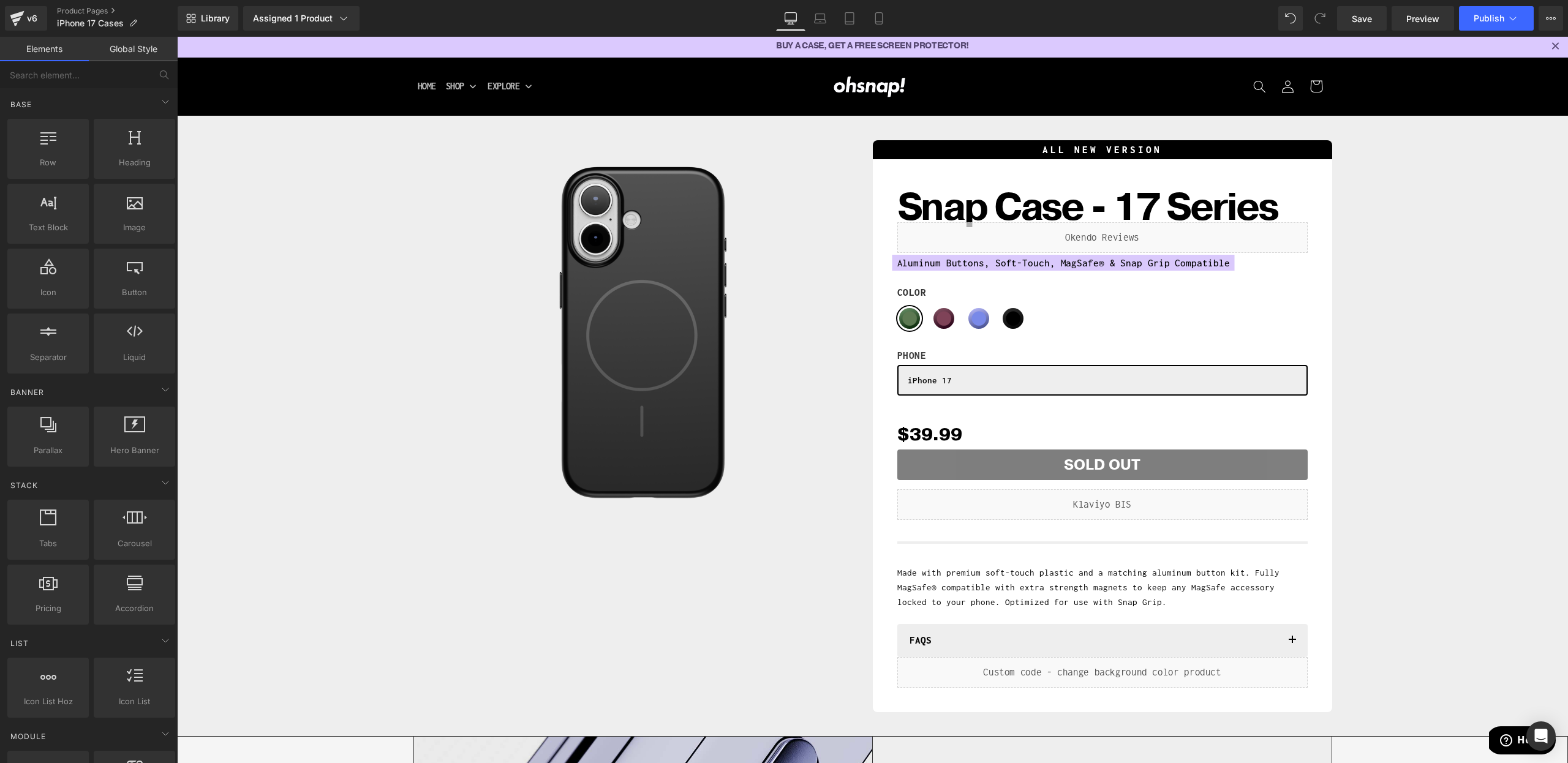
click at [1190, 492] on div "Liquid" at bounding box center [1103, 505] width 411 height 31
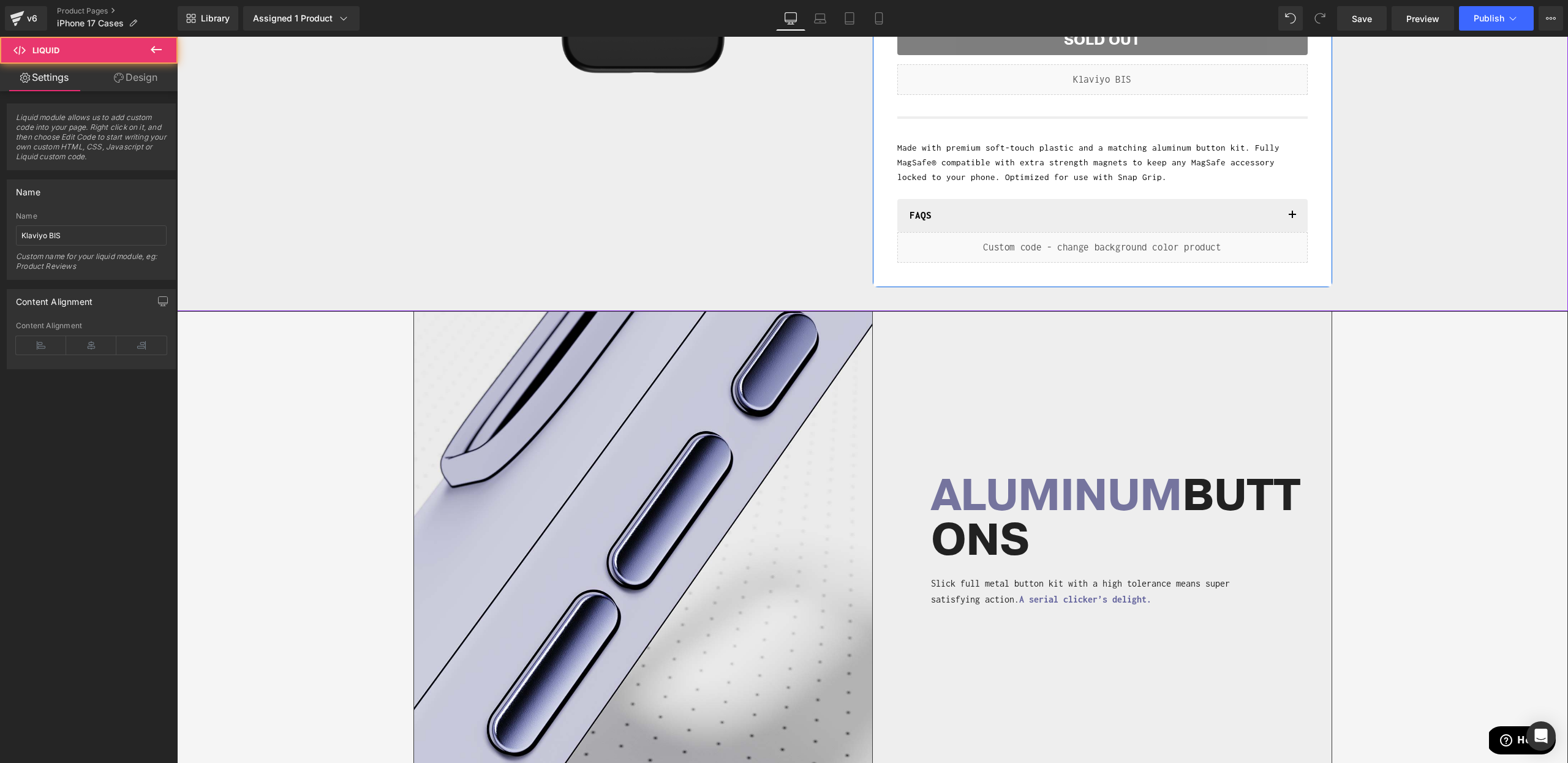
scroll to position [793, 0]
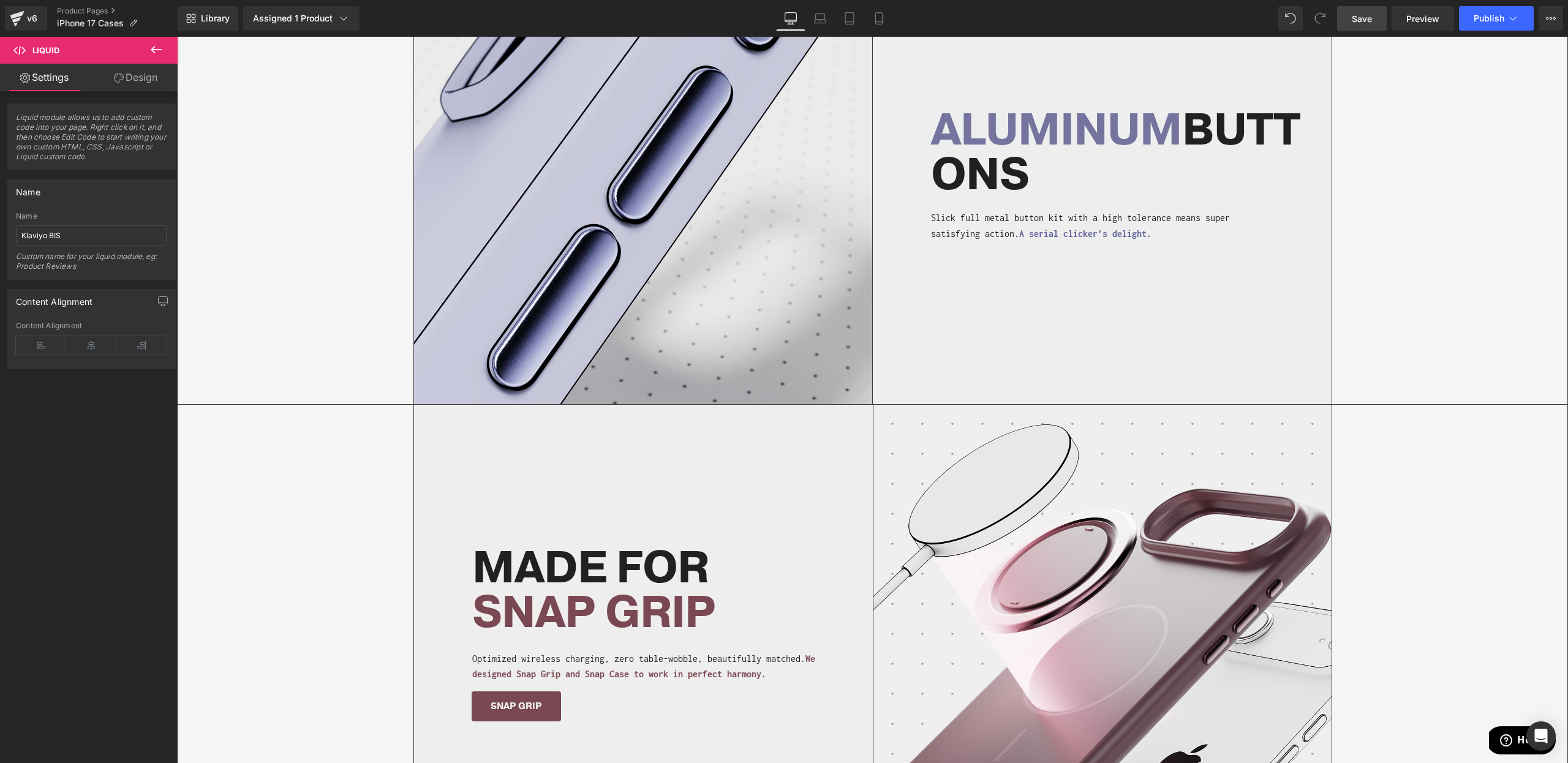
click at [1352, 8] on link "Save" at bounding box center [1363, 18] width 50 height 24
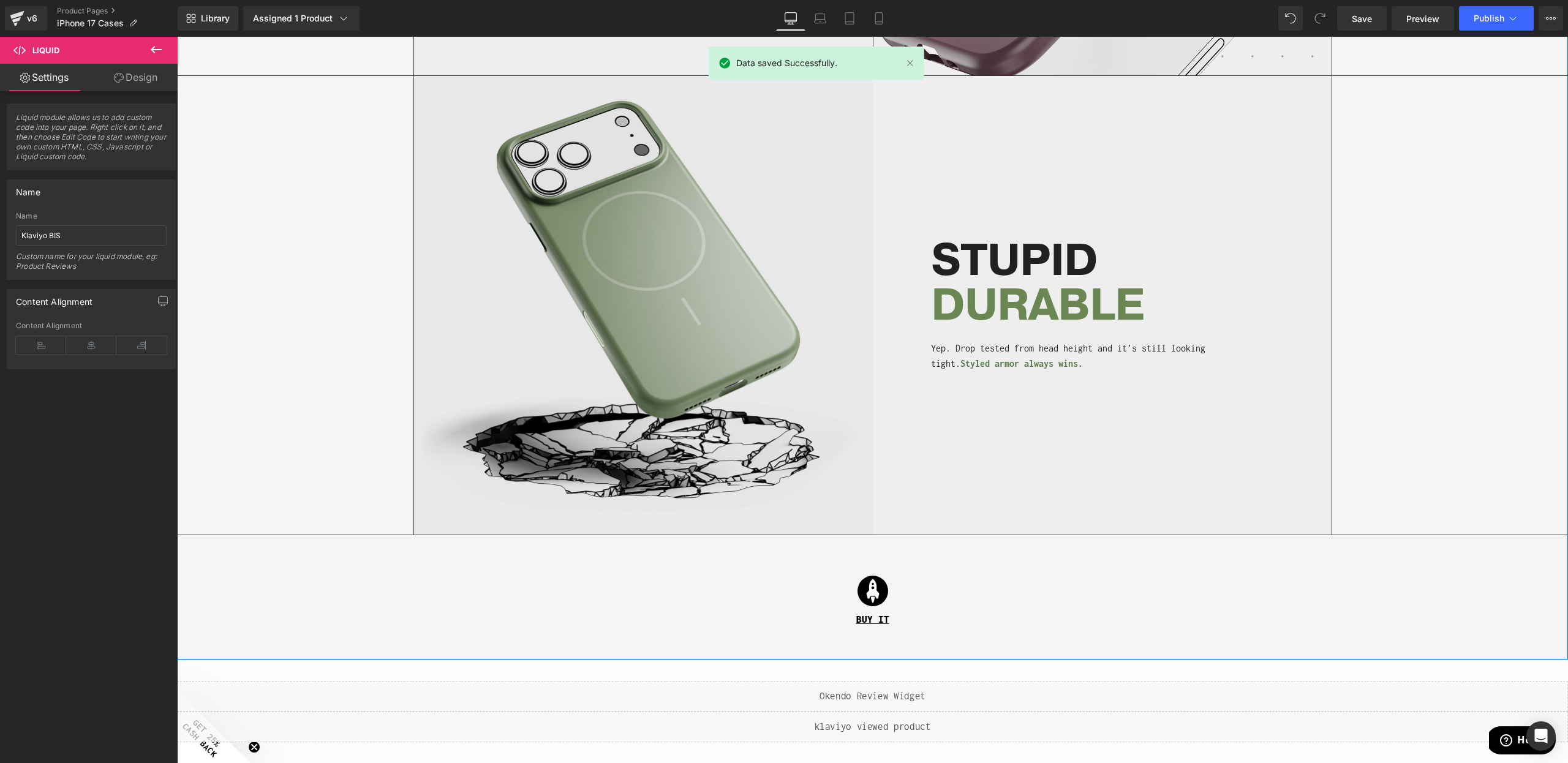
scroll to position [1578, 0]
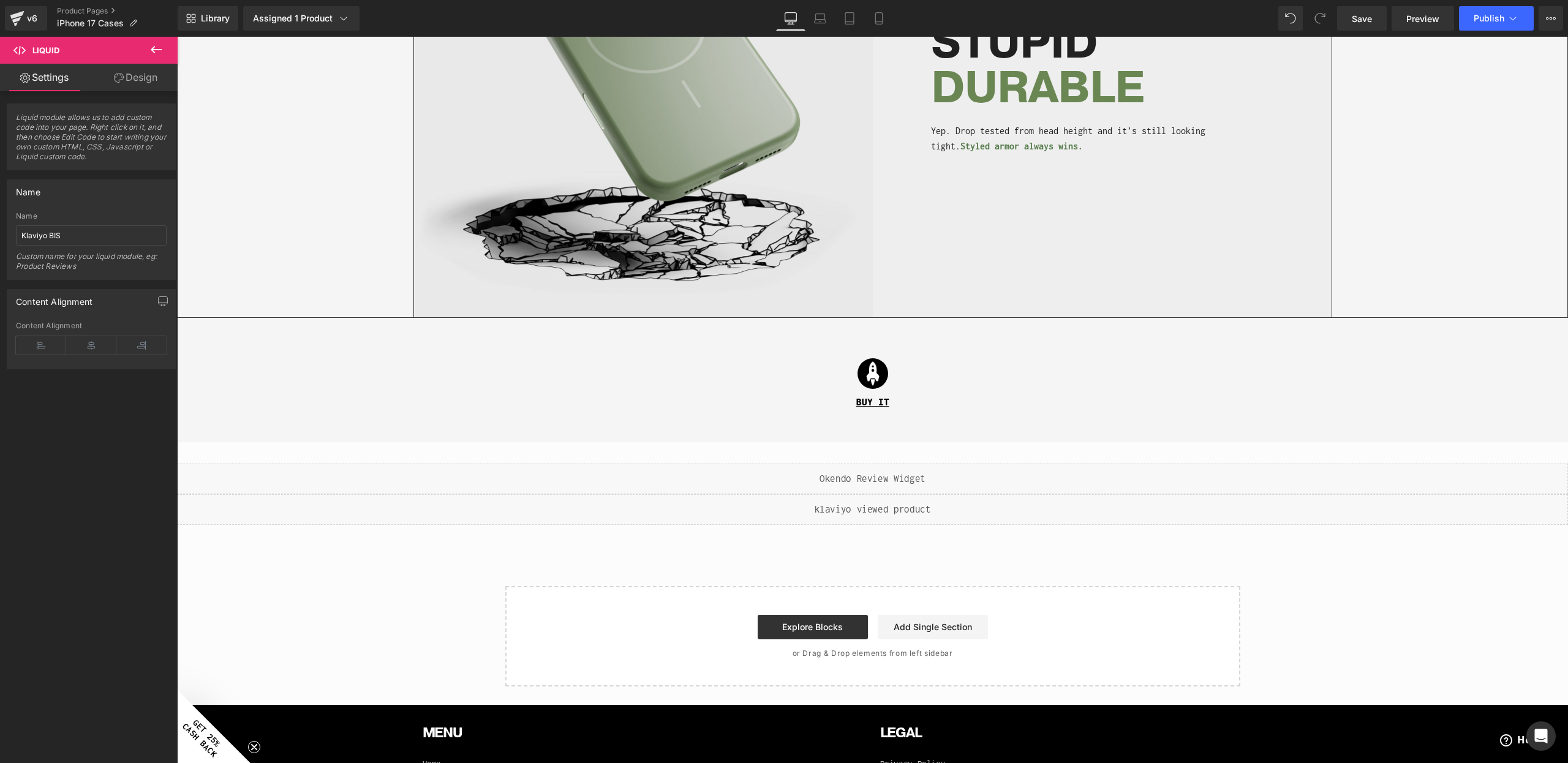
click at [1444, 506] on div "Liquid" at bounding box center [872, 510] width 1391 height 31
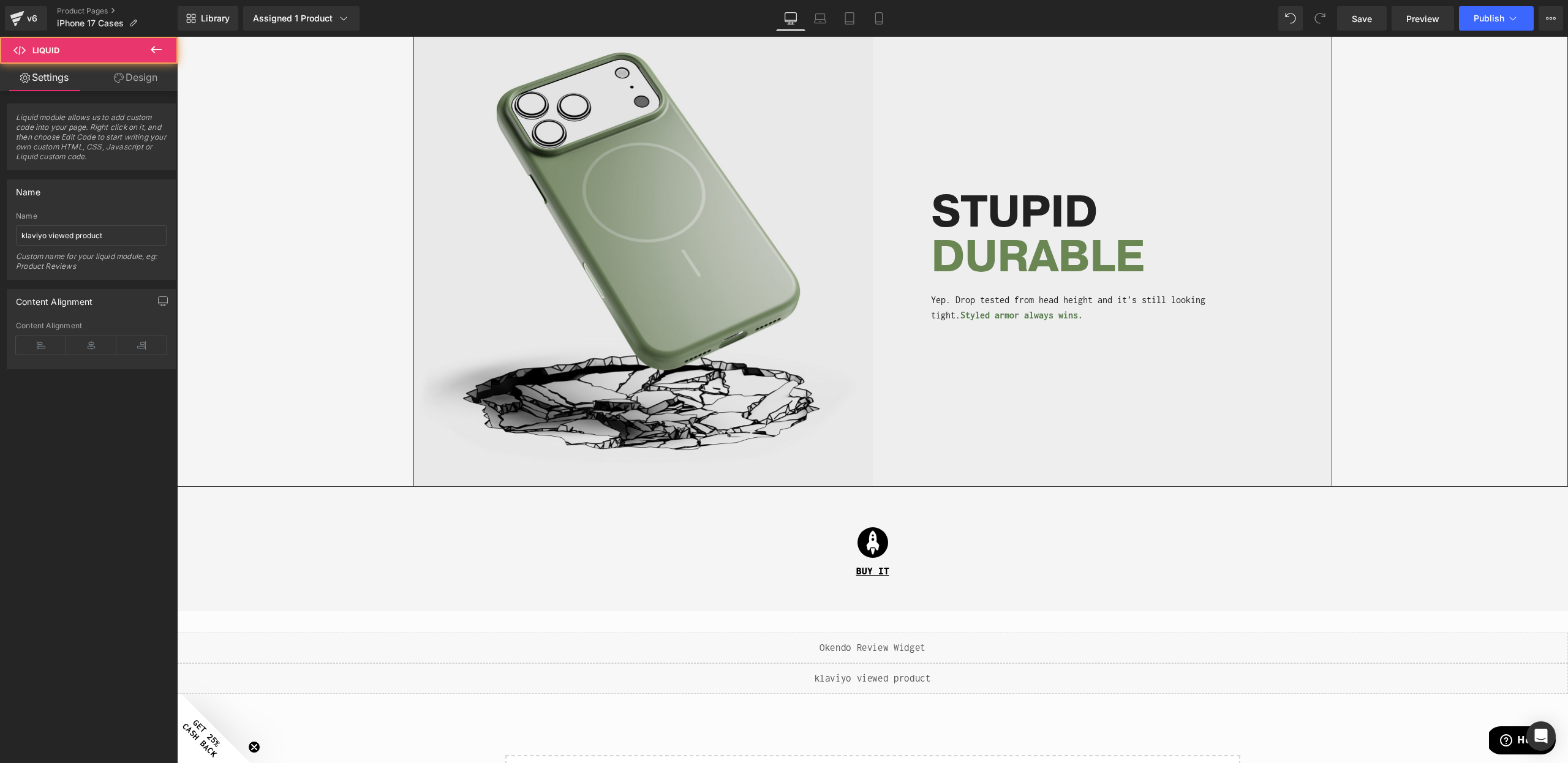
scroll to position [1504, 0]
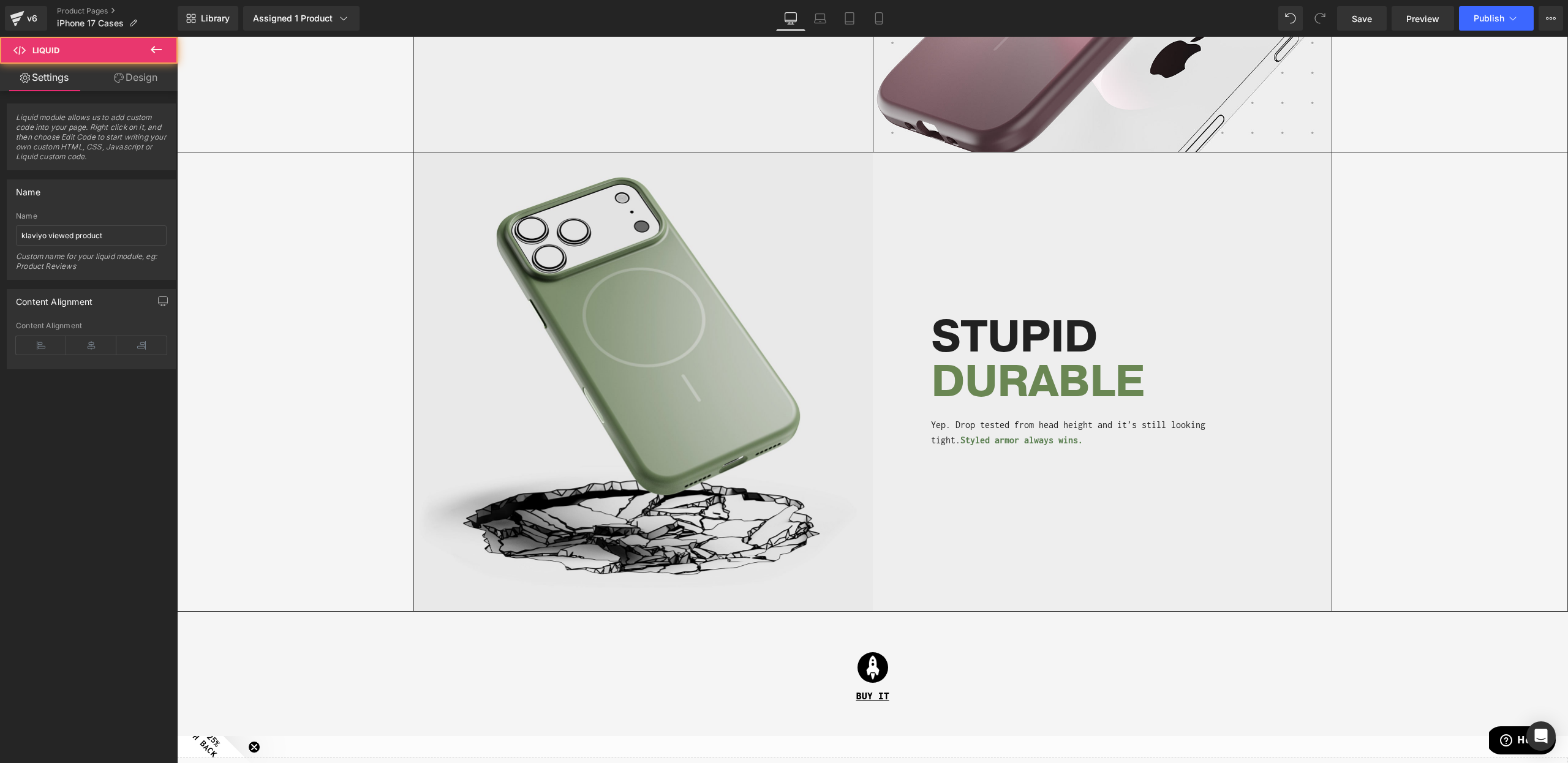
click at [1129, 432] on div "Yep. Drop tested from head height and it’s still looking tight. Styled armor al…" at bounding box center [1102, 433] width 459 height 31
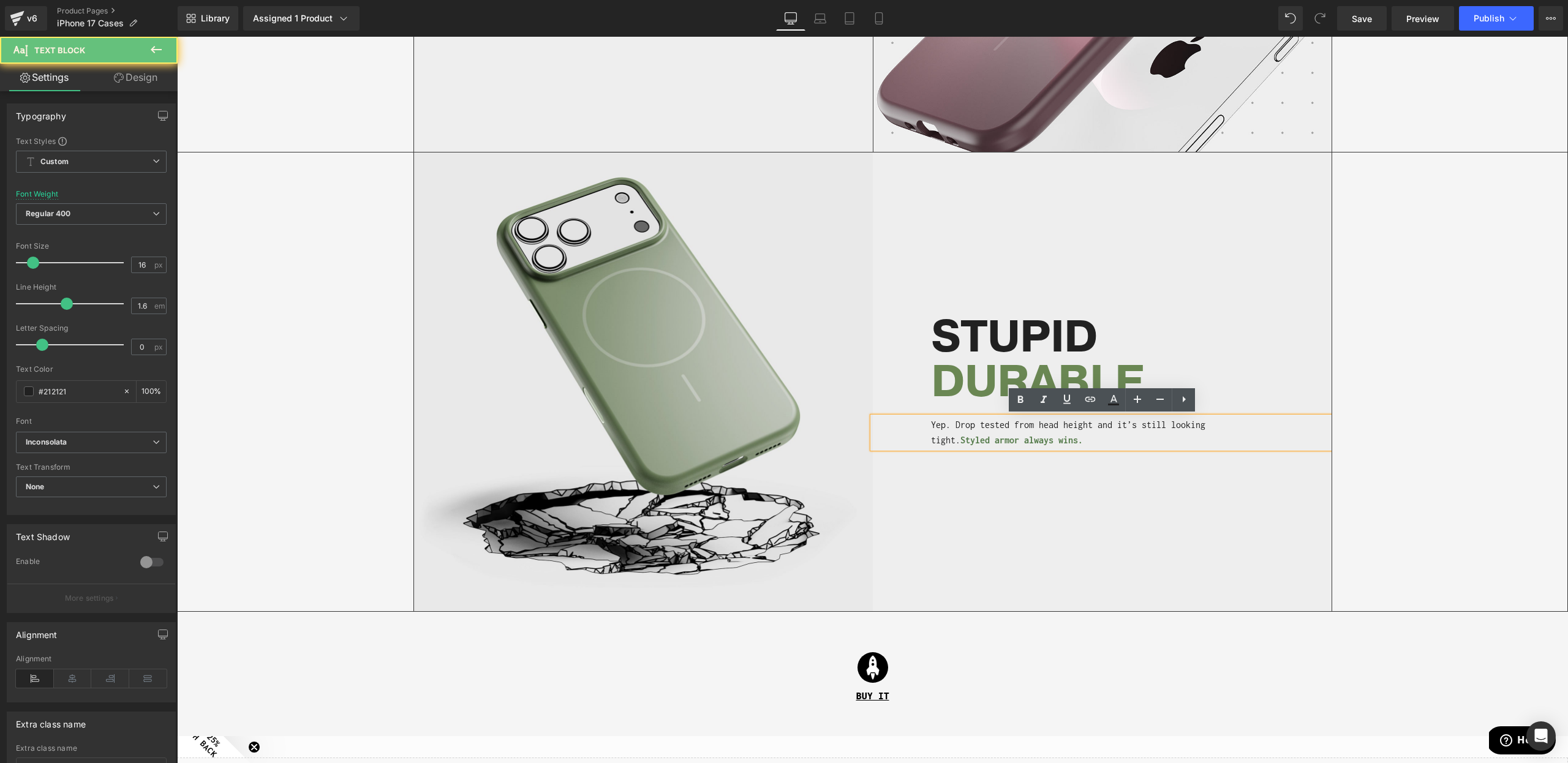
click at [734, 411] on img at bounding box center [643, 382] width 459 height 459
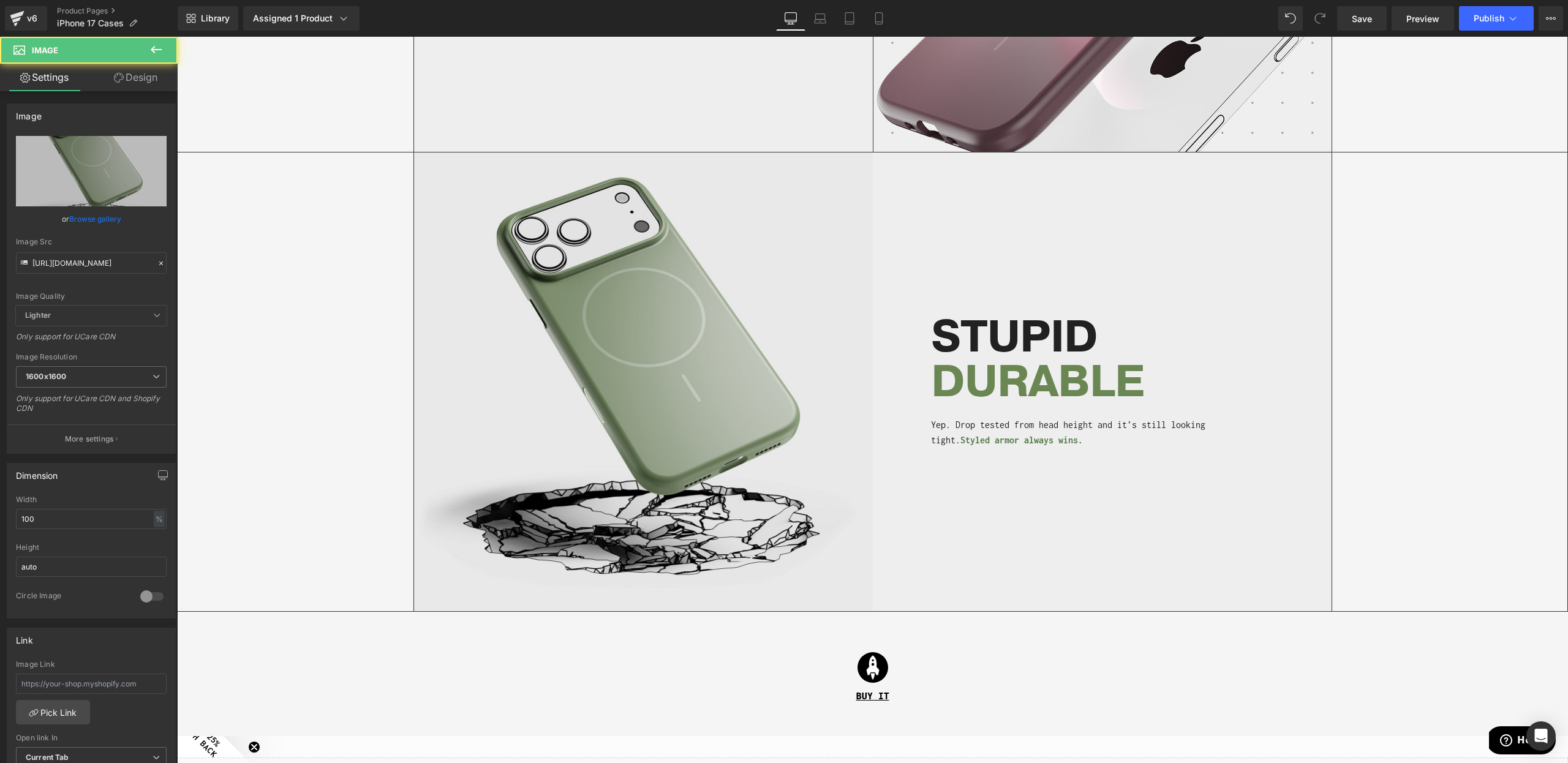
click at [1383, 235] on div "Image STUPID DURABLE Heading Yep. Drop tested from head height and it’s still l…" at bounding box center [873, 382] width 1390 height 459
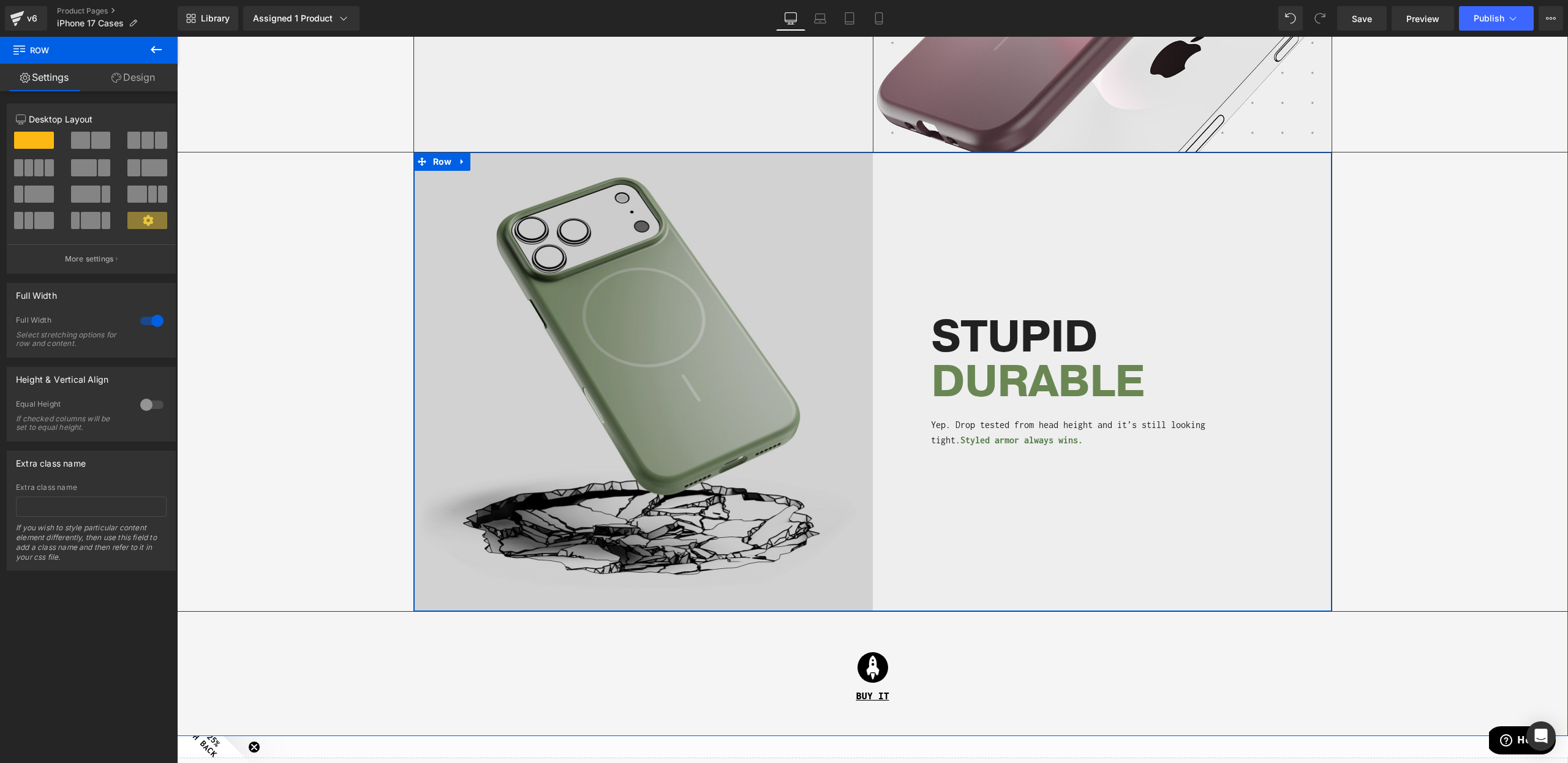
click at [737, 308] on img at bounding box center [643, 382] width 459 height 459
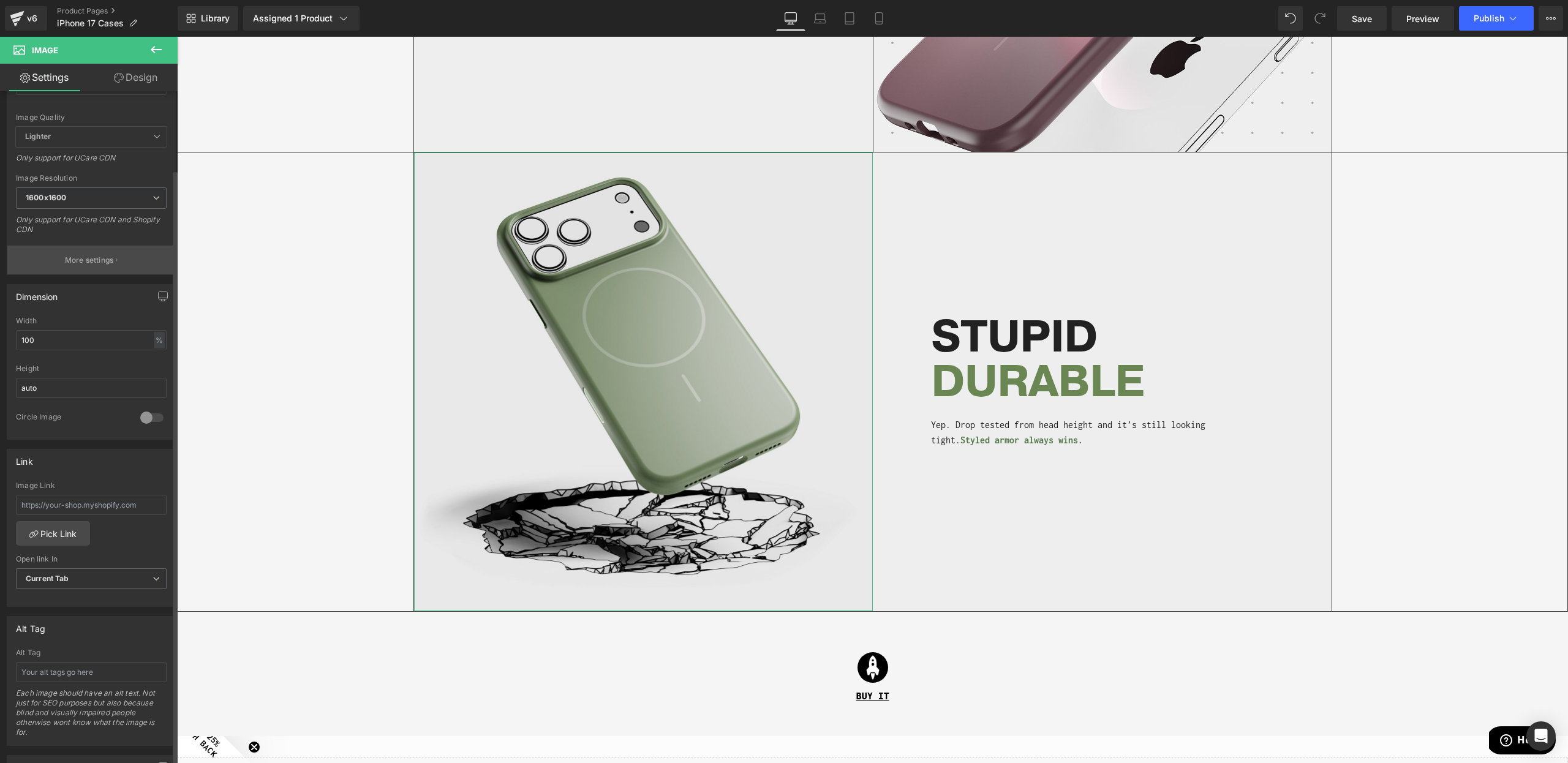
scroll to position [0, 0]
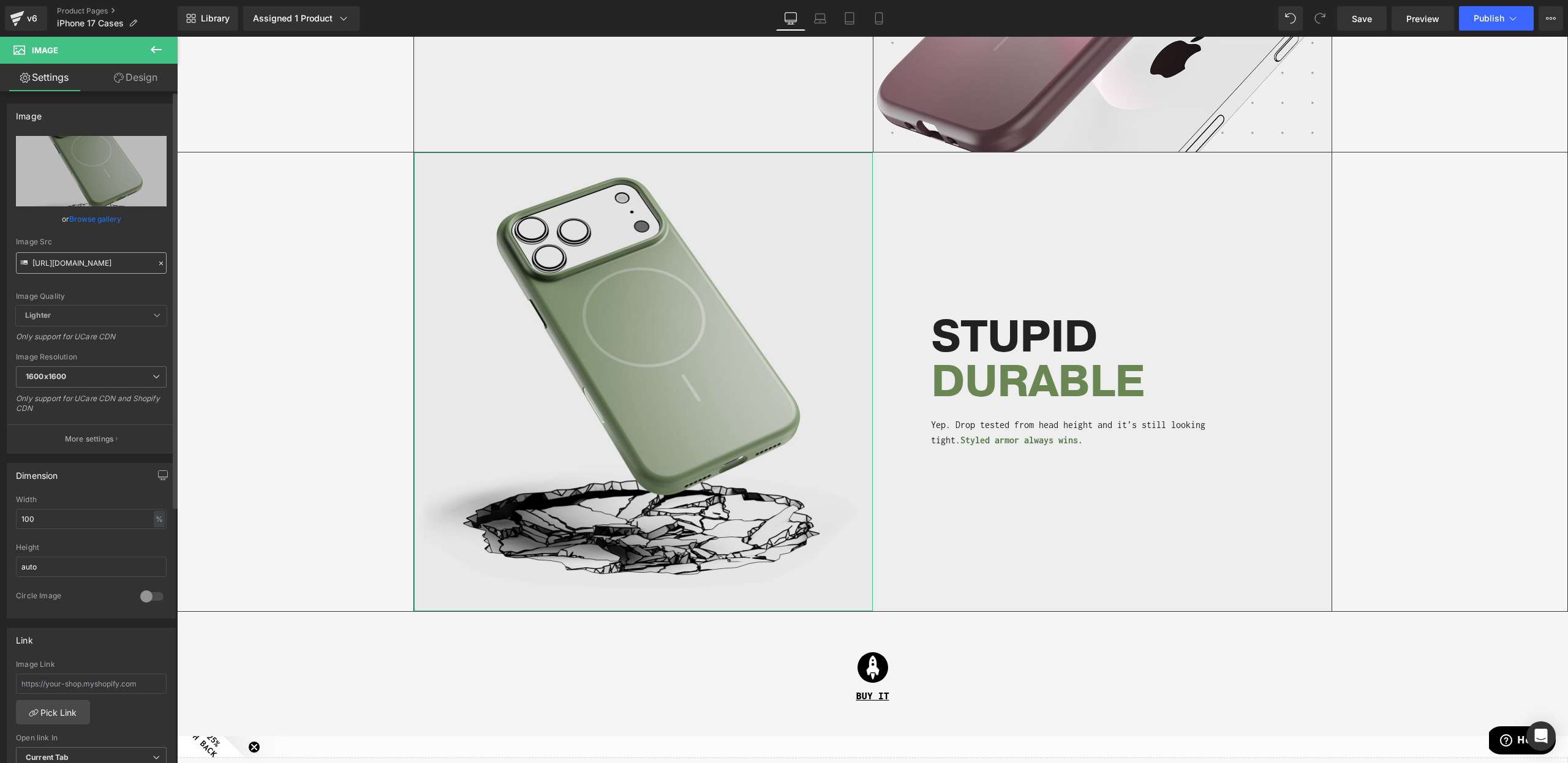
click at [85, 264] on input "[URL][DOMAIN_NAME]" at bounding box center [91, 263] width 151 height 22
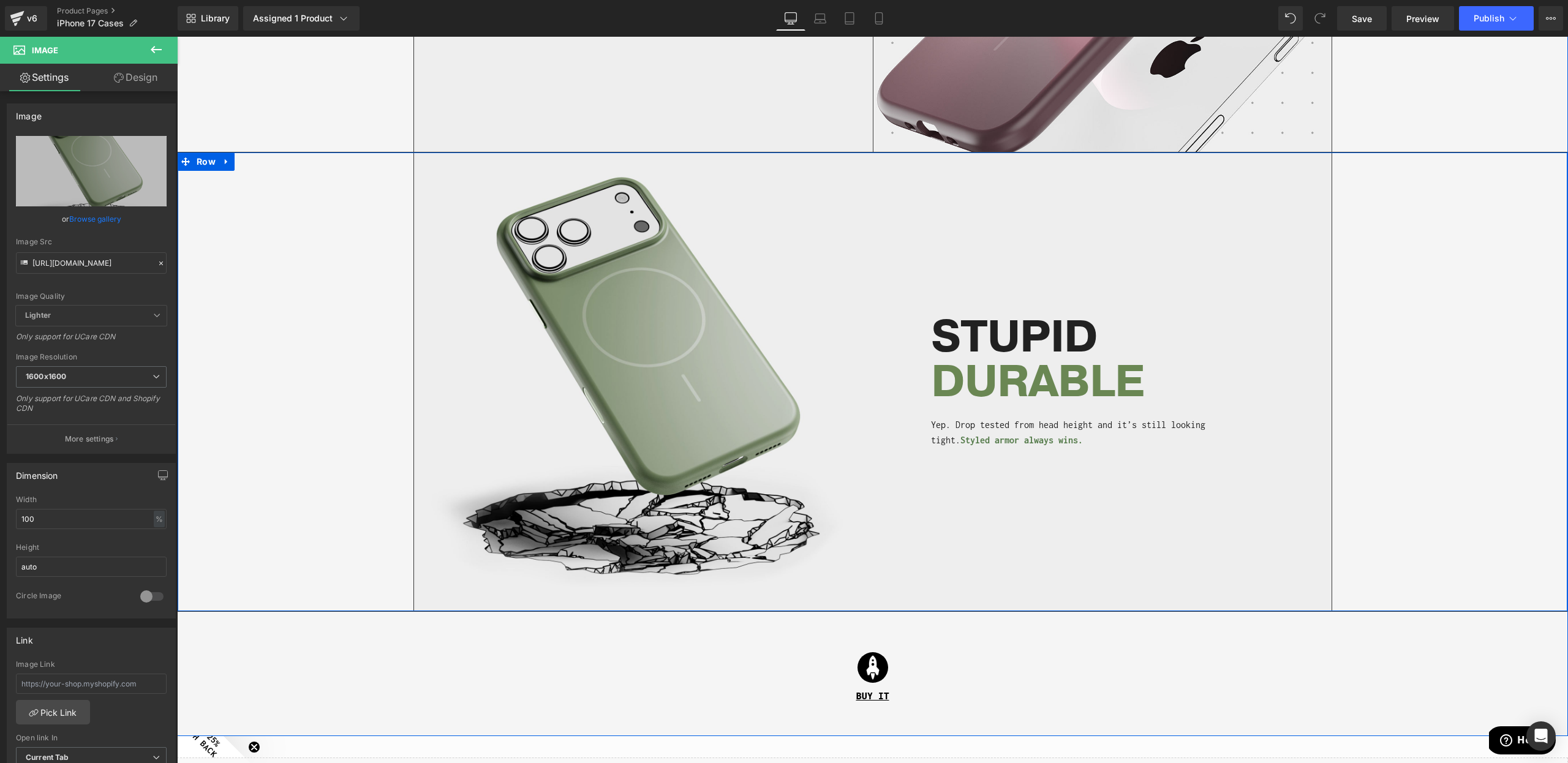
type input "[URL][DOMAIN_NAME]"
click at [1402, 521] on div "Image STUPID DURABLE Heading Yep. Drop tested from head height and it’s still l…" at bounding box center [873, 382] width 1390 height 459
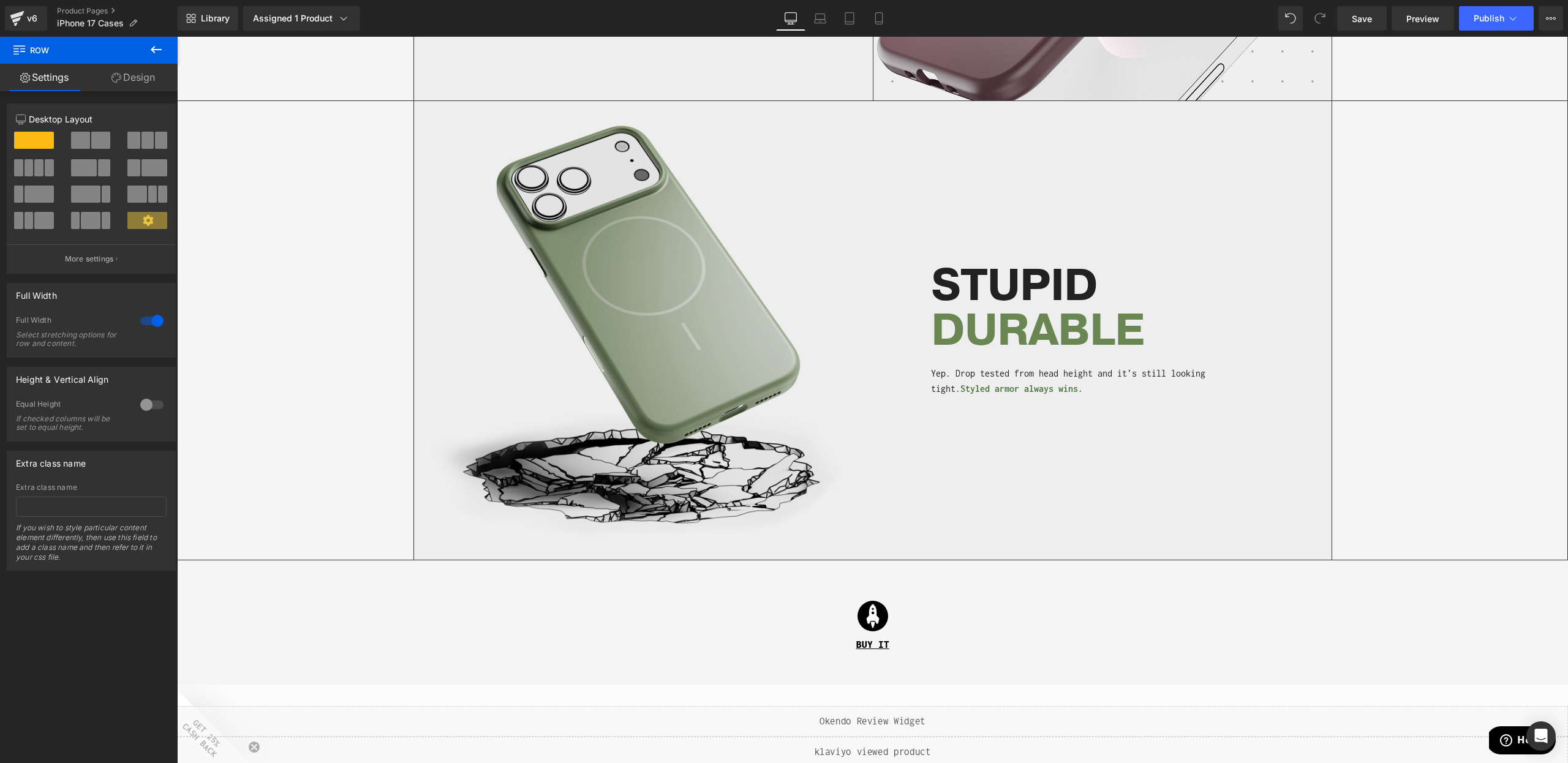
scroll to position [1407, 0]
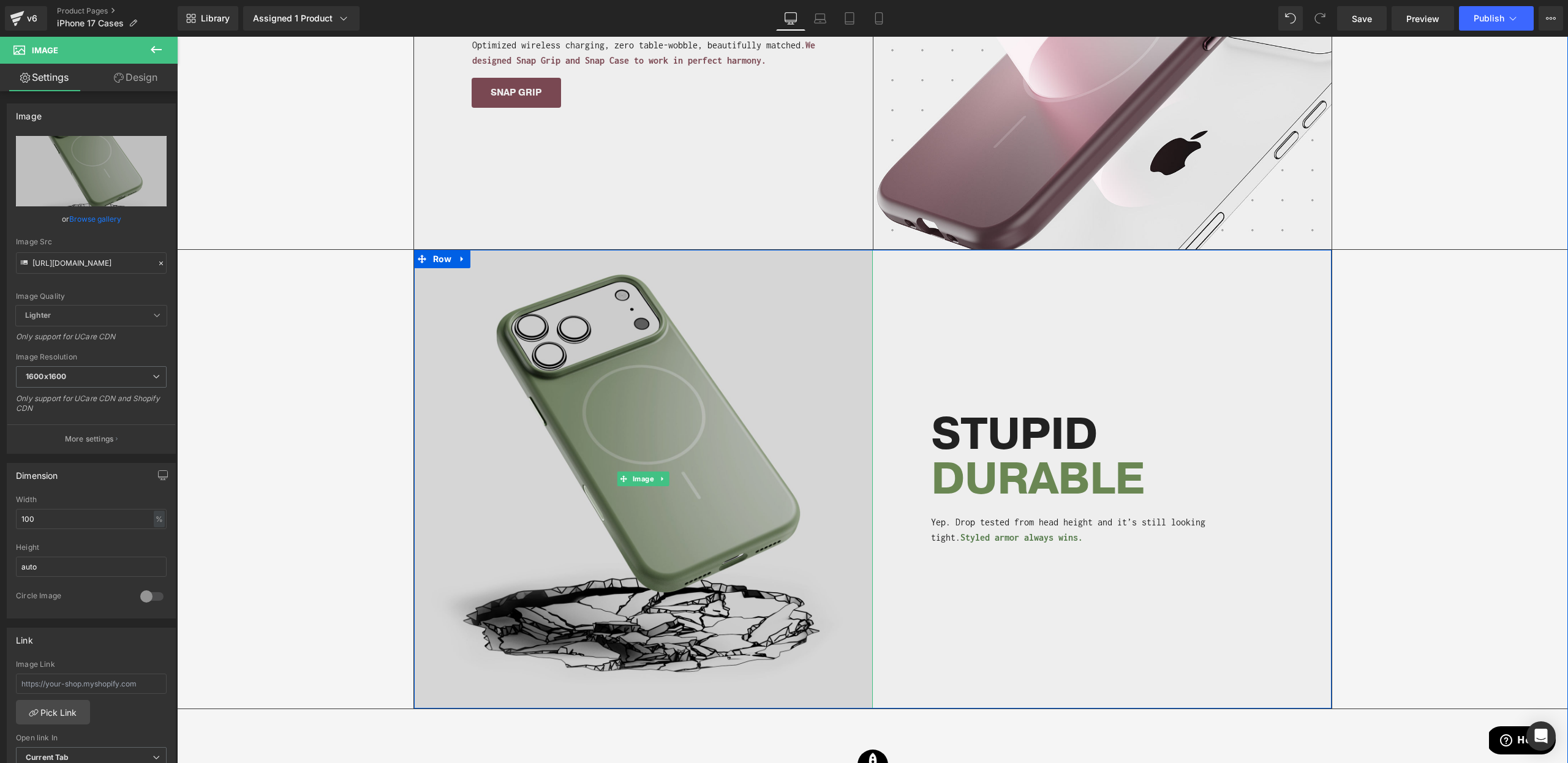
click at [684, 337] on img at bounding box center [643, 479] width 459 height 459
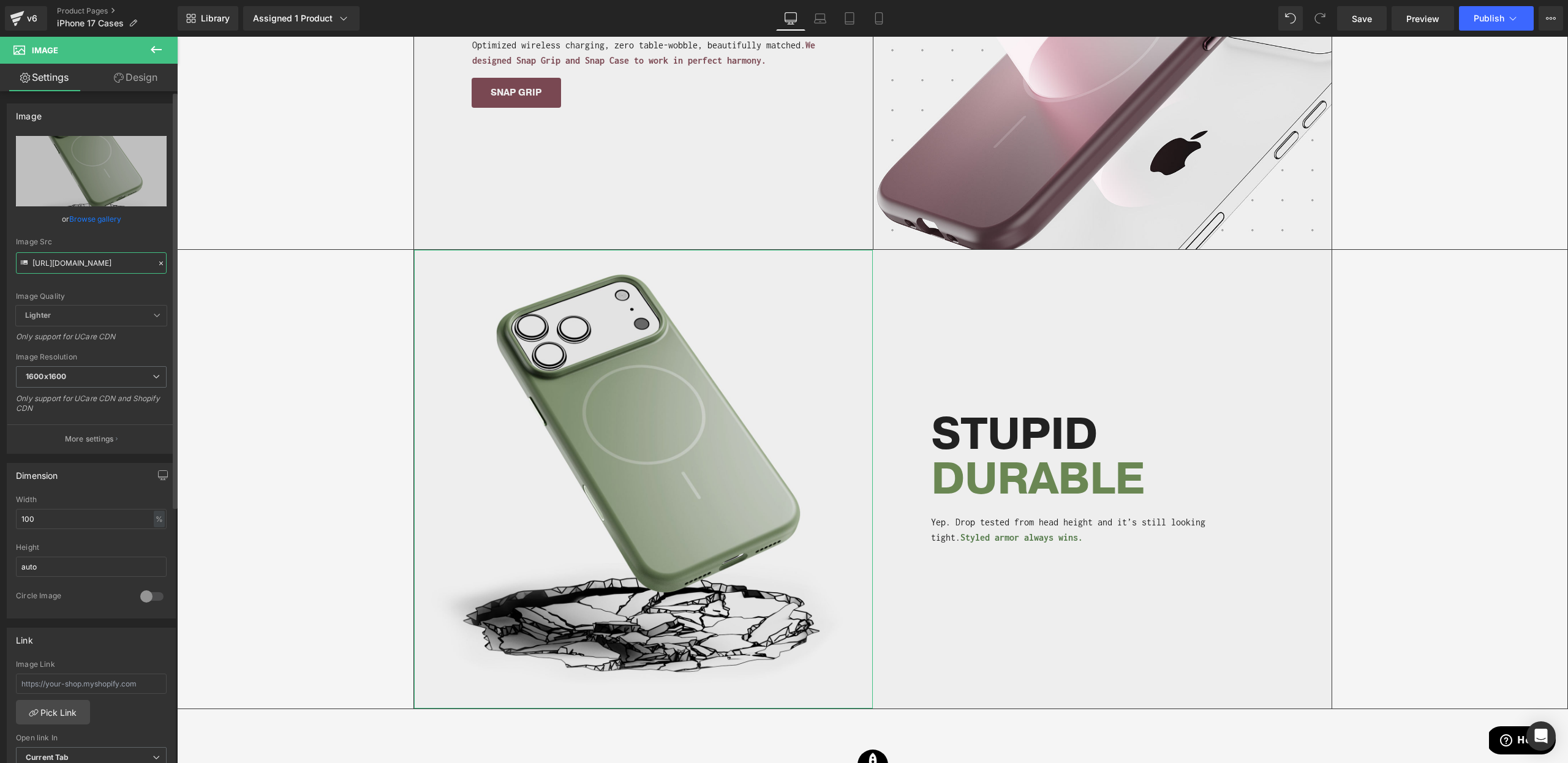
click at [103, 266] on input "[URL][DOMAIN_NAME]" at bounding box center [91, 263] width 151 height 22
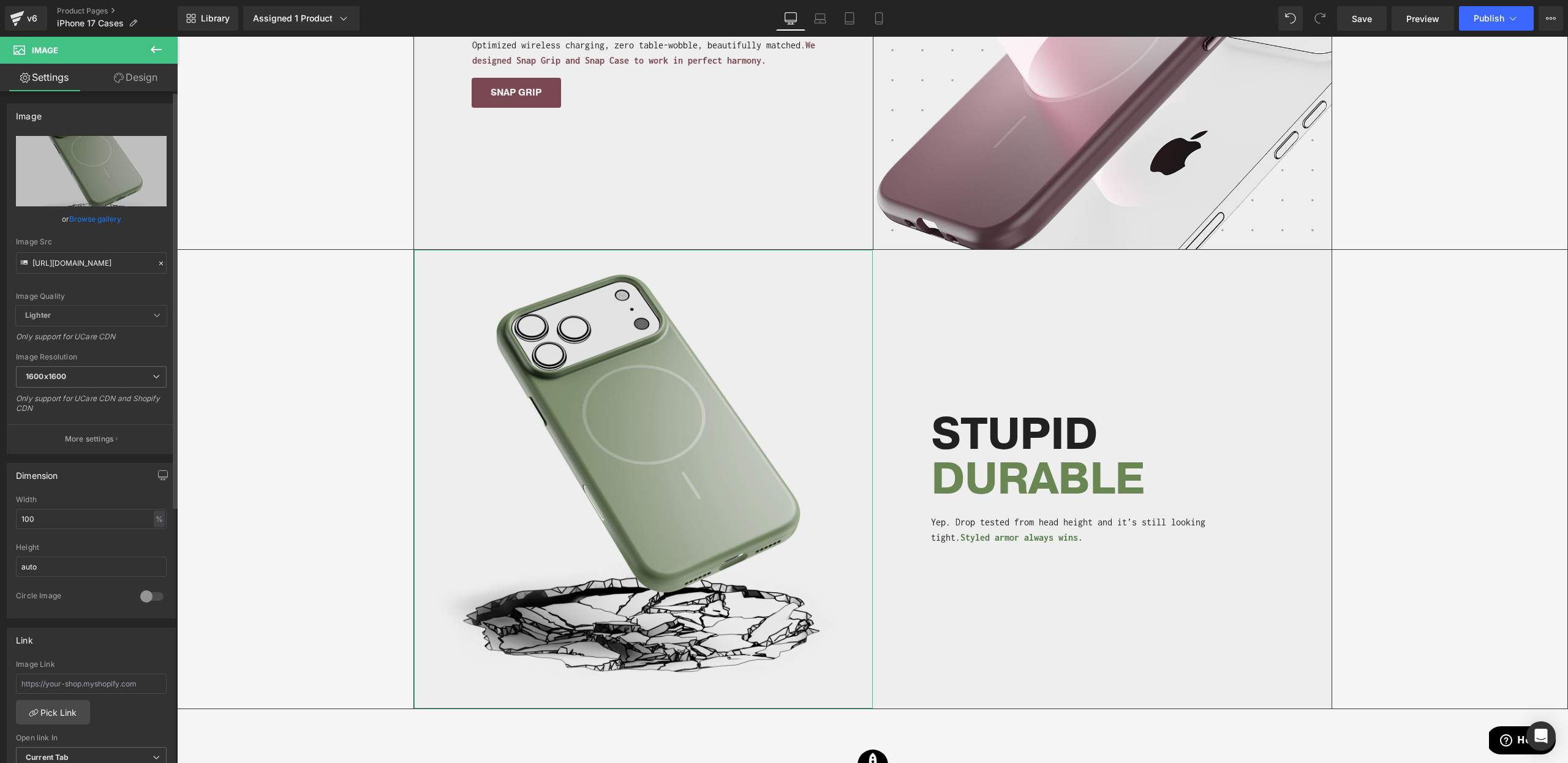
click at [107, 293] on div "Image Quality" at bounding box center [91, 297] width 151 height 9
type input "[URL][DOMAIN_NAME]"
drag, startPoint x: 1370, startPoint y: 25, endPoint x: 934, endPoint y: 104, distance: 443.1
click at [1370, 25] on link "Save" at bounding box center [1363, 18] width 50 height 24
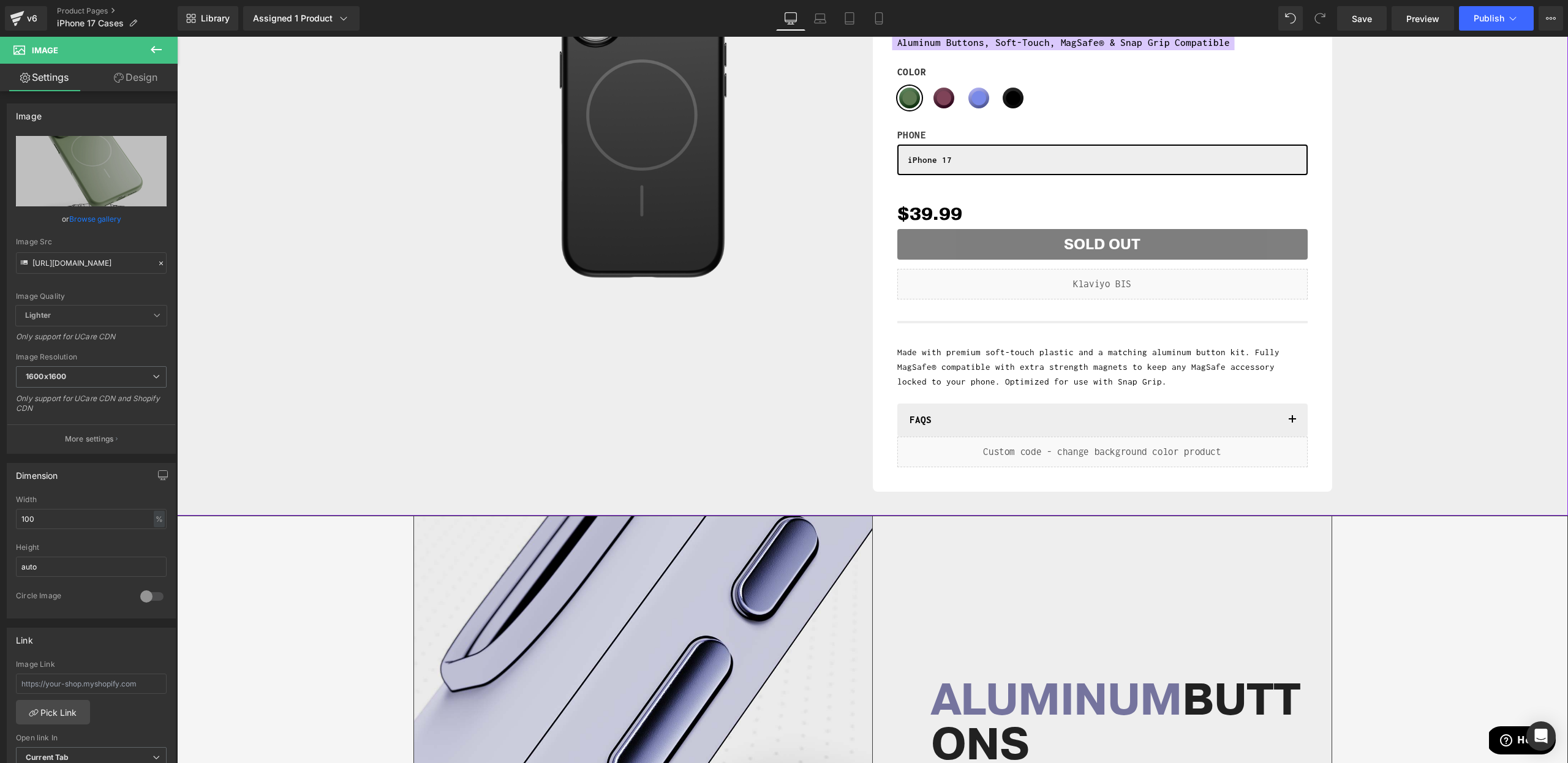
scroll to position [516, 0]
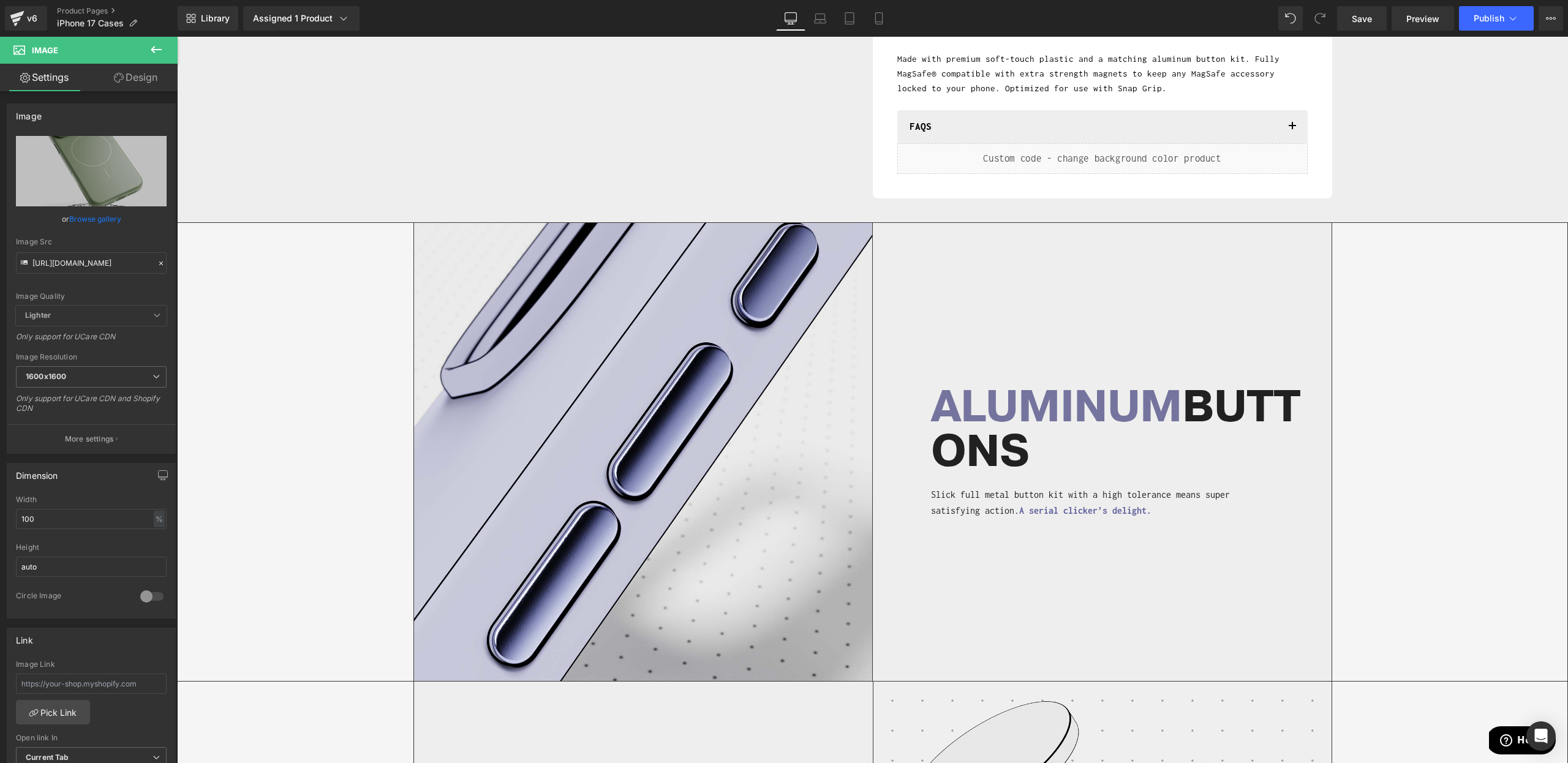
click at [154, 53] on icon at bounding box center [156, 49] width 15 height 15
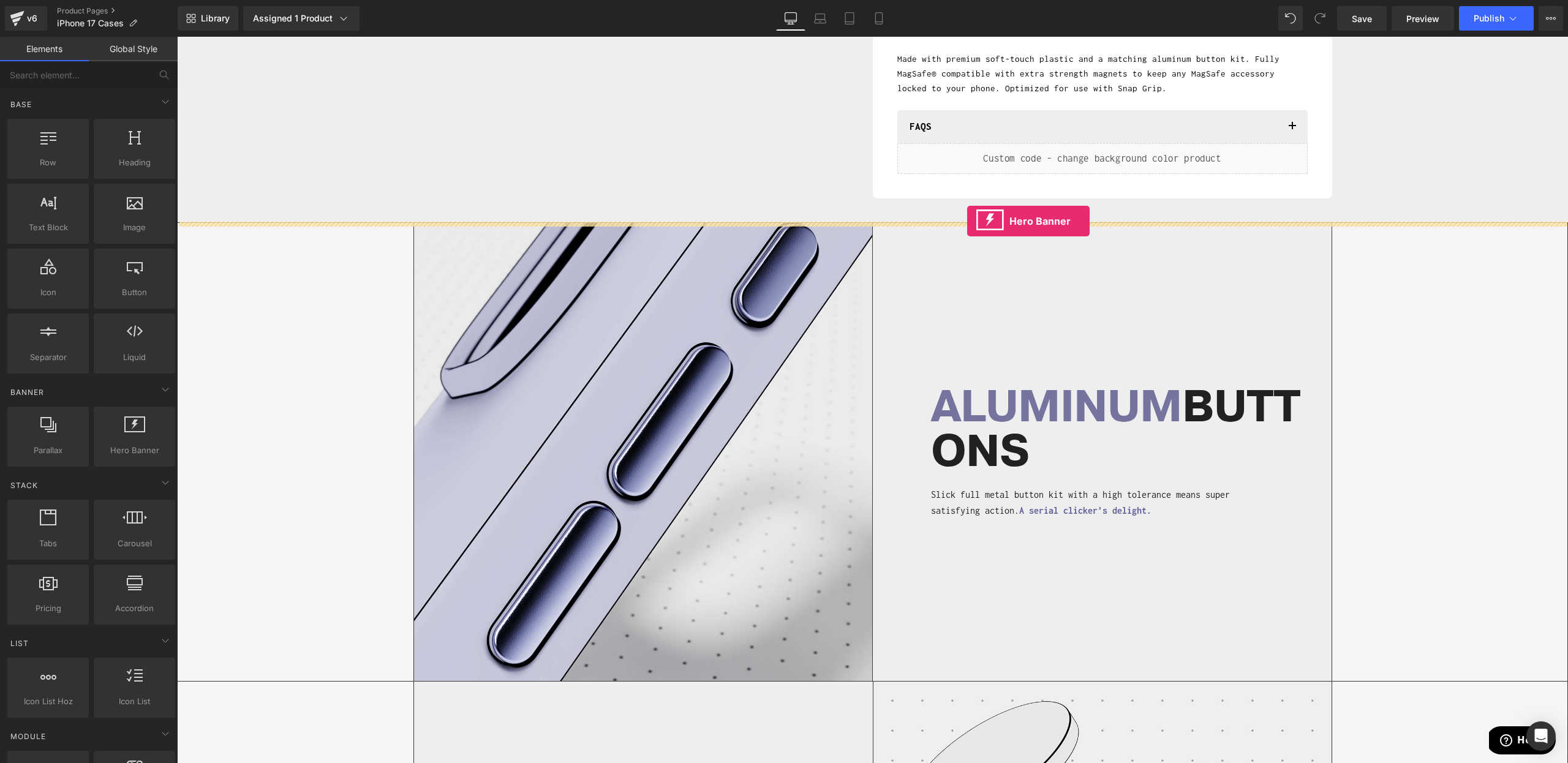
drag, startPoint x: 345, startPoint y: 478, endPoint x: 968, endPoint y: 221, distance: 673.9
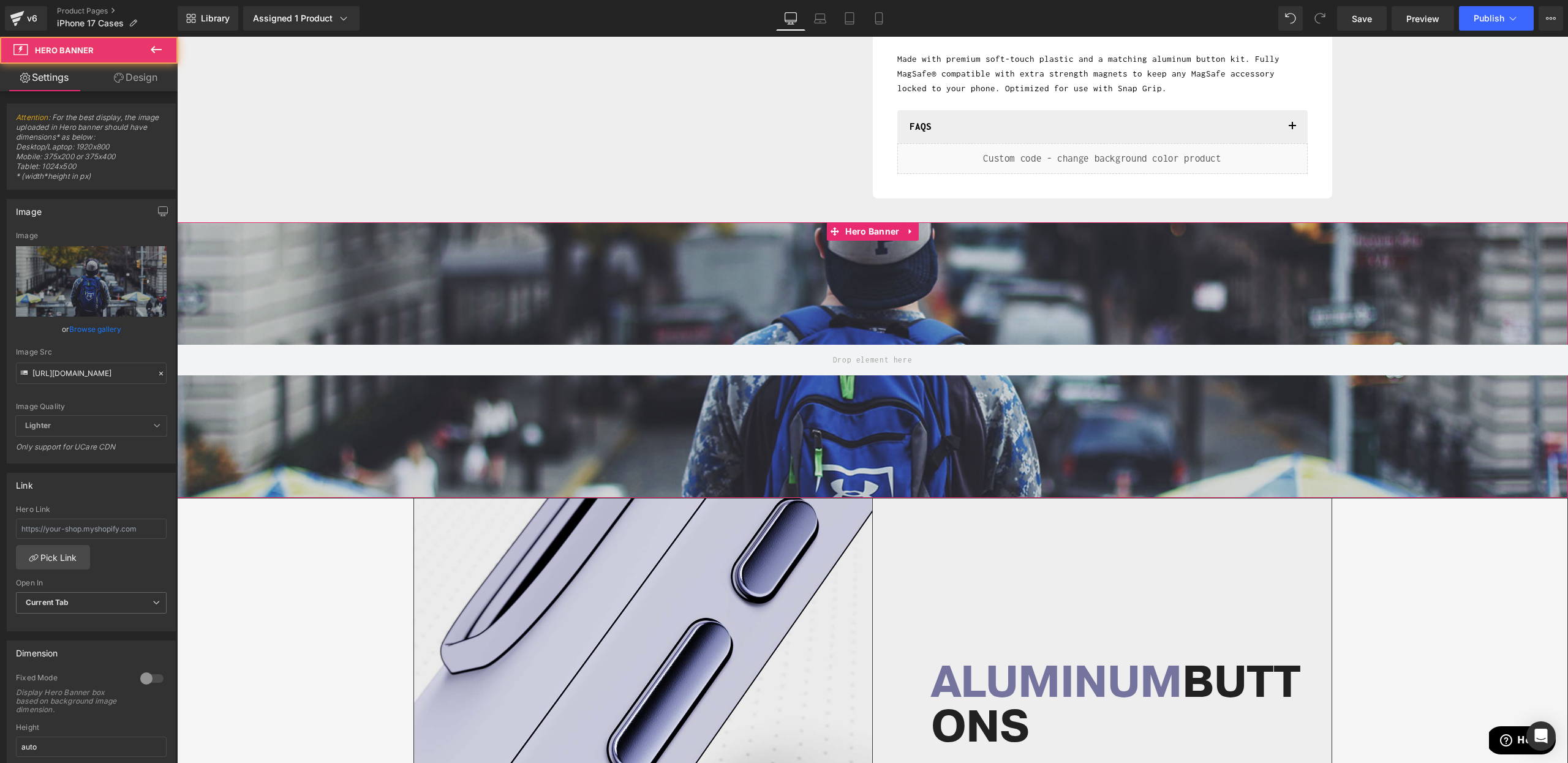
click at [805, 285] on div at bounding box center [872, 360] width 1391 height 276
click at [84, 378] on input "[URL][DOMAIN_NAME]" at bounding box center [91, 372] width 151 height 22
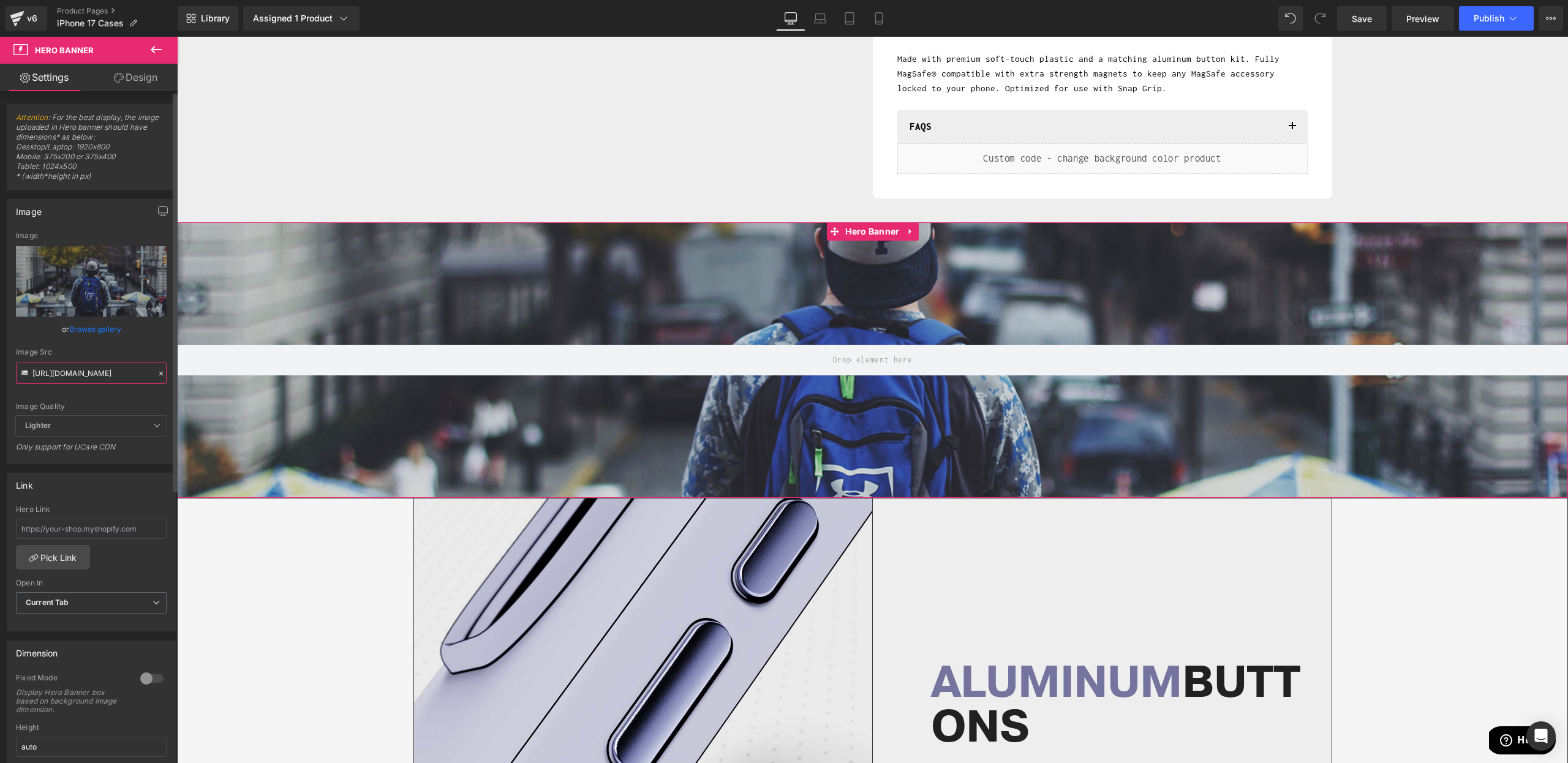
click at [84, 378] on input "[URL][DOMAIN_NAME]" at bounding box center [91, 372] width 151 height 22
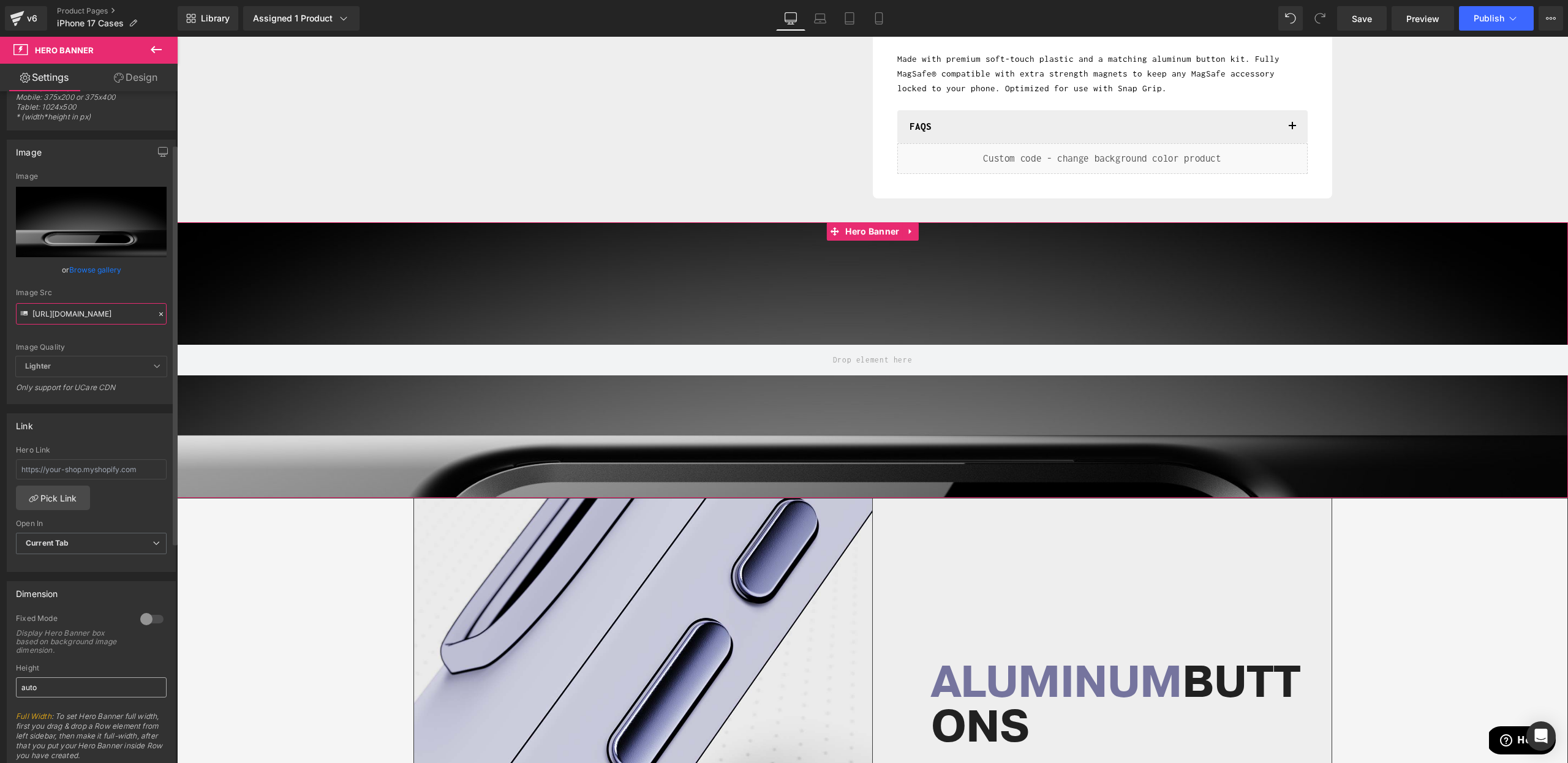
scroll to position [95, 0]
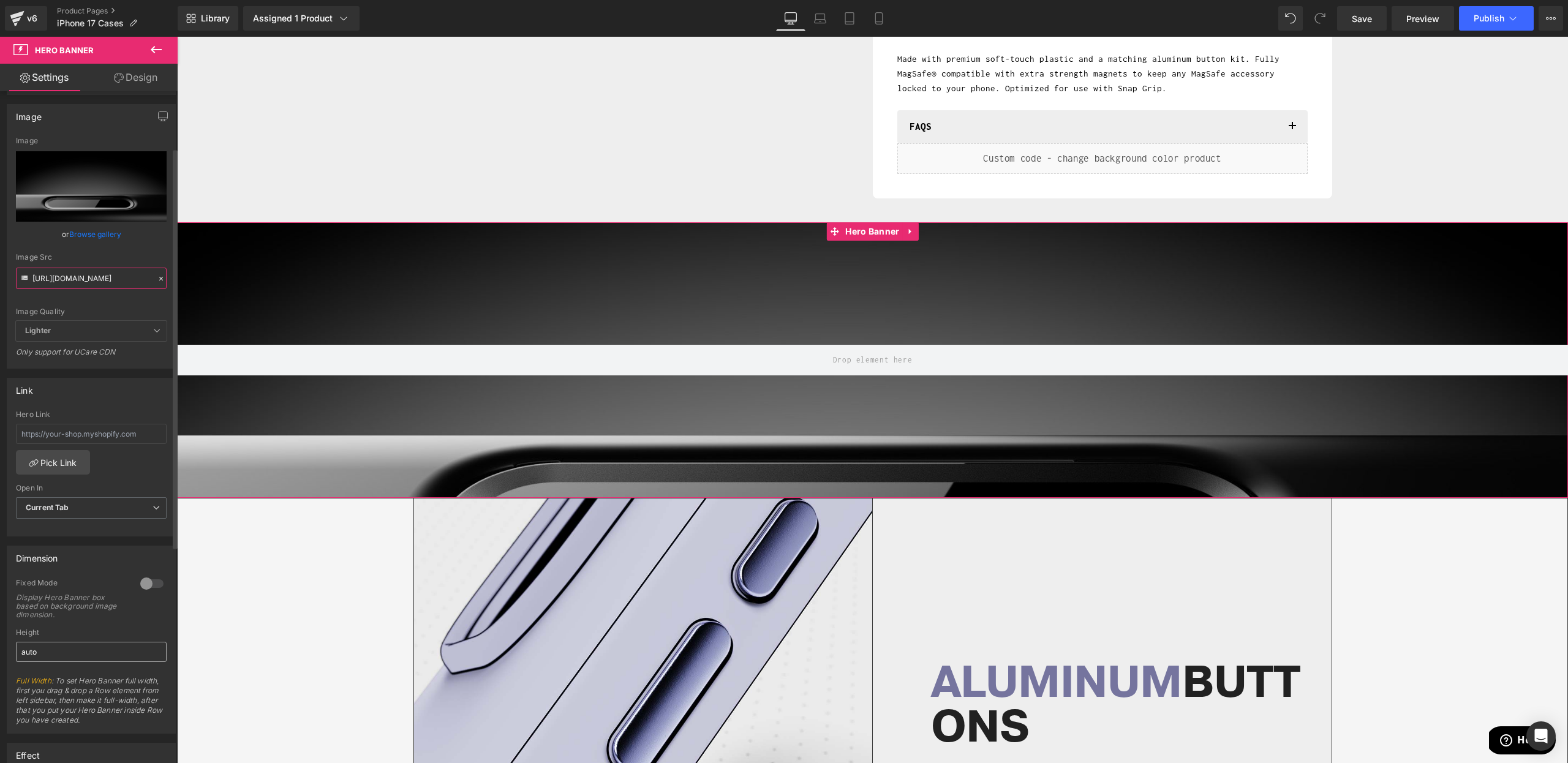
type input "[URL][DOMAIN_NAME]"
click at [85, 647] on input "auto" at bounding box center [91, 651] width 151 height 20
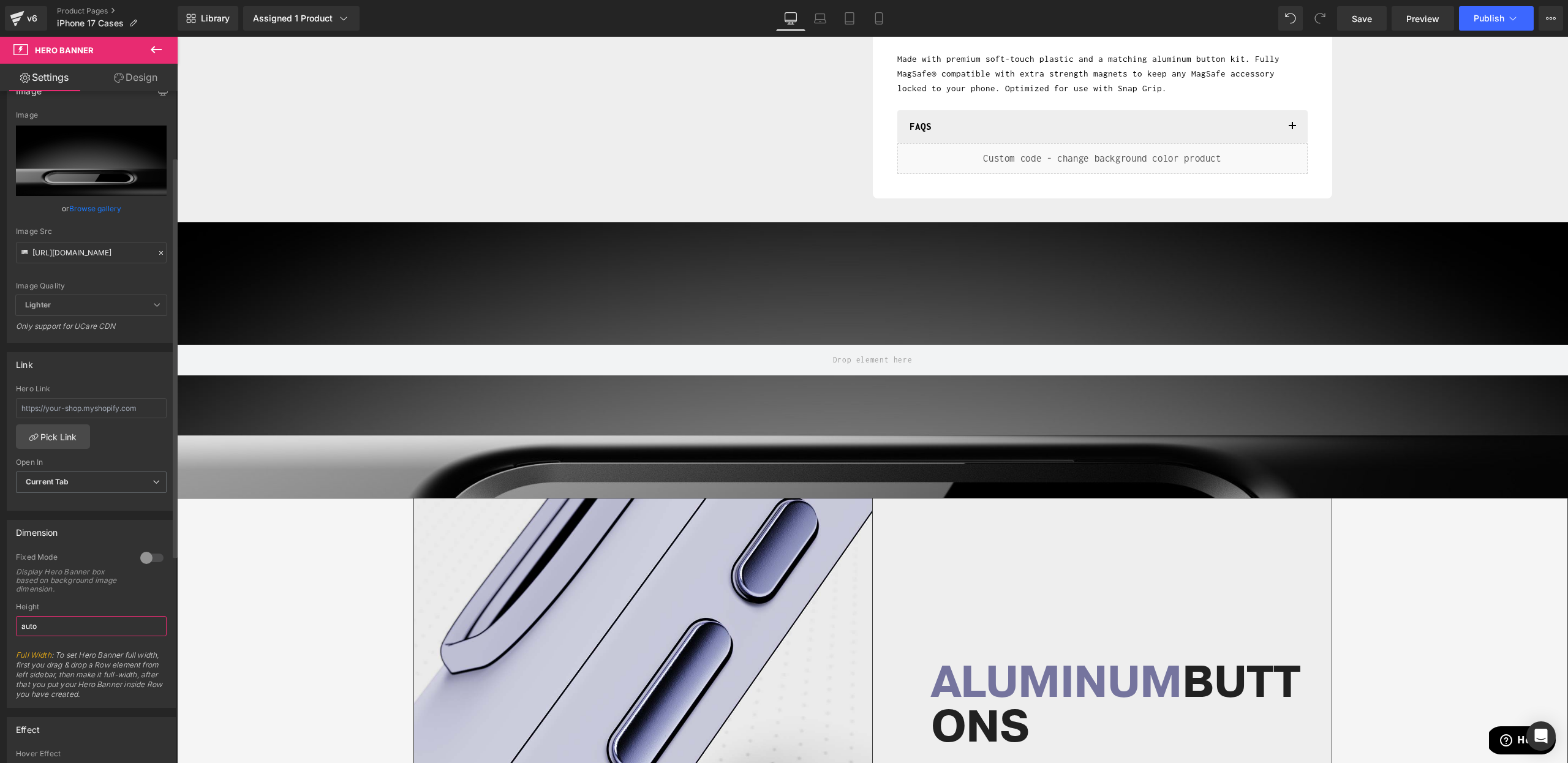
scroll to position [122, 0]
click at [145, 563] on div at bounding box center [152, 556] width 29 height 20
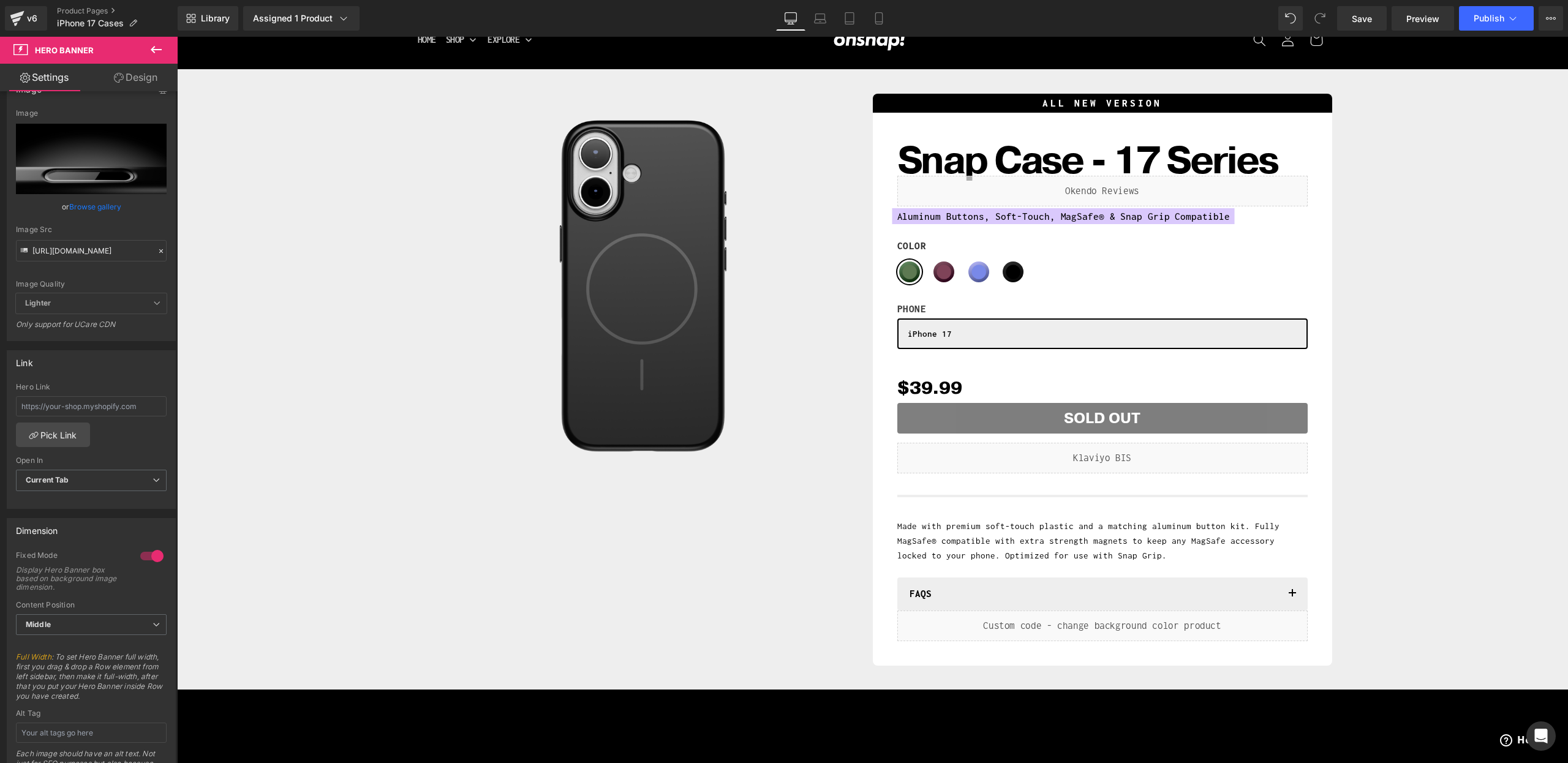
scroll to position [0, 0]
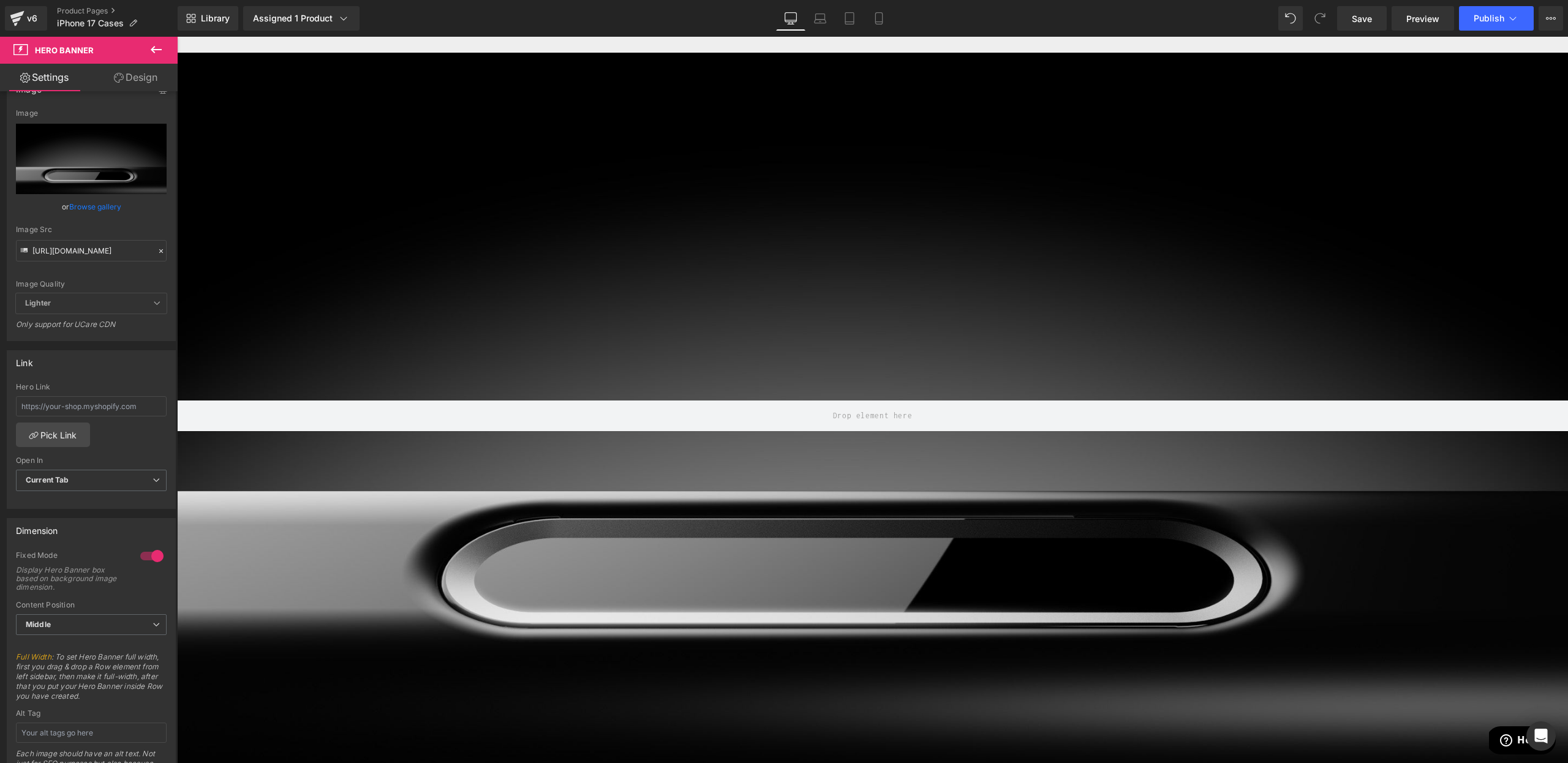
click at [828, 123] on div at bounding box center [872, 416] width 1391 height 726
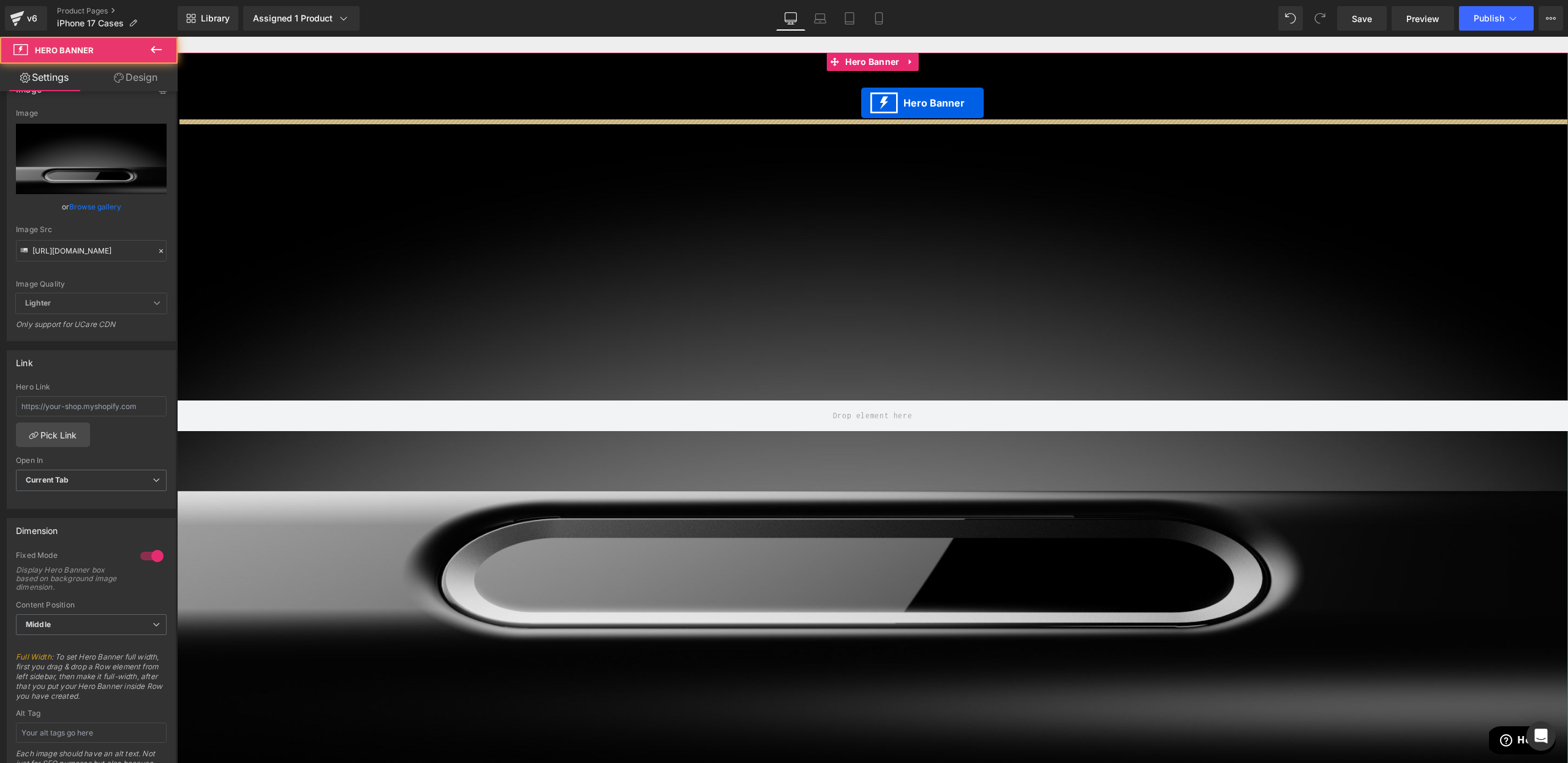
scroll to position [649, 0]
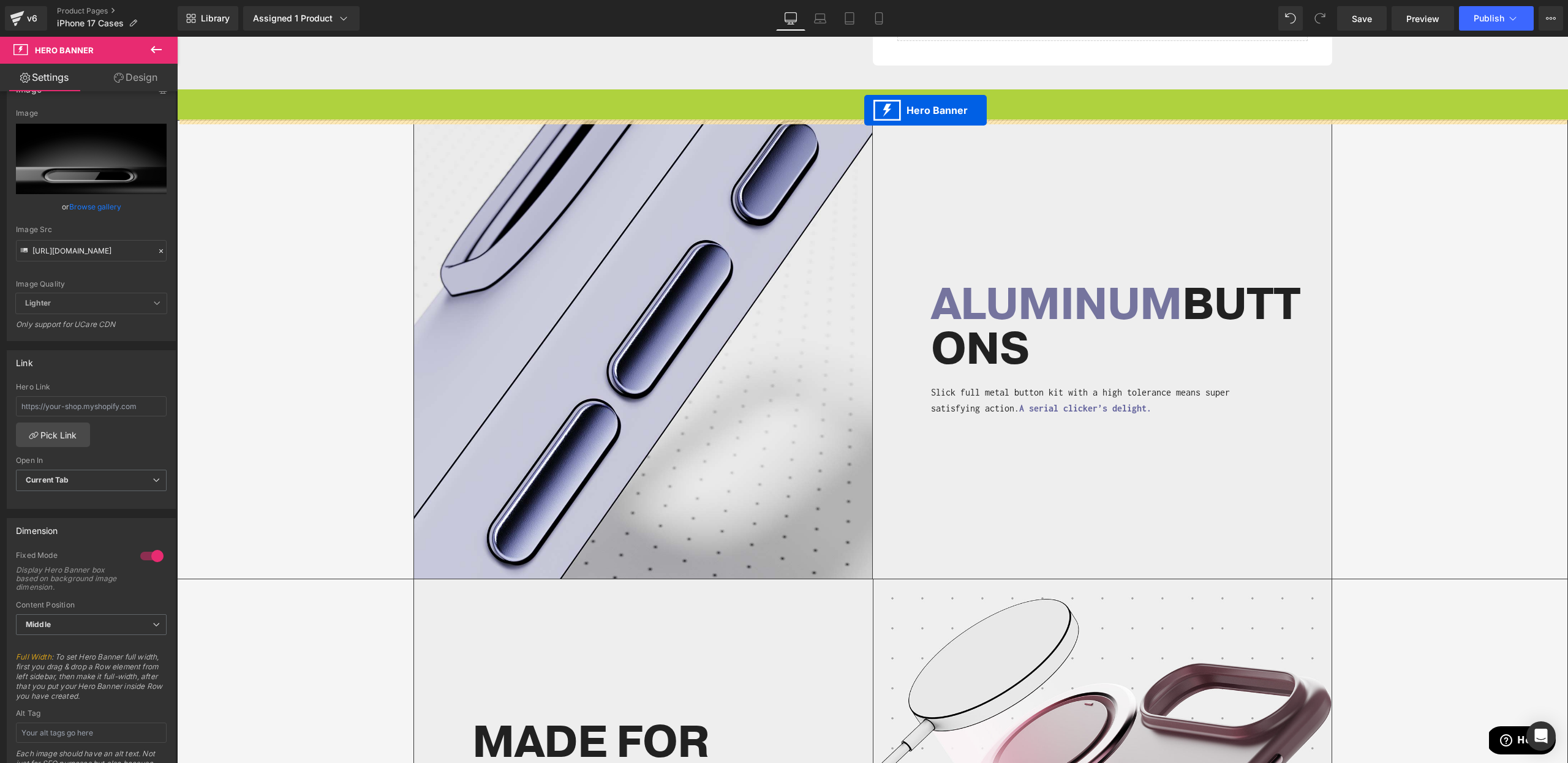
drag, startPoint x: 862, startPoint y: 66, endPoint x: 864, endPoint y: 110, distance: 44.0
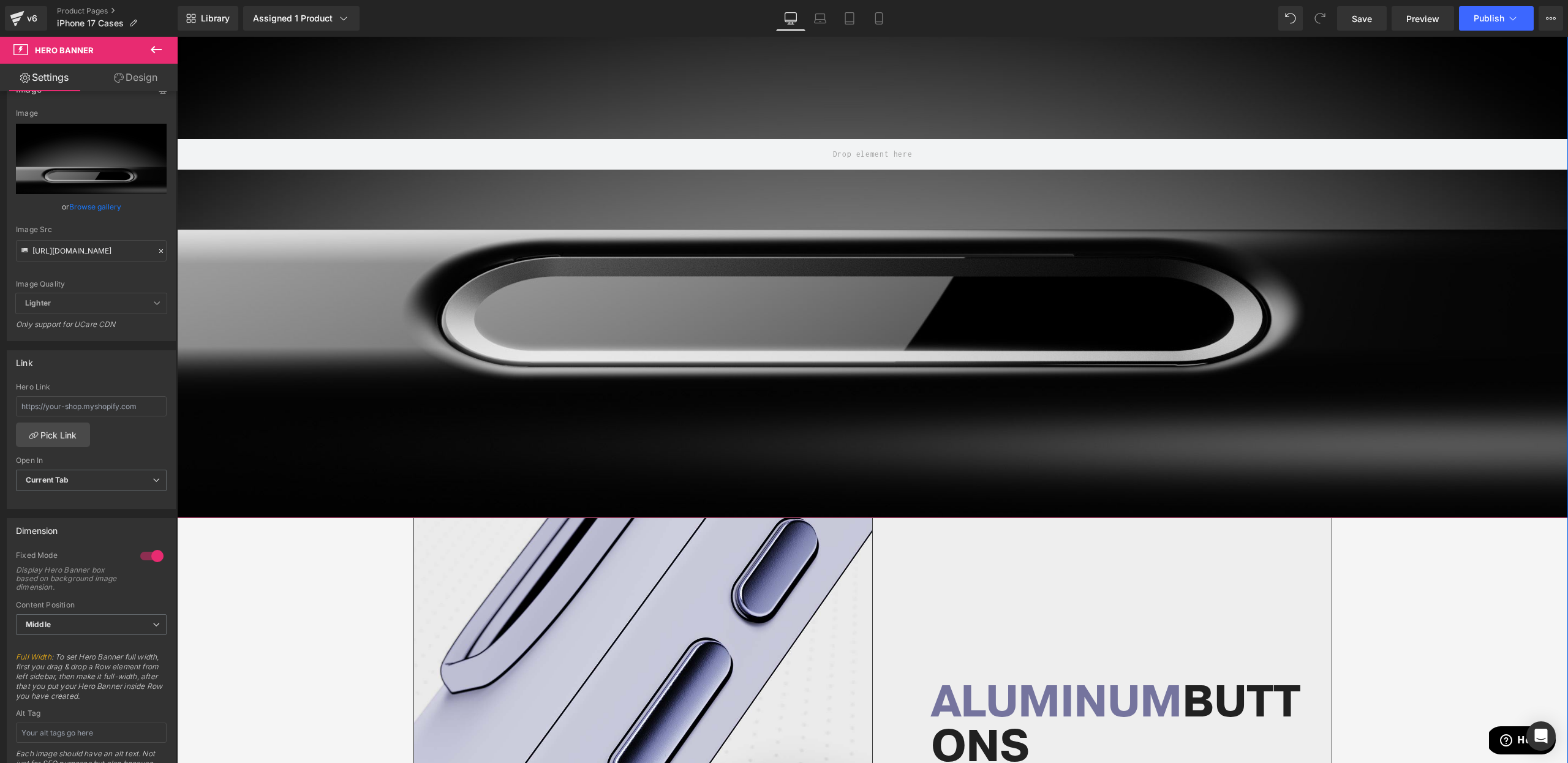
scroll to position [946, 0]
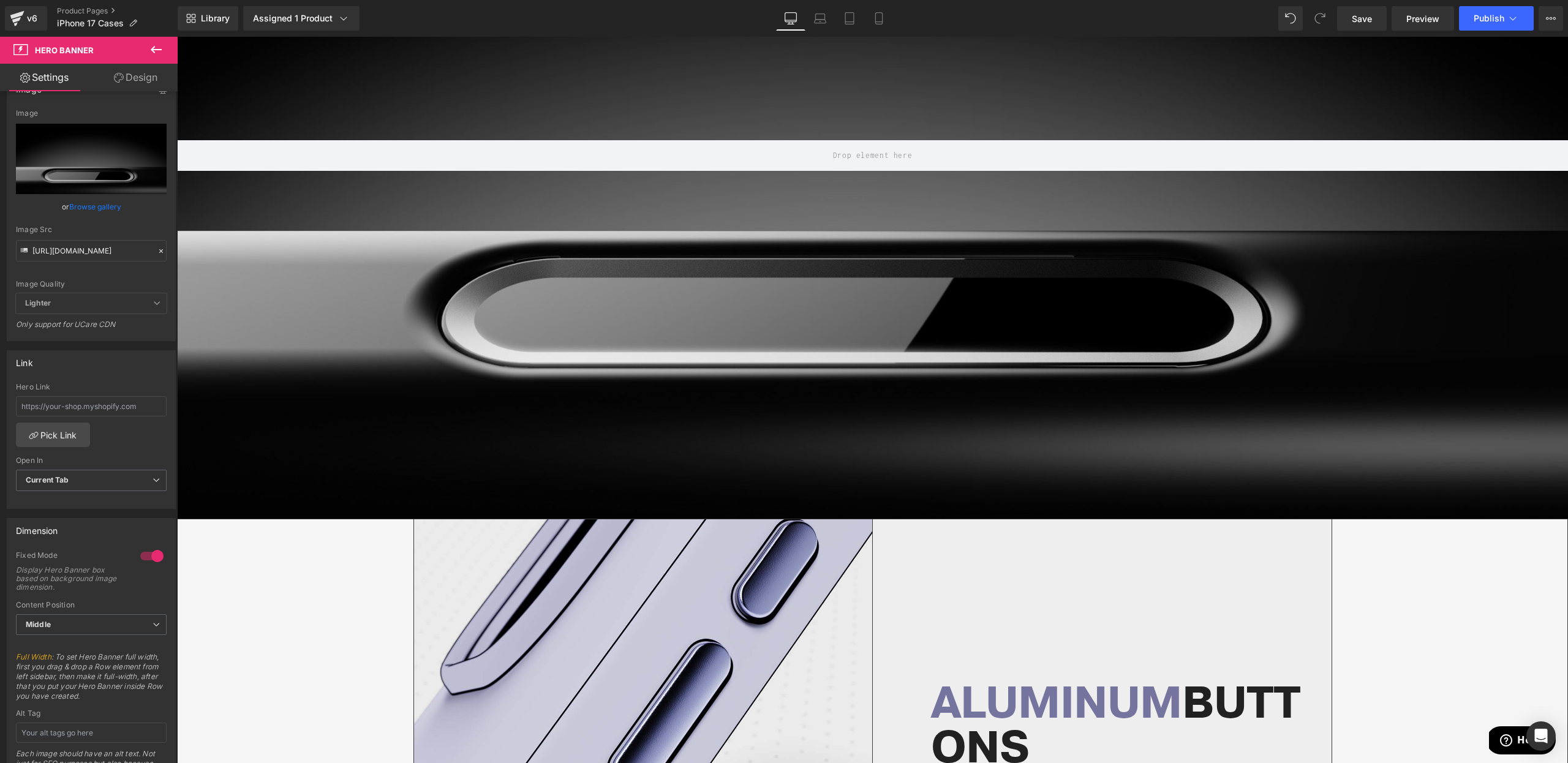
click at [154, 47] on icon at bounding box center [156, 49] width 11 height 8
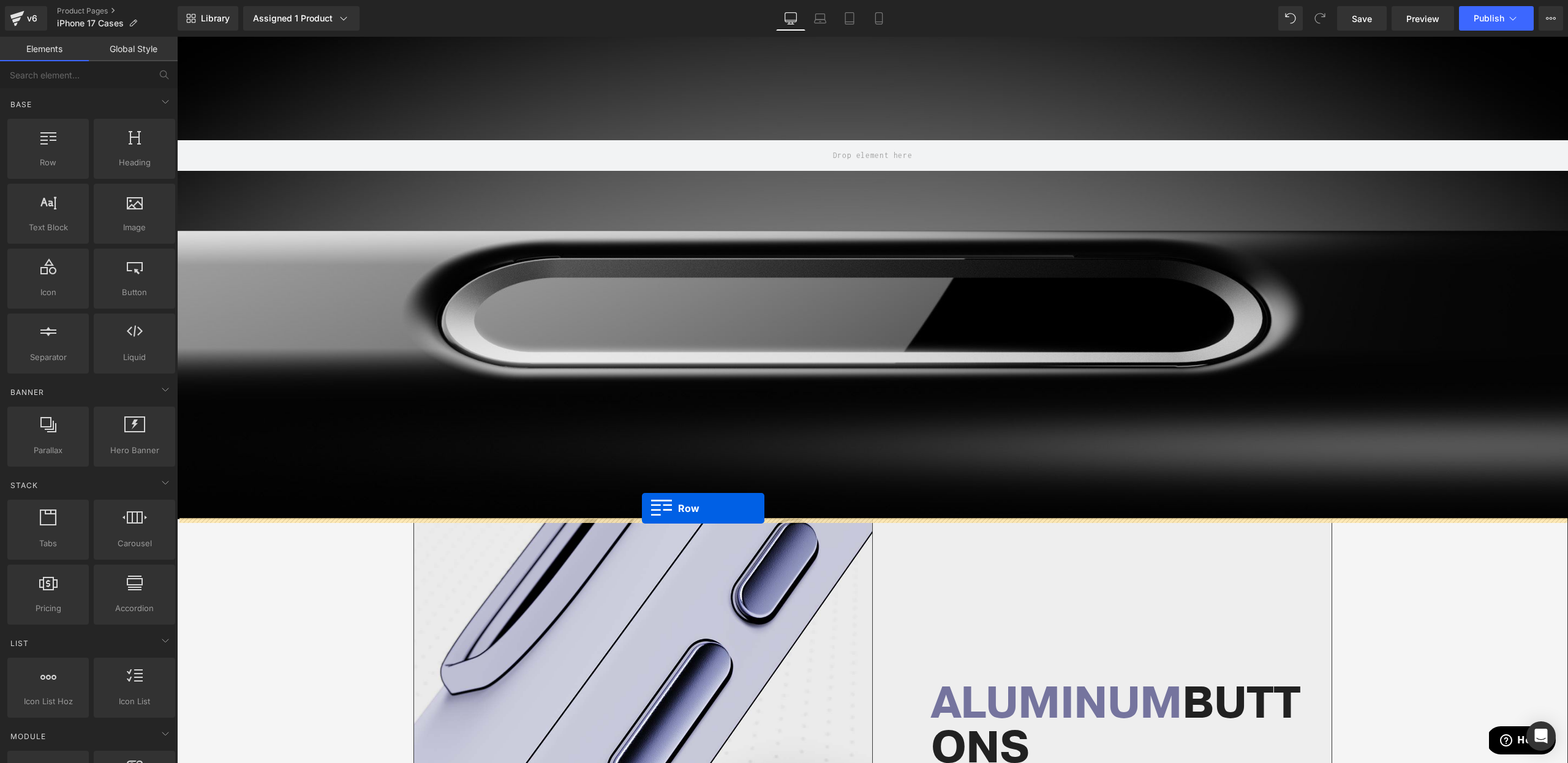
drag, startPoint x: 251, startPoint y: 190, endPoint x: 642, endPoint y: 509, distance: 504.6
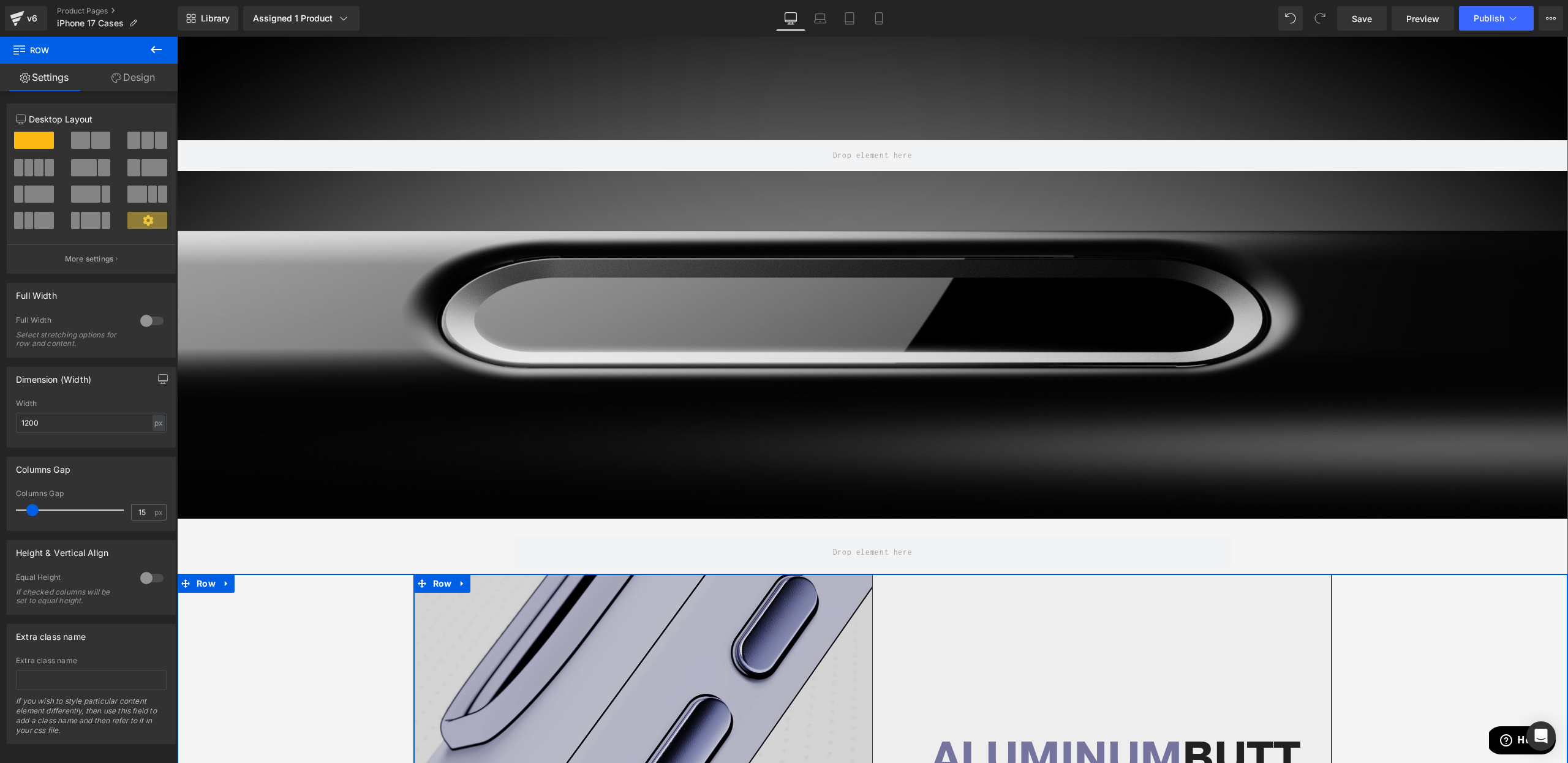
click at [442, 589] on span "Row" at bounding box center [442, 583] width 25 height 18
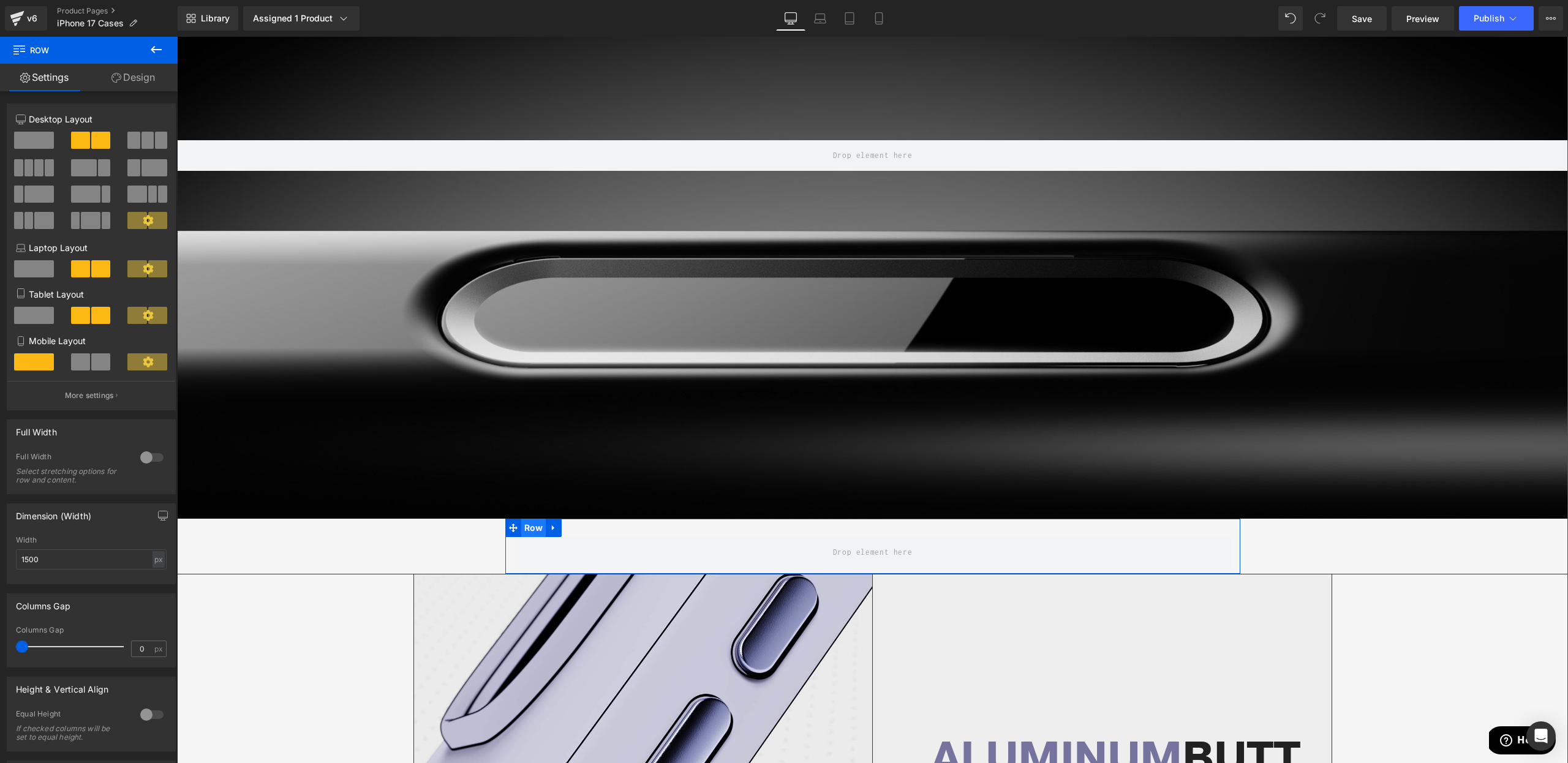
click at [530, 525] on span "Row" at bounding box center [533, 528] width 25 height 18
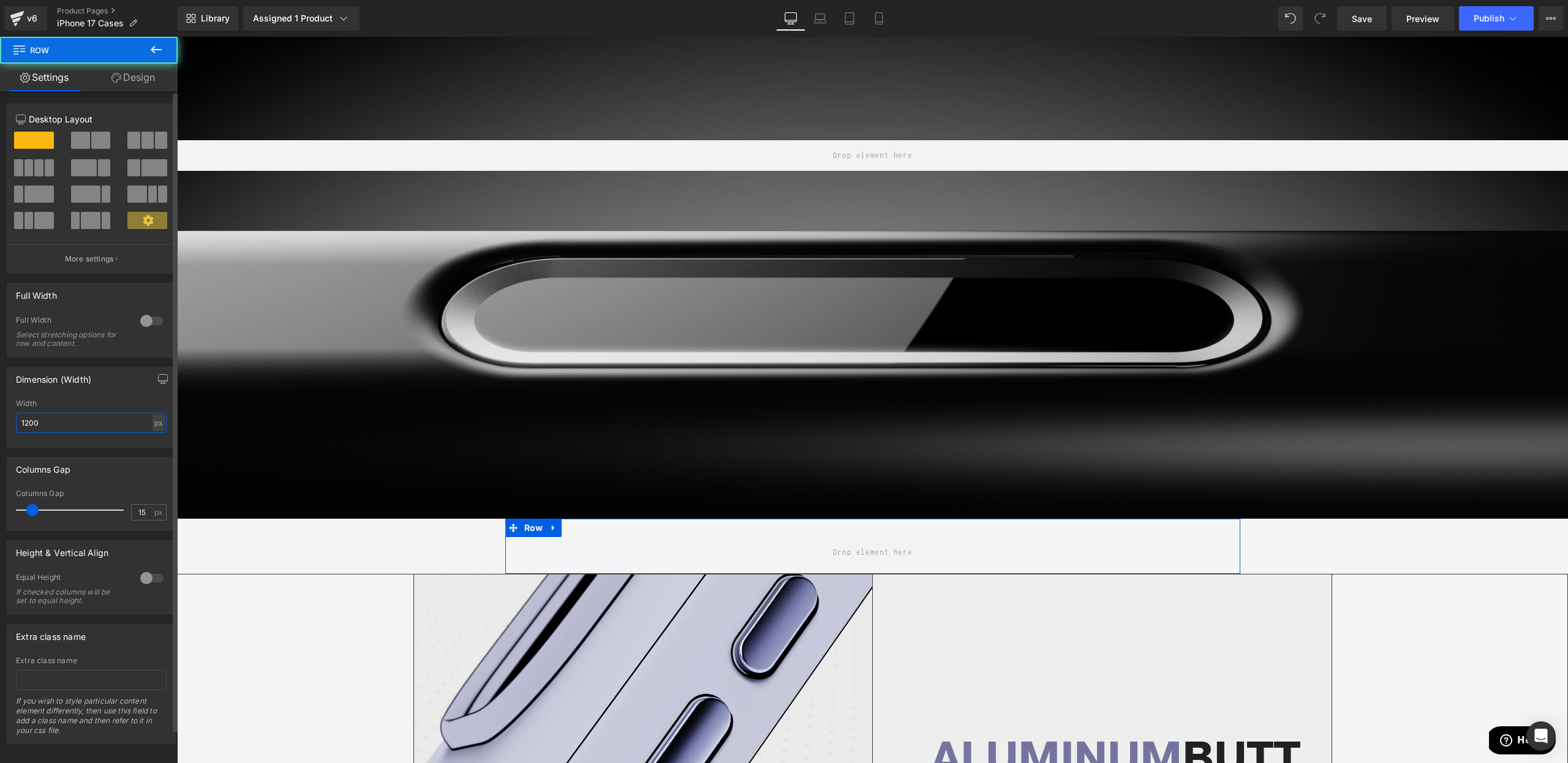
click at [93, 432] on input "1200" at bounding box center [91, 422] width 151 height 20
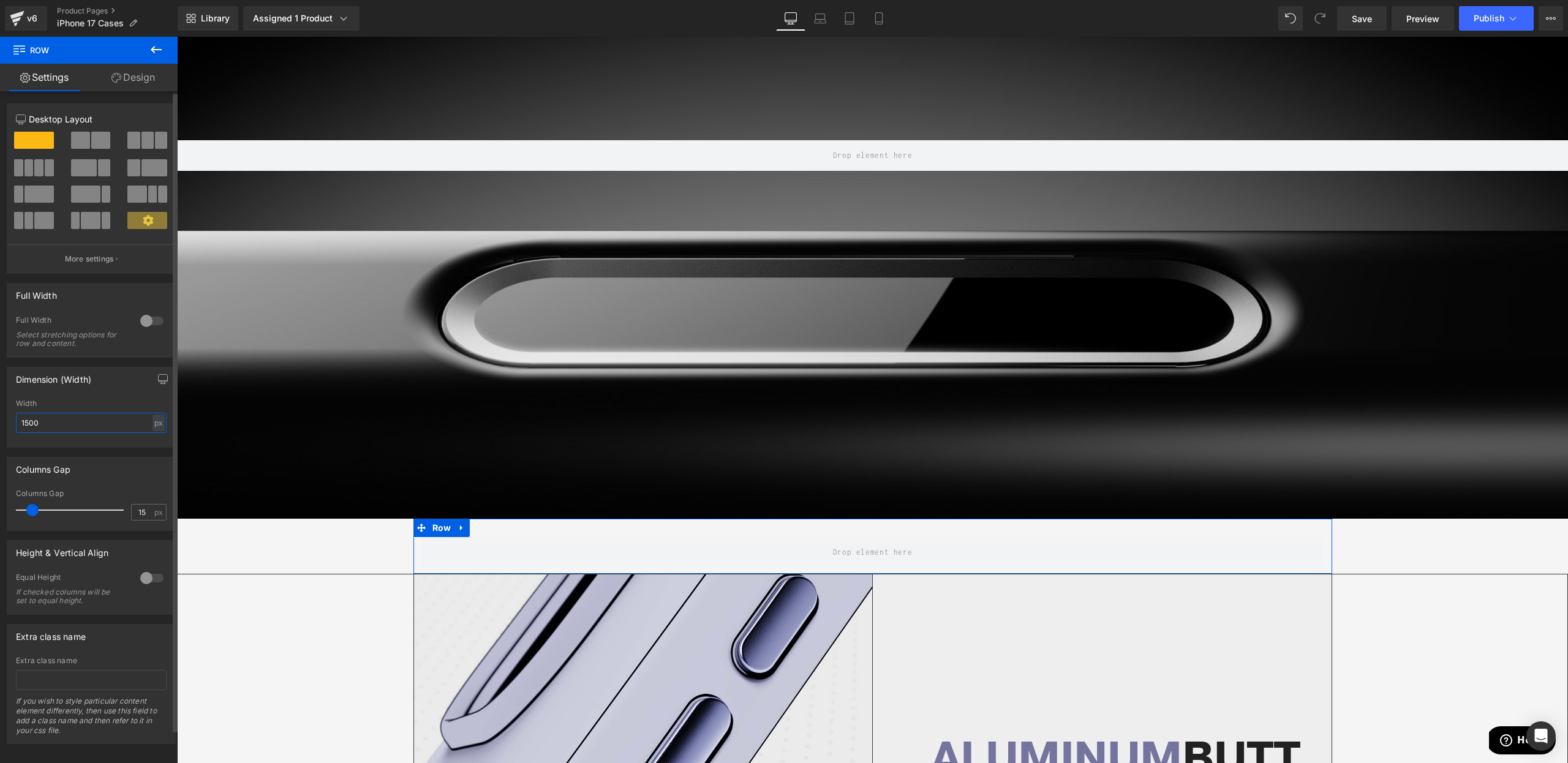
type input "1500"
type input "0"
drag, startPoint x: 34, startPoint y: 517, endPoint x: 0, endPoint y: 513, distance: 34.2
click at [0, 513] on div "Columns Gap 0px Columns Gap 0 px" at bounding box center [91, 489] width 183 height 84
click at [127, 90] on link "Design" at bounding box center [133, 78] width 89 height 28
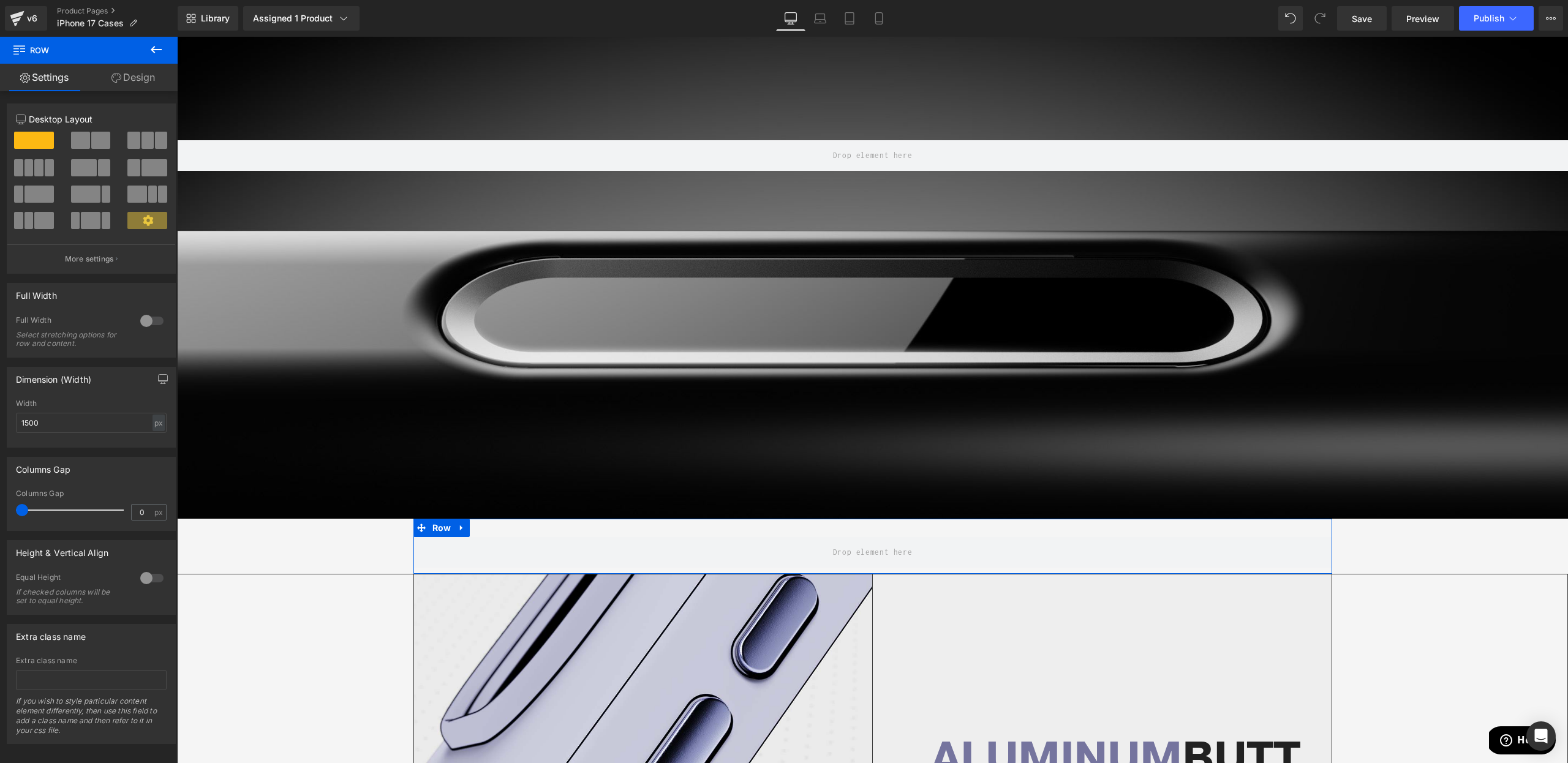
click at [0, 0] on div "Spacing" at bounding box center [0, 0] width 0 height 0
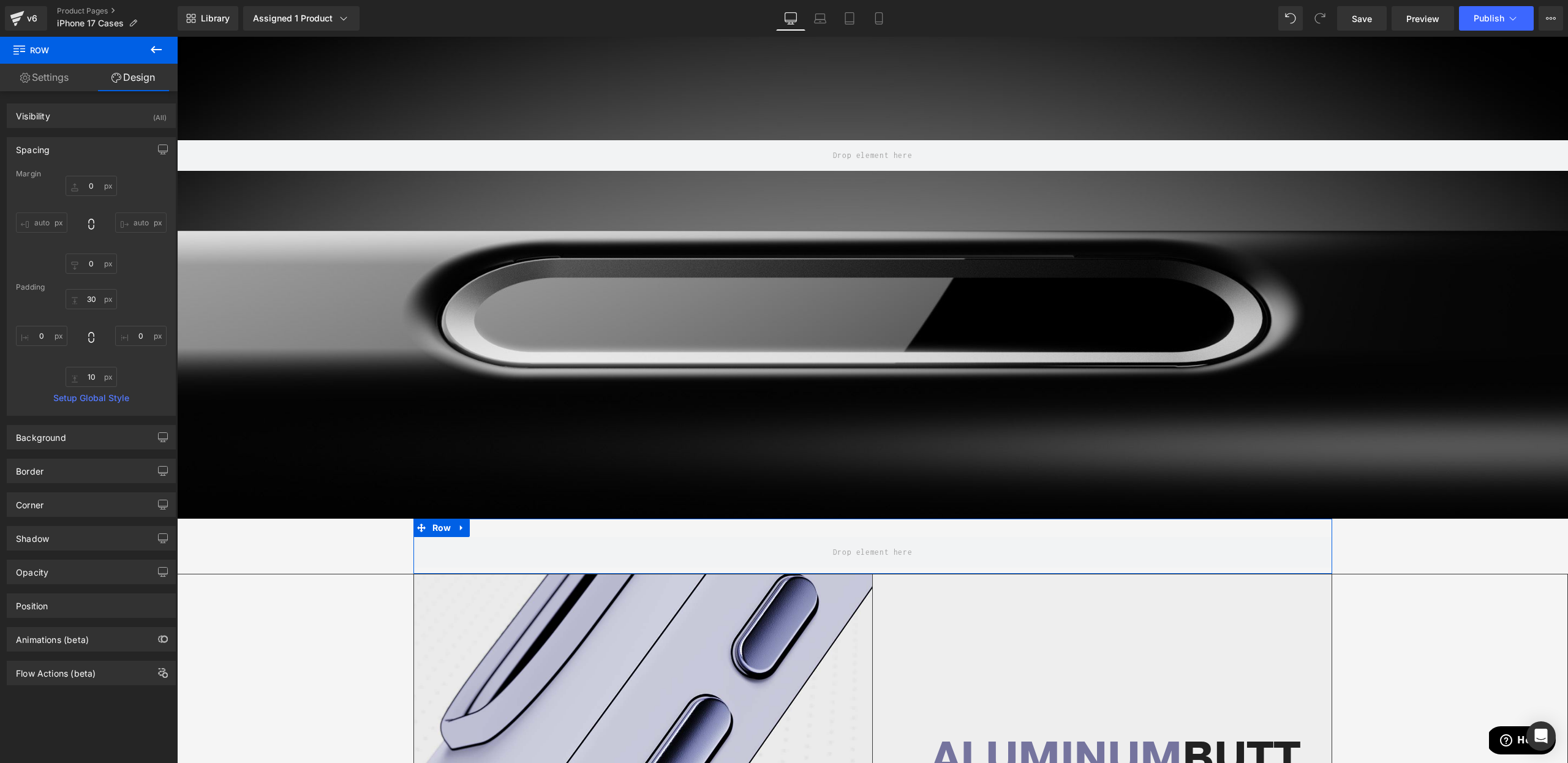
type input "0"
type input "30"
type input "0"
type input "10"
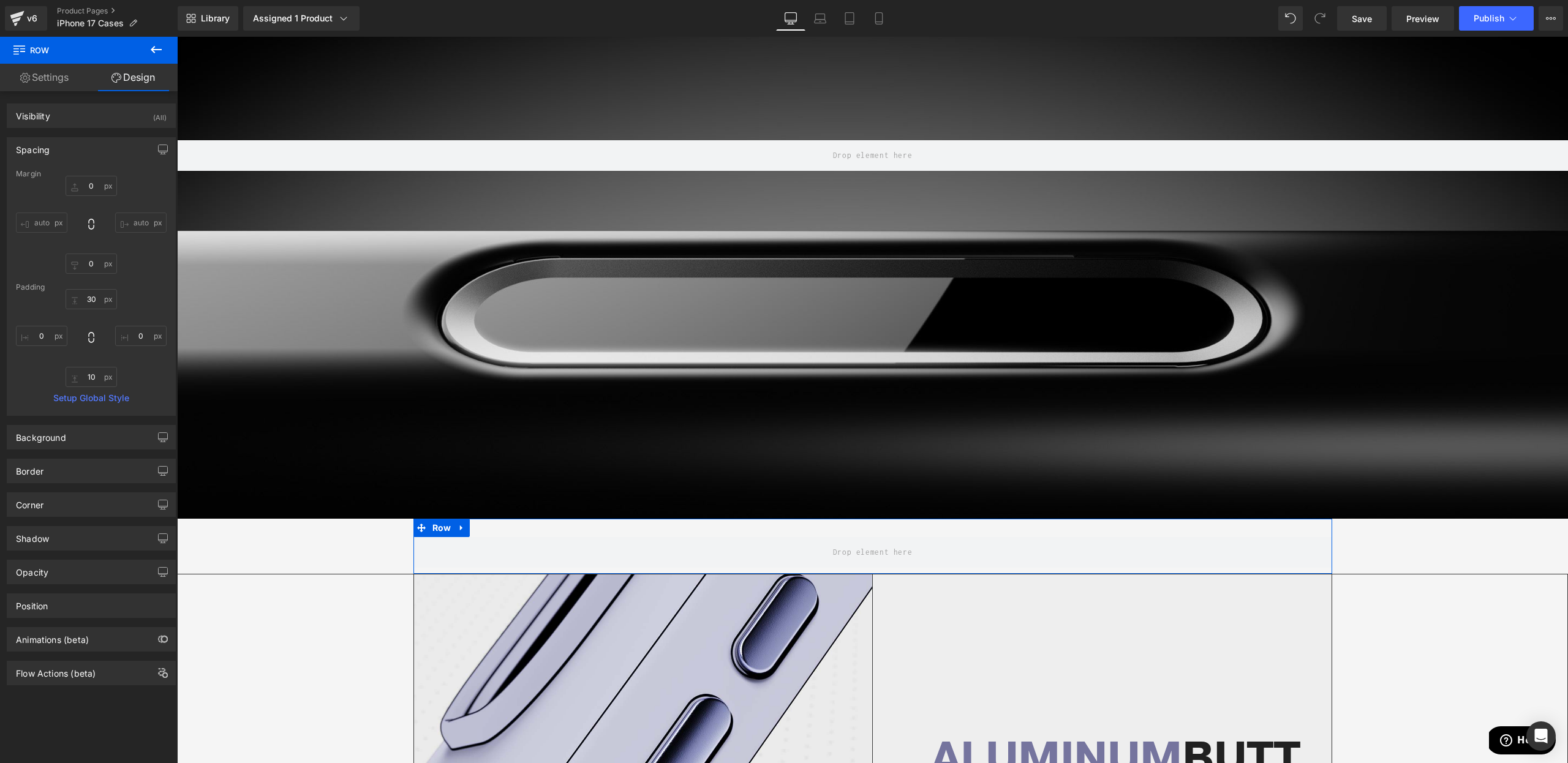
type input "0"
click at [83, 369] on input "10" at bounding box center [91, 376] width 52 height 20
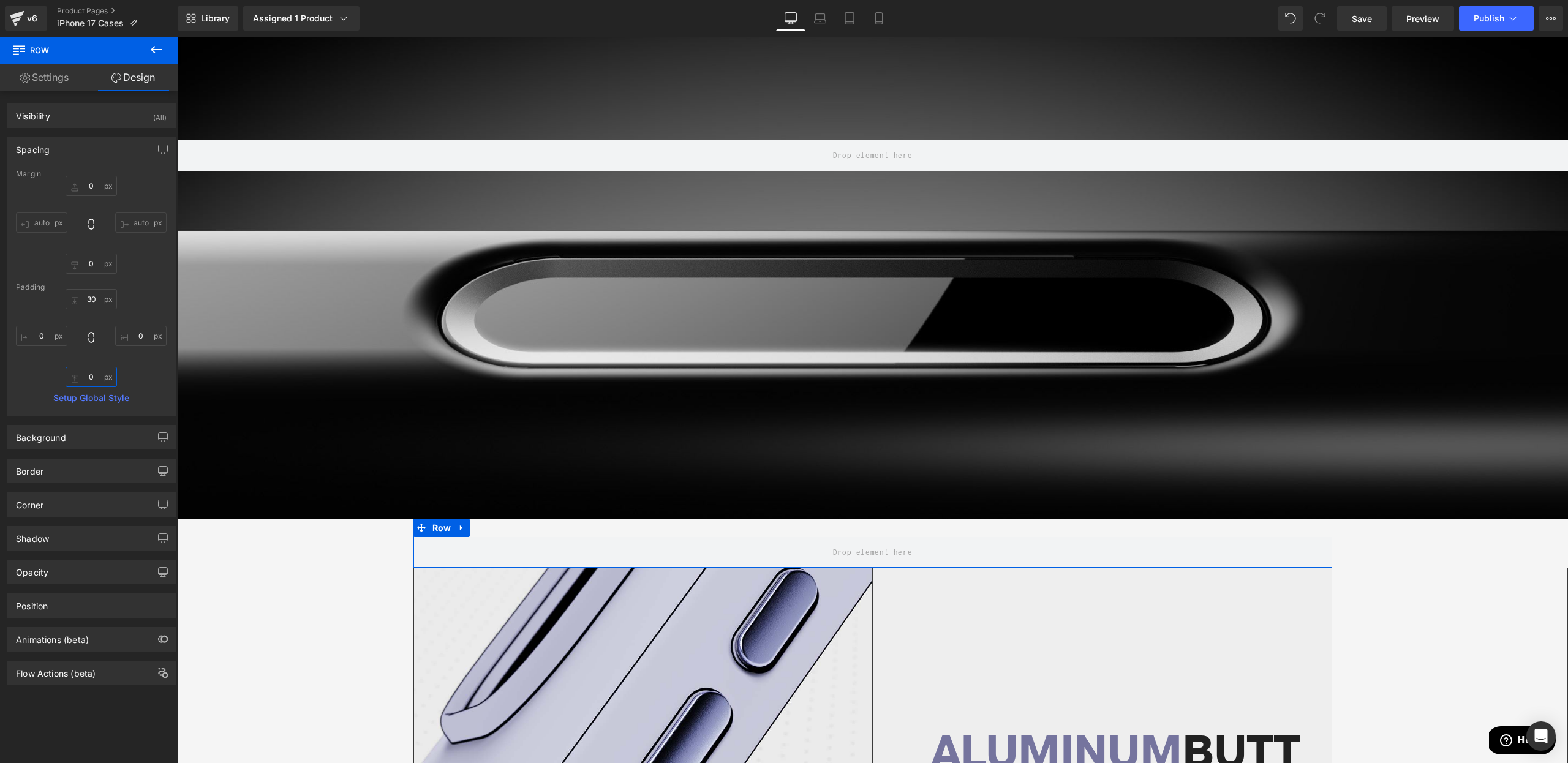
type input "0"
click at [85, 287] on div "Padding" at bounding box center [91, 287] width 151 height 9
click at [84, 297] on input "30" at bounding box center [91, 298] width 52 height 20
type input "0"
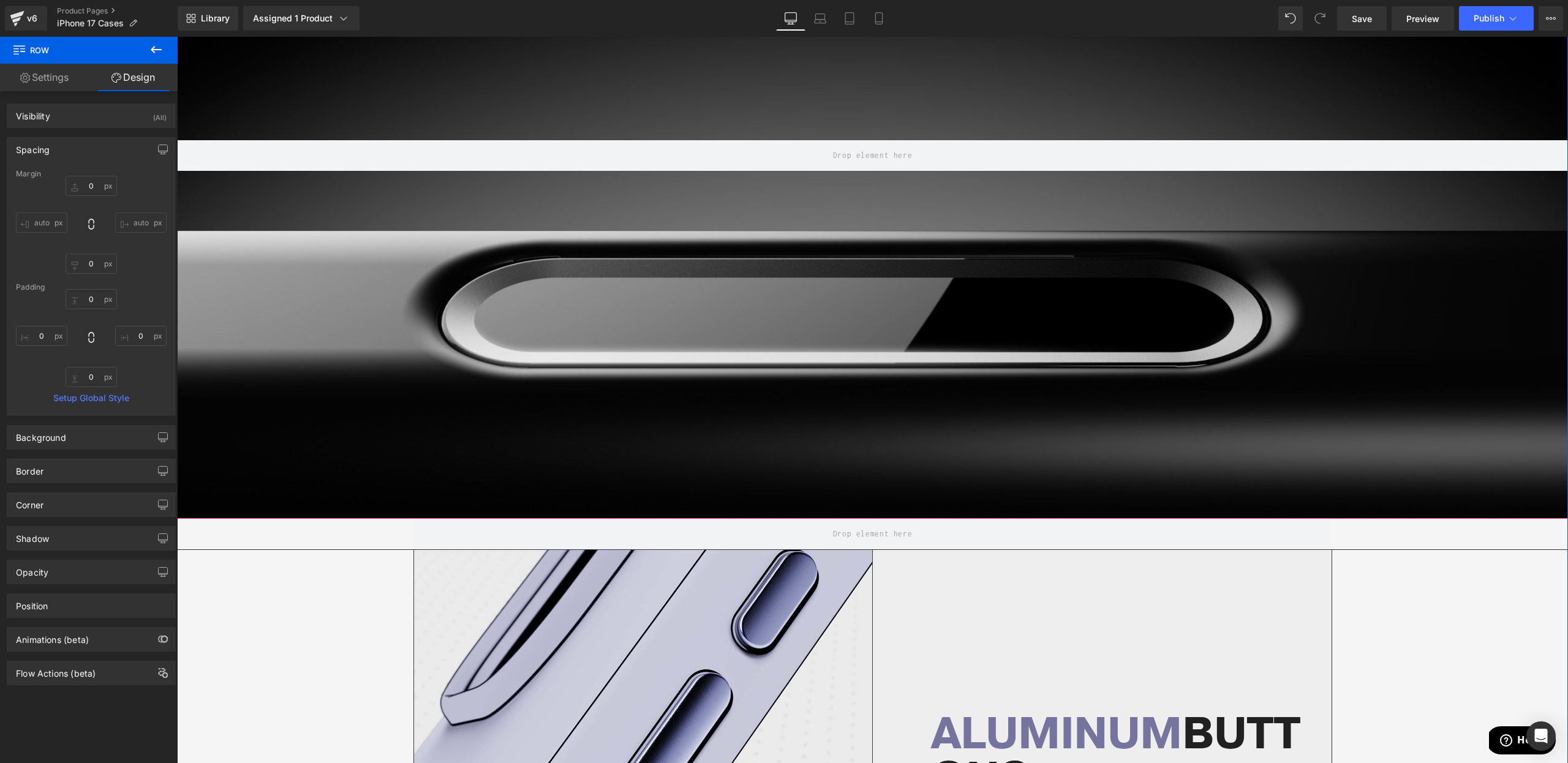
click at [824, 252] on div at bounding box center [872, 155] width 1391 height 726
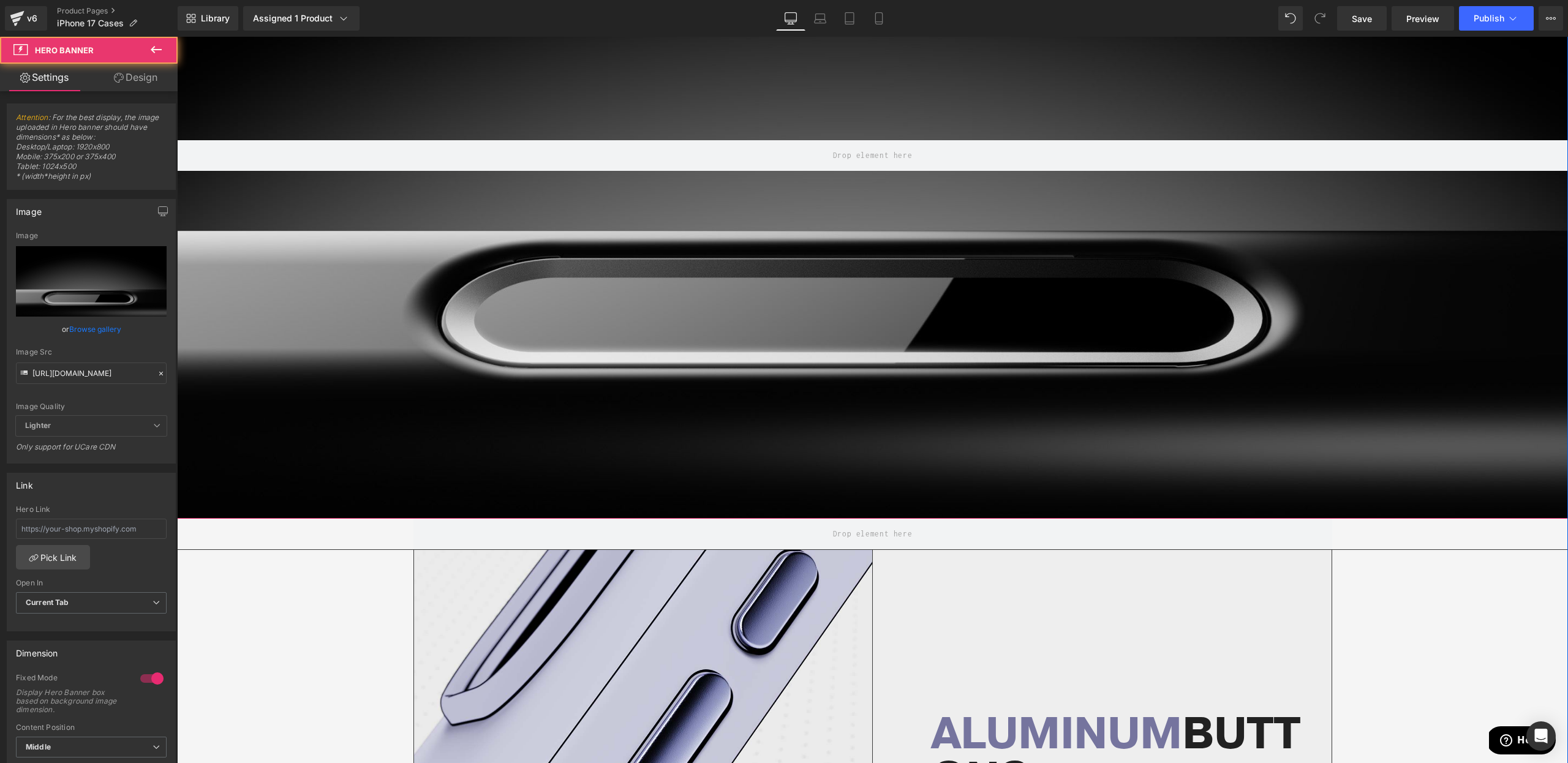
click at [917, 285] on div at bounding box center [872, 155] width 1391 height 726
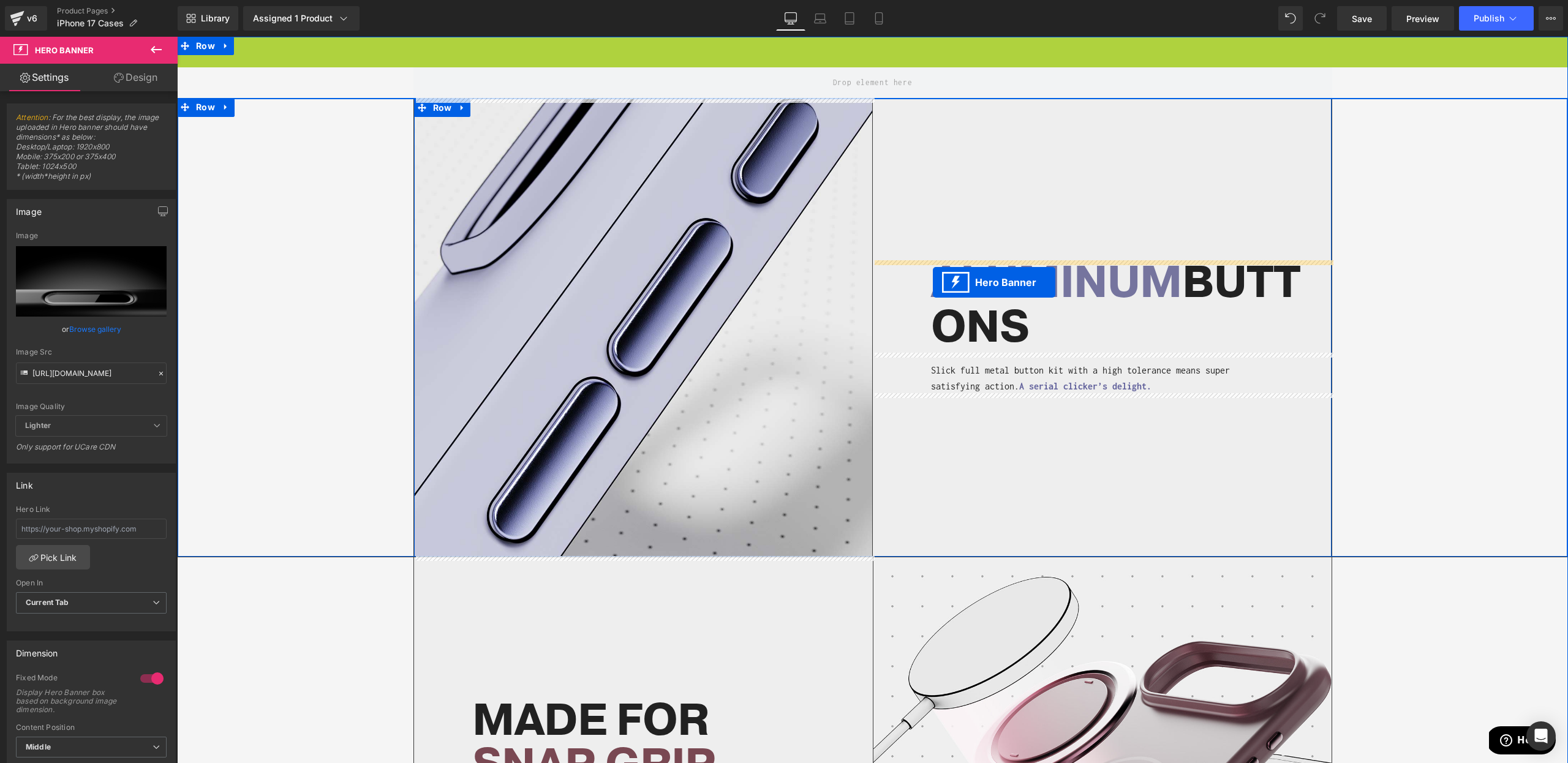
scroll to position [543, 0]
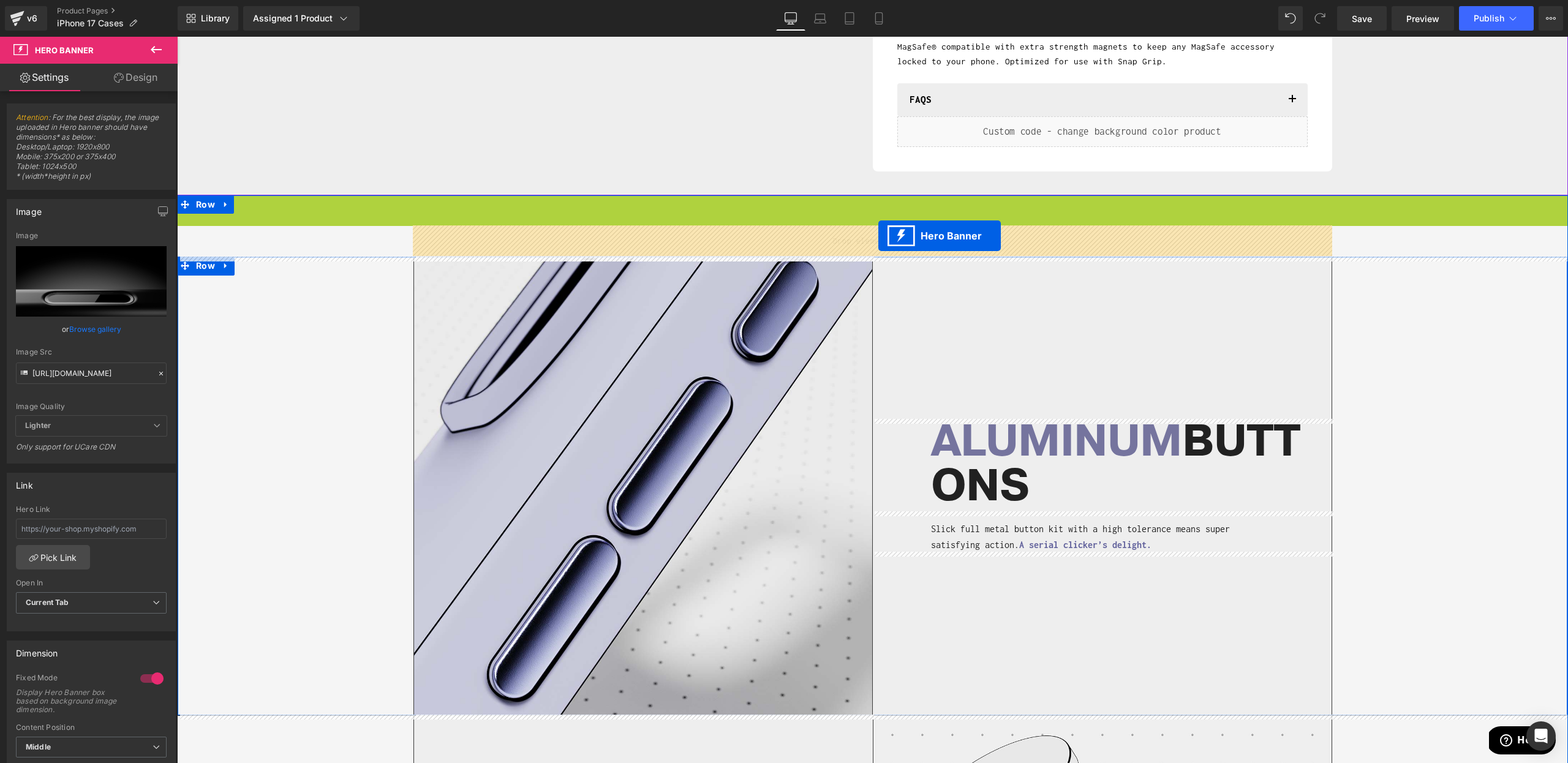
drag, startPoint x: 850, startPoint y: 62, endPoint x: 879, endPoint y: 235, distance: 175.4
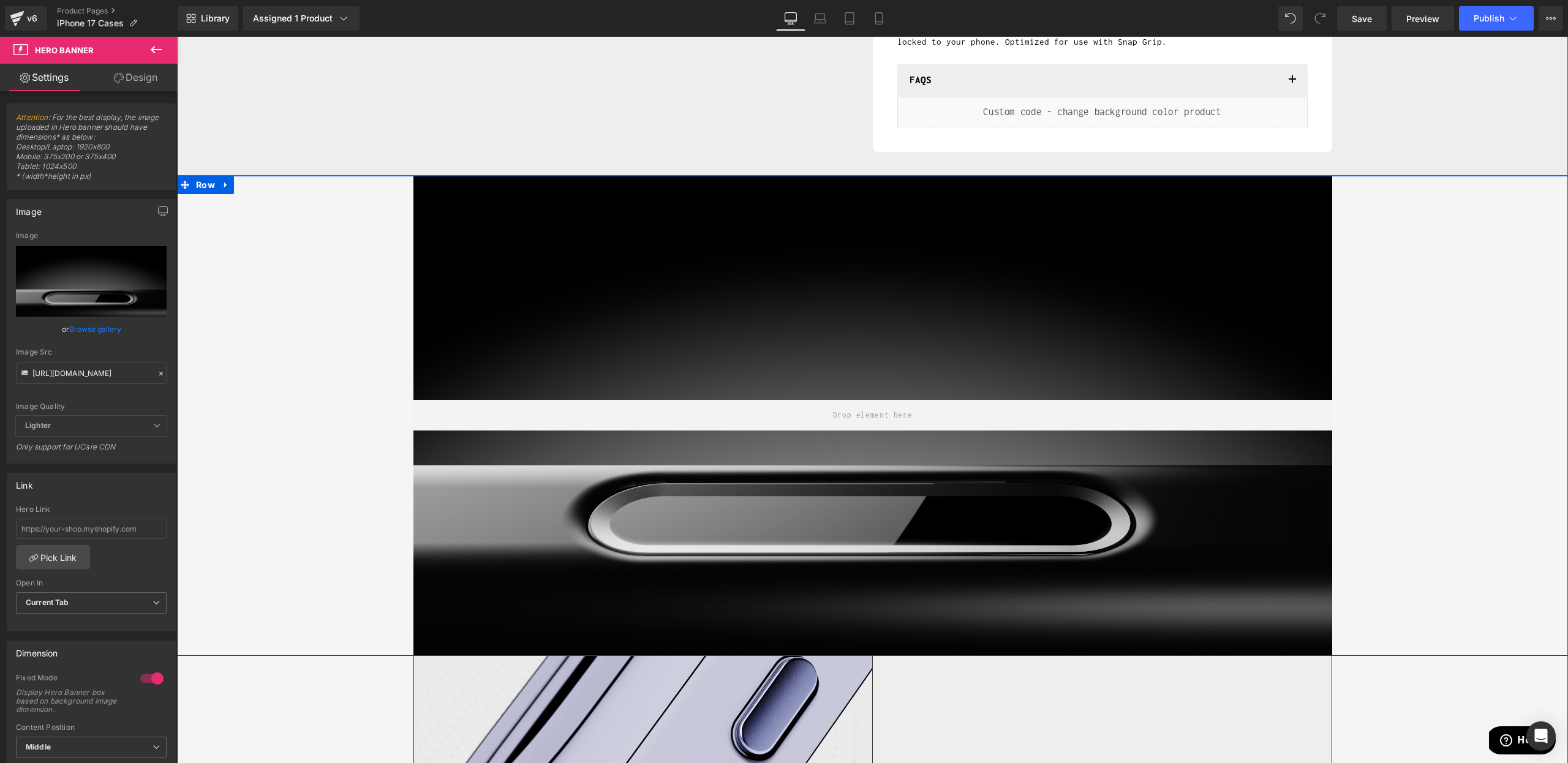
scroll to position [537, 0]
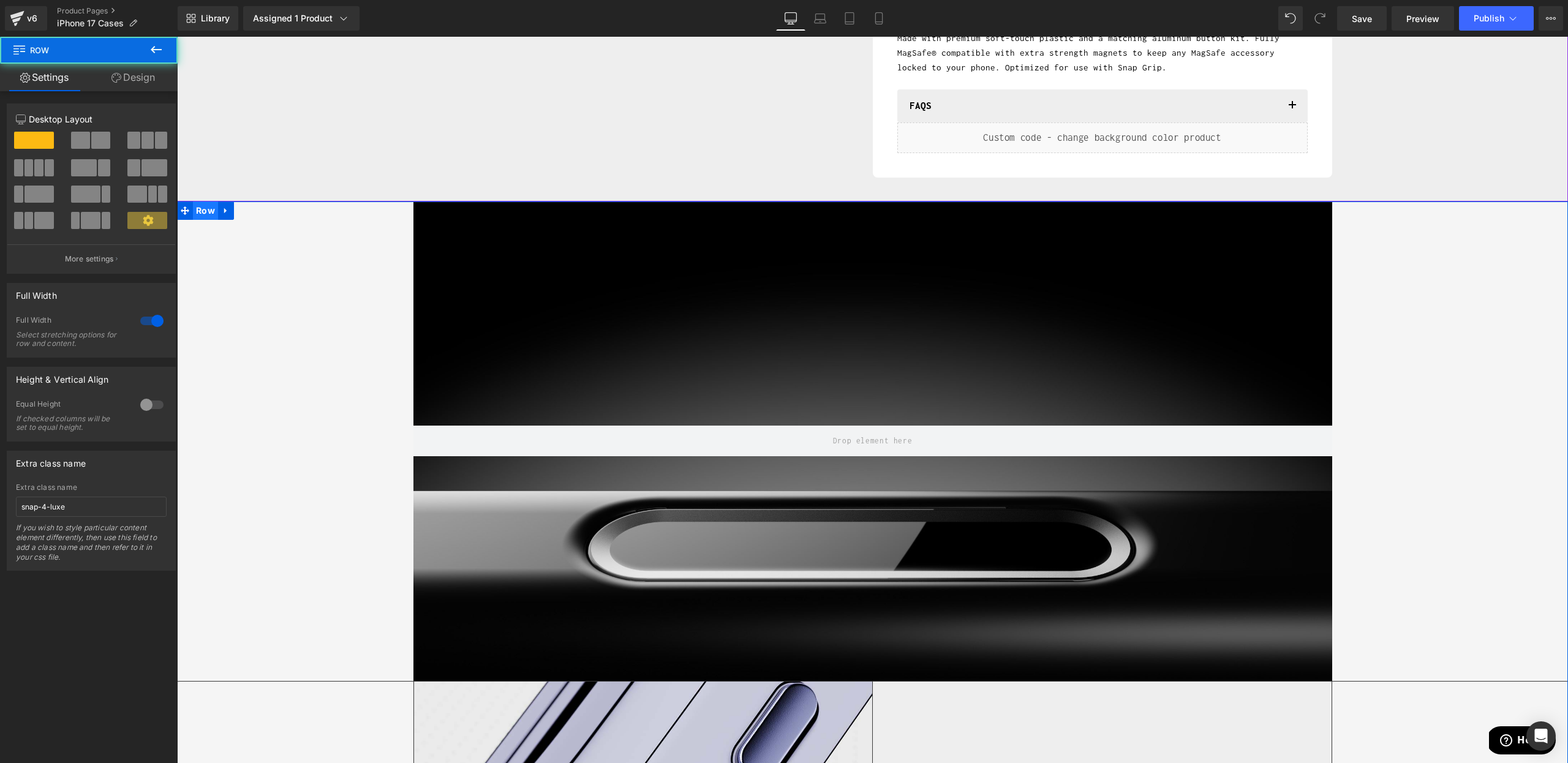
click at [210, 212] on span "Row" at bounding box center [205, 210] width 25 height 18
click at [128, 72] on link "Design" at bounding box center [133, 78] width 89 height 28
click at [0, 0] on div "Background" at bounding box center [0, 0] width 0 height 0
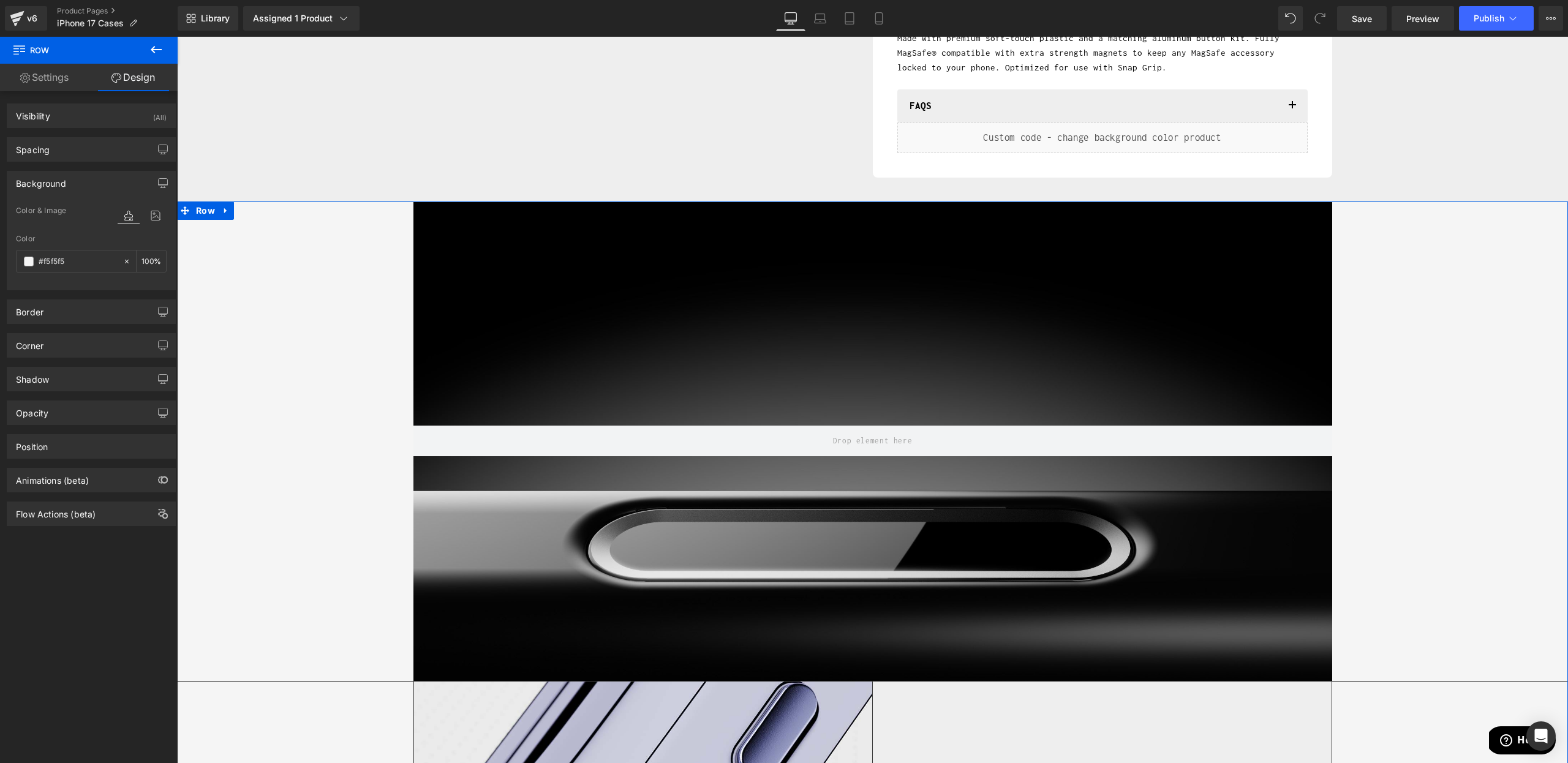
type input "#f5f5f5"
type input "100"
click at [31, 260] on span at bounding box center [28, 261] width 9 height 9
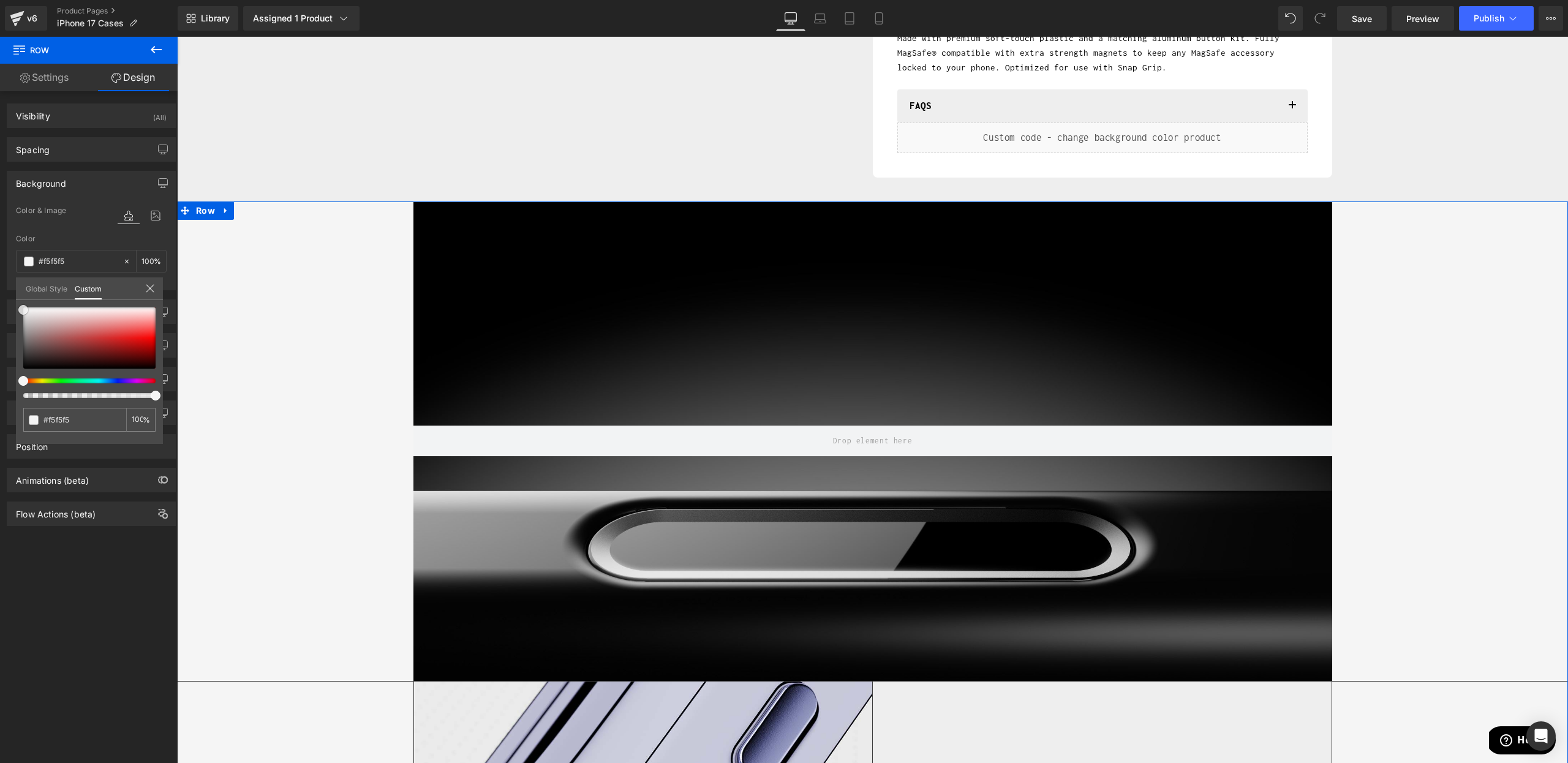
type input "#c97272"
type input "#000000"
drag, startPoint x: 88, startPoint y: 331, endPoint x: 6, endPoint y: 464, distance: 156.2
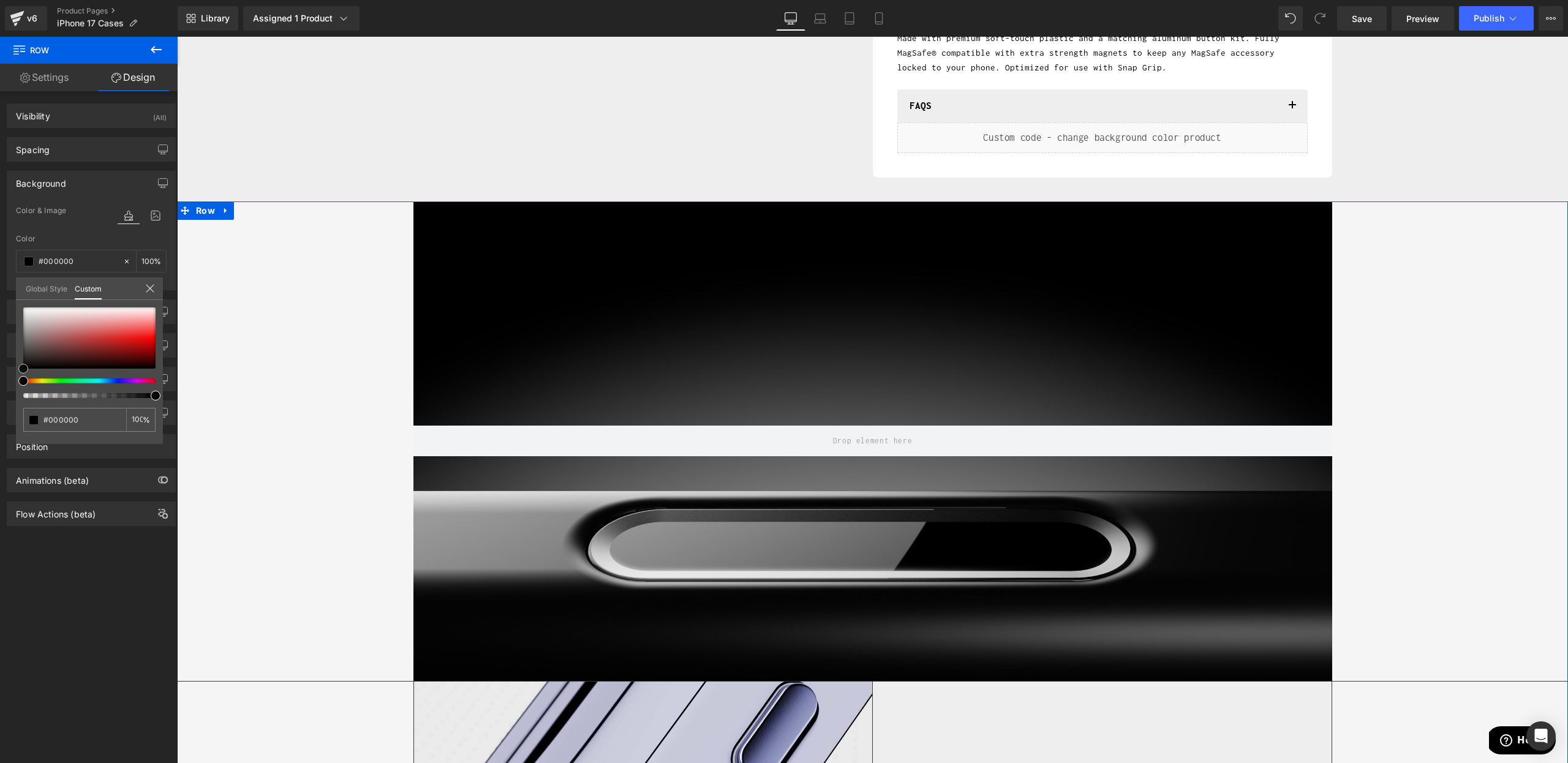
click at [0, 291] on div "Background Color & Image color rgba(0, 0, 0, 1) Color #000000 100 % Image Repla…" at bounding box center [91, 226] width 183 height 128
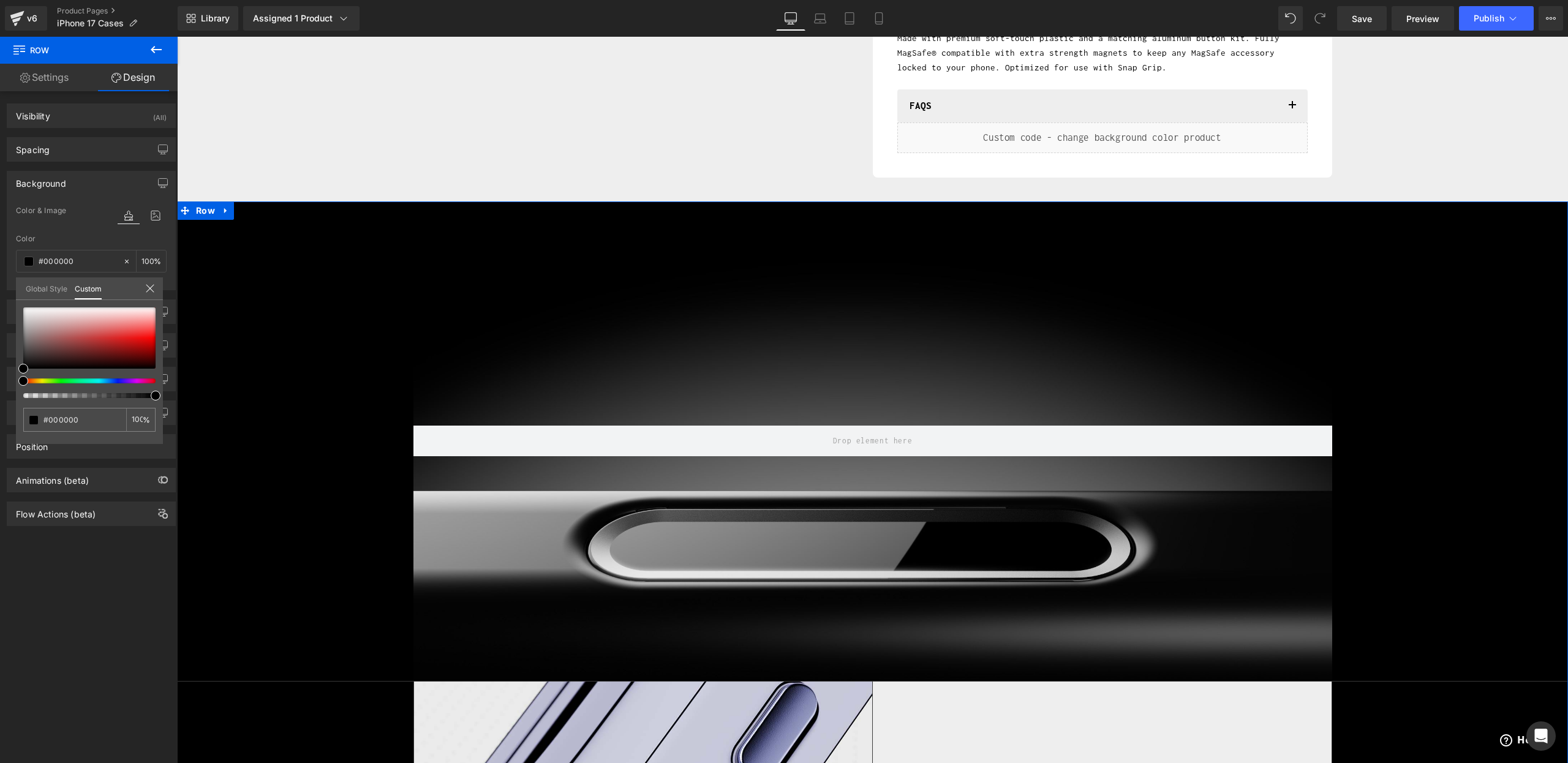
click at [149, 288] on icon at bounding box center [149, 288] width 8 height 8
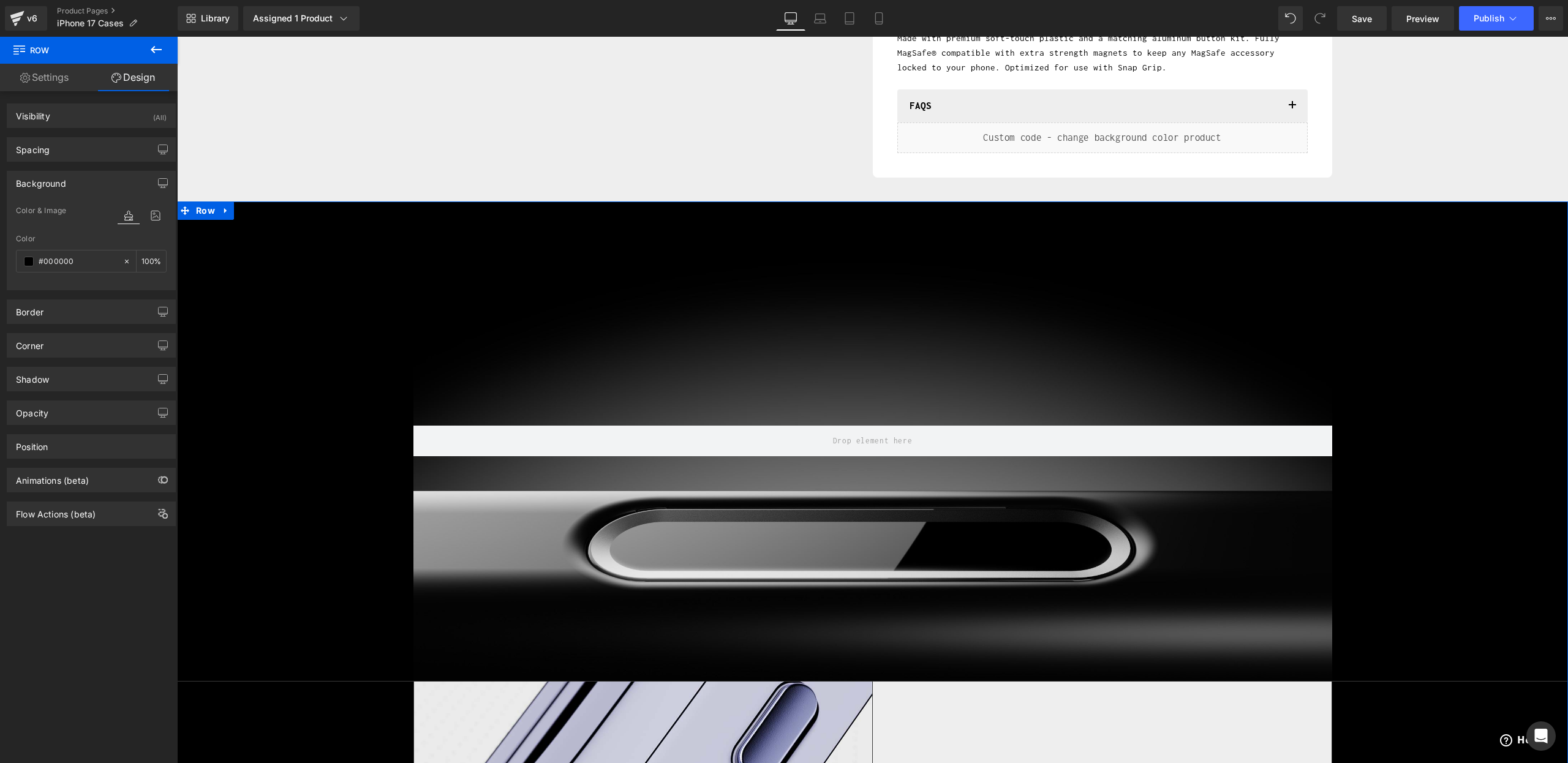
click at [162, 54] on icon at bounding box center [156, 49] width 15 height 15
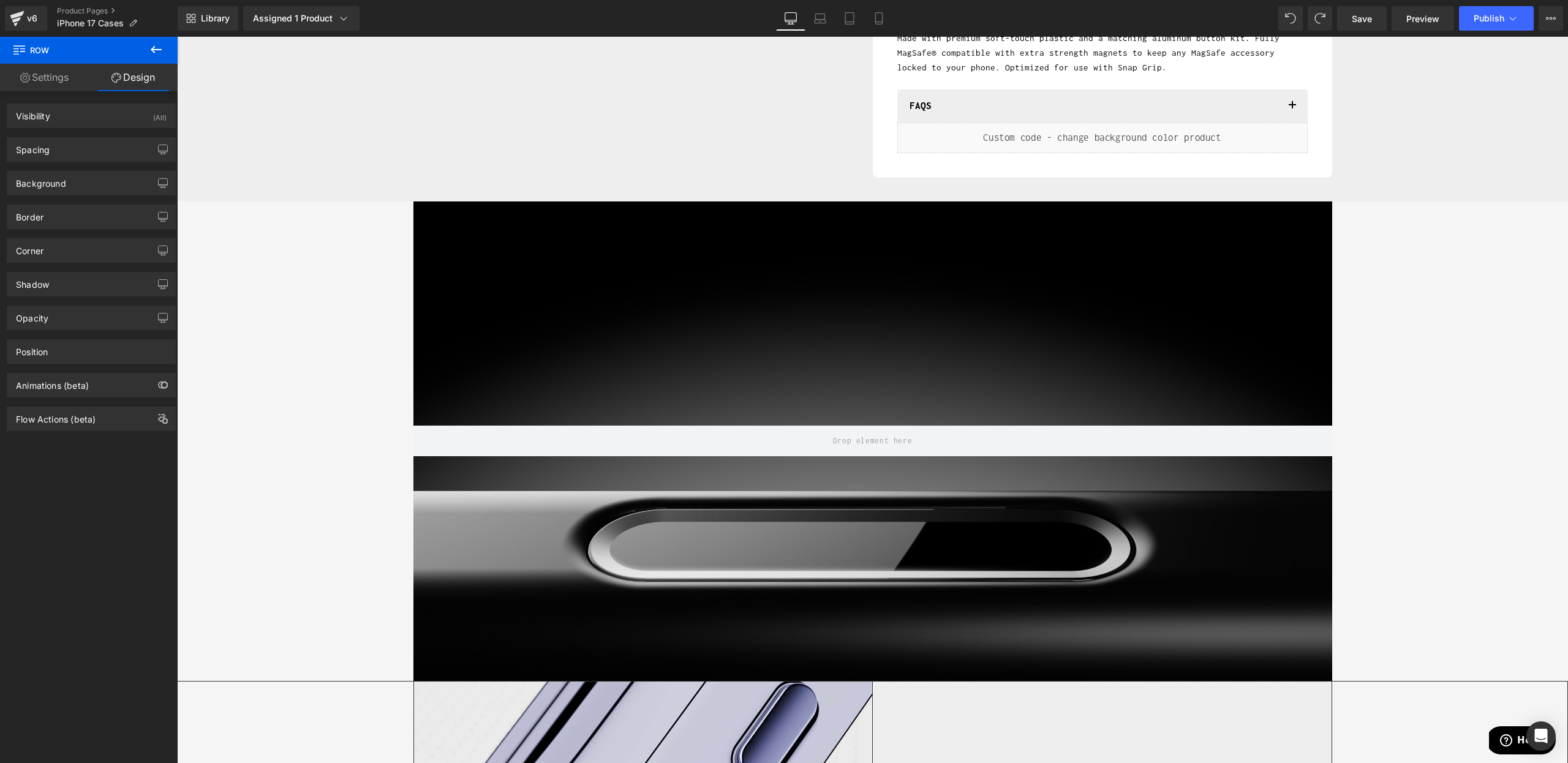
click at [155, 58] on button at bounding box center [156, 50] width 43 height 27
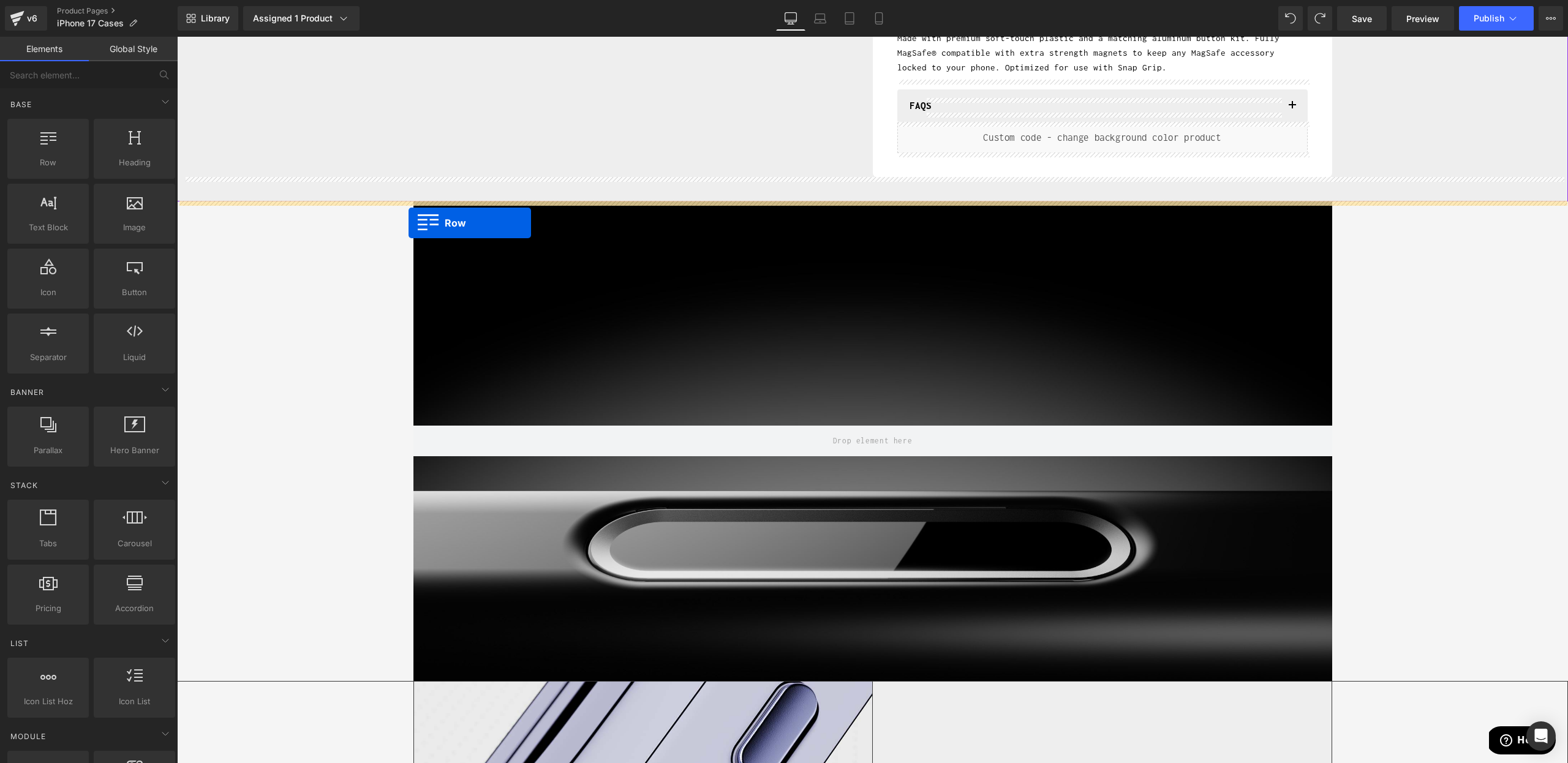
drag, startPoint x: 237, startPoint y: 181, endPoint x: 409, endPoint y: 223, distance: 177.1
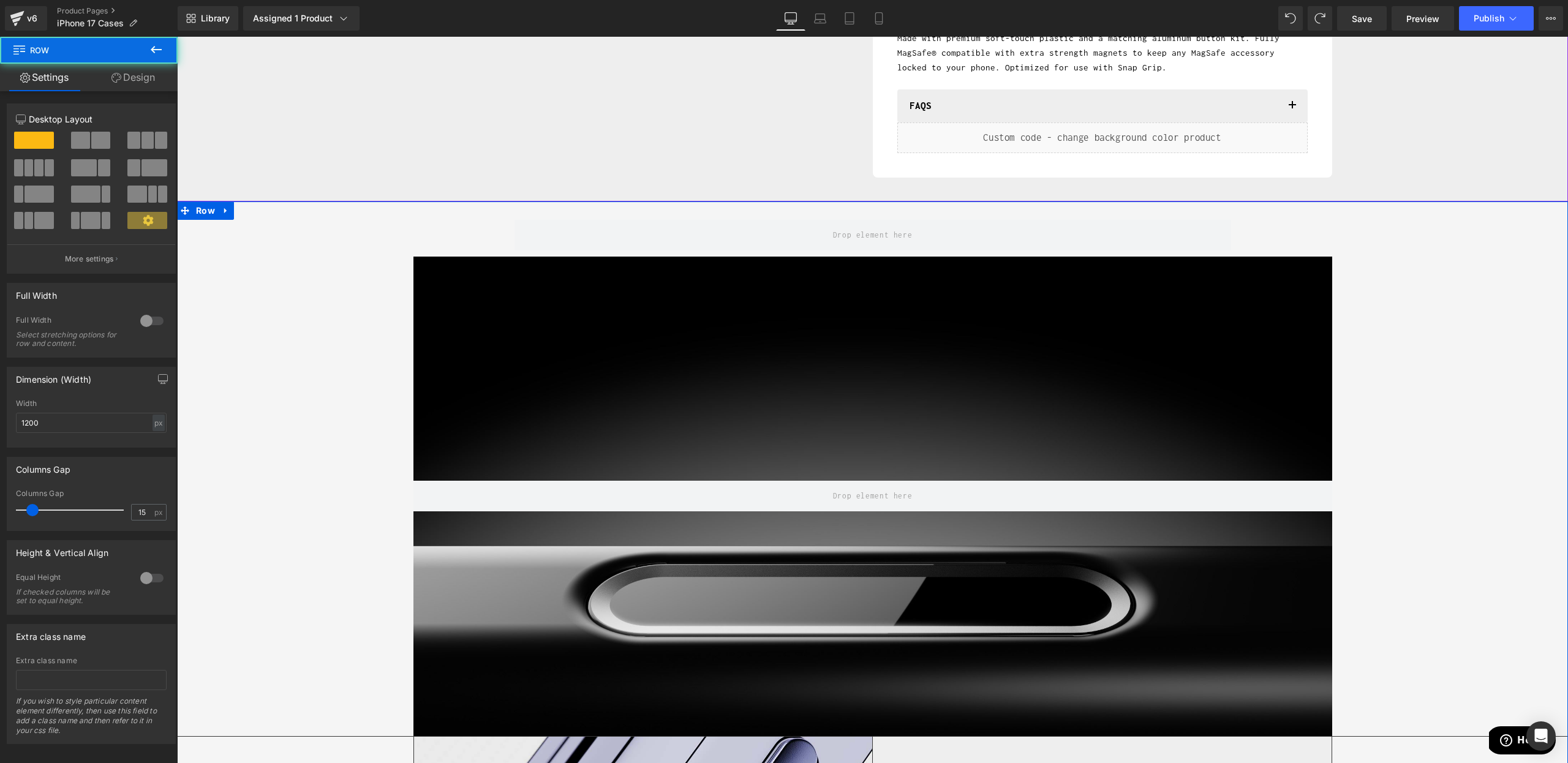
click at [552, 212] on icon at bounding box center [550, 210] width 7 height 8
click at [536, 212] on span "Row" at bounding box center [533, 210] width 25 height 18
click at [117, 430] on input "1200" at bounding box center [91, 422] width 151 height 20
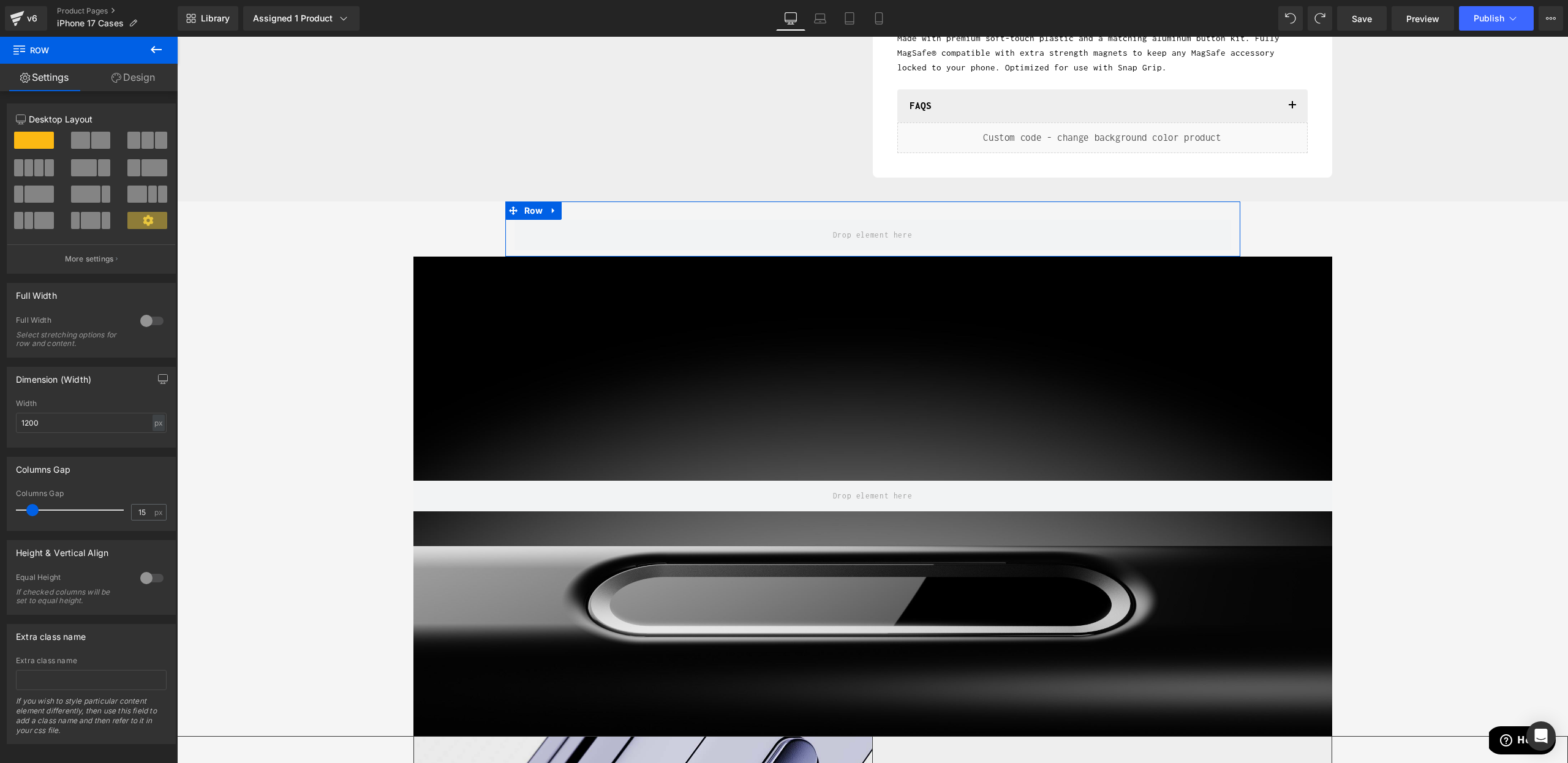
click at [142, 324] on div at bounding box center [152, 321] width 29 height 20
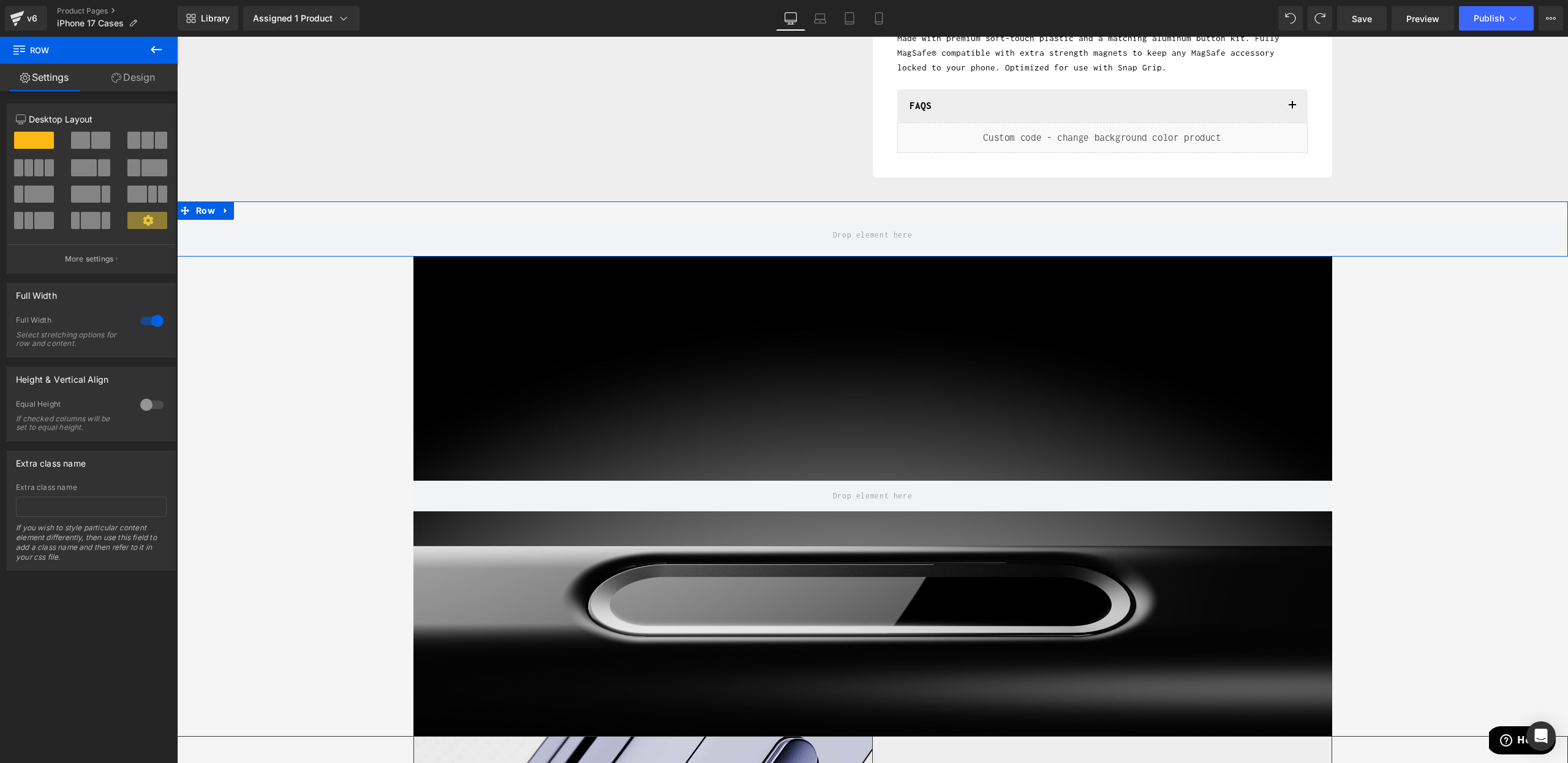
click at [120, 88] on link "Design" at bounding box center [133, 78] width 89 height 28
click at [0, 0] on div "Background" at bounding box center [0, 0] width 0 height 0
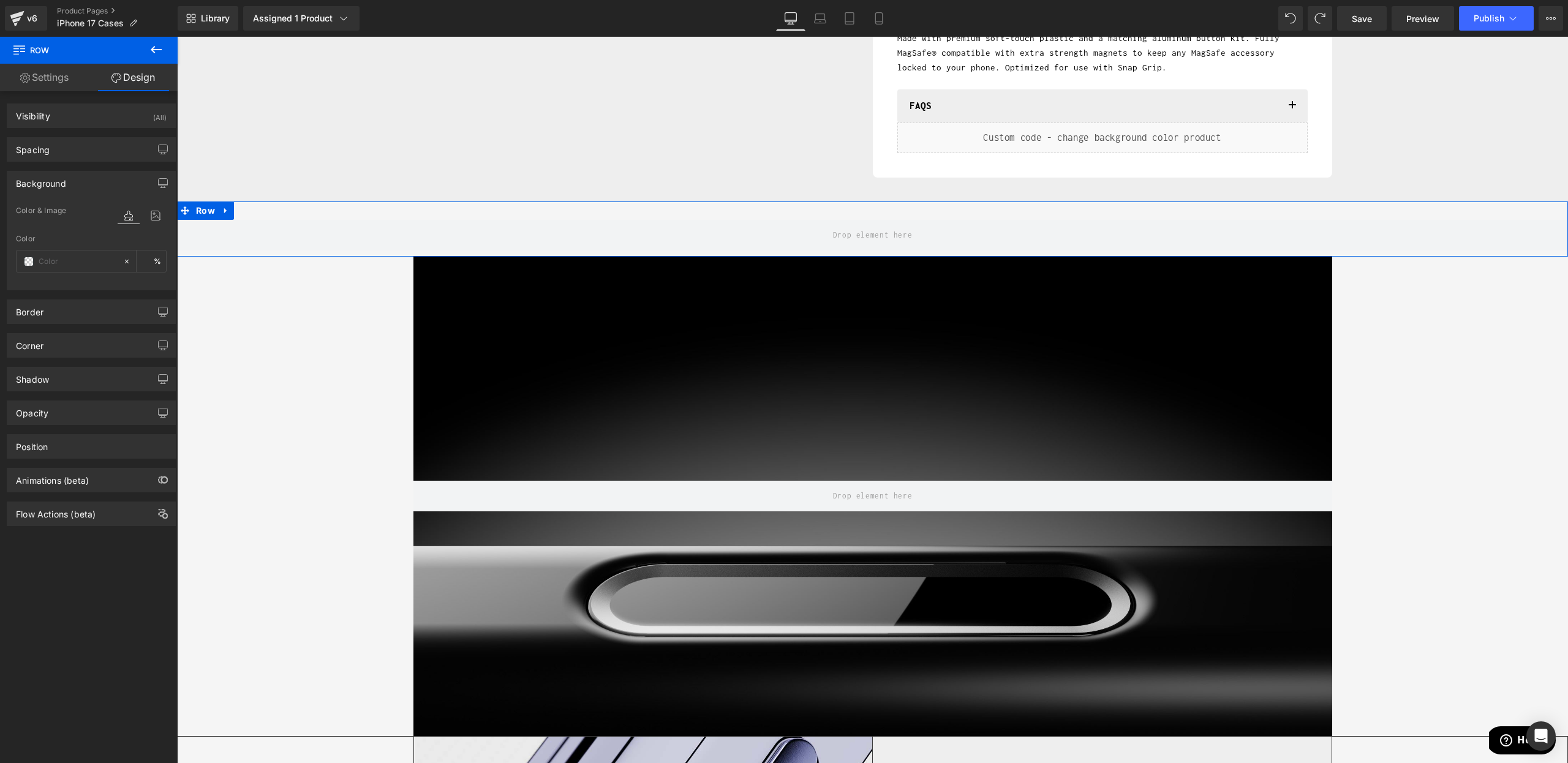
type input "transparent"
type input "0"
click at [24, 266] on span at bounding box center [28, 261] width 9 height 9
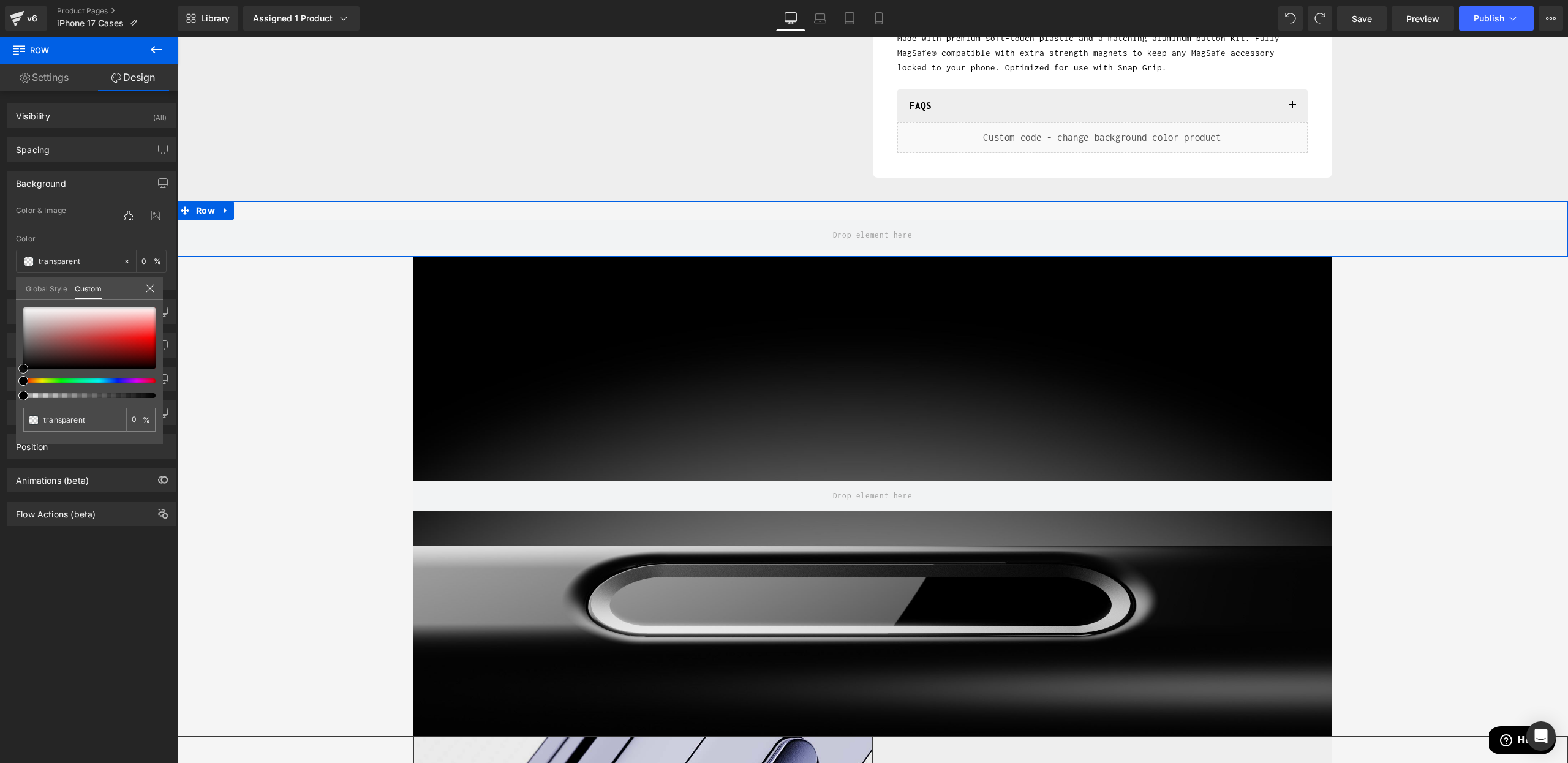
type input "#f2ecec"
type input "100"
type input "#f2ecec"
type input "100"
type input "#191919"
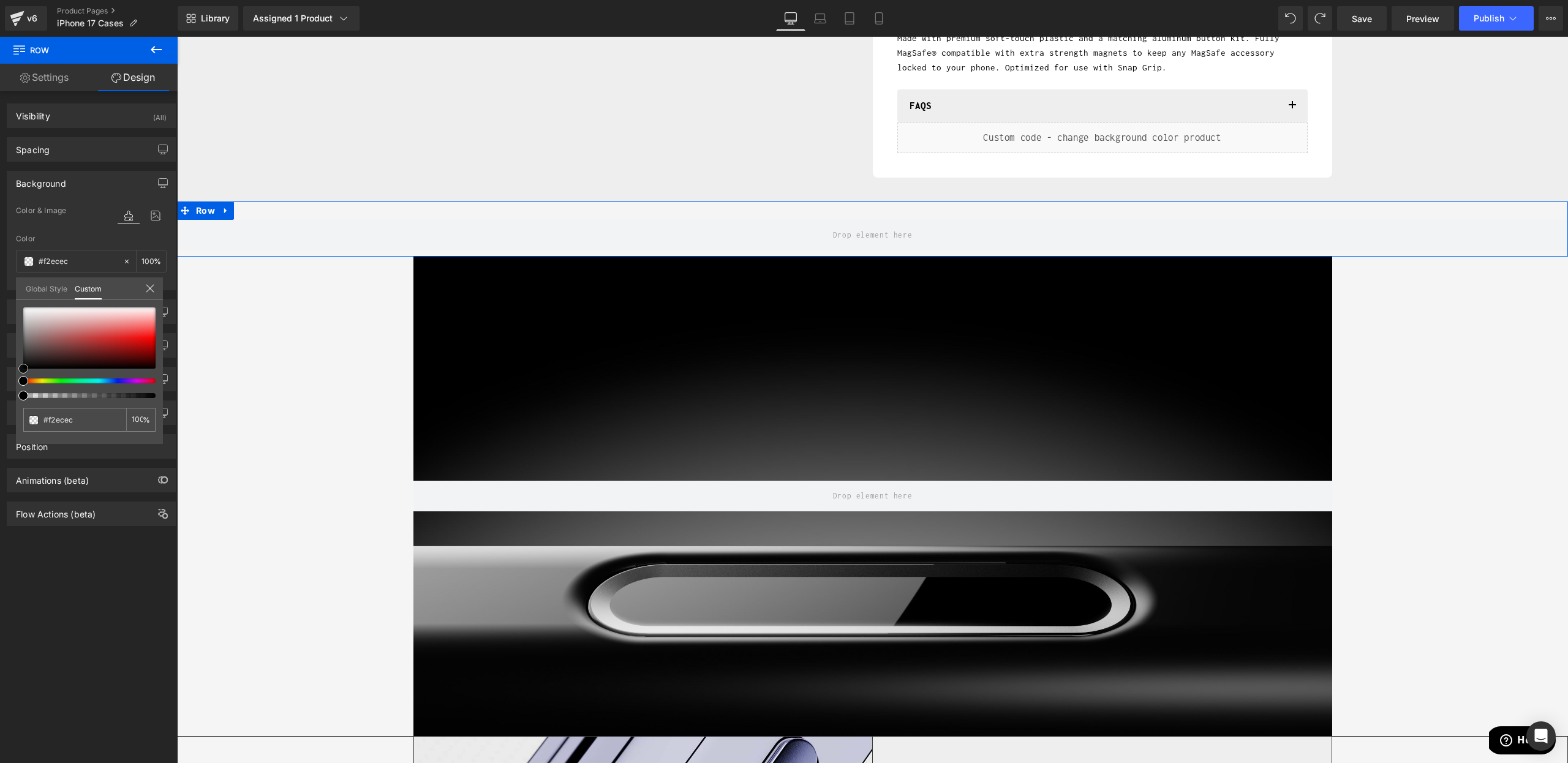
type input "#191919"
type input "#000000"
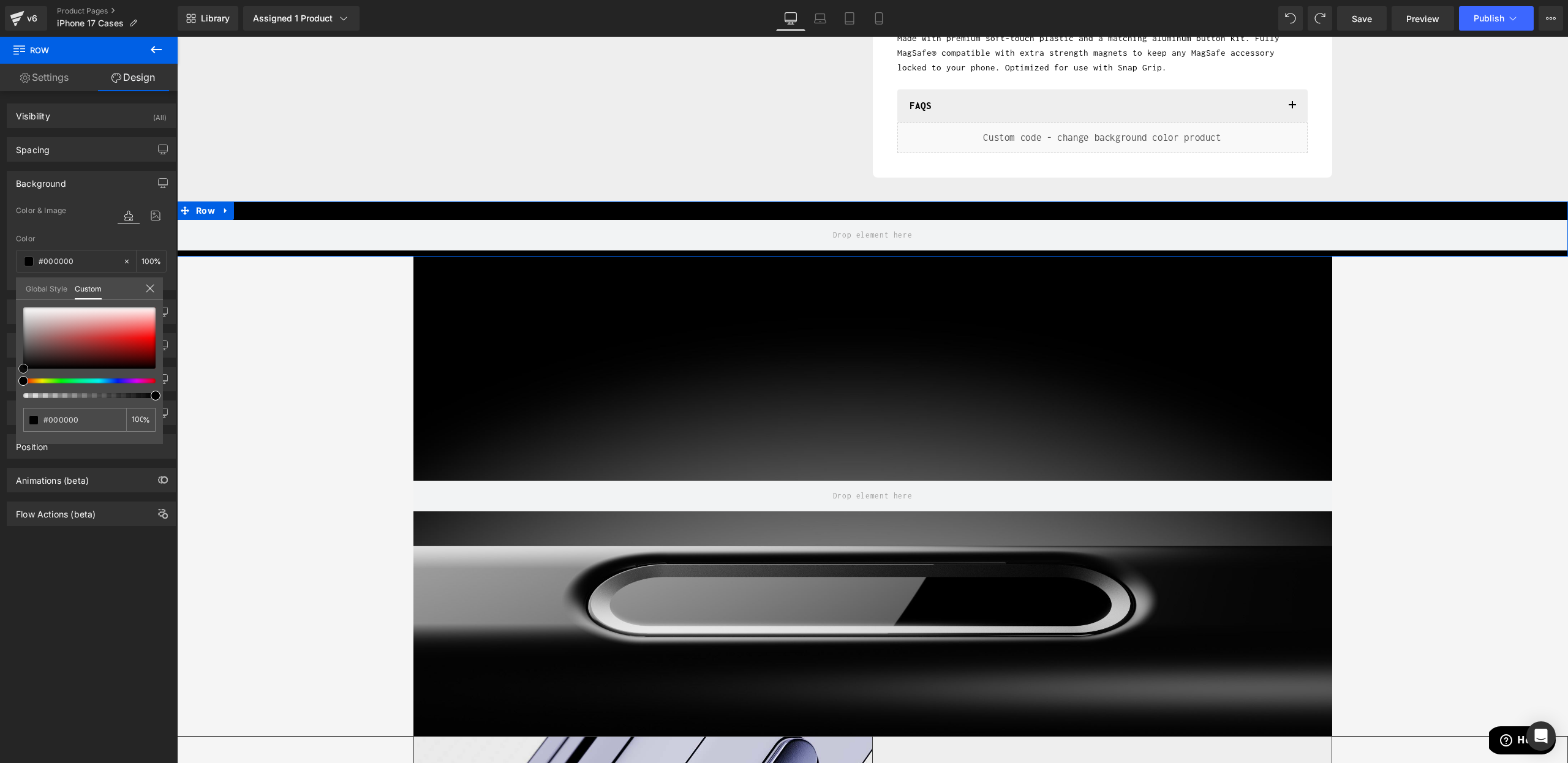
drag, startPoint x: 0, startPoint y: 430, endPoint x: 70, endPoint y: 447, distance: 72.0
click at [3, 291] on div "Background Color & Image color rgba(0, 0, 0, 1) Color #000000 100 % Image Repla…" at bounding box center [91, 226] width 183 height 128
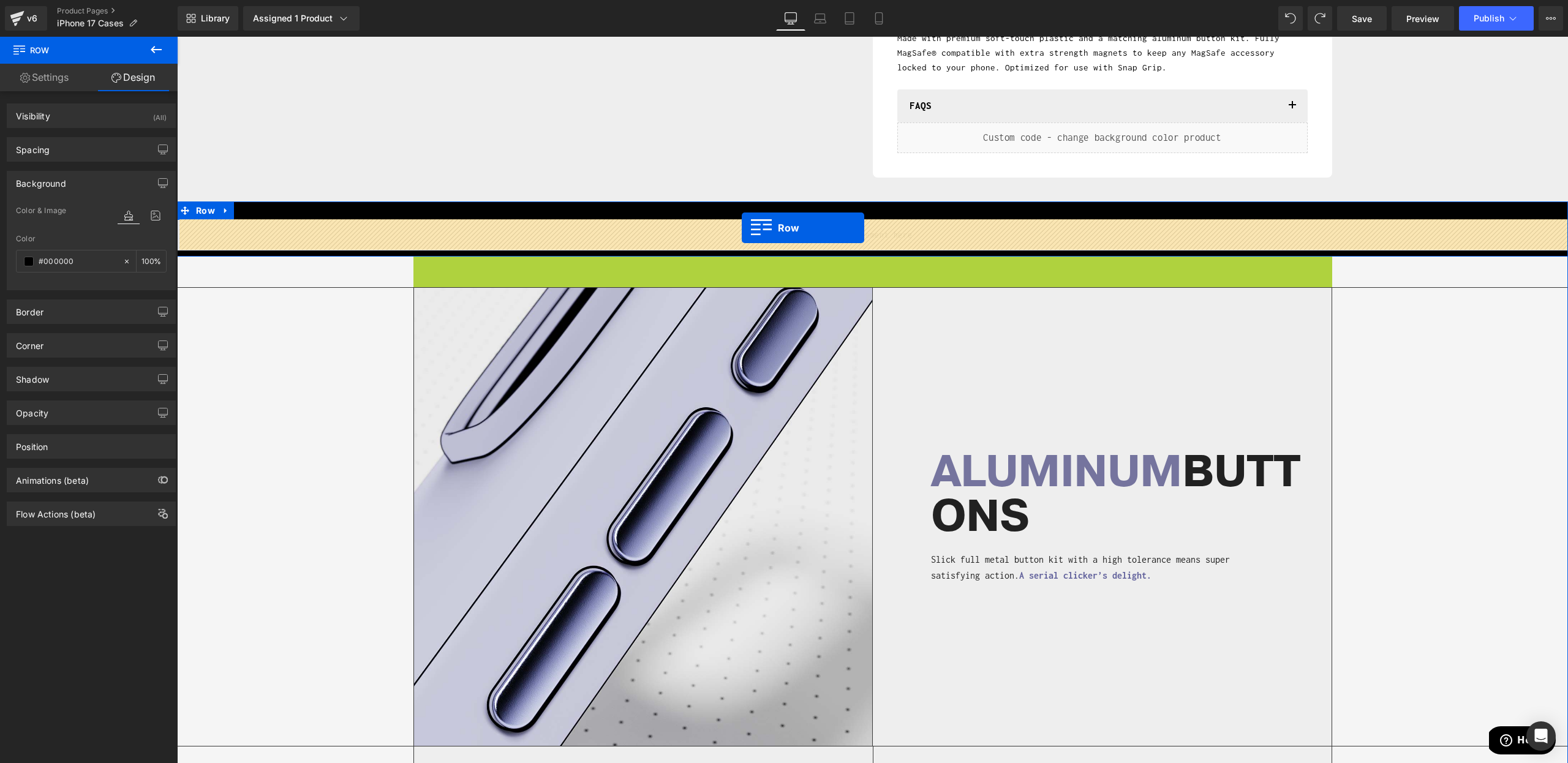
drag, startPoint x: 443, startPoint y: 266, endPoint x: 742, endPoint y: 228, distance: 301.4
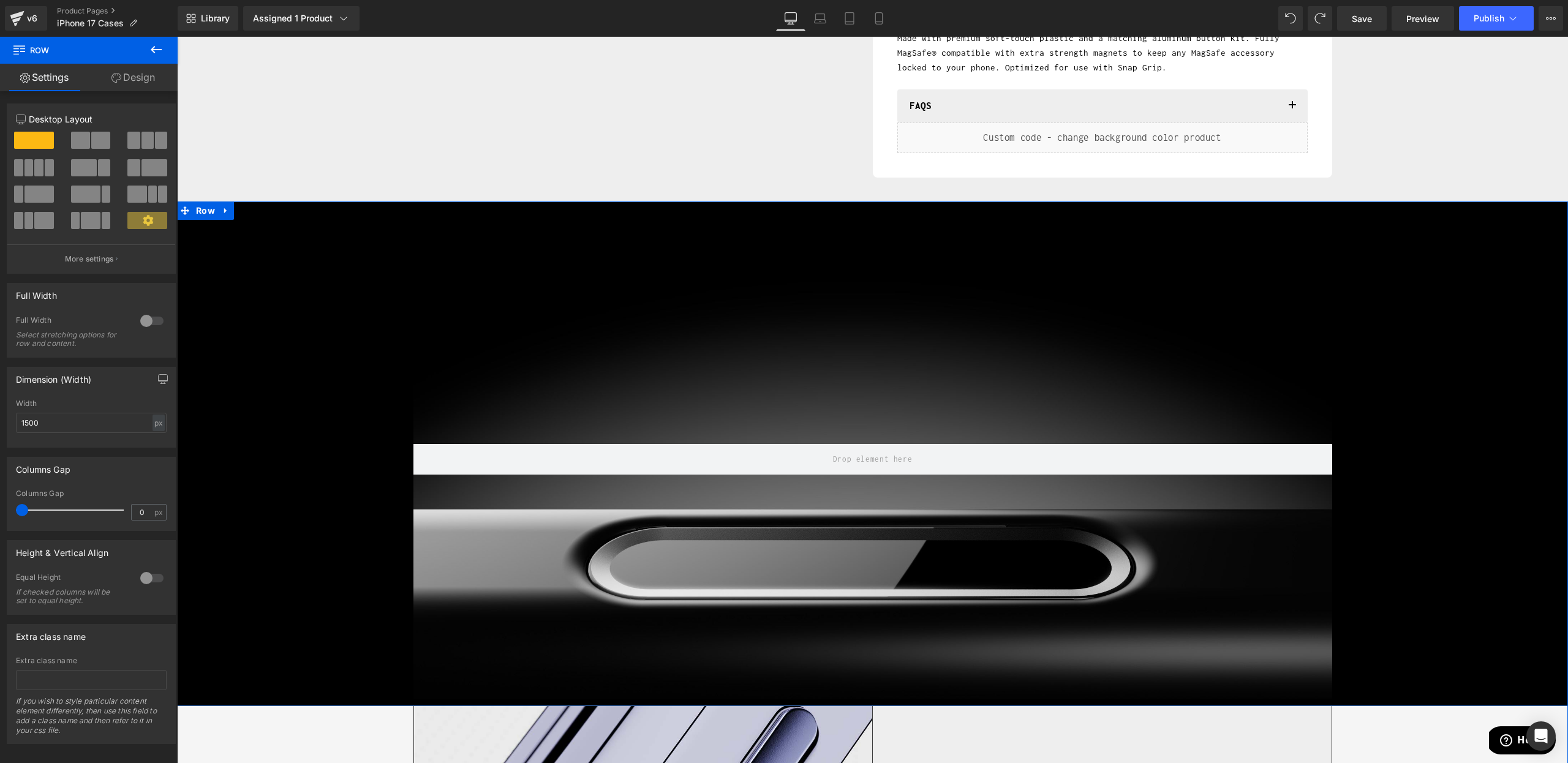
click at [308, 273] on div "Hero Banner Row" at bounding box center [872, 460] width 1391 height 479
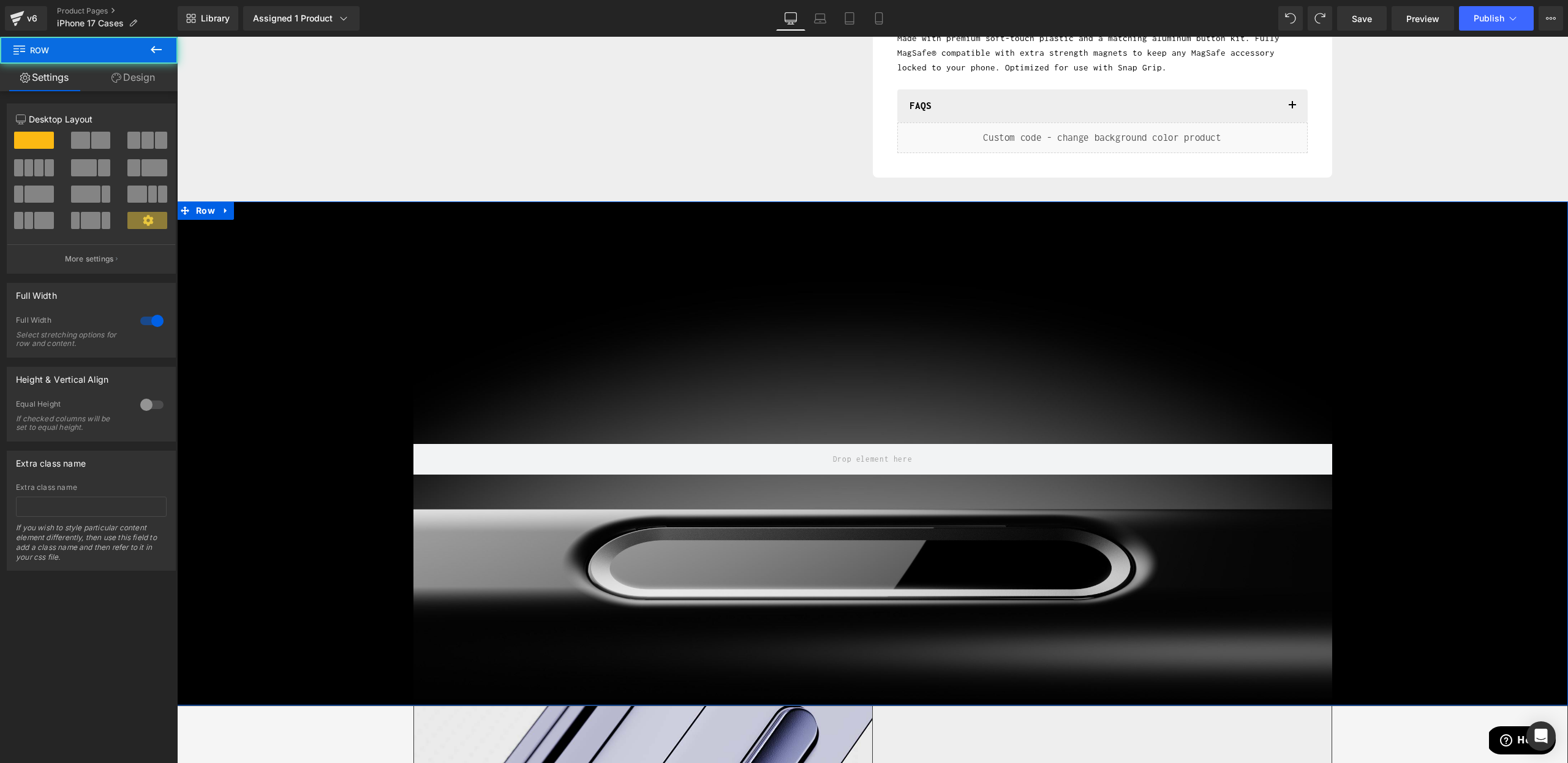
click at [152, 77] on link "Design" at bounding box center [133, 78] width 89 height 28
click at [0, 0] on div "Spacing" at bounding box center [0, 0] width 0 height 0
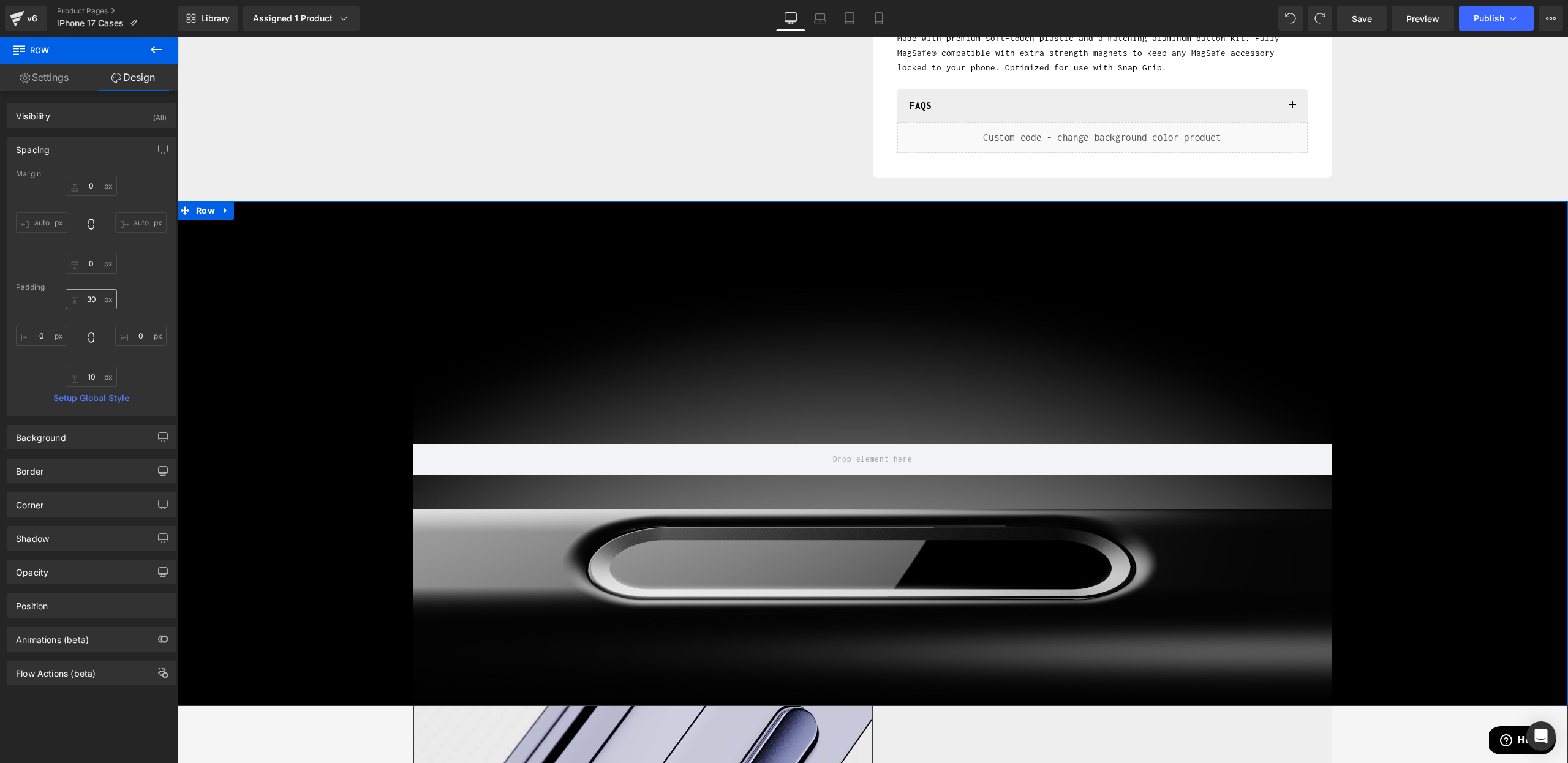
type input "0"
type input "30"
type input "0"
type input "10"
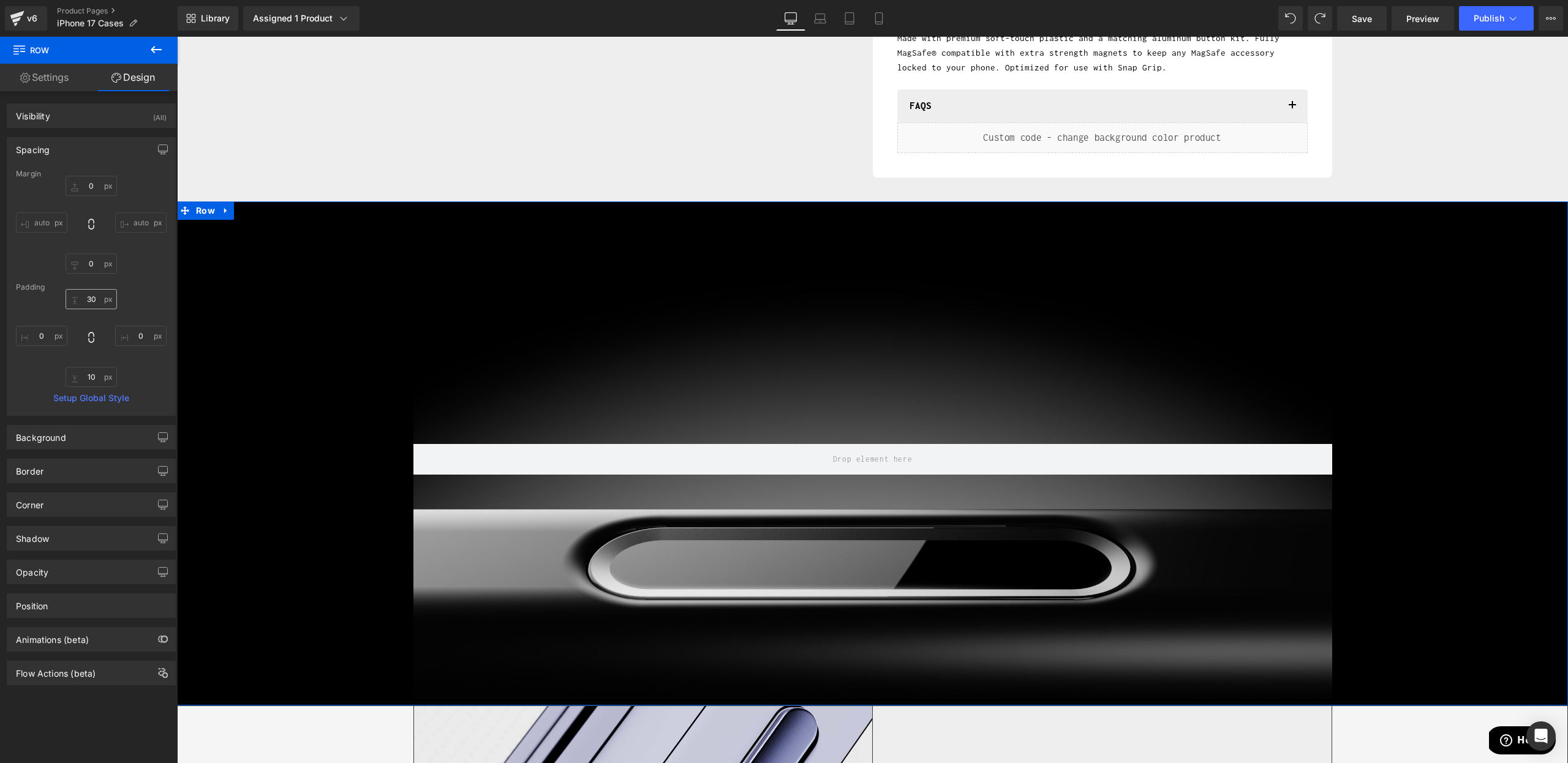
type input "0"
click at [94, 294] on input "30" at bounding box center [91, 298] width 52 height 20
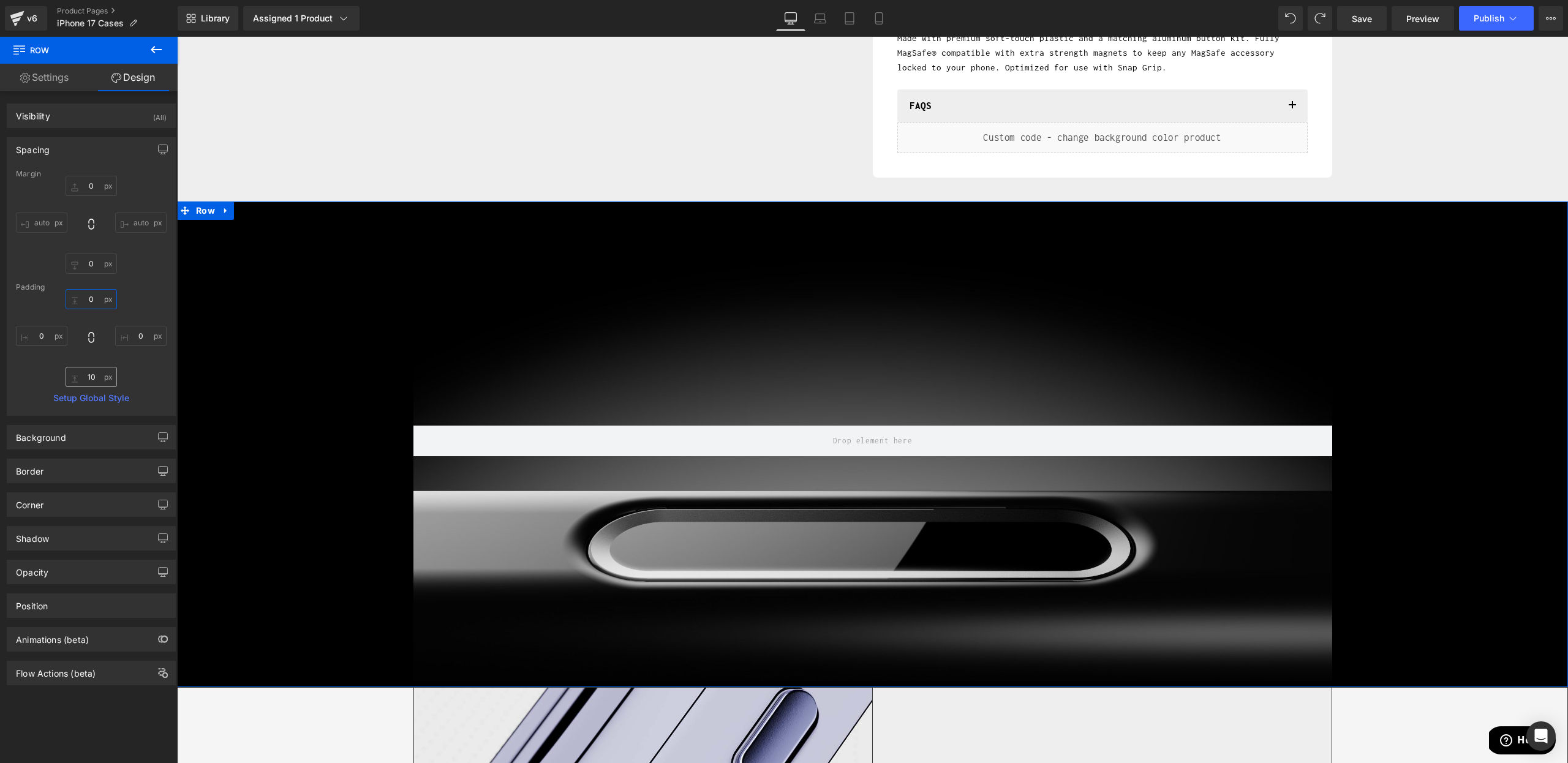
type input "0"
click at [85, 381] on input "10" at bounding box center [91, 376] width 52 height 20
type input "0"
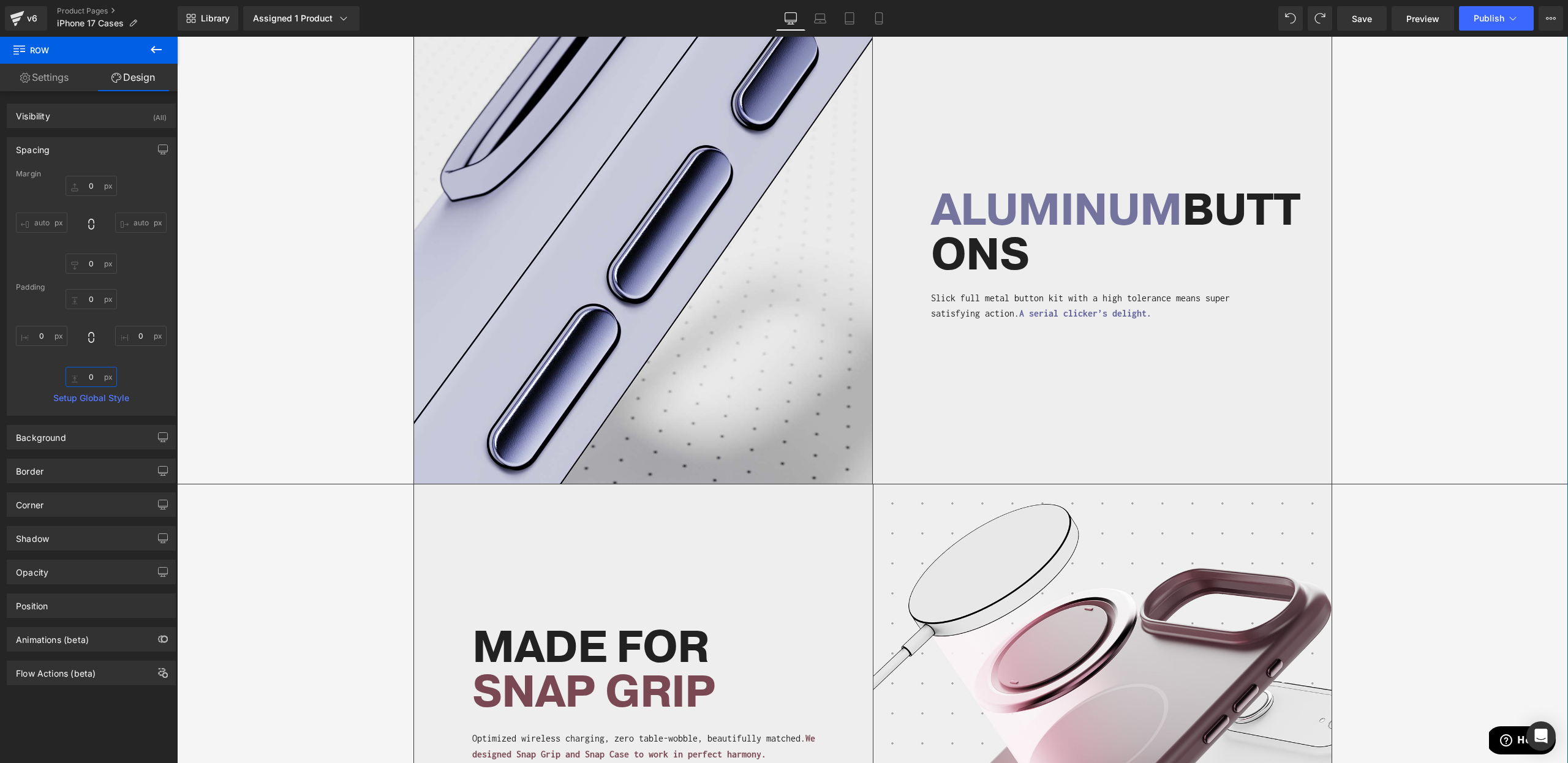
scroll to position [627, 0]
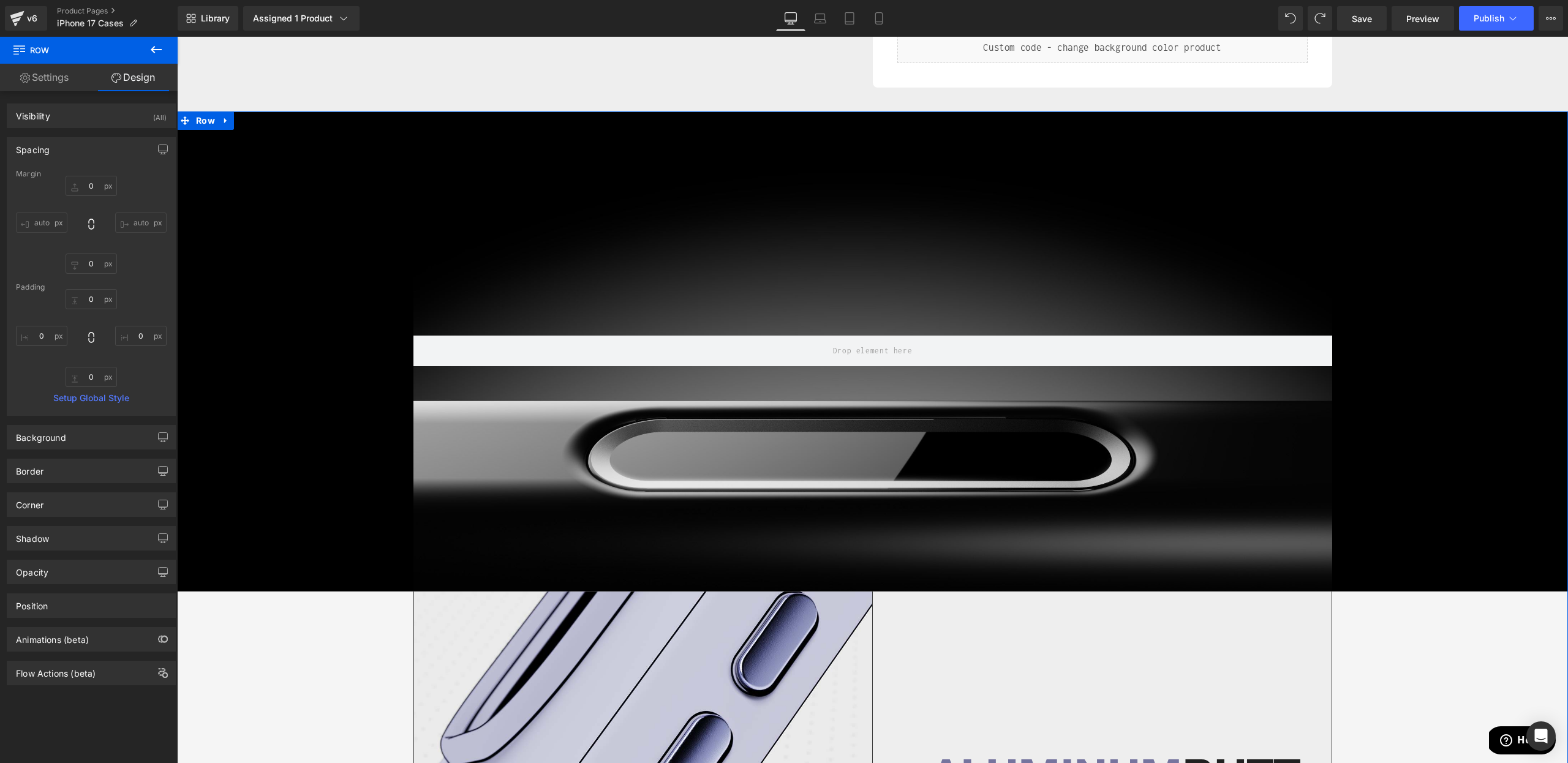
click at [852, 259] on div at bounding box center [872, 351] width 919 height 479
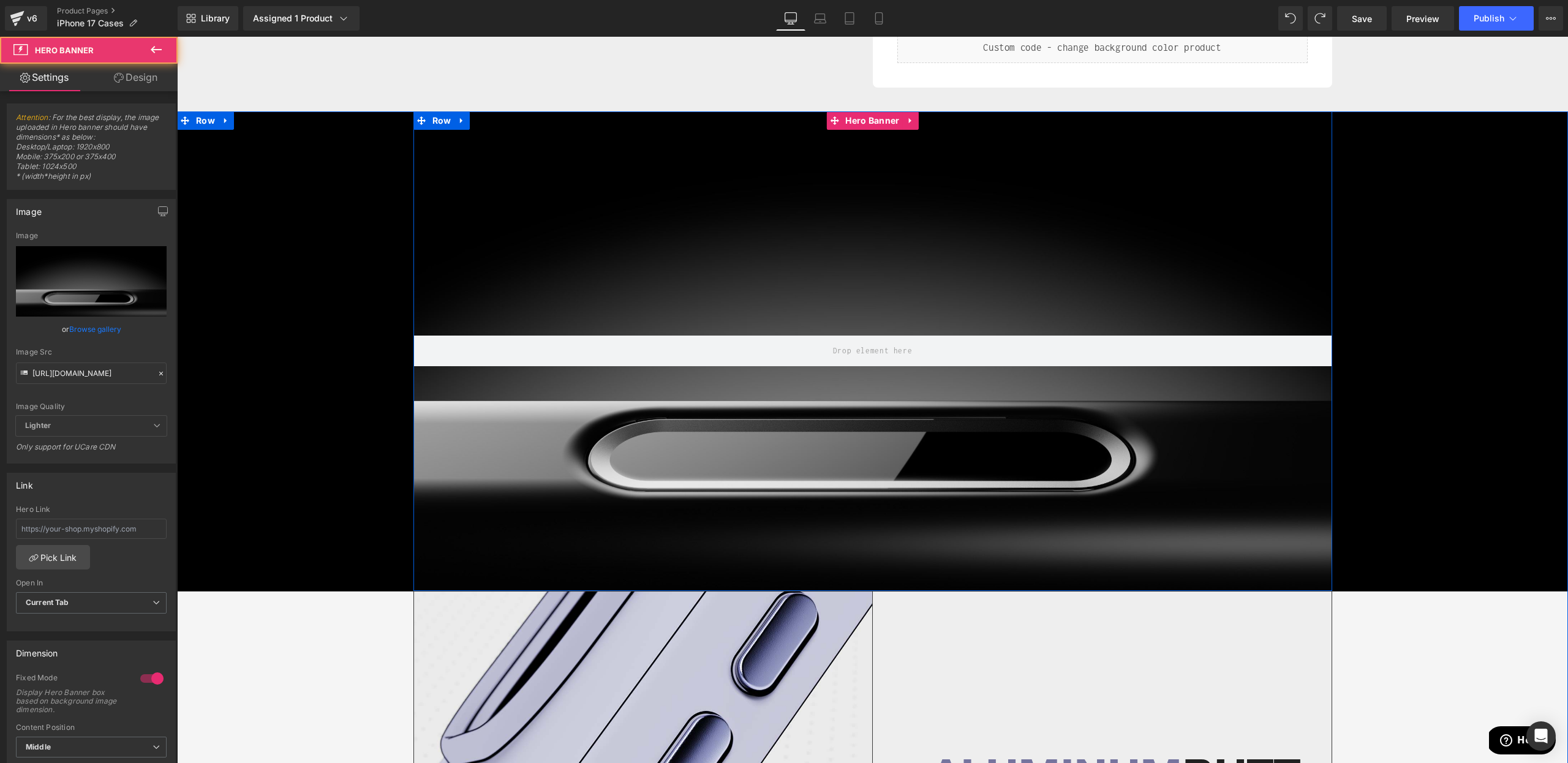
click at [850, 164] on div at bounding box center [872, 351] width 919 height 479
click at [872, 120] on span "Hero Banner" at bounding box center [873, 120] width 60 height 18
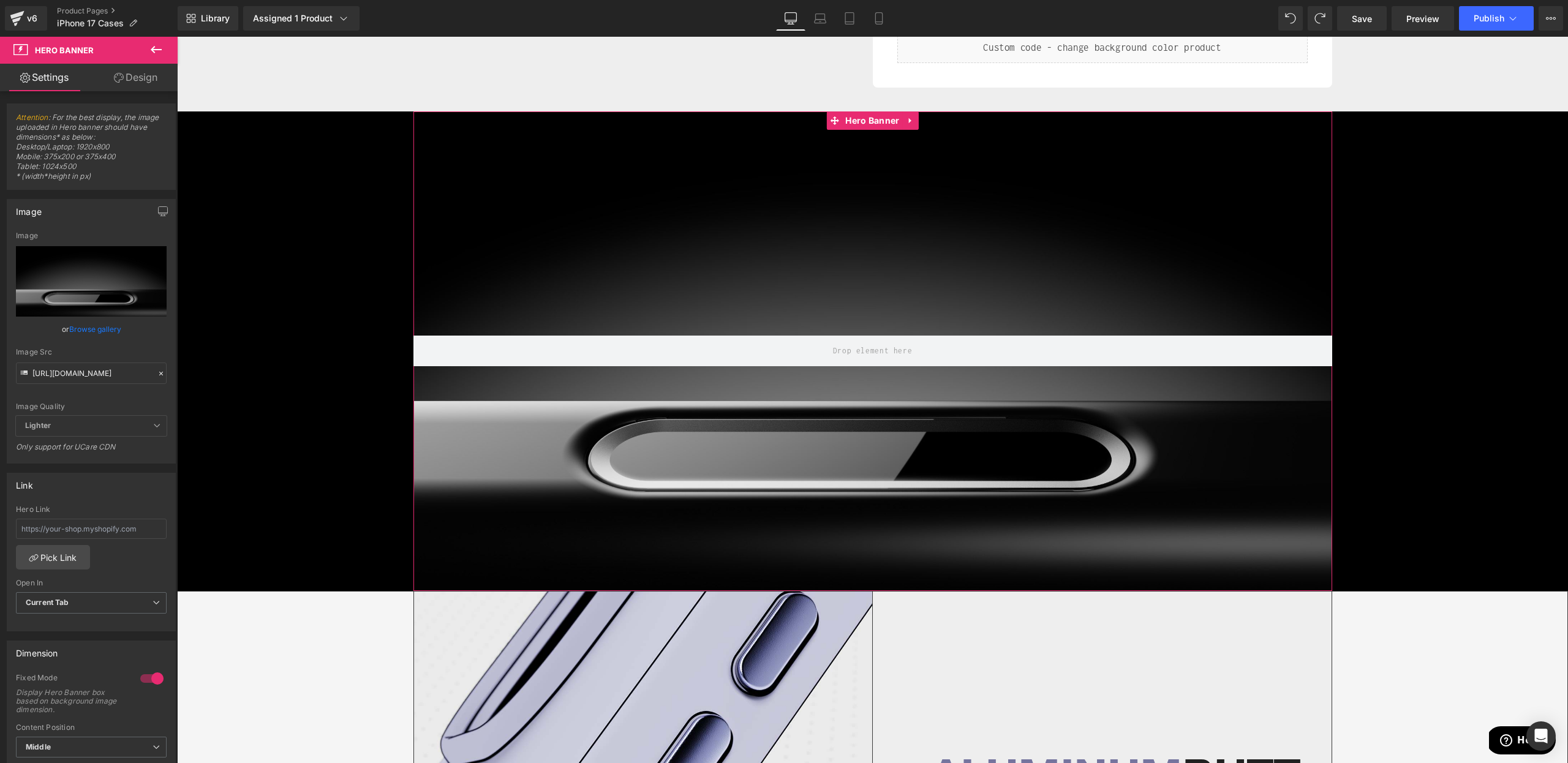
click at [127, 79] on link "Design" at bounding box center [135, 78] width 89 height 28
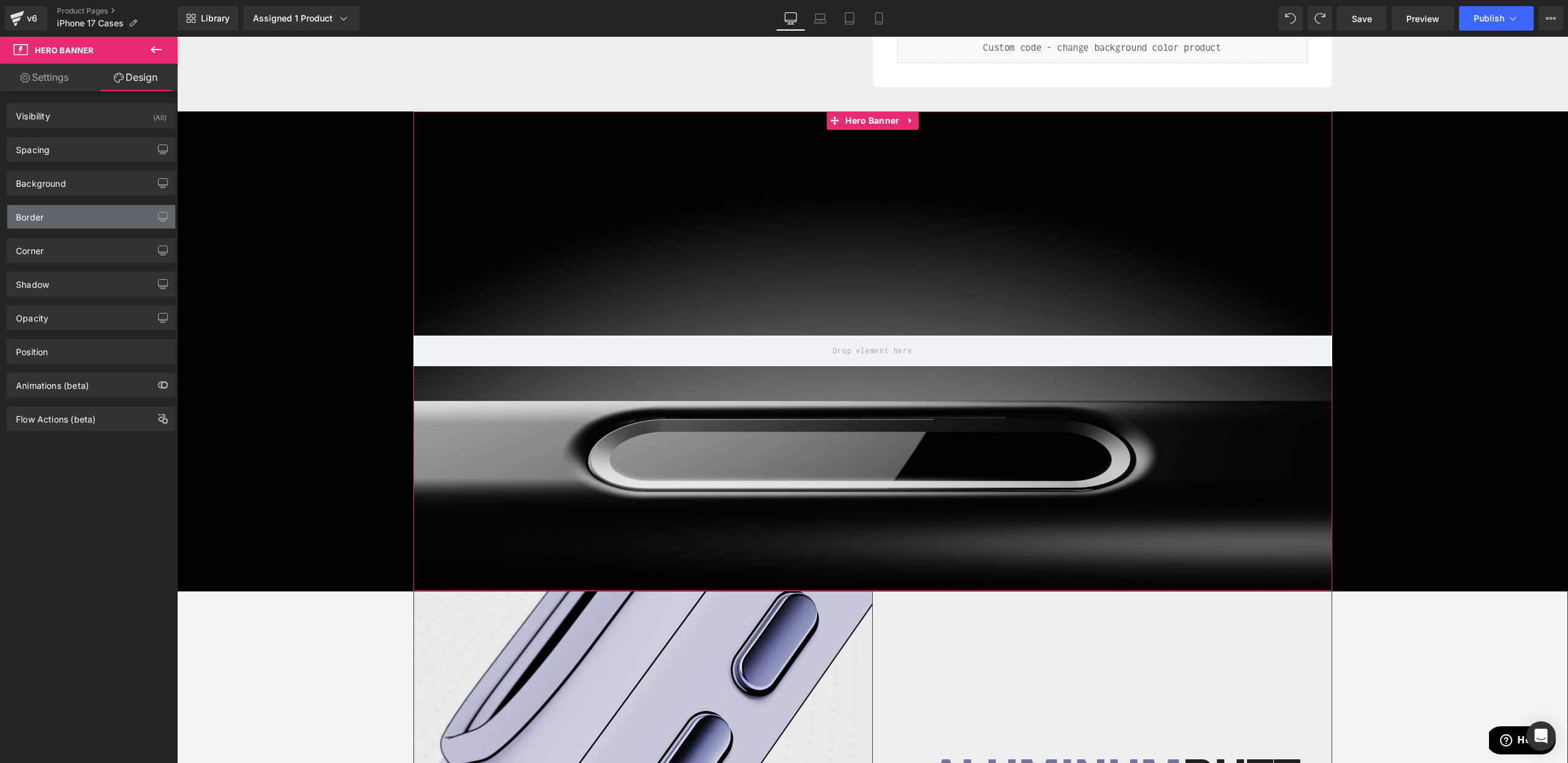
type input "#000000"
type input "75"
type input "0"
click at [60, 217] on div "Border" at bounding box center [91, 216] width 168 height 23
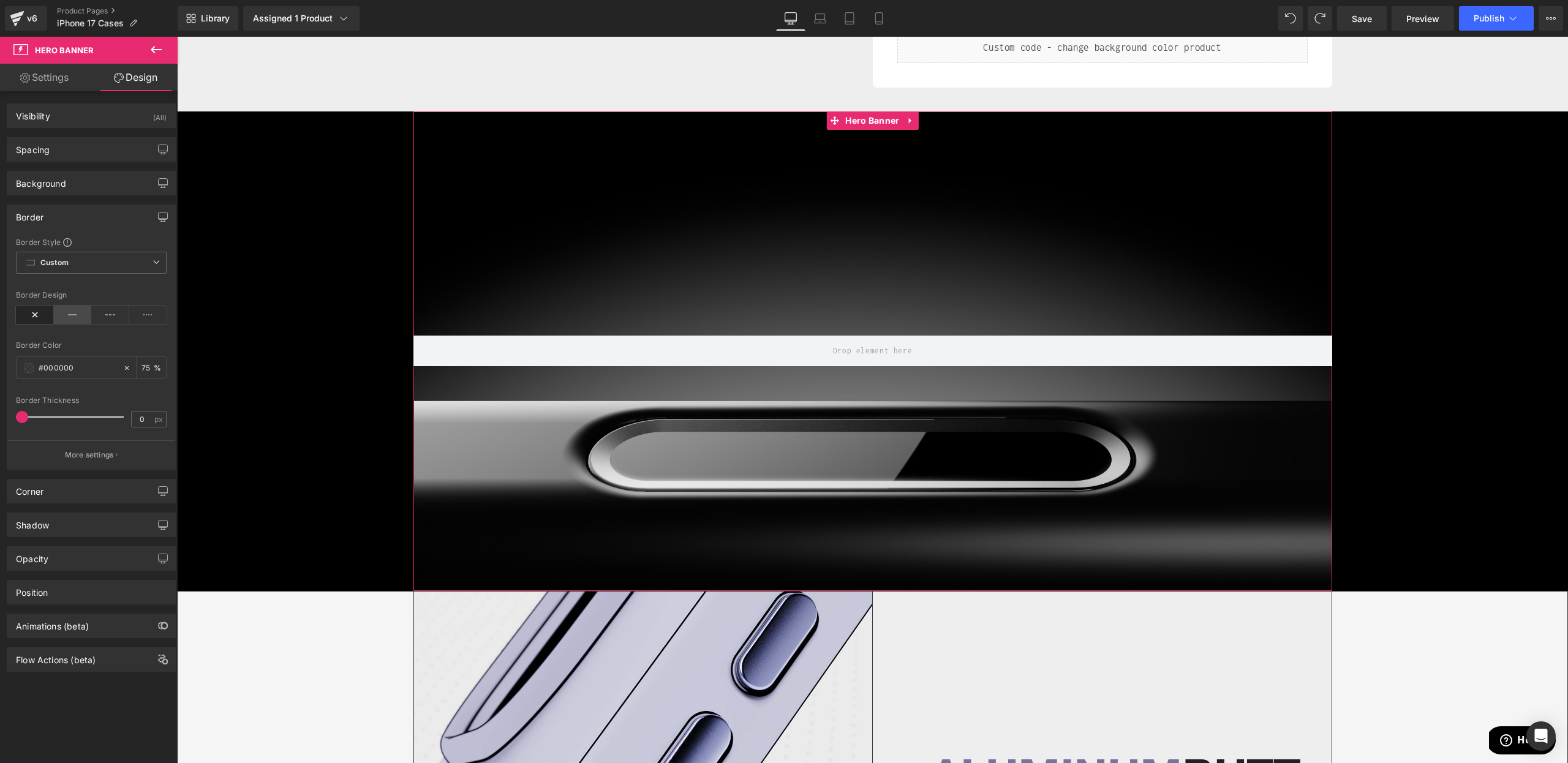
click at [72, 310] on icon at bounding box center [73, 314] width 38 height 18
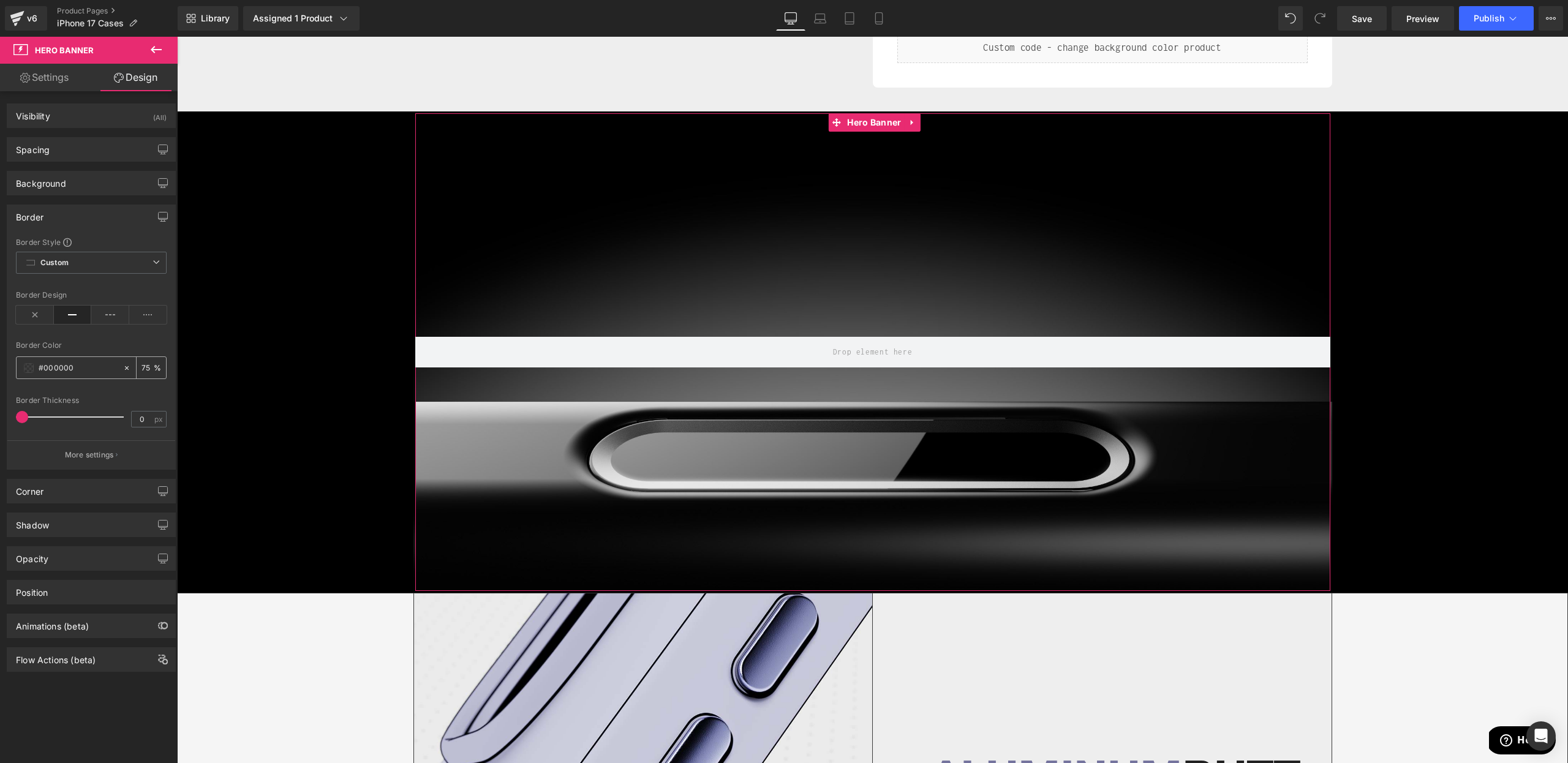
click at [25, 363] on span at bounding box center [28, 367] width 9 height 9
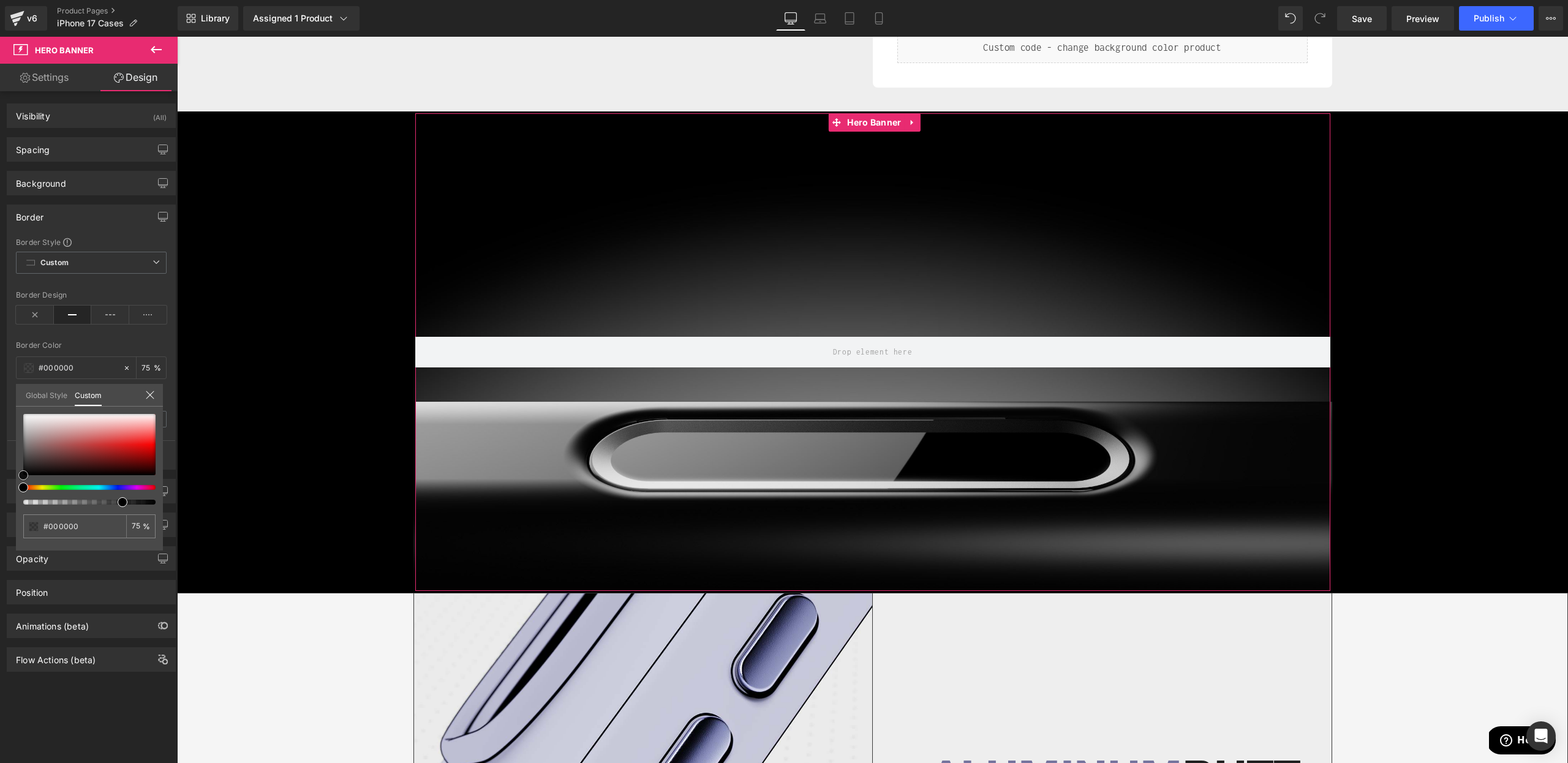
type input "#e0dada"
type input "#ffffff"
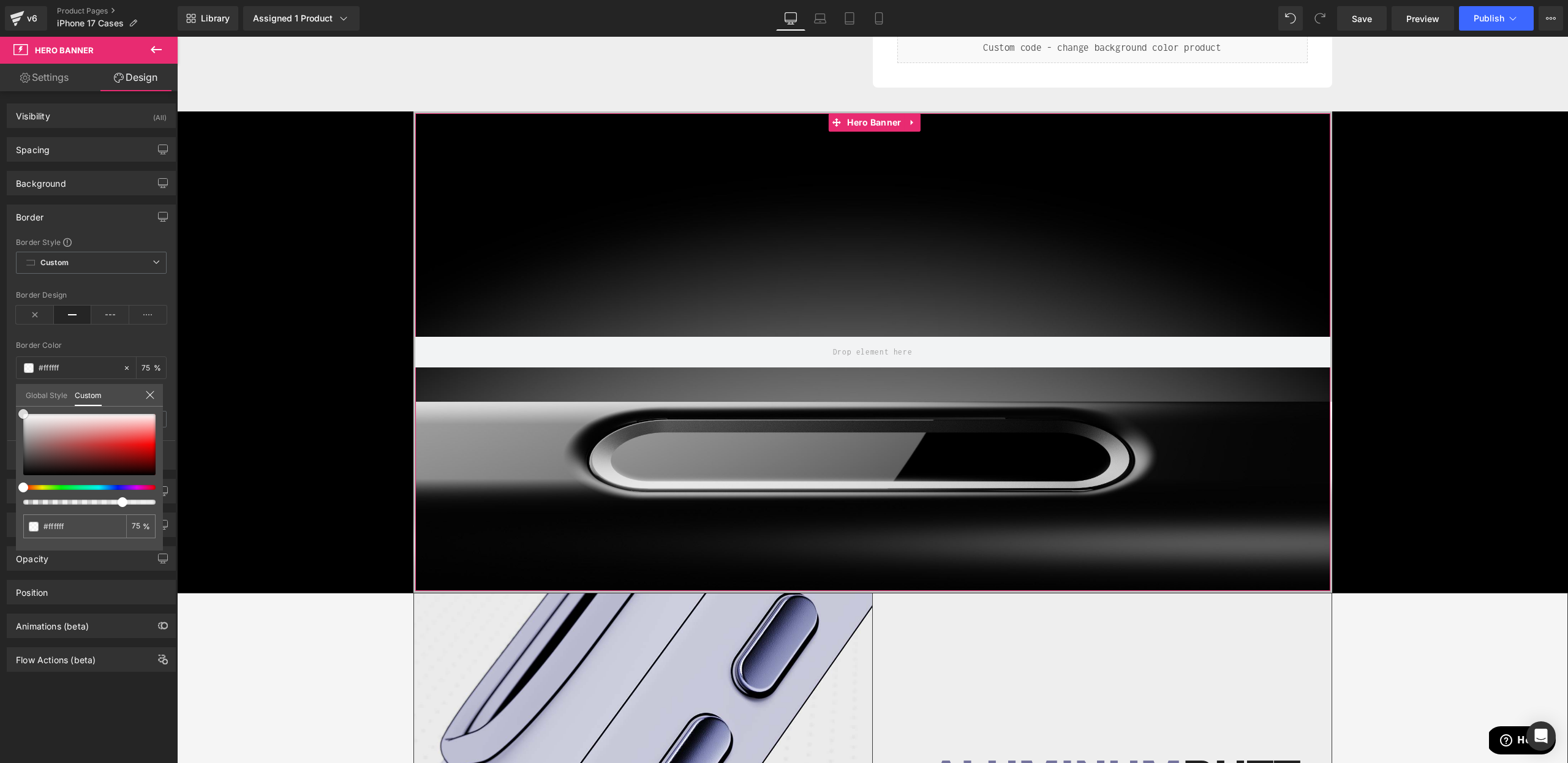
drag, startPoint x: 35, startPoint y: 422, endPoint x: 0, endPoint y: 312, distance: 115.4
click at [0, 312] on div "Border Border Style Custom Custom Setup Global Style Custom Setup Global Style …" at bounding box center [91, 333] width 183 height 274
type input "#b5b5b5"
type input "#afafaf"
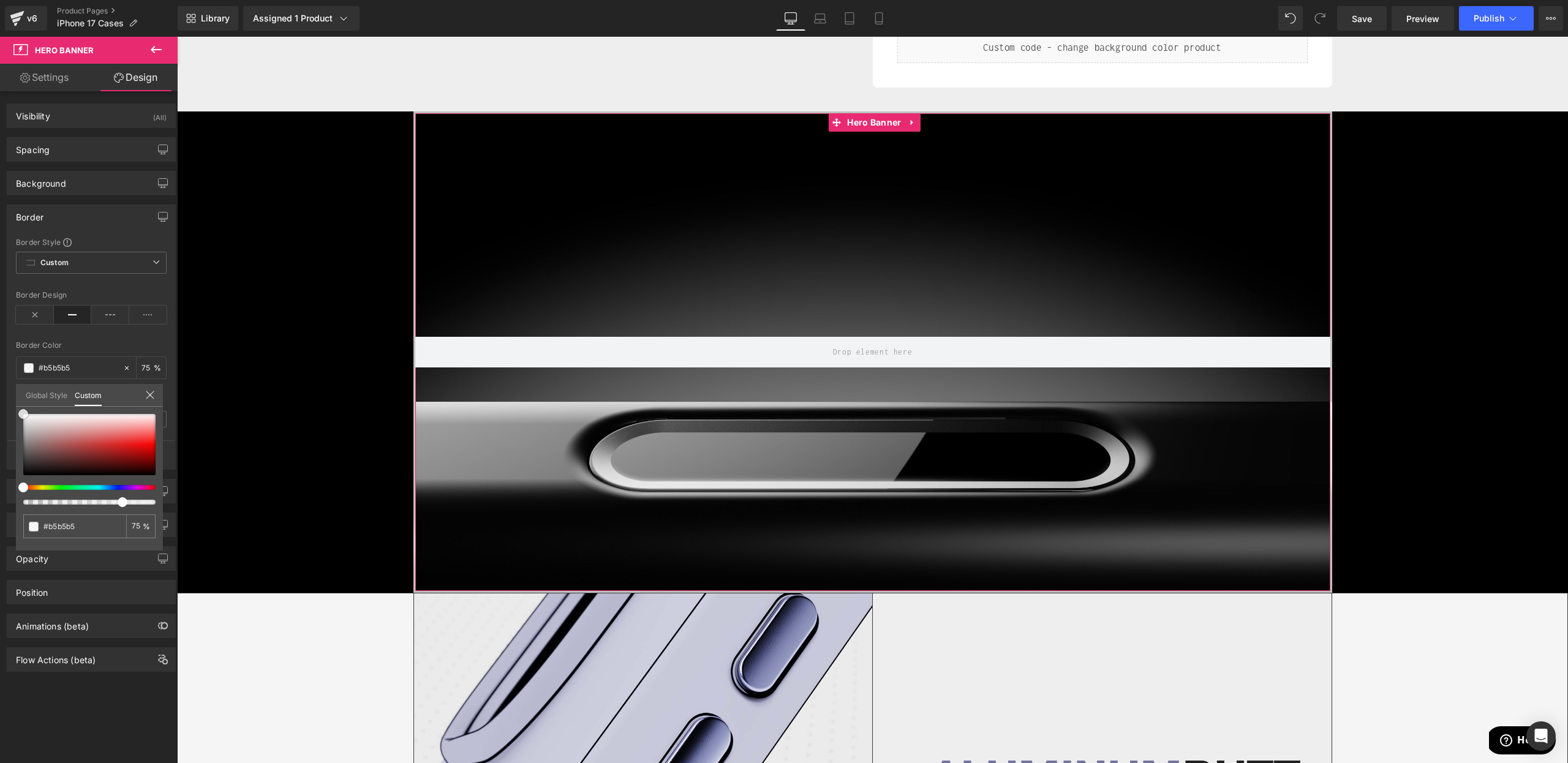
type input "#afafaf"
type input "#aaaaaa"
type input "#a8a8a8"
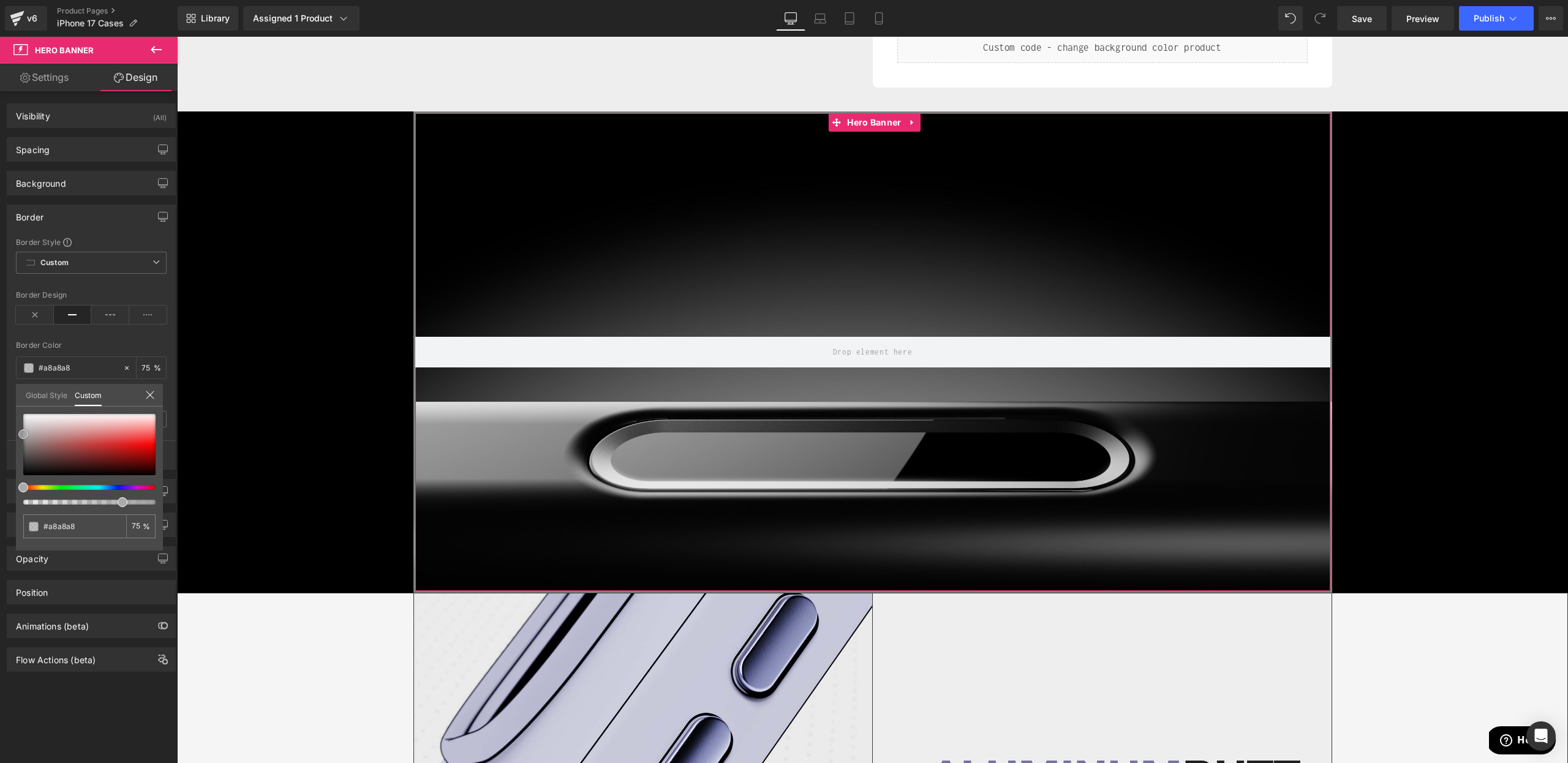
type input "#aaaaaa"
type input "#adadad"
type input "#b5b5b5"
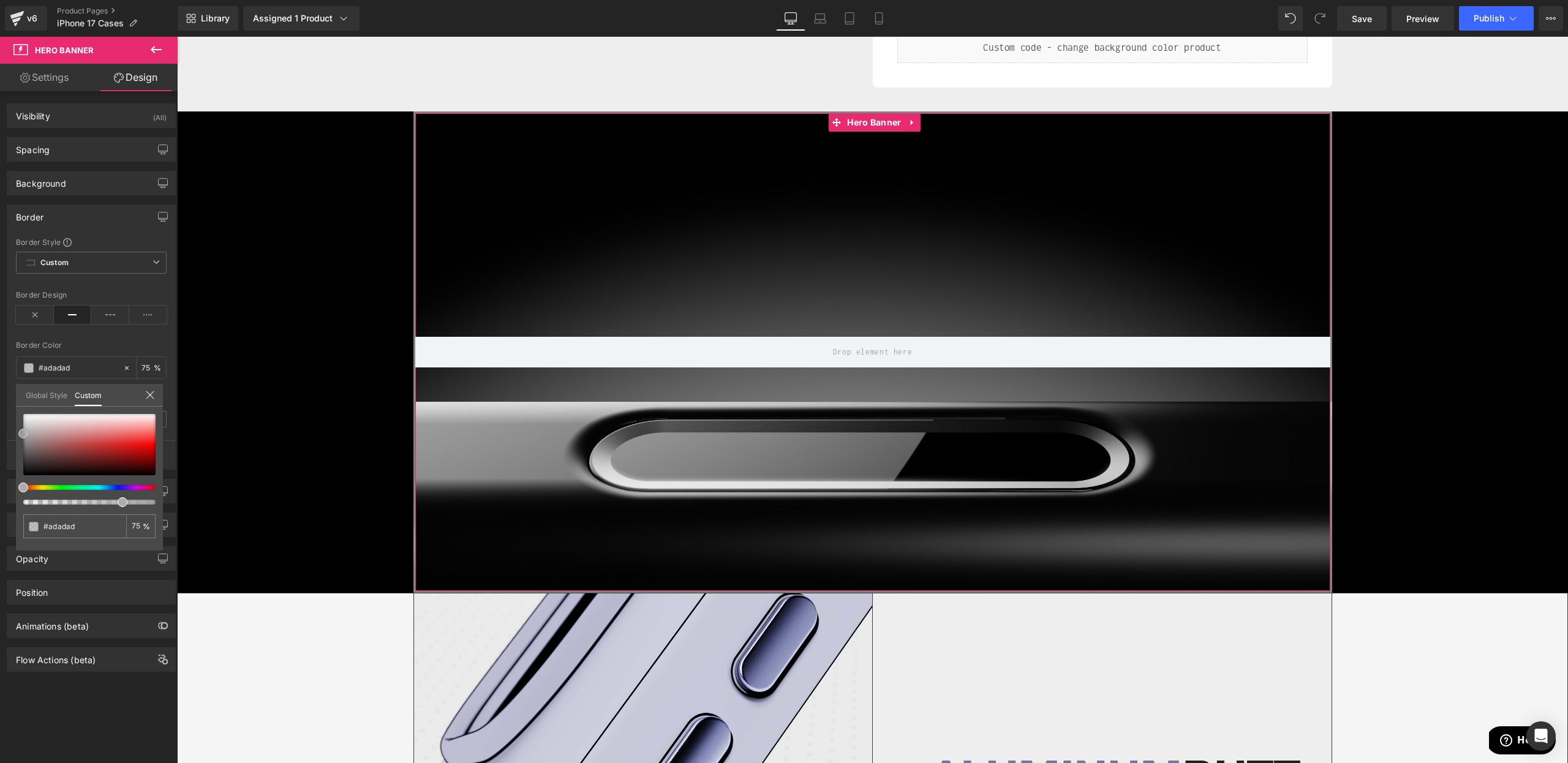
type input "#b5b5b5"
type input "#b7b7b7"
type input "#bcbcbc"
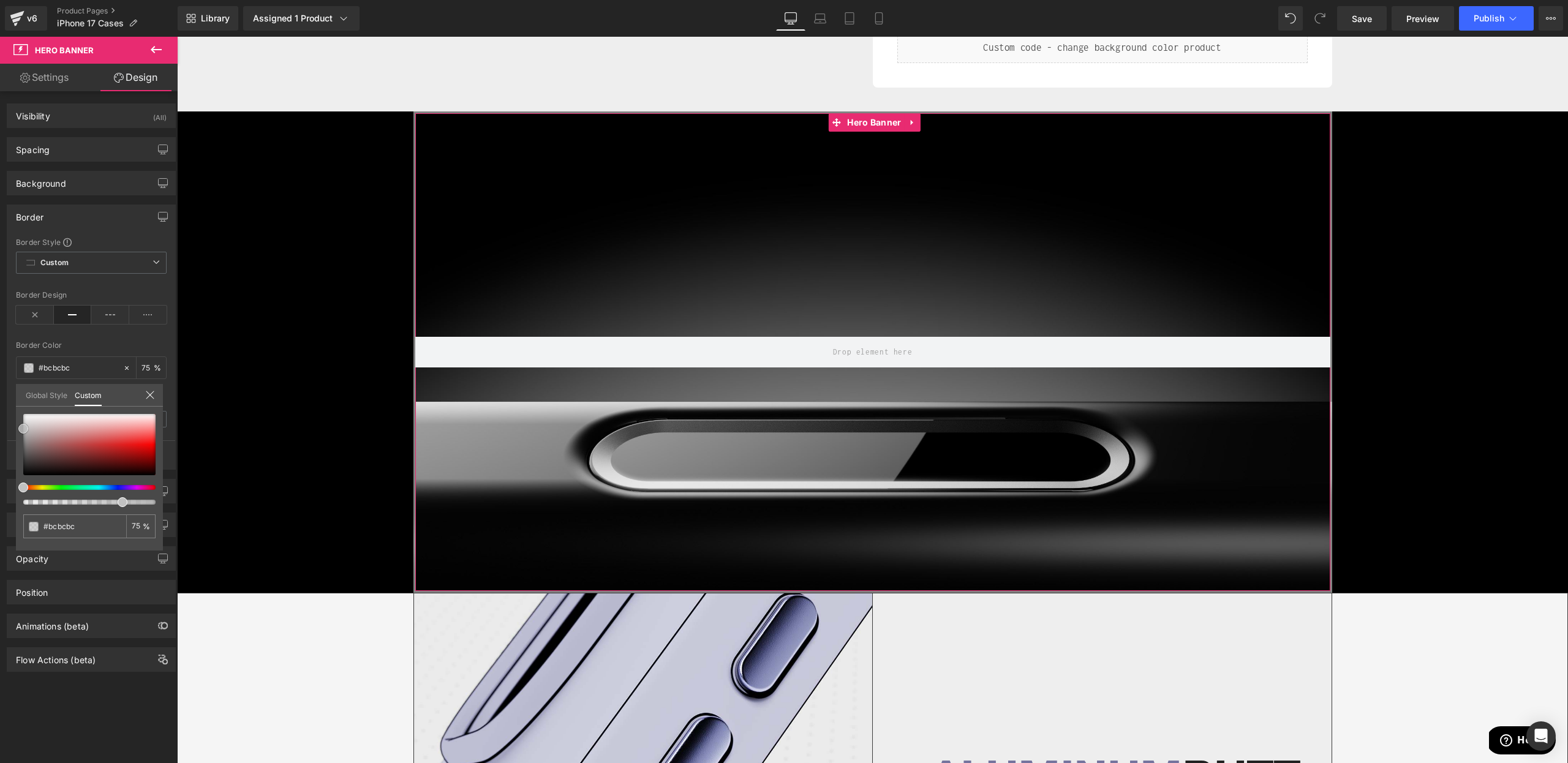
type input "#c1c1c1"
drag, startPoint x: 24, startPoint y: 432, endPoint x: 1, endPoint y: 428, distance: 23.3
click at [0, 428] on div "Border Border Style Custom Custom Setup Global Style Custom Setup Global Style …" at bounding box center [91, 333] width 183 height 274
type input "#c4c4c4"
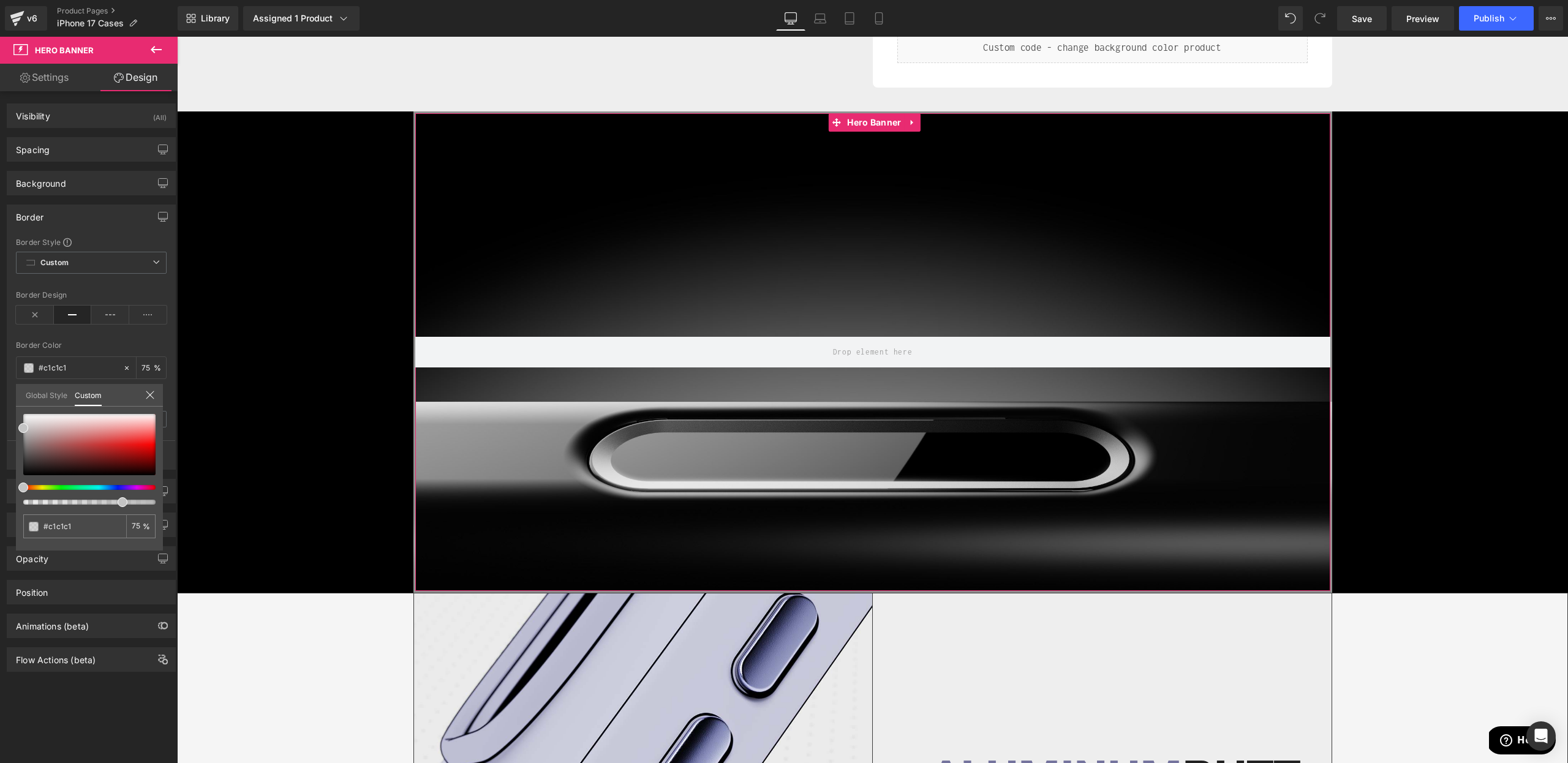
type input "80"
type input "#c4c4c4"
type input "80"
type input "100"
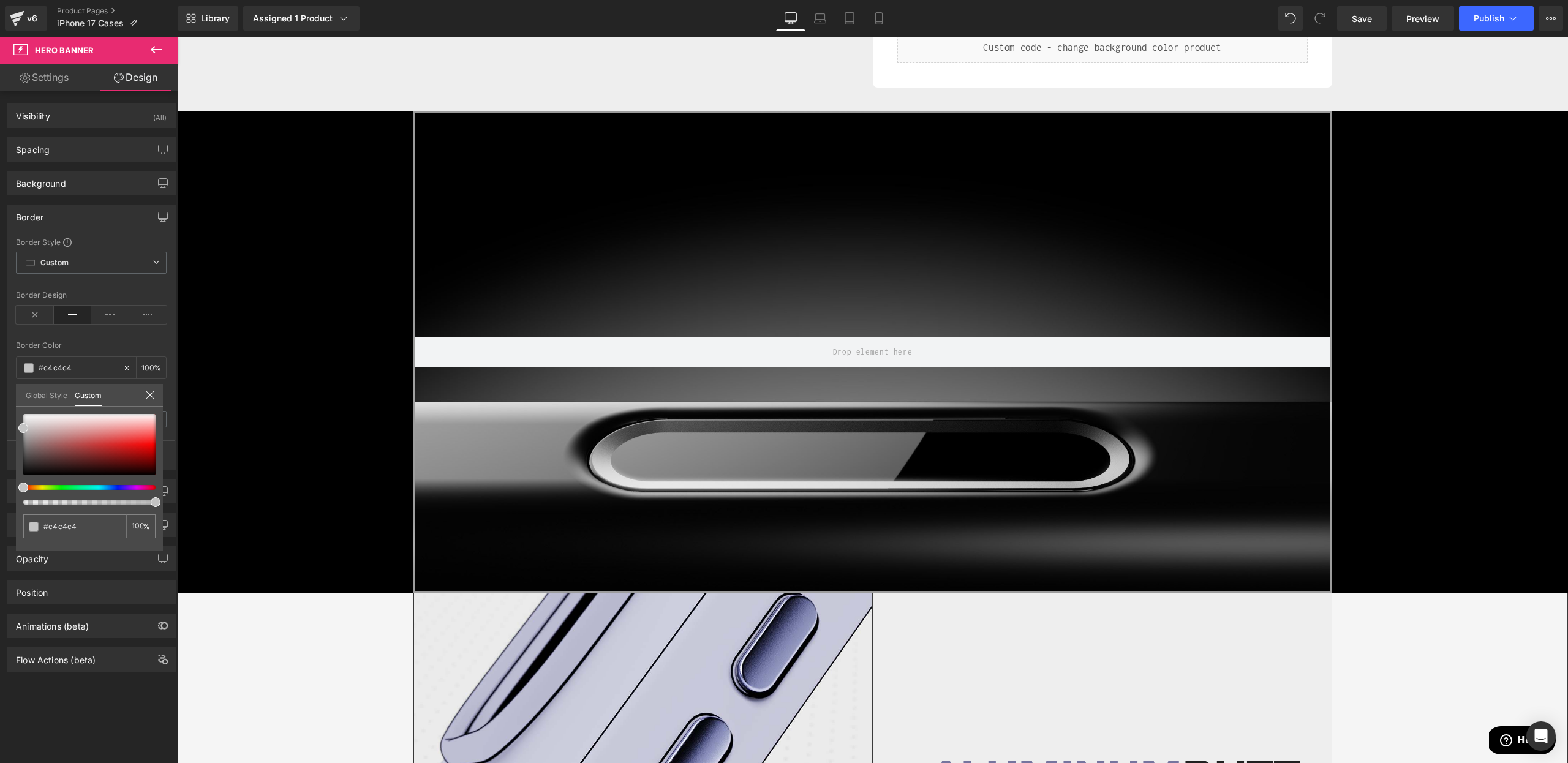
drag, startPoint x: 216, startPoint y: 506, endPoint x: 347, endPoint y: 509, distance: 131.0
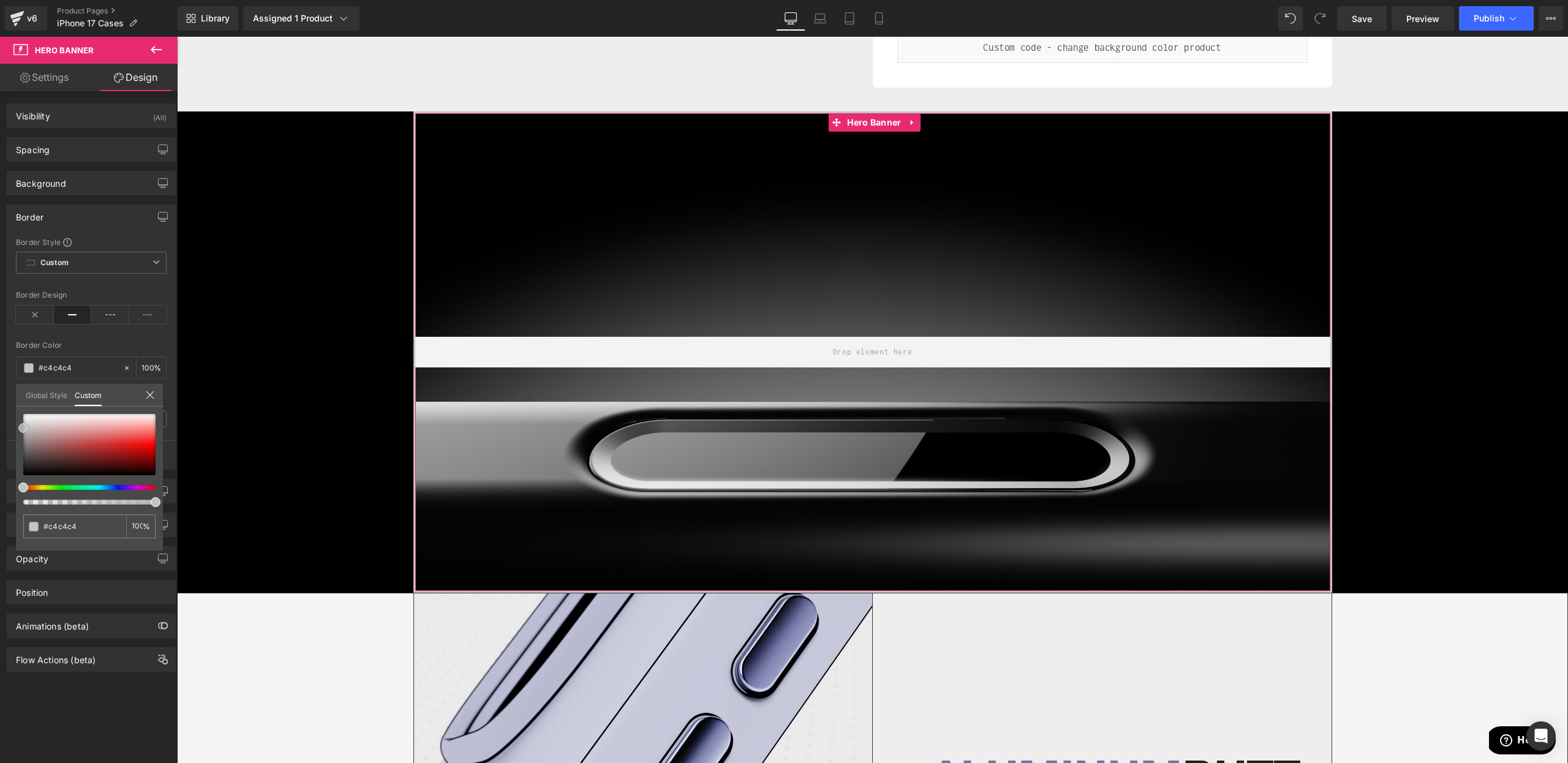
type input "#515151"
type input "#4f4f4f"
type input "#494949"
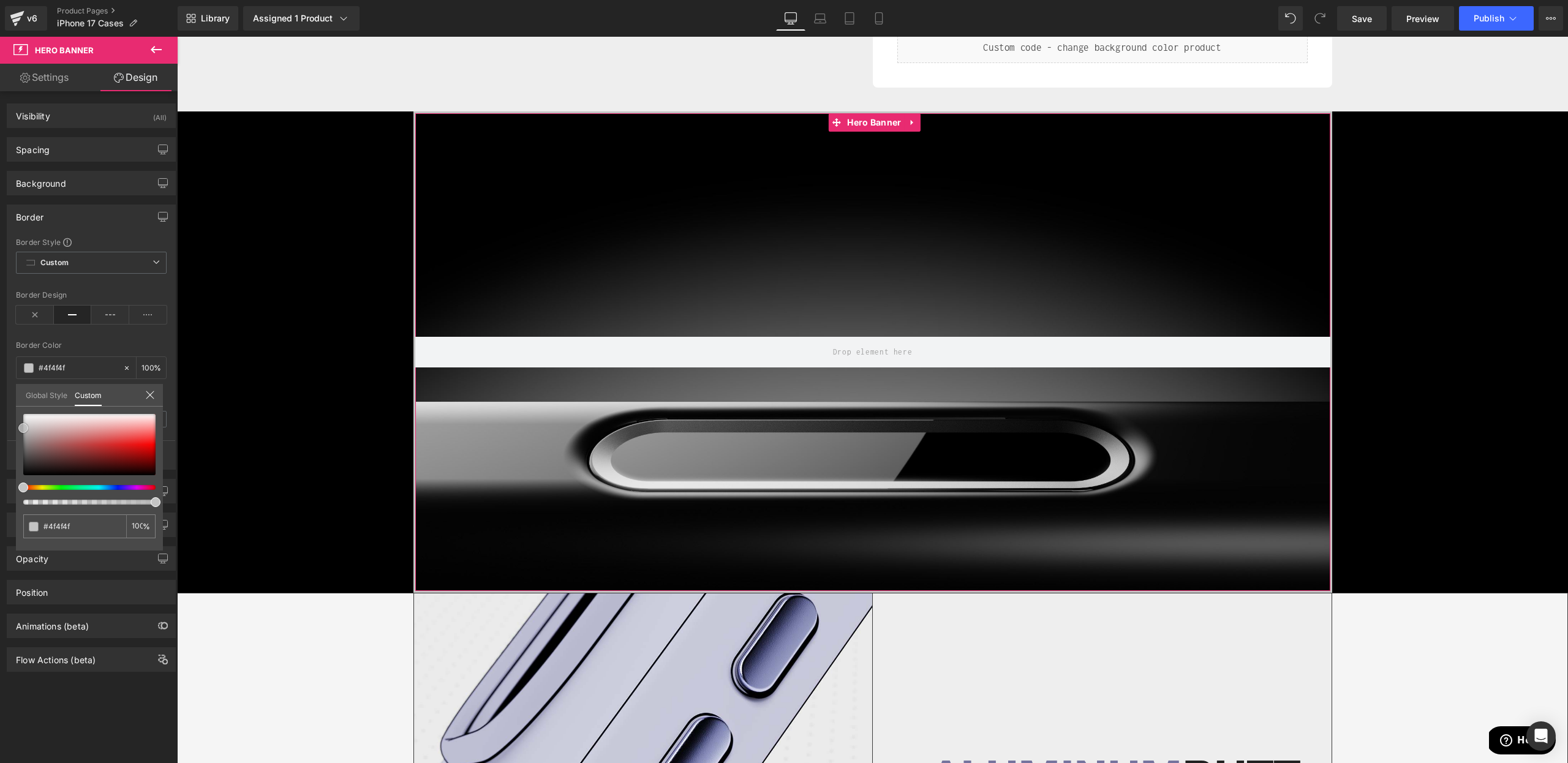
type input "#494949"
type input "#444444"
type input "#424242"
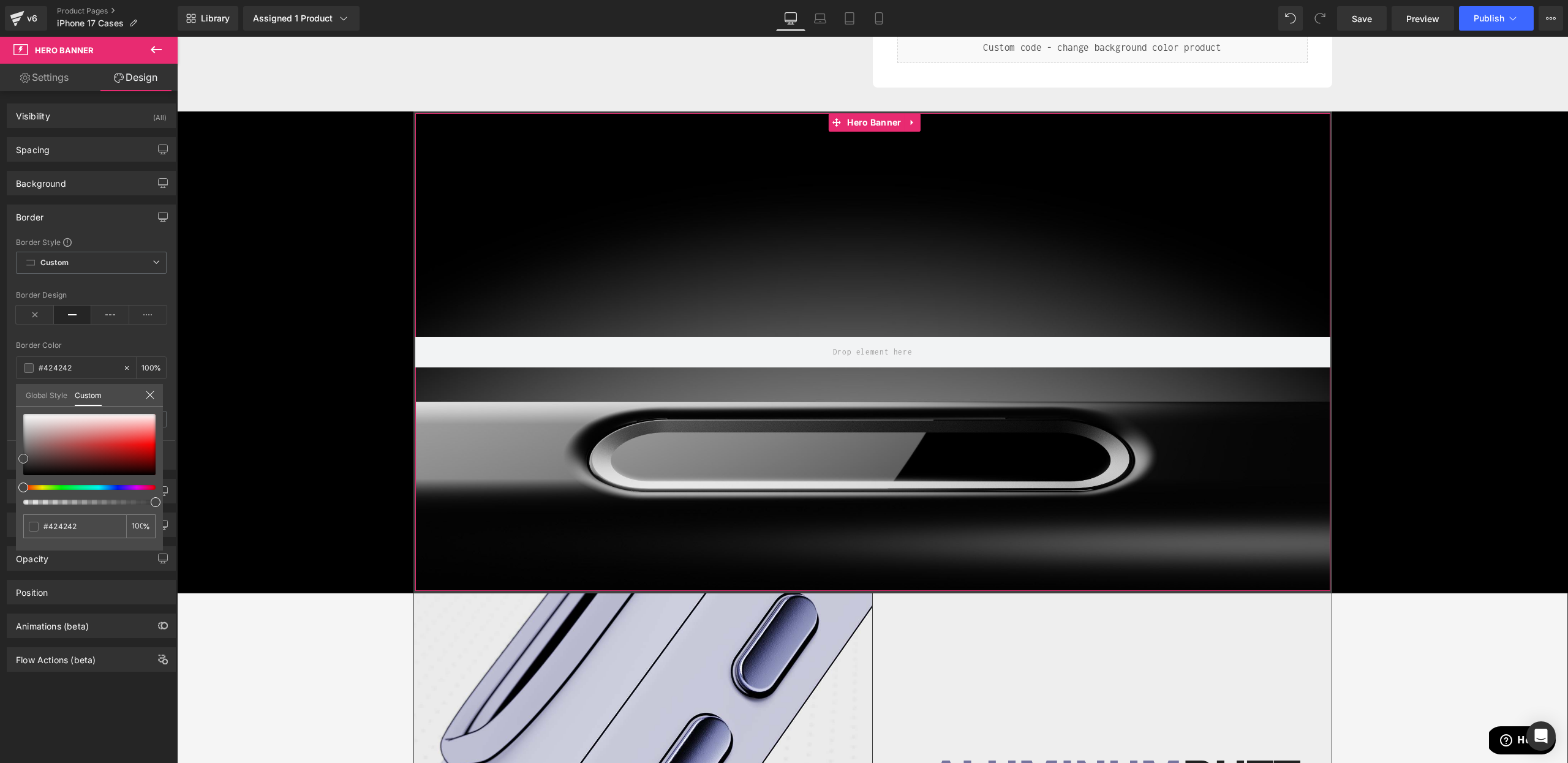
drag, startPoint x: 24, startPoint y: 455, endPoint x: 3, endPoint y: 460, distance: 21.6
click at [3, 460] on div "Border Border Style Custom Custom Setup Global Style Custom Setup Global Style …" at bounding box center [91, 333] width 183 height 274
type input "#646262"
type input "#636363"
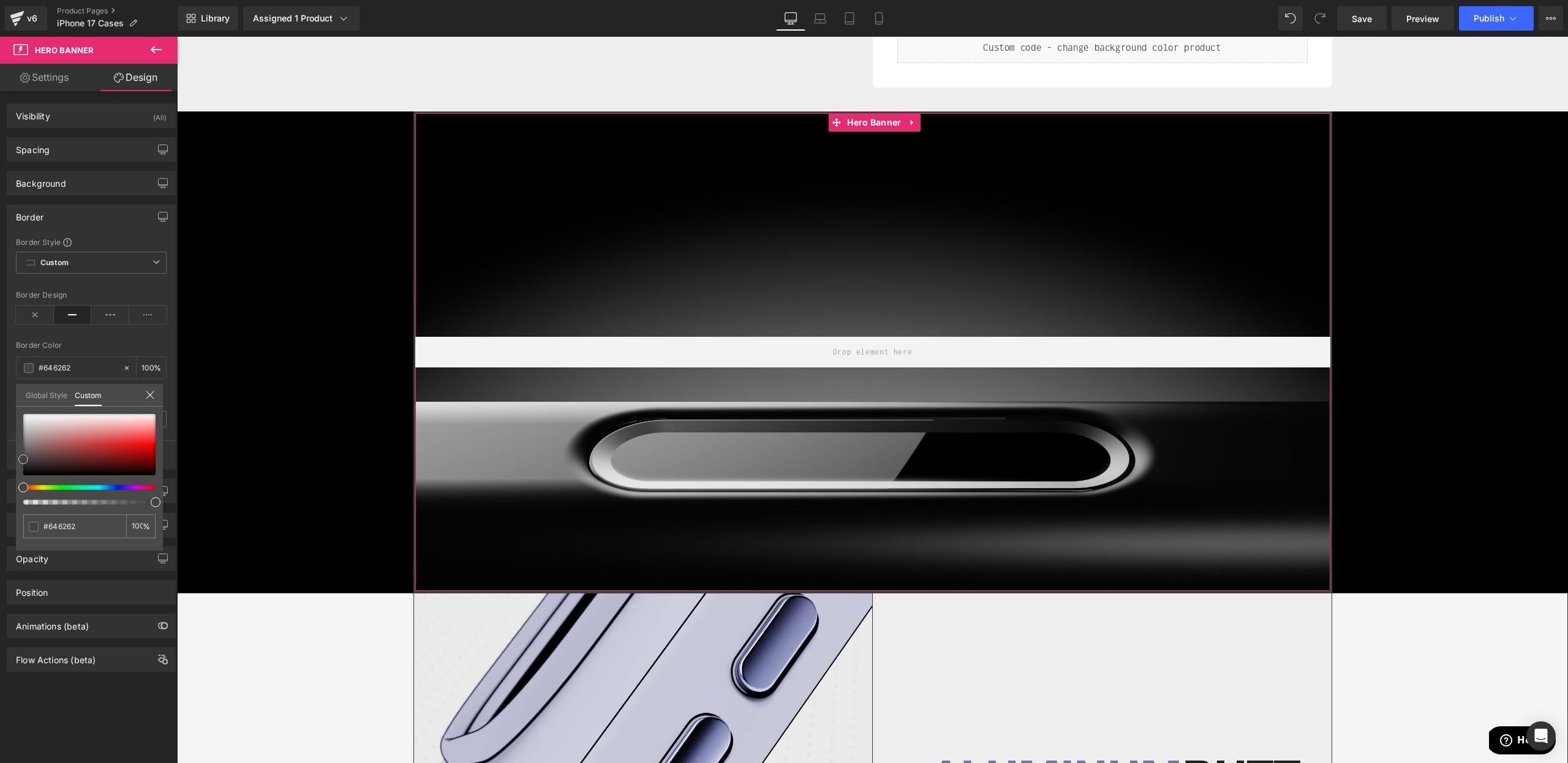
type input "#636363"
type input "#666666"
type input "#6b6b6b"
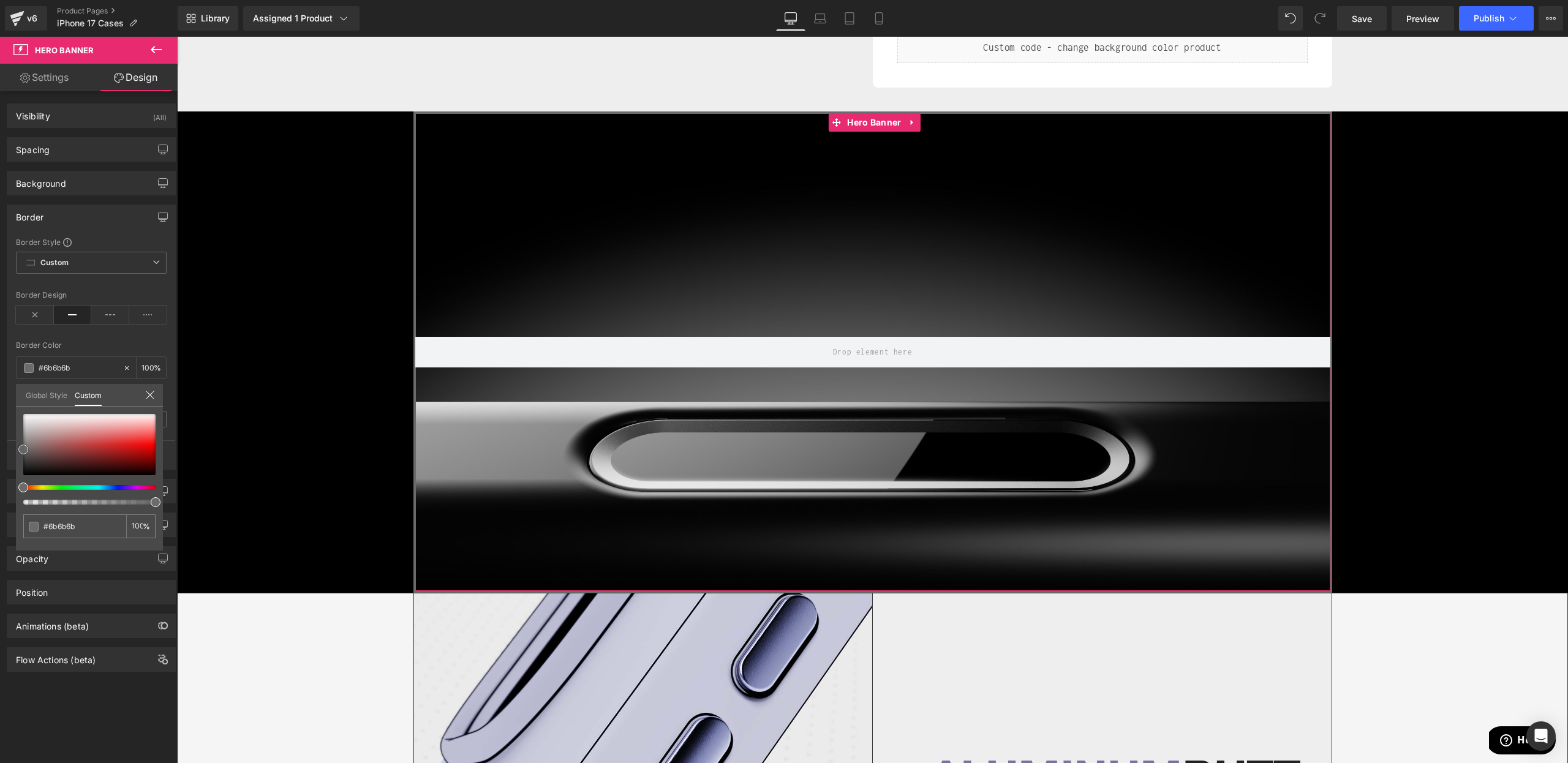
type input "#686868"
type input "#666666"
drag, startPoint x: 17, startPoint y: 449, endPoint x: 25, endPoint y: 462, distance: 15.3
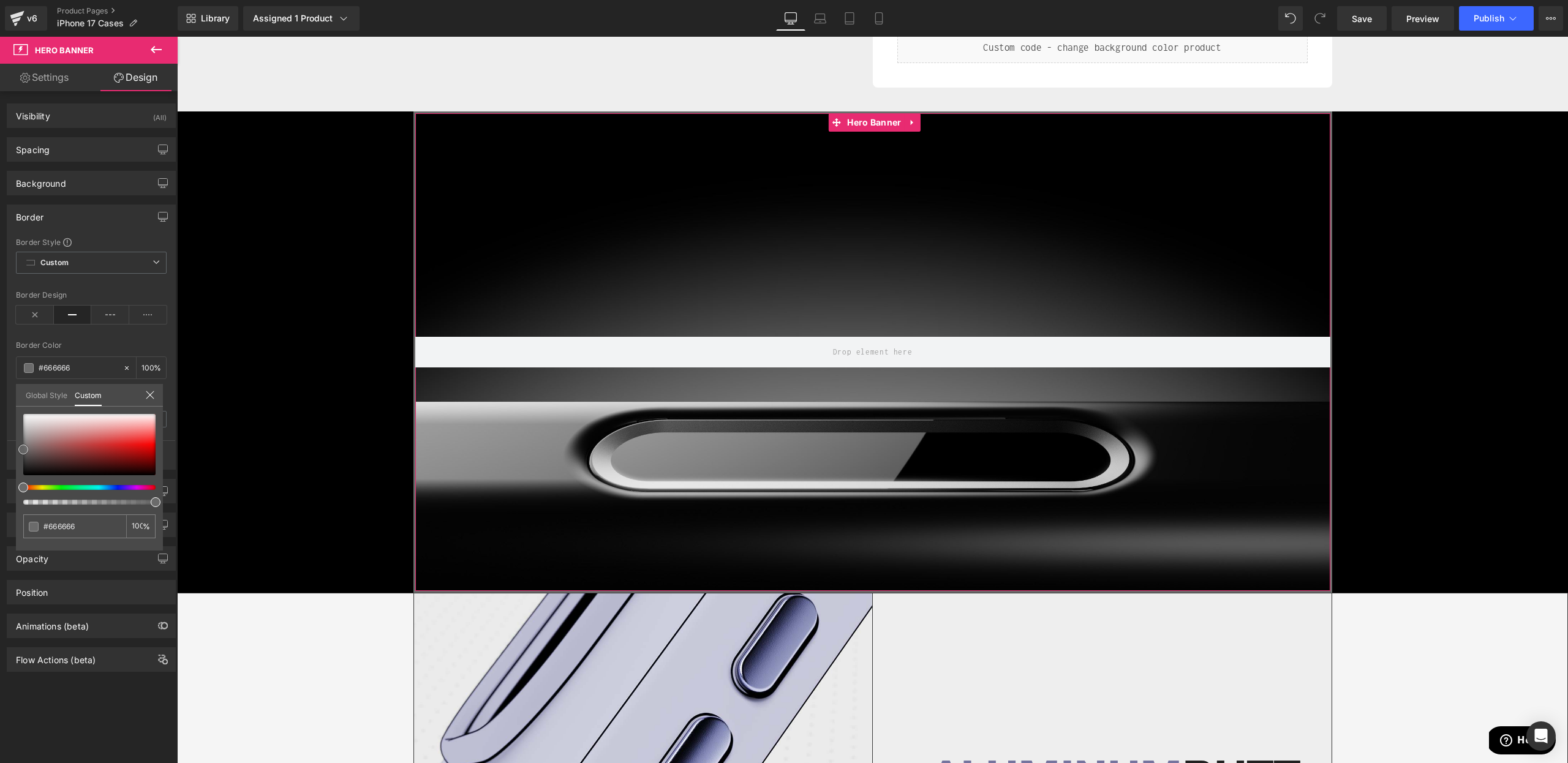
click at [3, 451] on div "Border Border Style Custom Custom Setup Global Style Custom Setup Global Style …" at bounding box center [91, 333] width 183 height 274
type input "#6b6b6b"
type input "#757575"
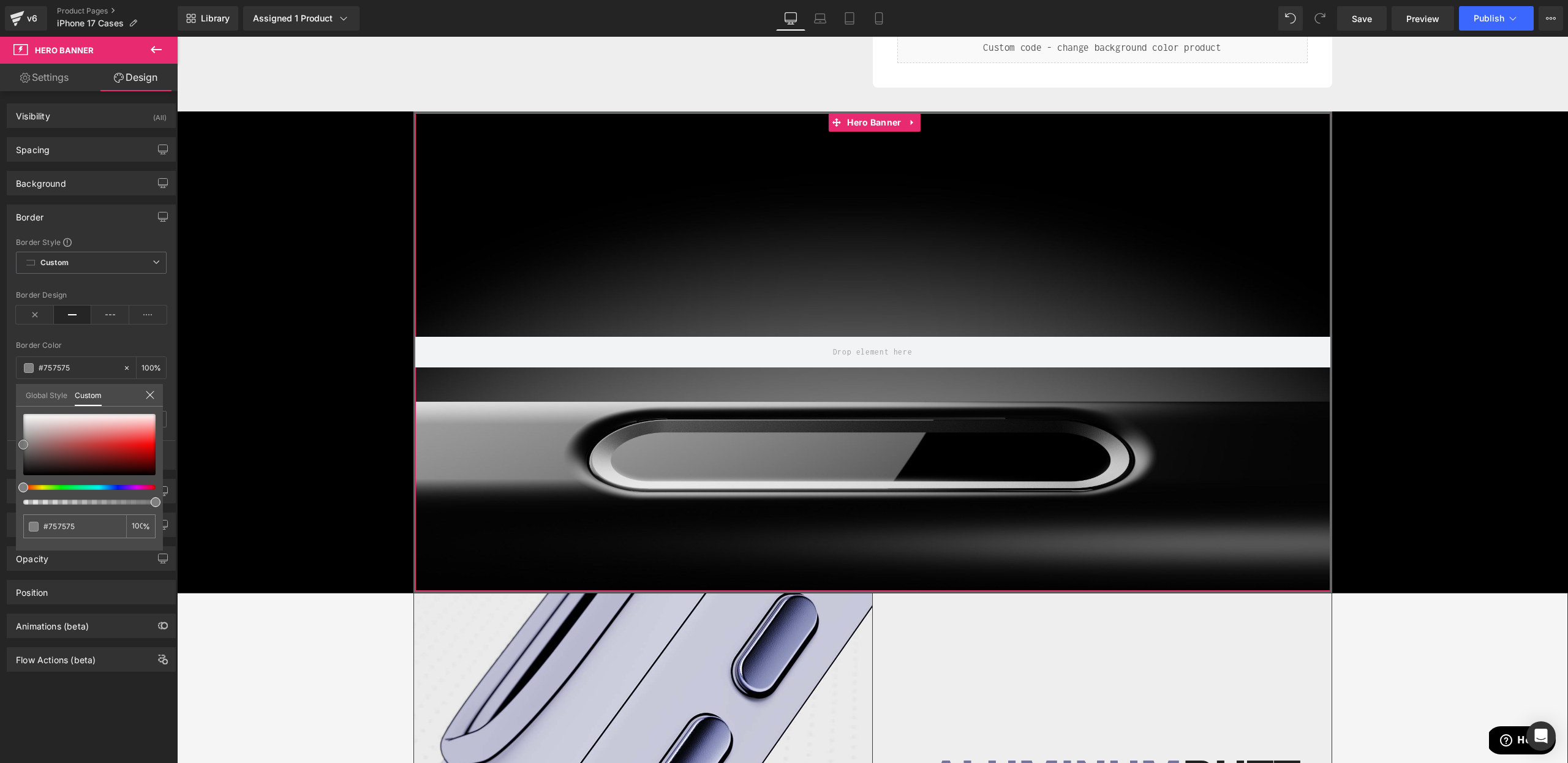
type input "#7c7c7c"
type input "#7f7f7f"
type input "#828282"
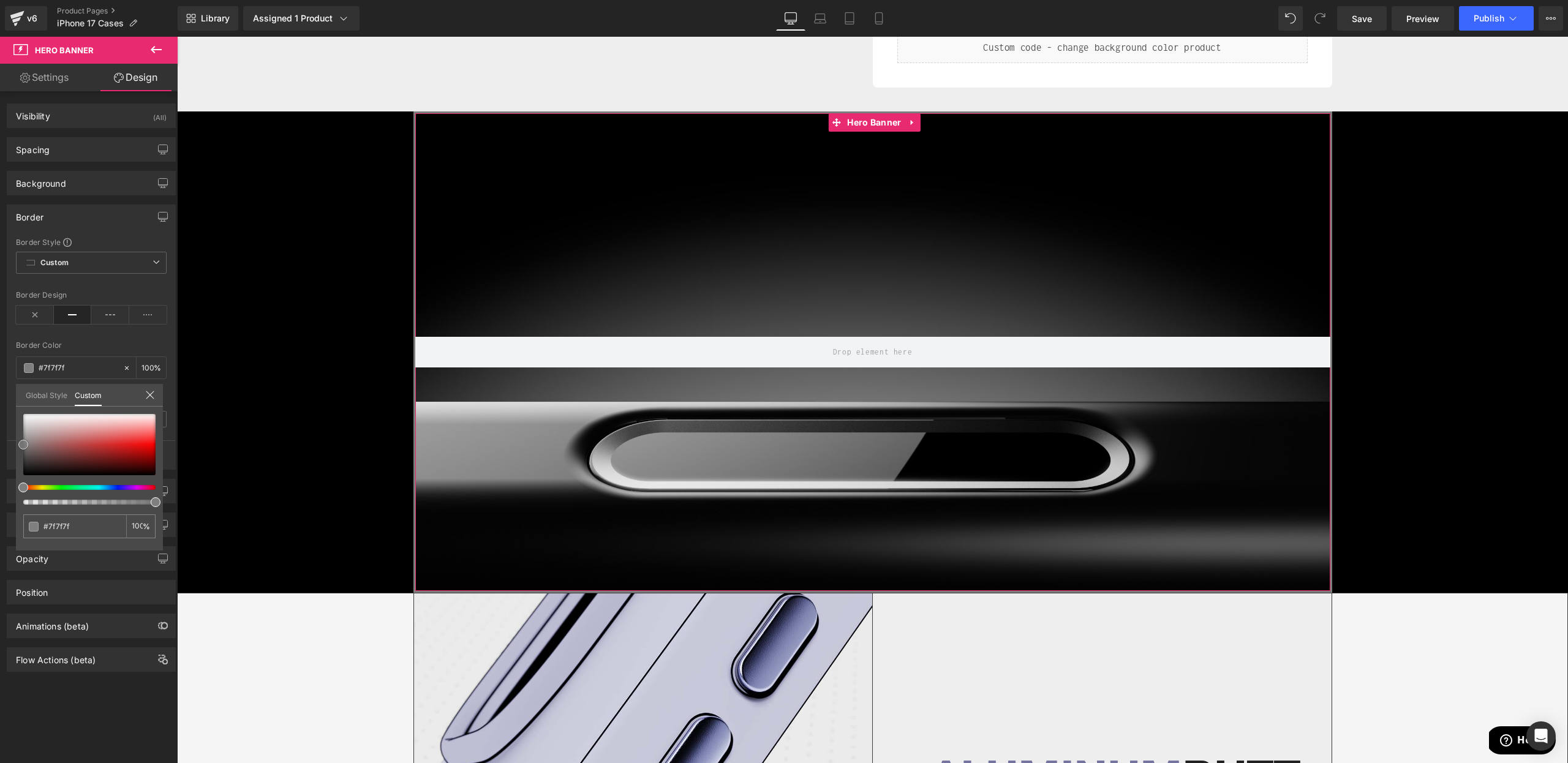
type input "#828282"
type input "#848484"
click at [13, 441] on div "Border Border Style Custom Custom Setup Global Style Custom Setup Global Style …" at bounding box center [91, 333] width 183 height 274
type input "#927777"
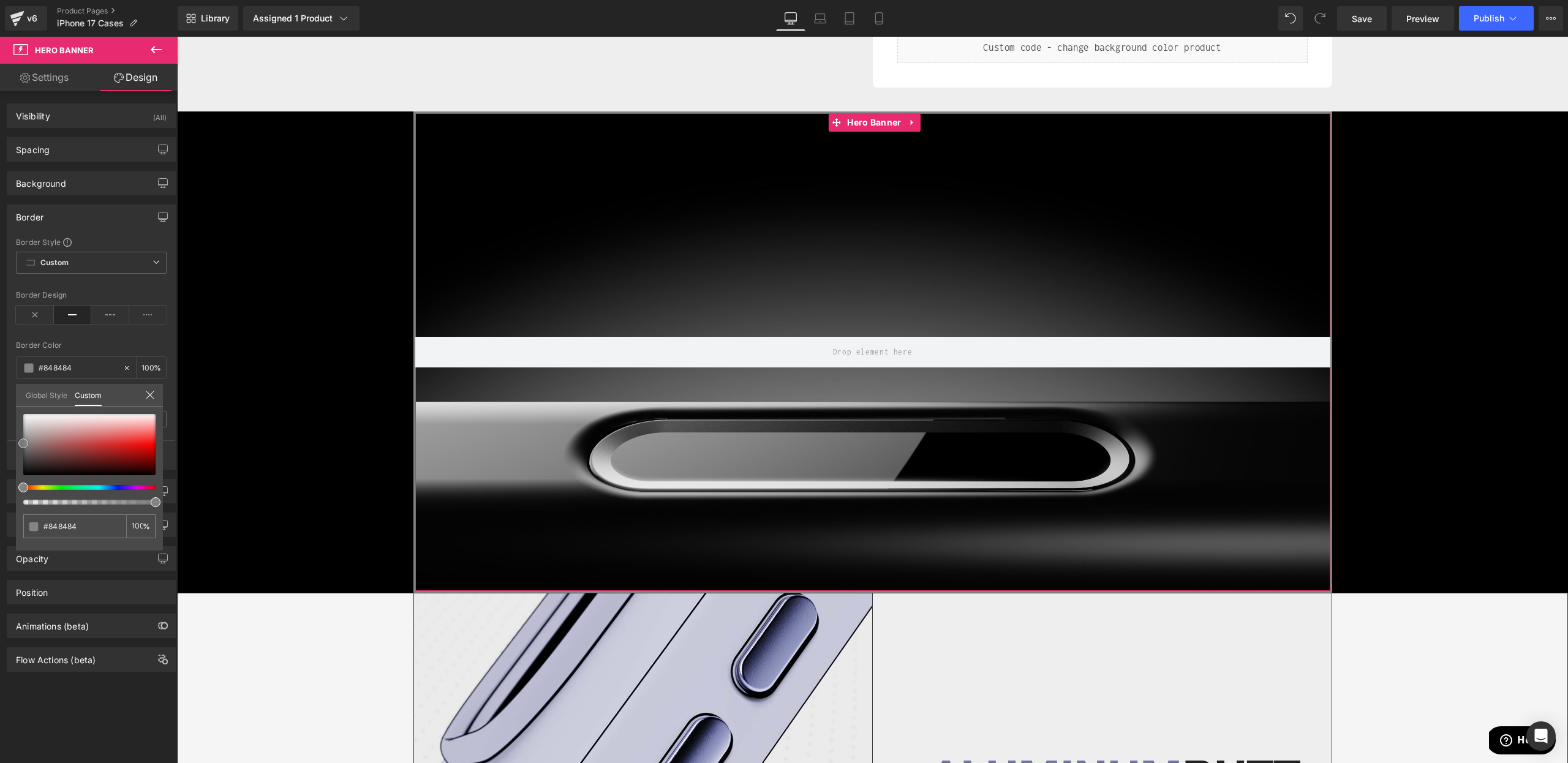
type input "#927777"
type input "#746767"
type input "#666666"
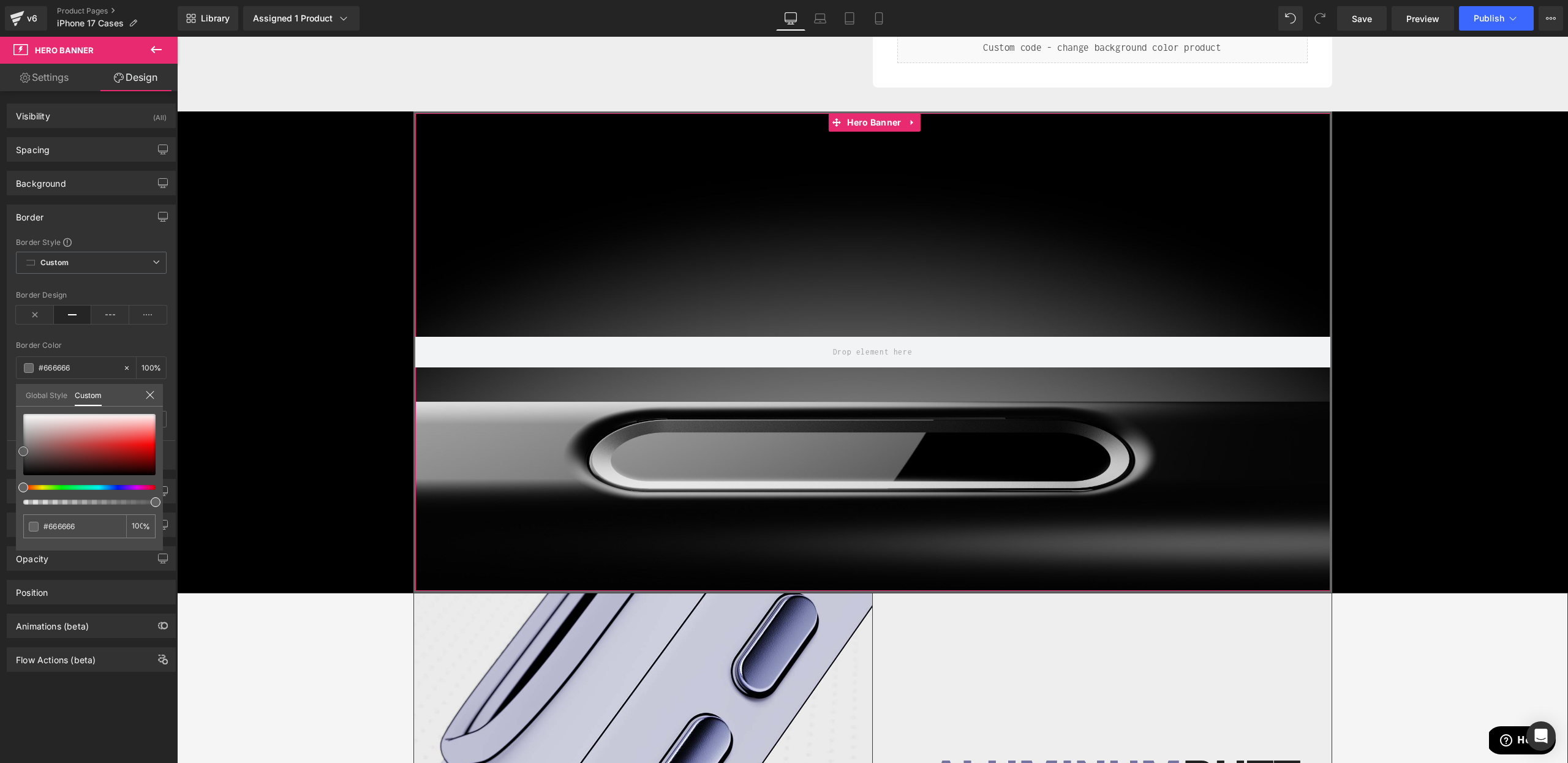
type input "#5e5e5e"
type input "#5b5b5b"
type input "#595959"
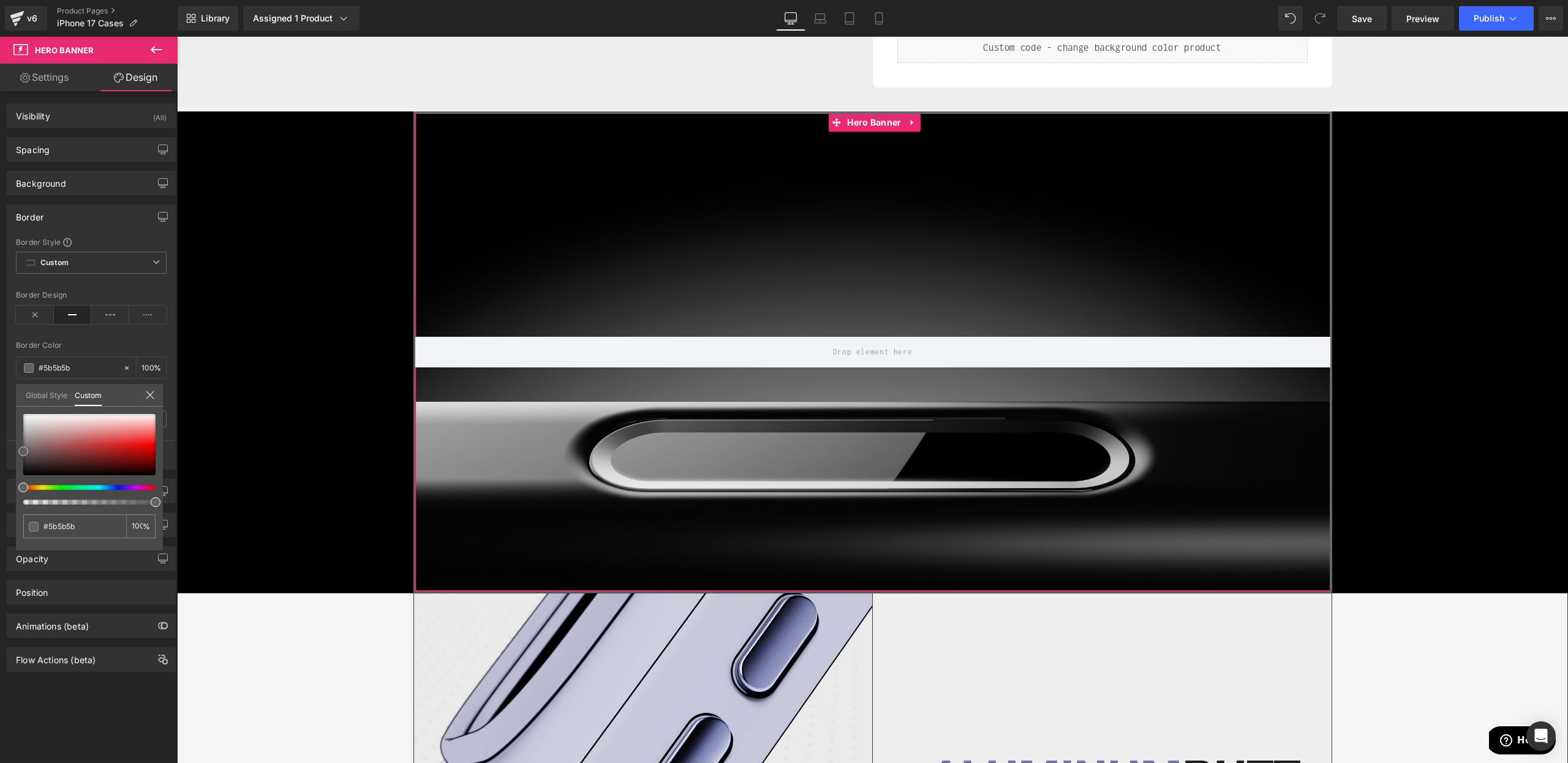
type input "#595959"
type input "#545454"
type input "#4c4c4c"
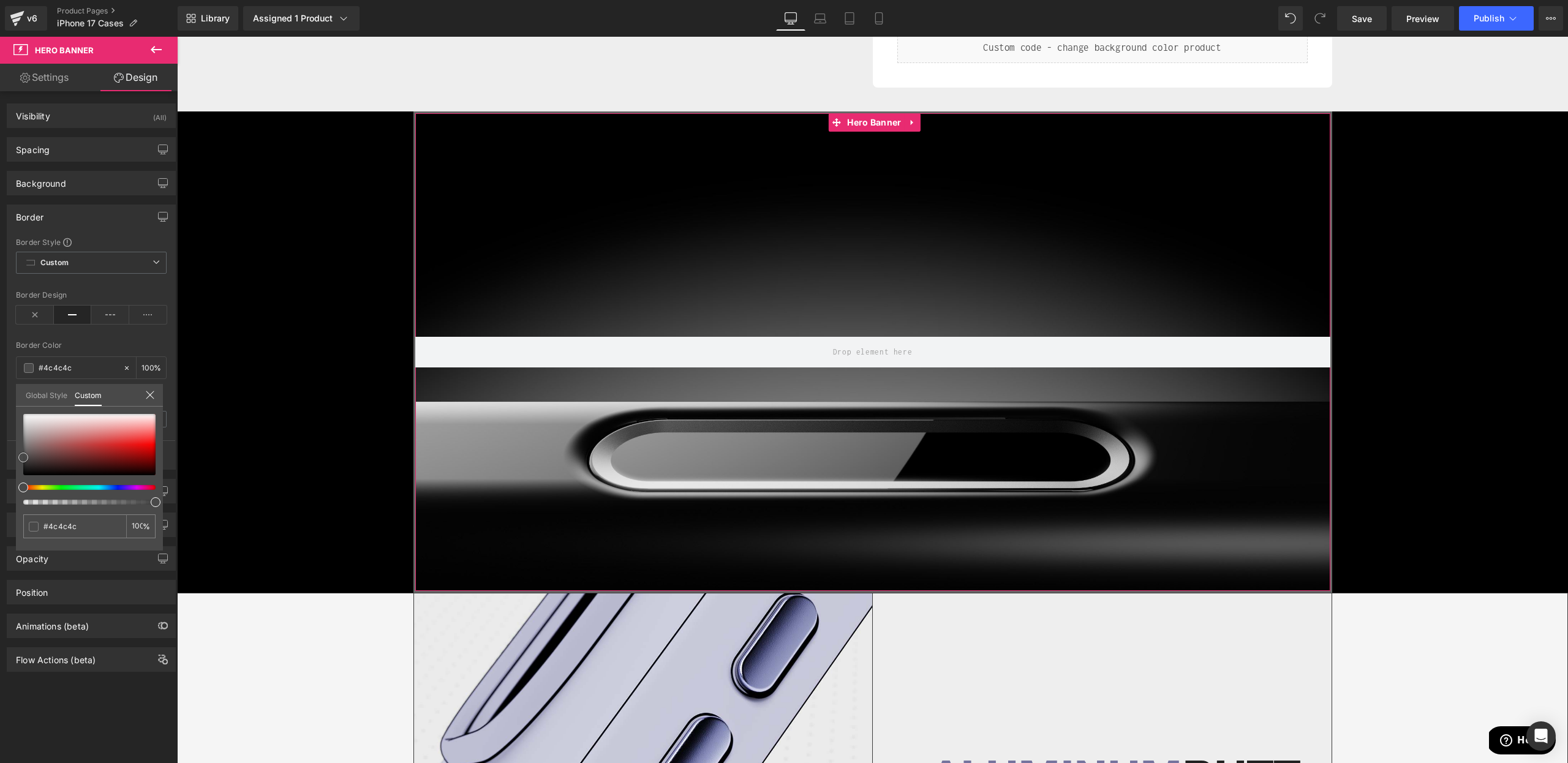
type input "#494949"
drag, startPoint x: 11, startPoint y: 451, endPoint x: 0, endPoint y: 458, distance: 13.0
click at [0, 458] on div "Border Border Style Custom Custom Setup Global Style Custom Setup Global Style …" at bounding box center [91, 333] width 183 height 274
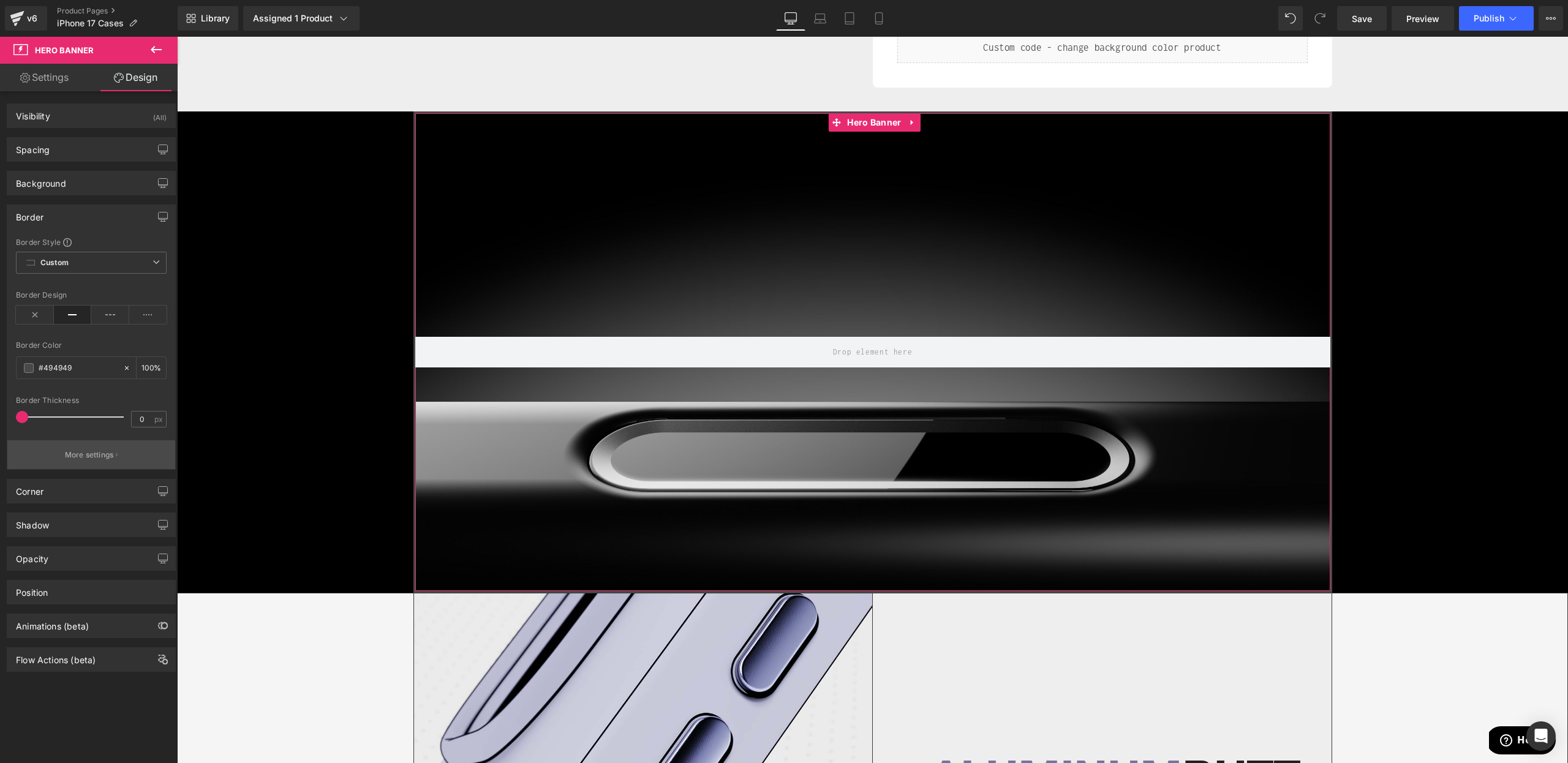
click at [86, 449] on p "More settings" at bounding box center [89, 454] width 49 height 11
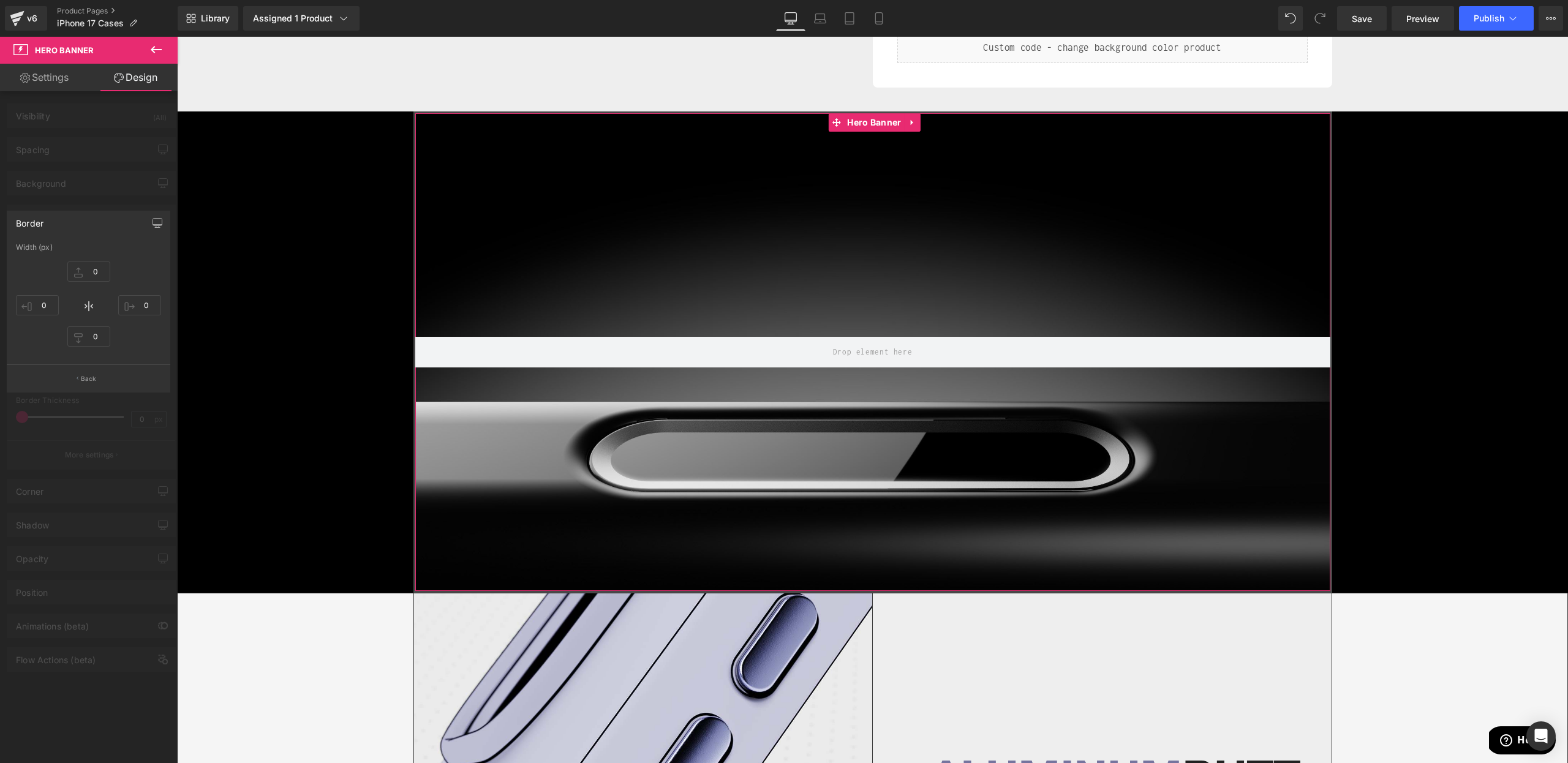
click at [138, 471] on div at bounding box center [89, 403] width 178 height 733
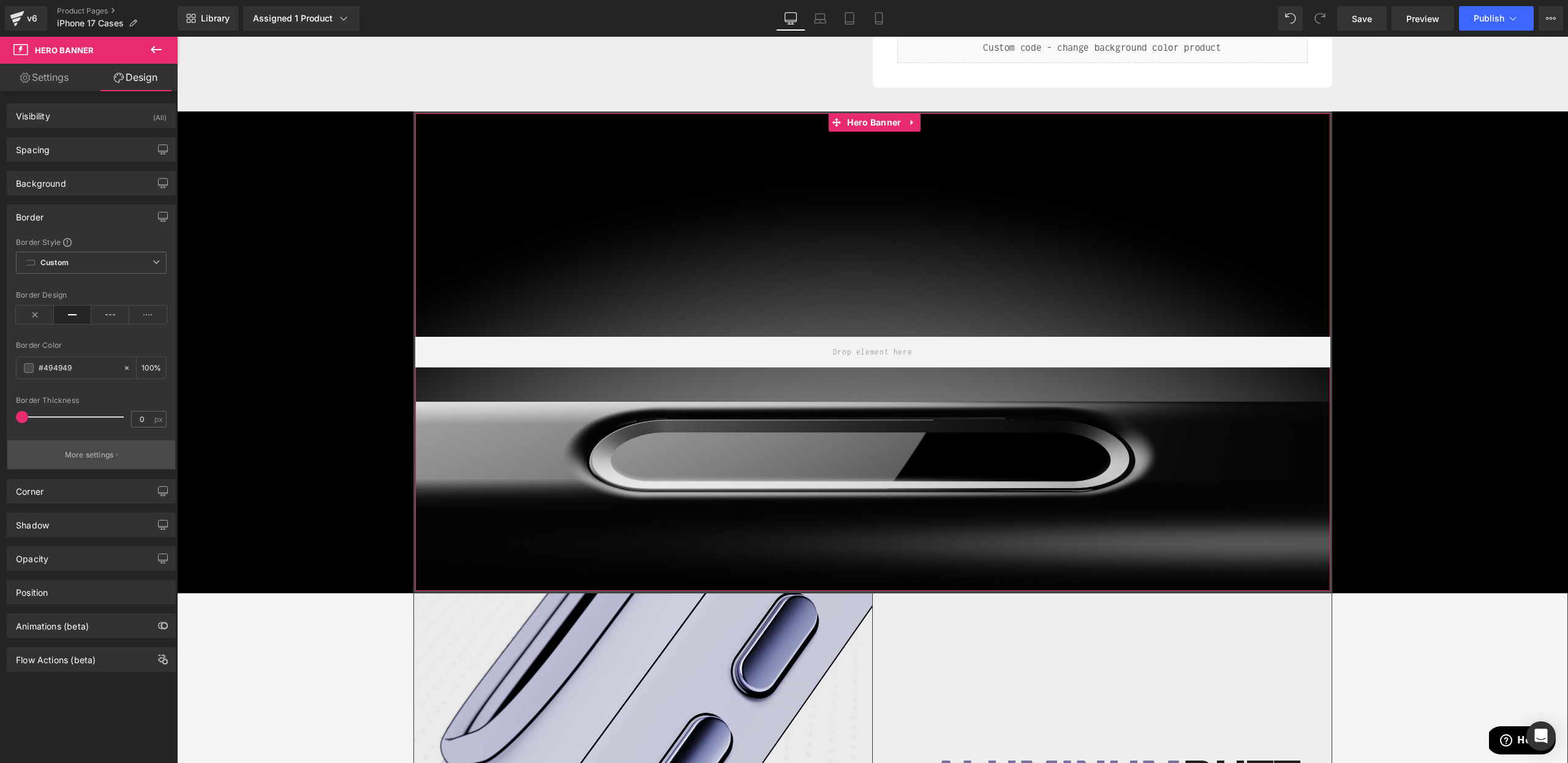
click at [97, 464] on button "More settings" at bounding box center [91, 454] width 168 height 28
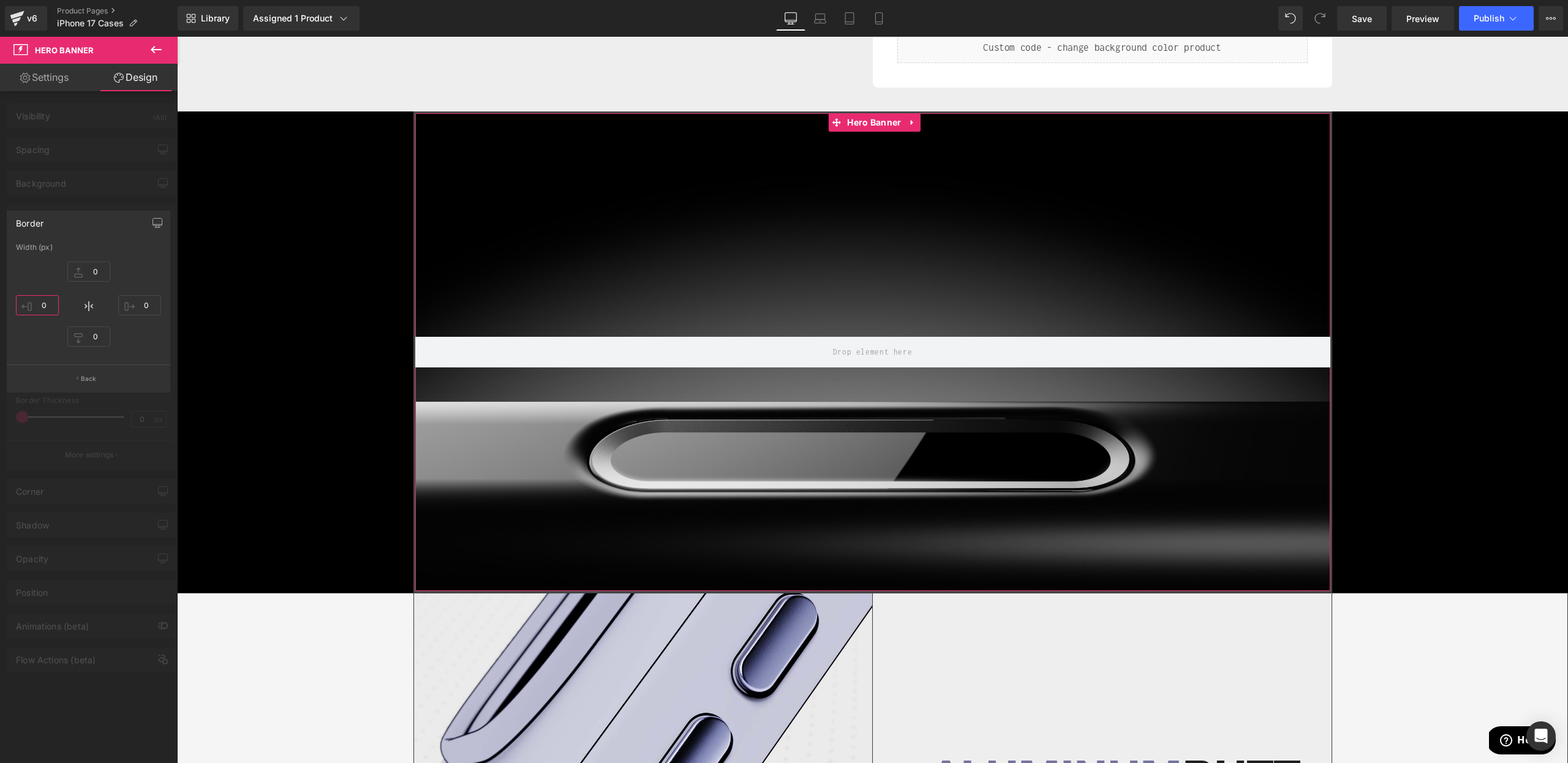
click at [47, 307] on input "0" at bounding box center [37, 304] width 43 height 20
type input "1"
click at [149, 303] on input "0" at bounding box center [140, 304] width 43 height 20
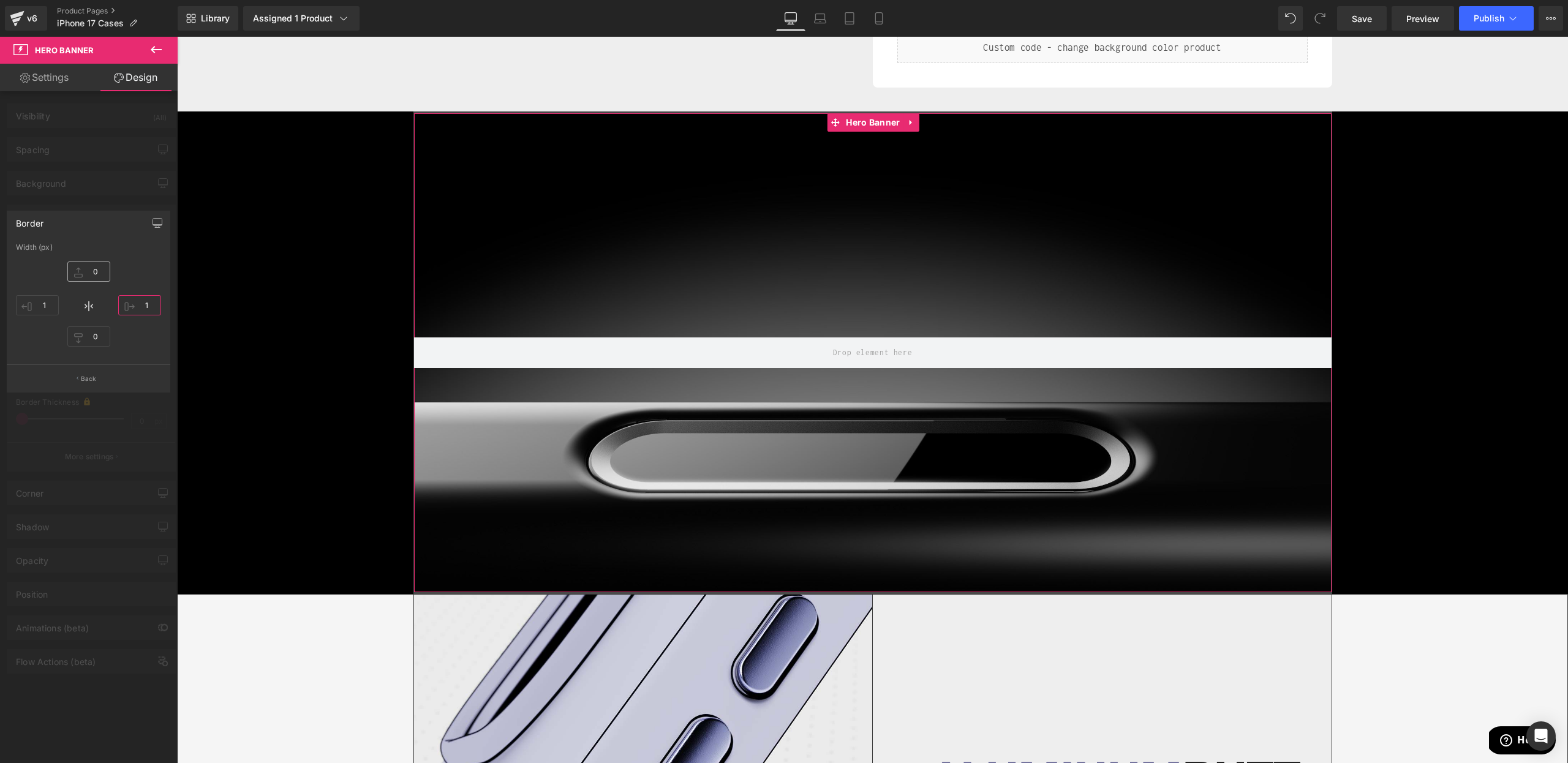
type input "1"
click at [100, 272] on input "0" at bounding box center [89, 271] width 43 height 20
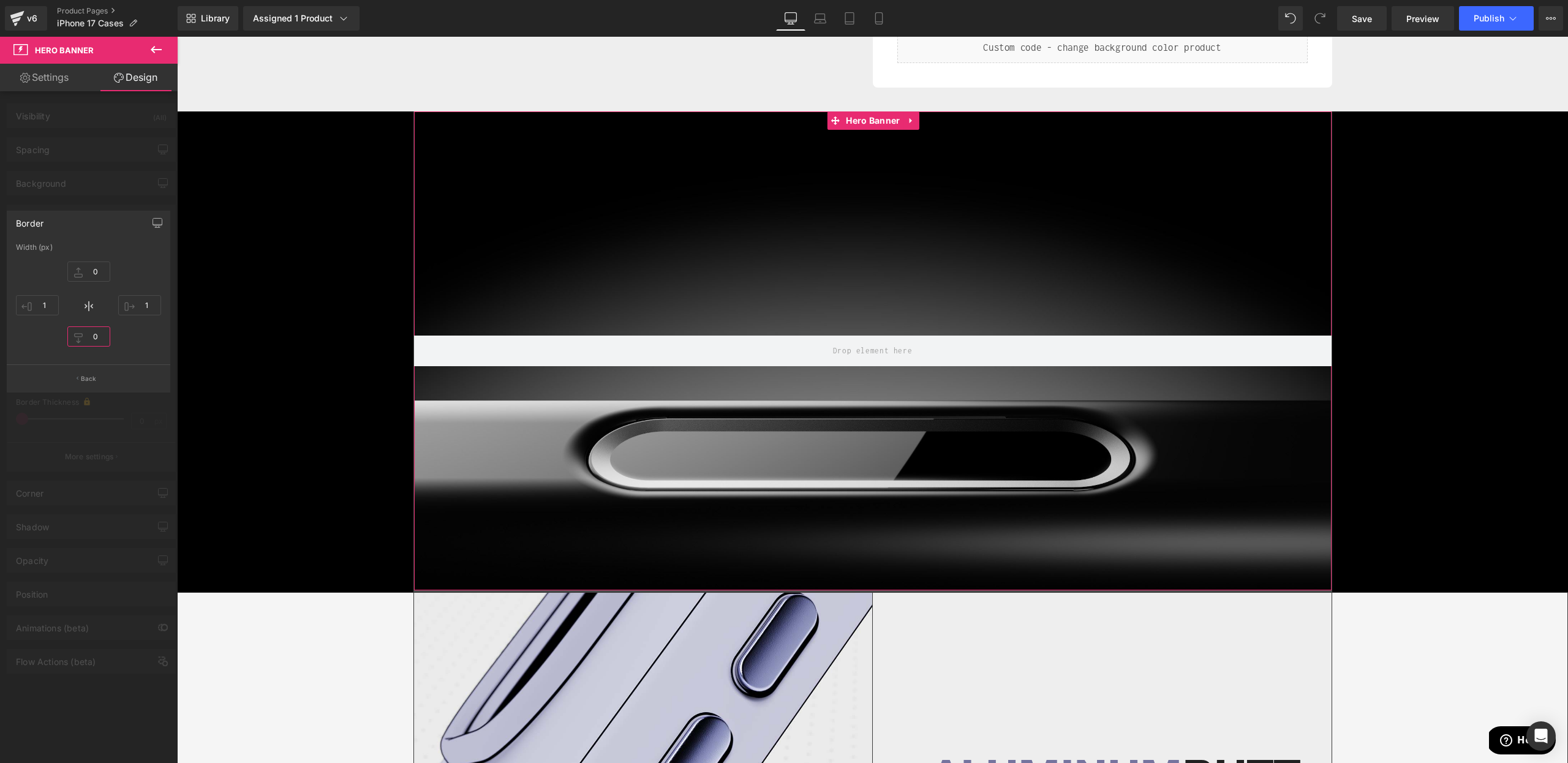
click at [81, 340] on input "0" at bounding box center [89, 336] width 43 height 20
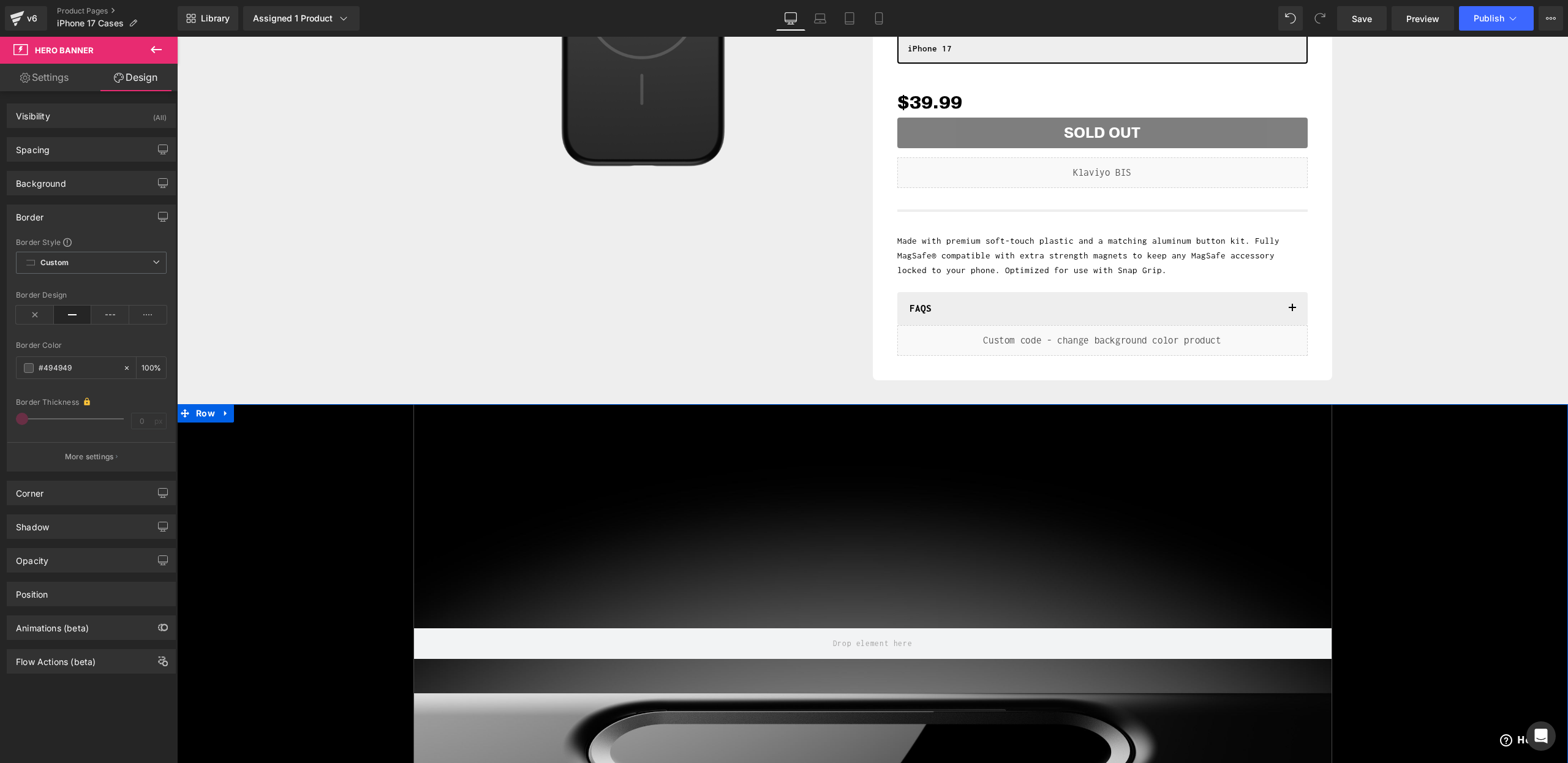
scroll to position [303, 0]
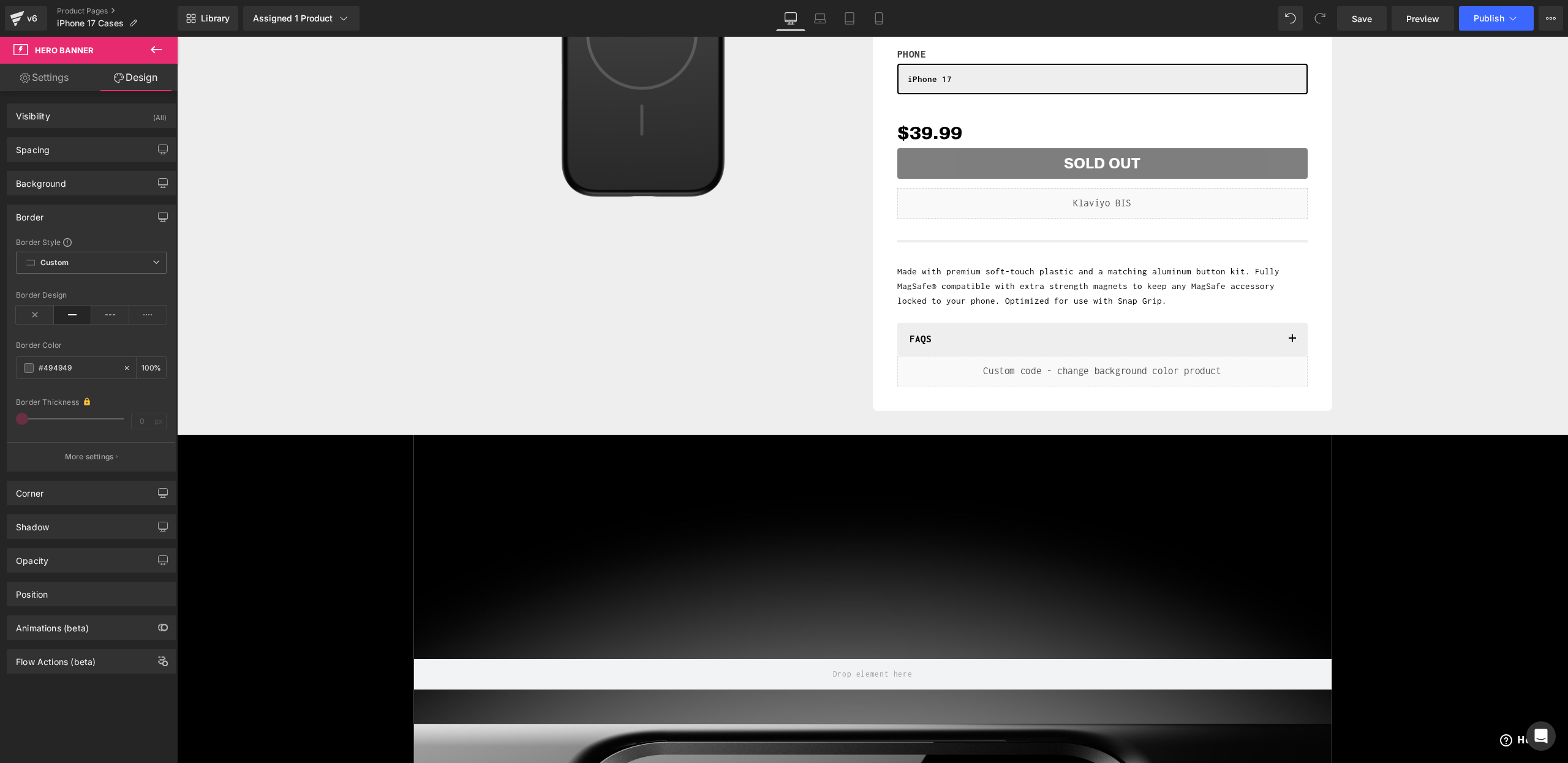
click at [154, 54] on icon at bounding box center [156, 49] width 15 height 15
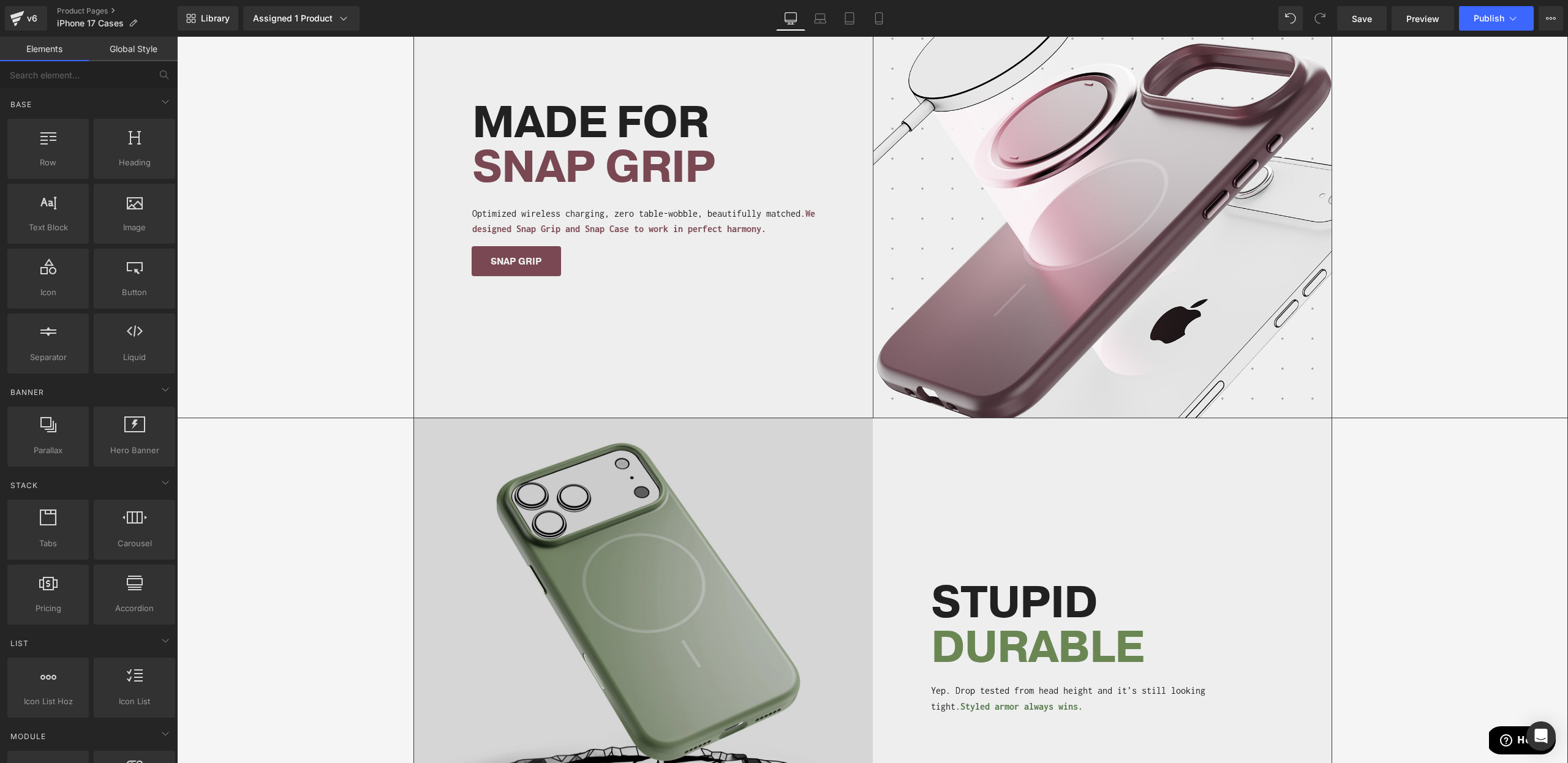
scroll to position [1588, 0]
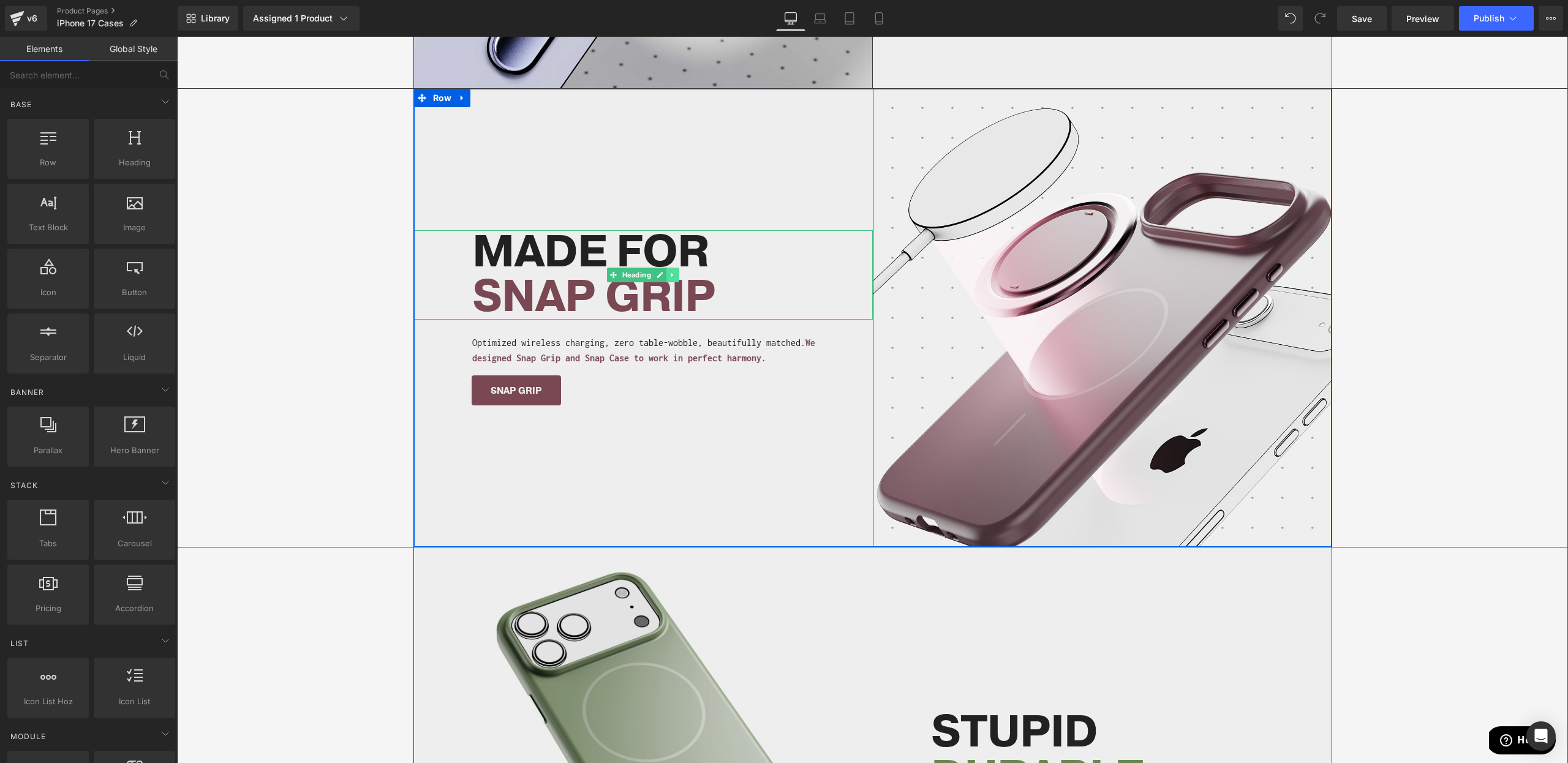
click at [668, 267] on link at bounding box center [673, 274] width 13 height 15
click at [663, 272] on icon at bounding box center [667, 275] width 7 height 7
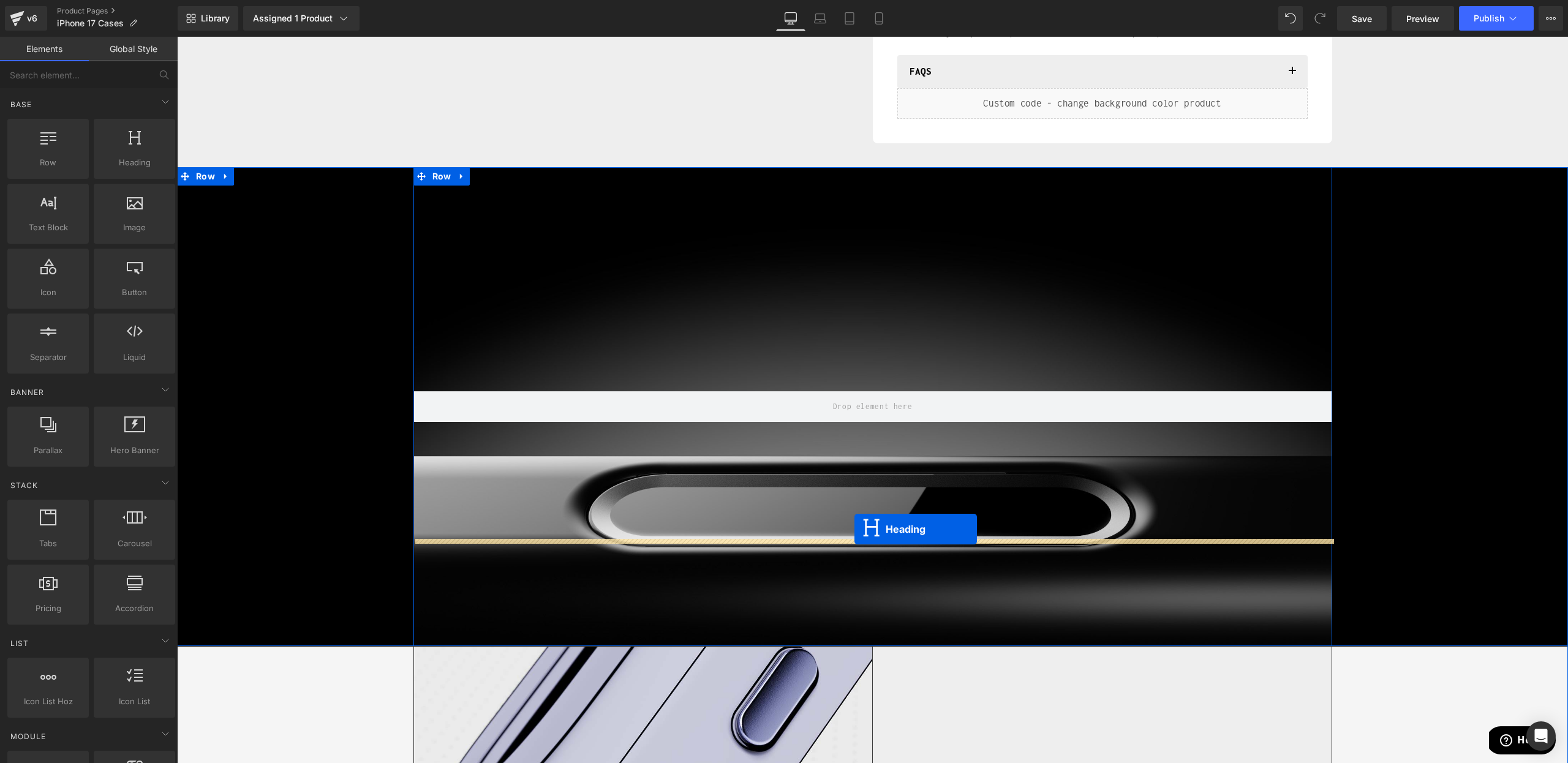
scroll to position [432, 0]
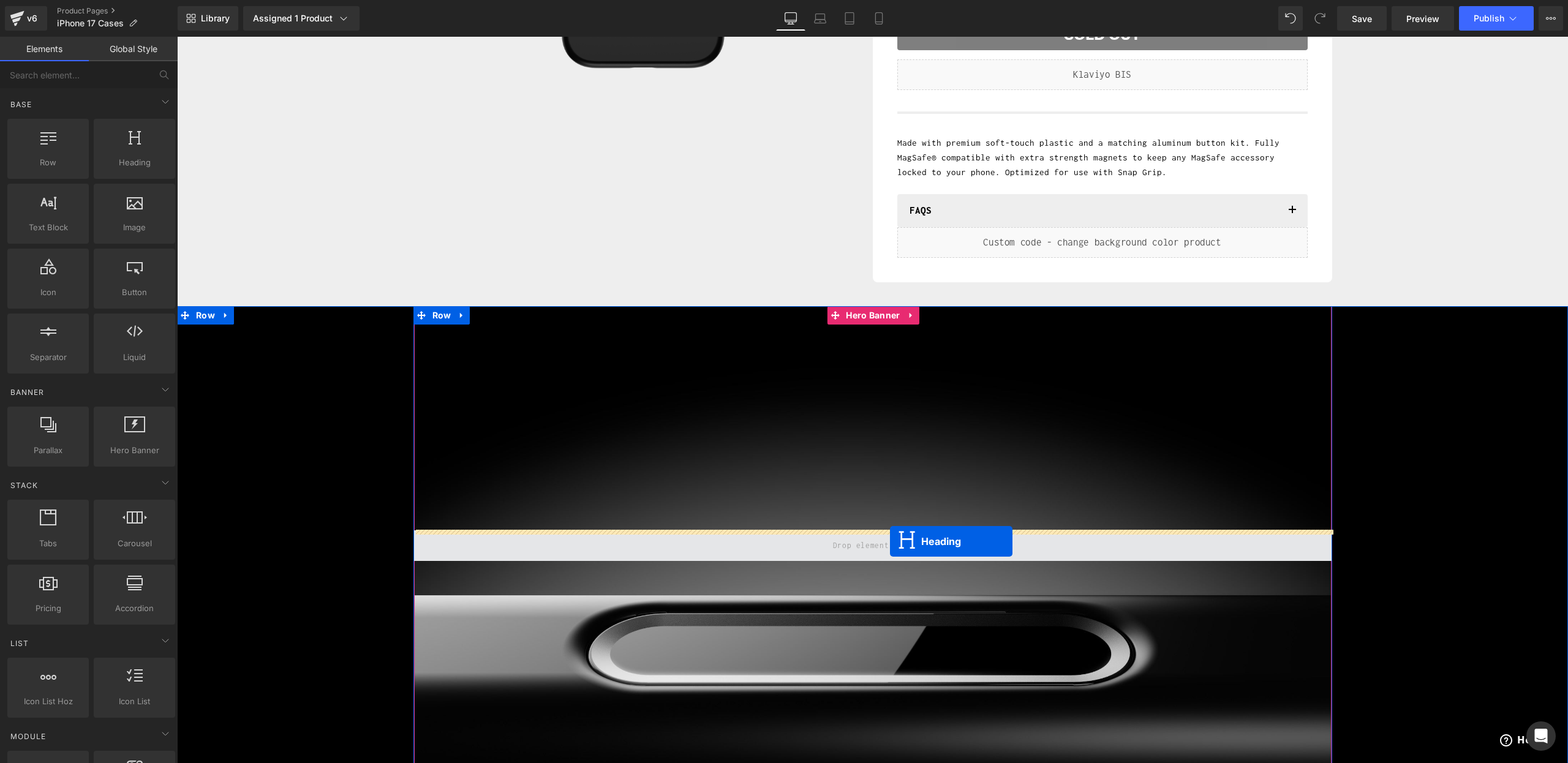
drag, startPoint x: 630, startPoint y: 314, endPoint x: 890, endPoint y: 541, distance: 345.2
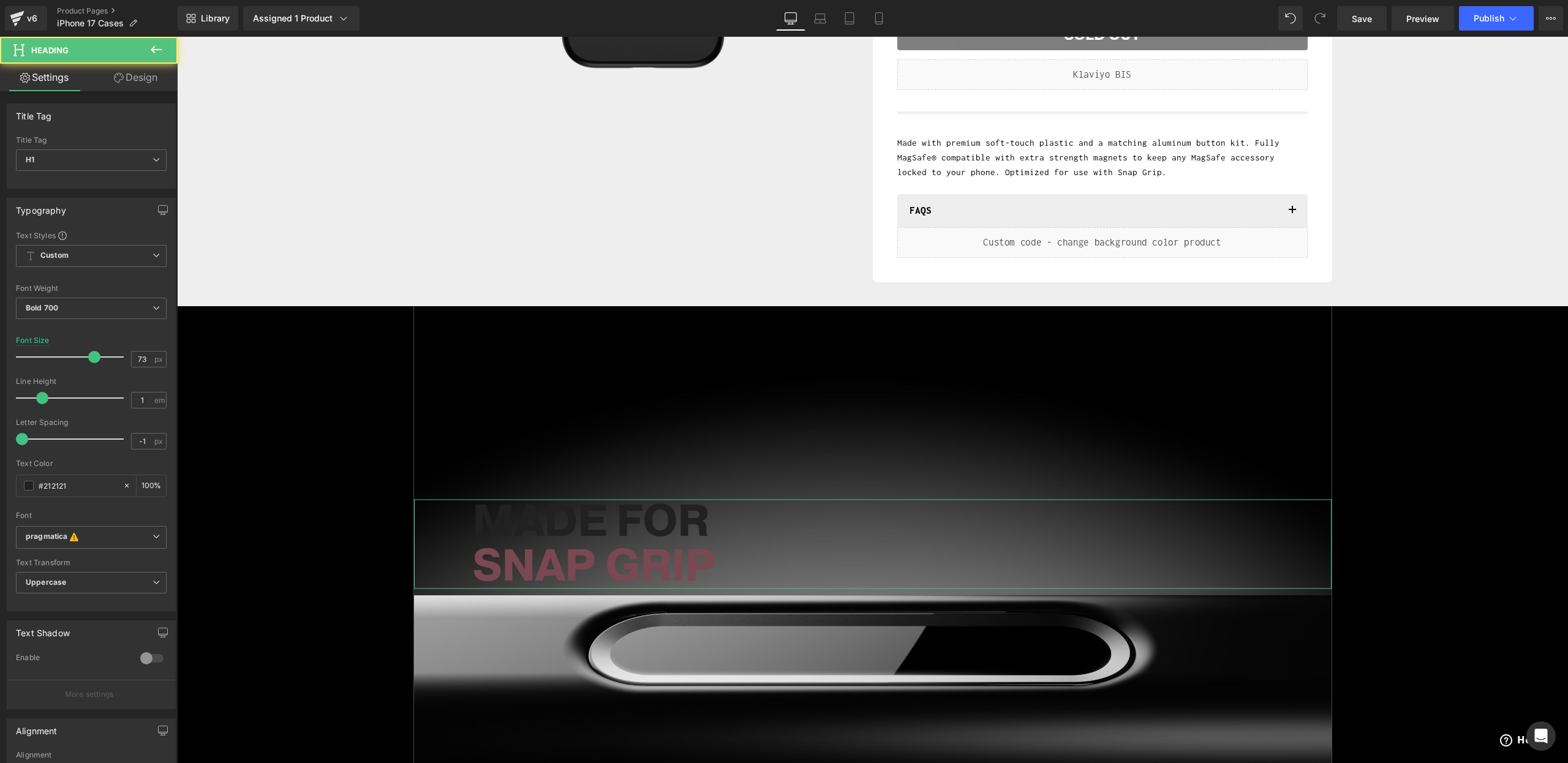
click at [153, 79] on link "Design" at bounding box center [135, 78] width 89 height 28
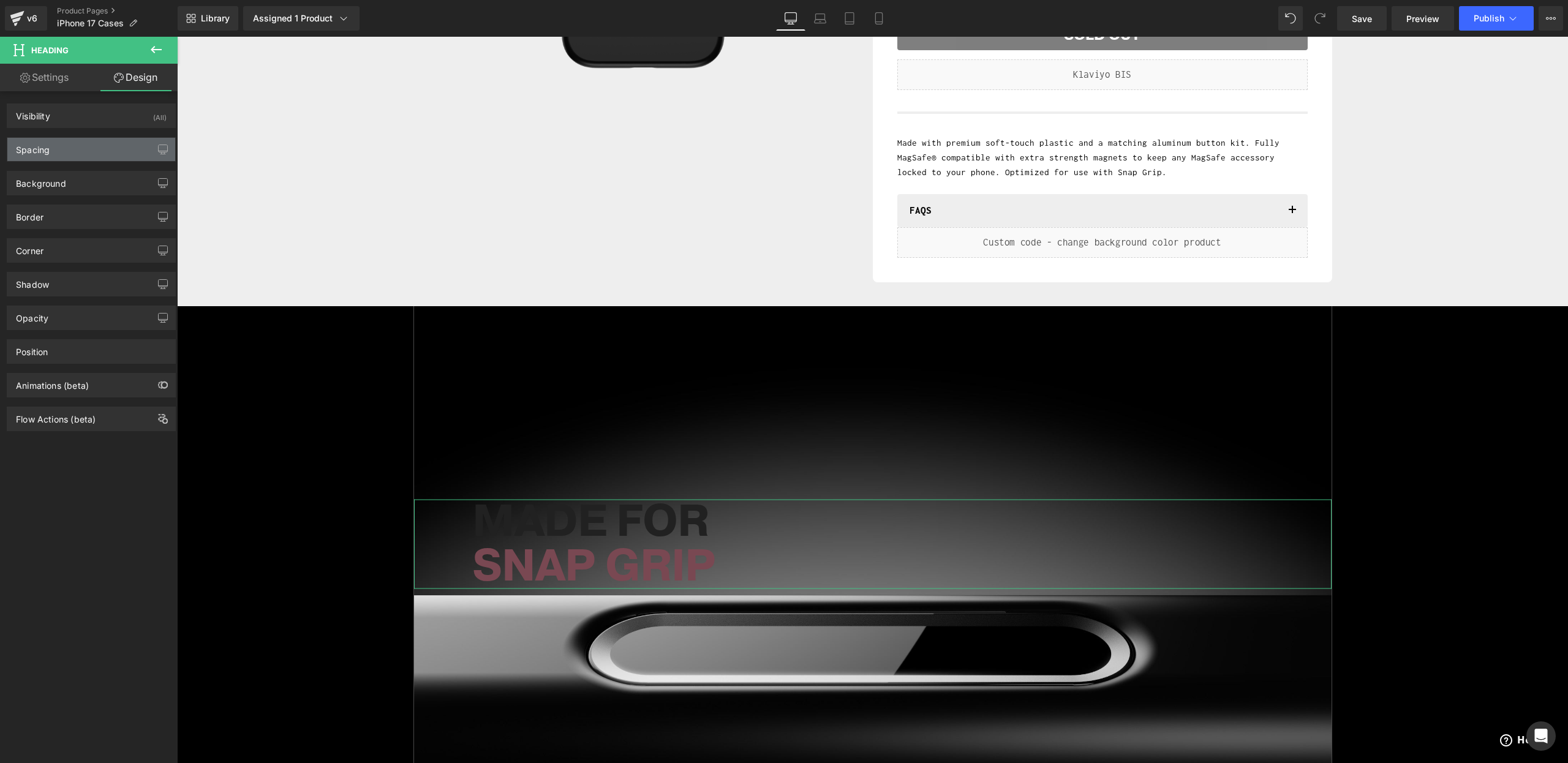
click at [72, 147] on div "Spacing" at bounding box center [91, 149] width 168 height 23
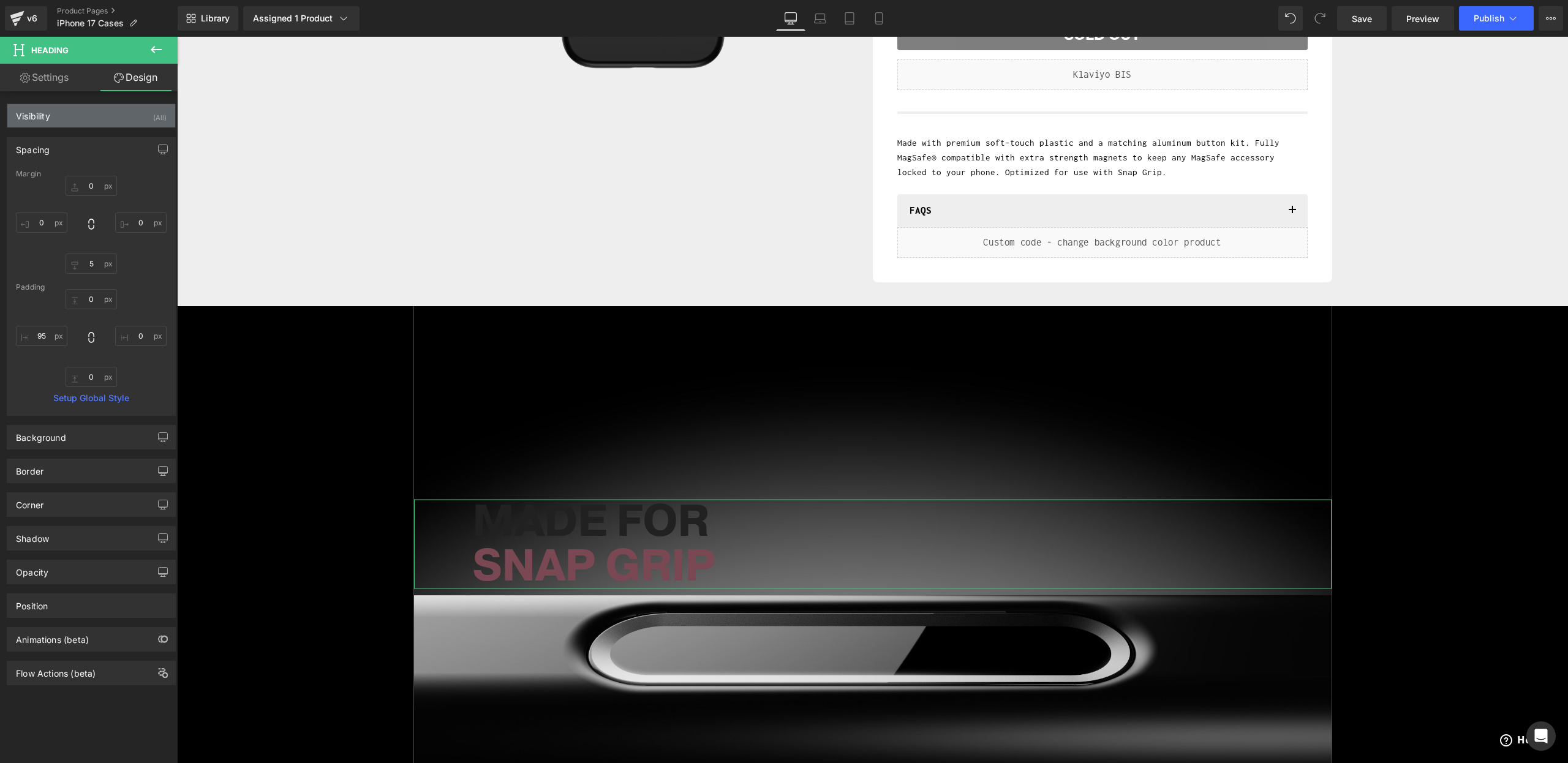
click at [75, 109] on div "Visibility (All)" at bounding box center [91, 116] width 168 height 23
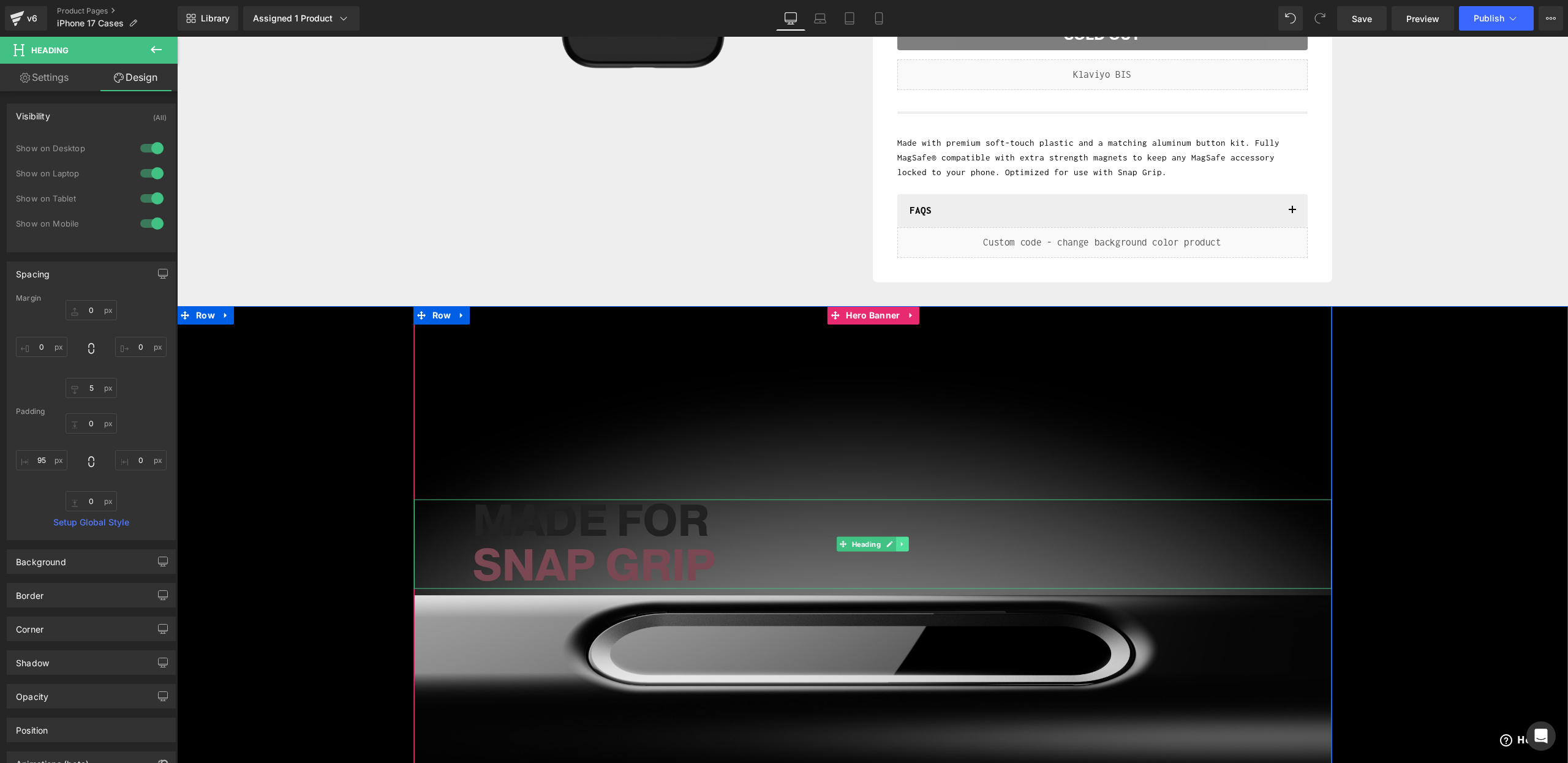
click at [902, 547] on icon at bounding box center [902, 543] width 7 height 8
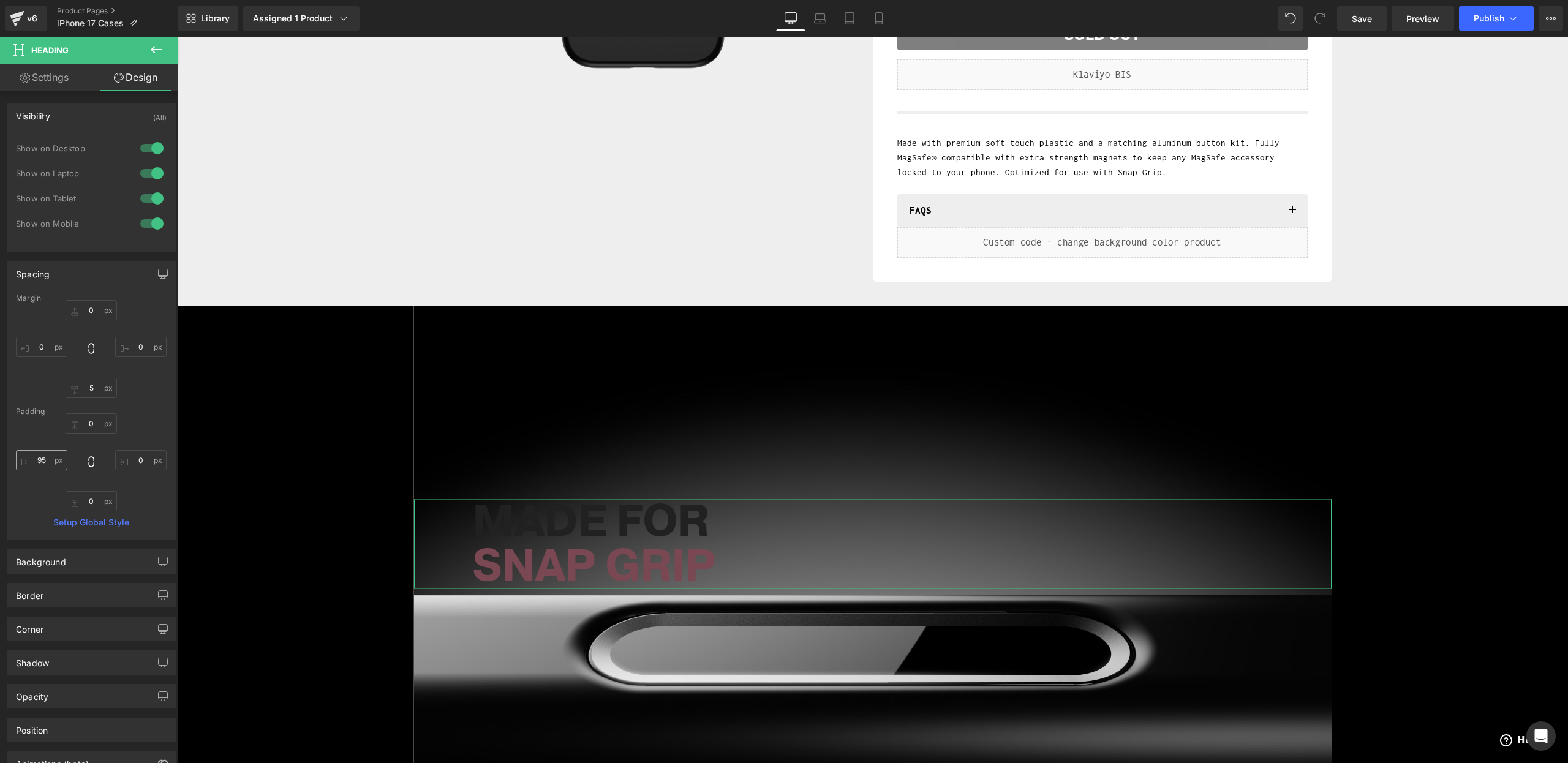
click at [39, 460] on input "95" at bounding box center [41, 460] width 52 height 20
click at [39, 460] on input "0" at bounding box center [41, 460] width 52 height 20
type input "0"
click at [85, 385] on input "5" at bounding box center [91, 387] width 52 height 20
type input "0"
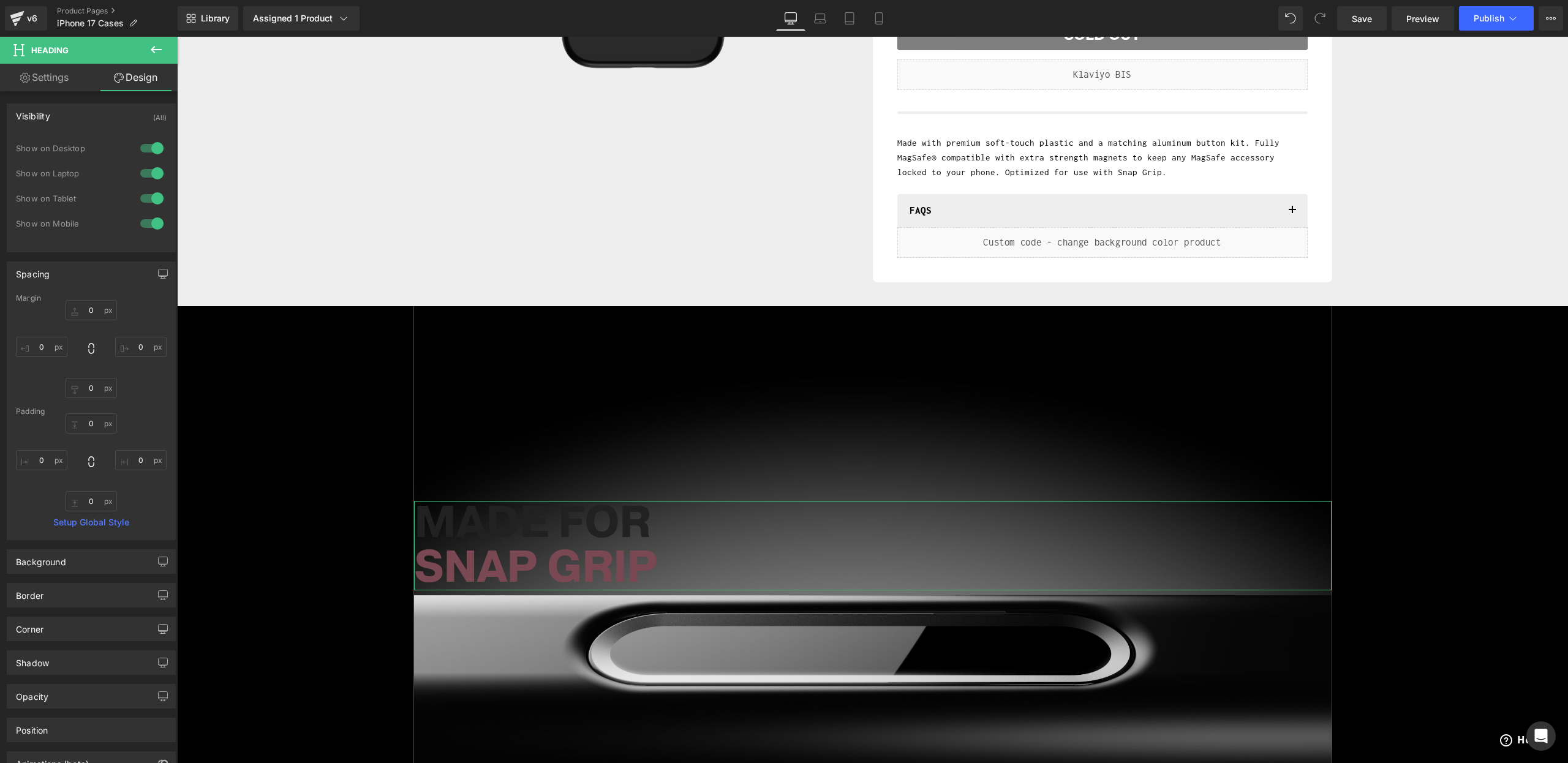
click at [35, 67] on link "Settings" at bounding box center [44, 78] width 89 height 28
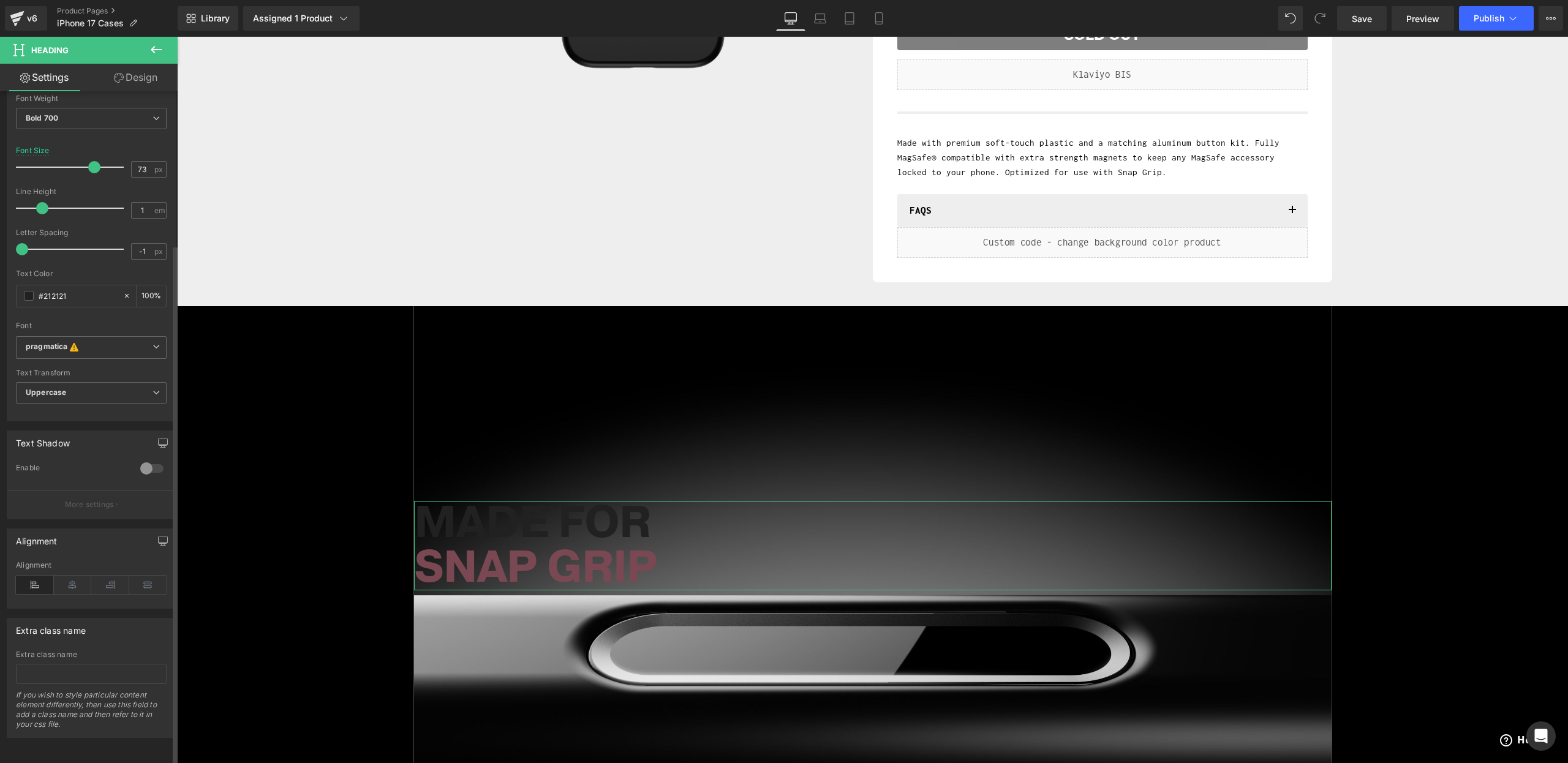
scroll to position [199, 0]
click at [69, 576] on icon at bounding box center [73, 585] width 38 height 18
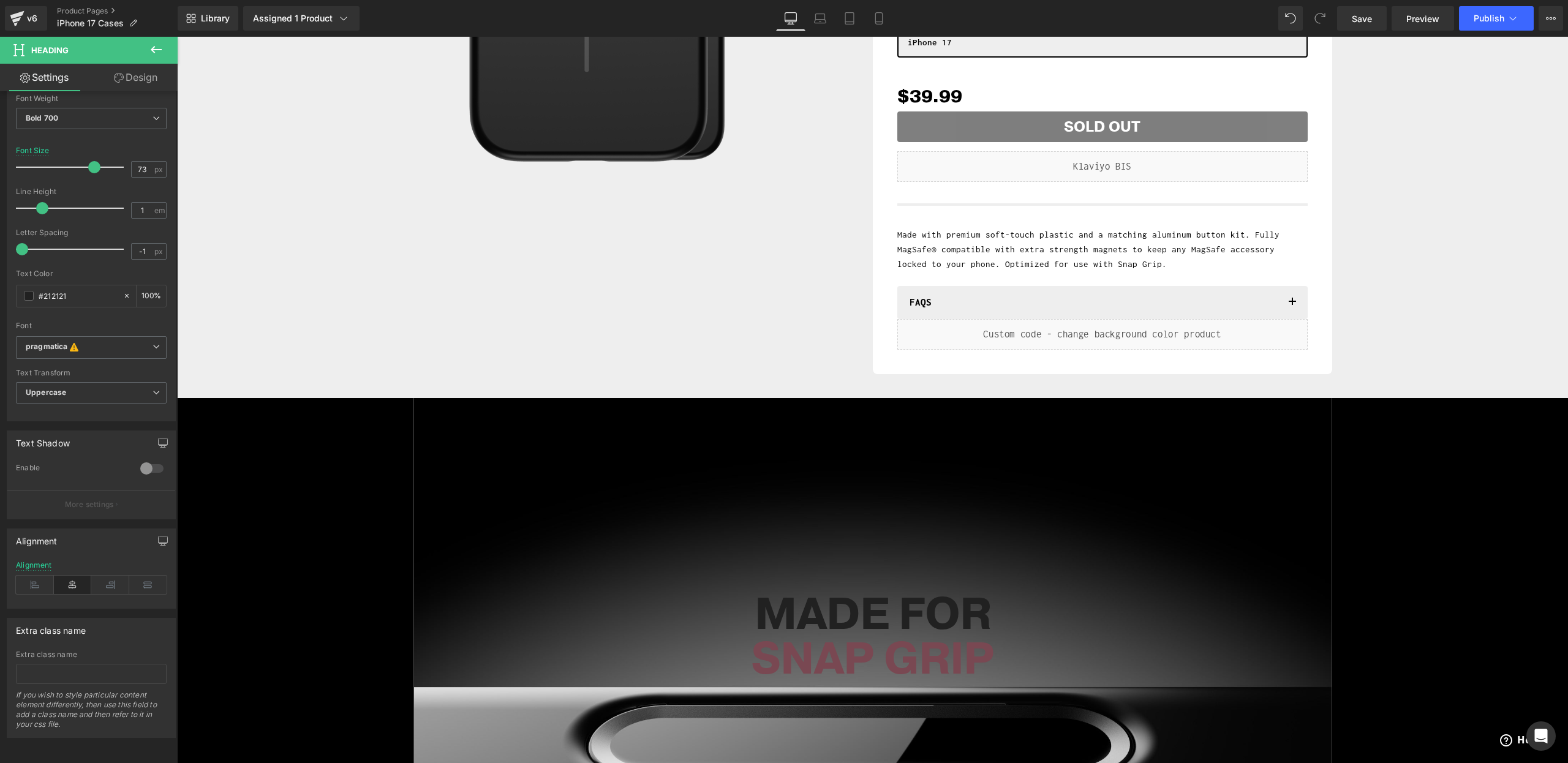
scroll to position [575, 0]
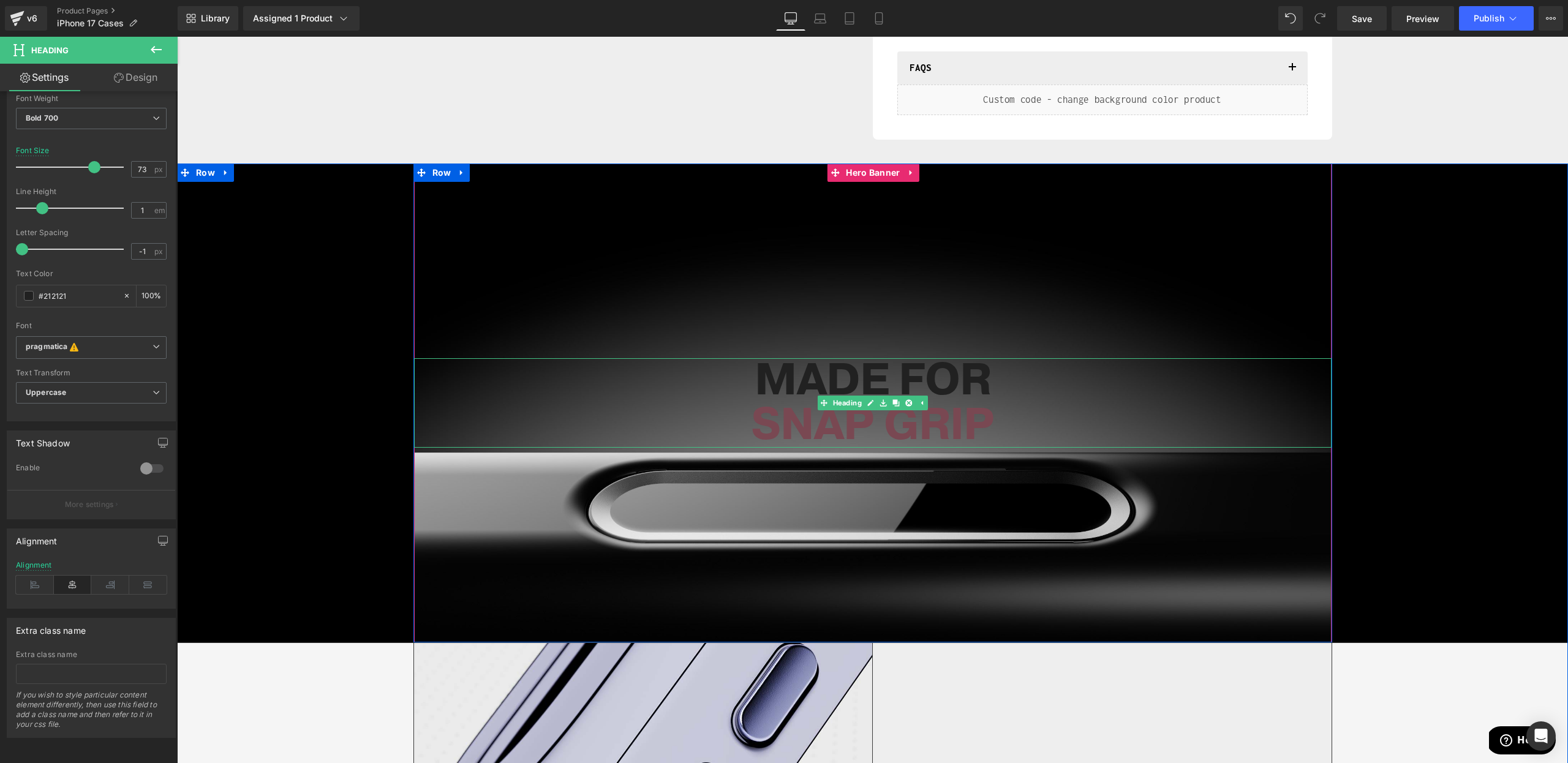
click at [753, 380] on h1 "MADE FOR" at bounding box center [873, 381] width 918 height 45
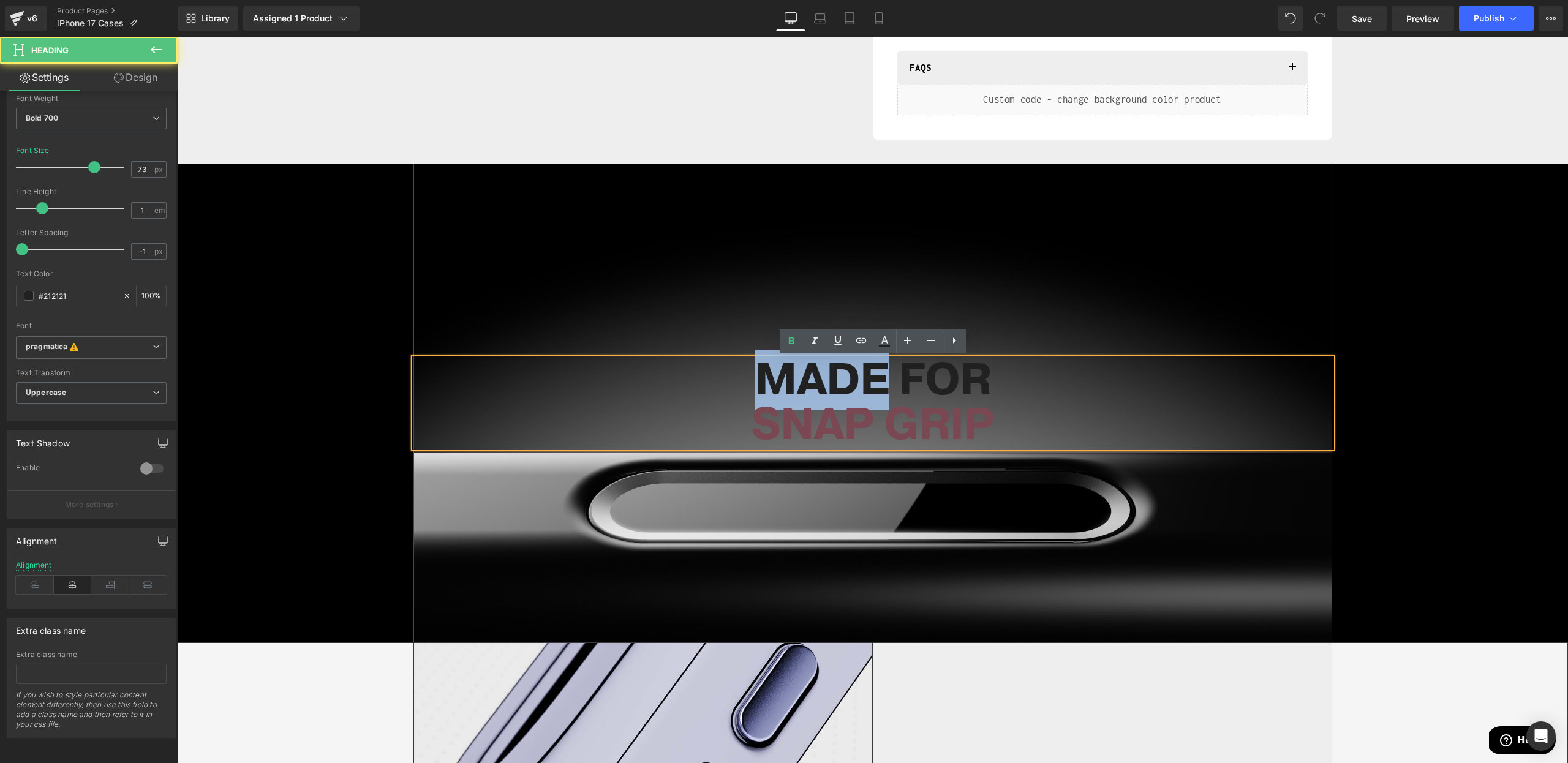
click at [753, 380] on h1 "MADE FOR" at bounding box center [873, 381] width 918 height 45
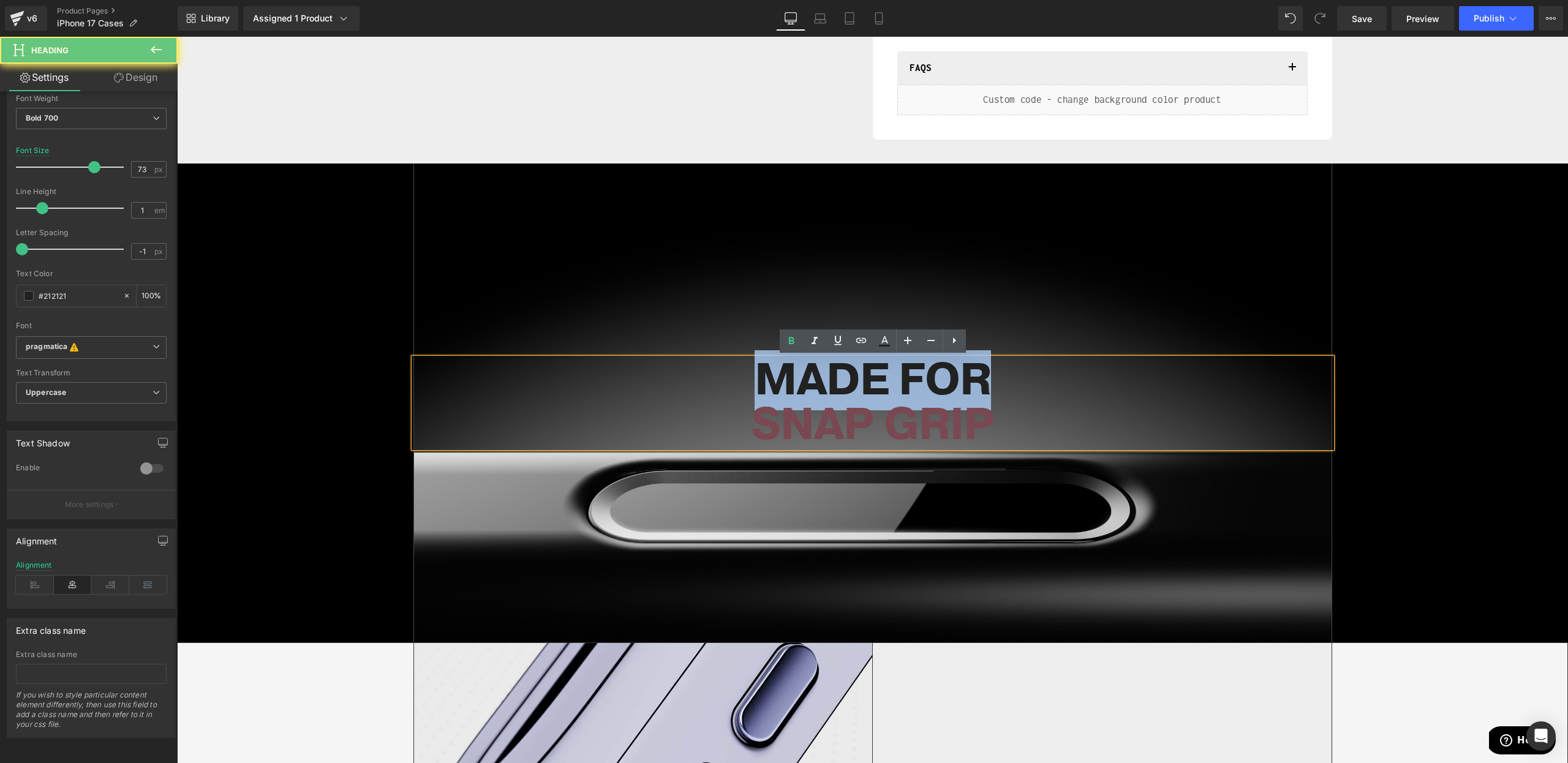
click at [753, 380] on h1 "MADE FOR" at bounding box center [873, 381] width 918 height 45
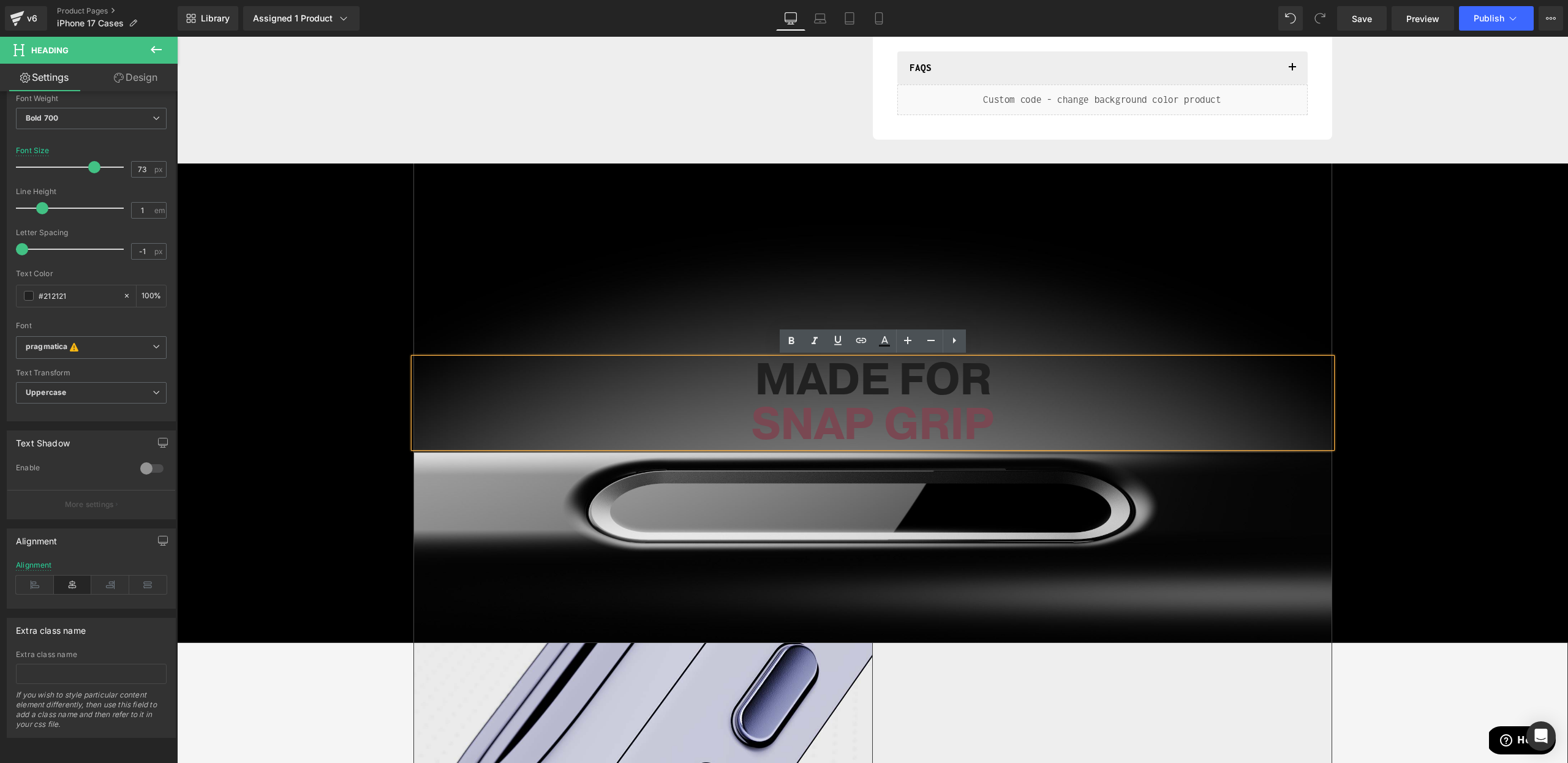
scroll to position [597, 0]
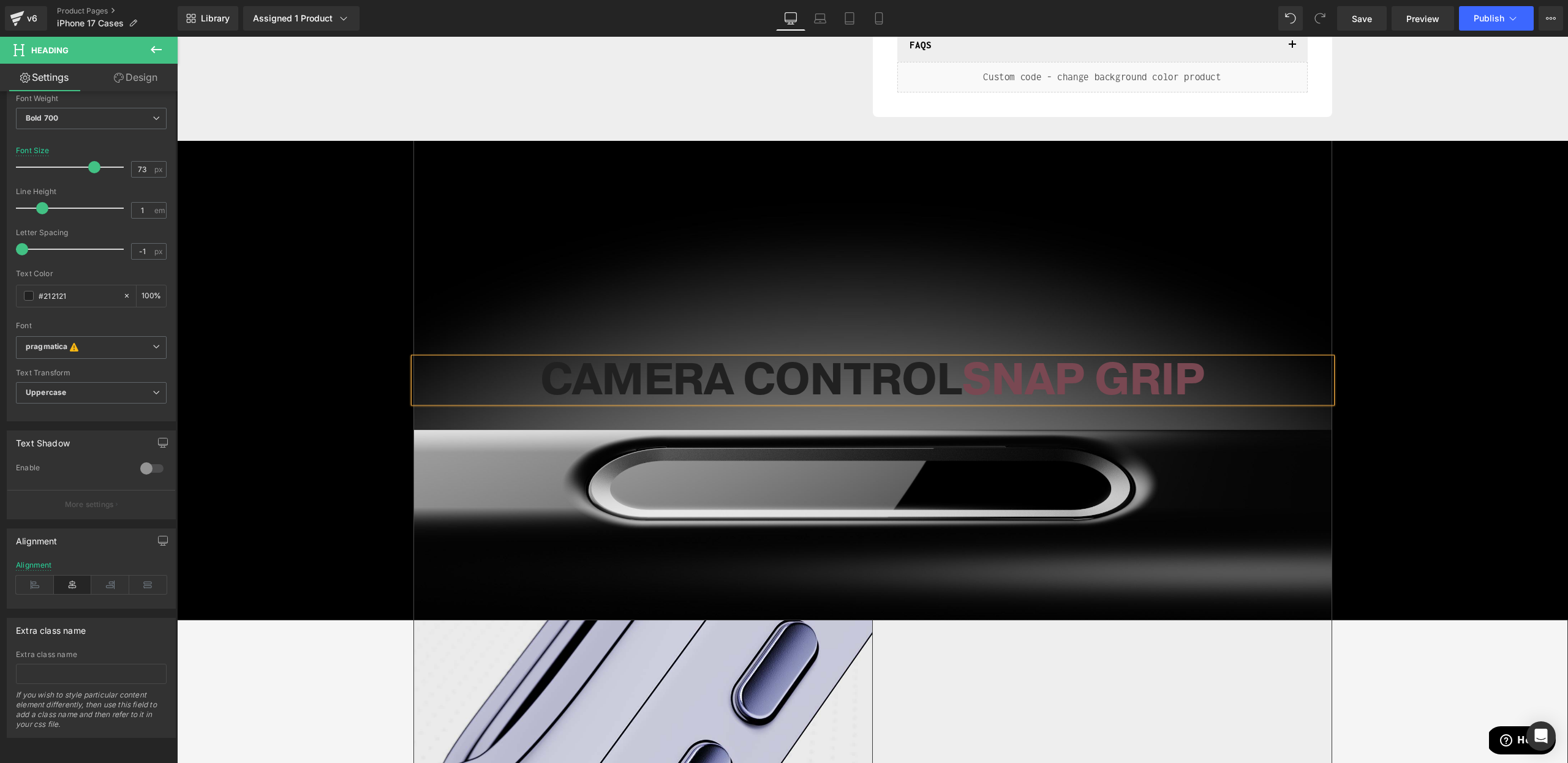
click at [743, 379] on h1 "CAMERA CONTROL SNAP GRIP" at bounding box center [873, 380] width 918 height 45
click at [24, 291] on span at bounding box center [28, 295] width 9 height 9
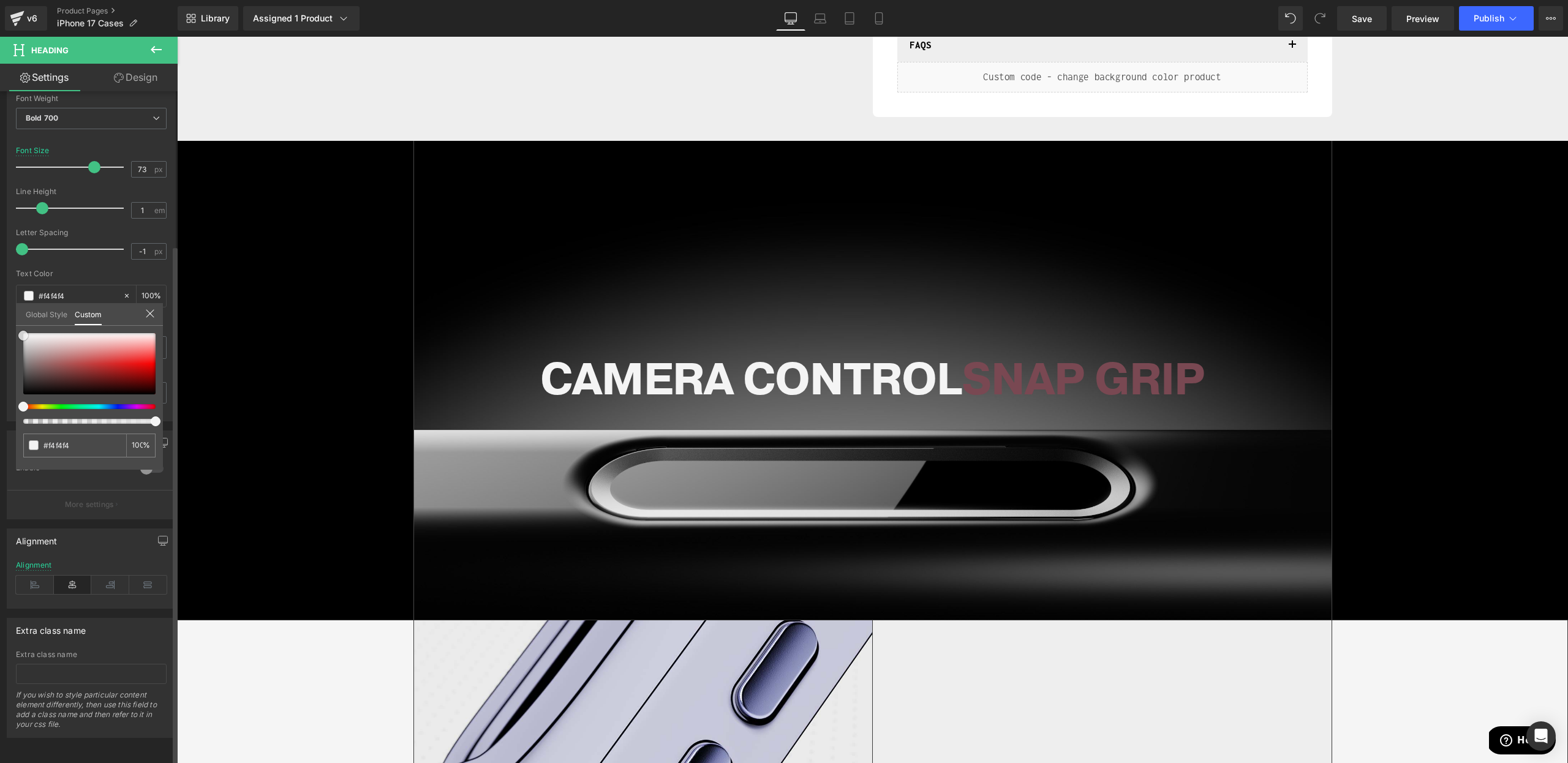
drag, startPoint x: 45, startPoint y: 363, endPoint x: 0, endPoint y: 335, distance: 53.0
click at [0, 335] on div "Typography Text Styles Custom Custom Setup Global Style Custom Setup Global Sty…" at bounding box center [91, 210] width 183 height 422
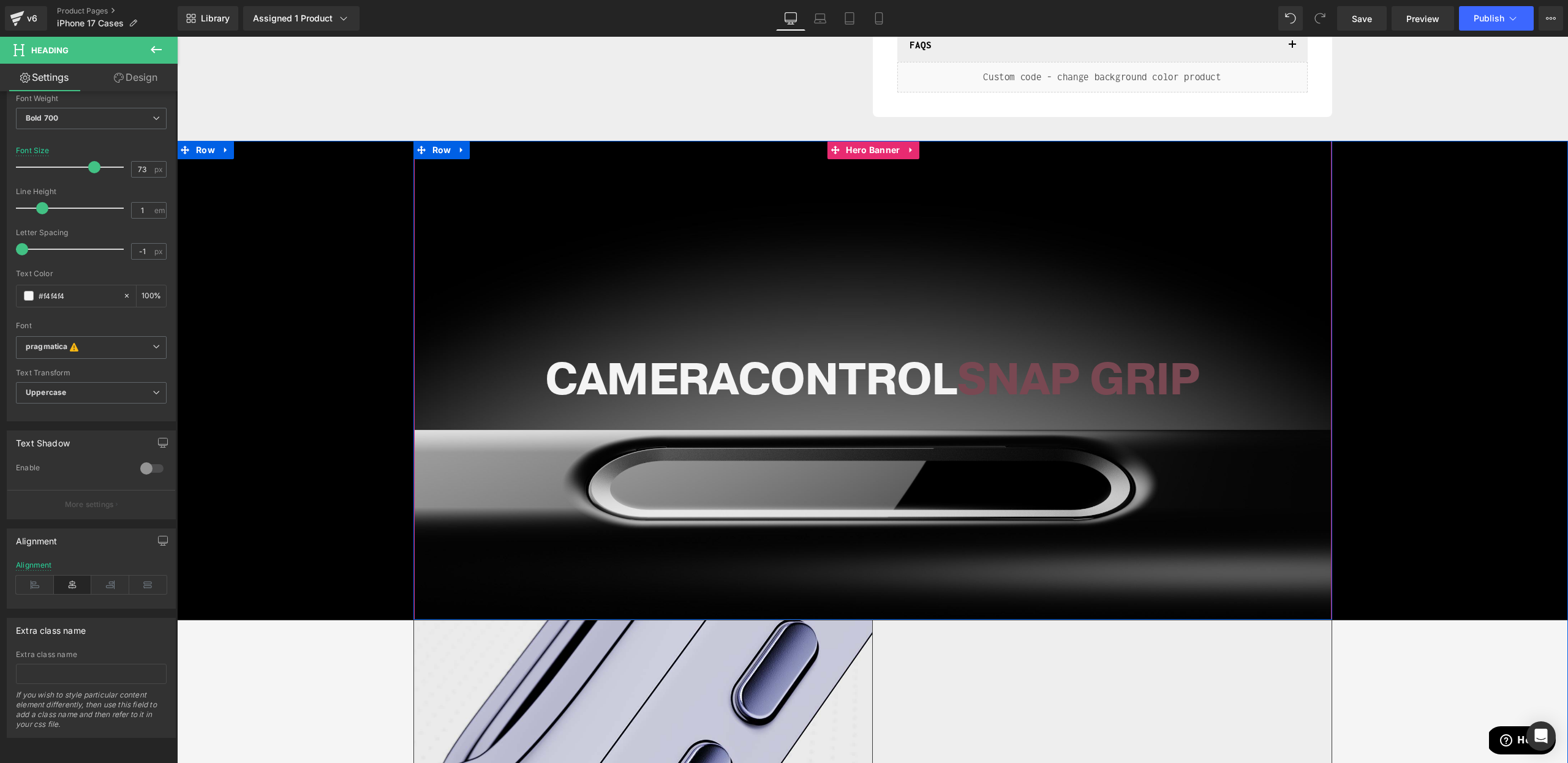
scroll to position [575, 0]
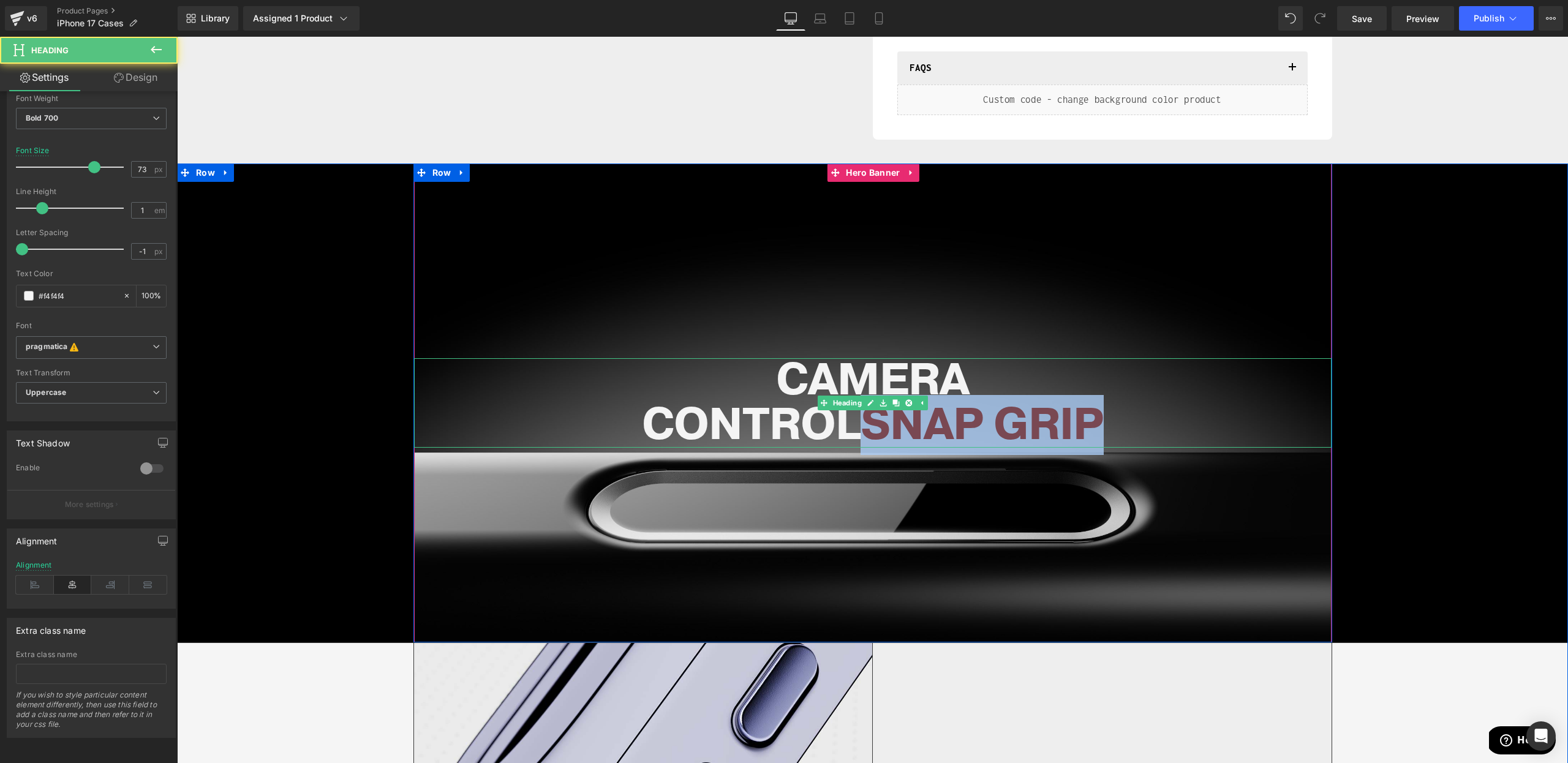
drag, startPoint x: 860, startPoint y: 420, endPoint x: 1258, endPoint y: 442, distance: 398.6
click at [1255, 442] on h1 "CONTROL SNAP GRIP" at bounding box center [873, 425] width 918 height 45
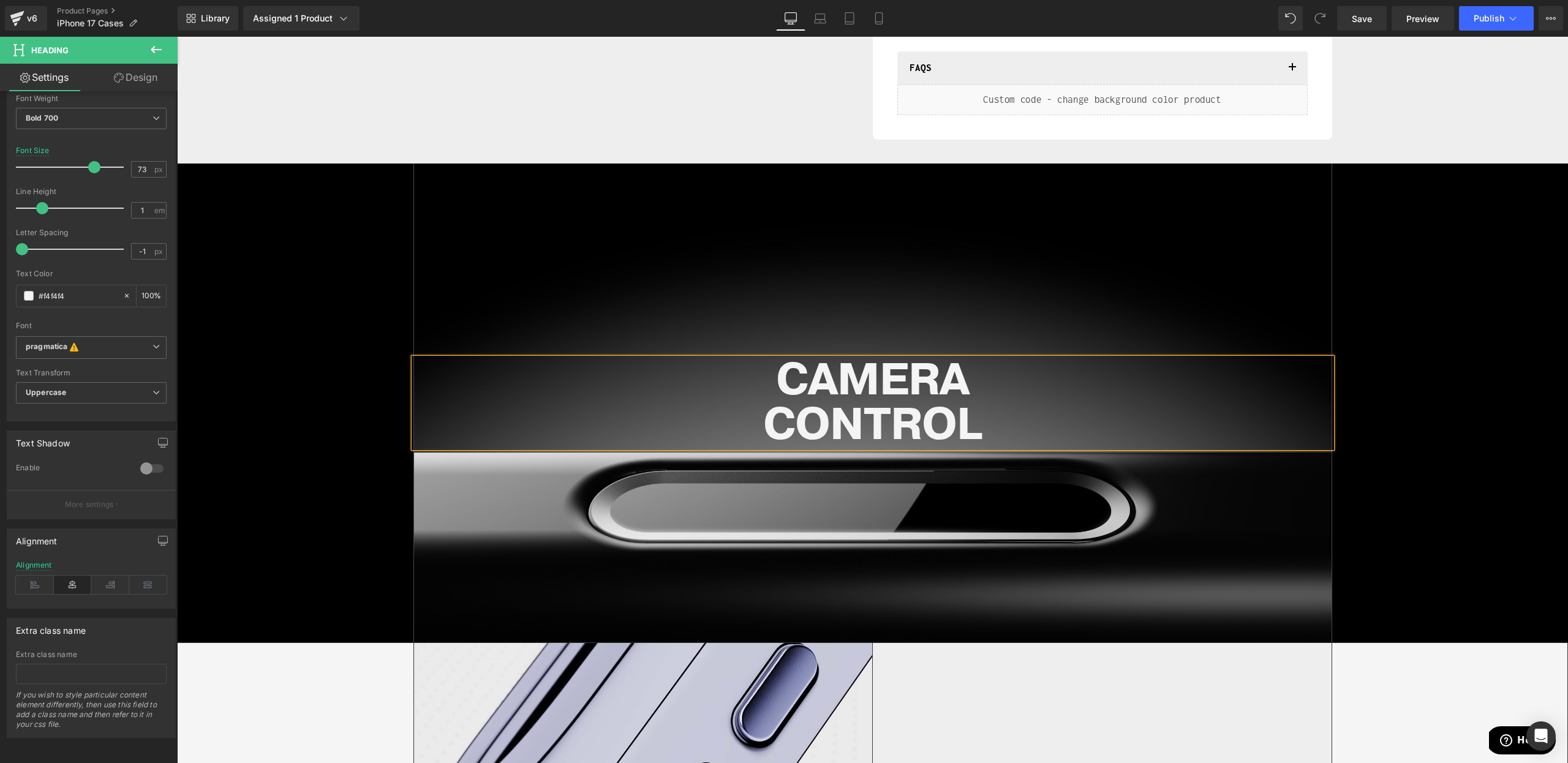
click at [1308, 585] on div "CAMERA CONTROL Heading" at bounding box center [873, 403] width 918 height 478
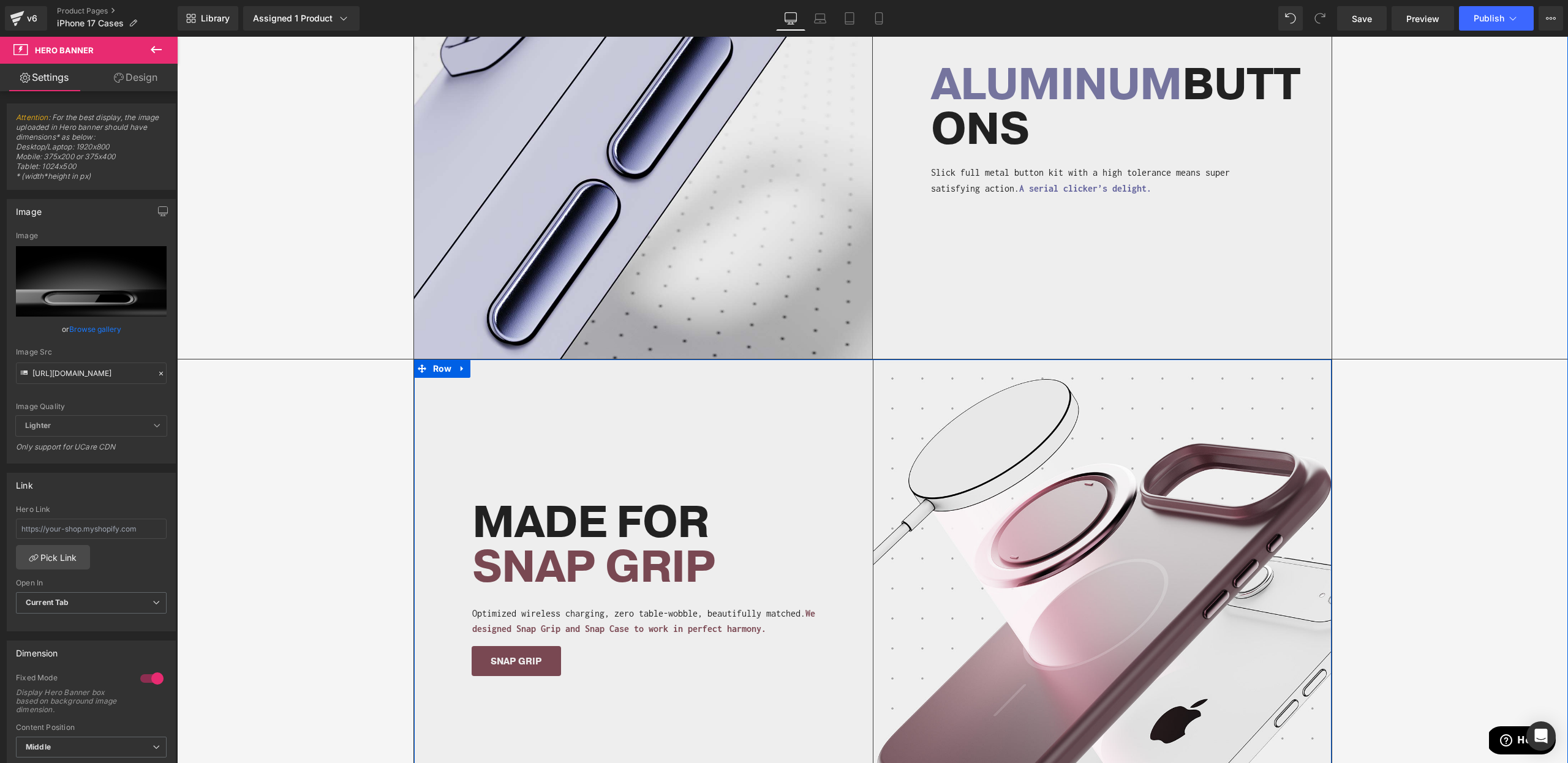
scroll to position [1149, 0]
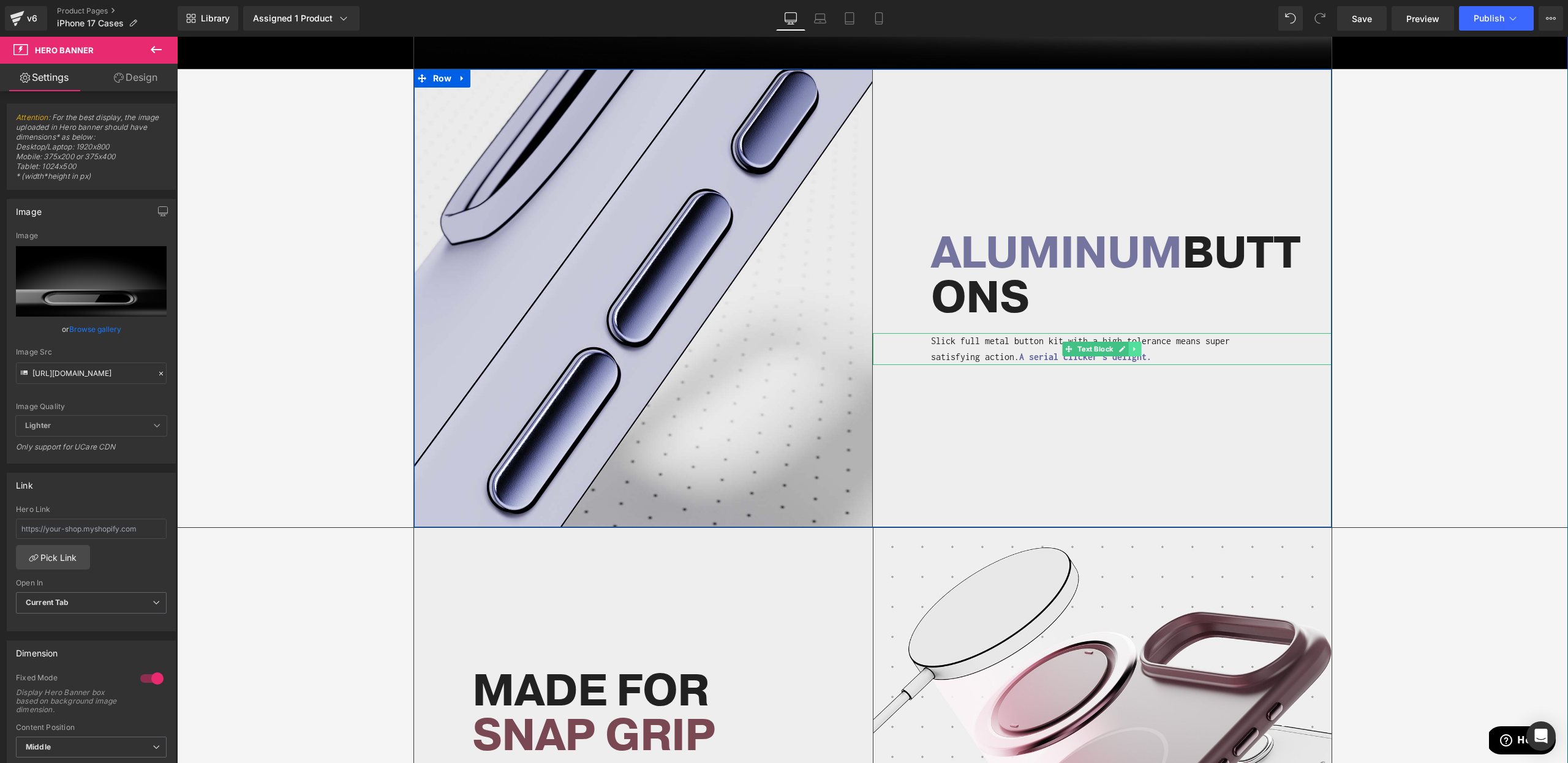
click at [1138, 347] on icon at bounding box center [1135, 349] width 7 height 8
click at [1130, 350] on icon at bounding box center [1129, 349] width 7 height 7
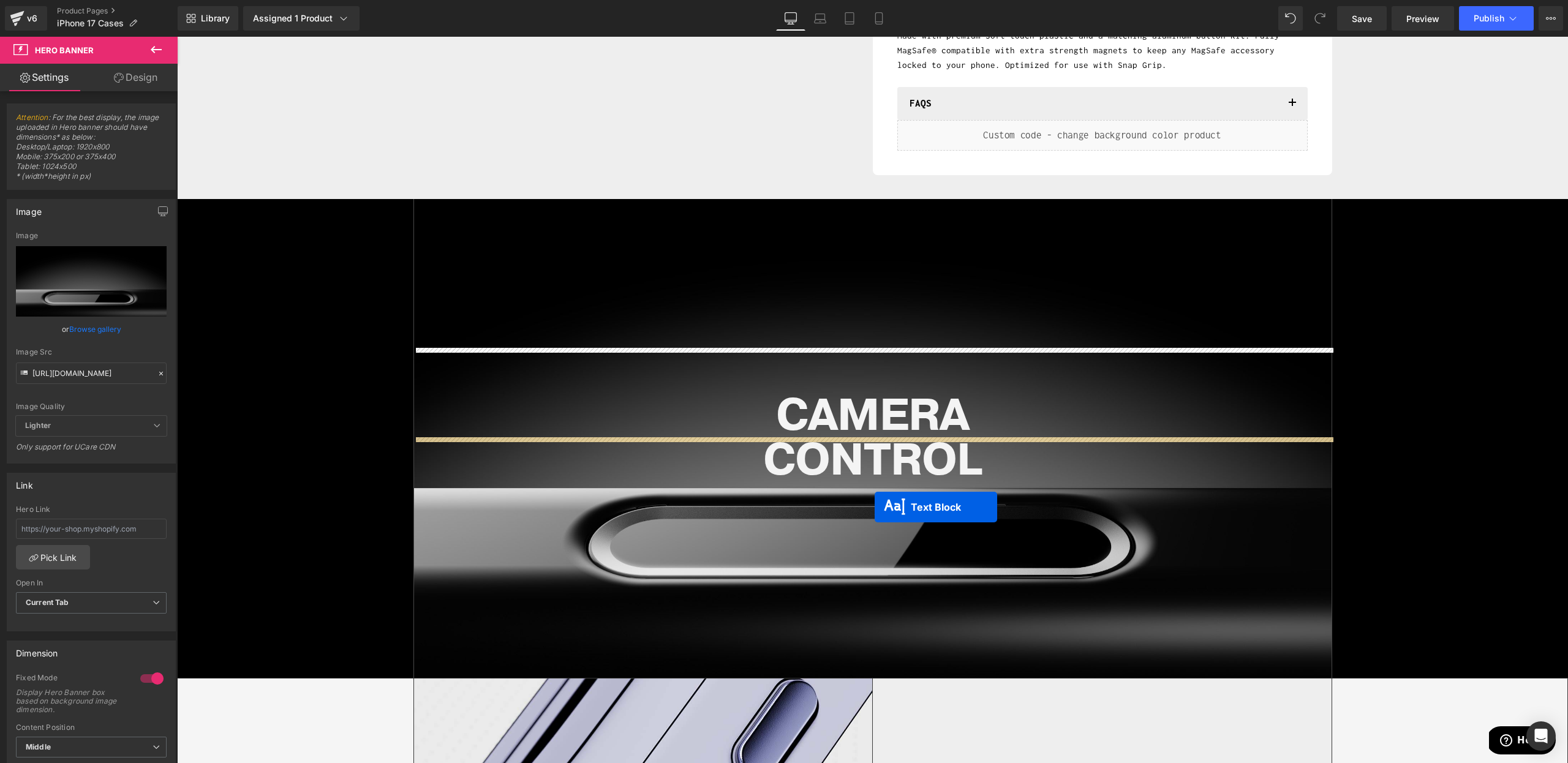
scroll to position [635, 0]
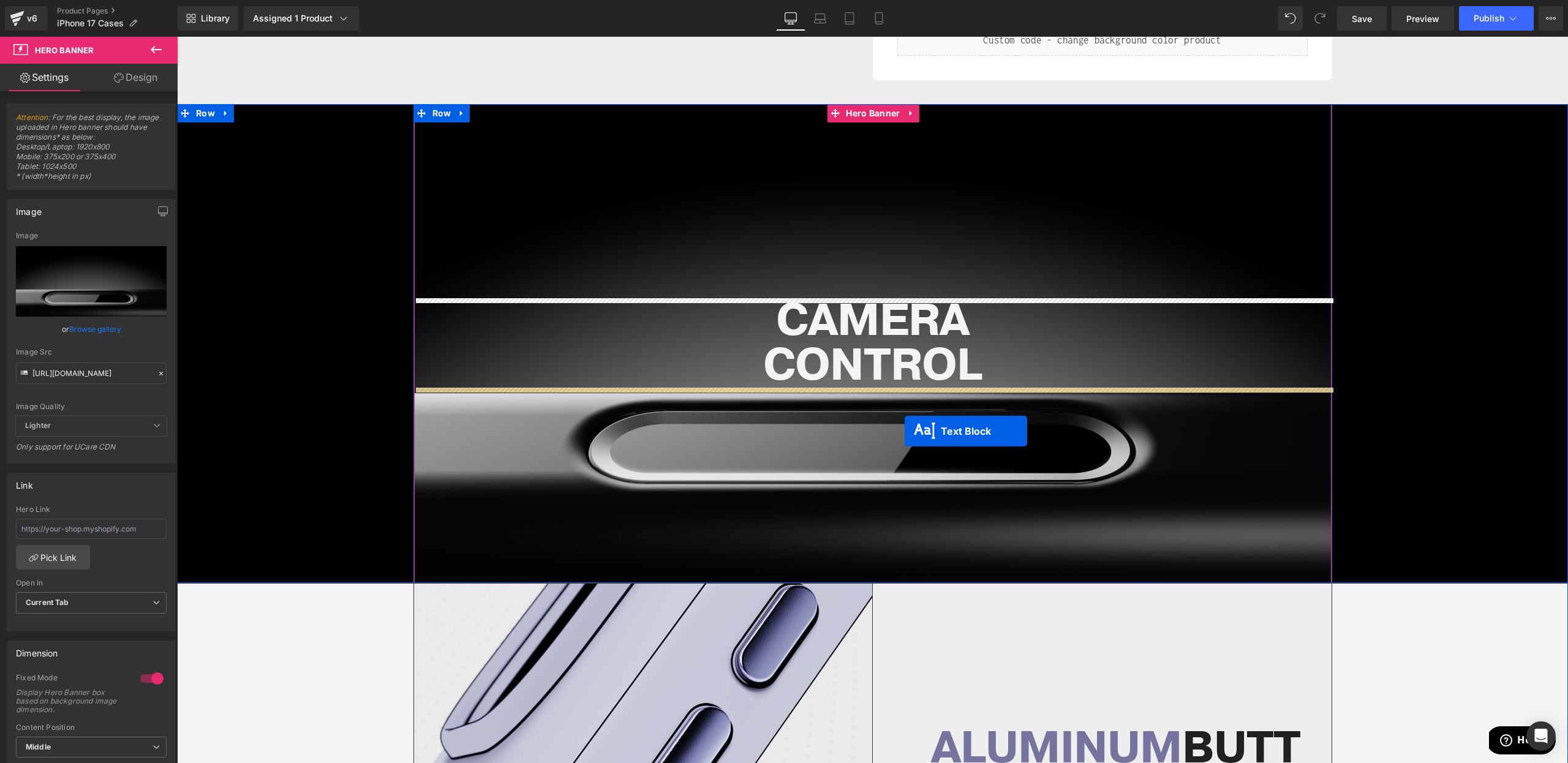
drag, startPoint x: 1090, startPoint y: 371, endPoint x: 903, endPoint y: 420, distance: 193.3
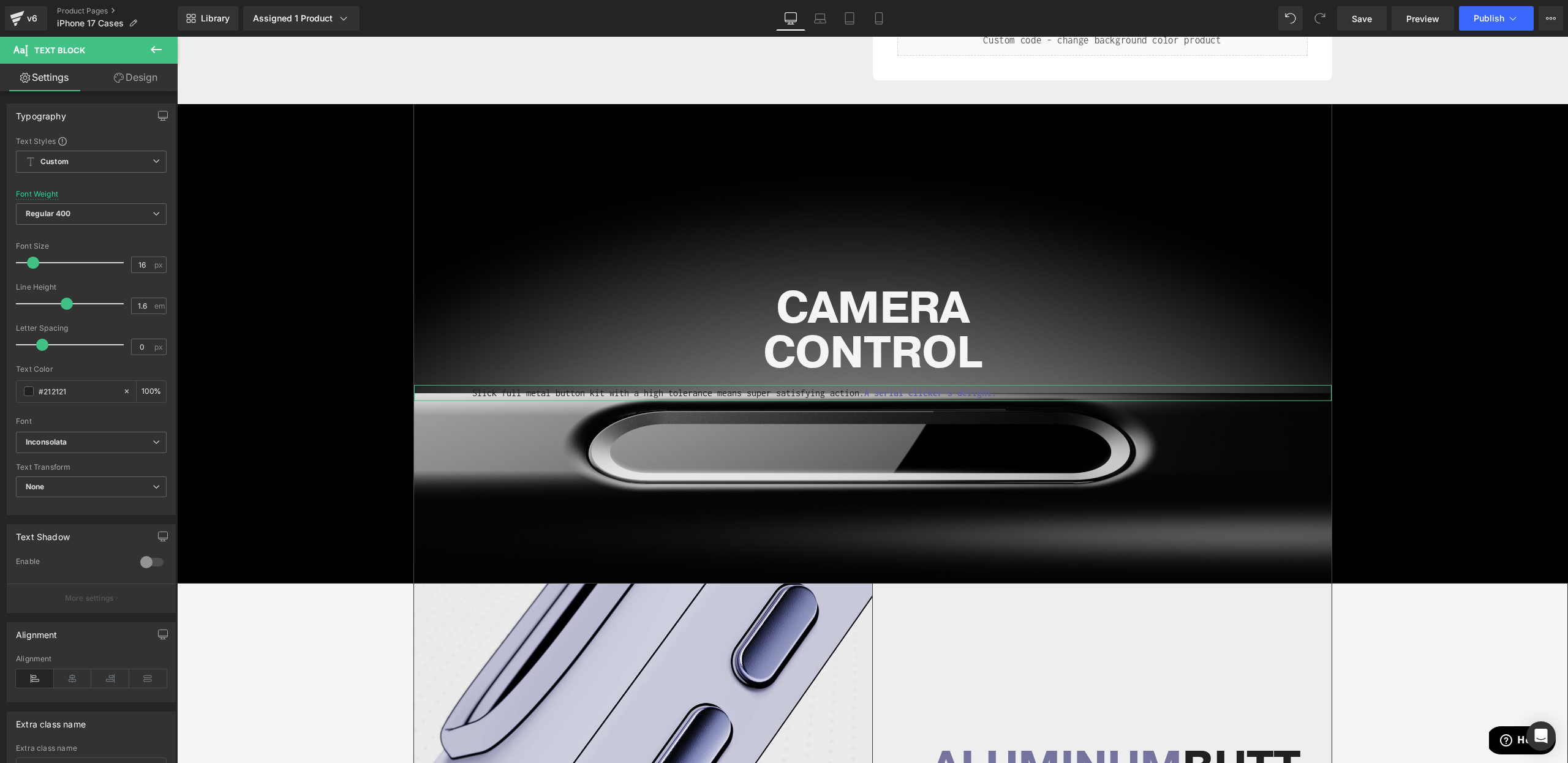
click at [155, 52] on icon at bounding box center [156, 49] width 15 height 15
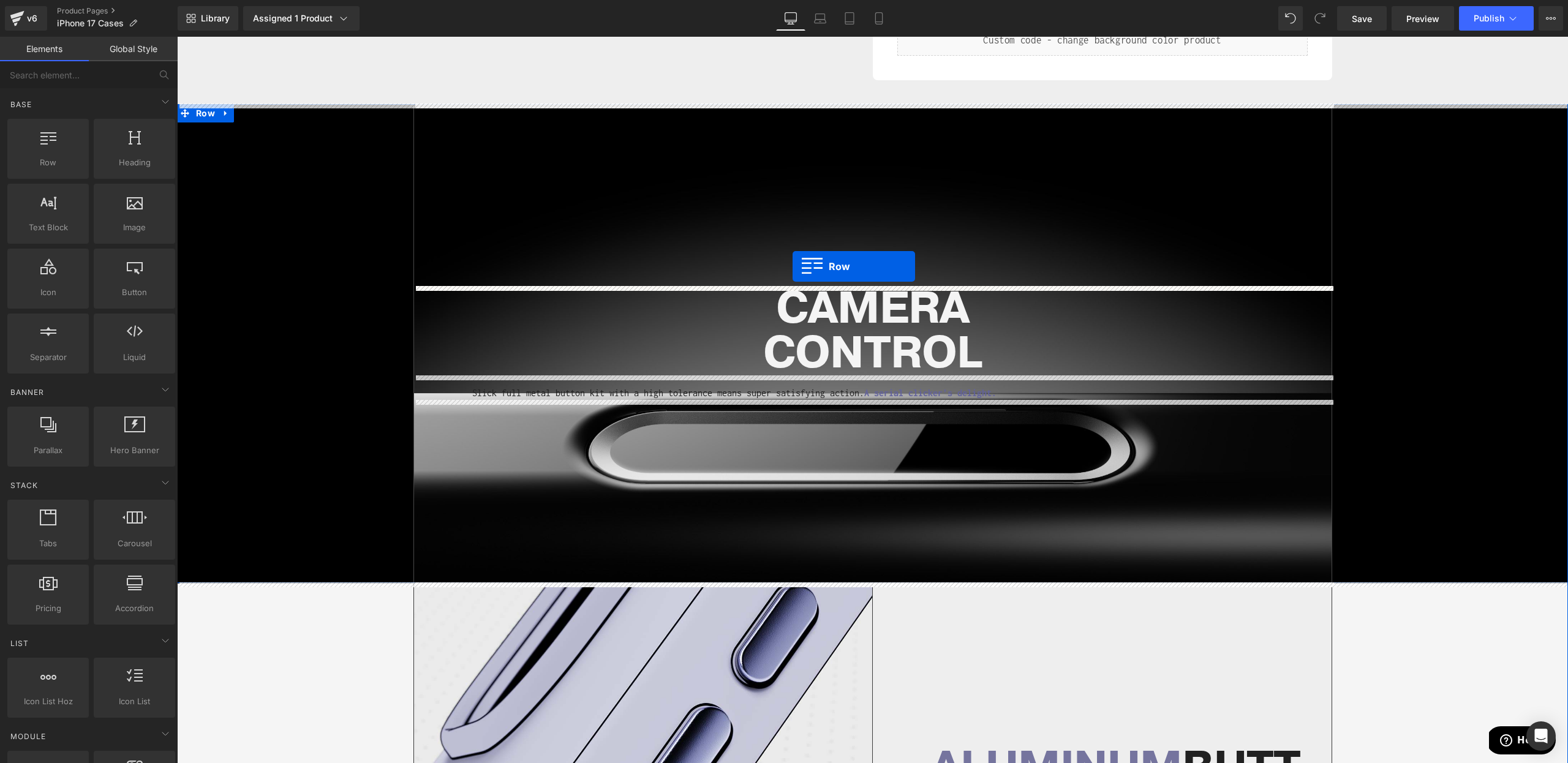
drag, startPoint x: 226, startPoint y: 180, endPoint x: 793, endPoint y: 266, distance: 573.5
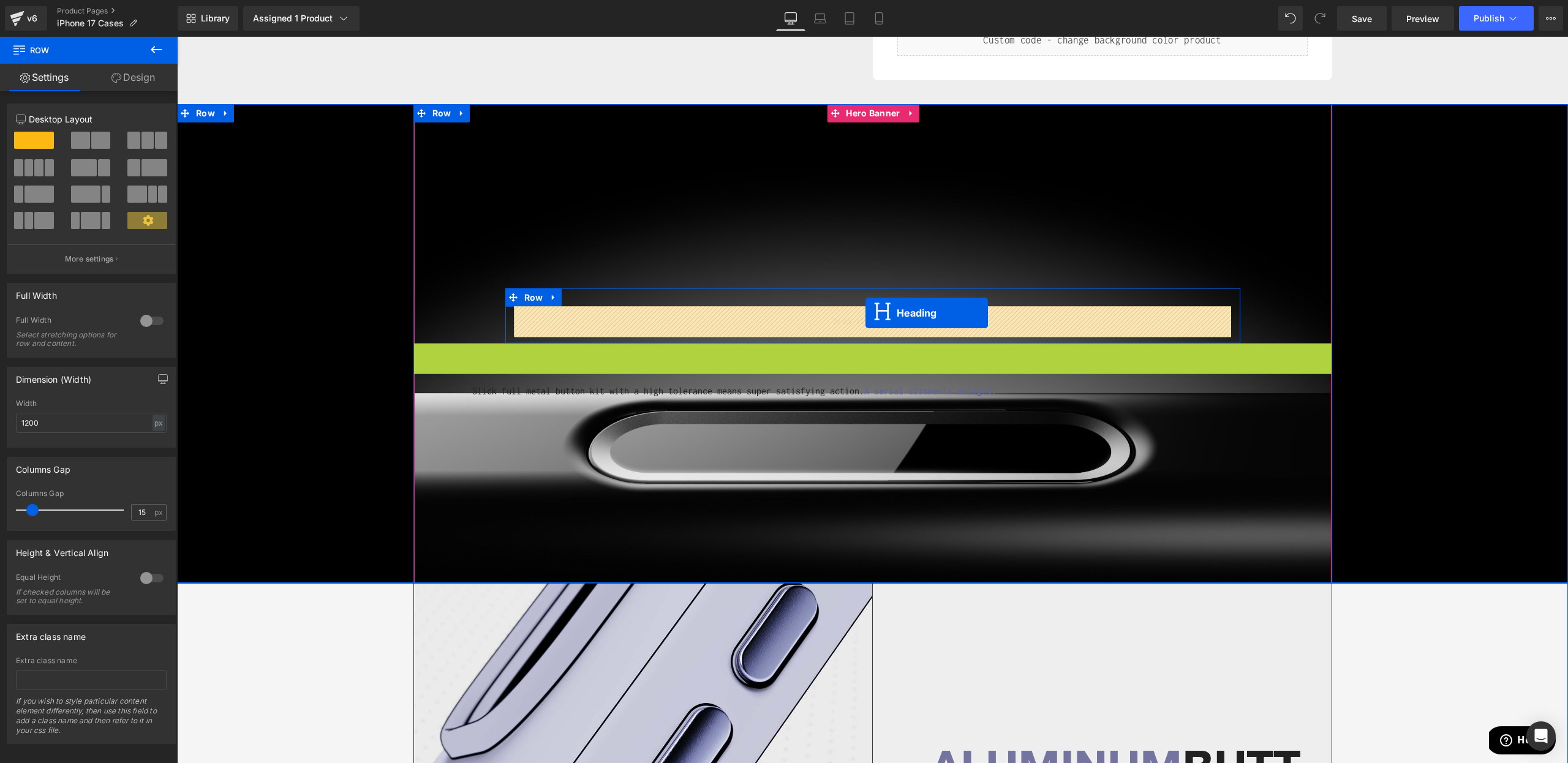
drag, startPoint x: 853, startPoint y: 356, endPoint x: 866, endPoint y: 313, distance: 44.9
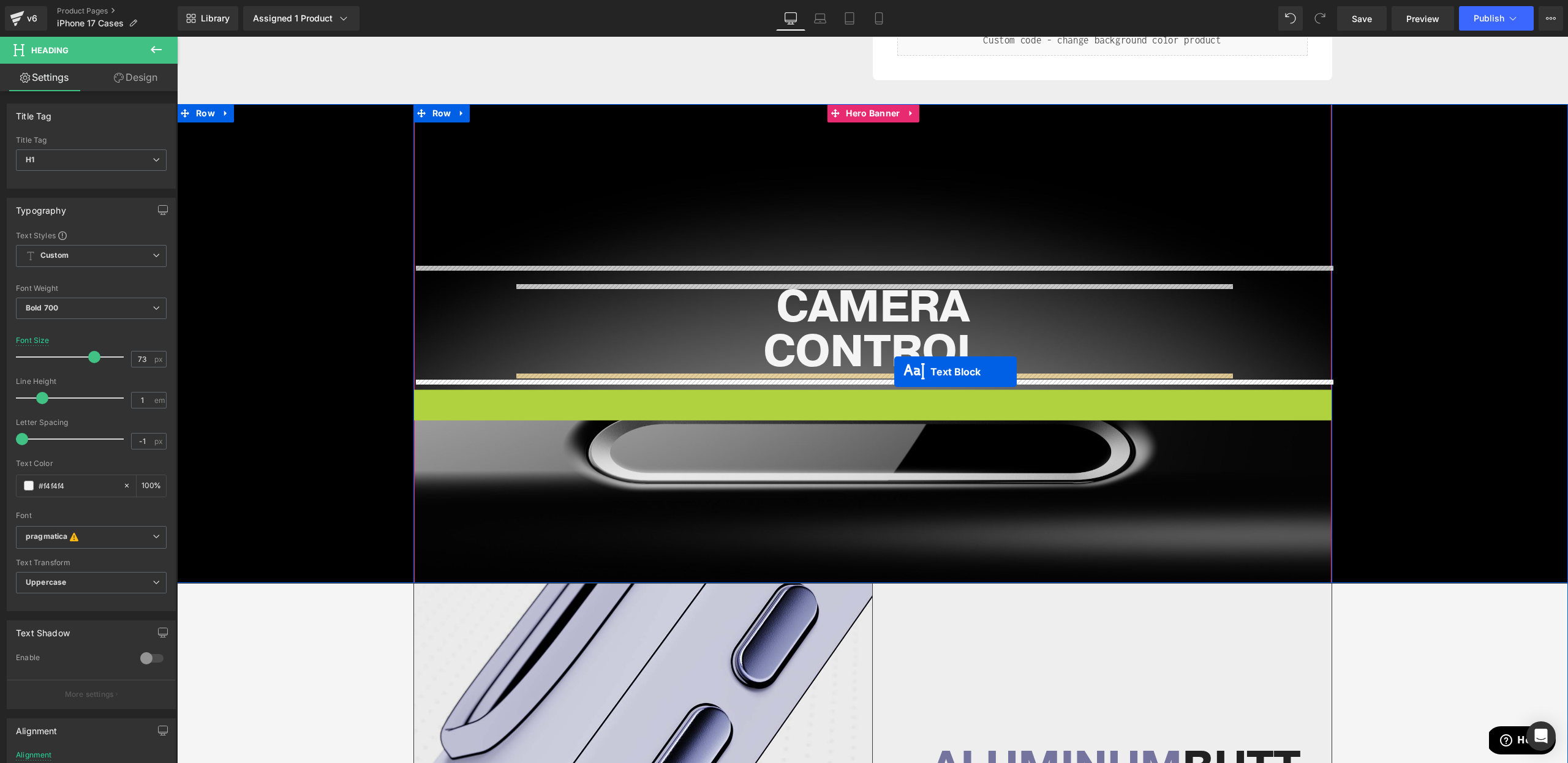
drag, startPoint x: 872, startPoint y: 405, endPoint x: 894, endPoint y: 372, distance: 39.7
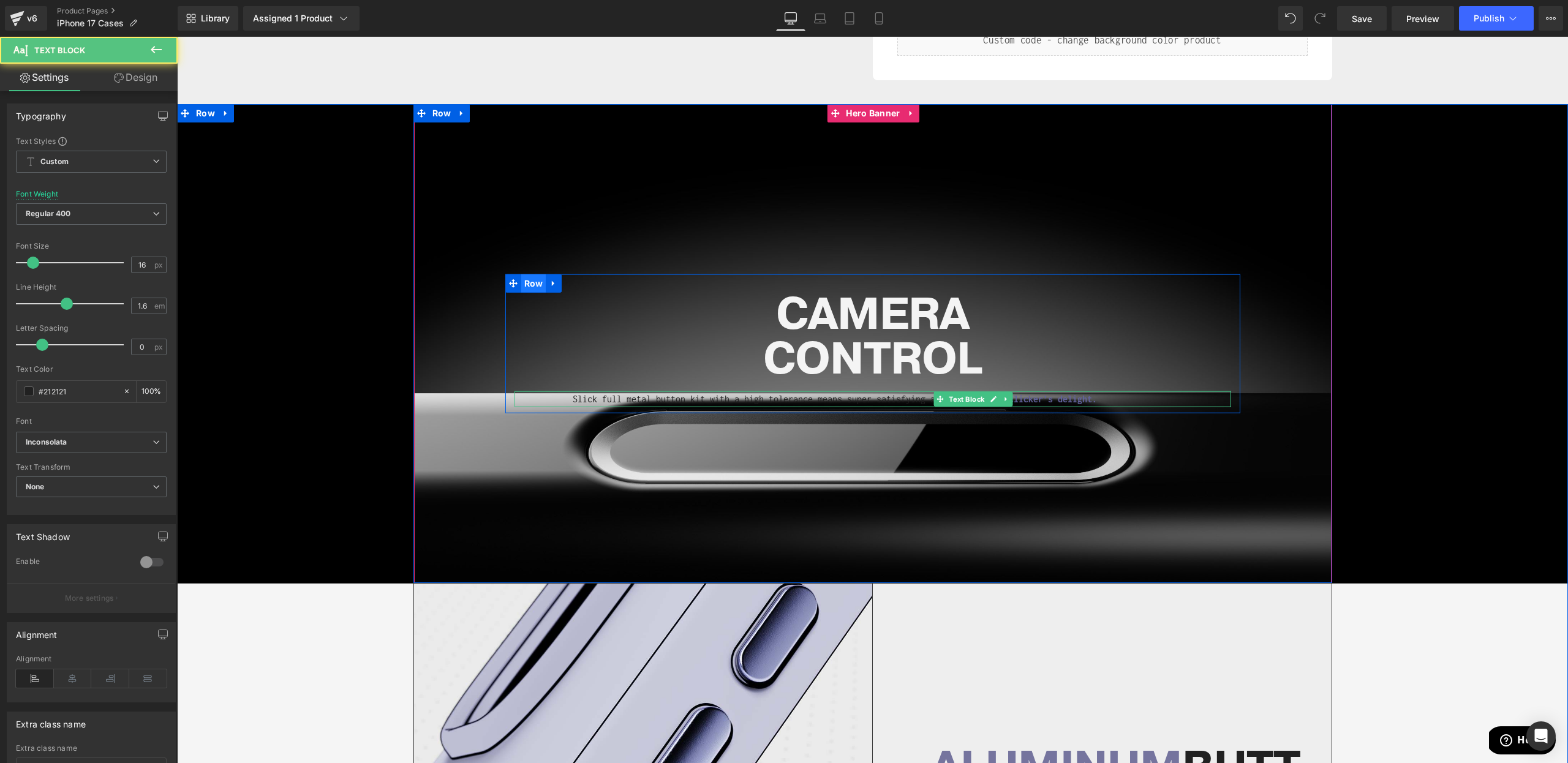
click at [524, 276] on span "Row" at bounding box center [533, 283] width 25 height 18
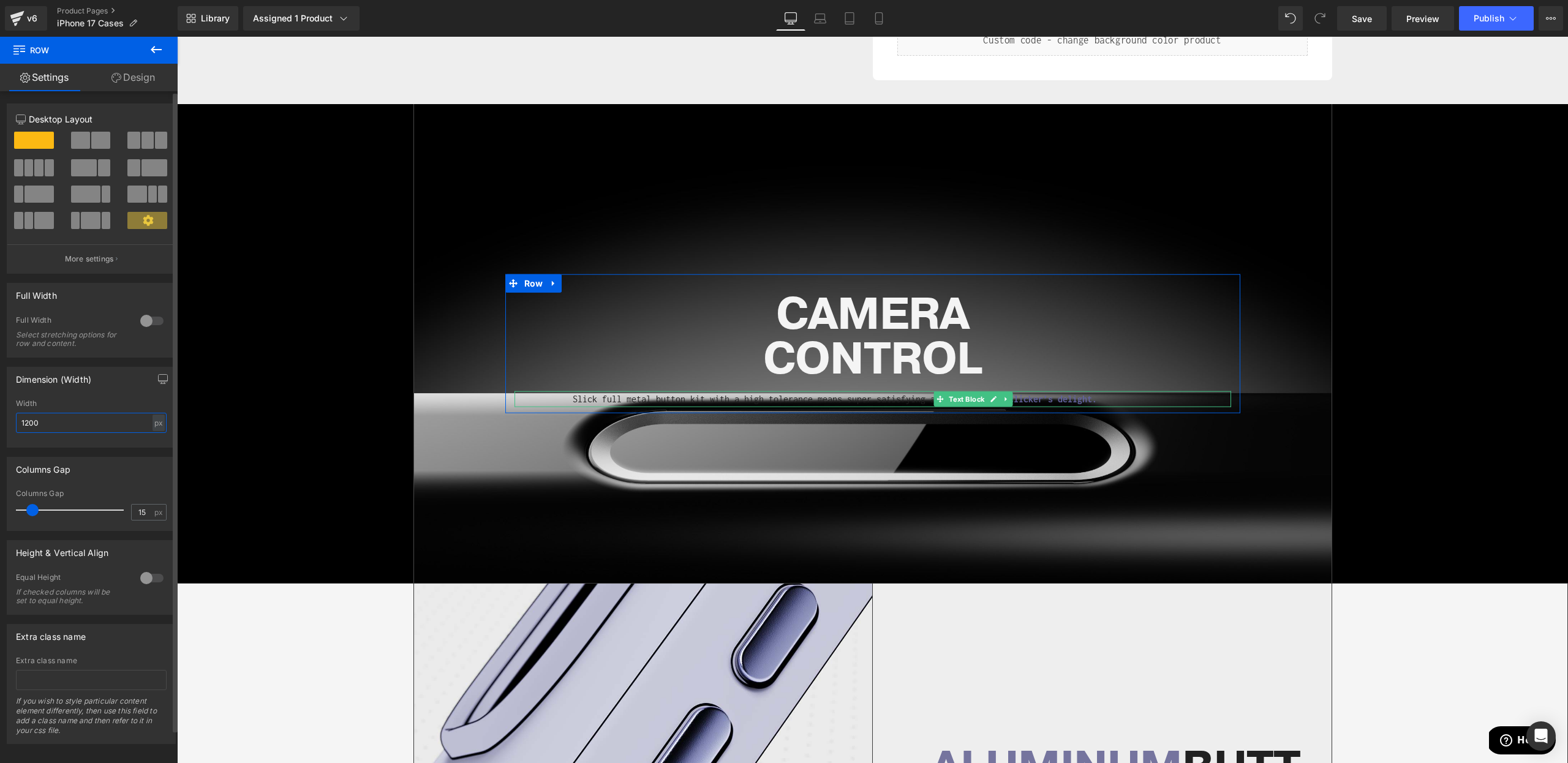
click at [0, 413] on div "Dimension (Width) 1200px Width 1200 px % px" at bounding box center [91, 403] width 183 height 90
type input "800"
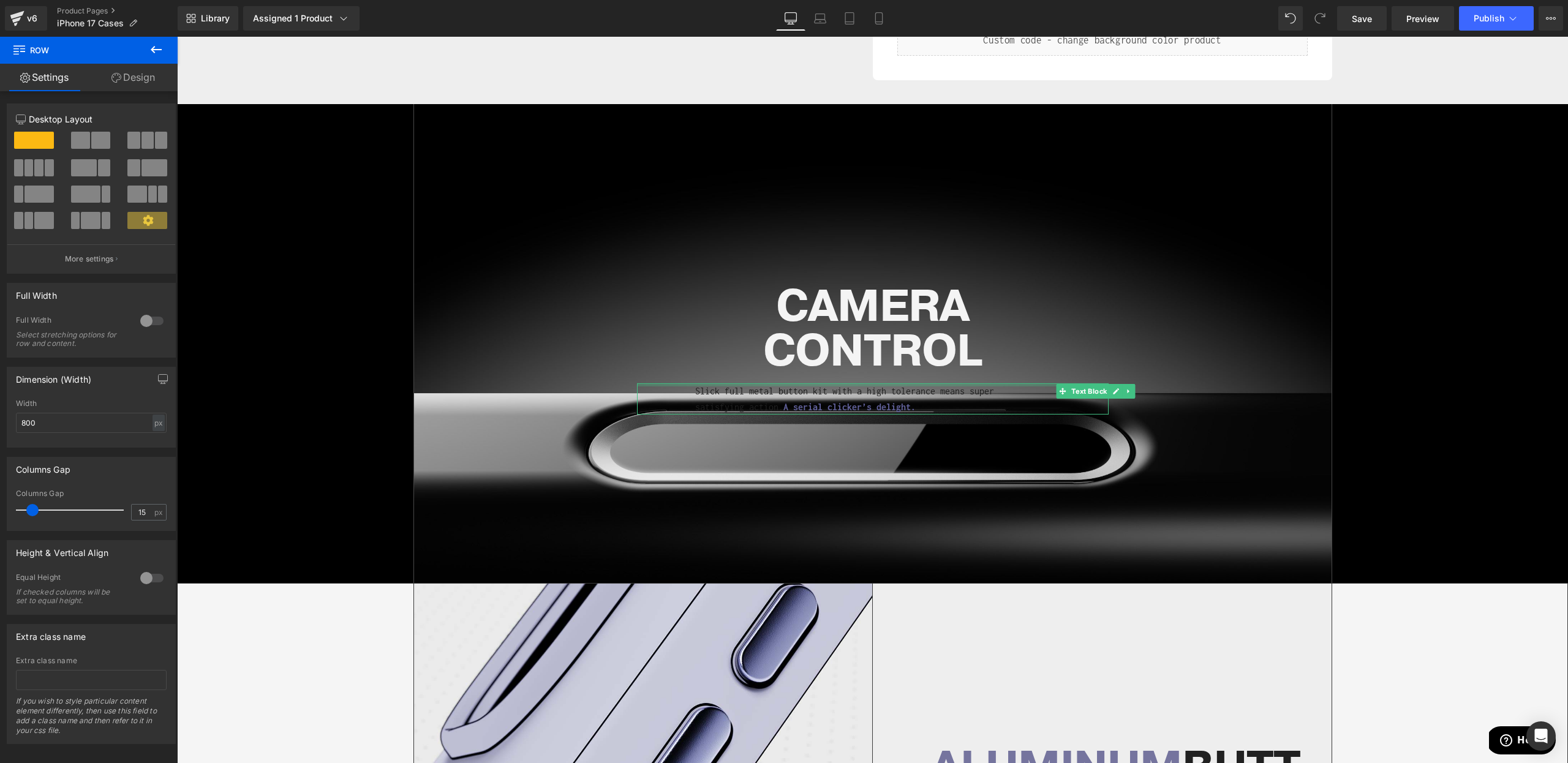
click at [724, 385] on div at bounding box center [873, 385] width 472 height 3
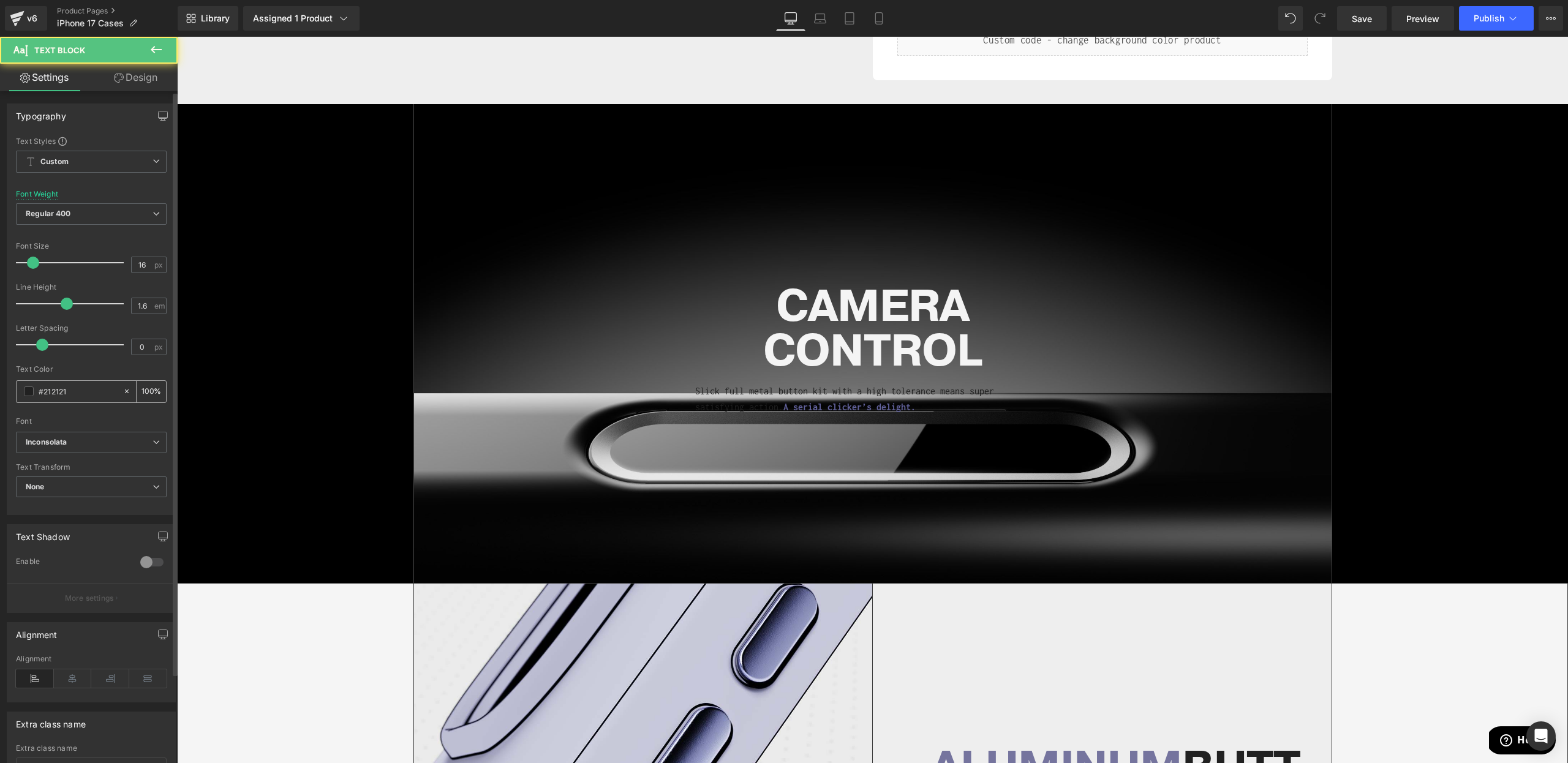
click at [24, 398] on div "#212121" at bounding box center [69, 391] width 106 height 22
click at [26, 393] on span at bounding box center [28, 391] width 9 height 9
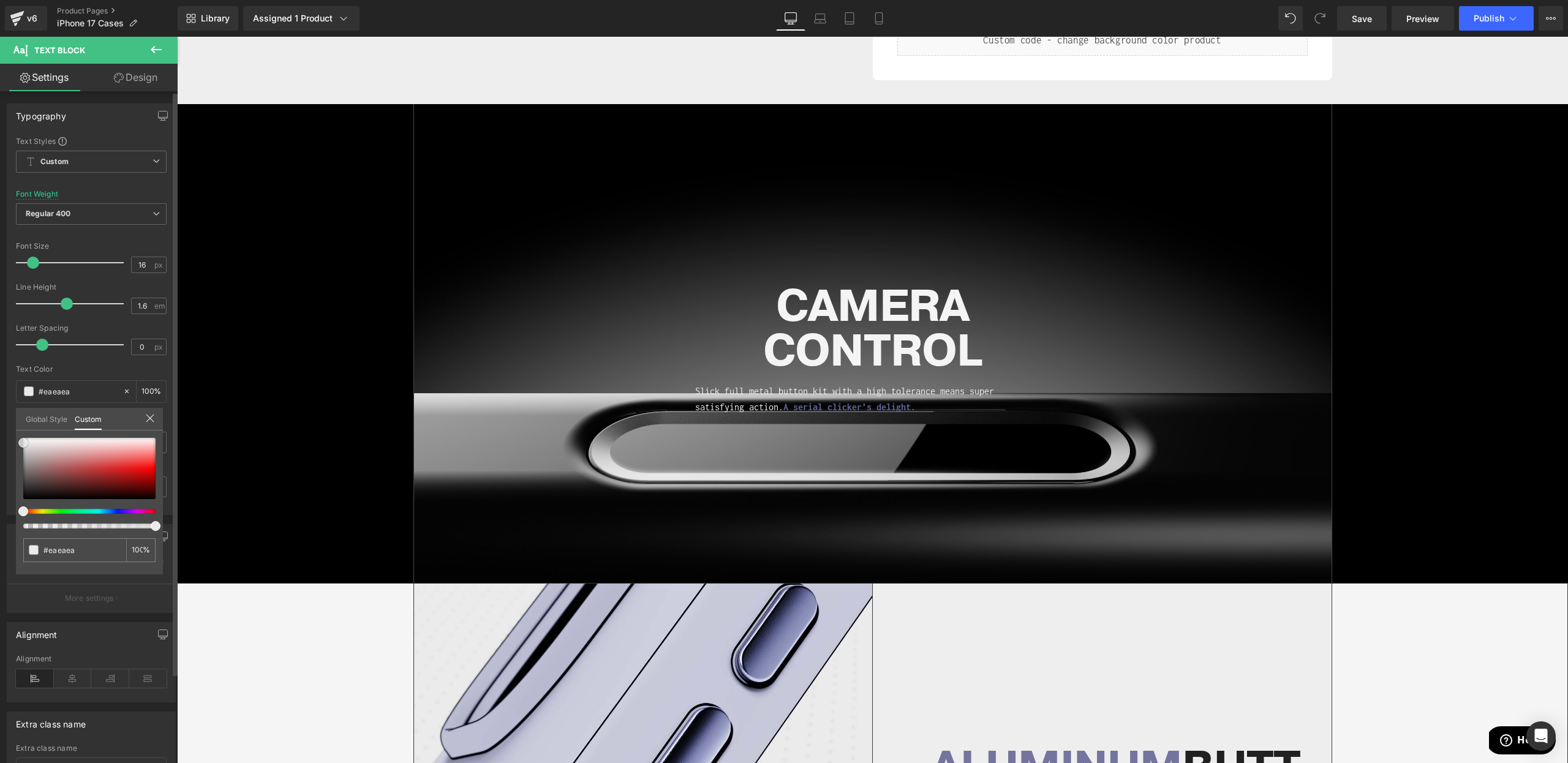
drag, startPoint x: 30, startPoint y: 456, endPoint x: 0, endPoint y: 443, distance: 32.7
click at [0, 443] on div "Typography Text Styles Custom Custom Setup Global Style Custom Setup Global Sty…" at bounding box center [91, 304] width 183 height 421
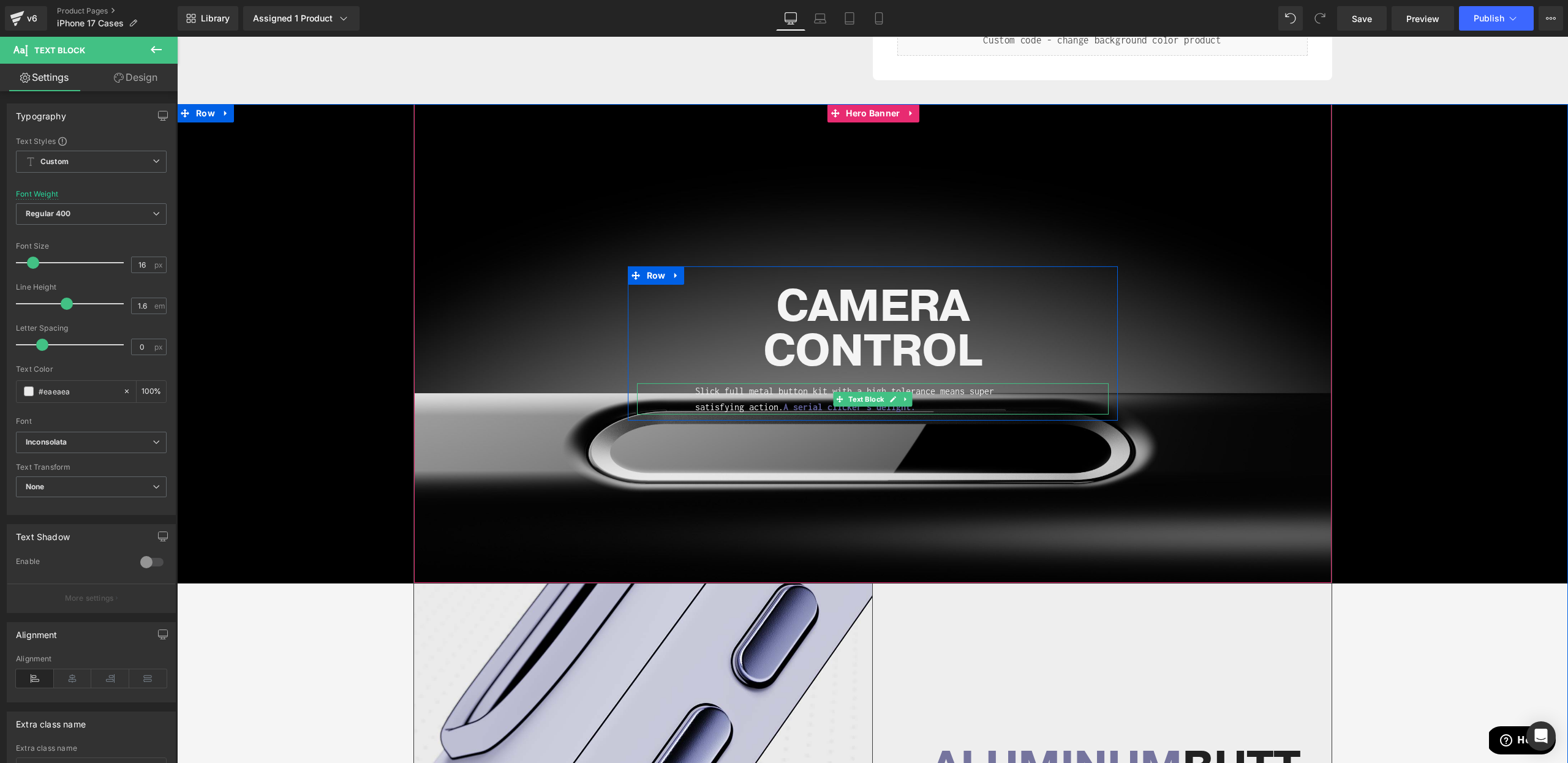
click at [718, 405] on p "Slick full metal button kit with a high tolerance means super satisfying action…" at bounding box center [856, 399] width 322 height 31
click at [58, 672] on icon at bounding box center [73, 678] width 38 height 18
click at [116, 84] on link "Design" at bounding box center [135, 78] width 89 height 28
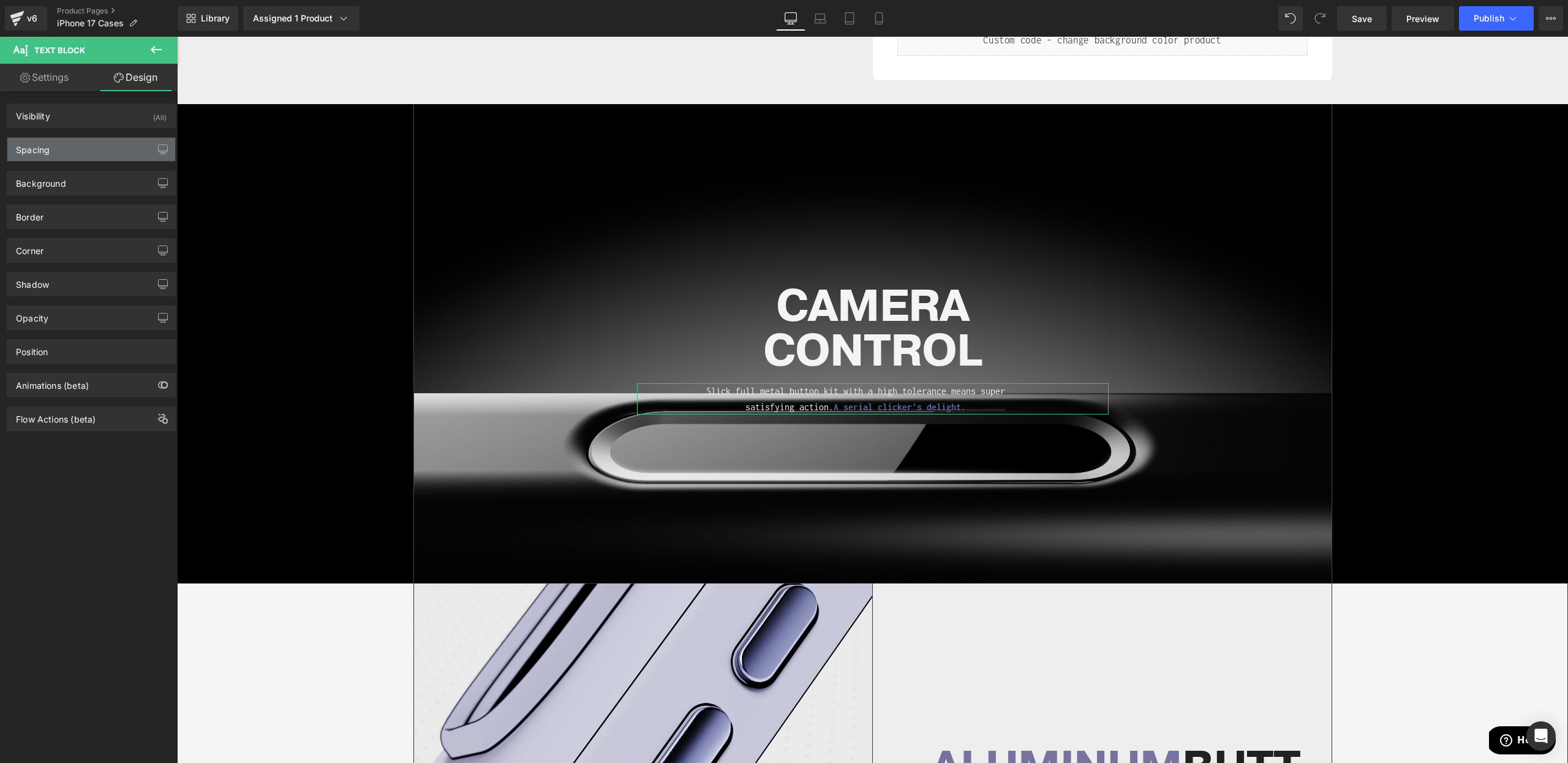
click at [30, 146] on div "Spacing" at bounding box center [32, 147] width 34 height 17
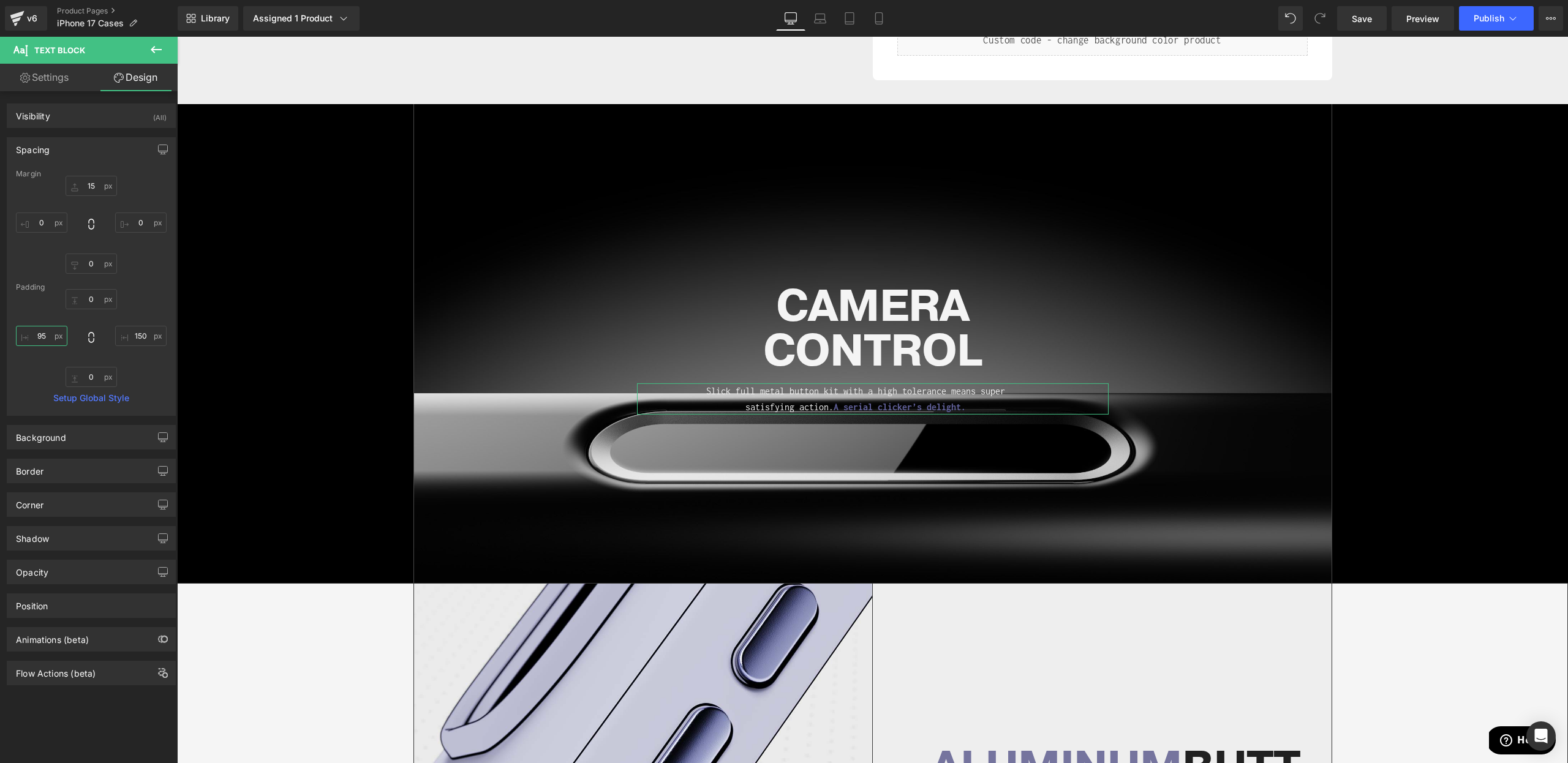
click at [39, 337] on input "95" at bounding box center [41, 335] width 52 height 20
type input "0"
click at [133, 331] on input "150" at bounding box center [141, 335] width 52 height 20
click at [162, 291] on div "Margin 15 0 0 0 [GEOGRAPHIC_DATA] 0 0150 0 0 Setup Global Style" at bounding box center [91, 292] width 168 height 246
click at [139, 340] on input "0150" at bounding box center [141, 335] width 52 height 20
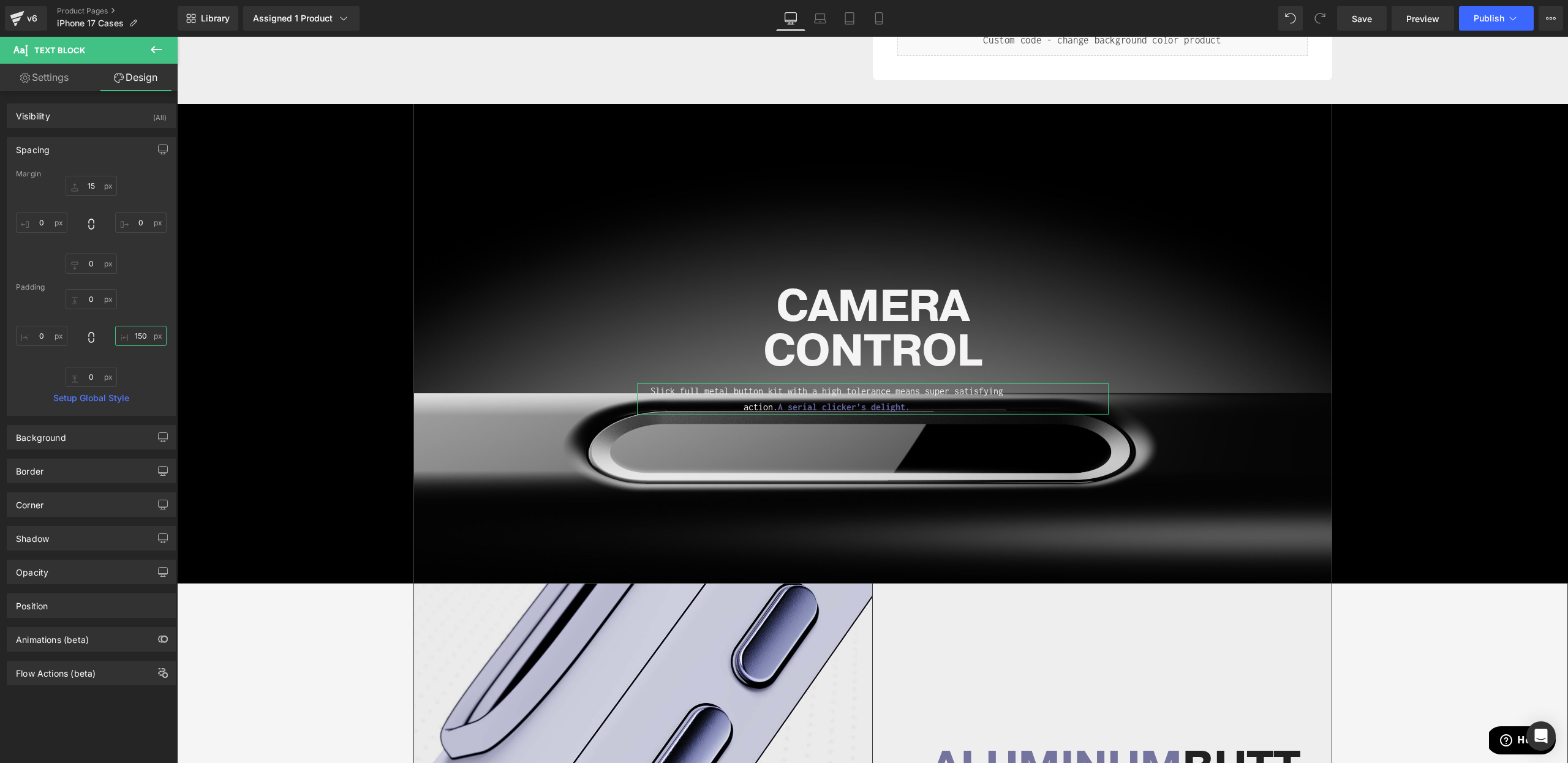
type input "0"
click at [722, 208] on div "CAMERA CONTROL Heading Slick full metal button kit with a high tolerance means …" at bounding box center [873, 343] width 918 height 478
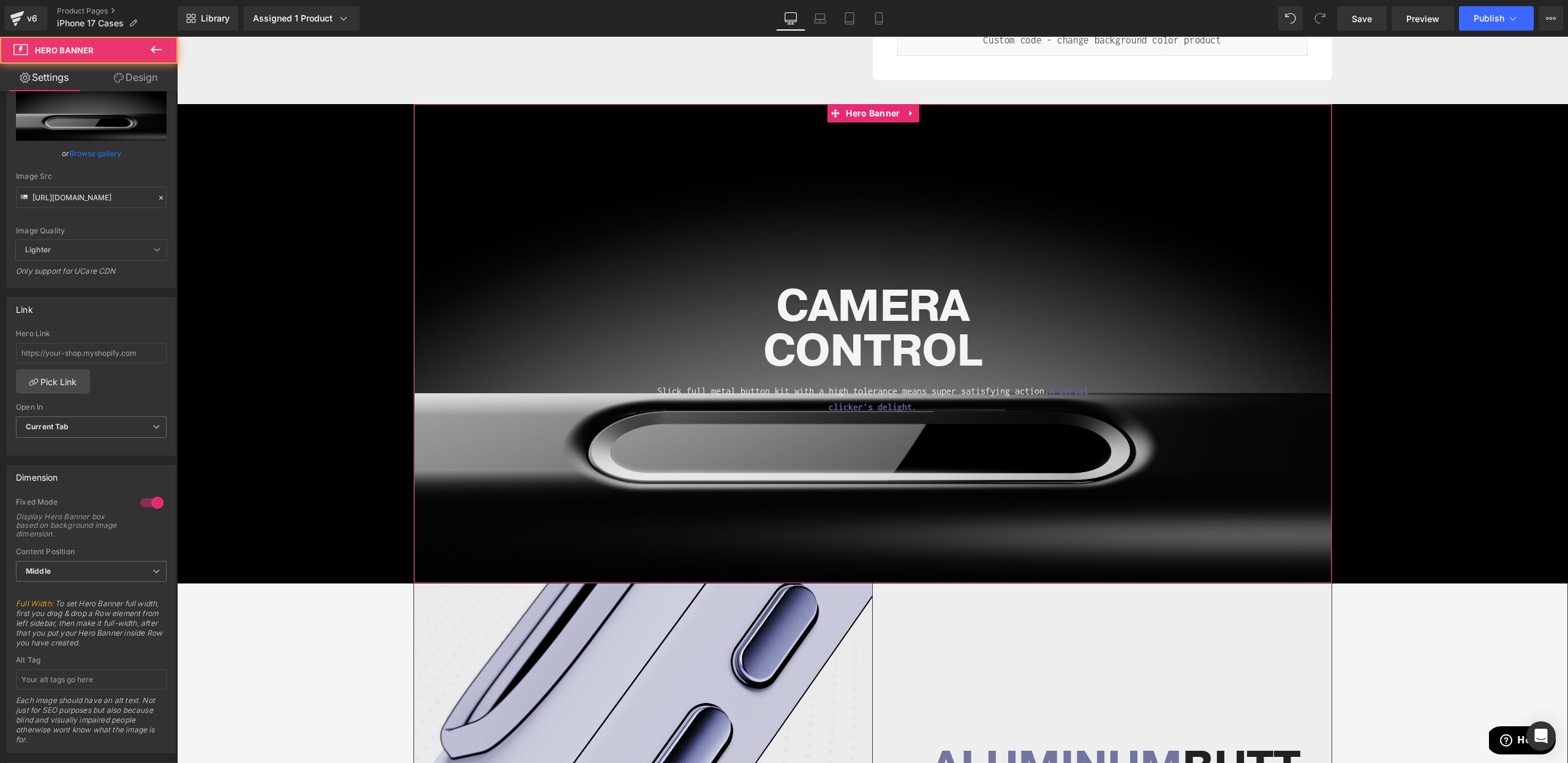
scroll to position [328, 0]
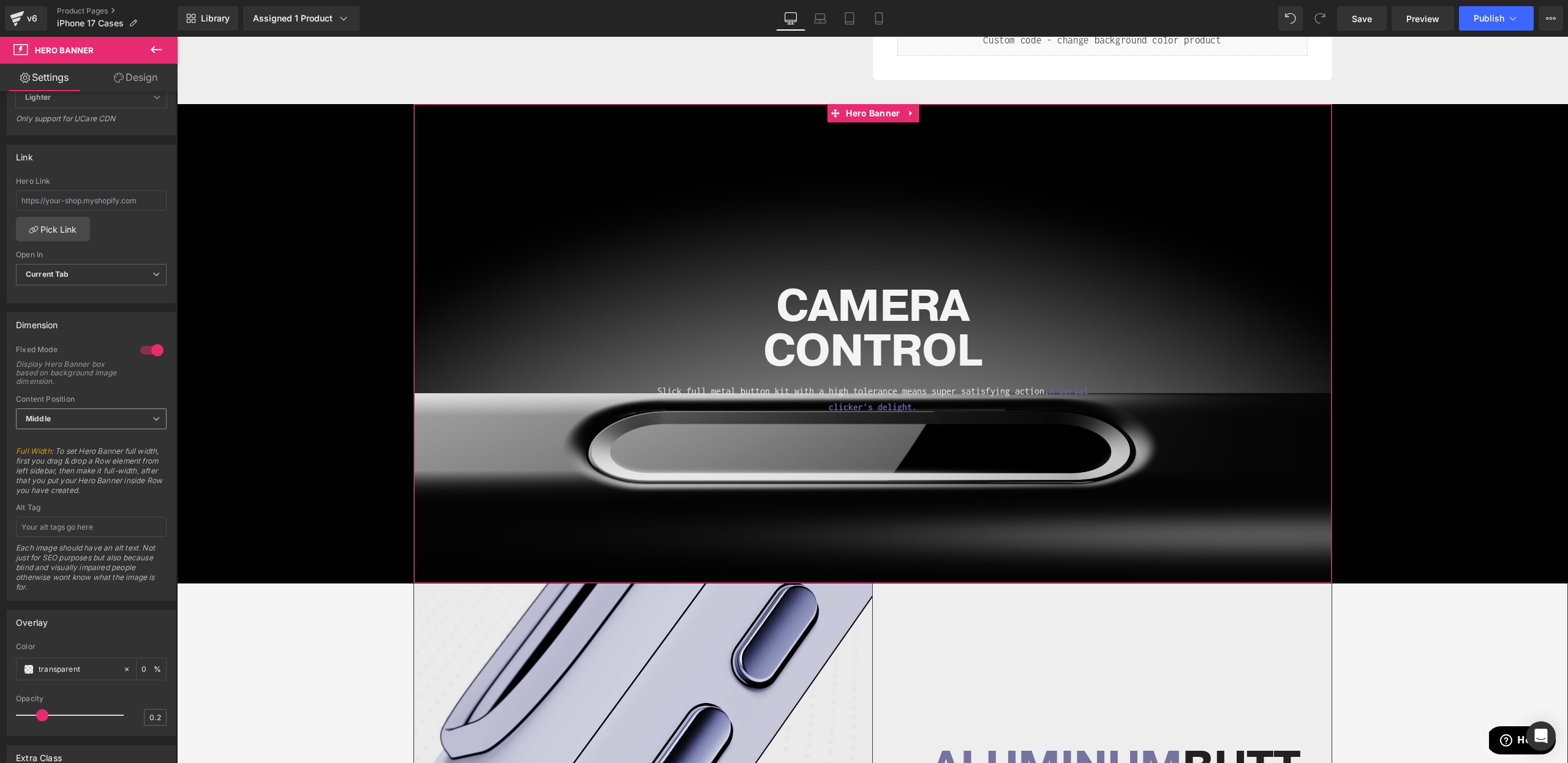
click at [98, 416] on span "Middle" at bounding box center [91, 419] width 151 height 22
click at [81, 432] on li "Top" at bounding box center [88, 440] width 146 height 18
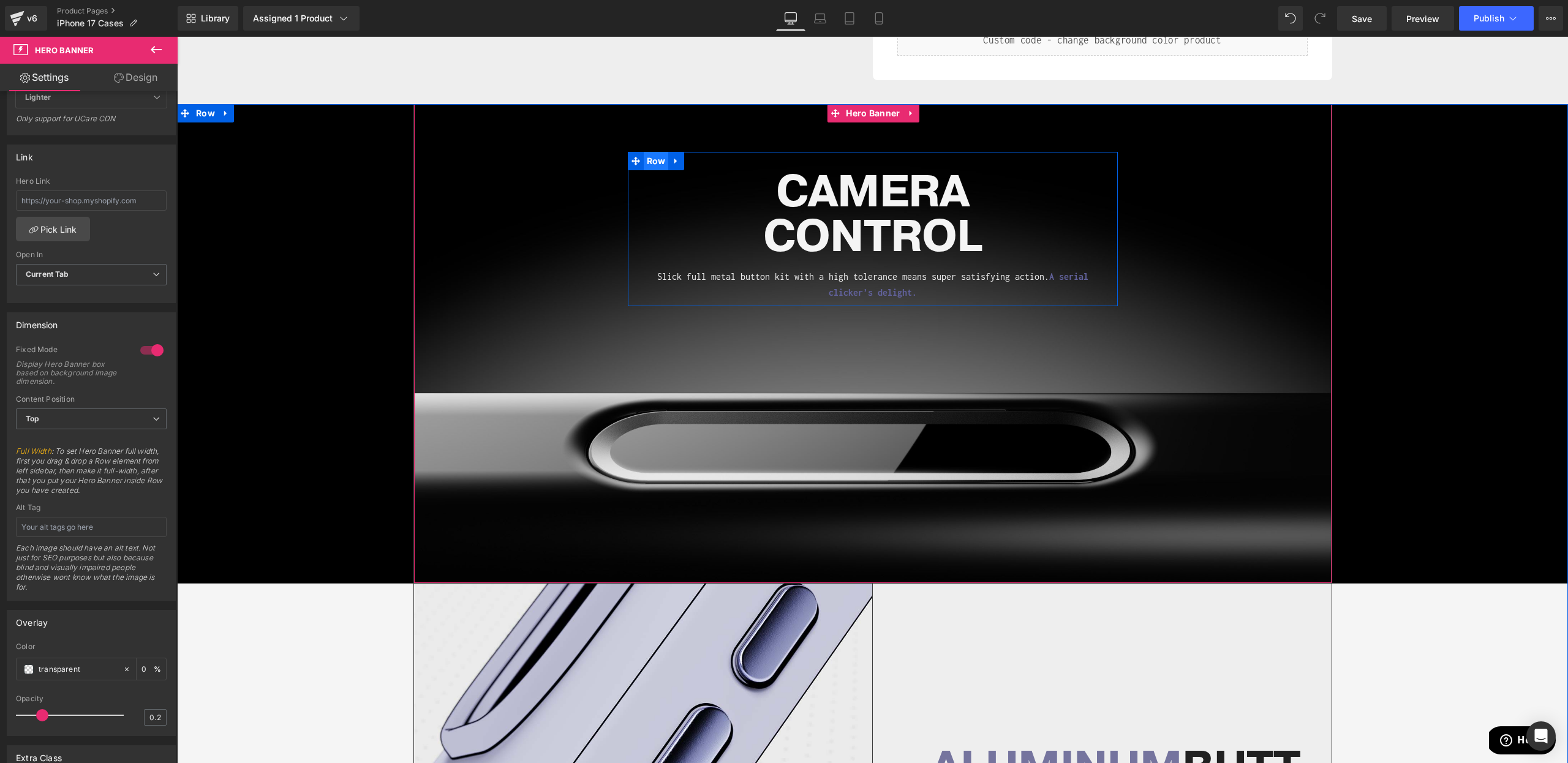
click at [656, 165] on span "Row" at bounding box center [656, 160] width 25 height 18
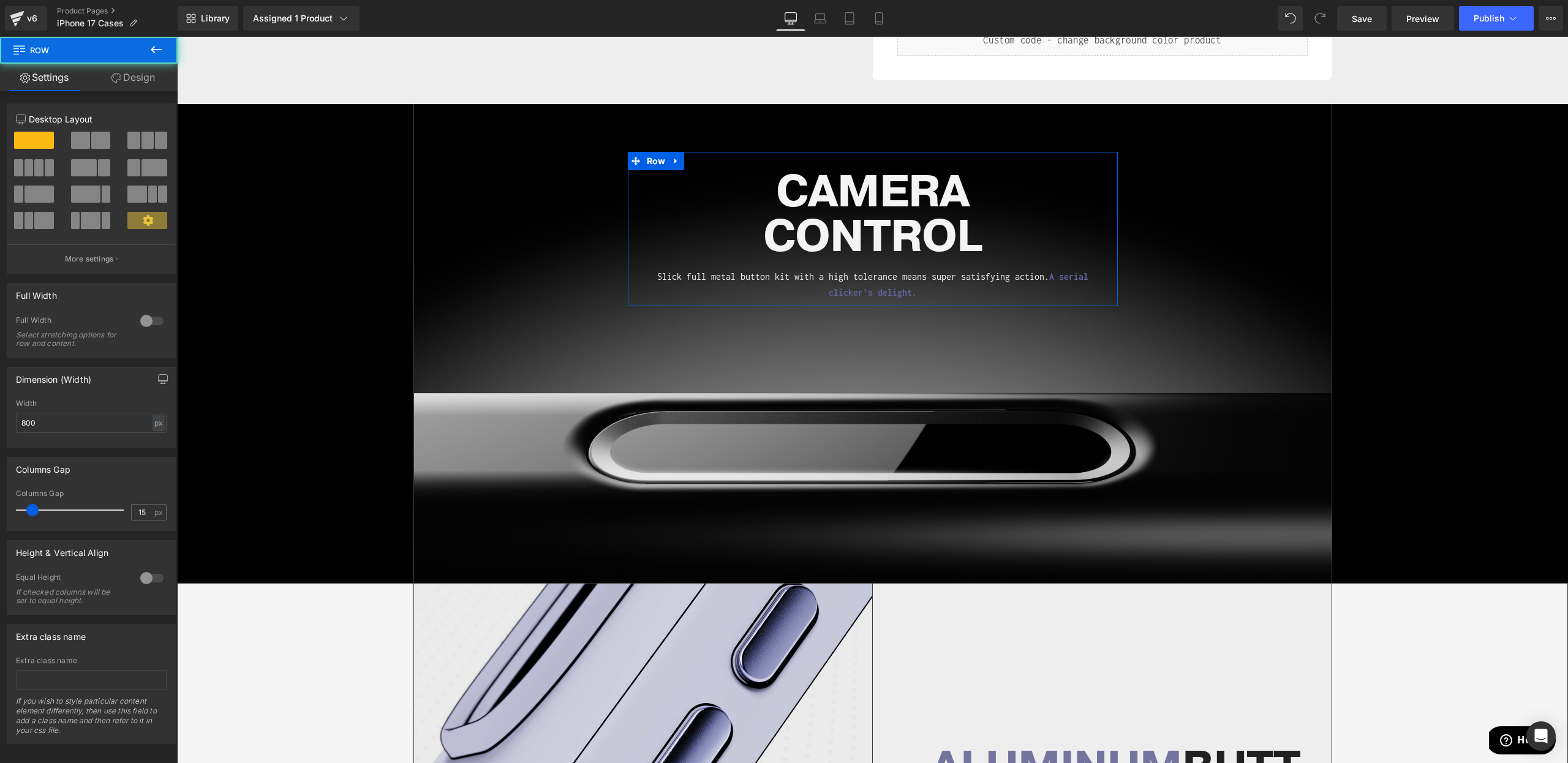
click at [111, 84] on link "Design" at bounding box center [133, 78] width 89 height 28
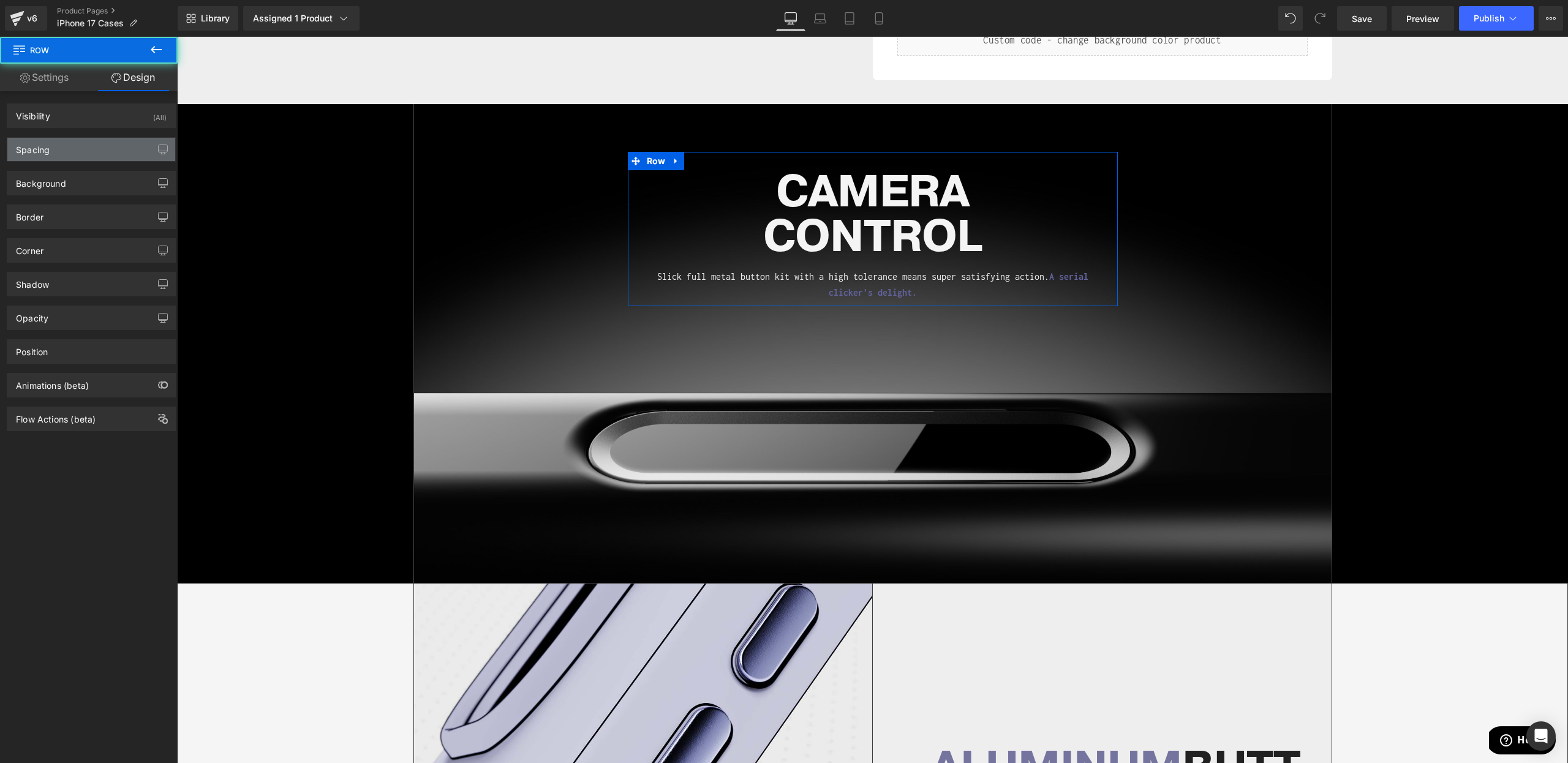
click at [41, 156] on div "Spacing" at bounding box center [91, 149] width 168 height 23
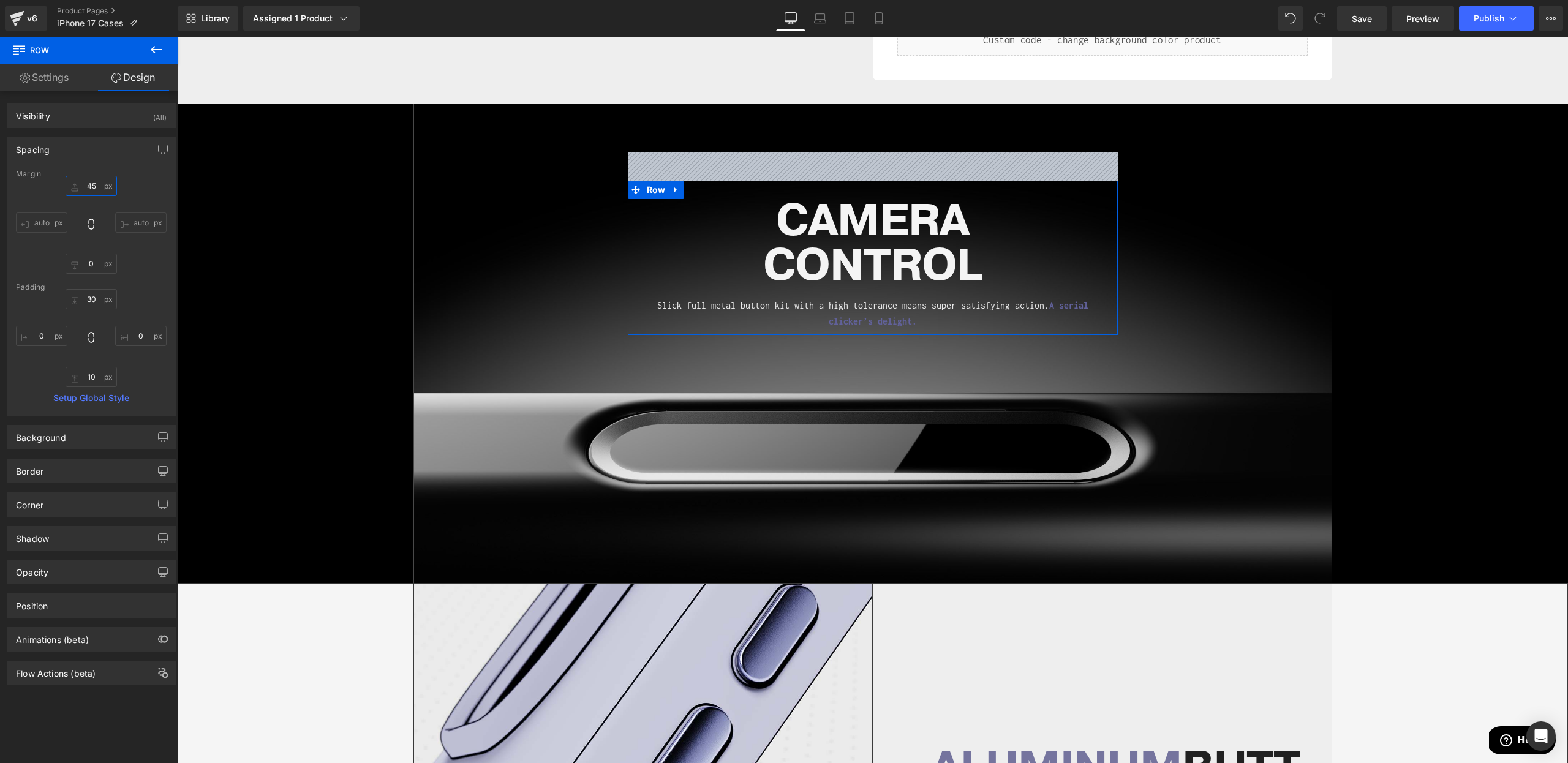
drag, startPoint x: 92, startPoint y: 192, endPoint x: 92, endPoint y: 164, distance: 28.0
click at [92, 164] on div "Spacing [GEOGRAPHIC_DATA] 0 auto 0 auto [GEOGRAPHIC_DATA] 30 0 10 0 Setup Globa…" at bounding box center [91, 276] width 169 height 278
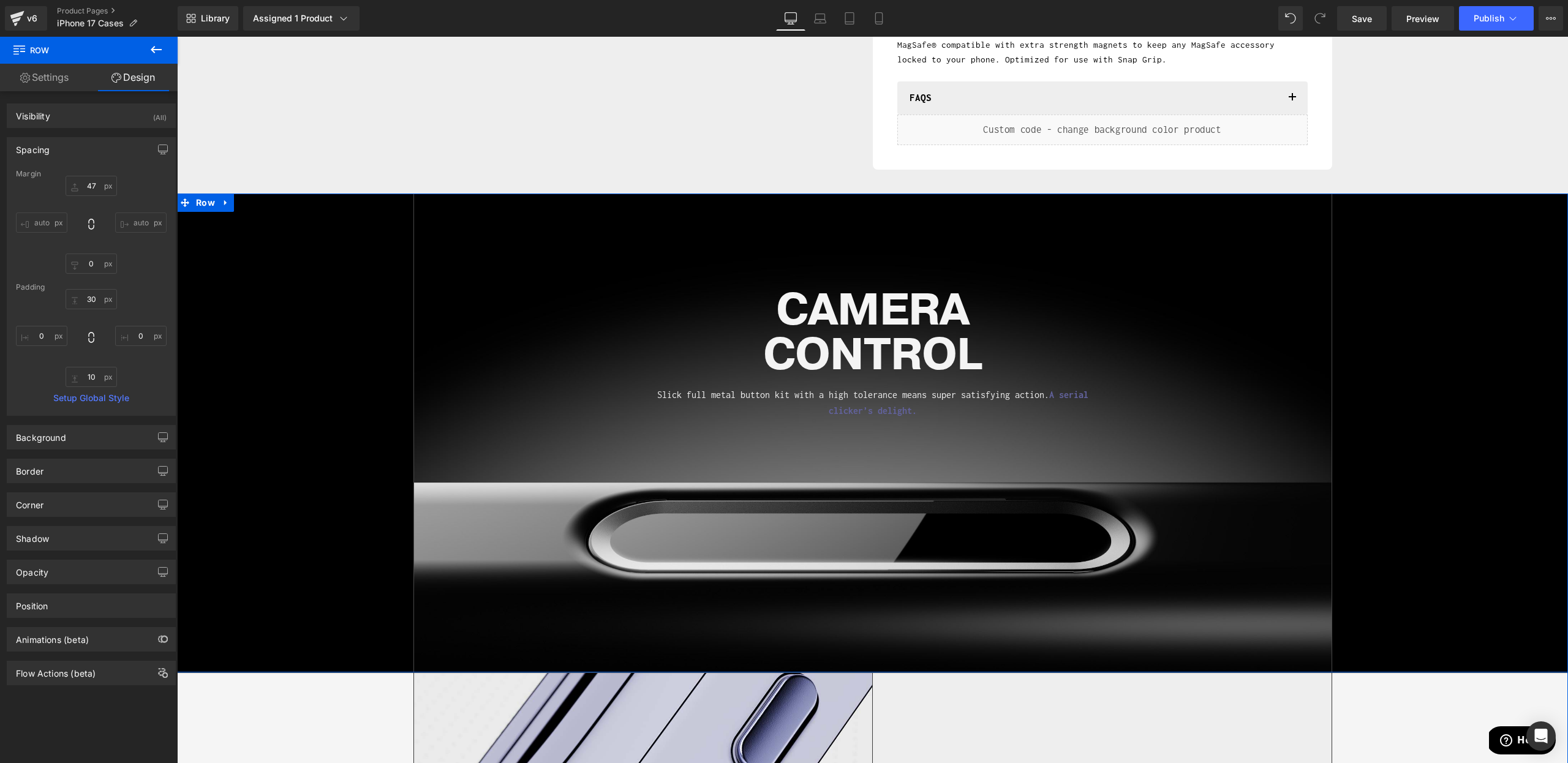
scroll to position [523, 0]
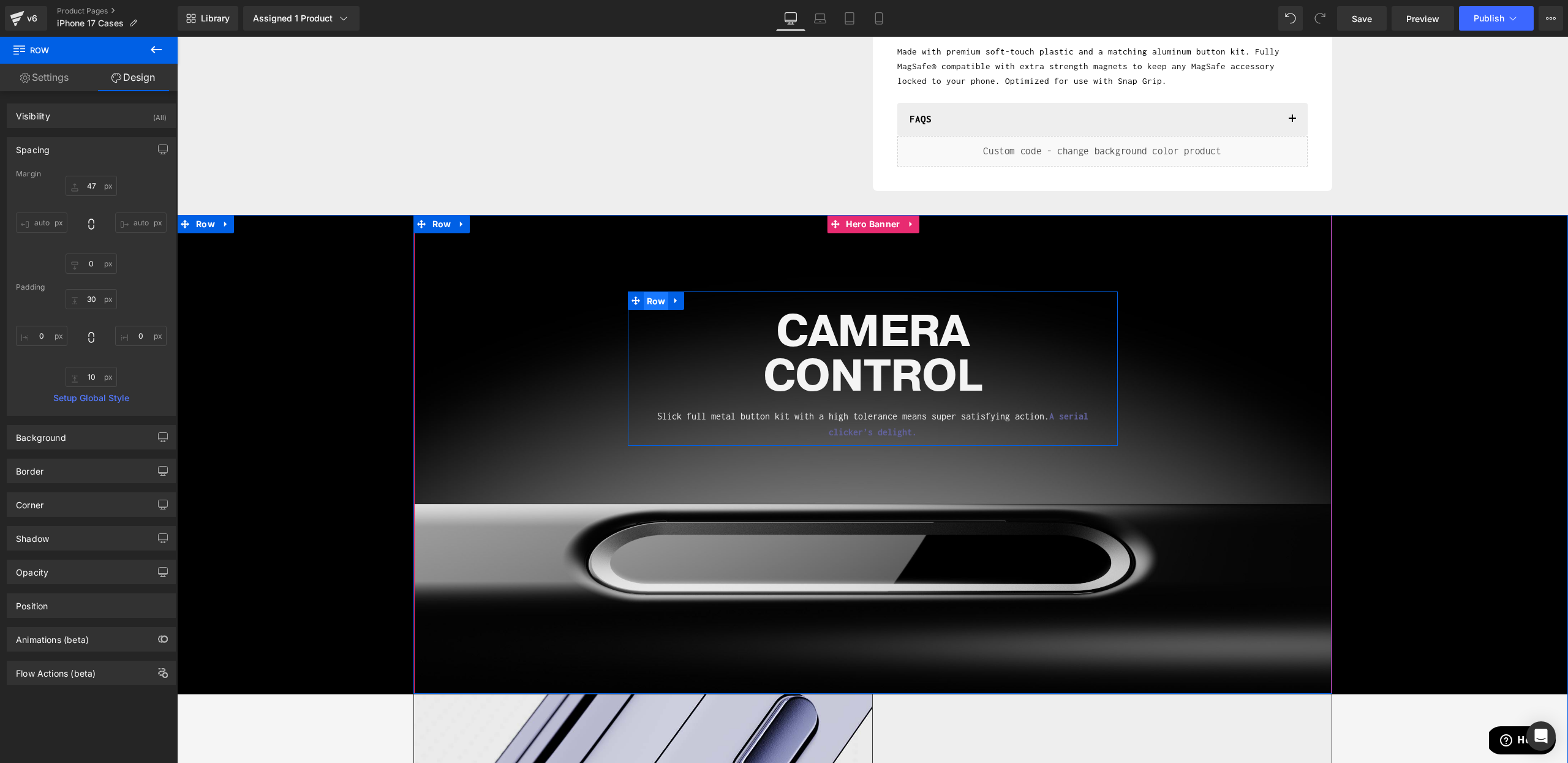
click at [652, 305] on span "Row" at bounding box center [656, 301] width 25 height 18
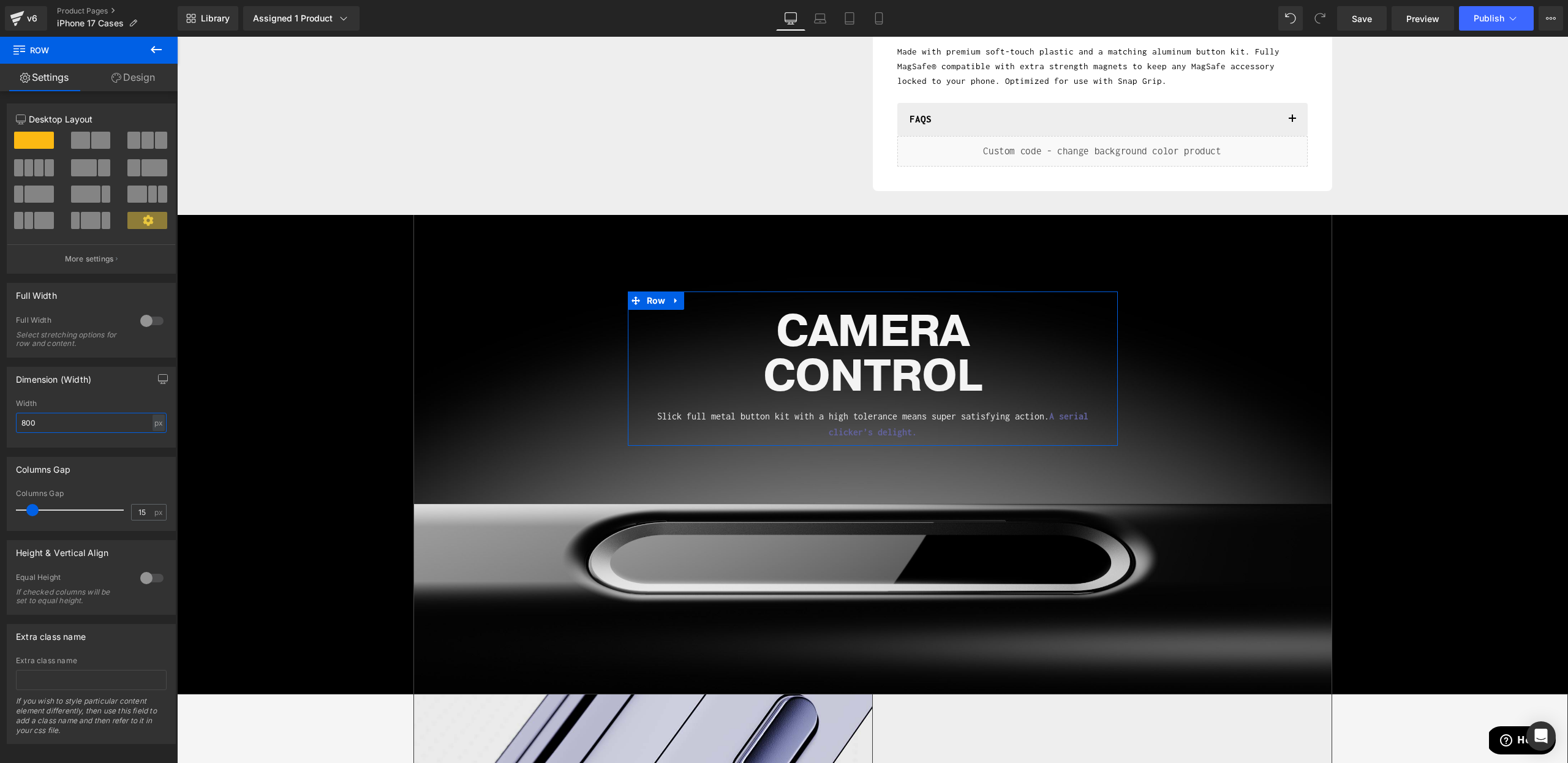
drag, startPoint x: 28, startPoint y: 424, endPoint x: 16, endPoint y: 422, distance: 12.2
click at [16, 422] on input "800" at bounding box center [91, 422] width 151 height 20
type input "700"
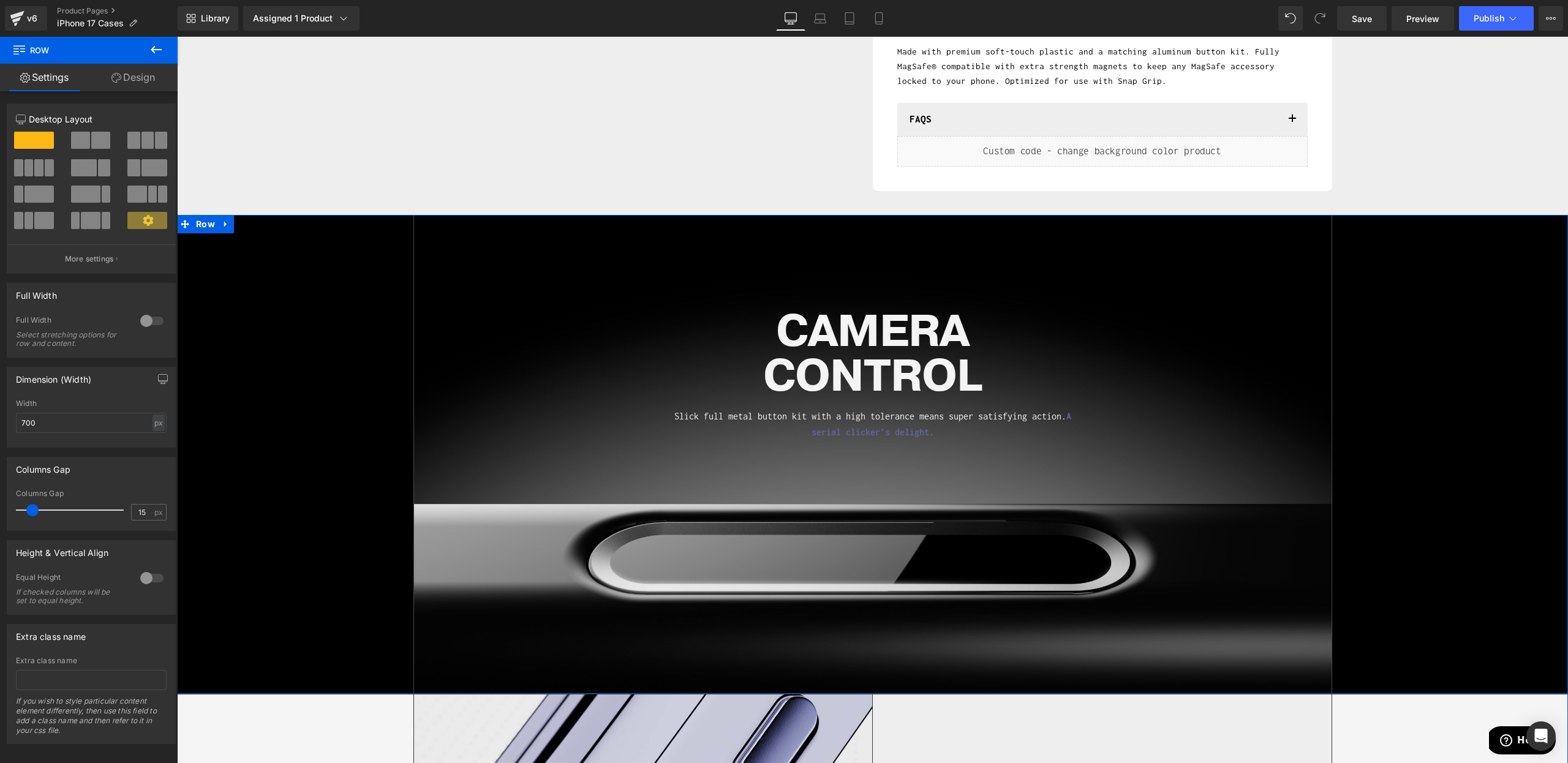
click at [1482, 481] on div "CAMERA CONTROL Heading Slick full metal button kit with a high tolerance means …" at bounding box center [872, 453] width 1391 height 478
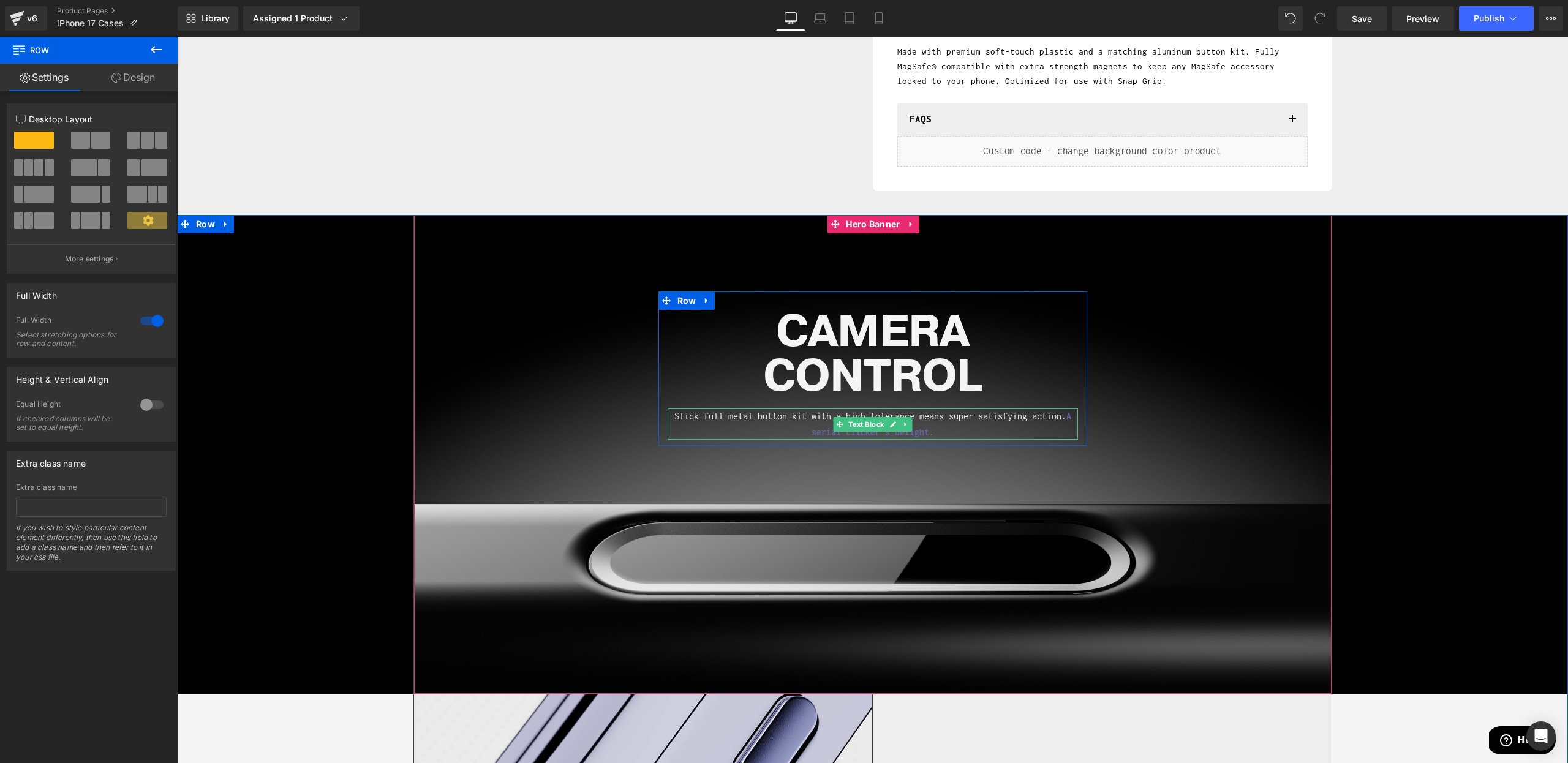
click at [999, 427] on p "Slick full metal button kit with a high tolerance means super satisfying action…" at bounding box center [873, 424] width 411 height 31
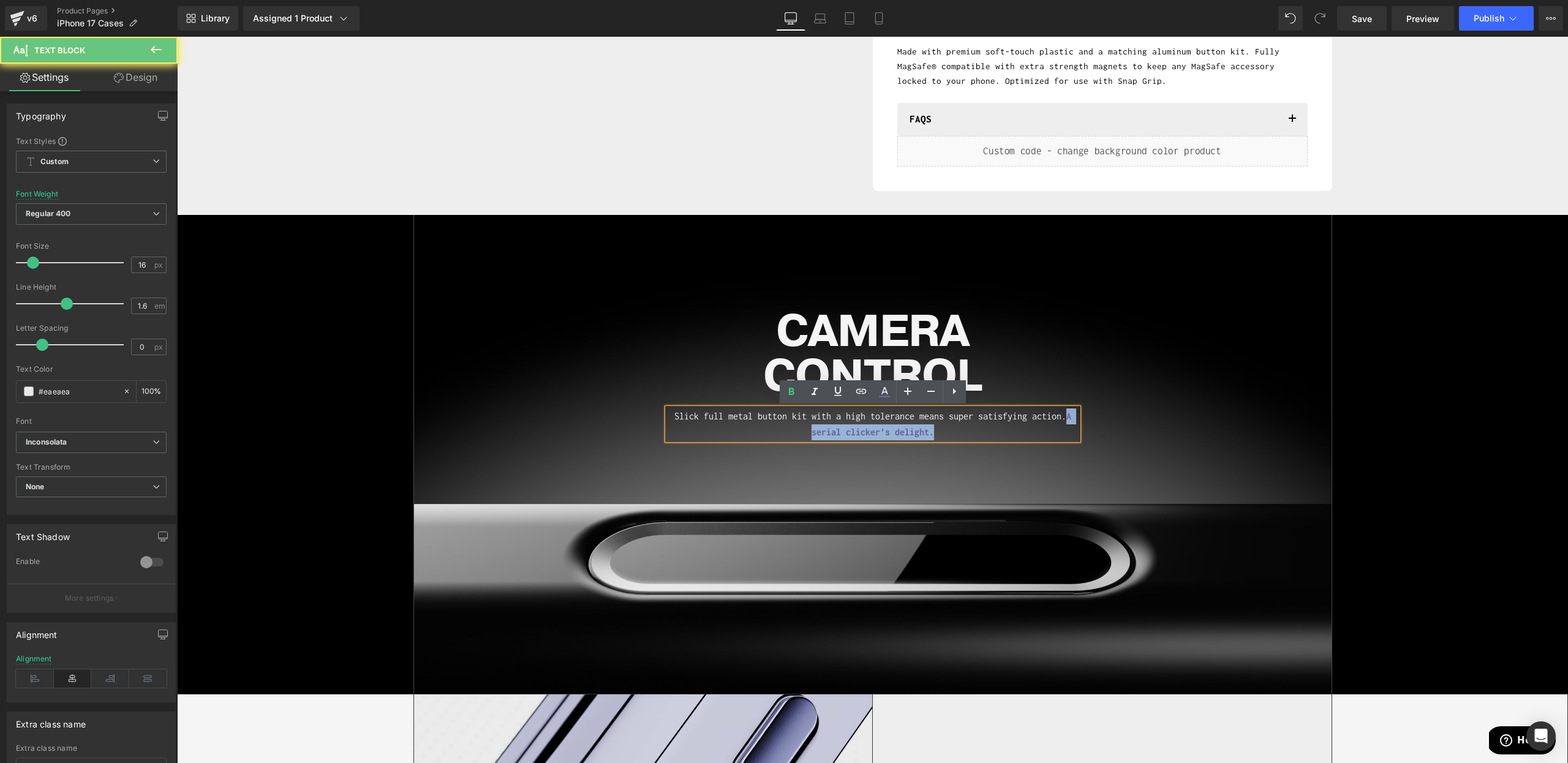
drag, startPoint x: 997, startPoint y: 432, endPoint x: 1066, endPoint y: 415, distance: 71.1
click at [1066, 415] on p "Slick full metal button kit with a high tolerance means super satisfying action…" at bounding box center [873, 424] width 411 height 31
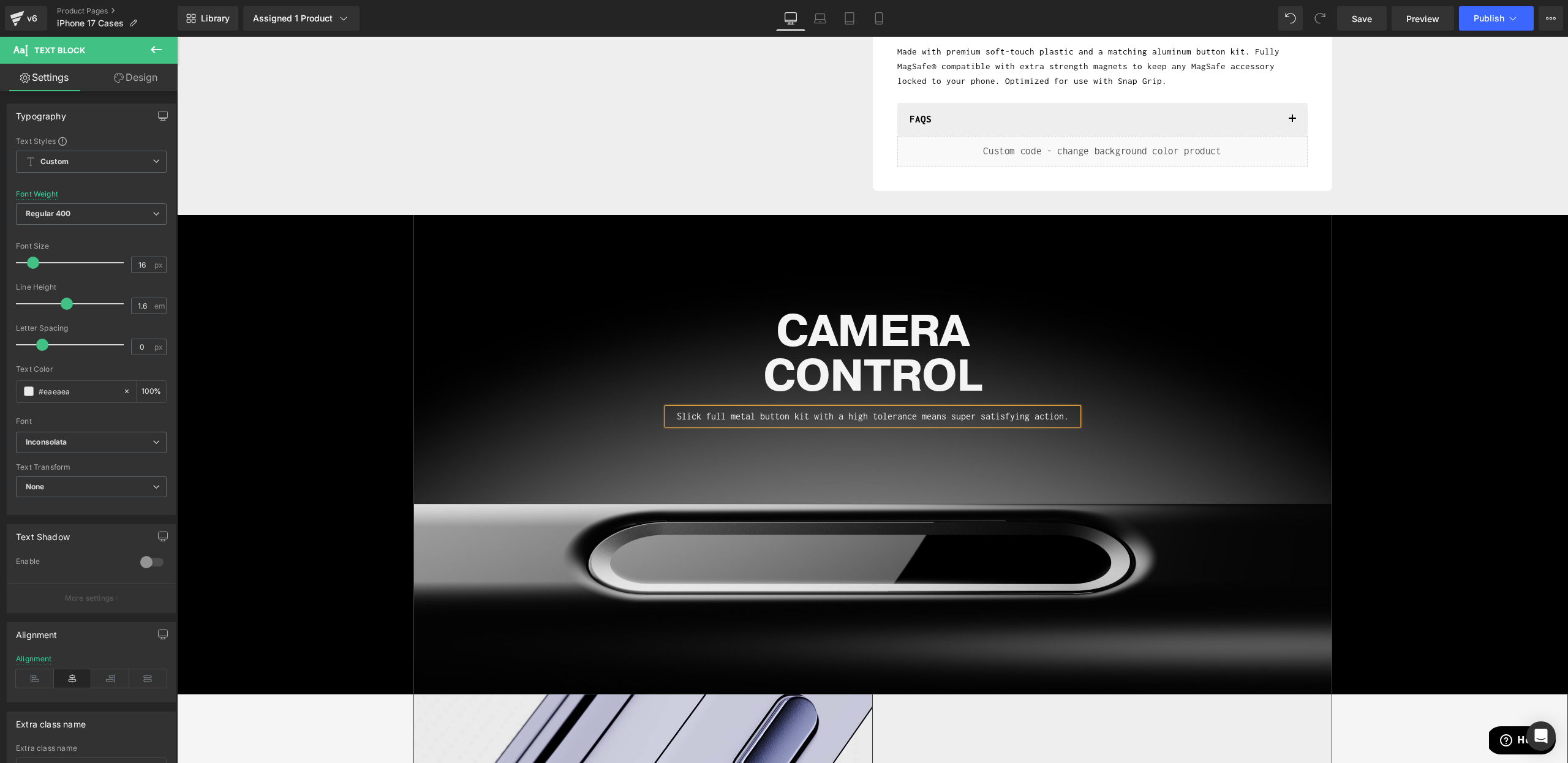
click at [1439, 402] on div "CAMERA CONTROL Heading Slick full metal button kit with a high tolerance means …" at bounding box center [872, 453] width 1391 height 478
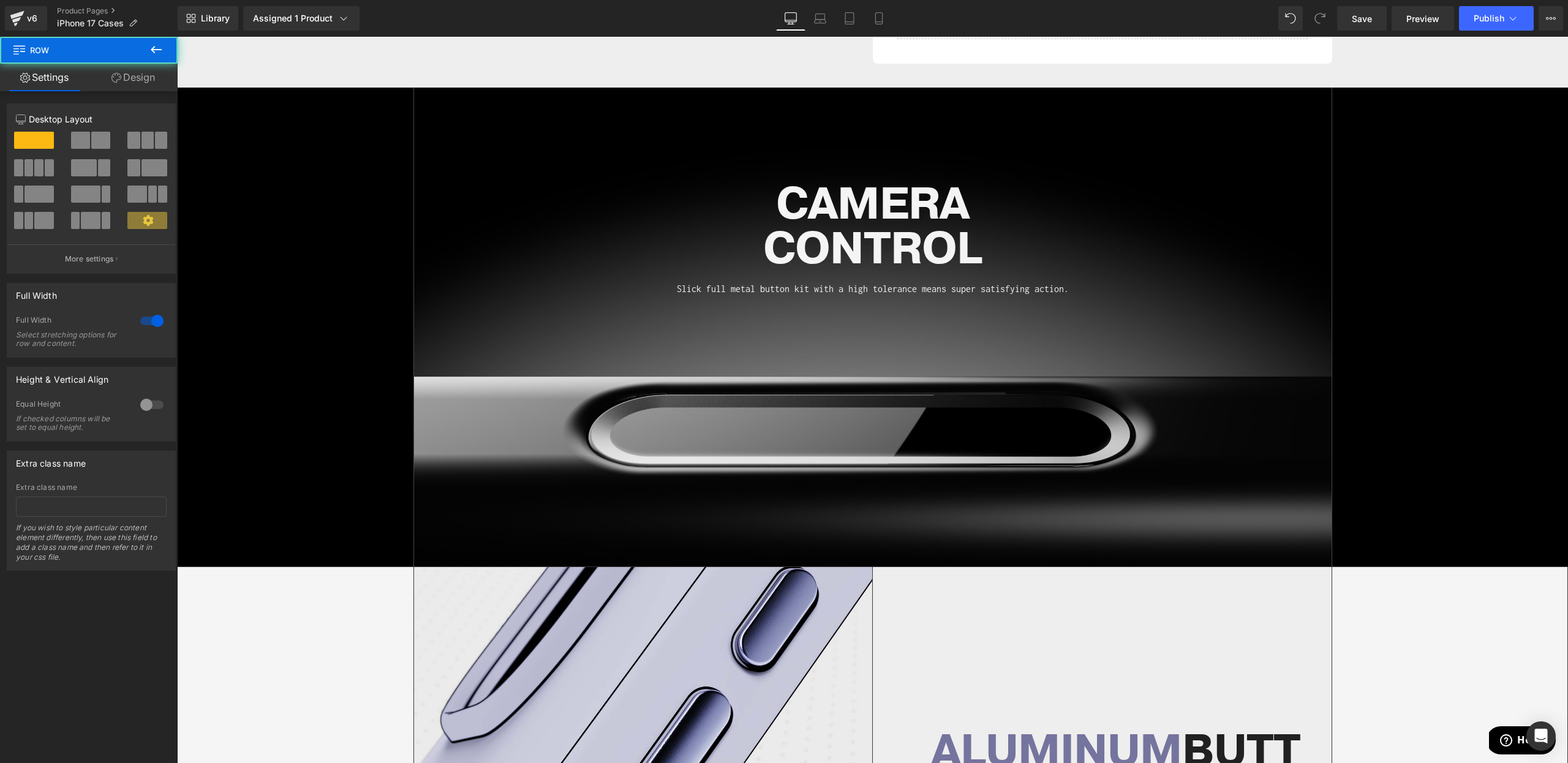
scroll to position [666, 0]
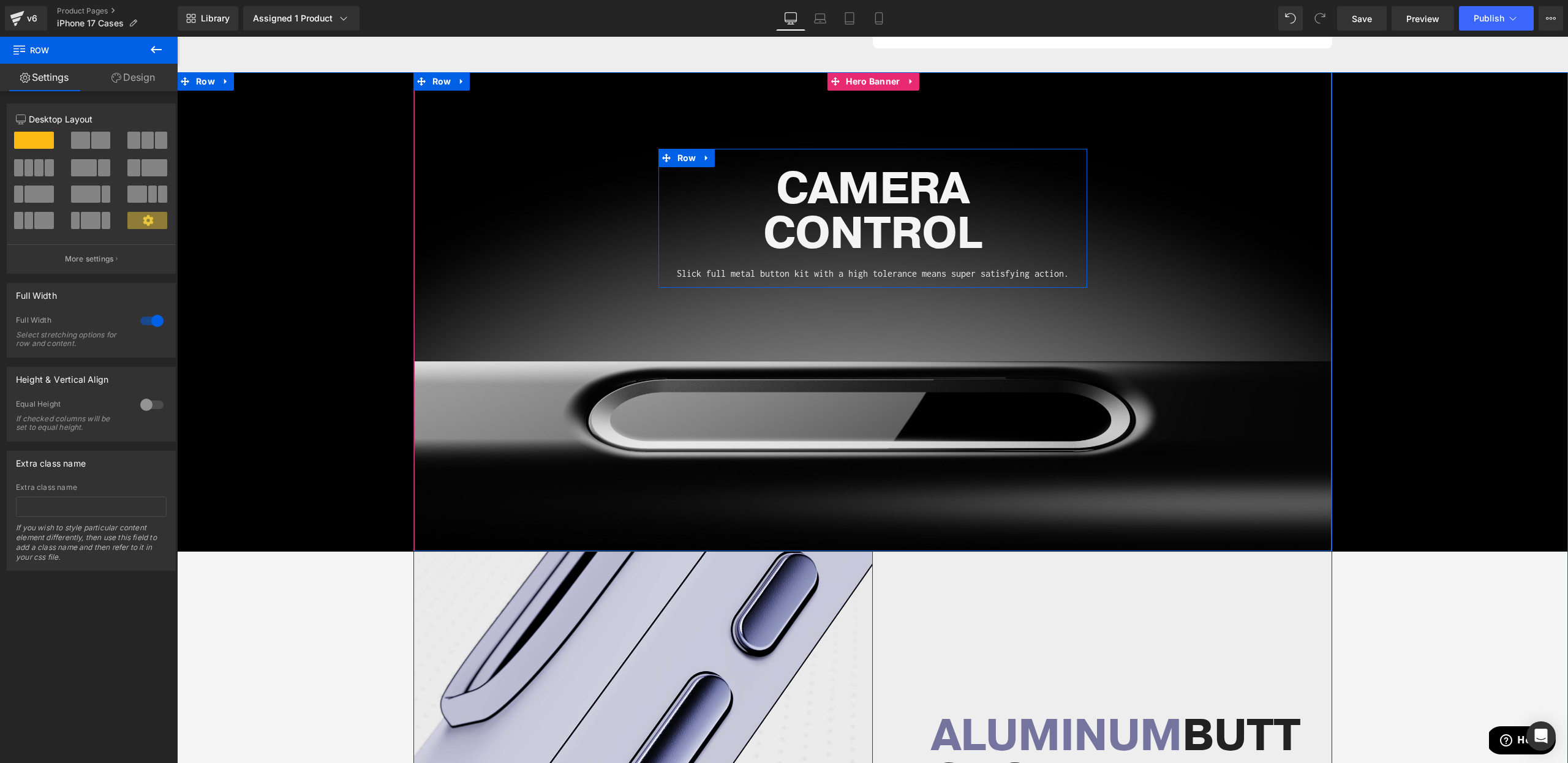
click at [718, 272] on p "Slick full metal button kit with a high tolerance means super satisfying action." at bounding box center [873, 273] width 411 height 16
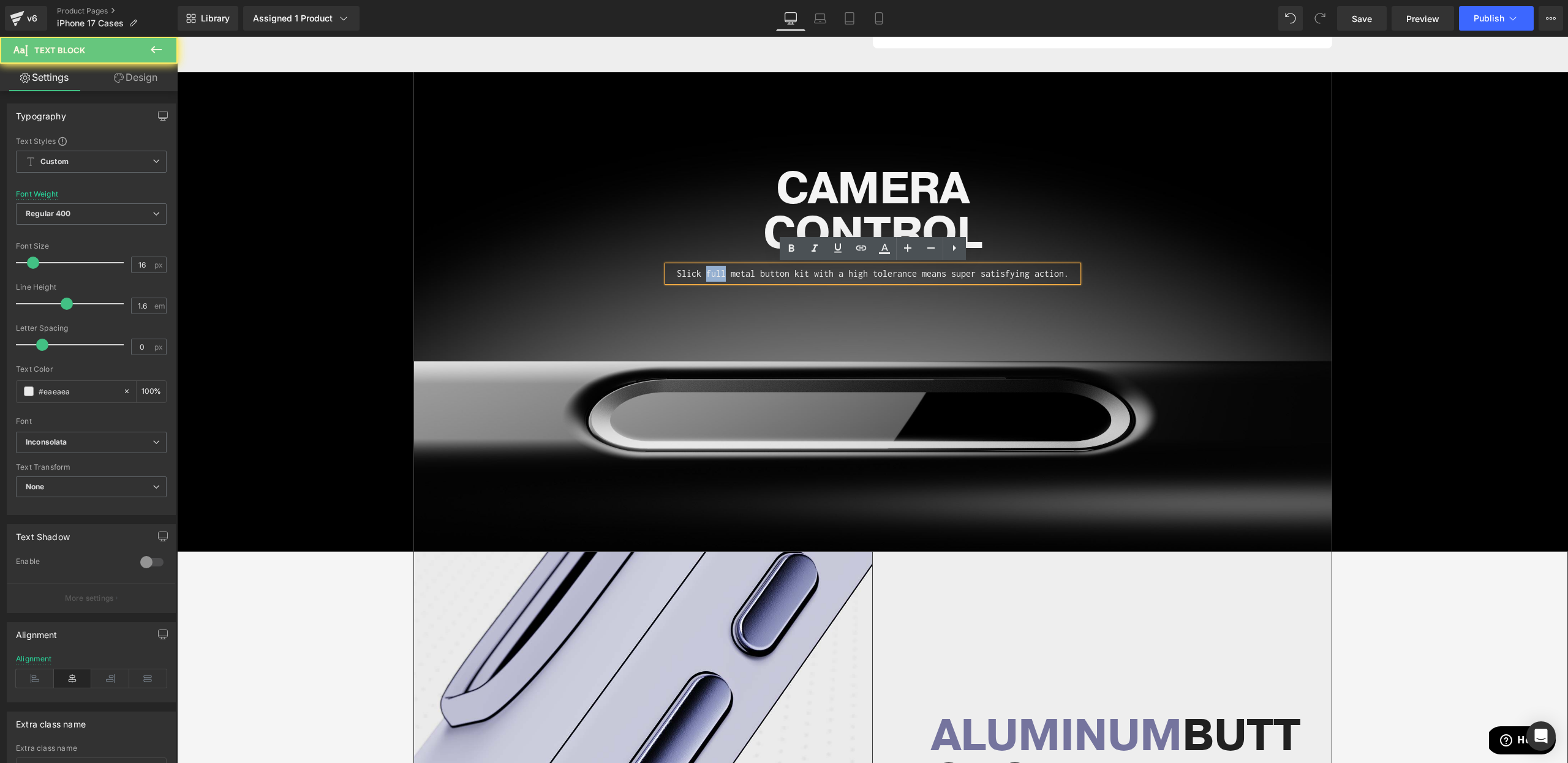
click at [718, 272] on p "Slick full metal button kit with a high tolerance means super satisfying action." at bounding box center [873, 273] width 411 height 16
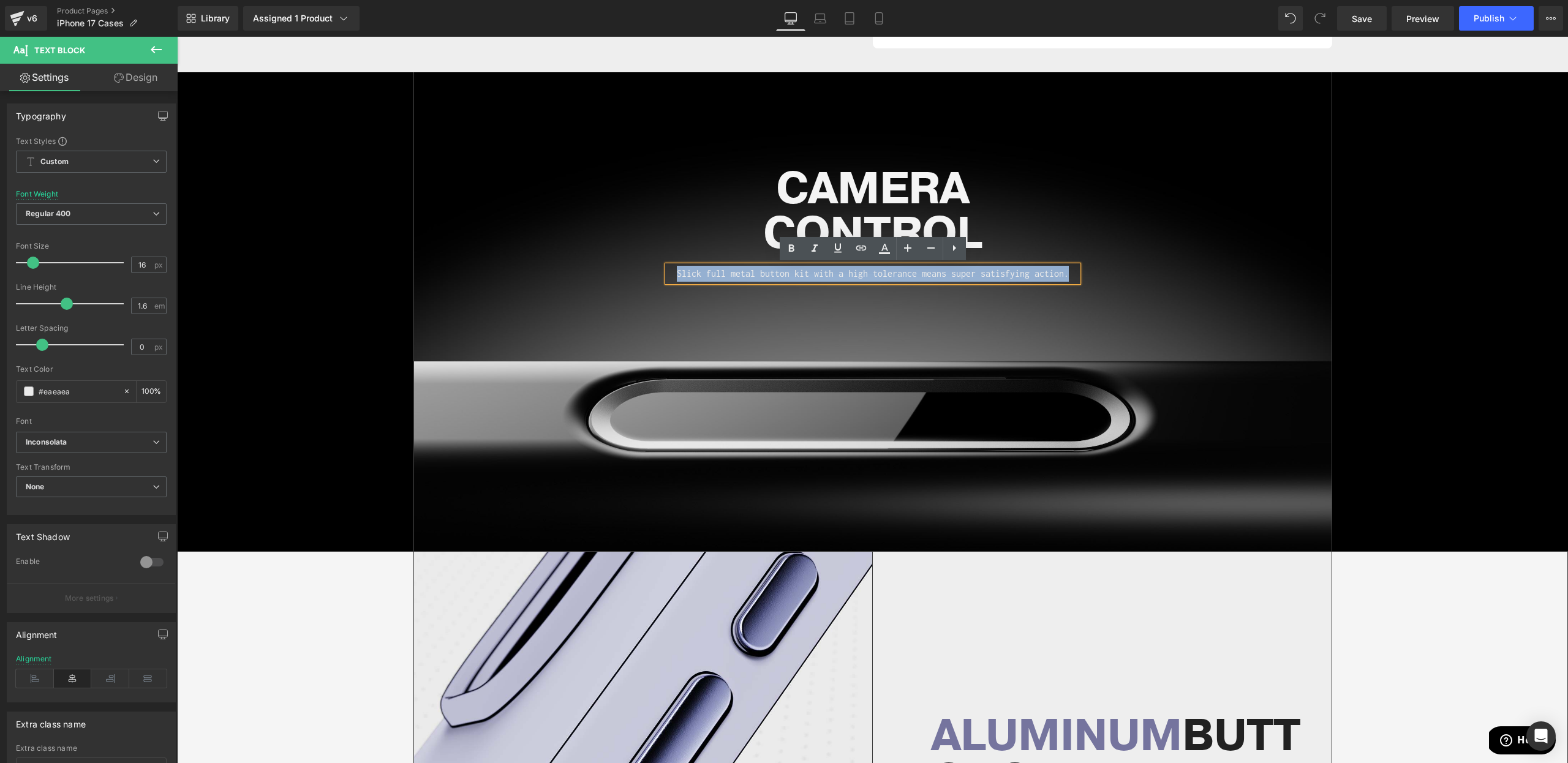
click at [819, 278] on p "Slick full metal button kit with a high tolerance means super satisfying action." at bounding box center [873, 273] width 411 height 16
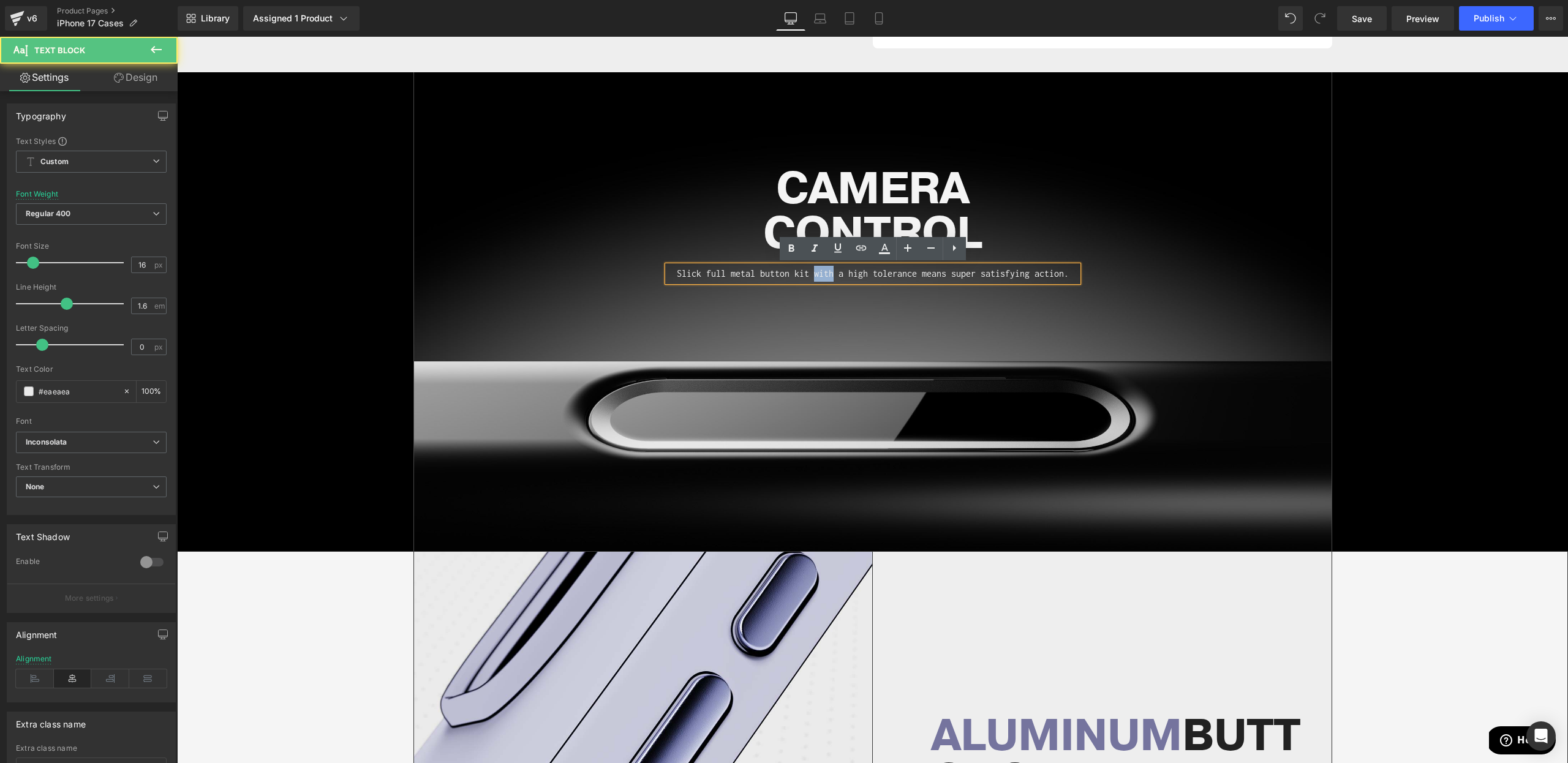
click at [819, 278] on p "Slick full metal button kit with a high tolerance means super satisfying action." at bounding box center [873, 273] width 411 height 16
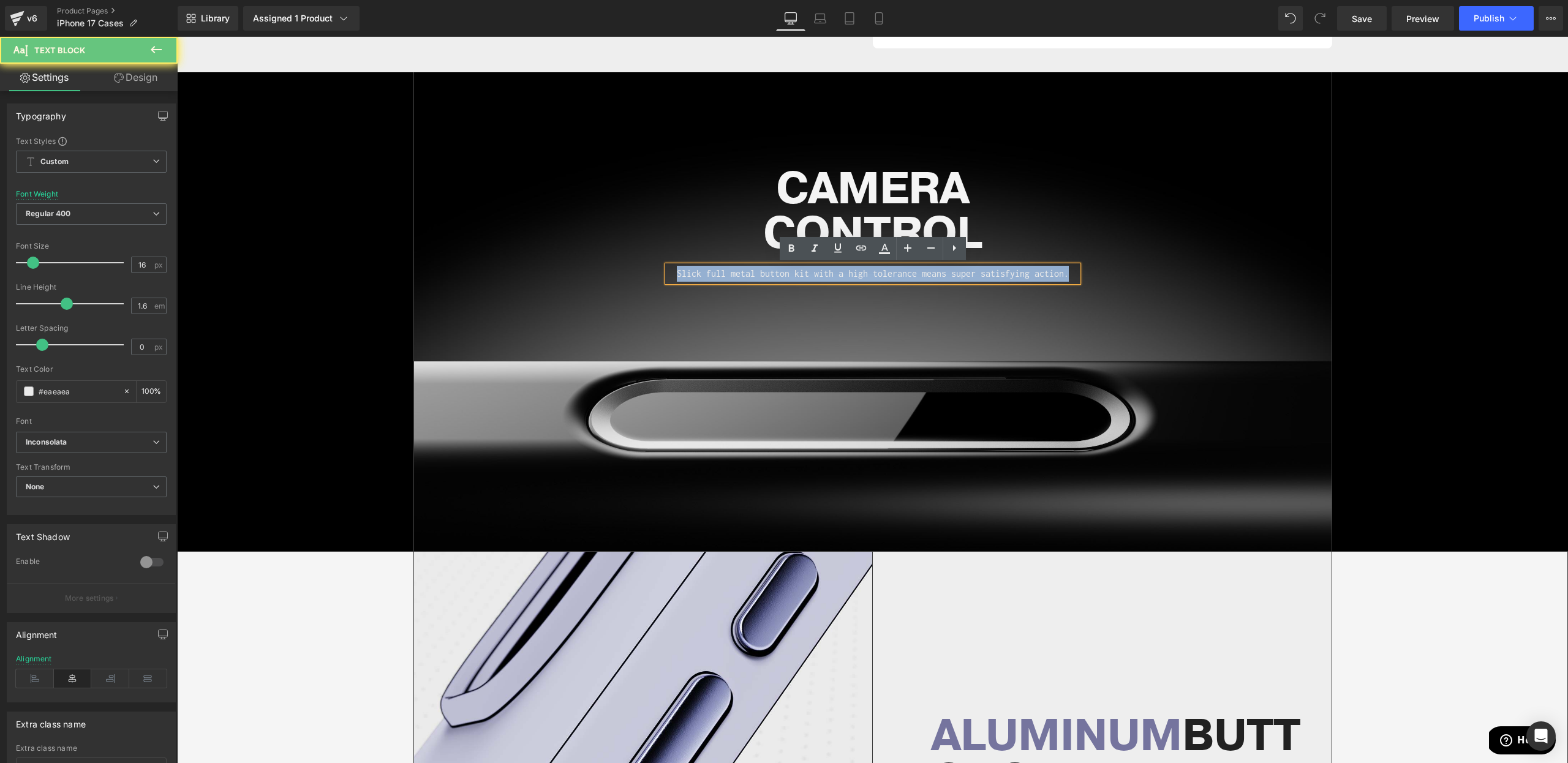
click at [819, 278] on p "Slick full metal button kit with a high tolerance means super satisfying action." at bounding box center [873, 273] width 411 height 16
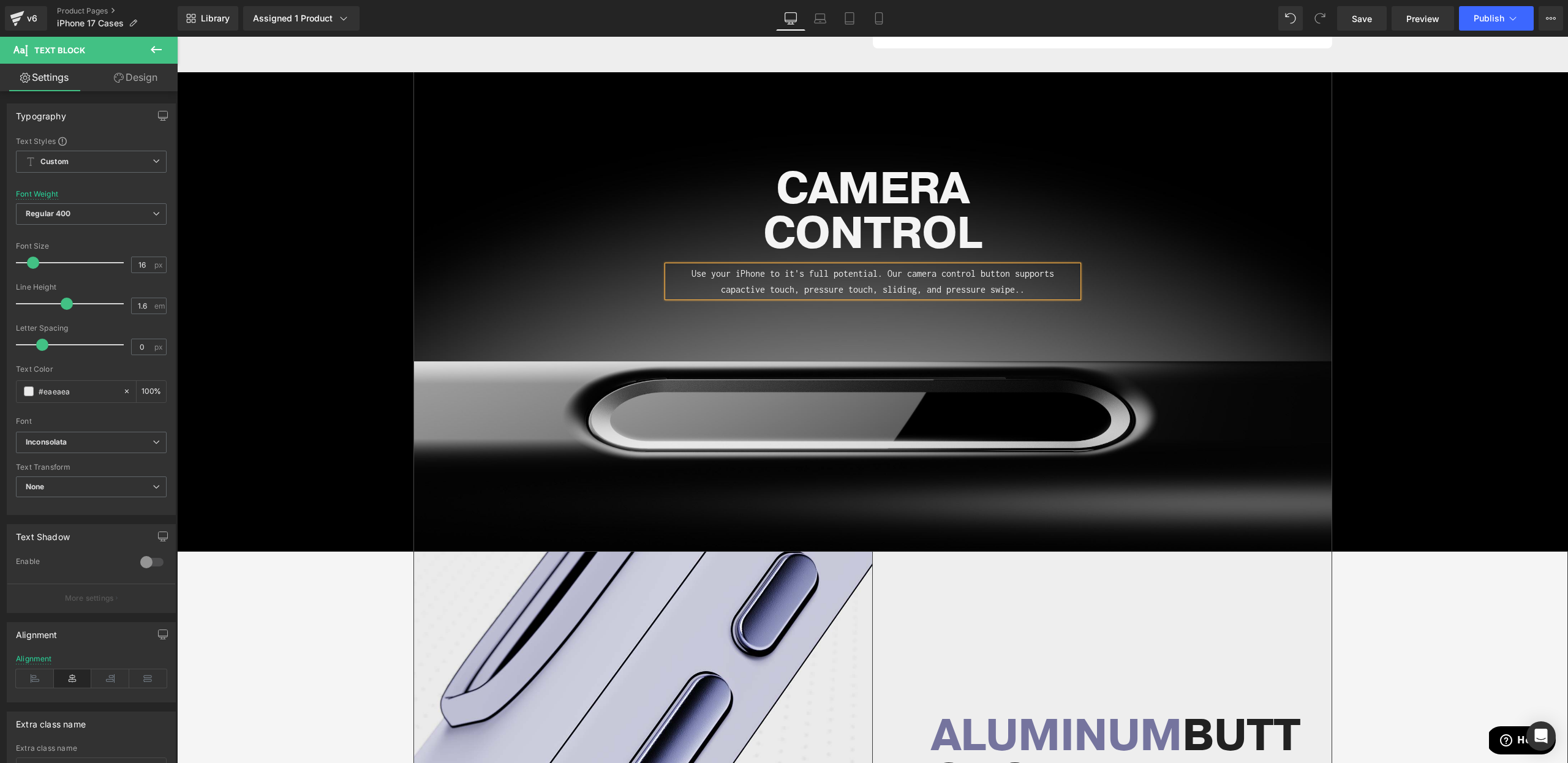
click at [682, 273] on p "Use your iPhone to it's full potential. Our camera control button supports capa…" at bounding box center [873, 281] width 411 height 31
click at [830, 289] on p "Skip the goofy cutouts and use your iPhone to it's full potential. Our camera c…" at bounding box center [873, 289] width 411 height 47
click at [823, 291] on p "Skip the goofy cutouts and use your iPhone to it's full potential. Our camera c…" at bounding box center [873, 289] width 411 height 47
click at [873, 308] on p "Skip the goofy cutouts and use your iPhone to it's full potential. Our camera c…" at bounding box center [873, 289] width 411 height 47
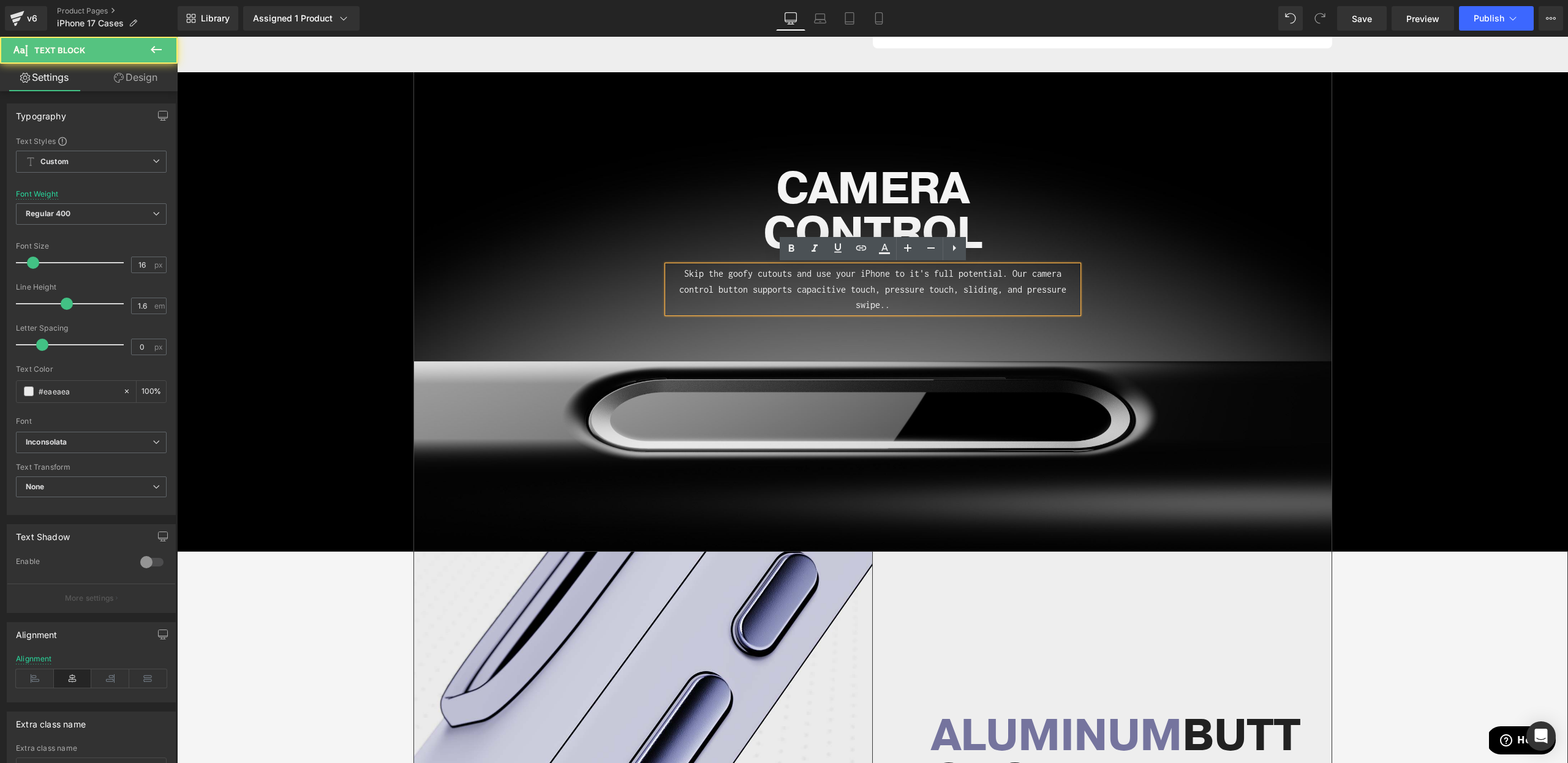
click at [898, 313] on div "Skip the goofy cutouts and use your iPhone to it's full potential. Our camera c…" at bounding box center [873, 289] width 411 height 47
click at [1025, 341] on div "CAMERA CONTROL Heading Skip the goofy cutouts and use your iPhone to it's full …" at bounding box center [873, 311] width 918 height 478
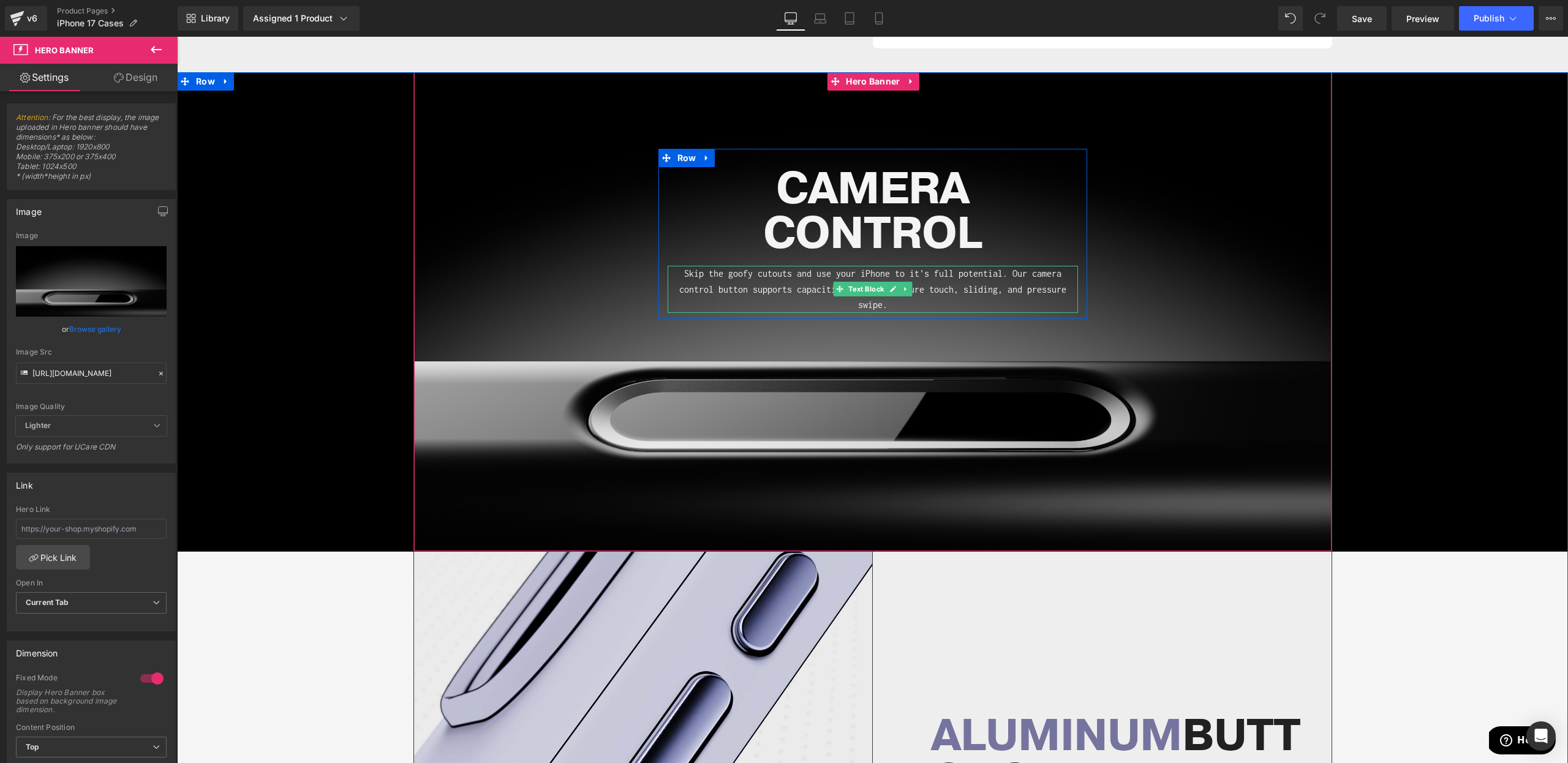
click at [888, 305] on p "Skip the goofy cutouts and use your iPhone to it's full potential. Our camera c…" at bounding box center [873, 289] width 411 height 47
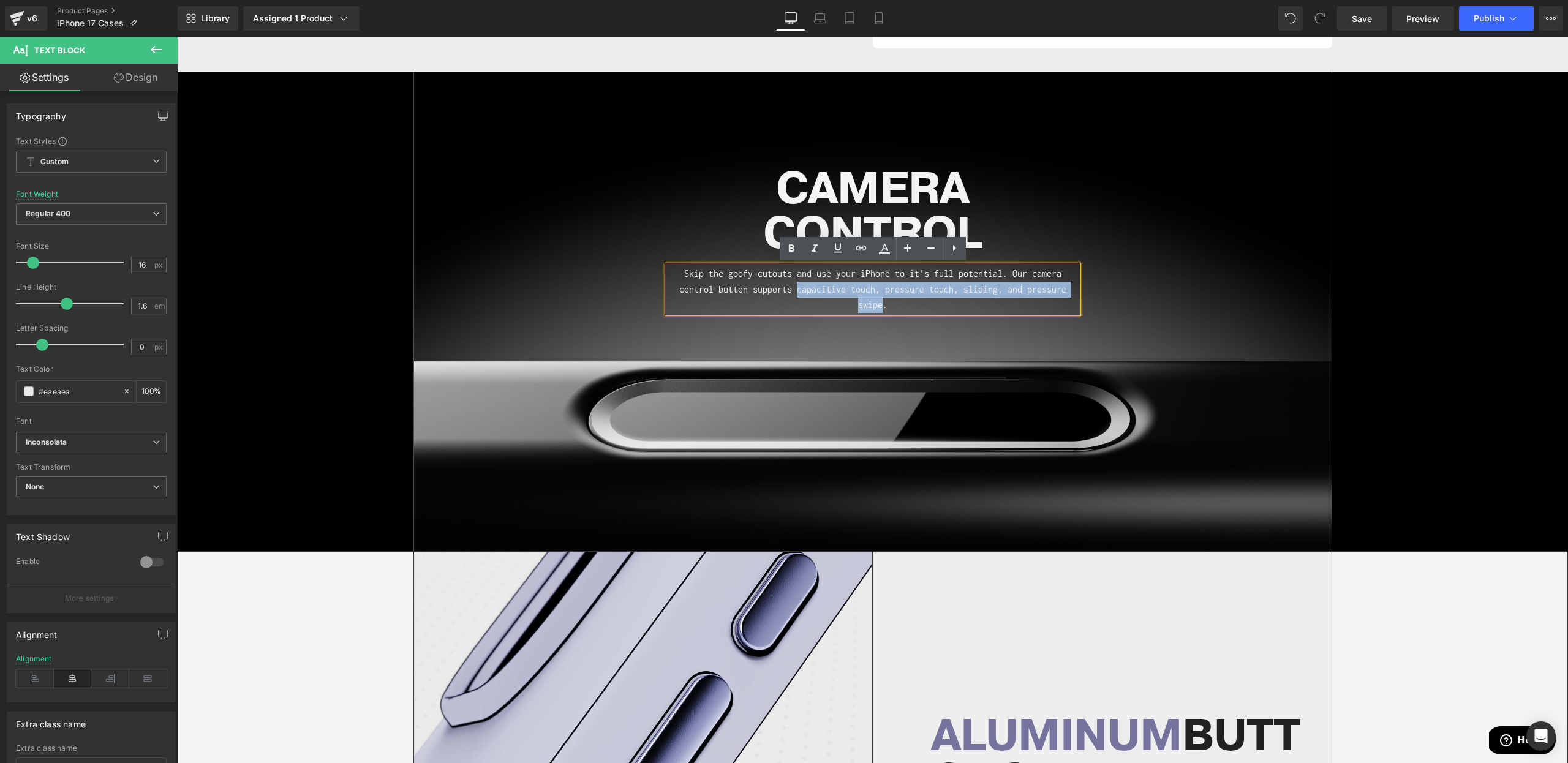
drag, startPoint x: 796, startPoint y: 293, endPoint x: 883, endPoint y: 305, distance: 87.8
click at [883, 305] on p "Skip the goofy cutouts and use your iPhone to it's full potential. Our camera c…" at bounding box center [873, 289] width 411 height 47
click at [784, 247] on icon at bounding box center [791, 248] width 15 height 15
click at [889, 356] on div "CAMERA CONTROL Heading Skip the goofy cutouts and use your iPhone to it's full …" at bounding box center [873, 311] width 918 height 478
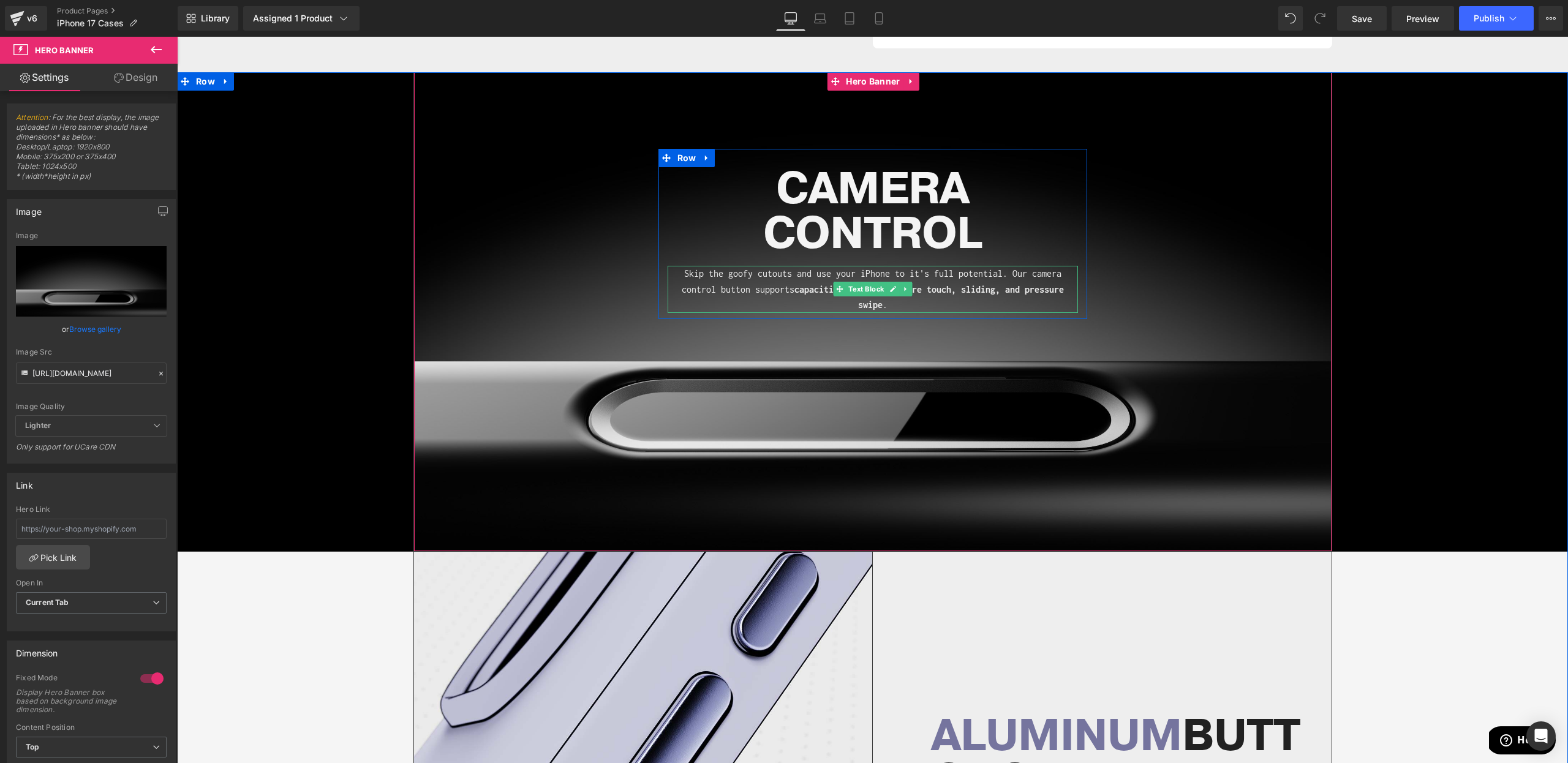
click at [991, 294] on p "Skip the goofy cutouts and use your iPhone to it's full potential. Our camera c…" at bounding box center [873, 289] width 411 height 47
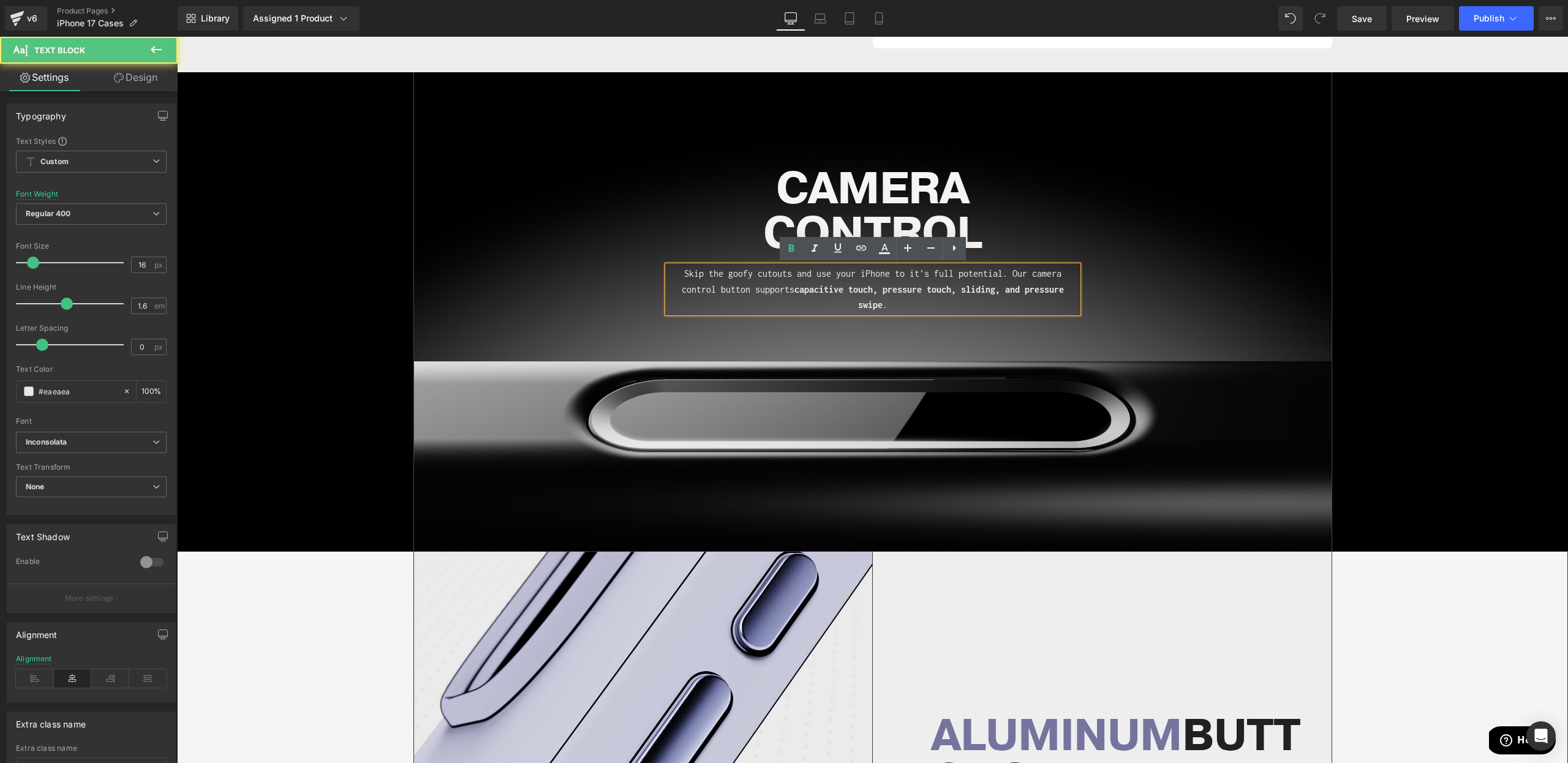
click at [963, 289] on span "capacitive touch, pressure touch, sliding, and pressure swipe" at bounding box center [929, 297] width 270 height 27
drag, startPoint x: 1010, startPoint y: 291, endPoint x: 1014, endPoint y: 305, distance: 14.6
click at [1014, 305] on p "Skip the goofy cutouts and use your iPhone to it's full potential. Our camera c…" at bounding box center [873, 289] width 411 height 47
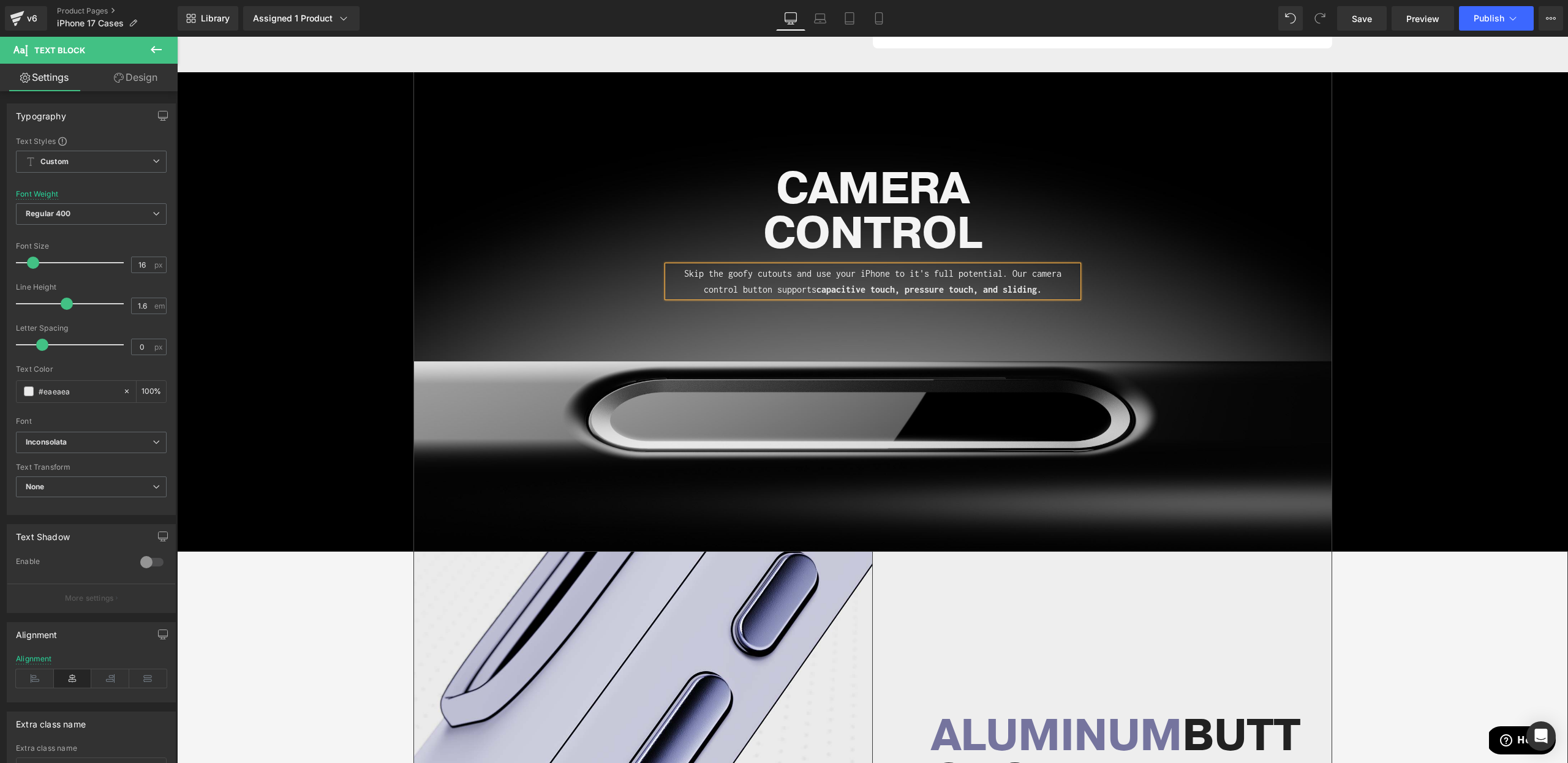
click at [1063, 341] on div "CAMERA CONTROL Heading Skip the goofy cutouts and use your iPhone to it's full …" at bounding box center [873, 311] width 918 height 478
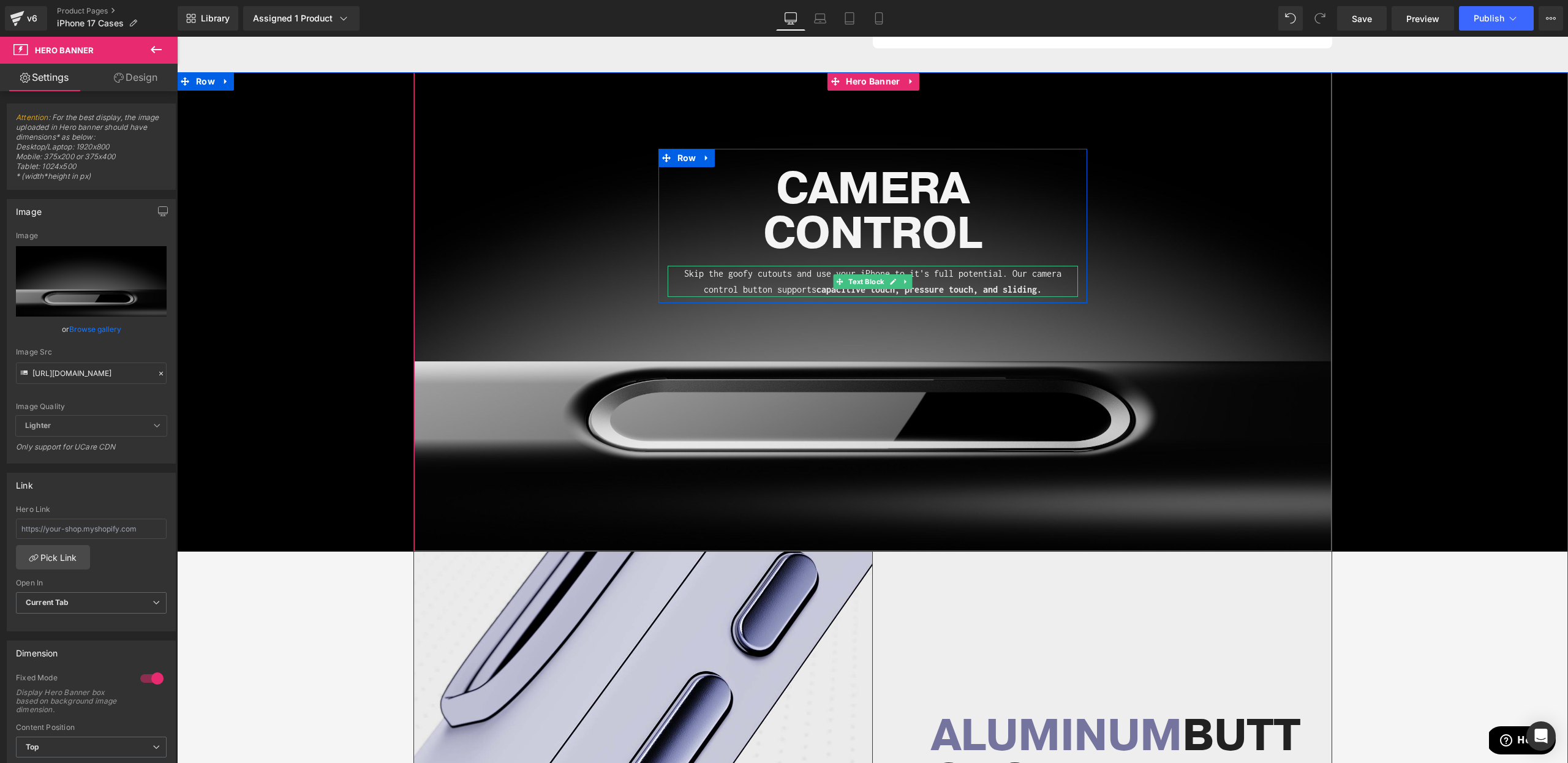
click at [1003, 286] on span "capacitive touch, pressure touch, and sliding." at bounding box center [929, 290] width 225 height 10
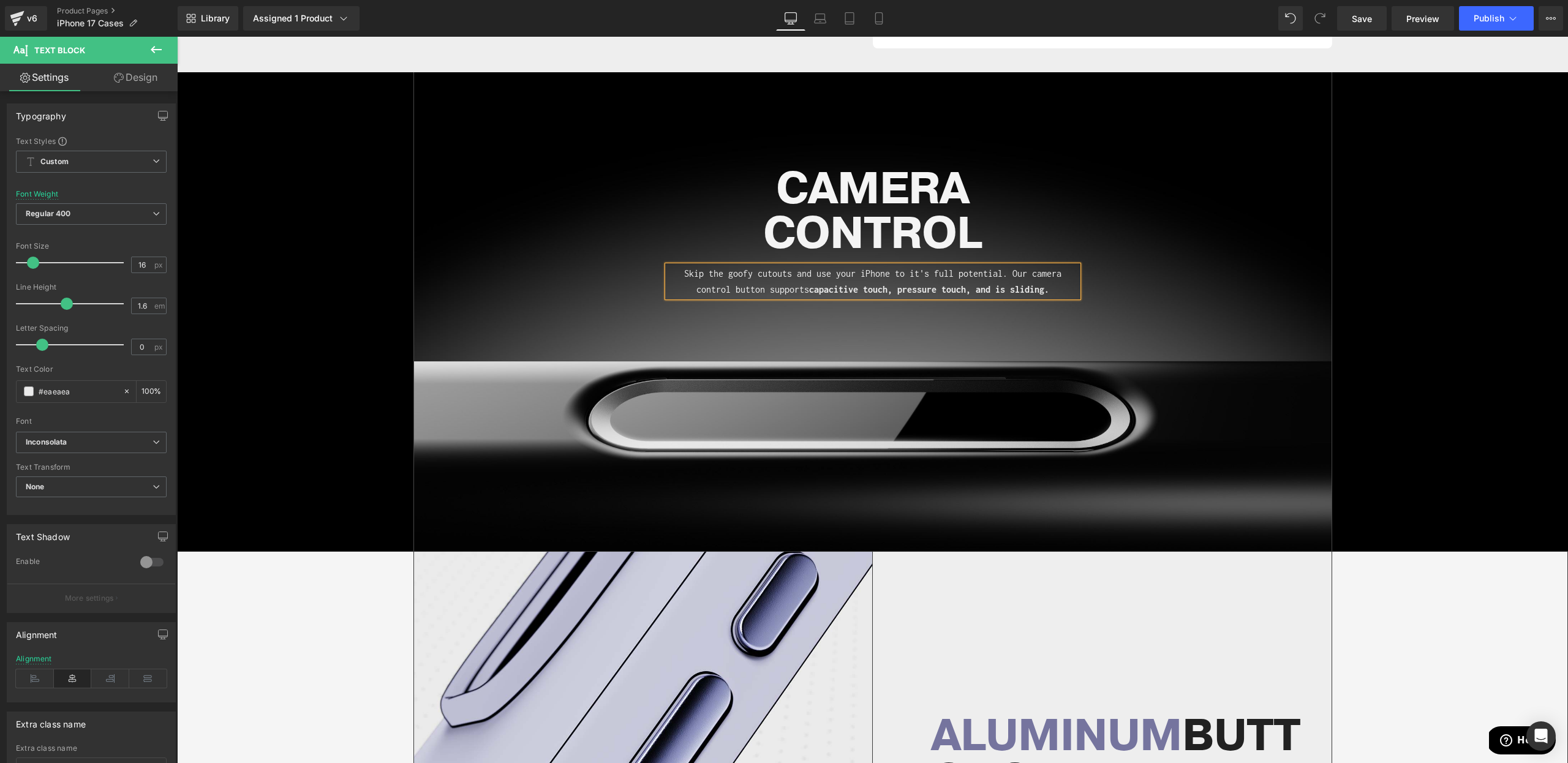
click at [1045, 287] on span "capacitive touch, pressure touch, and is sliding." at bounding box center [929, 290] width 240 height 10
click at [1295, 364] on div "CAMERA CONTROL Heading Skip the goofy cutouts and use your iPhone to it's full …" at bounding box center [873, 311] width 918 height 478
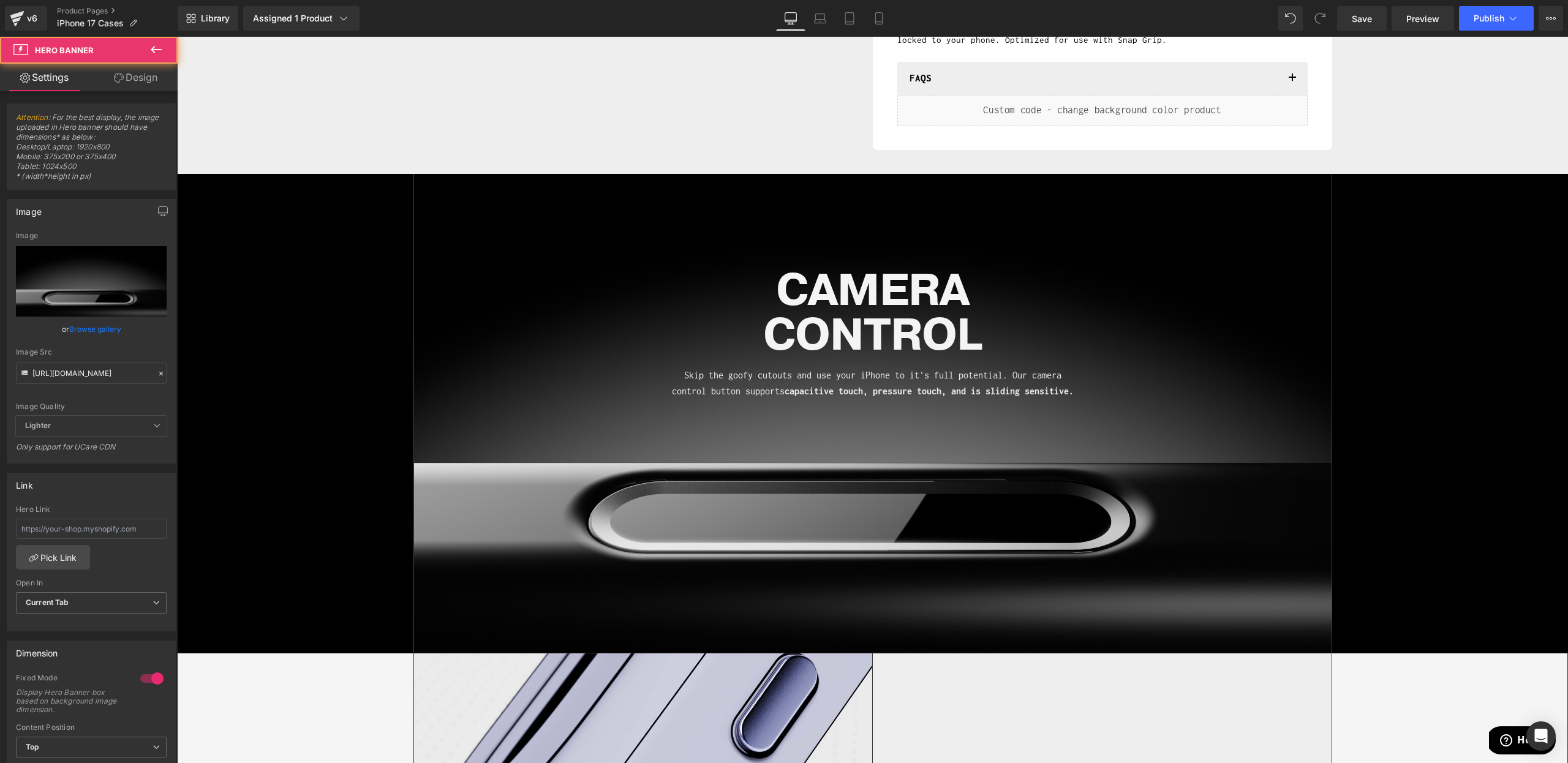
scroll to position [525, 0]
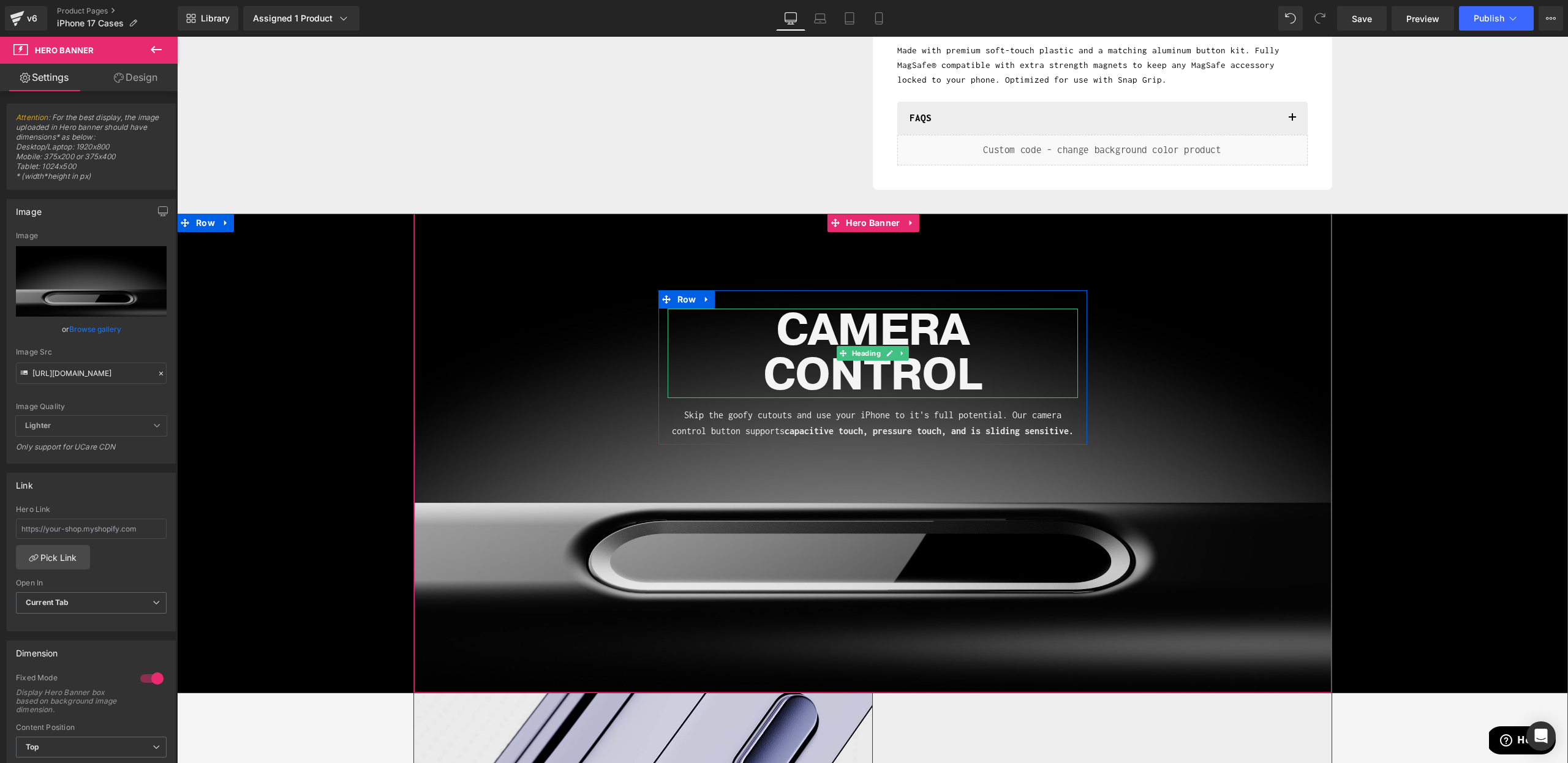
click at [805, 371] on h1 "CONTROL" at bounding box center [873, 376] width 411 height 45
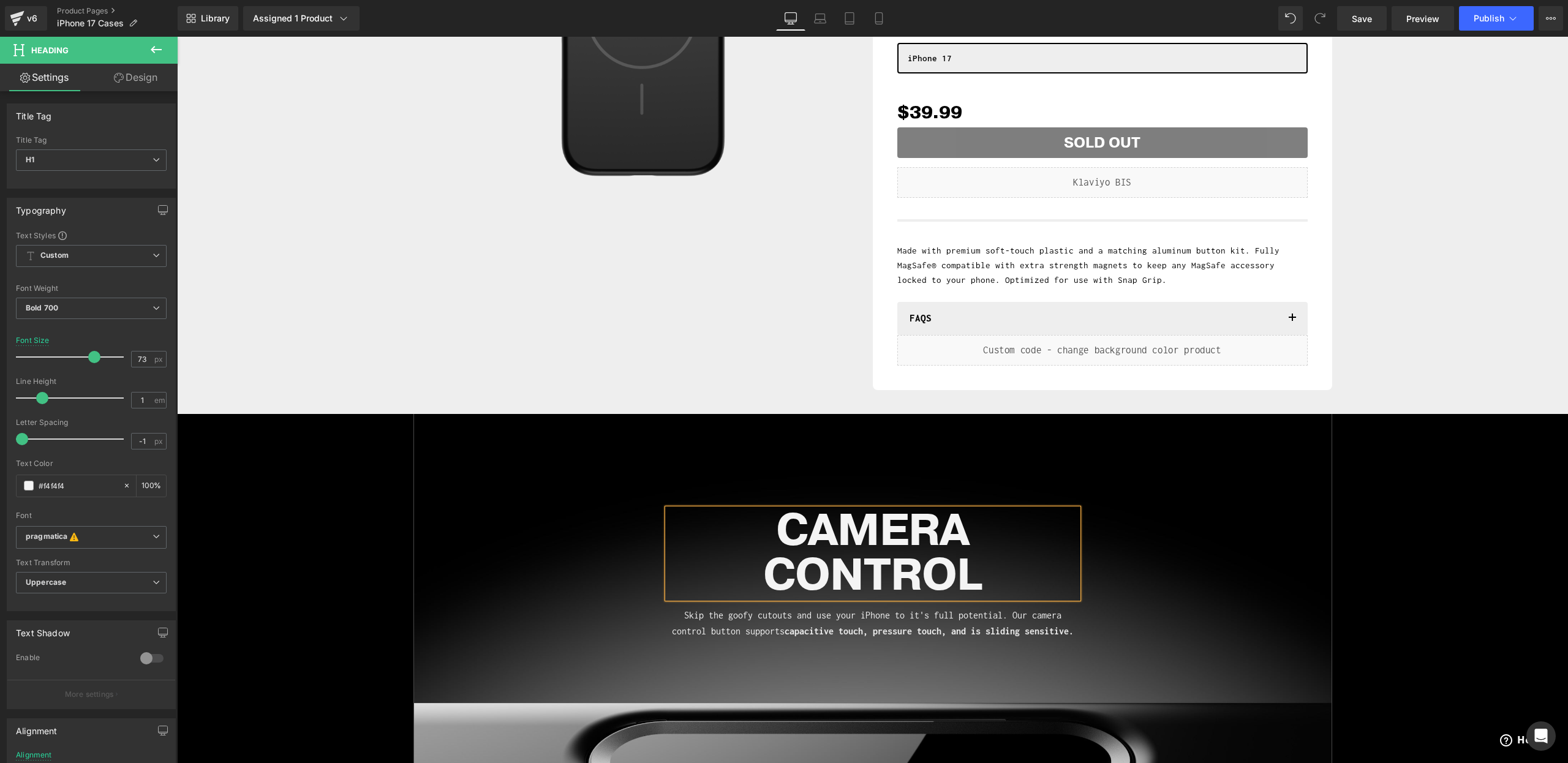
scroll to position [599, 0]
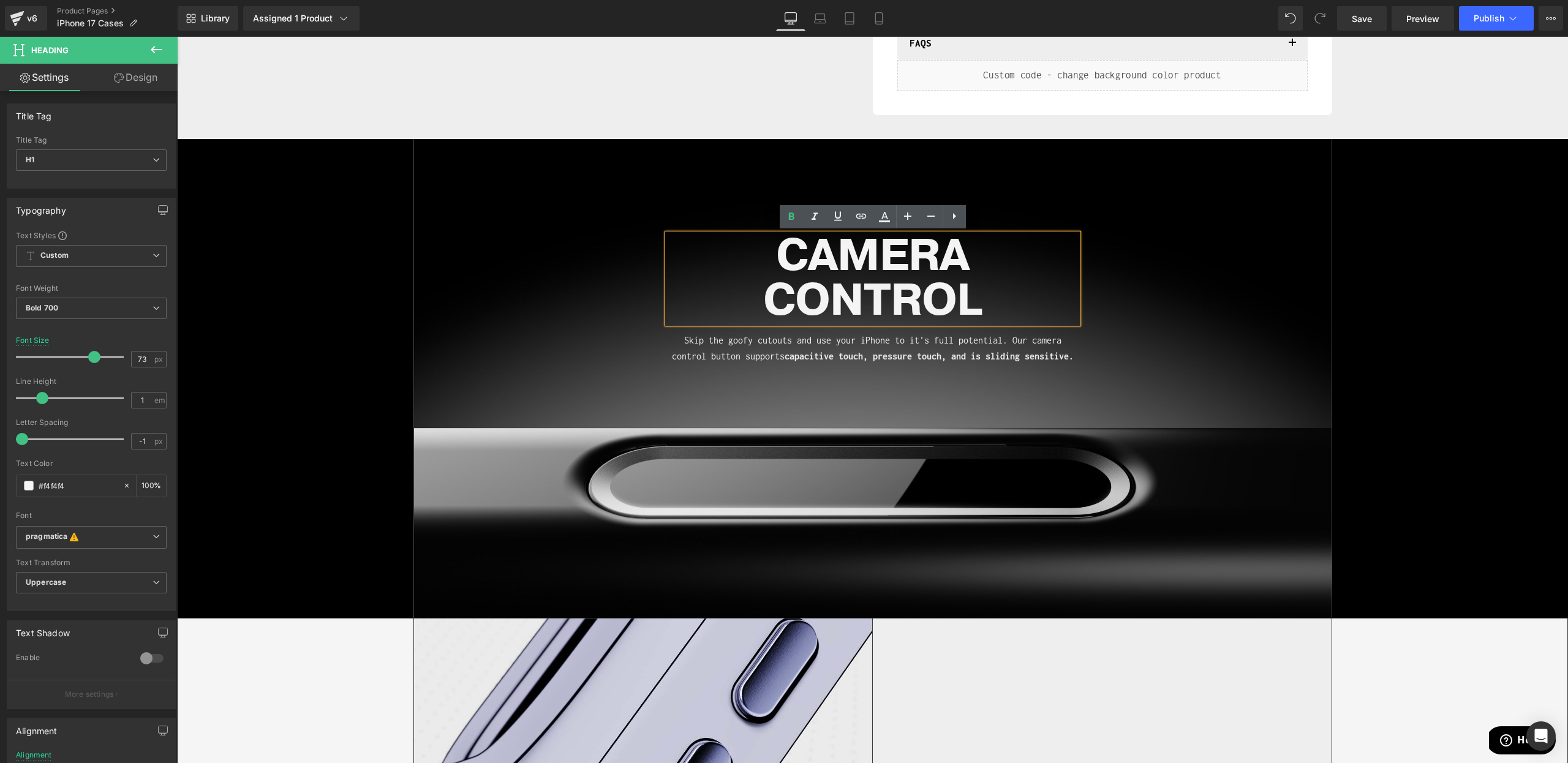
click at [836, 322] on h1 "CONTROL" at bounding box center [873, 301] width 411 height 45
click at [840, 319] on h1 "CONTROL" at bounding box center [873, 301] width 411 height 45
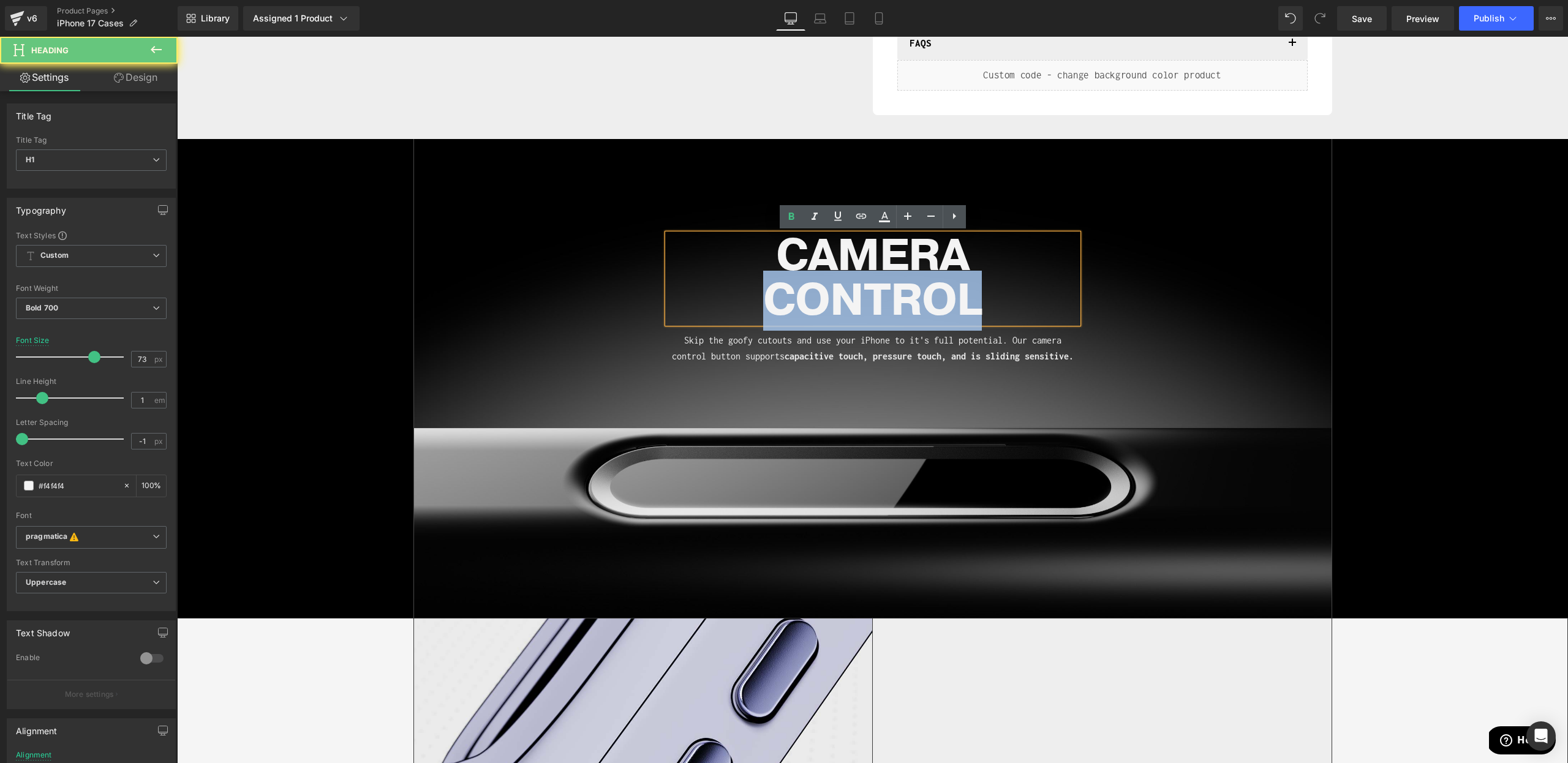
click at [840, 319] on h1 "CONTROL" at bounding box center [873, 301] width 411 height 45
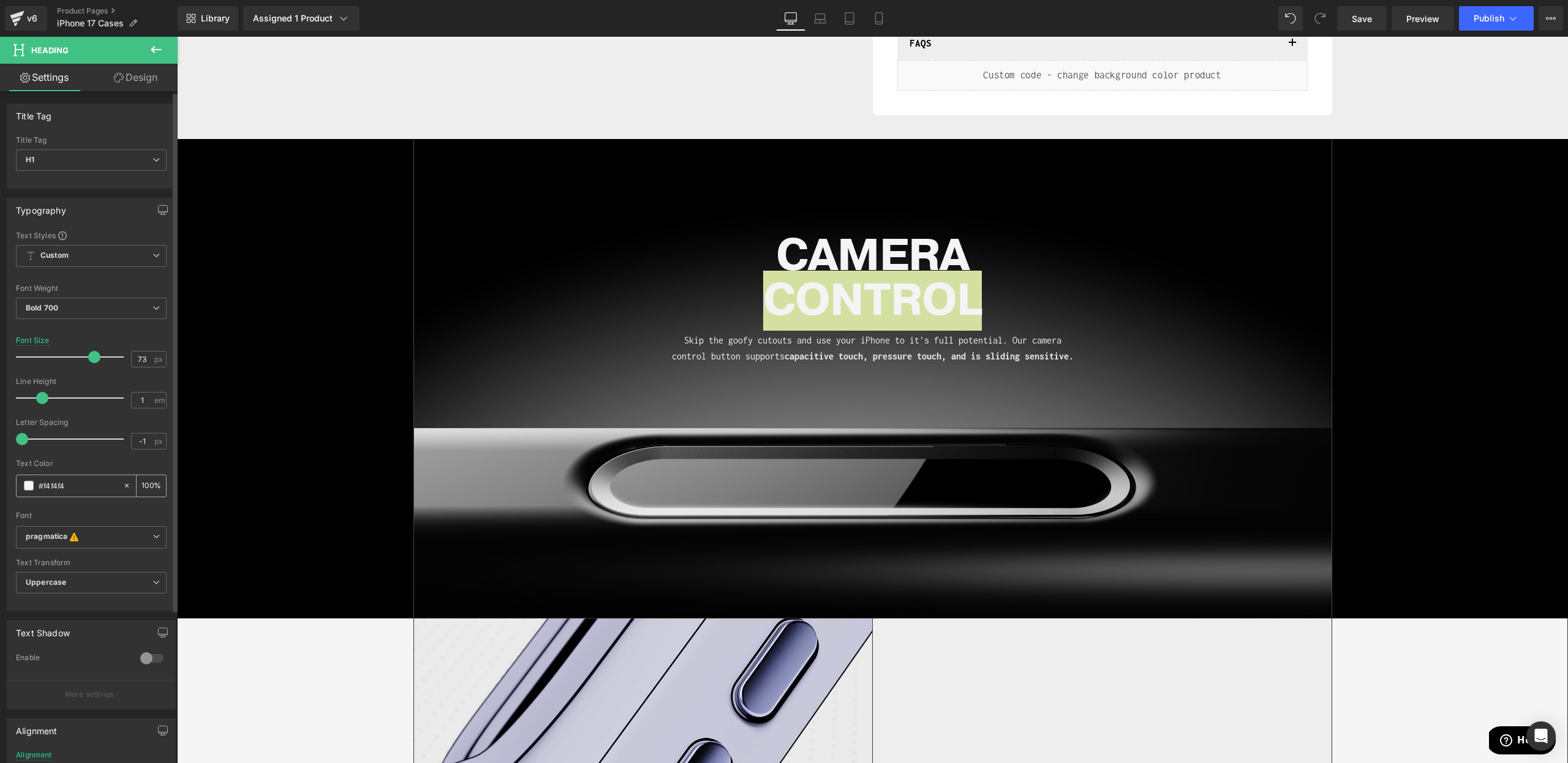
click at [25, 484] on span at bounding box center [28, 485] width 9 height 9
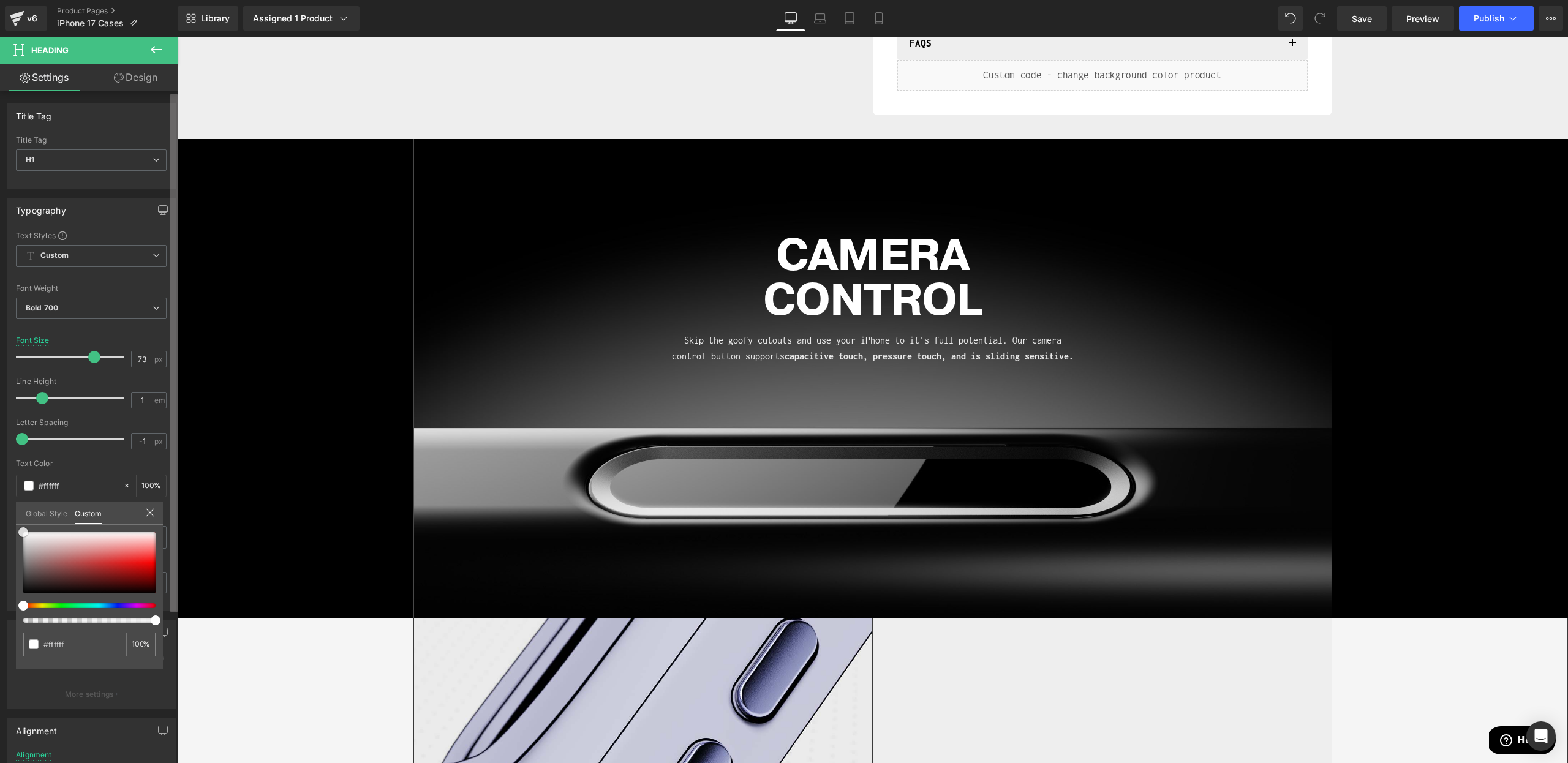
drag, startPoint x: 21, startPoint y: 560, endPoint x: 172, endPoint y: 461, distance: 180.6
click at [1, 518] on div "Typography Text Styles Custom Custom Setup Global Style Custom Setup Global Sty…" at bounding box center [91, 400] width 183 height 422
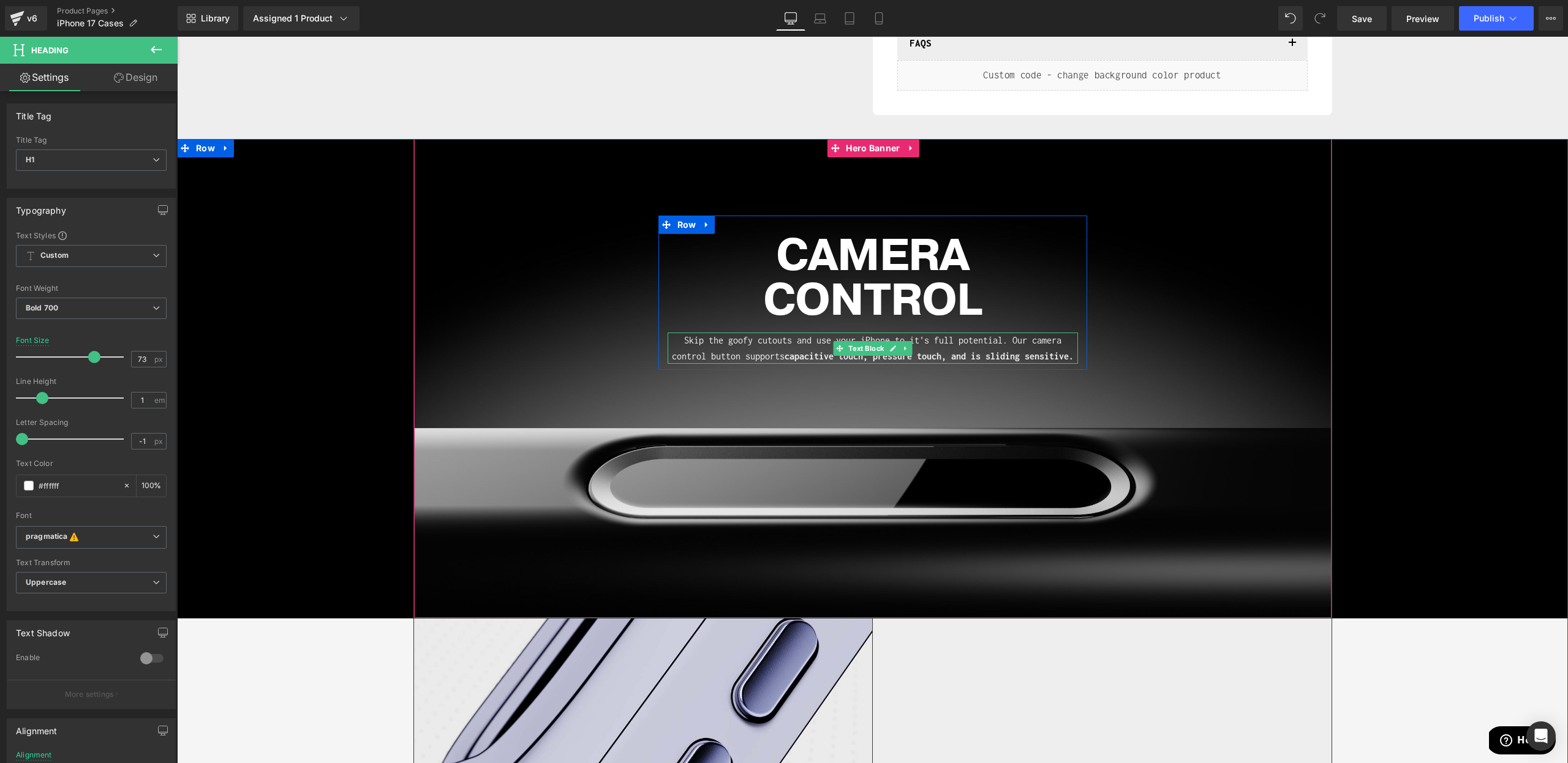
click at [869, 350] on span "Text Block" at bounding box center [866, 348] width 41 height 15
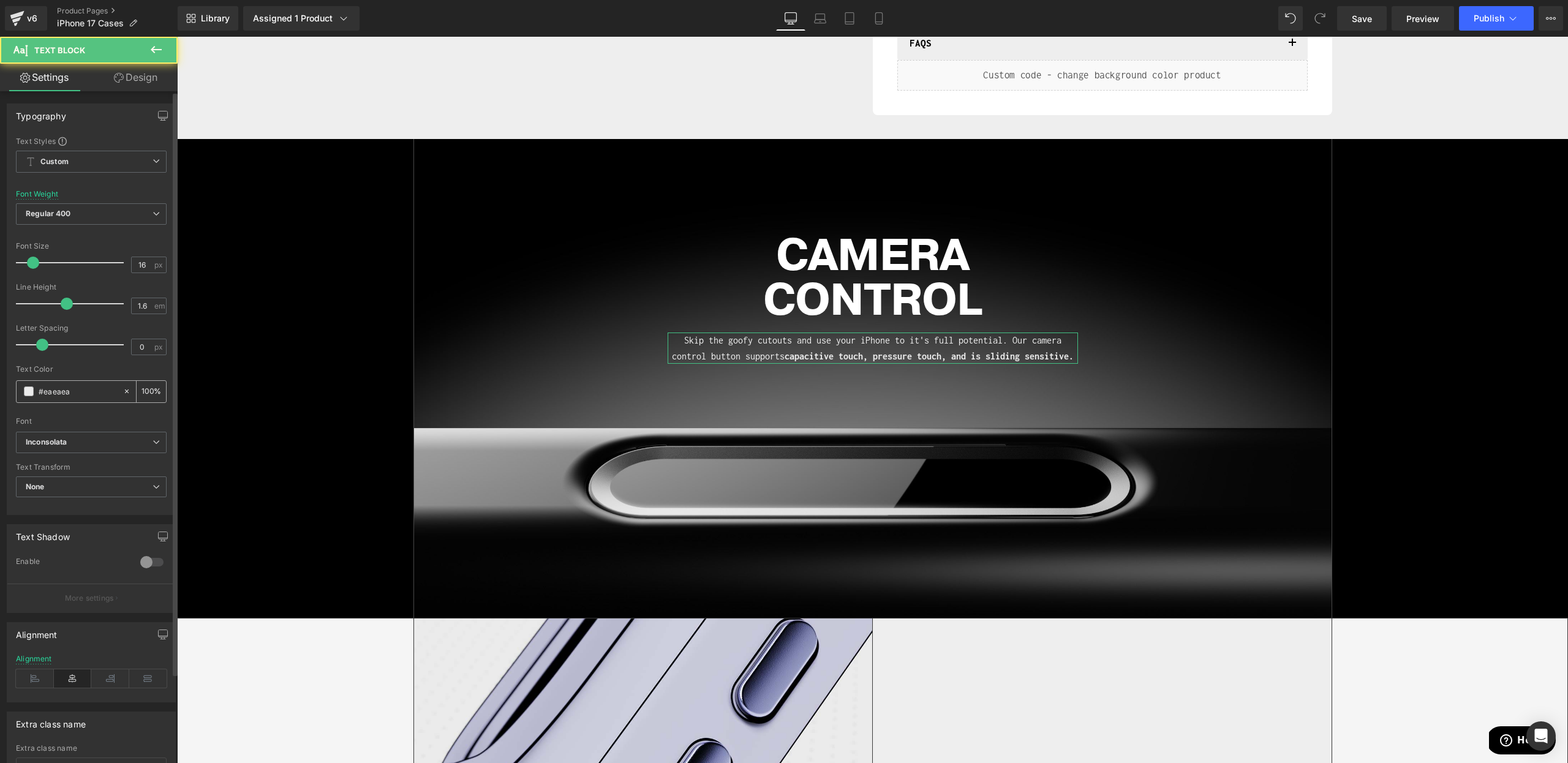
click at [31, 397] on span at bounding box center [28, 391] width 9 height 9
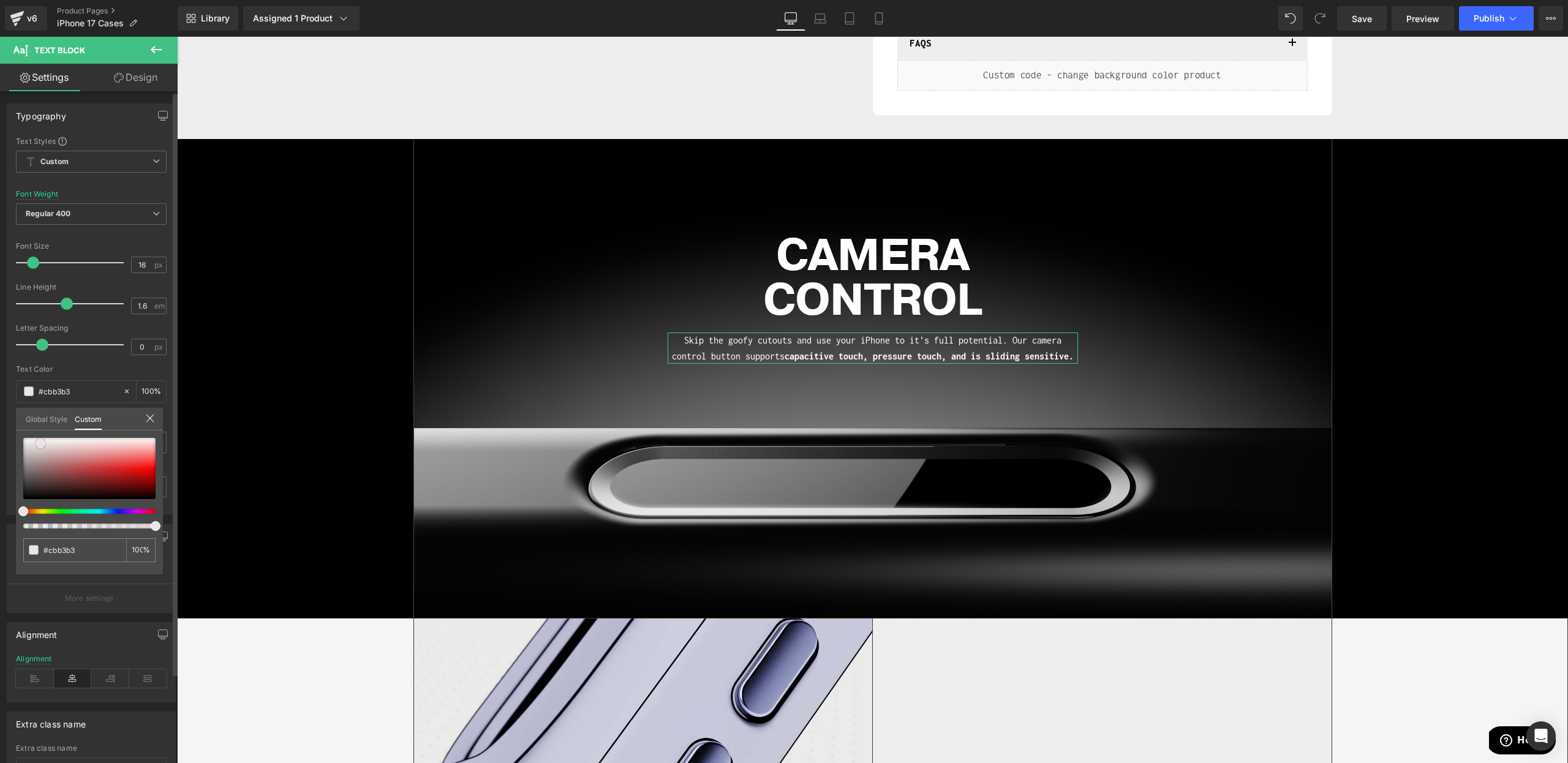
drag, startPoint x: 52, startPoint y: 453, endPoint x: 113, endPoint y: 320, distance: 146.3
click at [0, 335] on div "Typography Text Styles Custom Custom Setup Global Style Custom Setup Global Sty…" at bounding box center [91, 304] width 183 height 421
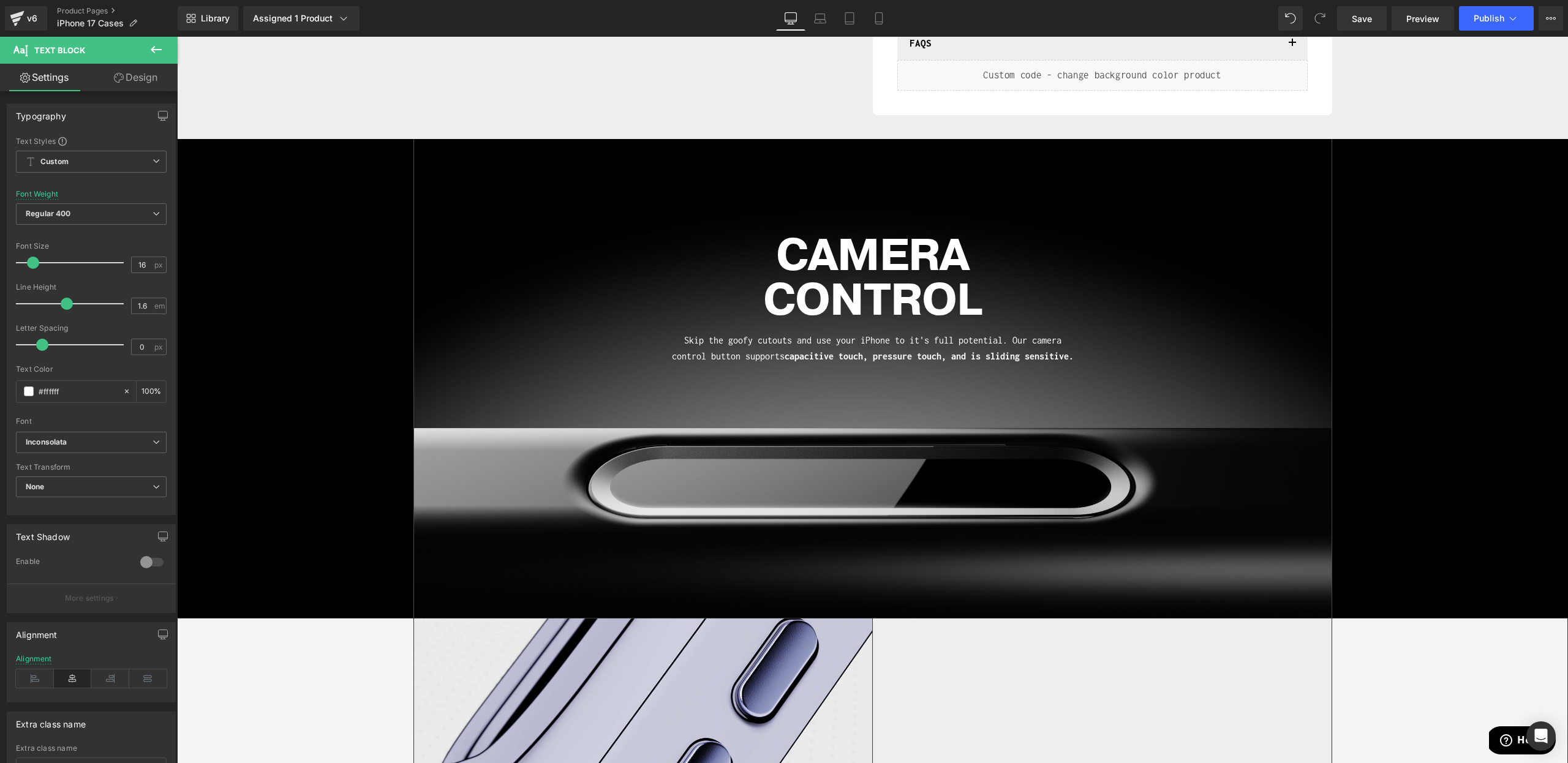
click at [871, 314] on h1 "CONTROL" at bounding box center [873, 301] width 411 height 45
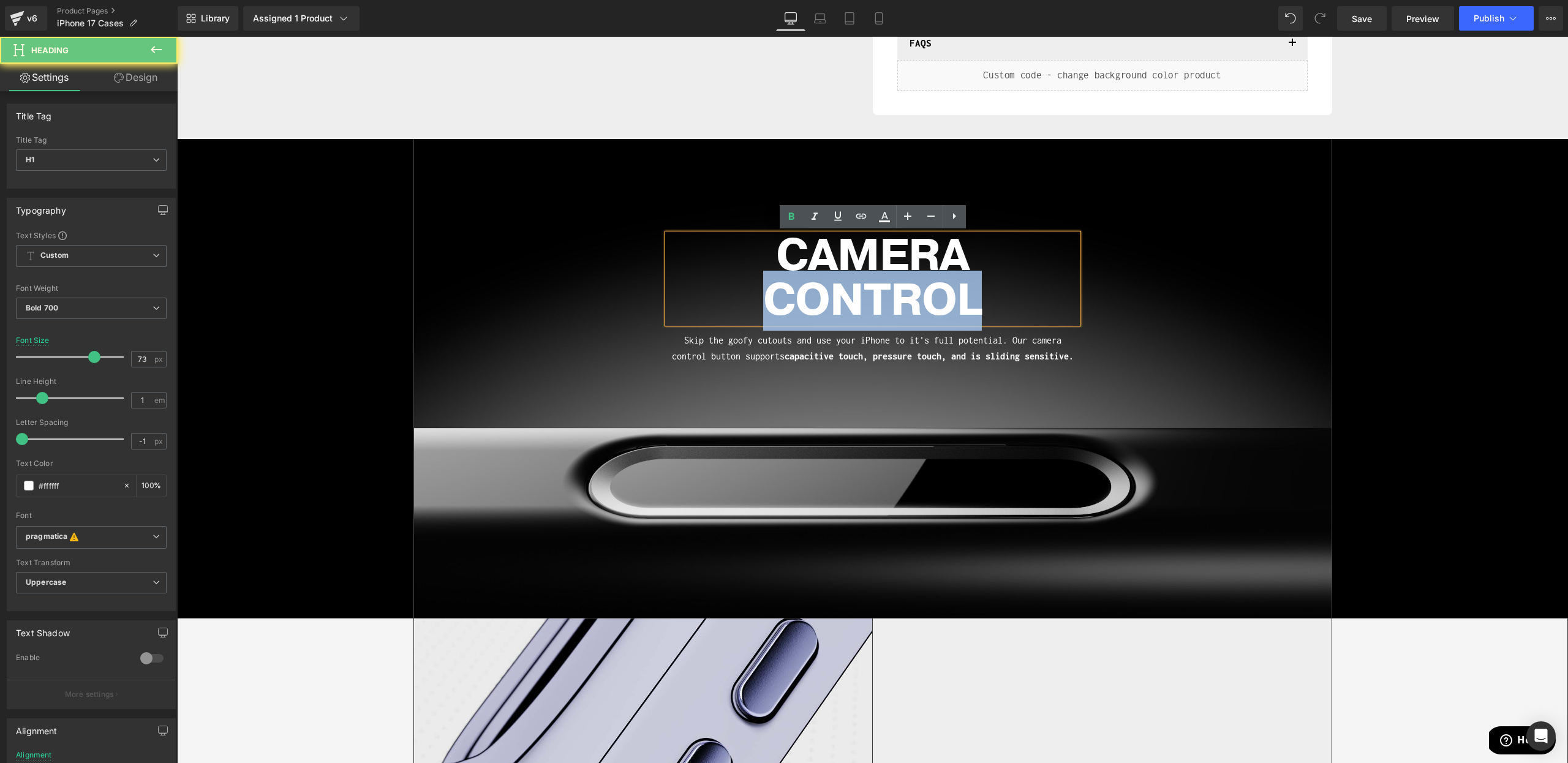
click at [871, 314] on h1 "CONTROL" at bounding box center [873, 301] width 411 height 45
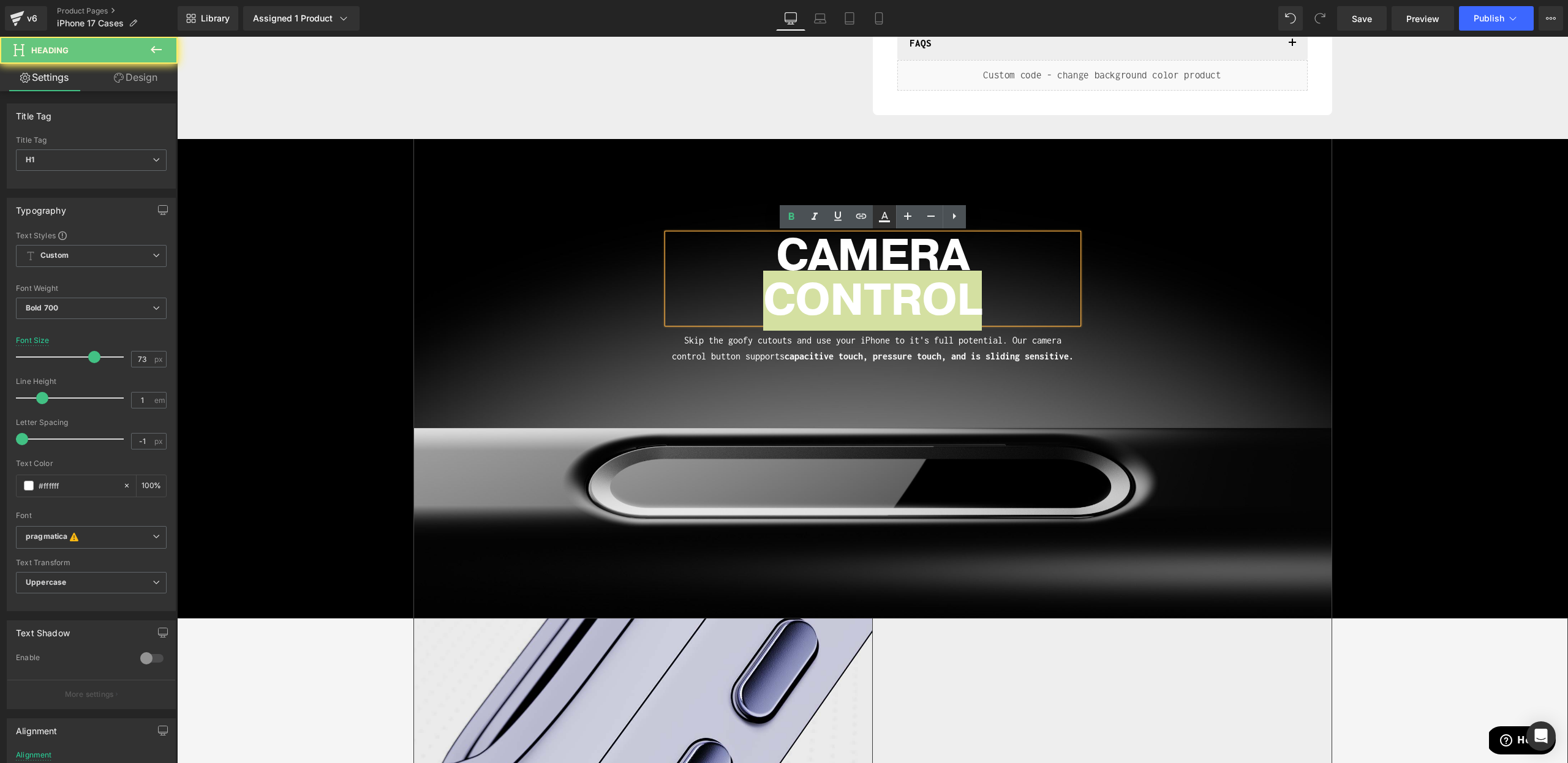
click at [888, 219] on icon at bounding box center [884, 216] width 15 height 15
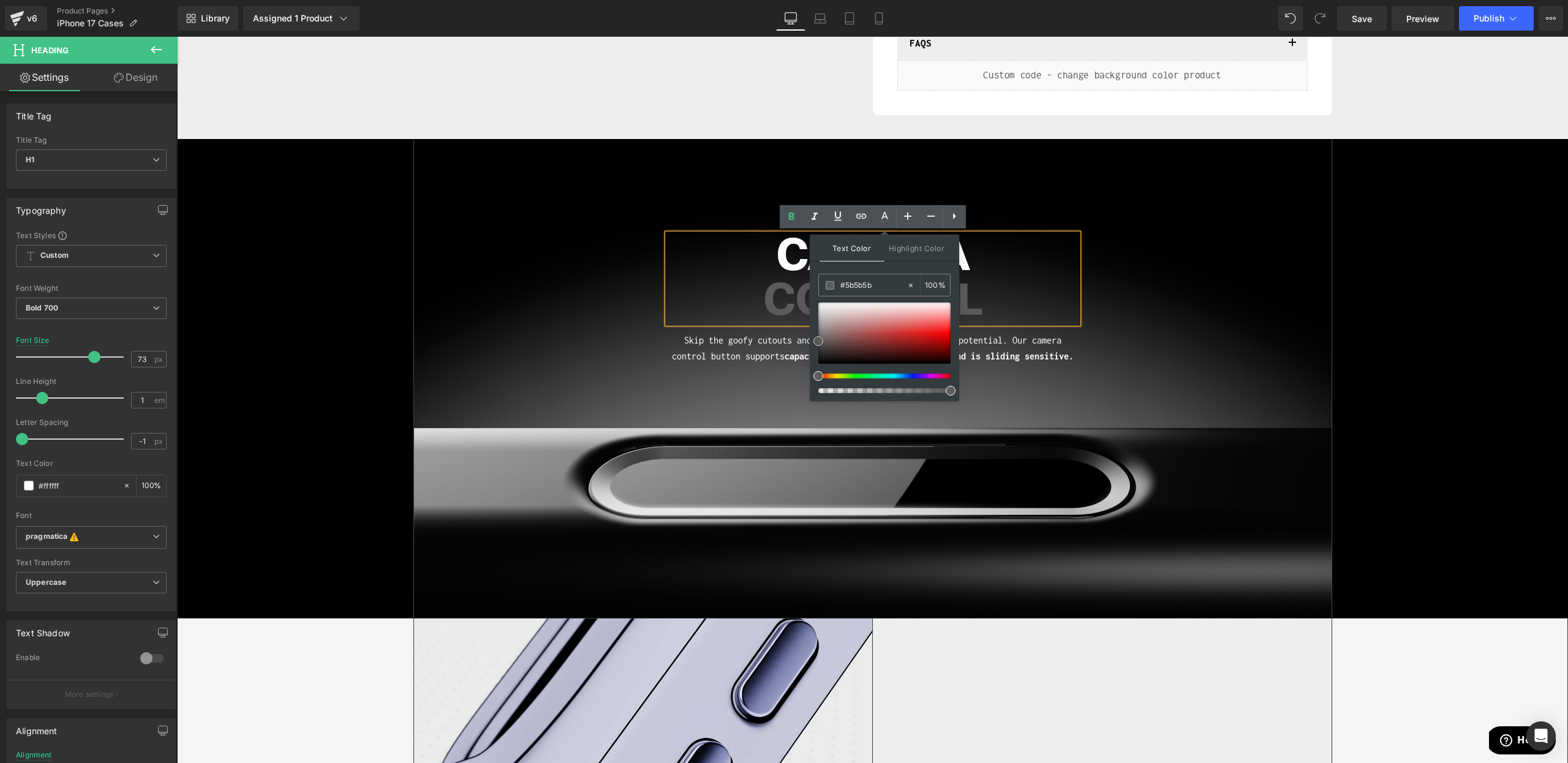
drag, startPoint x: 1016, startPoint y: 378, endPoint x: 798, endPoint y: 325, distance: 224.4
drag, startPoint x: 818, startPoint y: 341, endPoint x: 938, endPoint y: 333, distance: 120.3
click at [811, 329] on div "Text Color Highlight Color rgba(106, 135, 83, 1) #6a8753 100 % none 0 %" at bounding box center [884, 317] width 149 height 166
click at [1119, 340] on span "CAMERA CONTROL Heading Skip the goofy cutouts and use your iPhone to it's full …" at bounding box center [873, 278] width 918 height 183
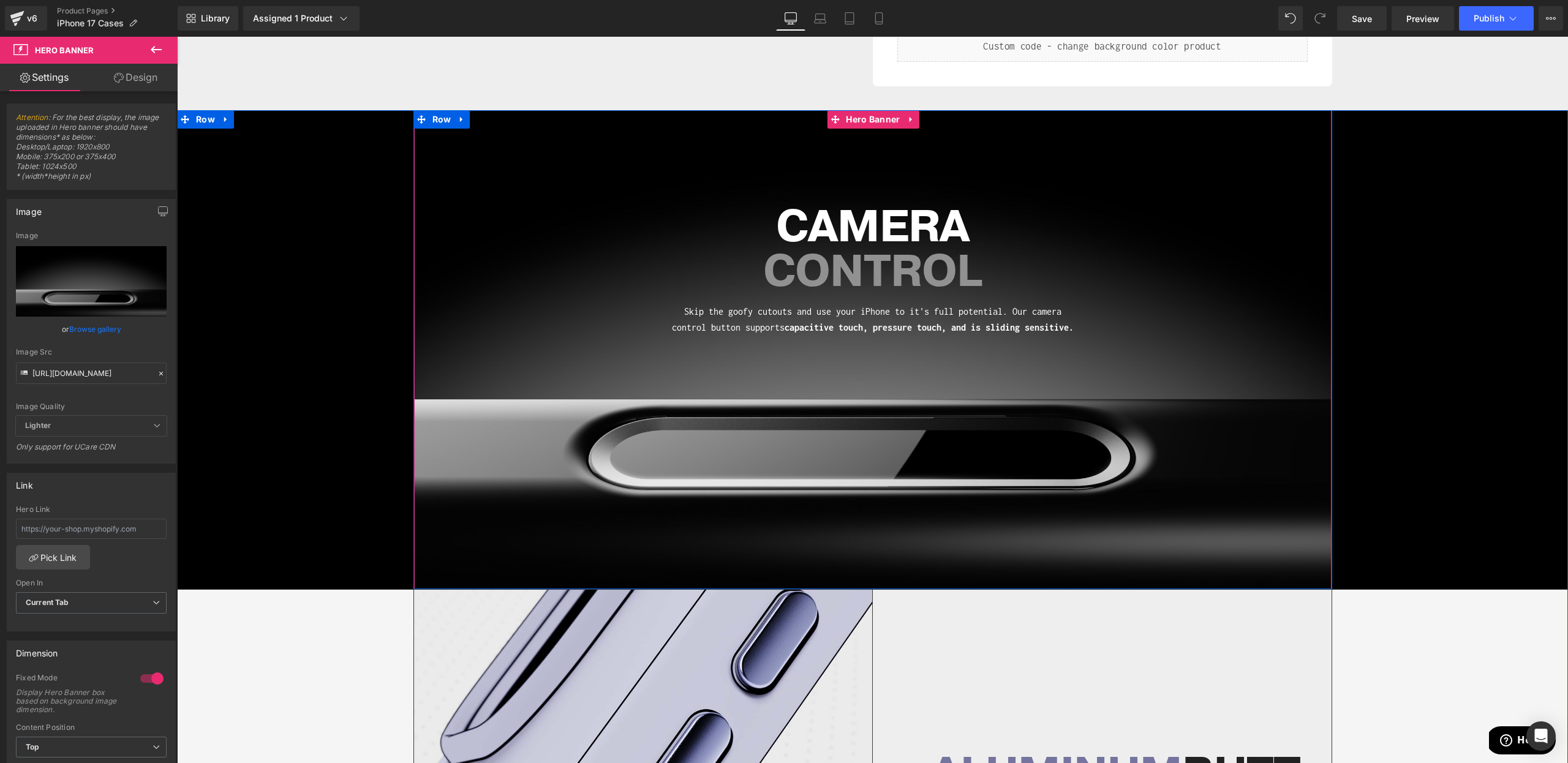
scroll to position [629, 0]
click at [871, 275] on span "CONTROL" at bounding box center [873, 272] width 219 height 60
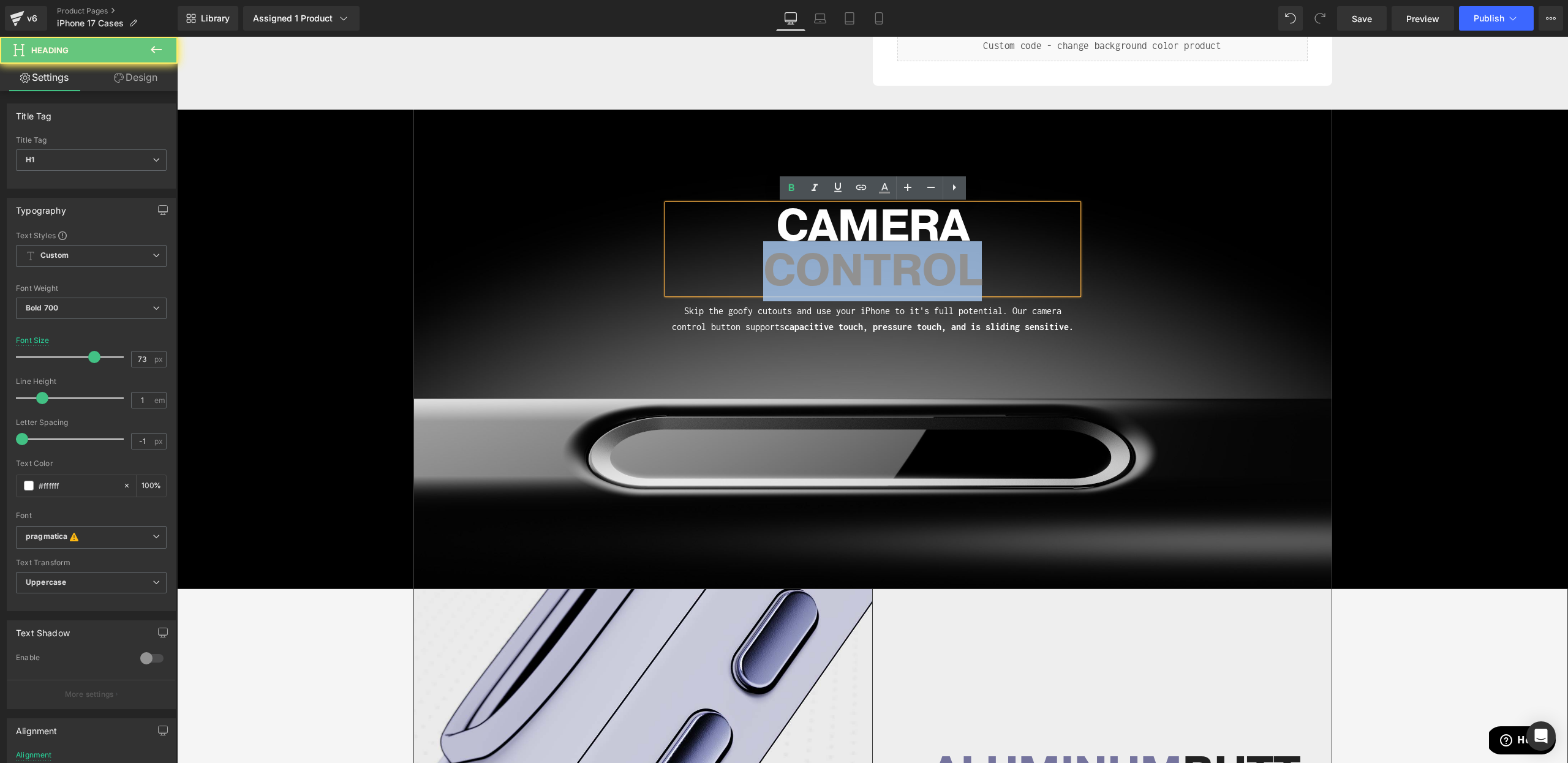
click at [871, 275] on span "CONTROL" at bounding box center [873, 272] width 219 height 60
click at [830, 274] on span "CONTROL" at bounding box center [873, 272] width 219 height 60
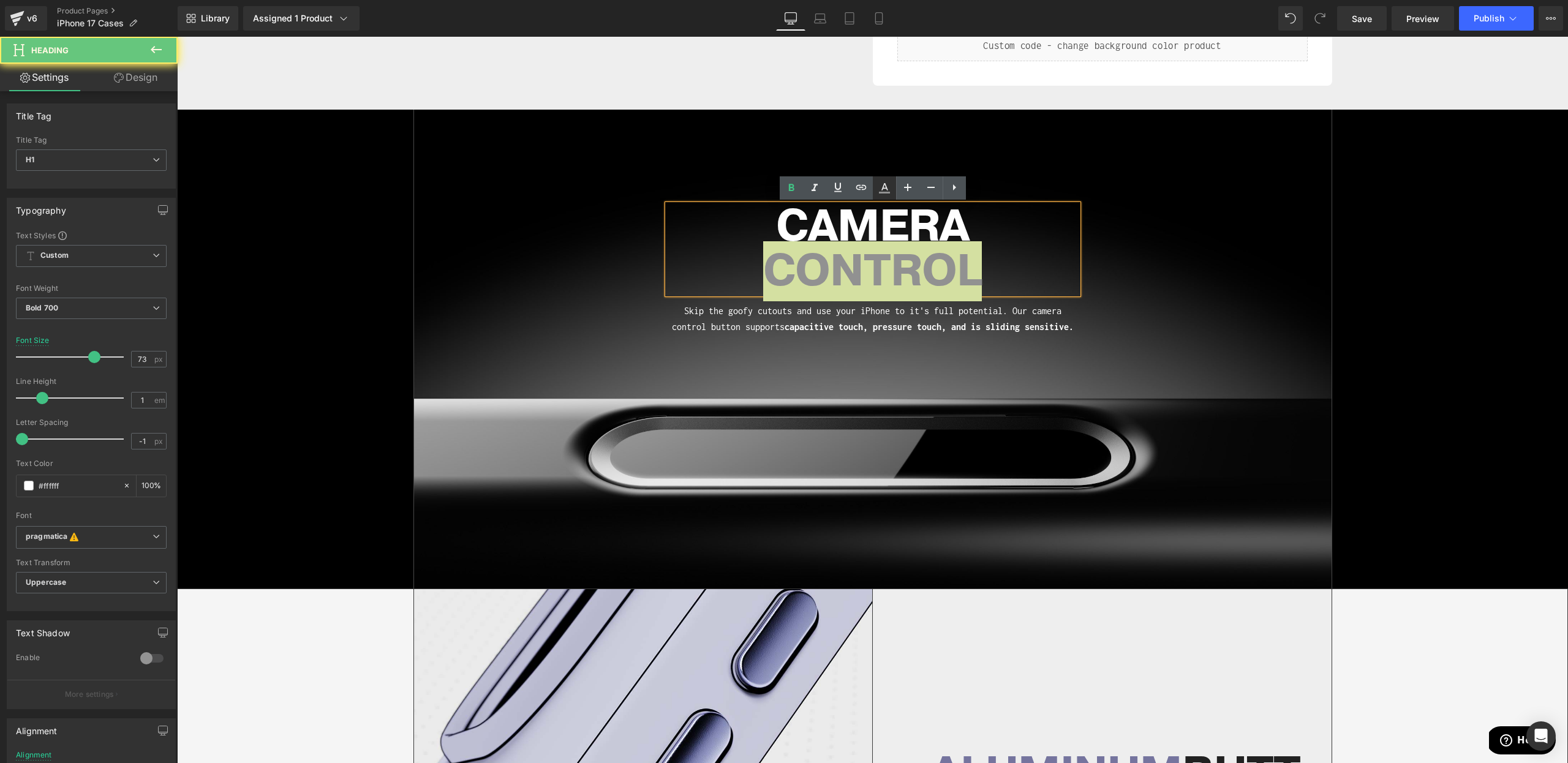
click at [891, 191] on link at bounding box center [884, 188] width 23 height 23
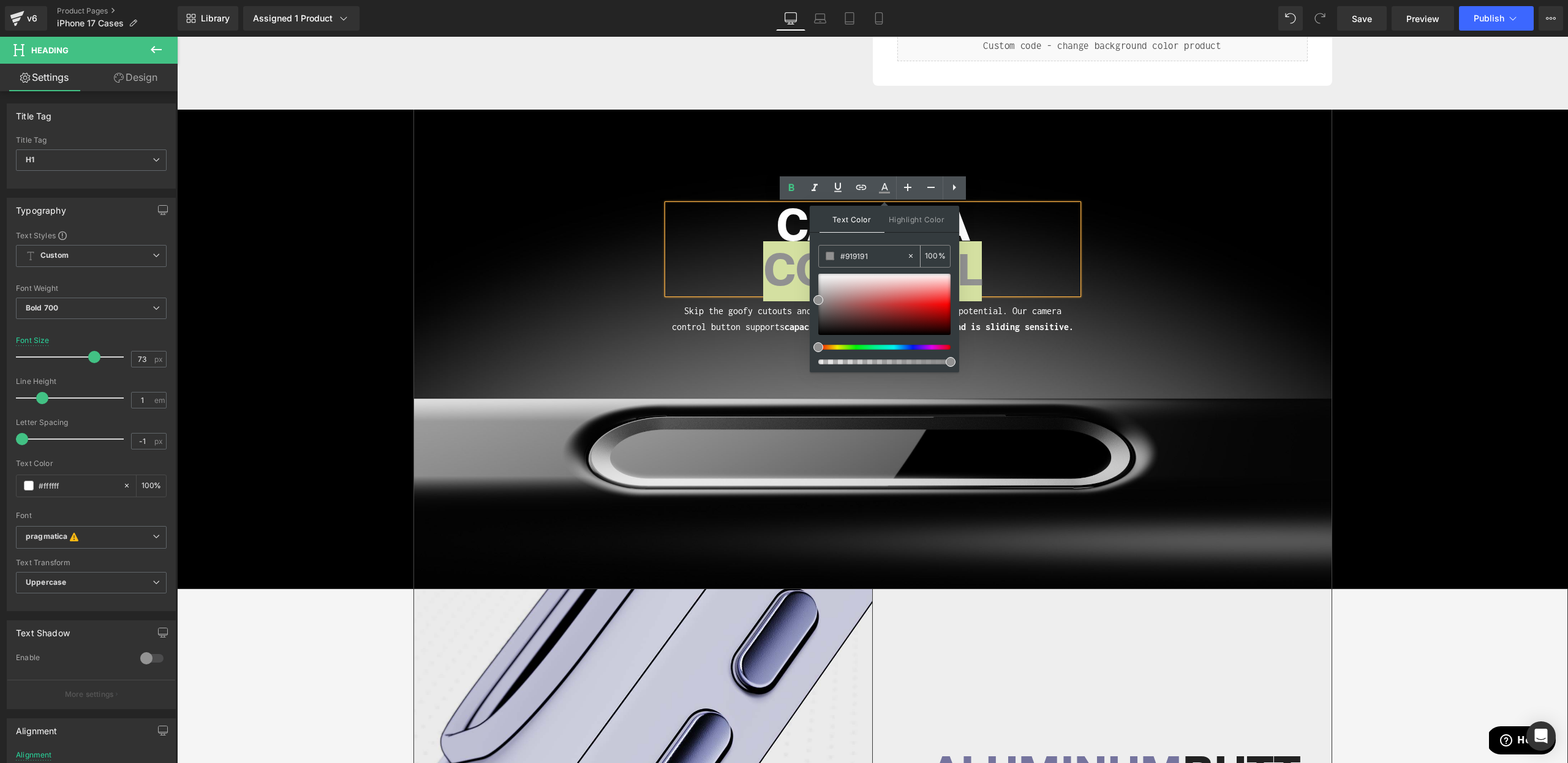
click at [858, 260] on input "#6a8753" at bounding box center [874, 256] width 66 height 14
paste input "DBC9FE"
click at [944, 281] on span at bounding box center [944, 280] width 9 height 9
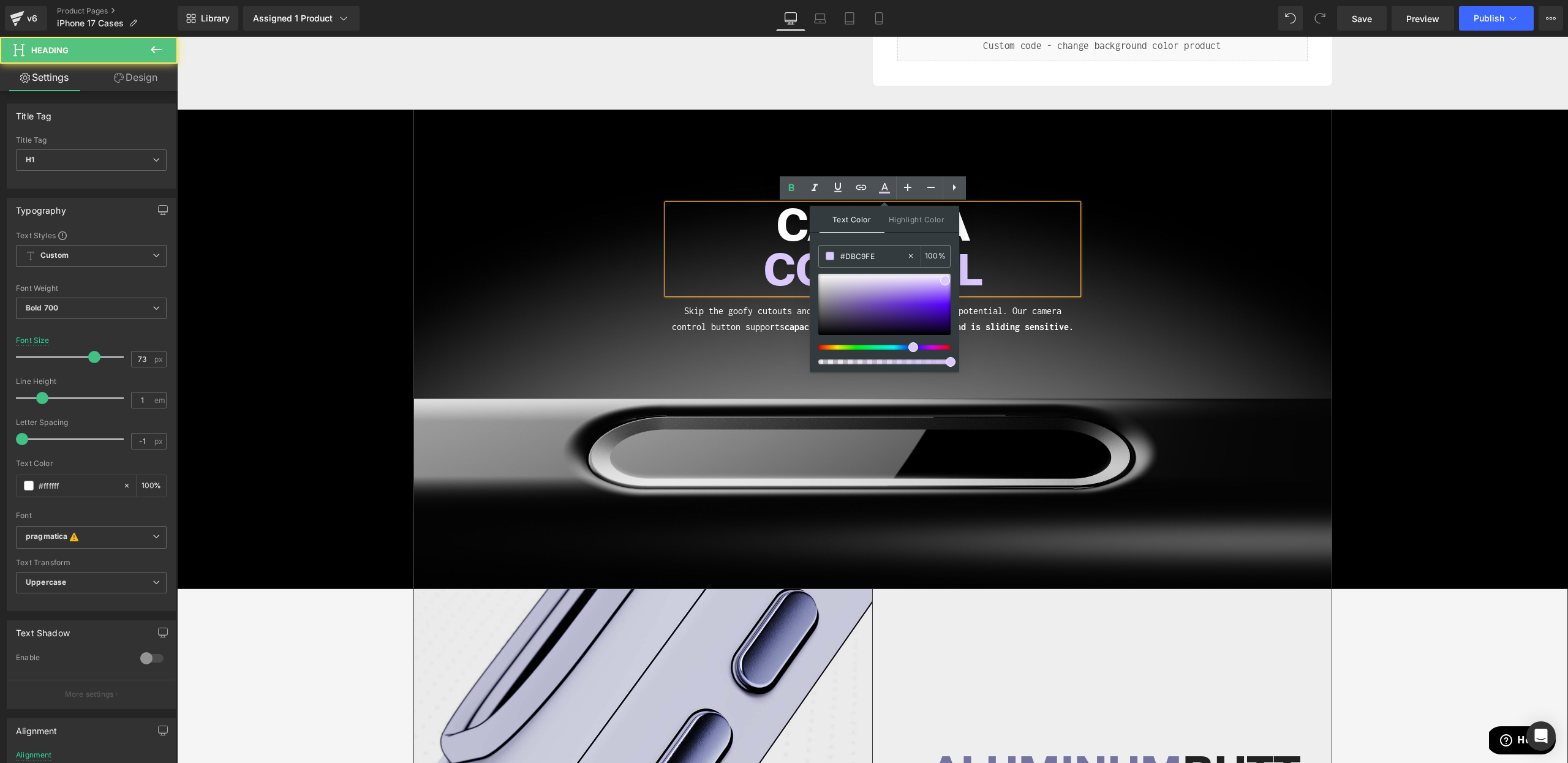
click at [1020, 294] on div "CAMERA CONTROL" at bounding box center [873, 249] width 411 height 90
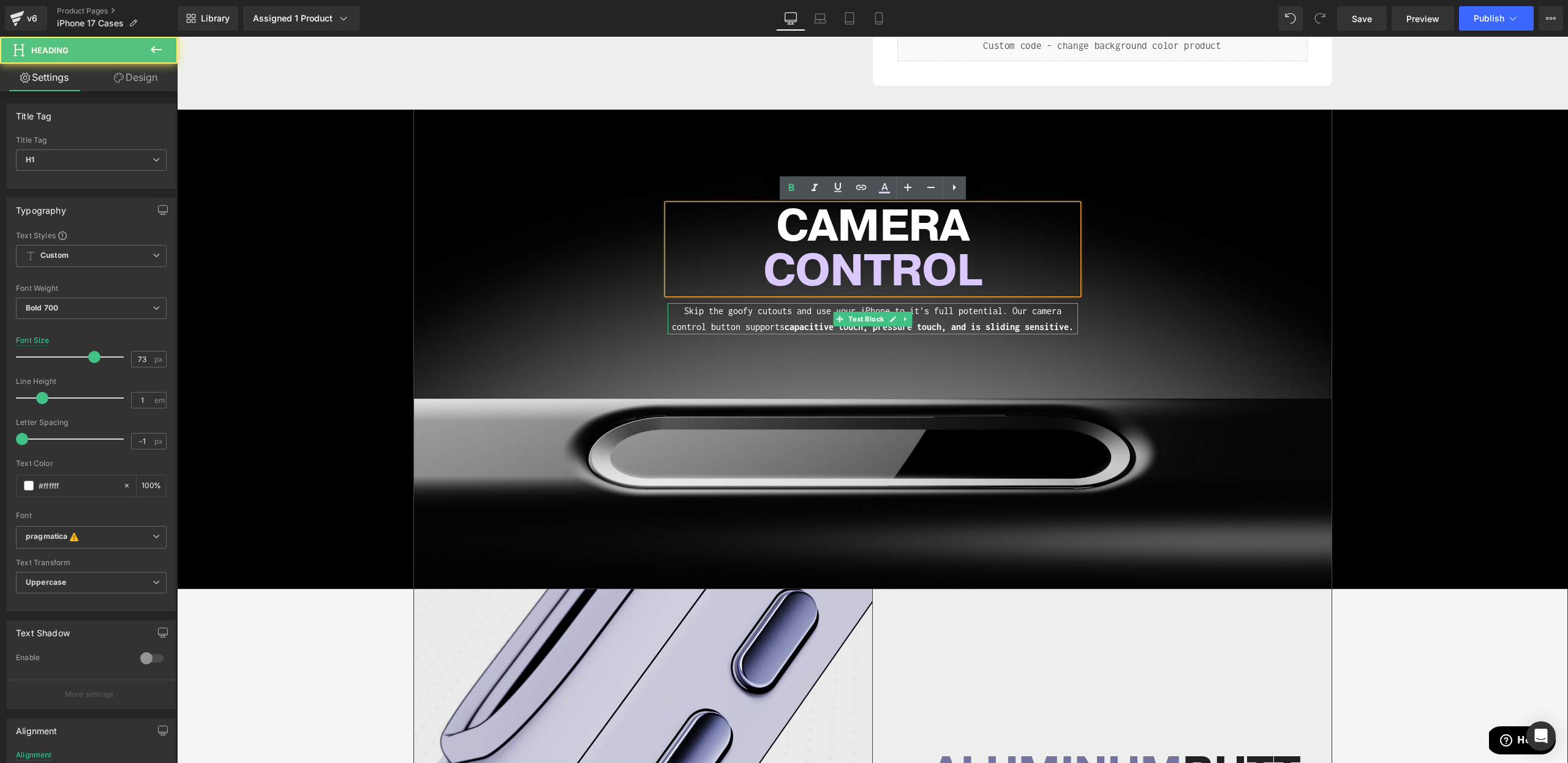
click at [875, 330] on span "capacitive touch, pressure touch, and is sliding sensitive." at bounding box center [929, 327] width 289 height 10
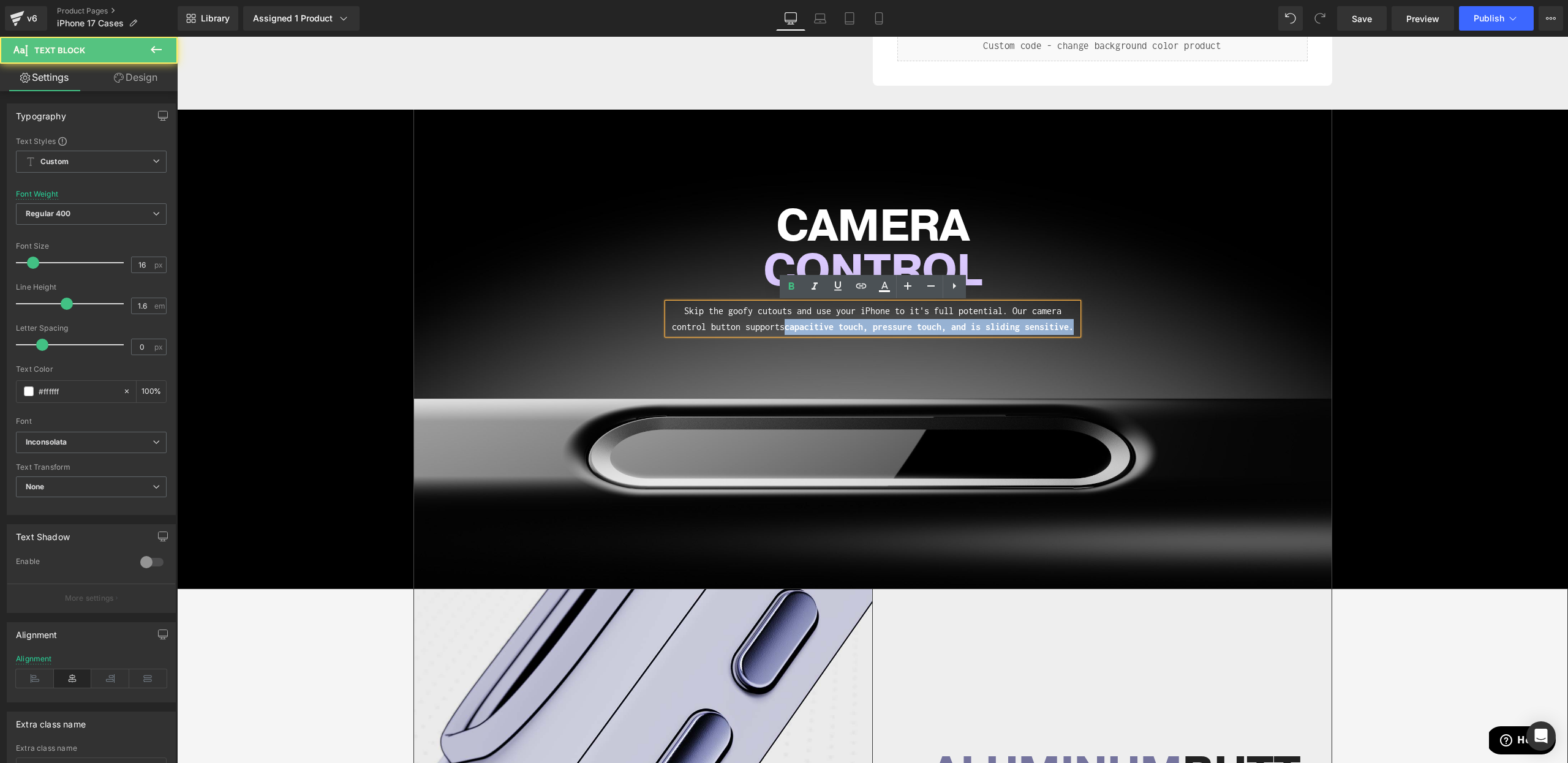
drag, startPoint x: 789, startPoint y: 327, endPoint x: 1090, endPoint y: 341, distance: 301.3
click at [1090, 341] on div "CAMERA CONTROL Heading Skip the goofy cutouts and use your iPhone to it's full …" at bounding box center [873, 348] width 918 height 478
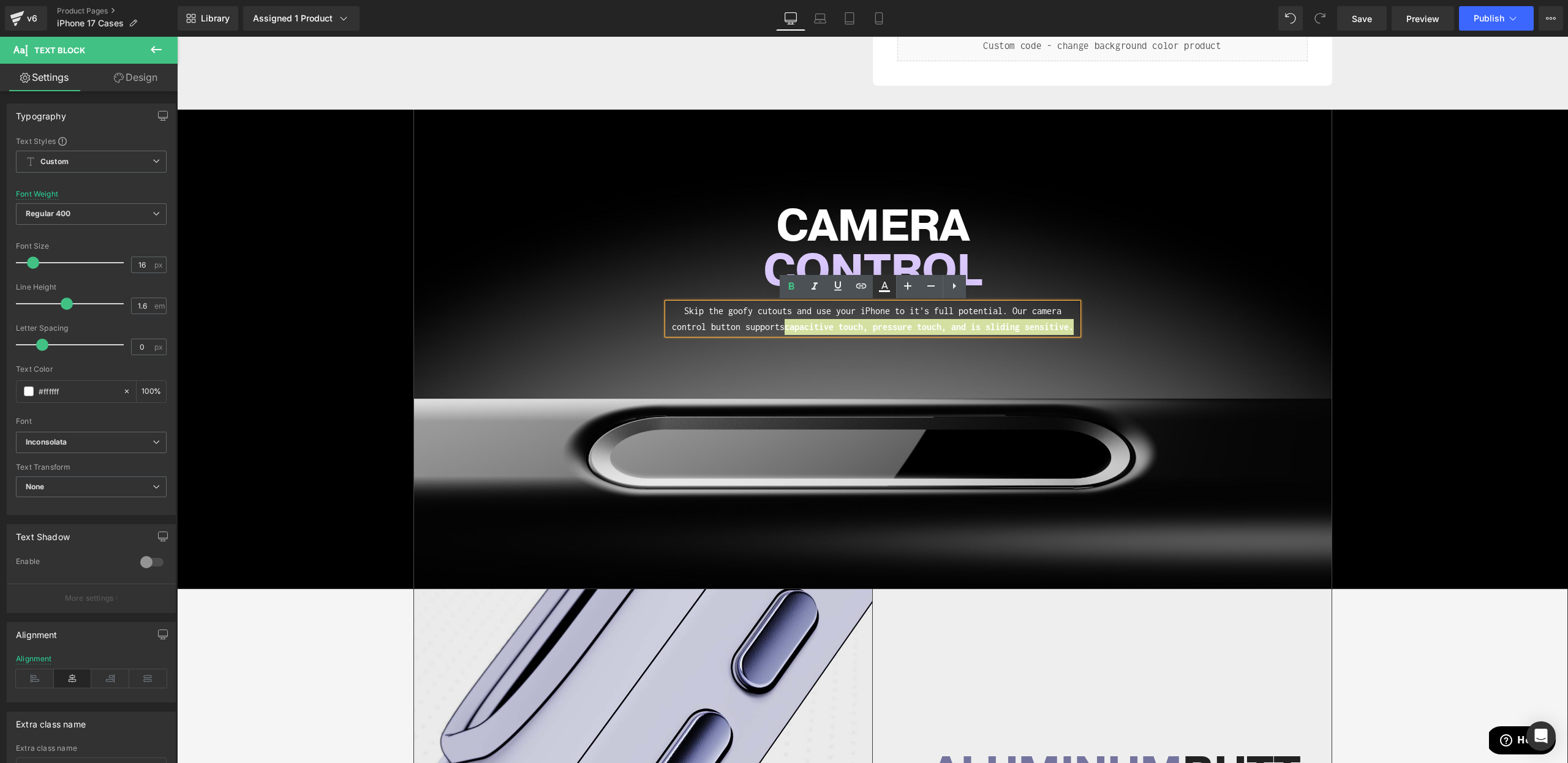
click at [887, 294] on link at bounding box center [884, 286] width 23 height 23
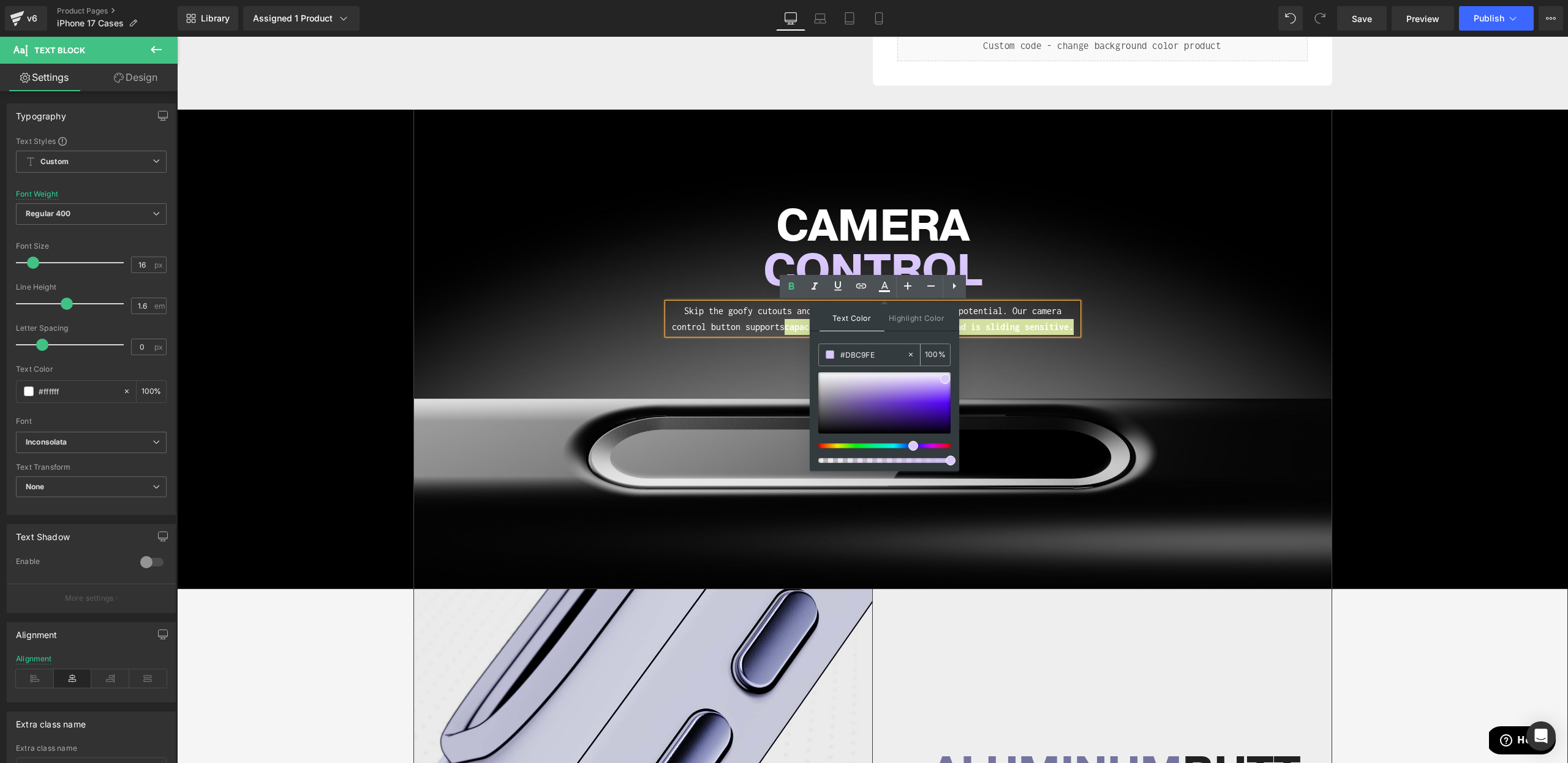
click at [856, 350] on input "#DBC9FE" at bounding box center [874, 354] width 66 height 14
paste input "DBC9FE"
type input "#DBC9FE"
click at [946, 379] on span at bounding box center [944, 378] width 9 height 9
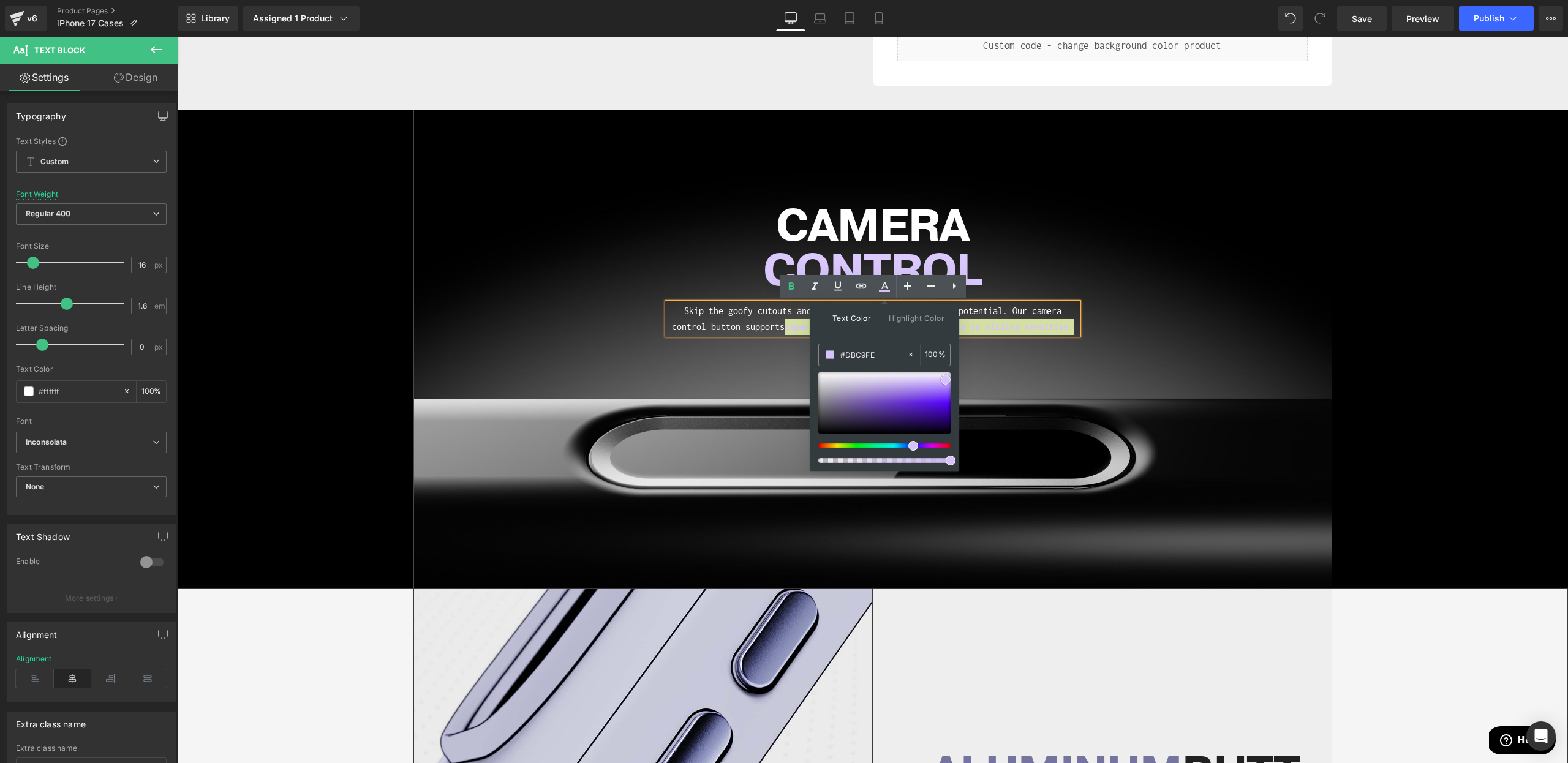
click at [945, 382] on span at bounding box center [945, 379] width 9 height 9
click at [1101, 392] on div "CAMERA CONTROL Heading Skip the goofy cutouts and use your iPhone to it's full …" at bounding box center [873, 348] width 918 height 478
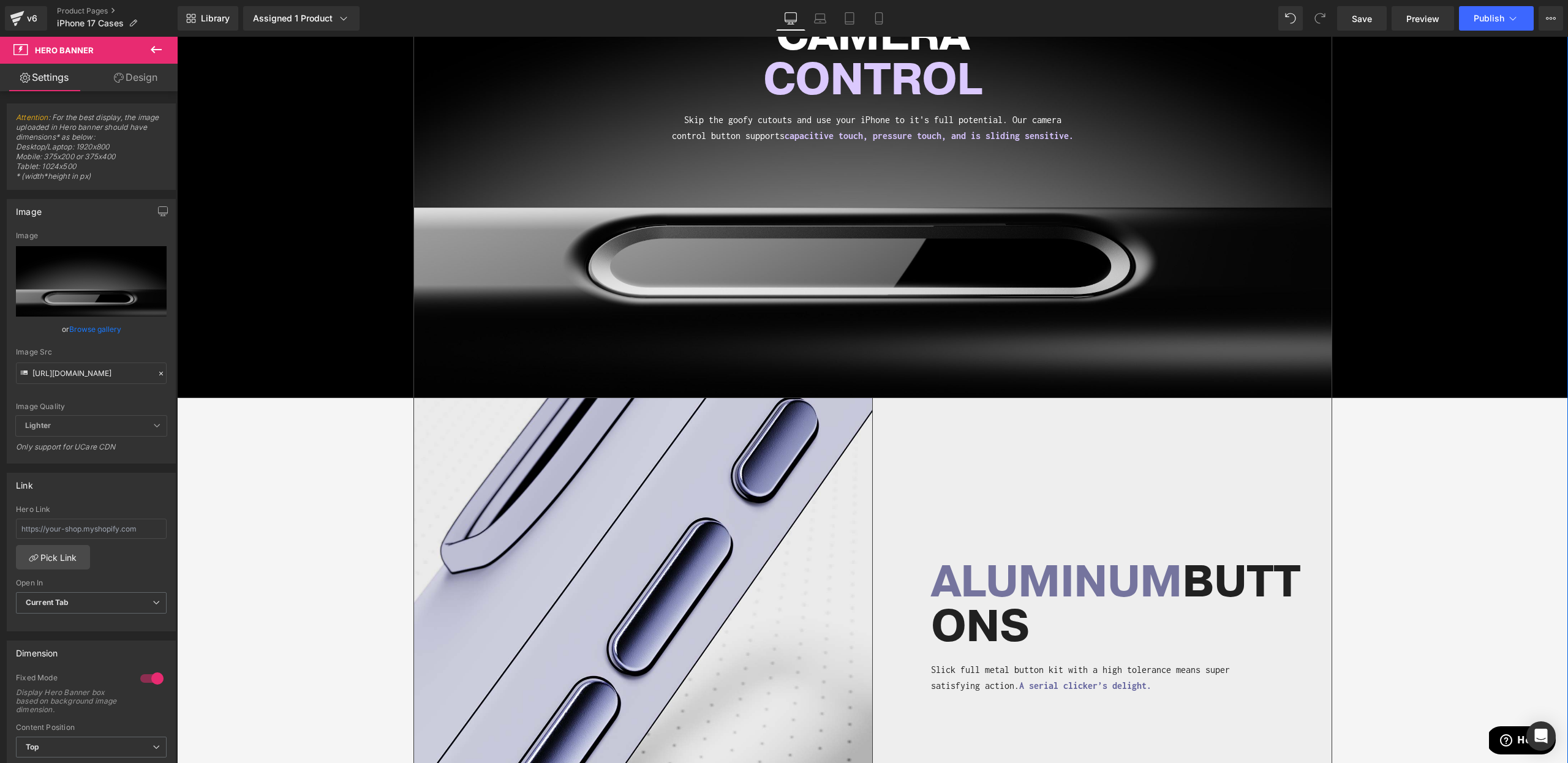
scroll to position [819, 0]
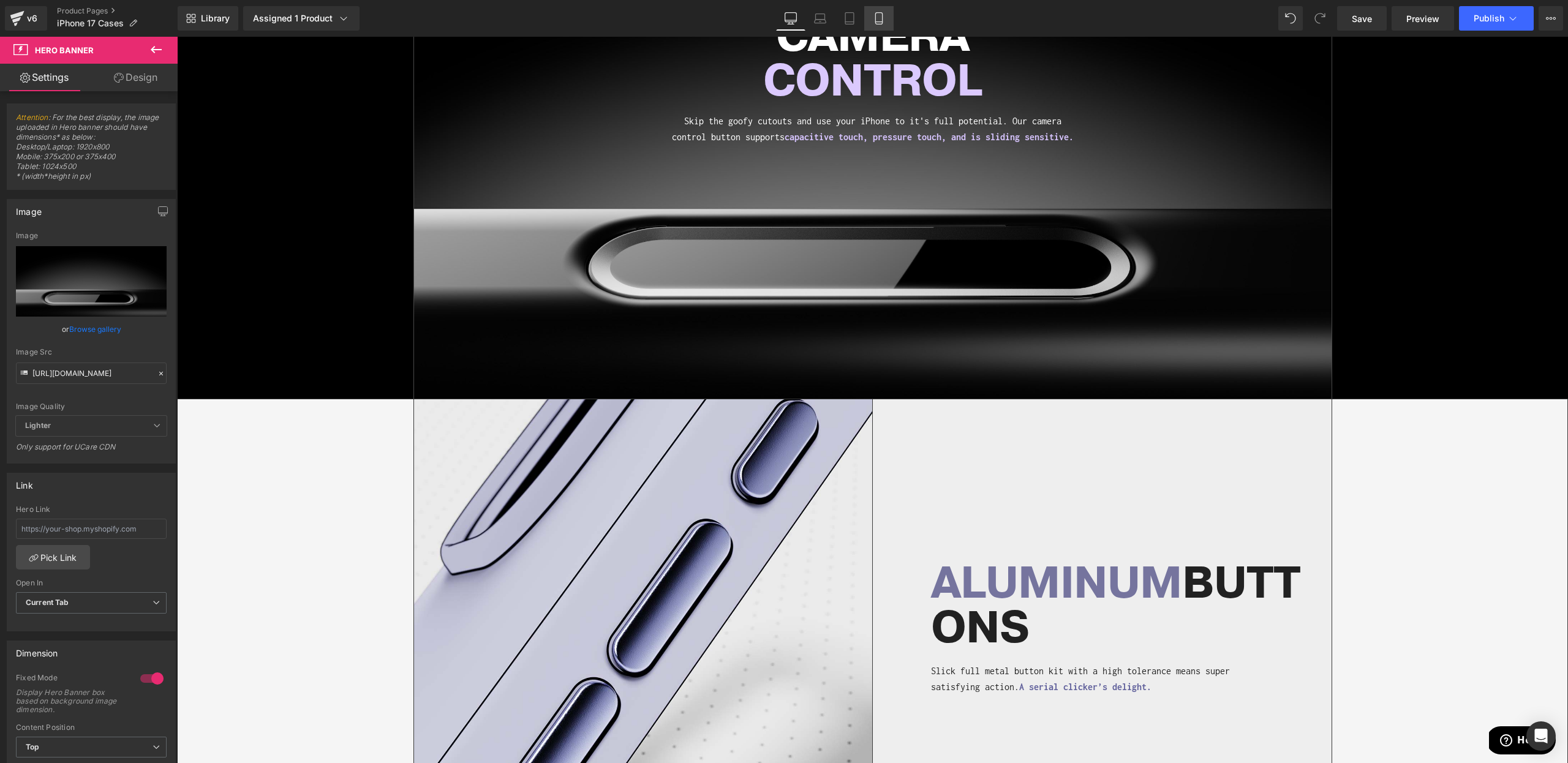
click at [885, 24] on icon at bounding box center [879, 18] width 12 height 12
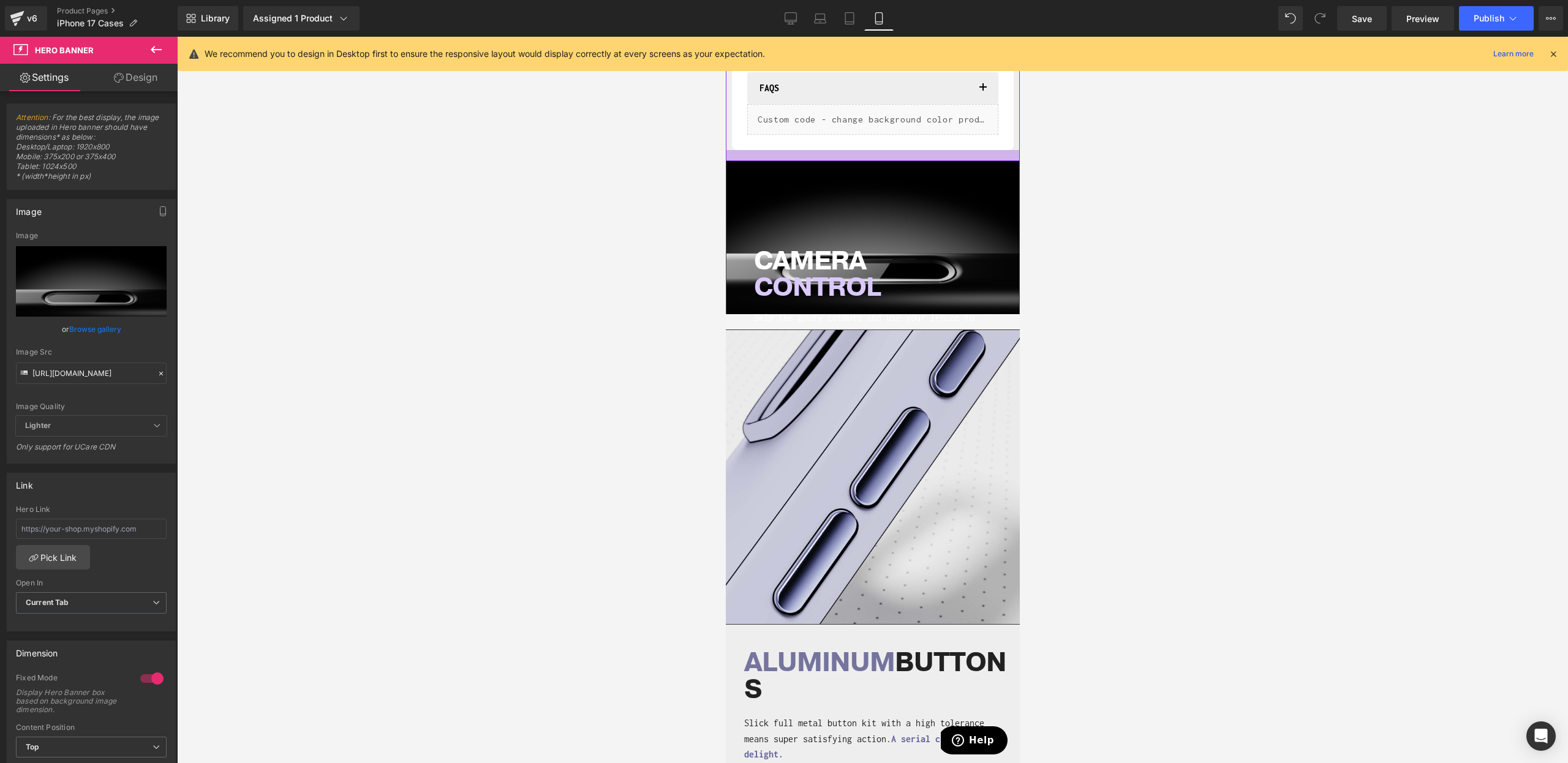
scroll to position [841, 0]
click at [801, 16] on link "Desktop" at bounding box center [791, 18] width 29 height 24
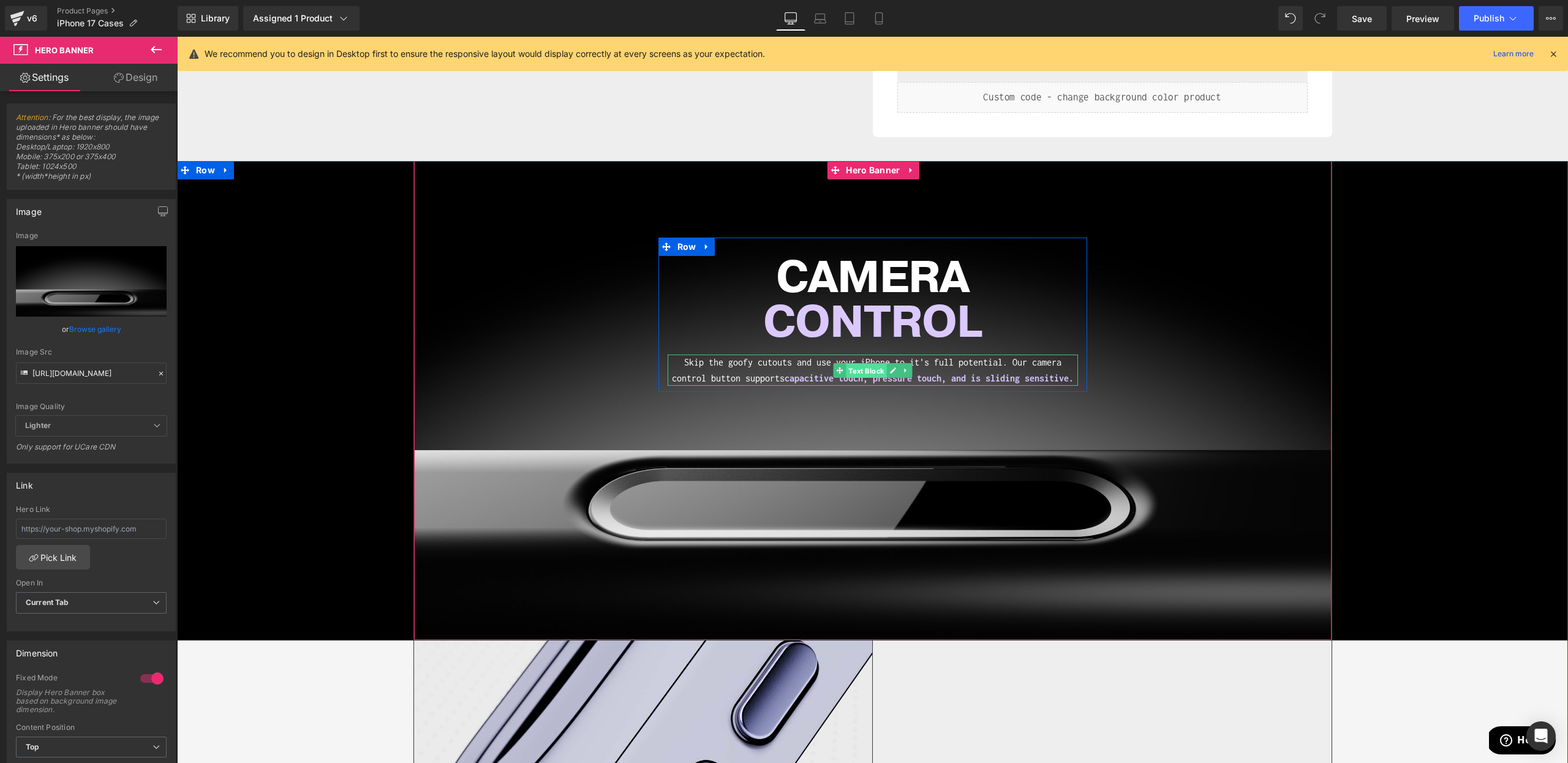
click at [852, 369] on span "Text Block" at bounding box center [866, 370] width 41 height 15
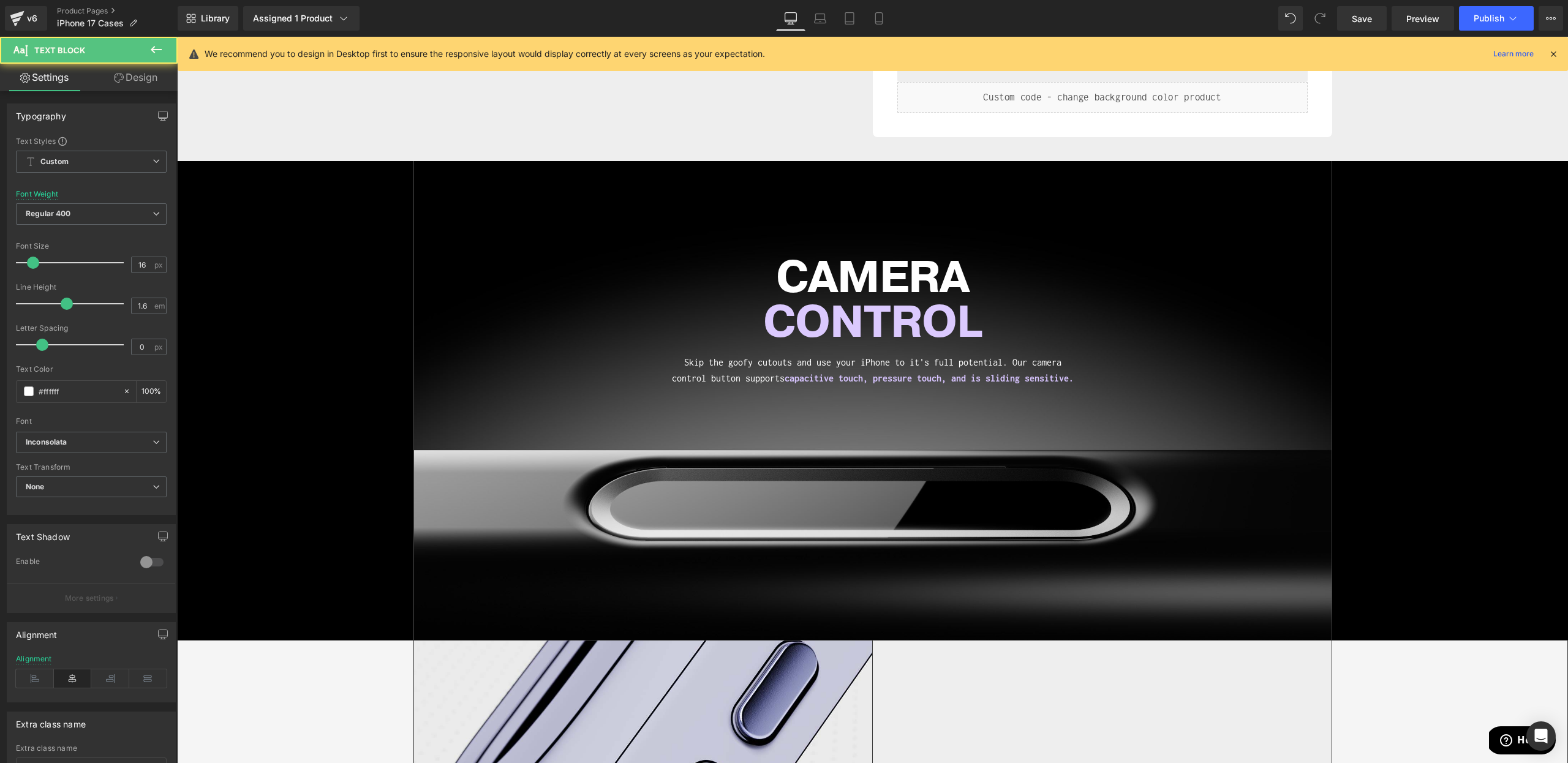
click at [162, 71] on link "Design" at bounding box center [135, 78] width 89 height 28
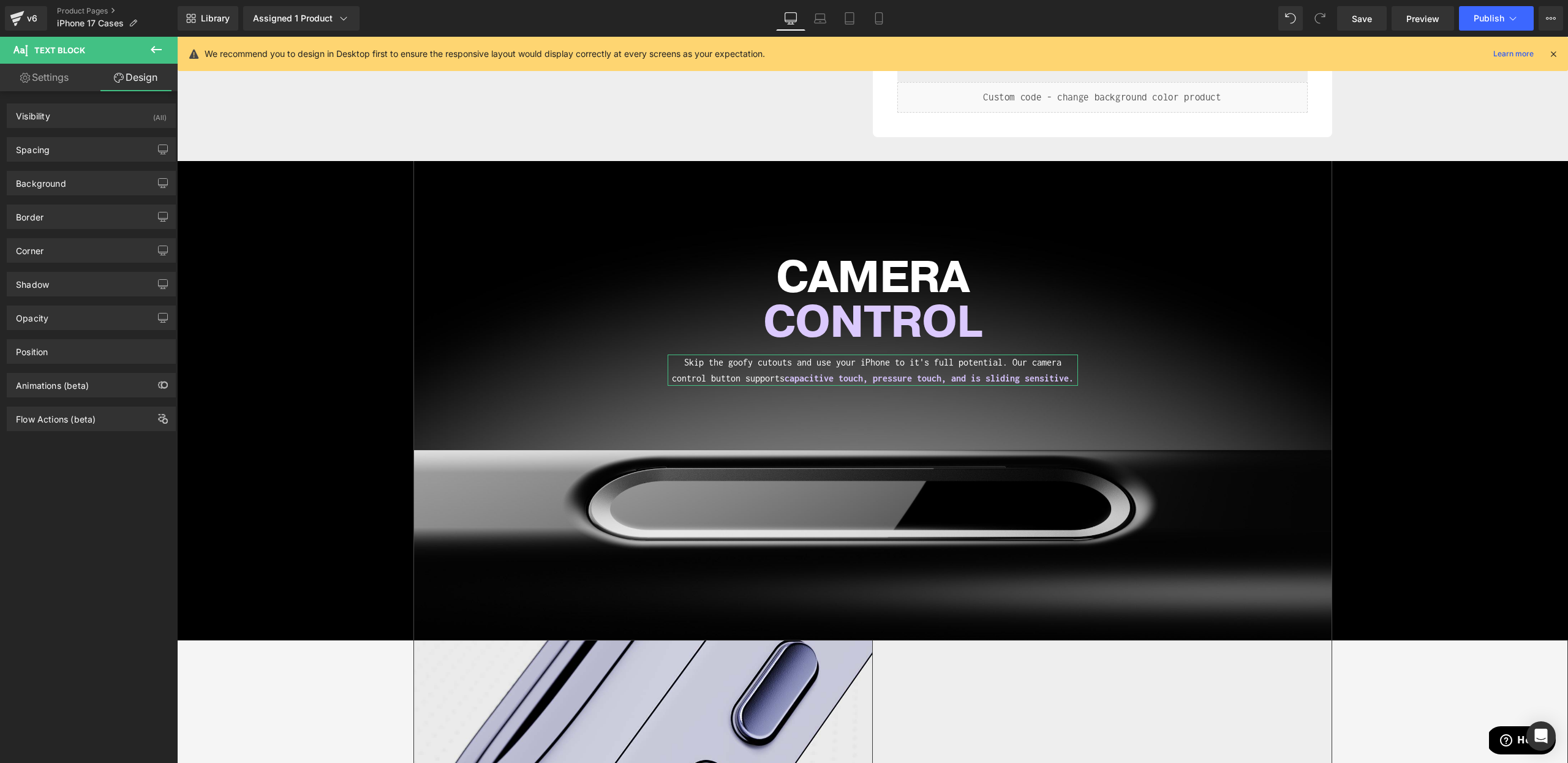
click at [113, 136] on div "Spacing [GEOGRAPHIC_DATA] 15 0 0 0 [GEOGRAPHIC_DATA] 0 0 0 0 Setup Global Style" at bounding box center [91, 144] width 183 height 34
click at [116, 155] on div "Spacing" at bounding box center [91, 149] width 168 height 23
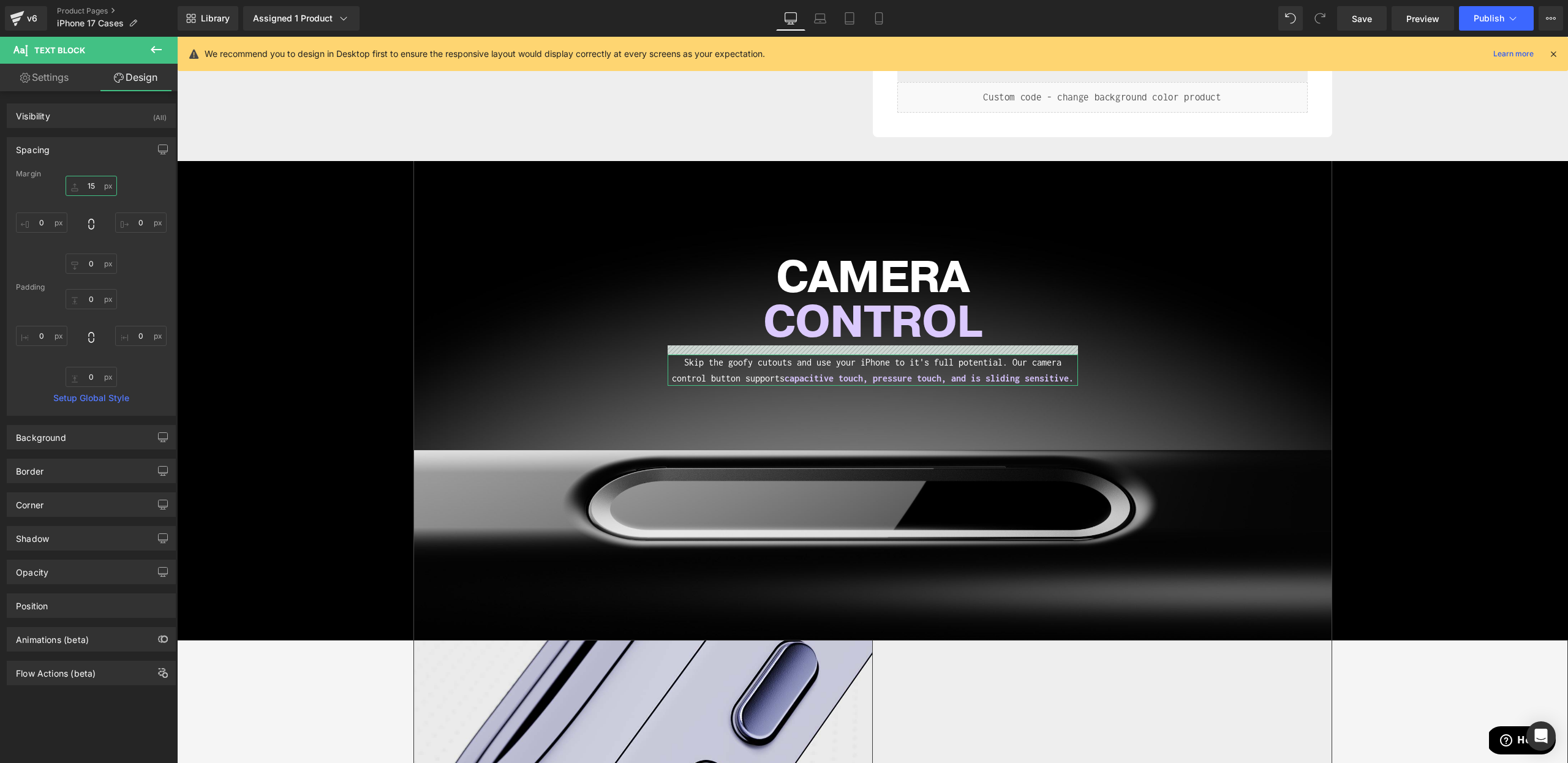
click at [90, 187] on input "15" at bounding box center [91, 185] width 52 height 20
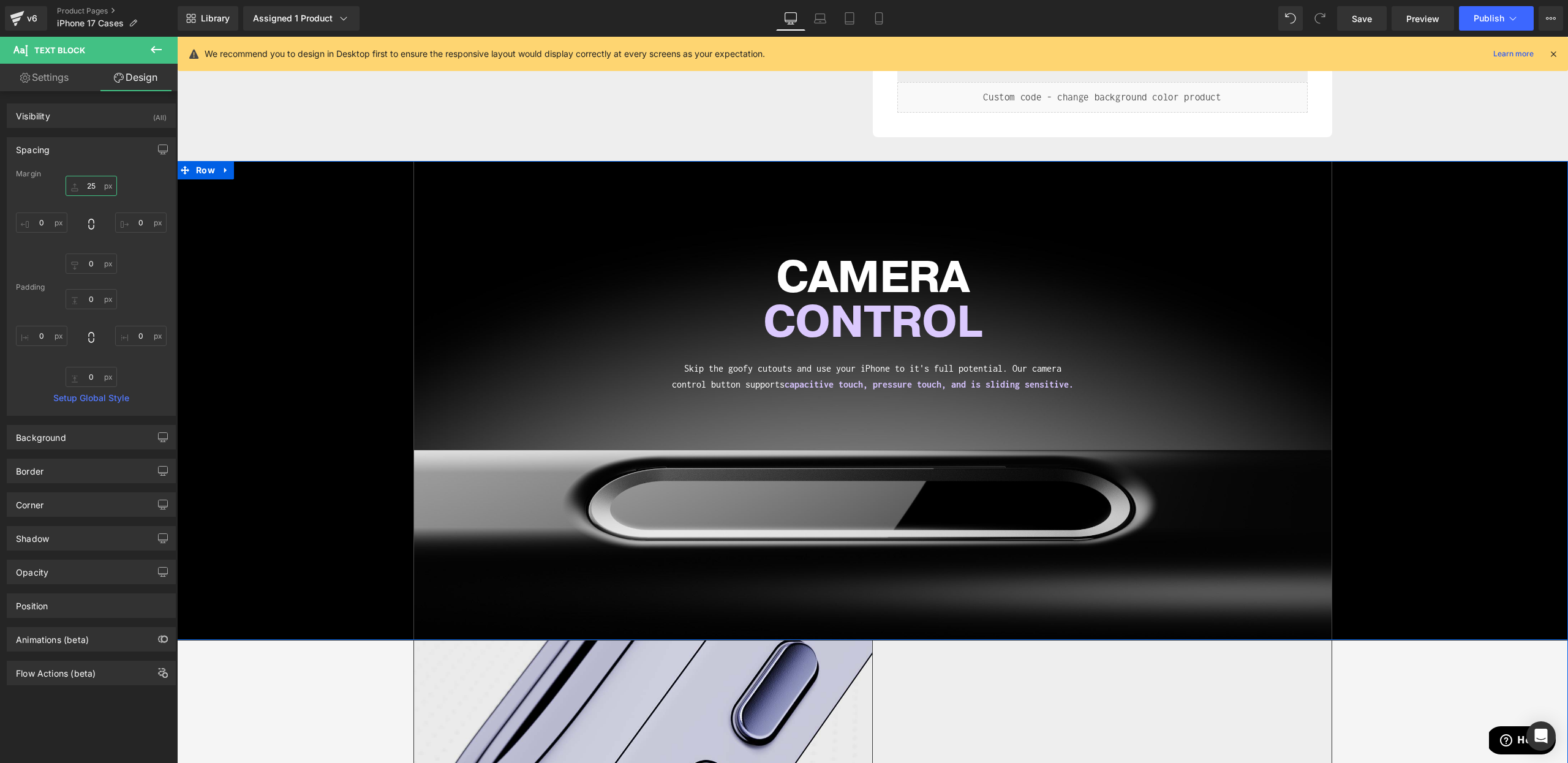
type input "25"
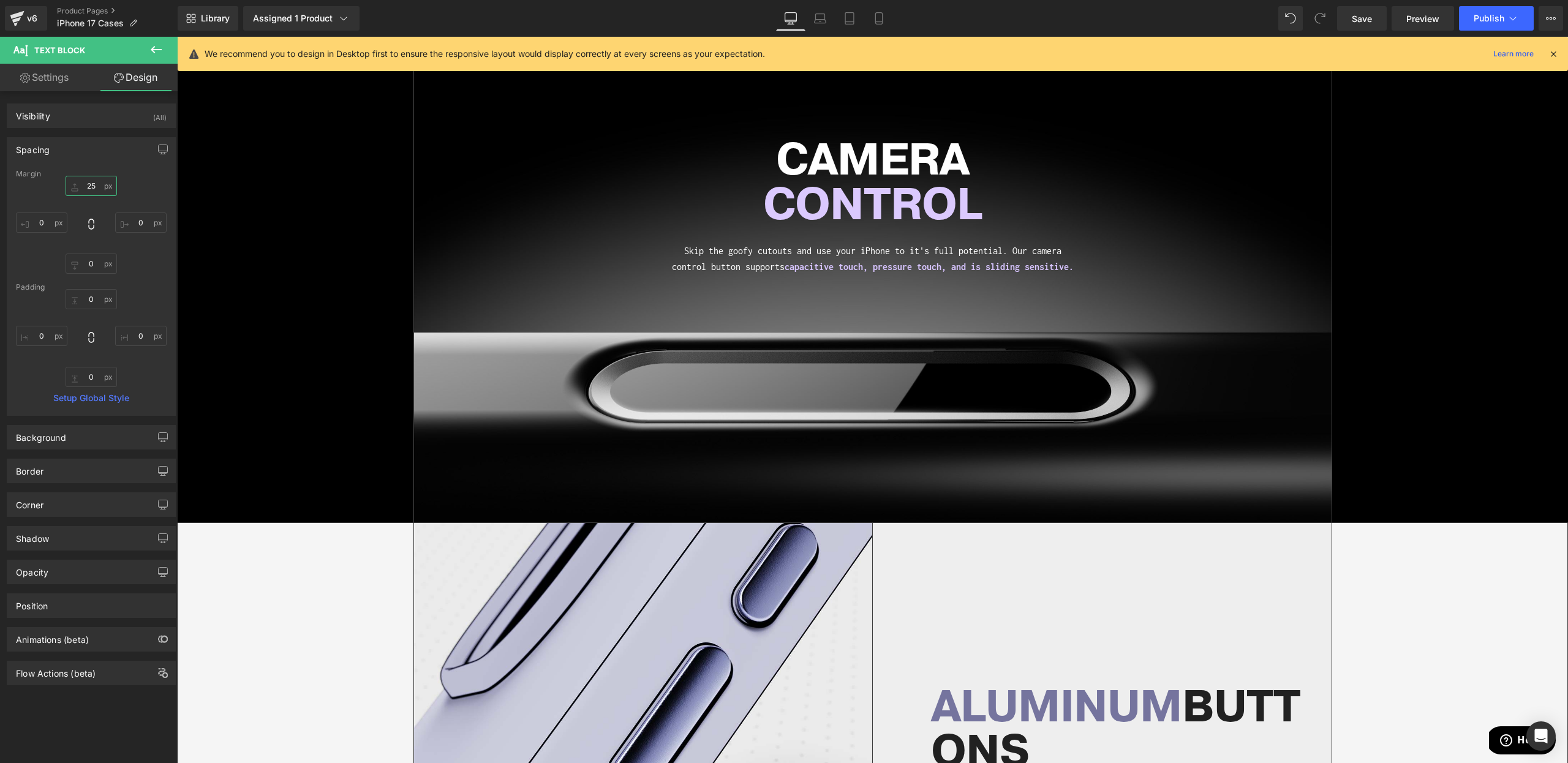
scroll to position [710, 0]
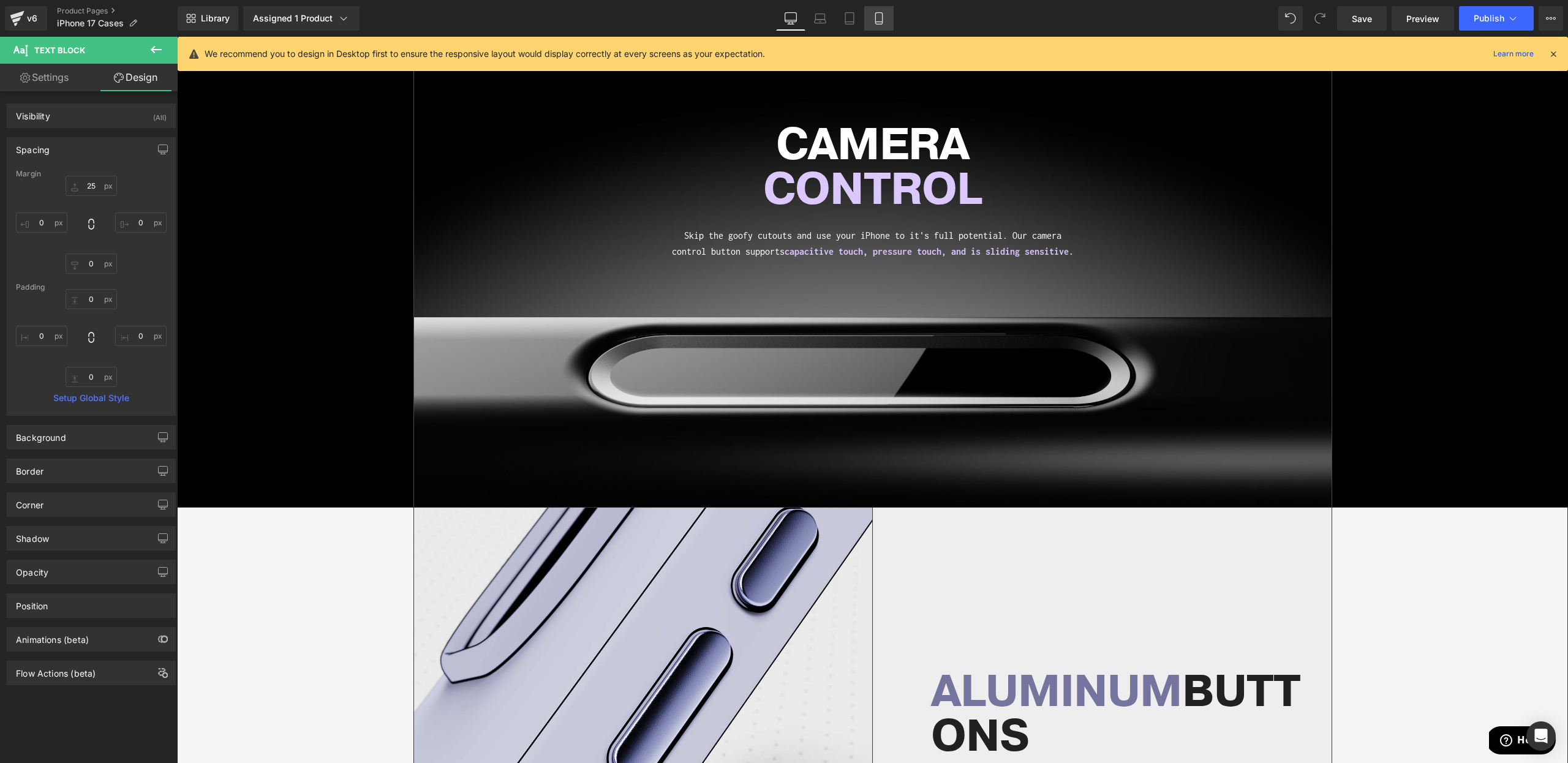
click at [875, 27] on link "Mobile" at bounding box center [879, 18] width 29 height 24
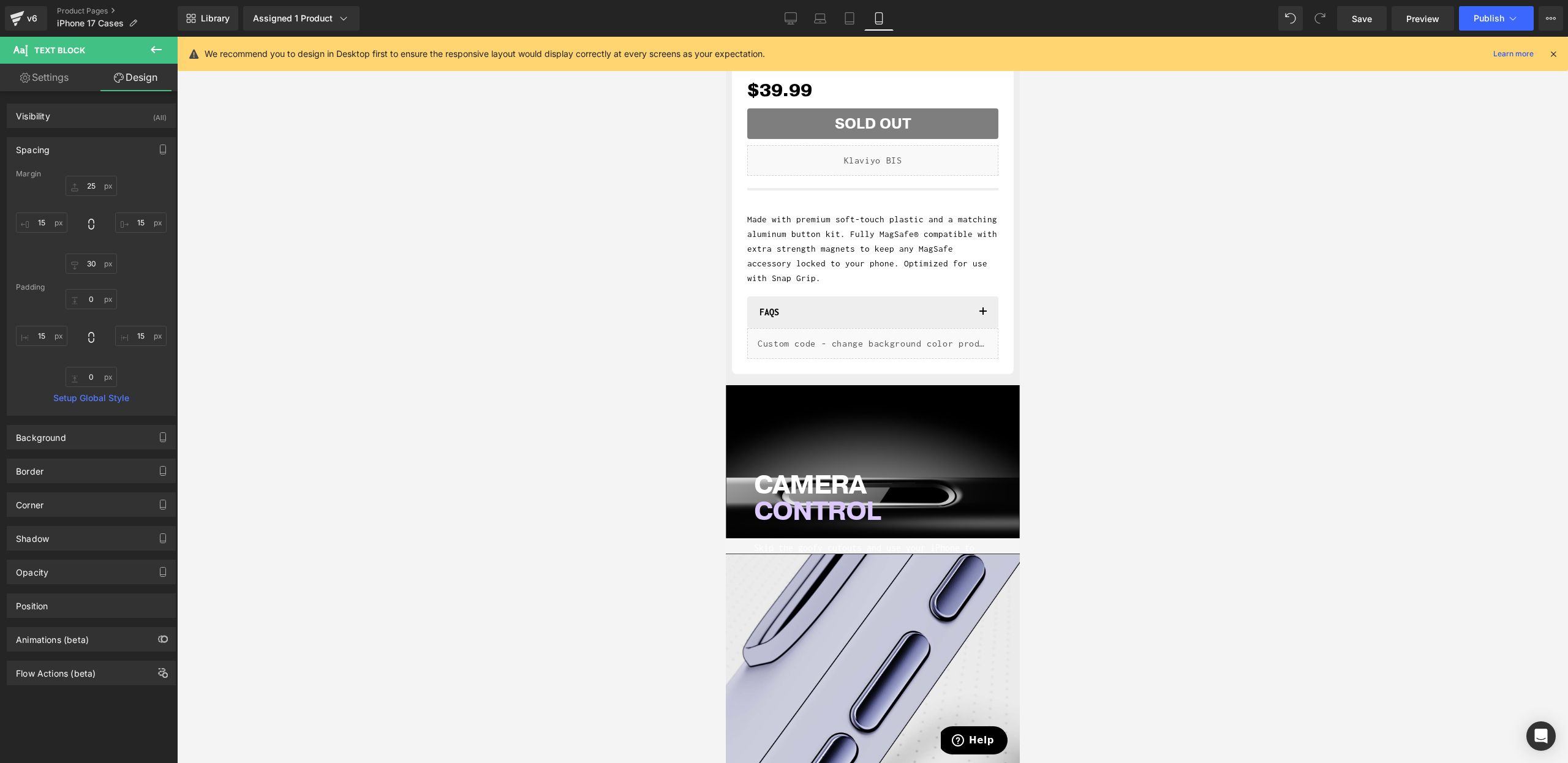
scroll to position [615, 0]
click at [890, 429] on span "CAMERA CONTROL Heading Skip the goofy cutouts and use your iPhone to it's full …" at bounding box center [873, 514] width 293 height 227
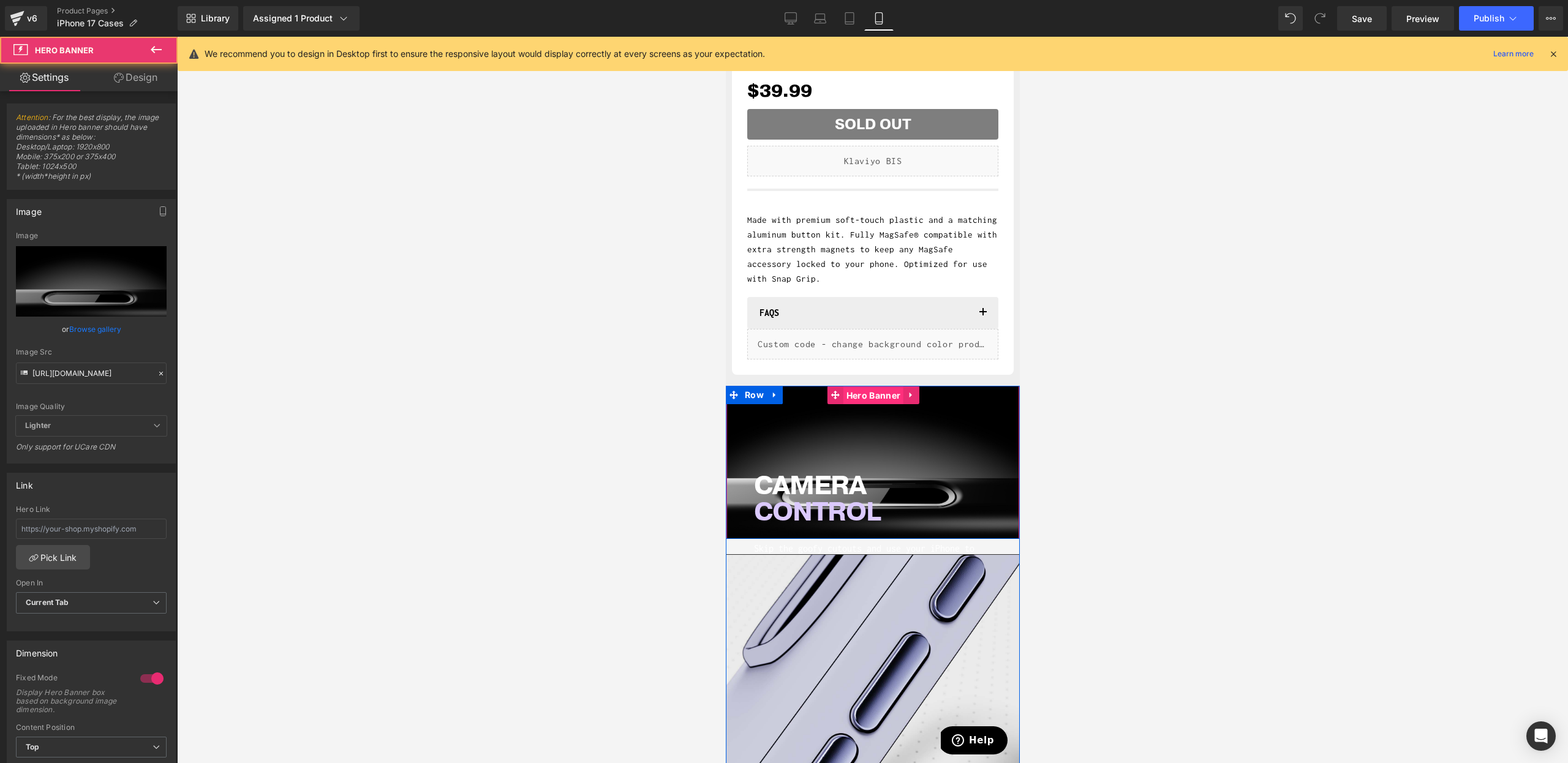
drag, startPoint x: 872, startPoint y: 400, endPoint x: 968, endPoint y: 247, distance: 180.6
click at [872, 400] on span "Hero Banner" at bounding box center [873, 395] width 60 height 18
click at [158, 209] on icon "button" at bounding box center [162, 210] width 9 height 9
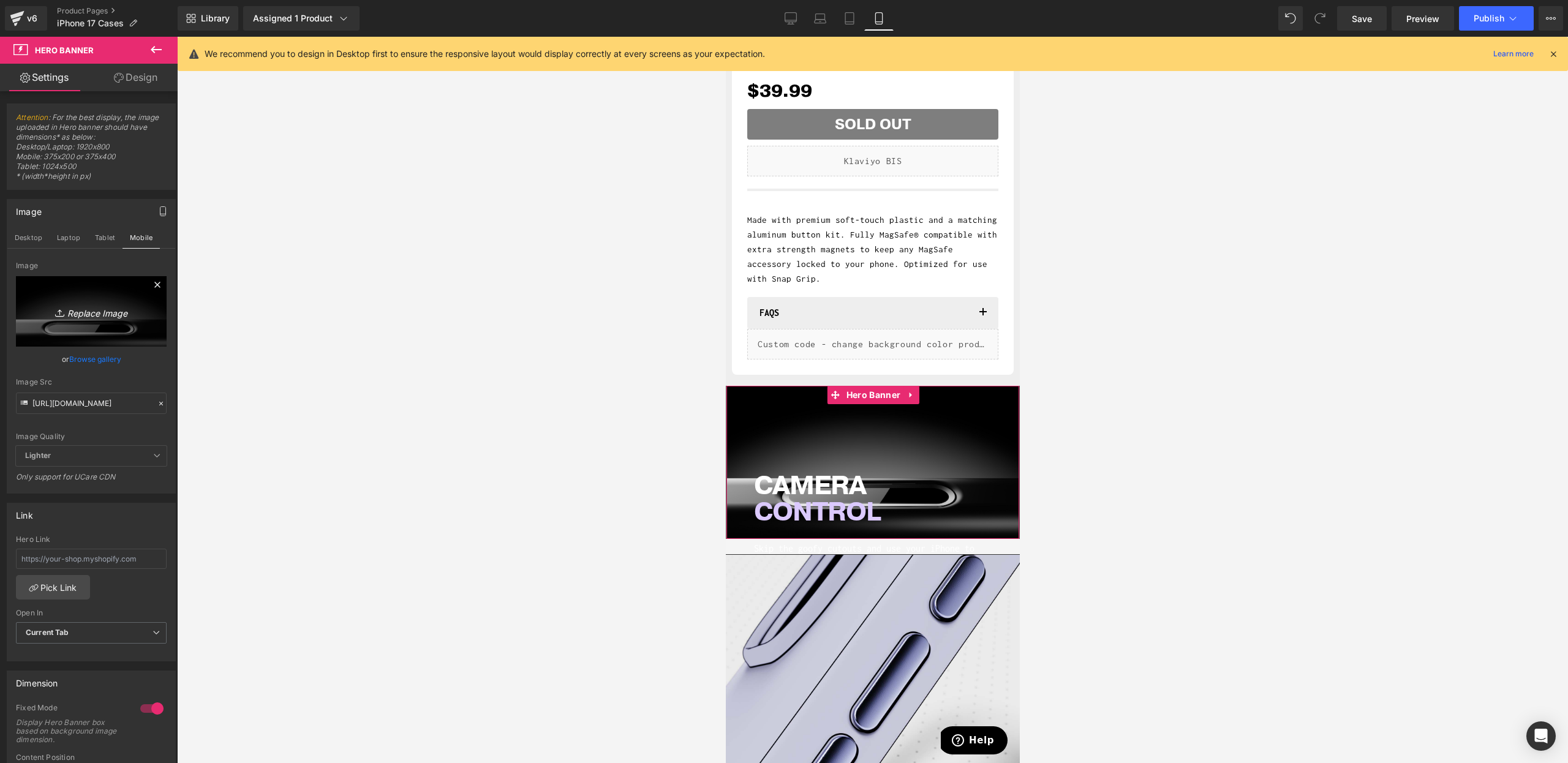
click at [113, 291] on link "Replace Image" at bounding box center [91, 311] width 151 height 71
click at [90, 397] on input "[URL][DOMAIN_NAME]" at bounding box center [91, 403] width 151 height 22
paste input "_f5084bd6-5026-4554-9ed5-bdca5f3c67bb.jpg?v=1757356771"
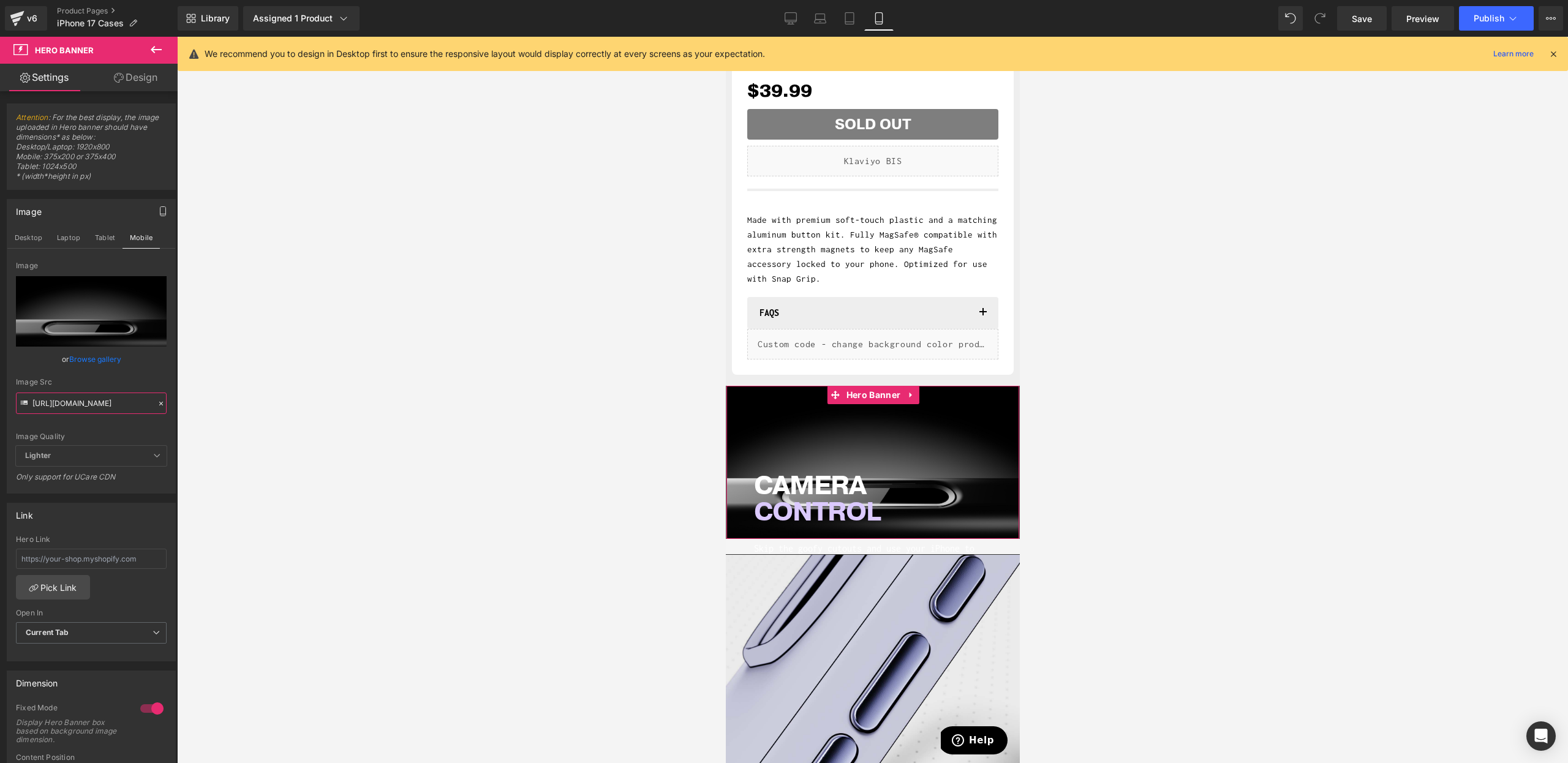
scroll to position [0, 312]
type input "[URL][DOMAIN_NAME]"
click at [120, 378] on div "Image Src" at bounding box center [91, 382] width 151 height 9
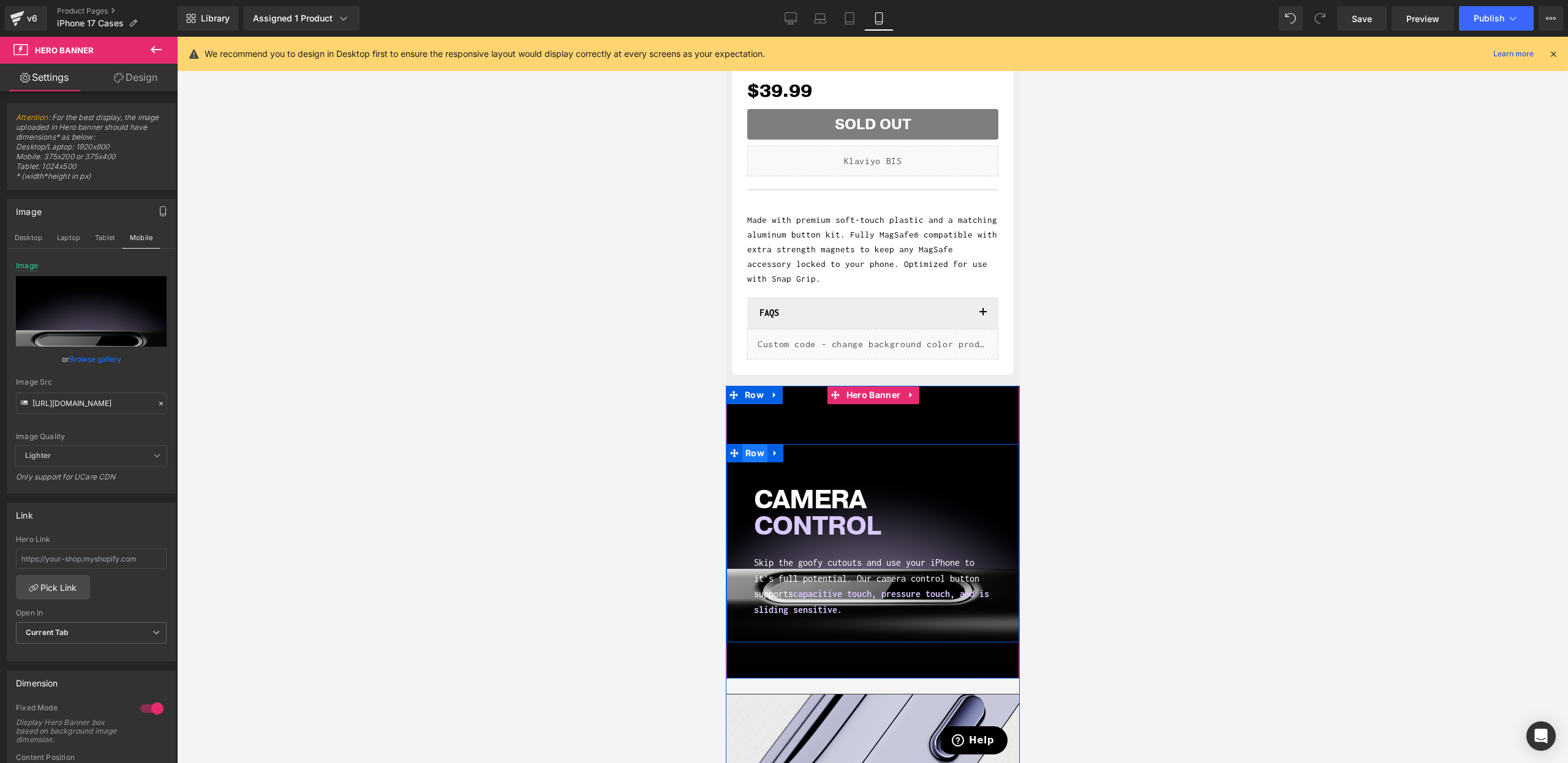
click at [761, 449] on span "Row" at bounding box center [754, 453] width 25 height 18
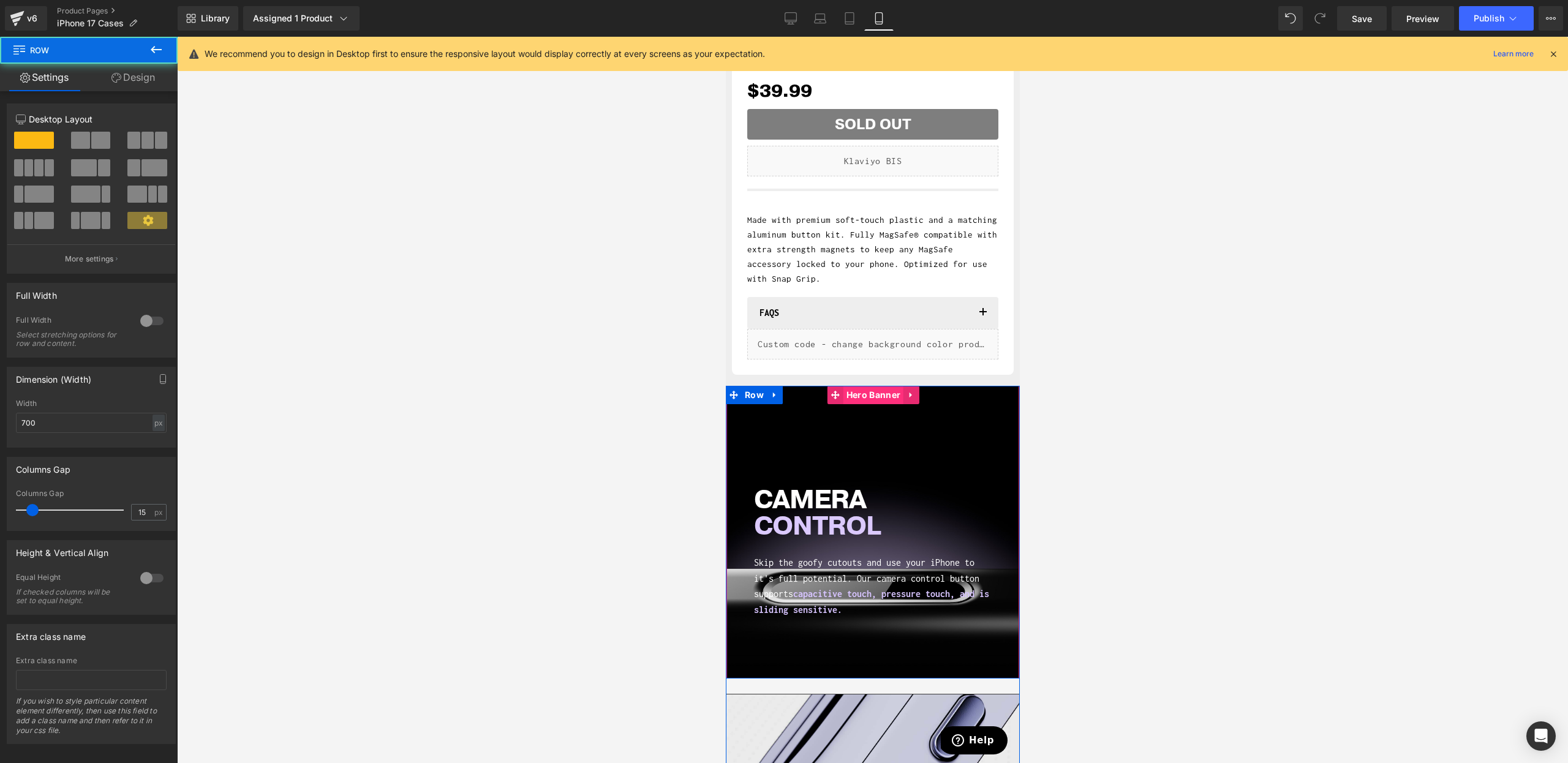
click at [866, 399] on span "Hero Banner" at bounding box center [873, 394] width 60 height 18
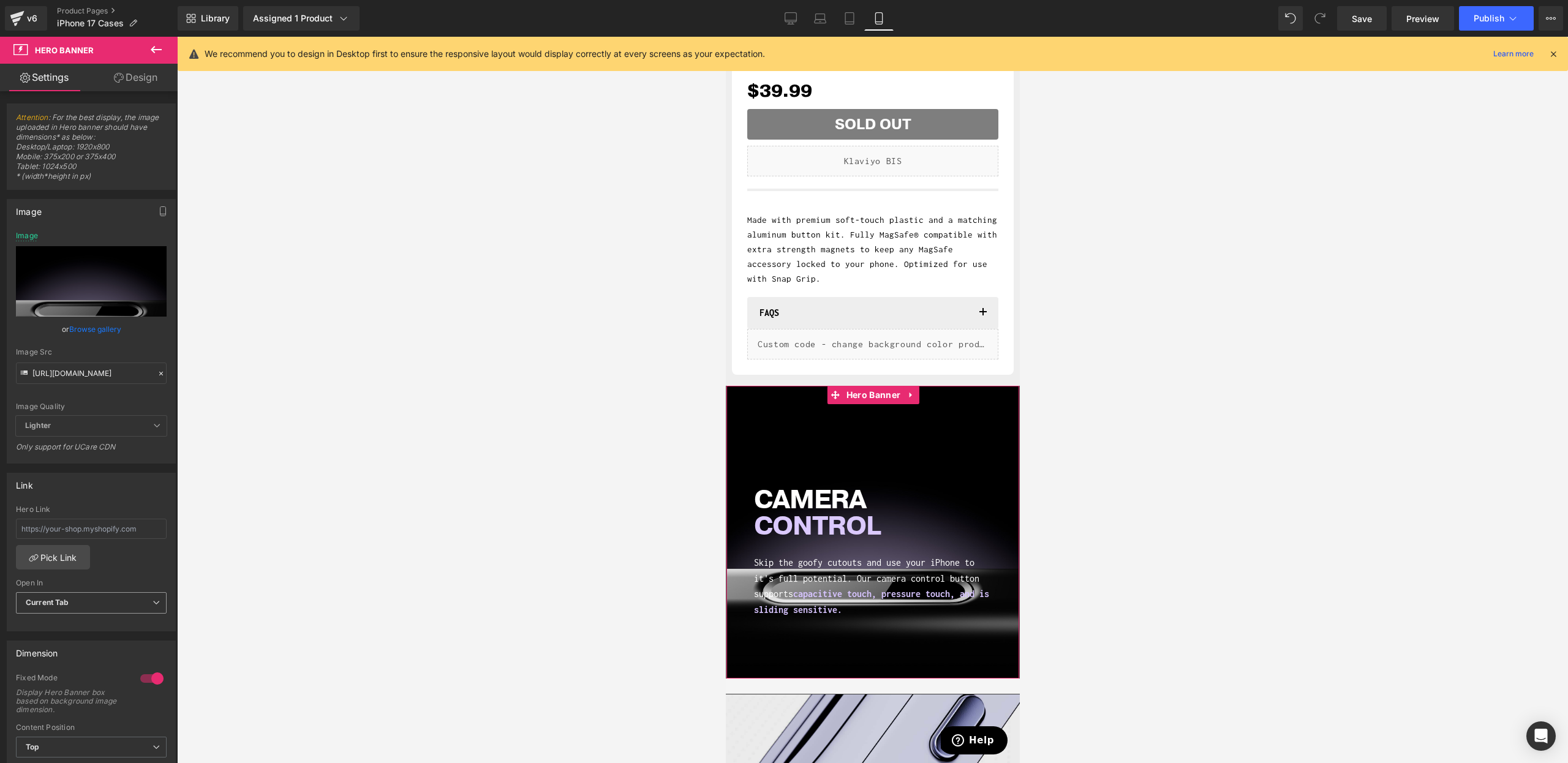
scroll to position [154, 0]
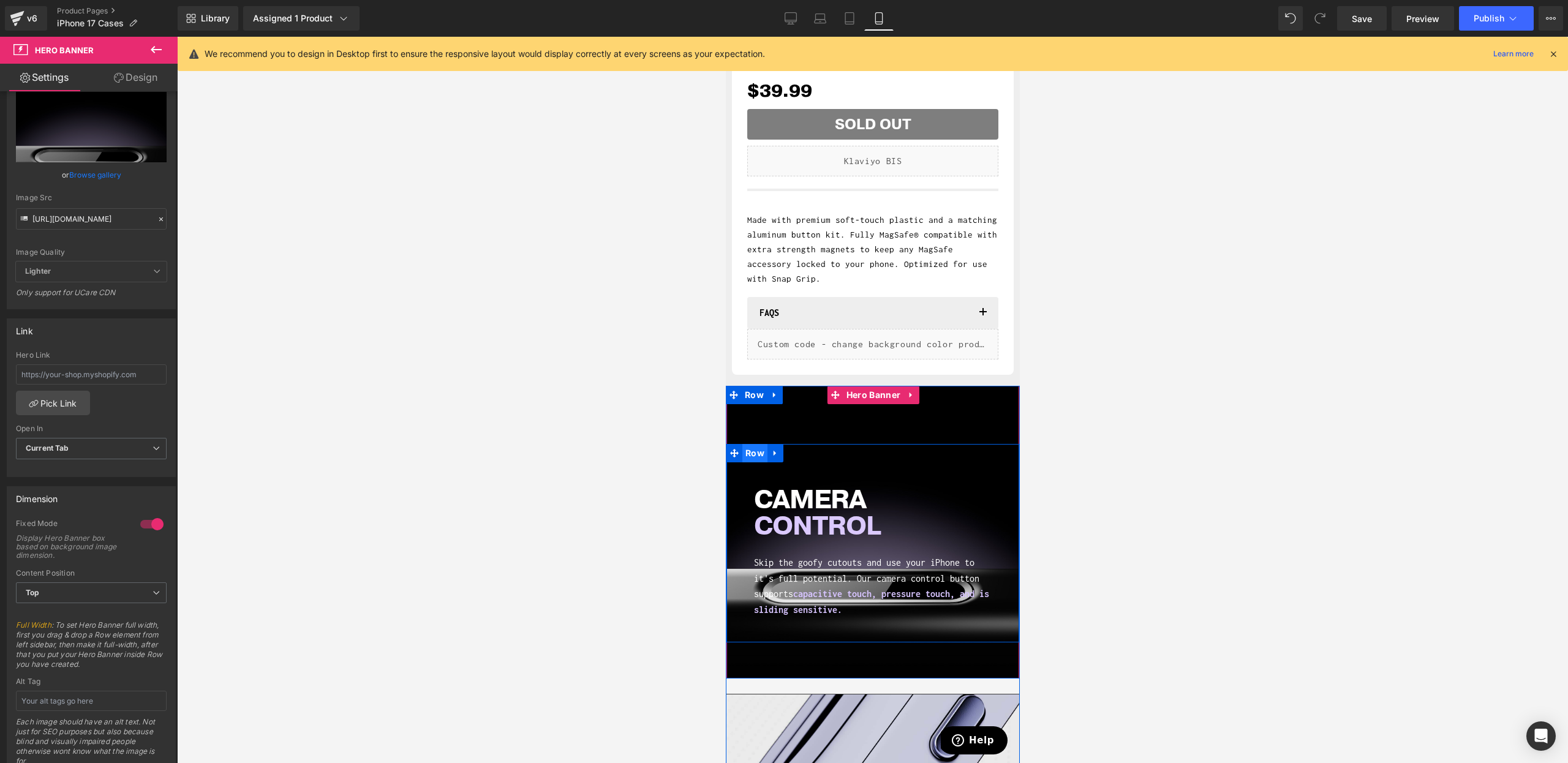
click at [753, 455] on span "Row" at bounding box center [754, 453] width 25 height 18
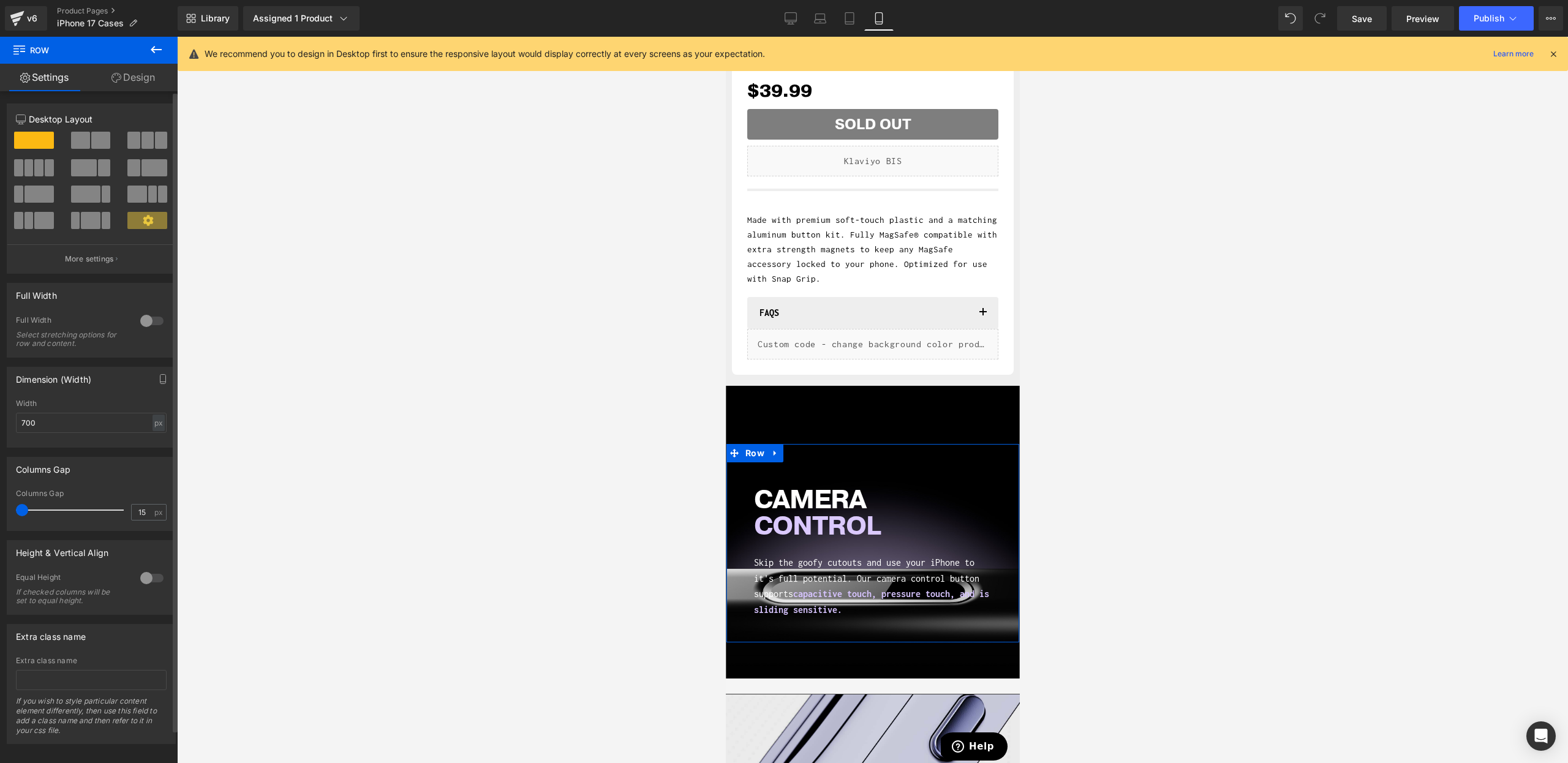
drag, startPoint x: 22, startPoint y: 510, endPoint x: 0, endPoint y: 508, distance: 22.1
click at [0, 508] on div "Columns Gap 15px Columns Gap 15 px" at bounding box center [91, 489] width 183 height 84
click at [129, 86] on link "Design" at bounding box center [133, 78] width 89 height 28
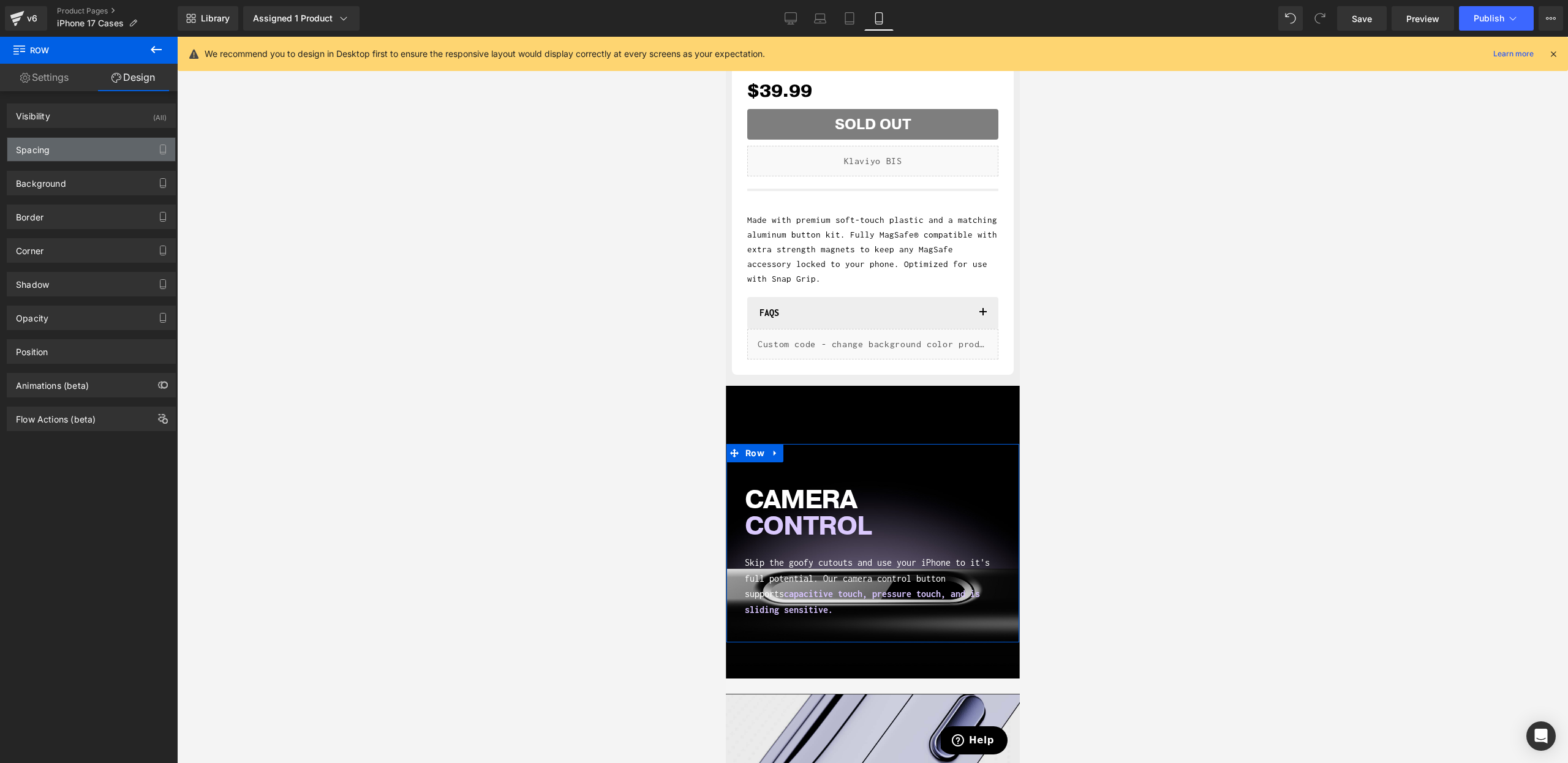
click at [85, 158] on div "Spacing" at bounding box center [91, 149] width 168 height 23
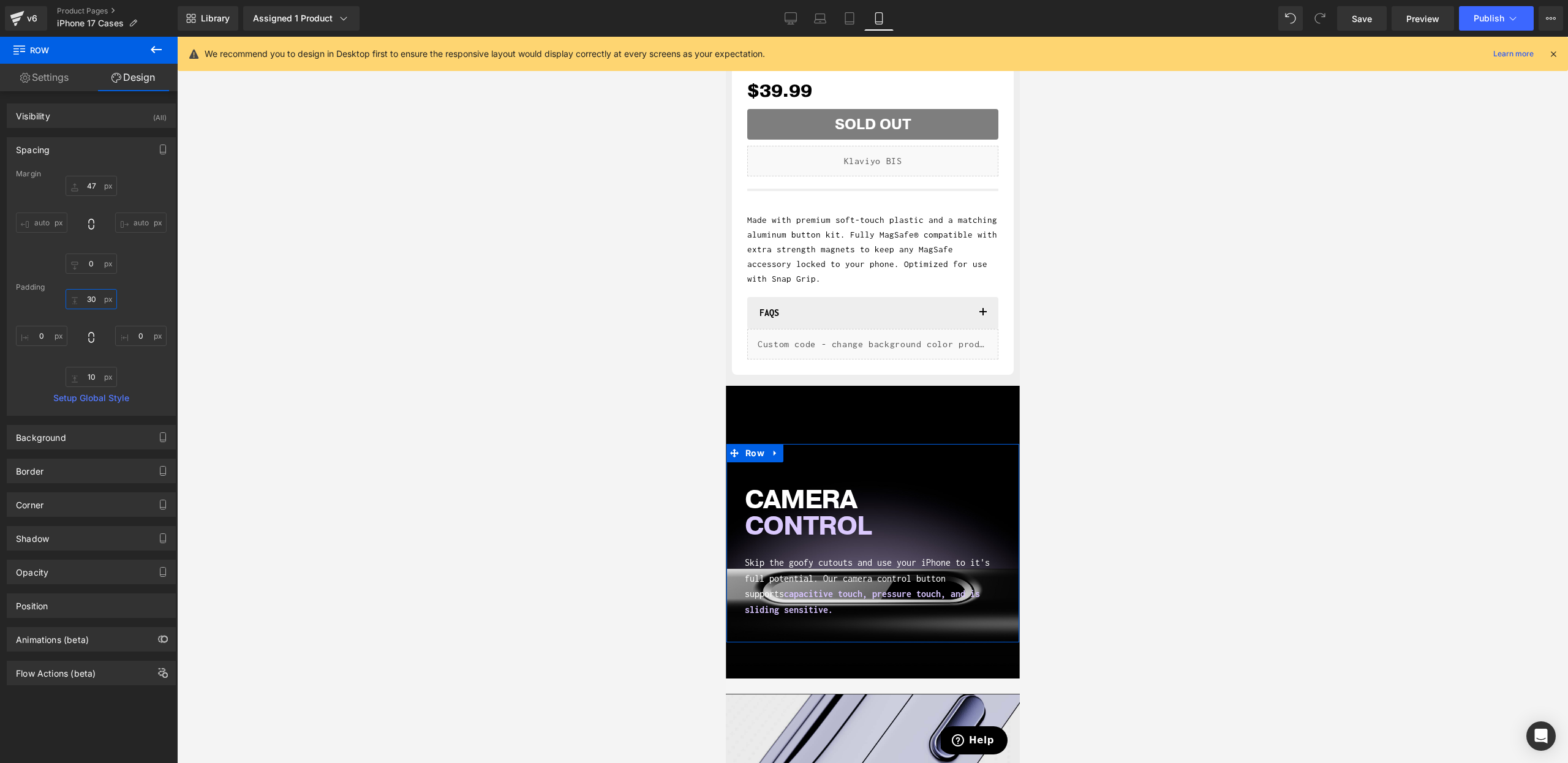
click at [85, 302] on input "text" at bounding box center [91, 298] width 52 height 20
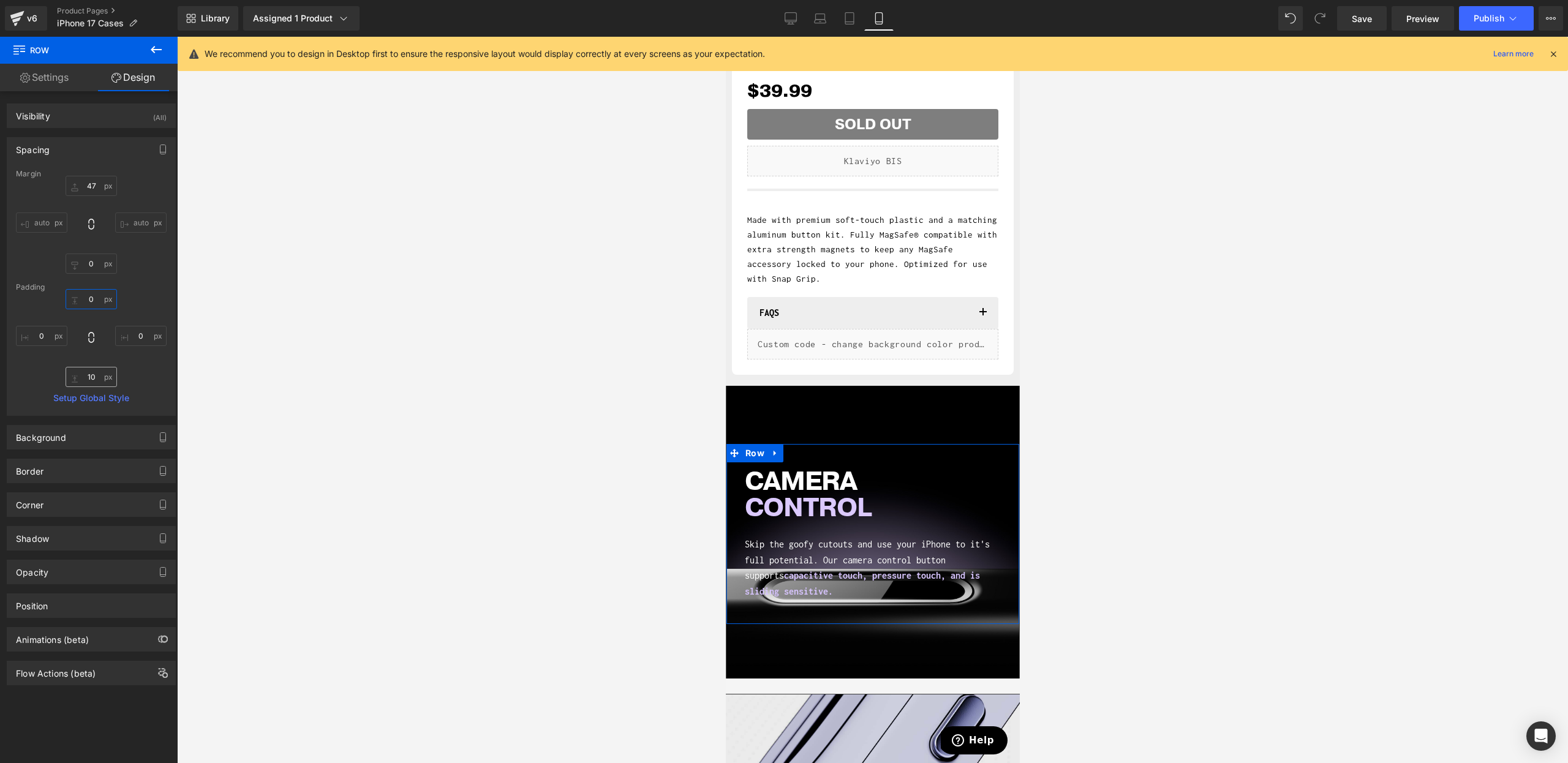
type input "0"
click at [90, 378] on input "text" at bounding box center [91, 376] width 52 height 20
type input "0"
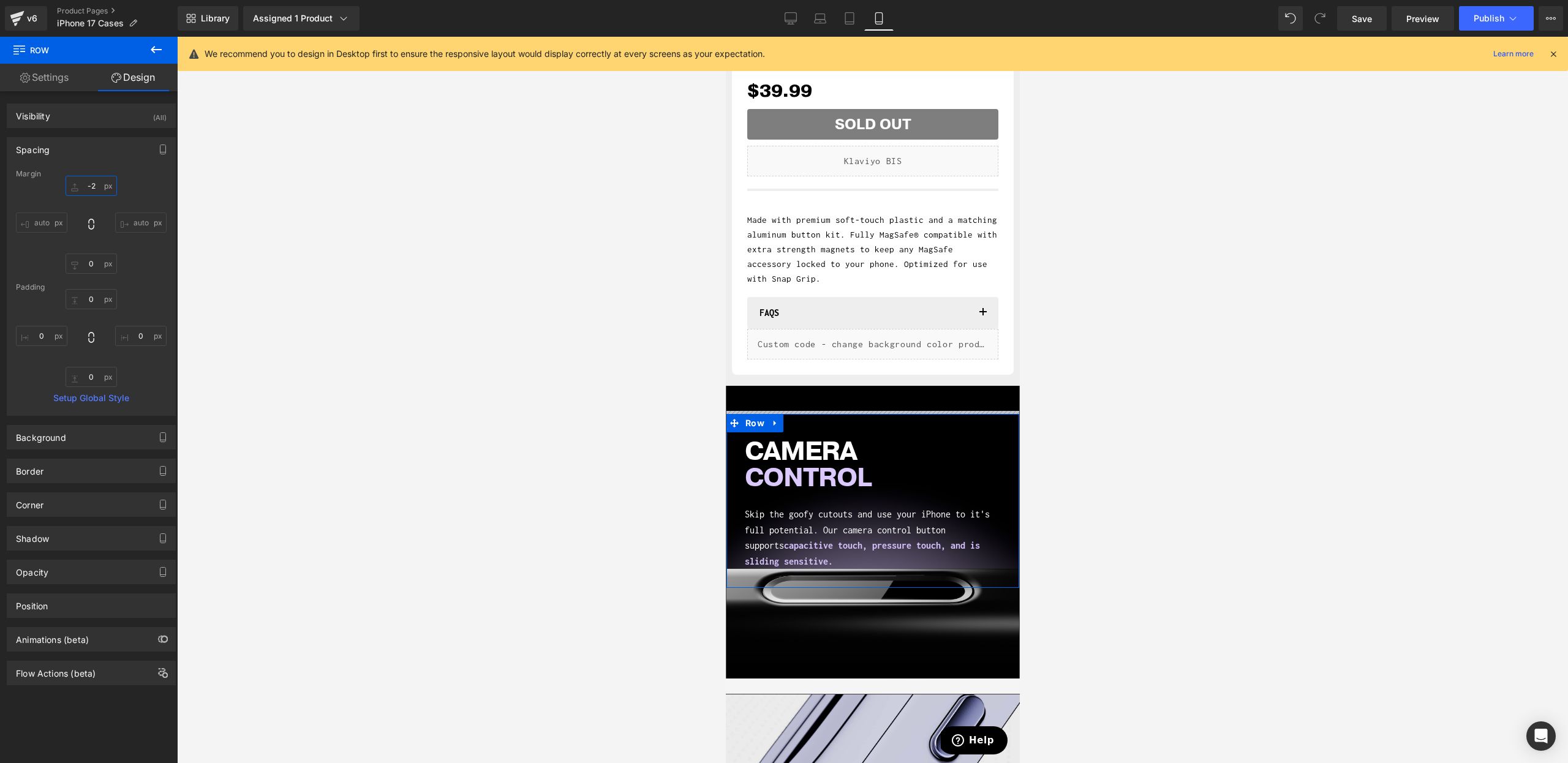
drag, startPoint x: 85, startPoint y: 185, endPoint x: 85, endPoint y: 215, distance: 30.0
click at [85, 215] on div "auto auto" at bounding box center [91, 225] width 151 height 98
click at [88, 188] on input "text" at bounding box center [91, 185] width 52 height 20
type input "0"
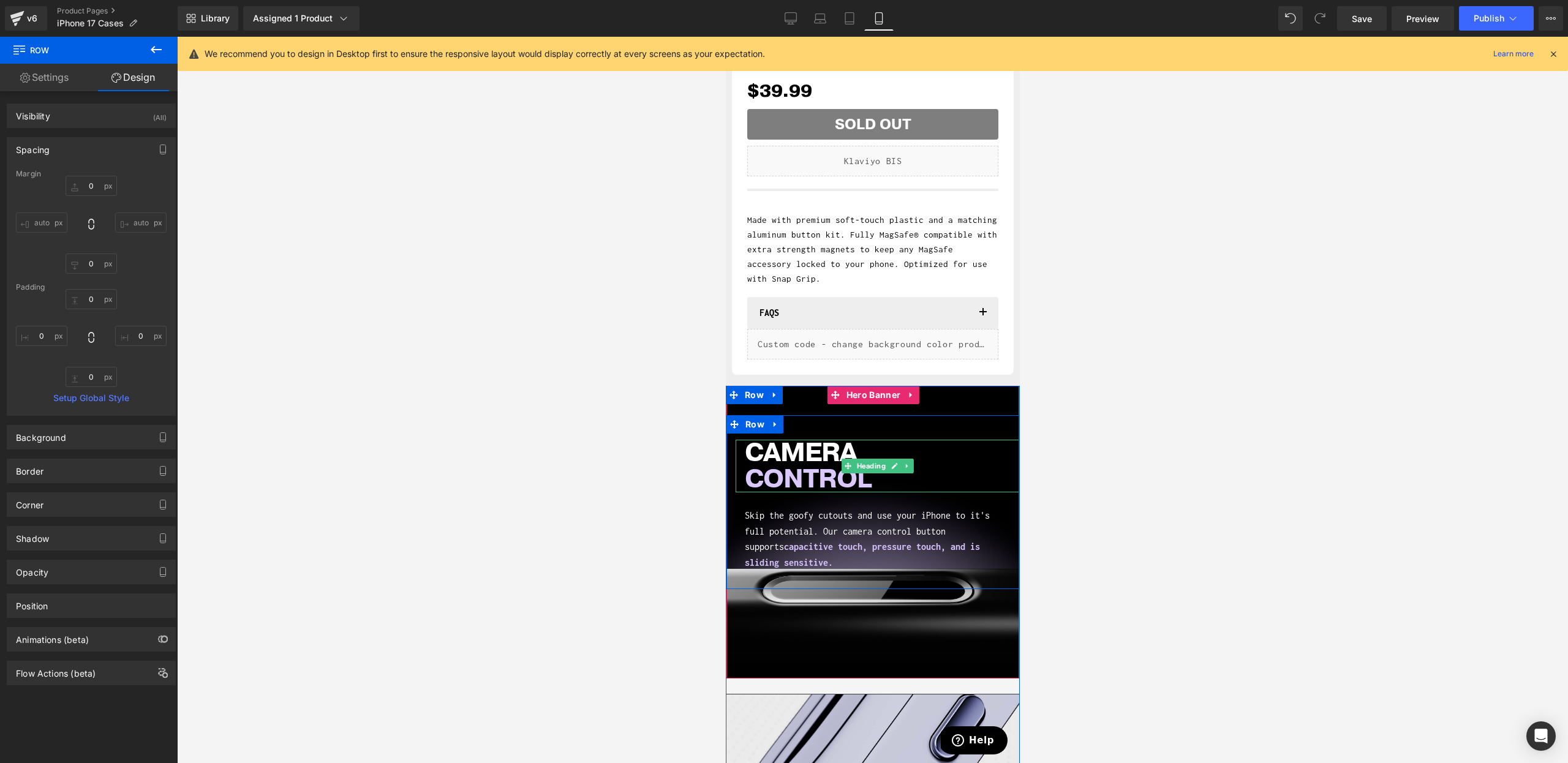
click at [837, 466] on span "CONTROL" at bounding box center [807, 478] width 127 height 35
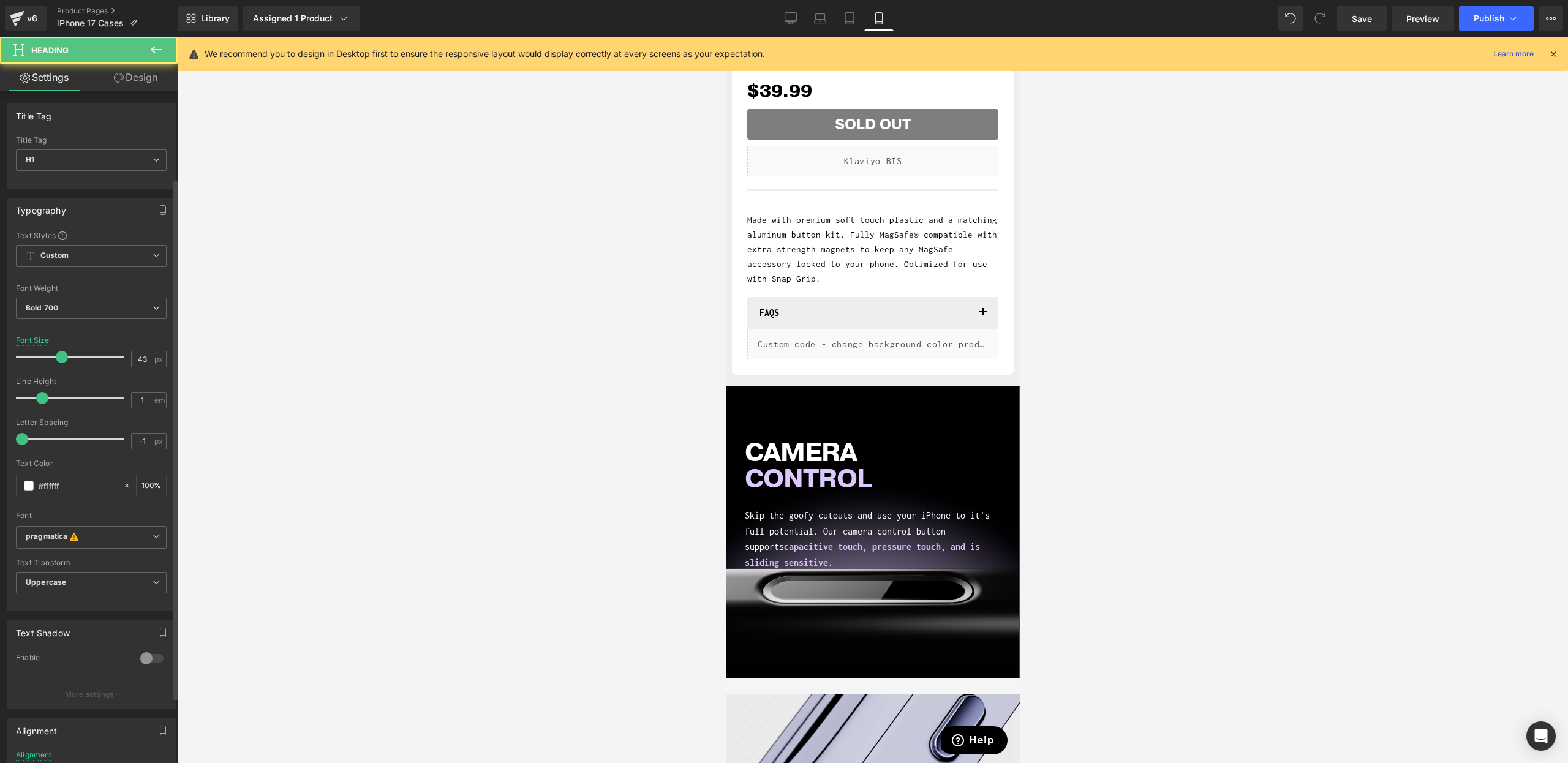
scroll to position [199, 0]
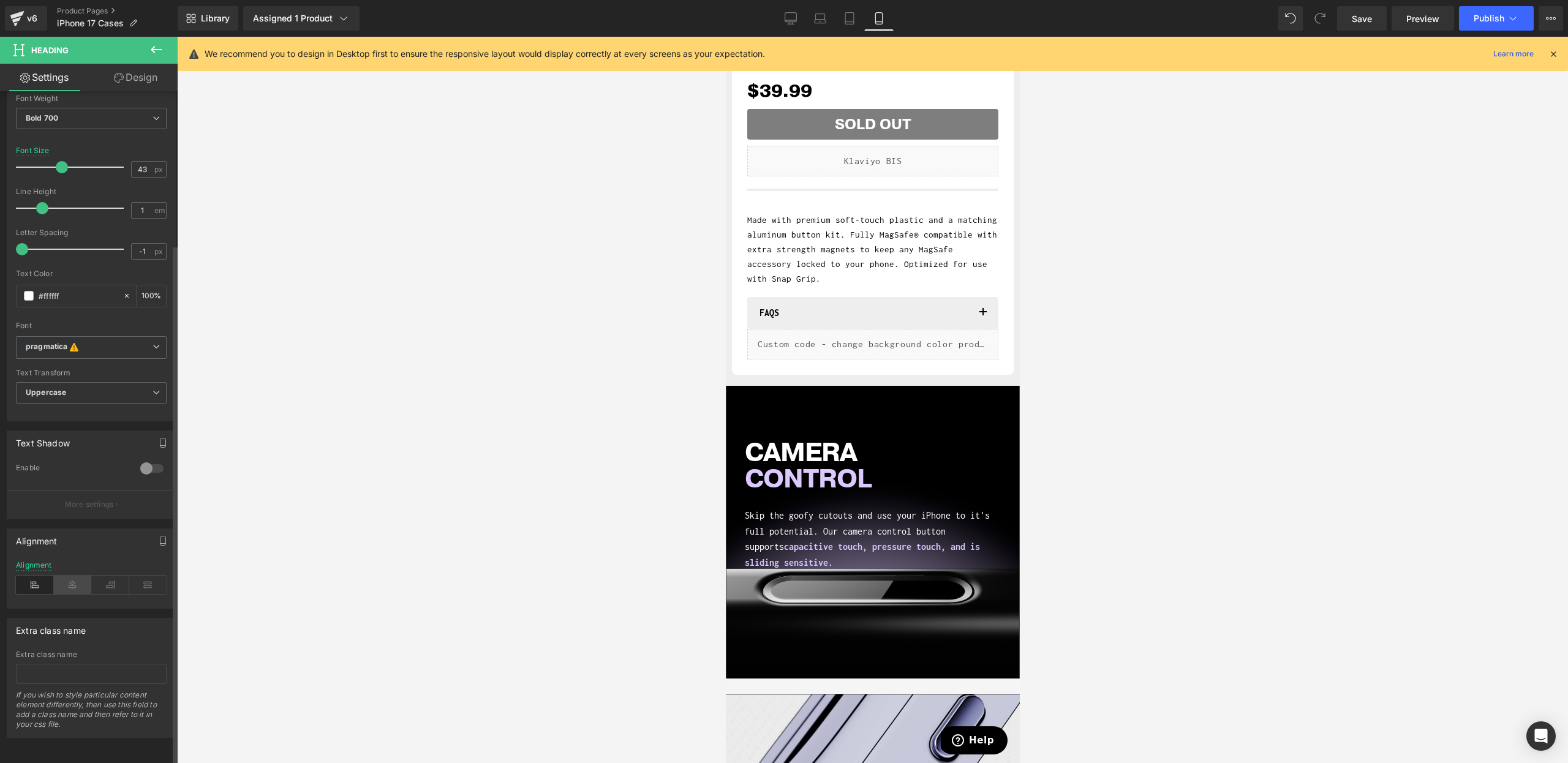
click at [71, 576] on icon at bounding box center [73, 585] width 38 height 18
click at [136, 81] on link "Design" at bounding box center [135, 78] width 89 height 28
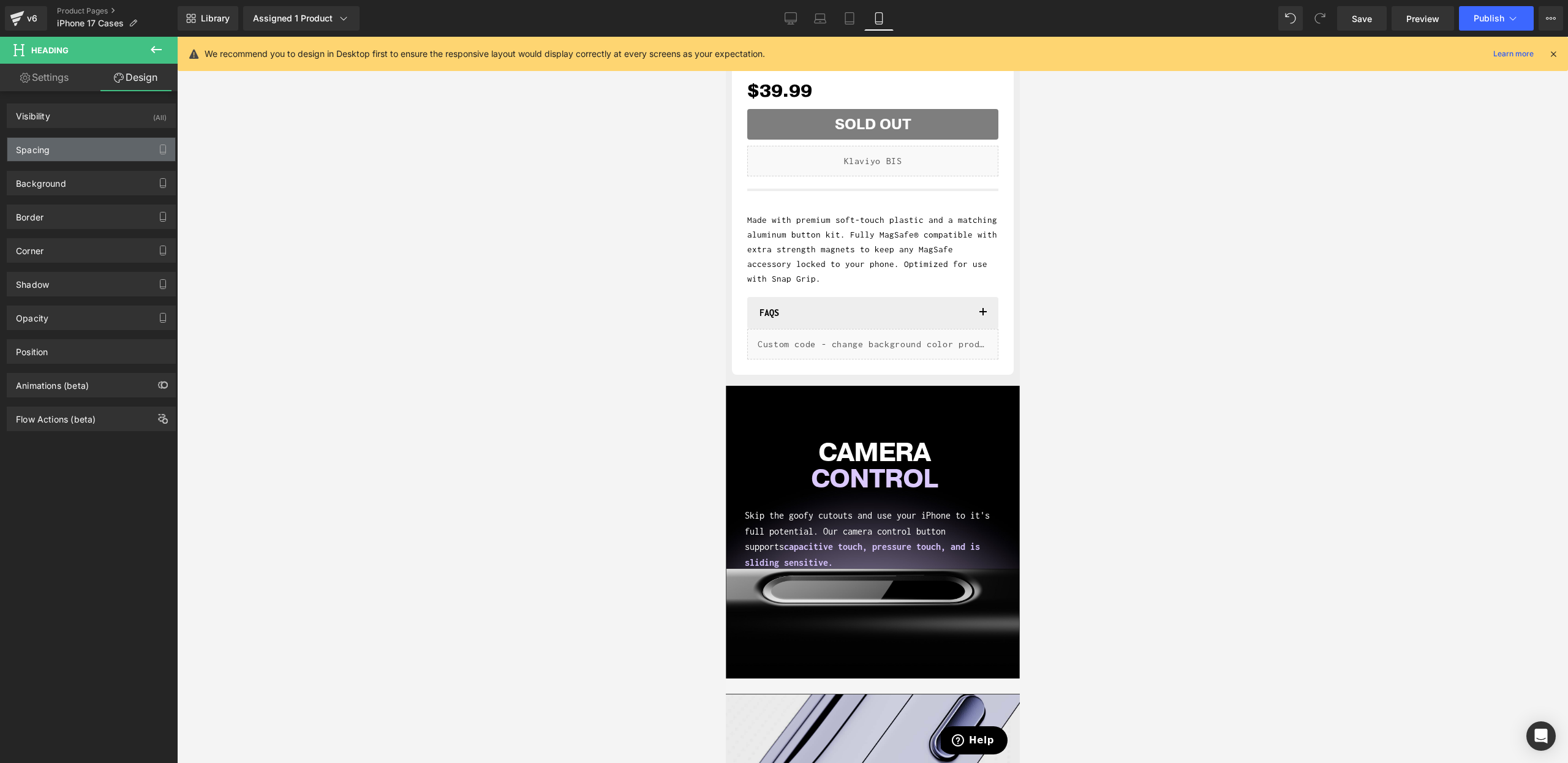
click at [47, 142] on div "Spacing" at bounding box center [32, 147] width 34 height 17
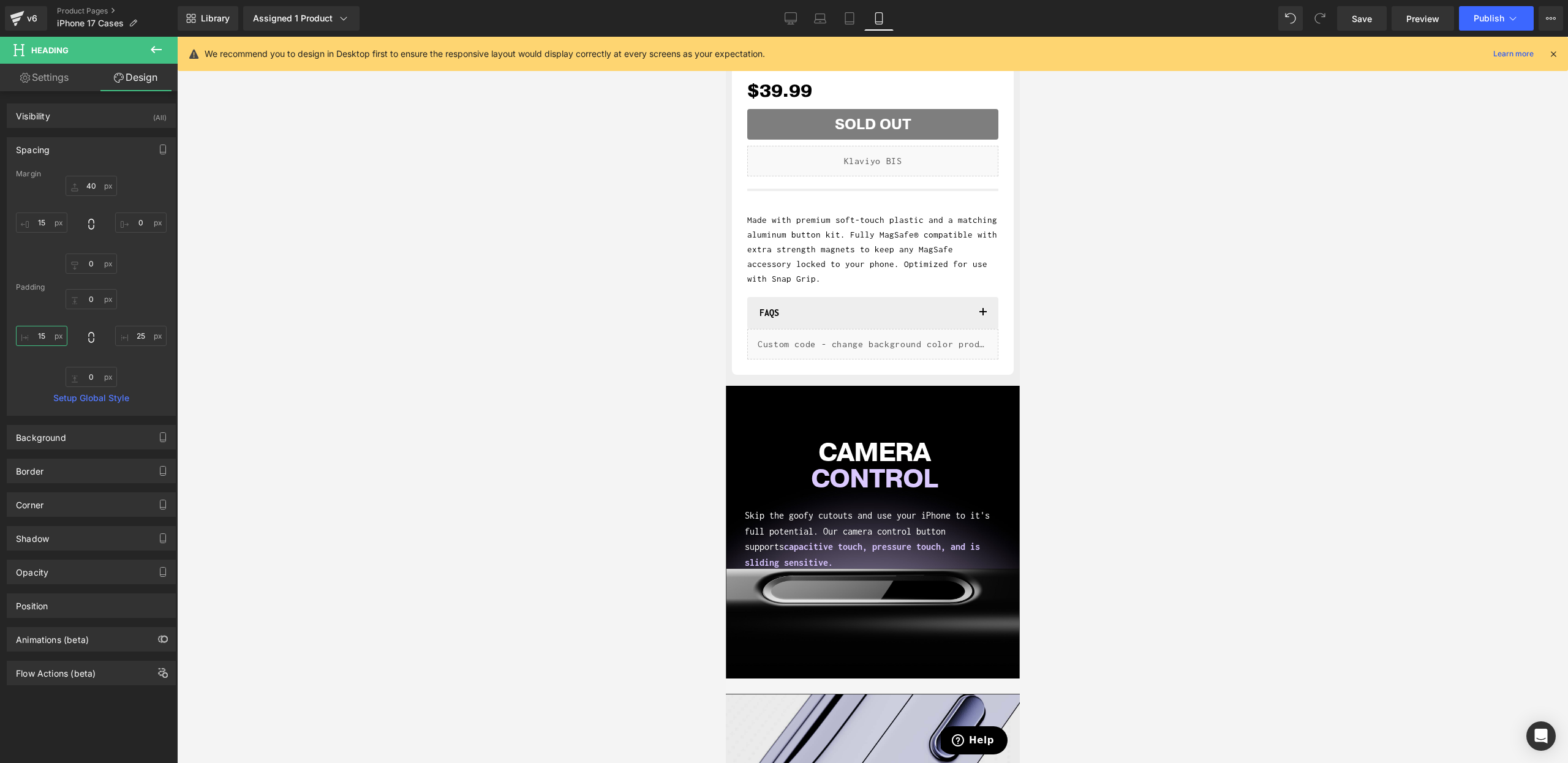
click at [41, 328] on input "15" at bounding box center [41, 335] width 52 height 20
type input "0"
click at [149, 335] on input "25" at bounding box center [141, 335] width 52 height 20
type input "0"
click at [46, 224] on input "15" at bounding box center [41, 222] width 52 height 20
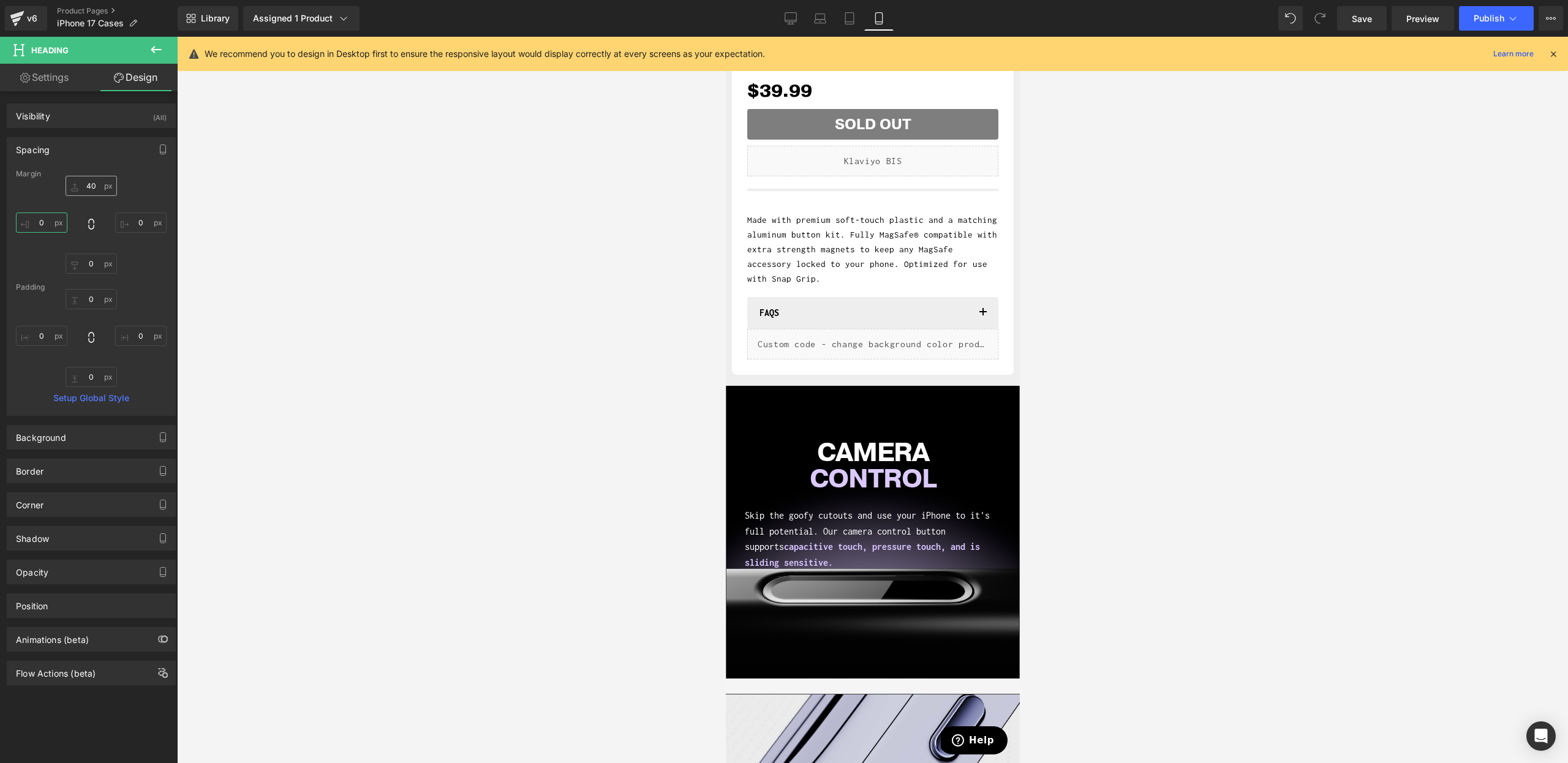
type input "0"
click at [85, 188] on input "40" at bounding box center [91, 185] width 52 height 20
type input "0"
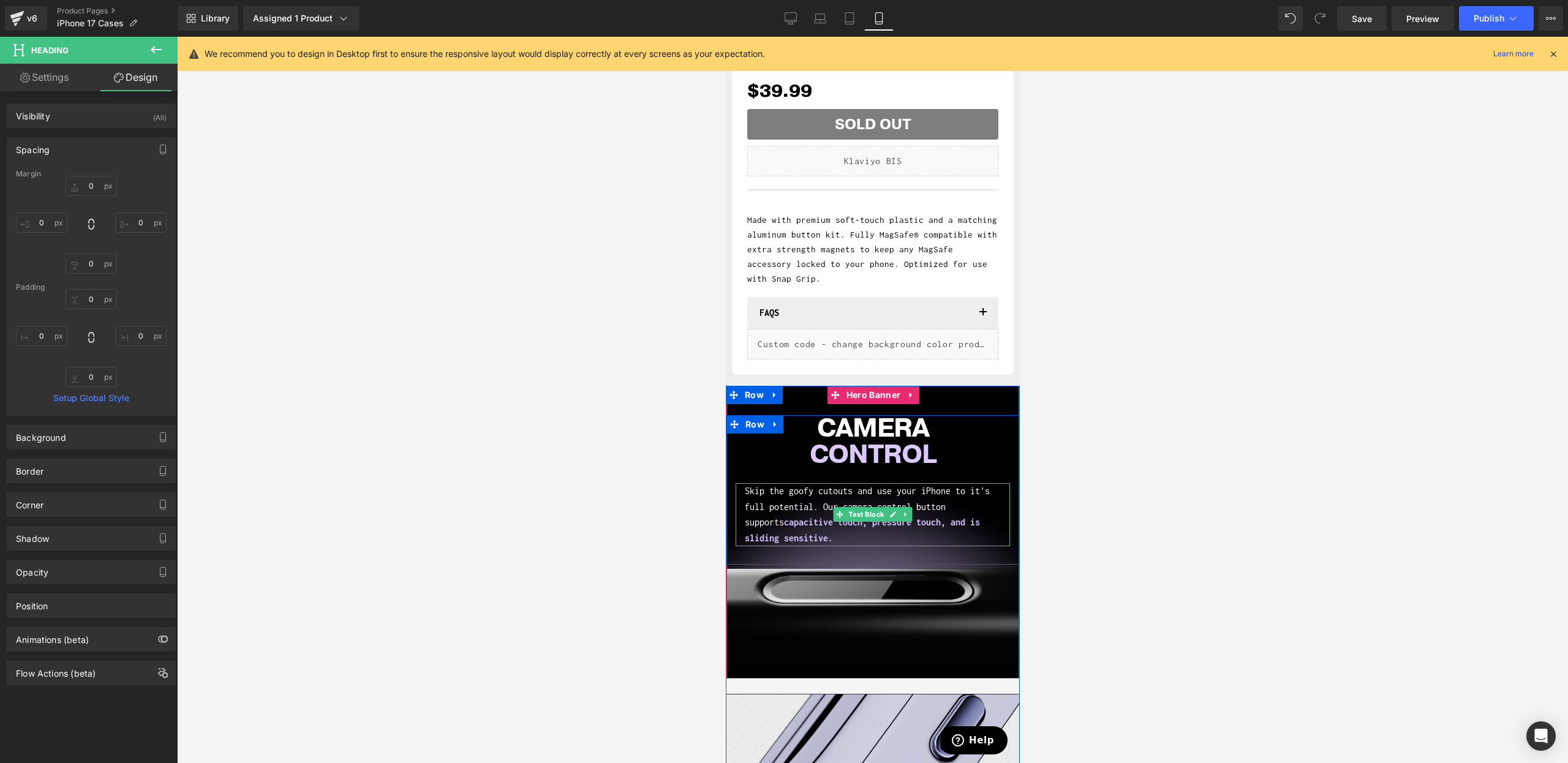
click at [790, 507] on p "Skip the goofy cutouts and use your iPhone to it's full potential. Our camera c…" at bounding box center [872, 514] width 256 height 62
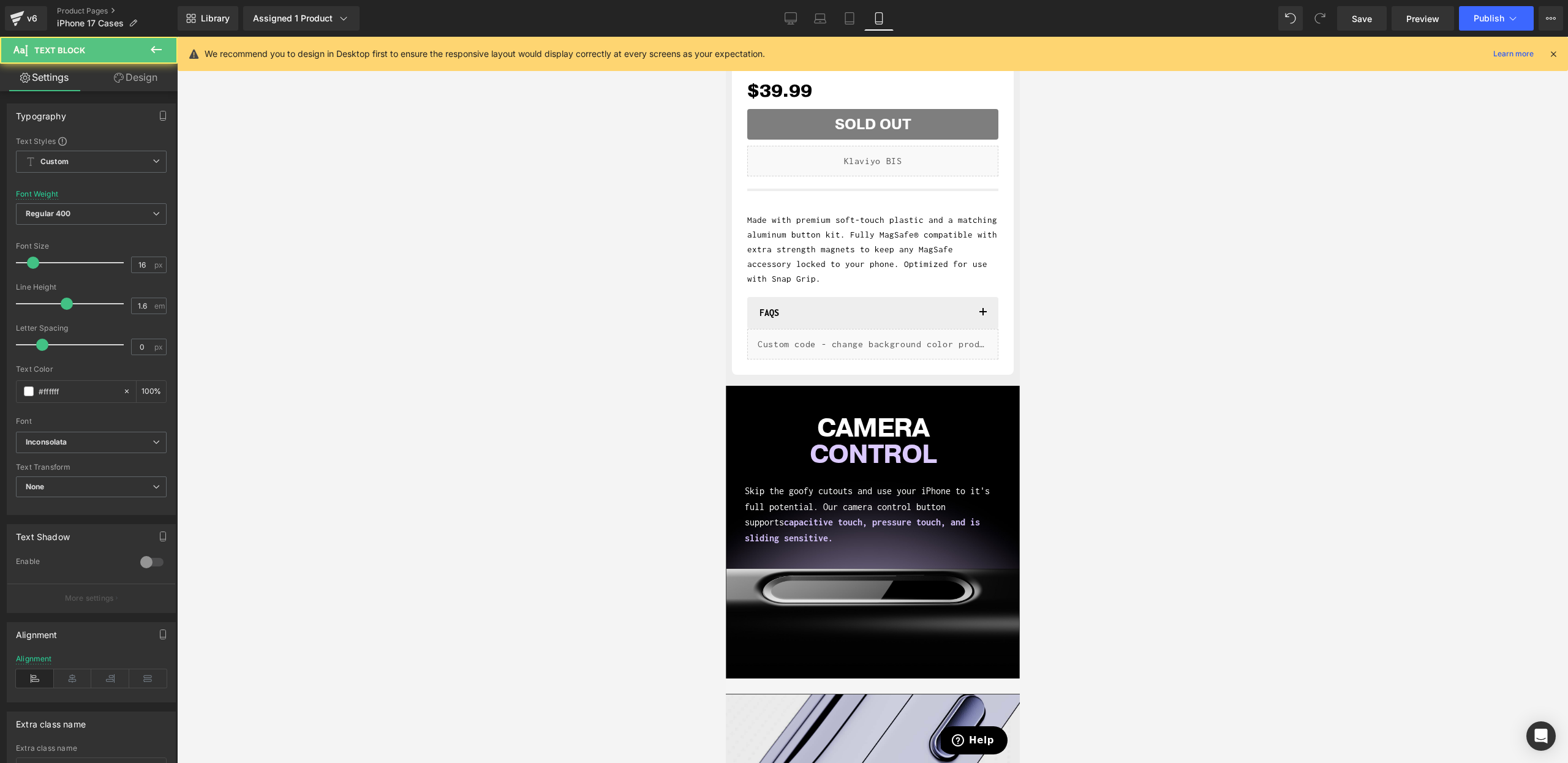
click at [120, 65] on link "Design" at bounding box center [135, 78] width 89 height 28
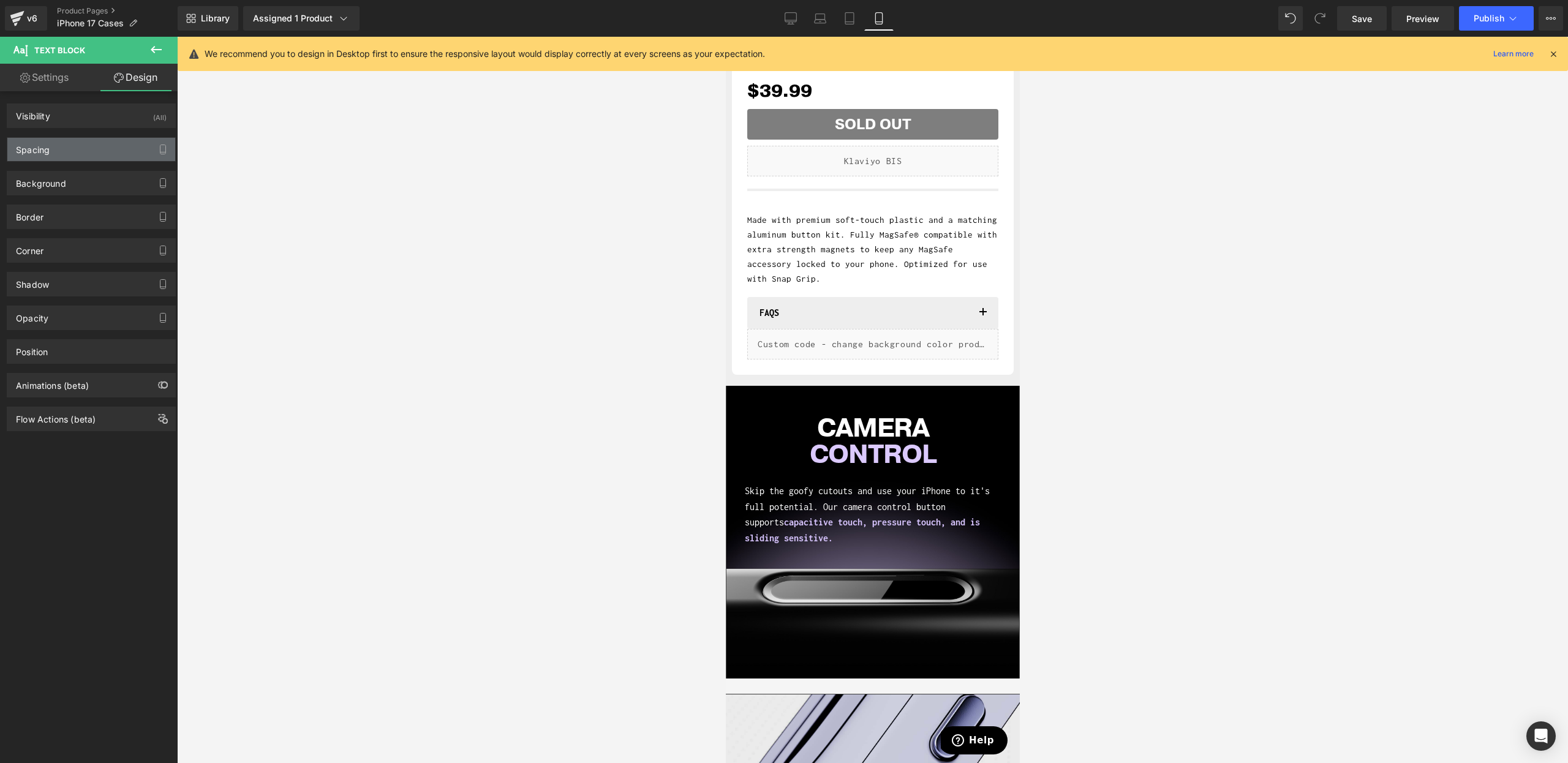
click at [61, 147] on div "Spacing" at bounding box center [91, 149] width 168 height 23
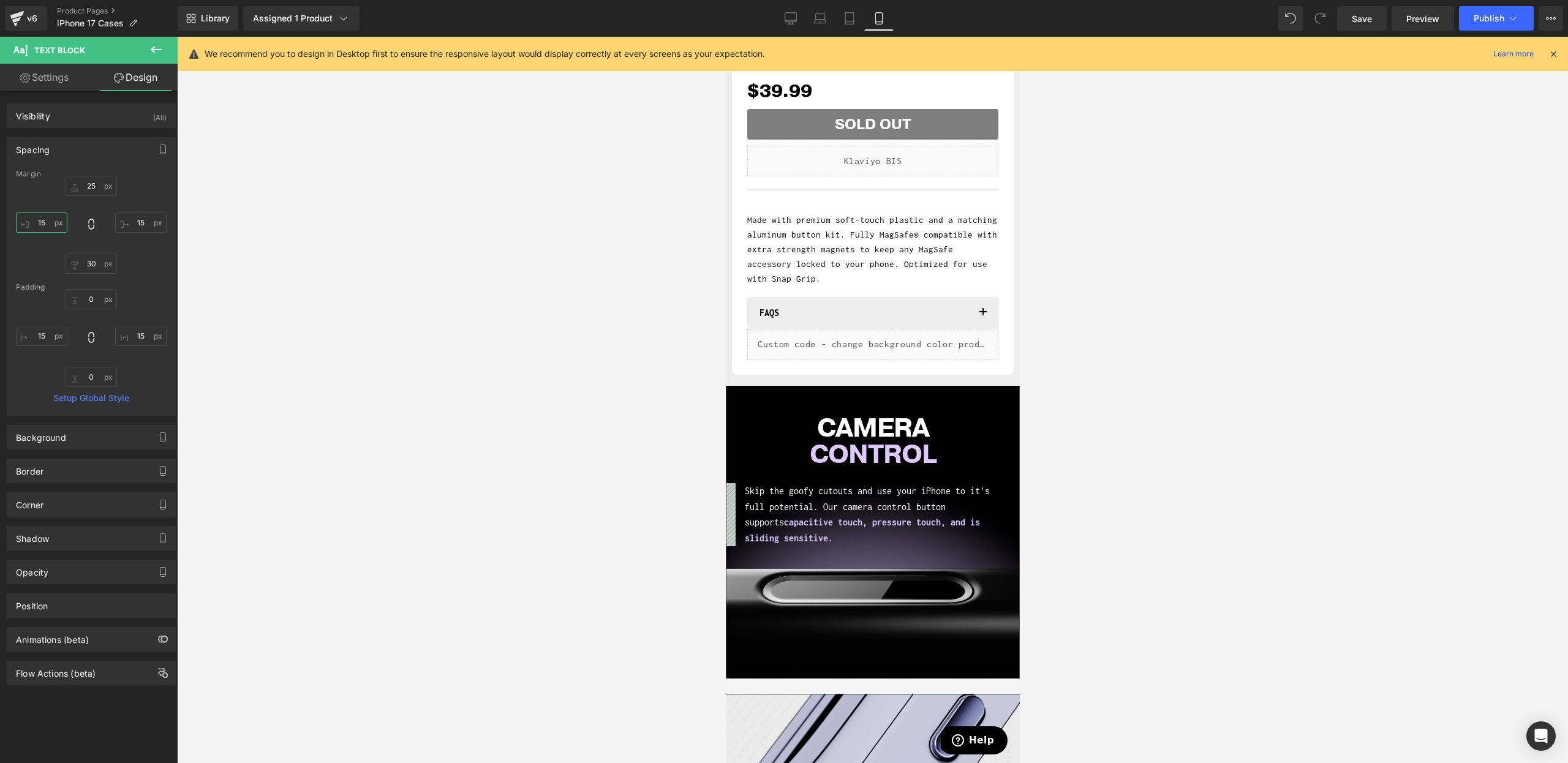
click at [41, 220] on input "15" at bounding box center [41, 222] width 52 height 20
type input "0"
click at [136, 220] on input "15" at bounding box center [141, 222] width 52 height 20
type input "5"
click at [85, 266] on input "30" at bounding box center [91, 263] width 52 height 20
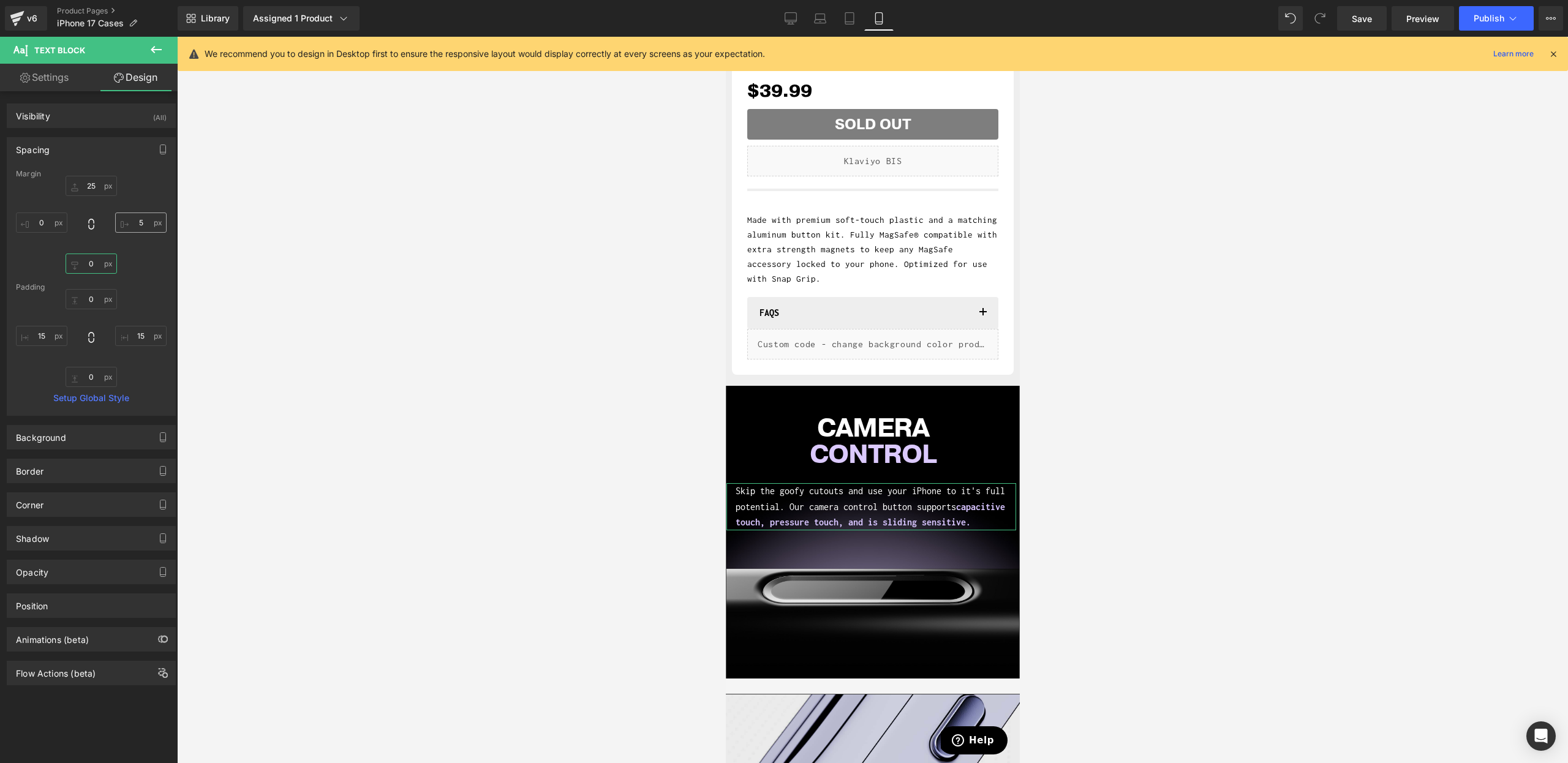
type input "0"
click at [131, 225] on input "5" at bounding box center [141, 222] width 52 height 20
type input "0"
click at [95, 187] on input "25" at bounding box center [91, 185] width 52 height 20
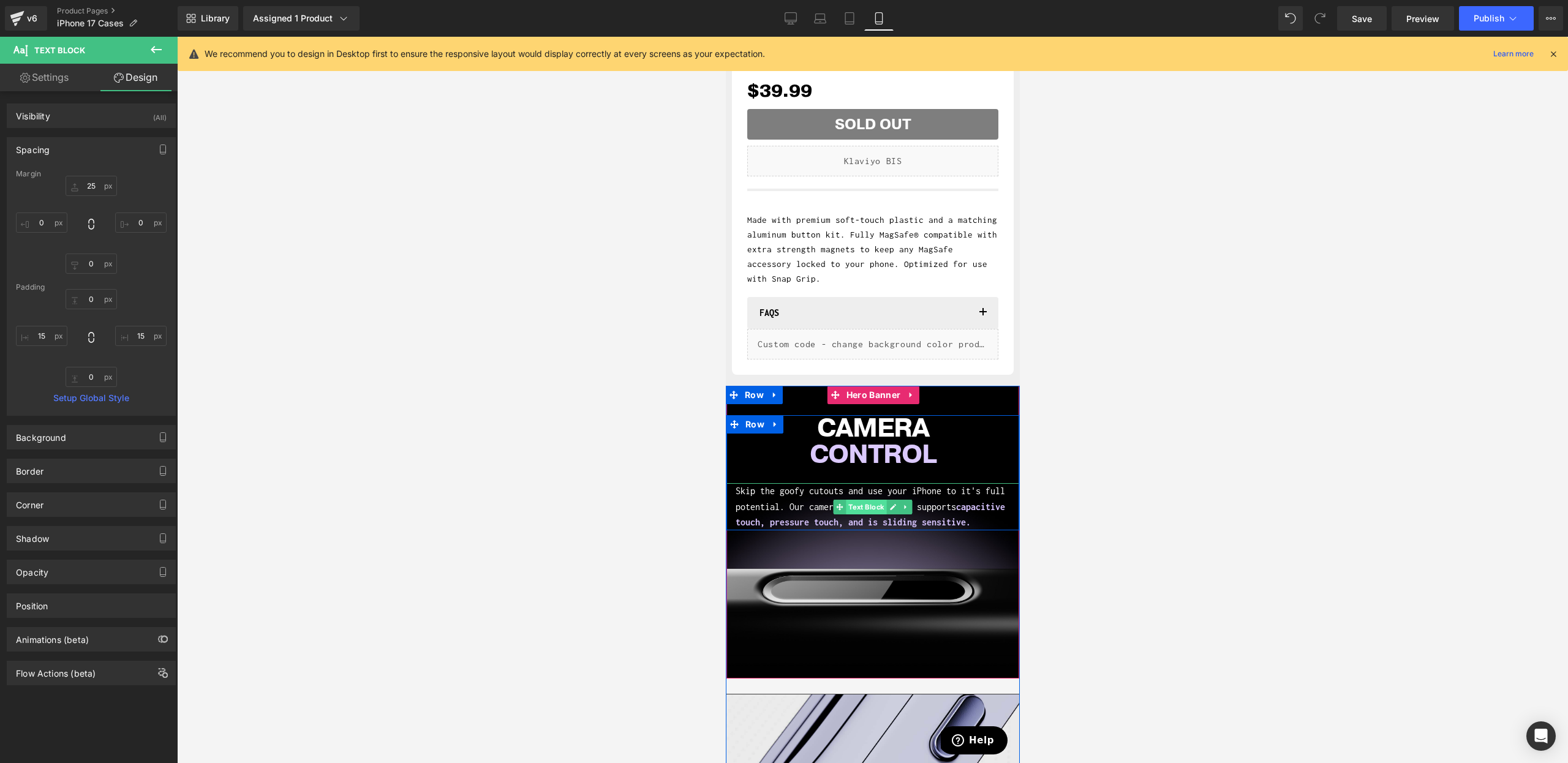
click at [863, 506] on span "Text Block" at bounding box center [865, 507] width 41 height 15
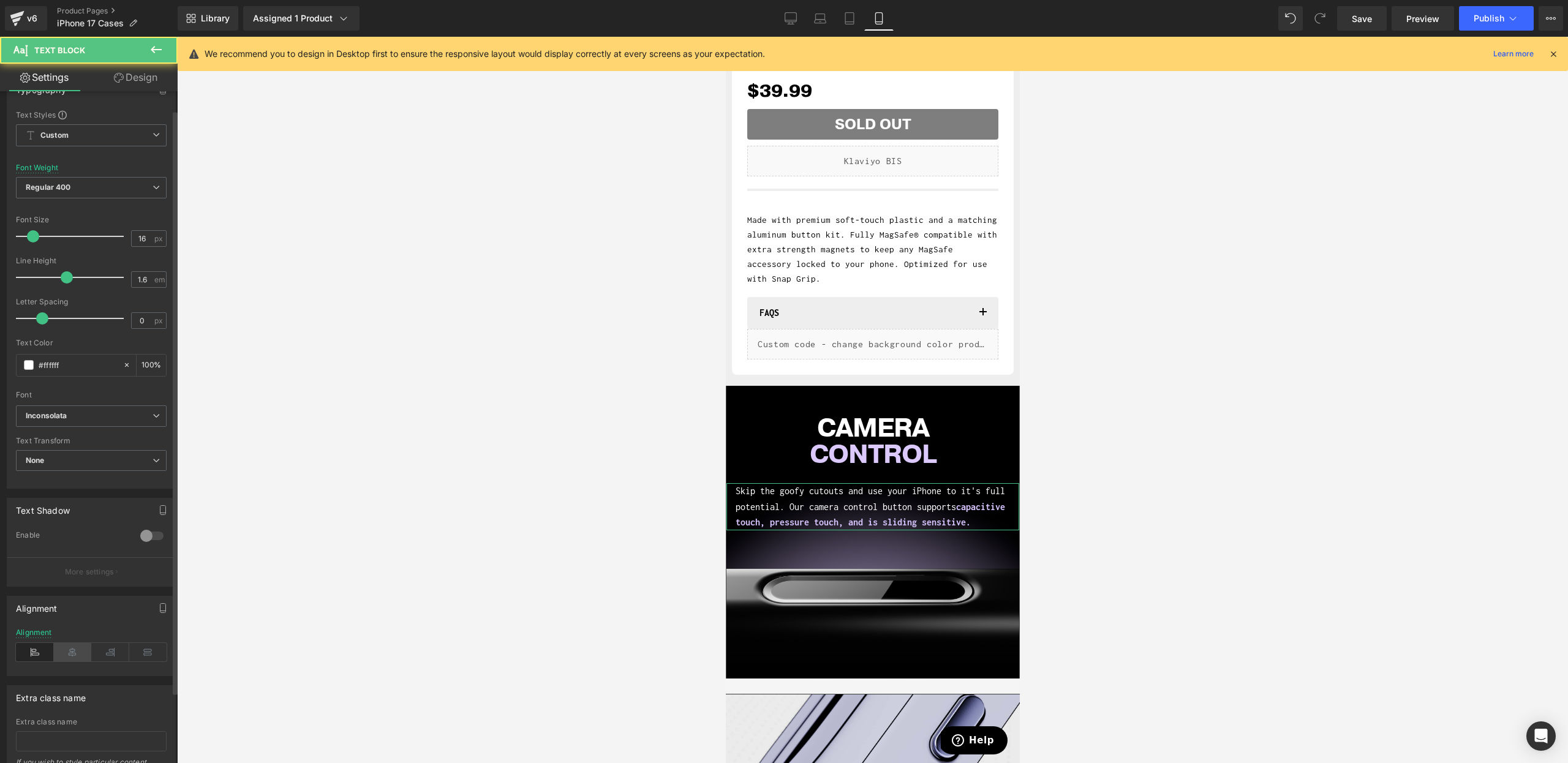
scroll to position [28, 0]
click at [69, 644] on icon at bounding box center [73, 650] width 38 height 18
click at [29, 627] on div "Alignment" at bounding box center [34, 631] width 36 height 9
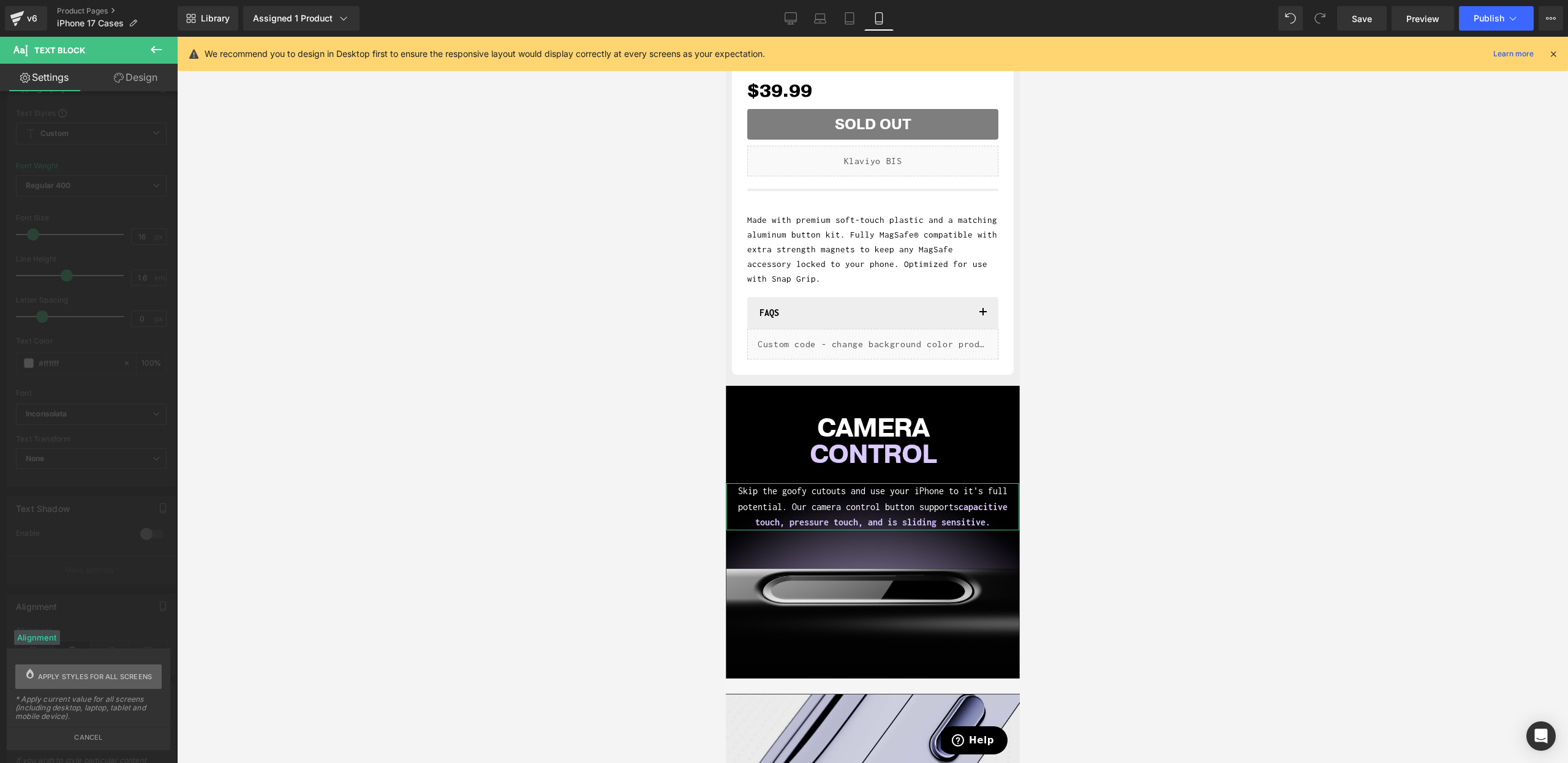
click at [121, 684] on span "Apply styles for all screens" at bounding box center [95, 677] width 115 height 24
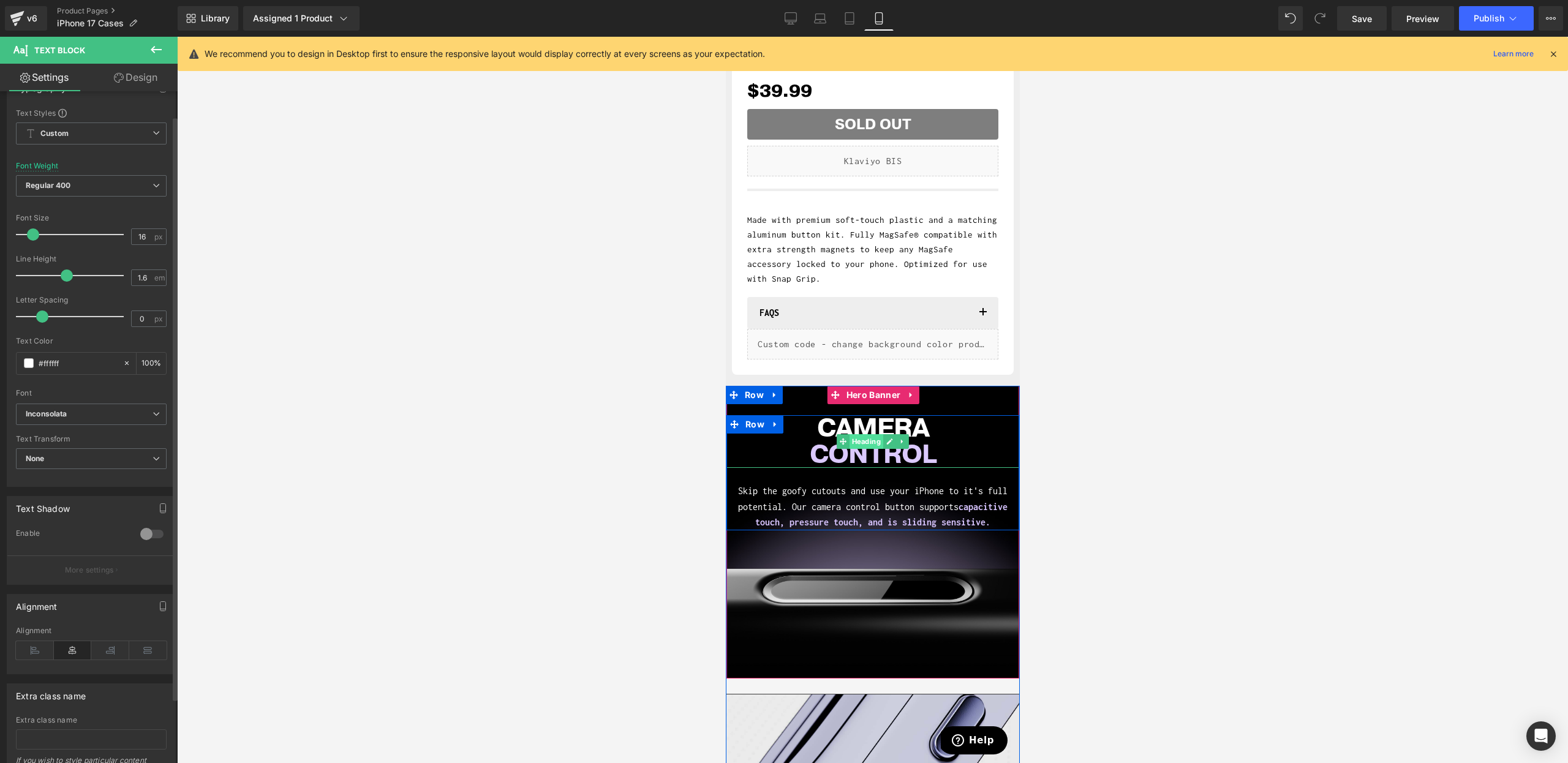
click at [870, 445] on span "Heading" at bounding box center [865, 441] width 34 height 15
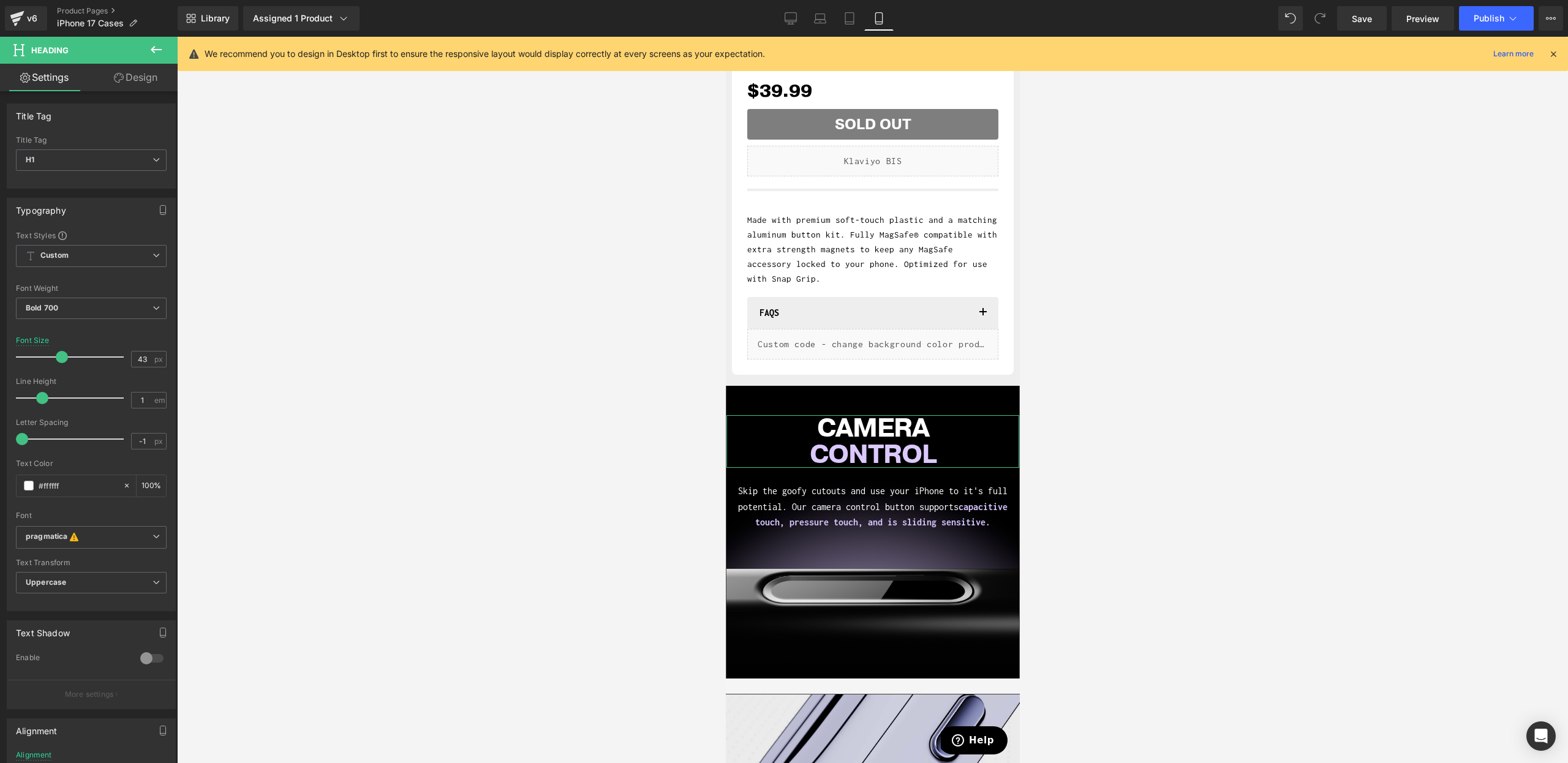
click at [126, 84] on link "Design" at bounding box center [135, 78] width 89 height 28
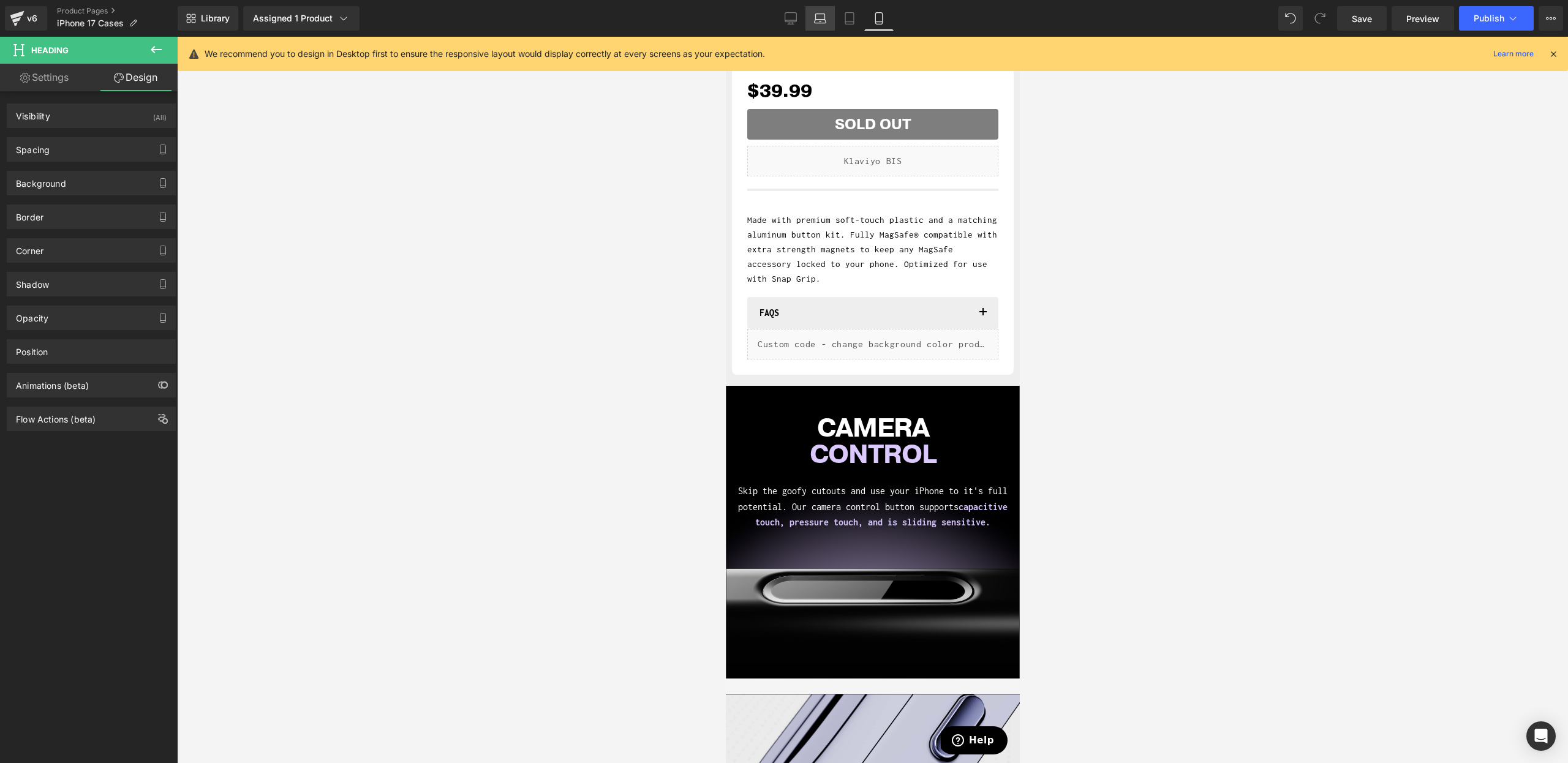
click at [828, 20] on link "Laptop" at bounding box center [820, 18] width 29 height 24
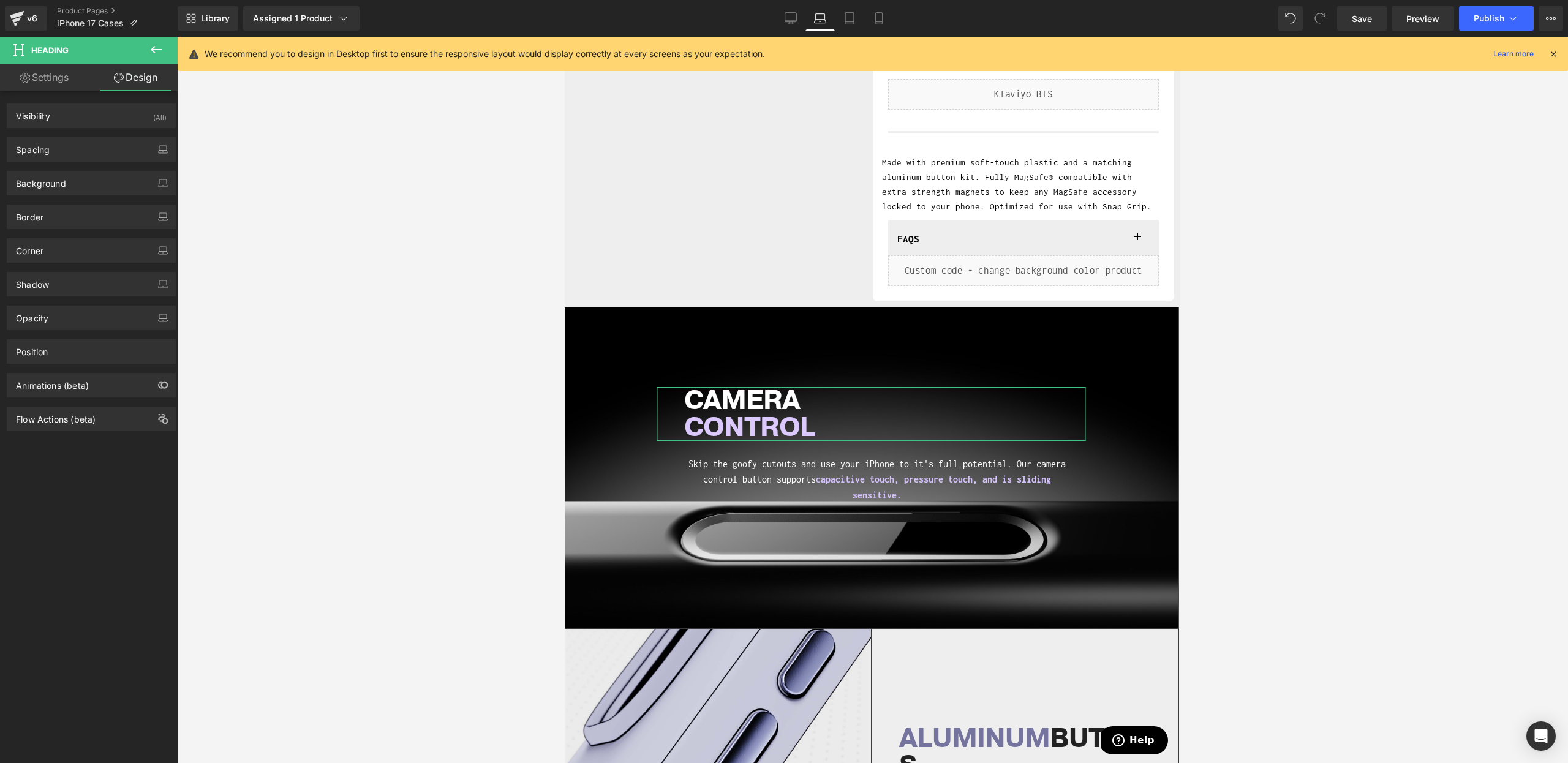
drag, startPoint x: 66, startPoint y: 78, endPoint x: 49, endPoint y: 445, distance: 367.4
click at [66, 78] on link "Settings" at bounding box center [44, 78] width 89 height 28
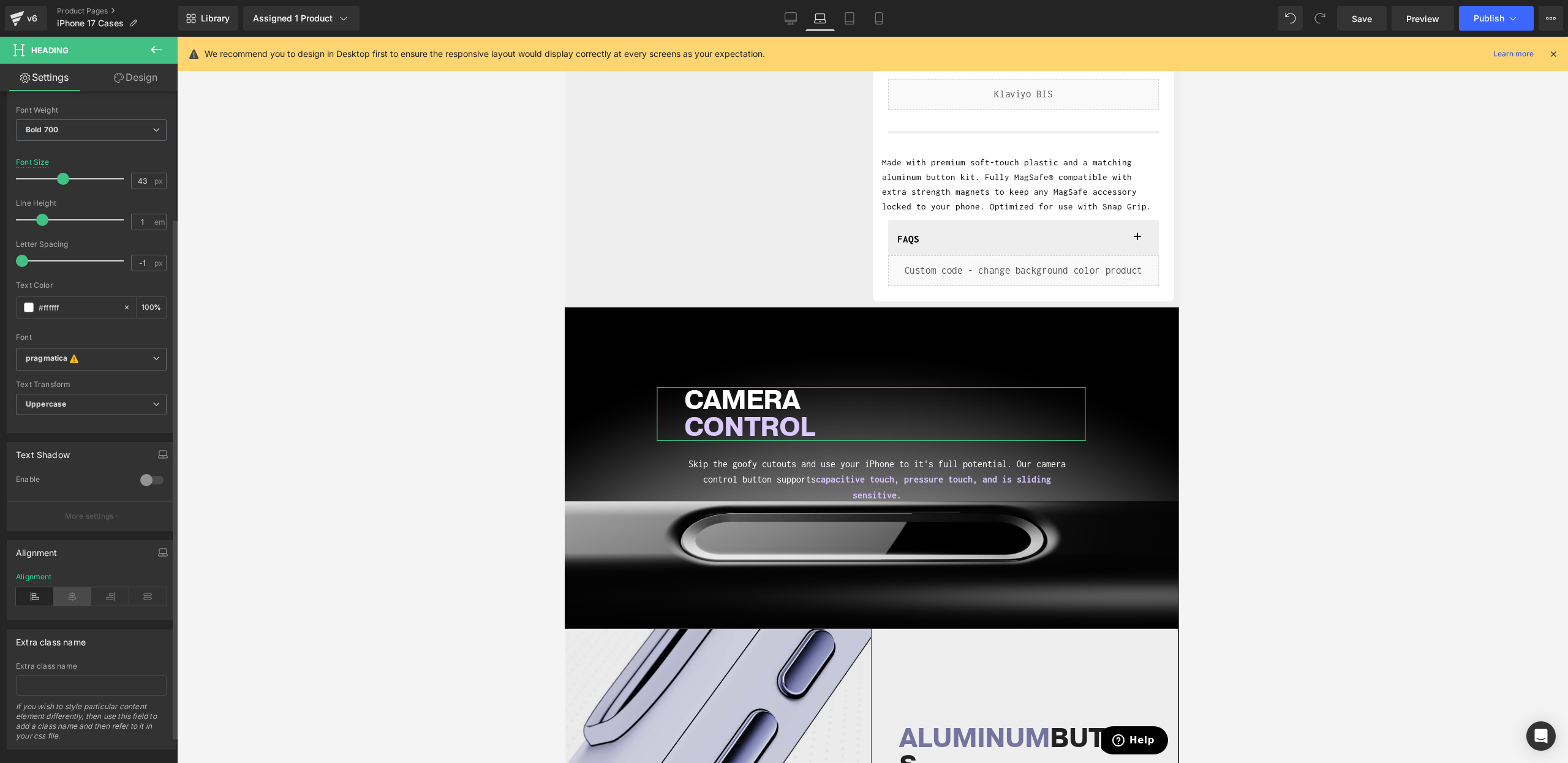
scroll to position [199, 0]
click at [71, 576] on icon at bounding box center [73, 585] width 38 height 18
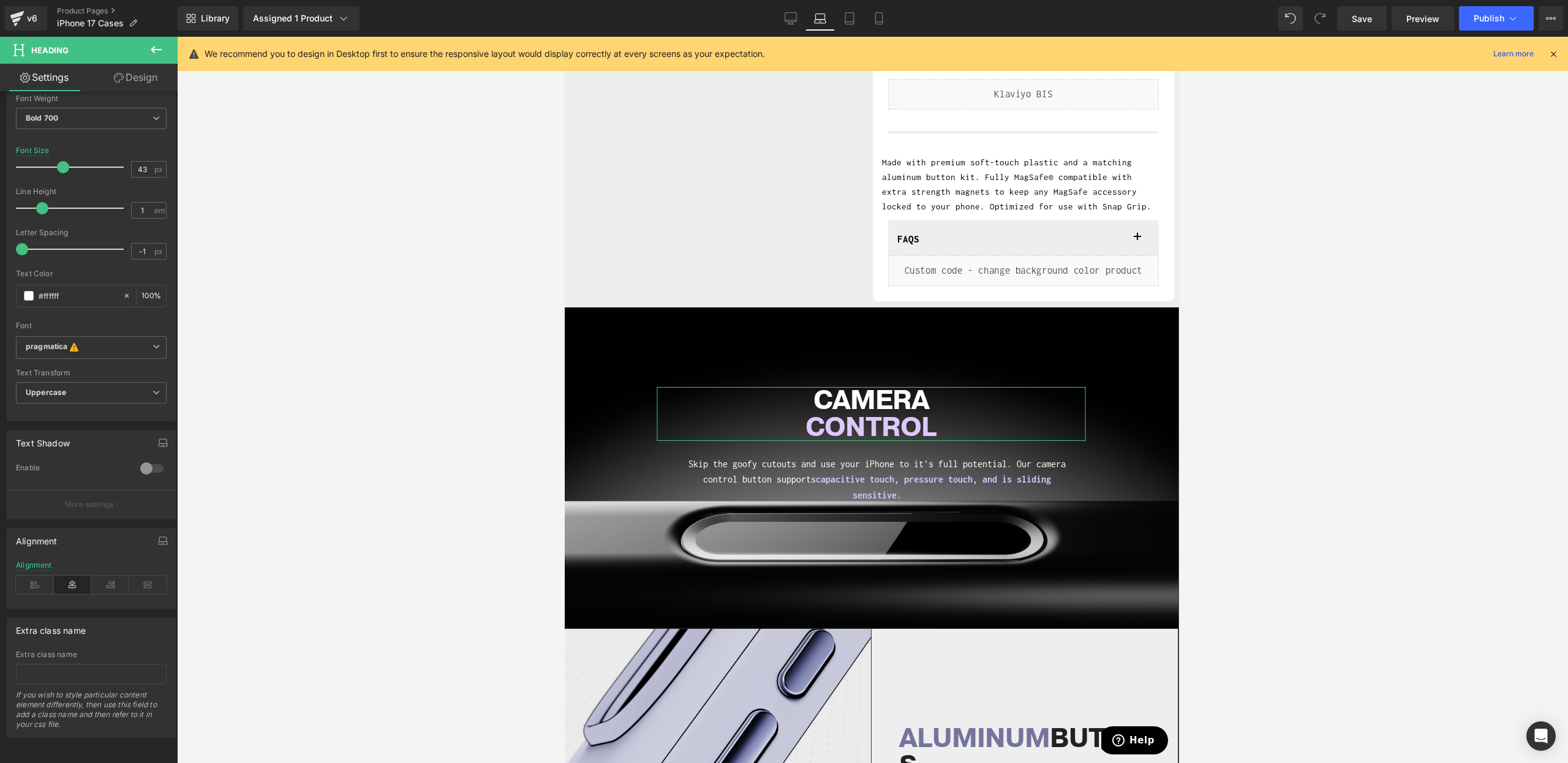
click at [116, 83] on link "Design" at bounding box center [135, 78] width 89 height 28
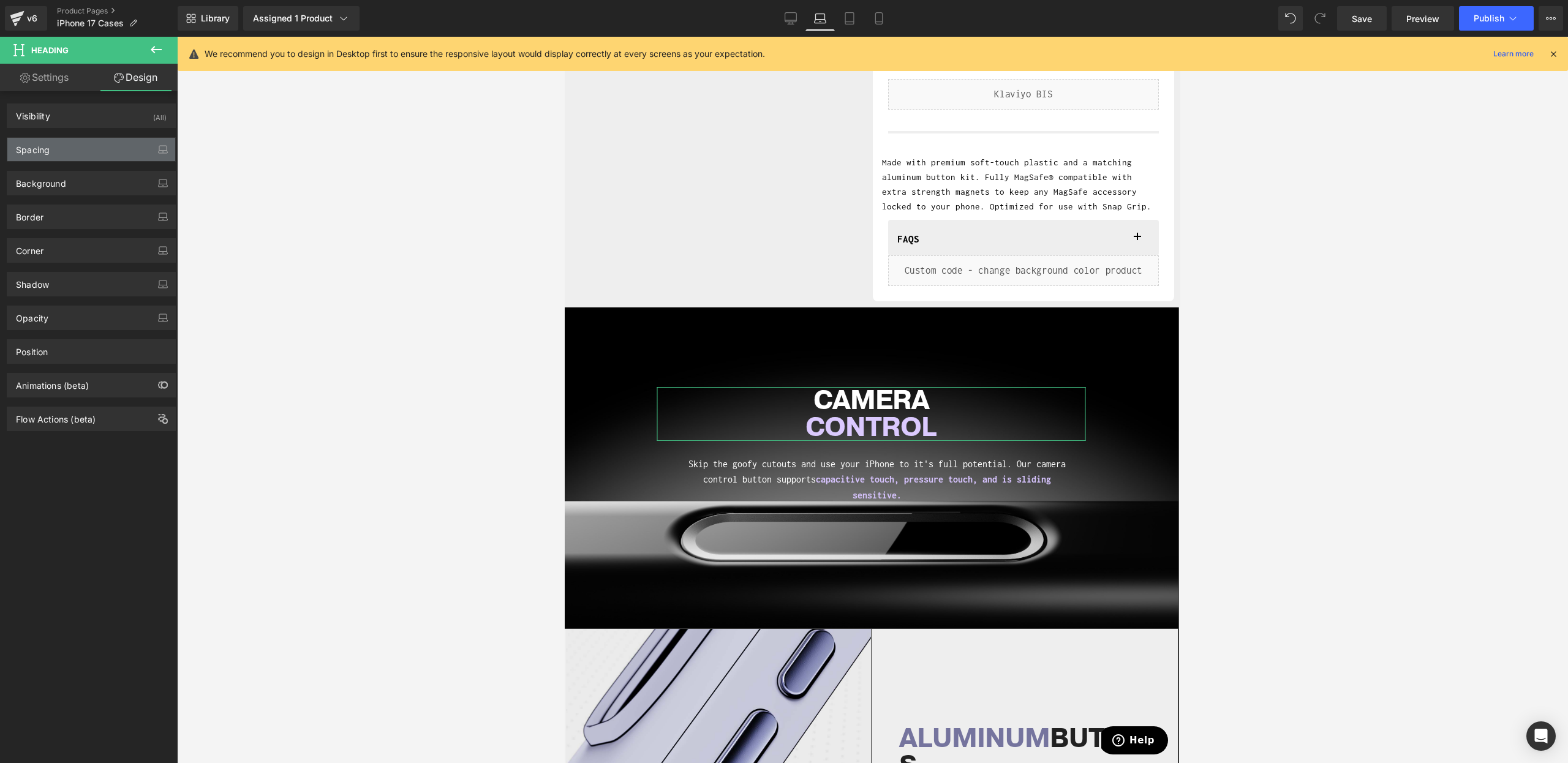
click at [71, 144] on div "Spacing" at bounding box center [91, 149] width 168 height 23
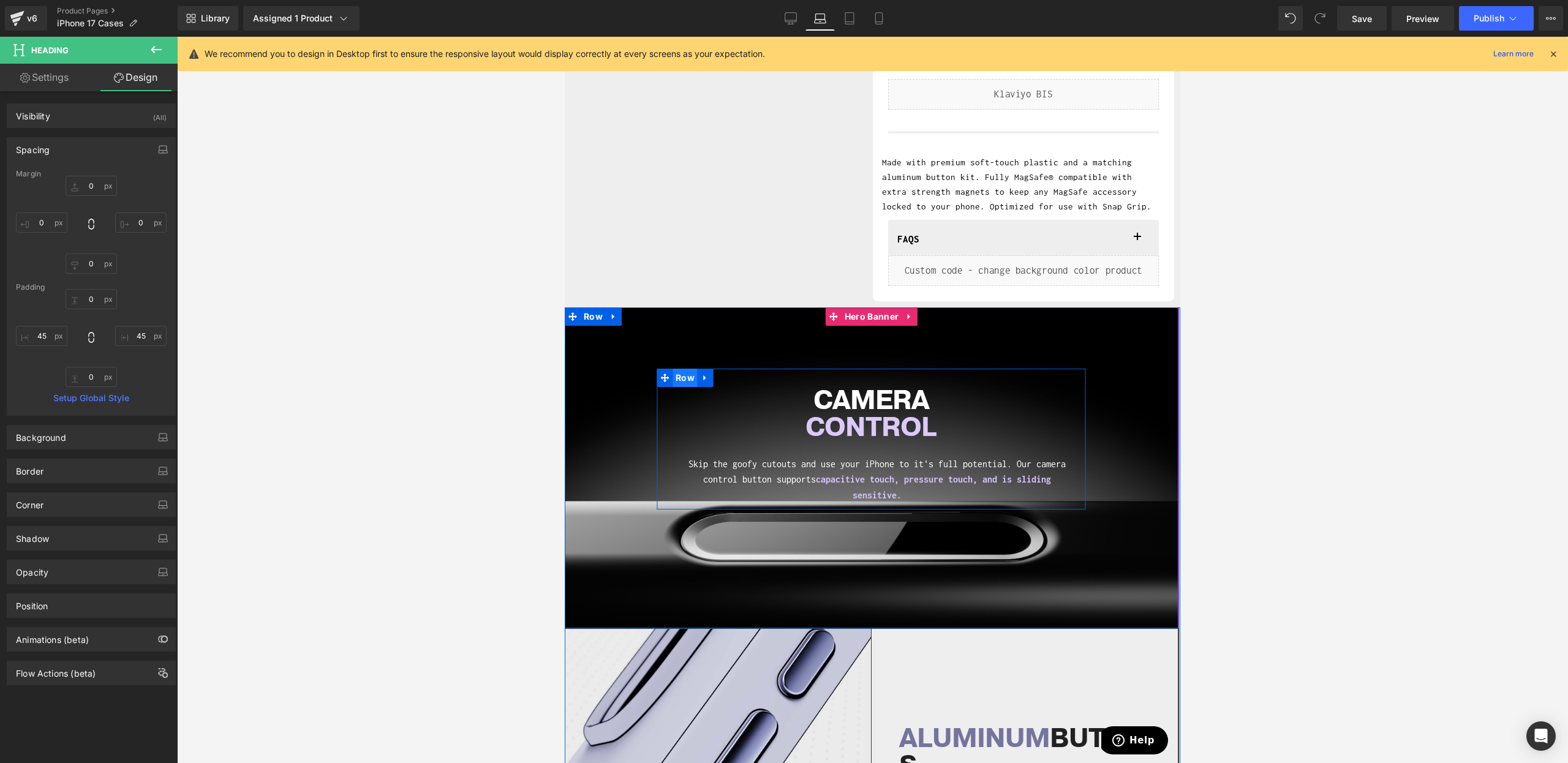
click at [681, 380] on span "Row" at bounding box center [685, 378] width 25 height 18
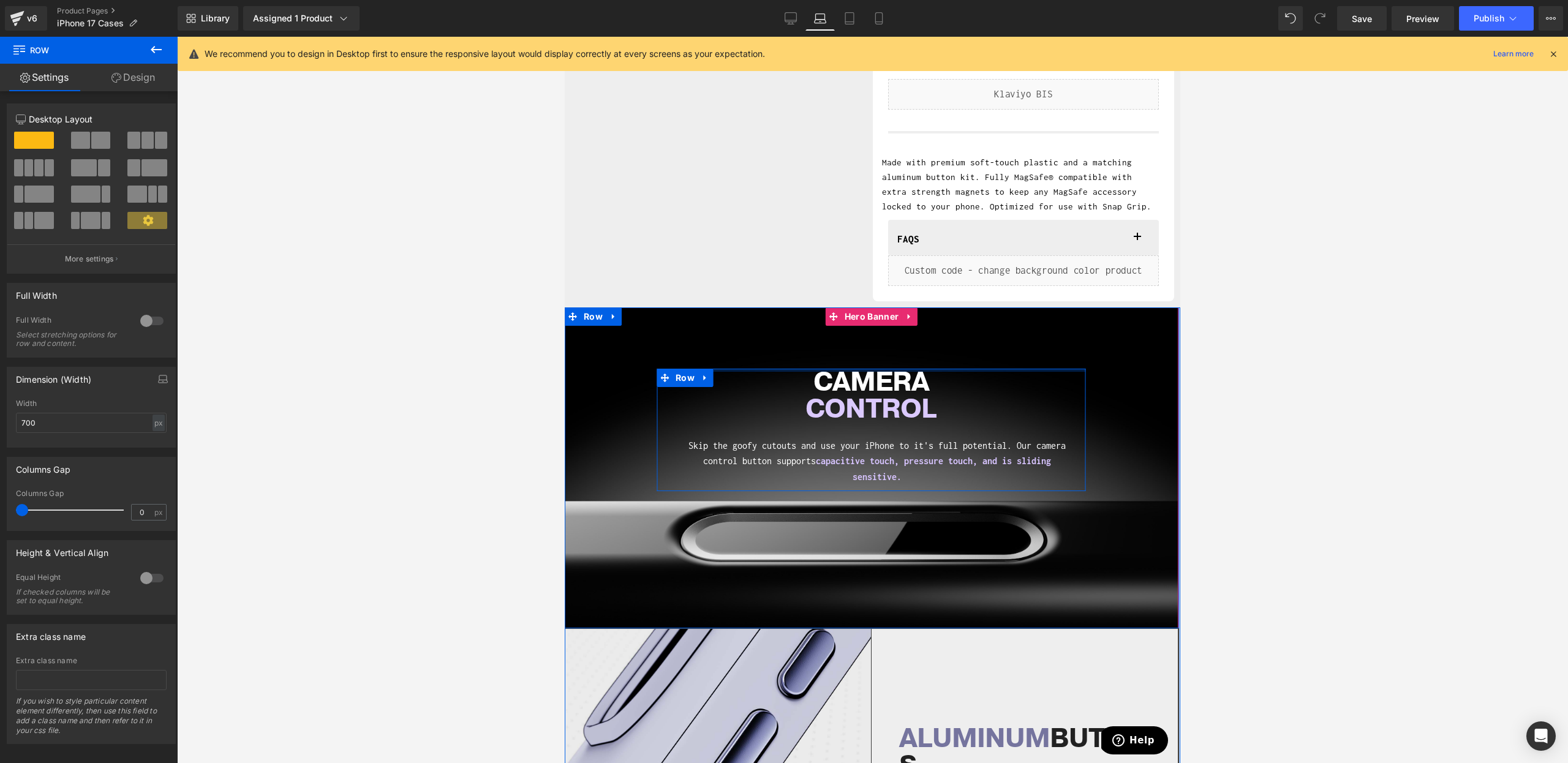
drag, startPoint x: 832, startPoint y: 377, endPoint x: 781, endPoint y: 297, distance: 94.9
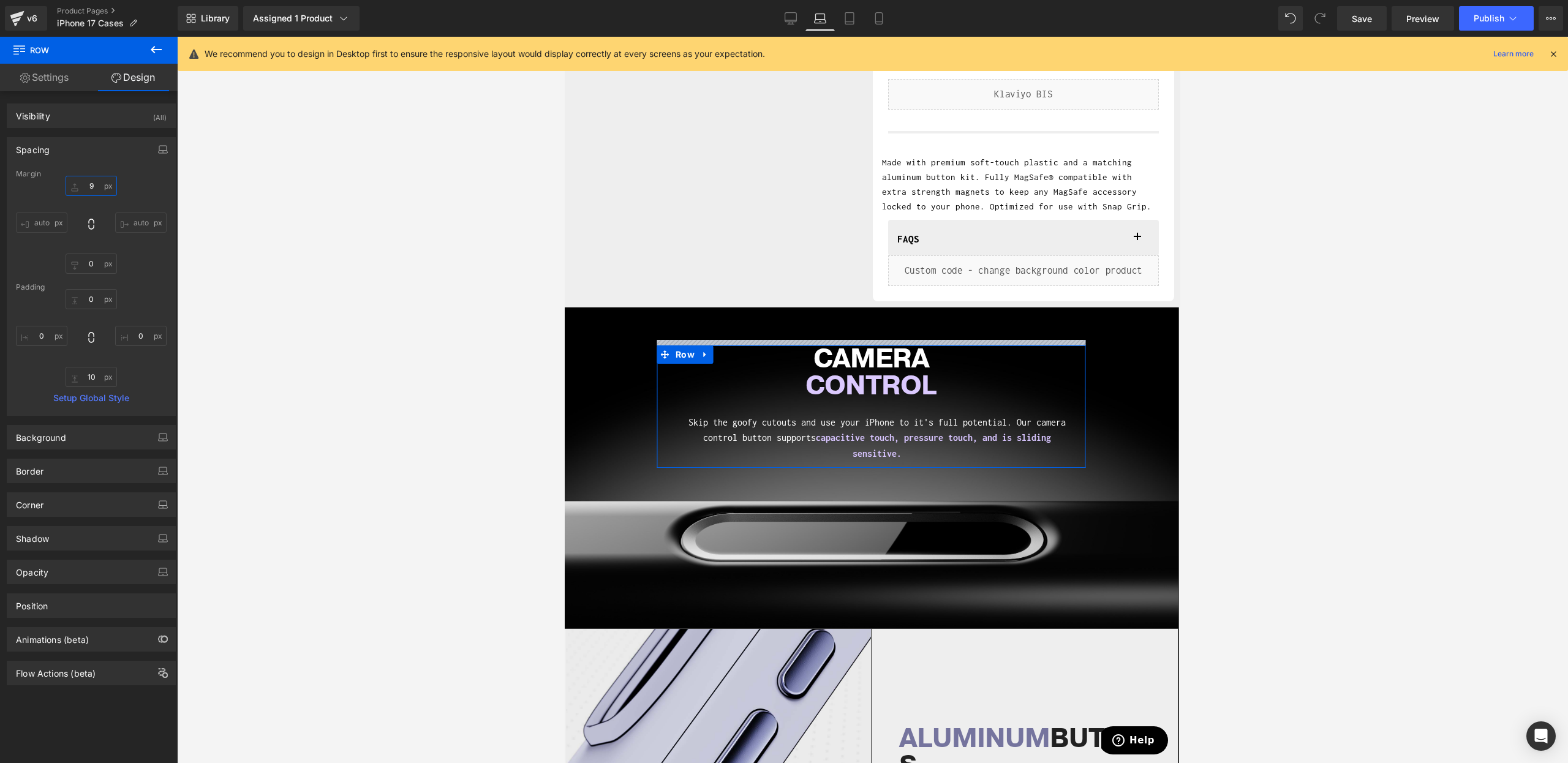
drag, startPoint x: 90, startPoint y: 189, endPoint x: 91, endPoint y: 212, distance: 23.0
click at [91, 212] on div "auto auto auto auto" at bounding box center [91, 225] width 151 height 98
click at [91, 191] on input "text" at bounding box center [91, 185] width 52 height 20
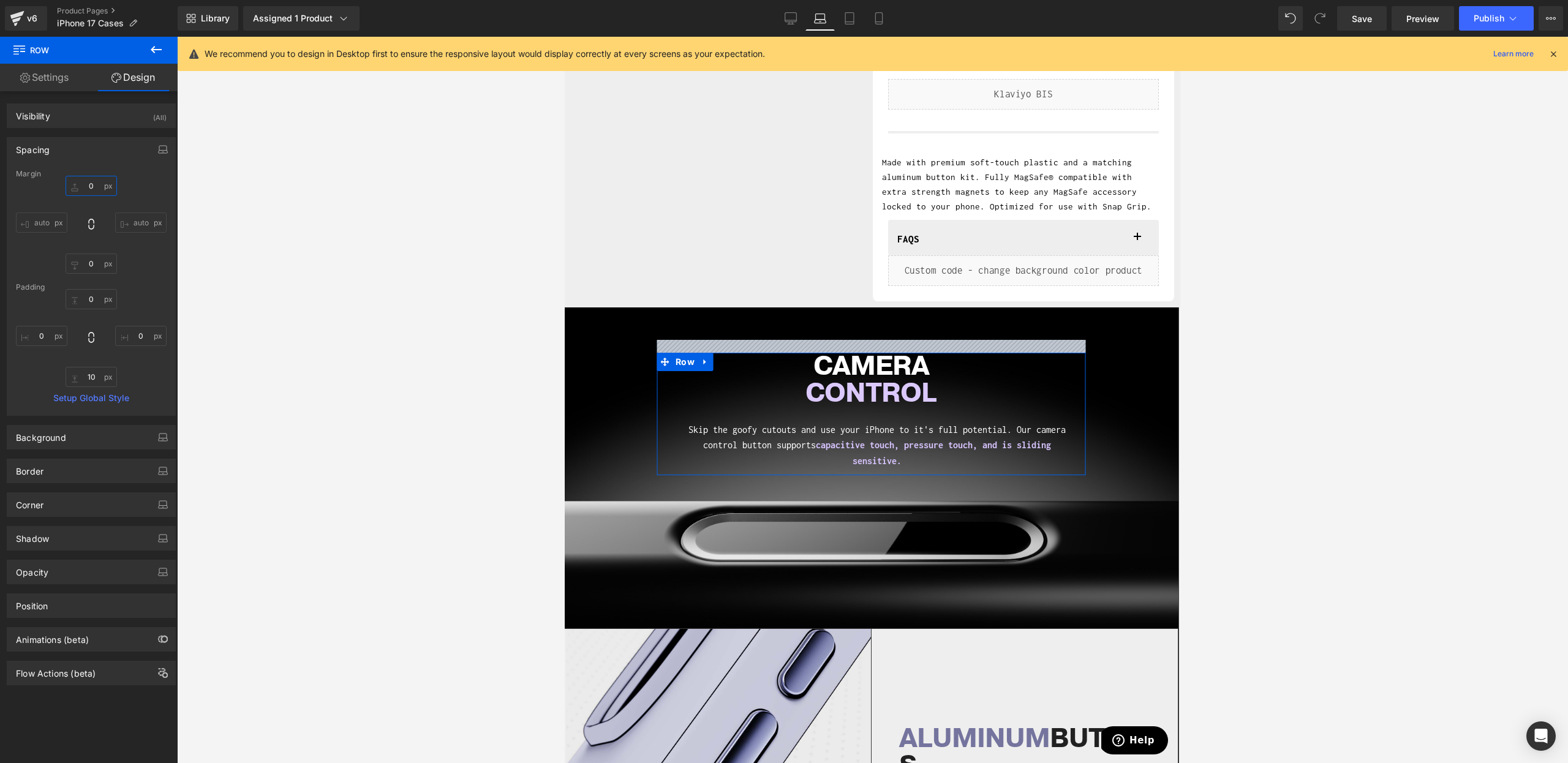
click at [85, 185] on input "0" at bounding box center [91, 185] width 52 height 20
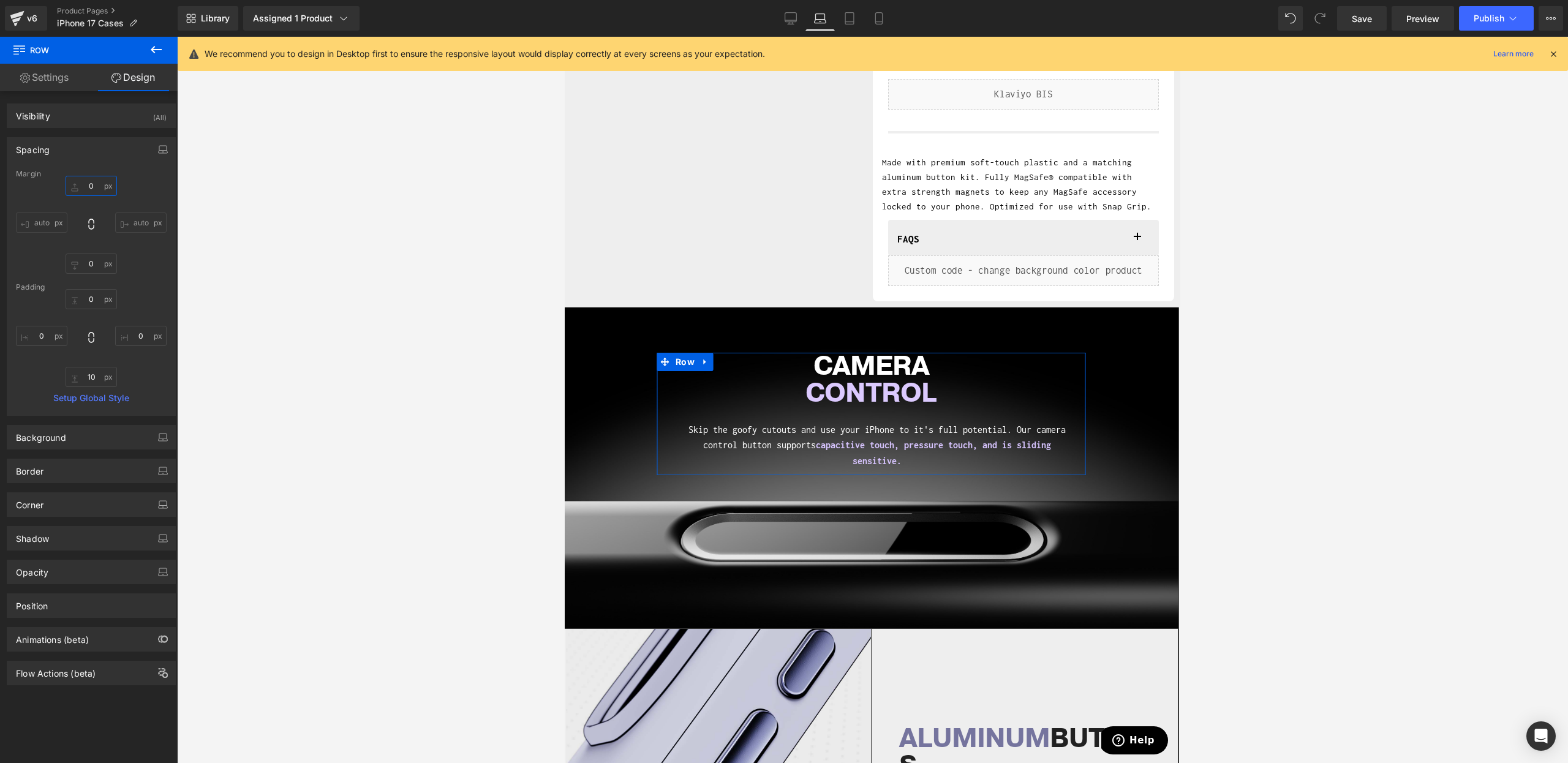
click at [89, 183] on input "0" at bounding box center [91, 185] width 52 height 20
click at [93, 187] on input "0" at bounding box center [91, 185] width 52 height 20
click at [93, 186] on input "0" at bounding box center [91, 185] width 52 height 20
click at [93, 189] on input "0" at bounding box center [91, 185] width 52 height 20
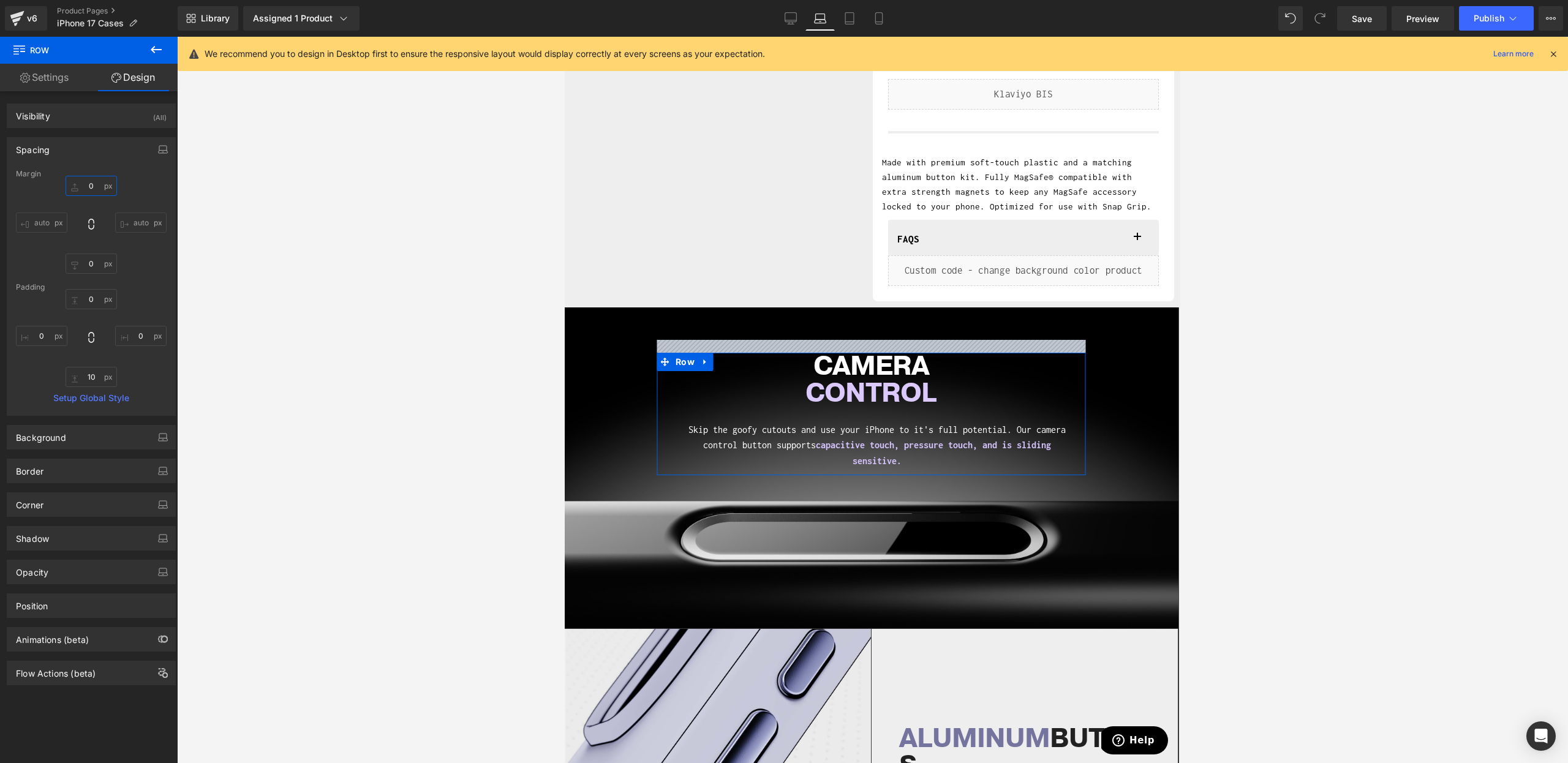
drag, startPoint x: 88, startPoint y: 189, endPoint x: 93, endPoint y: 179, distance: 11.2
click at [93, 179] on input "0" at bounding box center [91, 185] width 52 height 20
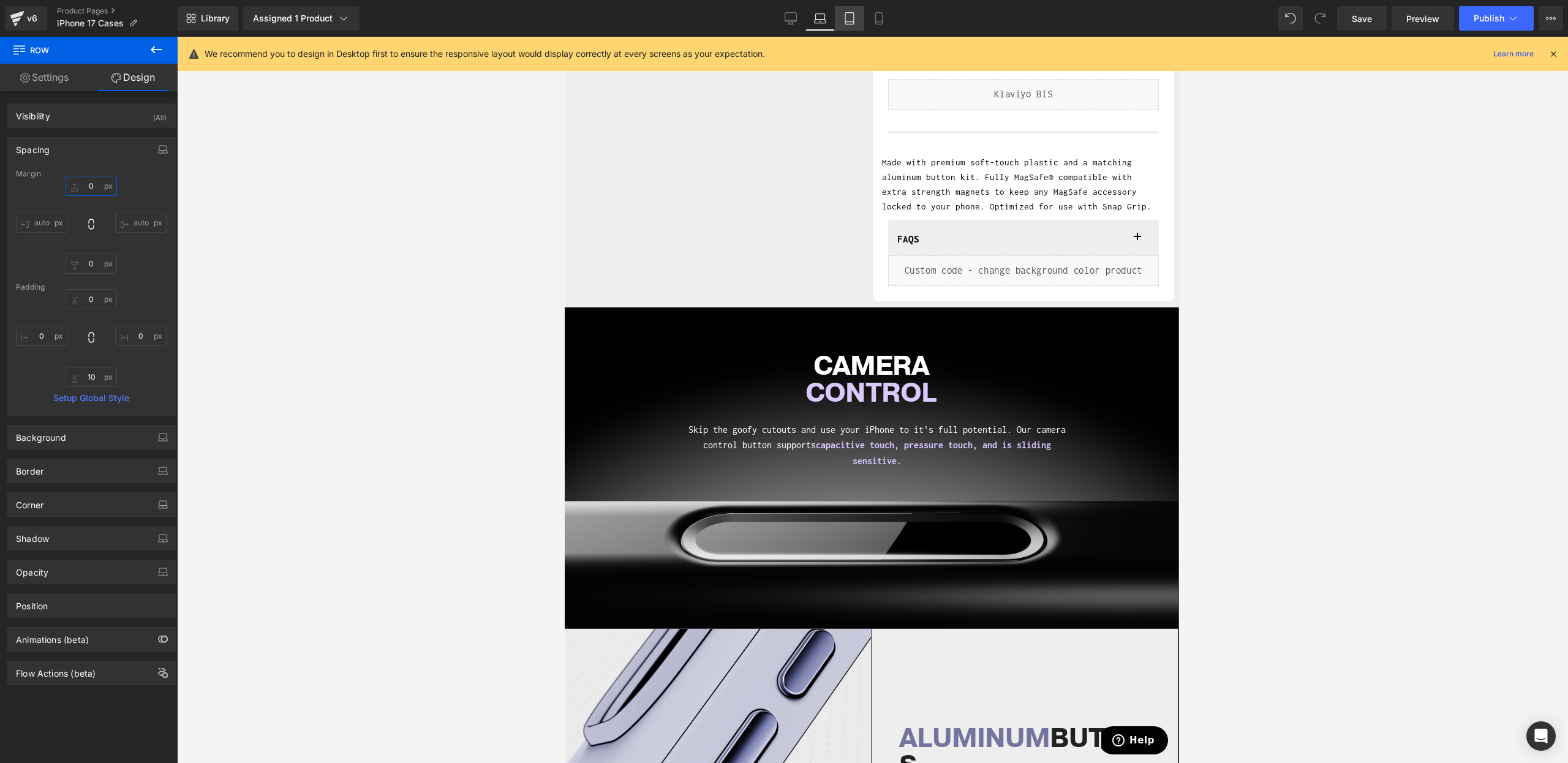
type input "21"
click at [845, 20] on icon at bounding box center [850, 18] width 12 height 12
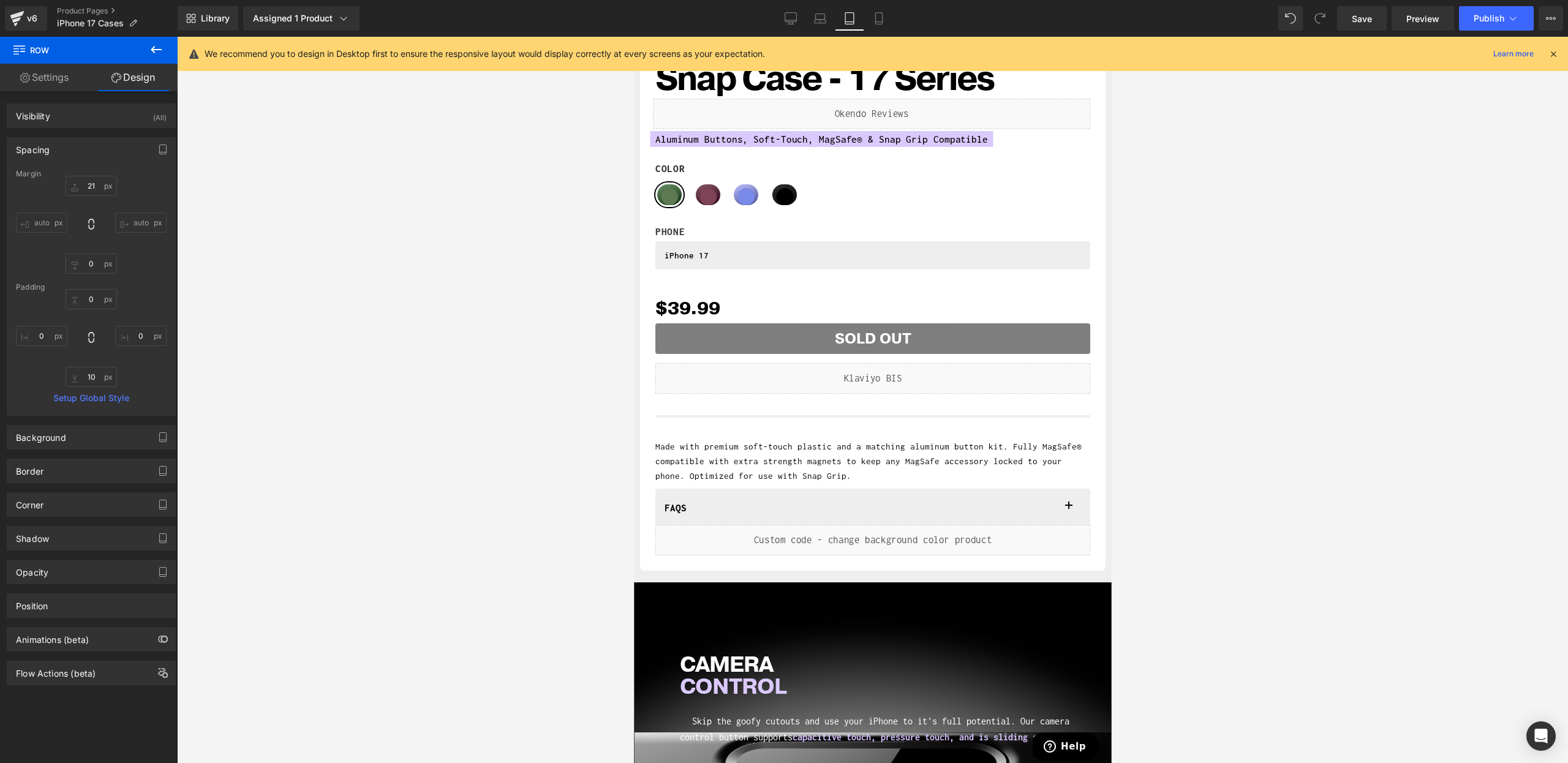
scroll to position [715, 0]
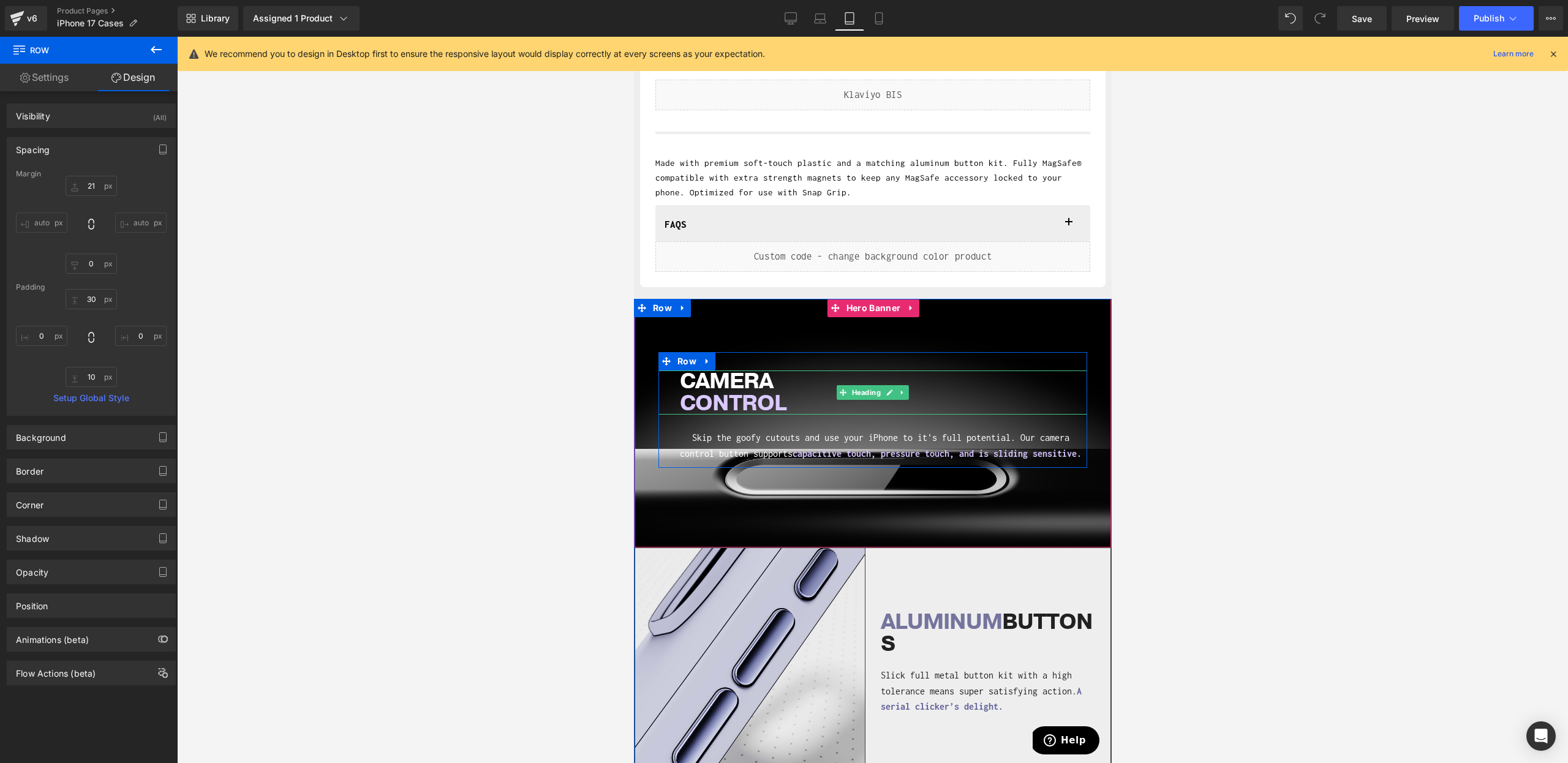
click at [742, 404] on span "CONTROL" at bounding box center [733, 403] width 107 height 30
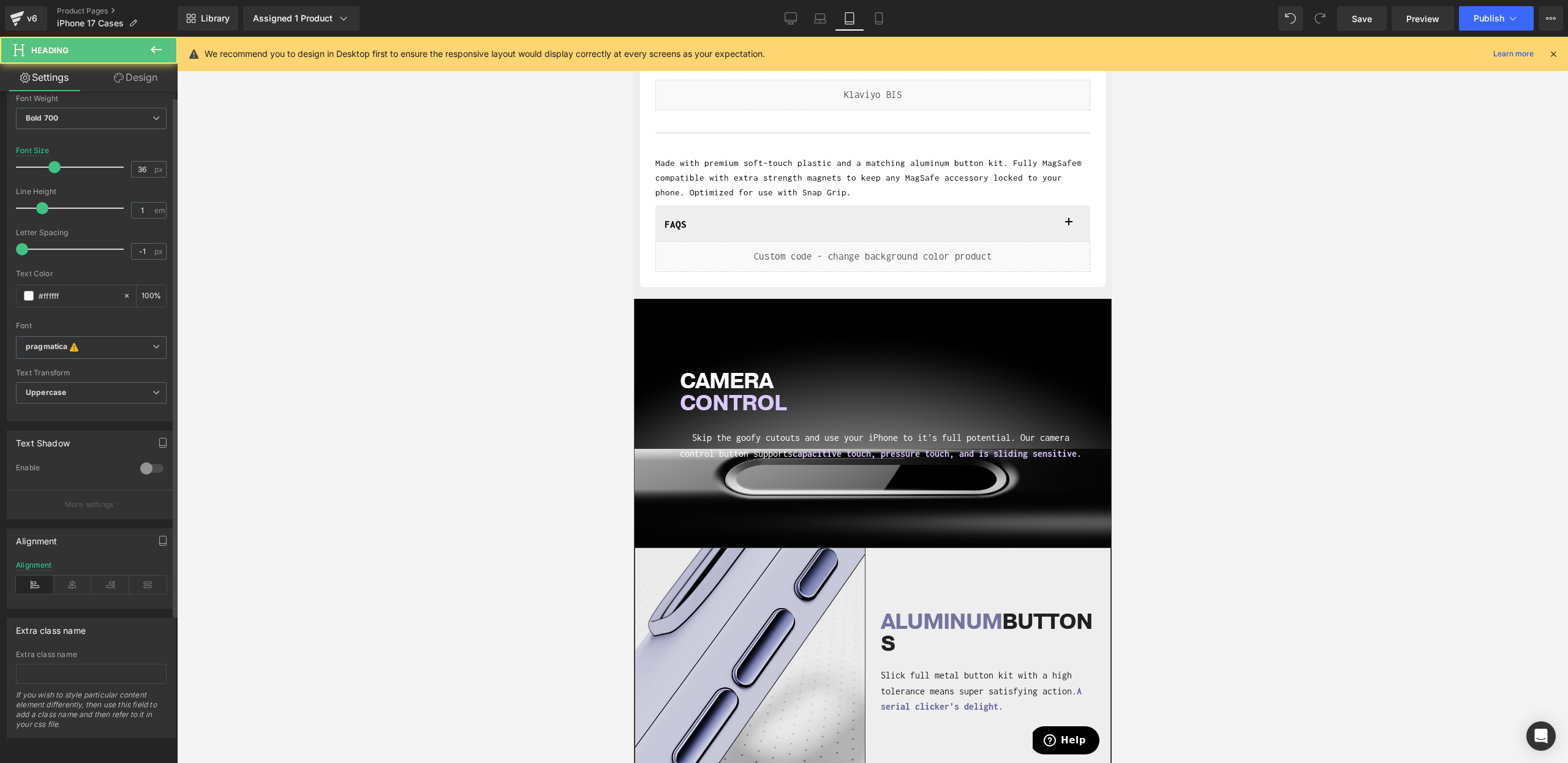
scroll to position [199, 0]
click at [61, 576] on icon at bounding box center [73, 585] width 38 height 18
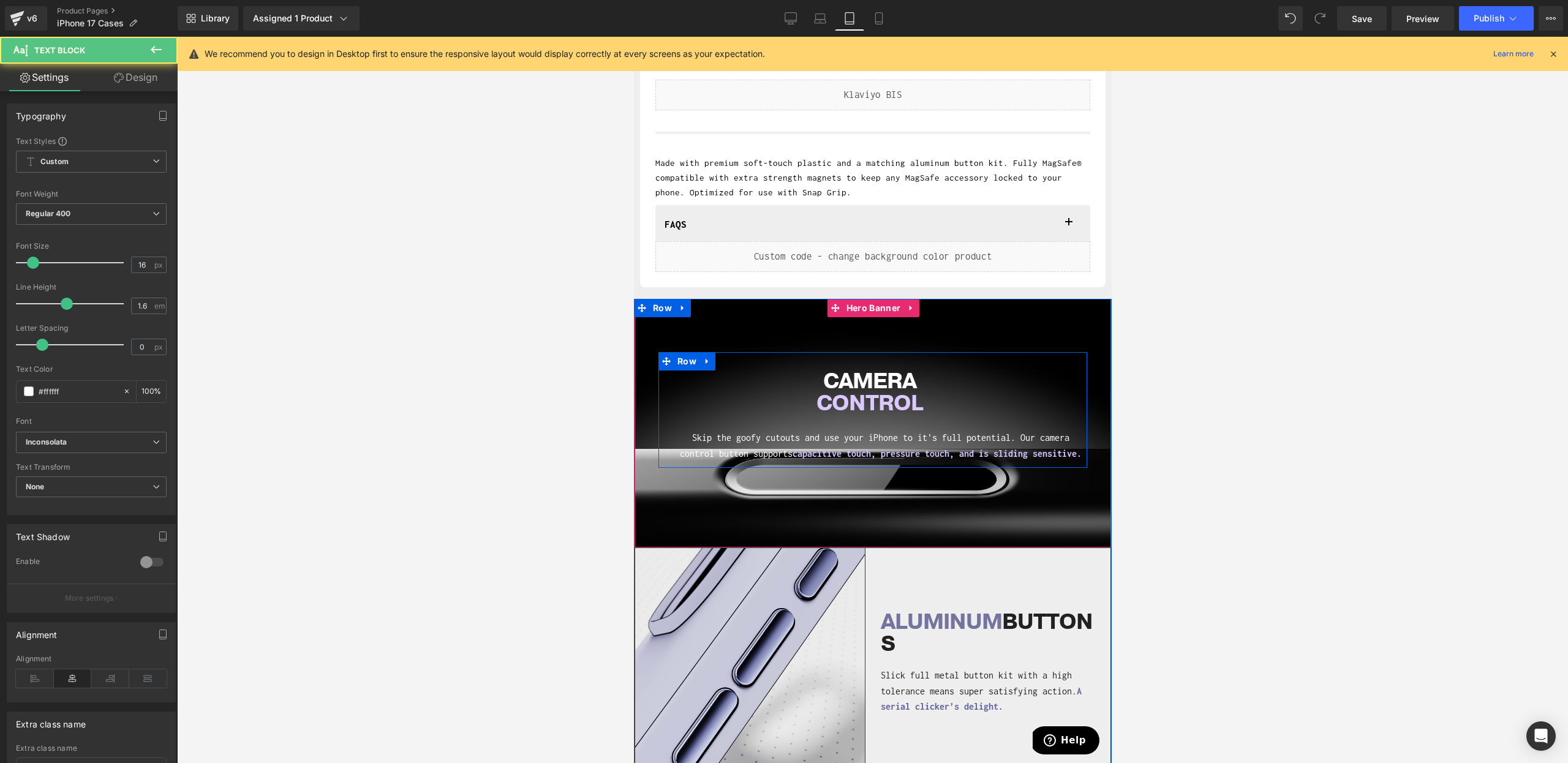
click at [844, 457] on span "capacitive touch, pressure touch, and is sliding sensitive." at bounding box center [936, 453] width 289 height 10
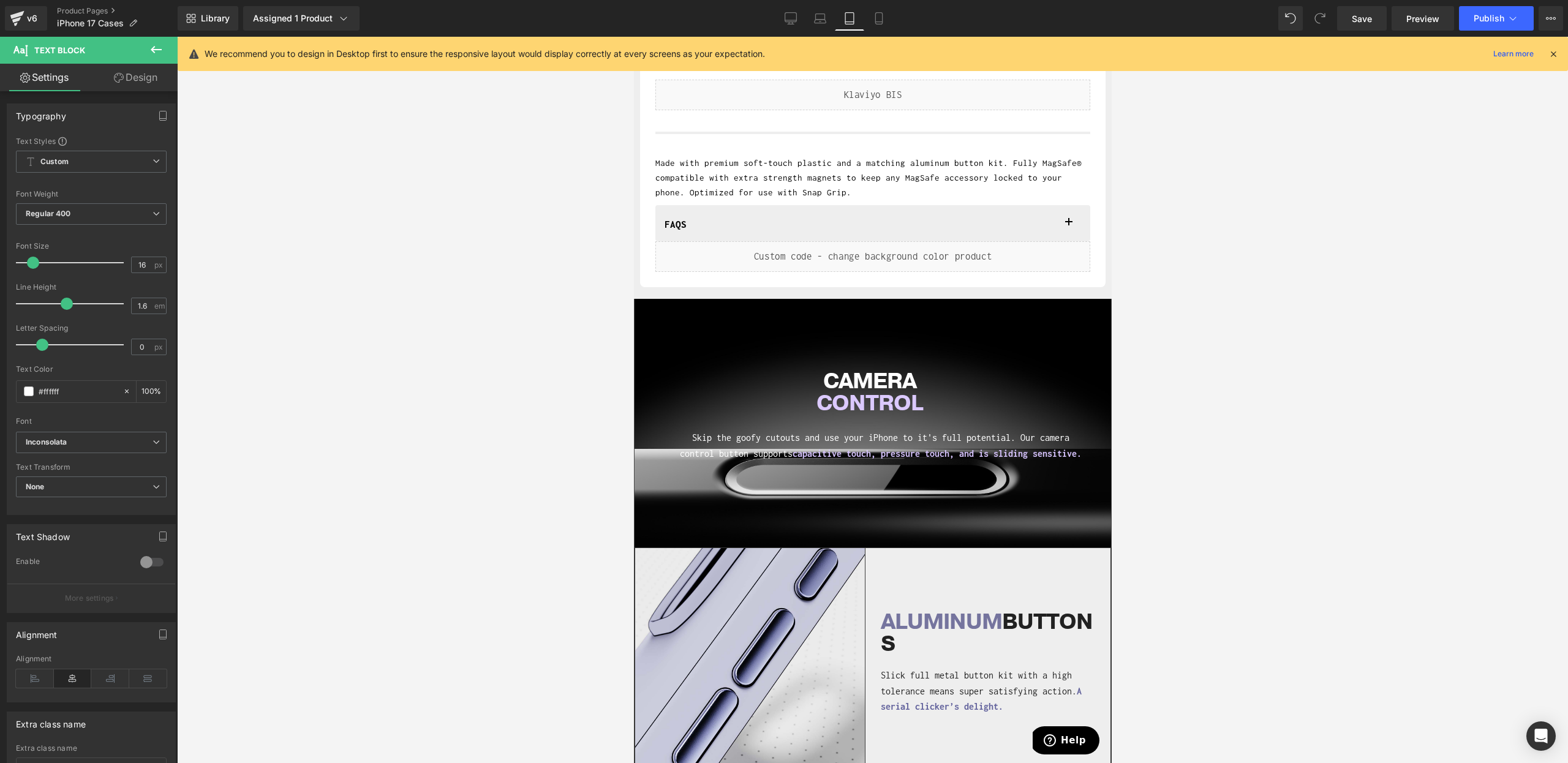
click at [135, 69] on link "Design" at bounding box center [135, 78] width 89 height 28
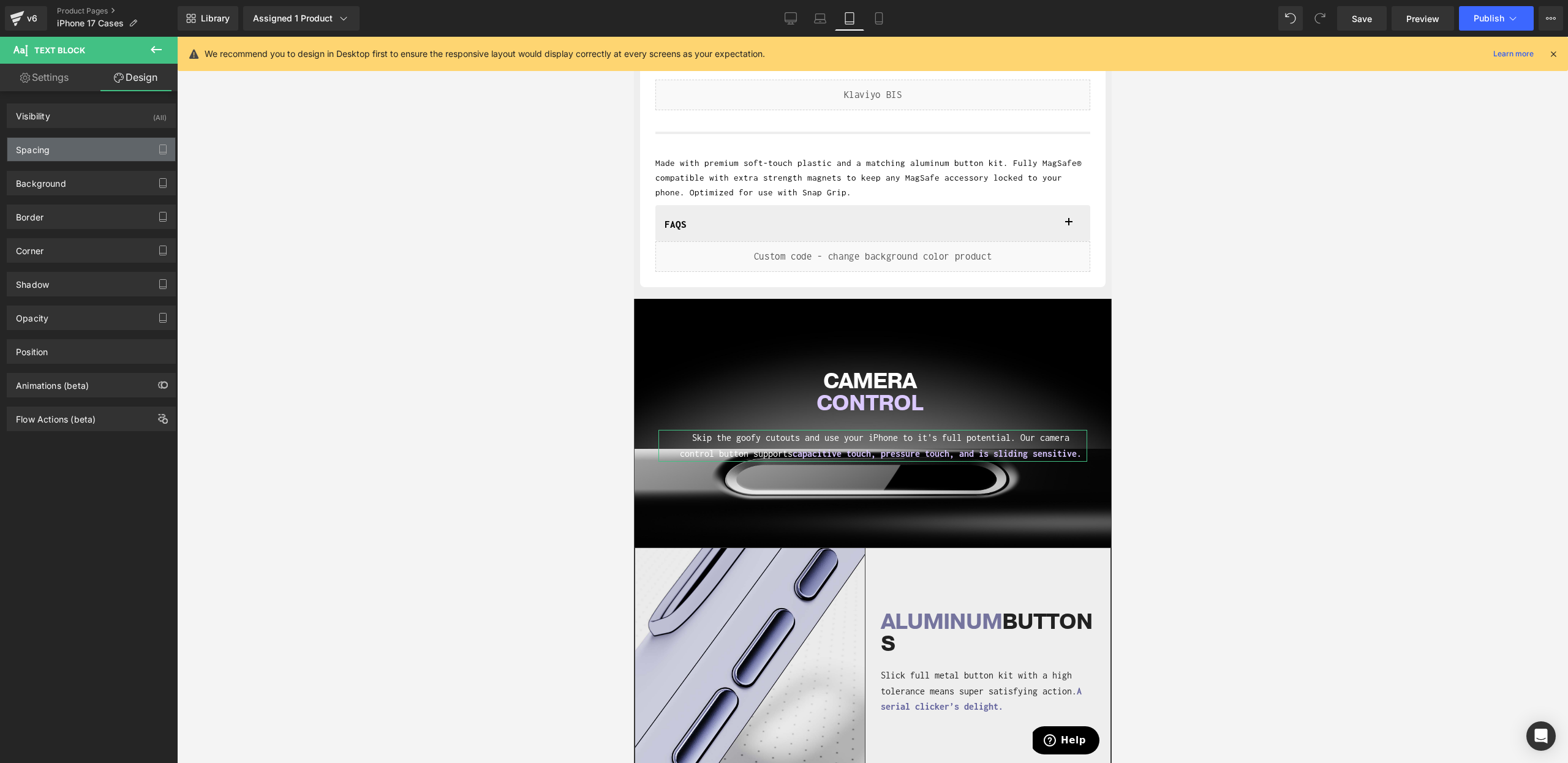
click at [85, 147] on div "Spacing" at bounding box center [91, 149] width 168 height 23
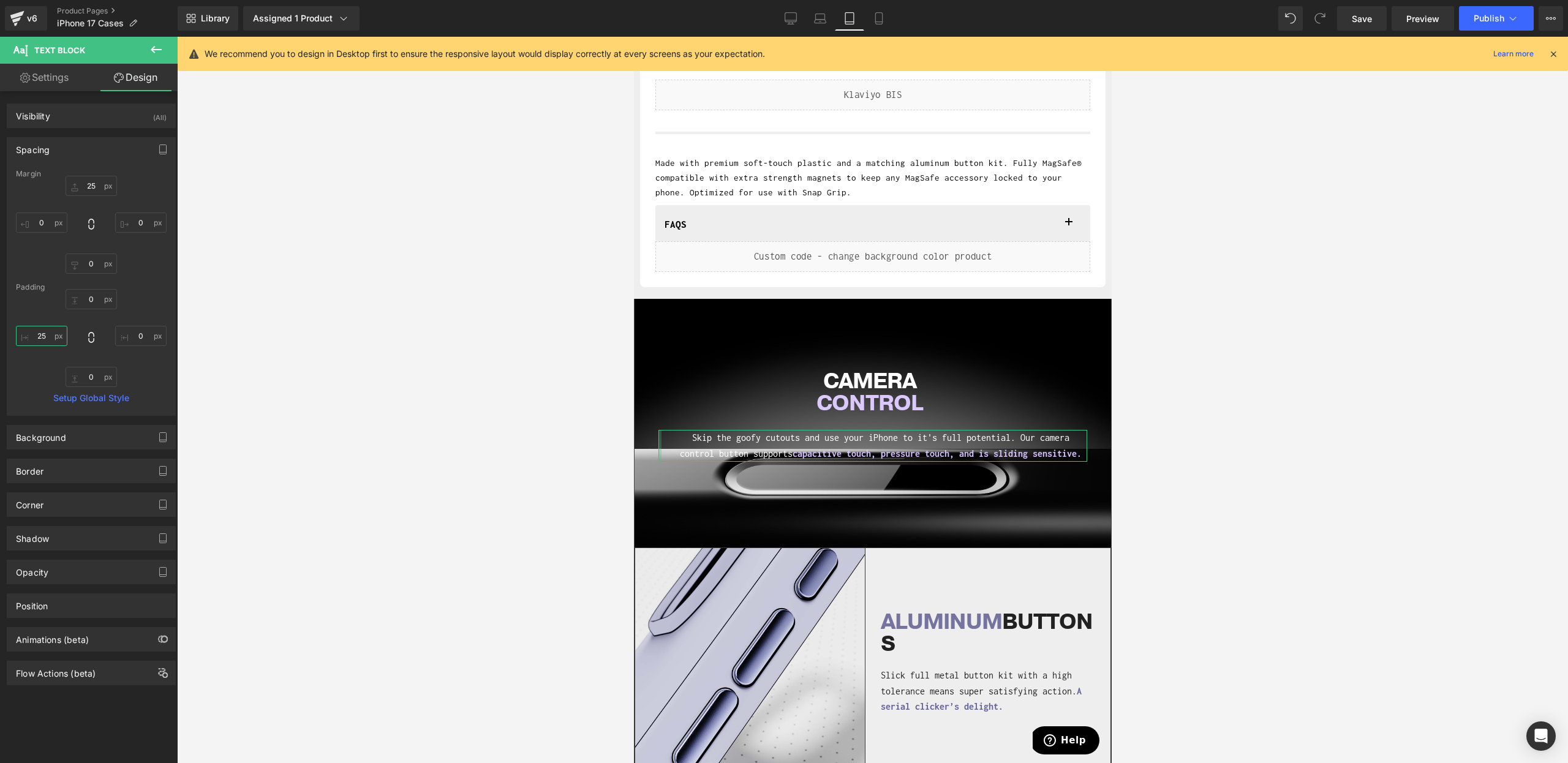
click at [37, 333] on input "25" at bounding box center [41, 335] width 52 height 20
type input "0"
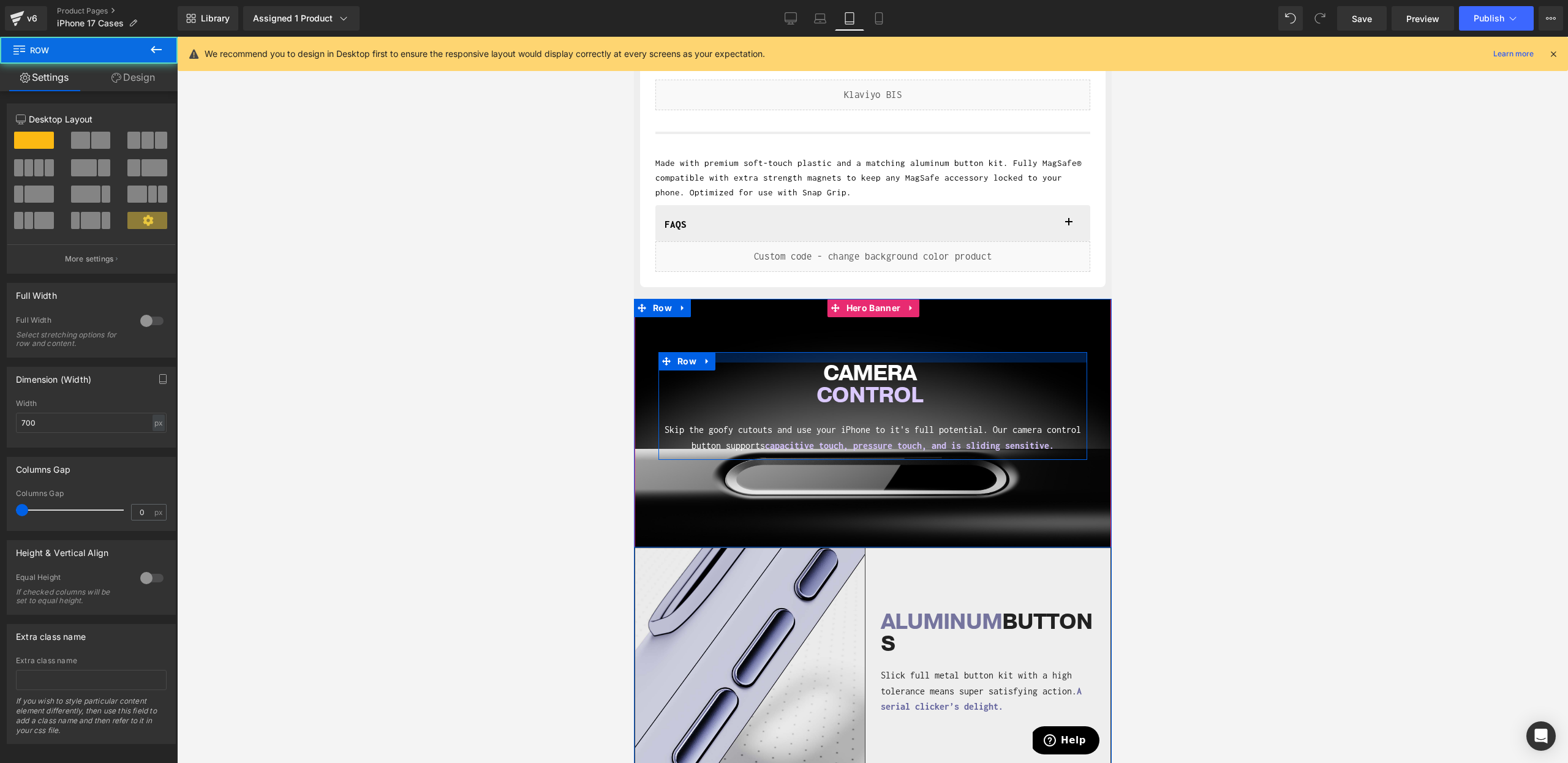
drag, startPoint x: 872, startPoint y: 361, endPoint x: 877, endPoint y: 341, distance: 20.6
click at [877, 341] on span "CAMERA CONTROL Heading Skip the goofy cutouts and use your iPhone to it's full …" at bounding box center [872, 391] width 477 height 136
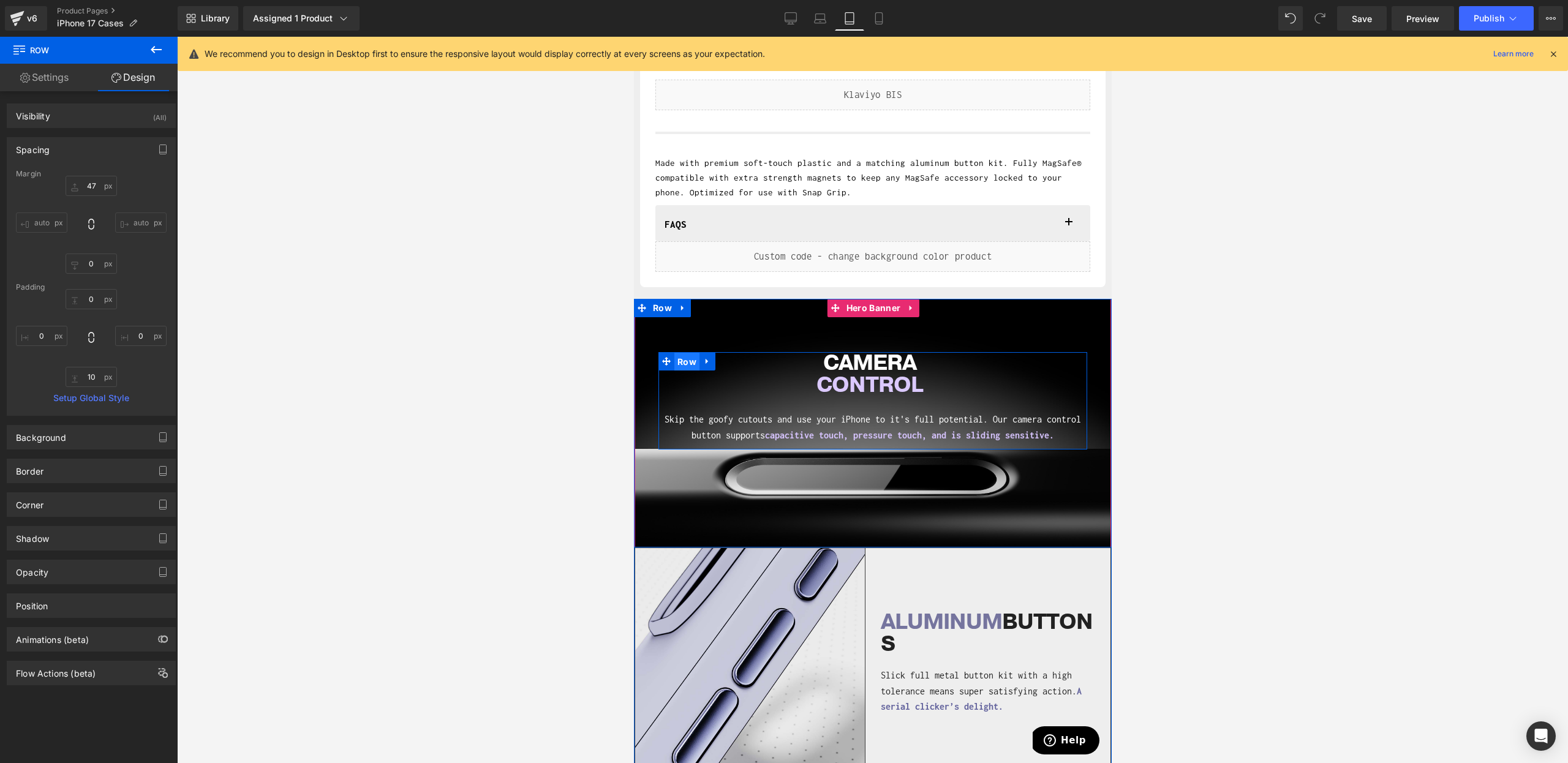
drag, startPoint x: 691, startPoint y: 366, endPoint x: 1039, endPoint y: 257, distance: 364.7
click at [691, 366] on span "Row" at bounding box center [686, 361] width 25 height 18
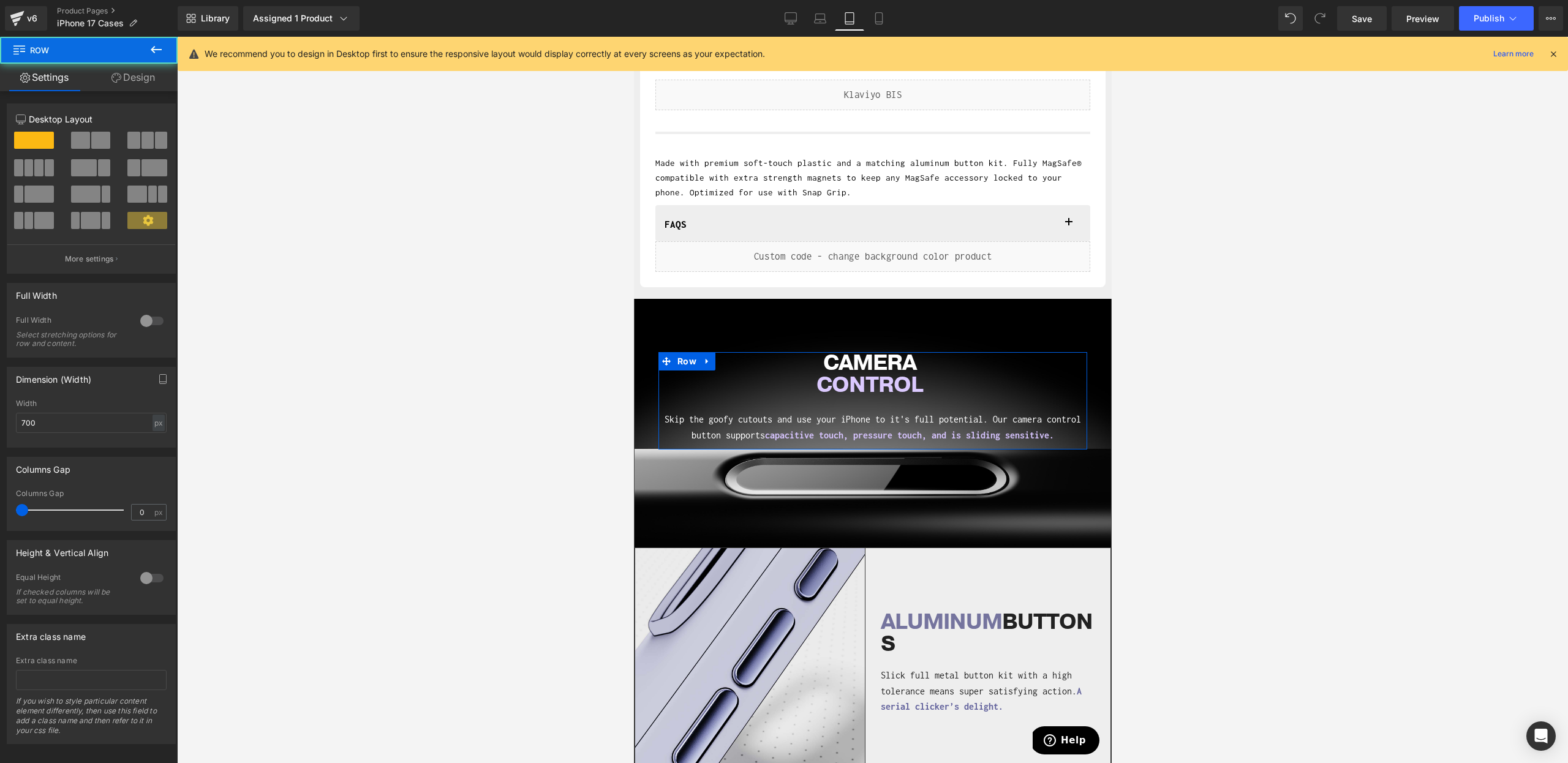
drag, startPoint x: 152, startPoint y: 84, endPoint x: 120, endPoint y: 133, distance: 58.5
click at [152, 84] on link "Design" at bounding box center [133, 78] width 89 height 28
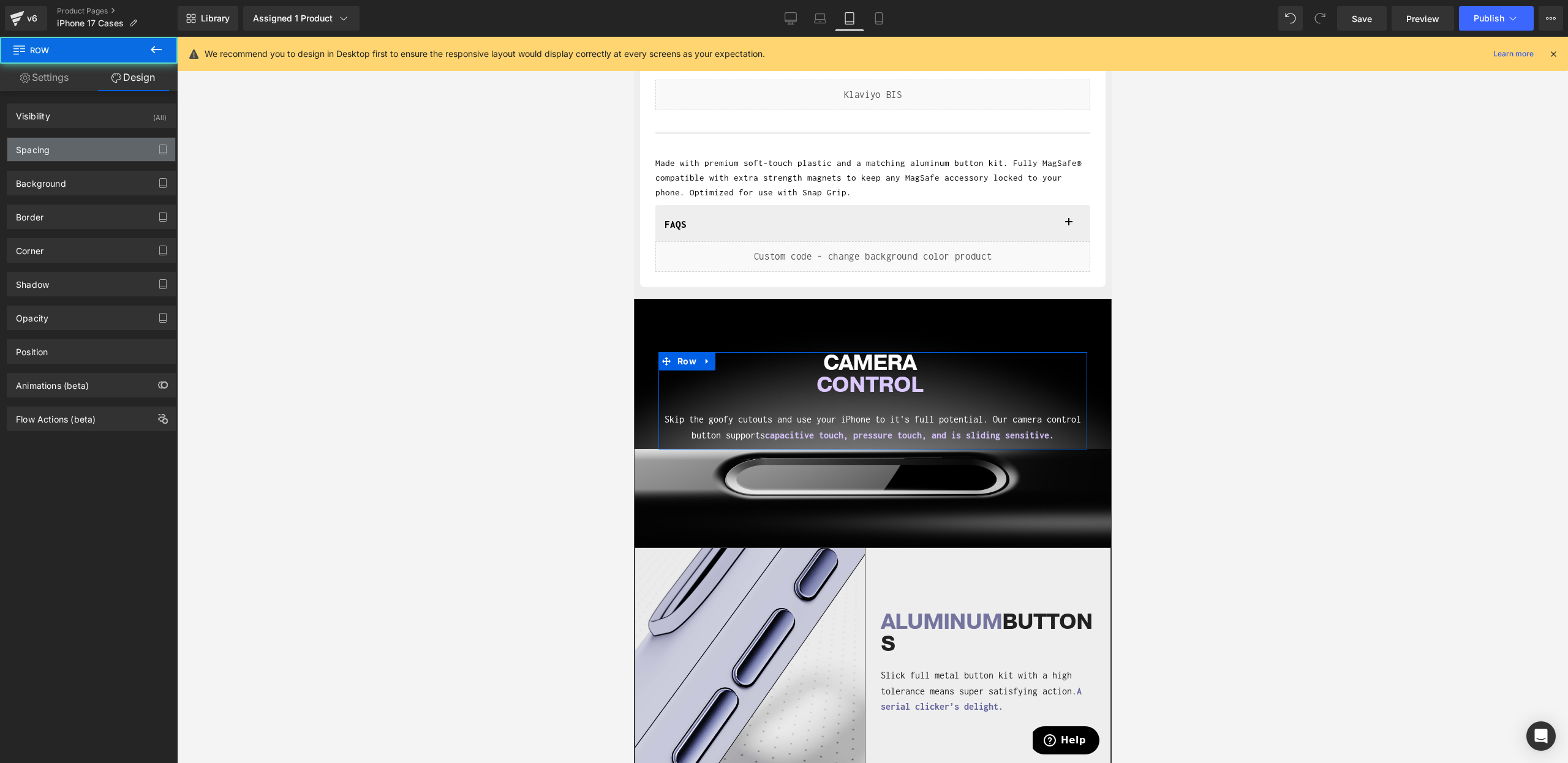
click at [90, 140] on div "Spacing" at bounding box center [91, 149] width 168 height 23
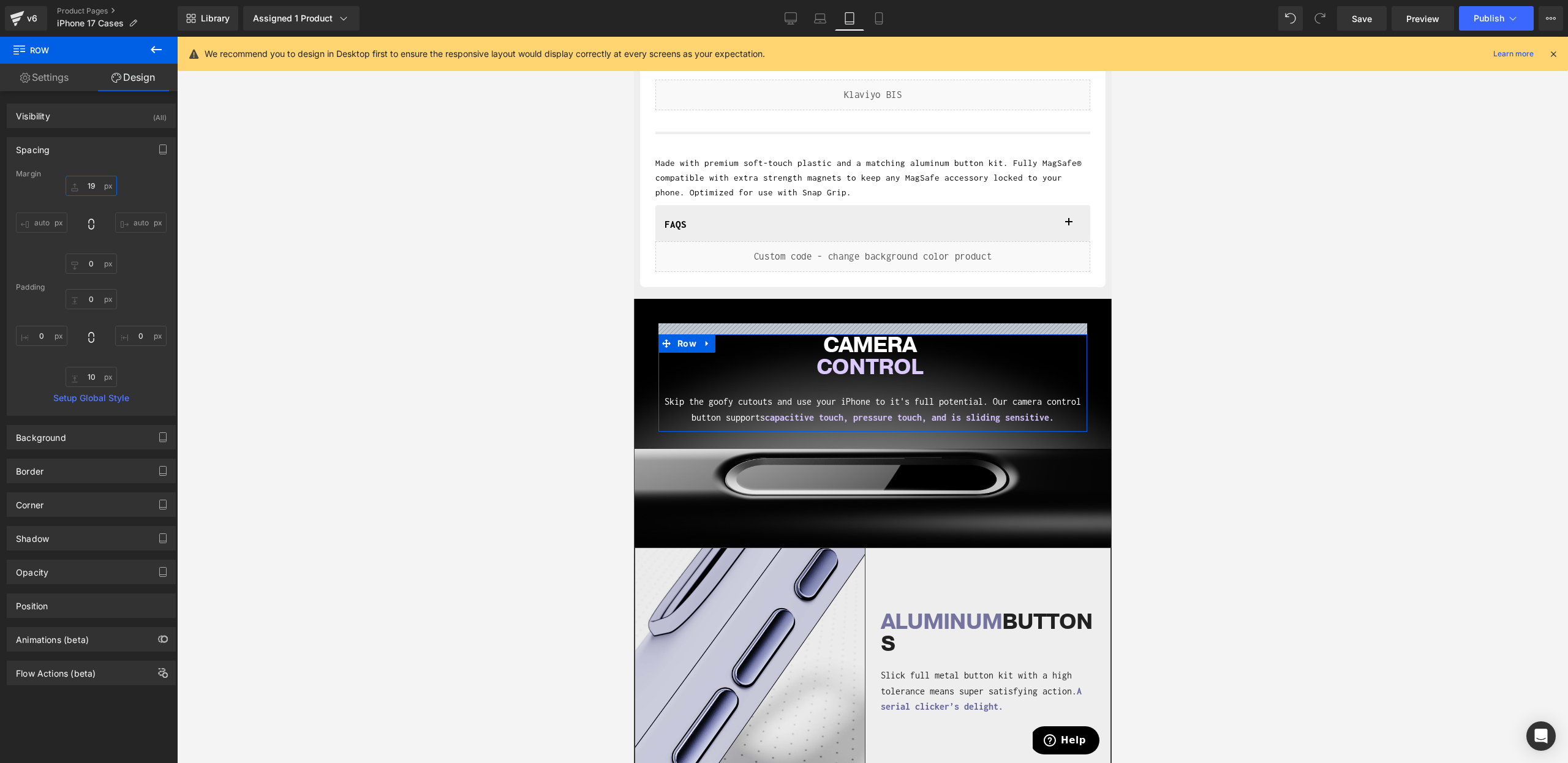
drag, startPoint x: 90, startPoint y: 193, endPoint x: 181, endPoint y: 175, distance: 92.8
click at [89, 207] on div "auto auto" at bounding box center [91, 225] width 151 height 98
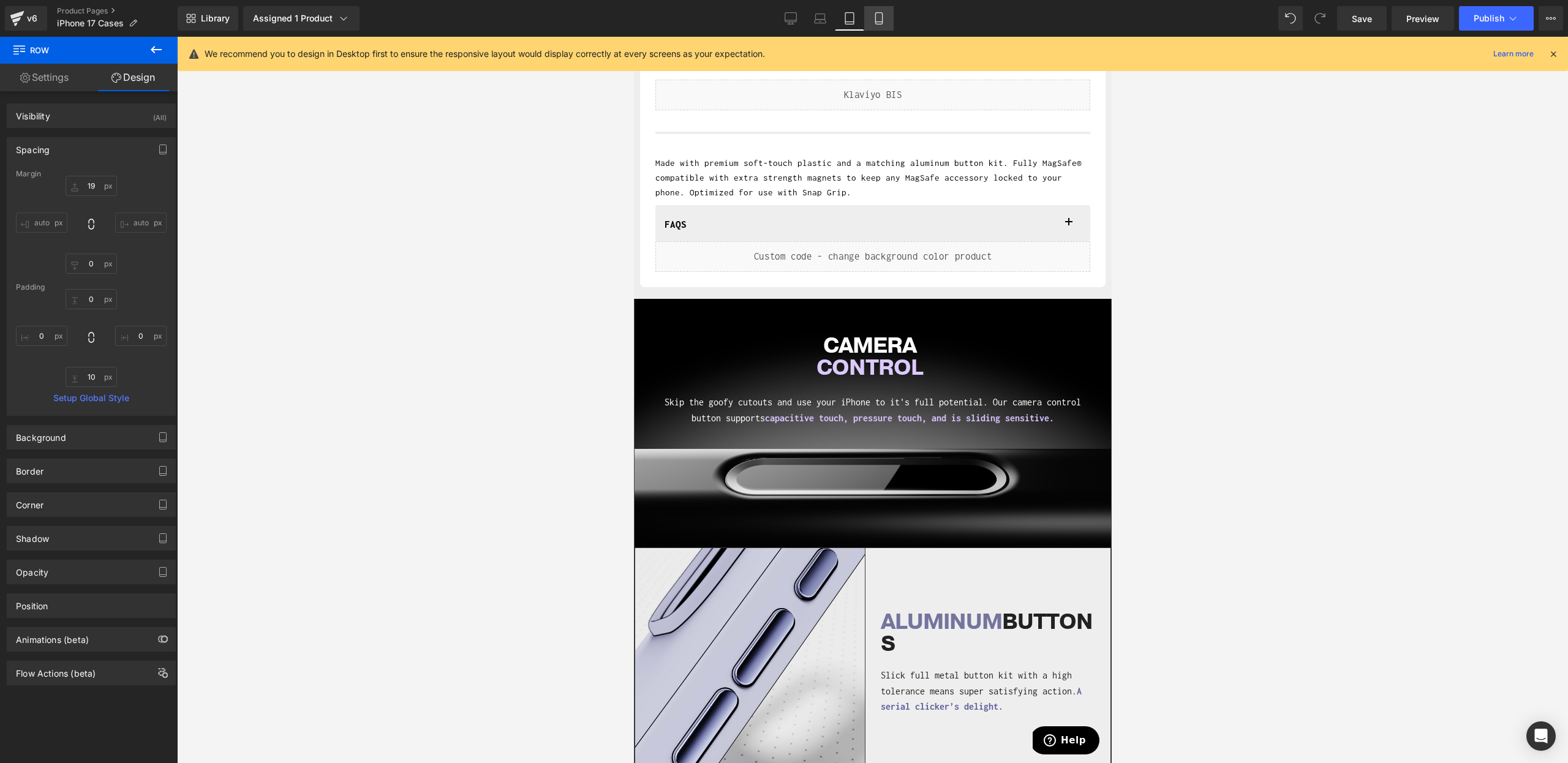
click at [890, 17] on link "Mobile" at bounding box center [879, 18] width 29 height 24
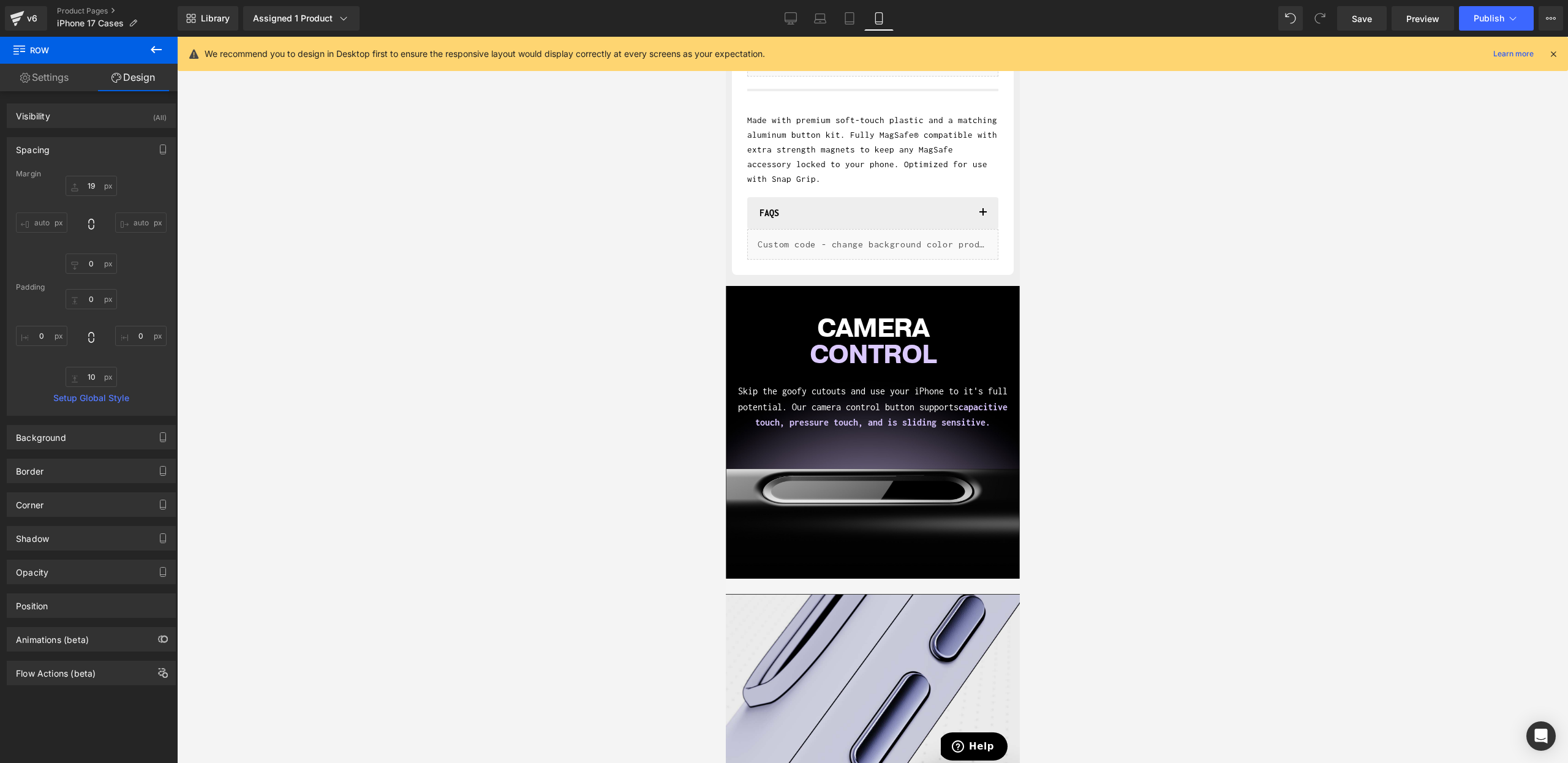
scroll to position [682, 0]
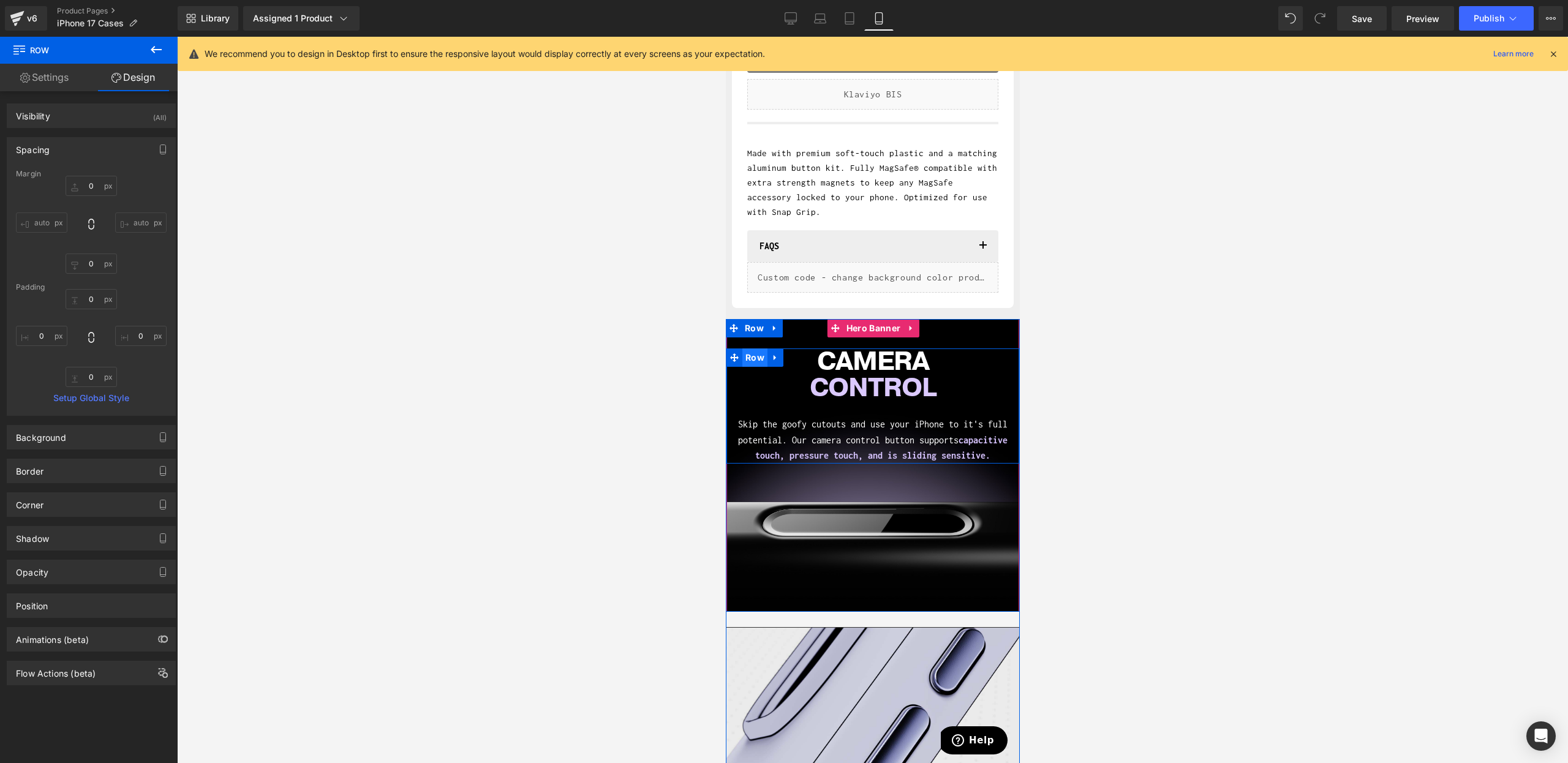
click at [748, 360] on span "Row" at bounding box center [754, 357] width 25 height 18
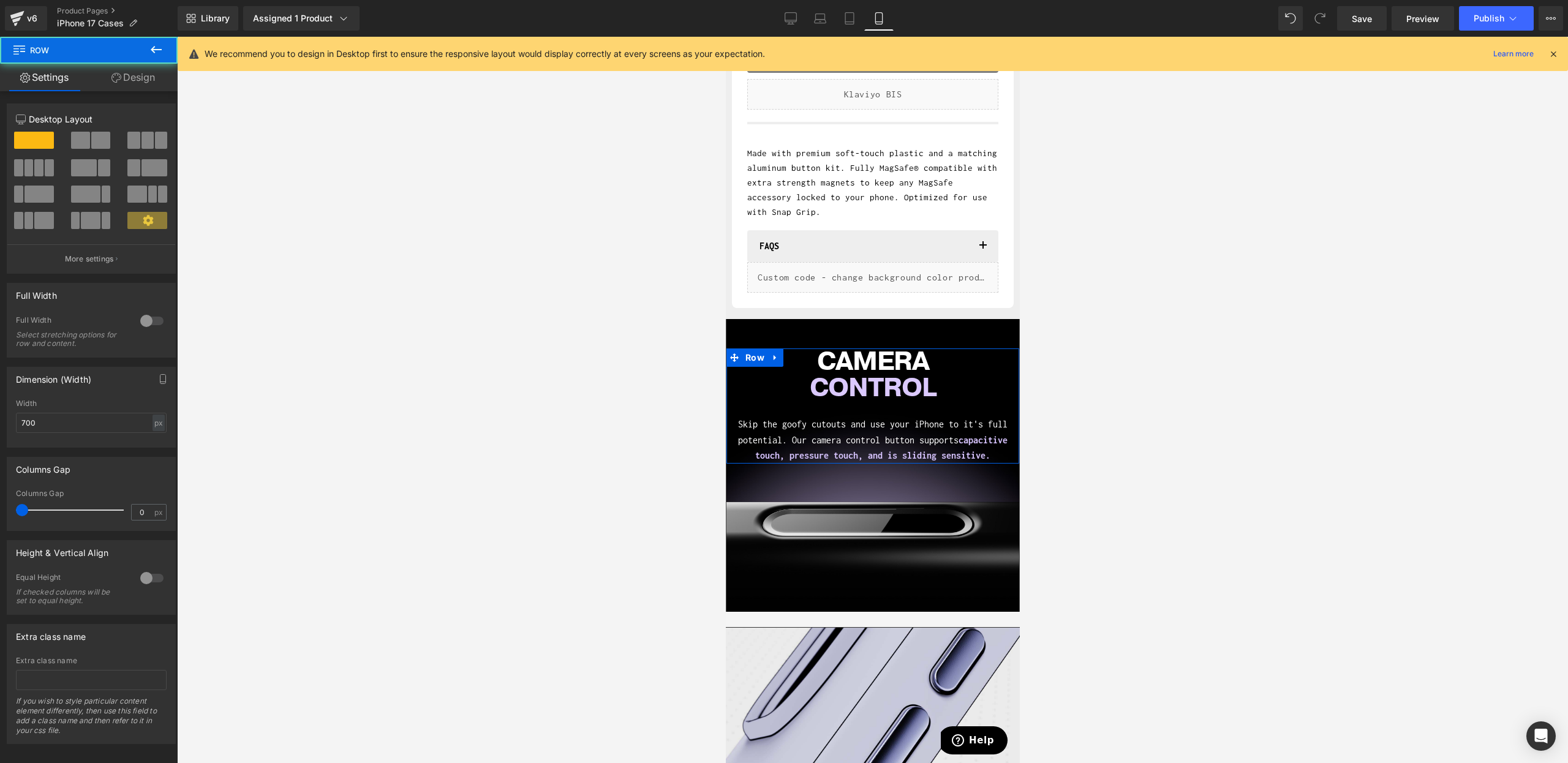
click at [120, 84] on link "Design" at bounding box center [133, 78] width 89 height 28
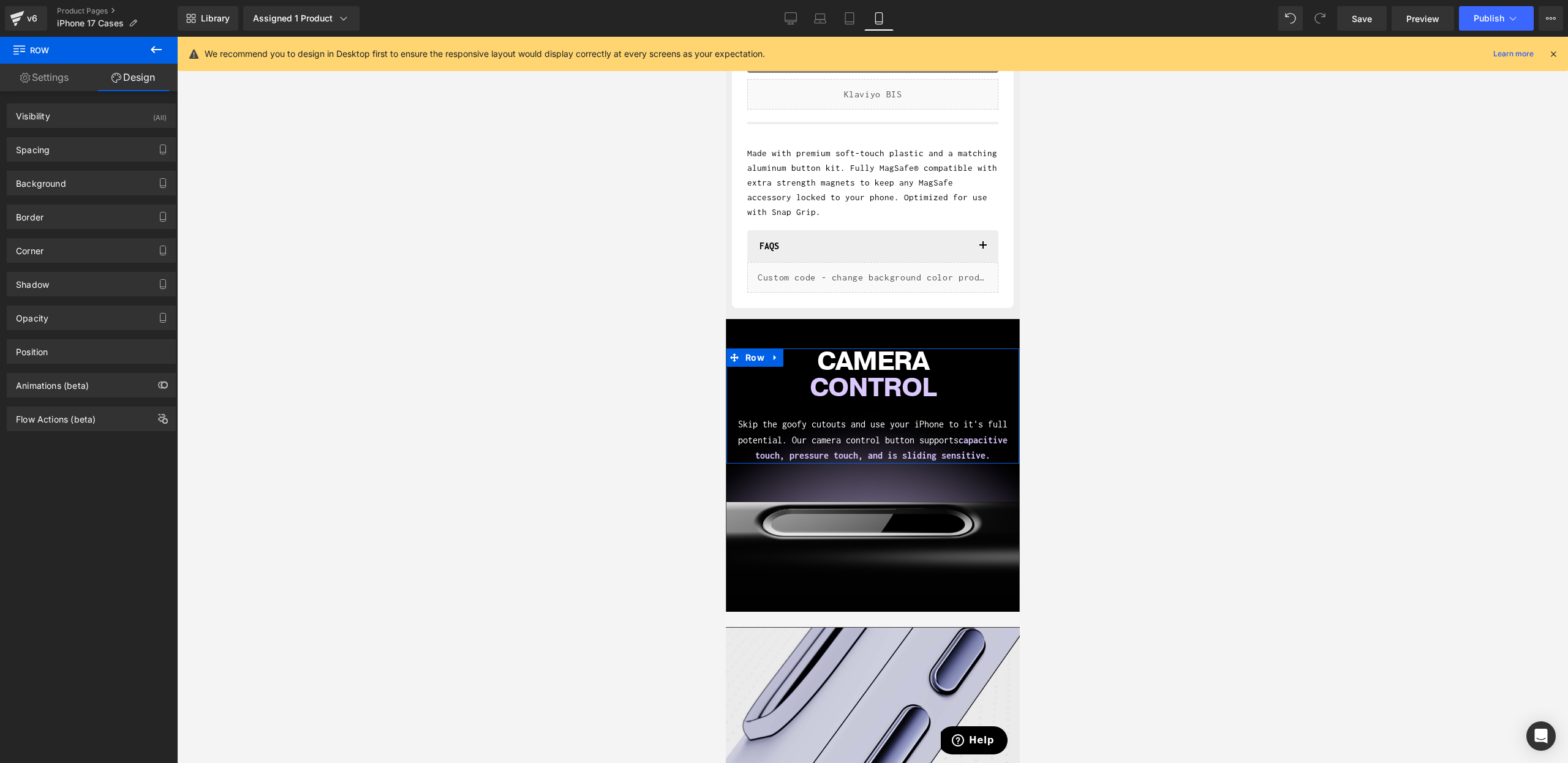
drag, startPoint x: 54, startPoint y: 147, endPoint x: 60, endPoint y: 172, distance: 25.7
click at [54, 147] on div "Spacing" at bounding box center [91, 149] width 168 height 23
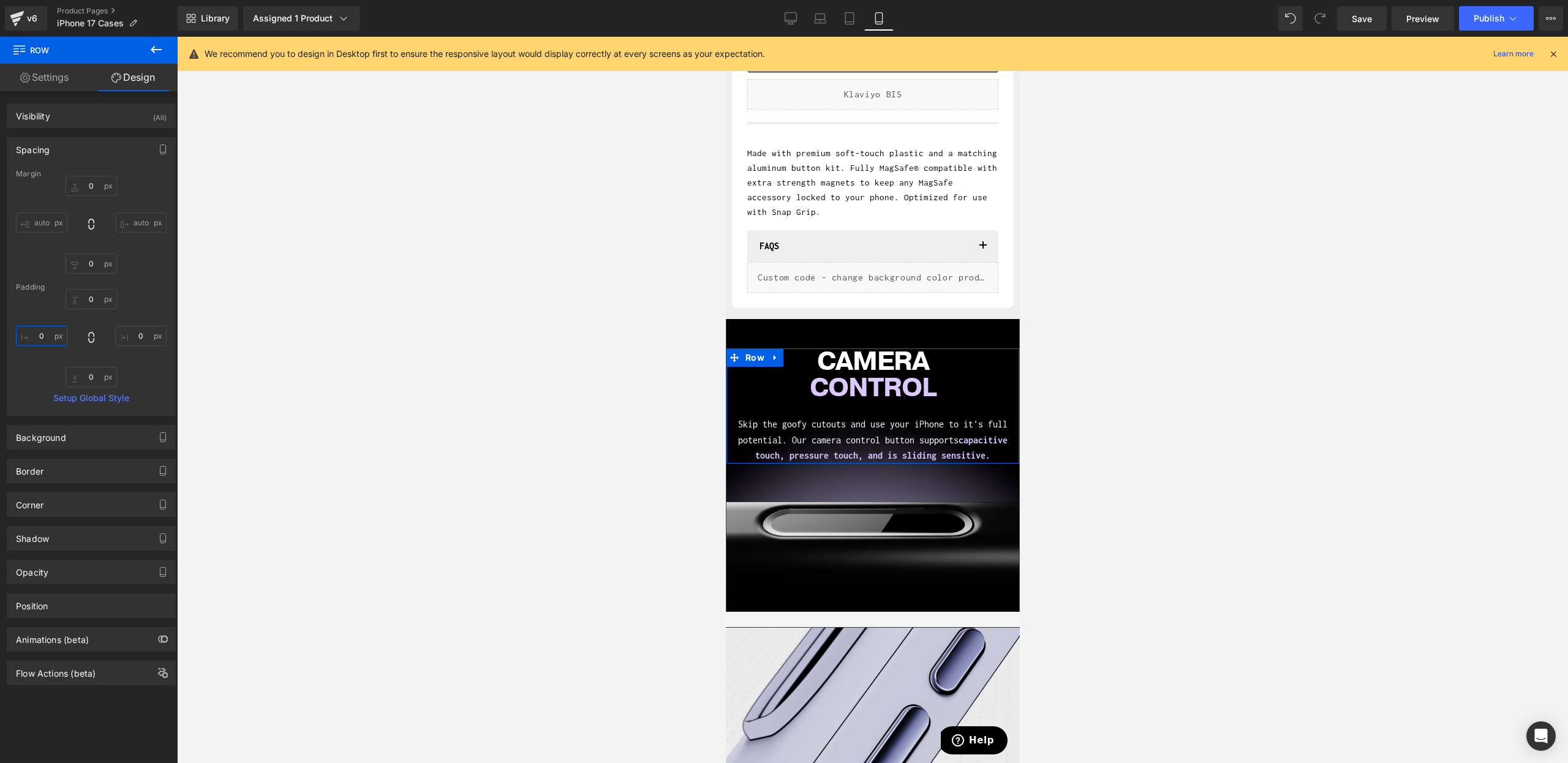
click at [46, 328] on input "0" at bounding box center [41, 335] width 52 height 20
click at [45, 332] on input "0" at bounding box center [41, 335] width 52 height 20
click at [47, 334] on input "01" at bounding box center [41, 335] width 52 height 20
type input "15"
click at [137, 333] on input "0" at bounding box center [141, 335] width 52 height 20
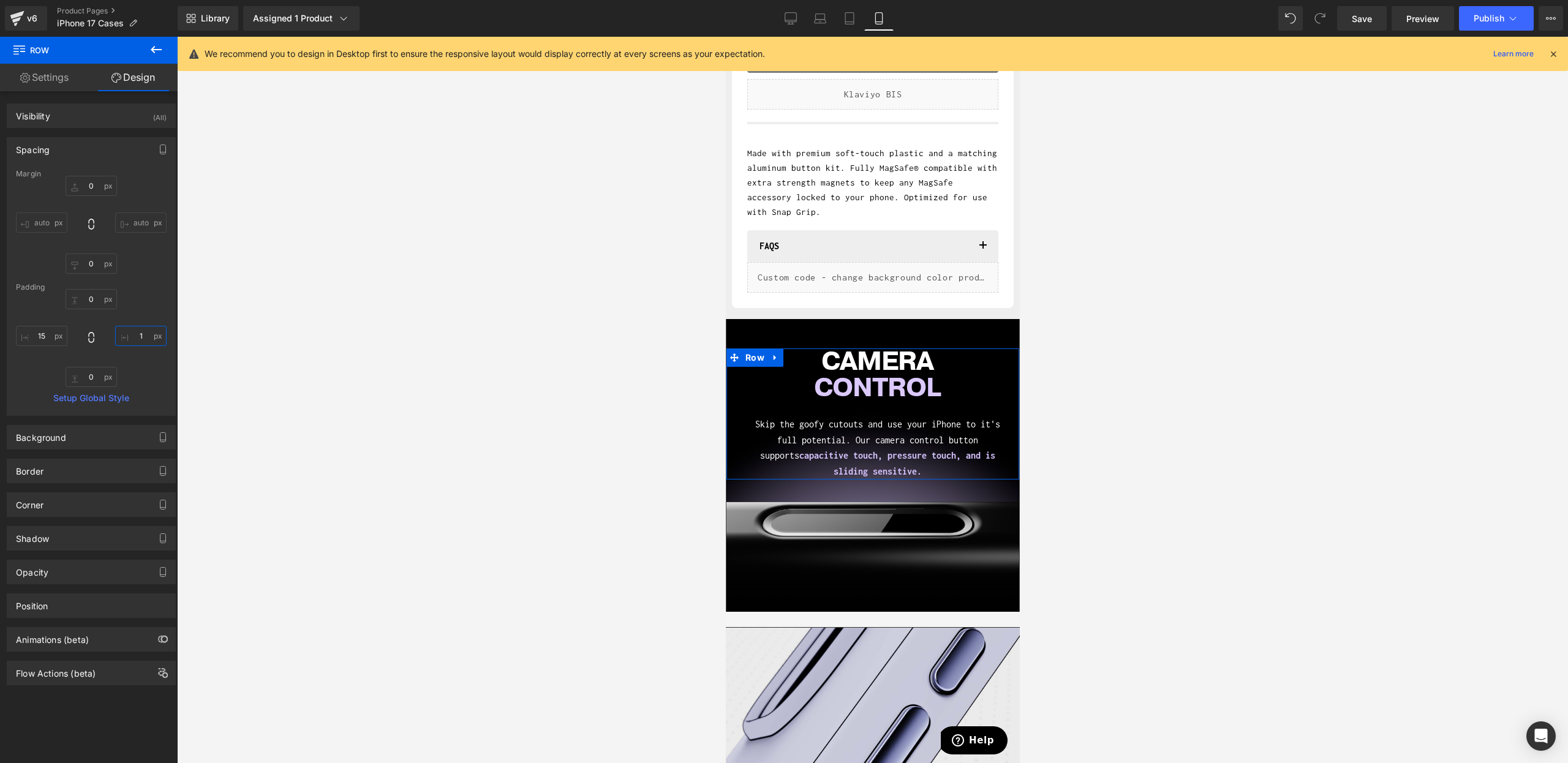
type input "15"
click at [860, 378] on span "Heading" at bounding box center [865, 375] width 34 height 15
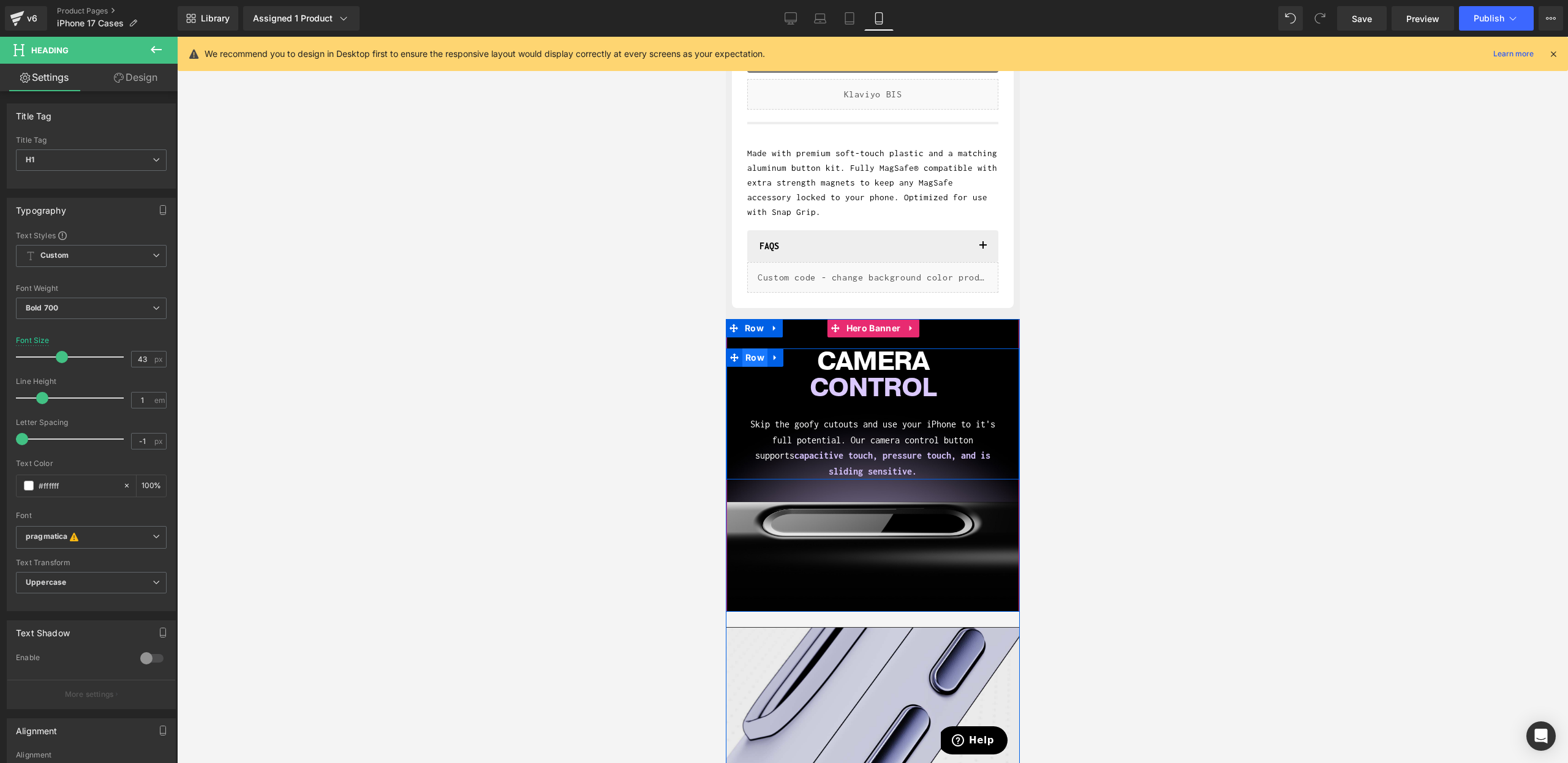
click at [755, 359] on span "Row" at bounding box center [754, 357] width 25 height 18
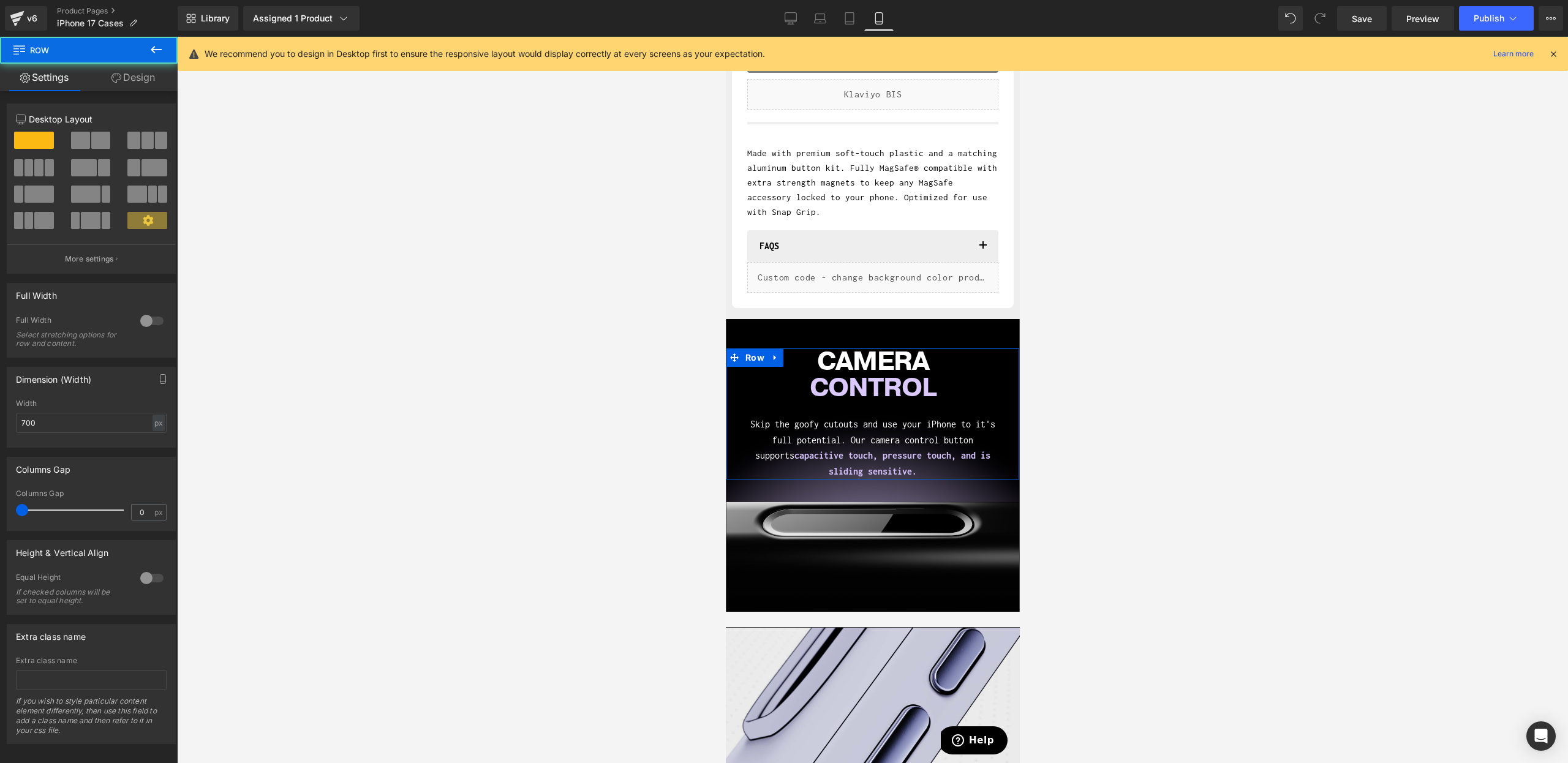
click at [125, 91] on div "12 12 12 Column Size Customizer 12 Desktop Layout Laptop Layout Tablet Layout M…" at bounding box center [91, 417] width 183 height 653
click at [132, 88] on link "Design" at bounding box center [133, 78] width 89 height 28
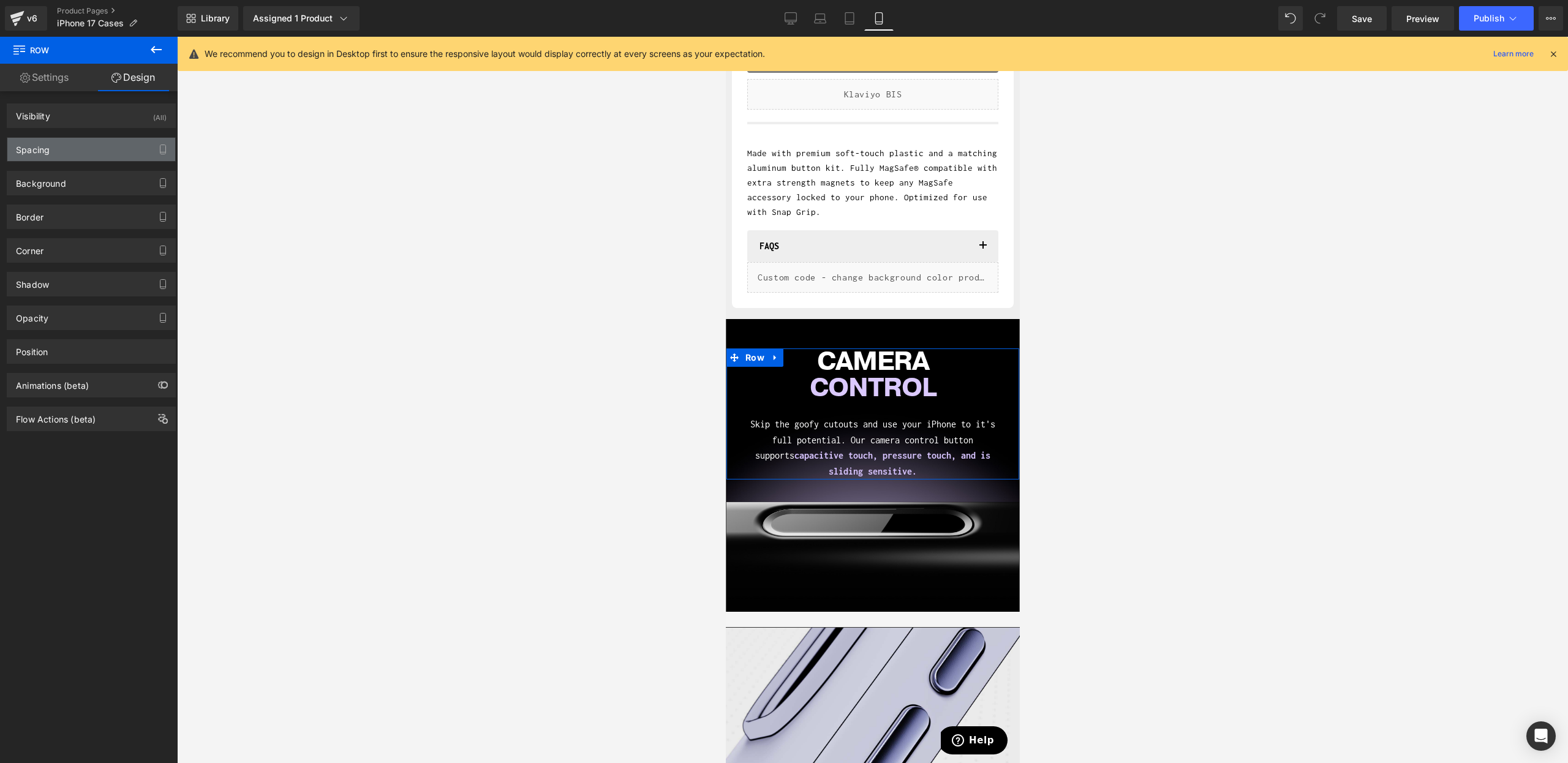
click at [113, 139] on div "Spacing" at bounding box center [91, 149] width 168 height 23
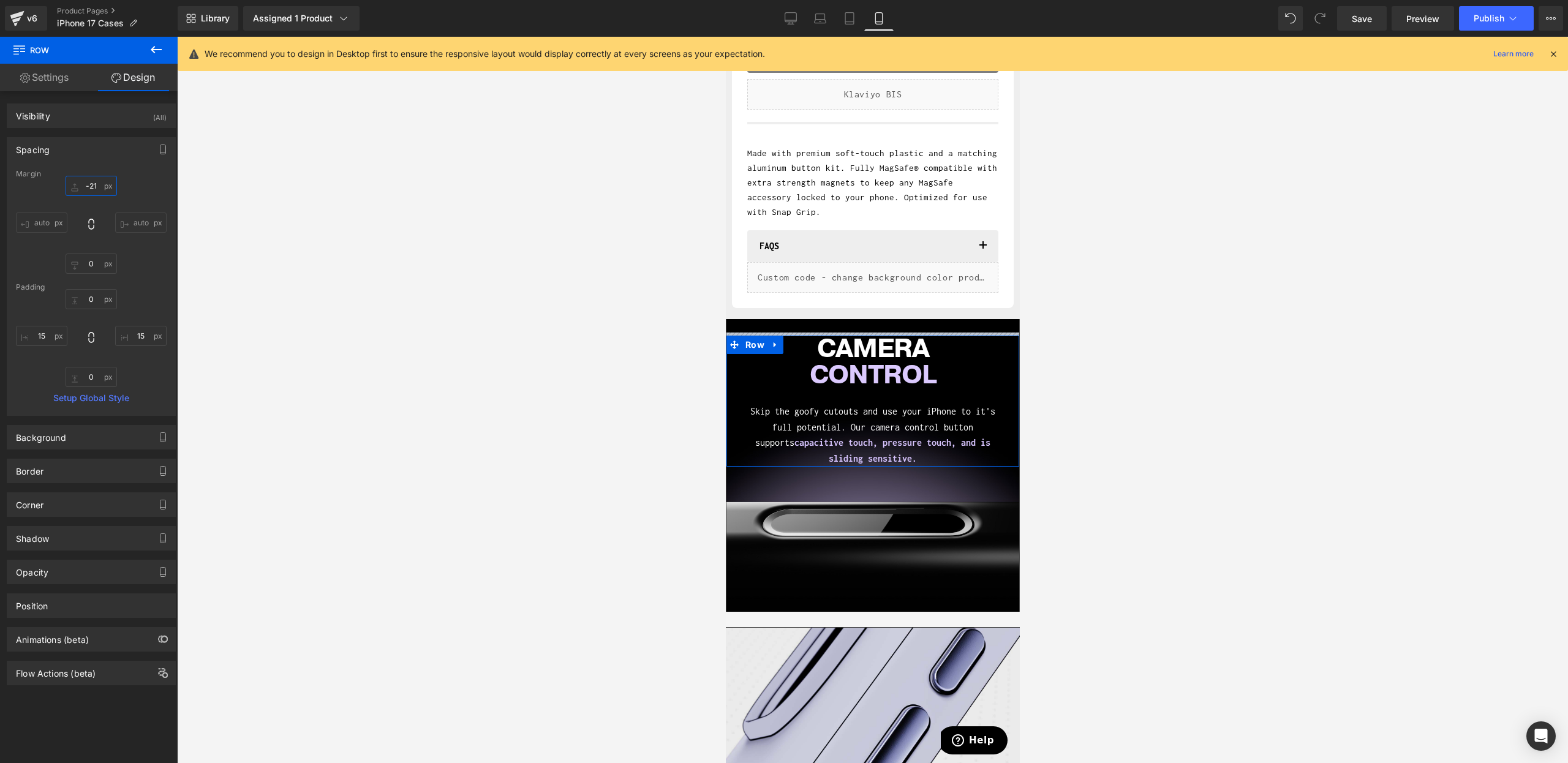
click at [94, 187] on input "0" at bounding box center [91, 185] width 52 height 20
click at [88, 190] on input "0" at bounding box center [91, 185] width 52 height 20
click at [85, 183] on input "0" at bounding box center [91, 185] width 52 height 20
type input "-0"
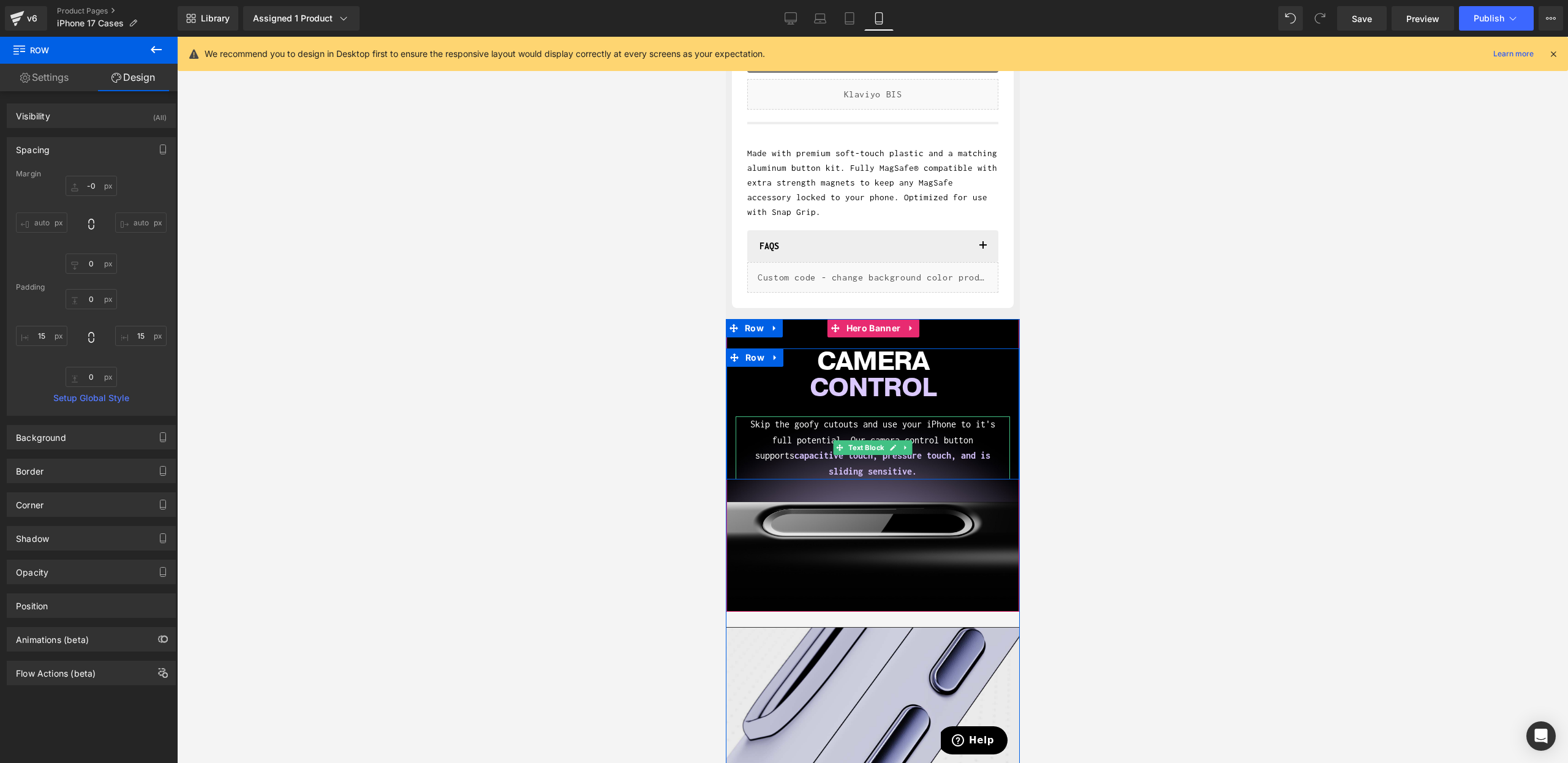
click at [875, 447] on span "Text Block" at bounding box center [865, 447] width 41 height 15
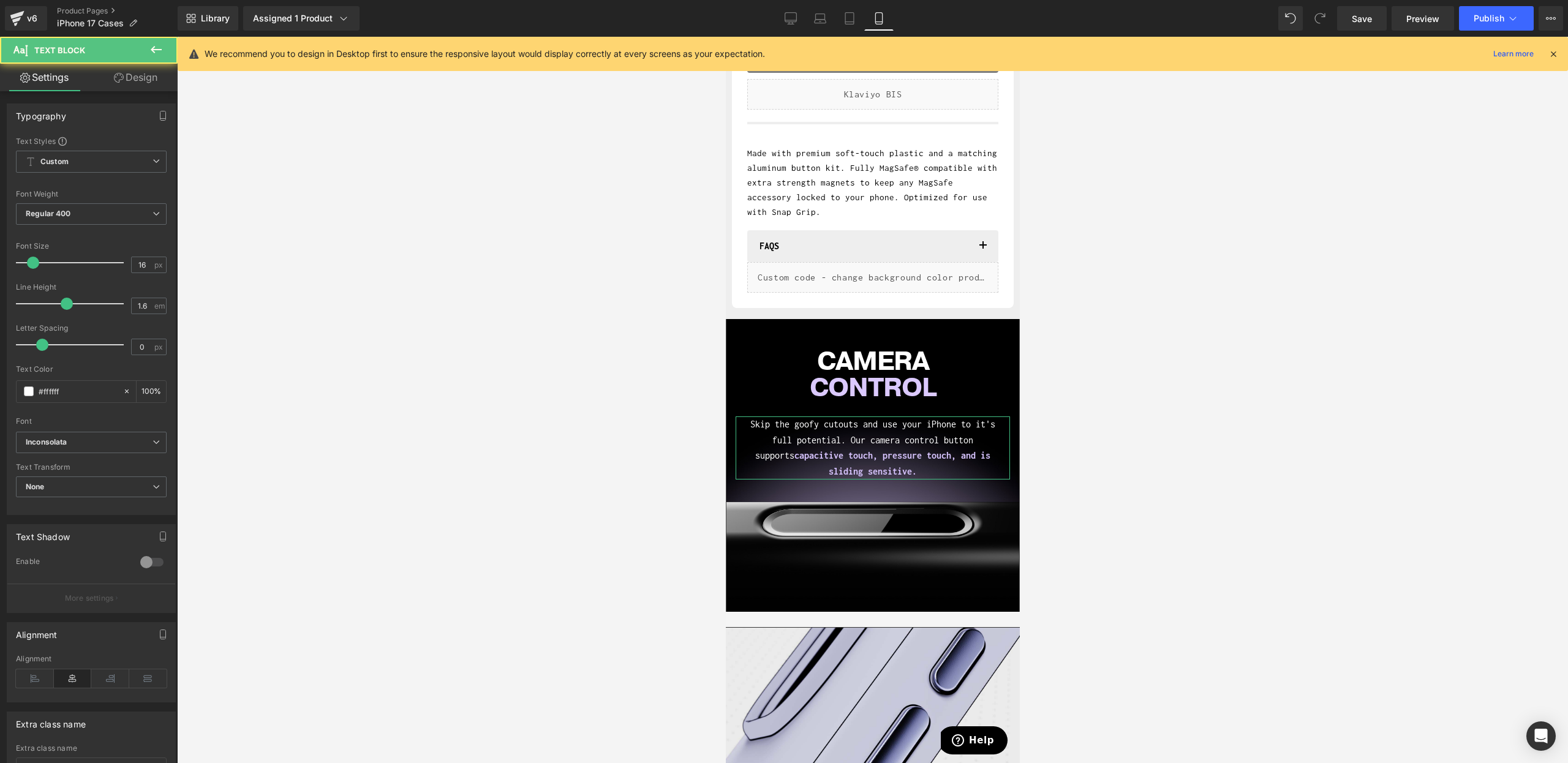
click at [123, 81] on link "Design" at bounding box center [135, 78] width 89 height 28
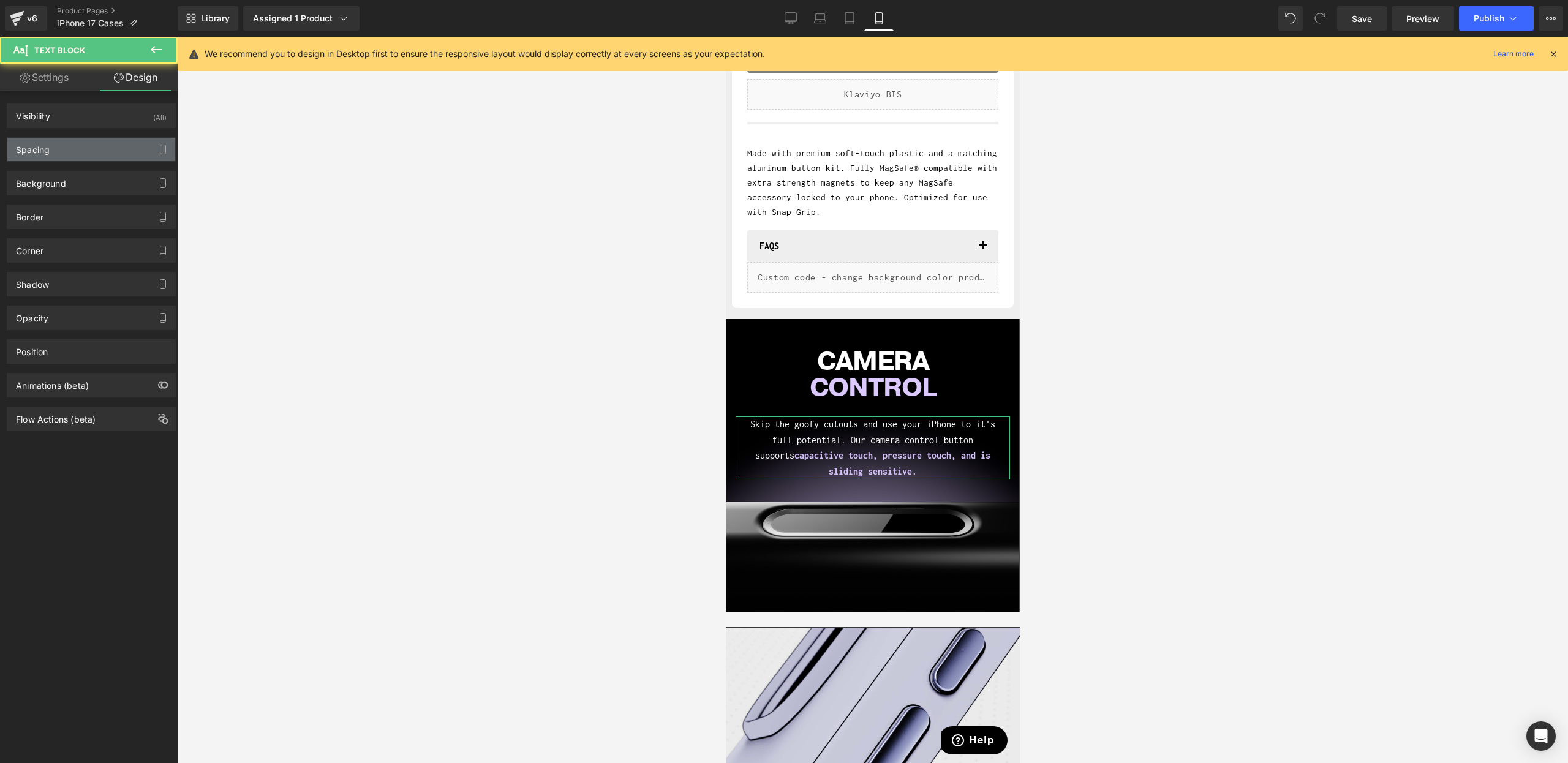
click at [81, 160] on div "Spacing" at bounding box center [91, 149] width 168 height 23
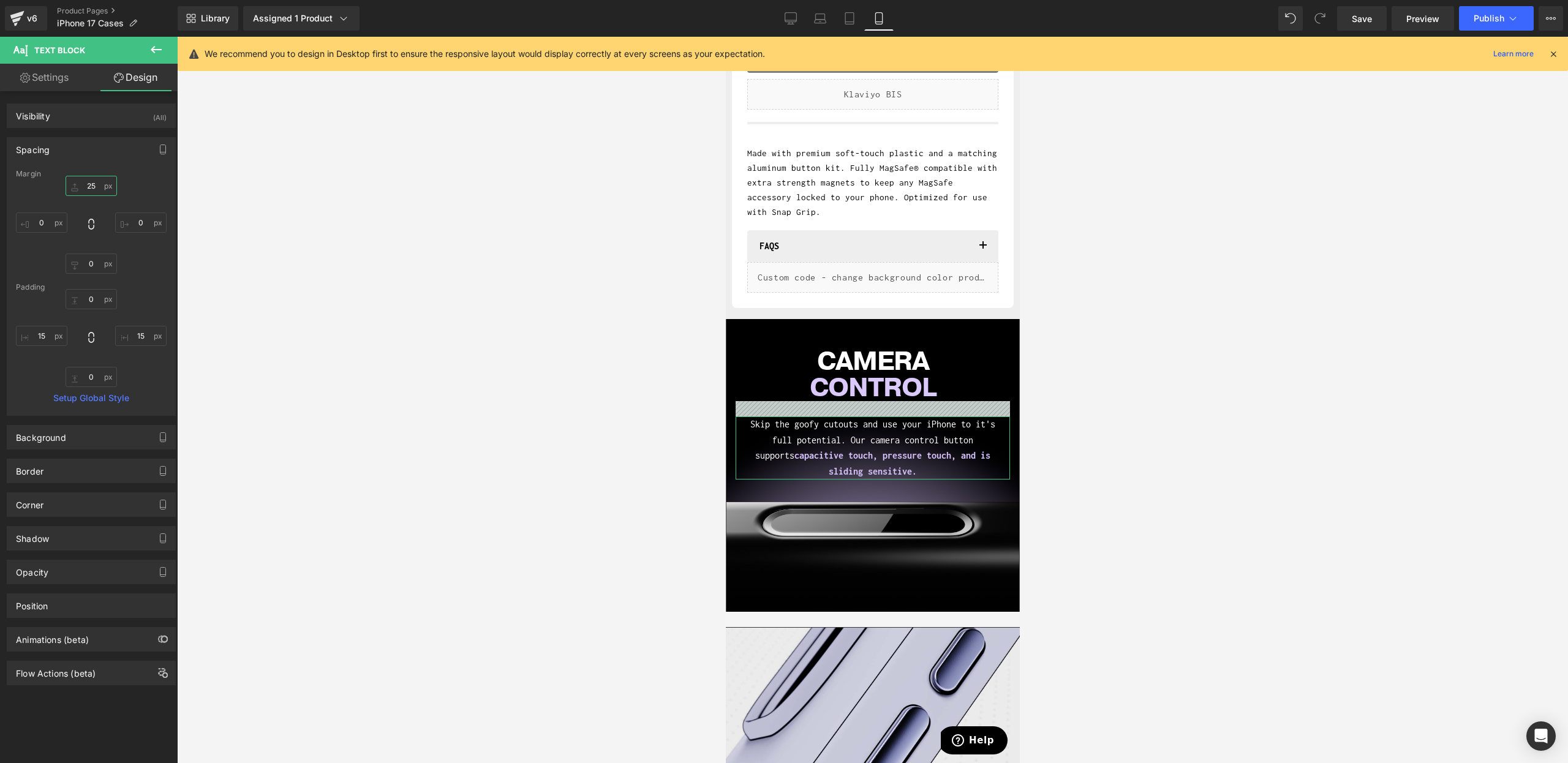
click at [81, 184] on input "25" at bounding box center [91, 185] width 52 height 20
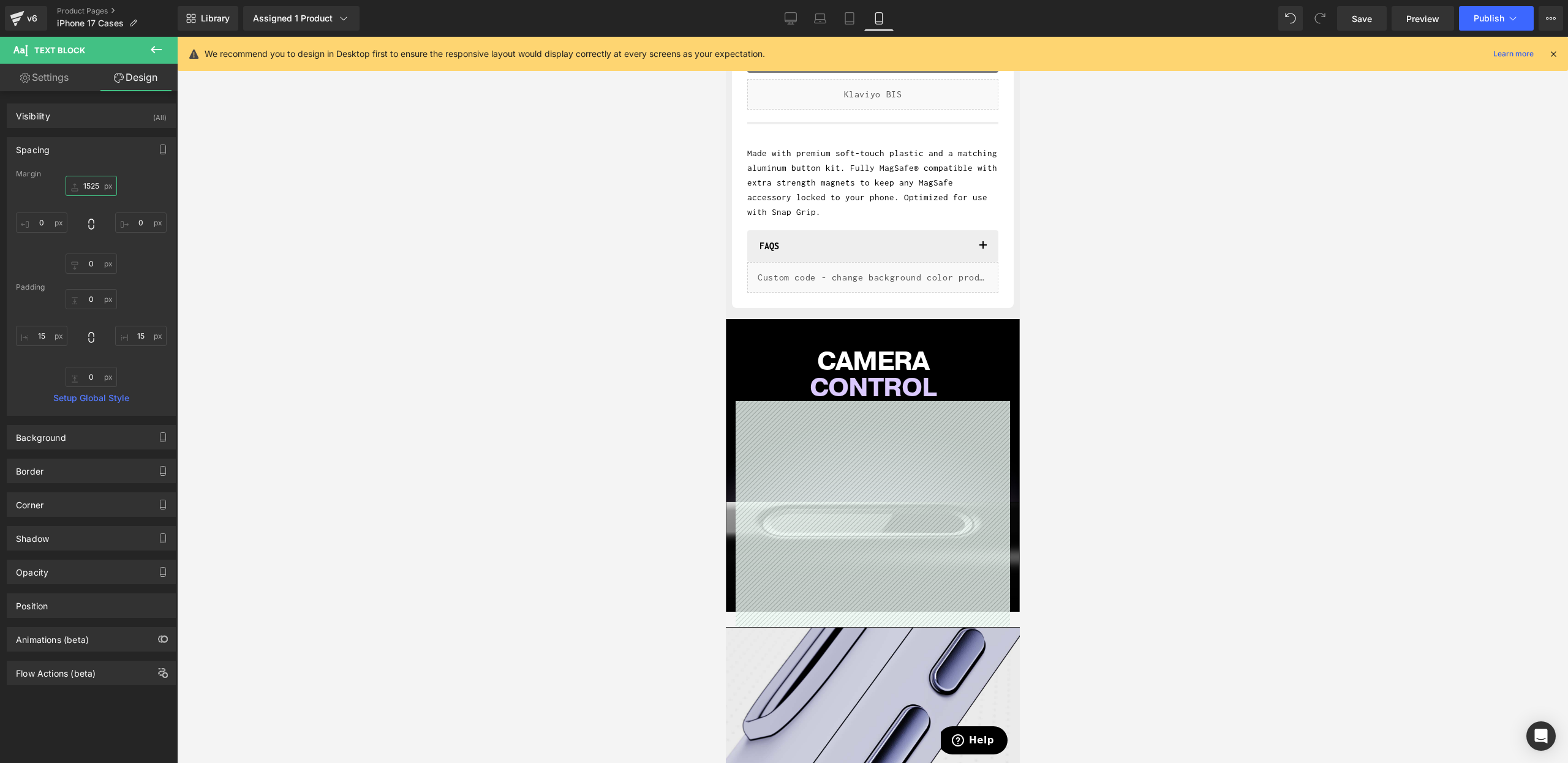
click at [88, 187] on input "1525" at bounding box center [91, 185] width 52 height 20
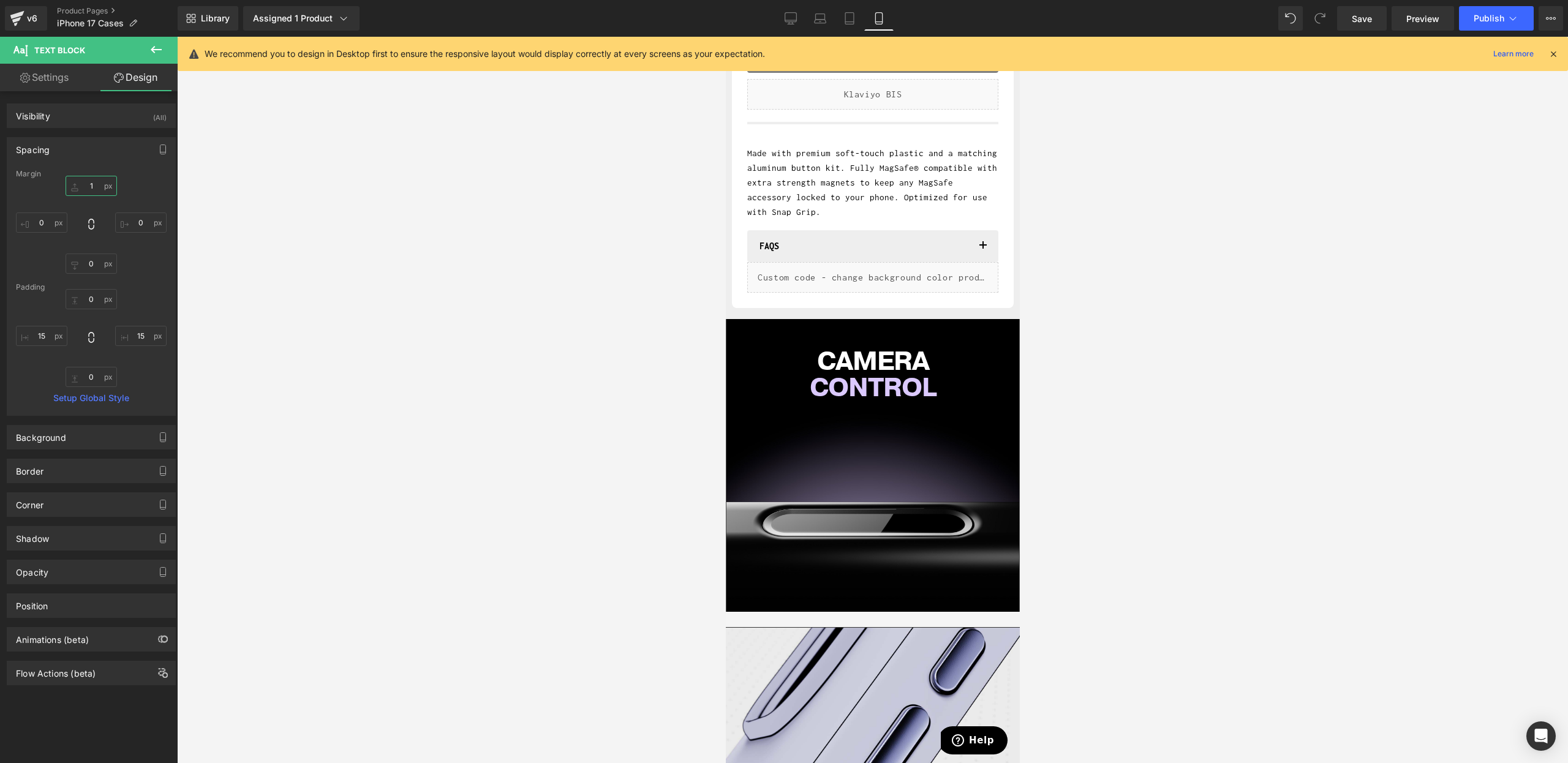
type input "15"
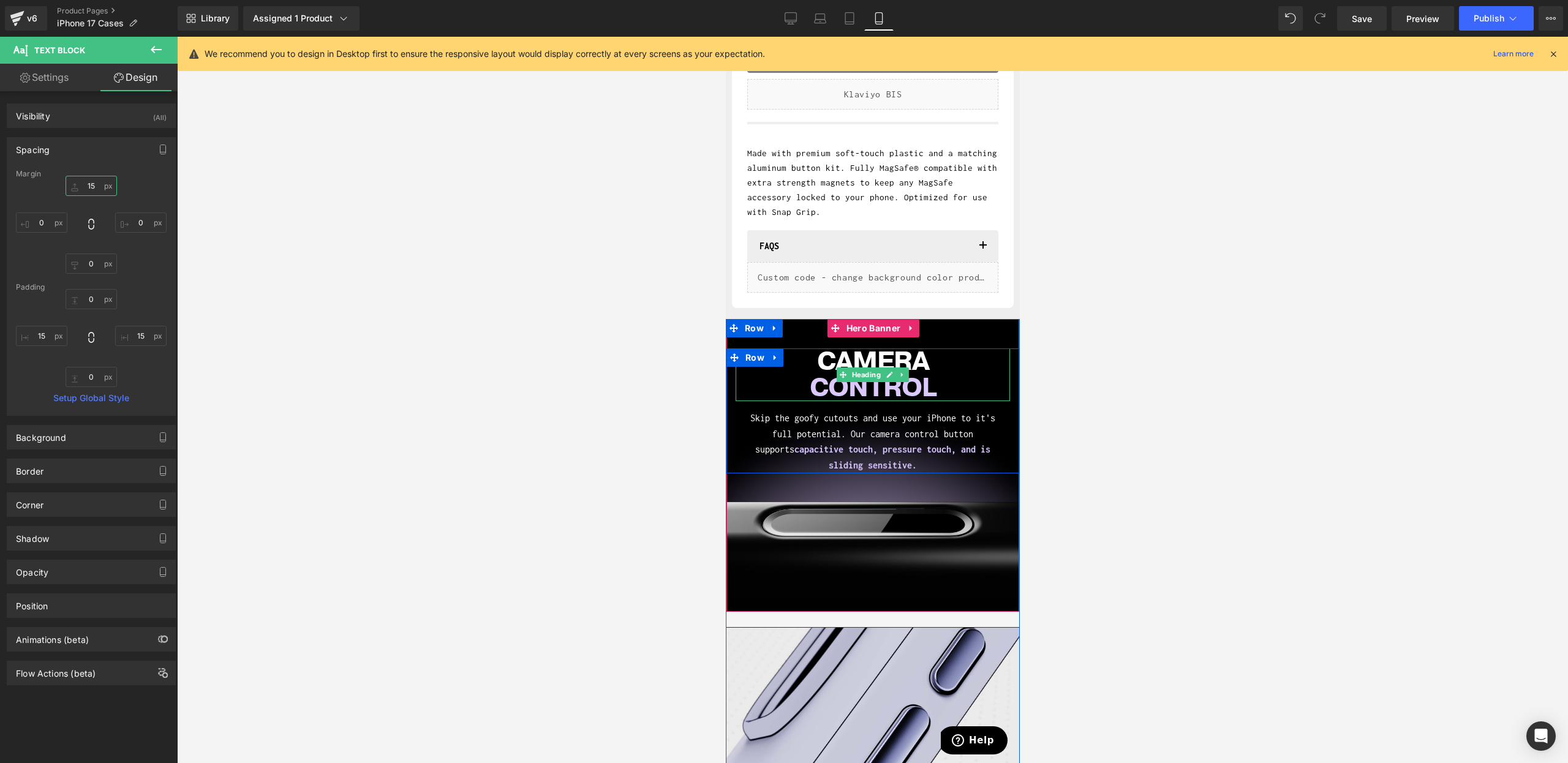
scroll to position [684, 0]
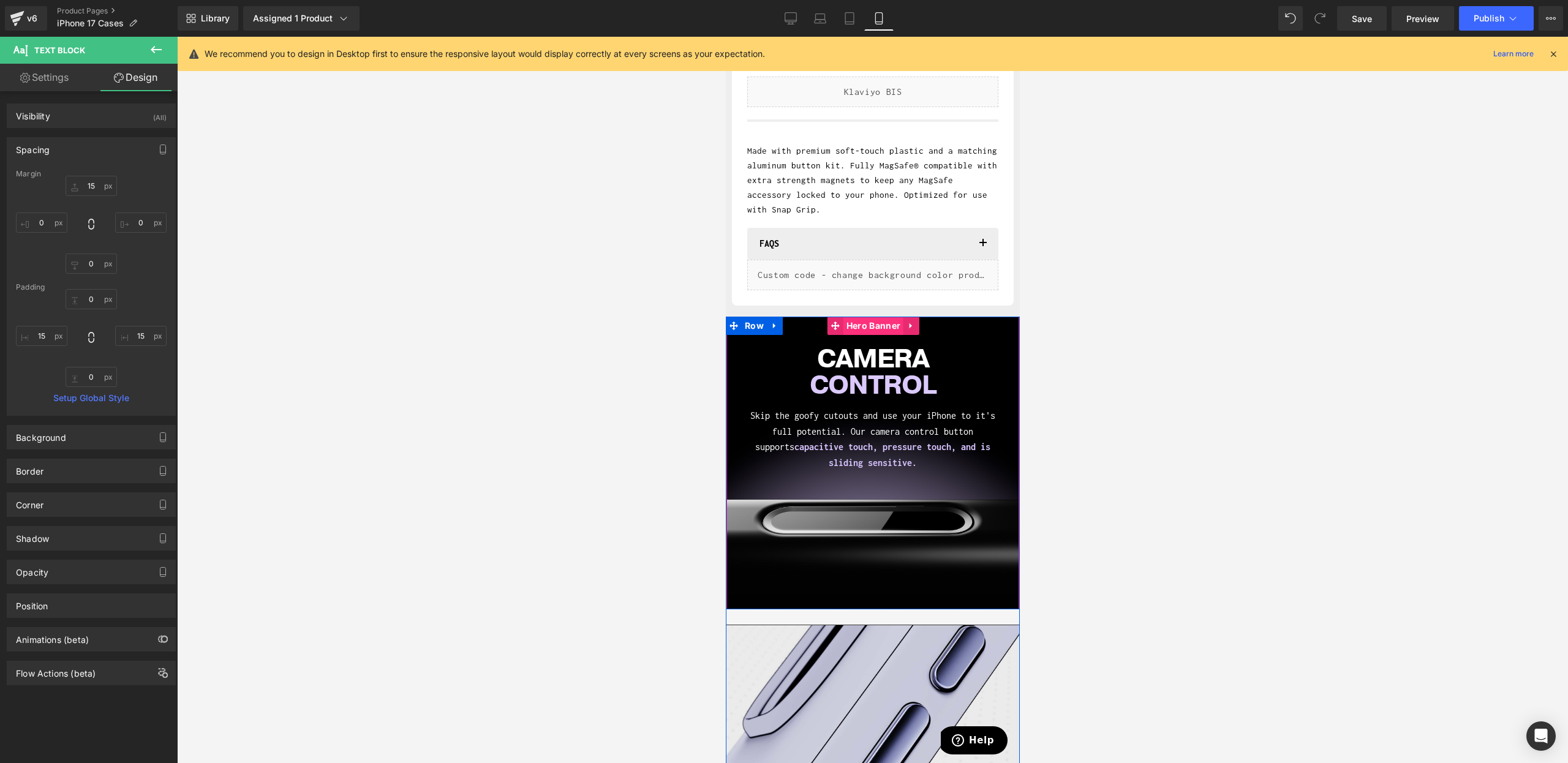
click at [866, 331] on span "Hero Banner" at bounding box center [873, 325] width 60 height 18
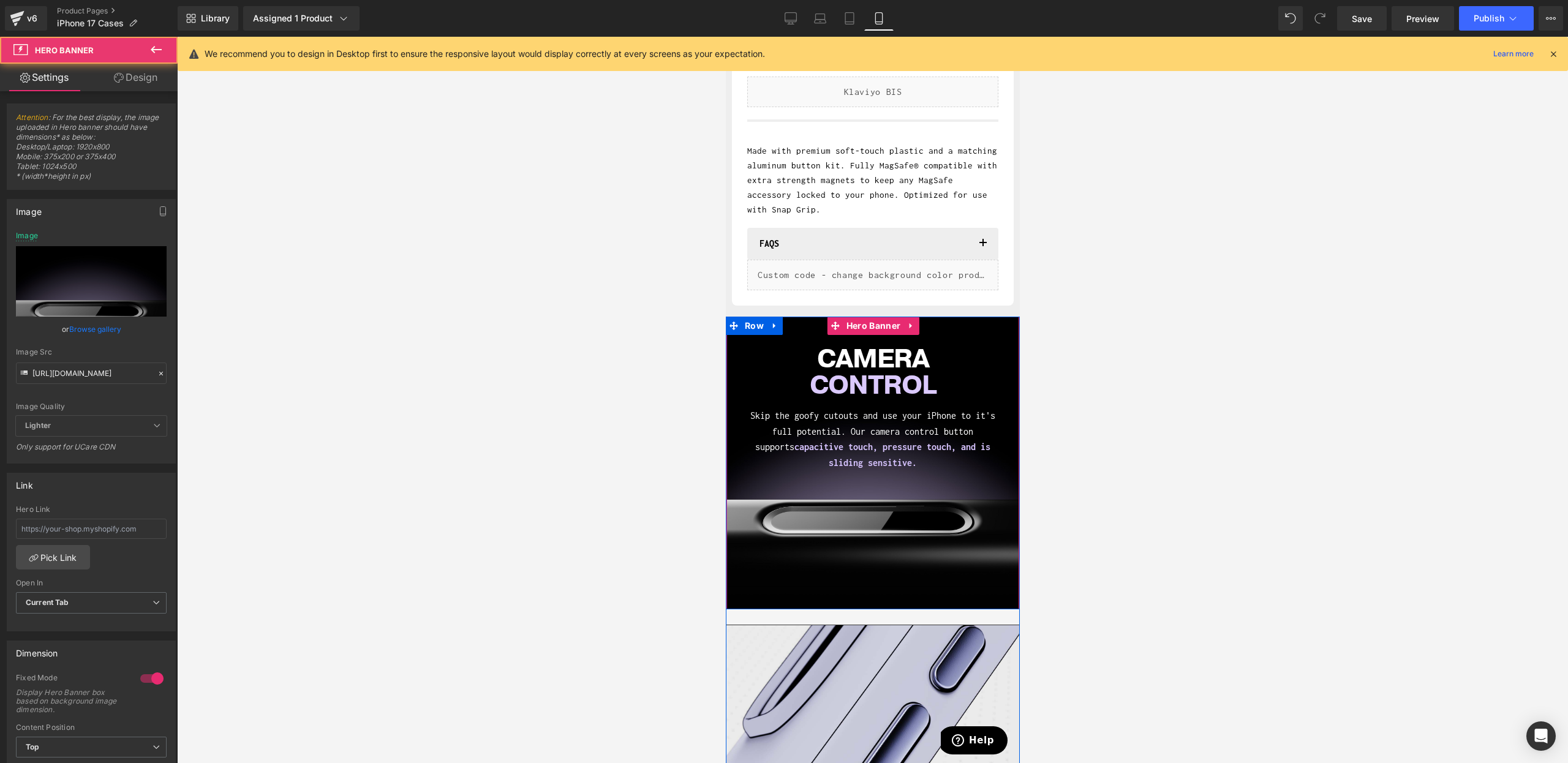
click at [858, 597] on div "CAMERA CONTROL Heading Skip the goofy cutouts and use your iPhone to it's full …" at bounding box center [873, 463] width 293 height 293
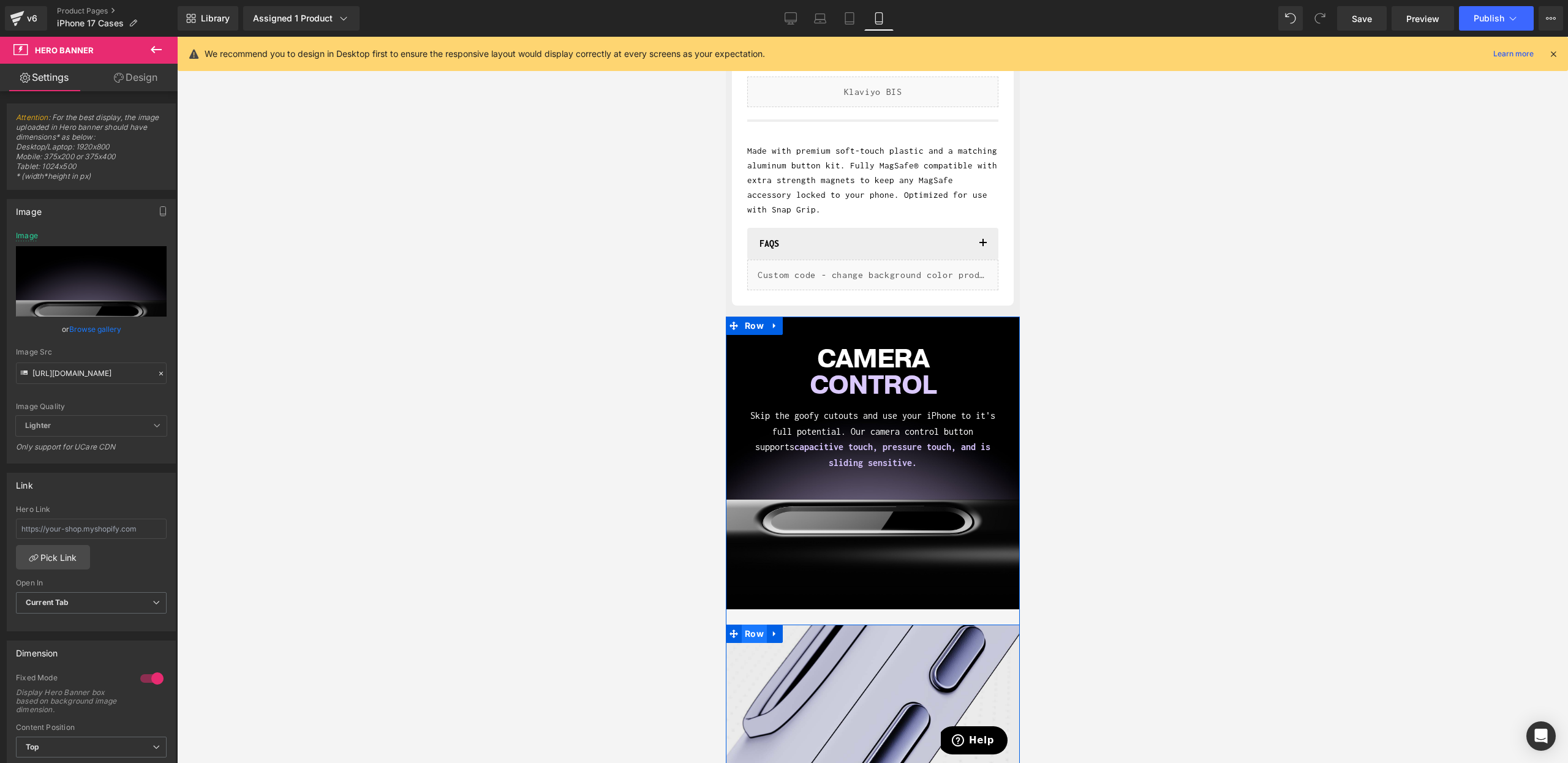
click at [750, 633] on span "Row" at bounding box center [753, 634] width 25 height 18
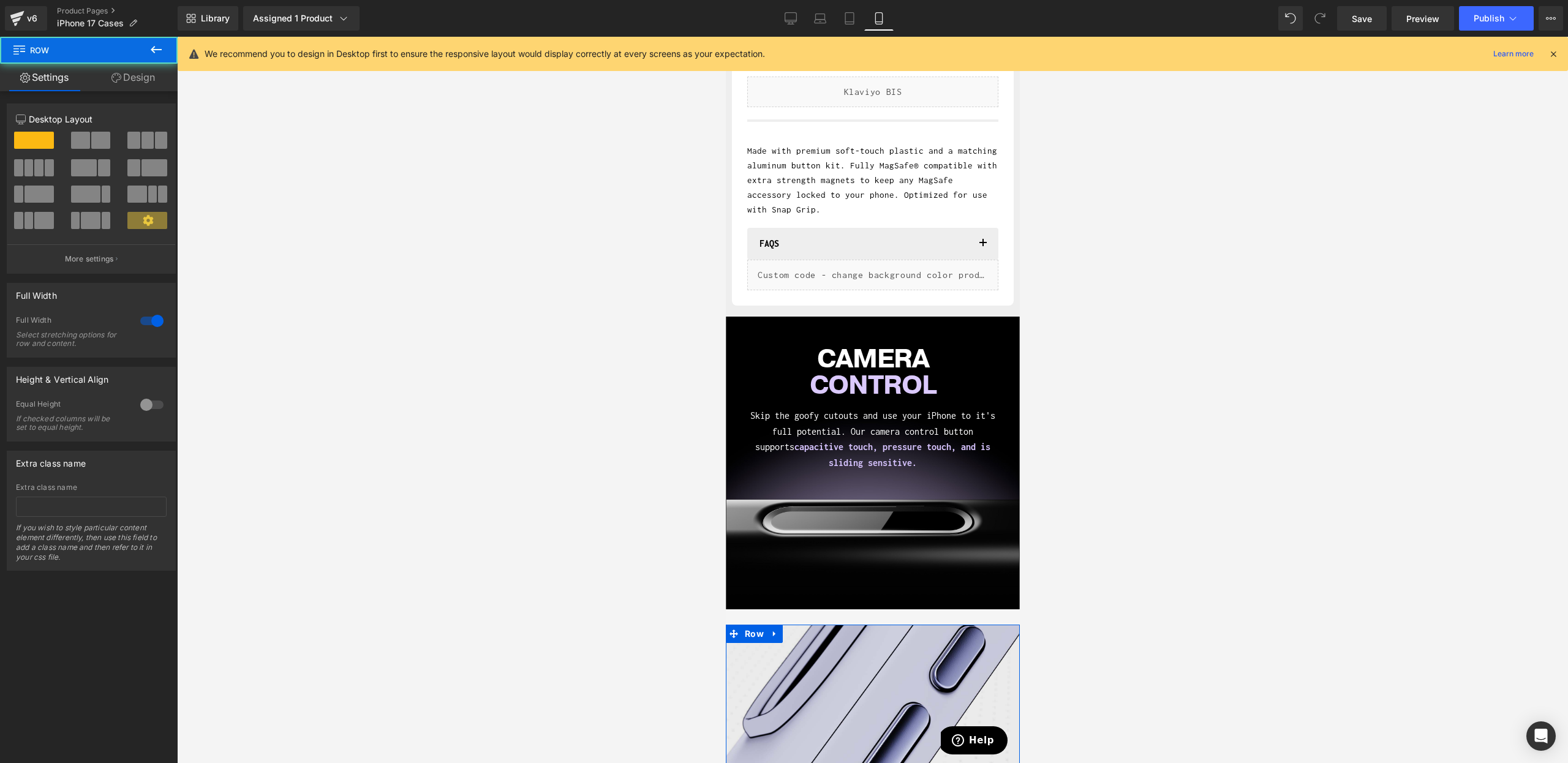
click at [129, 66] on link "Design" at bounding box center [133, 78] width 89 height 28
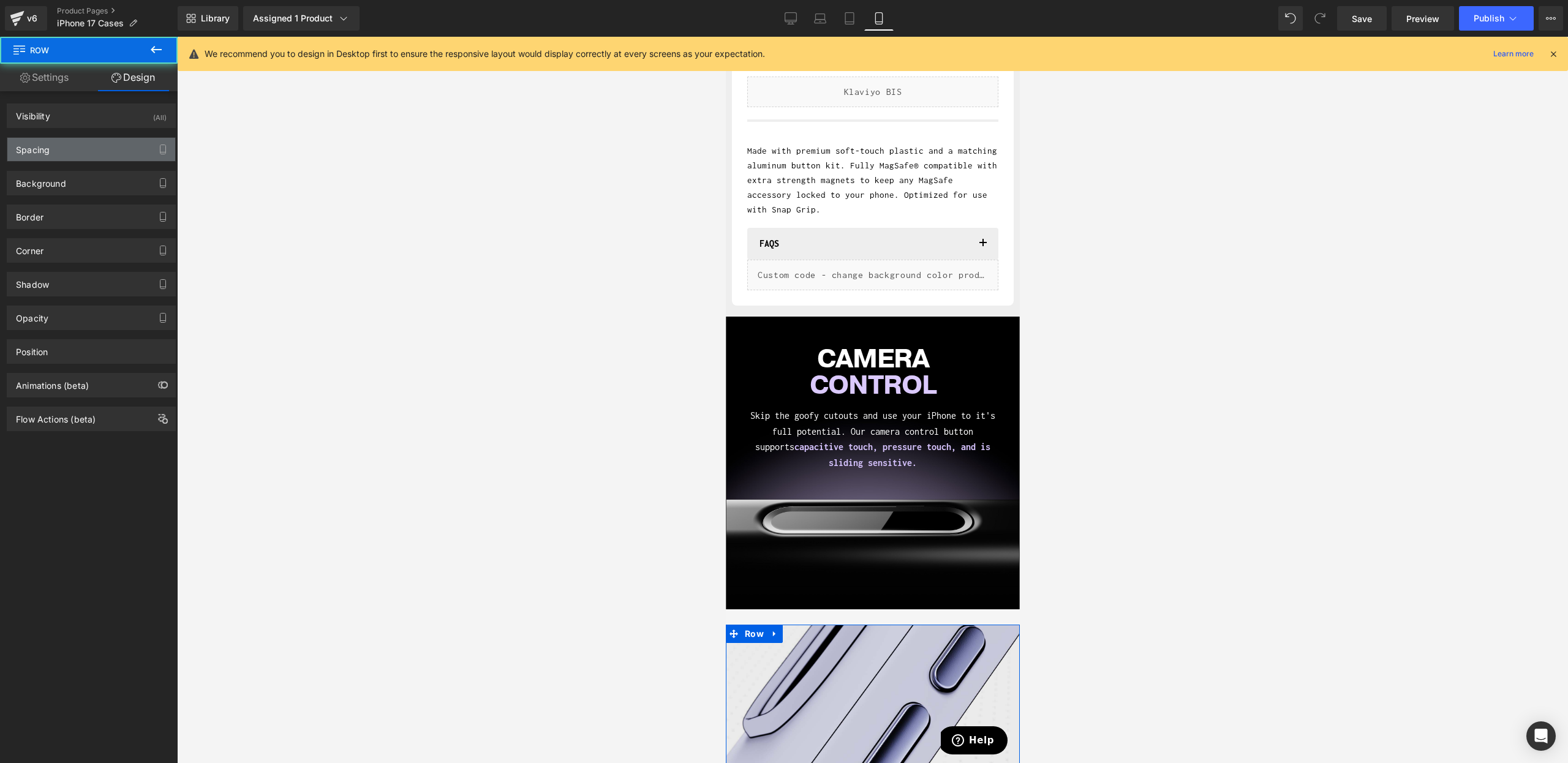
click at [56, 158] on div "Spacing" at bounding box center [91, 149] width 168 height 23
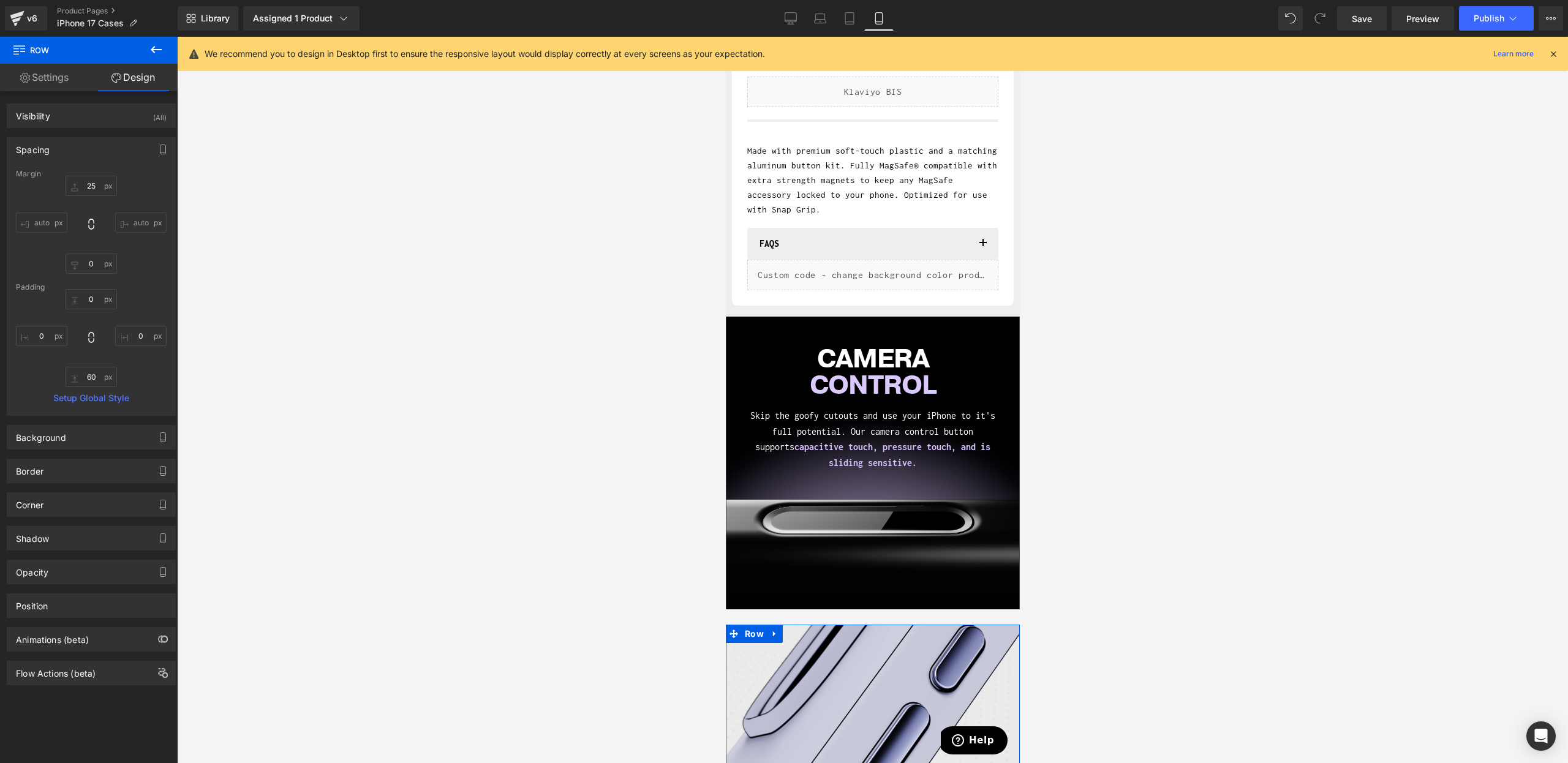
click at [97, 196] on div "25 auto 0 auto" at bounding box center [91, 225] width 151 height 98
click at [94, 189] on input "25" at bounding box center [91, 185] width 52 height 20
type input "0"
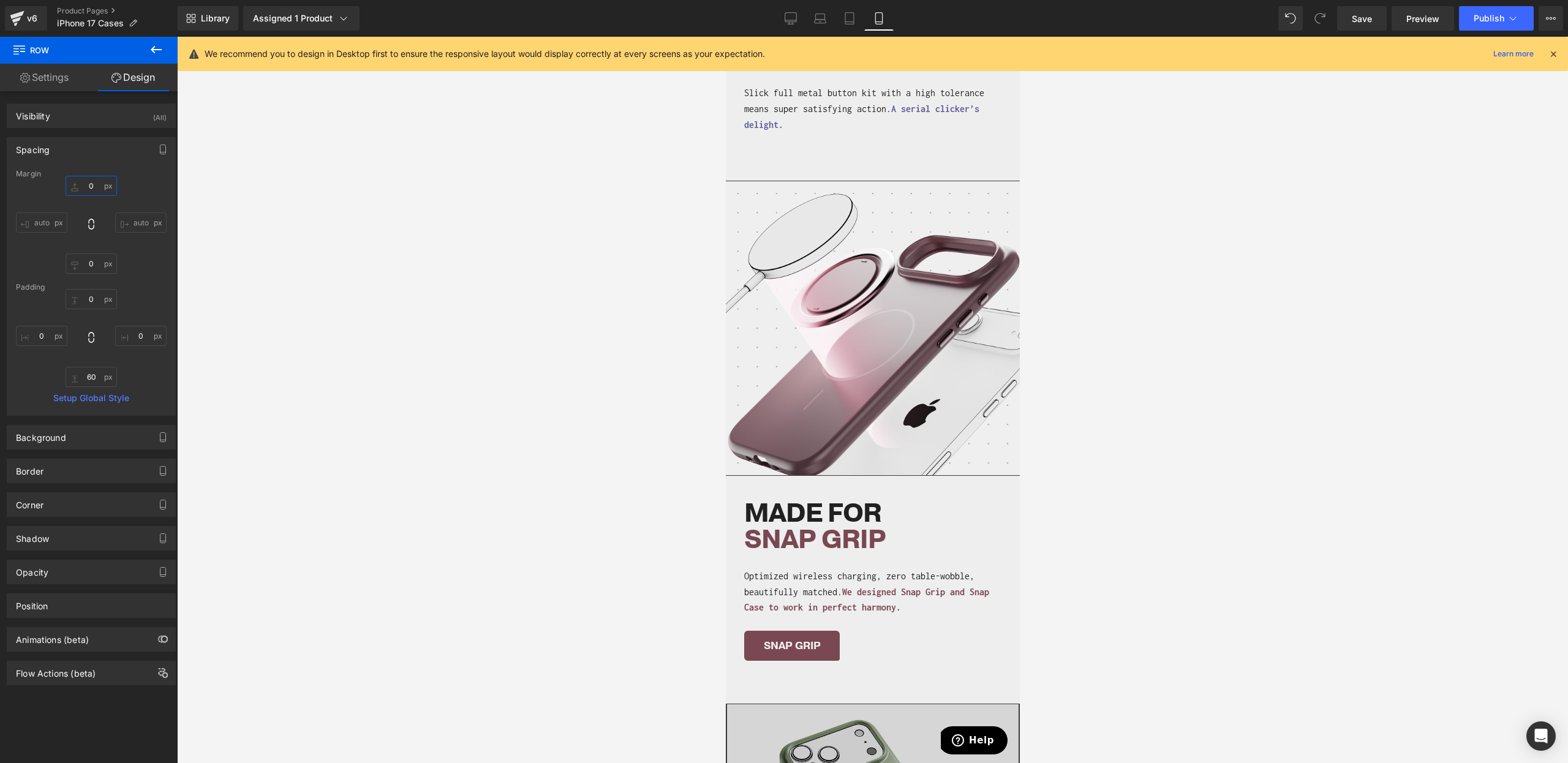
scroll to position [2161, 0]
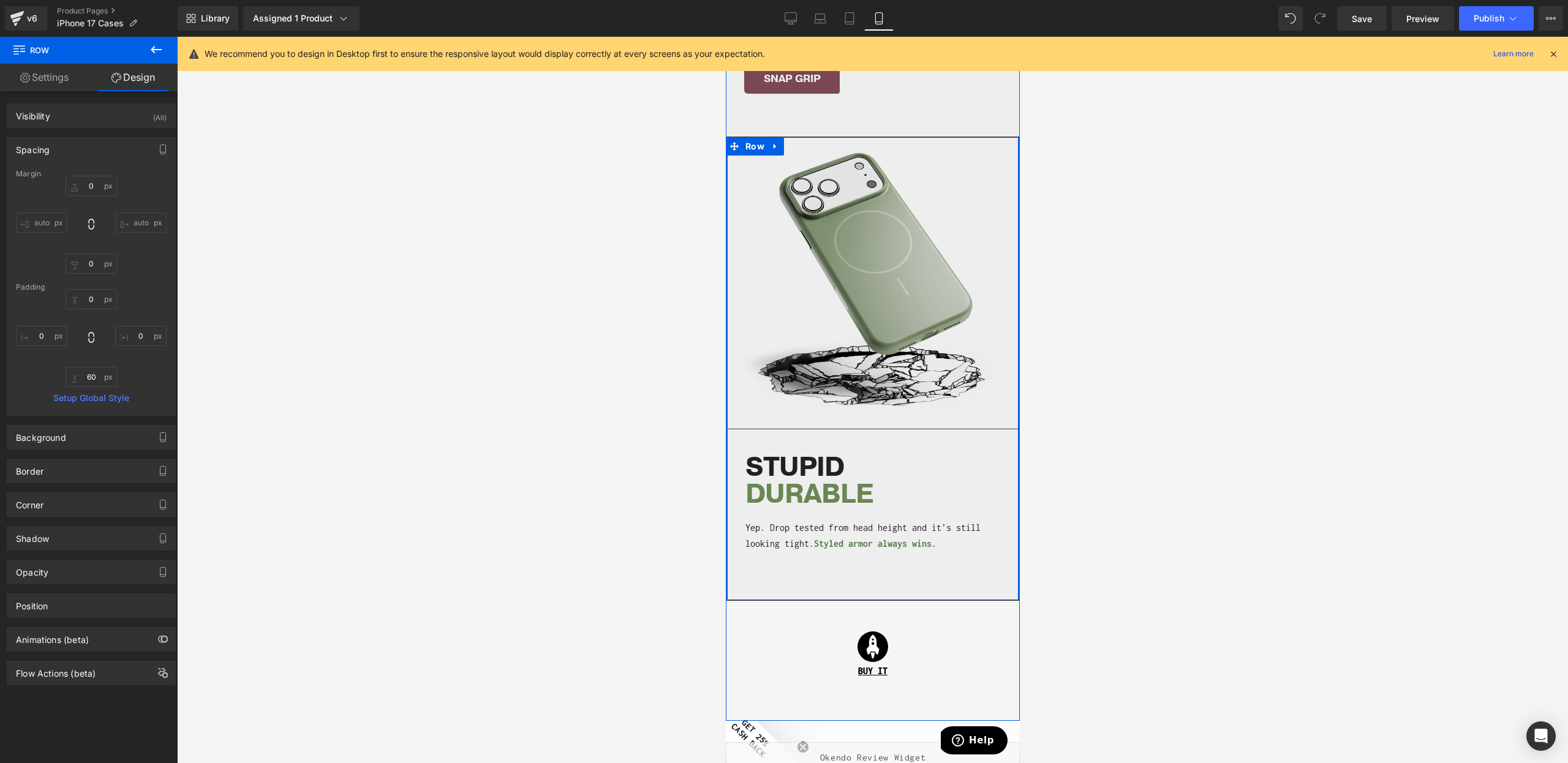
click at [731, 453] on div "STUPID DURABLE Heading Yep. Drop tested from head height and it’s still looking…" at bounding box center [872, 499] width 292 height 141
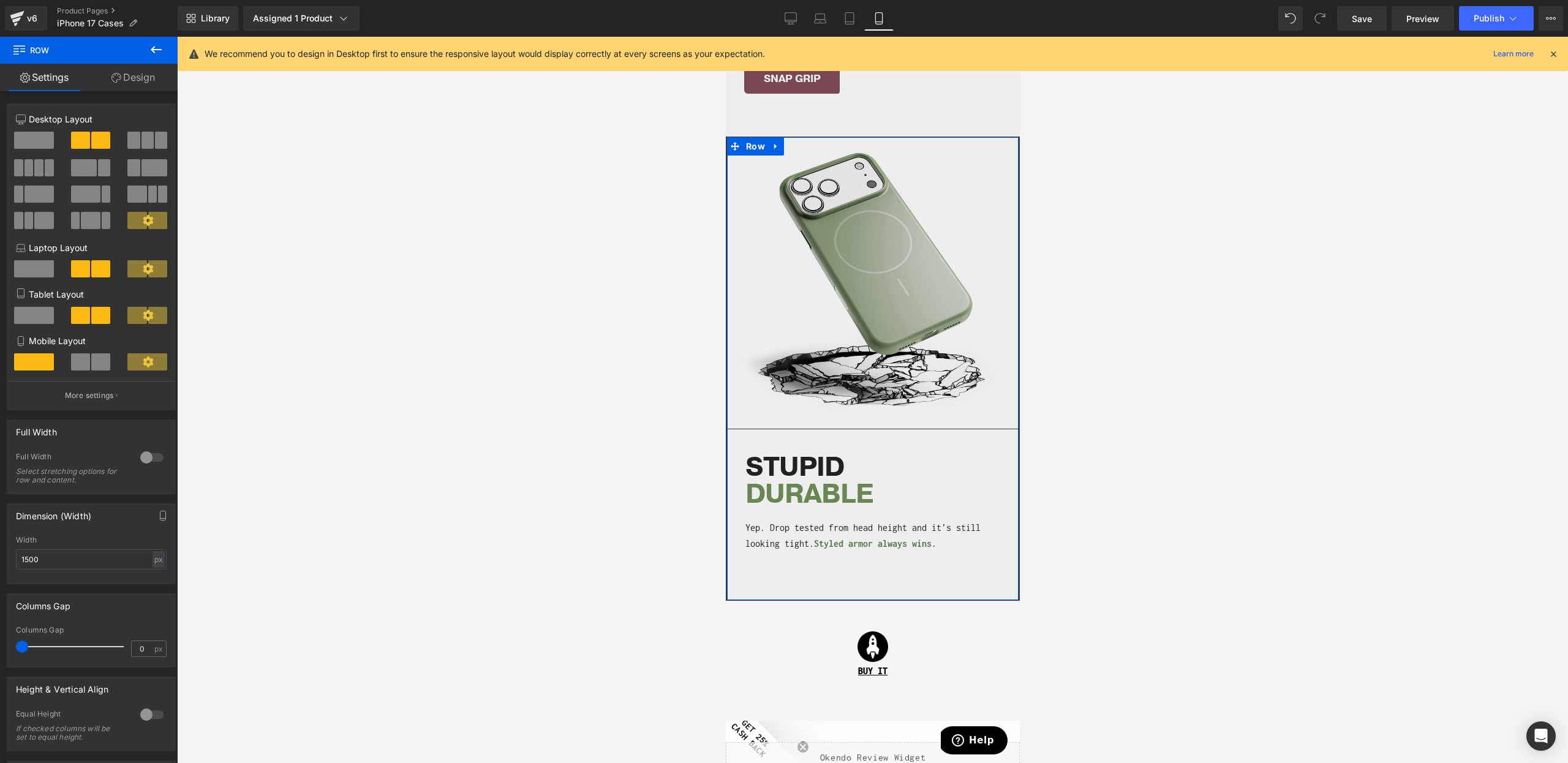
click at [122, 79] on link "Design" at bounding box center [133, 78] width 89 height 28
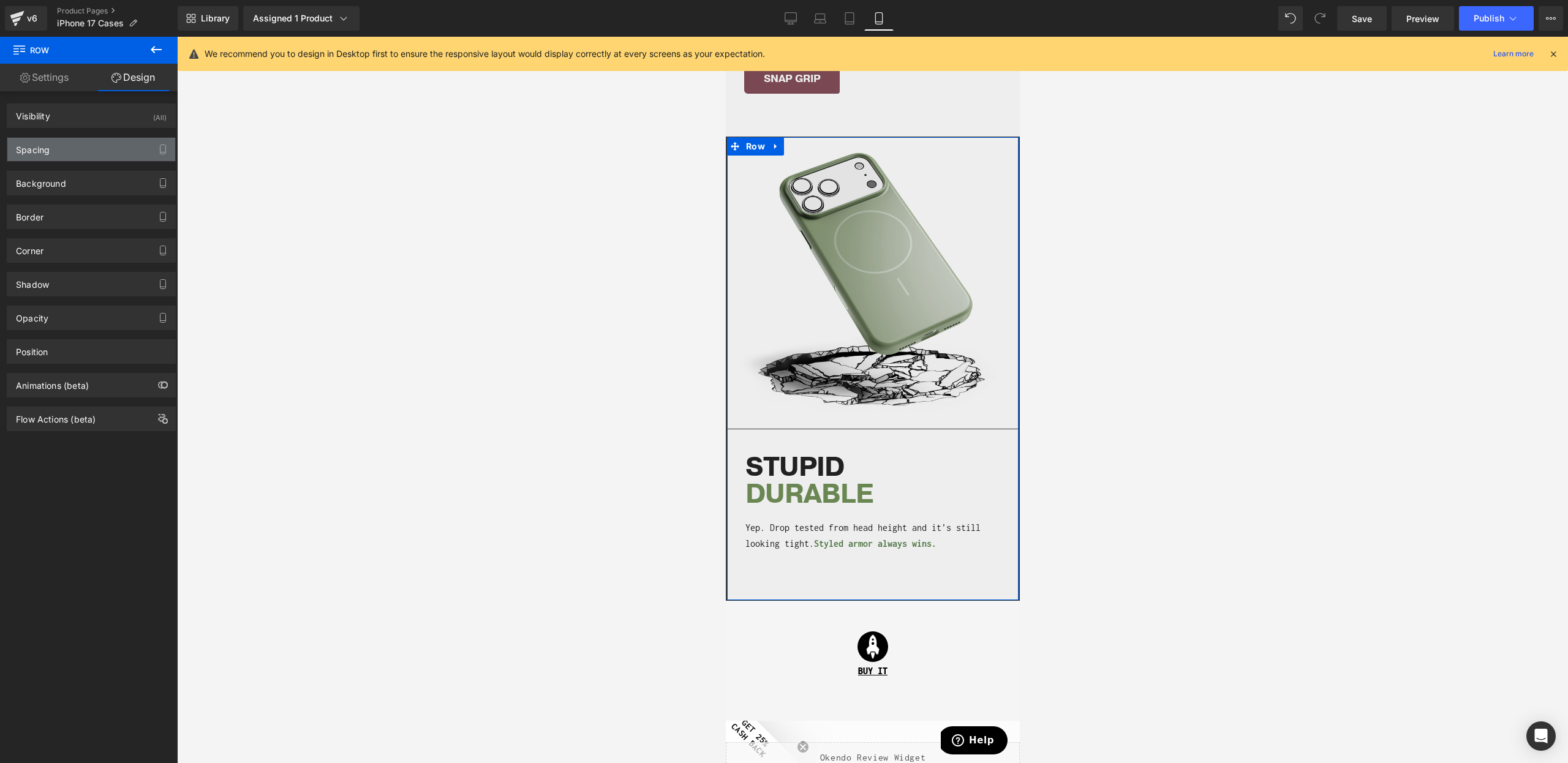
click at [50, 143] on div "Spacing" at bounding box center [91, 149] width 168 height 23
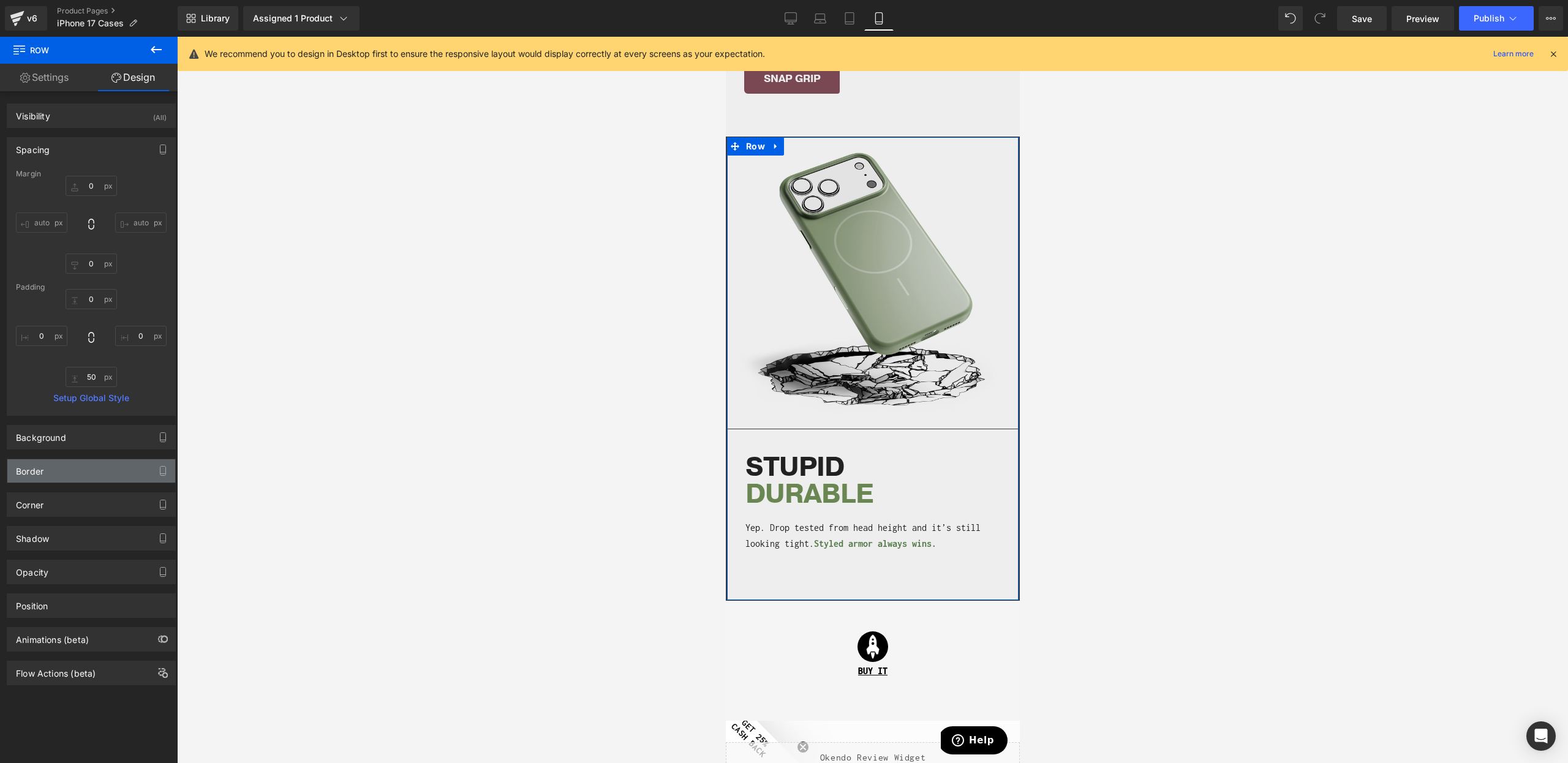
click at [66, 481] on div "Border" at bounding box center [91, 471] width 168 height 23
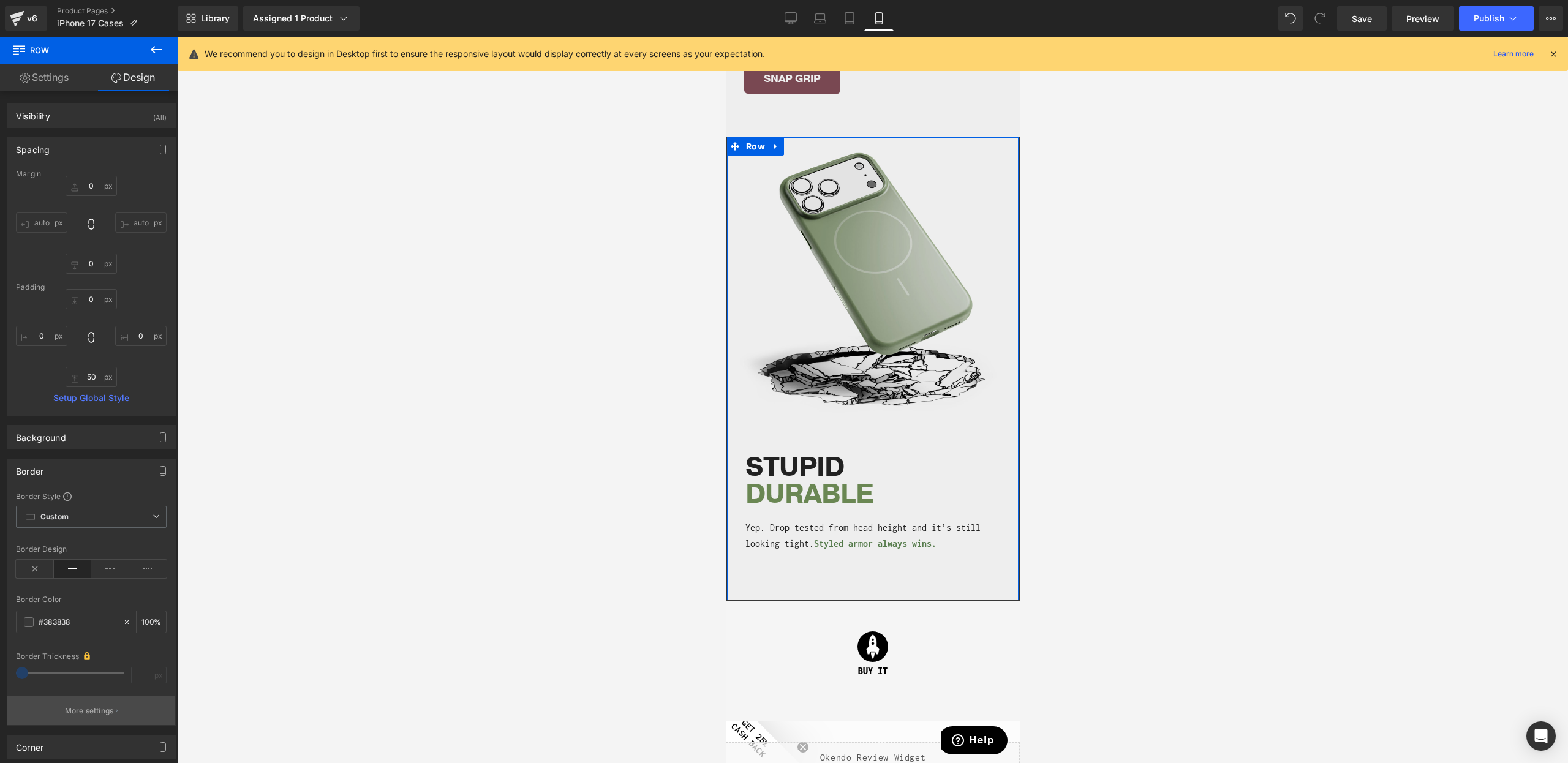
click at [81, 713] on p "More settings" at bounding box center [89, 710] width 49 height 11
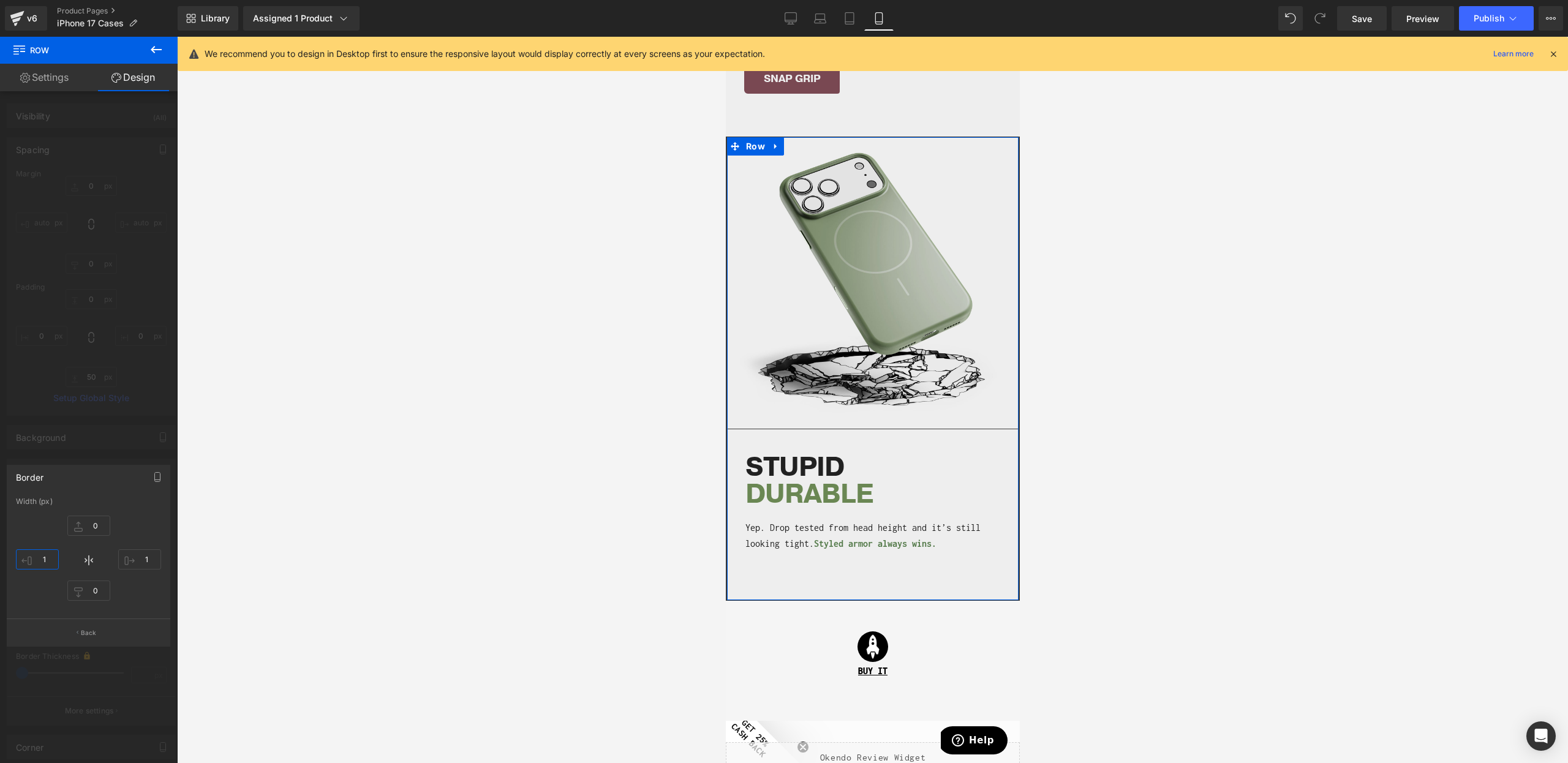
click at [26, 563] on input "1" at bounding box center [37, 559] width 43 height 20
type input "0"
click at [148, 564] on input "1" at bounding box center [140, 559] width 43 height 20
type input "0"
click at [117, 422] on div at bounding box center [89, 403] width 178 height 733
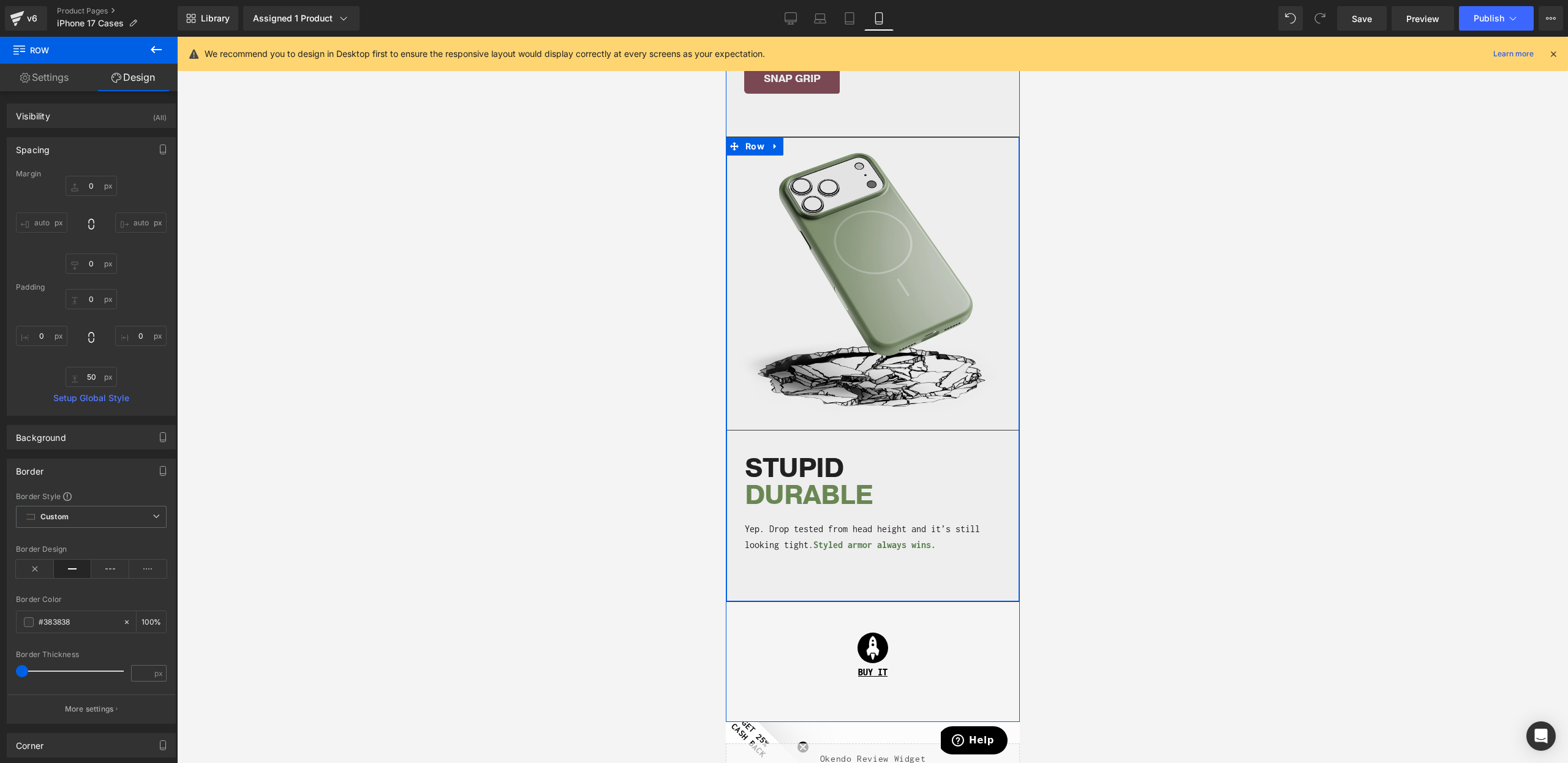
click at [1003, 580] on div "Image STUPID DURABLE Heading Yep. Drop tested from head height and it’s still l…" at bounding box center [873, 369] width 293 height 464
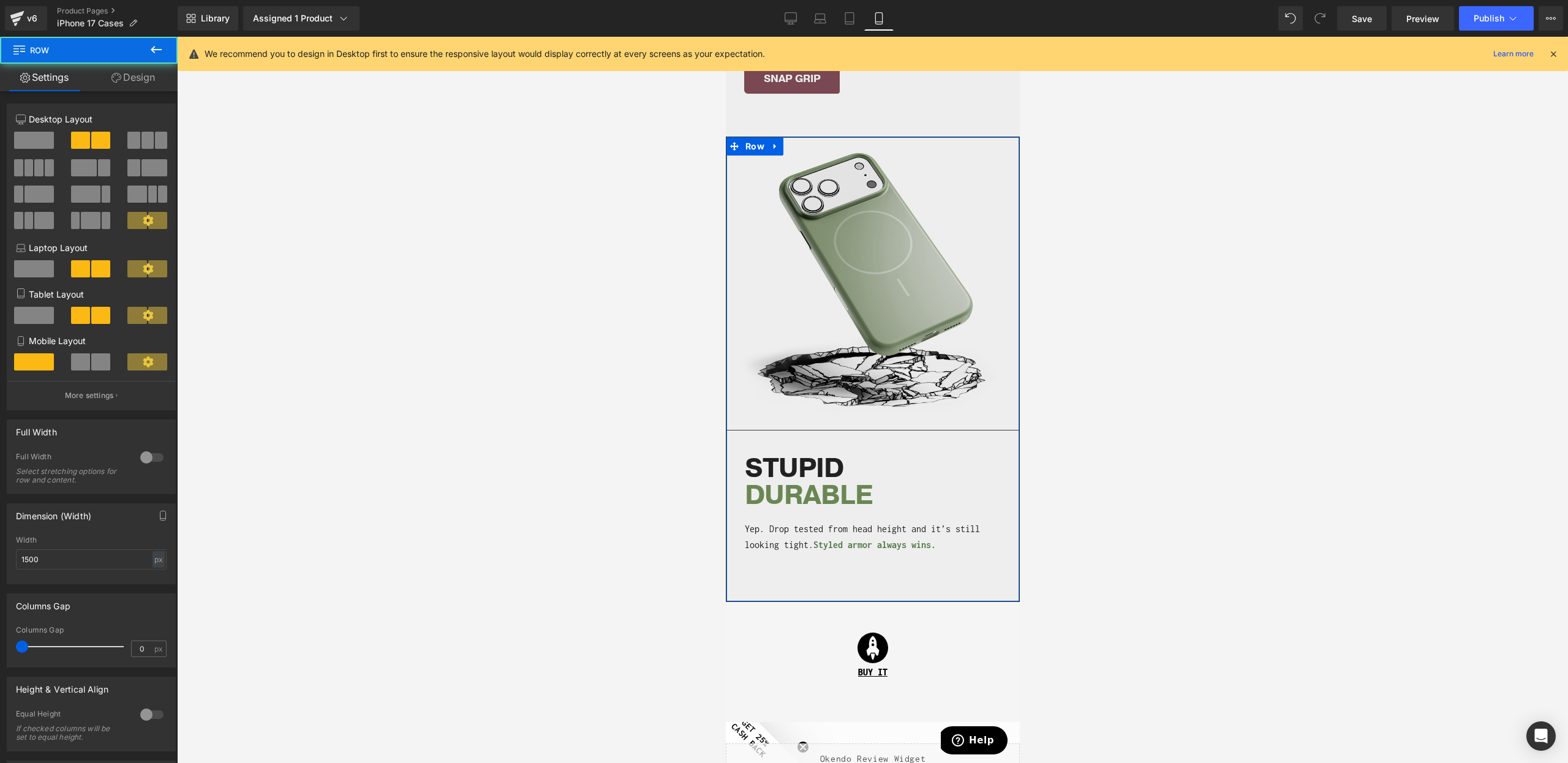
click at [142, 80] on link "Design" at bounding box center [133, 78] width 89 height 28
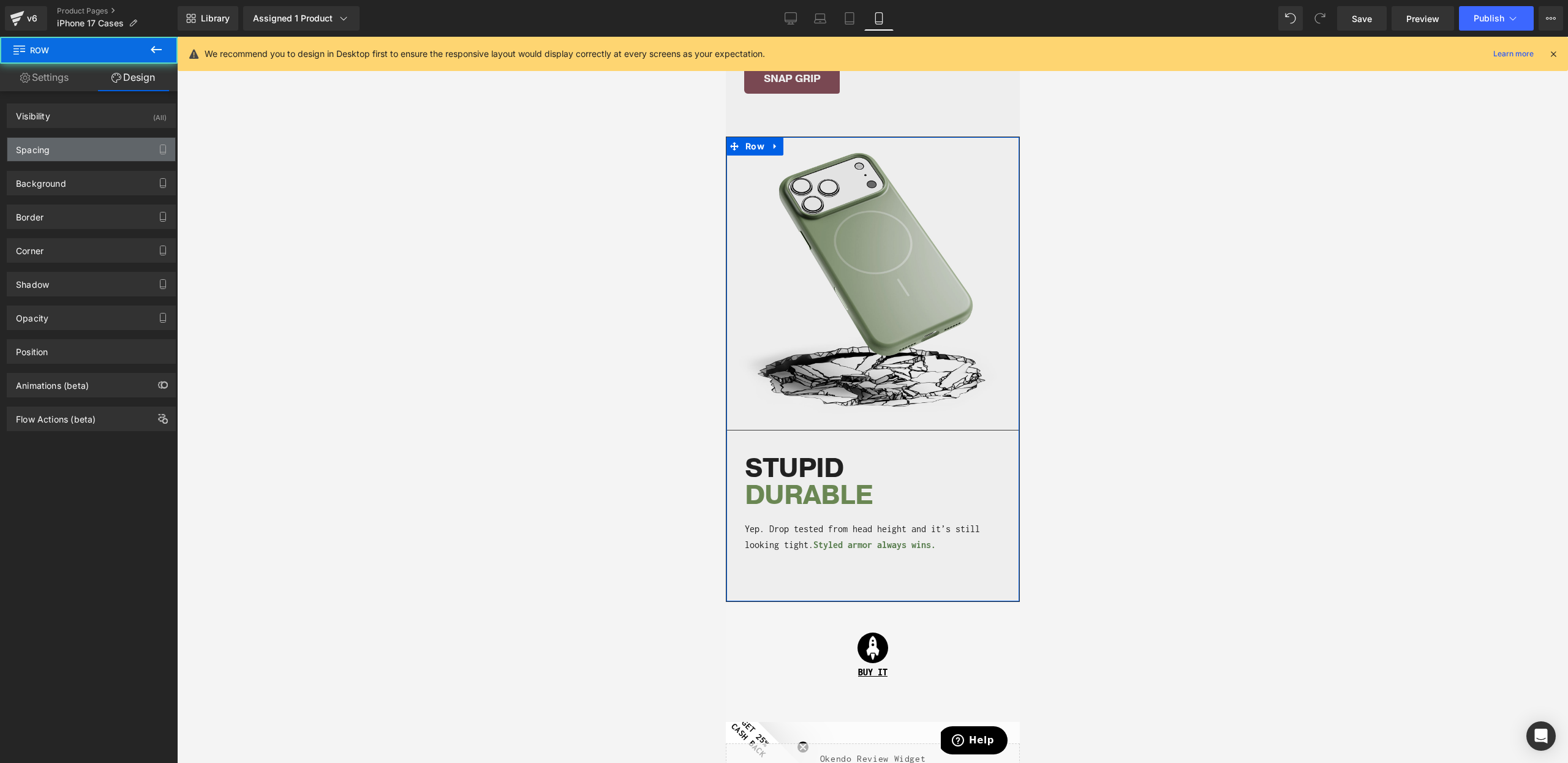
click at [65, 148] on div "Spacing" at bounding box center [91, 149] width 168 height 23
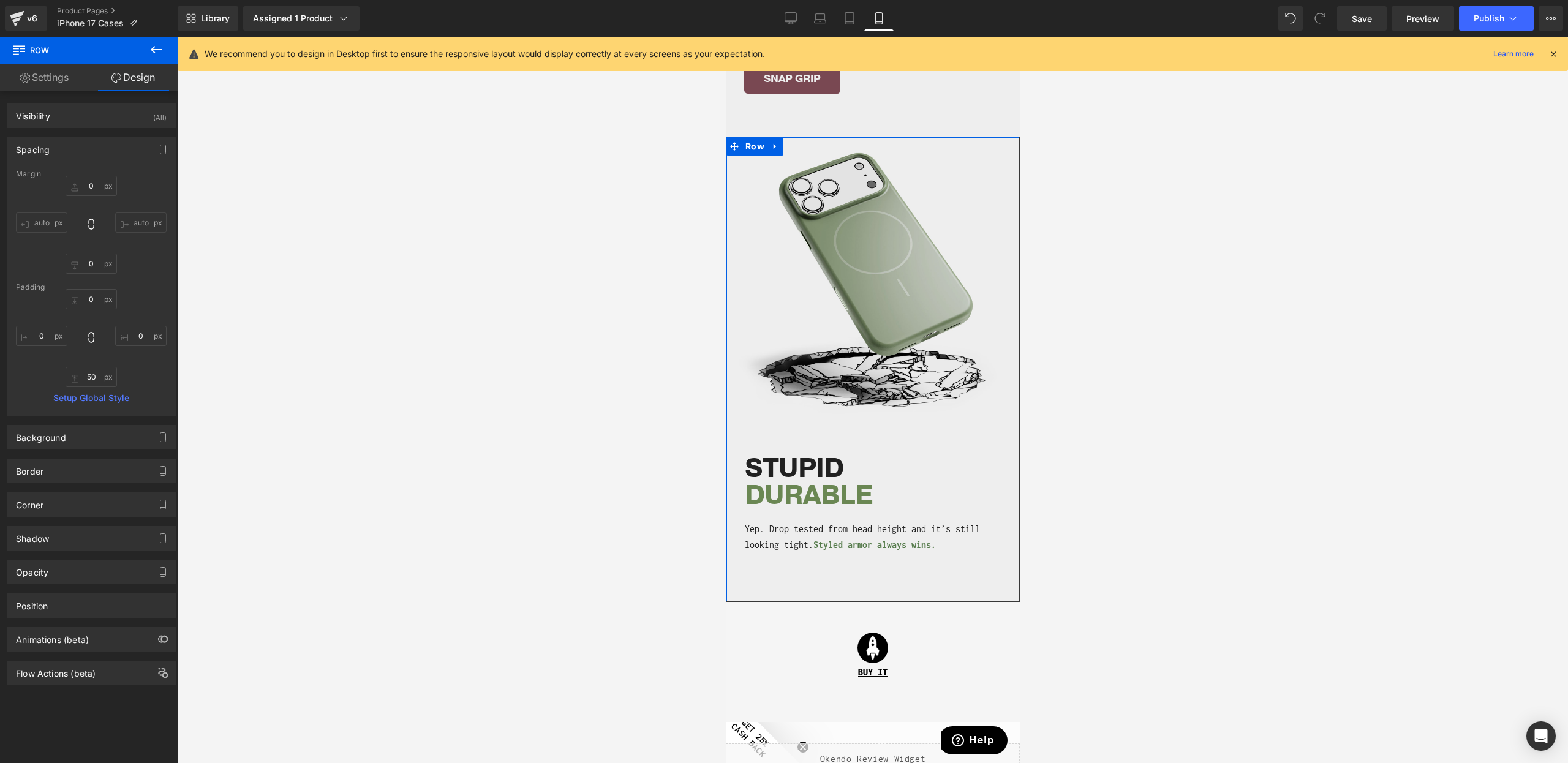
click at [81, 516] on div "Corner Corner Style Custom Custom Setup Global Style Custom Setup Global Style …" at bounding box center [91, 504] width 169 height 24
click at [63, 478] on div "Border" at bounding box center [91, 471] width 168 height 23
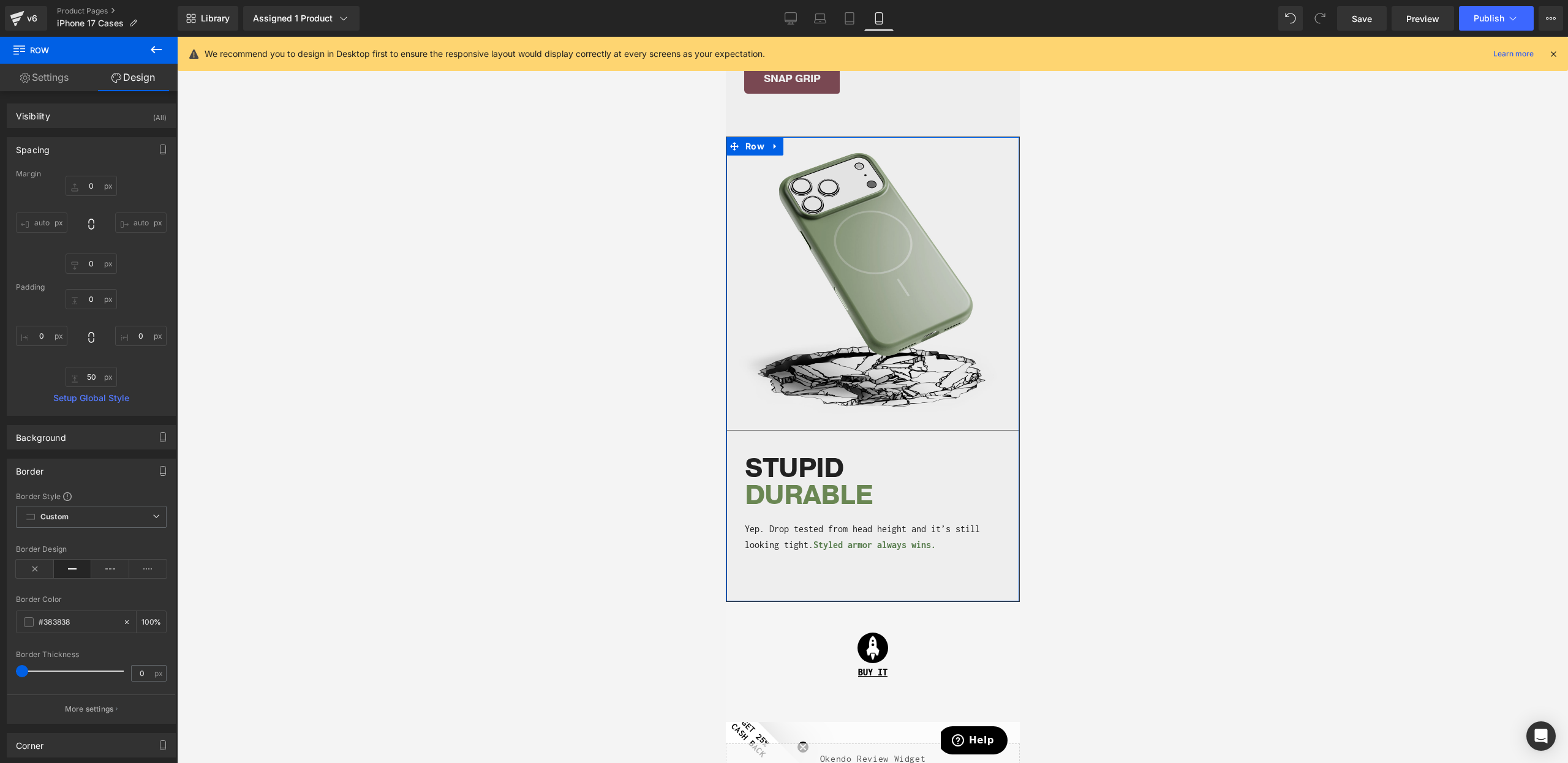
click at [113, 705] on button "More settings" at bounding box center [91, 708] width 168 height 28
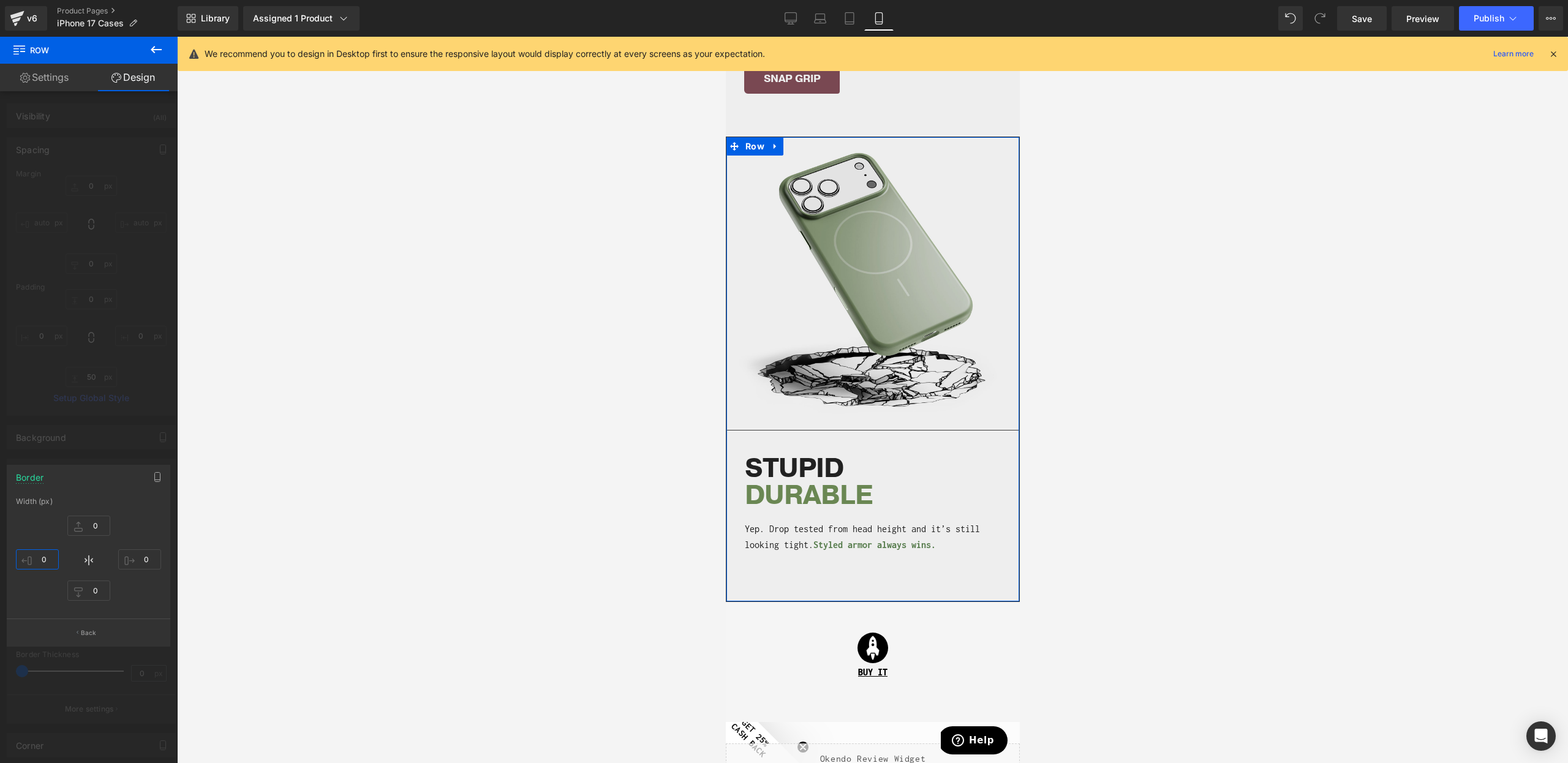
click at [33, 552] on input "0" at bounding box center [37, 559] width 43 height 20
click at [61, 459] on div at bounding box center [89, 403] width 178 height 733
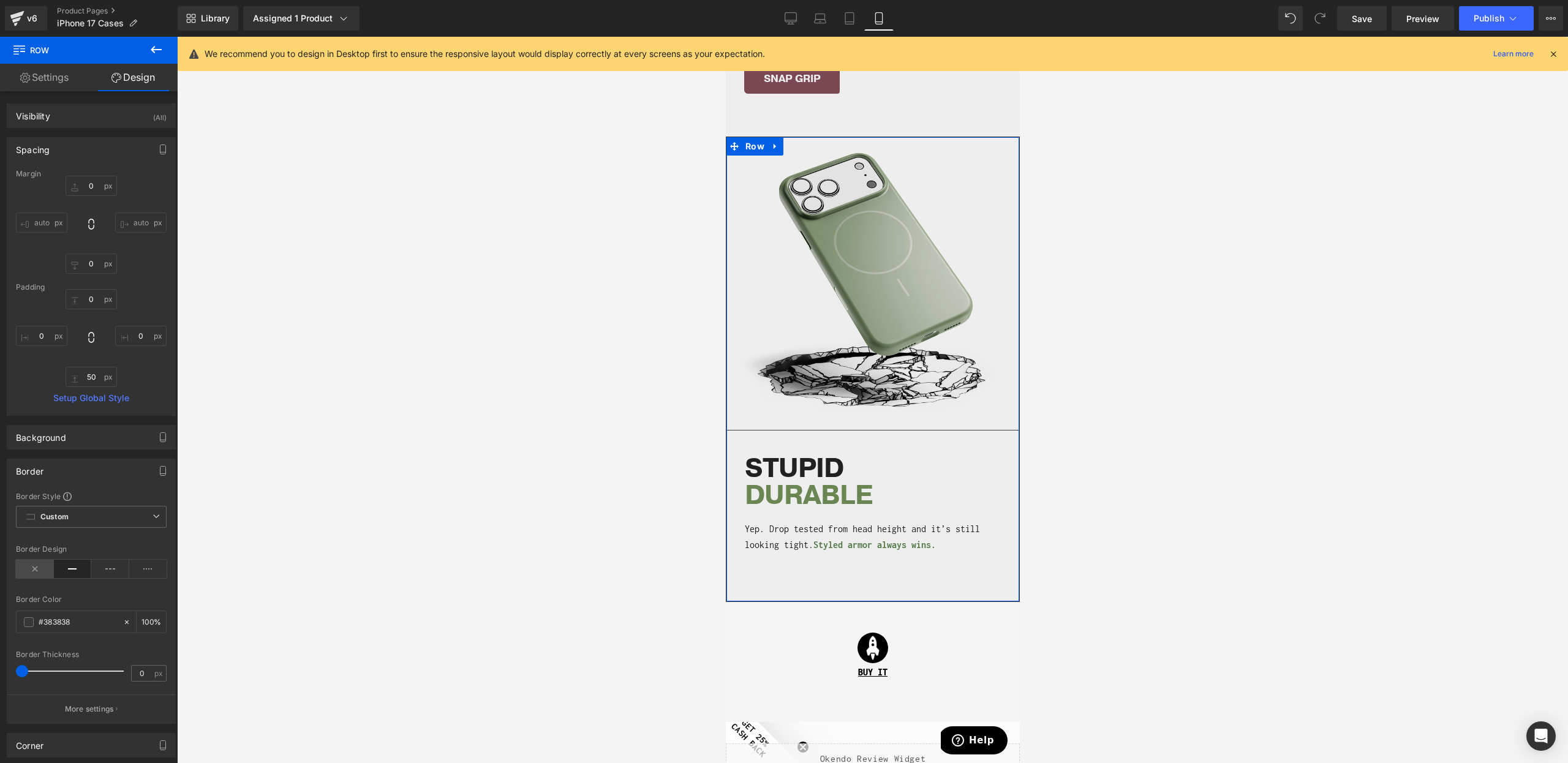
click at [37, 574] on icon at bounding box center [34, 568] width 38 height 18
click at [768, 585] on div "Image STUPID DURABLE Heading Yep. Drop tested from head height and it’s still l…" at bounding box center [873, 369] width 293 height 464
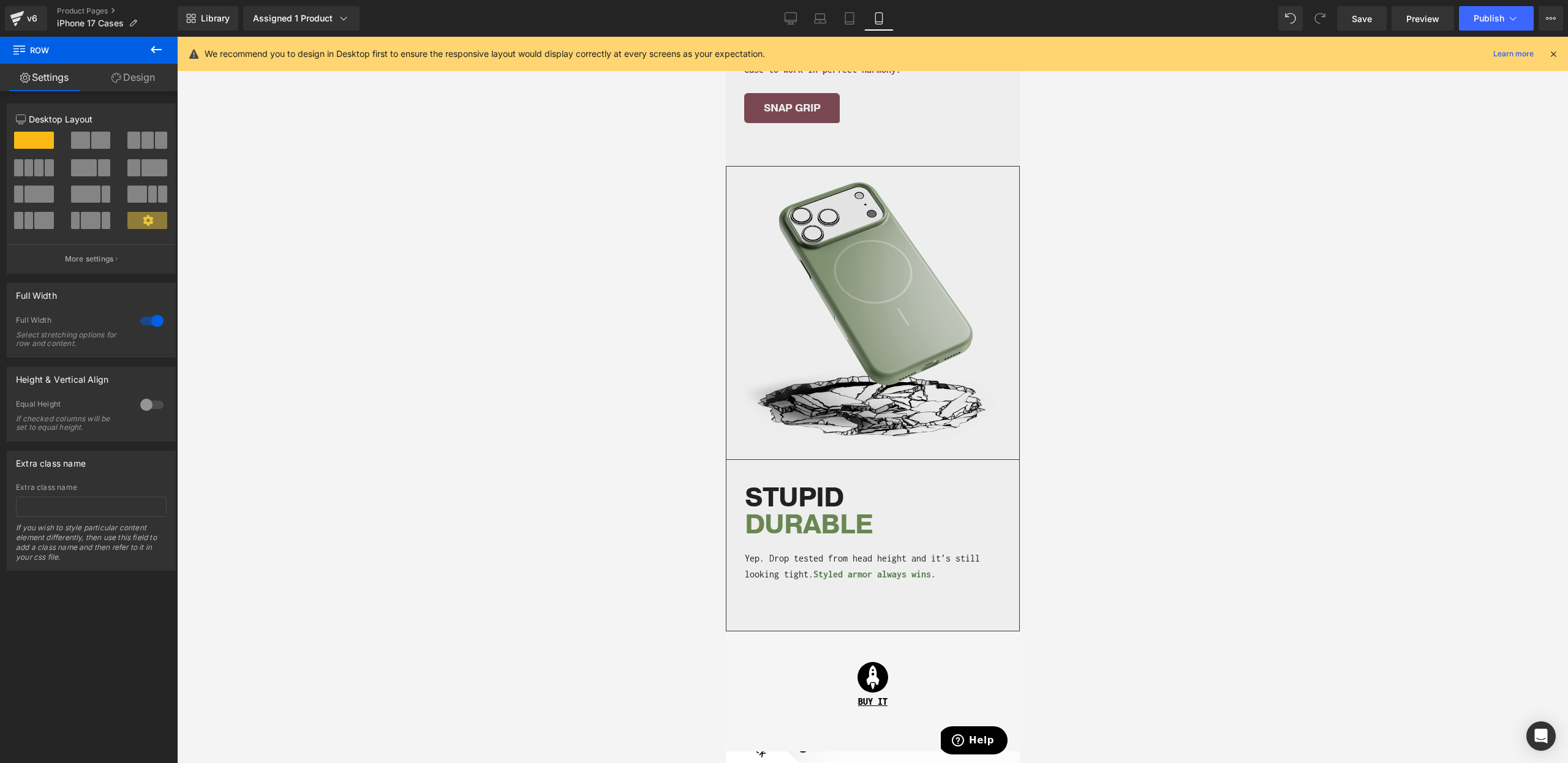
scroll to position [2425, 0]
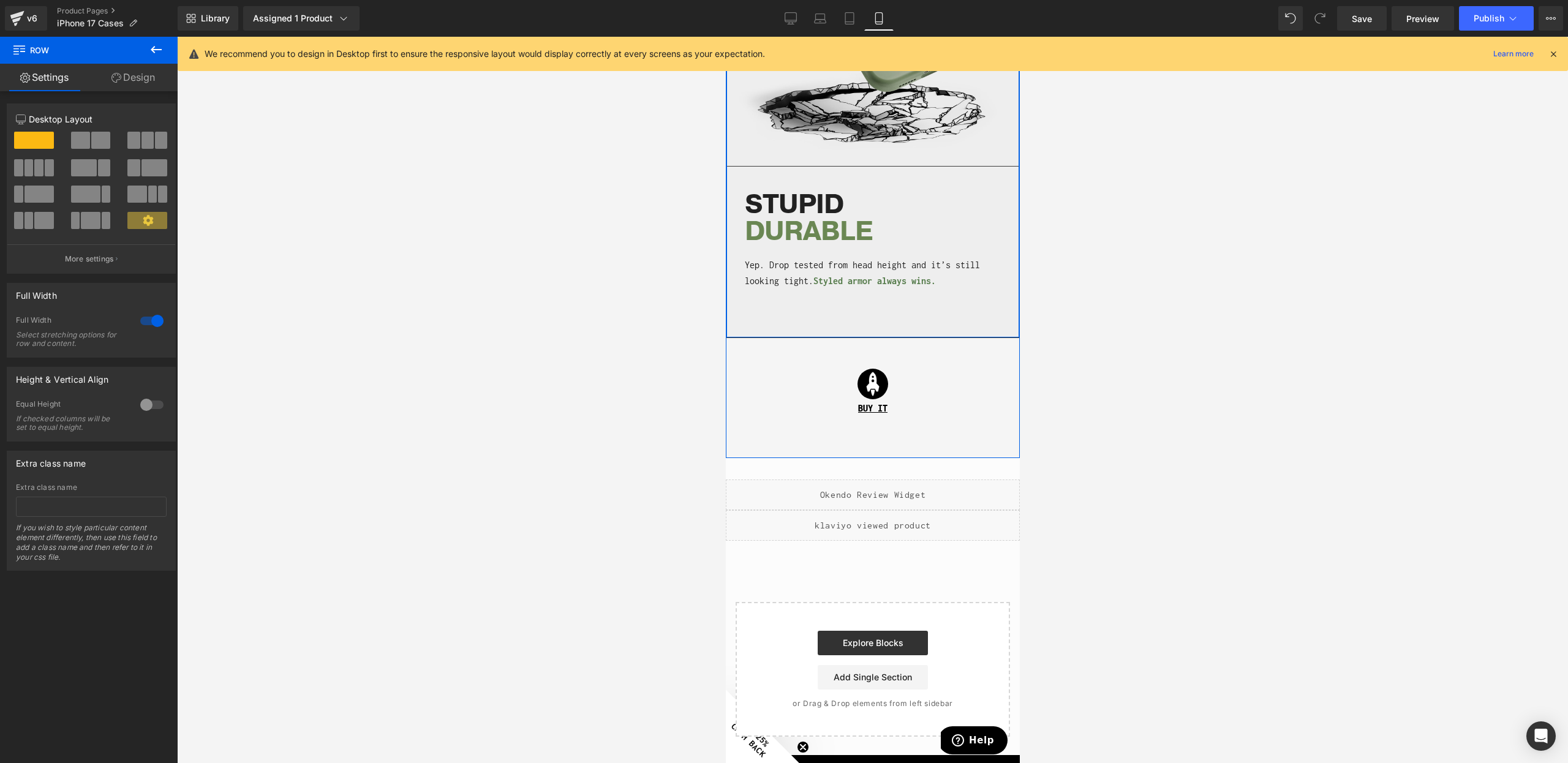
click at [897, 332] on div "Image STUPID DURABLE Heading Yep. Drop tested from head height and it’s still l…" at bounding box center [873, 105] width 293 height 464
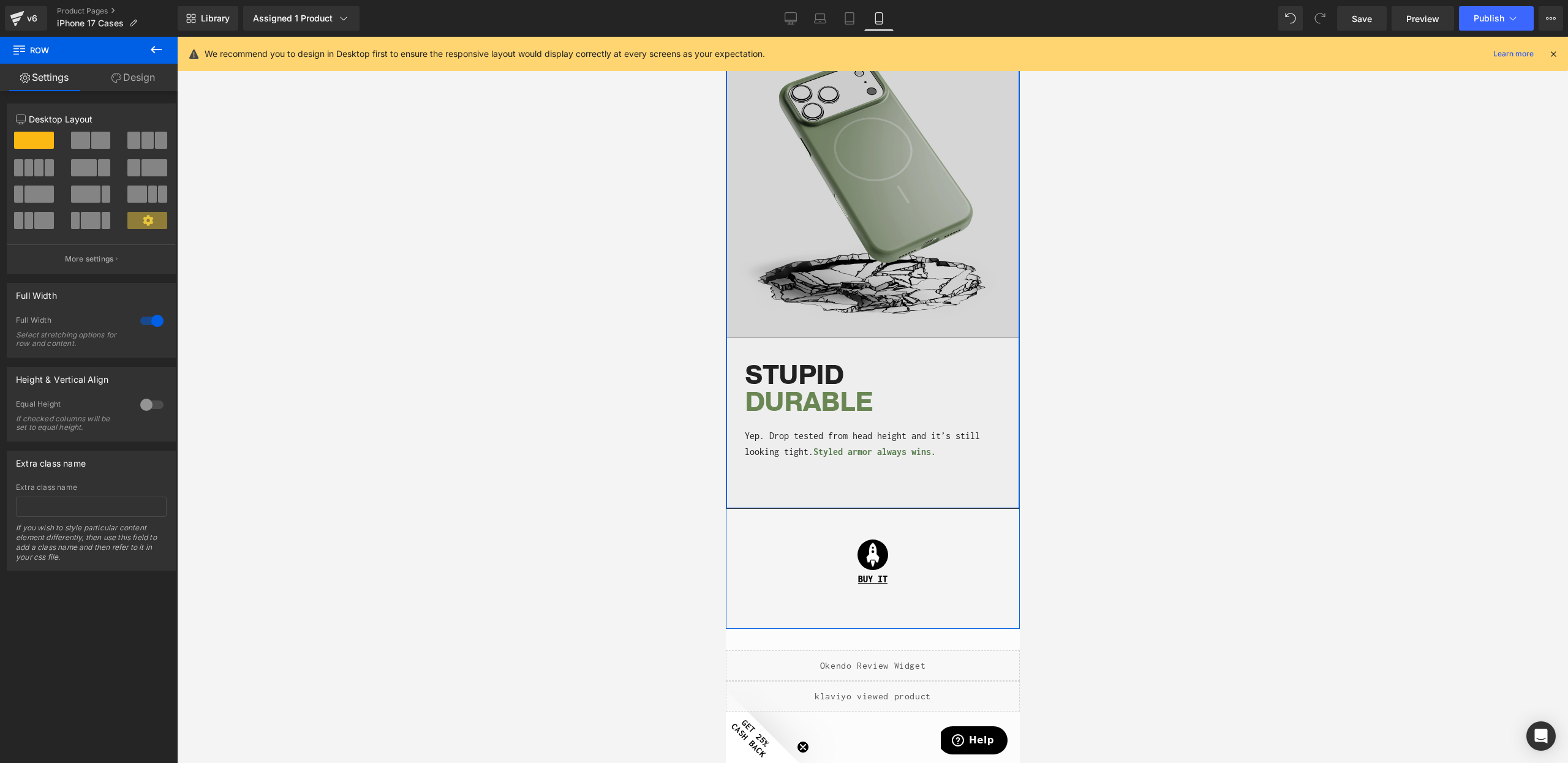
scroll to position [2105, 0]
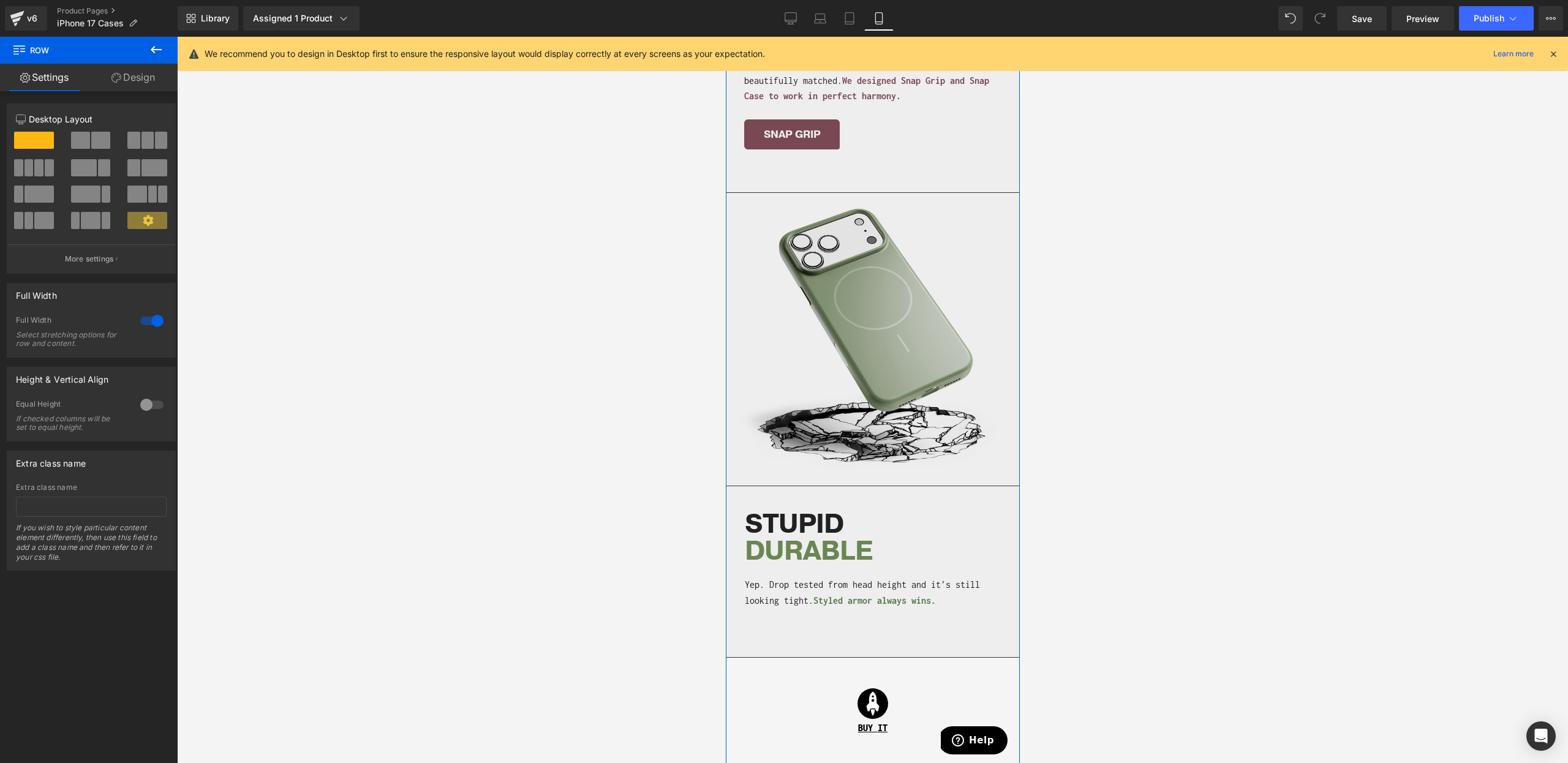
click at [752, 202] on span "Row" at bounding box center [754, 202] width 20 height 15
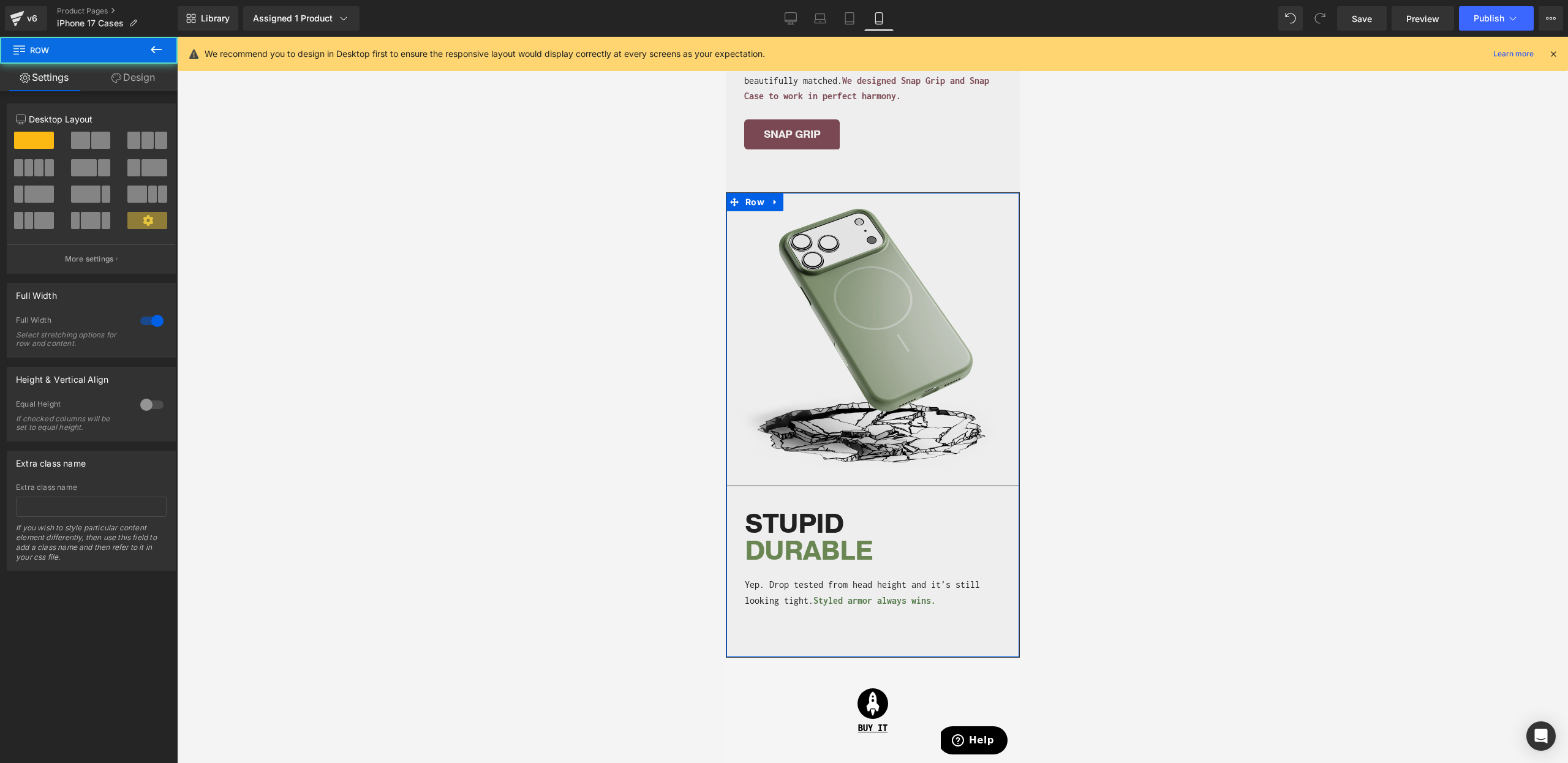
click at [146, 73] on link "Design" at bounding box center [133, 78] width 89 height 28
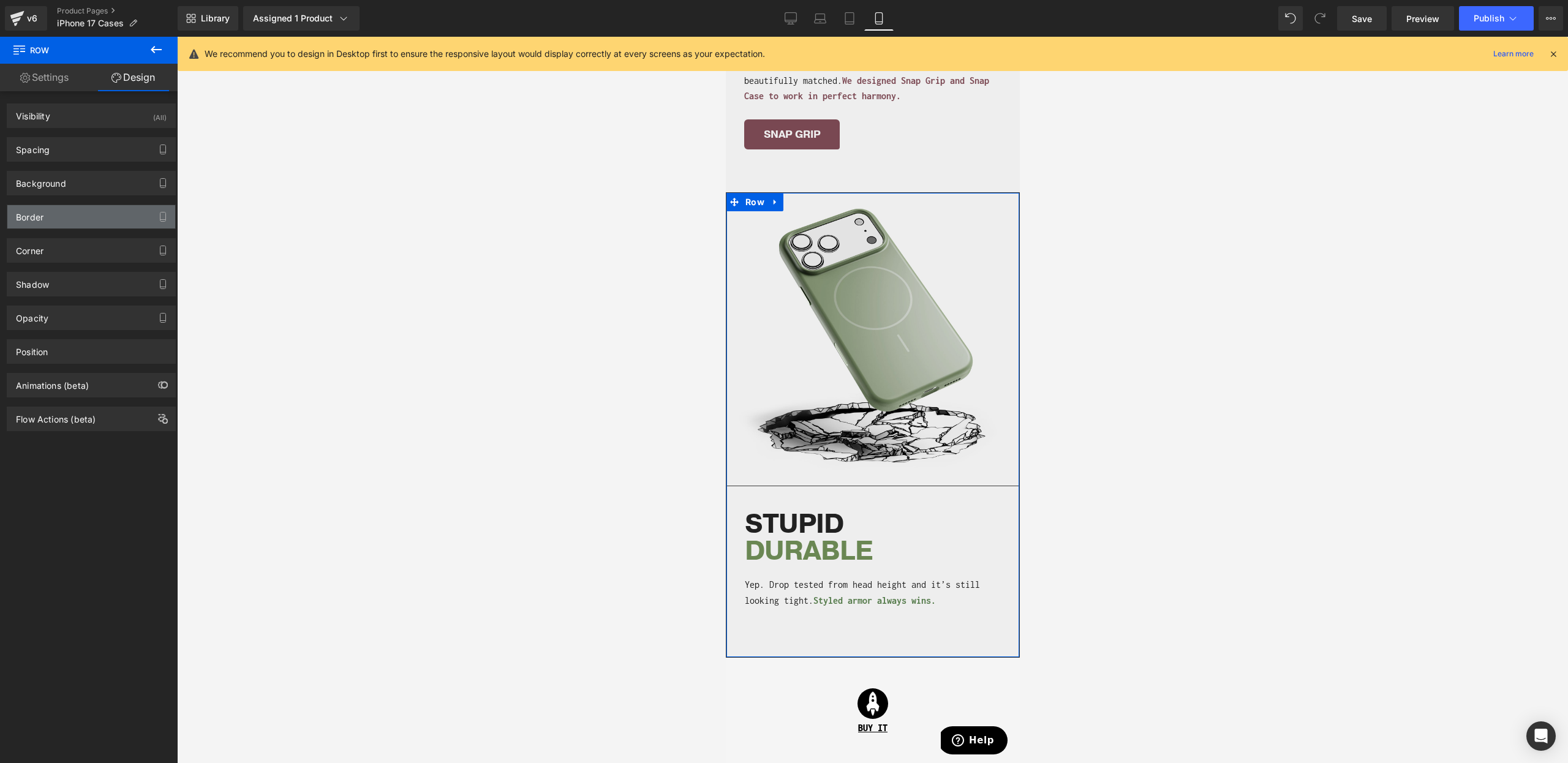
click at [45, 210] on div "Border" at bounding box center [91, 216] width 168 height 23
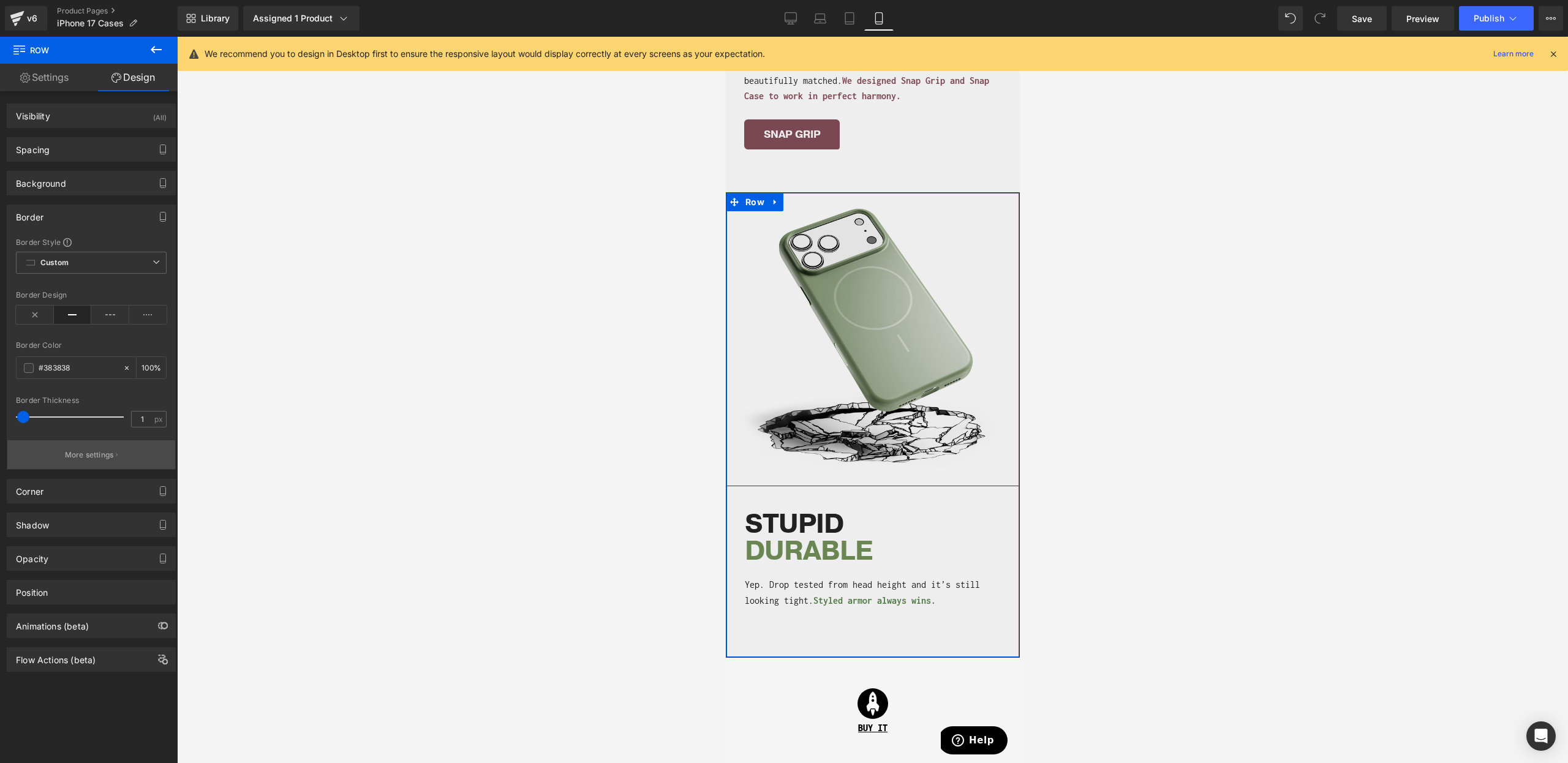
click at [81, 464] on button "More settings" at bounding box center [91, 454] width 168 height 28
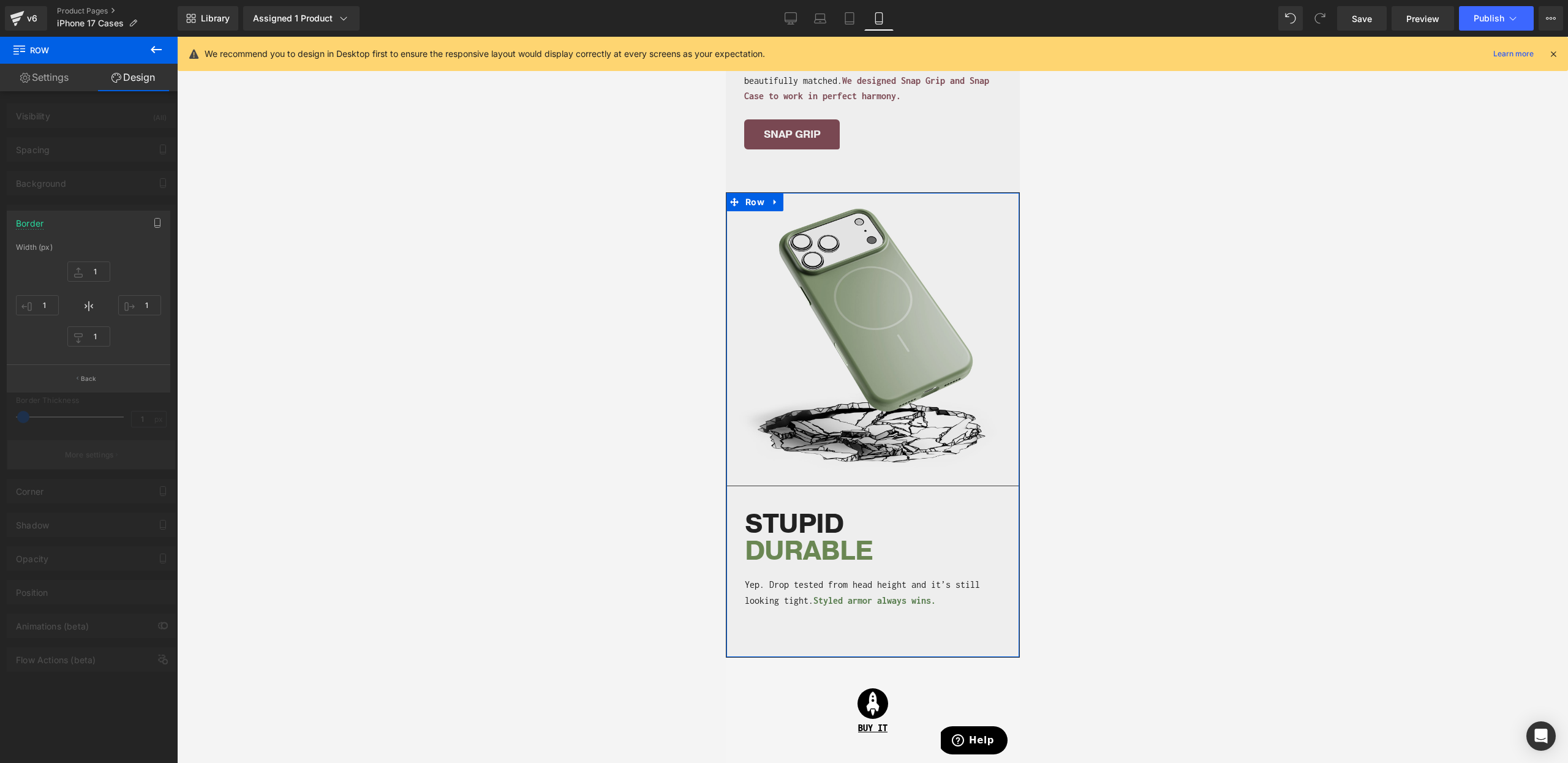
click at [85, 453] on div at bounding box center [89, 403] width 178 height 733
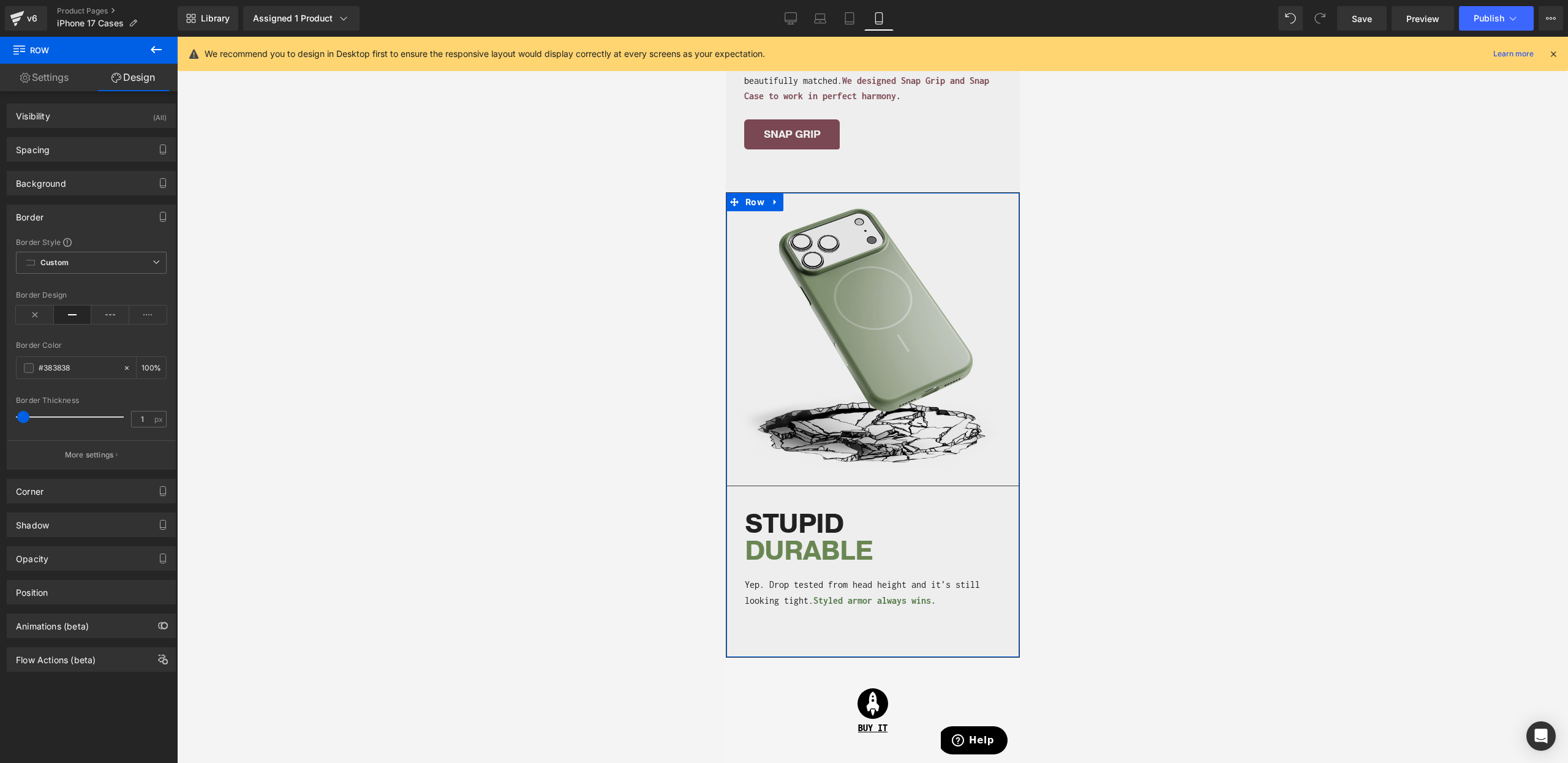
drag, startPoint x: 23, startPoint y: 421, endPoint x: 0, endPoint y: 422, distance: 23.0
click at [0, 422] on div "Border Border Style Custom Custom Setup Global Style Custom Setup Global Style …" at bounding box center [91, 333] width 183 height 274
drag, startPoint x: 31, startPoint y: 418, endPoint x: 0, endPoint y: 427, distance: 32.3
click at [0, 427] on div "Border Border Style Custom Custom Setup Global Style Custom Setup Global Style …" at bounding box center [91, 333] width 183 height 274
click at [112, 454] on button "More settings" at bounding box center [91, 454] width 168 height 28
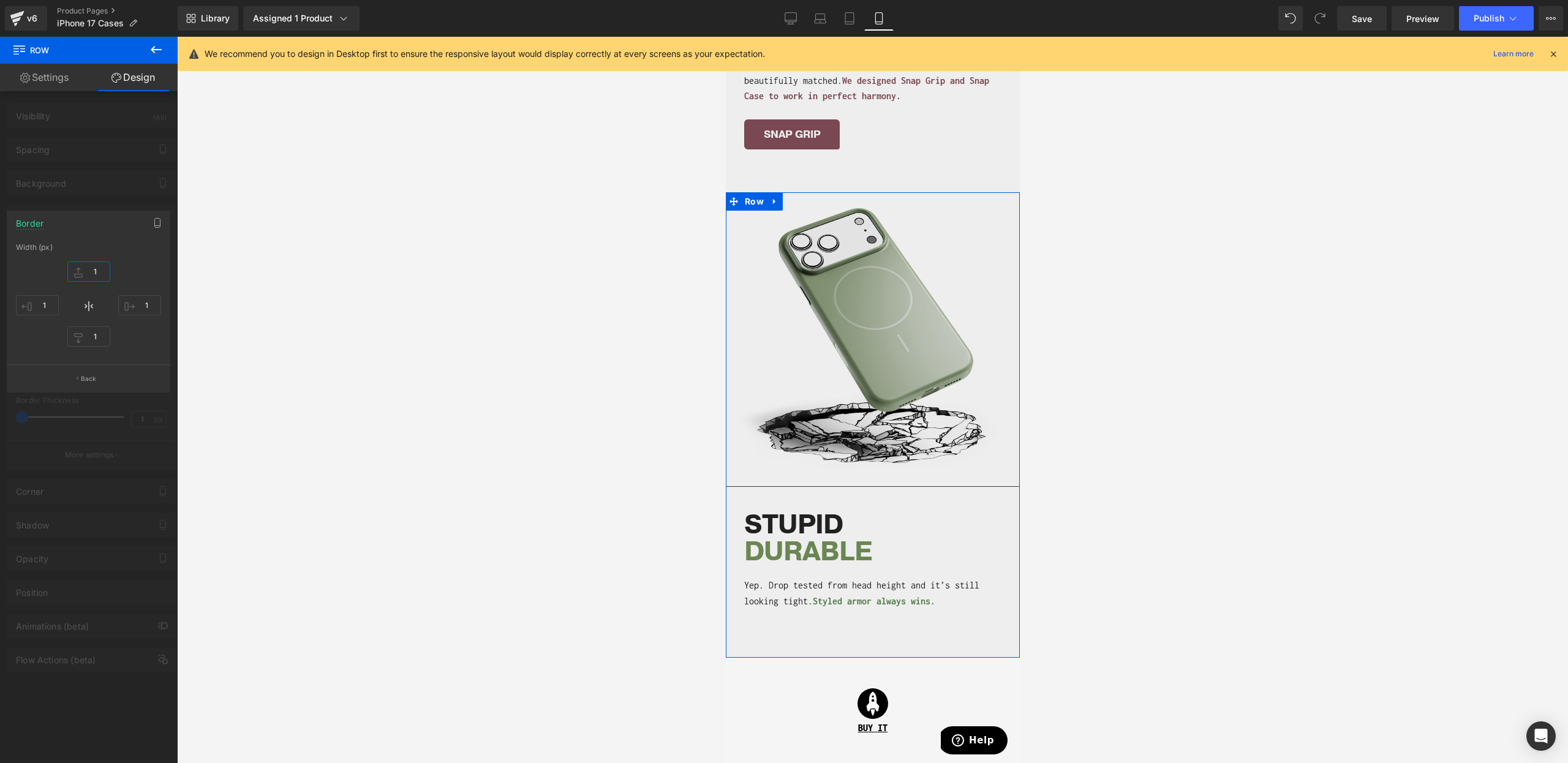
click at [103, 272] on input "1" at bounding box center [89, 271] width 43 height 20
type input "1"
click at [91, 345] on input "1" at bounding box center [89, 336] width 43 height 20
click at [85, 339] on input "1" at bounding box center [89, 336] width 43 height 20
click at [99, 336] on input "01" at bounding box center [89, 336] width 43 height 20
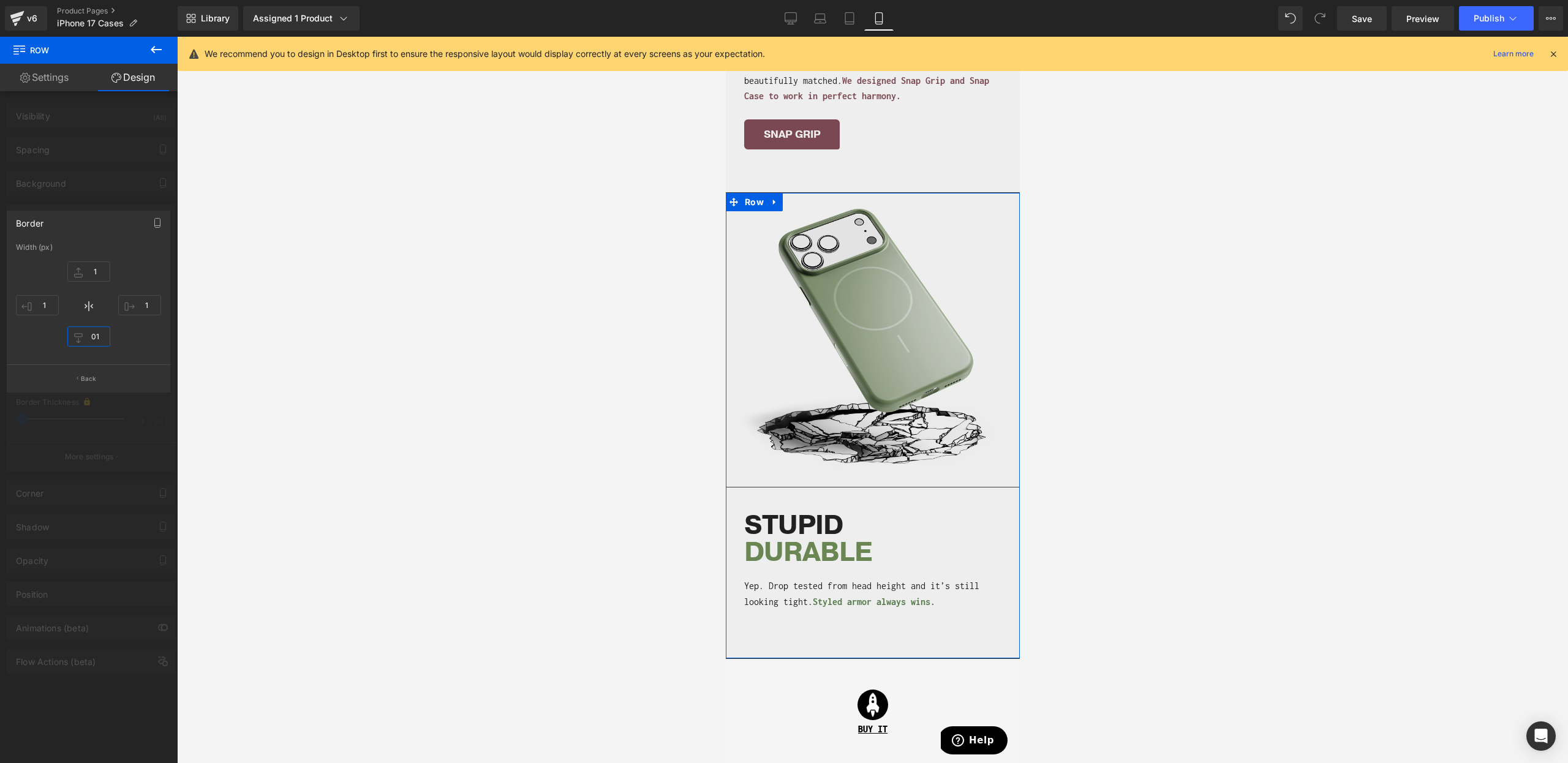
click at [99, 336] on input "01" at bounding box center [89, 336] width 43 height 20
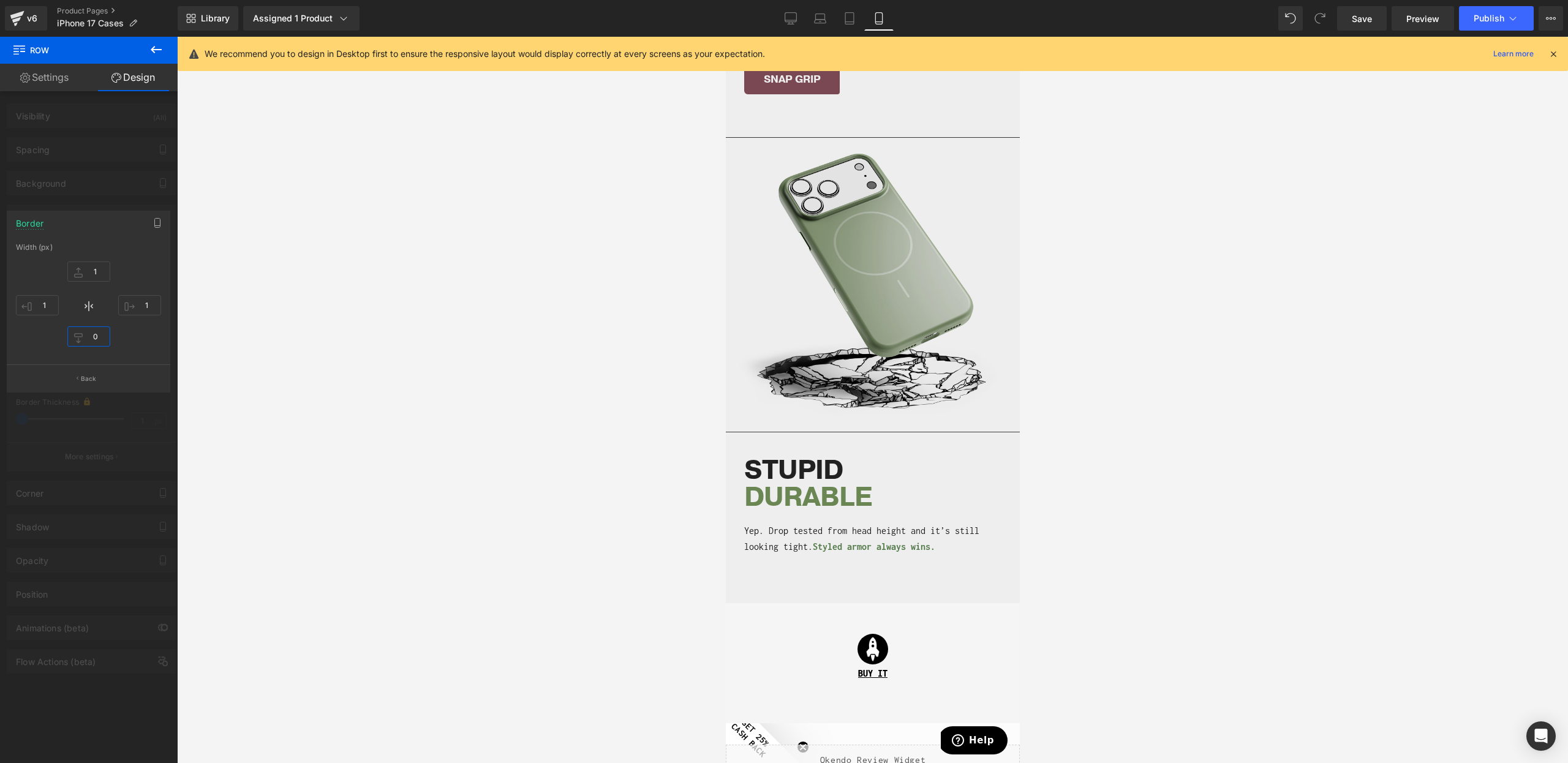
scroll to position [2195, 0]
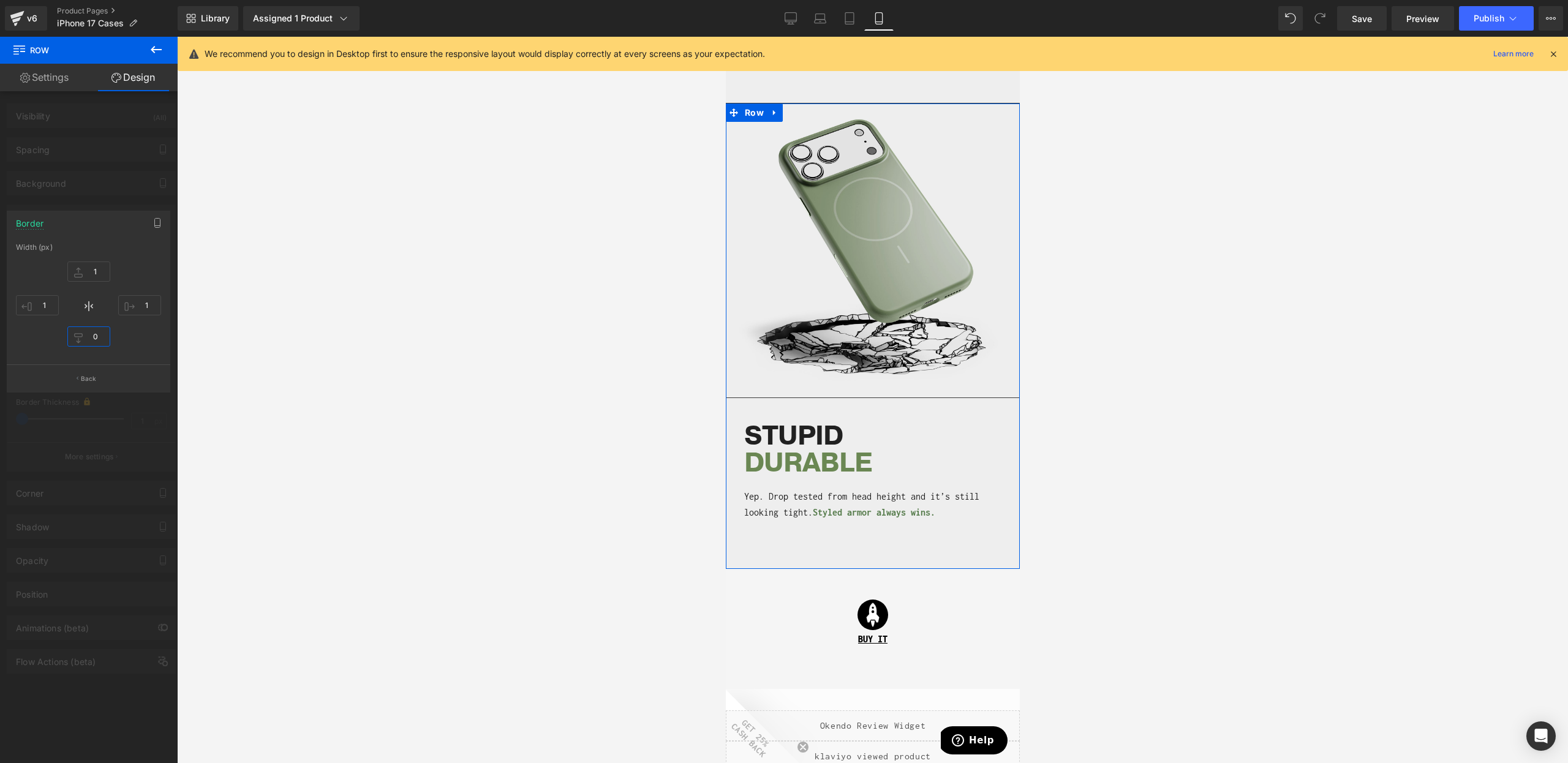
click at [95, 337] on input "0" at bounding box center [89, 336] width 43 height 20
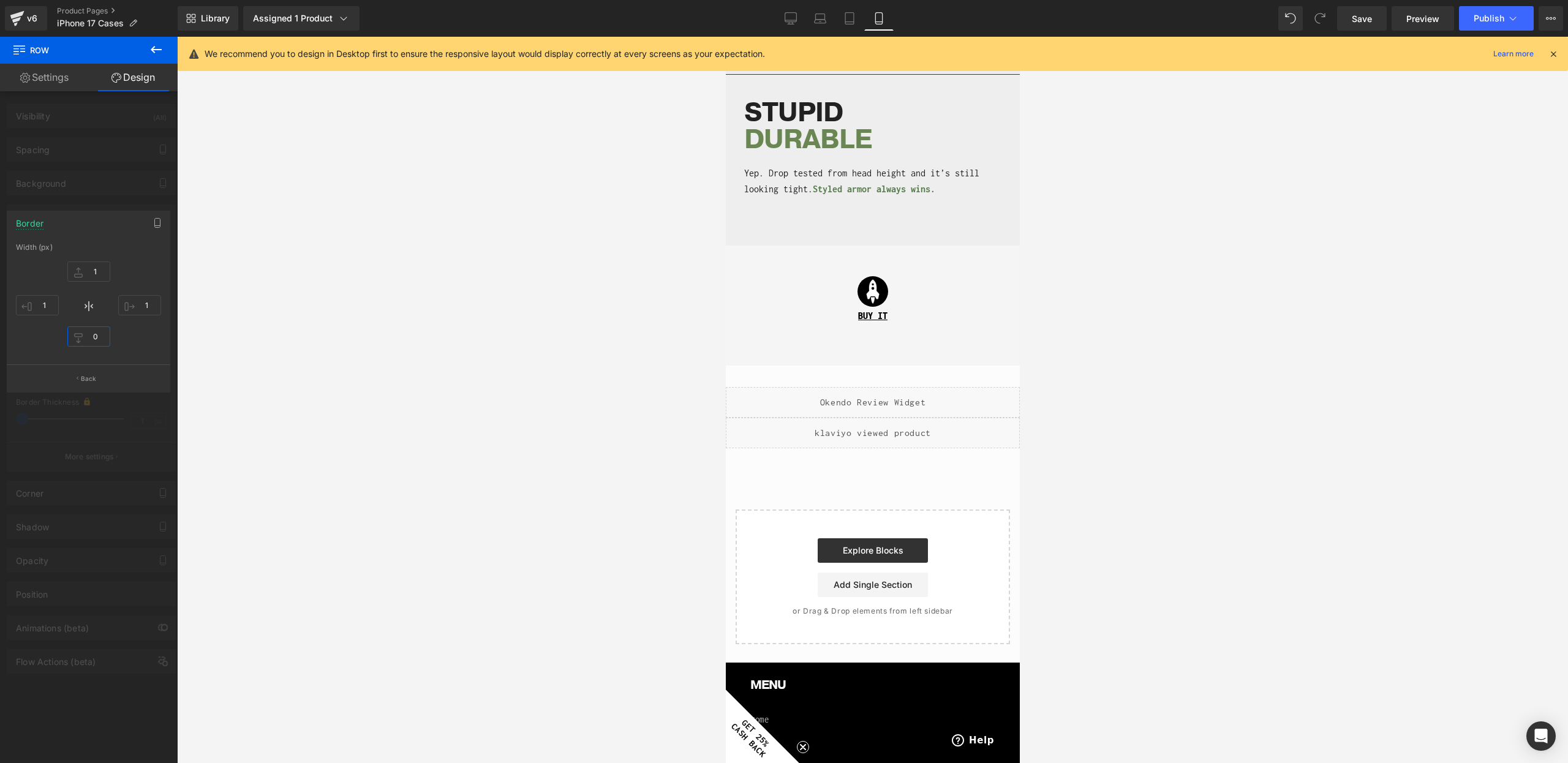
scroll to position [2342, 0]
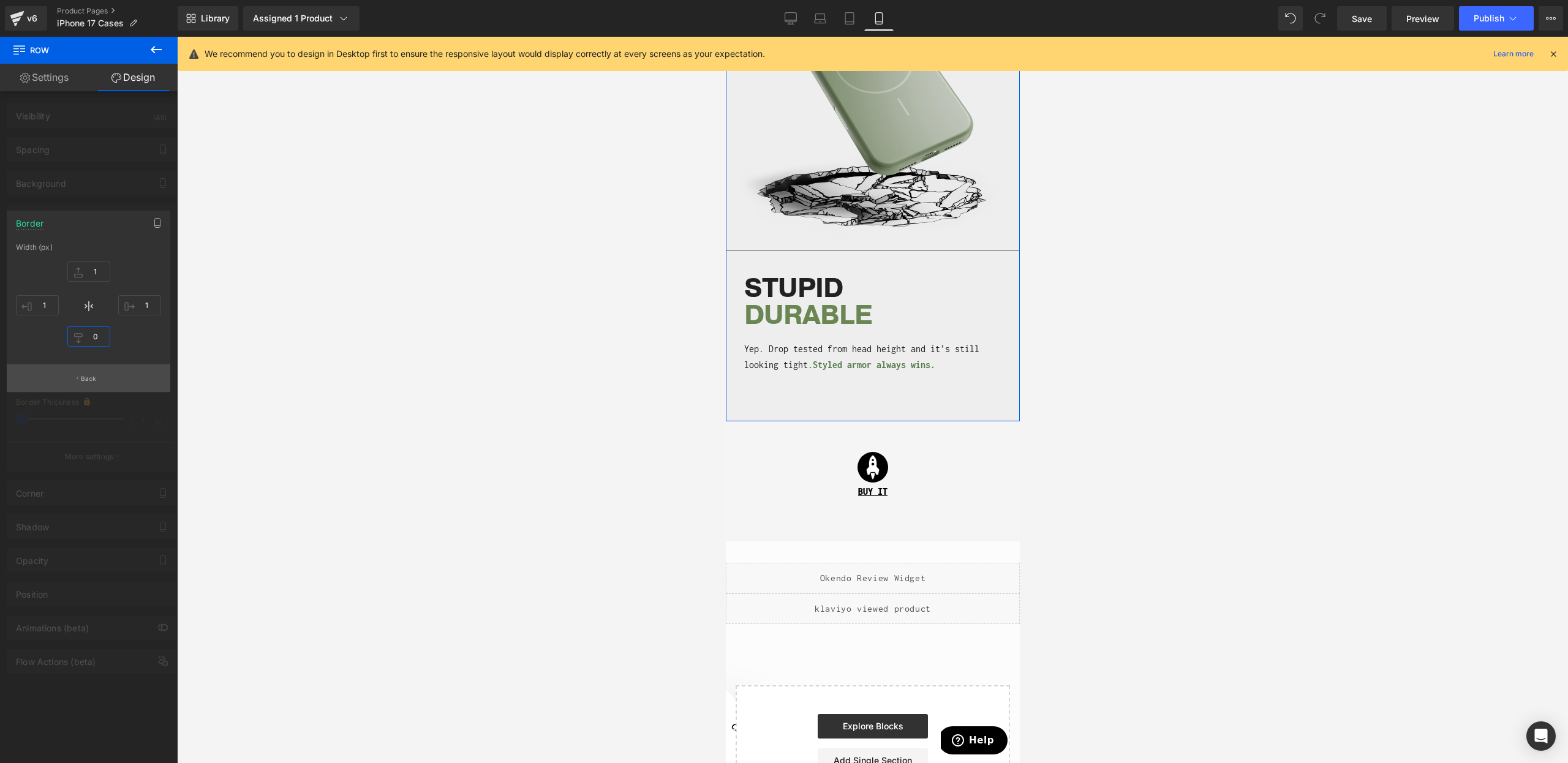
type input "1"
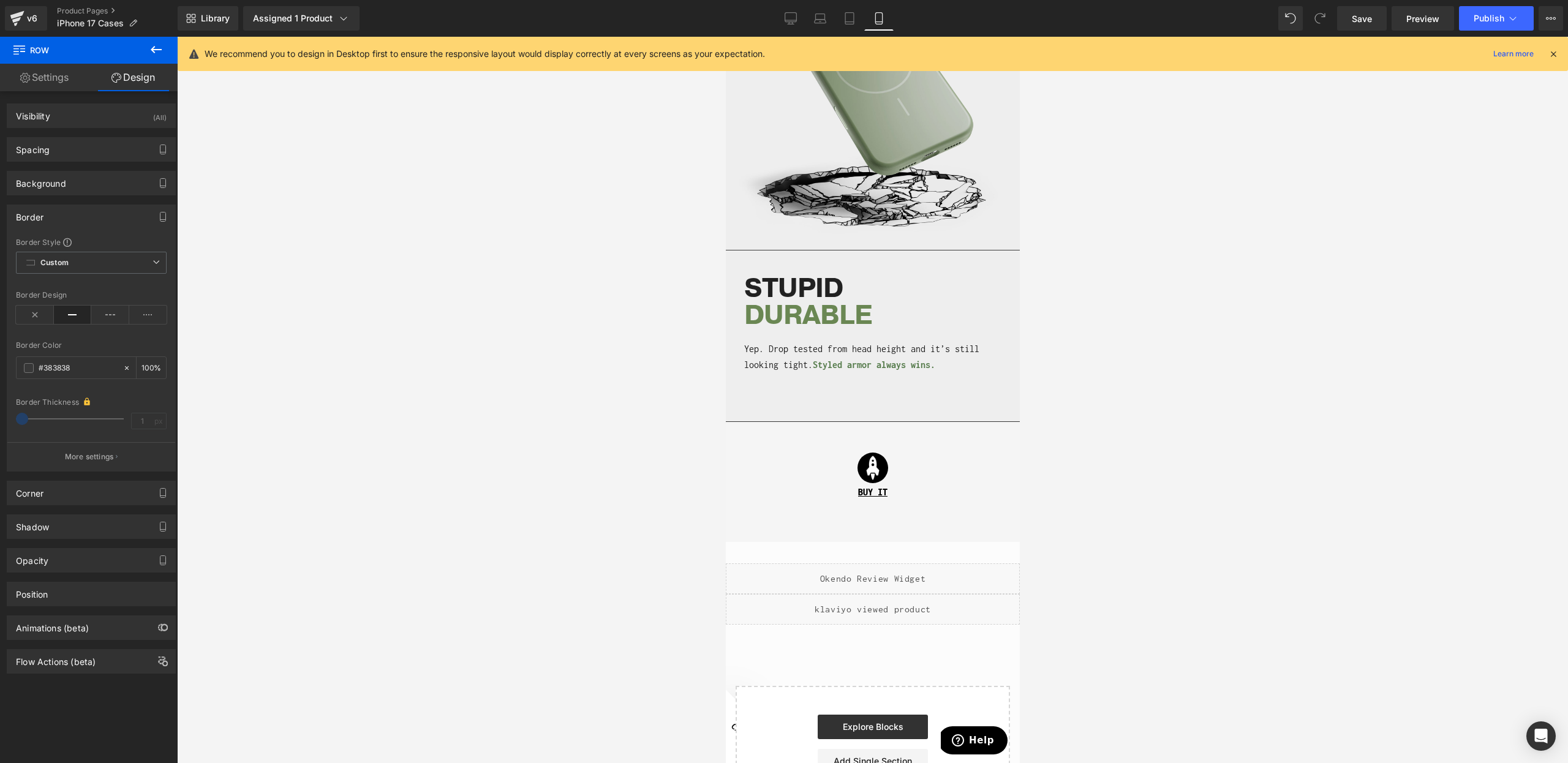
click at [1152, 443] on div at bounding box center [872, 400] width 1391 height 726
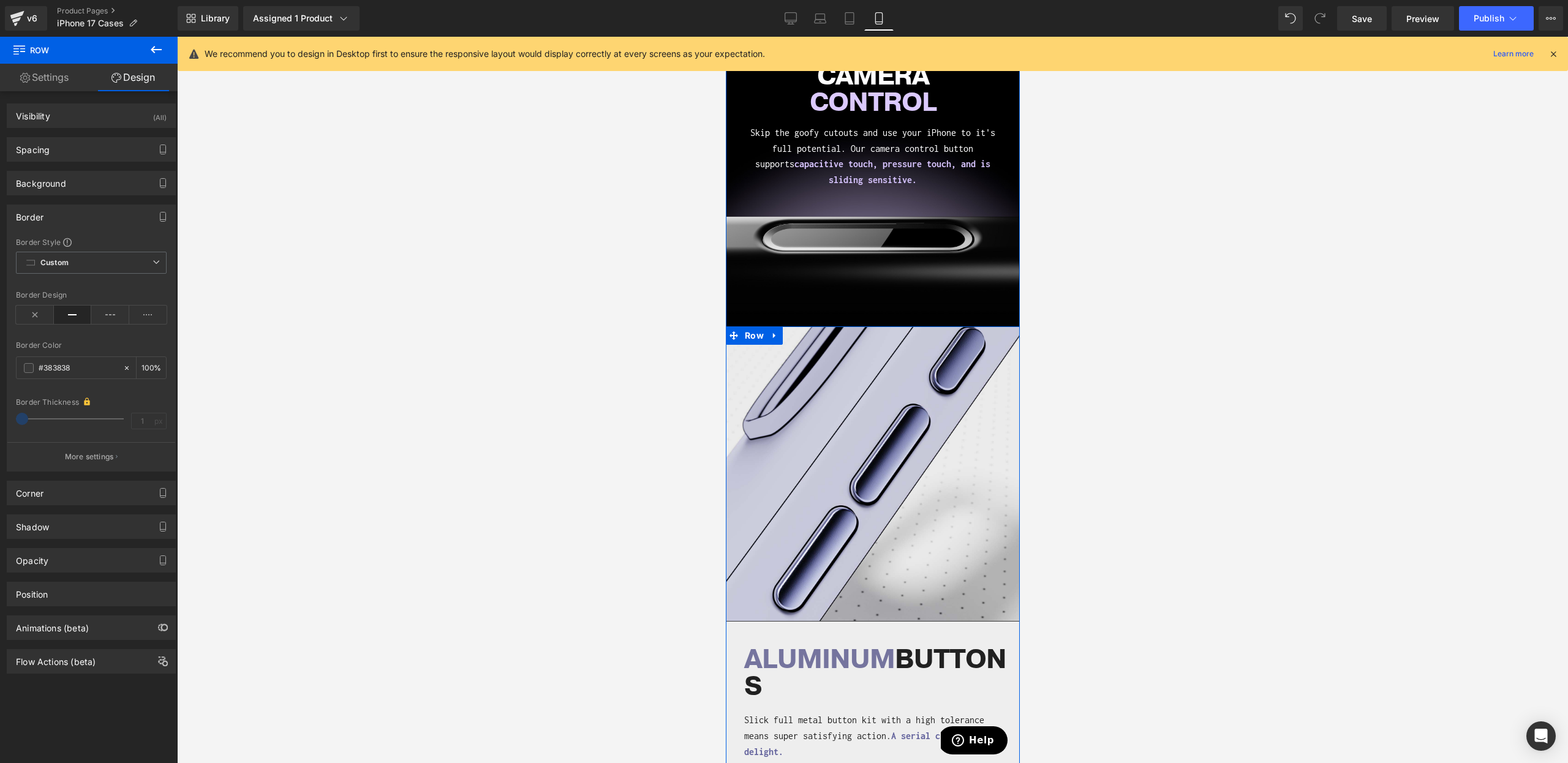
scroll to position [605, 0]
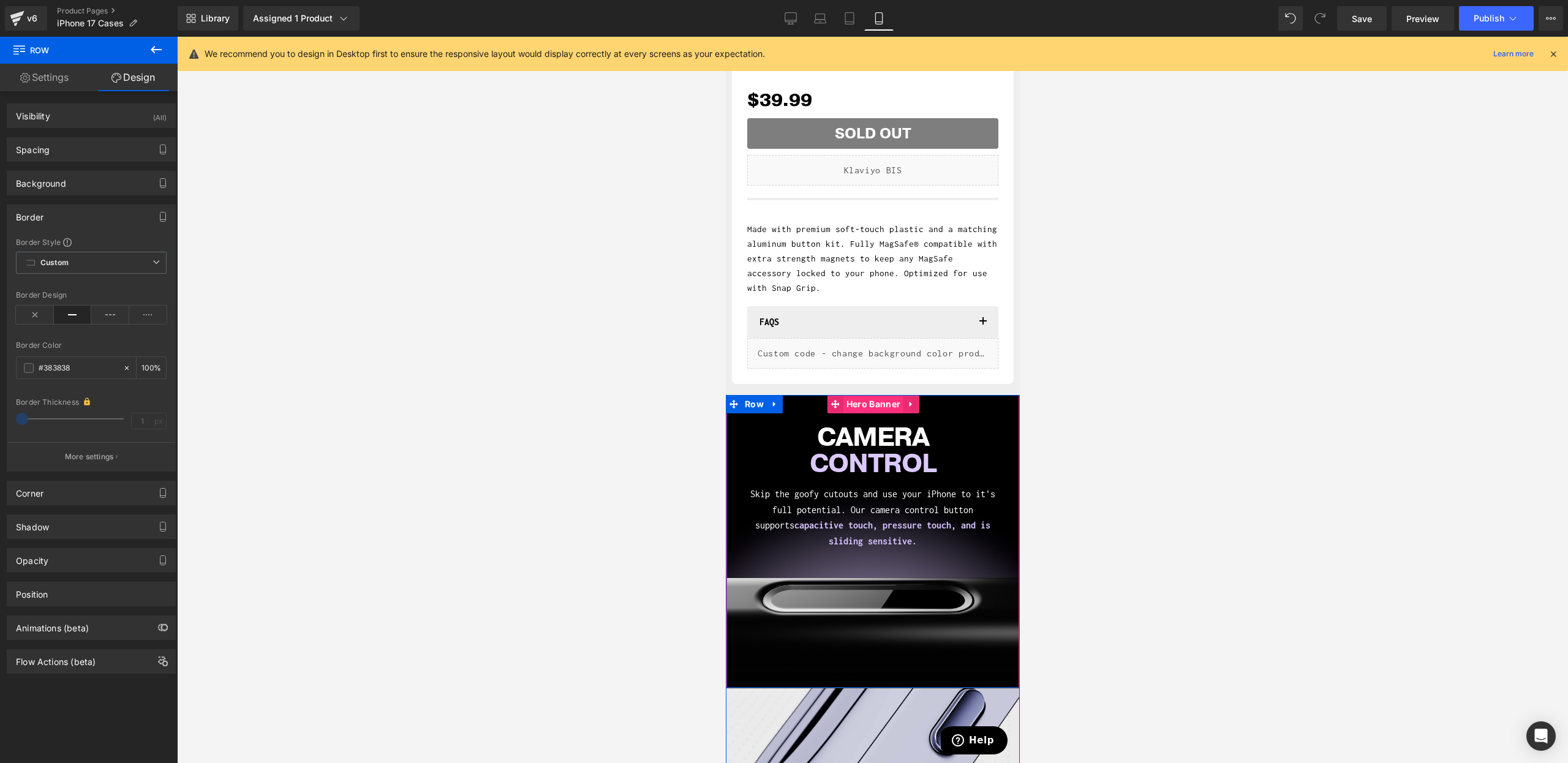
click at [869, 401] on span "Hero Banner" at bounding box center [873, 403] width 60 height 18
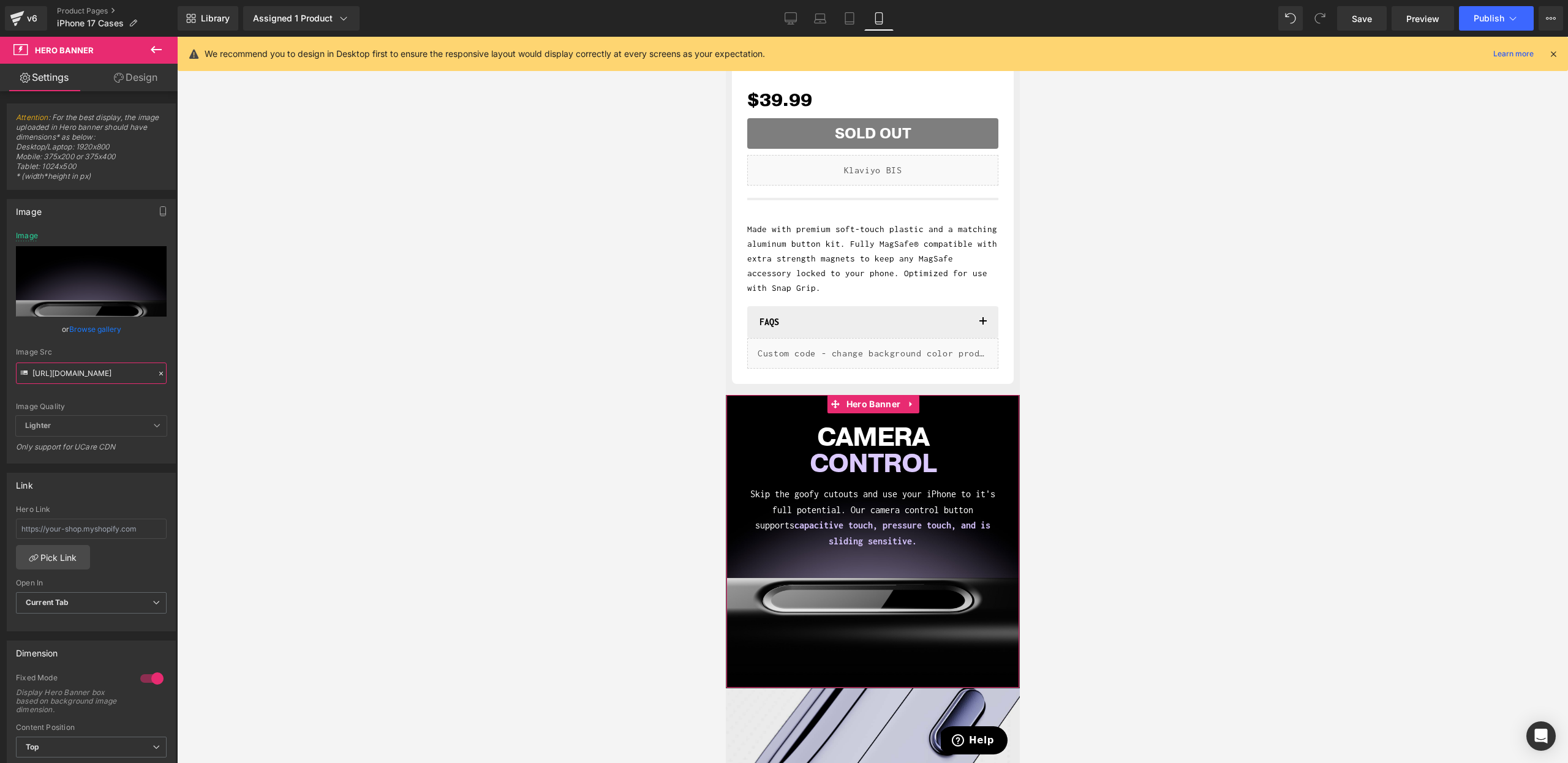
click at [70, 369] on input "[URL][DOMAIN_NAME]" at bounding box center [91, 372] width 151 height 22
paste input "50207882-60a3-4efd-b070-312c788a49c5.jpg?v=1757357043"
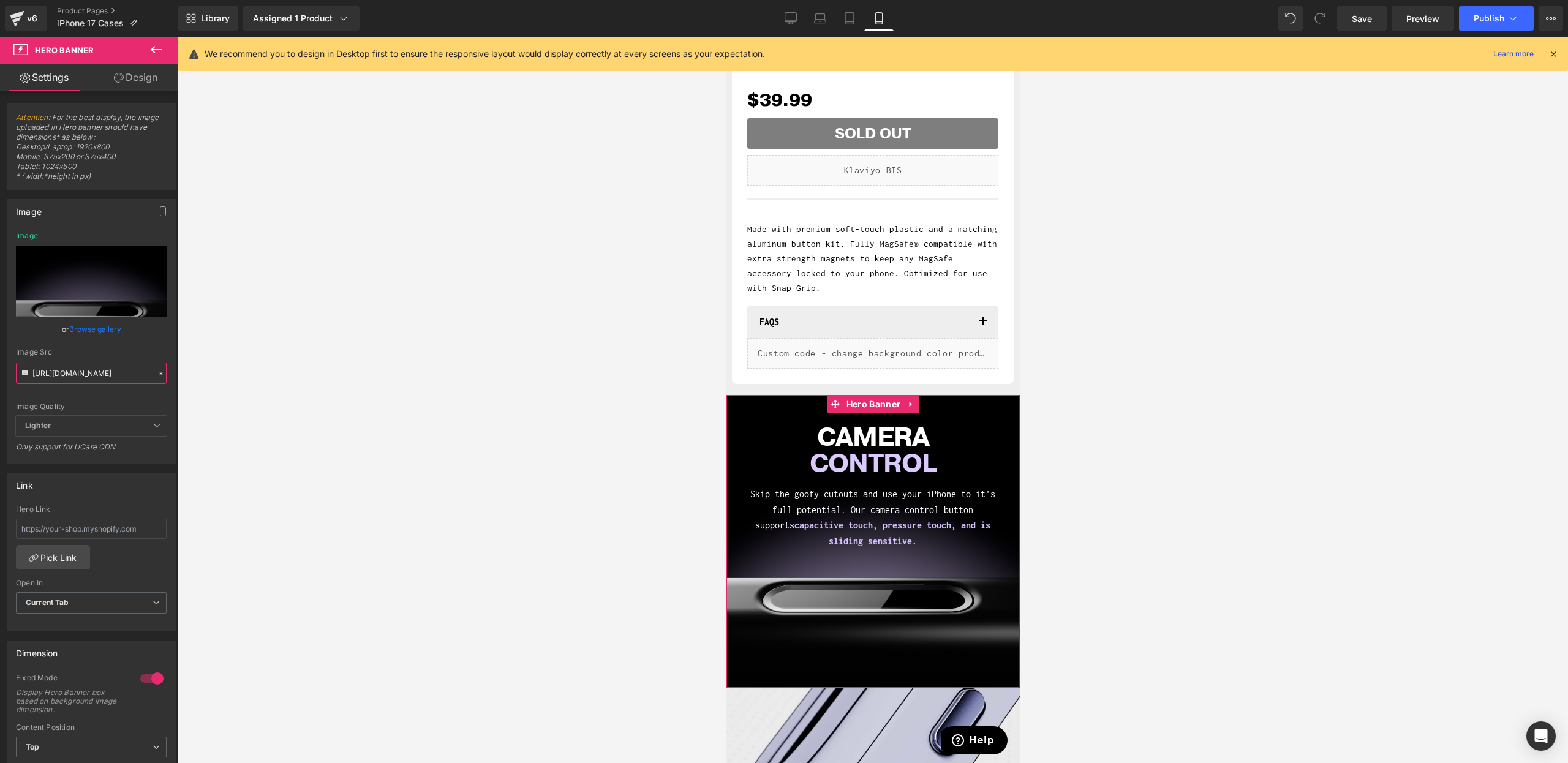
click at [92, 375] on input "[URL][DOMAIN_NAME]" at bounding box center [91, 372] width 151 height 22
paste input "text"
type input "[URL][DOMAIN_NAME]"
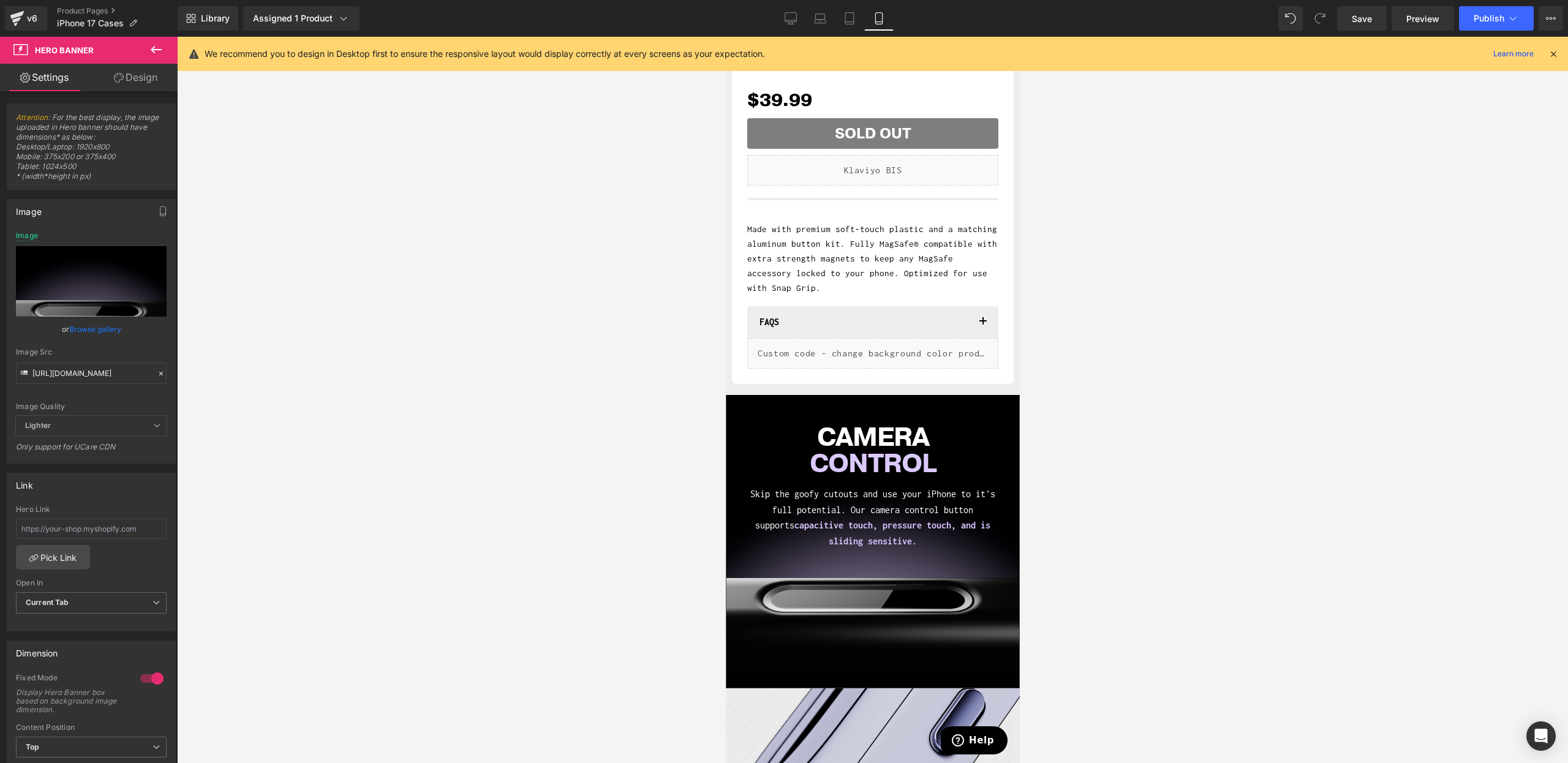
click at [137, 351] on div "Image Src" at bounding box center [91, 352] width 151 height 9
click at [900, 413] on span "Hero Banner" at bounding box center [873, 404] width 60 height 18
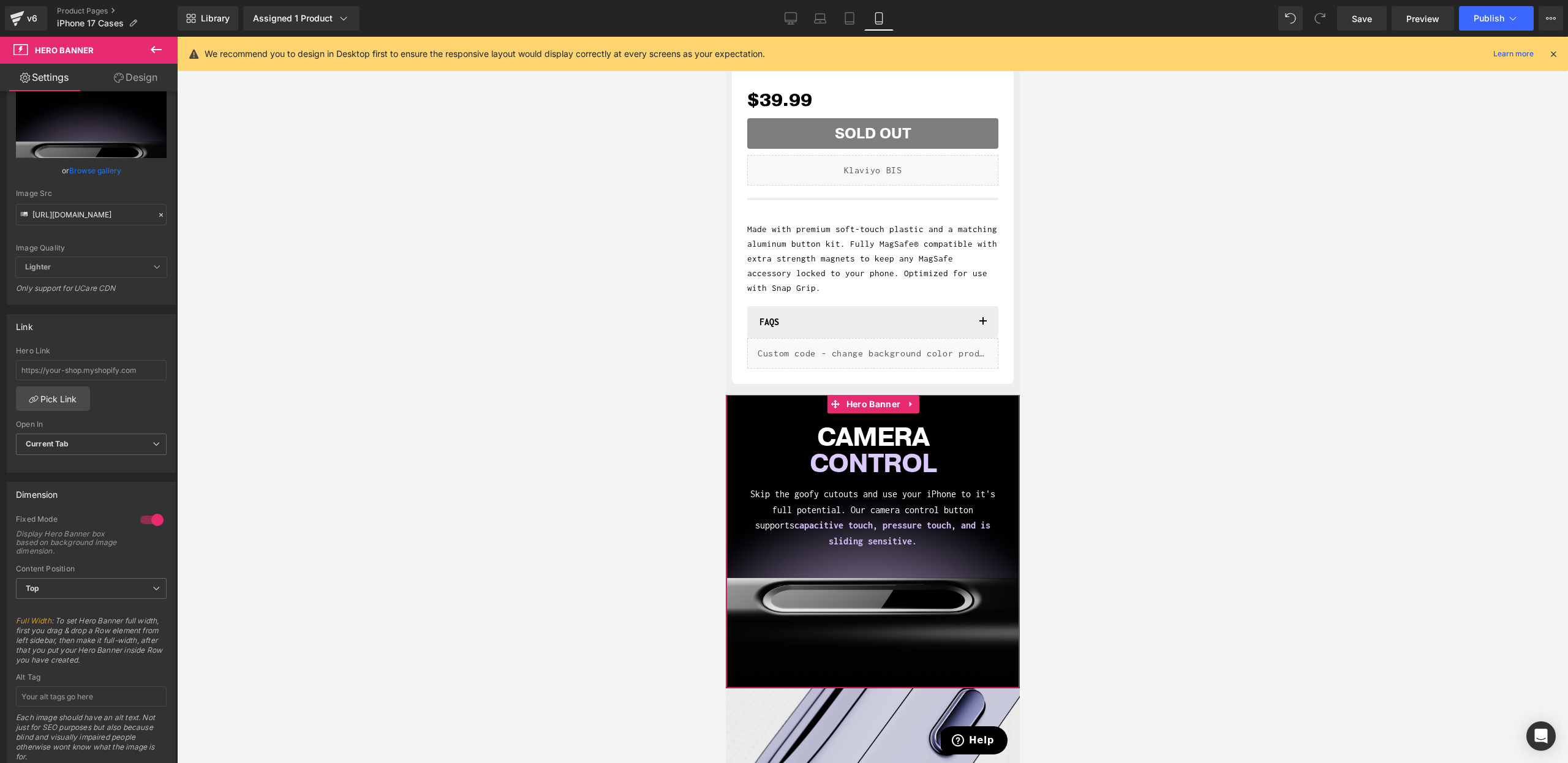
scroll to position [162, 0]
click at [137, 512] on div at bounding box center [152, 516] width 29 height 20
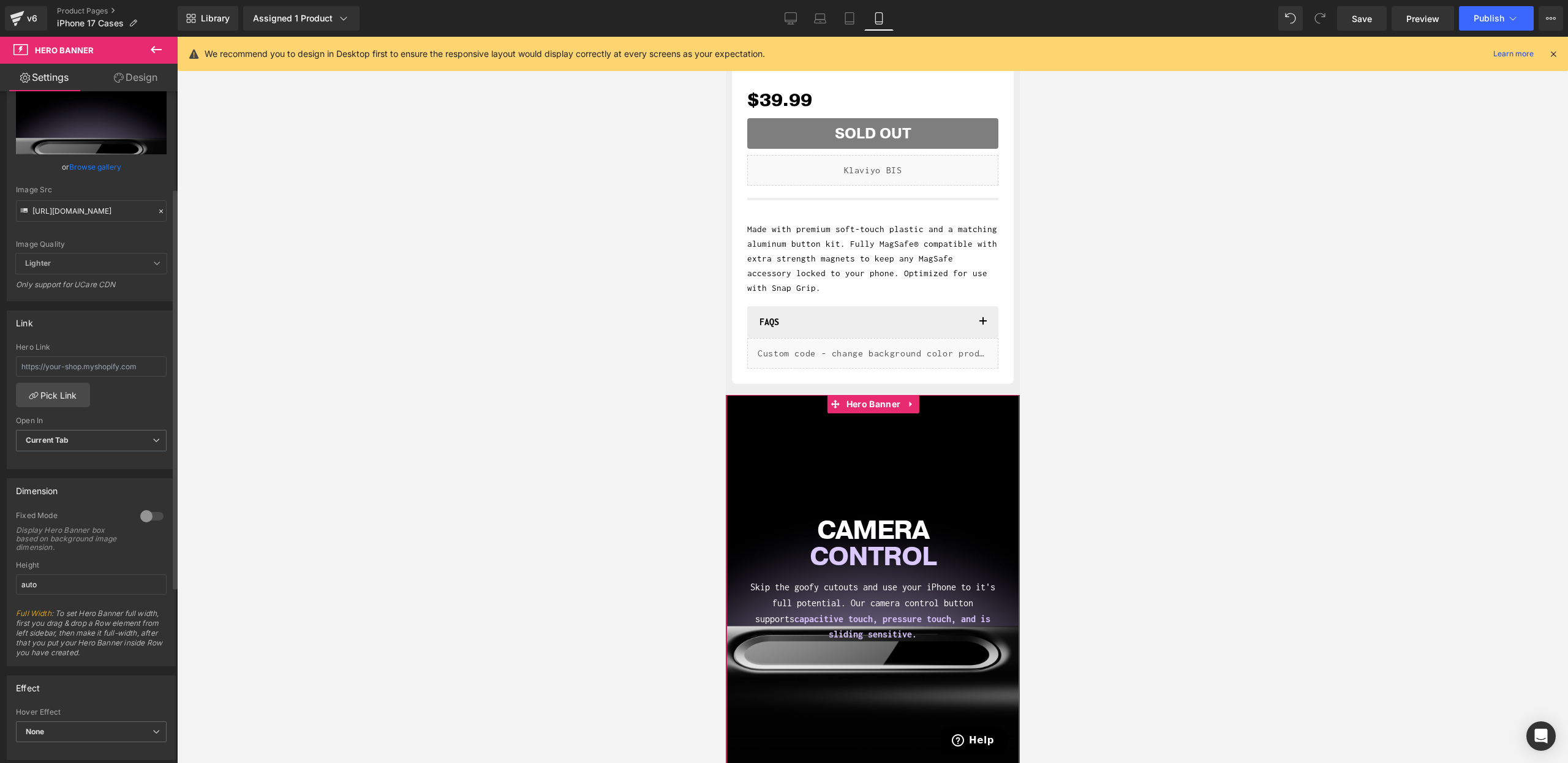
click at [160, 519] on div at bounding box center [152, 516] width 29 height 20
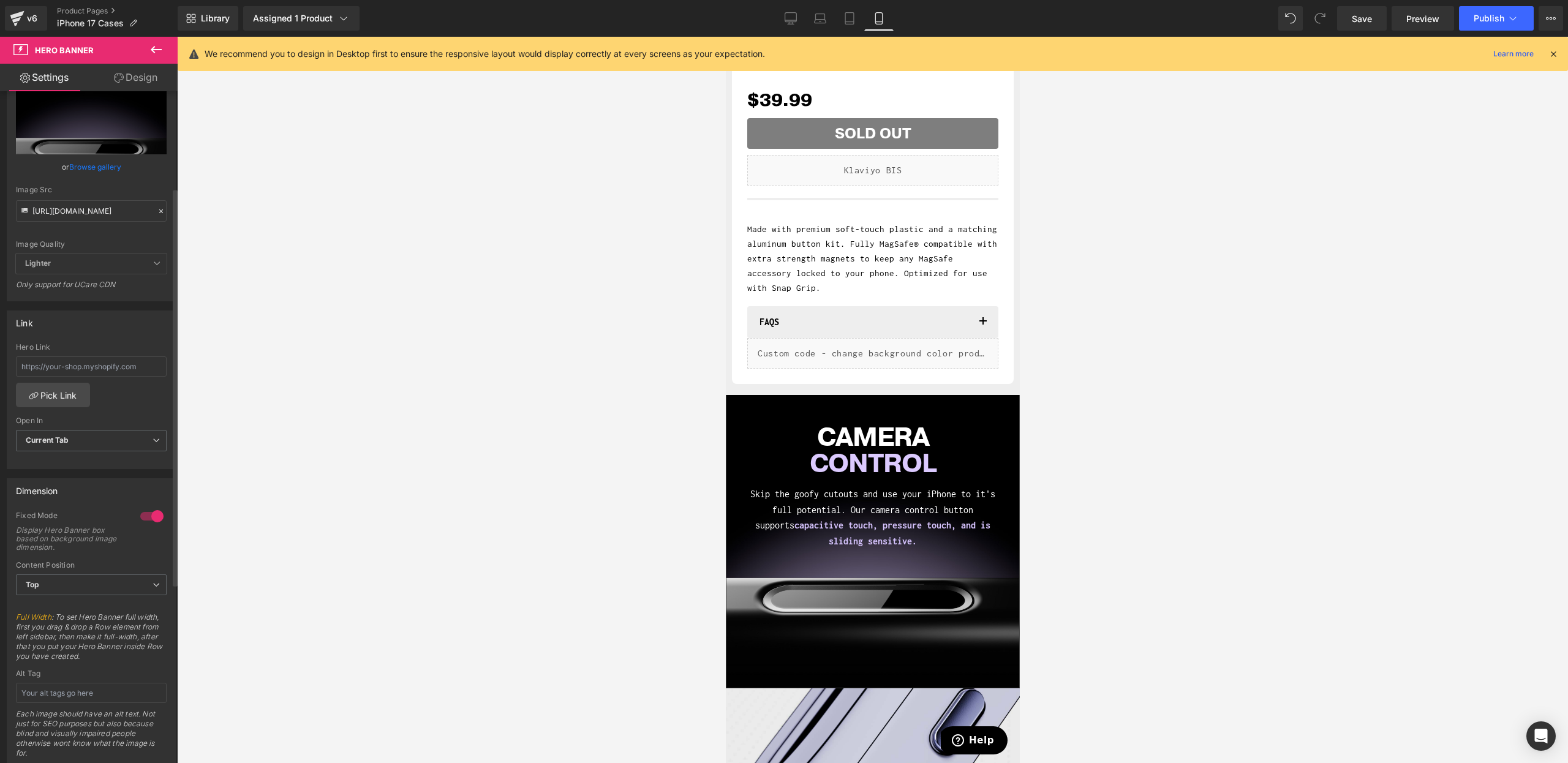
click at [142, 515] on div at bounding box center [152, 516] width 29 height 20
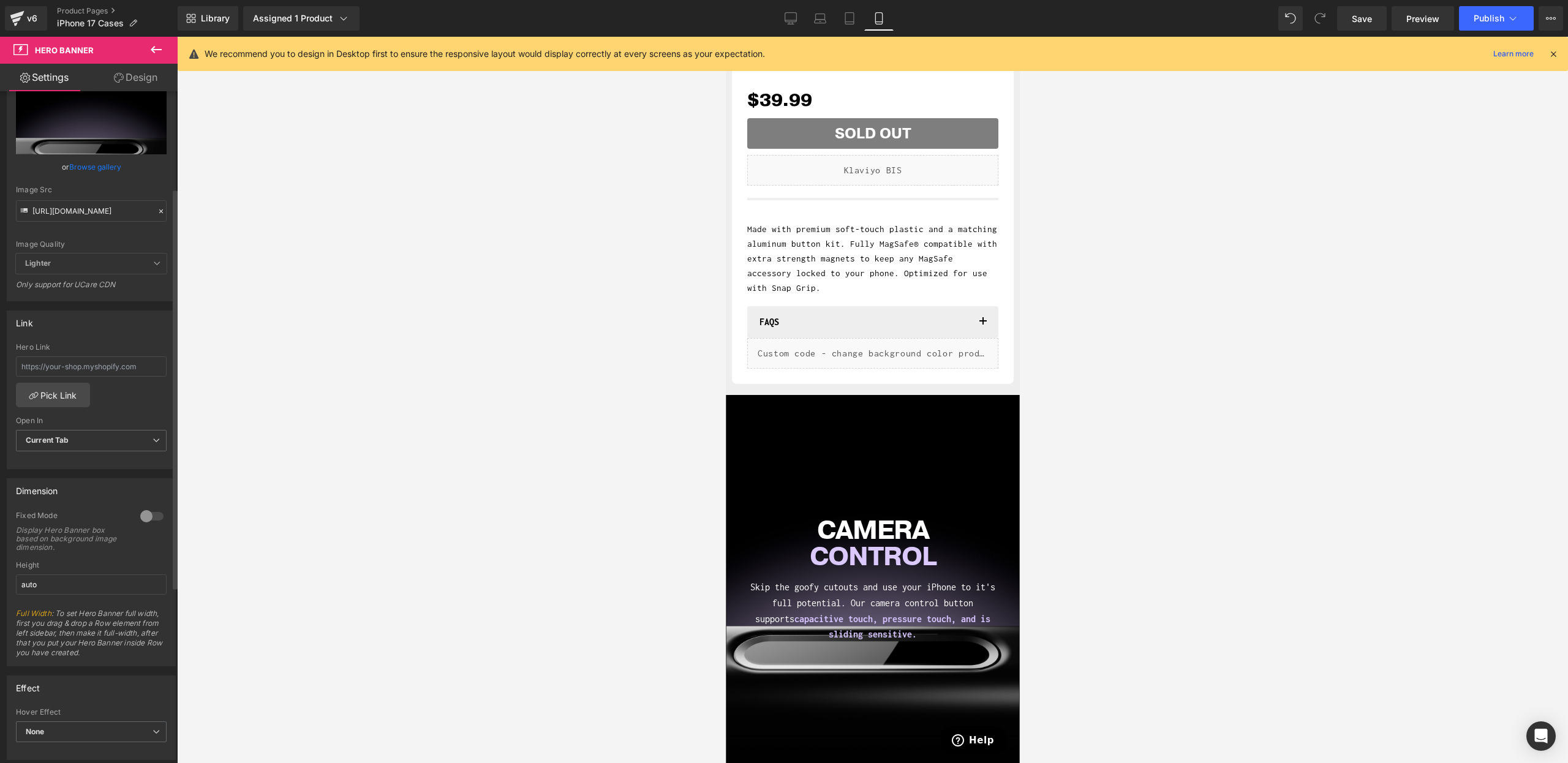
click at [150, 515] on div at bounding box center [152, 516] width 29 height 20
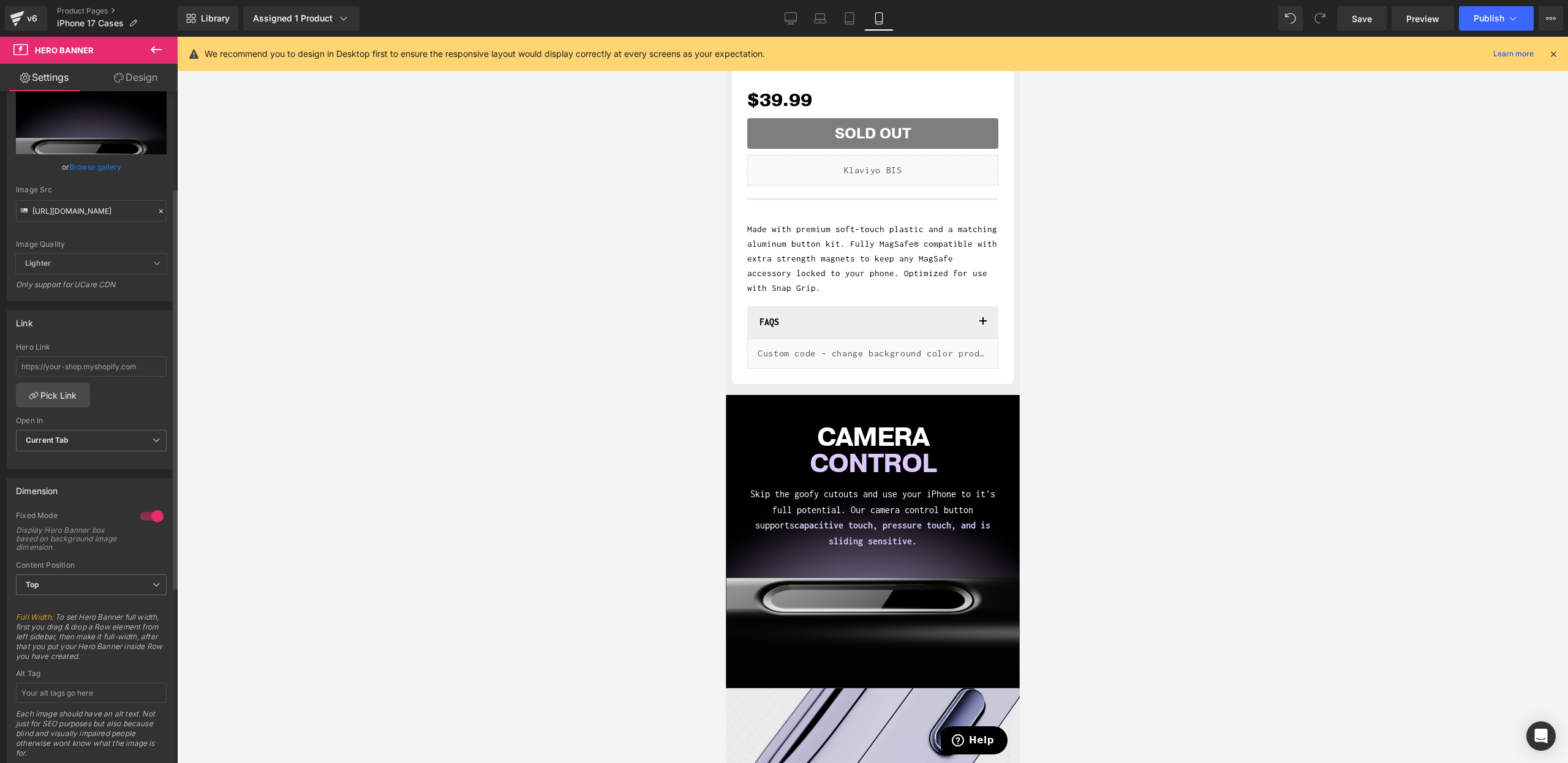
click at [150, 515] on div at bounding box center [152, 516] width 29 height 20
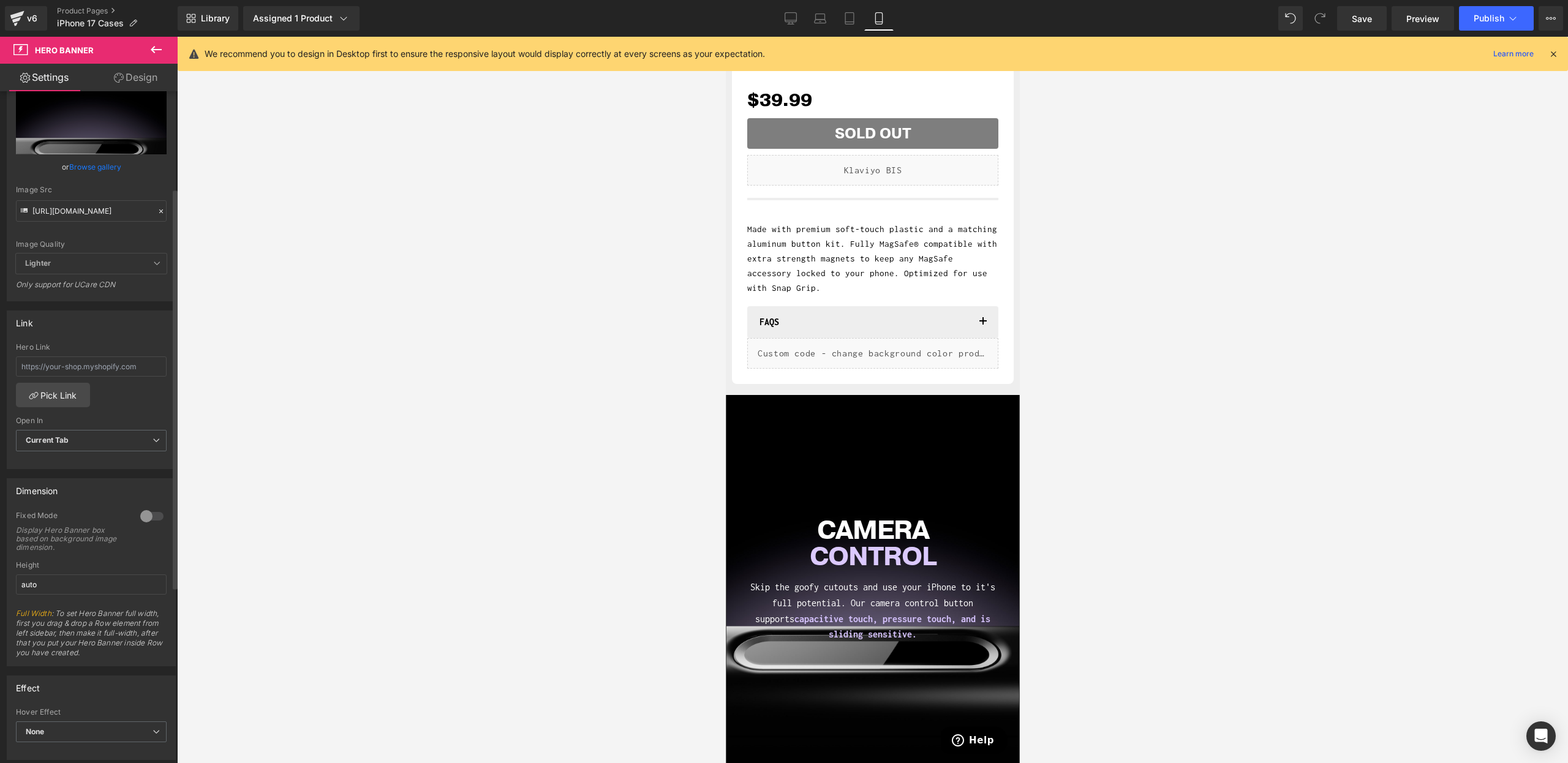
click at [146, 516] on div at bounding box center [152, 516] width 29 height 20
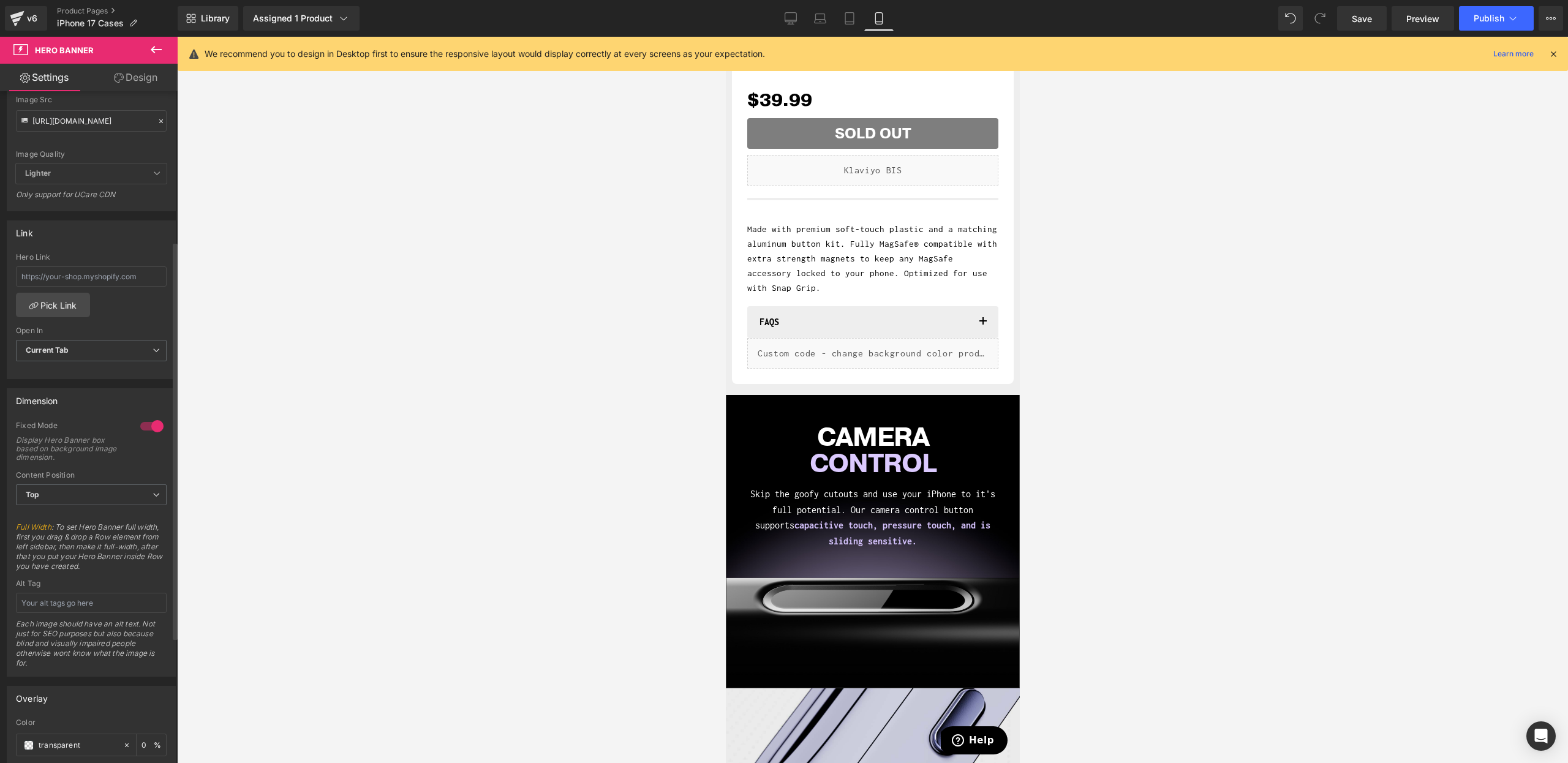
scroll to position [0, 0]
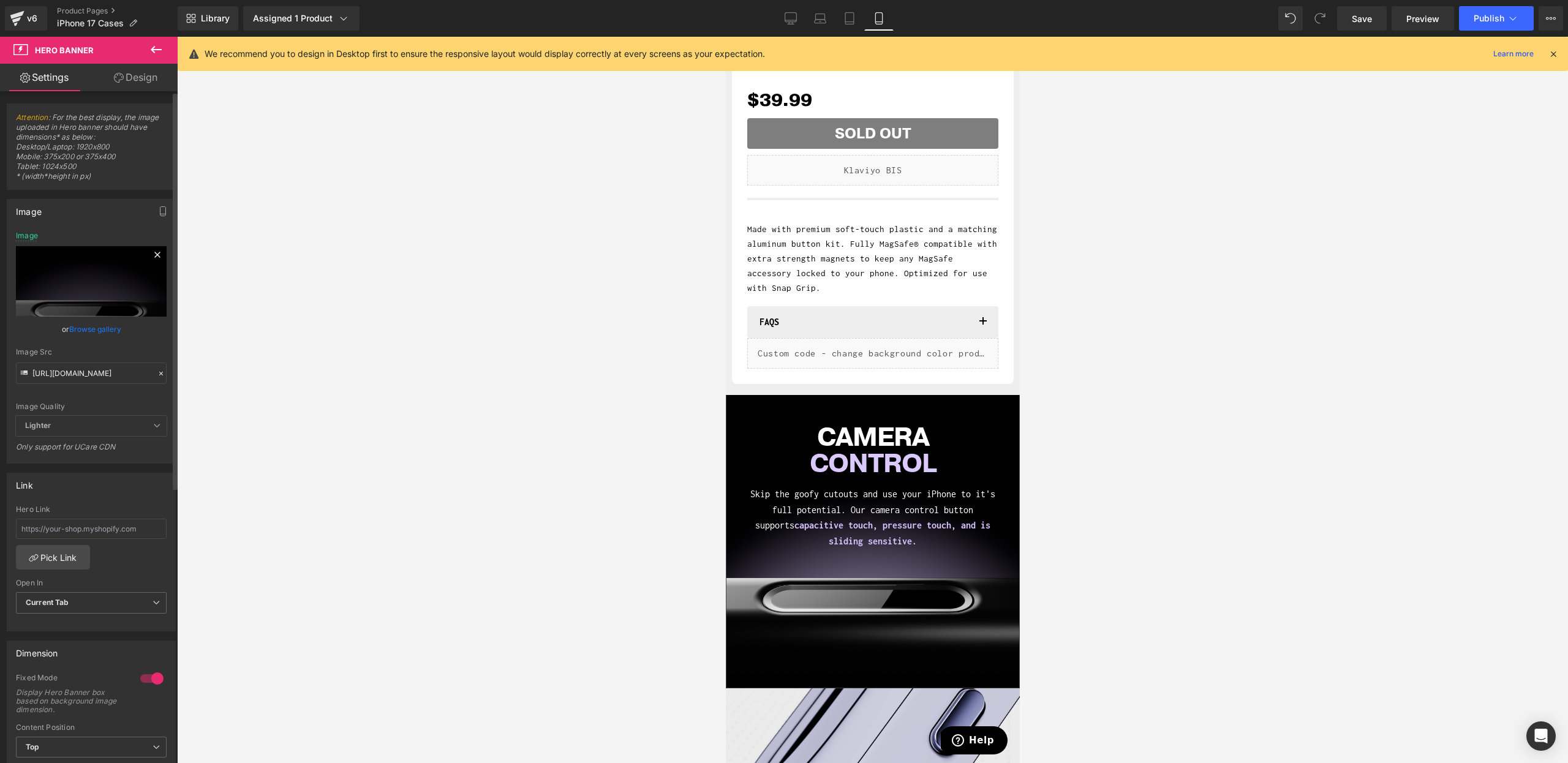
click at [151, 253] on icon at bounding box center [157, 254] width 15 height 15
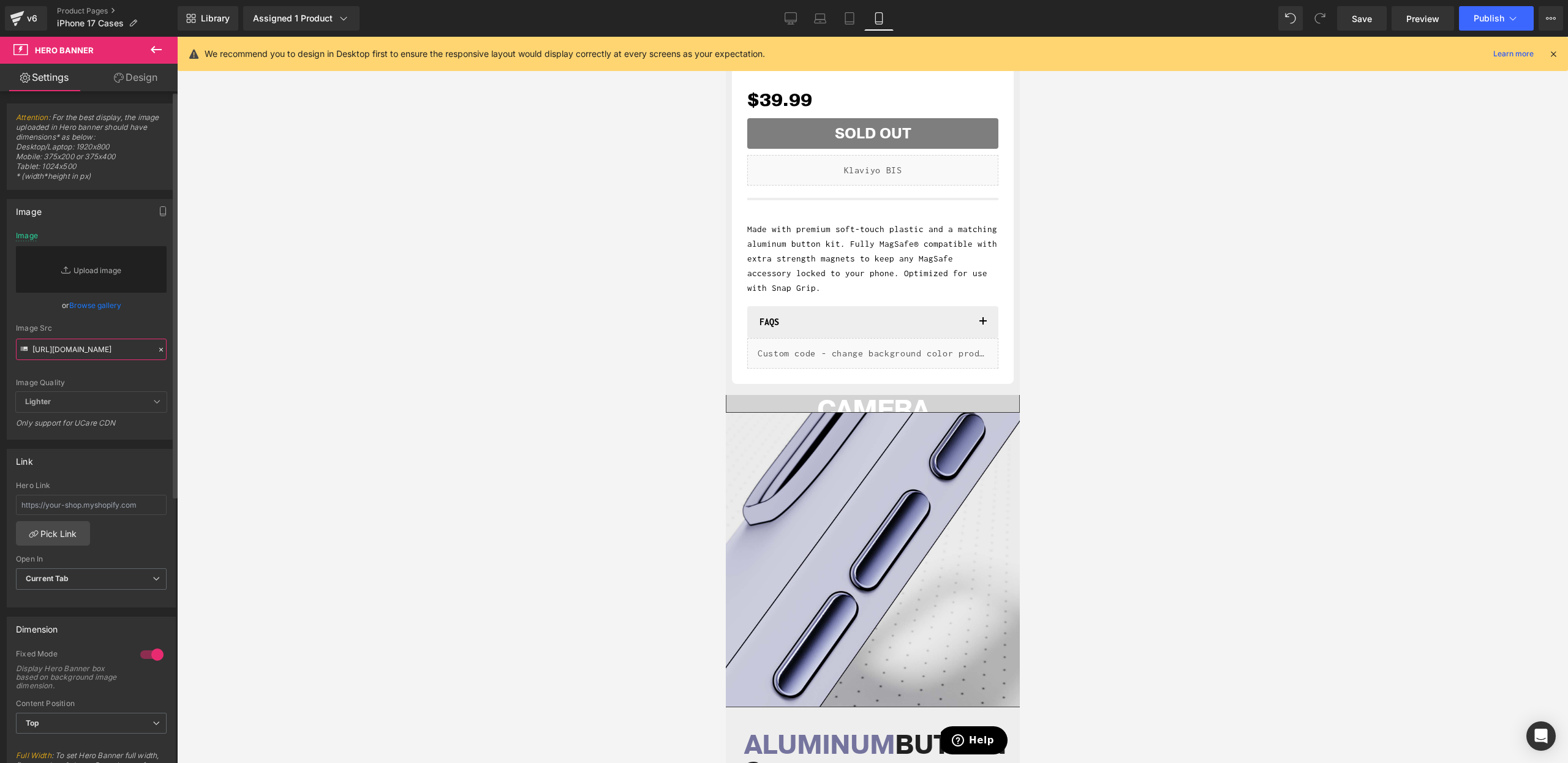
click at [86, 353] on input "[URL][DOMAIN_NAME]" at bounding box center [91, 349] width 151 height 22
paste input "[URL][DOMAIN_NAME]"
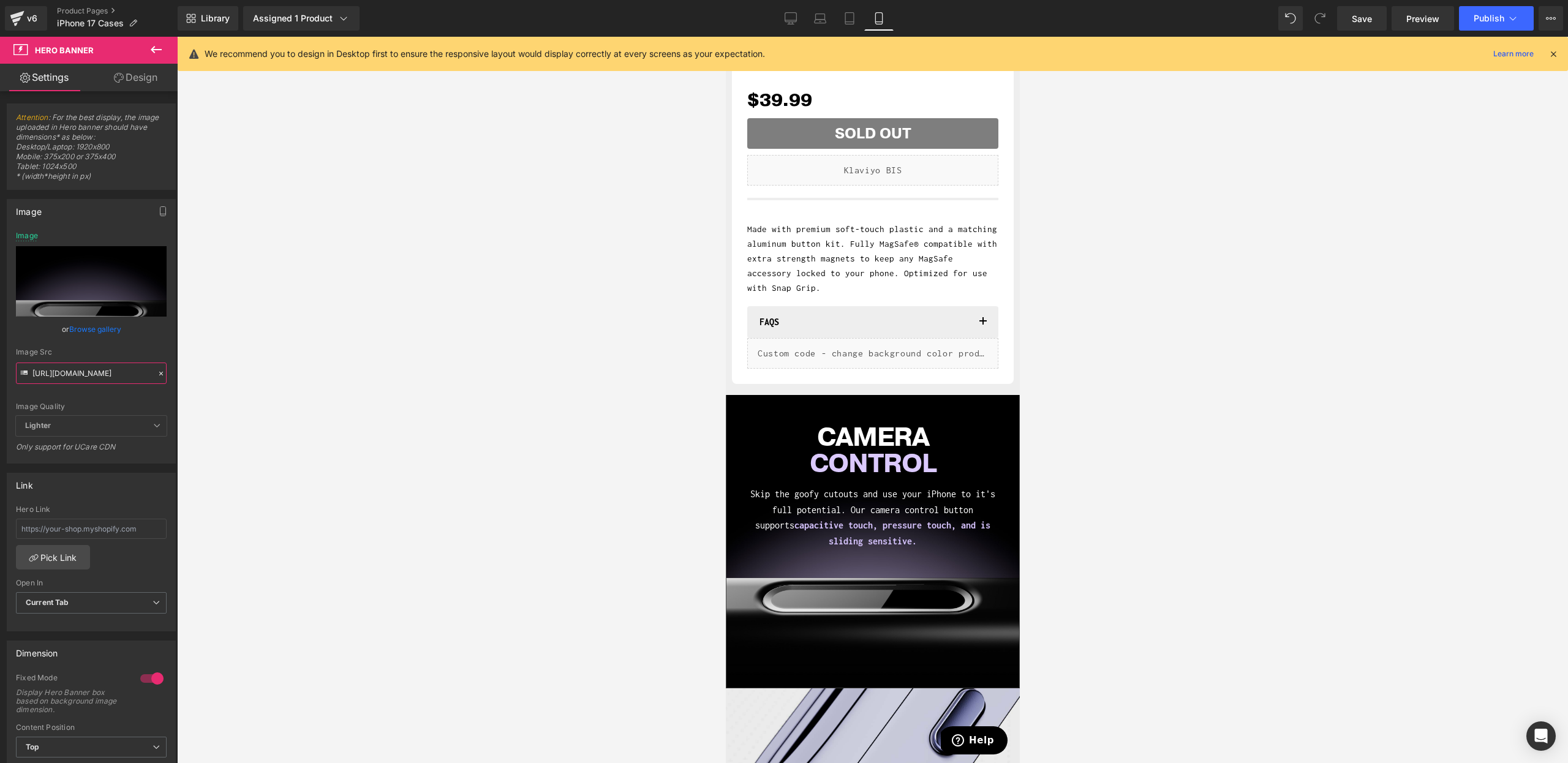
type input "[URL][DOMAIN_NAME]"
click at [841, 633] on div "CAMERA CONTROL Heading Skip the goofy cutouts and use your iPhone to it's full …" at bounding box center [873, 541] width 293 height 293
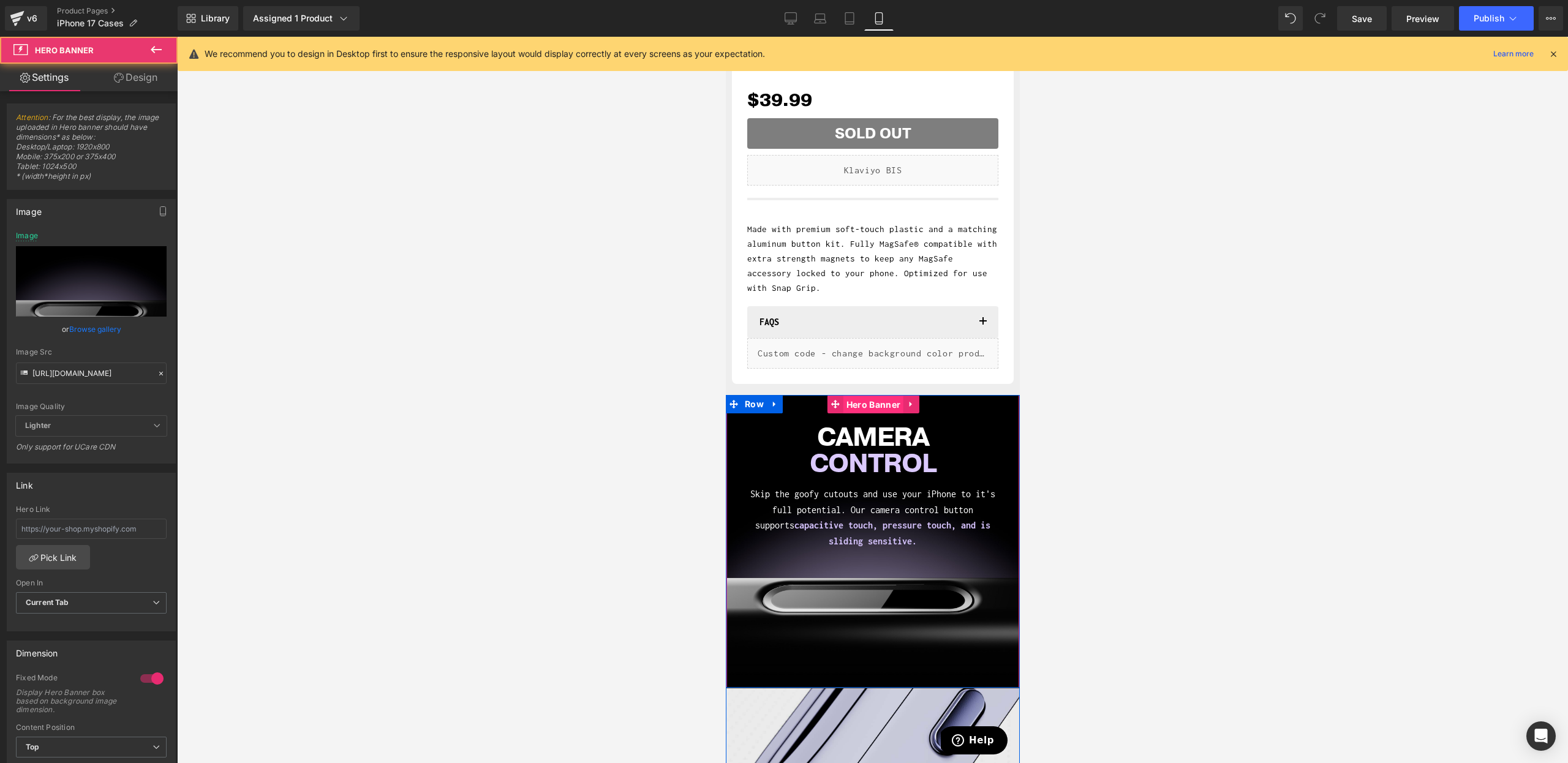
drag, startPoint x: 868, startPoint y: 407, endPoint x: 1173, endPoint y: 496, distance: 317.7
click at [868, 407] on span "Hero Banner" at bounding box center [873, 404] width 60 height 18
click at [97, 366] on input "[URL][DOMAIN_NAME]" at bounding box center [91, 372] width 151 height 22
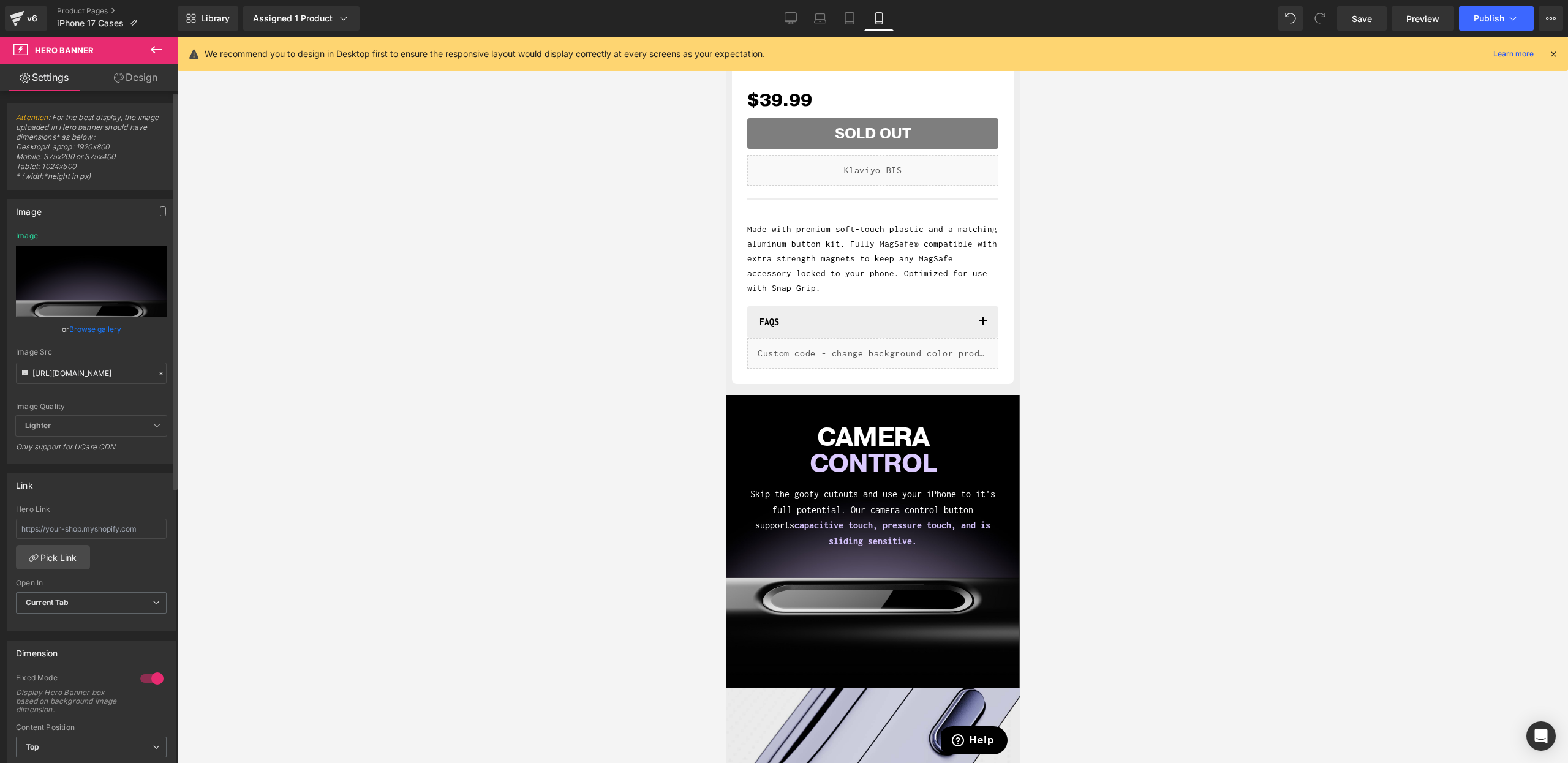
click at [99, 397] on div "Image Quality Lighter Lightest Lighter Lighter Lightest Only support for UCare …" at bounding box center [91, 323] width 151 height 184
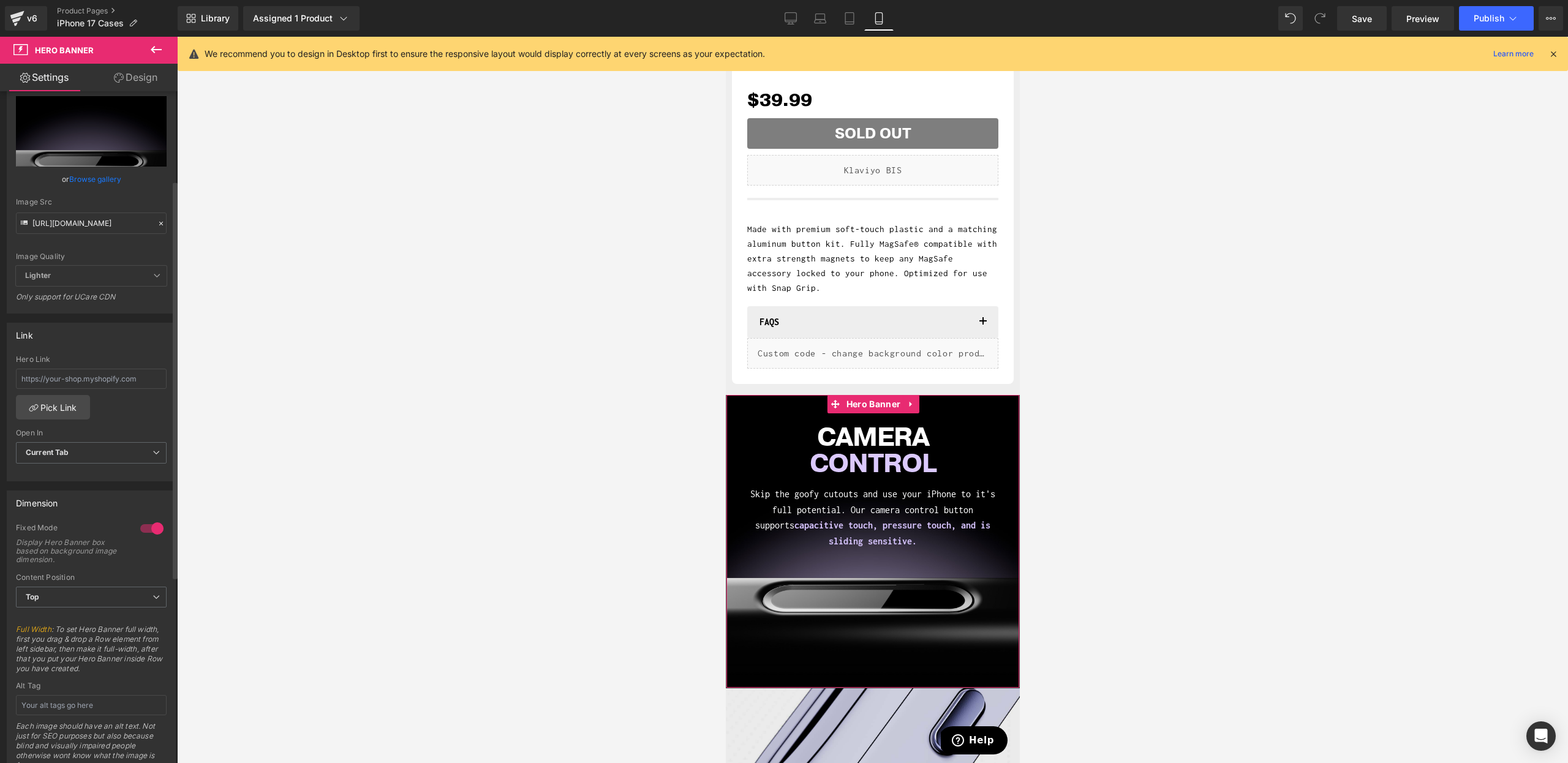
click at [148, 523] on div at bounding box center [152, 528] width 29 height 20
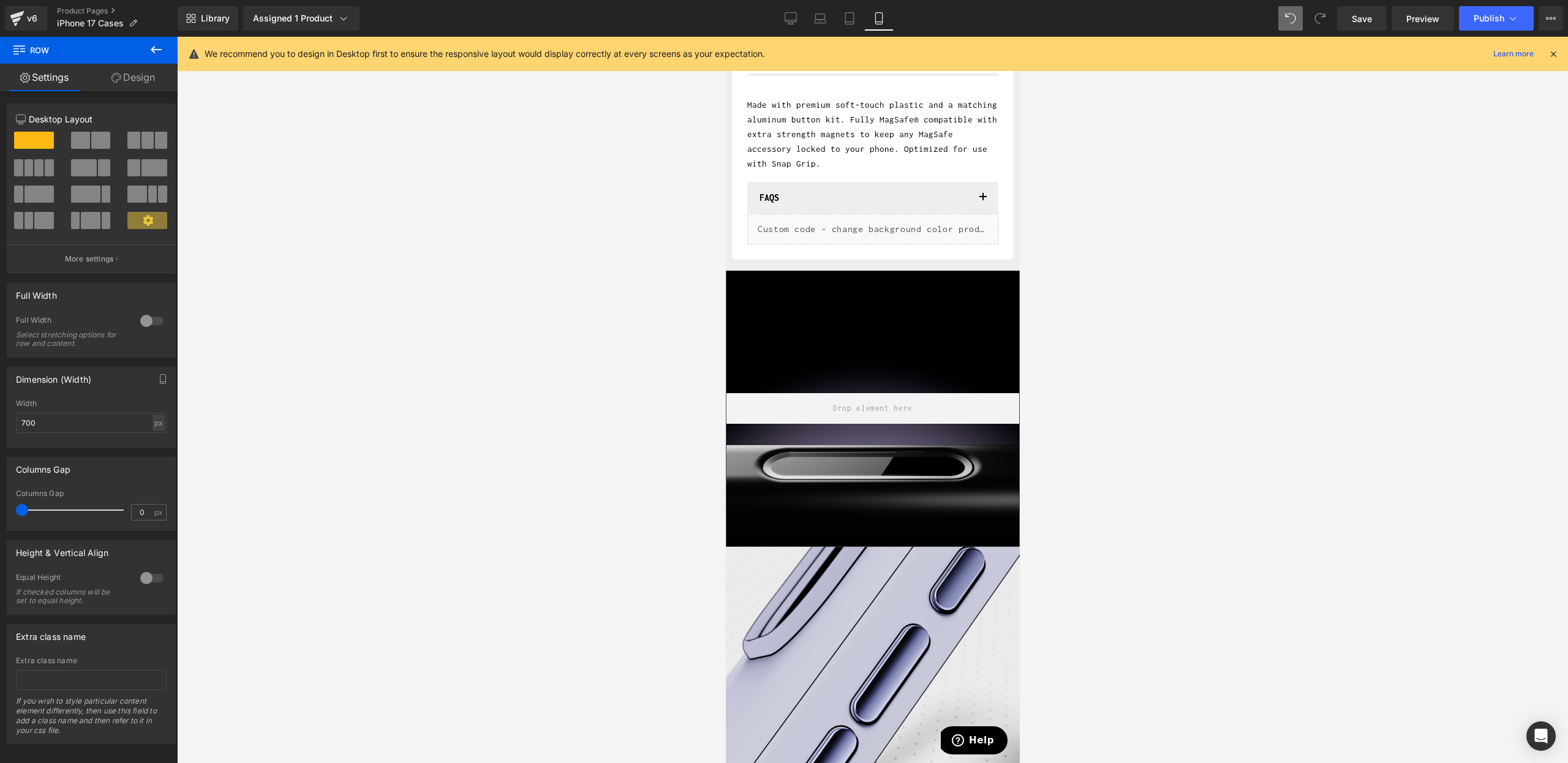
scroll to position [605, 0]
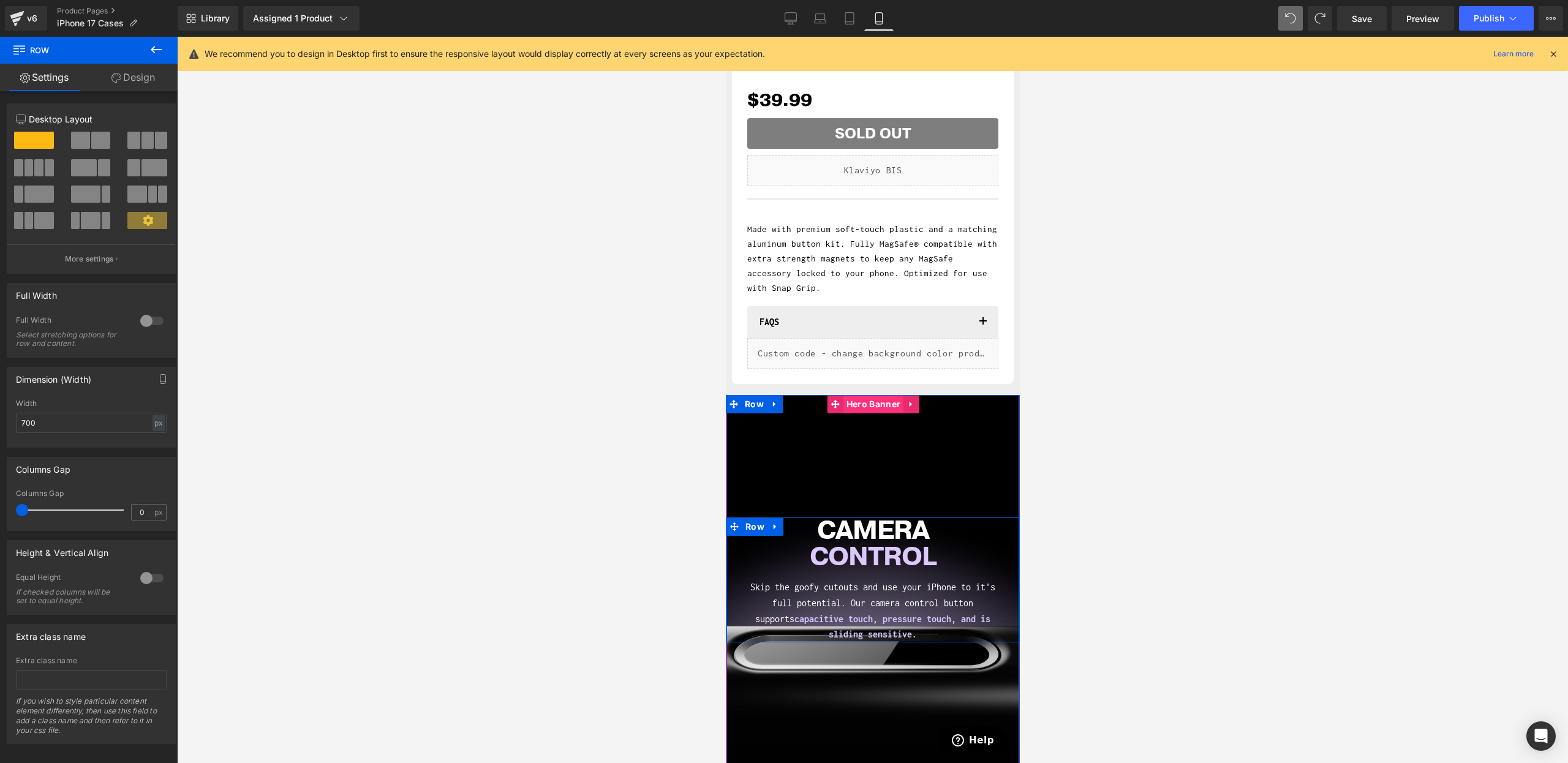
click at [869, 407] on span "Hero Banner" at bounding box center [873, 403] width 60 height 18
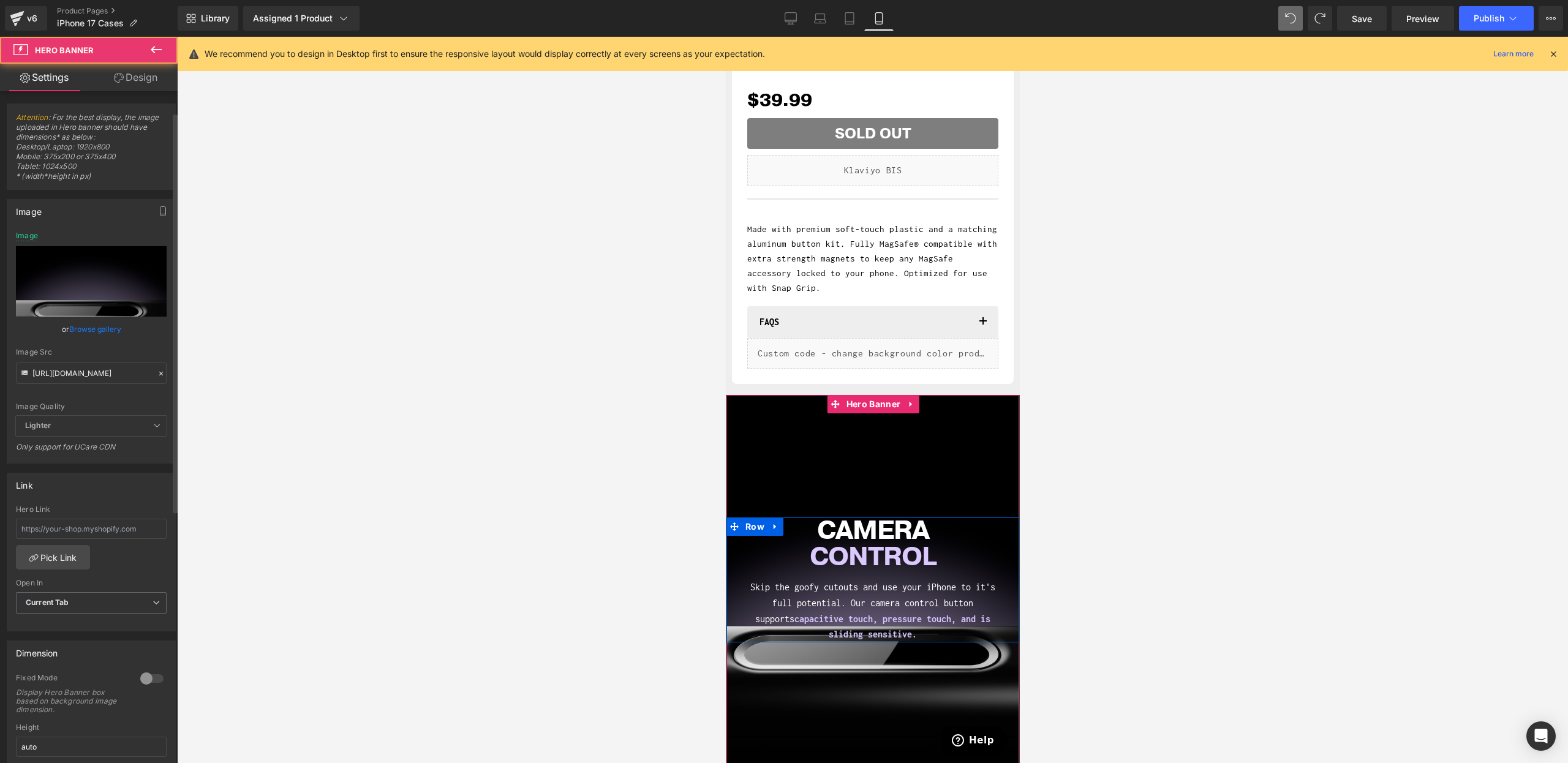
scroll to position [163, 0]
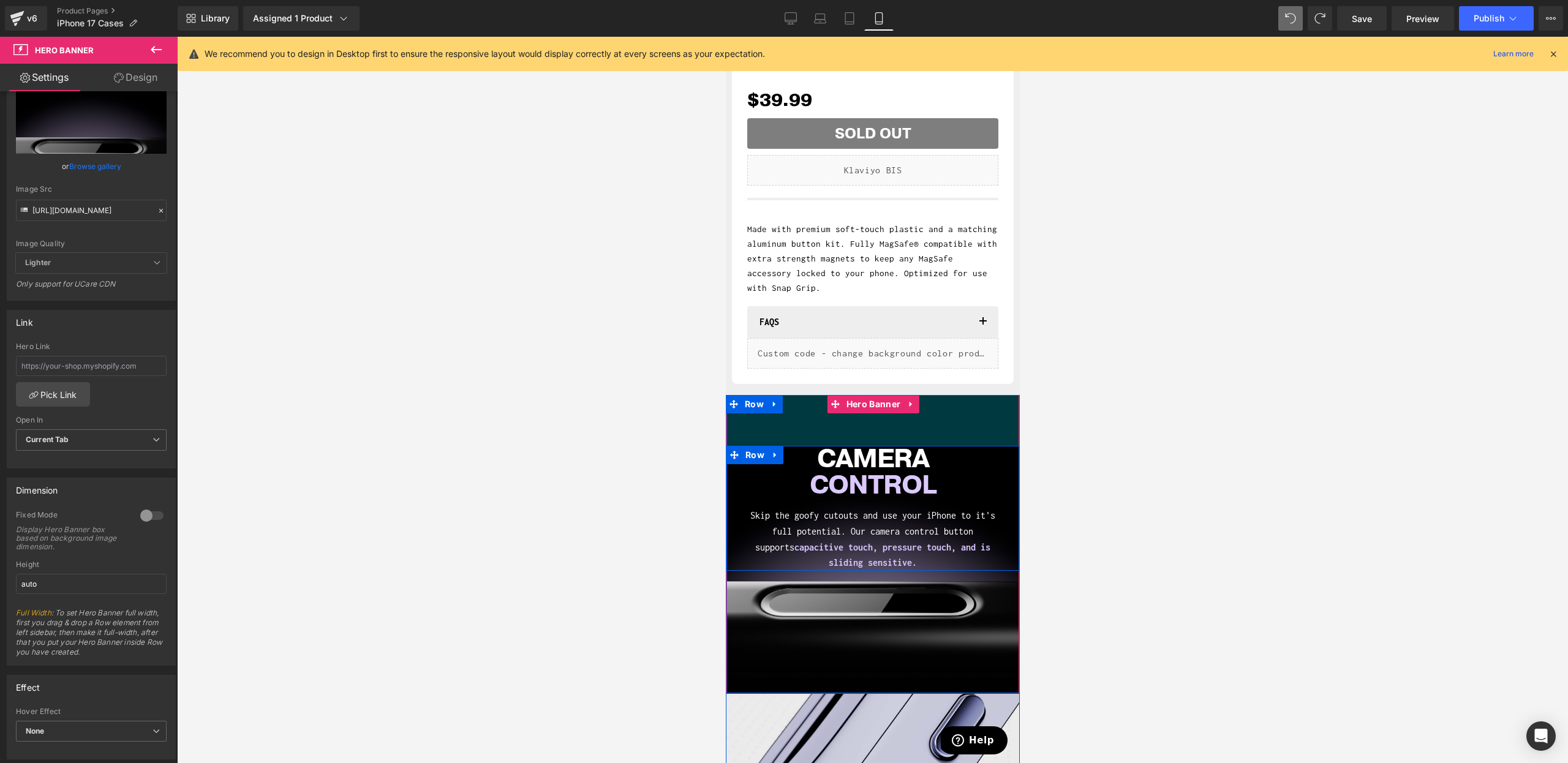
drag, startPoint x: 876, startPoint y: 438, endPoint x: 913, endPoint y: 388, distance: 62.2
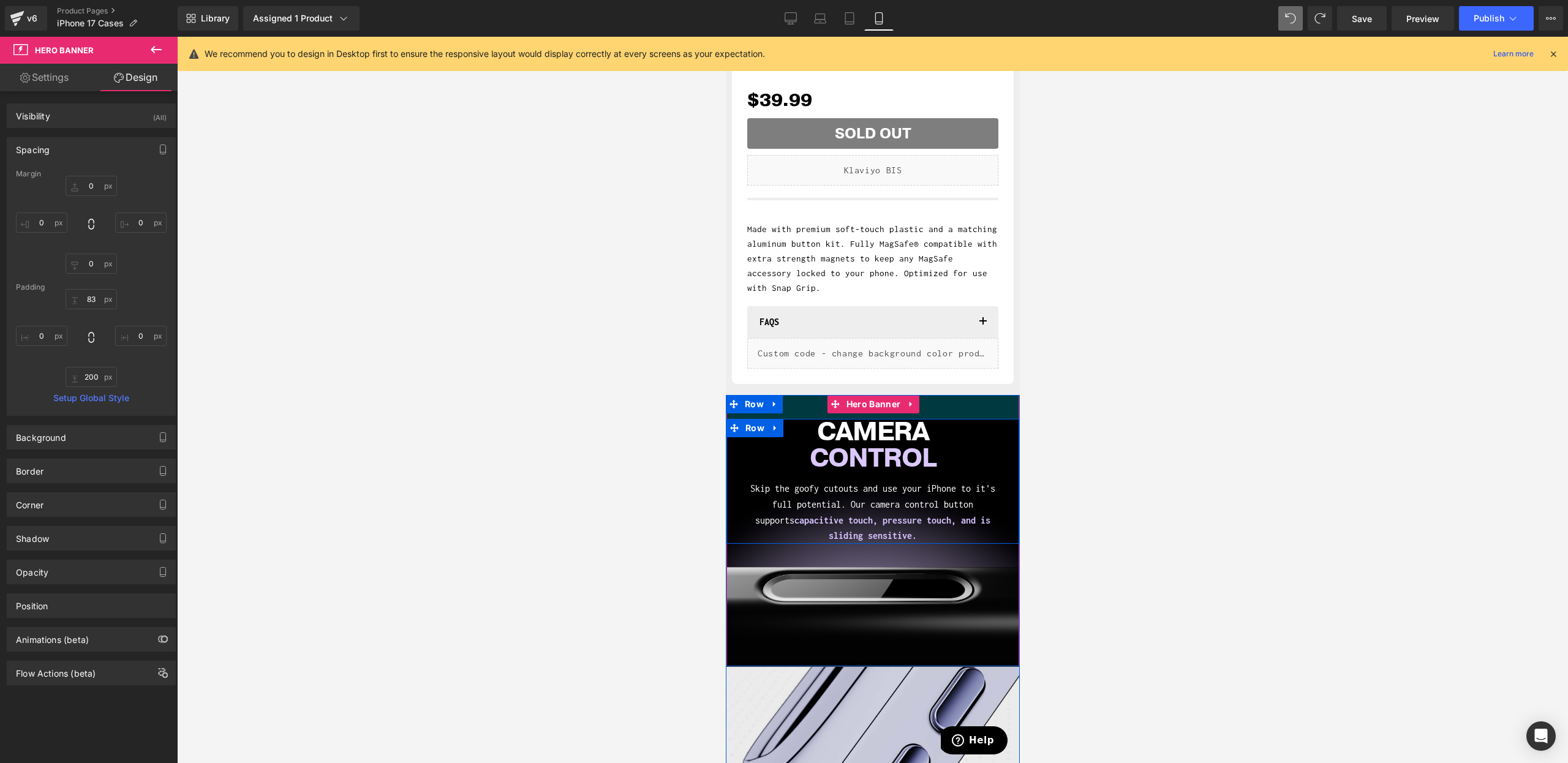
drag, startPoint x: 944, startPoint y: 432, endPoint x: 944, endPoint y: 404, distance: 28.0
click at [944, 404] on div "39px" at bounding box center [873, 407] width 293 height 24
click at [847, 404] on span "Hero Banner" at bounding box center [873, 403] width 60 height 18
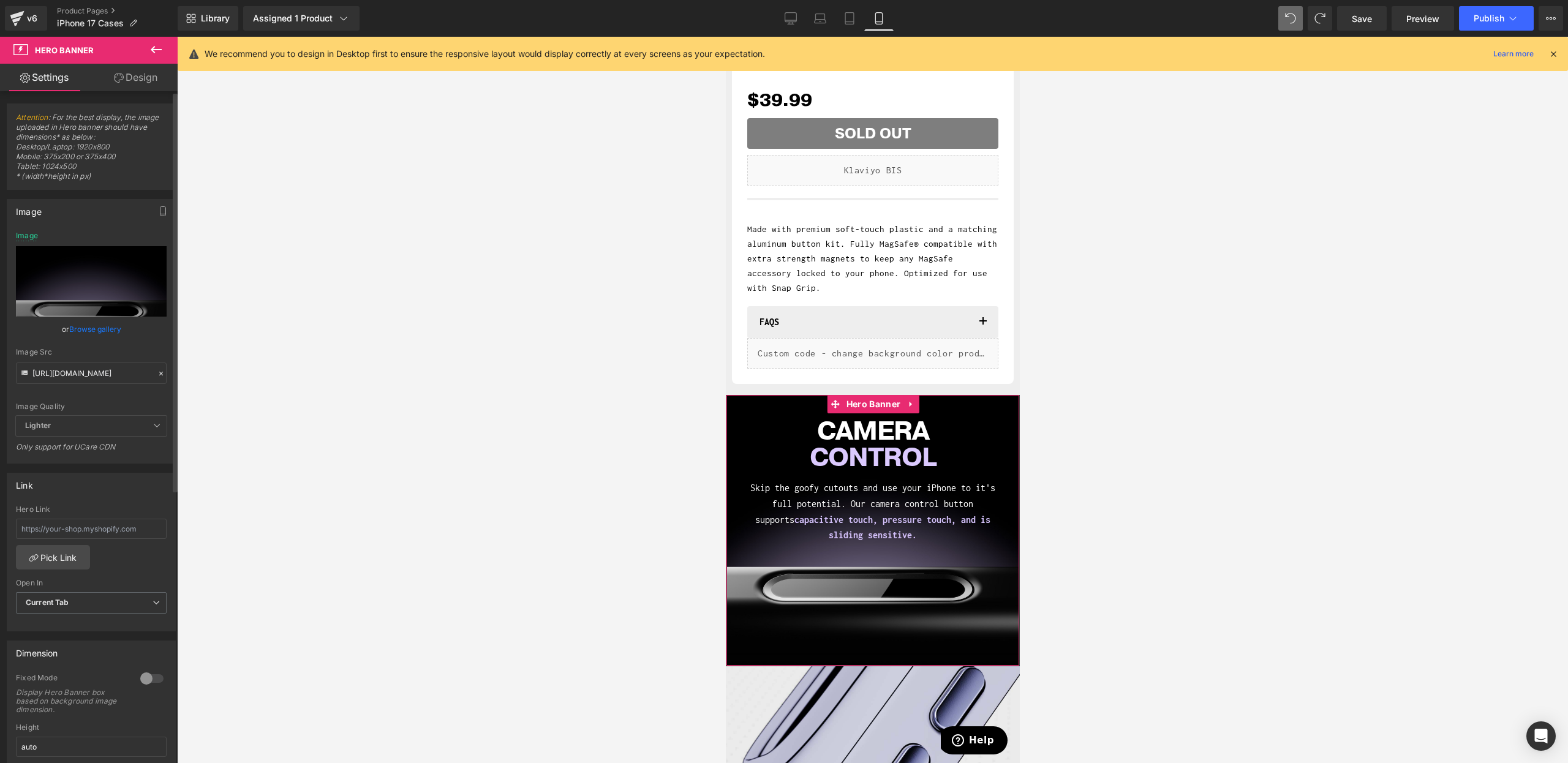
click at [154, 687] on div "Fixed Mode Display Hero Banner box based on background image dimension." at bounding box center [91, 698] width 151 height 50
click at [154, 679] on div at bounding box center [152, 679] width 29 height 20
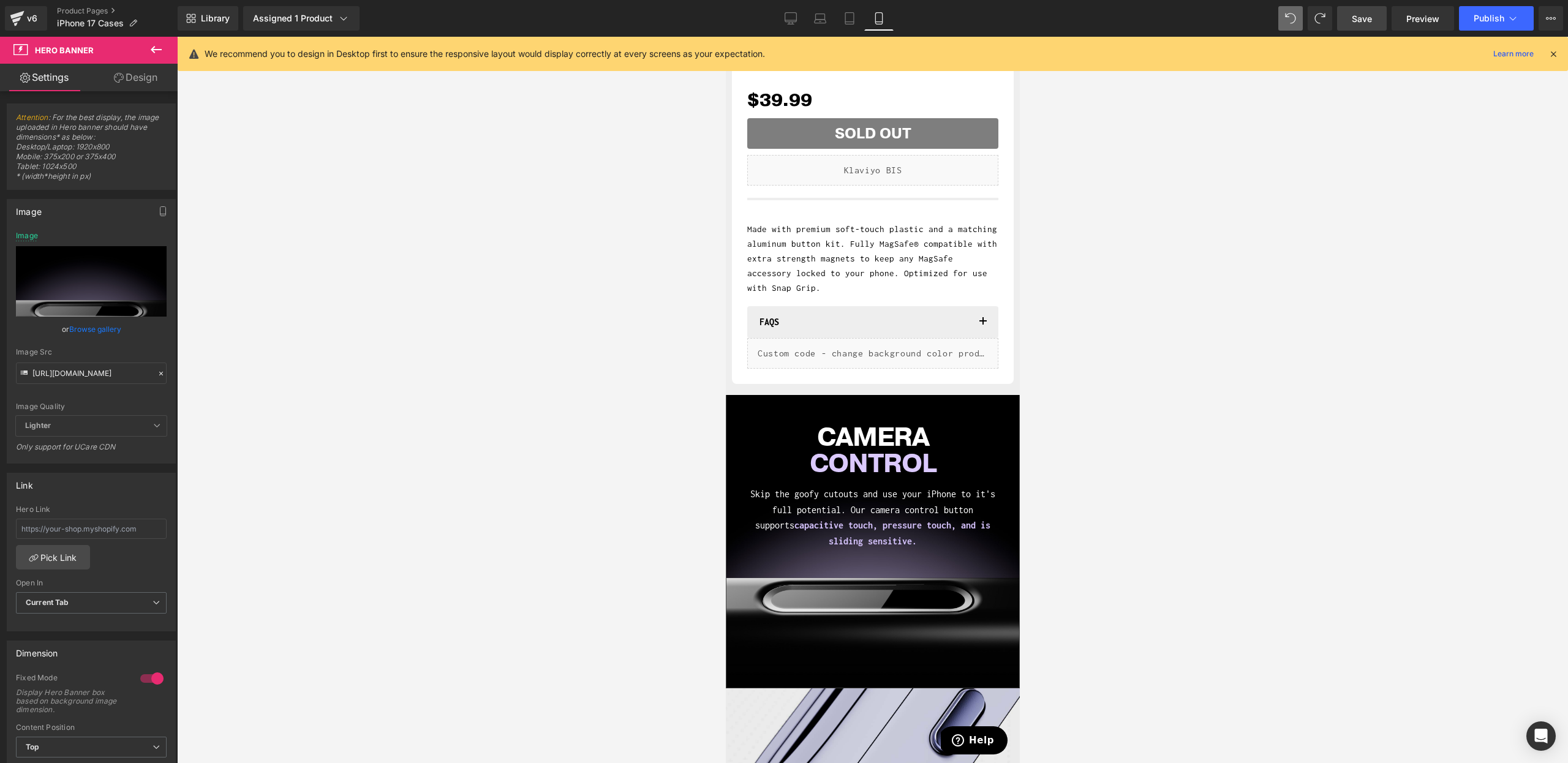
click at [1364, 22] on span "Save" at bounding box center [1362, 18] width 20 height 13
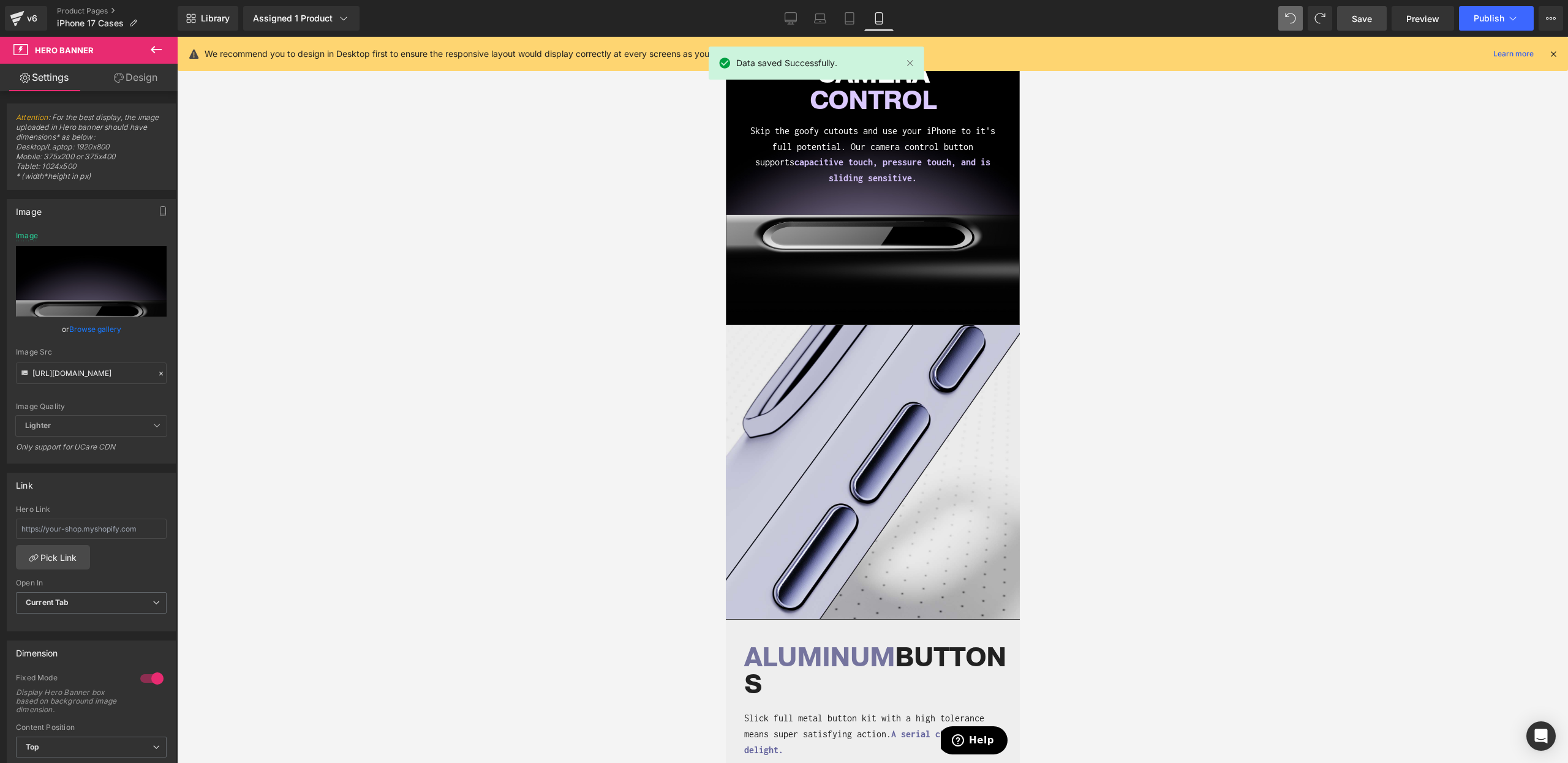
scroll to position [812, 0]
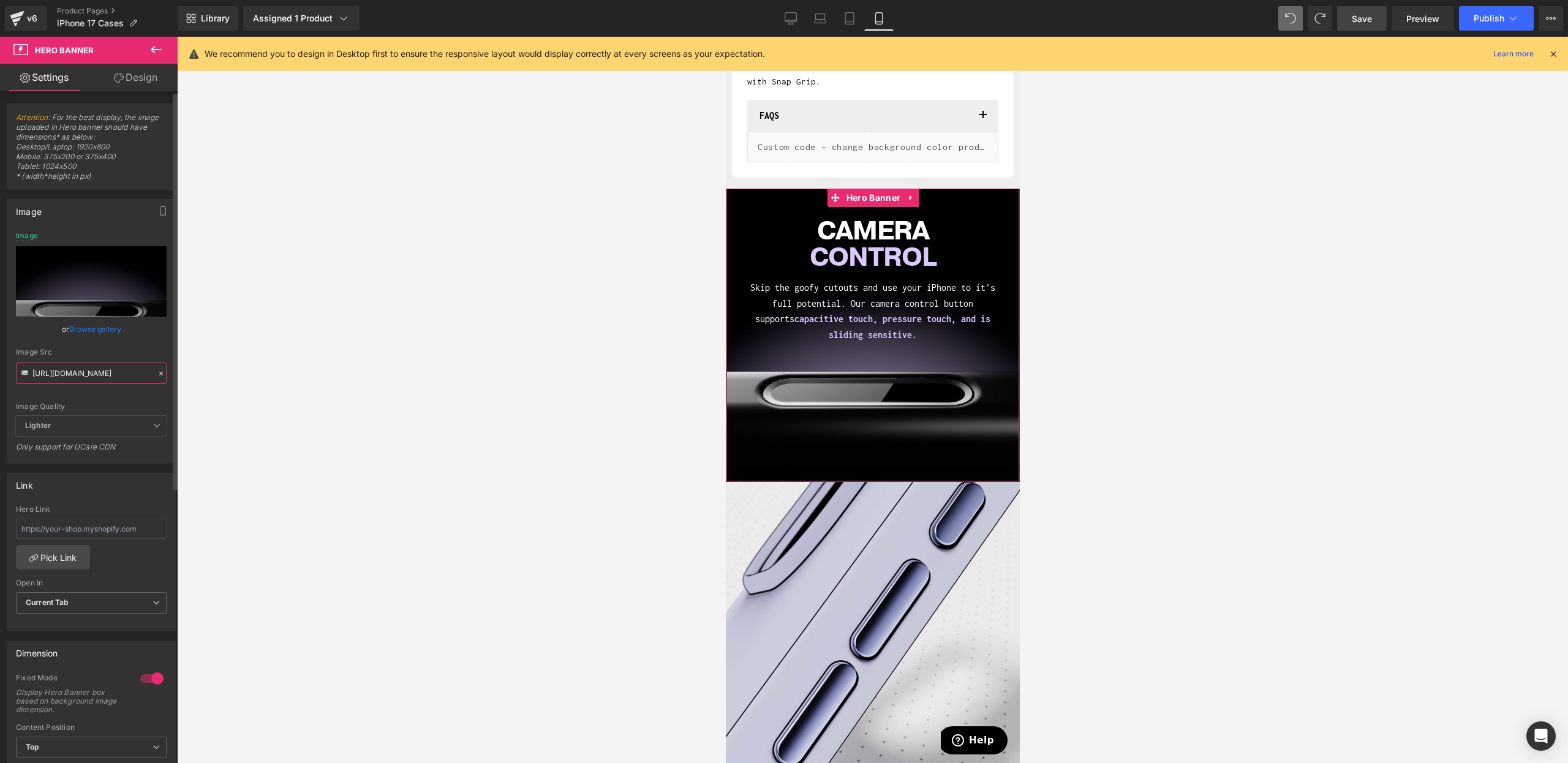
click at [78, 376] on input "[URL][DOMAIN_NAME]" at bounding box center [91, 372] width 151 height 22
paste input "mobile.jpg?v=[PHONE_NUMBER]"
type input "[URL][DOMAIN_NAME]"
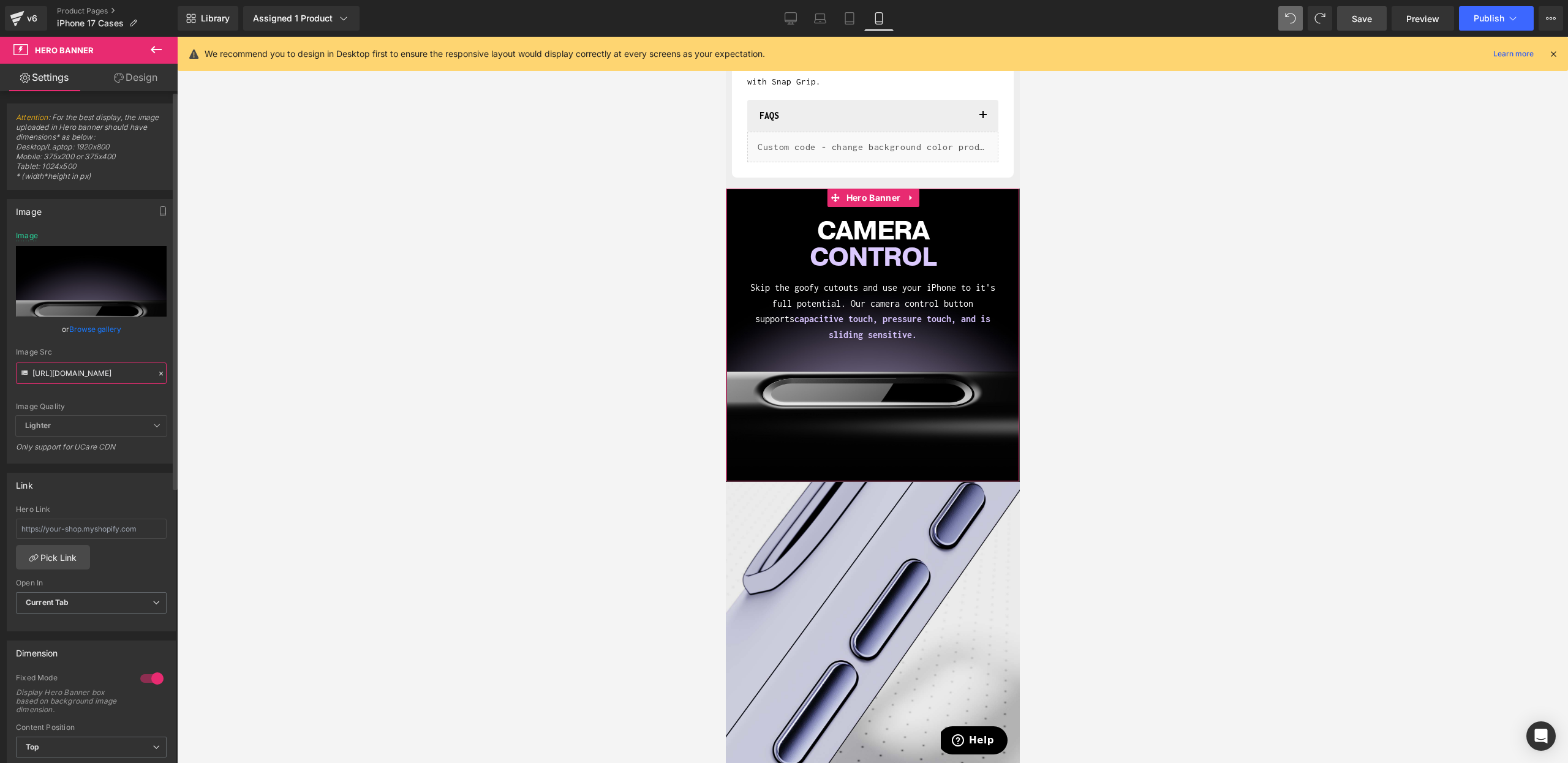
scroll to position [0, 181]
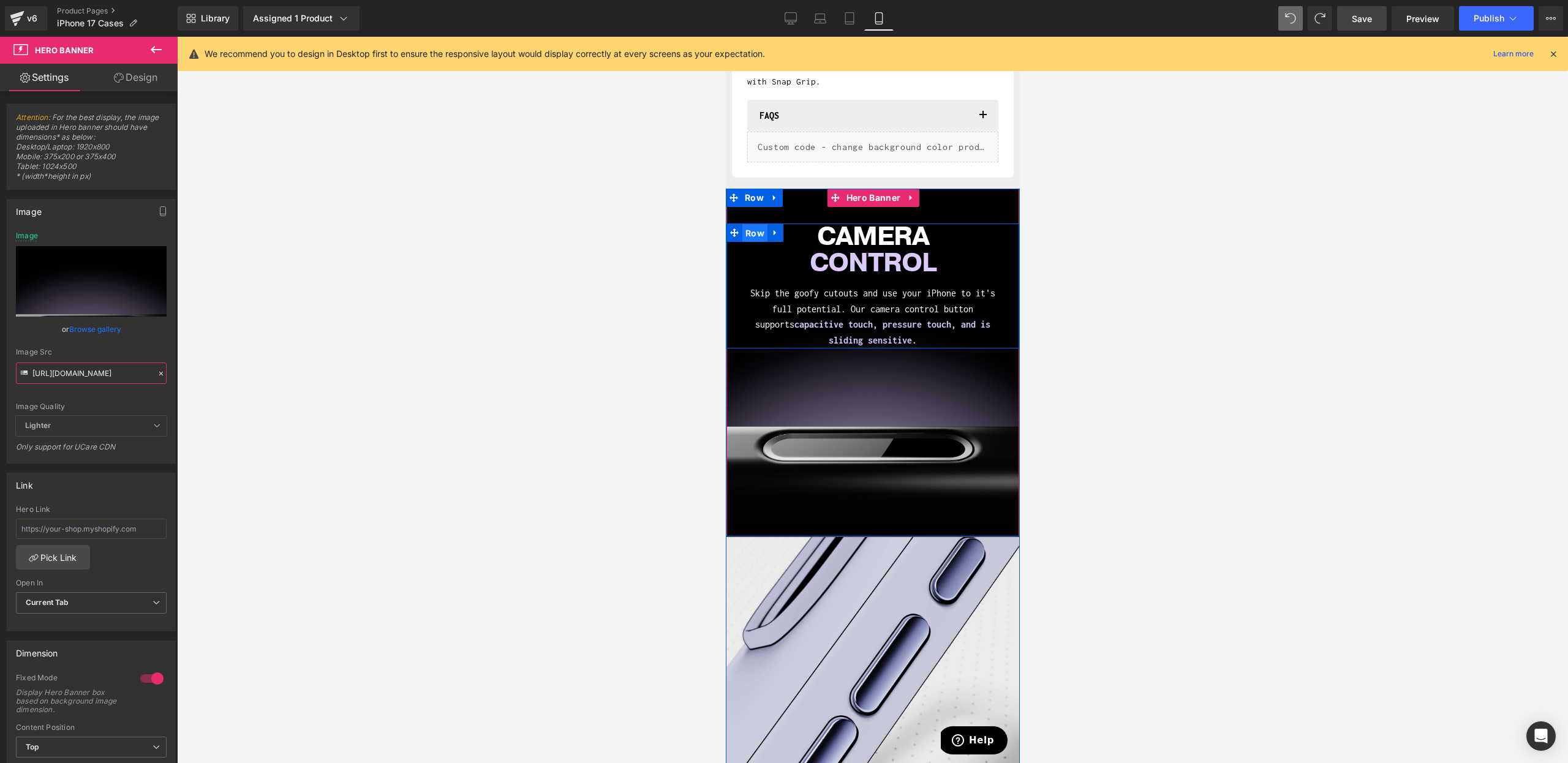
drag, startPoint x: 754, startPoint y: 231, endPoint x: 1151, endPoint y: 274, distance: 399.3
click at [754, 231] on span "Row" at bounding box center [754, 233] width 25 height 18
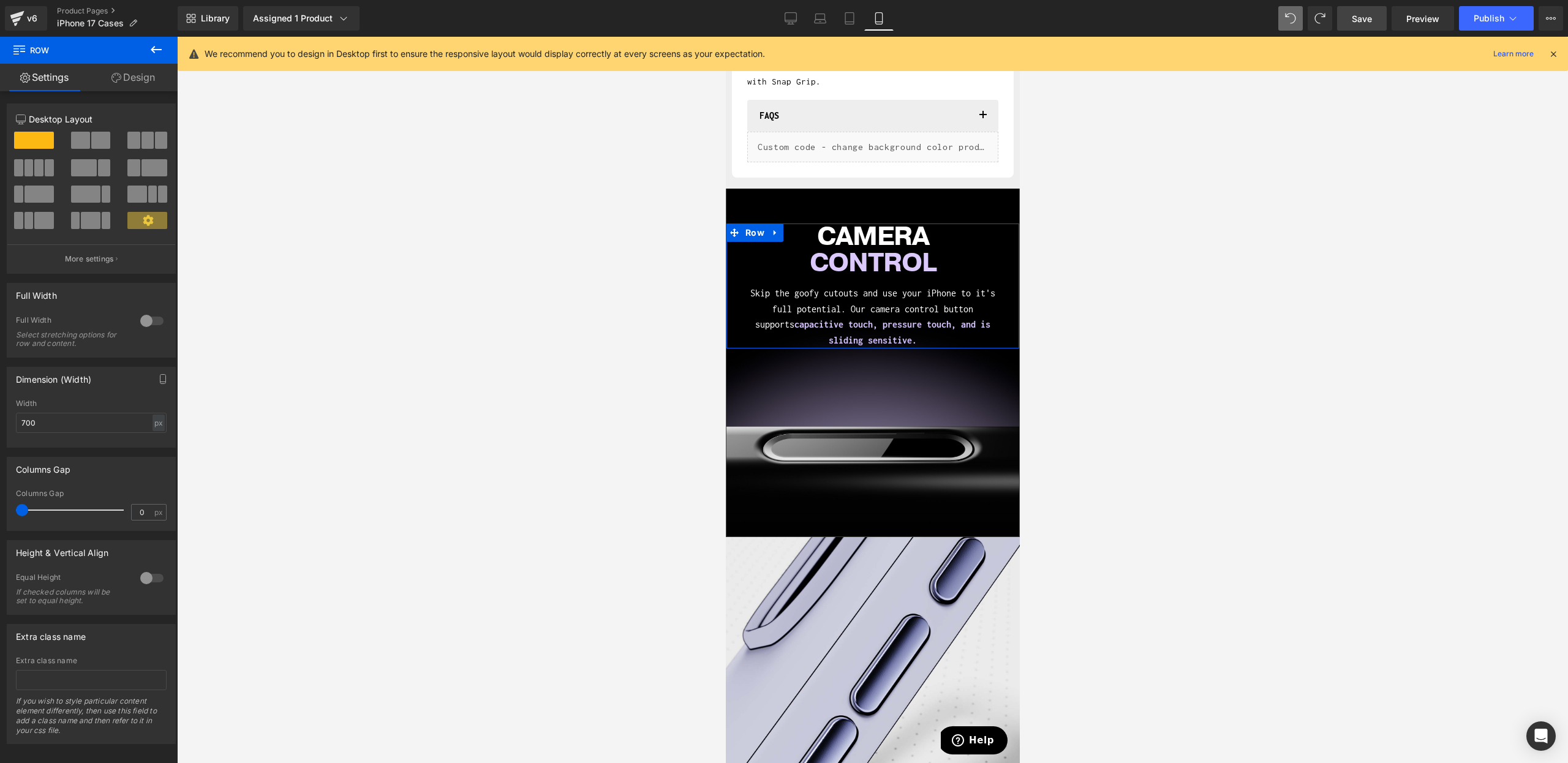
click at [129, 80] on link "Design" at bounding box center [133, 78] width 89 height 28
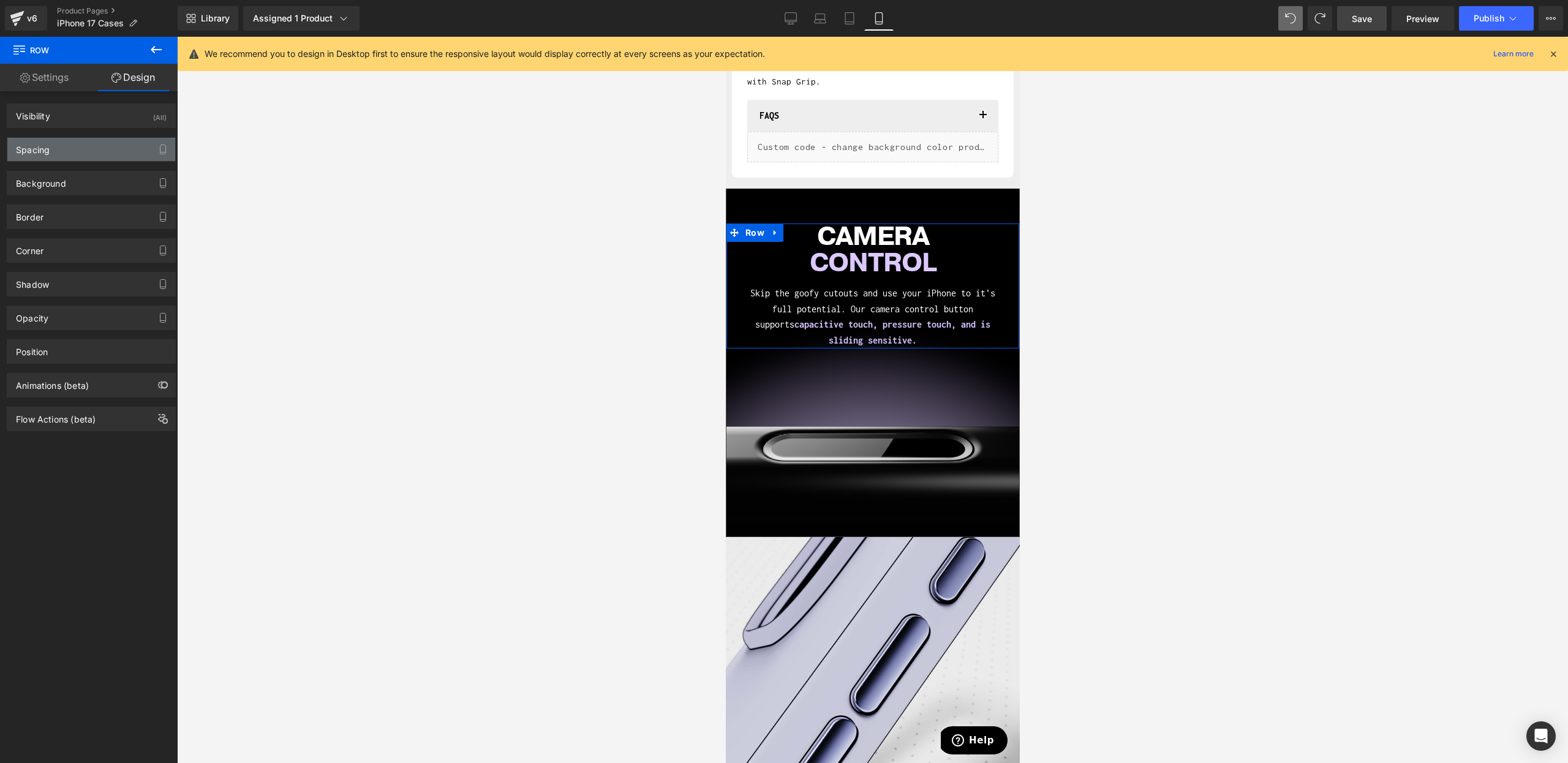
click at [75, 151] on div "Spacing" at bounding box center [91, 149] width 168 height 23
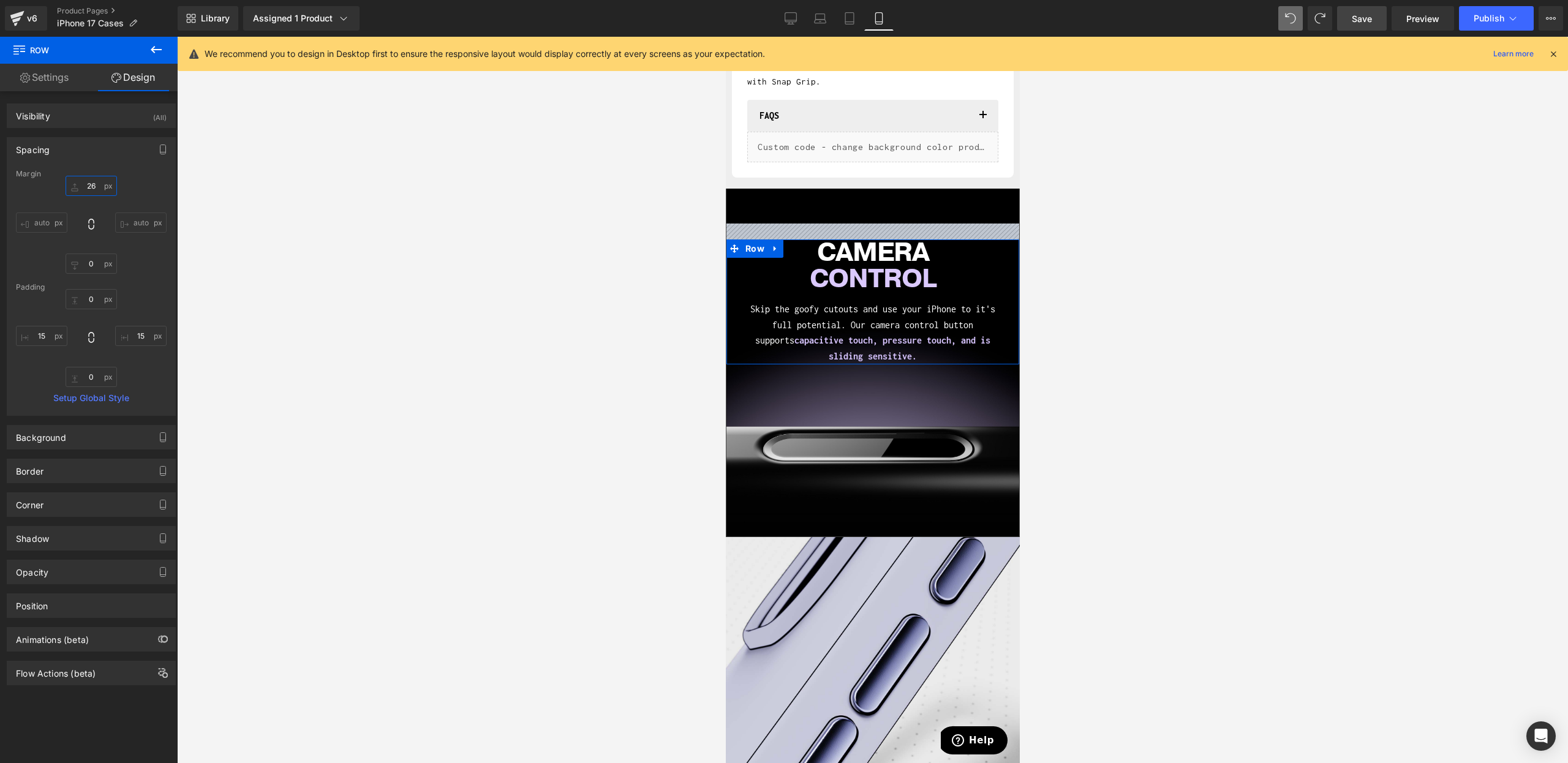
drag, startPoint x: 88, startPoint y: 178, endPoint x: 98, endPoint y: 166, distance: 15.6
click at [98, 166] on div "Spacing [GEOGRAPHIC_DATA] 0 auto 0 auto [GEOGRAPHIC_DATA] 0 15 0 15 Setup Globa…" at bounding box center [91, 276] width 169 height 278
click at [97, 184] on input "0" at bounding box center [91, 185] width 52 height 20
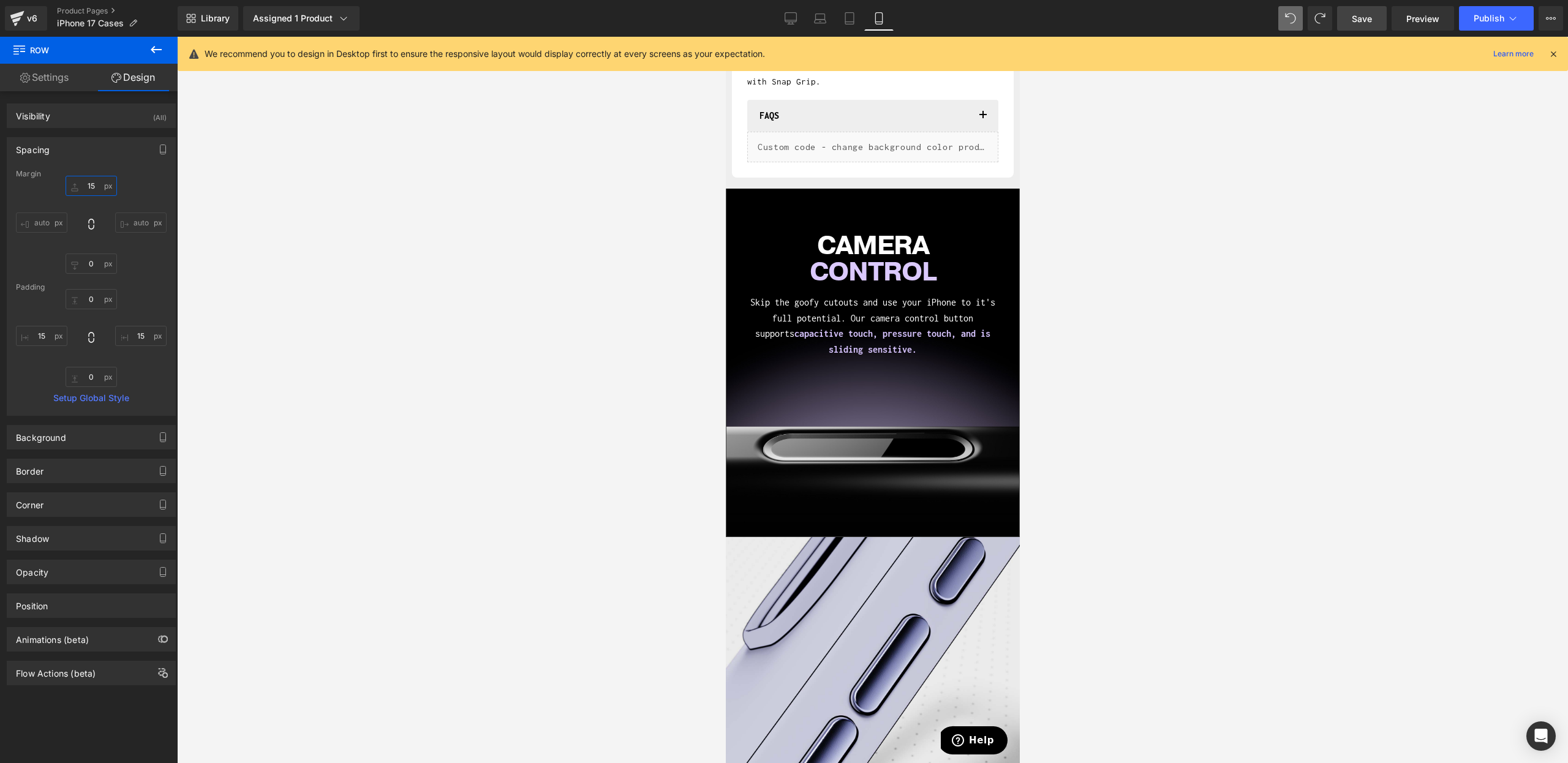
type input "15"
click at [1350, 15] on link "Save" at bounding box center [1363, 18] width 50 height 24
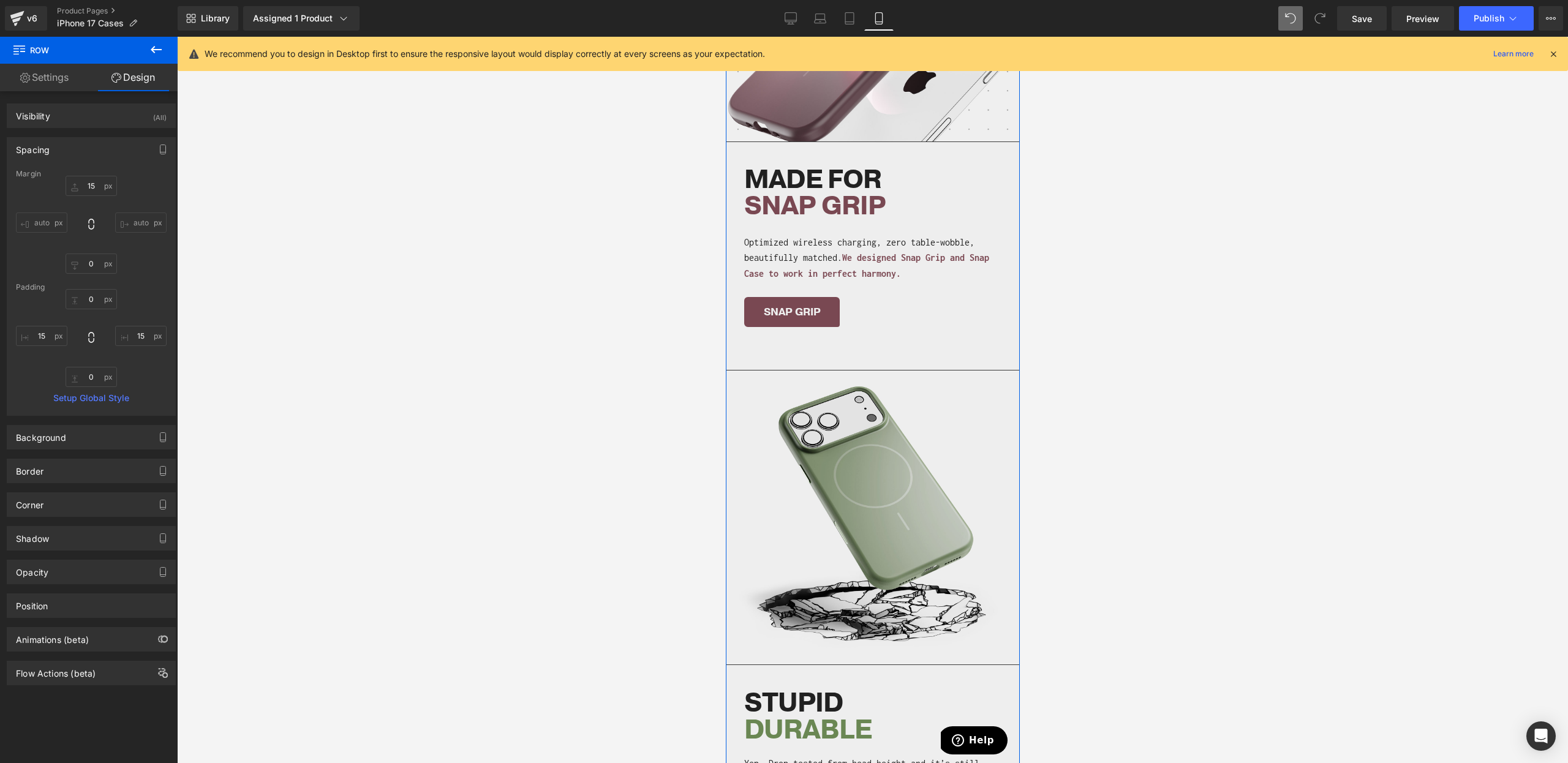
scroll to position [2355, 0]
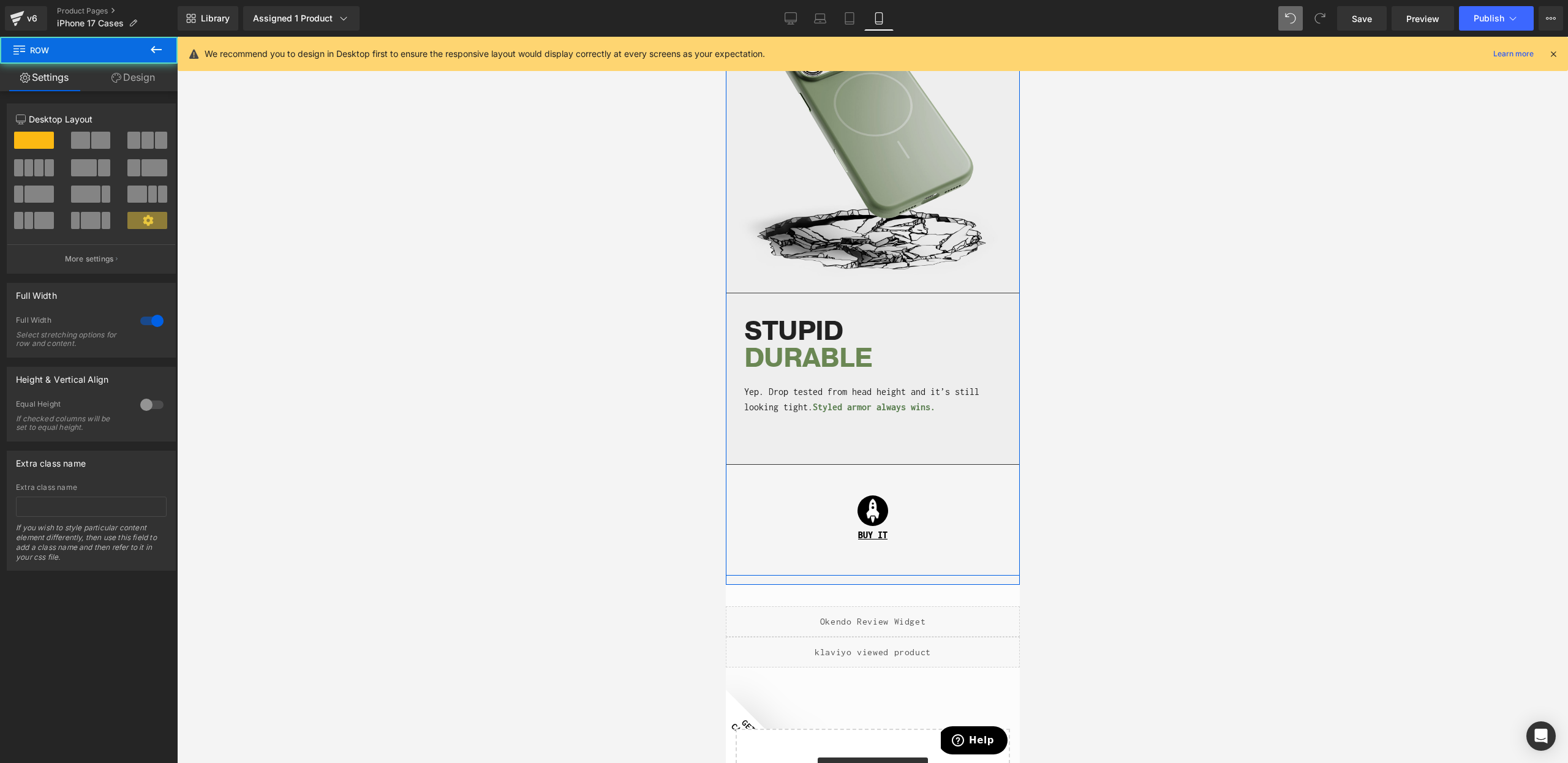
click at [151, 77] on link "Design" at bounding box center [133, 78] width 89 height 28
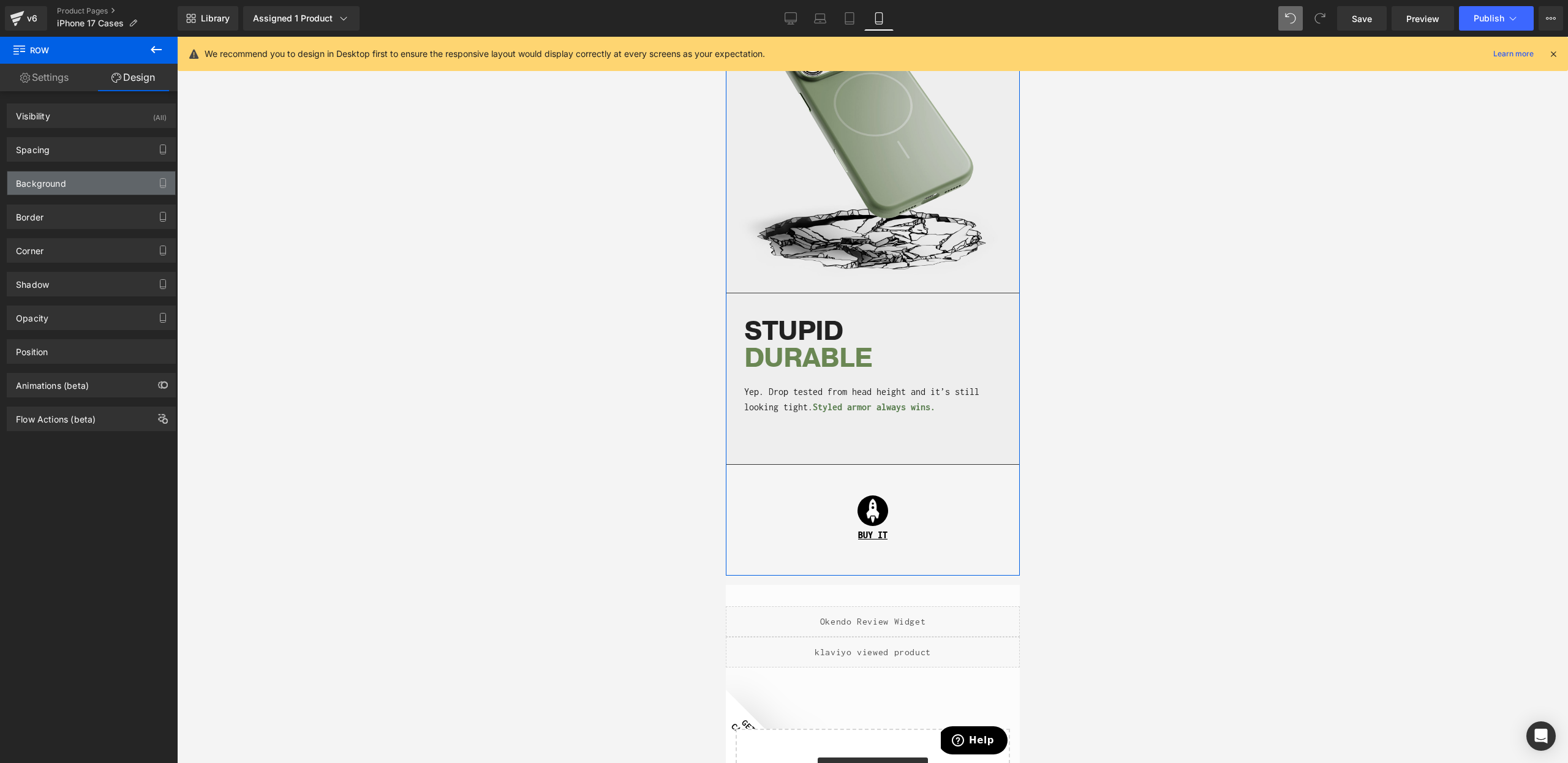
click at [45, 174] on div "Background" at bounding box center [41, 180] width 50 height 17
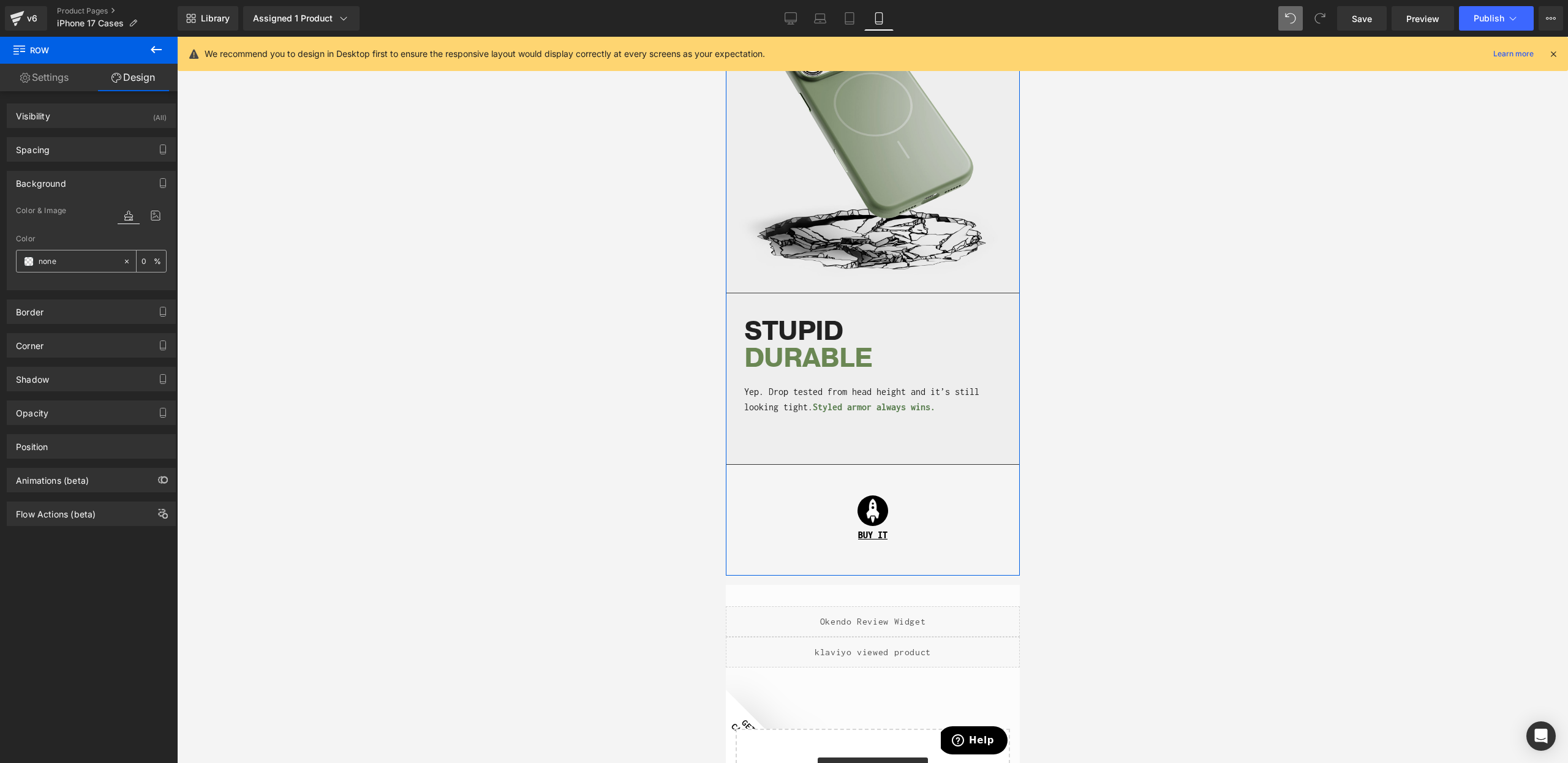
click at [57, 261] on input "none" at bounding box center [78, 261] width 78 height 14
paste input "EEEEEE"
type input "EEEEEE"
click at [113, 297] on div "Border Border Style Custom Custom Setup Global Style Custom Setup Global Style …" at bounding box center [91, 307] width 183 height 34
click at [805, 462] on div at bounding box center [872, 463] width 294 height 3
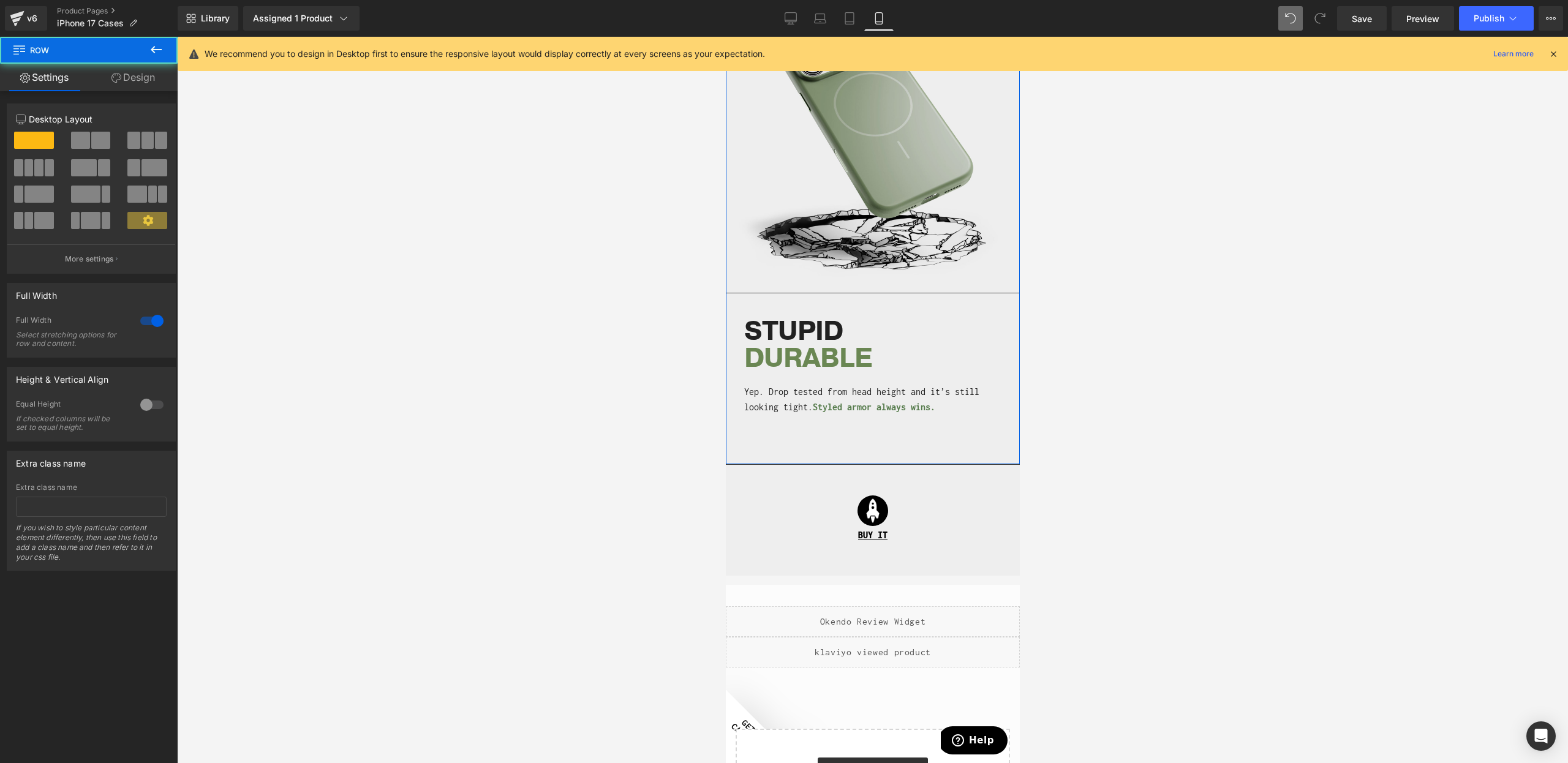
click at [155, 84] on link "Design" at bounding box center [133, 78] width 89 height 28
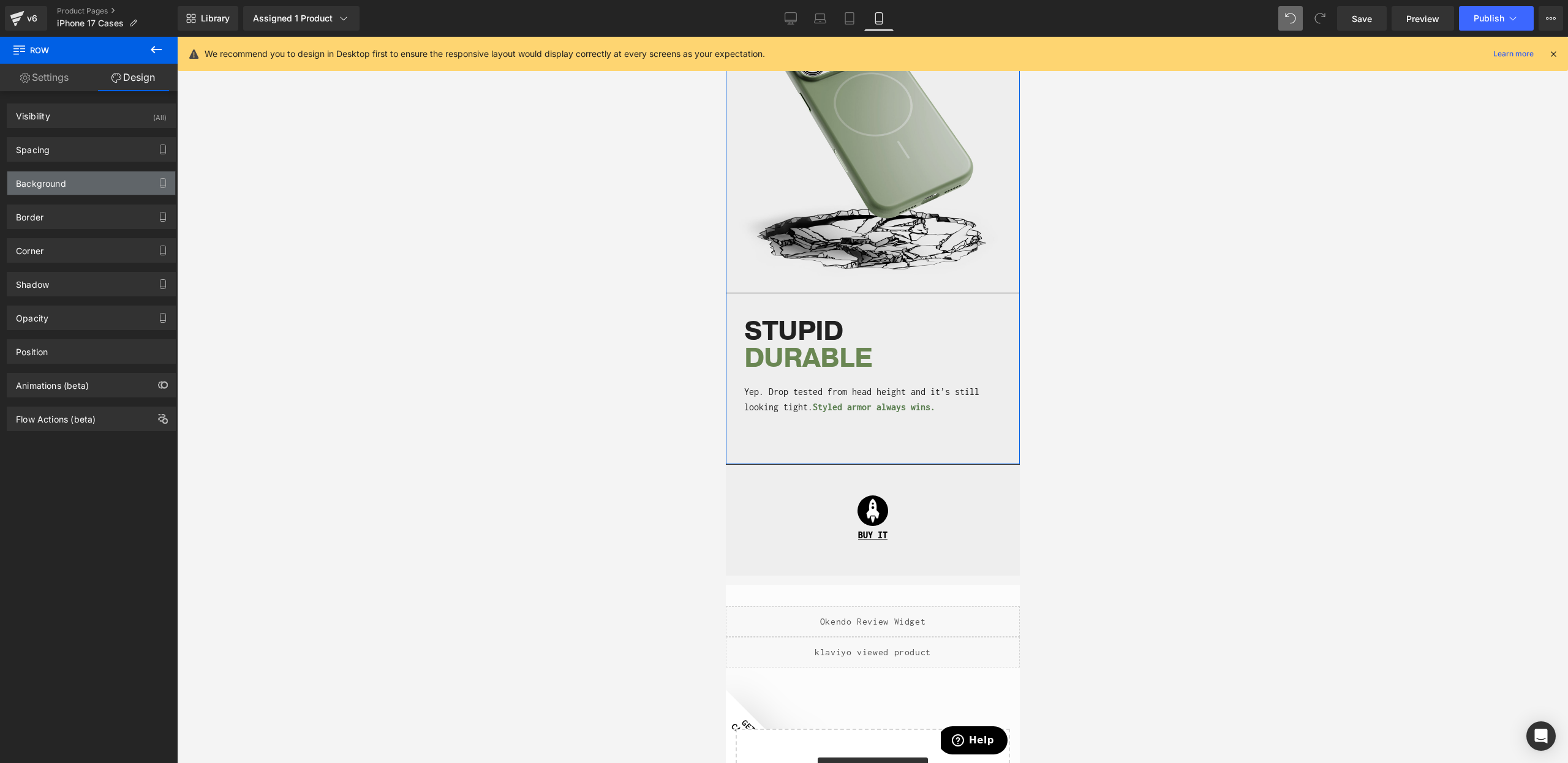
click at [36, 183] on div "Background" at bounding box center [41, 180] width 50 height 17
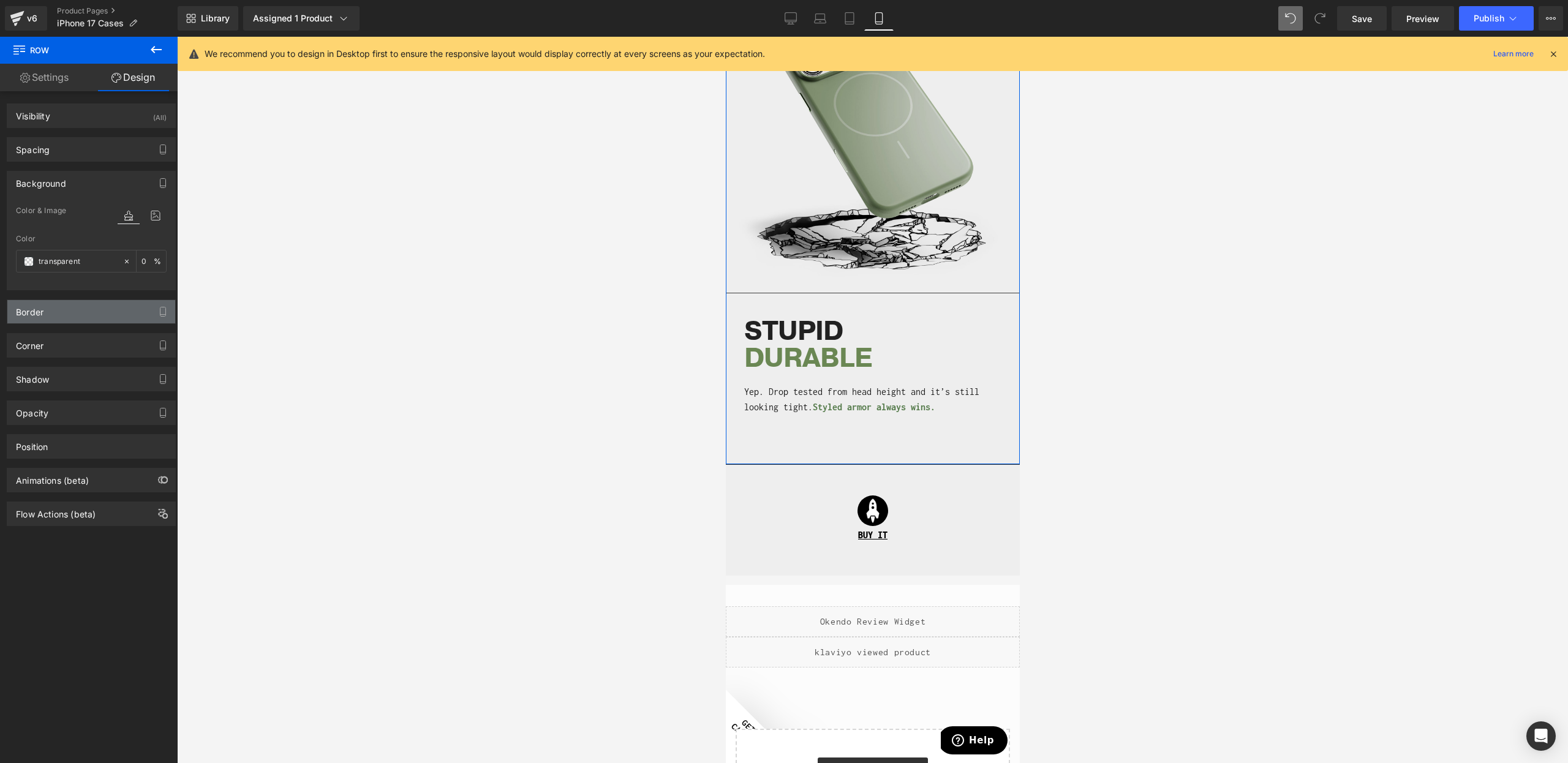
drag, startPoint x: 41, startPoint y: 187, endPoint x: 46, endPoint y: 212, distance: 25.5
click at [41, 187] on div "Background" at bounding box center [41, 180] width 50 height 17
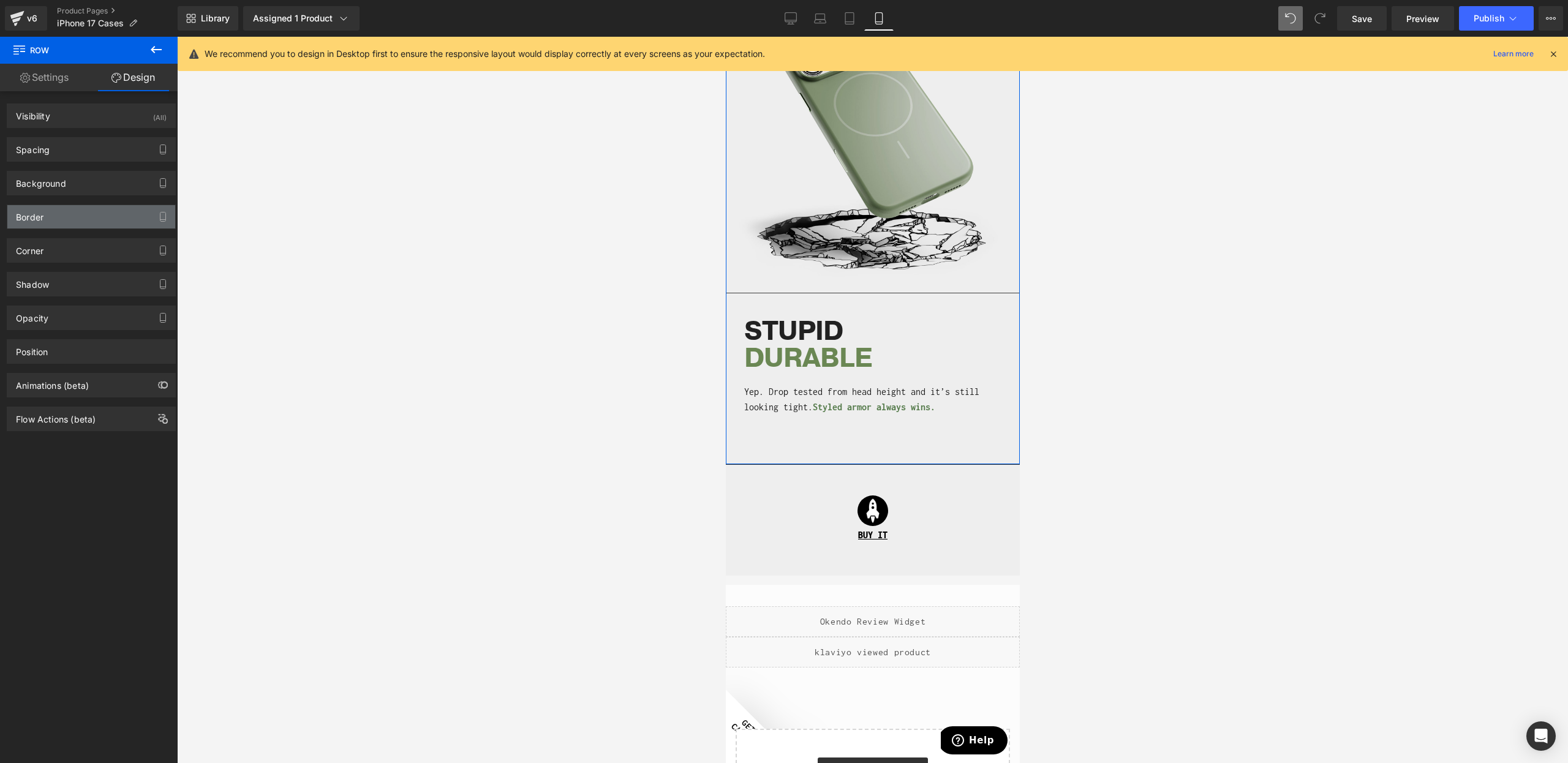
click at [47, 214] on div "Border" at bounding box center [91, 216] width 168 height 23
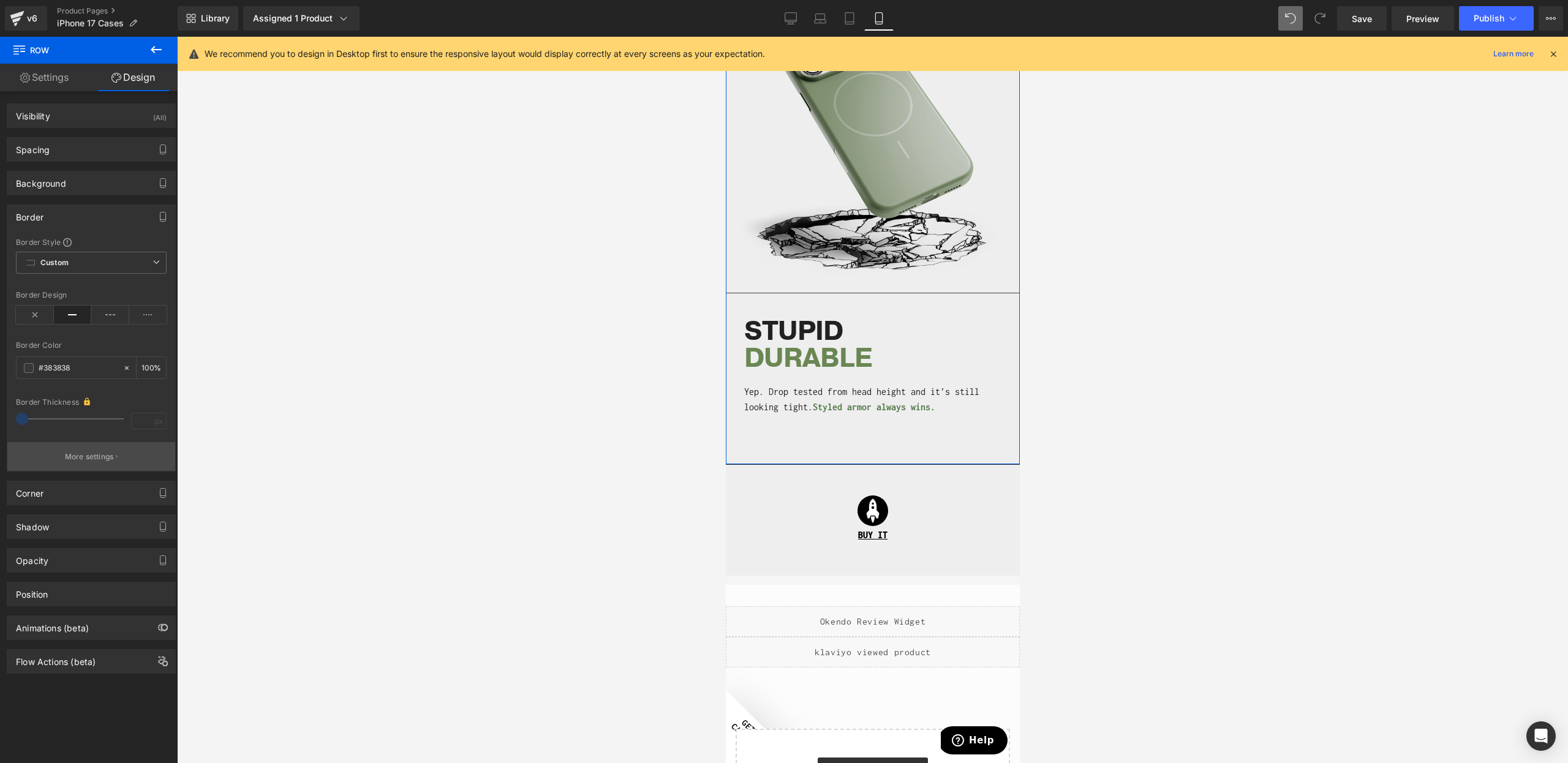
click at [93, 453] on p "More settings" at bounding box center [89, 456] width 49 height 11
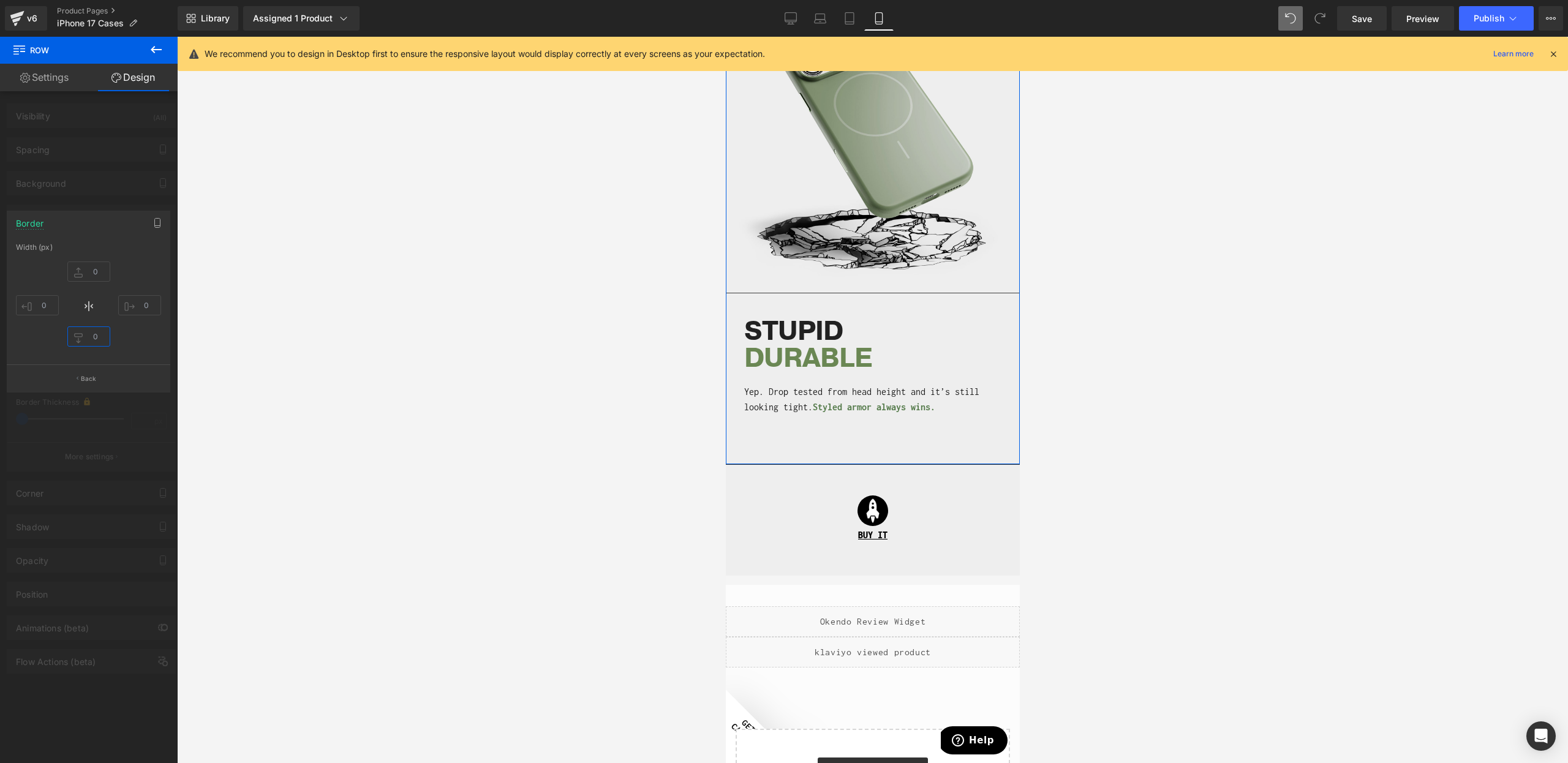
click at [83, 328] on input "text" at bounding box center [89, 336] width 43 height 20
type input "0"
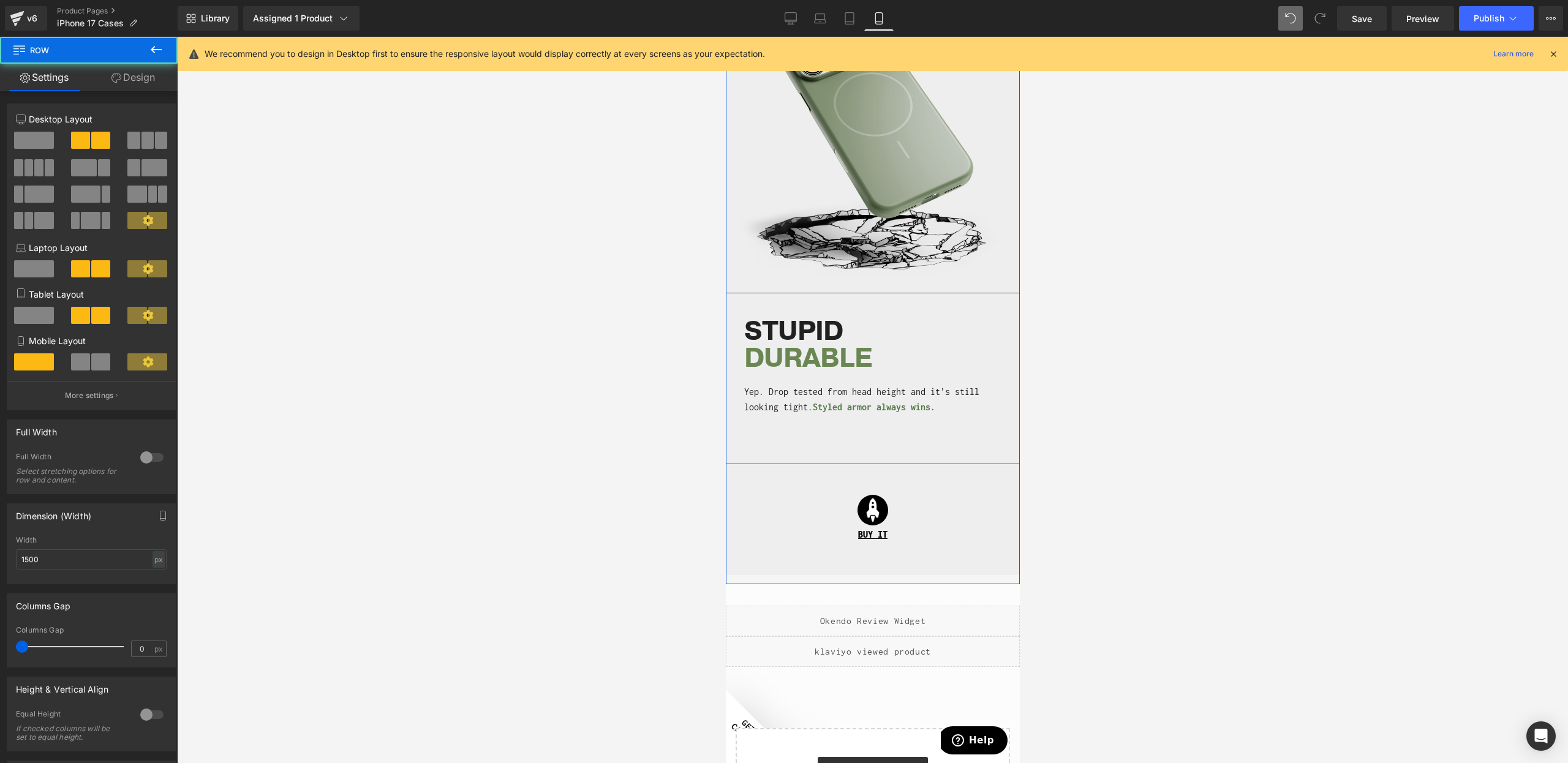
click at [841, 429] on div "STUPID DURABLE Heading Yep. Drop tested from head height and it’s still looking…" at bounding box center [872, 363] width 294 height 141
click at [124, 84] on link "Design" at bounding box center [133, 78] width 89 height 28
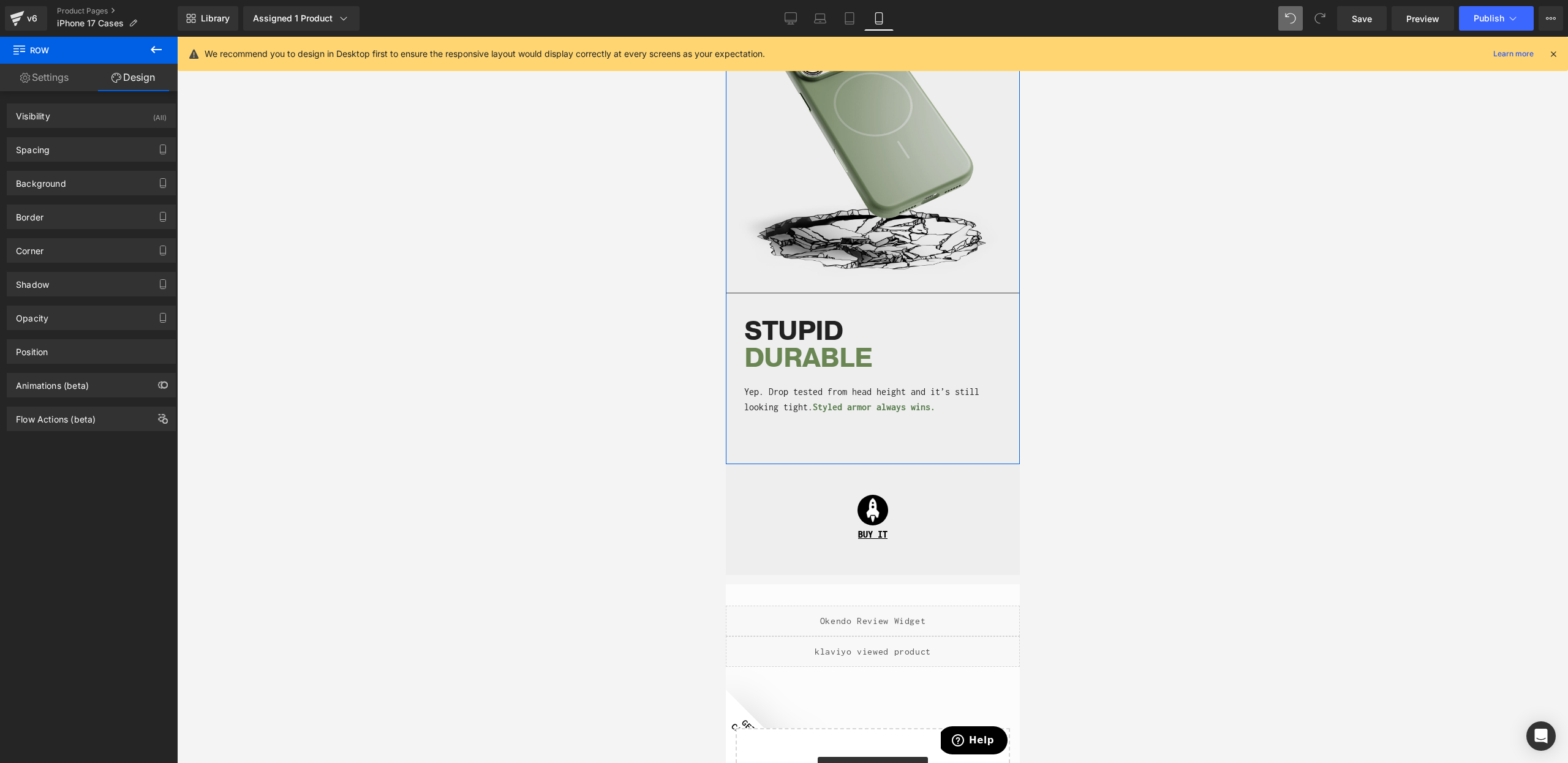
click at [72, 137] on div "Spacing [GEOGRAPHIC_DATA] 0 auto 0 auto [GEOGRAPHIC_DATA] 0 0 50 0 Setup Global…" at bounding box center [91, 149] width 169 height 24
click at [73, 149] on div "Spacing" at bounding box center [91, 149] width 168 height 23
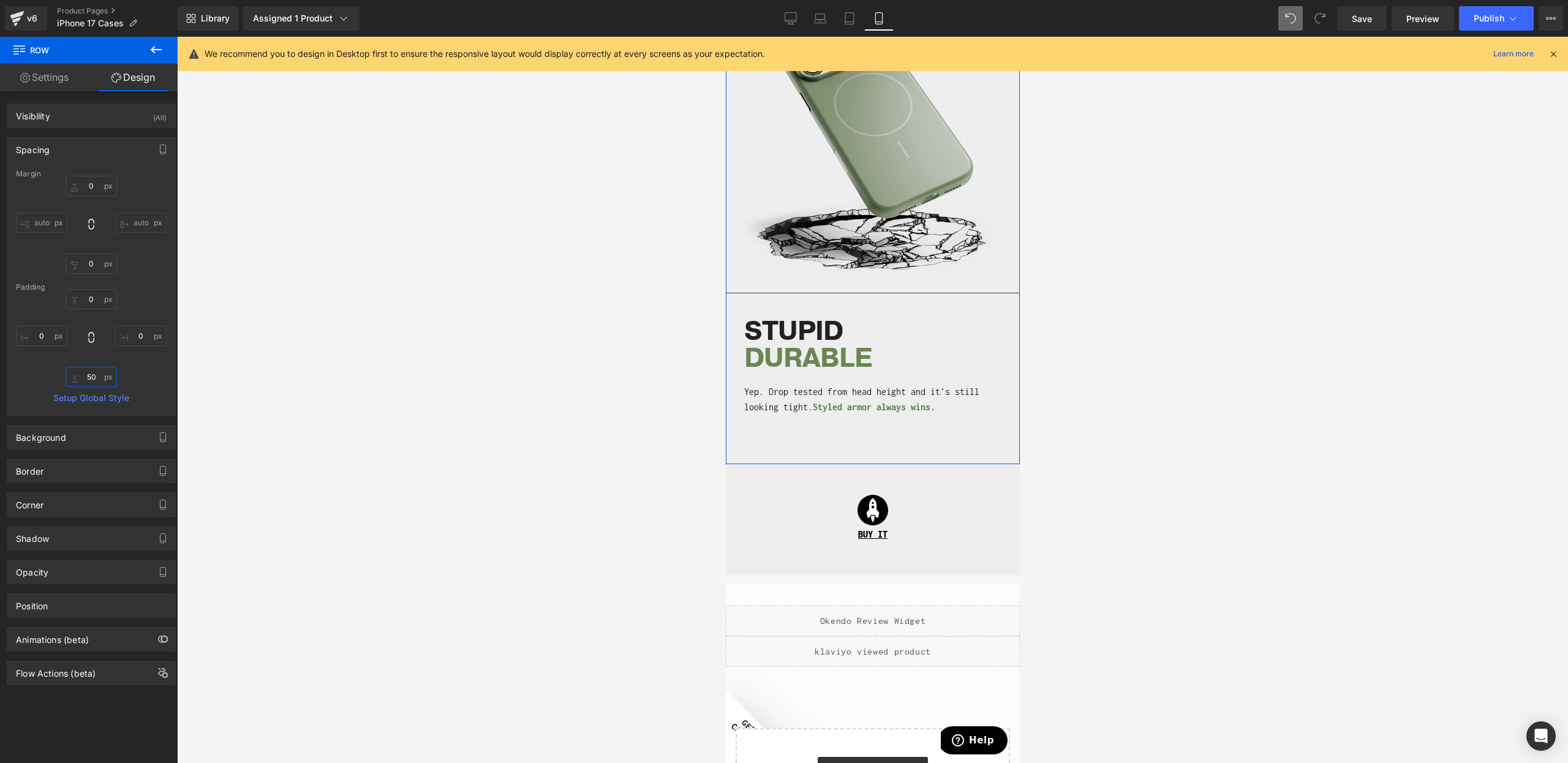
click at [89, 379] on input "50" at bounding box center [91, 376] width 52 height 20
type input "00"
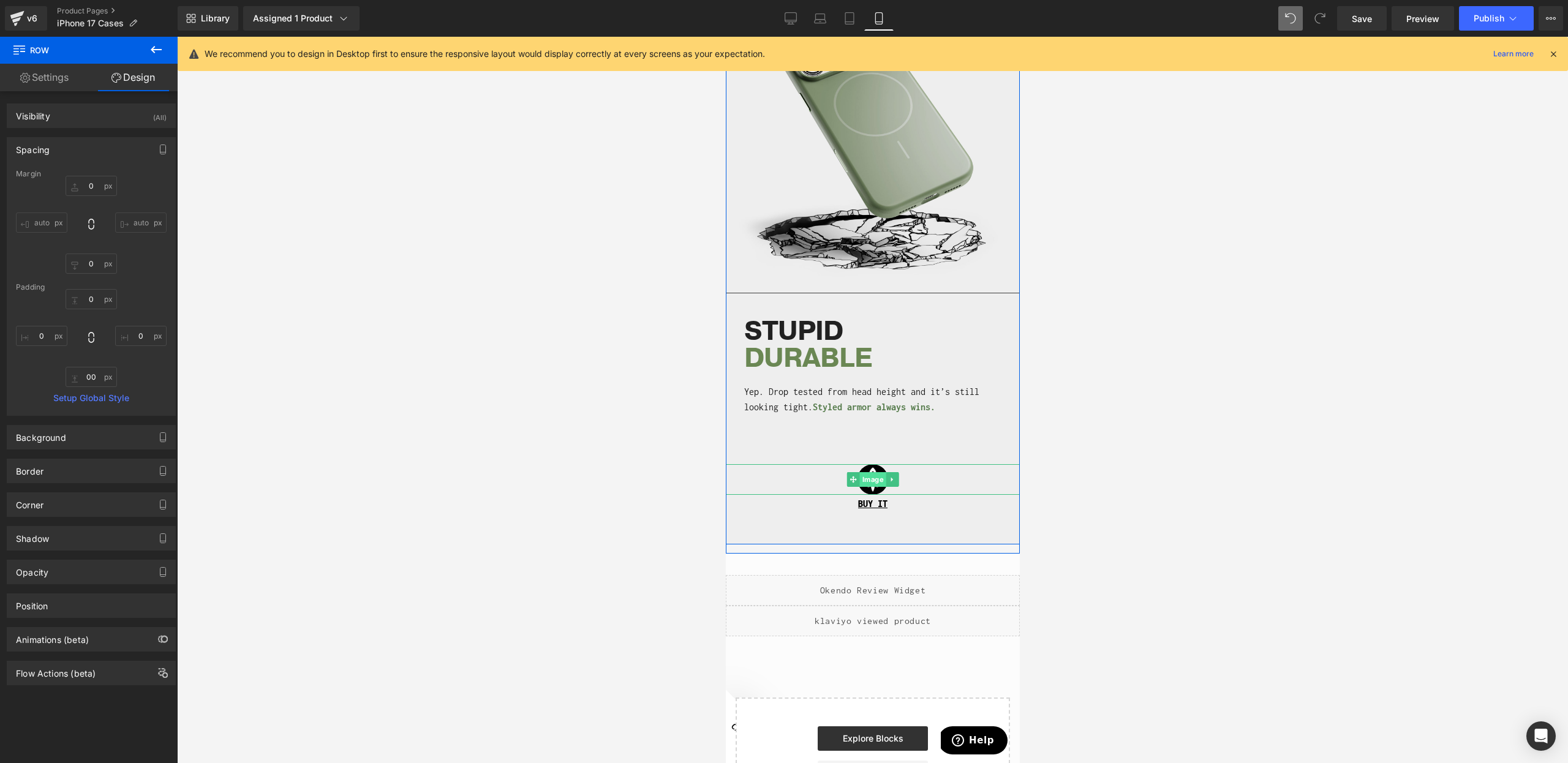
click at [870, 478] on span "Image" at bounding box center [873, 479] width 27 height 15
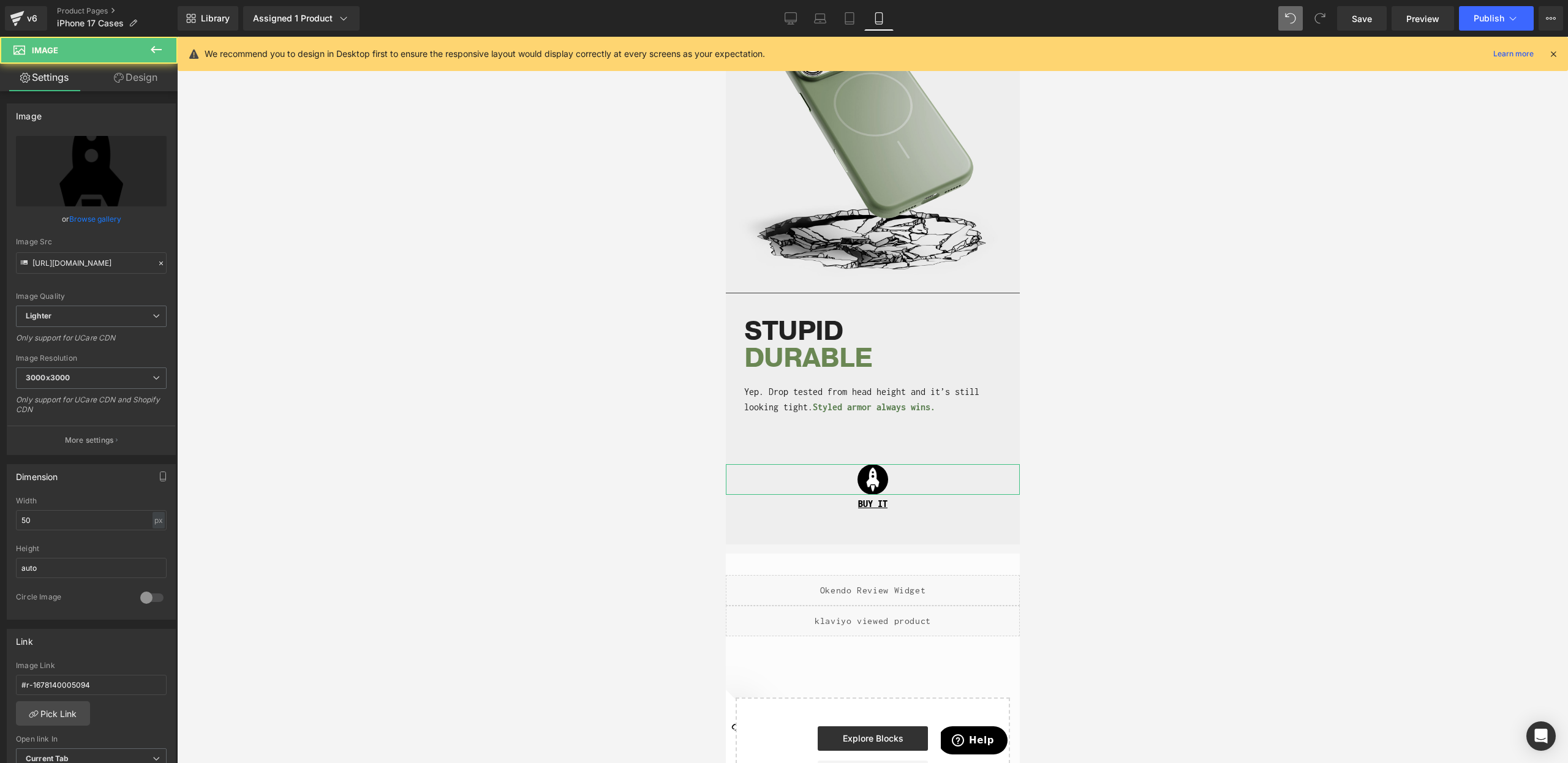
click at [148, 86] on link "Design" at bounding box center [135, 78] width 89 height 28
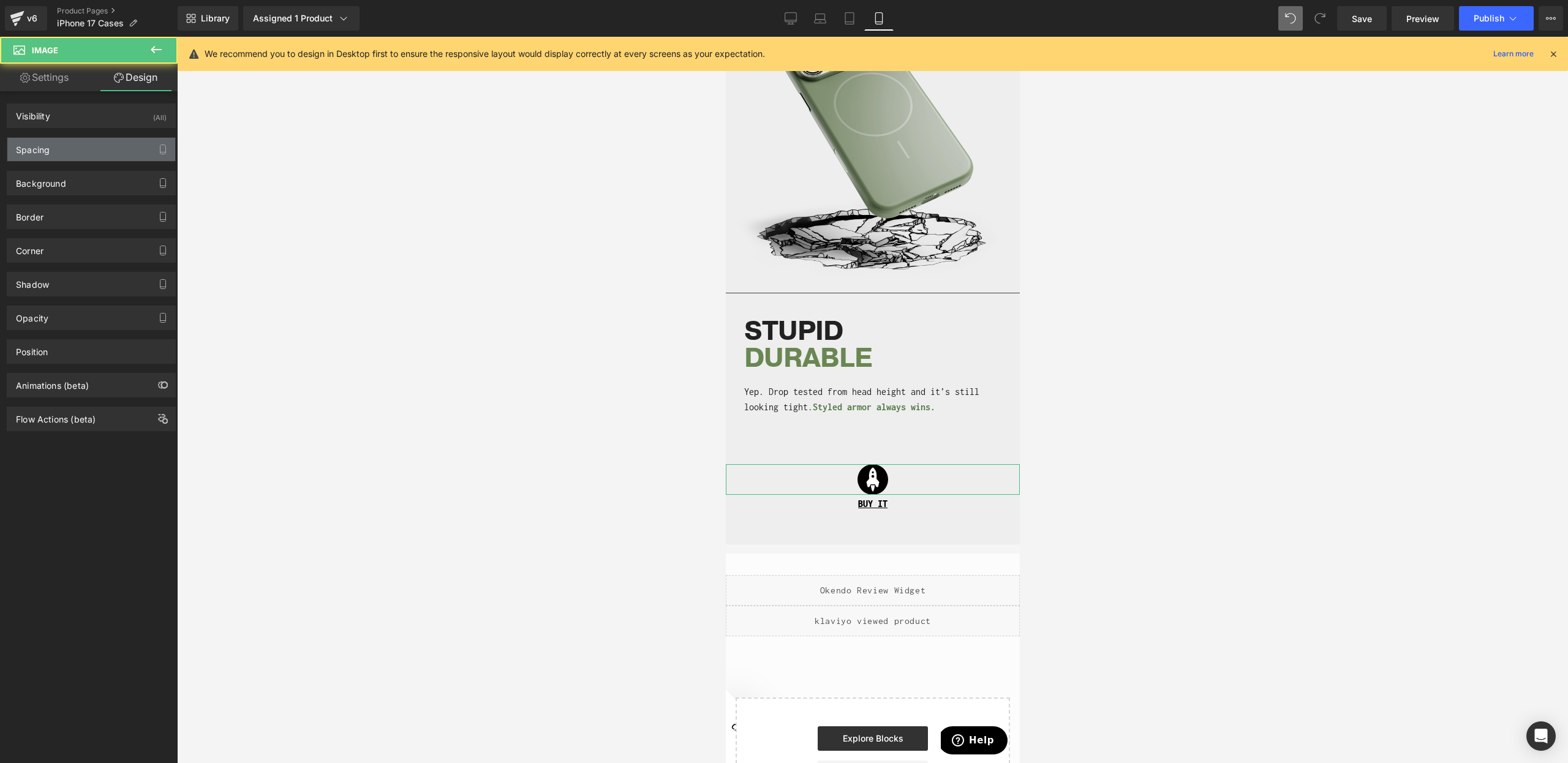
click at [101, 145] on div "Spacing" at bounding box center [91, 149] width 168 height 23
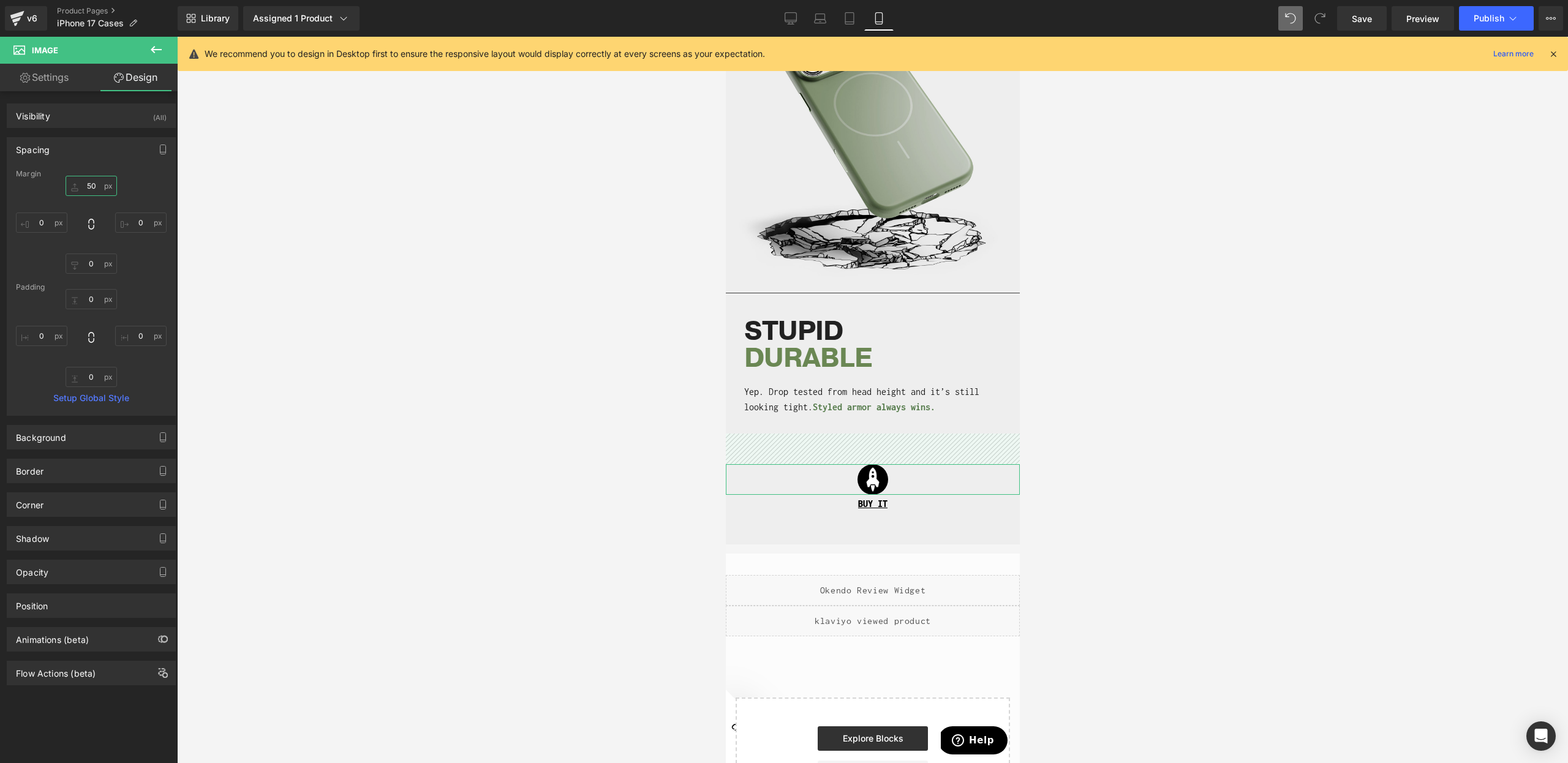
click at [89, 191] on input "50" at bounding box center [91, 185] width 52 height 20
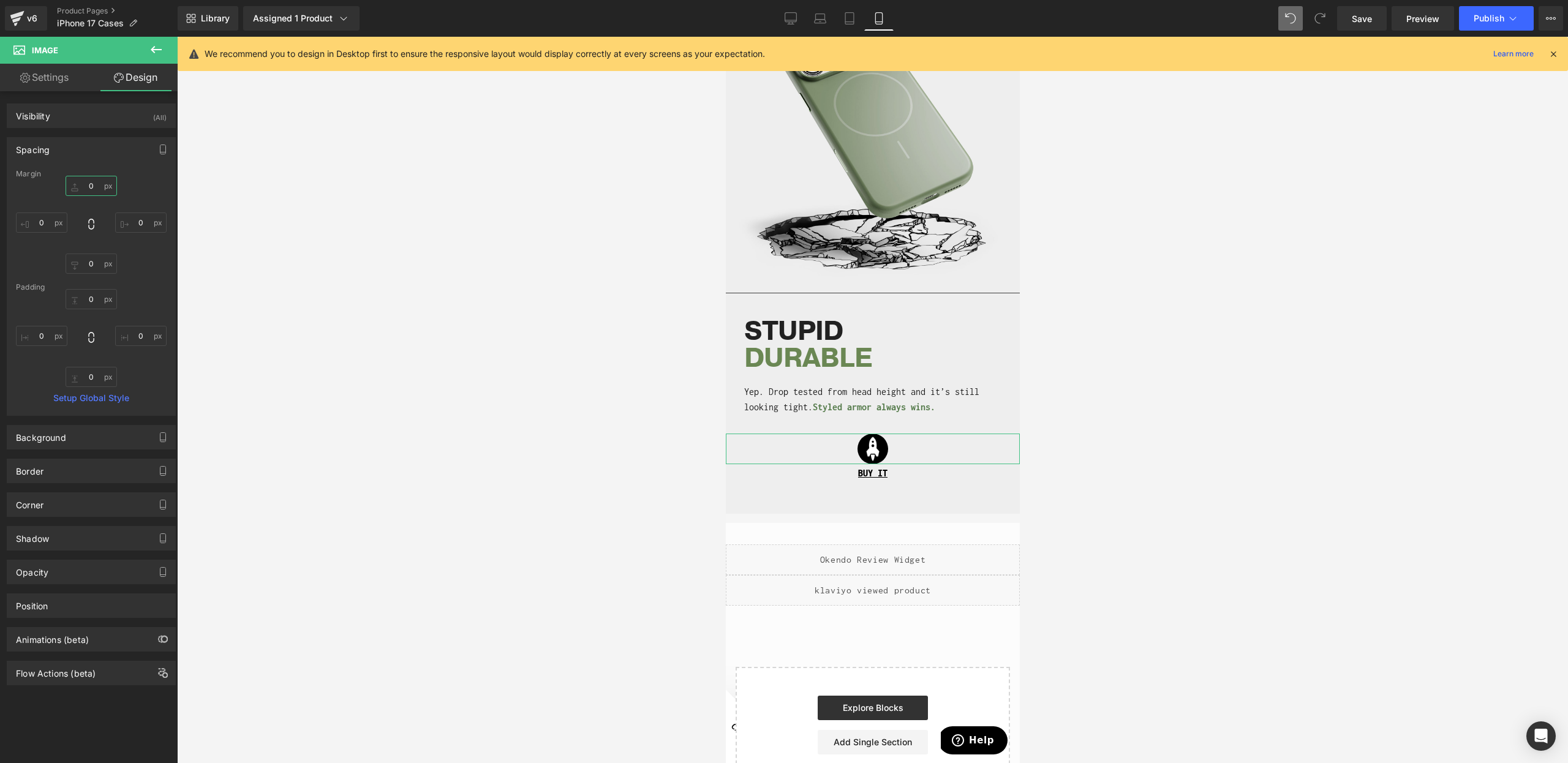
click at [89, 191] on input "0" at bounding box center [91, 185] width 52 height 20
type input "15"
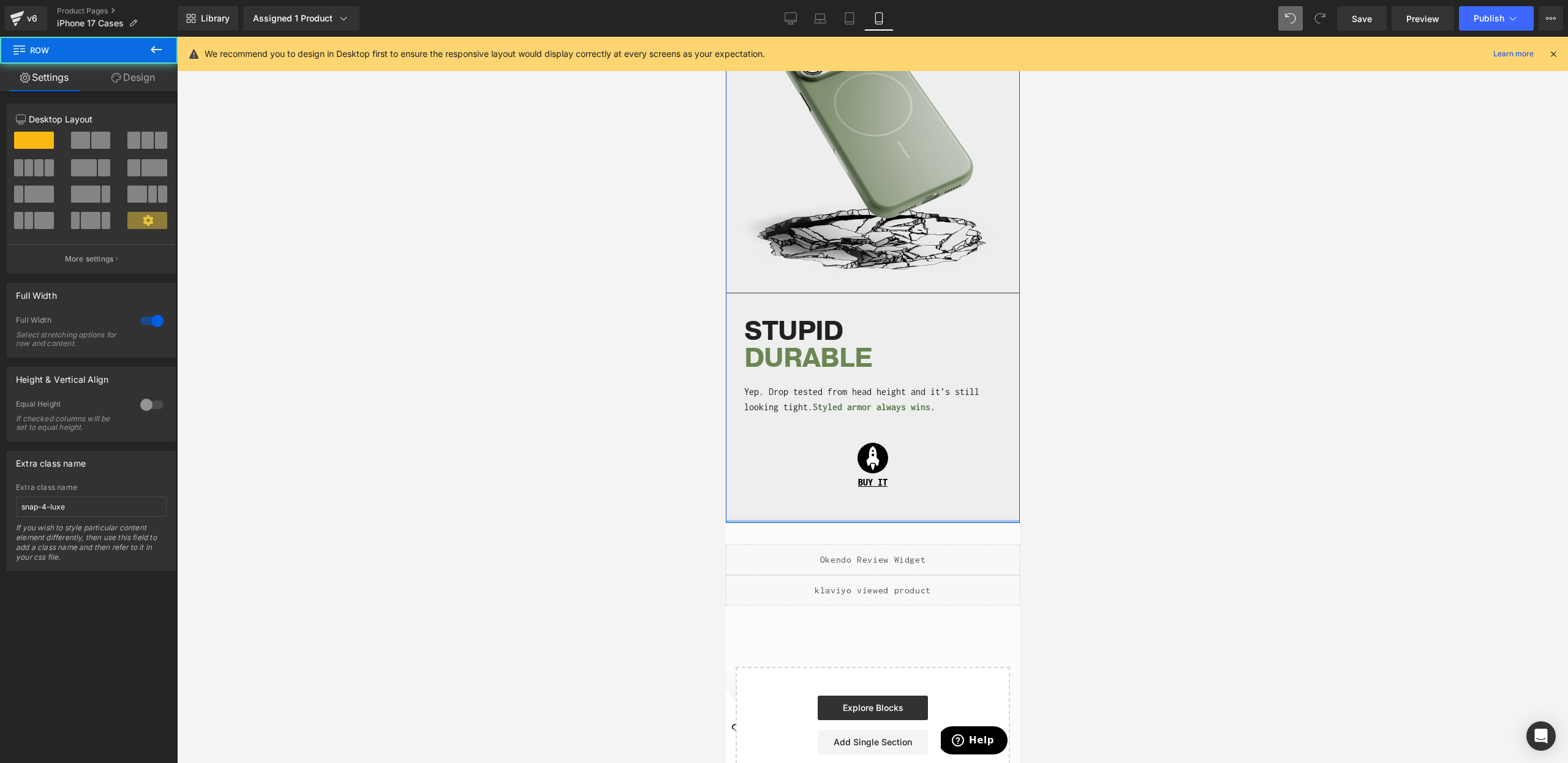
drag, startPoint x: 884, startPoint y: 529, endPoint x: 887, endPoint y: 510, distance: 19.2
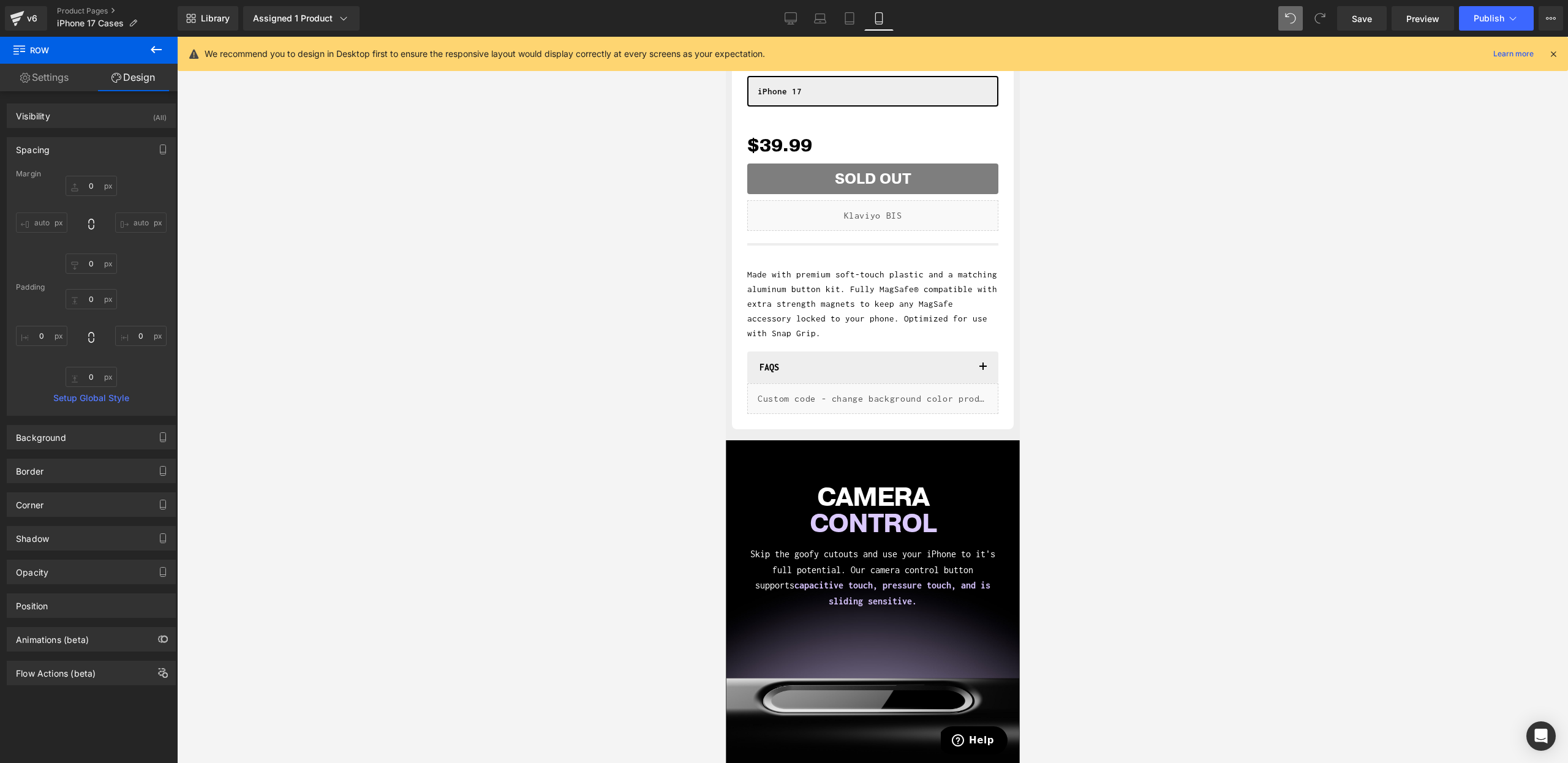
scroll to position [676, 0]
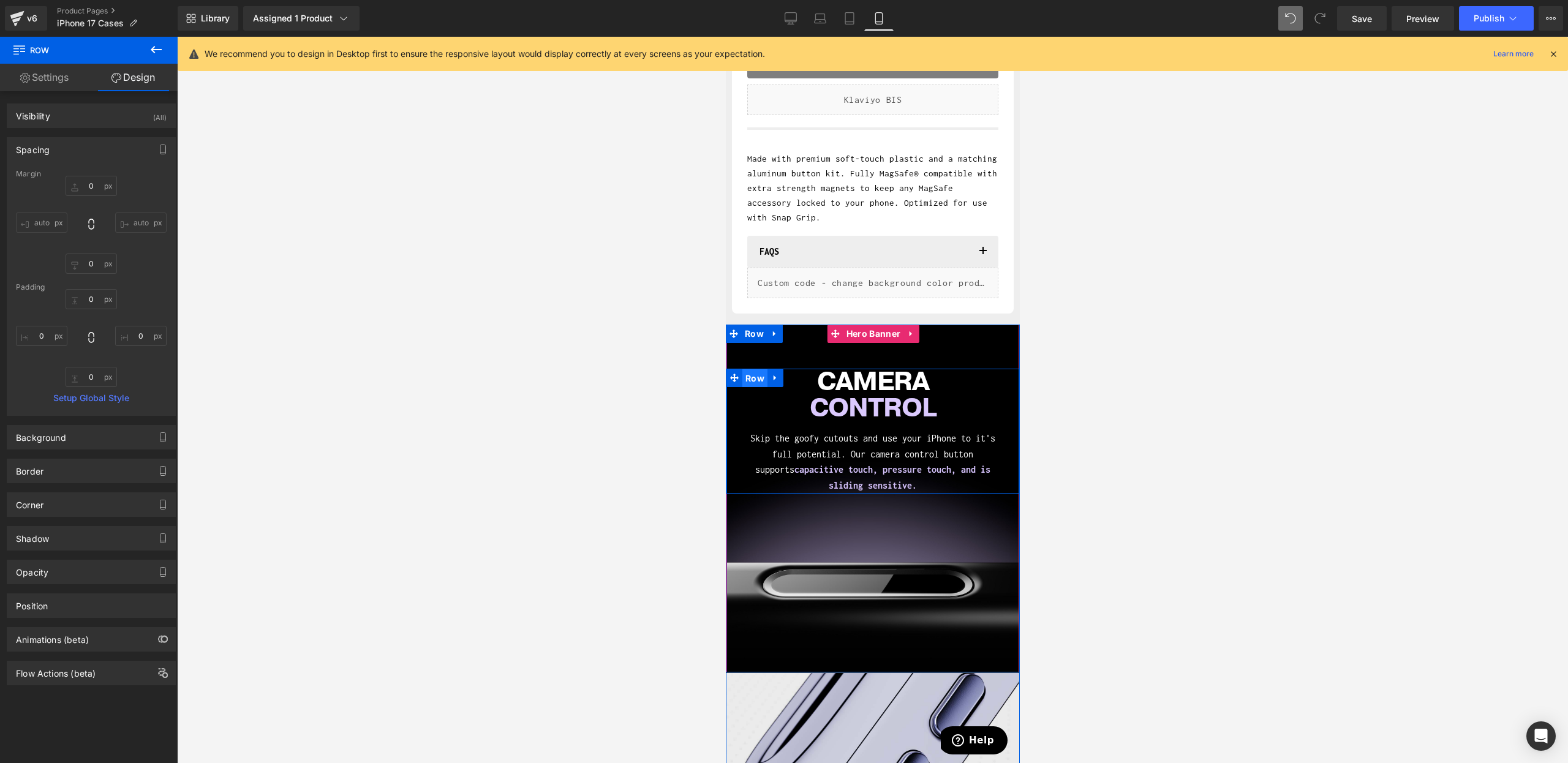
drag, startPoint x: 756, startPoint y: 375, endPoint x: 1204, endPoint y: 318, distance: 451.6
click at [756, 375] on span "Row" at bounding box center [754, 378] width 25 height 18
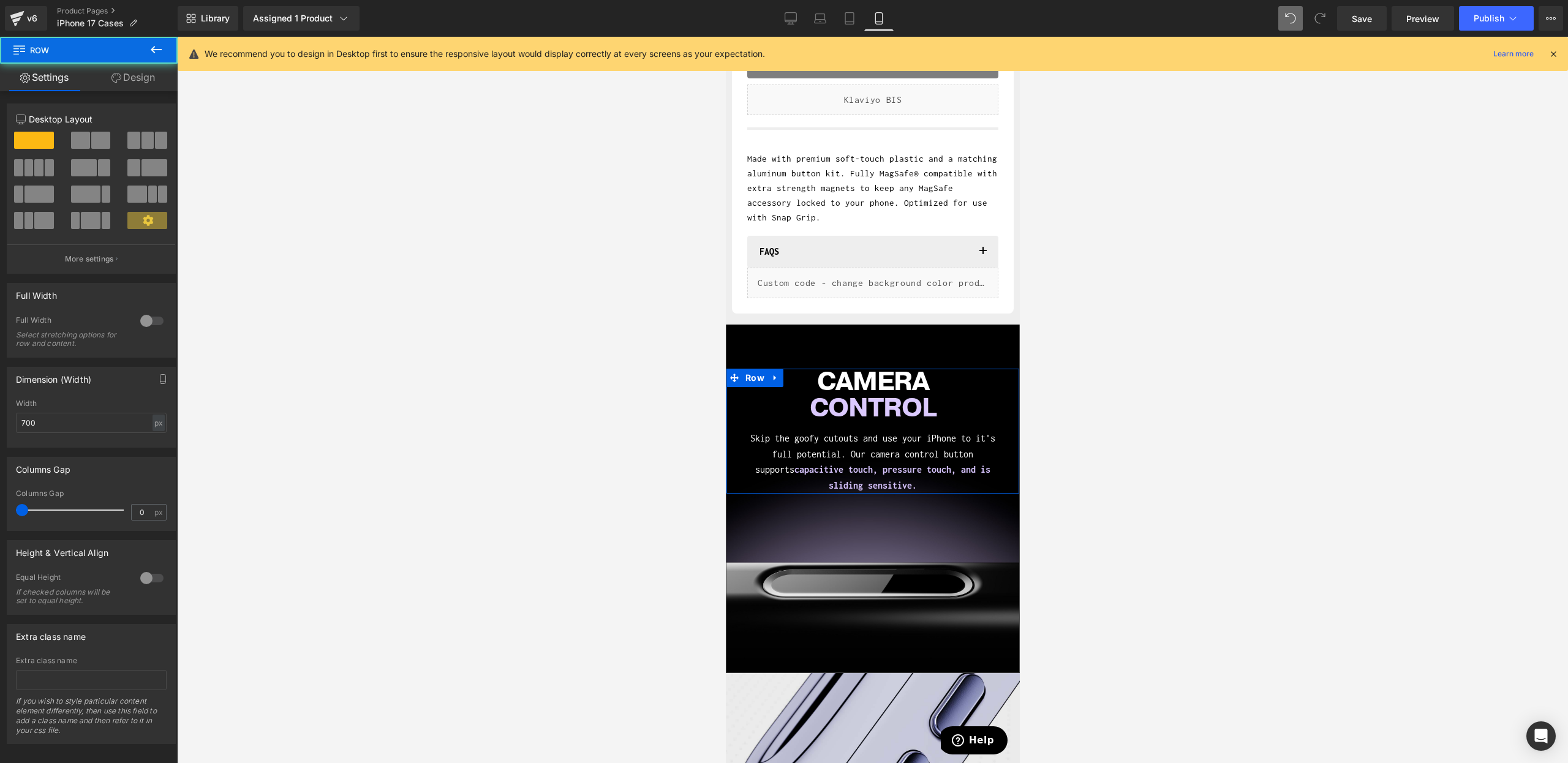
click at [147, 69] on link "Design" at bounding box center [133, 78] width 89 height 28
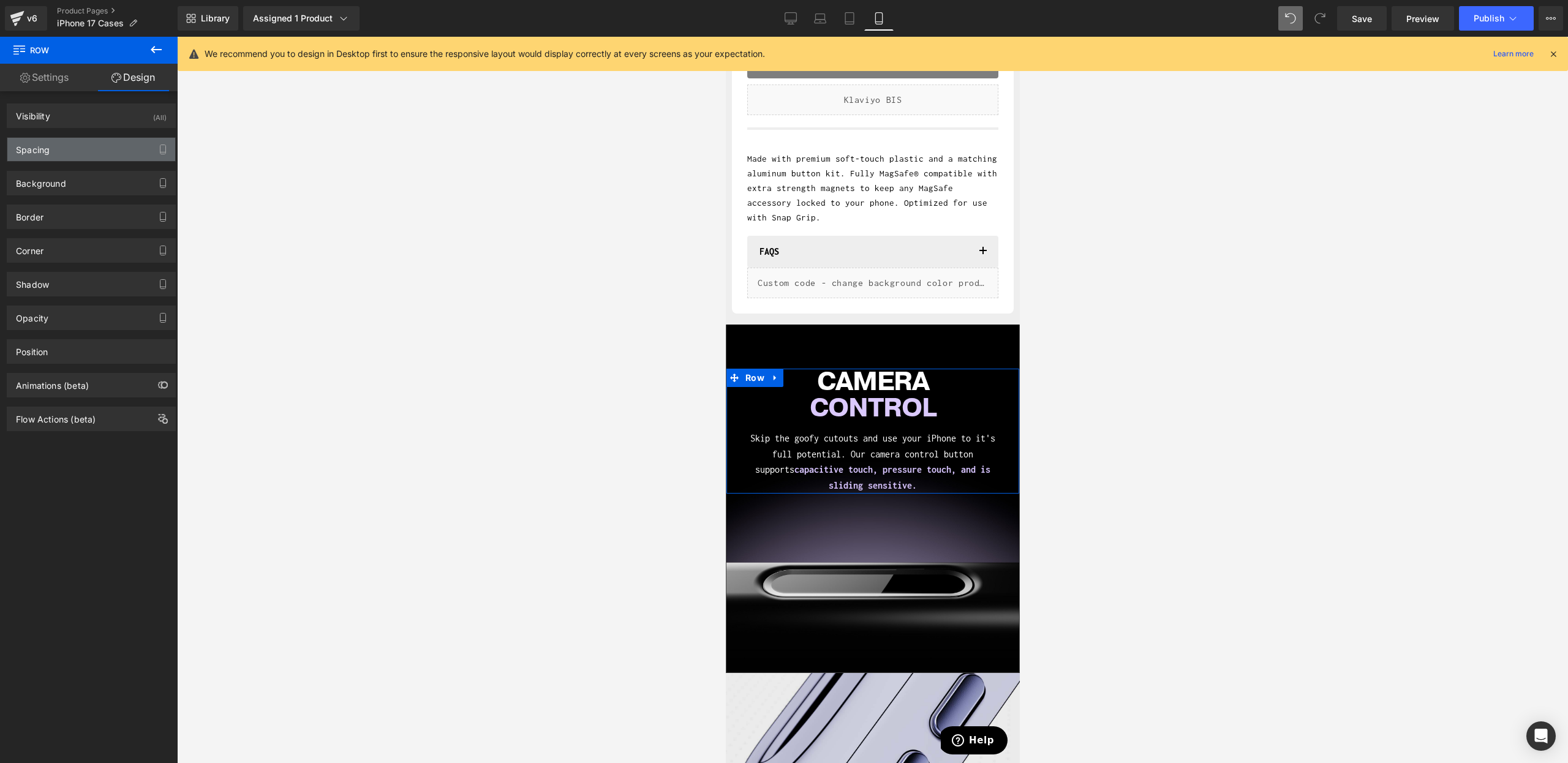
click at [63, 142] on div "Spacing" at bounding box center [91, 149] width 168 height 23
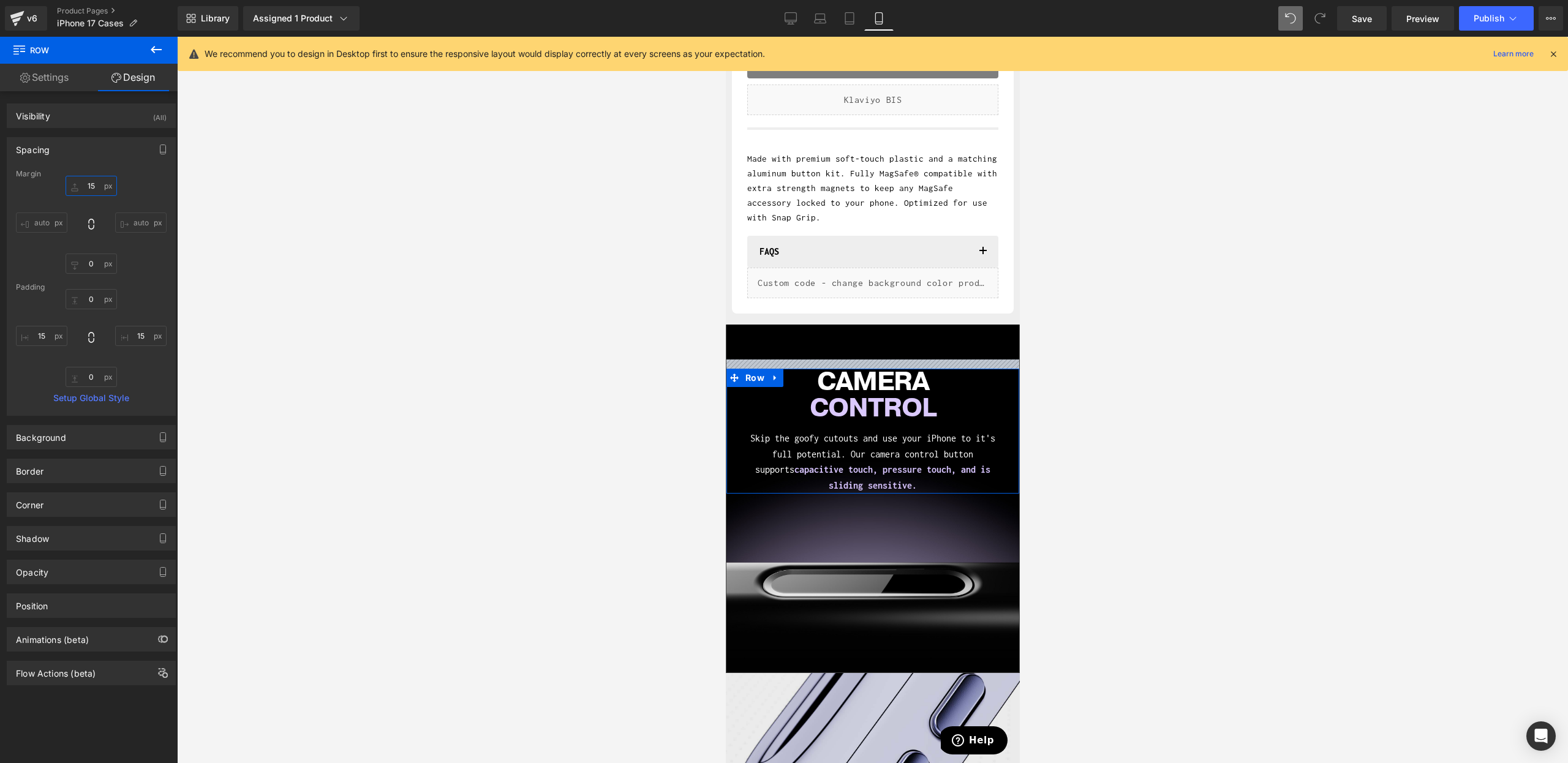
click at [84, 189] on input "text" at bounding box center [91, 185] width 52 height 20
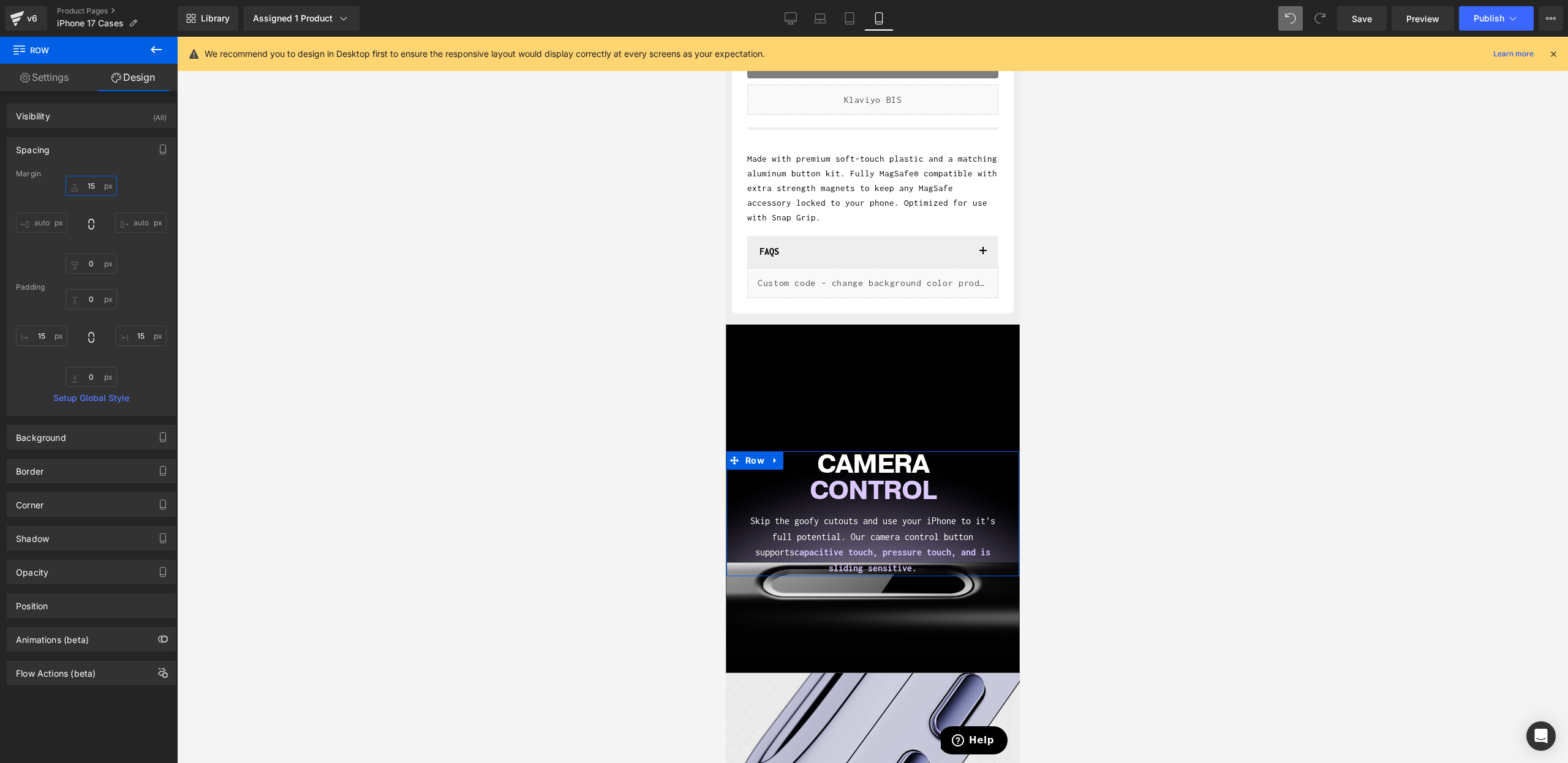
type input "1"
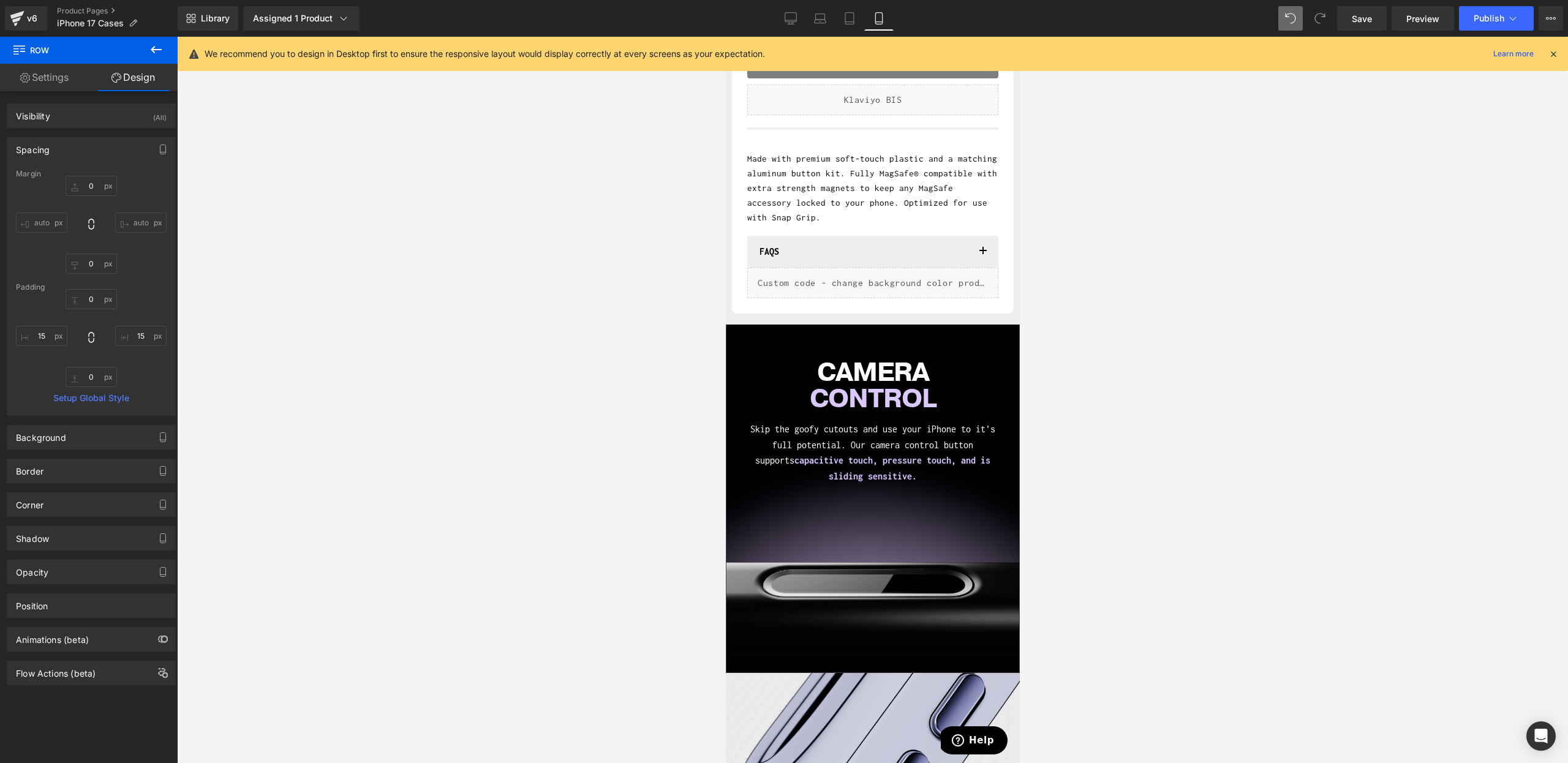
click at [1151, 516] on div at bounding box center [872, 400] width 1391 height 726
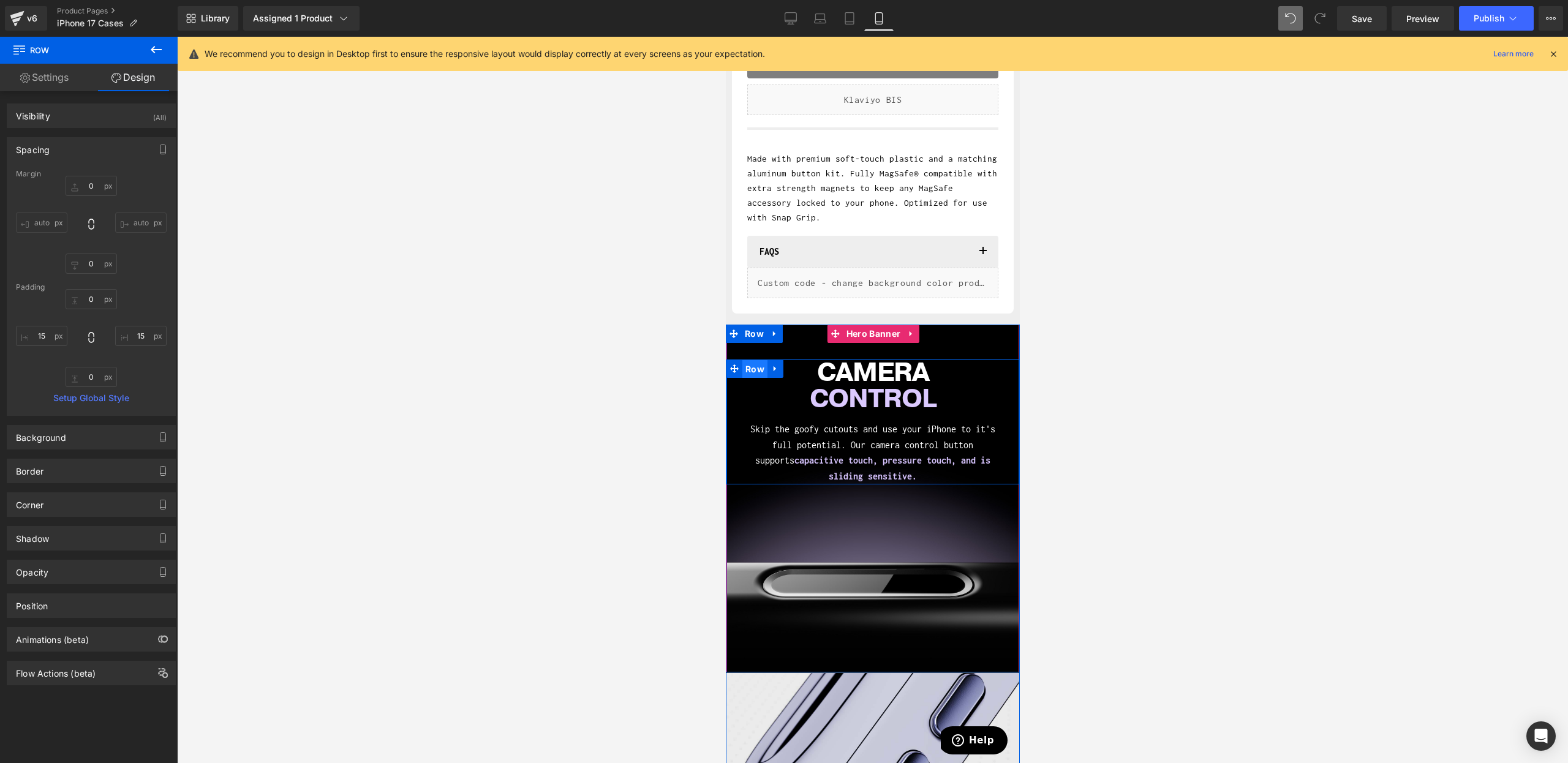
drag, startPoint x: 754, startPoint y: 373, endPoint x: 1293, endPoint y: 359, distance: 539.2
click at [754, 373] on span "Row" at bounding box center [754, 369] width 25 height 18
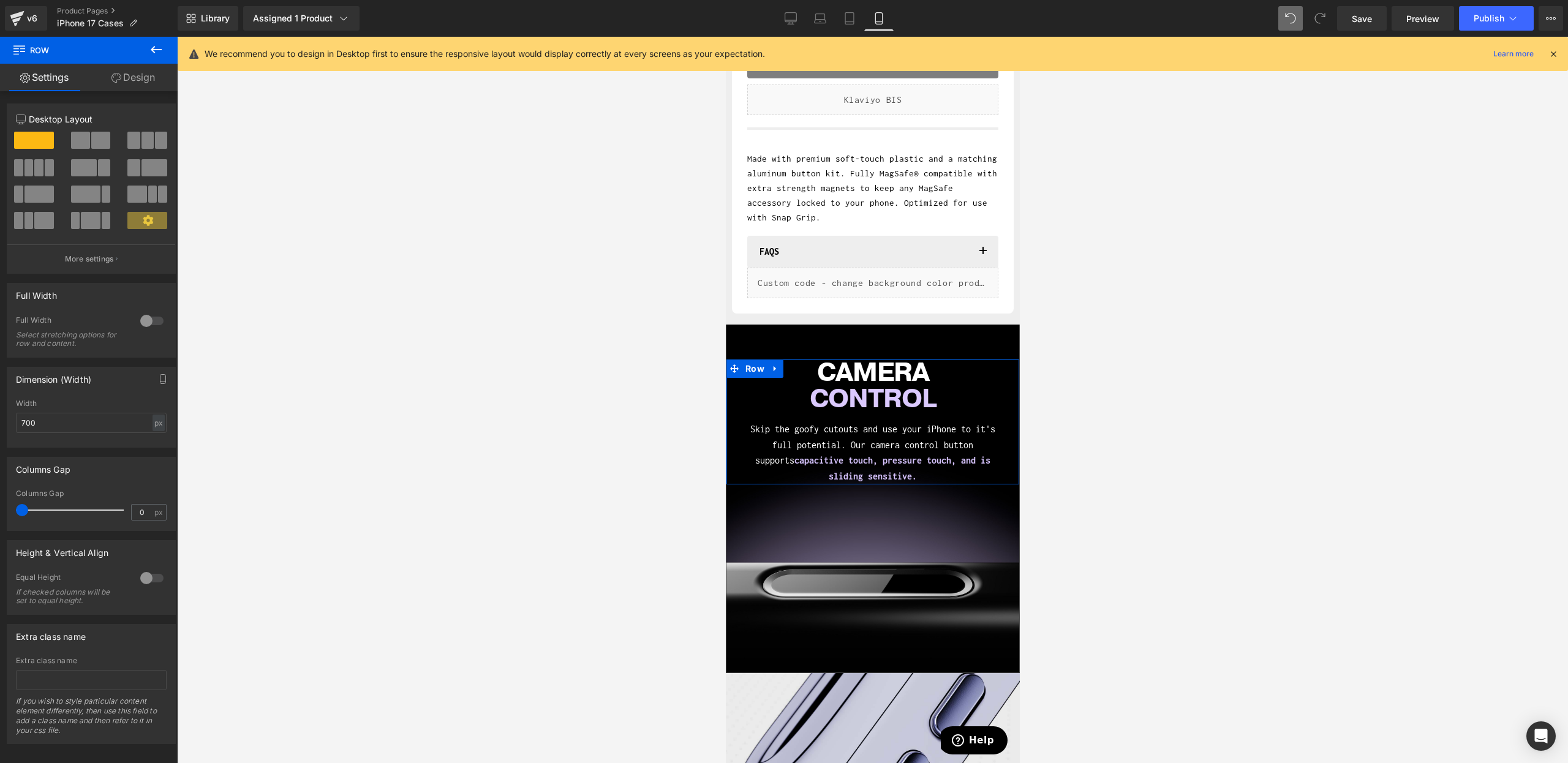
click at [120, 81] on link "Design" at bounding box center [133, 78] width 89 height 28
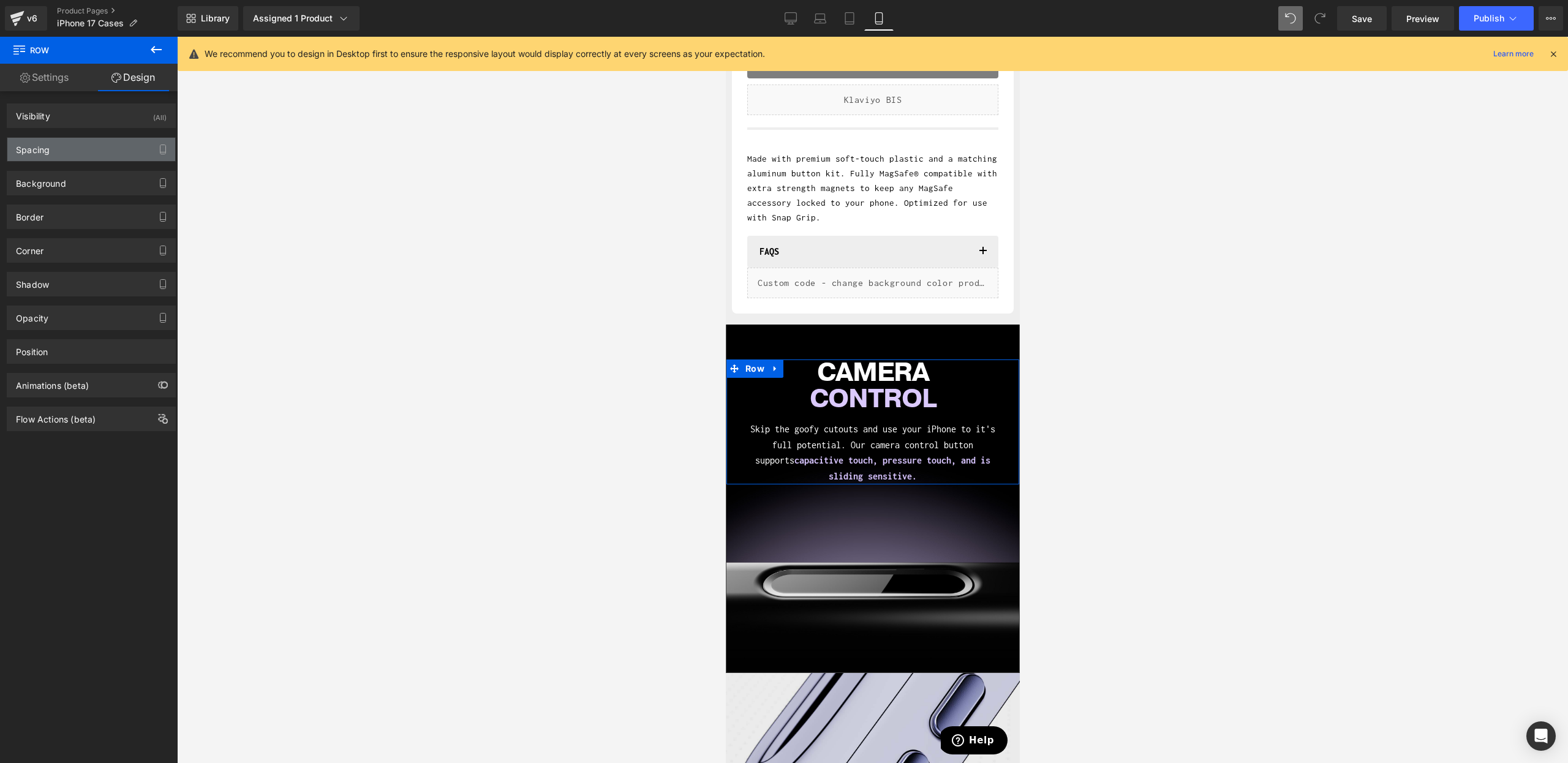
click at [48, 154] on div "Spacing" at bounding box center [32, 147] width 34 height 17
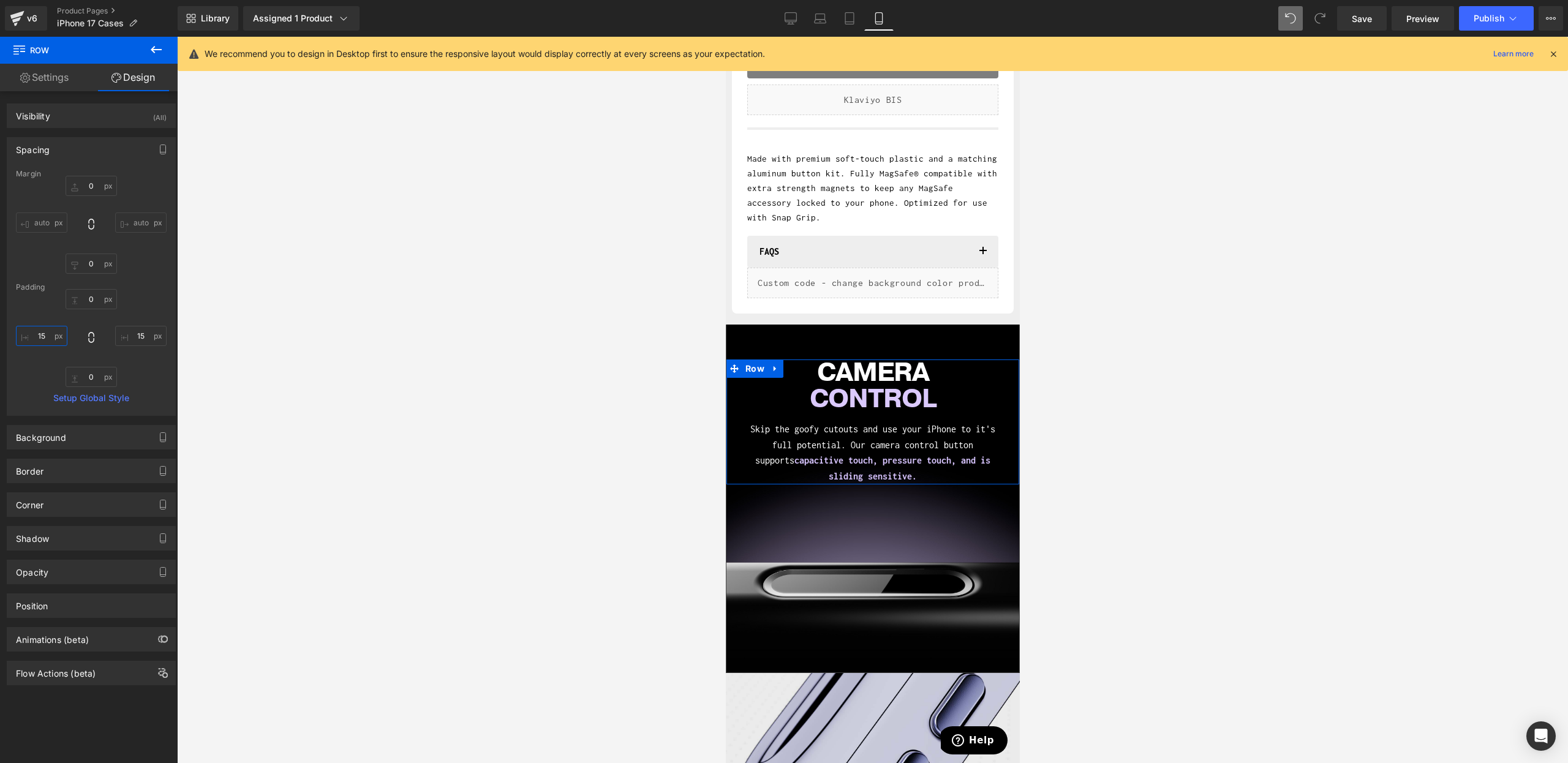
click at [39, 329] on input "15" at bounding box center [41, 335] width 52 height 20
type input "20"
click at [143, 326] on input "15" at bounding box center [141, 335] width 52 height 20
type input "20"
click at [70, 172] on div "Margin" at bounding box center [91, 174] width 151 height 9
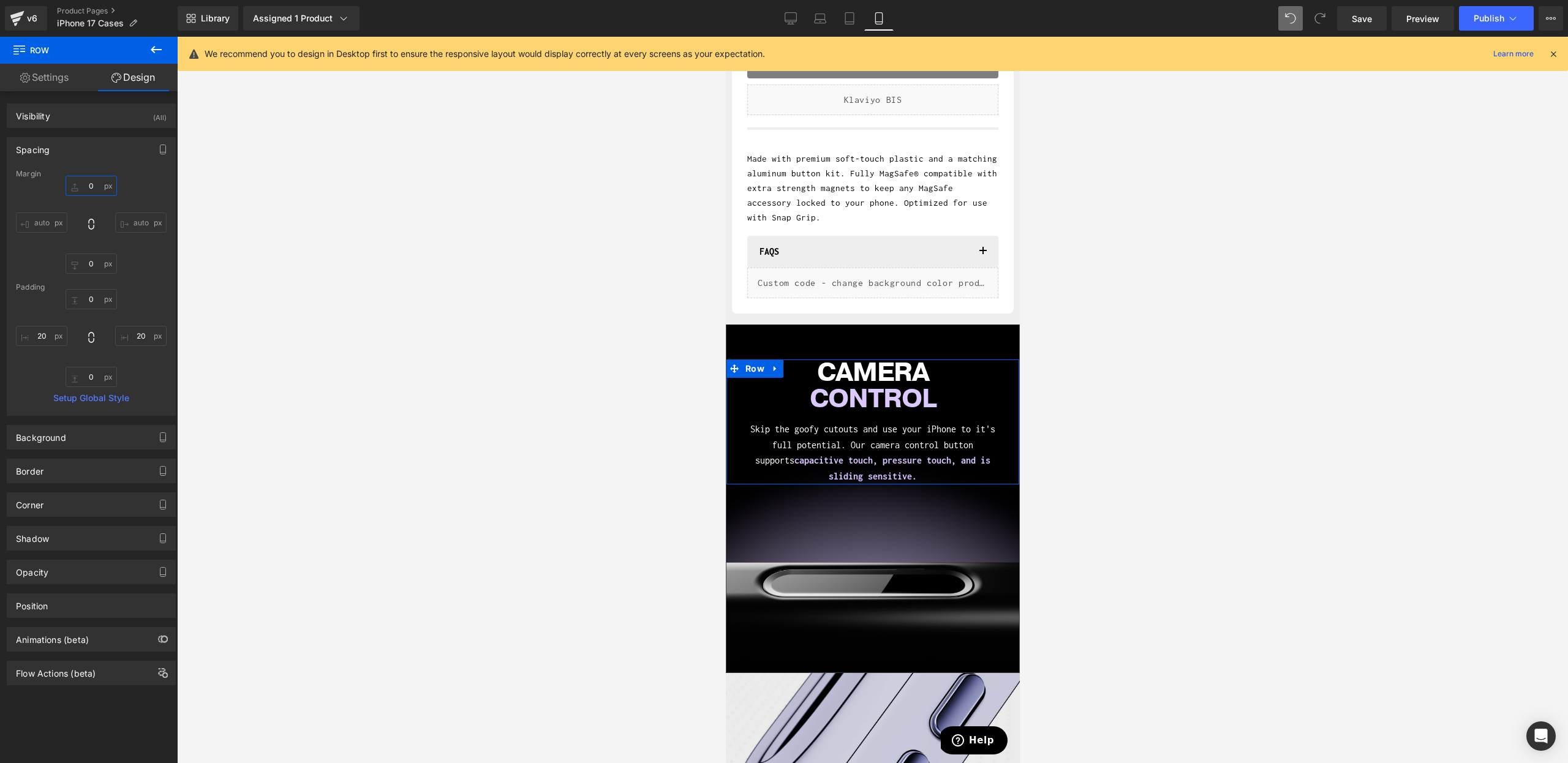
click at [85, 184] on input "0" at bounding box center [91, 185] width 52 height 20
type input "5"
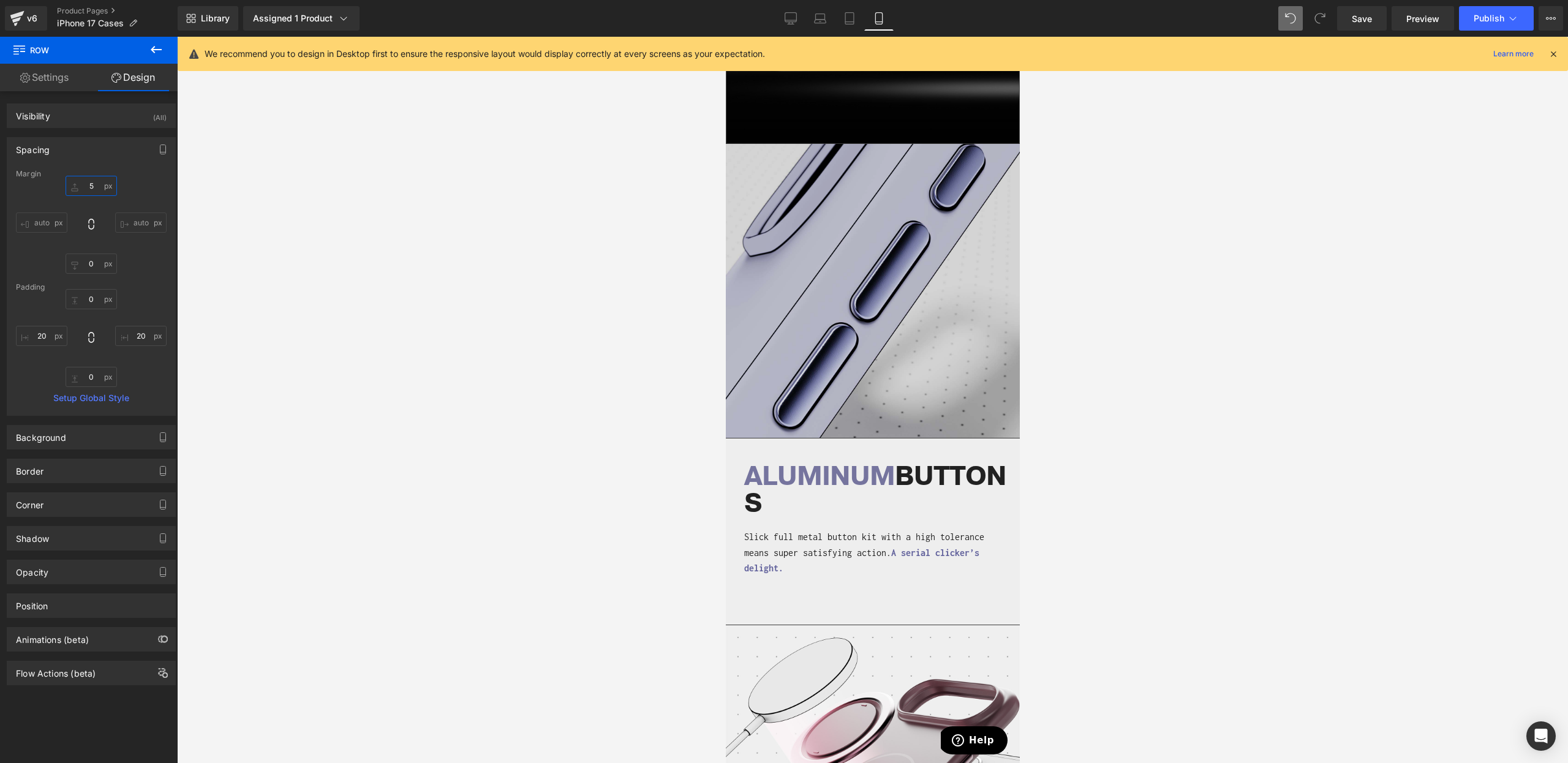
scroll to position [1246, 0]
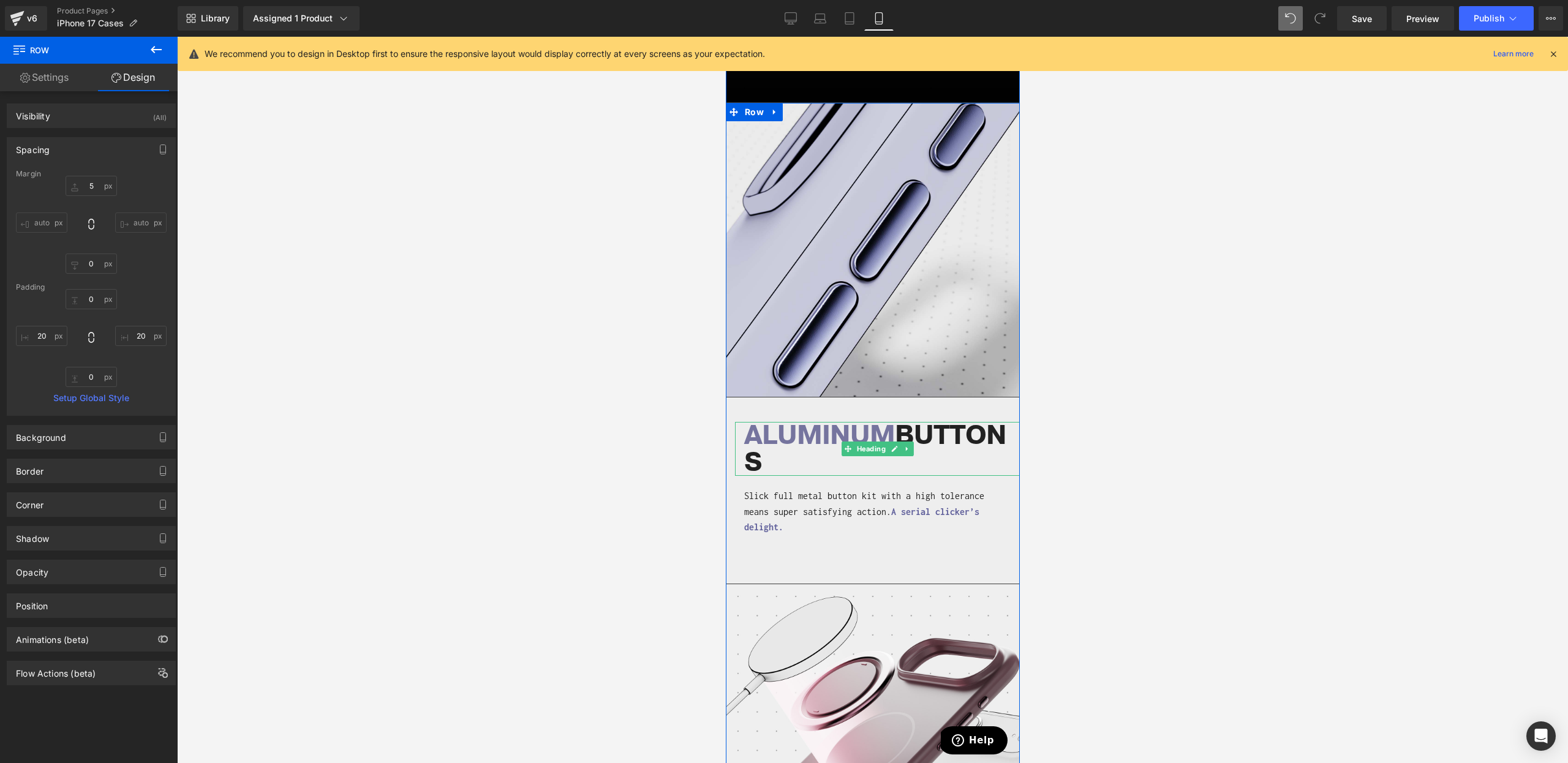
click at [790, 451] on h1 "ALUMINUM BUTTONS" at bounding box center [876, 448] width 267 height 54
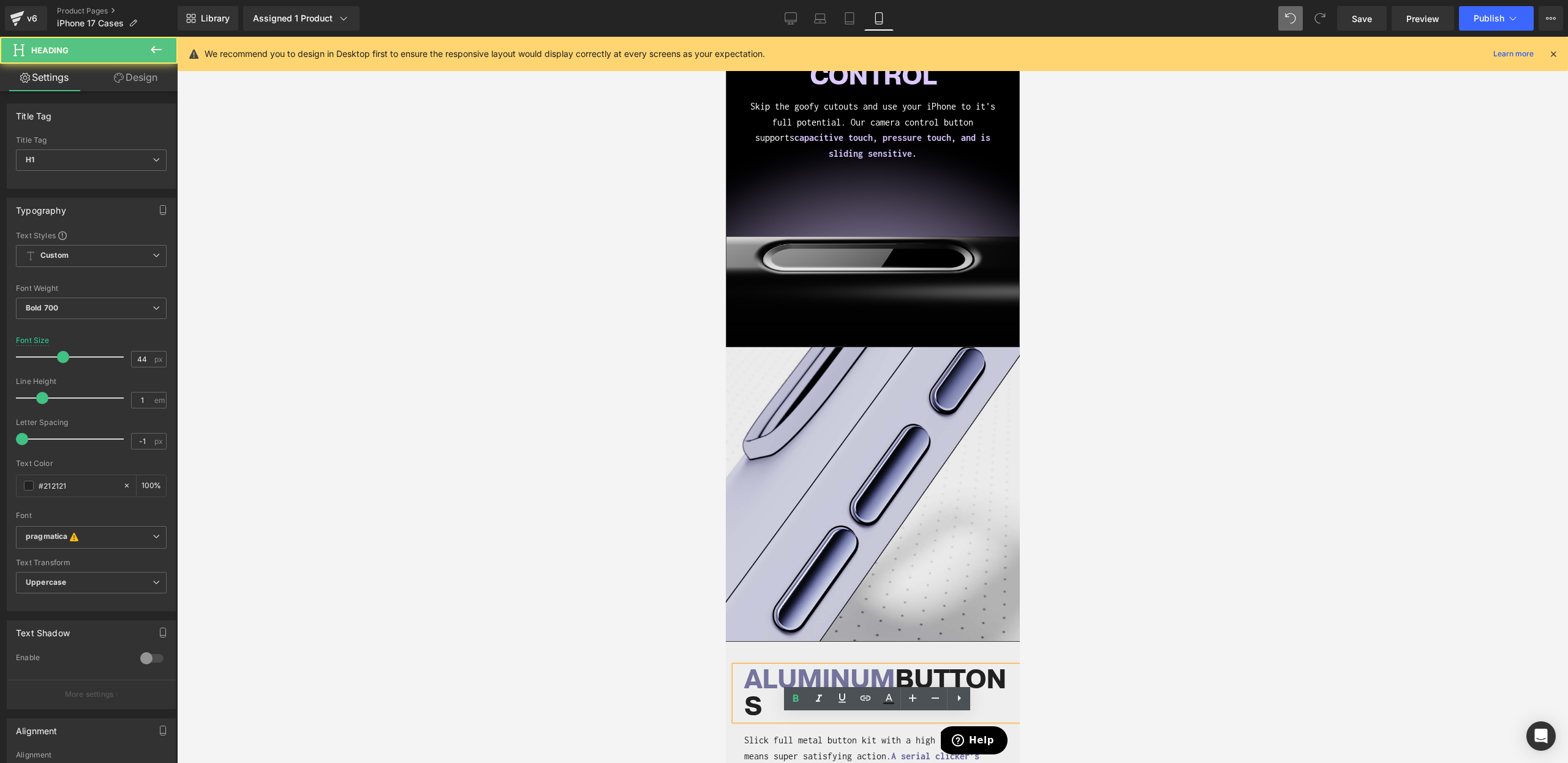
scroll to position [688, 0]
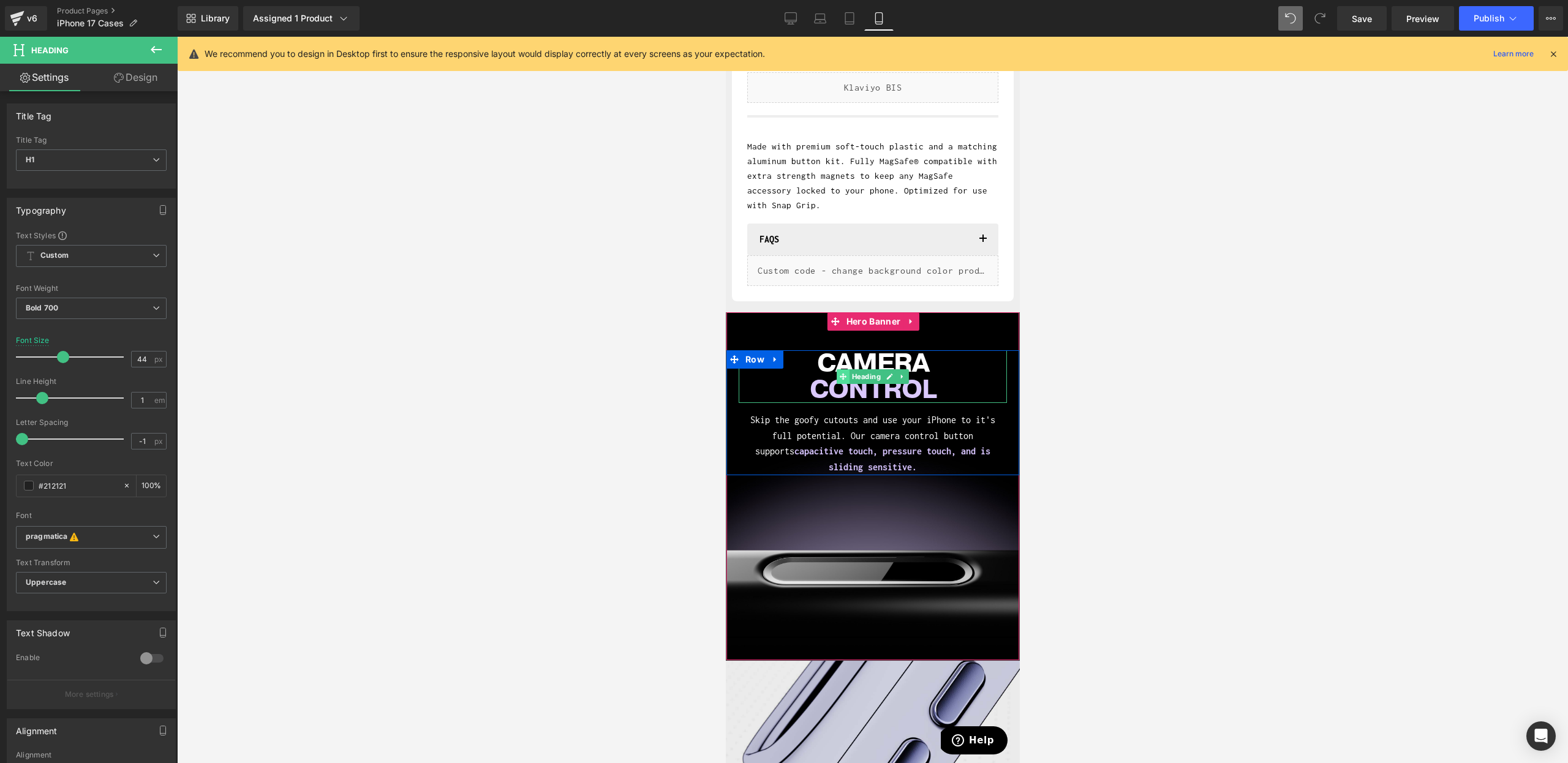
click at [837, 379] on span at bounding box center [843, 376] width 13 height 15
click at [62, 356] on span at bounding box center [63, 357] width 12 height 12
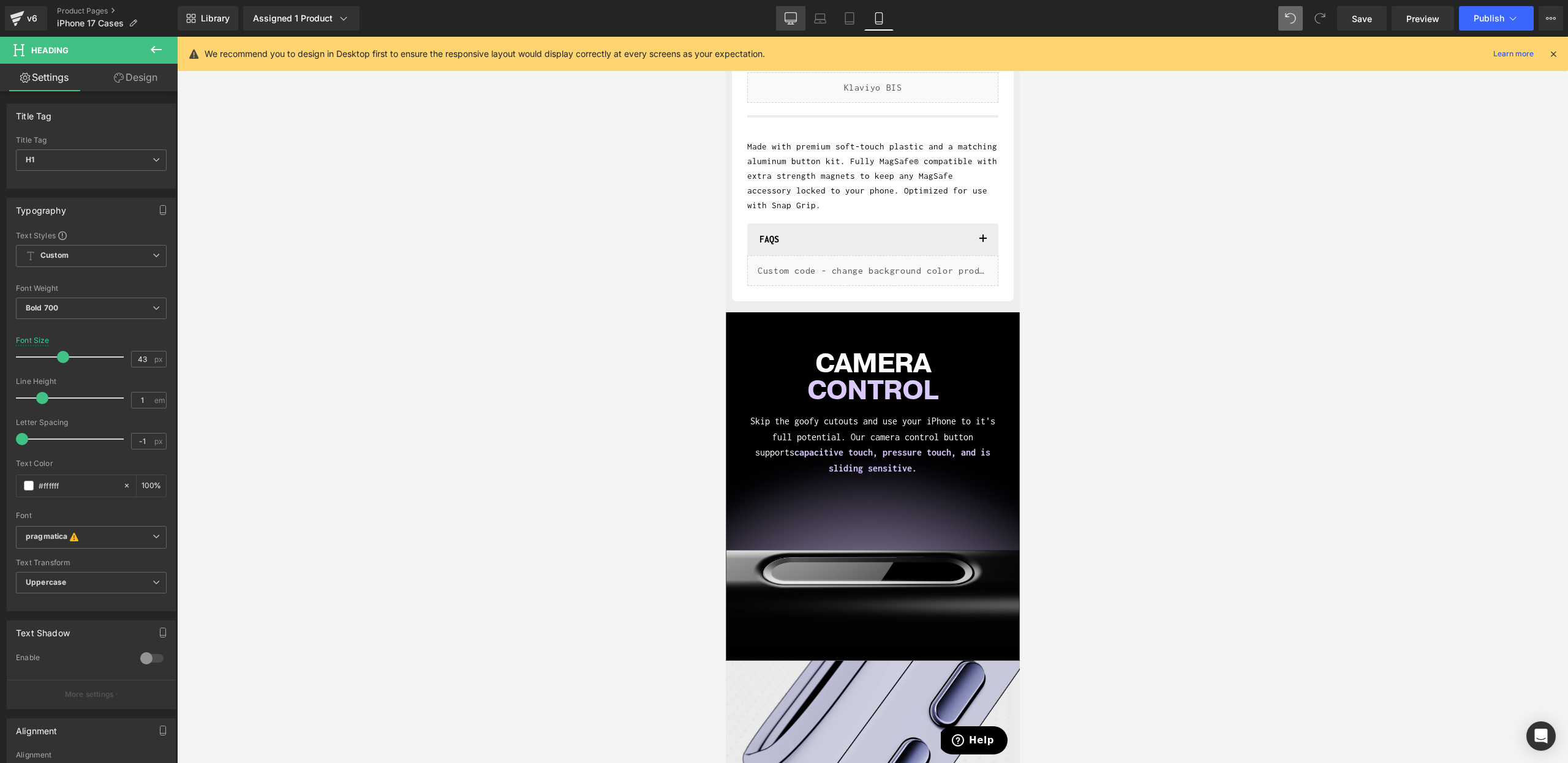
click at [800, 30] on link "Desktop" at bounding box center [791, 18] width 29 height 24
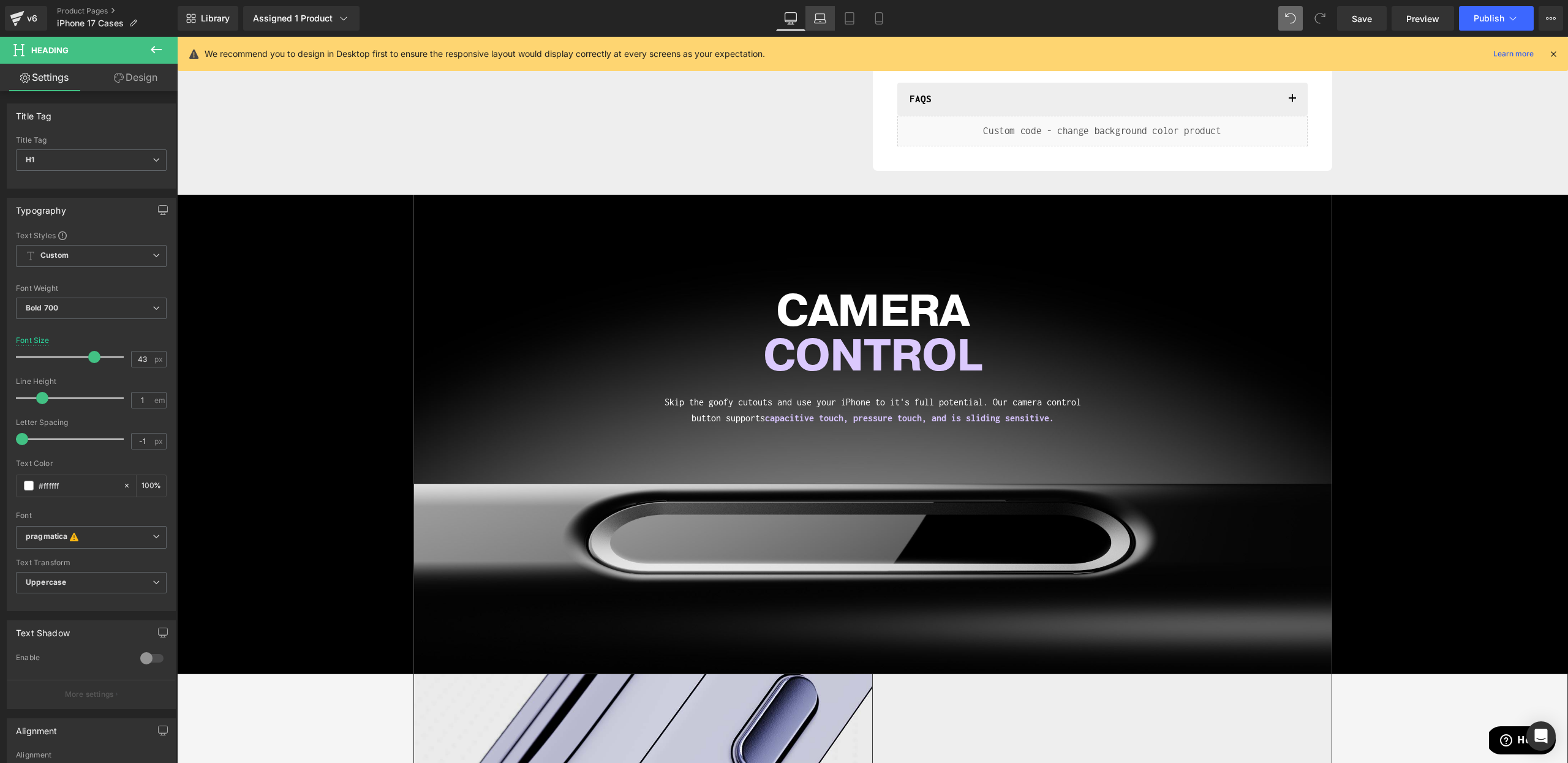
click at [811, 23] on link "Laptop" at bounding box center [820, 18] width 29 height 24
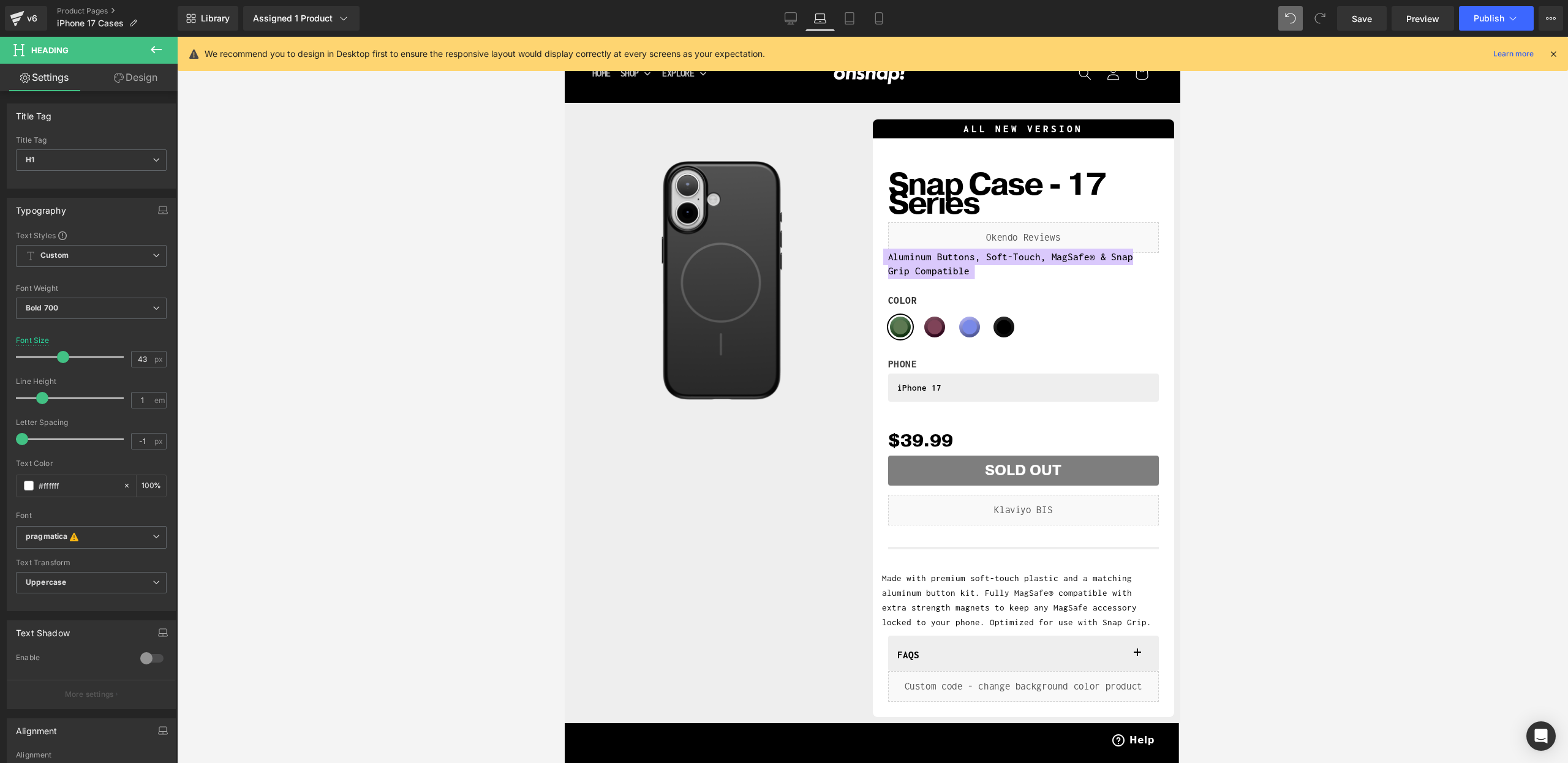
scroll to position [0, 0]
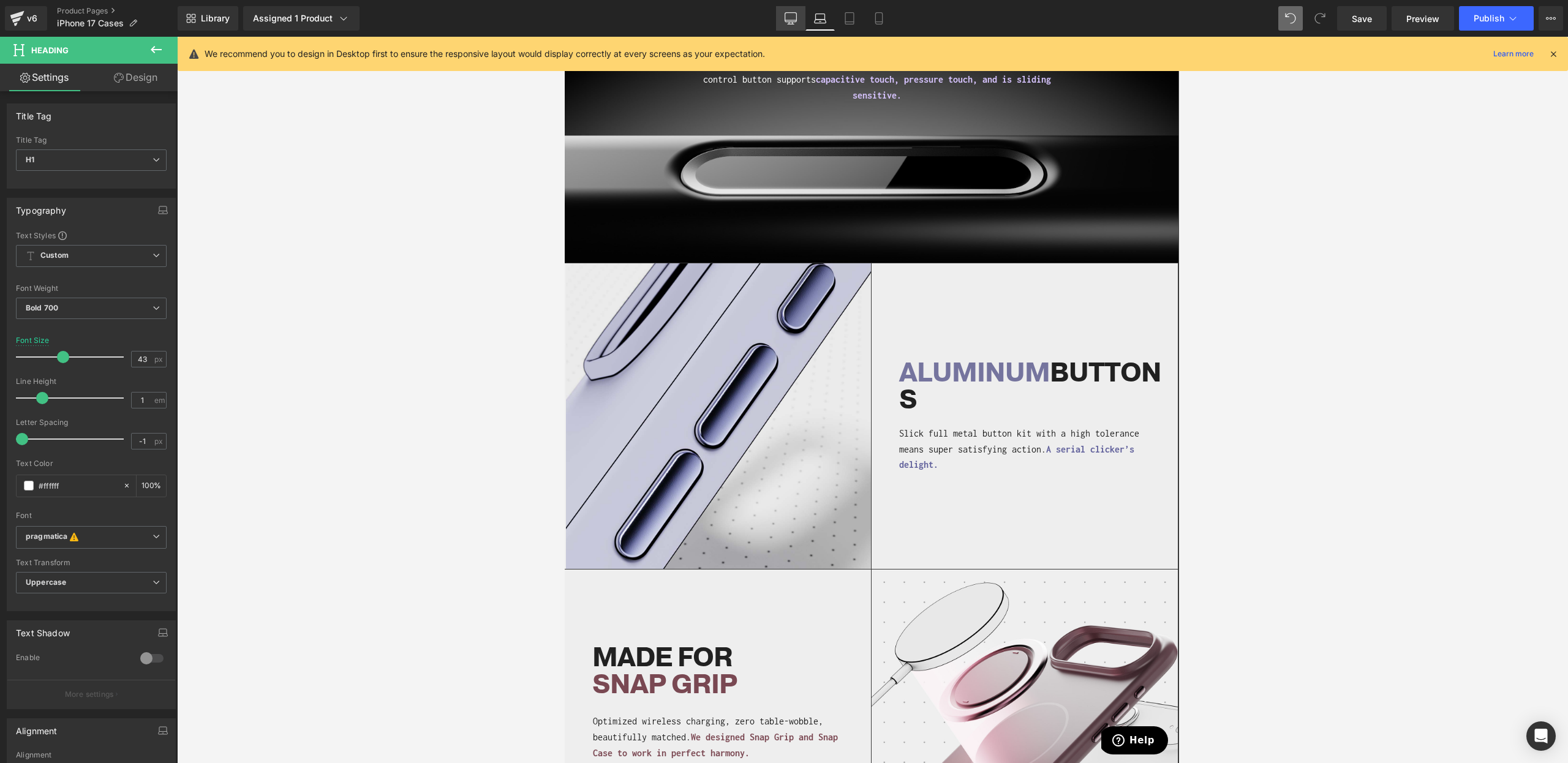
click at [787, 21] on icon at bounding box center [791, 18] width 12 height 12
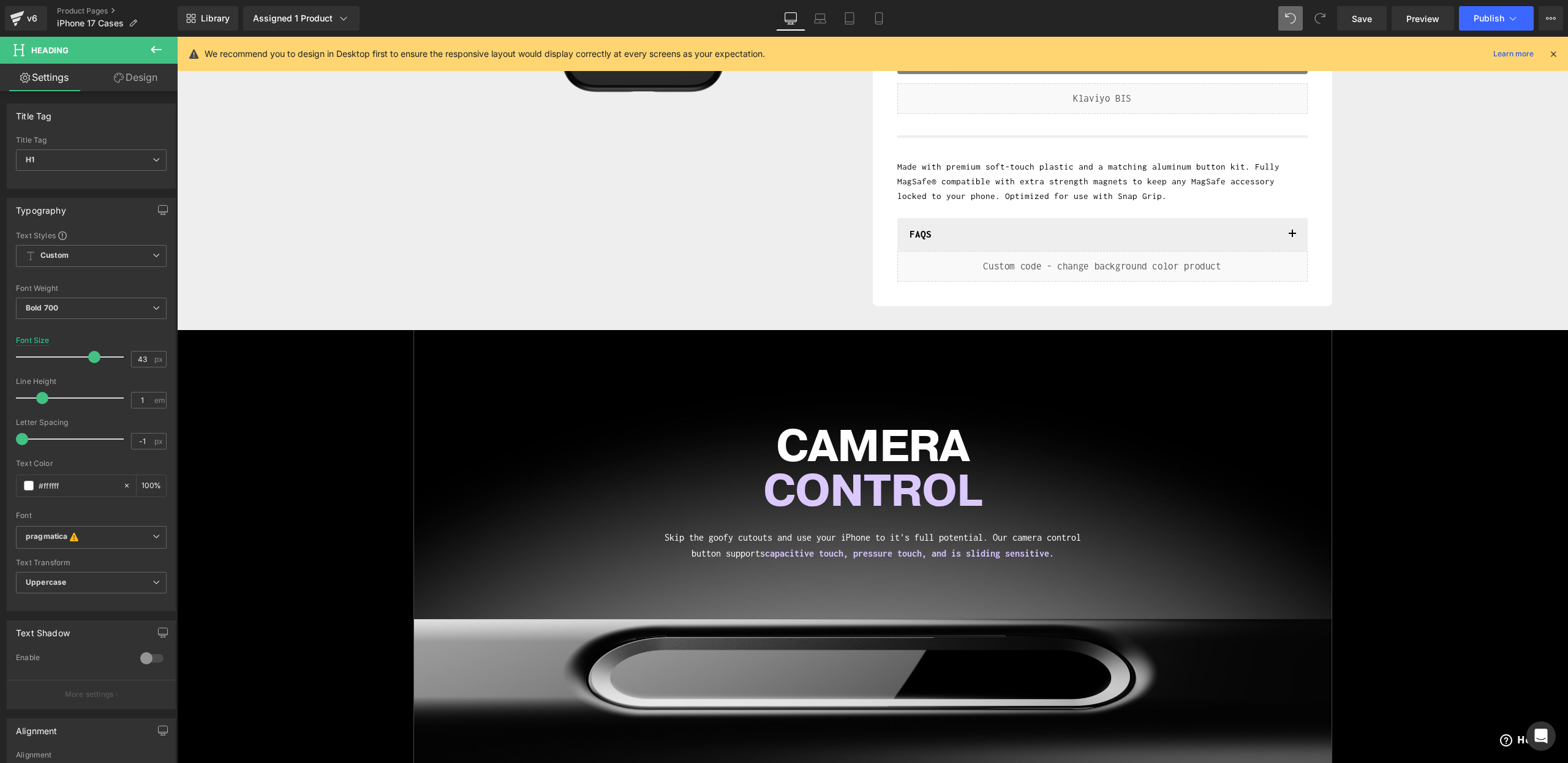
scroll to position [295, 0]
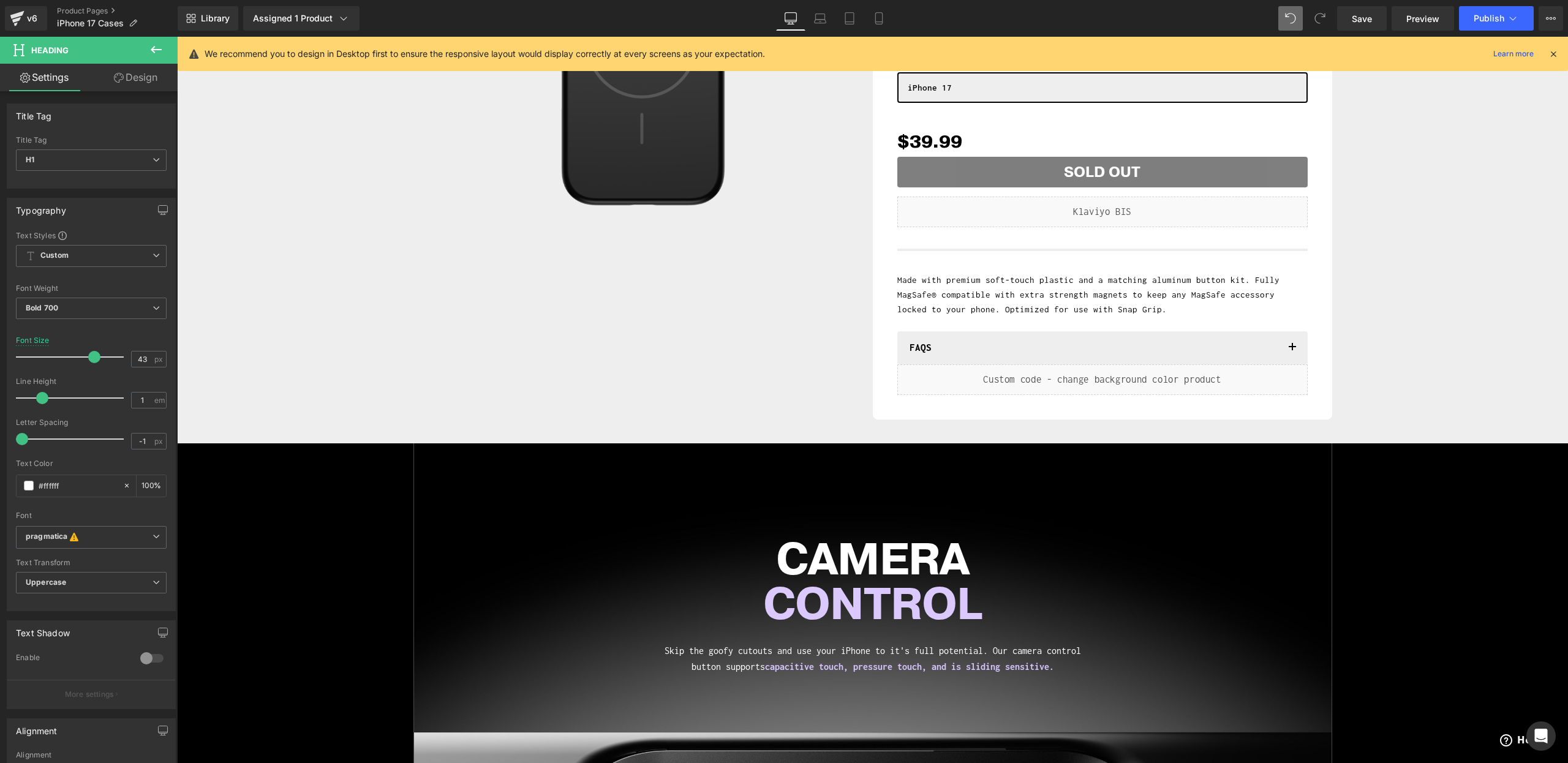
click at [817, 32] on div "Library Assigned 1 Product Product Preview Snap Case - 17 Series Manage assigne…" at bounding box center [873, 18] width 1390 height 37
click at [882, 25] on link "Mobile" at bounding box center [879, 18] width 29 height 24
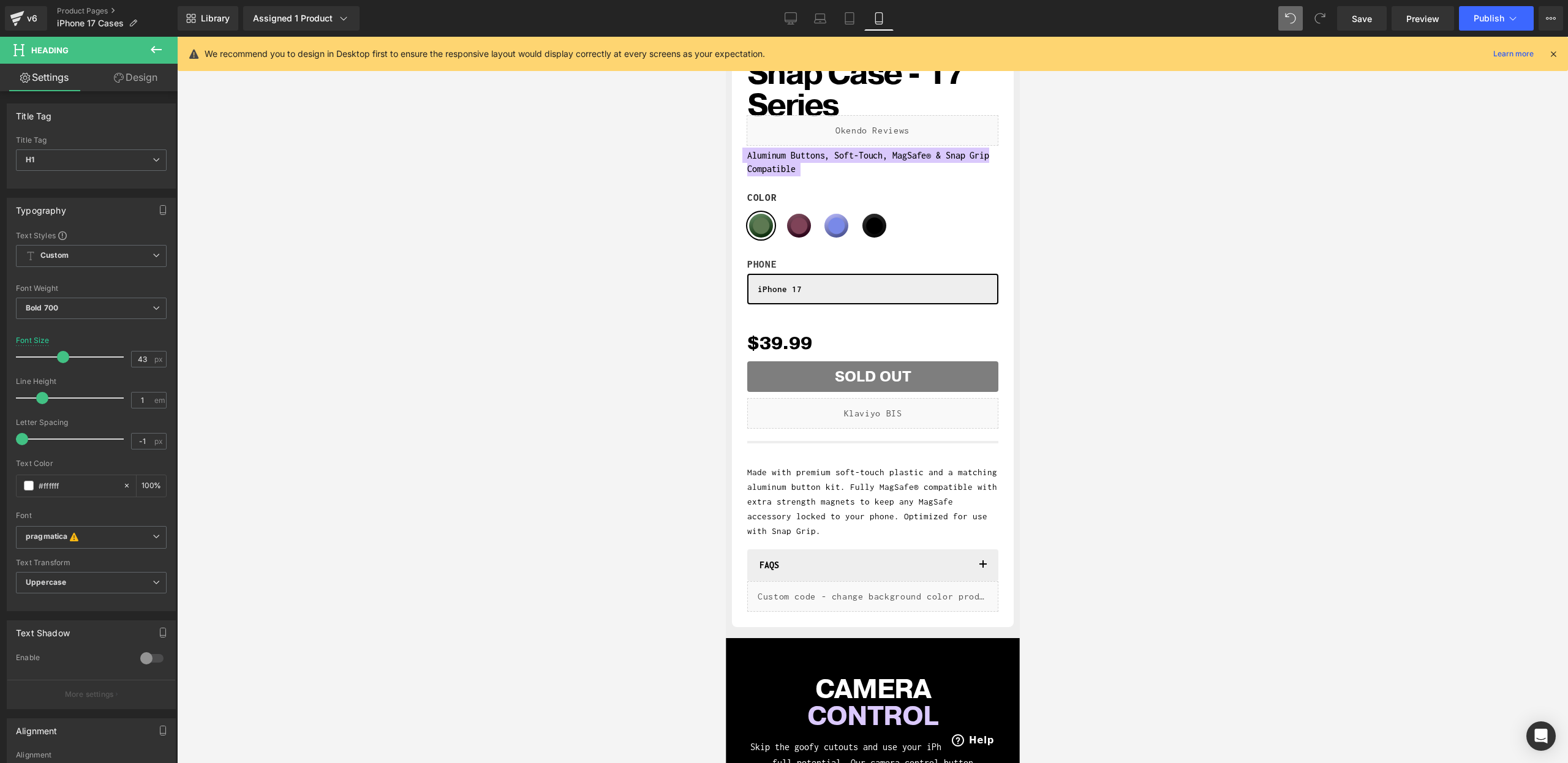
scroll to position [132, 0]
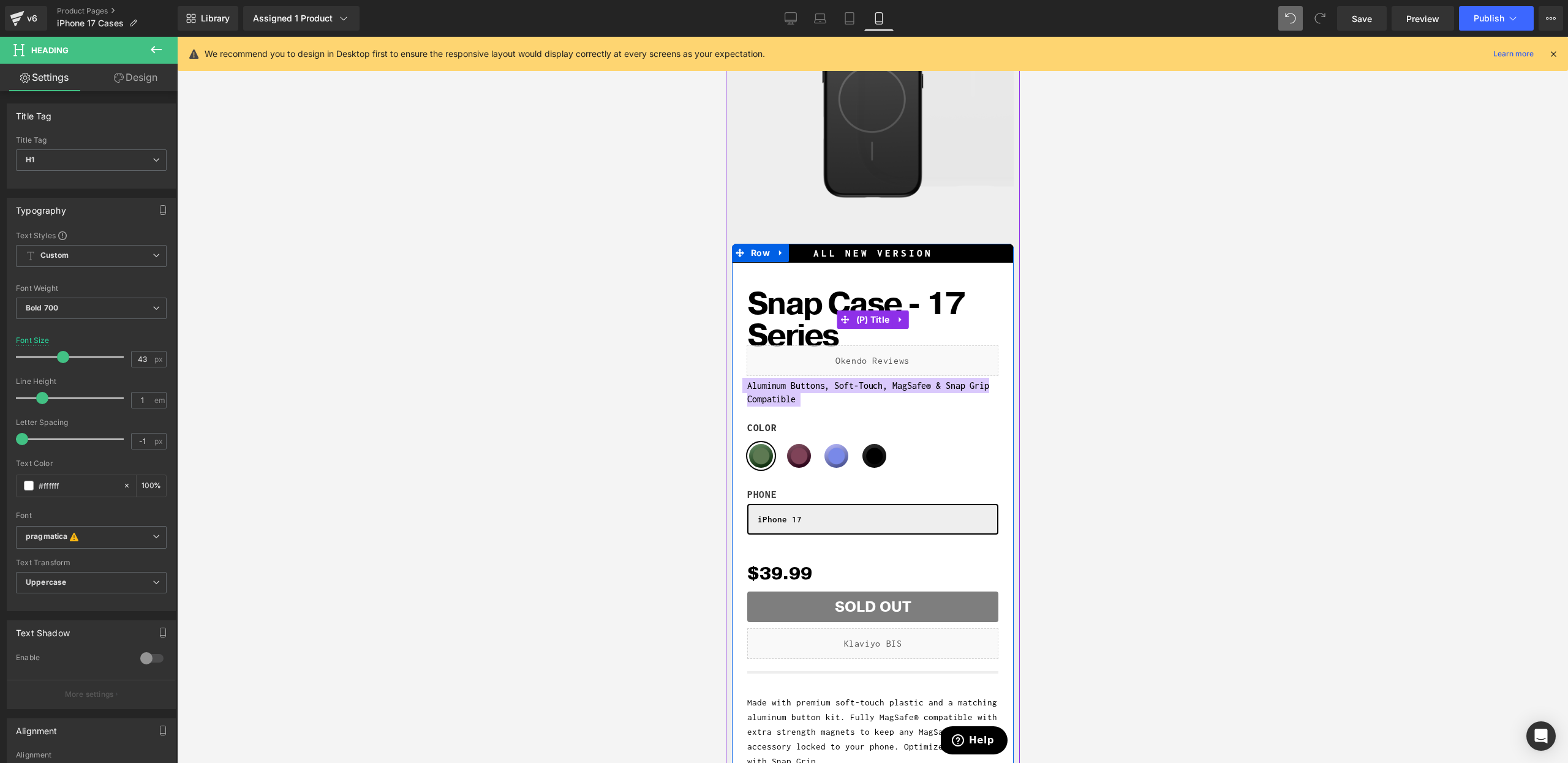
click at [768, 320] on span "Snap Case - 17 Series" at bounding box center [872, 320] width 251 height 64
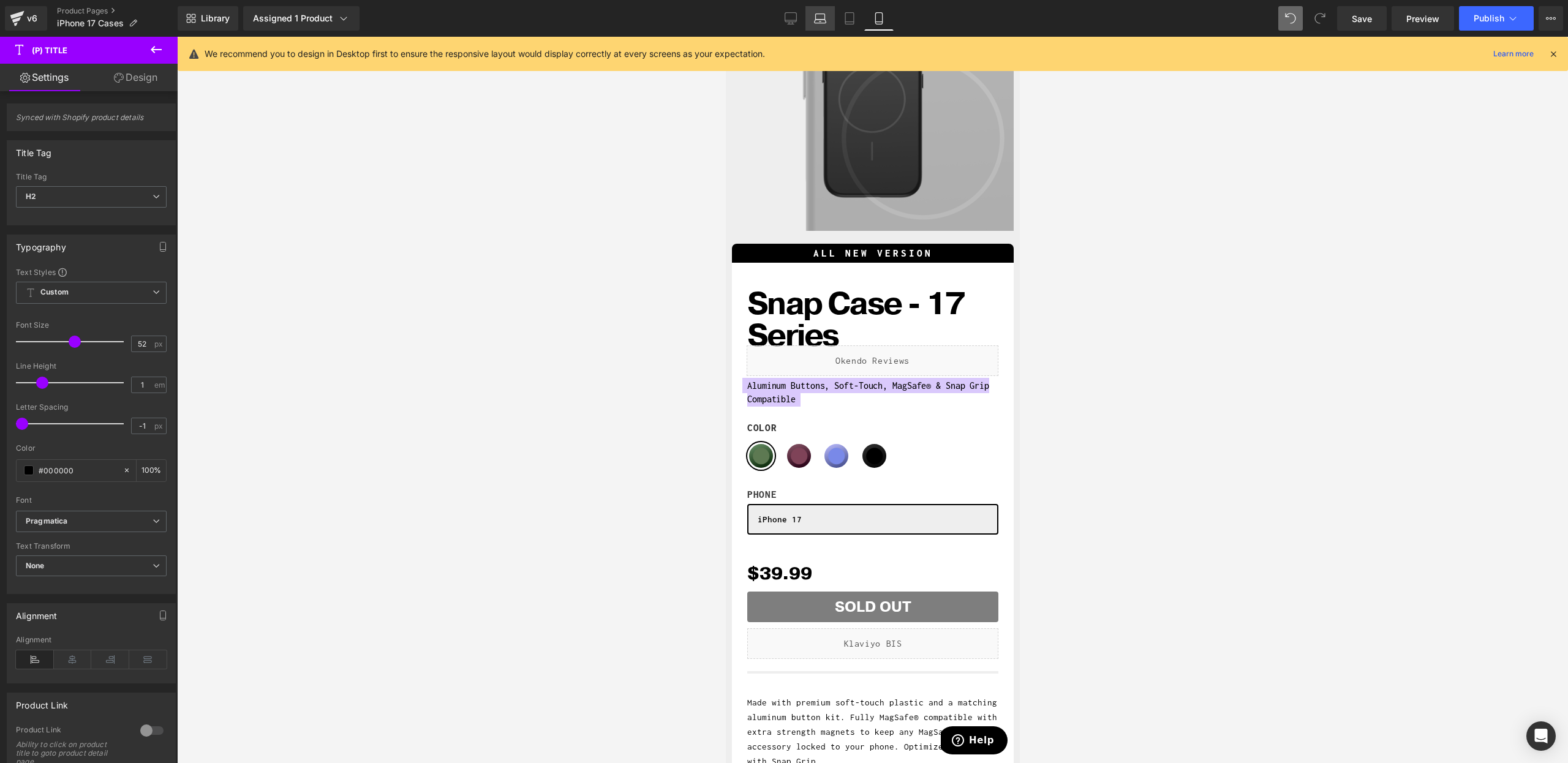
click at [828, 24] on link "Laptop" at bounding box center [820, 18] width 29 height 24
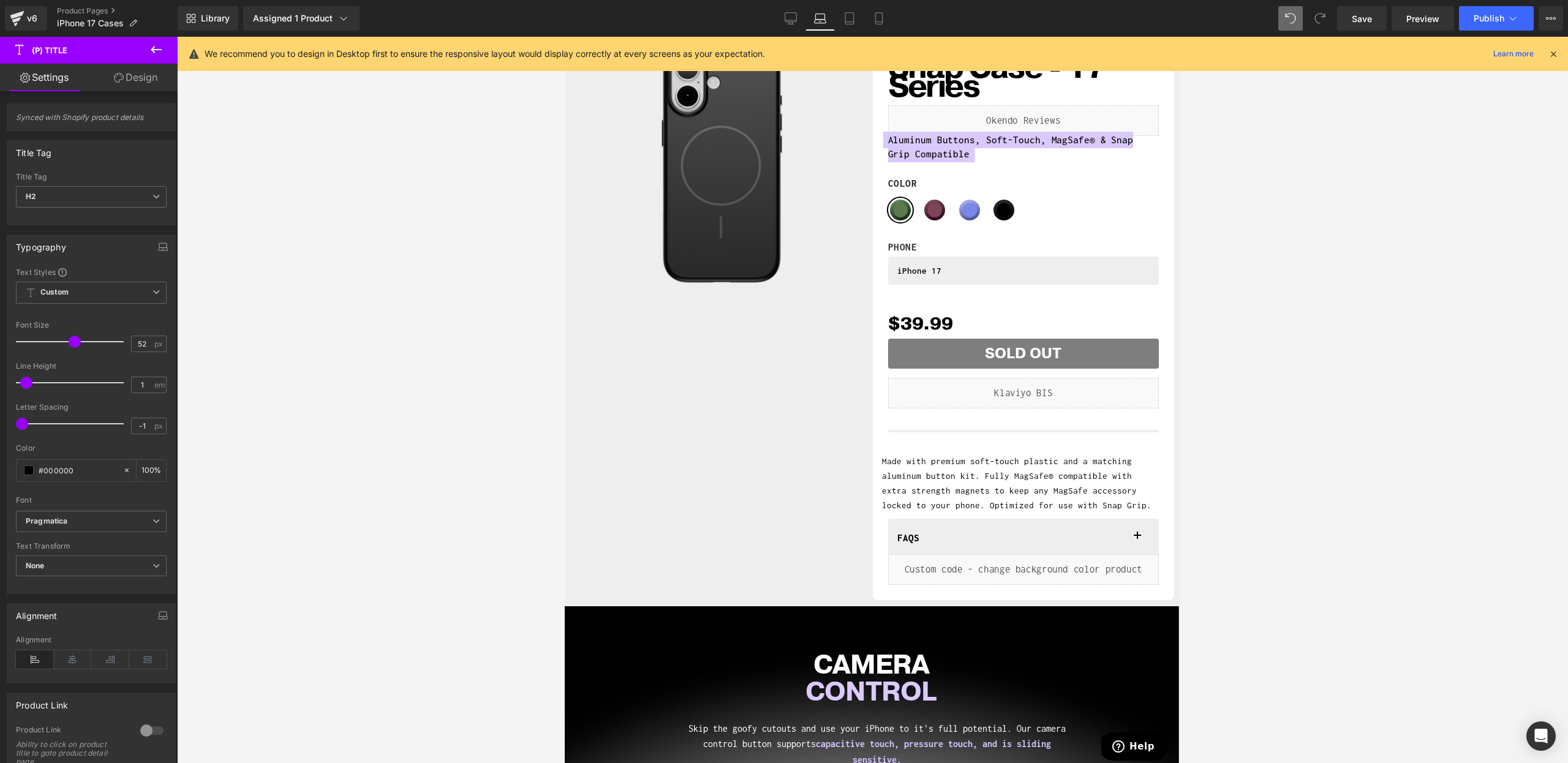
scroll to position [0, 0]
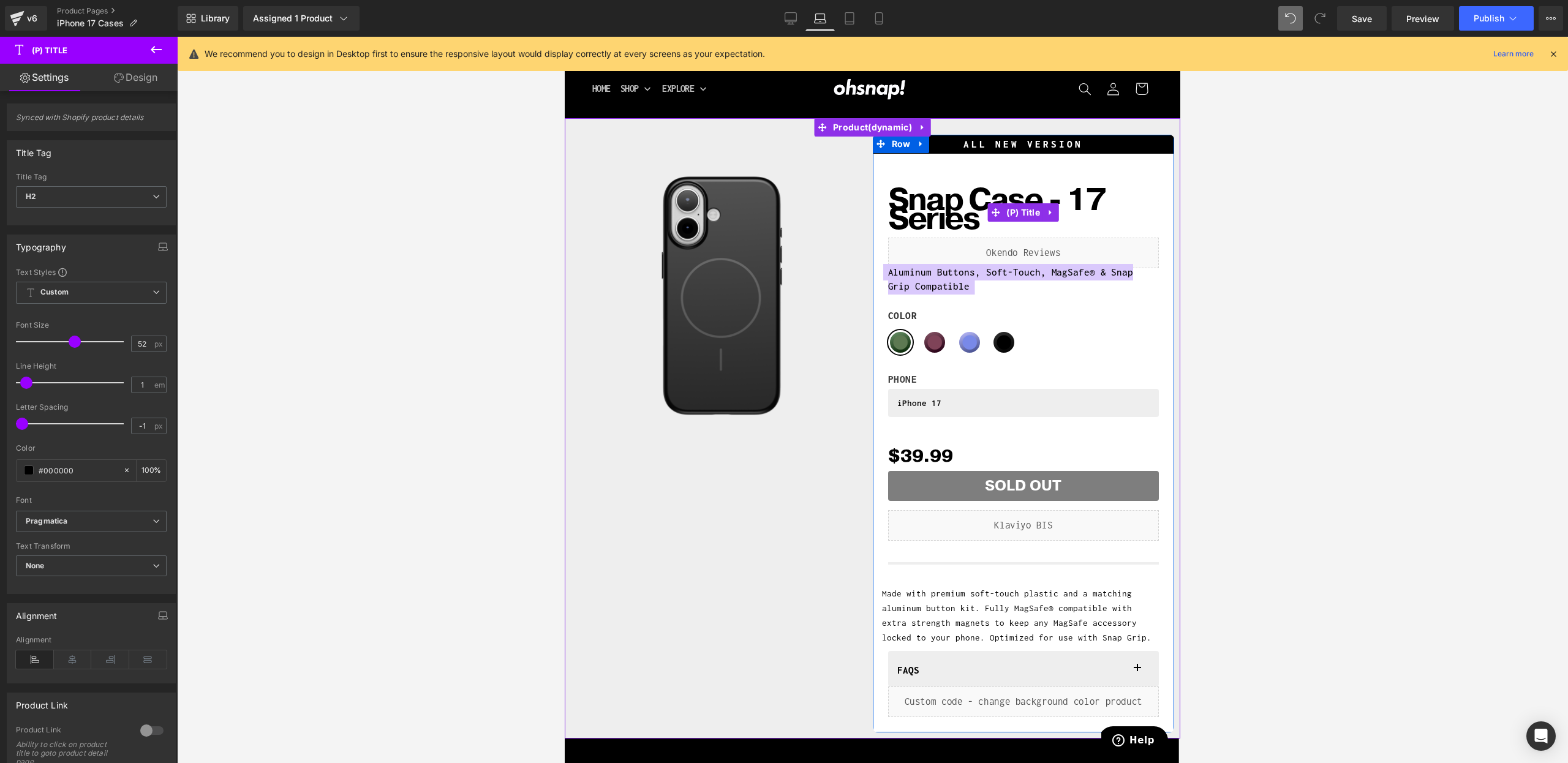
click at [949, 222] on span "Snap Case - 17 Series" at bounding box center [1024, 210] width 272 height 38
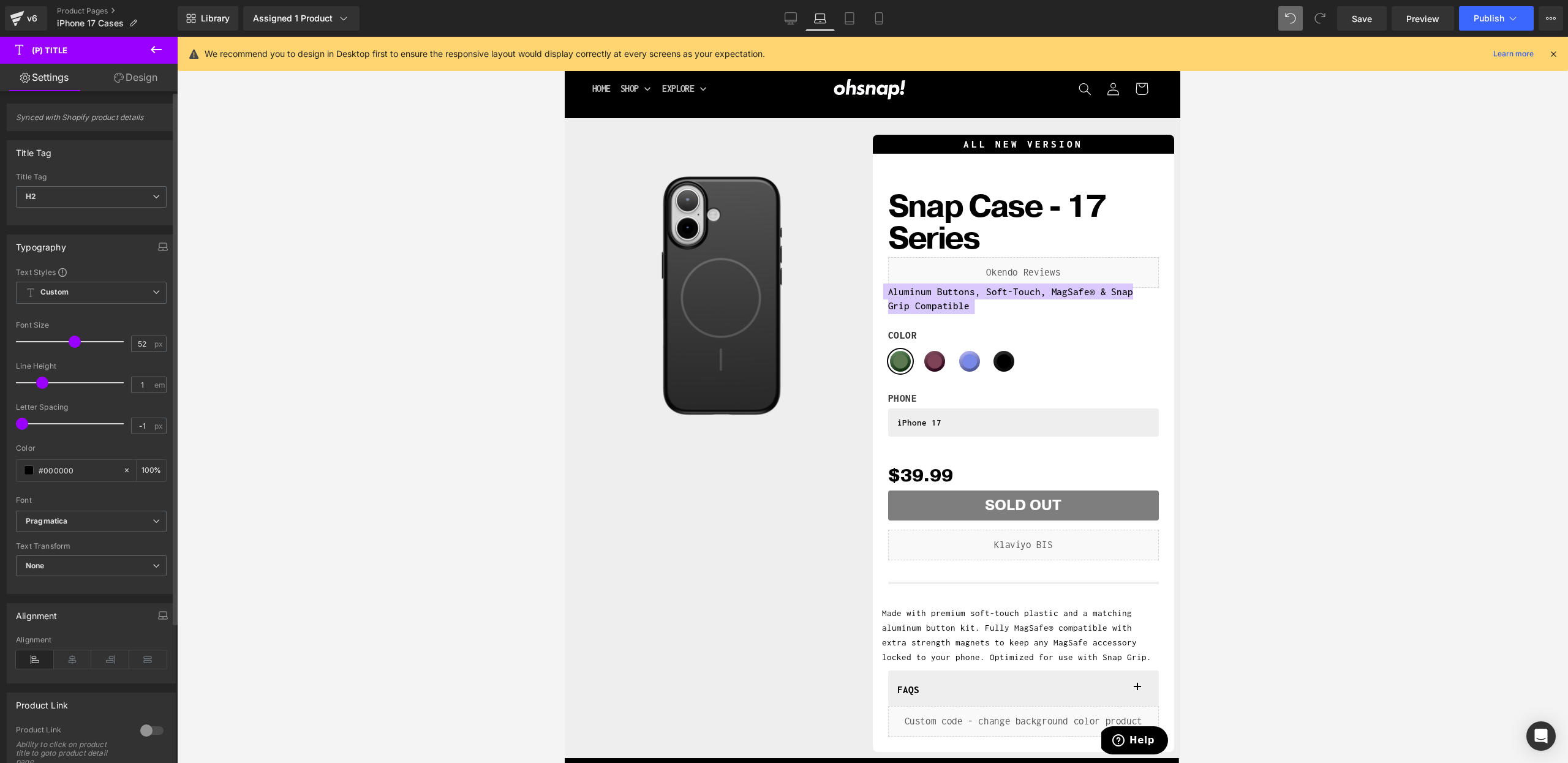
drag, startPoint x: 25, startPoint y: 382, endPoint x: 40, endPoint y: 380, distance: 15.1
click at [40, 380] on span at bounding box center [42, 383] width 12 height 12
click at [845, 16] on icon at bounding box center [850, 18] width 12 height 12
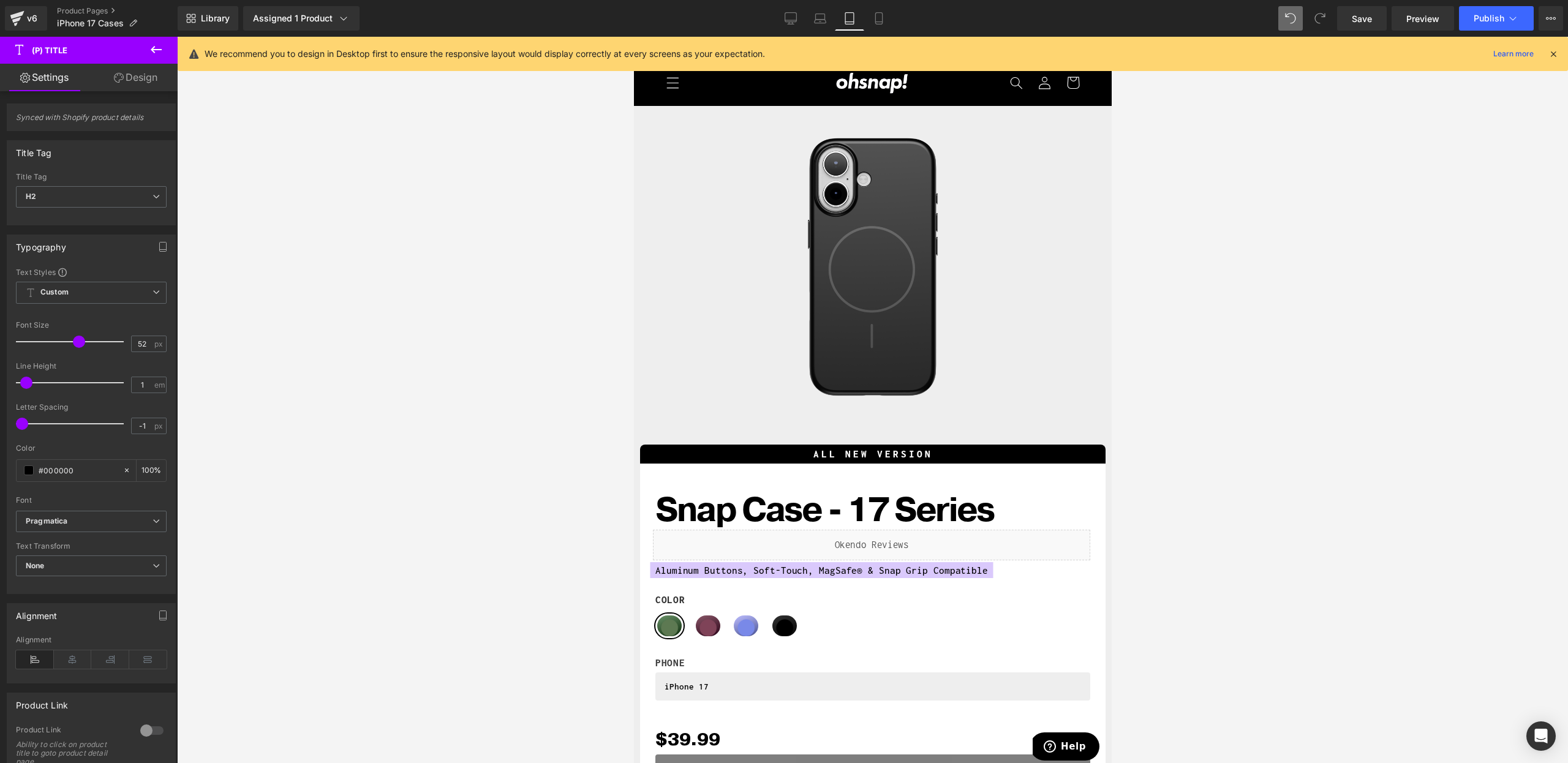
scroll to position [310, 0]
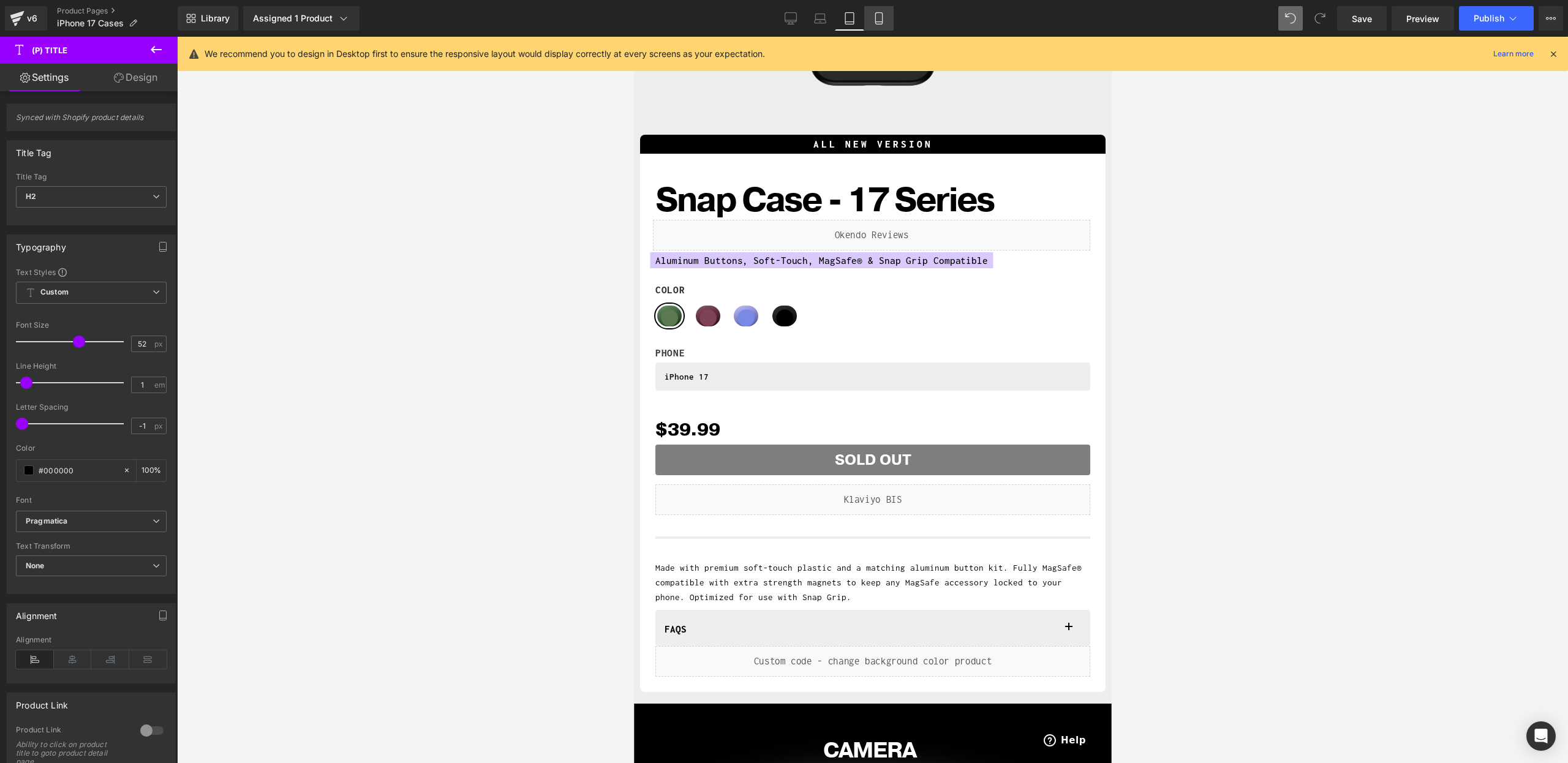
click at [869, 16] on link "Mobile" at bounding box center [879, 18] width 29 height 24
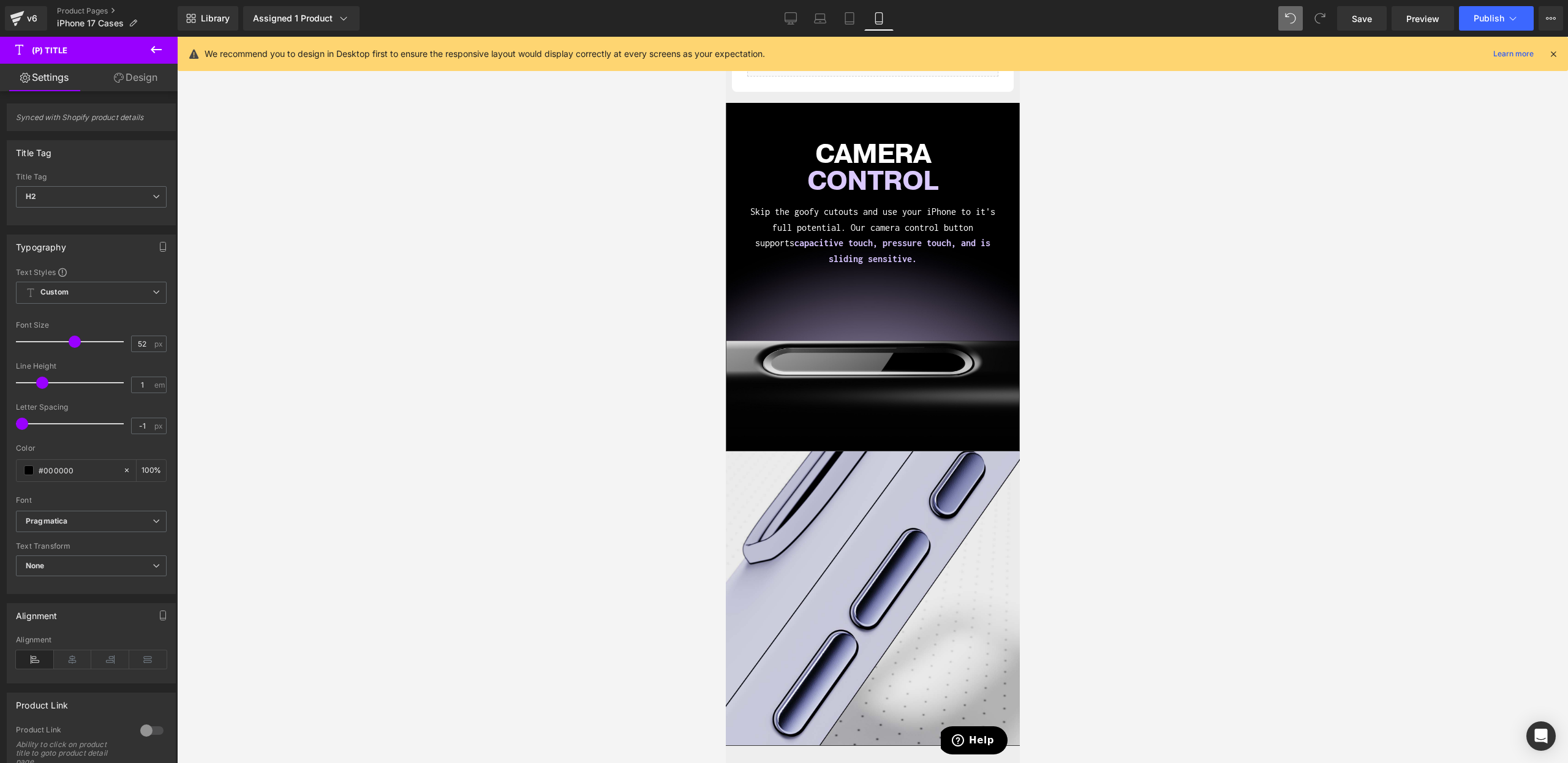
scroll to position [801, 0]
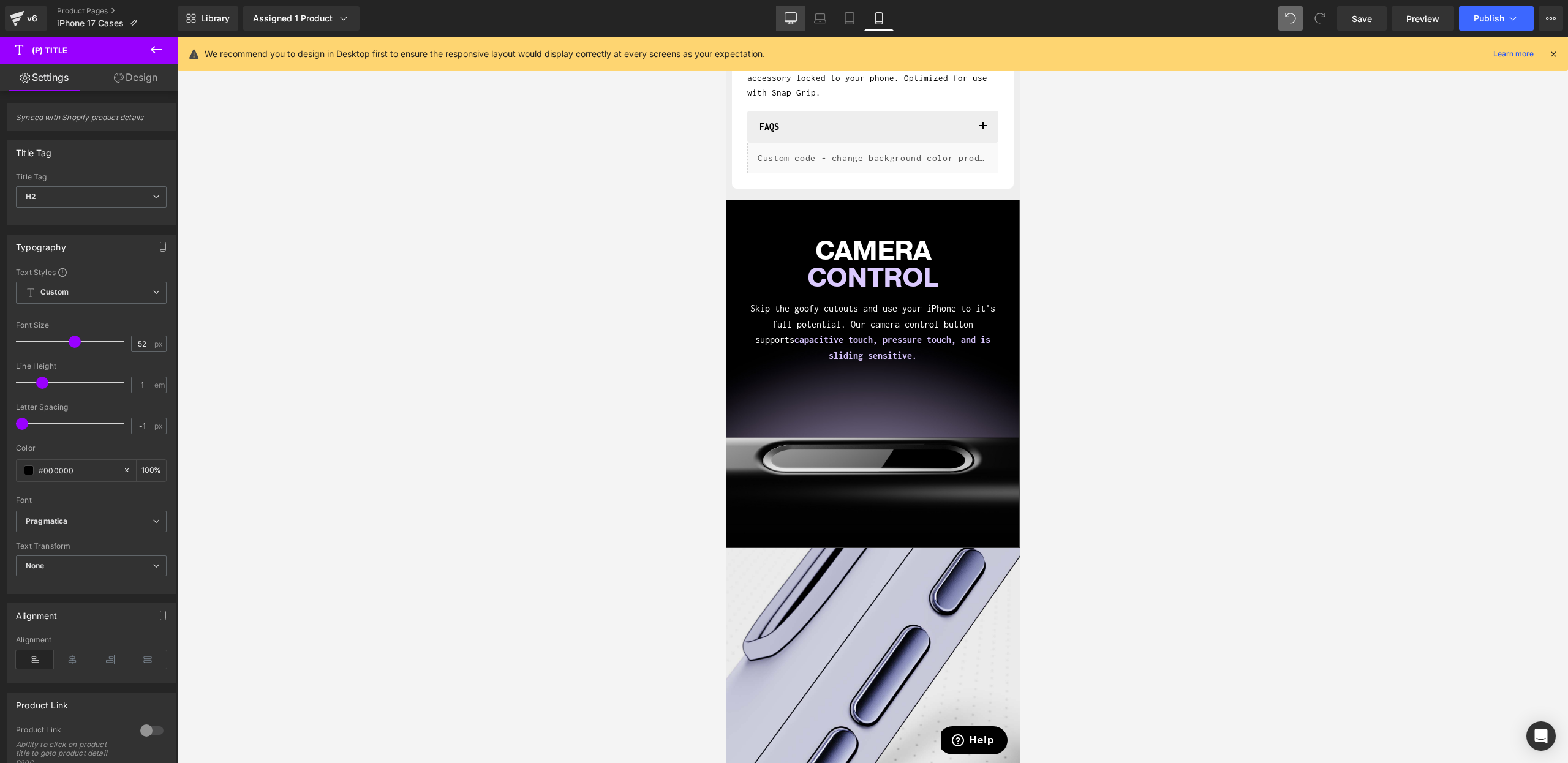
click at [794, 19] on icon at bounding box center [791, 18] width 12 height 12
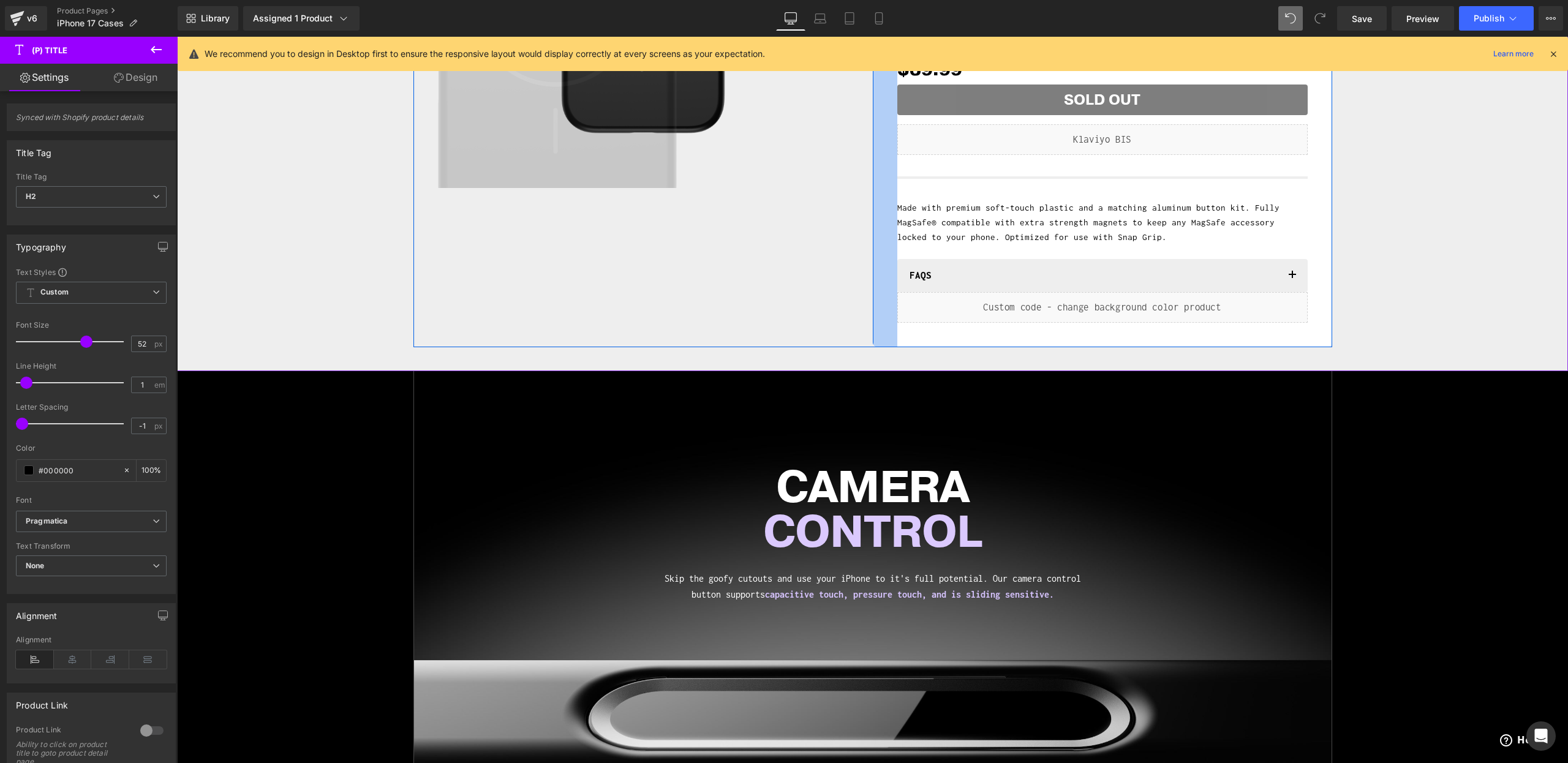
scroll to position [593, 0]
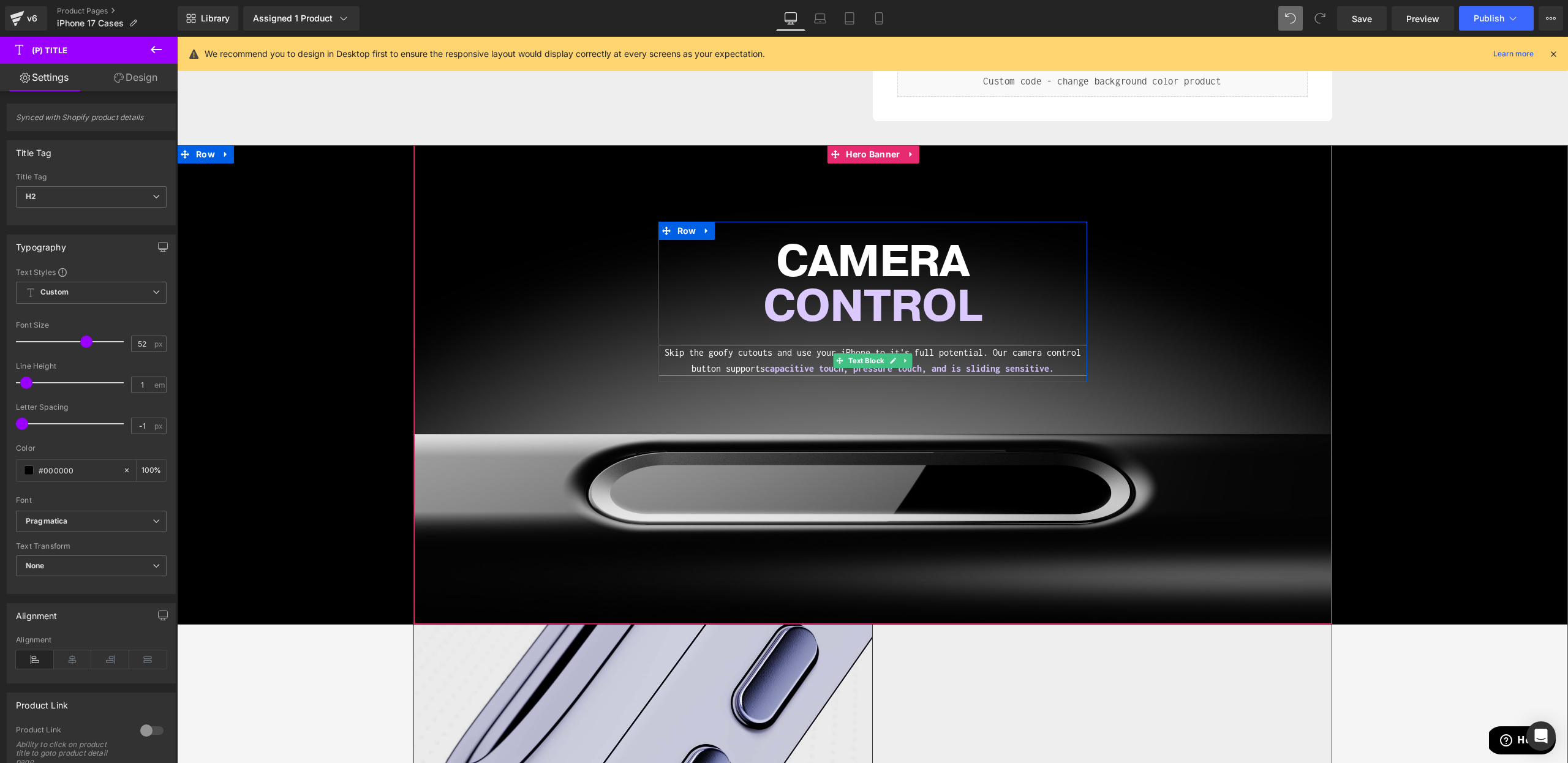
click at [993, 352] on p "Skip the goofy cutouts and use your iPhone to it's full potential. Our camera c…" at bounding box center [873, 360] width 429 height 31
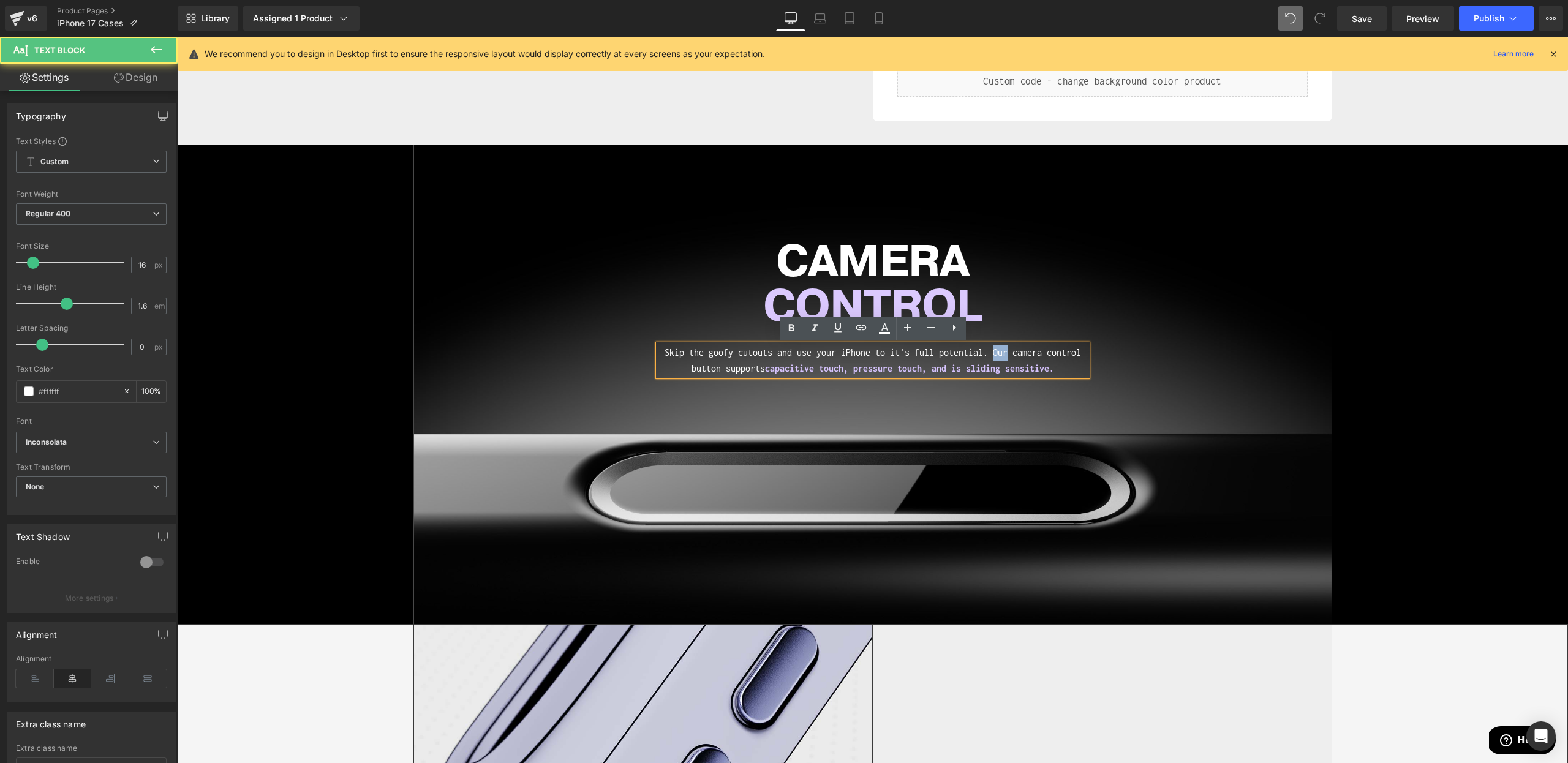
click at [993, 352] on p "Skip the goofy cutouts and use your iPhone to it's full potential. Our camera c…" at bounding box center [873, 360] width 429 height 31
click at [1170, 372] on span "CAMERA CONTROL Heading Skip the goofy cutouts and use your iPhone to it's full …" at bounding box center [873, 287] width 918 height 189
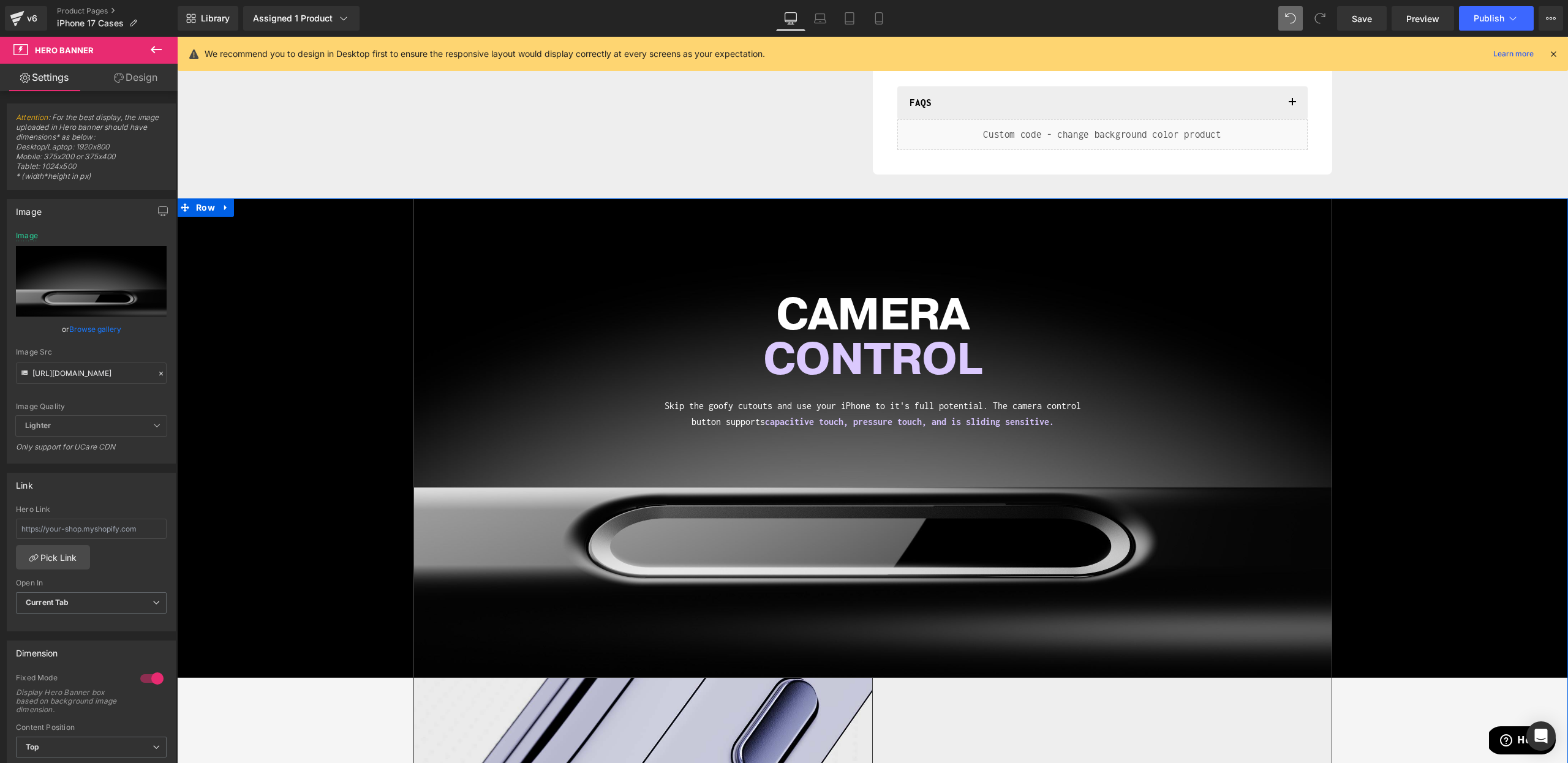
scroll to position [541, 0]
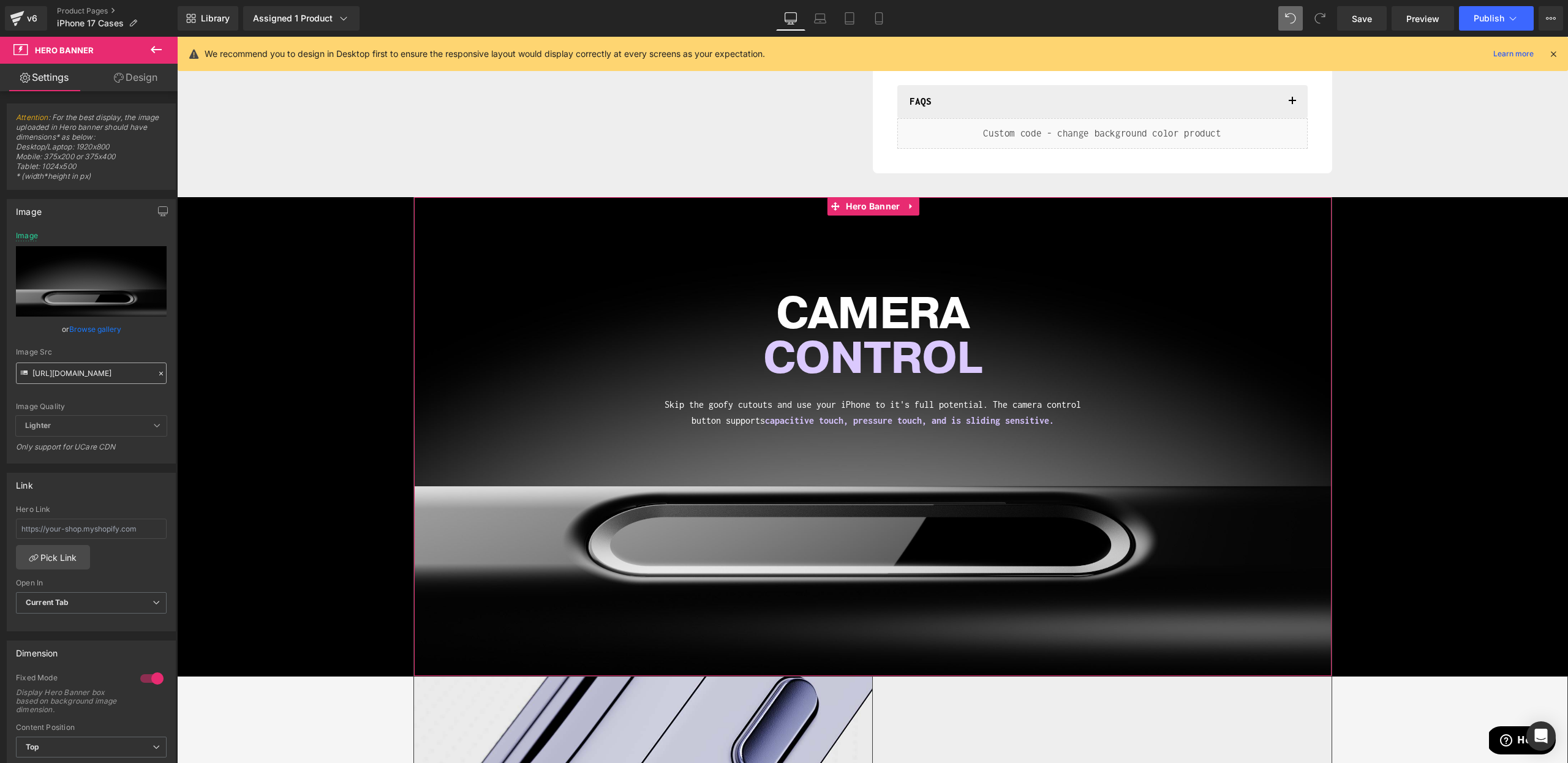
click at [92, 378] on input "[URL][DOMAIN_NAME]" at bounding box center [91, 372] width 151 height 22
click at [113, 398] on div "Image Quality Lighter Lightest Lighter Lighter Lightest Only support for UCare …" at bounding box center [91, 323] width 151 height 184
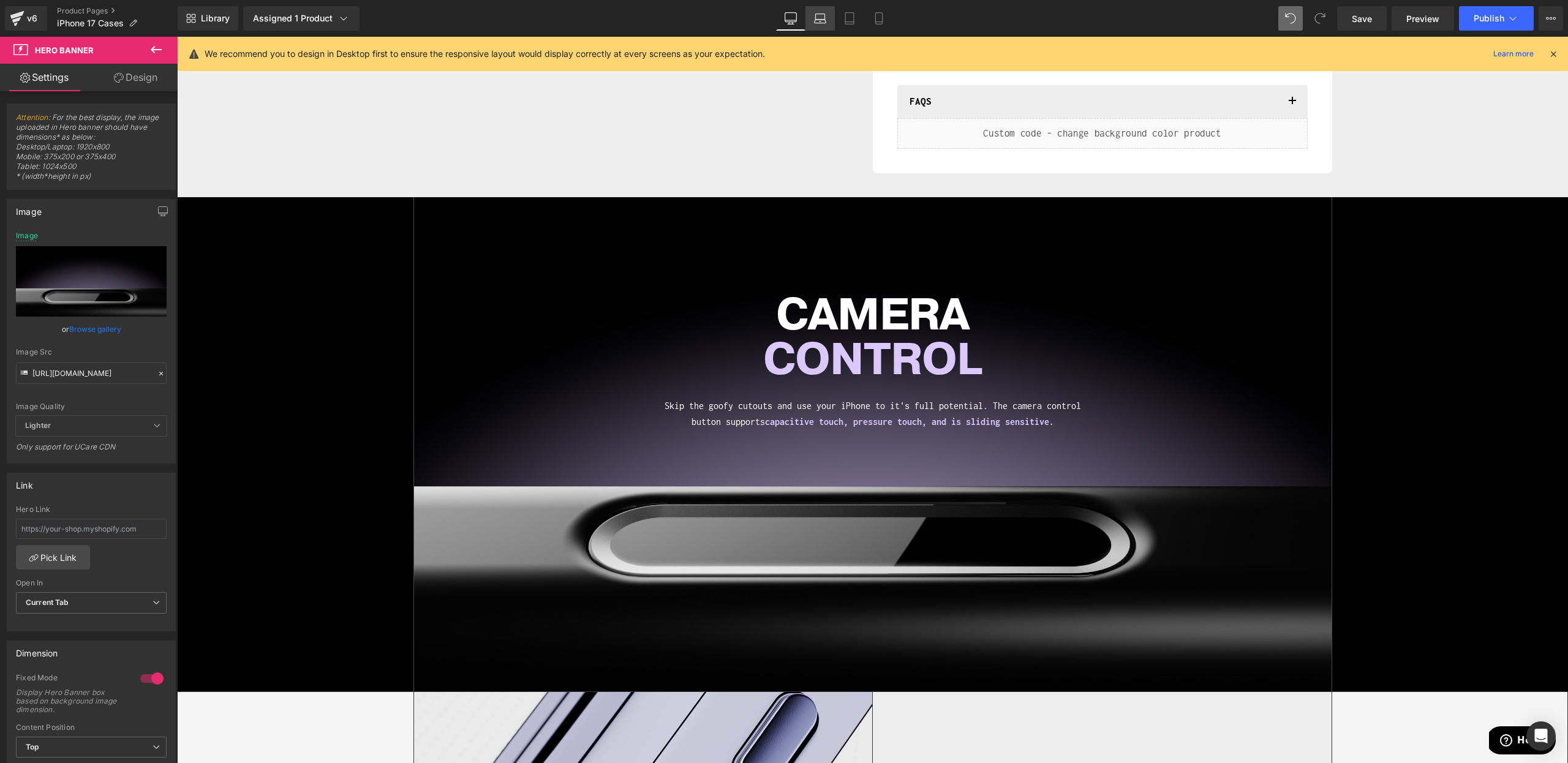
click at [826, 16] on icon at bounding box center [820, 18] width 12 height 12
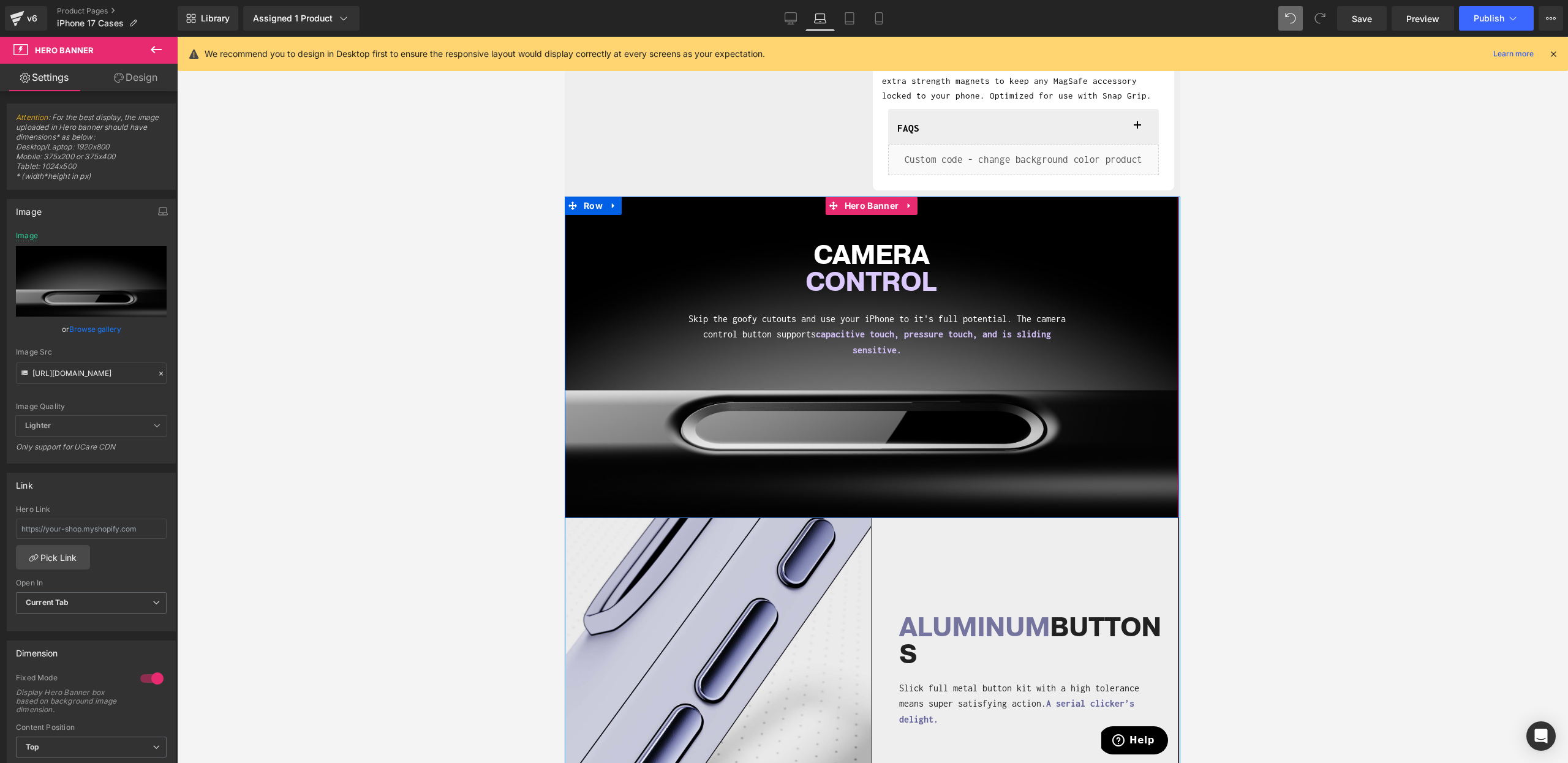
click at [818, 395] on div "CAMERA CONTROL Heading Skip the goofy cutouts and use your iPhone to it's full …" at bounding box center [871, 357] width 614 height 321
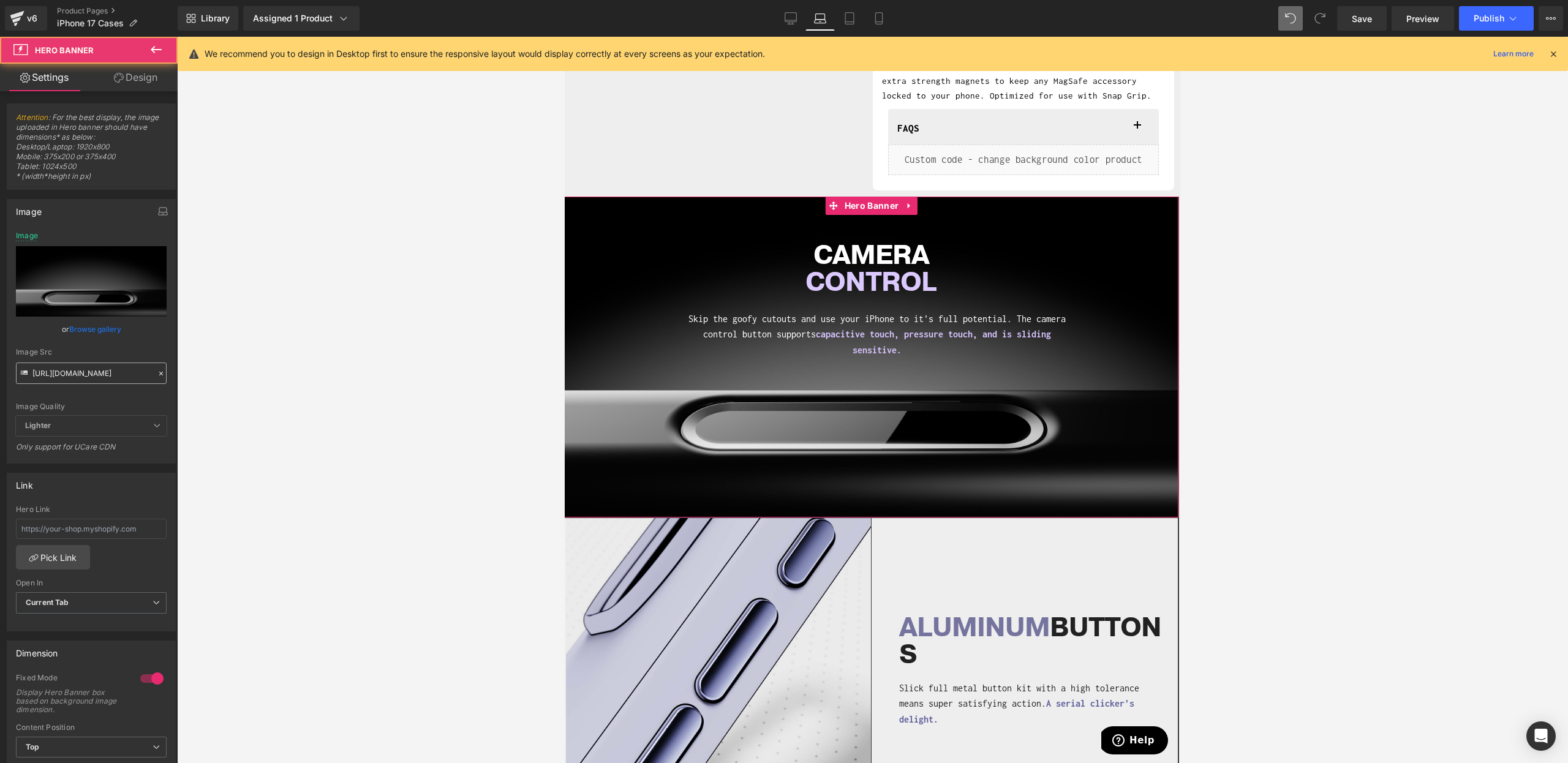
click at [90, 380] on input "[URL][DOMAIN_NAME]" at bounding box center [91, 372] width 151 height 22
type input "[URL][DOMAIN_NAME]"
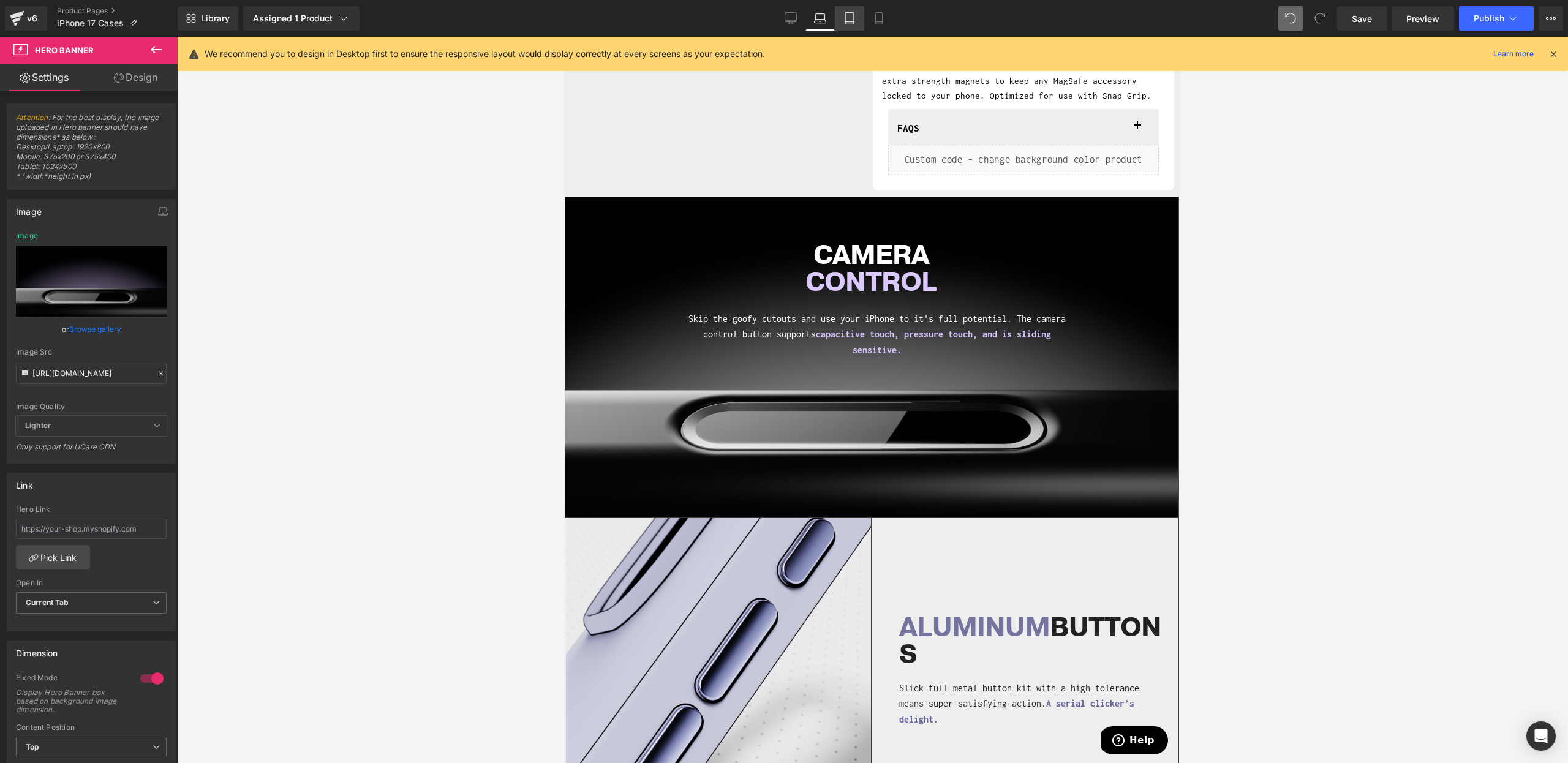
click at [856, 16] on icon at bounding box center [850, 18] width 12 height 12
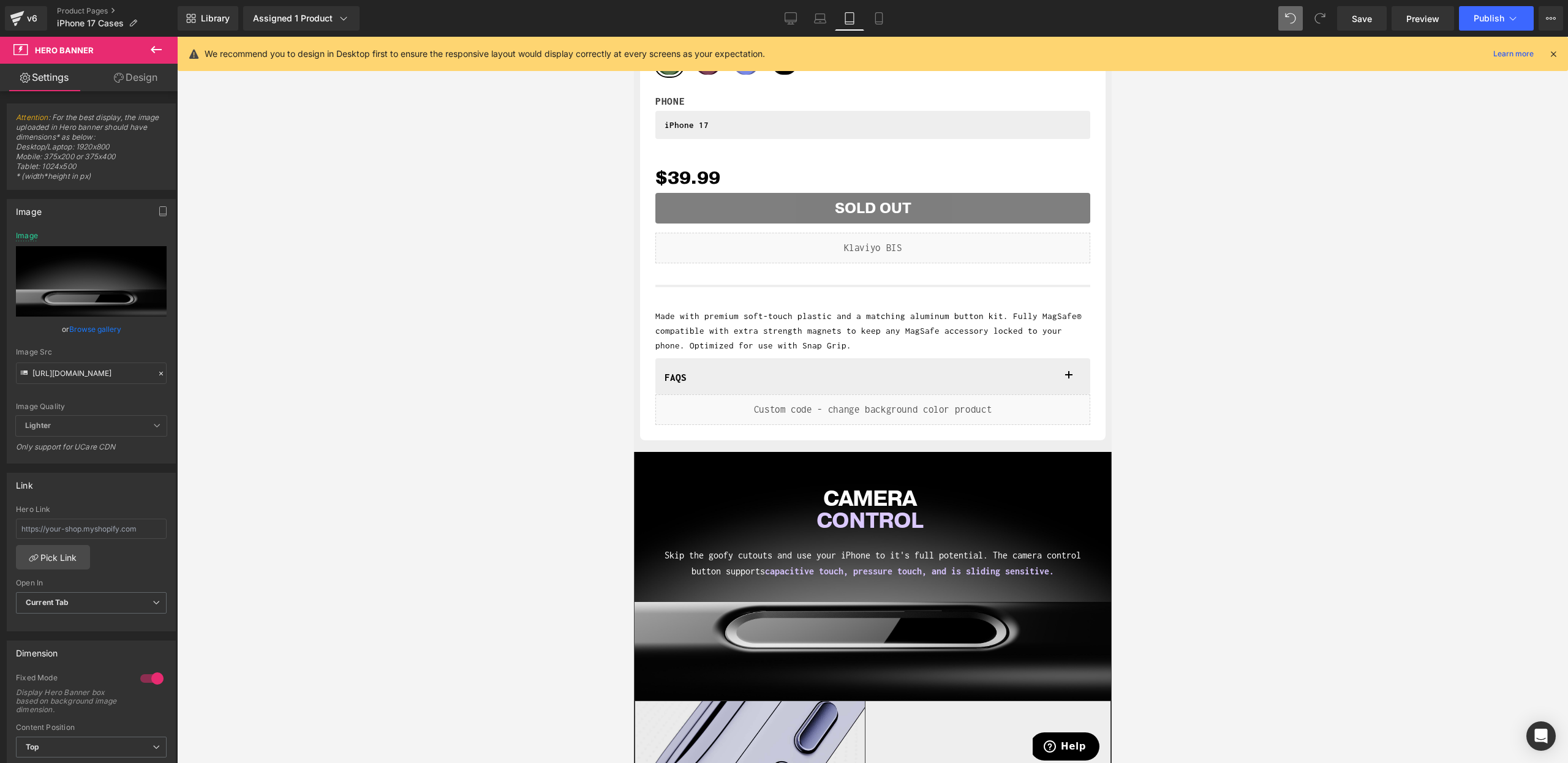
scroll to position [817, 0]
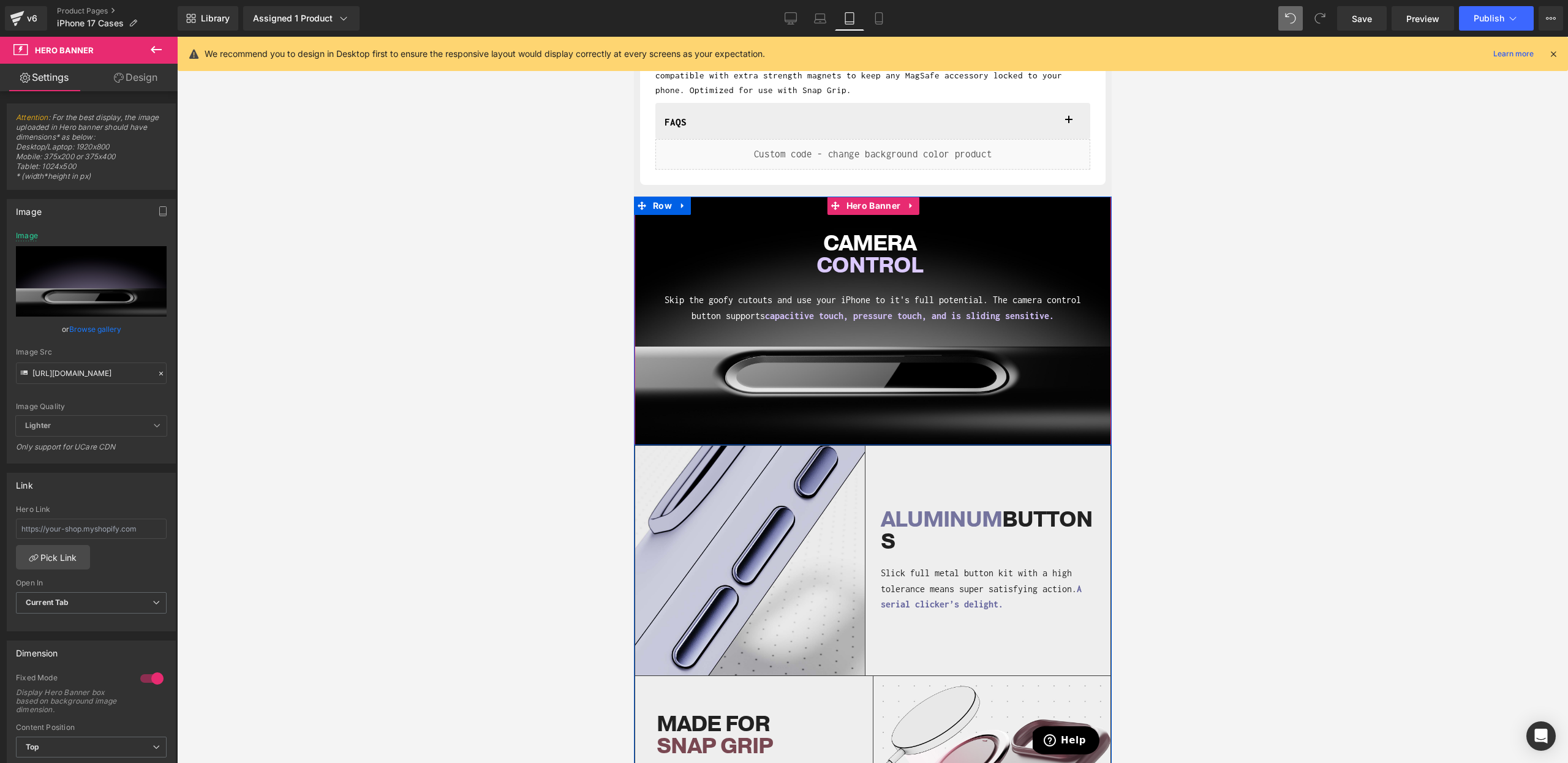
click at [779, 400] on div "CAMERA CONTROL Heading Skip the goofy cutouts and use your iPhone to it's full …" at bounding box center [872, 321] width 477 height 248
click at [83, 375] on input "[URL][DOMAIN_NAME]" at bounding box center [91, 372] width 151 height 22
click at [82, 375] on input "[URL][DOMAIN_NAME]" at bounding box center [91, 372] width 151 height 22
drag, startPoint x: 856, startPoint y: 16, endPoint x: 83, endPoint y: 376, distance: 852.7
click at [83, 376] on input "[URL][DOMAIN_NAME]" at bounding box center [91, 372] width 151 height 22
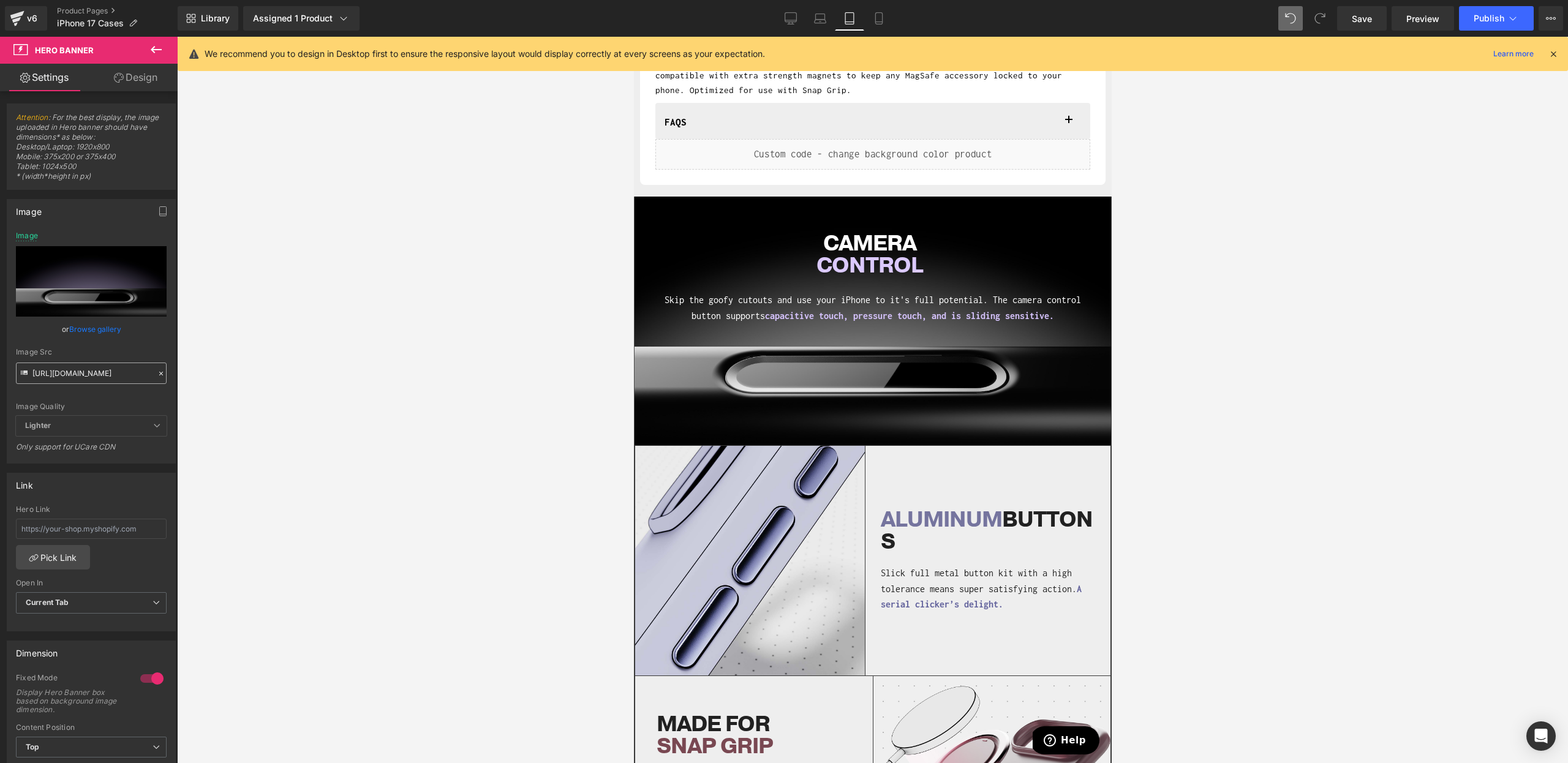
click at [83, 376] on input "[URL][DOMAIN_NAME]" at bounding box center [91, 372] width 151 height 22
drag, startPoint x: 83, startPoint y: 376, endPoint x: 88, endPoint y: 397, distance: 21.6
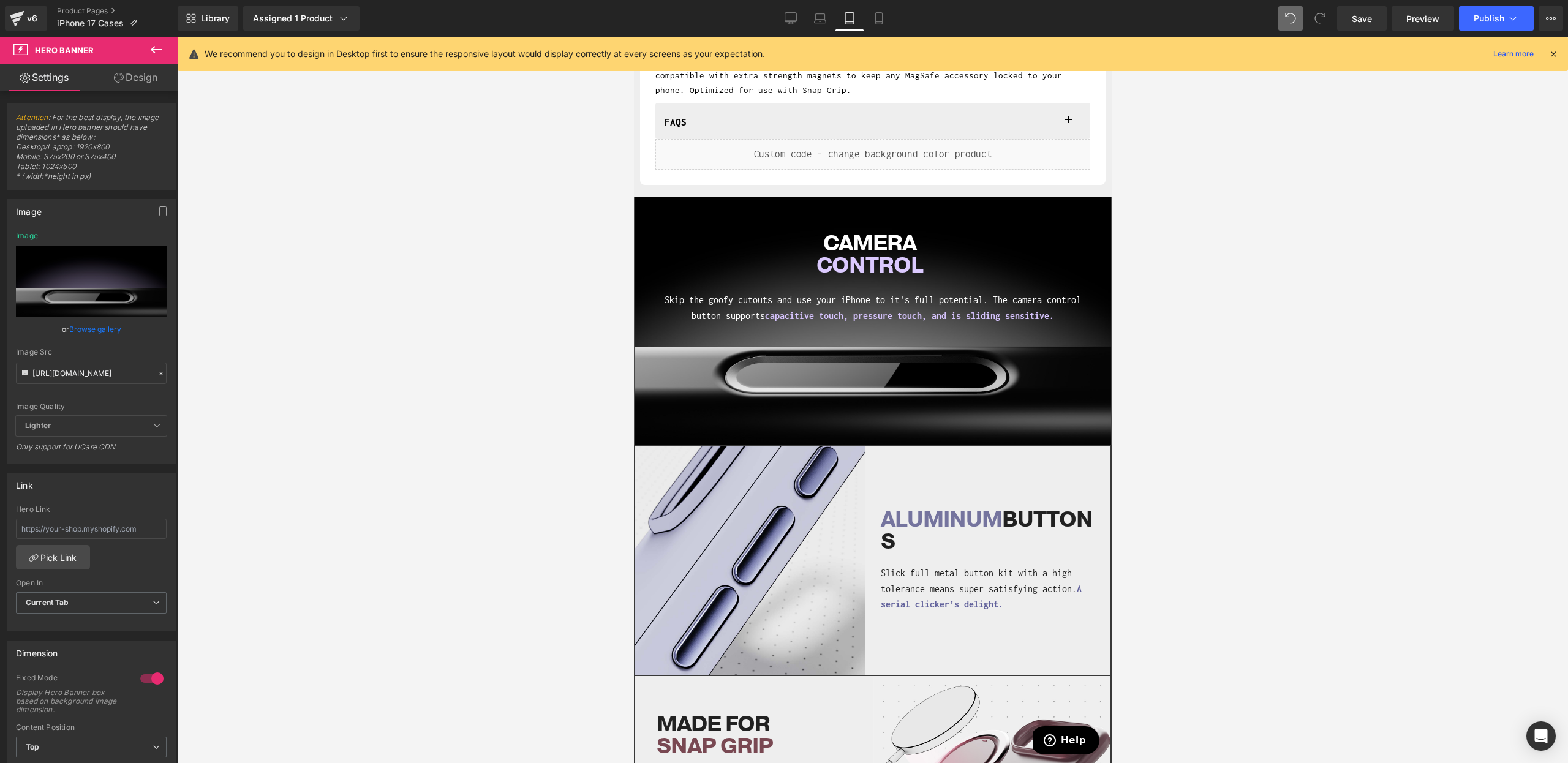
click at [88, 397] on div "Image Quality Lighter Lightest Lighter Lighter Lightest Only support for UCare …" at bounding box center [91, 323] width 151 height 184
drag, startPoint x: 88, startPoint y: 397, endPoint x: 824, endPoint y: 22, distance: 826.0
click at [824, 22] on icon at bounding box center [820, 18] width 12 height 12
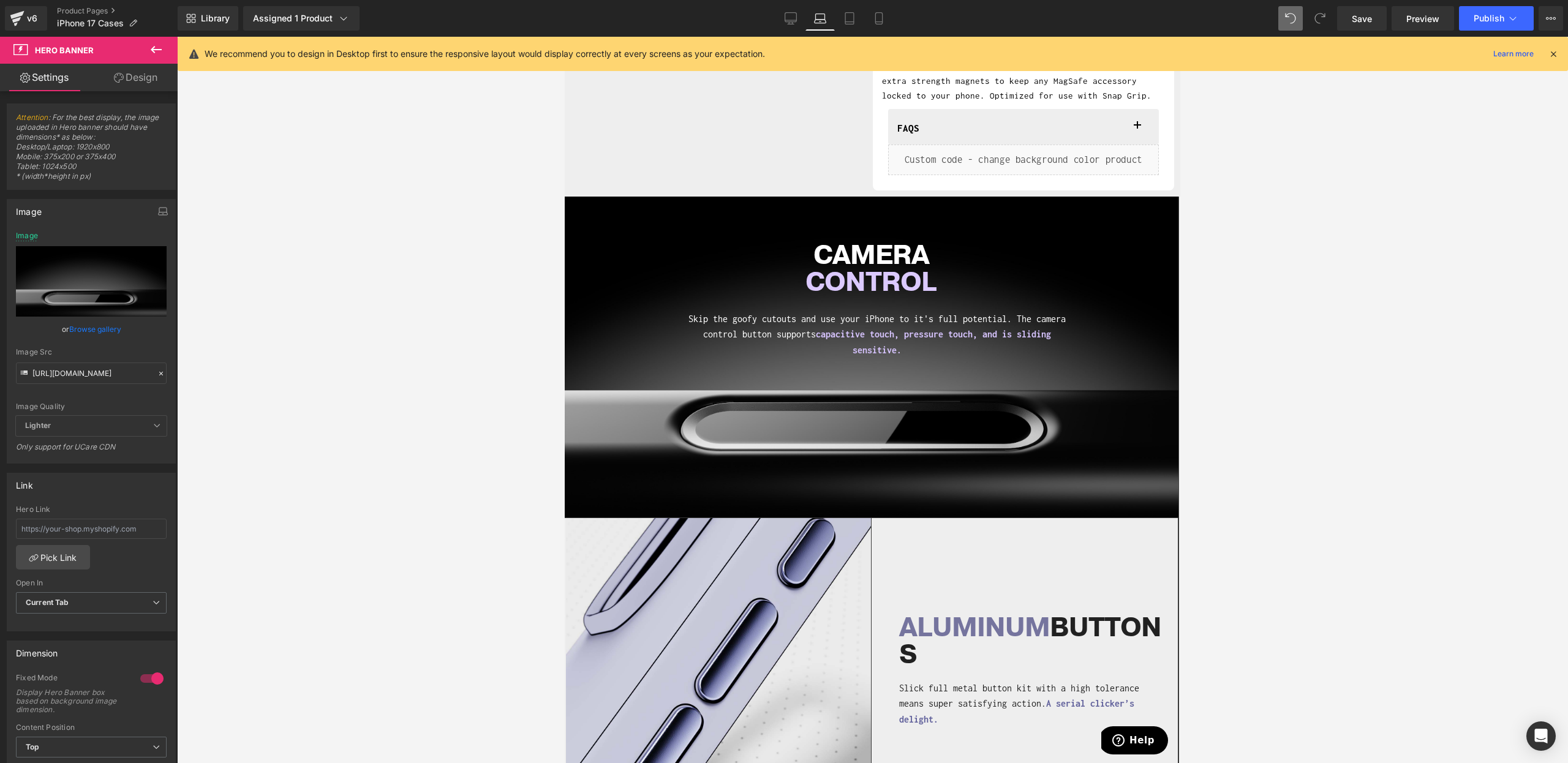
click at [795, 20] on icon at bounding box center [791, 20] width 11 height 0
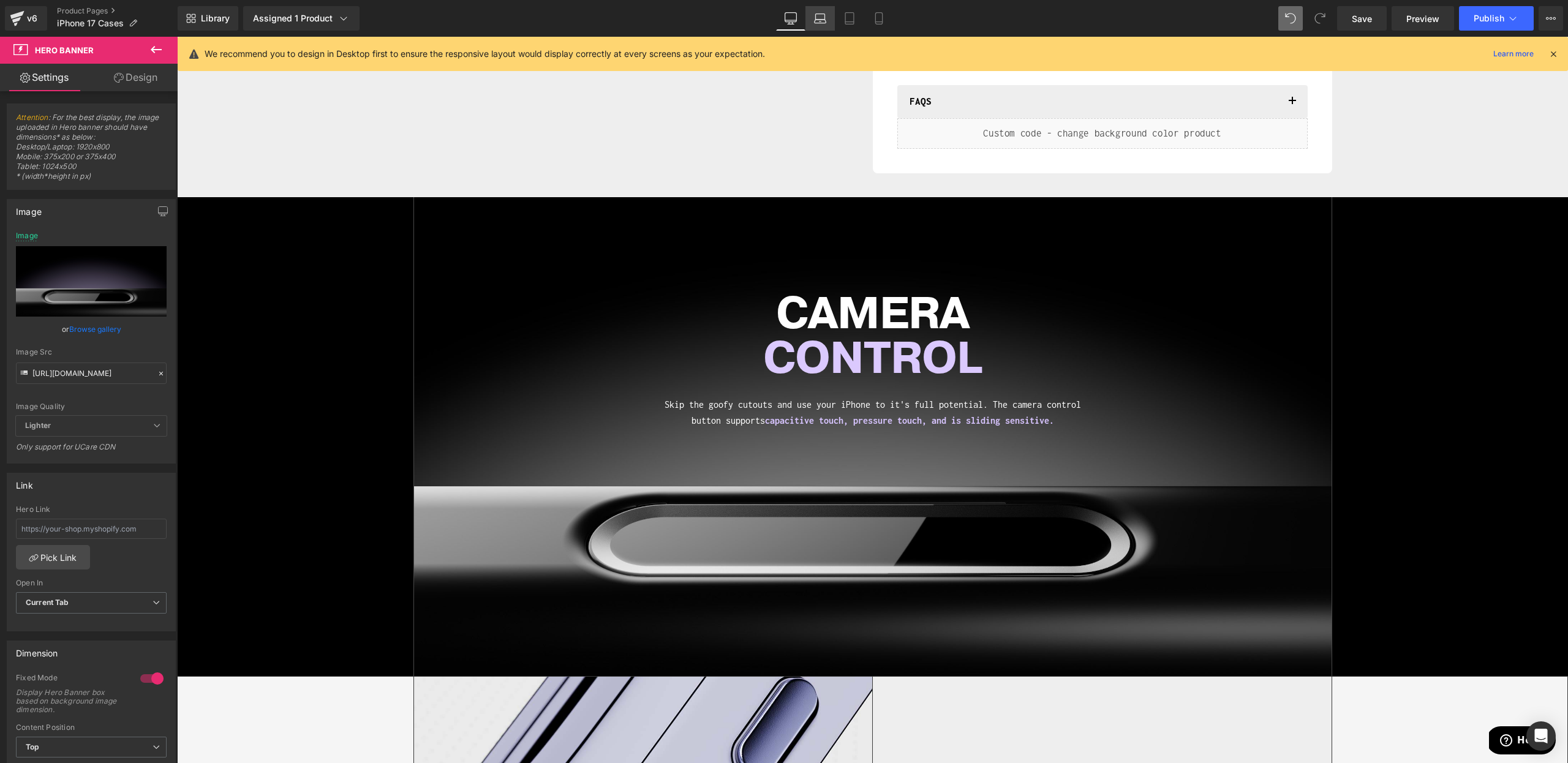
click at [668, 497] on div "CAMERA CONTROL Heading Skip the goofy cutouts and use your iPhone to it's full …" at bounding box center [873, 436] width 918 height 478
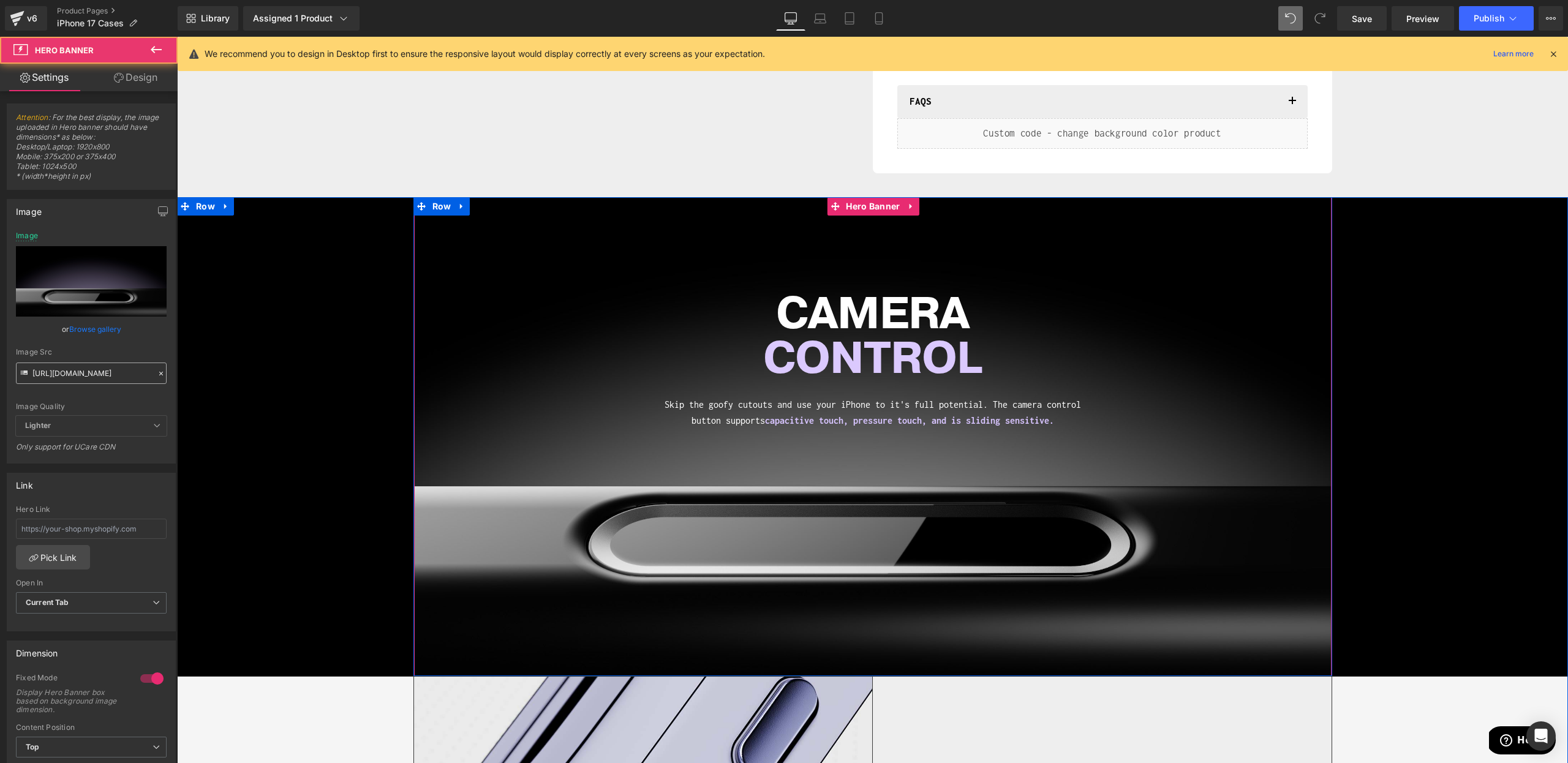
drag, startPoint x: 824, startPoint y: 22, endPoint x: 91, endPoint y: 368, distance: 810.6
click at [91, 368] on input "[URL][DOMAIN_NAME]" at bounding box center [91, 372] width 151 height 22
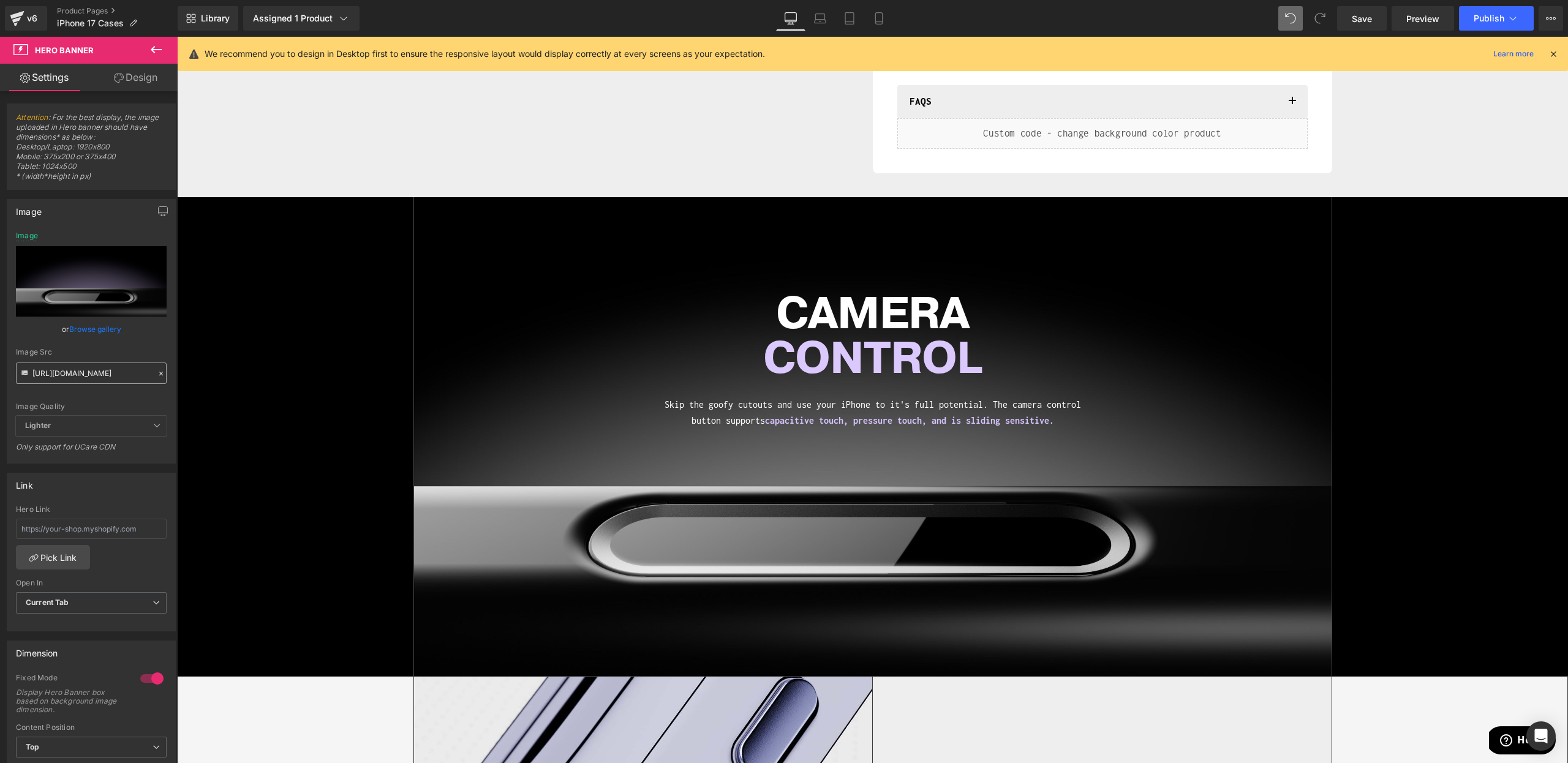
click at [91, 368] on input "[URL][DOMAIN_NAME]" at bounding box center [91, 372] width 151 height 22
click at [94, 401] on div "Image Quality Lighter Lightest Lighter Lighter Lightest Only support for UCare …" at bounding box center [91, 323] width 151 height 184
click at [1325, 16] on icon at bounding box center [1324, 16] width 3 height 3
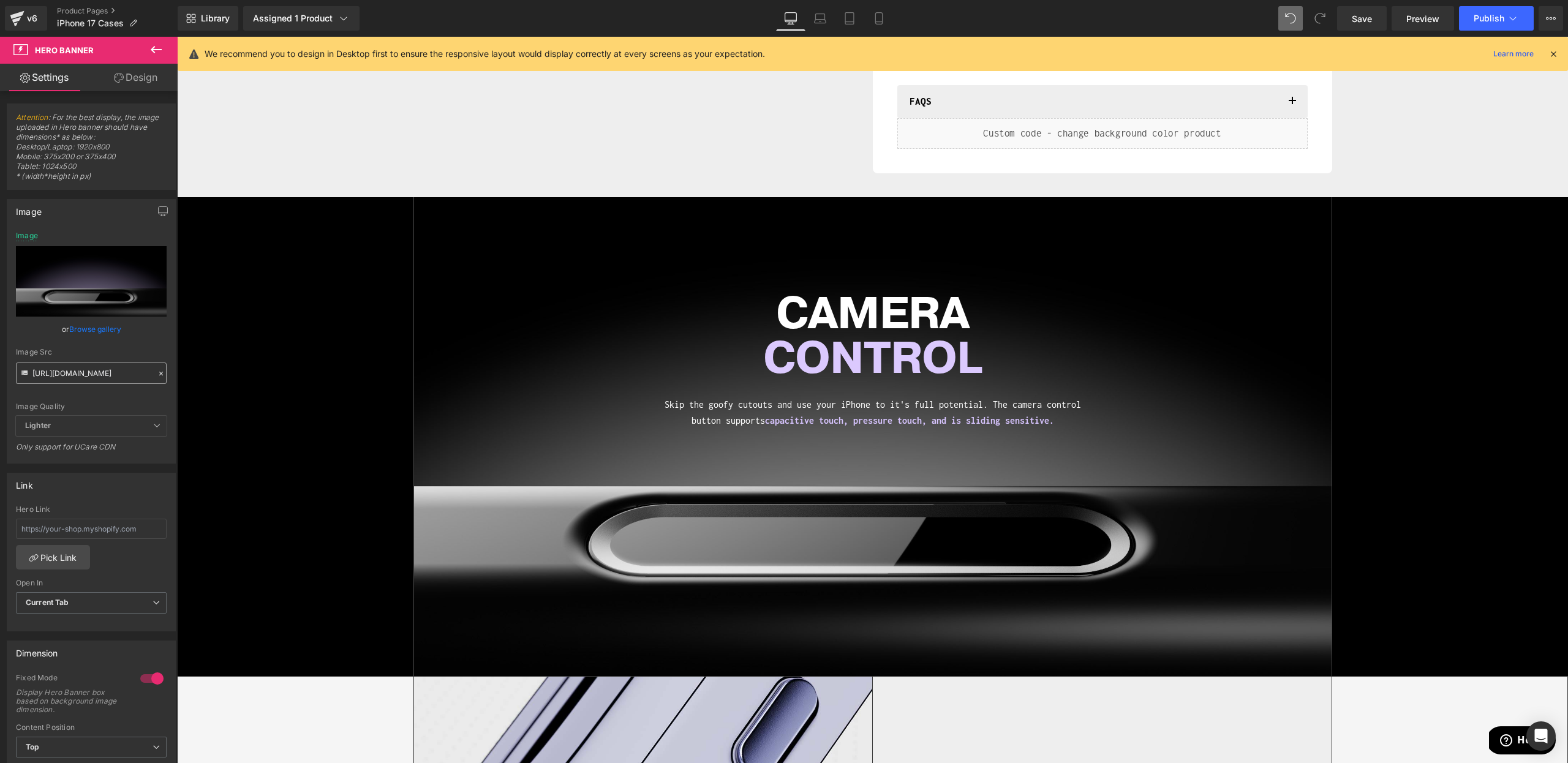
click at [1357, 20] on span "Save" at bounding box center [1362, 18] width 20 height 13
click at [1418, 22] on span "Preview" at bounding box center [1423, 18] width 33 height 13
drag, startPoint x: 474, startPoint y: 386, endPoint x: 484, endPoint y: 390, distance: 10.8
click at [475, 387] on span "CAMERA CONTROL Heading Skip the goofy cutouts and use your iPhone to it's full …" at bounding box center [873, 339] width 918 height 189
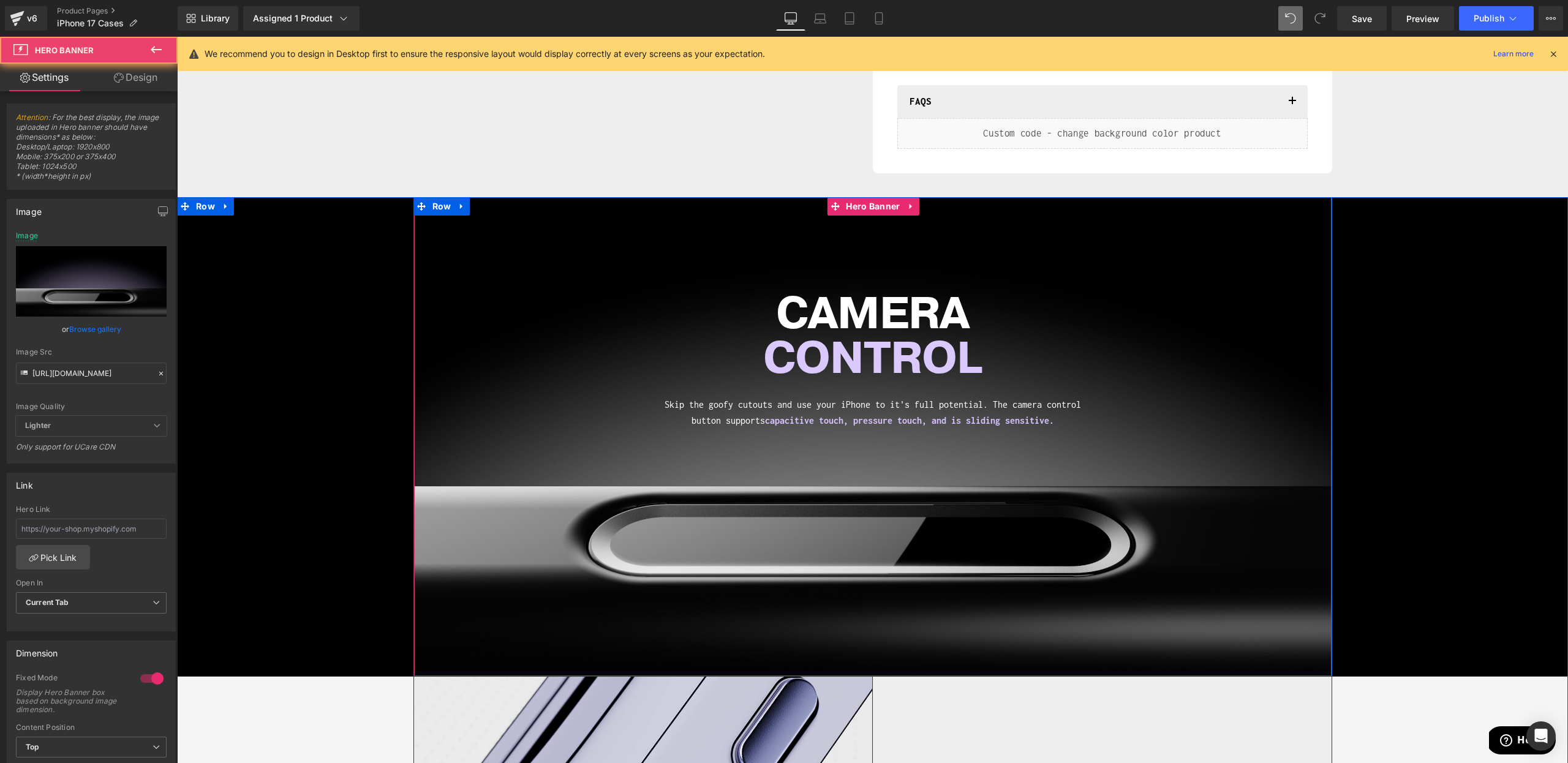
click at [477, 390] on span "CAMERA CONTROL Heading Skip the goofy cutouts and use your iPhone to it's full …" at bounding box center [873, 339] width 918 height 189
click at [100, 378] on input "[URL][DOMAIN_NAME]" at bounding box center [91, 372] width 151 height 22
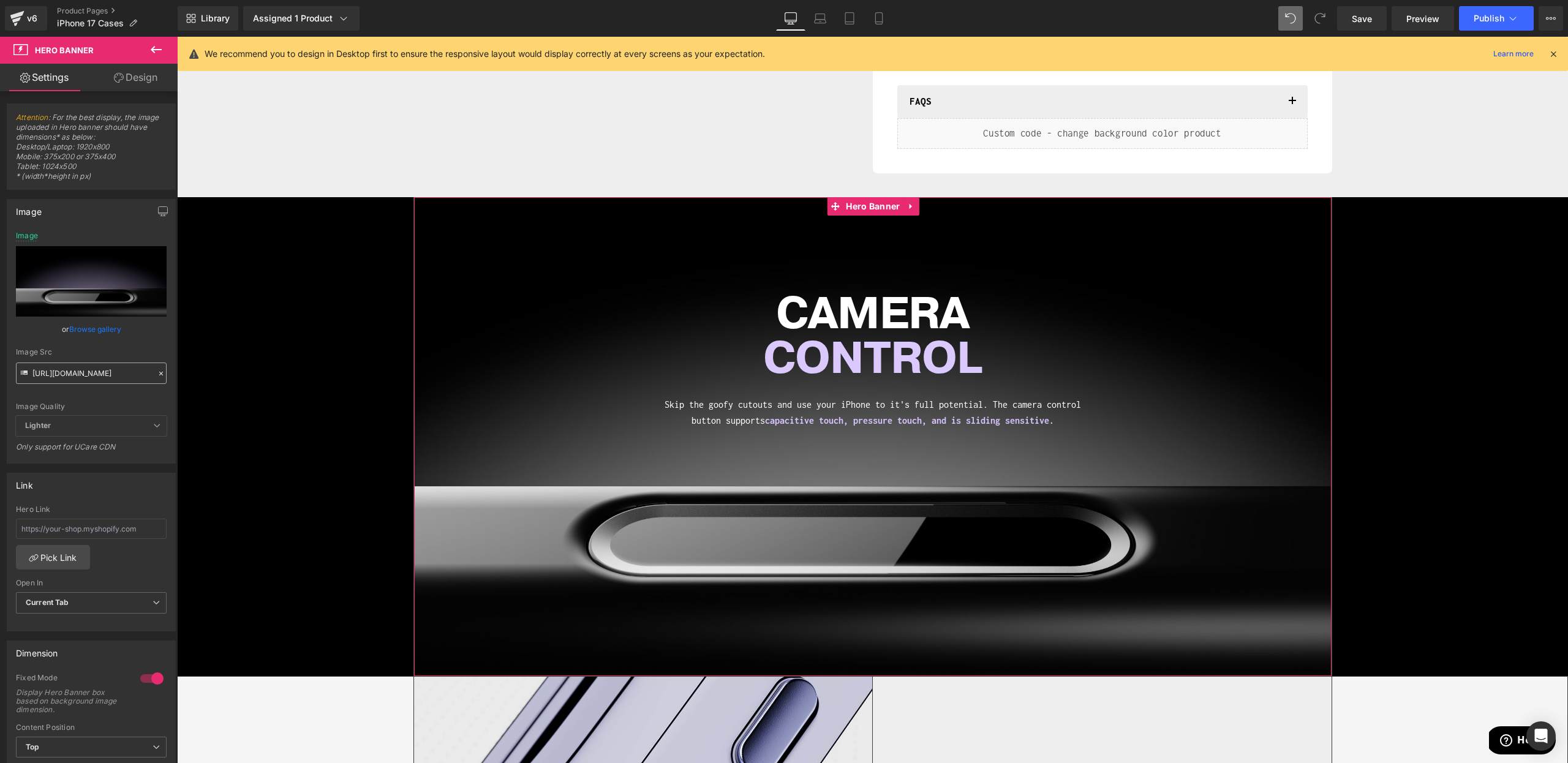
click at [100, 378] on input "[URL][DOMAIN_NAME]" at bounding box center [91, 372] width 151 height 22
click at [99, 403] on div "Image Quality" at bounding box center [91, 407] width 151 height 9
click at [157, 375] on icon at bounding box center [161, 373] width 9 height 9
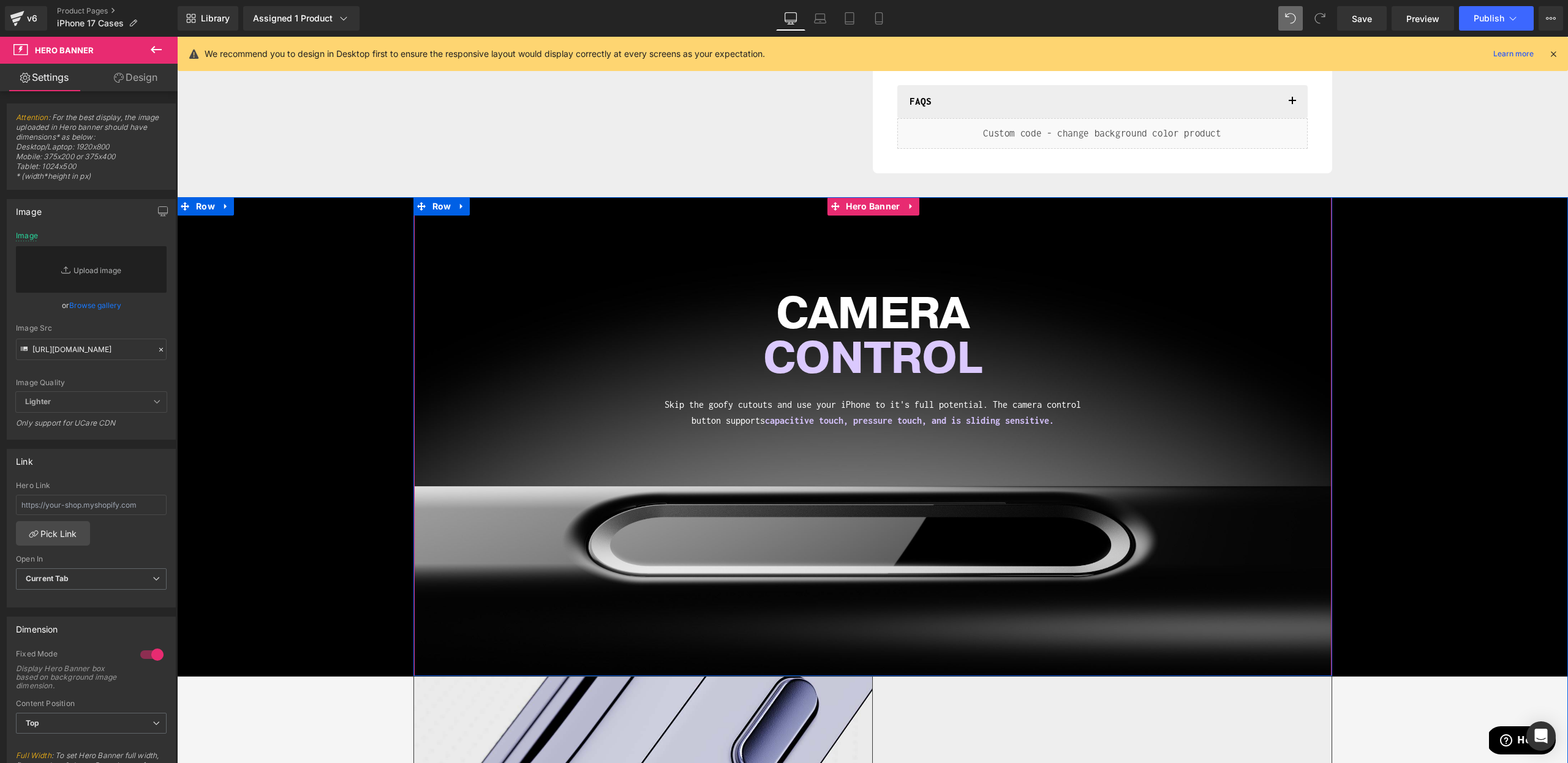
click at [500, 410] on span "CAMERA CONTROL Heading Skip the goofy cutouts and use your iPhone to it's full …" at bounding box center [873, 339] width 918 height 189
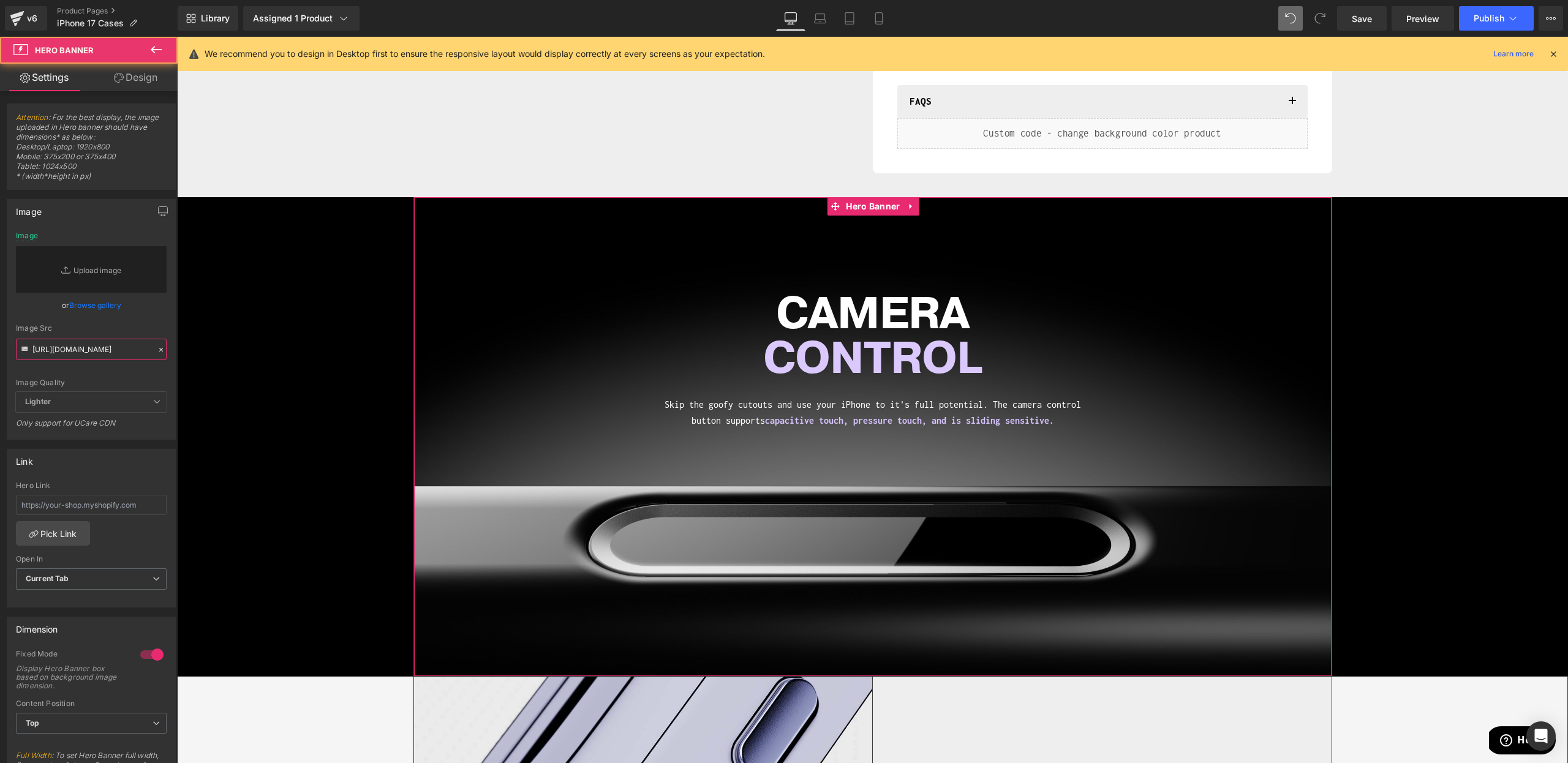
click at [110, 339] on input "[URL][DOMAIN_NAME]" at bounding box center [91, 349] width 151 height 22
click at [85, 238] on div "Image Replace Image Upload image" at bounding box center [91, 261] width 151 height 61
click at [79, 261] on link "Replace Image" at bounding box center [91, 270] width 151 height 47
click at [111, 279] on link "Replace Image" at bounding box center [91, 270] width 151 height 47
click at [52, 349] on input "[URL][DOMAIN_NAME]" at bounding box center [91, 349] width 151 height 22
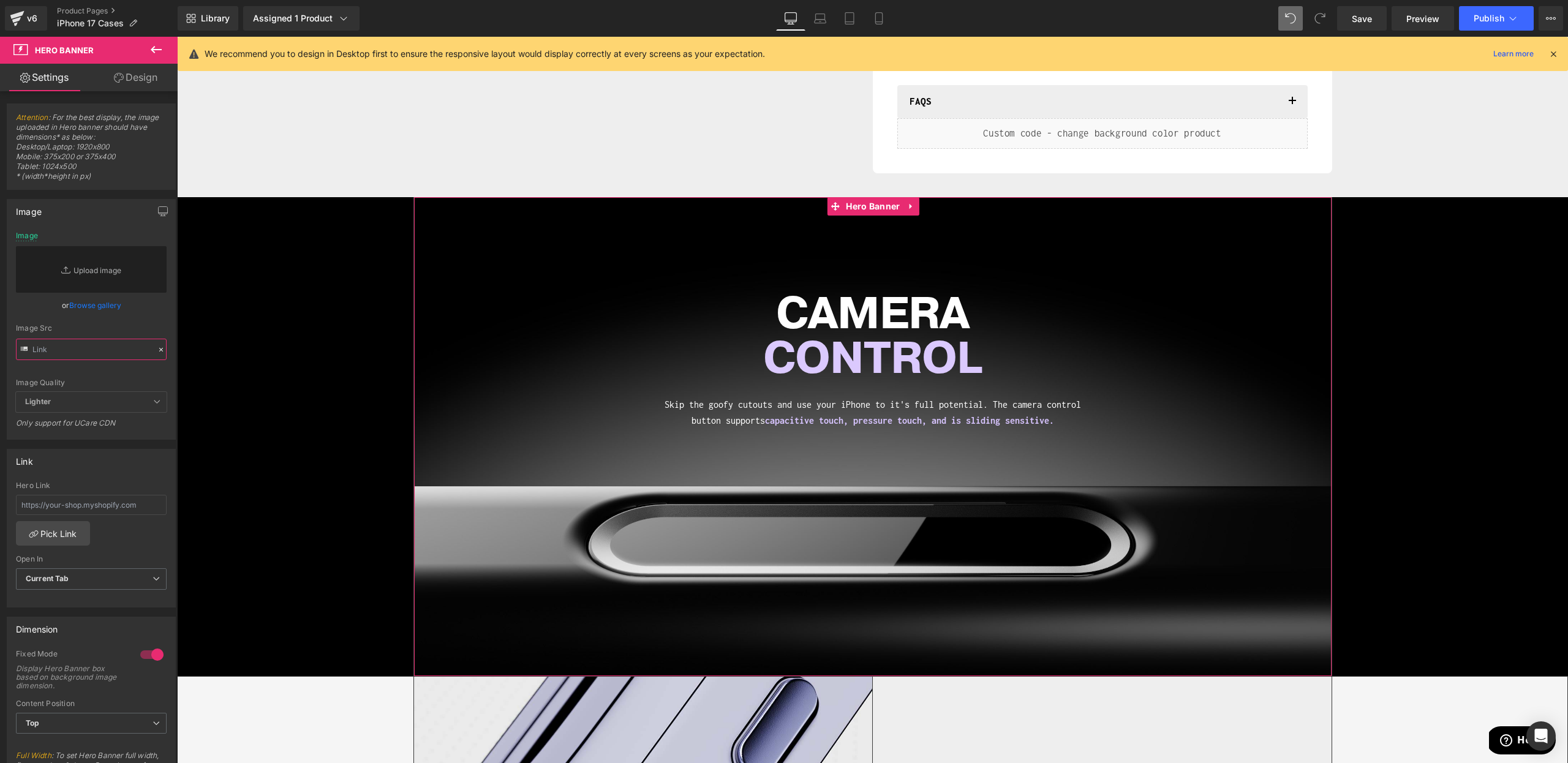
paste input "[URL][DOMAIN_NAME]"
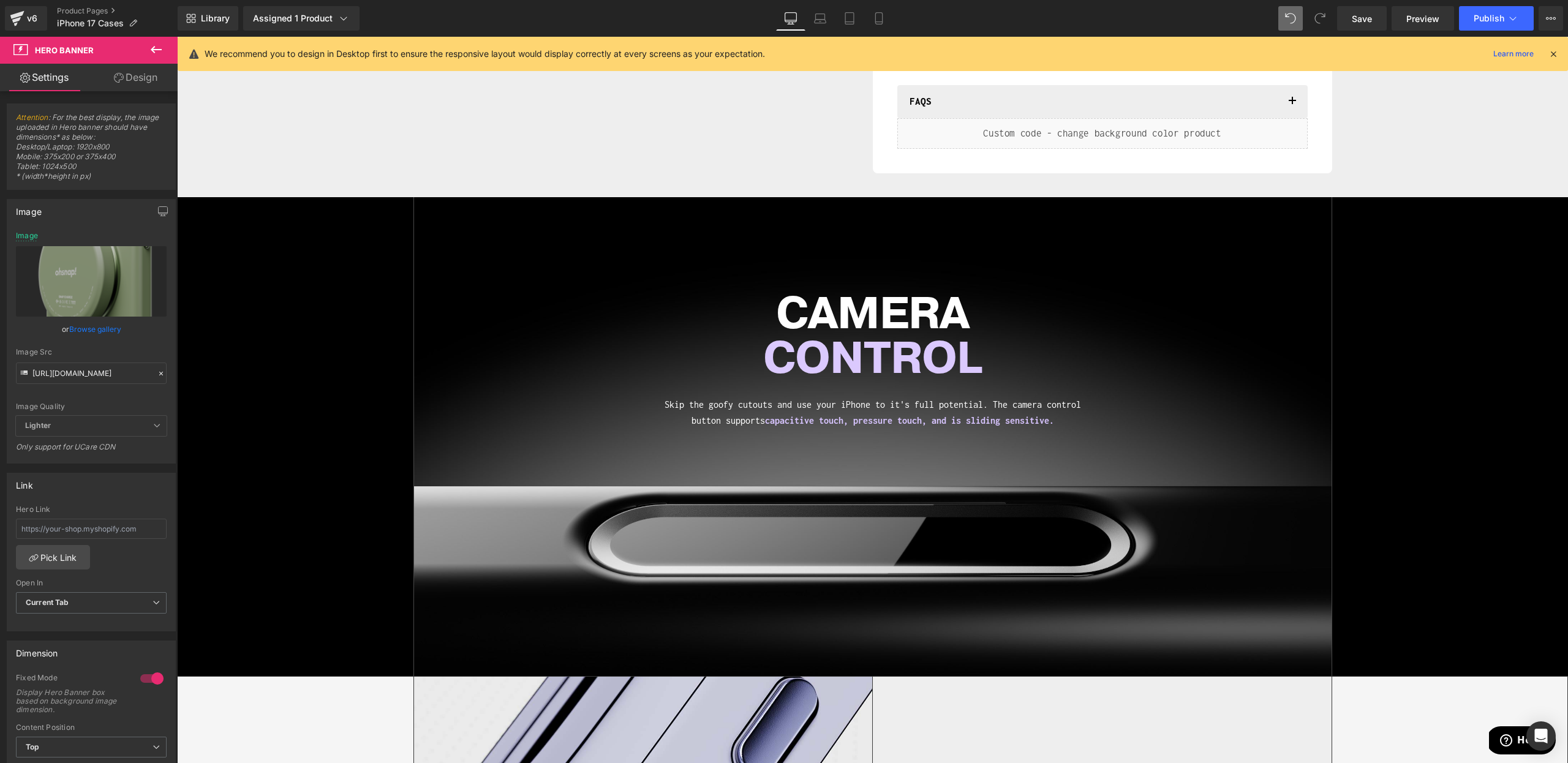
click at [68, 371] on div "[URL][DOMAIN_NAME] Image Replace Image Upload image or Browse gallery Image Src…" at bounding box center [91, 347] width 168 height 231
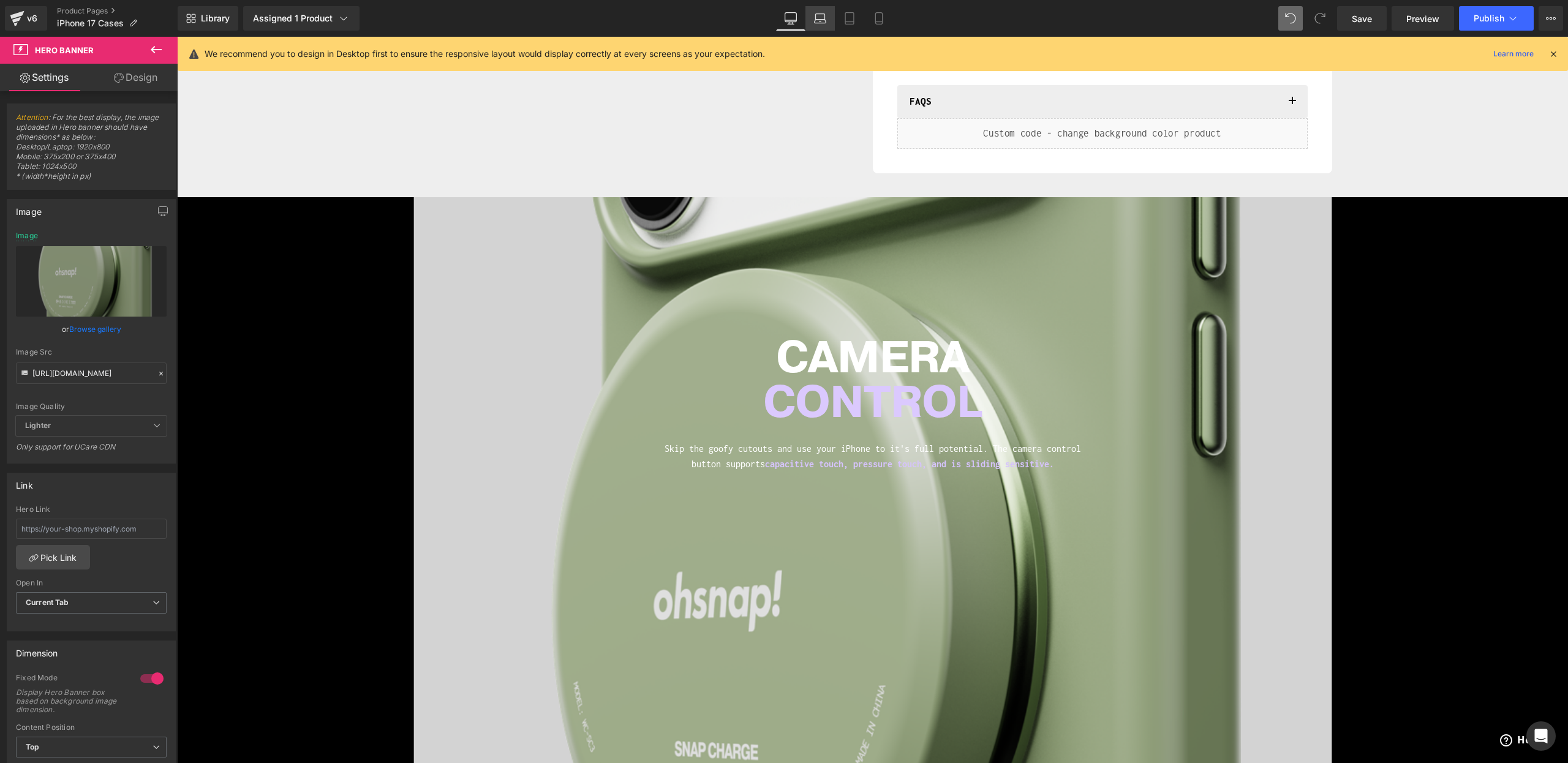
click at [841, 20] on link "Tablet" at bounding box center [850, 18] width 29 height 24
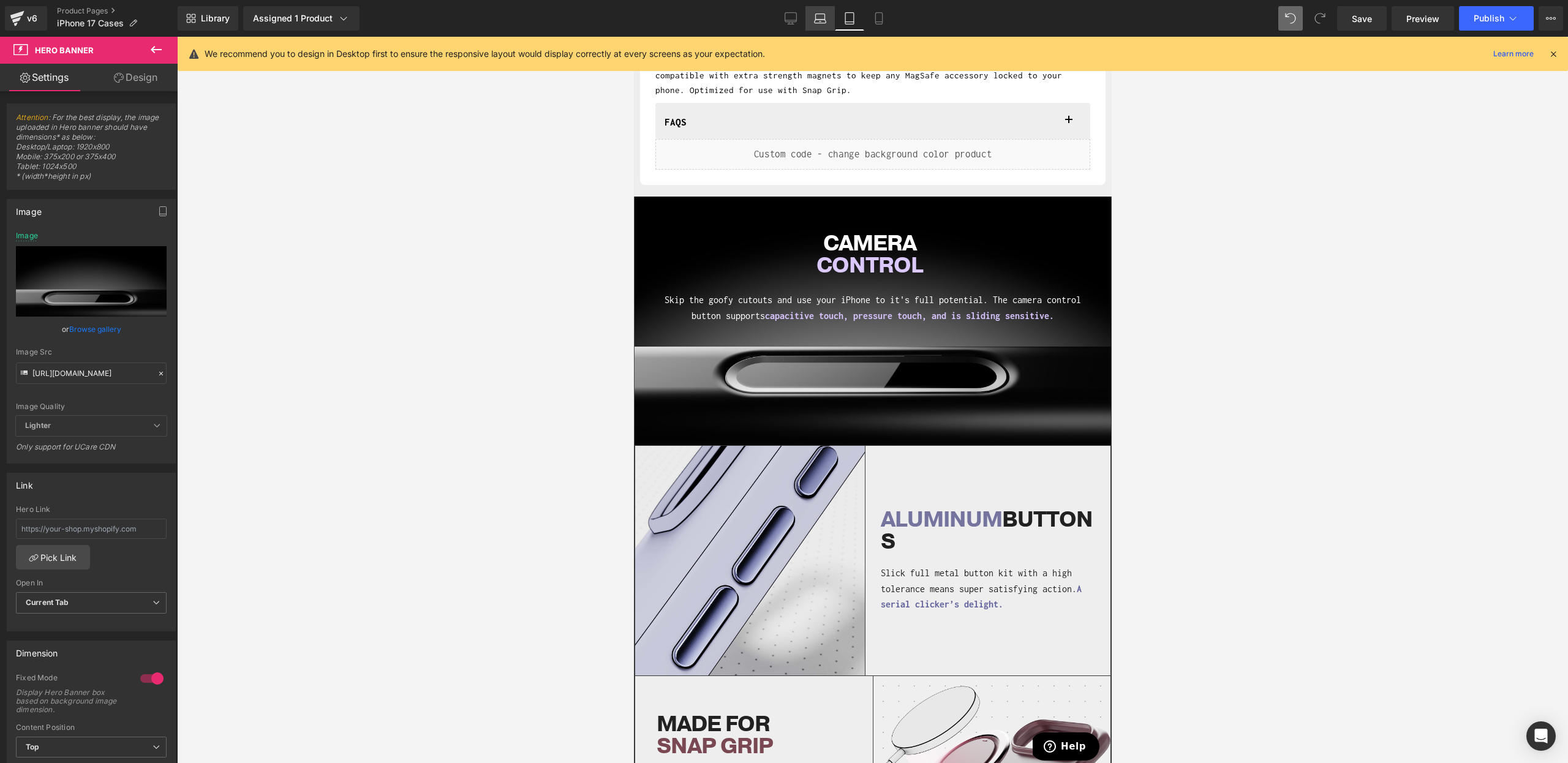
click at [825, 17] on icon at bounding box center [820, 18] width 12 height 12
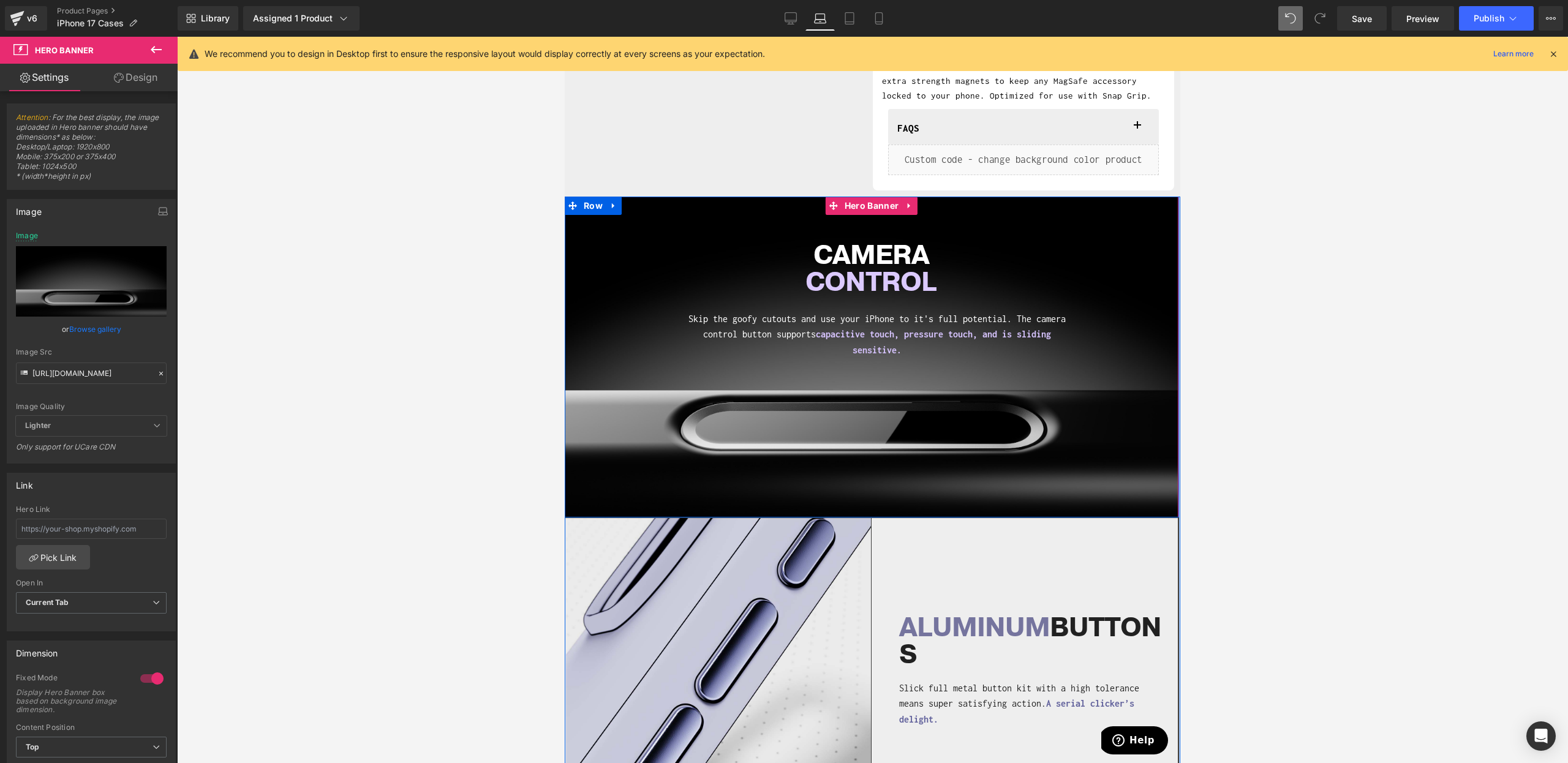
click at [662, 424] on div "CAMERA CONTROL Heading Skip the goofy cutouts and use your iPhone to it's full …" at bounding box center [871, 357] width 614 height 321
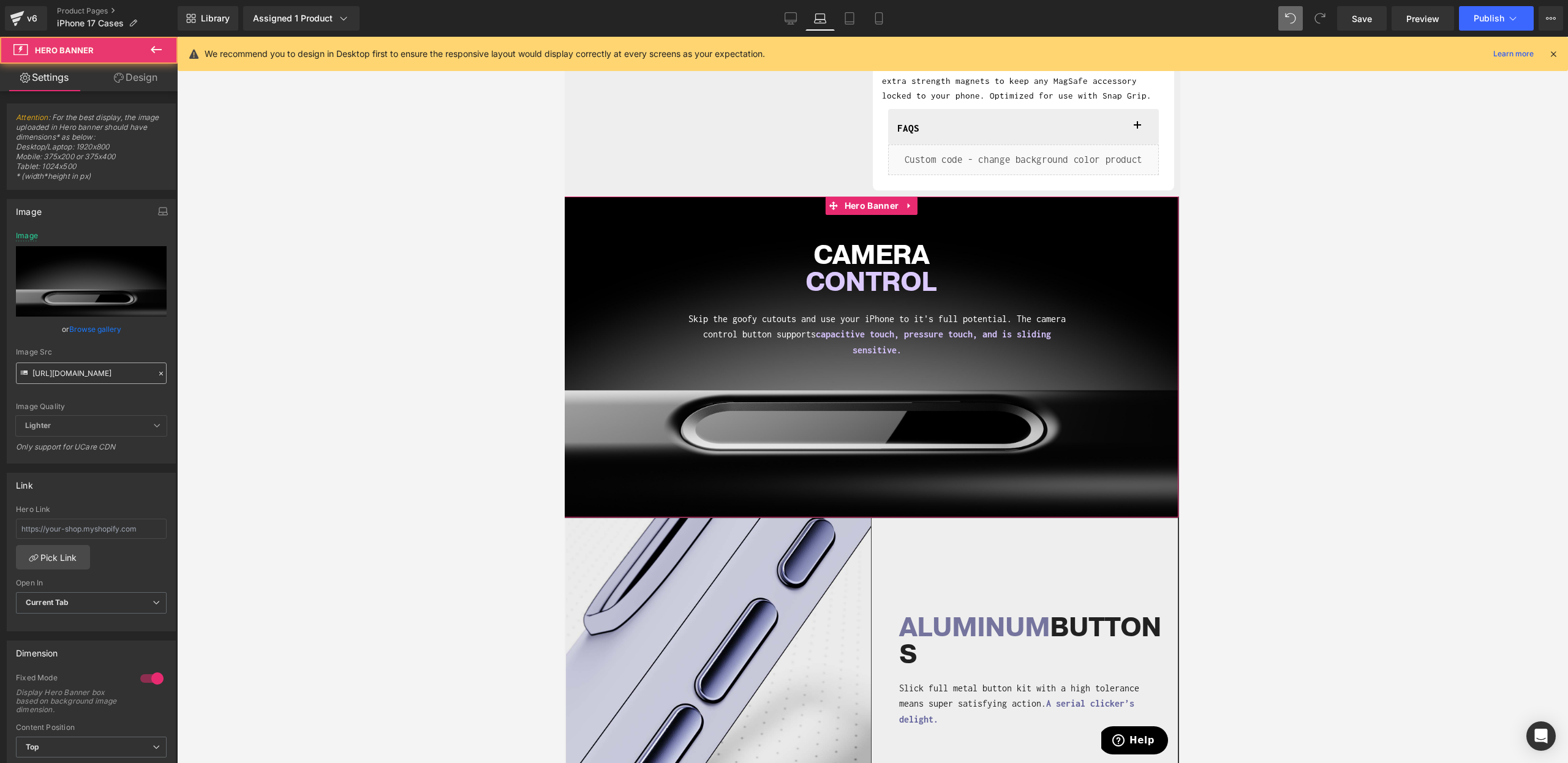
click at [104, 375] on input "[URL][DOMAIN_NAME]" at bounding box center [91, 372] width 151 height 22
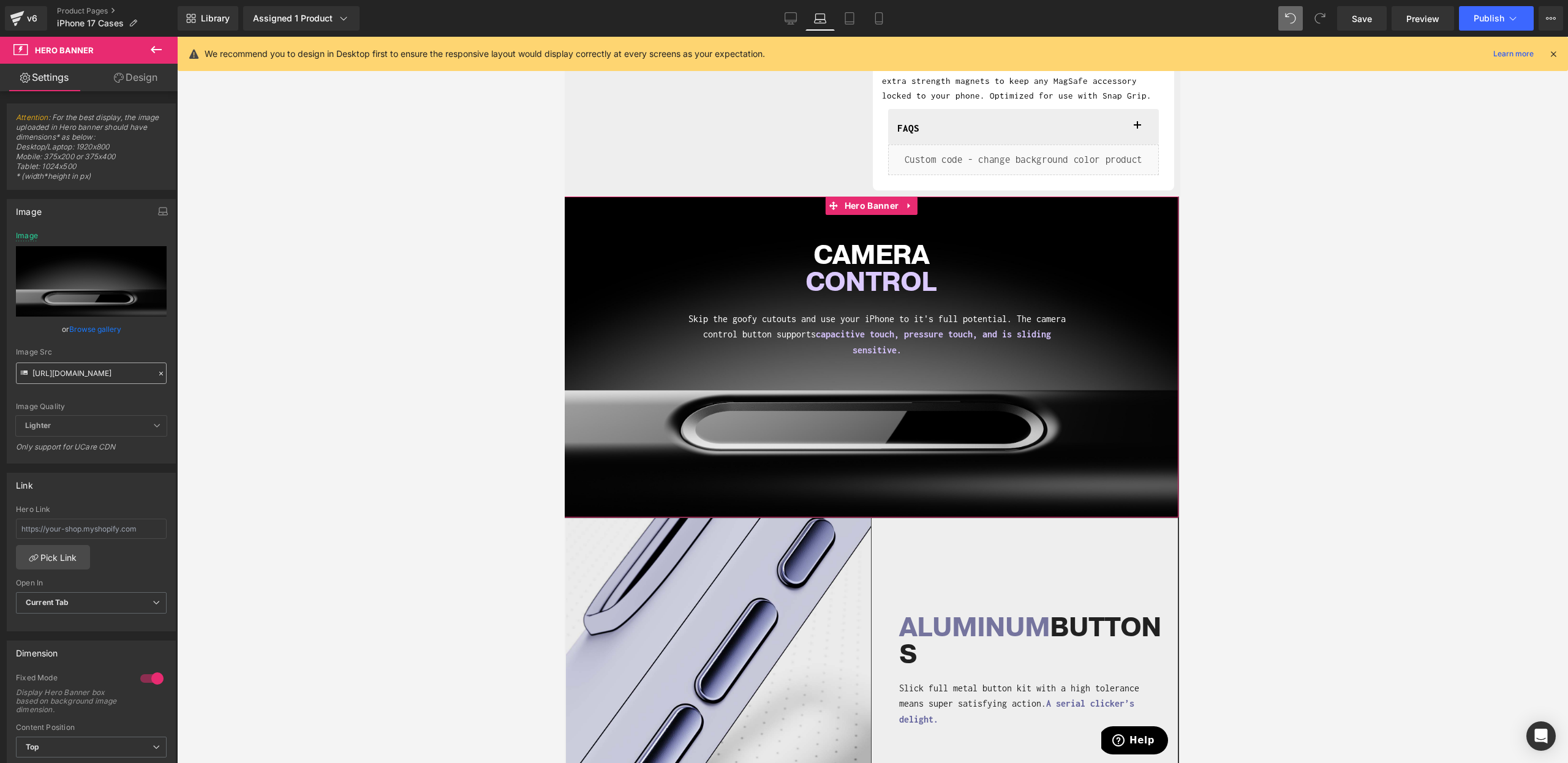
click at [104, 375] on input "[URL][DOMAIN_NAME]" at bounding box center [91, 372] width 151 height 22
click at [383, 189] on div at bounding box center [872, 400] width 1391 height 726
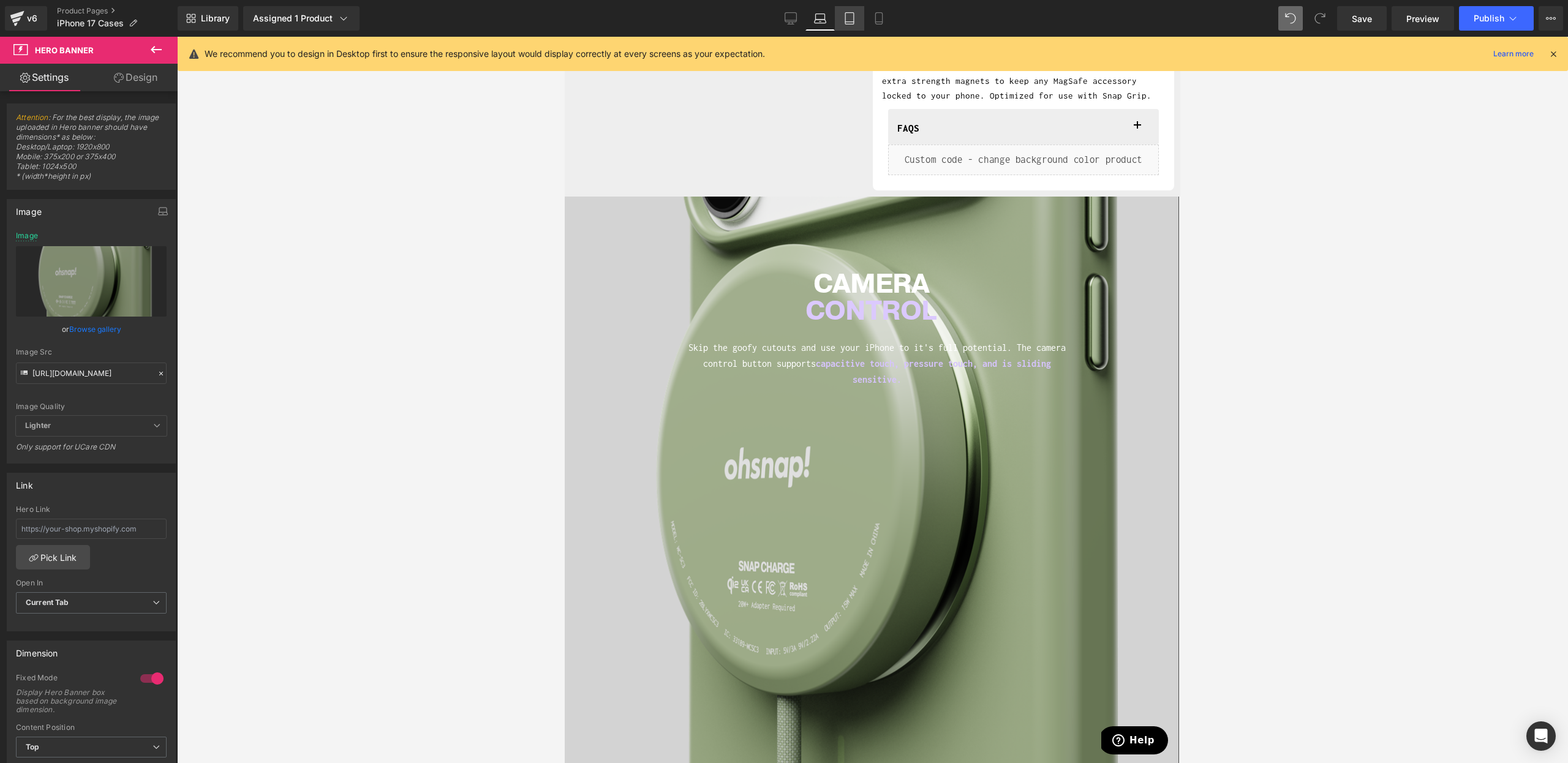
click at [853, 19] on icon at bounding box center [850, 18] width 12 height 12
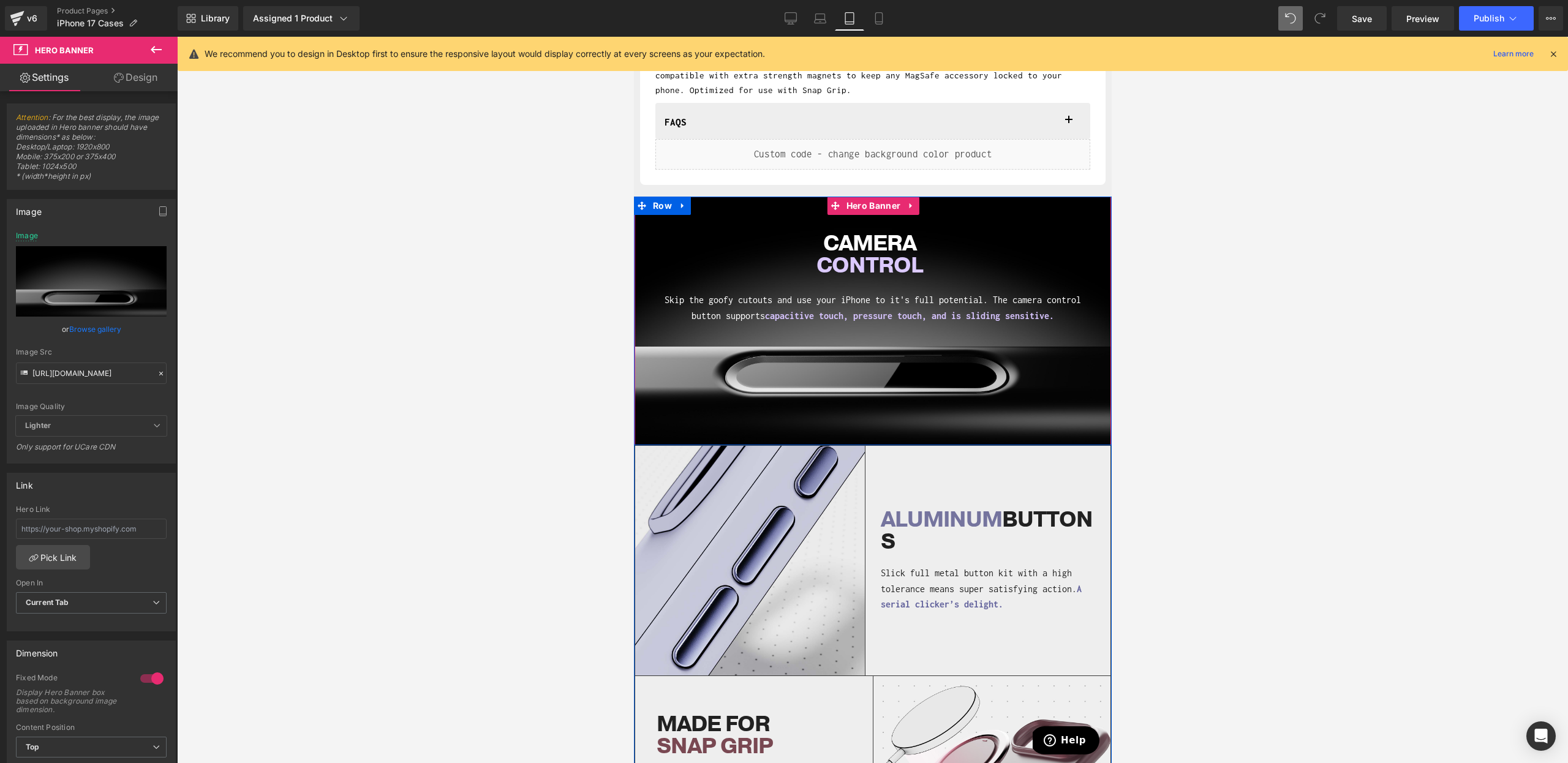
click at [743, 382] on div "CAMERA CONTROL Heading Skip the goofy cutouts and use your iPhone to it's full …" at bounding box center [872, 321] width 477 height 248
click at [90, 371] on input "[URL][DOMAIN_NAME]" at bounding box center [91, 372] width 151 height 22
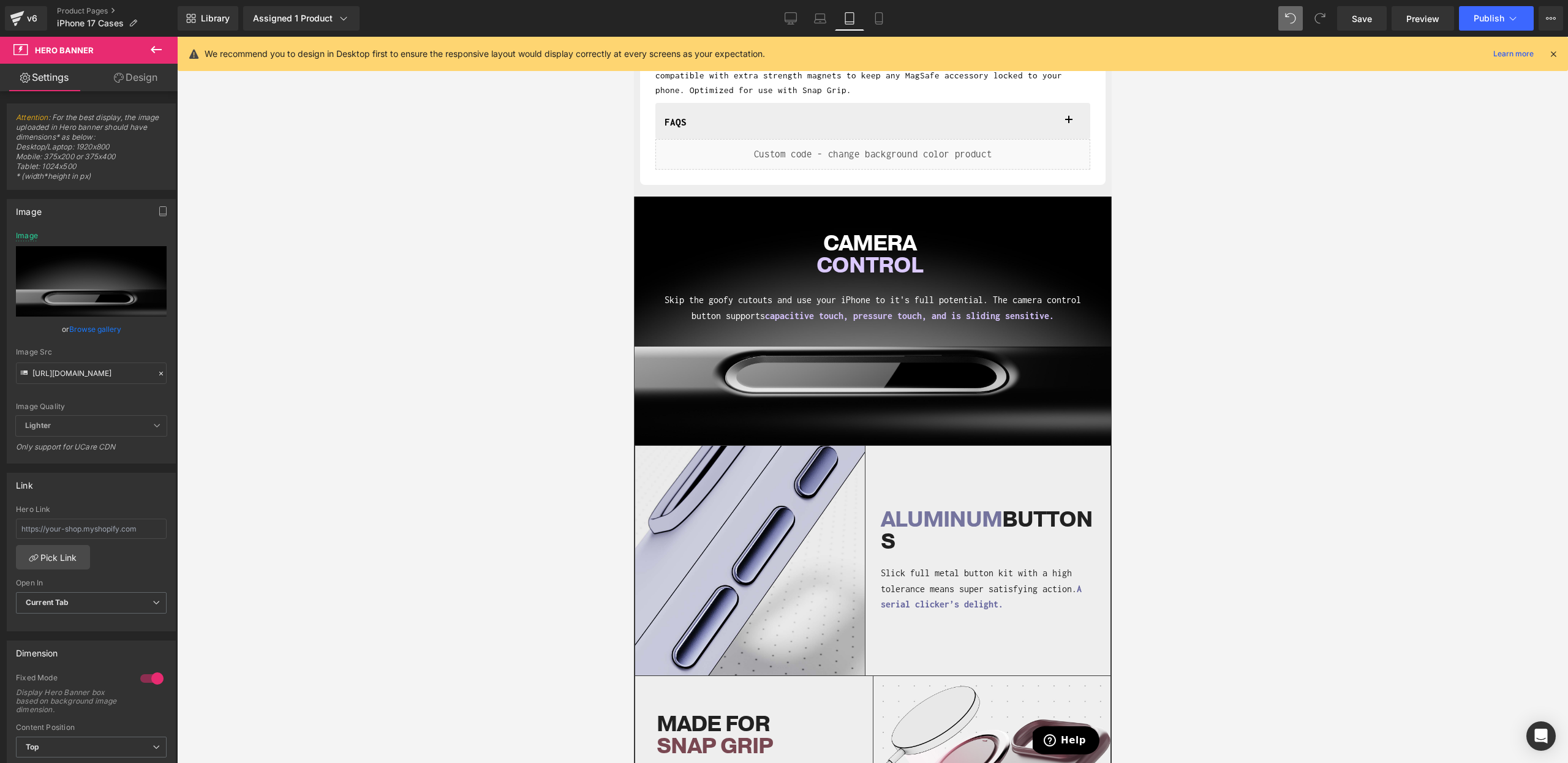
click at [373, 310] on div at bounding box center [872, 400] width 1391 height 726
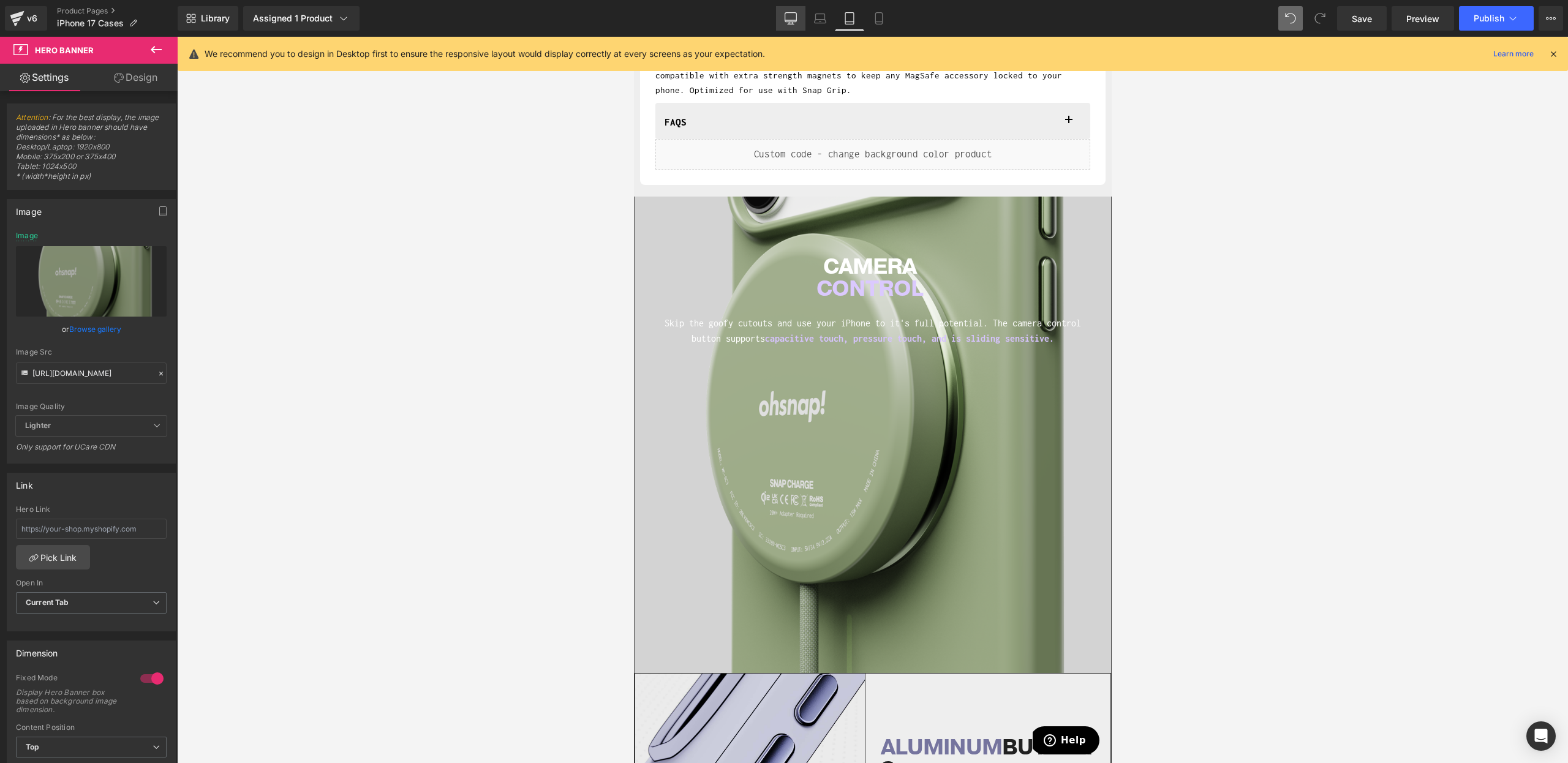
click at [802, 26] on link "Desktop" at bounding box center [791, 18] width 29 height 24
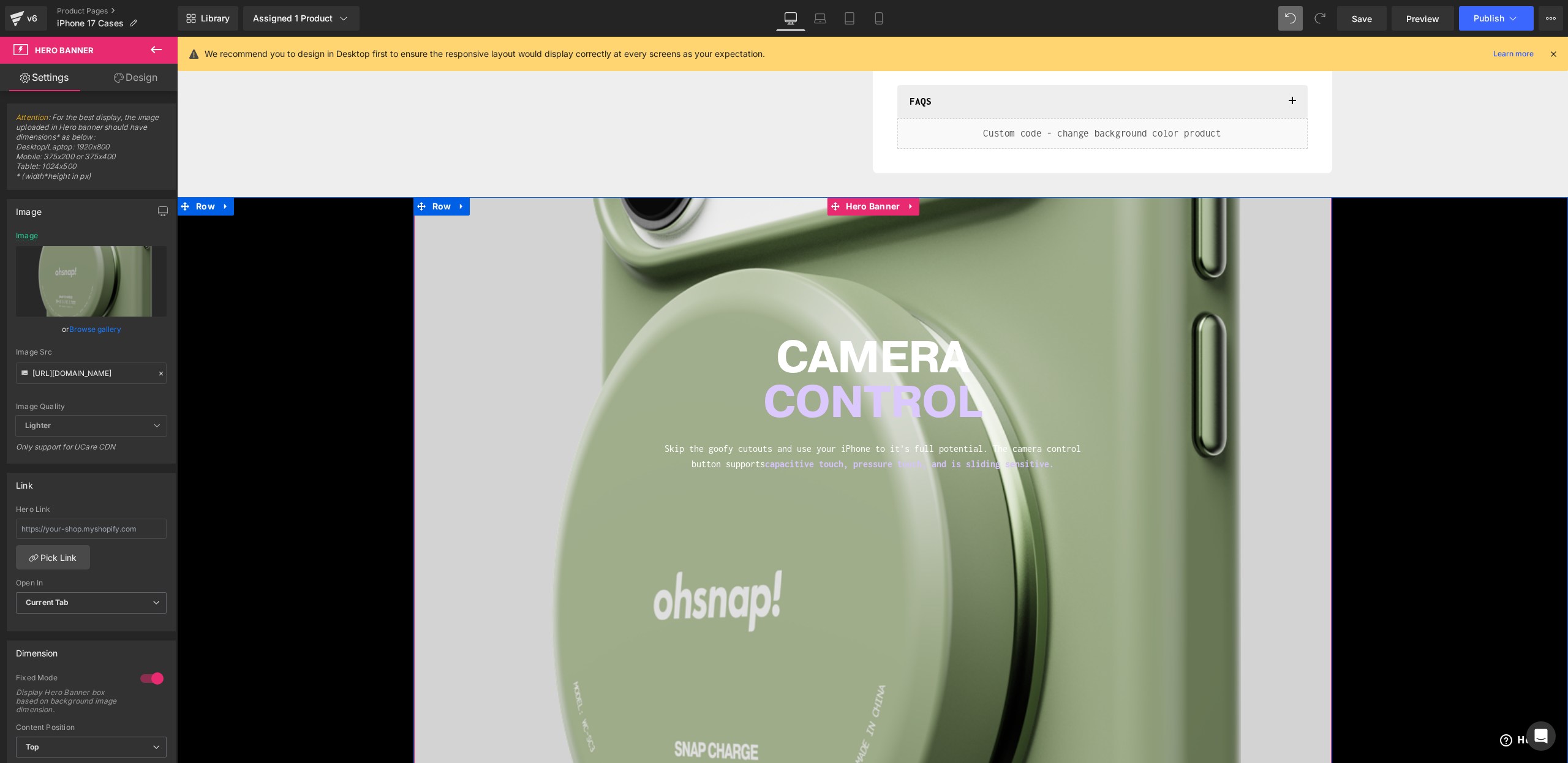
click at [598, 428] on span "CAMERA CONTROL Heading Skip the goofy cutouts and use your iPhone to it's full …" at bounding box center [873, 383] width 918 height 189
click at [77, 375] on input "[URL][DOMAIN_NAME]" at bounding box center [91, 372] width 151 height 22
type input "[URL][DOMAIN_NAME]"
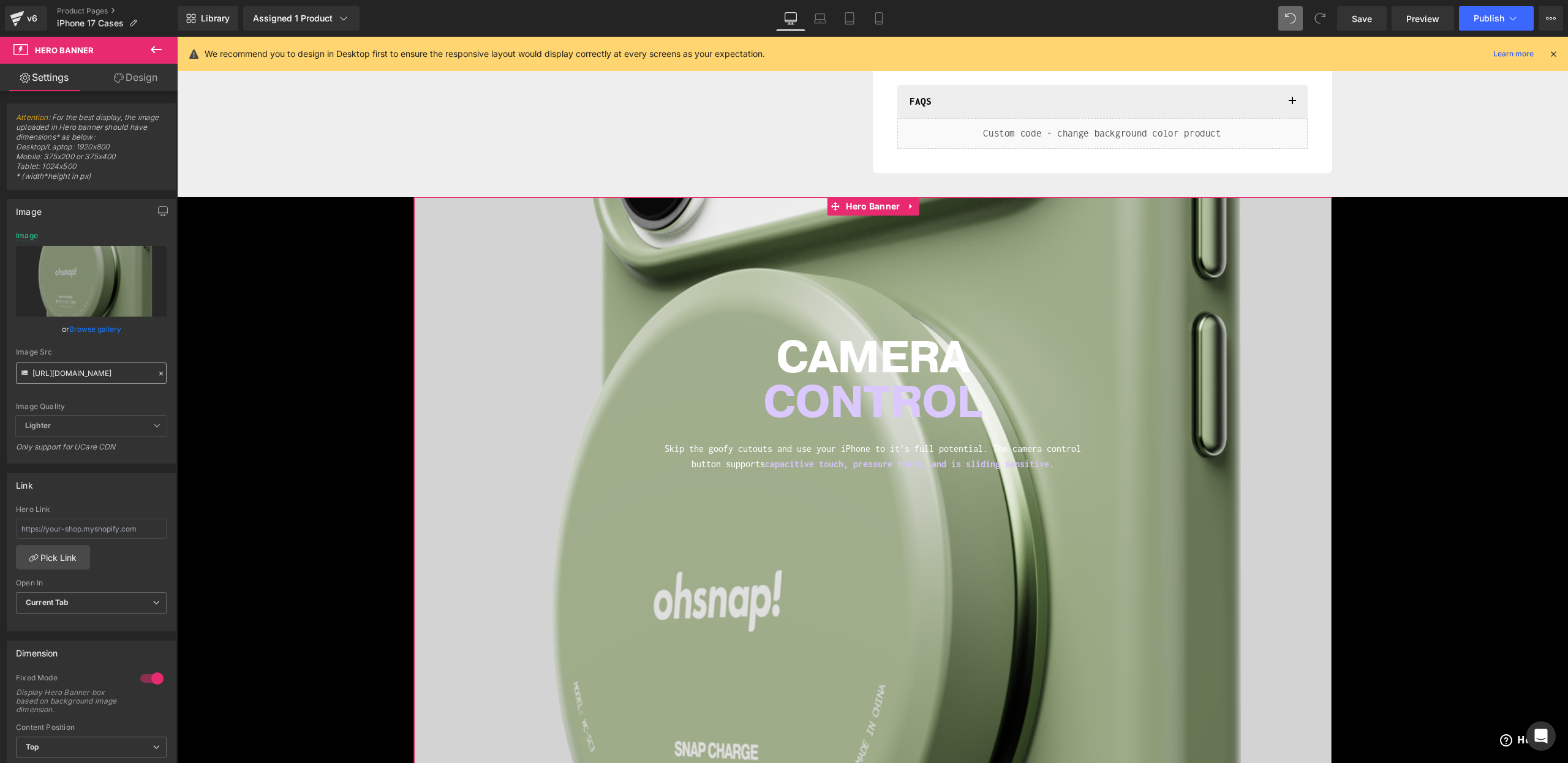
scroll to position [0, 185]
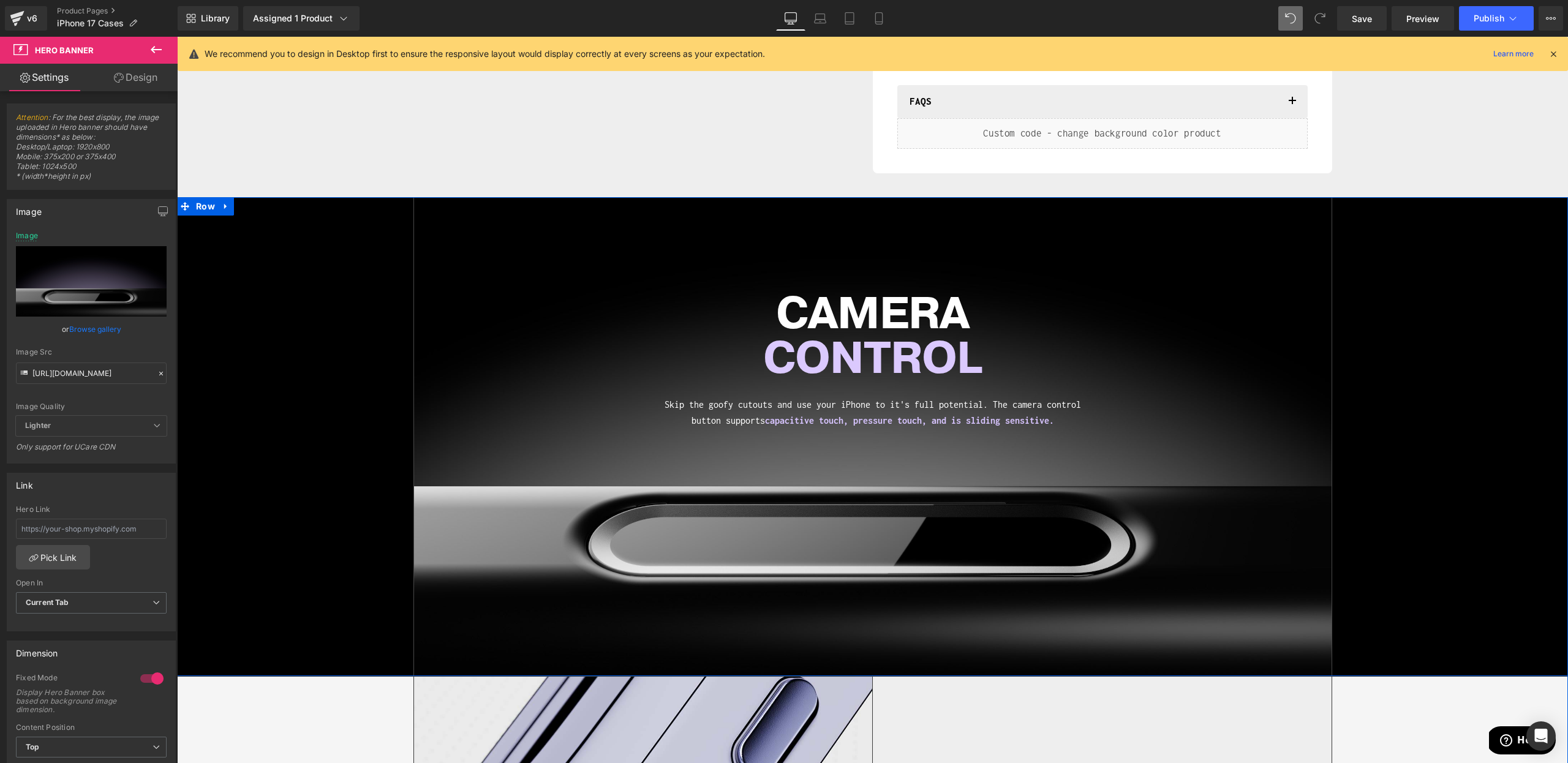
click at [225, 391] on div "CAMERA CONTROL Heading Skip the goofy cutouts and use your iPhone to it's full …" at bounding box center [872, 436] width 1391 height 478
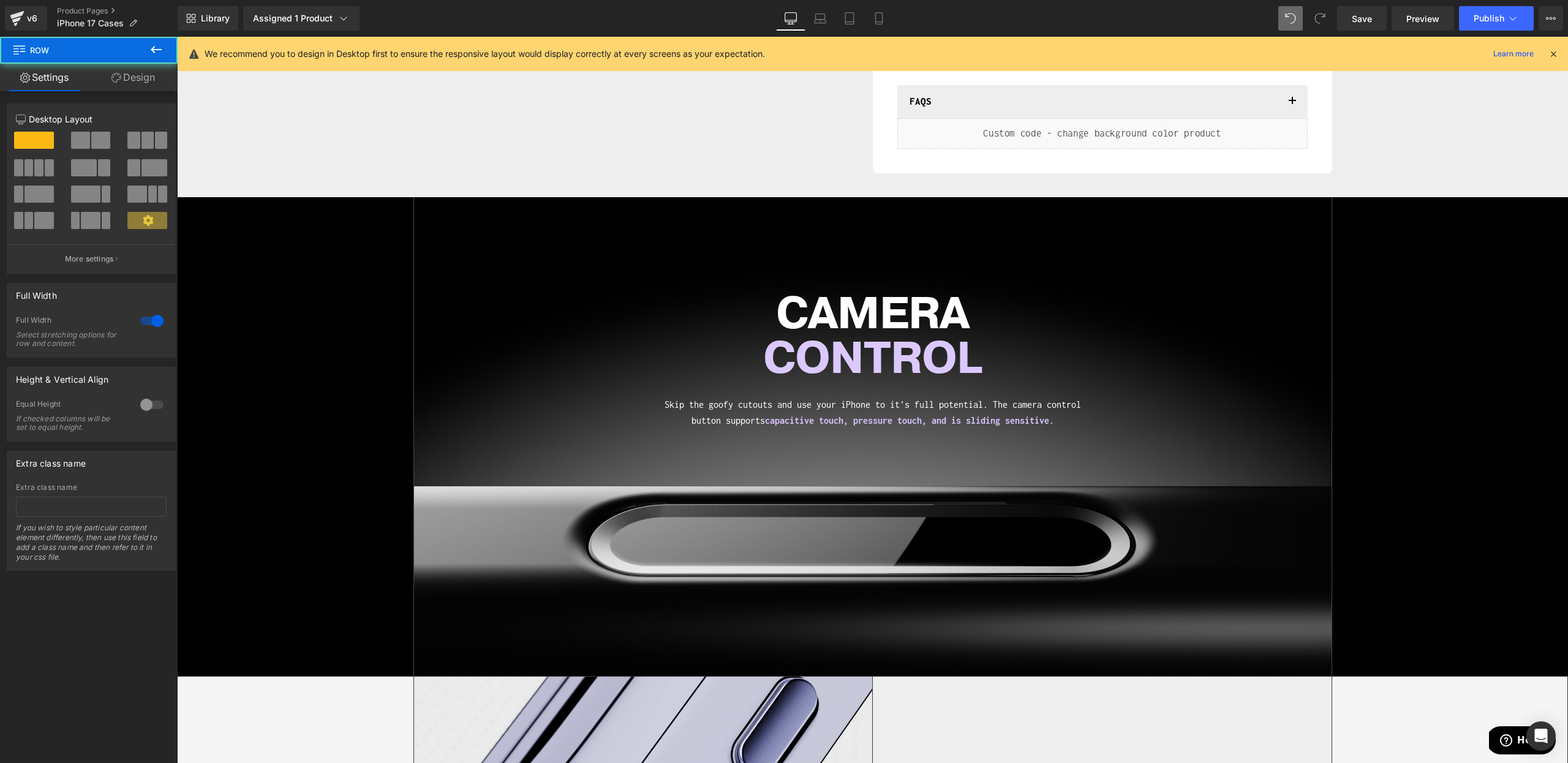
click at [643, 511] on div "CAMERA CONTROL Heading Skip the goofy cutouts and use your iPhone to it's full …" at bounding box center [873, 436] width 918 height 478
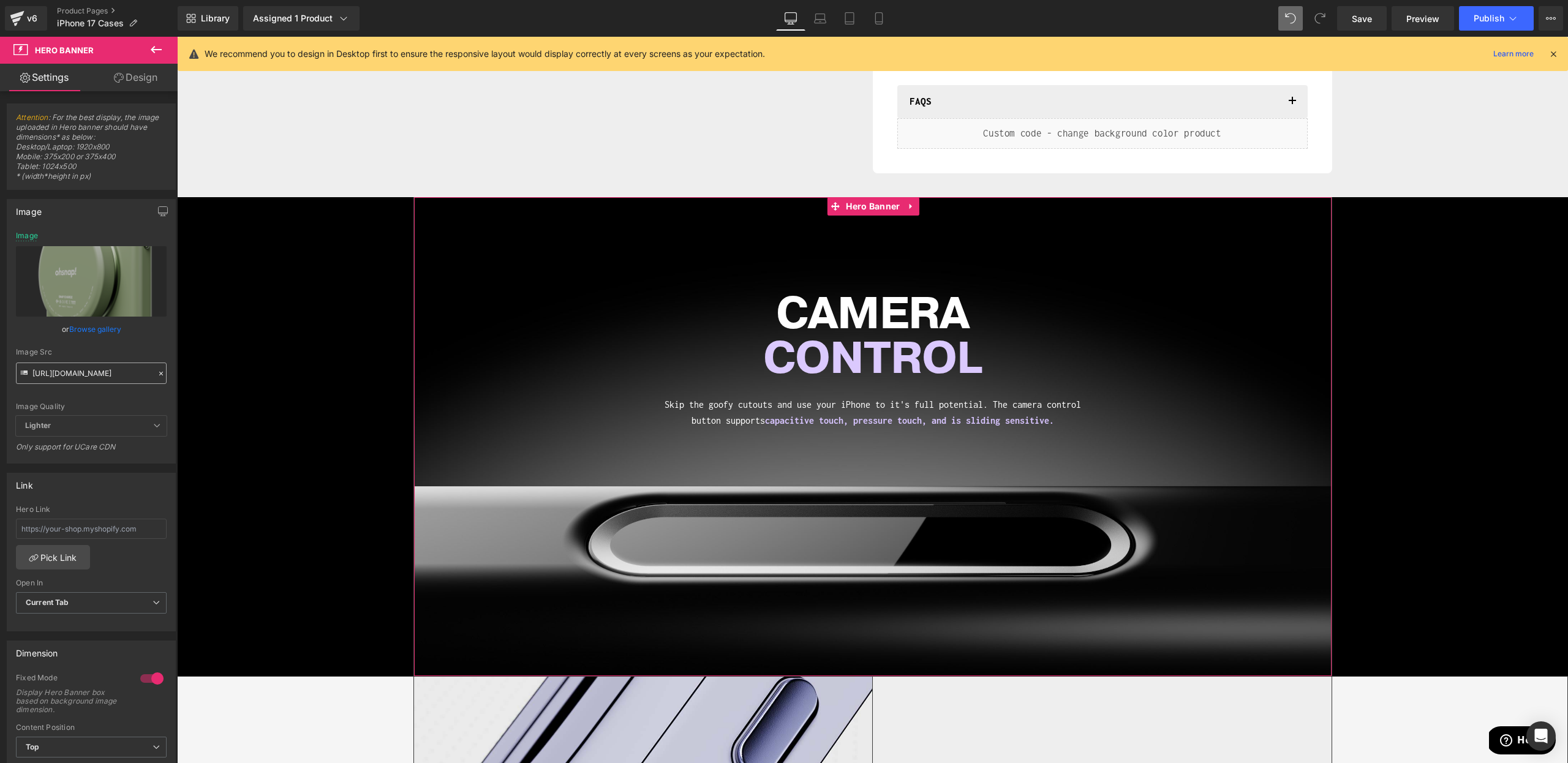
click at [89, 367] on input "[URL][DOMAIN_NAME]" at bounding box center [91, 372] width 151 height 22
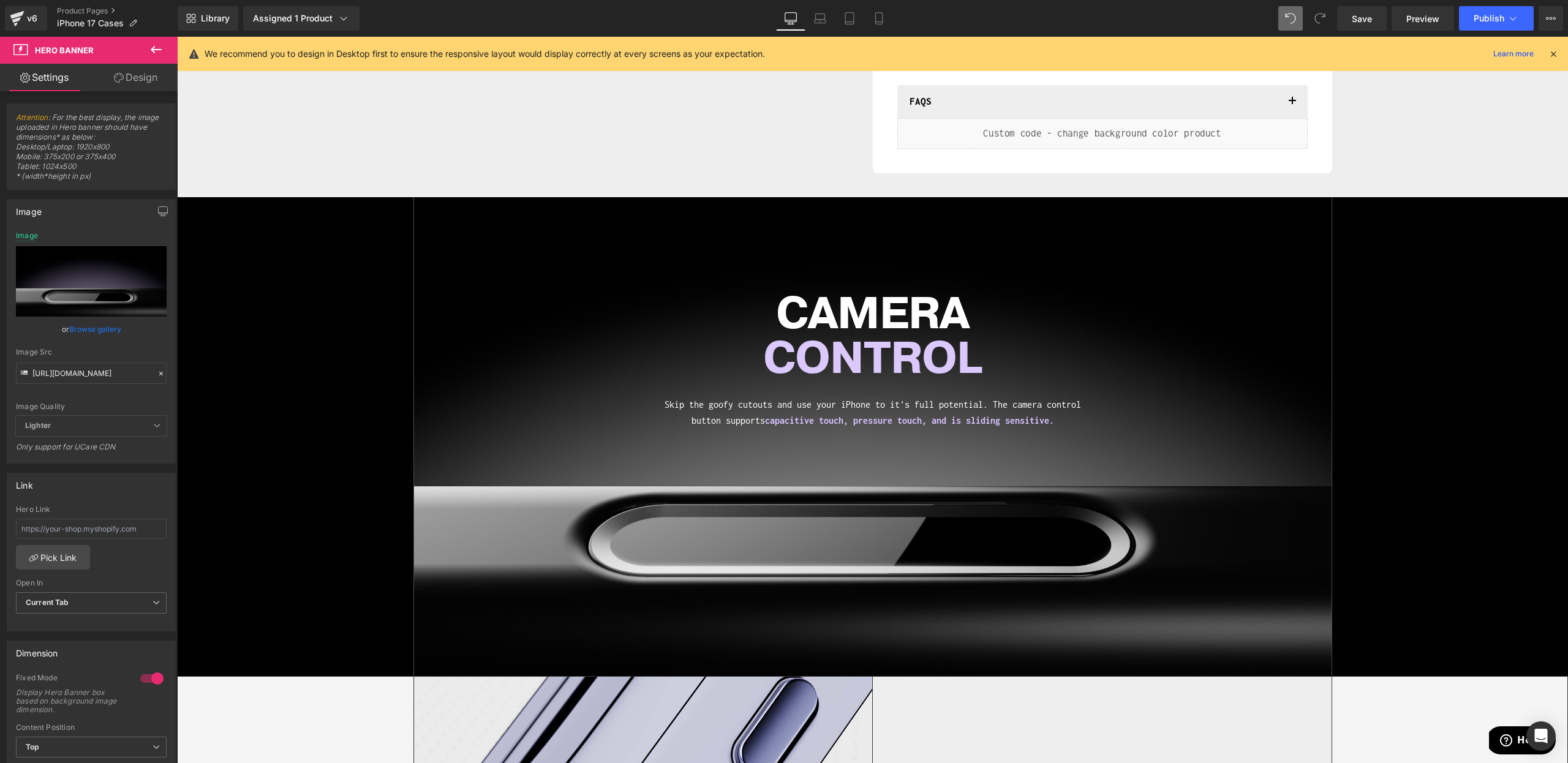
type input "[URL][DOMAIN_NAME]"
click at [108, 355] on div "Image Src" at bounding box center [91, 352] width 151 height 9
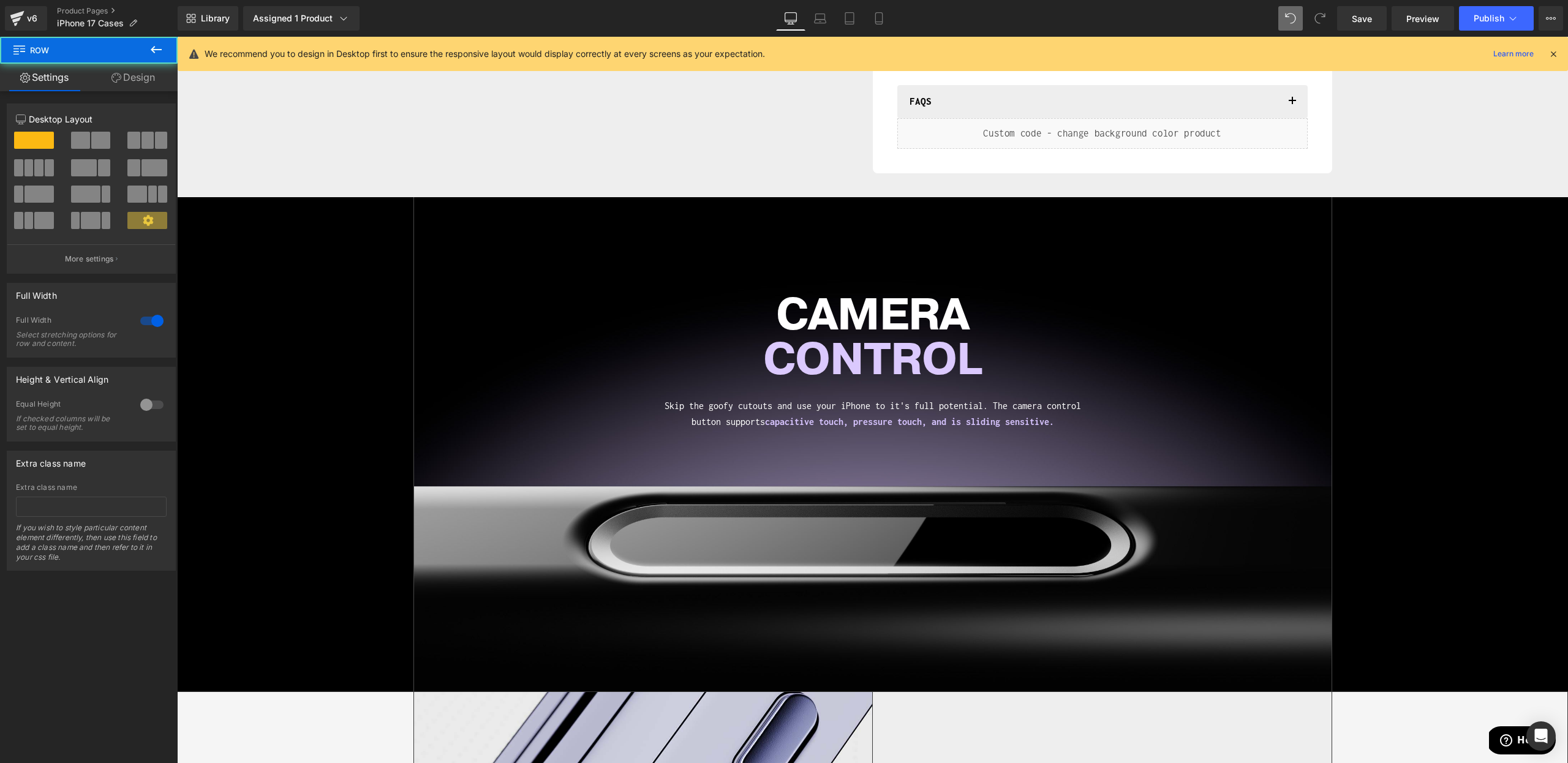
click at [339, 319] on div "CAMERA CONTROL Heading Skip the goofy cutouts and use your iPhone to it's full …" at bounding box center [872, 444] width 1391 height 494
click at [830, 18] on link "Laptop" at bounding box center [820, 18] width 29 height 24
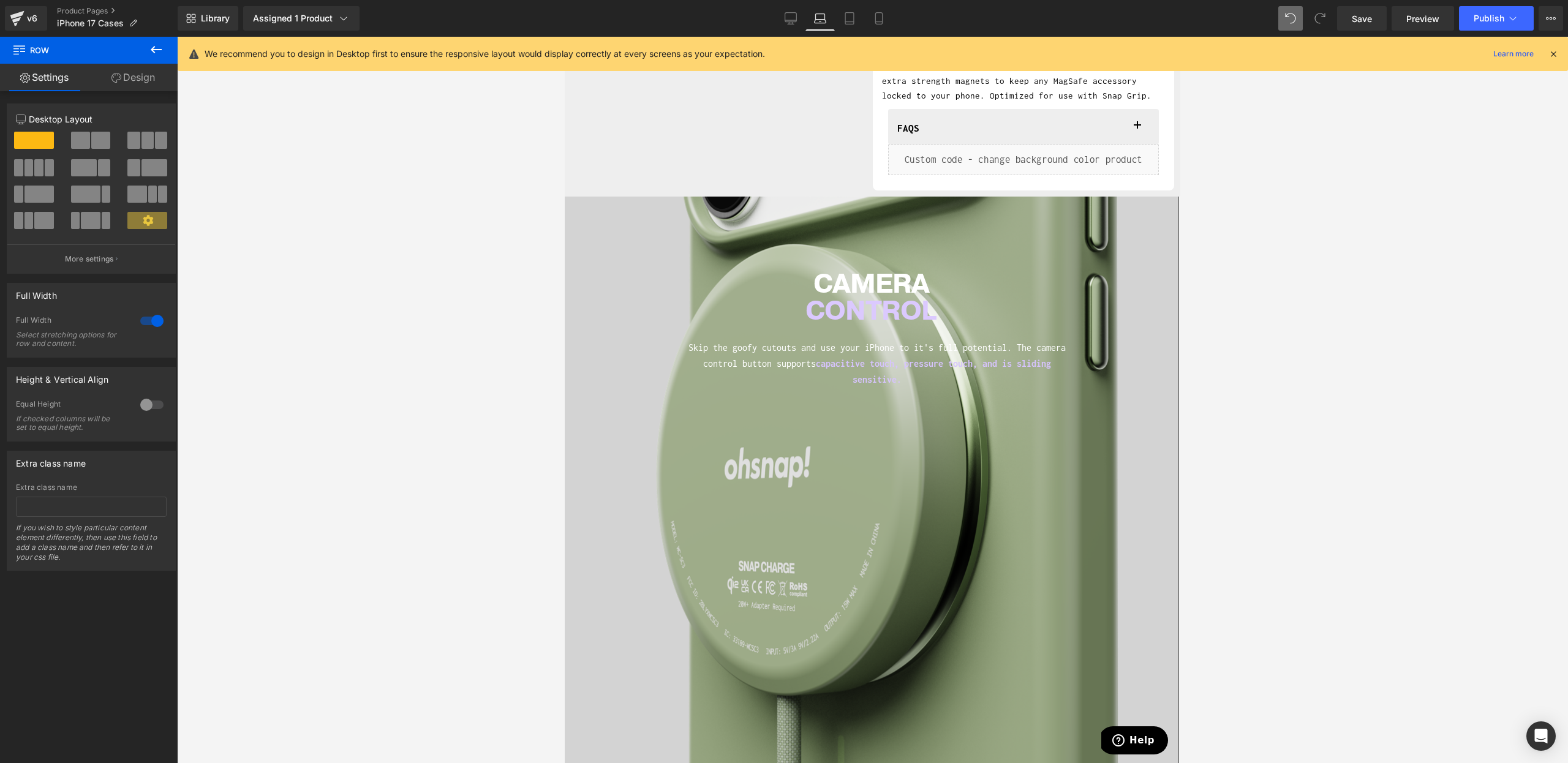
click at [777, 360] on p "Skip the goofy cutouts and use your iPhone to it's full potential. The camera c…" at bounding box center [876, 363] width 386 height 47
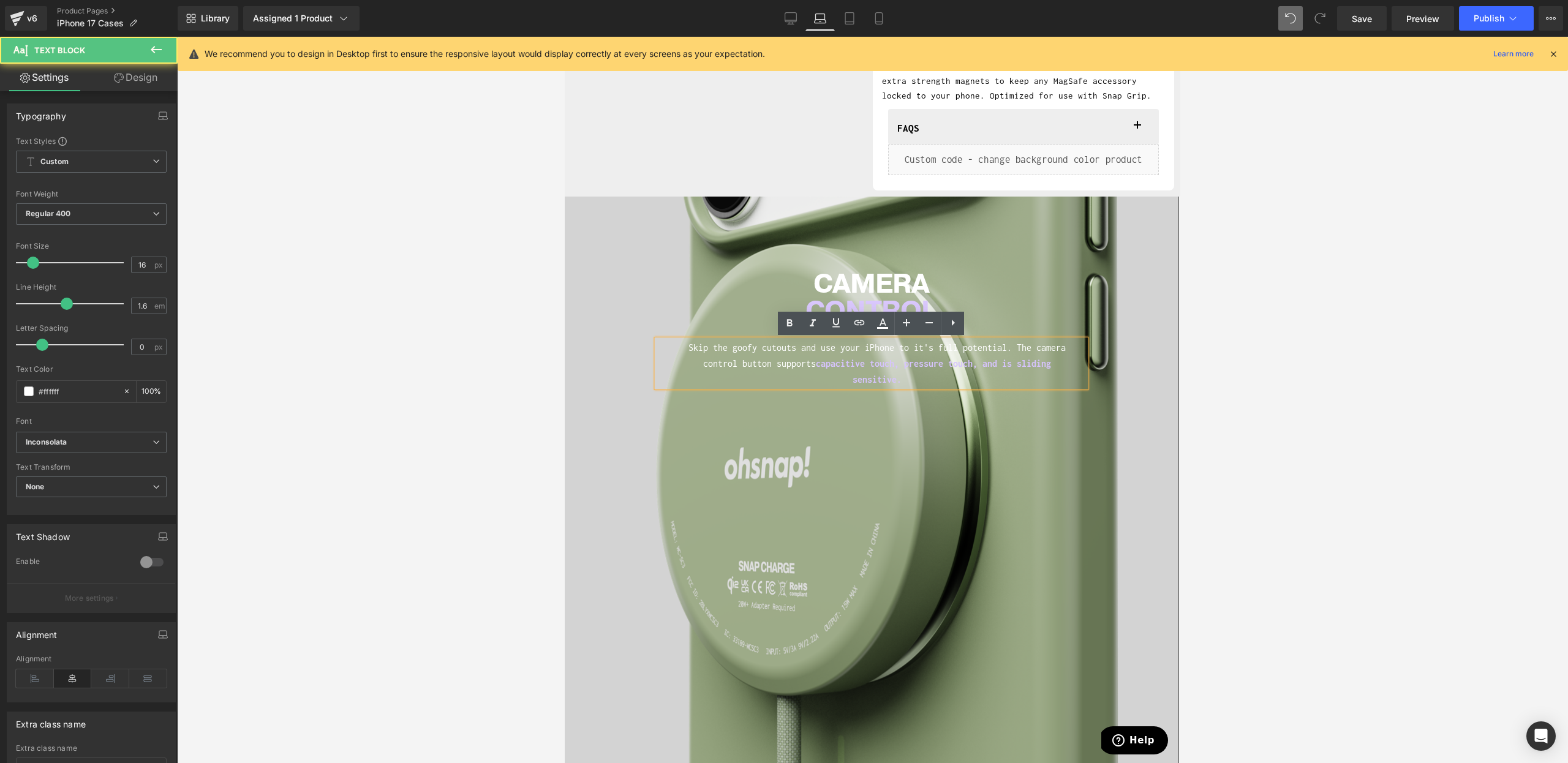
click at [663, 520] on div "CAMERA CONTROL Heading Skip the goofy cutouts and use your iPhone to it's full …" at bounding box center [871, 503] width 614 height 614
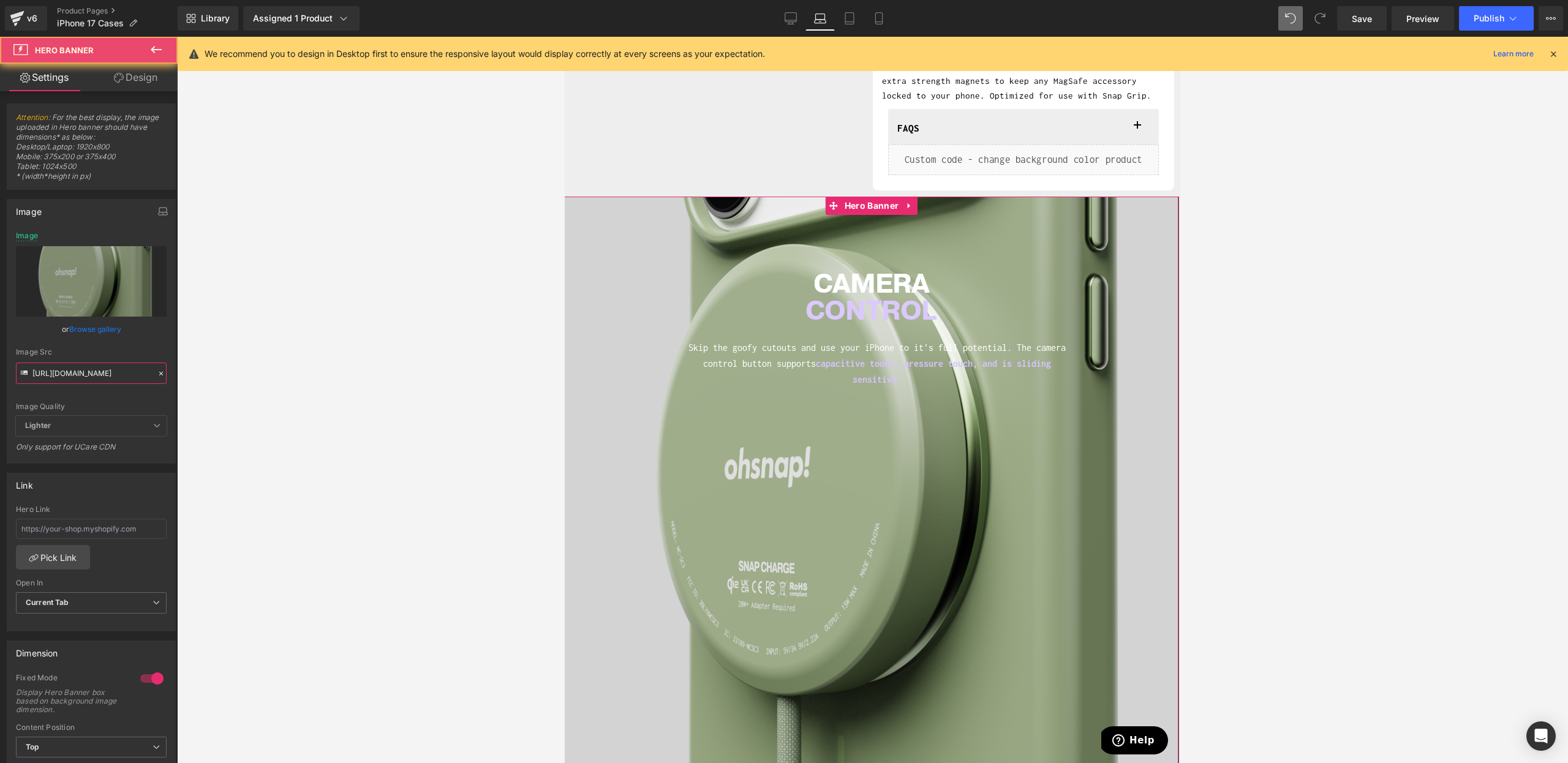
click at [78, 377] on input "[URL][DOMAIN_NAME]" at bounding box center [91, 372] width 151 height 22
paste input "CCdesktop.jpg?v=1757357657"
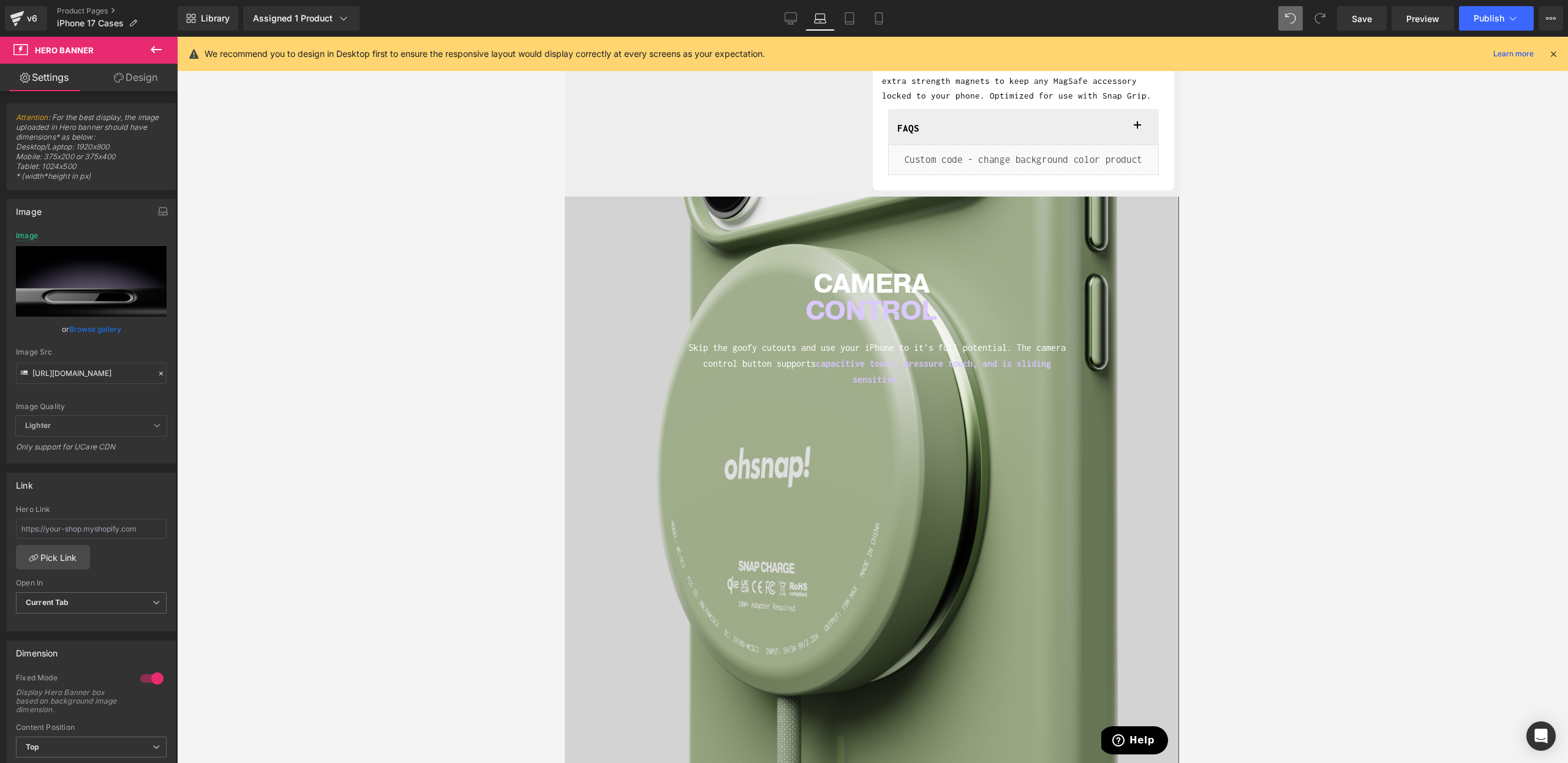
click at [1390, 453] on div at bounding box center [872, 400] width 1391 height 726
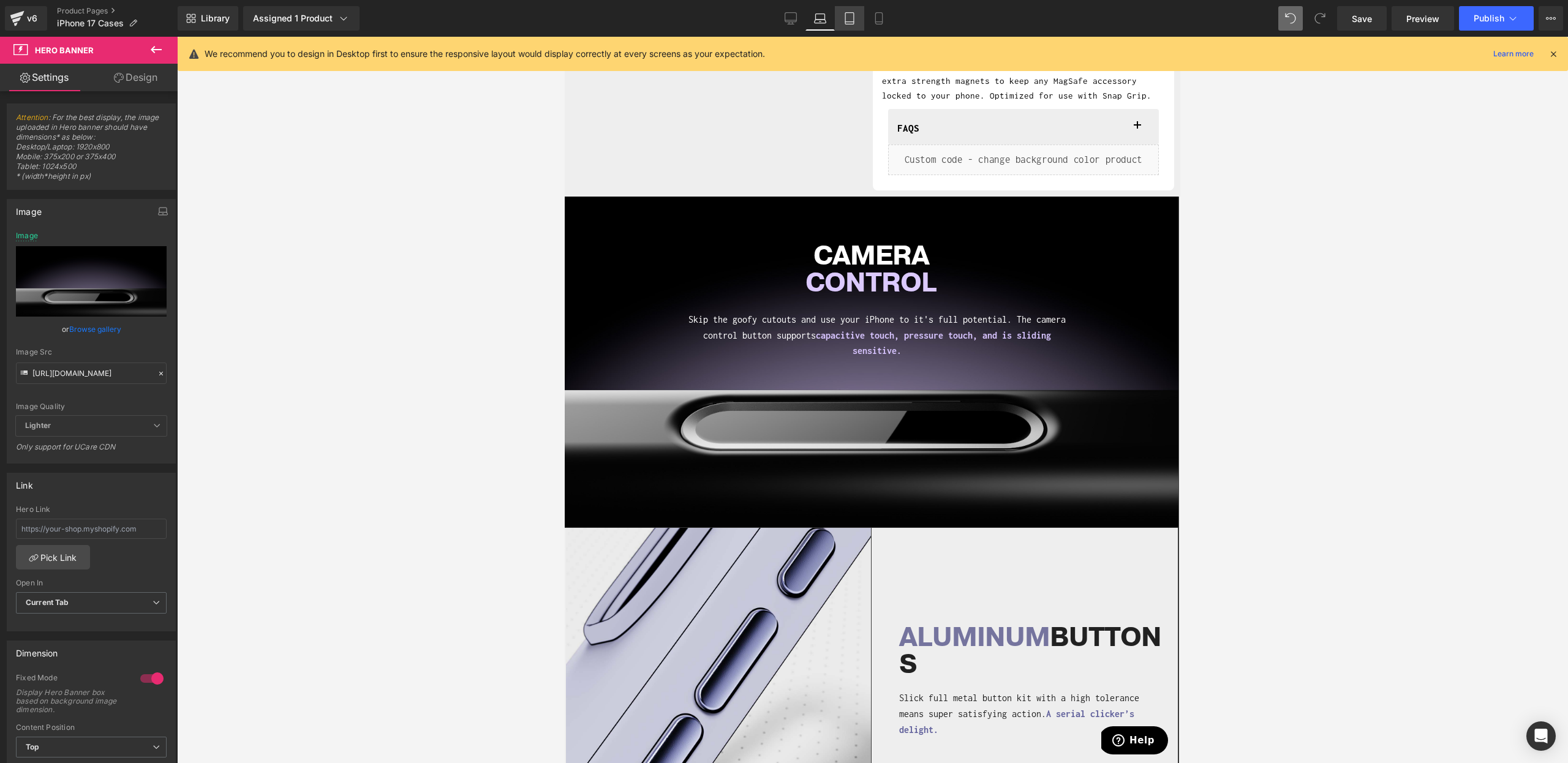
click at [847, 26] on link "Tablet" at bounding box center [850, 18] width 29 height 24
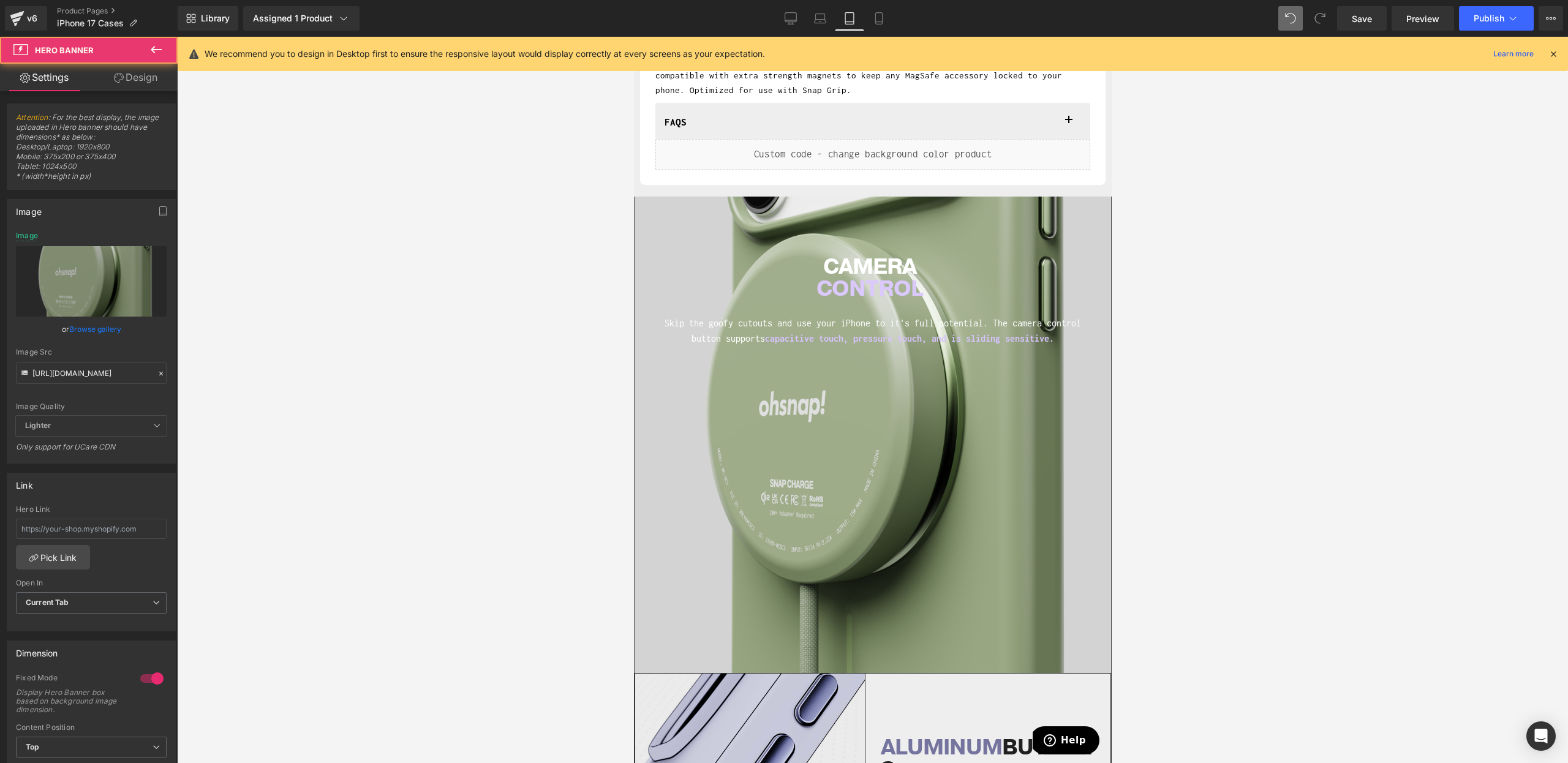
click at [765, 451] on div "CAMERA CONTROL Heading Skip the goofy cutouts and use your iPhone to it's full …" at bounding box center [872, 435] width 477 height 477
click at [71, 382] on input "[URL][DOMAIN_NAME]" at bounding box center [91, 372] width 151 height 22
paste input "CCdesktop.jpg?v=1757357657"
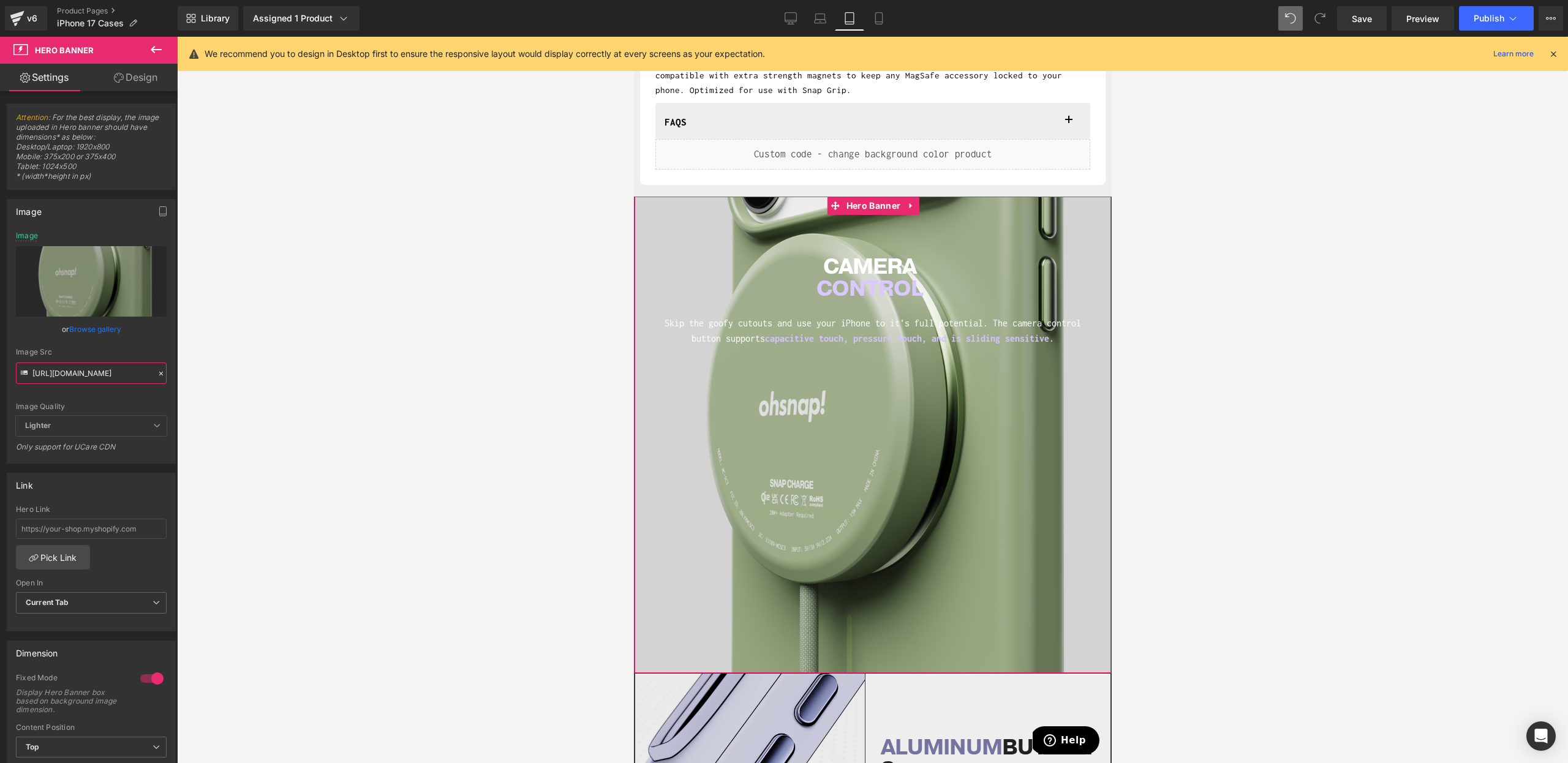
scroll to position [0, 185]
type input "[URL][DOMAIN_NAME]"
click at [442, 373] on div at bounding box center [872, 400] width 1391 height 726
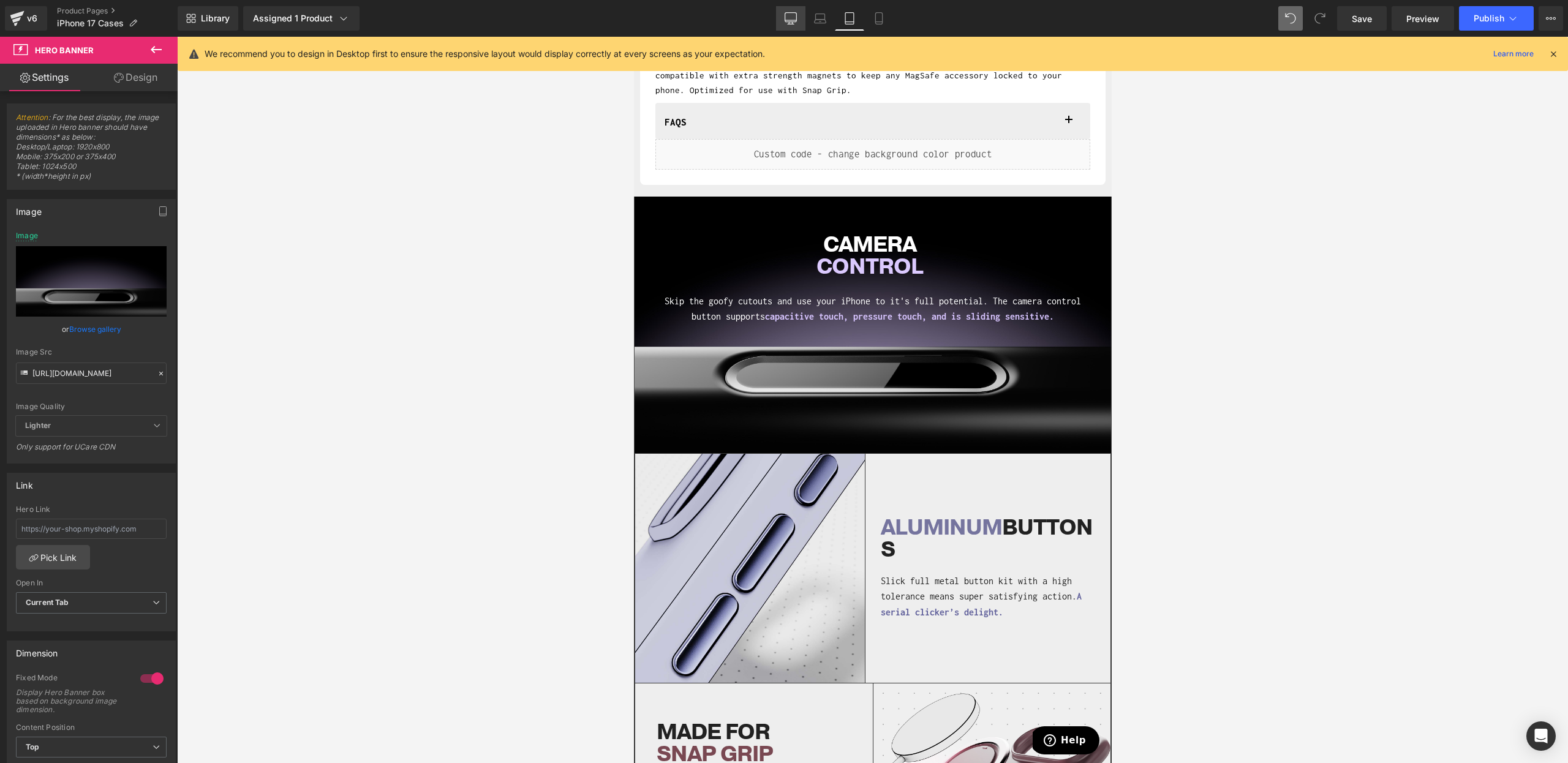
click at [786, 12] on icon at bounding box center [791, 18] width 12 height 12
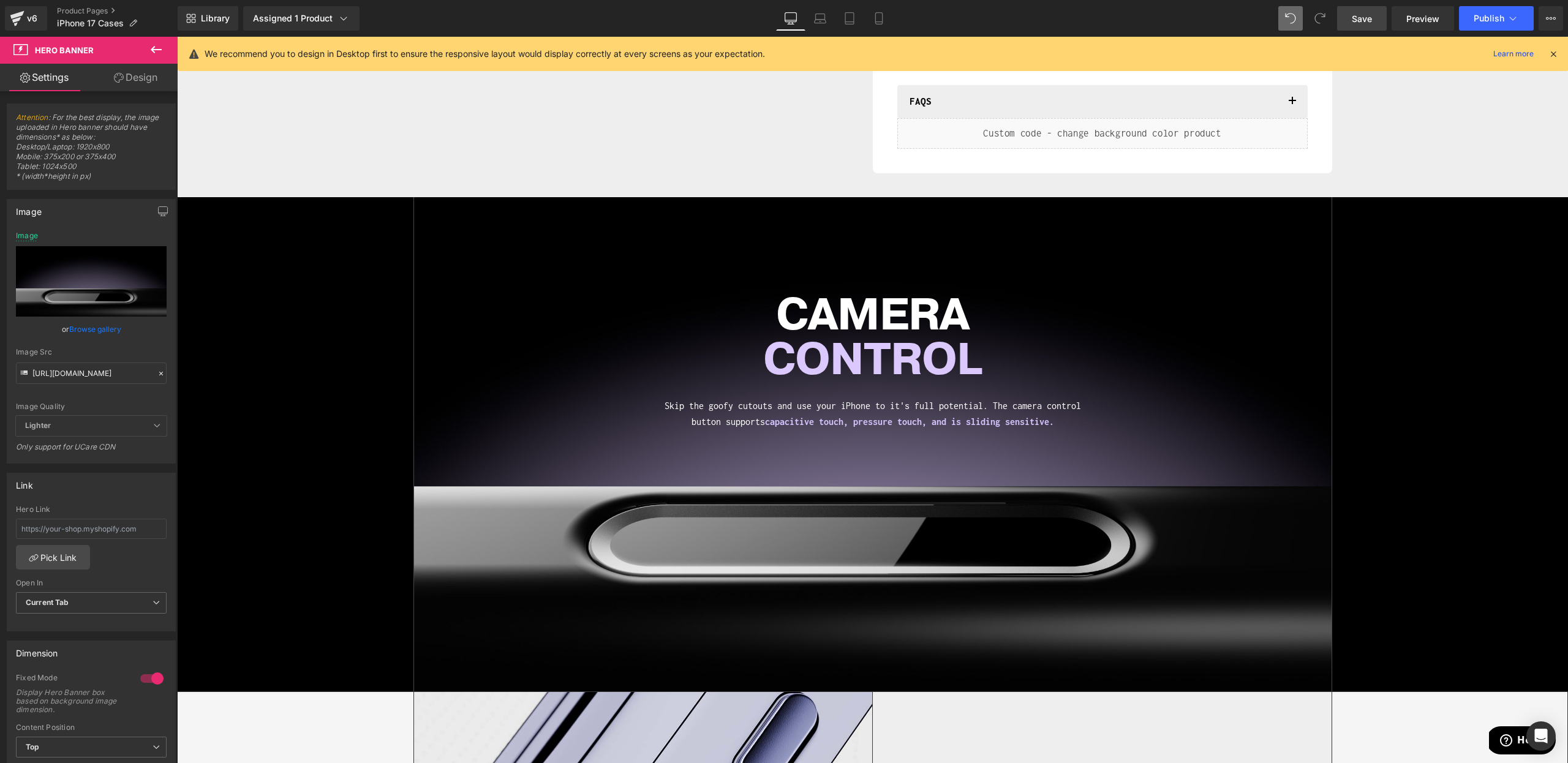
click at [1357, 28] on link "Save" at bounding box center [1363, 18] width 50 height 24
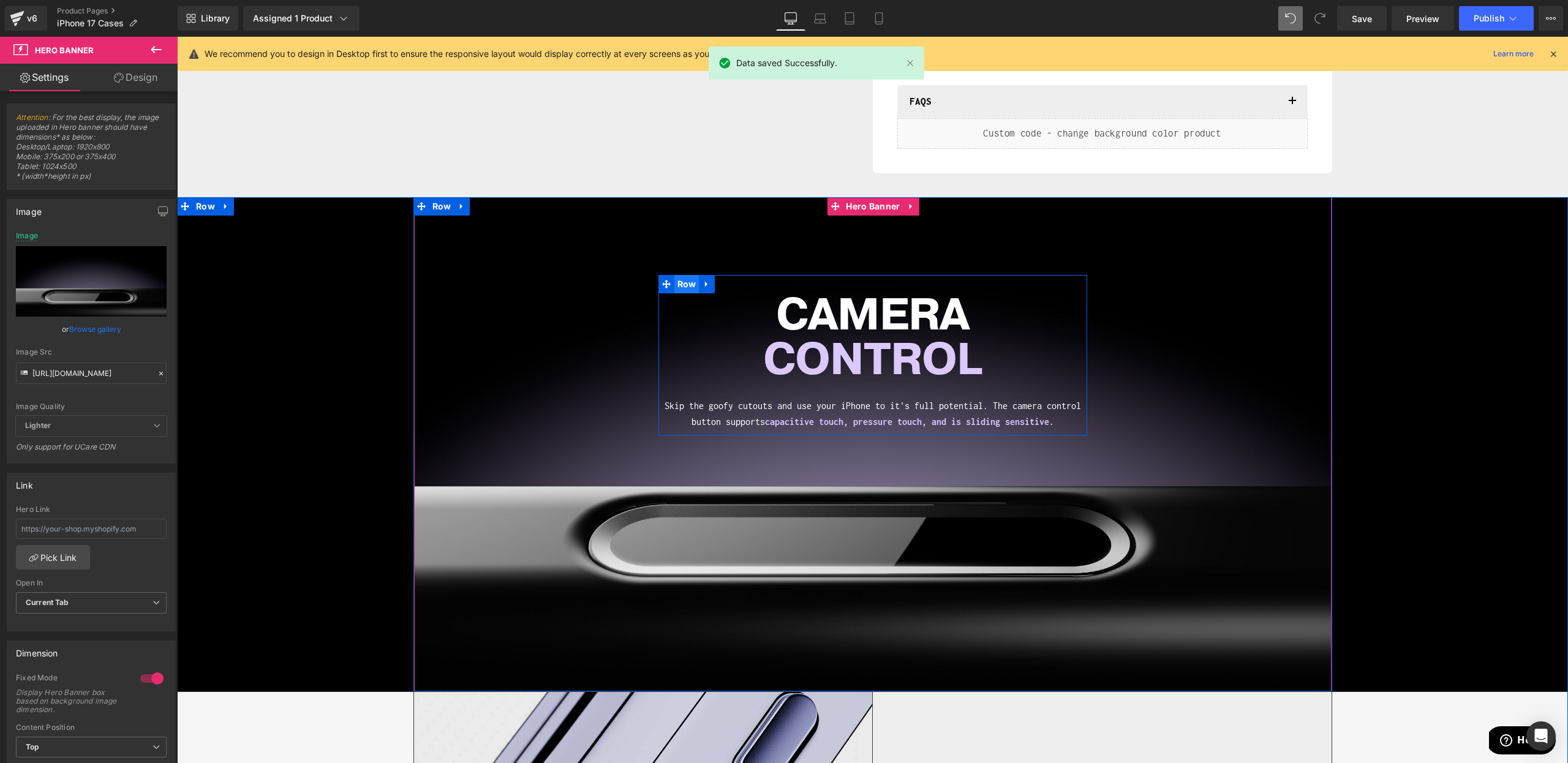
click at [691, 286] on span "Row" at bounding box center [687, 284] width 25 height 18
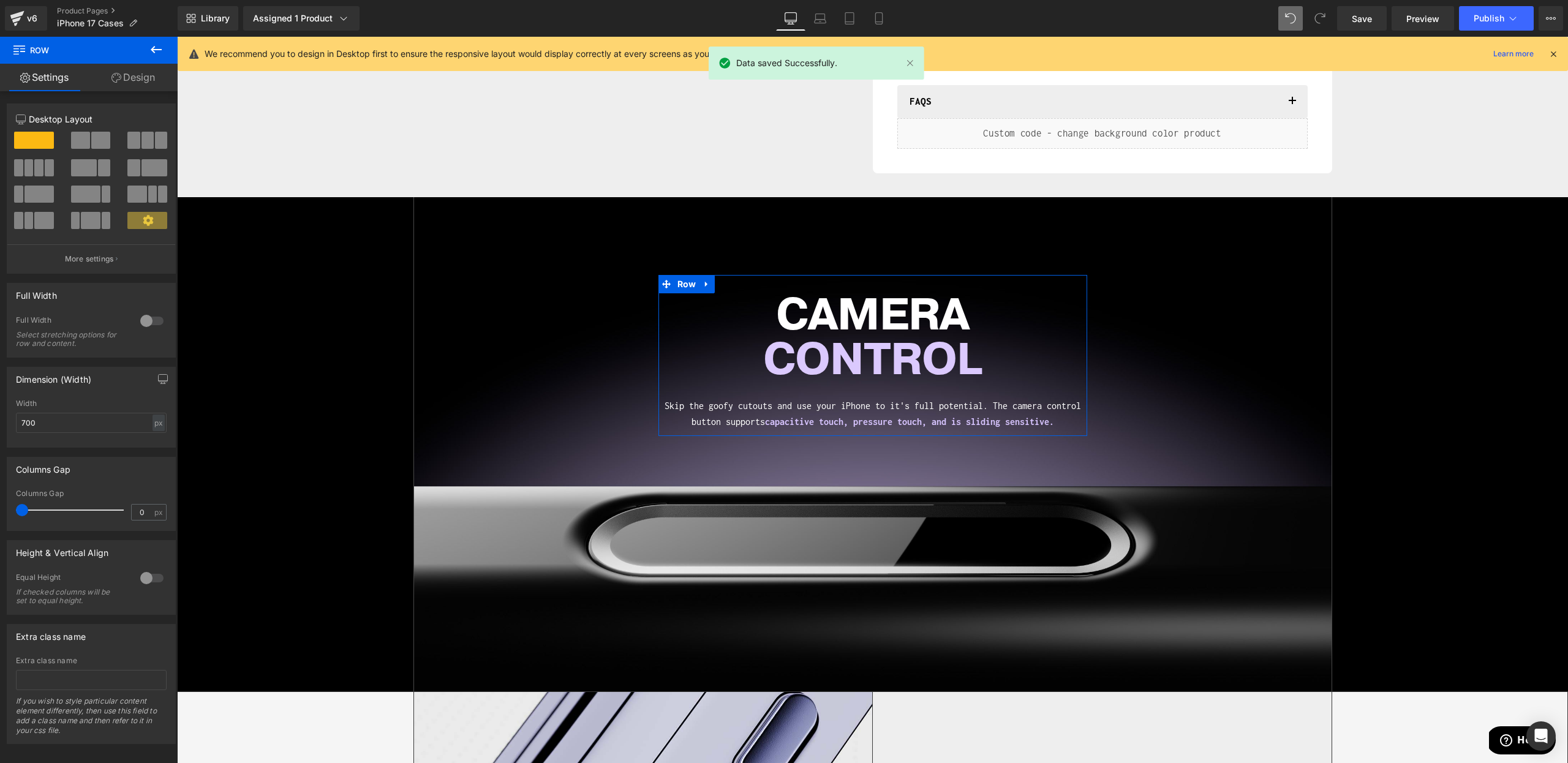
click at [126, 61] on span "Row" at bounding box center [73, 50] width 122 height 27
click at [127, 78] on link "Design" at bounding box center [133, 78] width 89 height 28
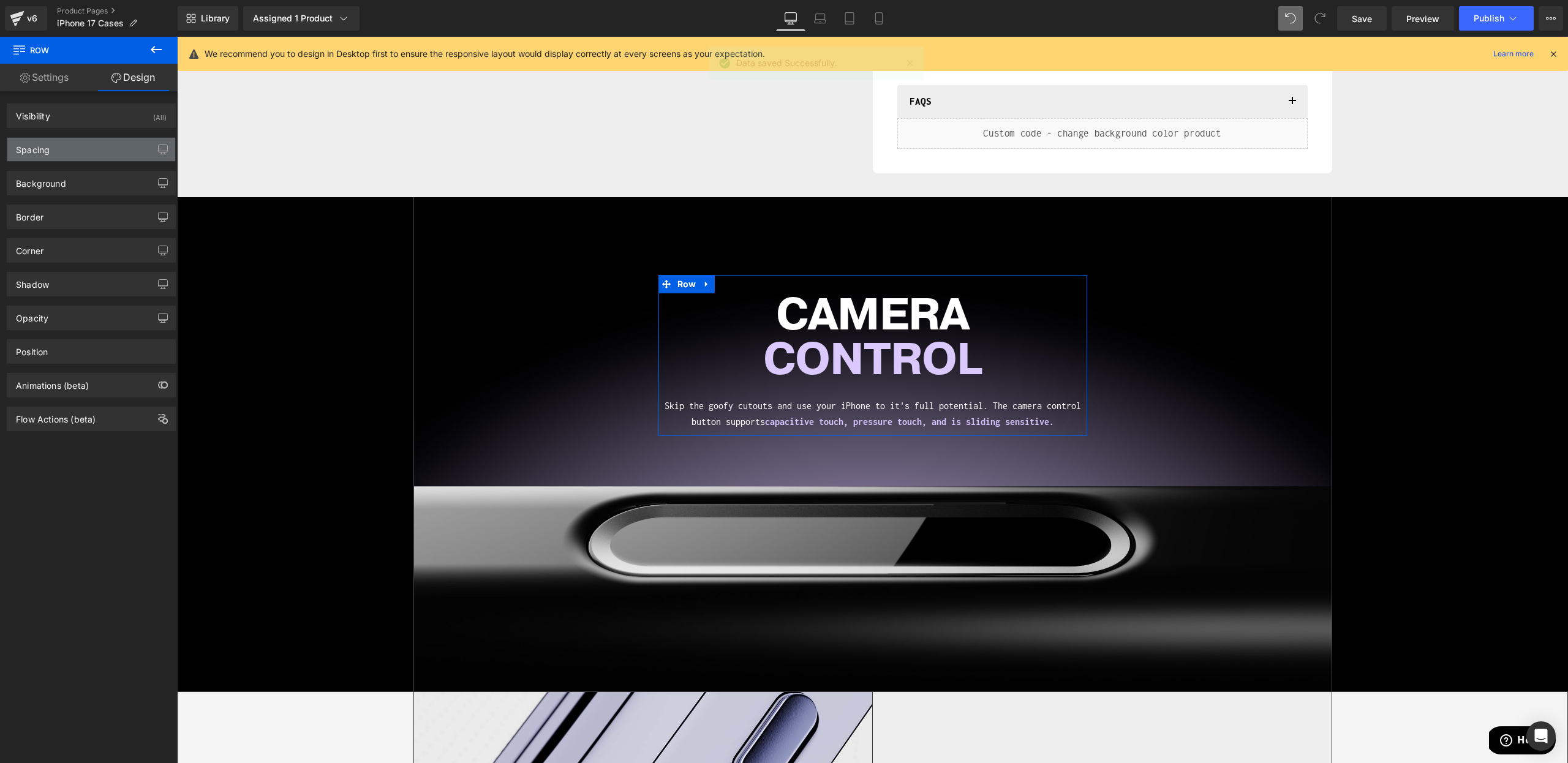
click at [54, 150] on div "Spacing" at bounding box center [91, 149] width 168 height 23
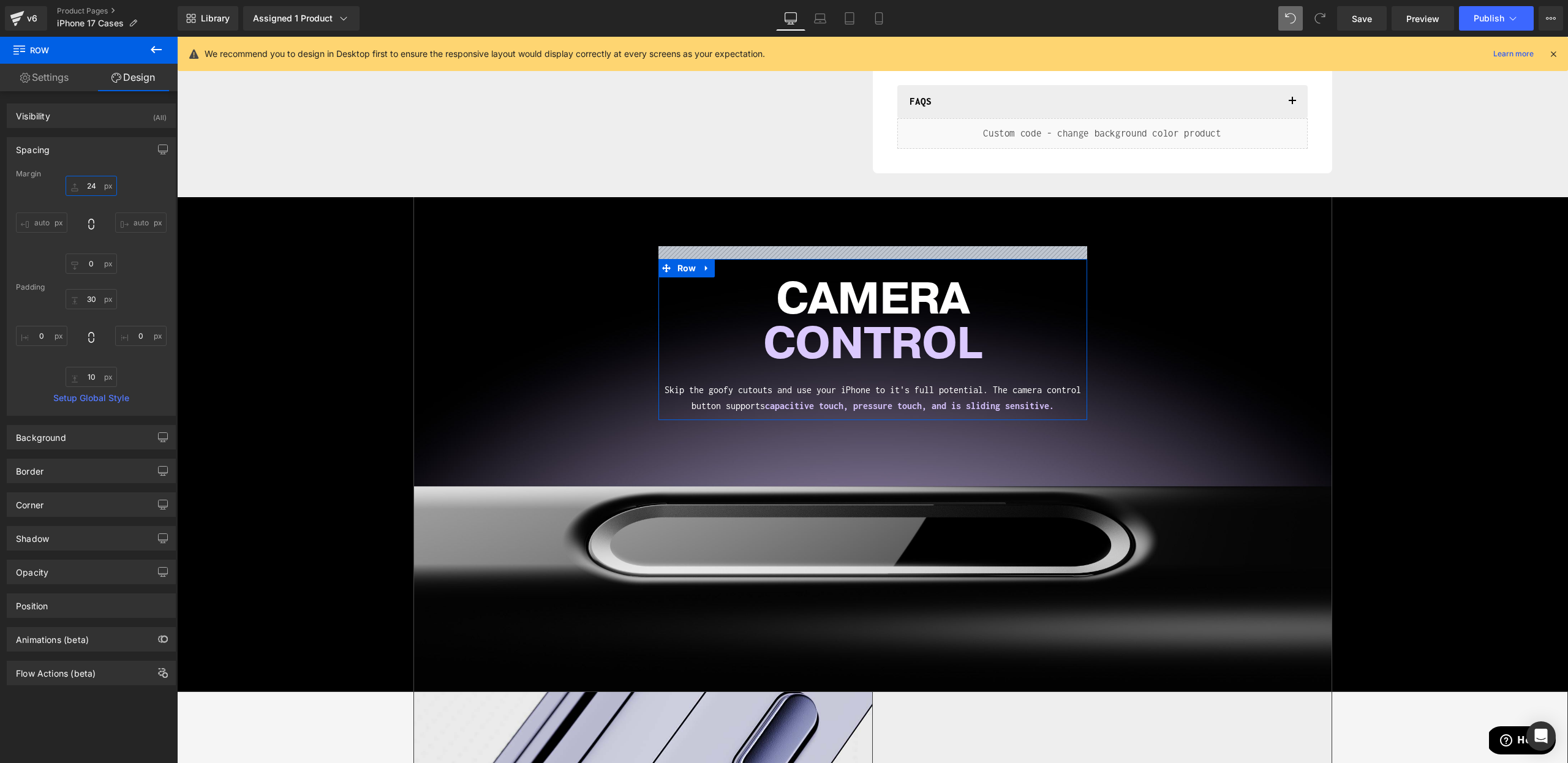
drag, startPoint x: 87, startPoint y: 185, endPoint x: 84, endPoint y: 200, distance: 15.3
click at [84, 200] on div "47 auto 0 auto" at bounding box center [91, 225] width 151 height 98
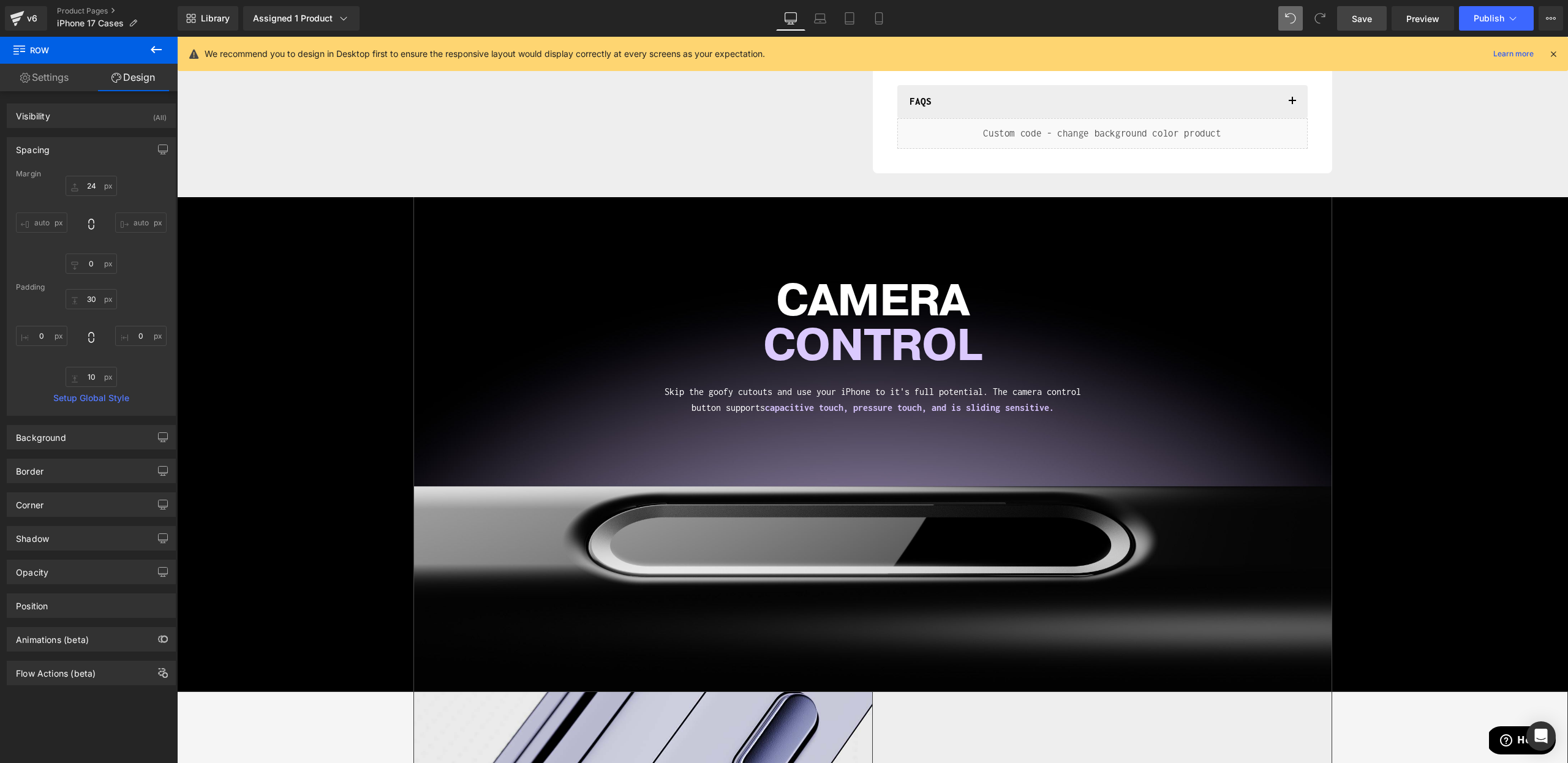
click at [1374, 14] on link "Save" at bounding box center [1363, 18] width 50 height 24
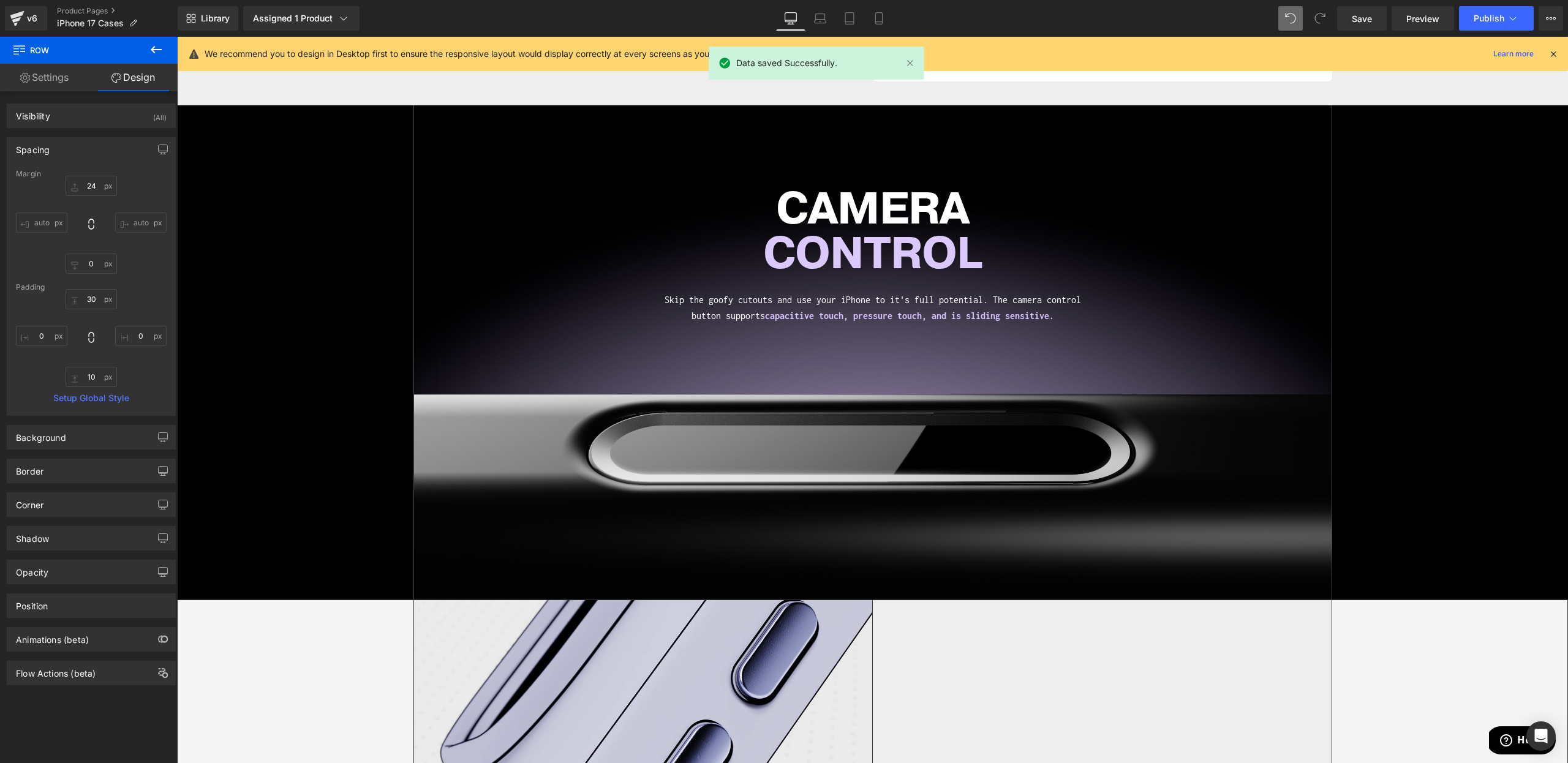
scroll to position [34, 0]
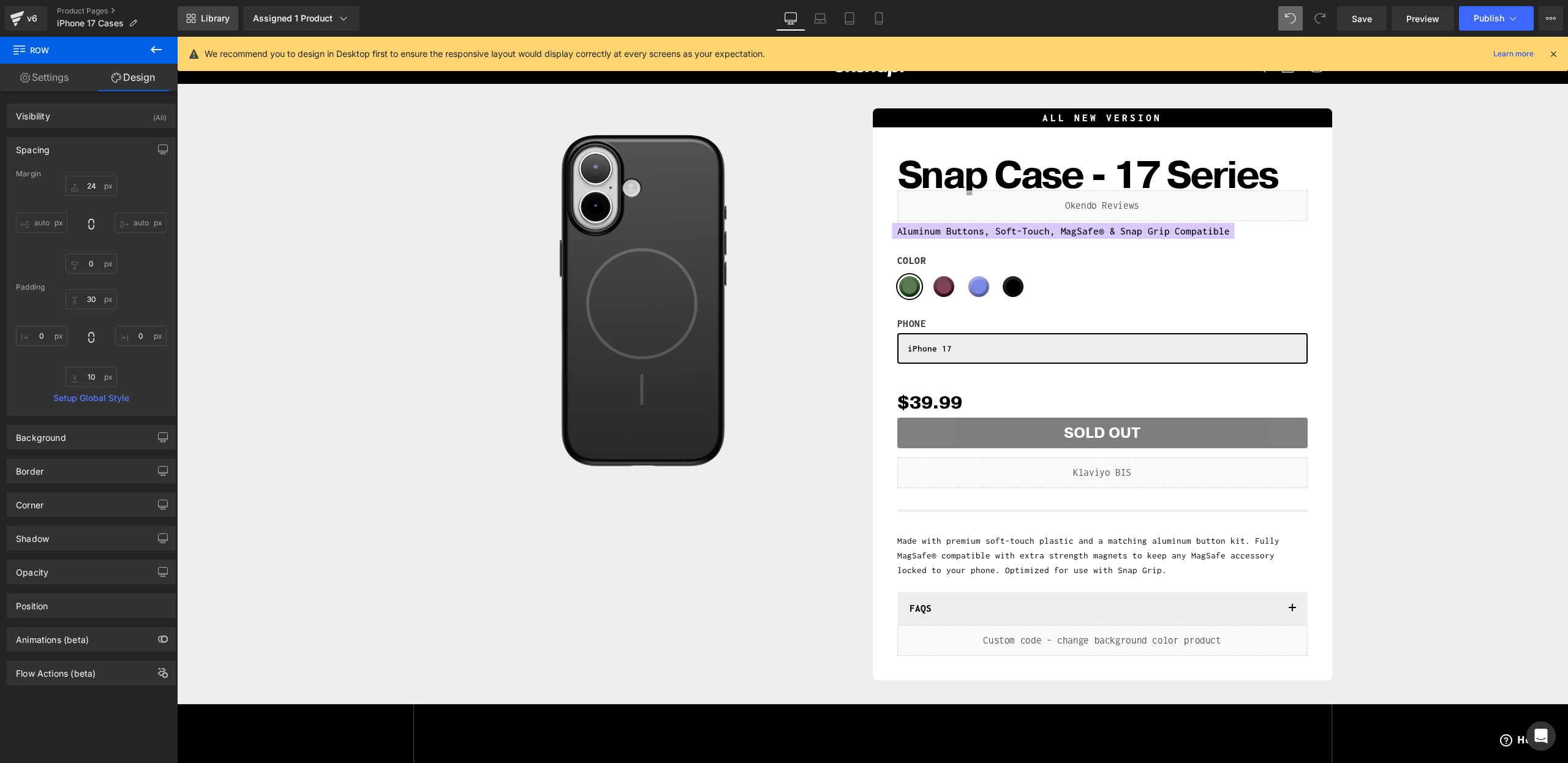
click at [216, 20] on span "Library" at bounding box center [215, 18] width 28 height 11
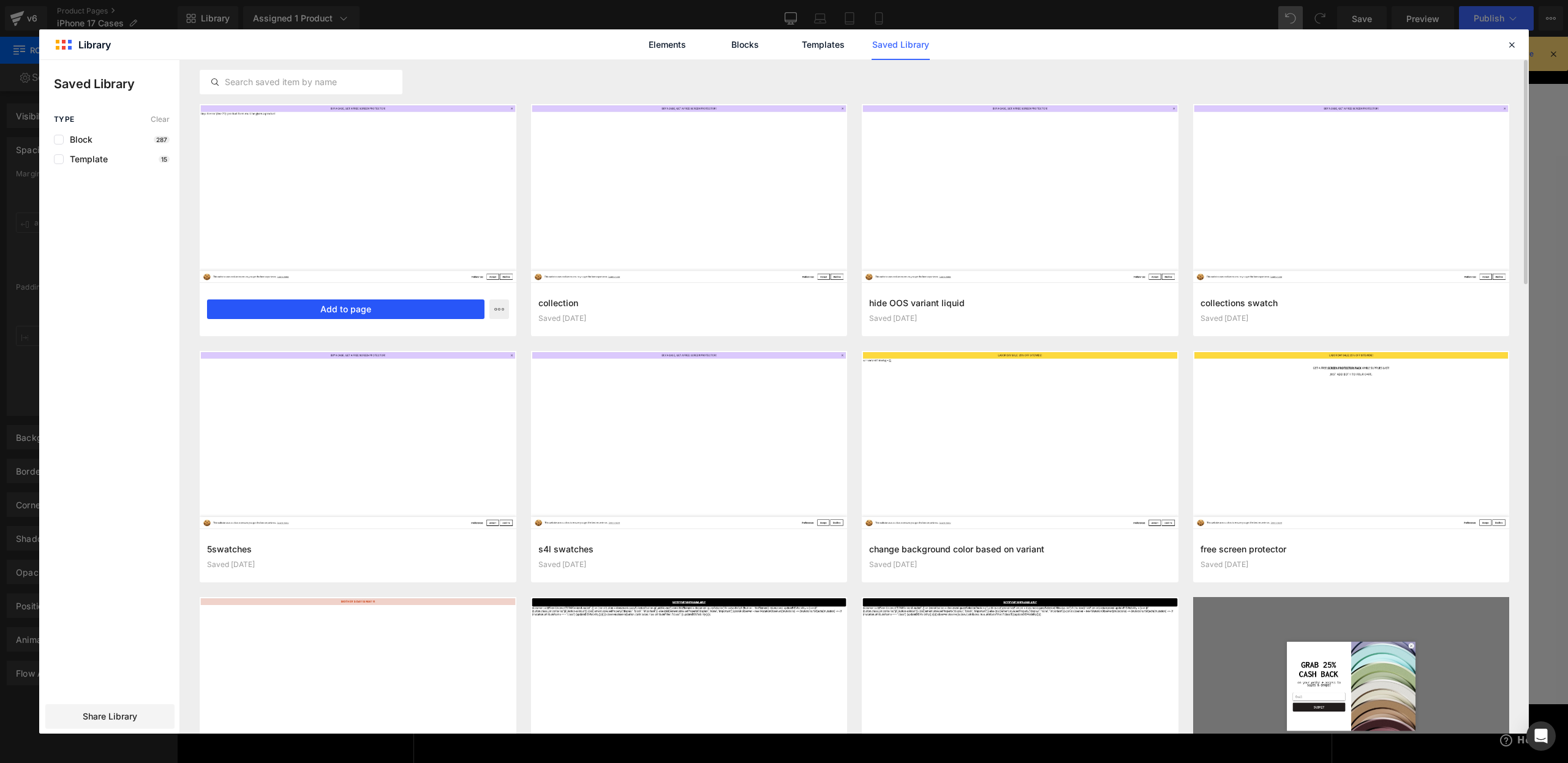
click at [337, 306] on button "Add to page" at bounding box center [346, 309] width 278 height 20
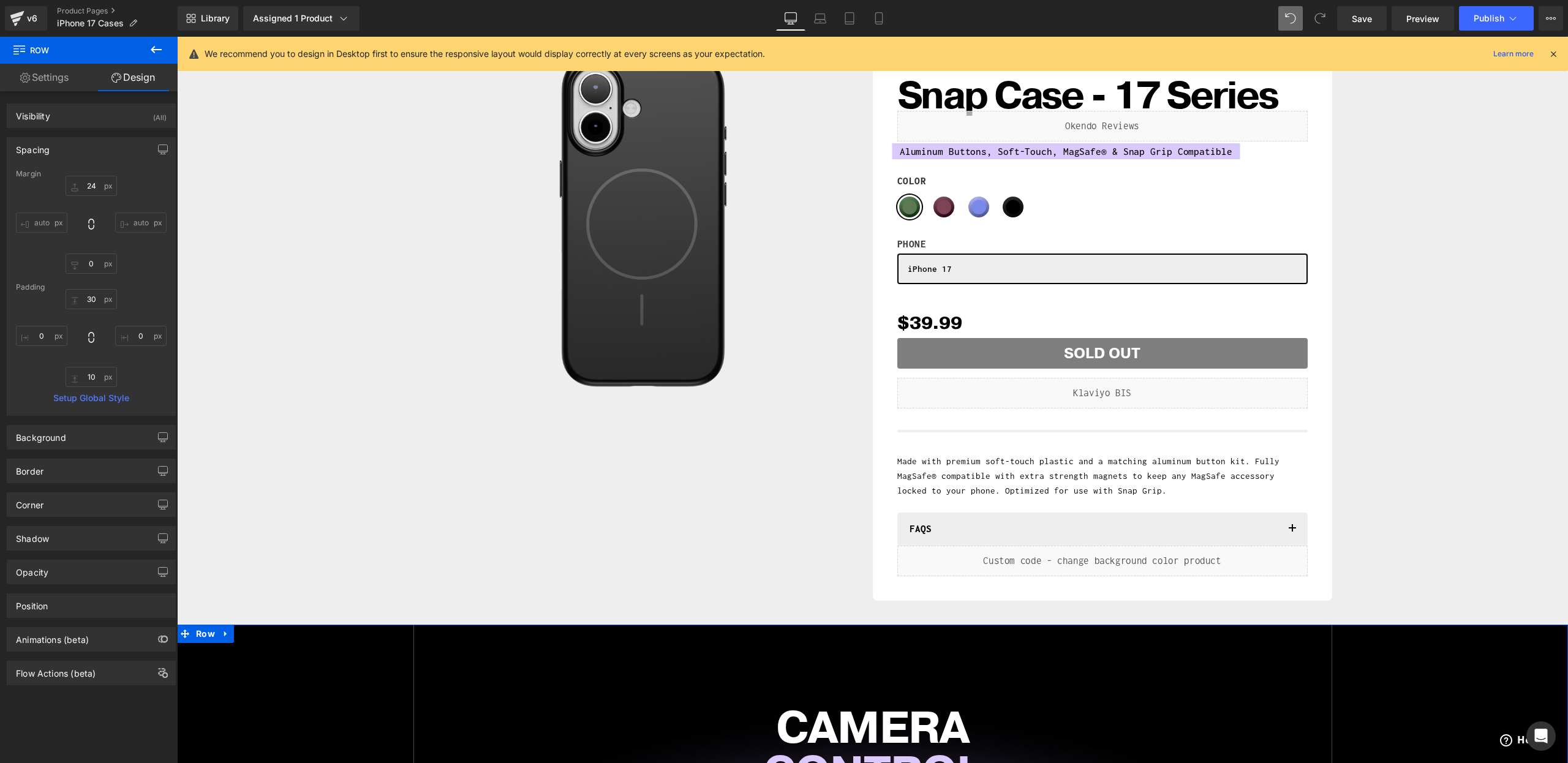
scroll to position [0, 0]
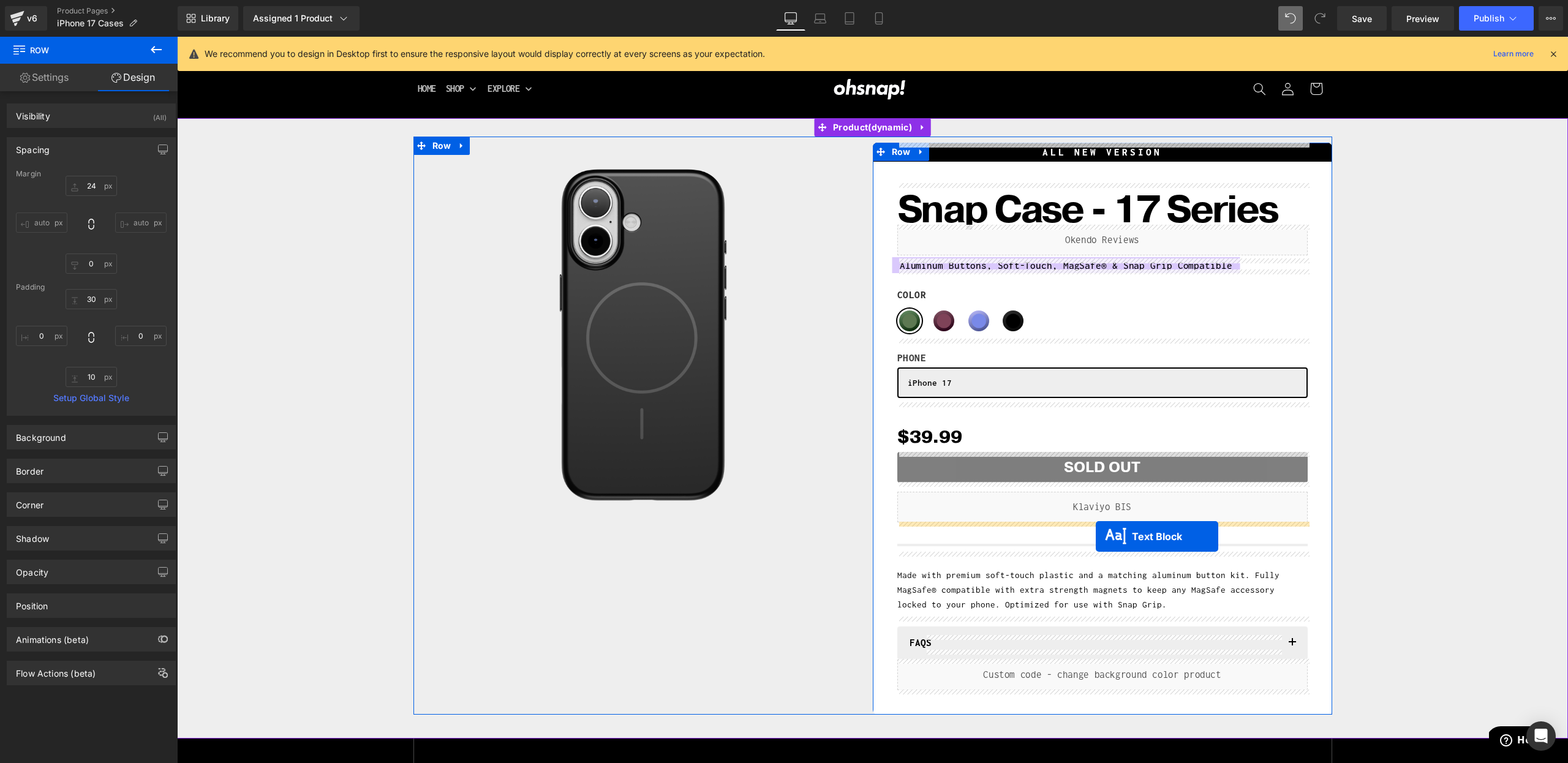
drag, startPoint x: 1094, startPoint y: 602, endPoint x: 1096, endPoint y: 536, distance: 66.0
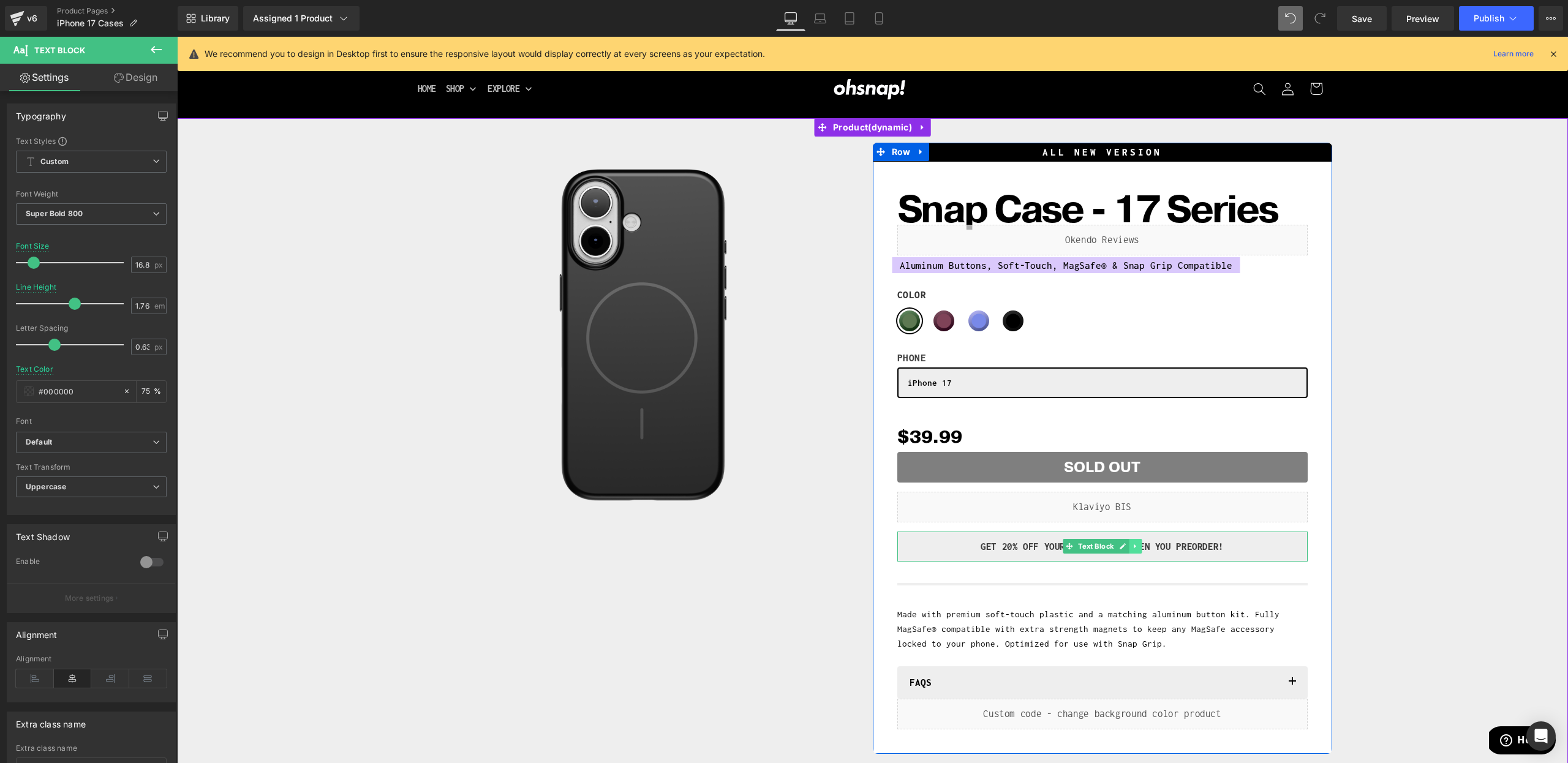
click at [1135, 548] on icon at bounding box center [1136, 546] width 7 height 8
click at [1138, 544] on icon at bounding box center [1142, 547] width 7 height 7
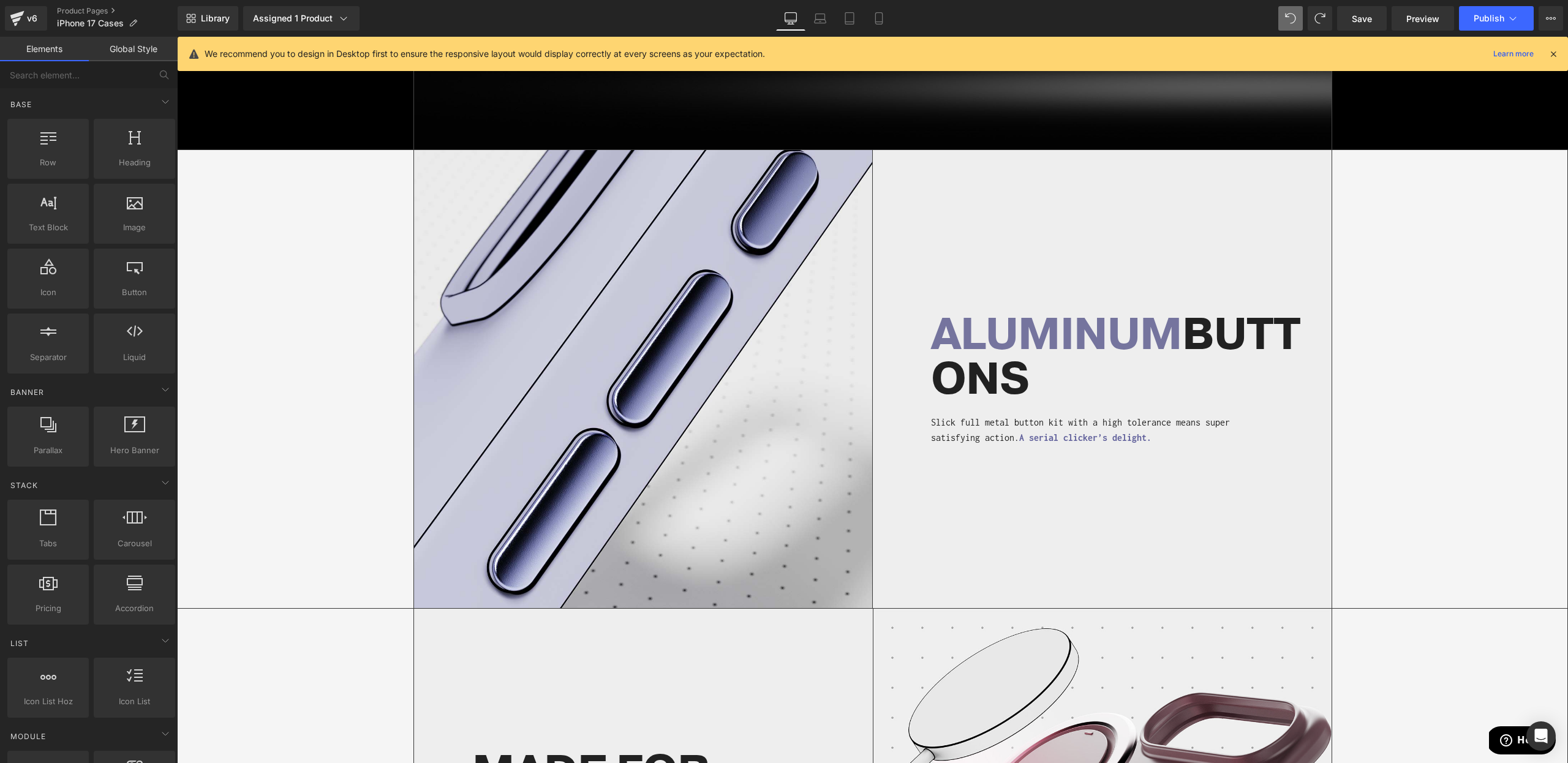
scroll to position [2537, 0]
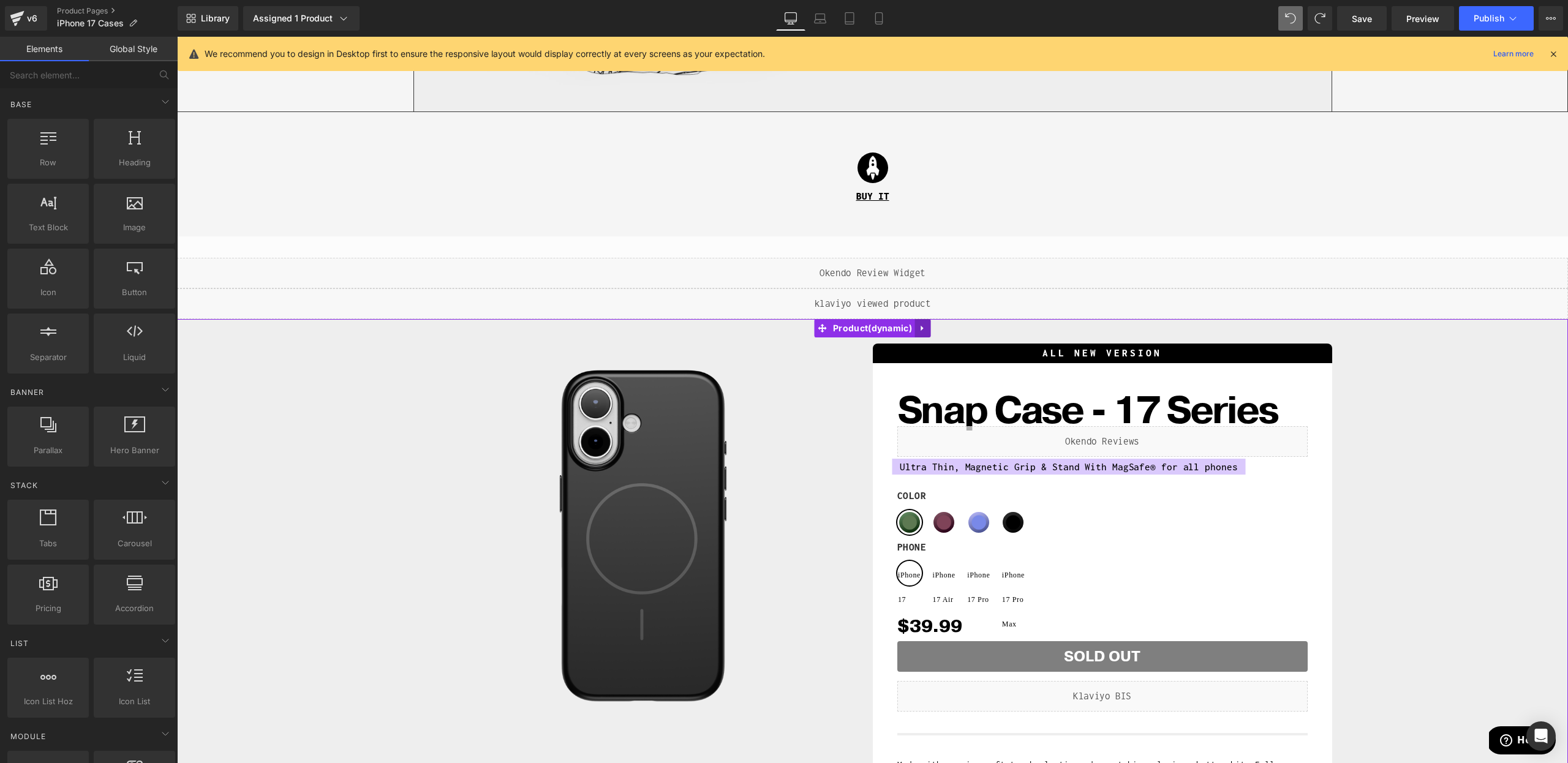
click at [921, 328] on icon at bounding box center [922, 328] width 3 height 5
click at [929, 328] on icon at bounding box center [931, 328] width 9 height 9
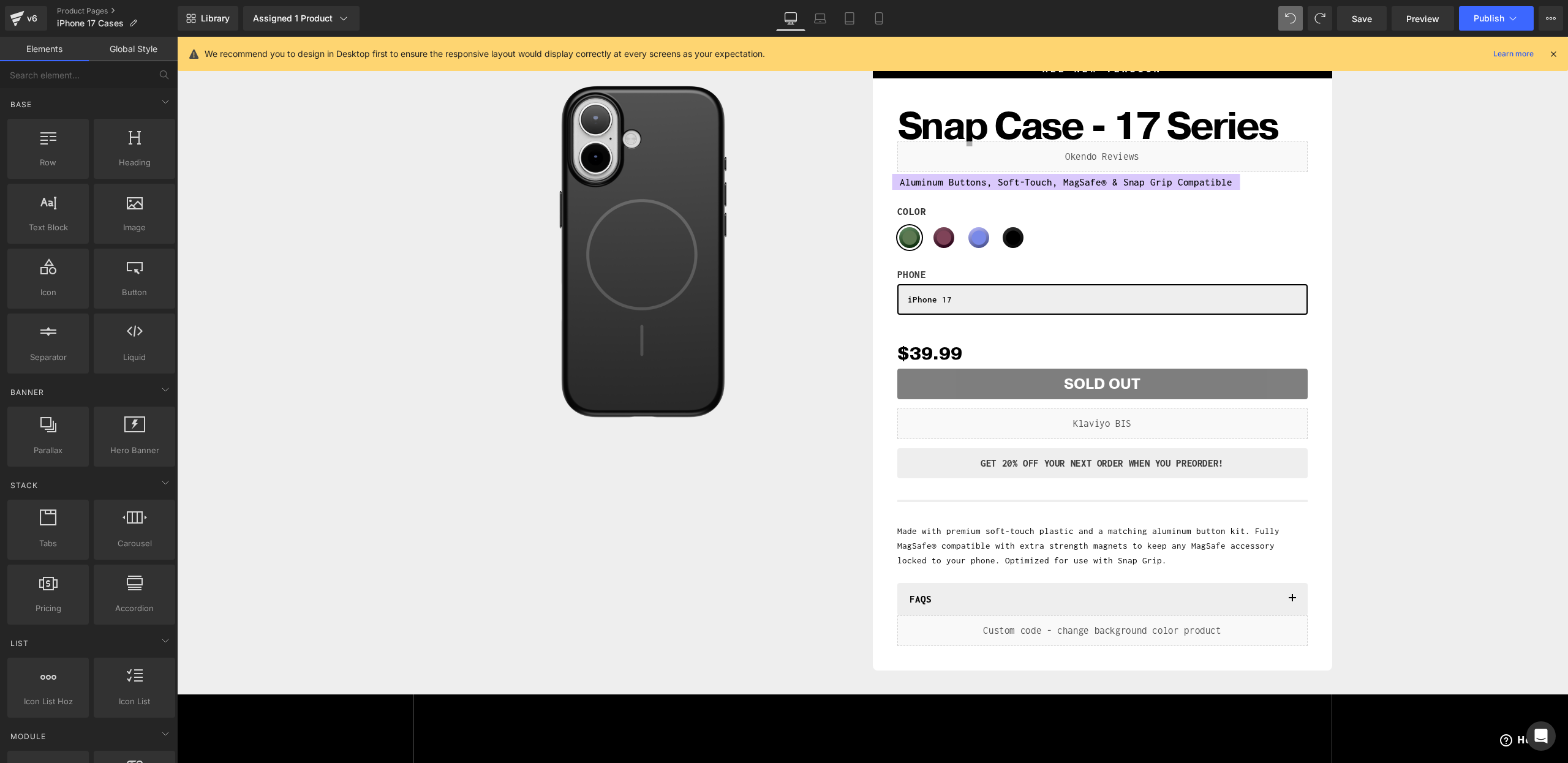
scroll to position [0, 0]
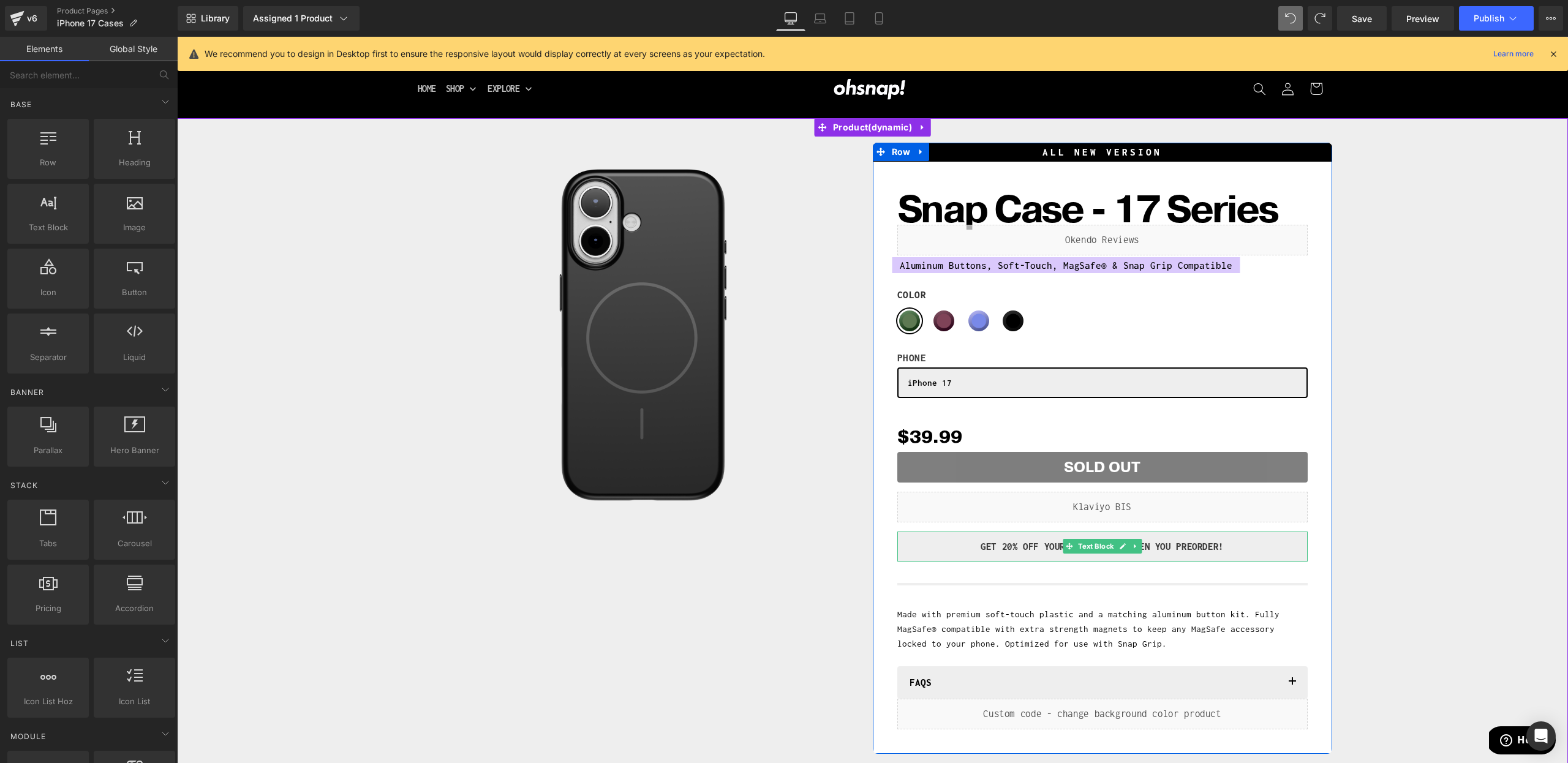
click at [998, 547] on p "GET 20% Off YOUR NEXT ORDER WHEN YOU Preorder!" at bounding box center [1102, 547] width 392 height 18
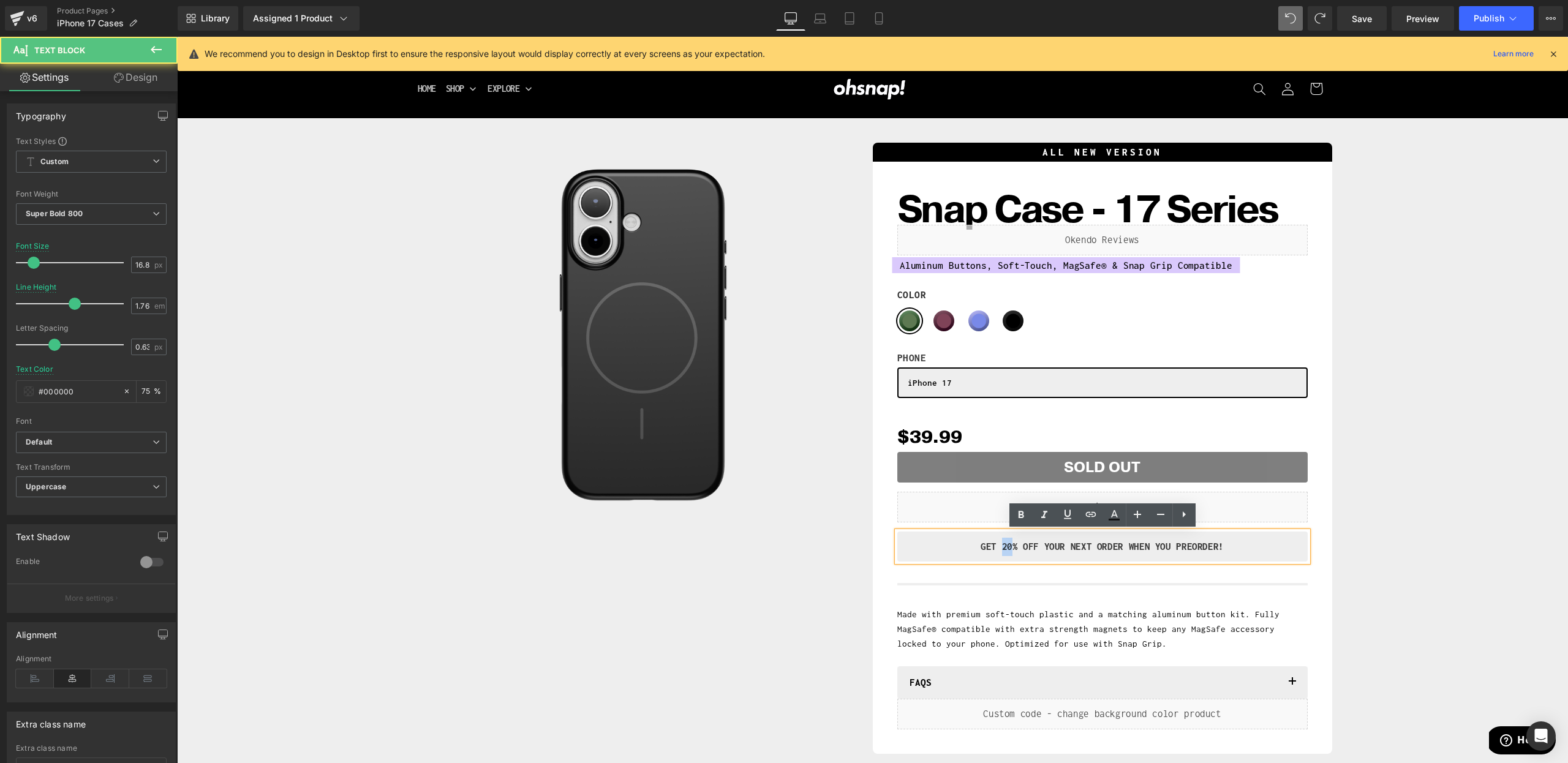
click at [998, 547] on p "GET 20% Off YOUR NEXT ORDER WHEN YOU Preorder!" at bounding box center [1102, 547] width 392 height 18
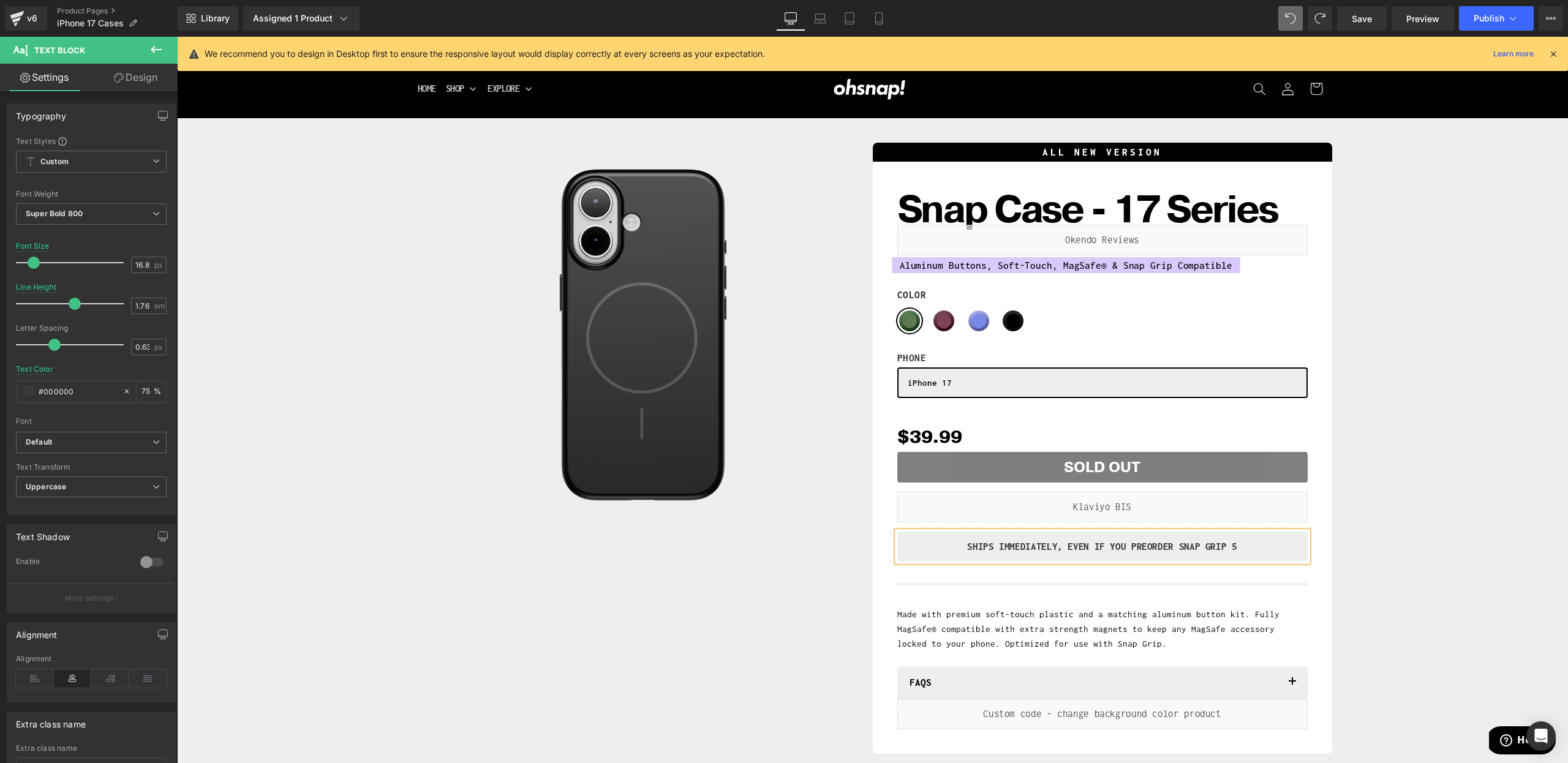
click at [1513, 525] on div "Sale Off (P) Image Row ALL NEW VERSION Heading Snap Case - 17 Series (P) Title …" at bounding box center [872, 445] width 1379 height 618
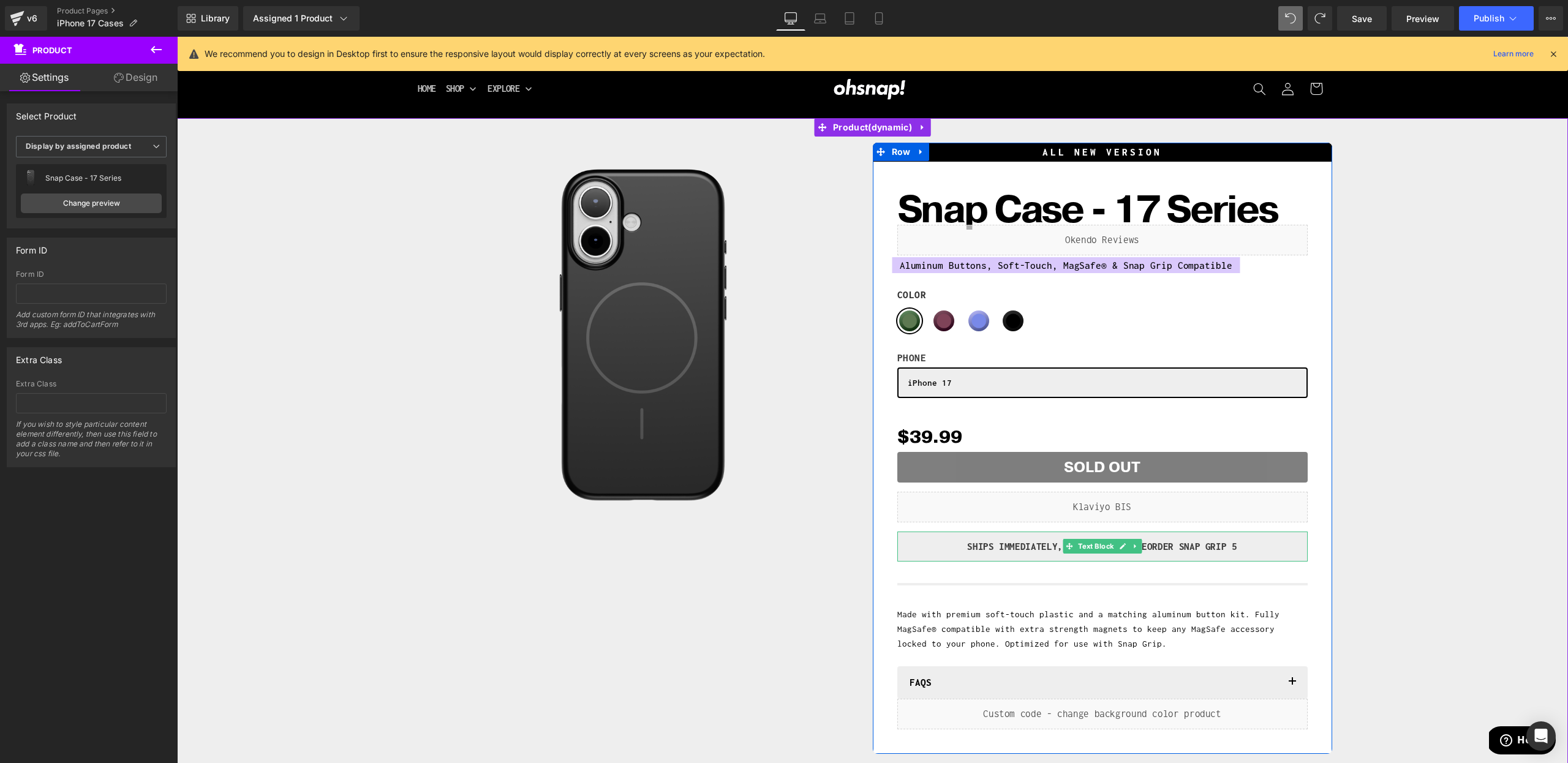
click at [1038, 548] on p "SHIPS IMMEDIATELY, EVEN IF YOU PREORDER SNAP GRIP 5" at bounding box center [1102, 547] width 392 height 18
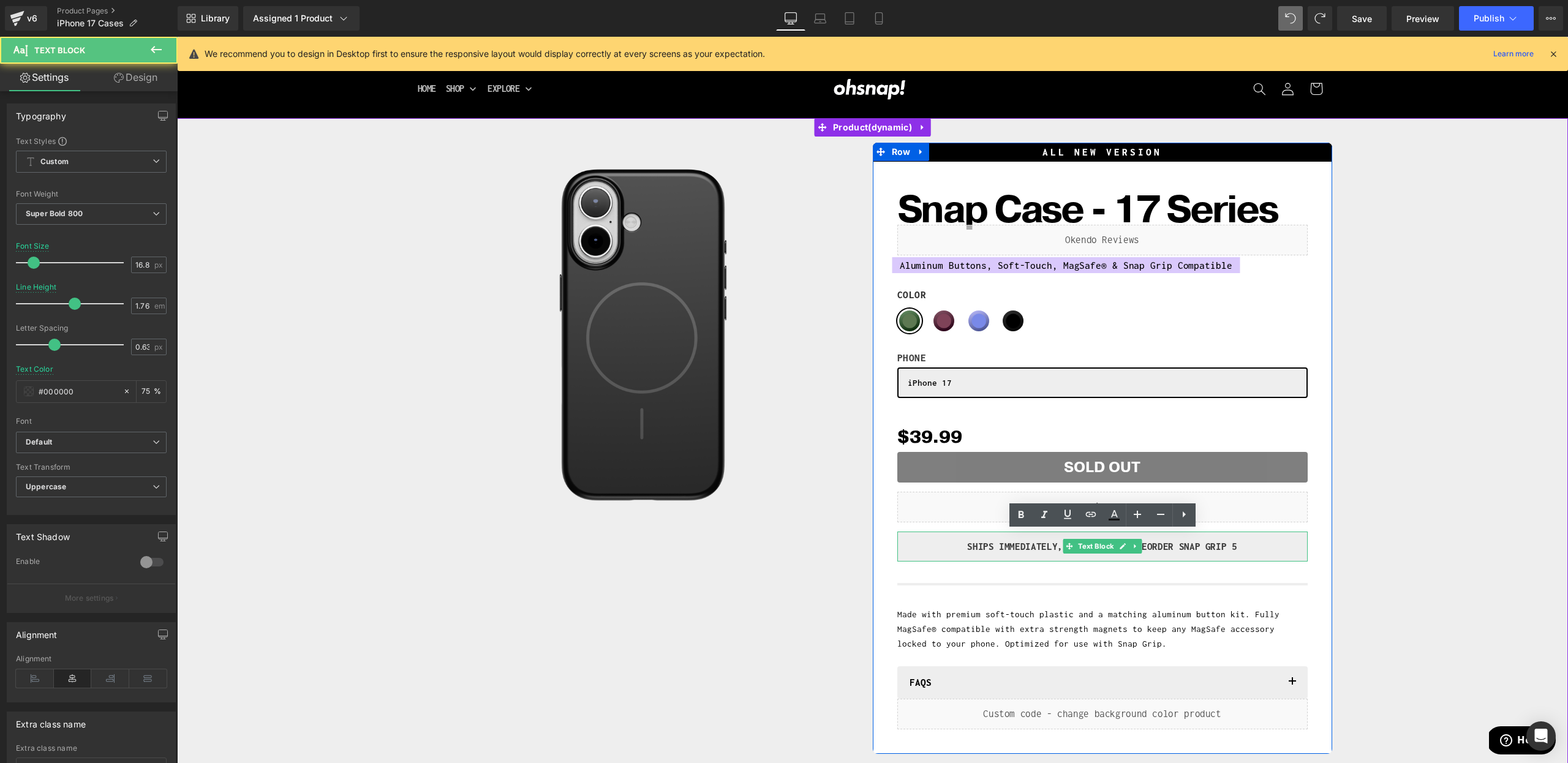
click at [1038, 548] on p "SHIPS IMMEDIATELY, EVEN IF YOU PREORDER SNAP GRIP 5" at bounding box center [1102, 547] width 392 height 18
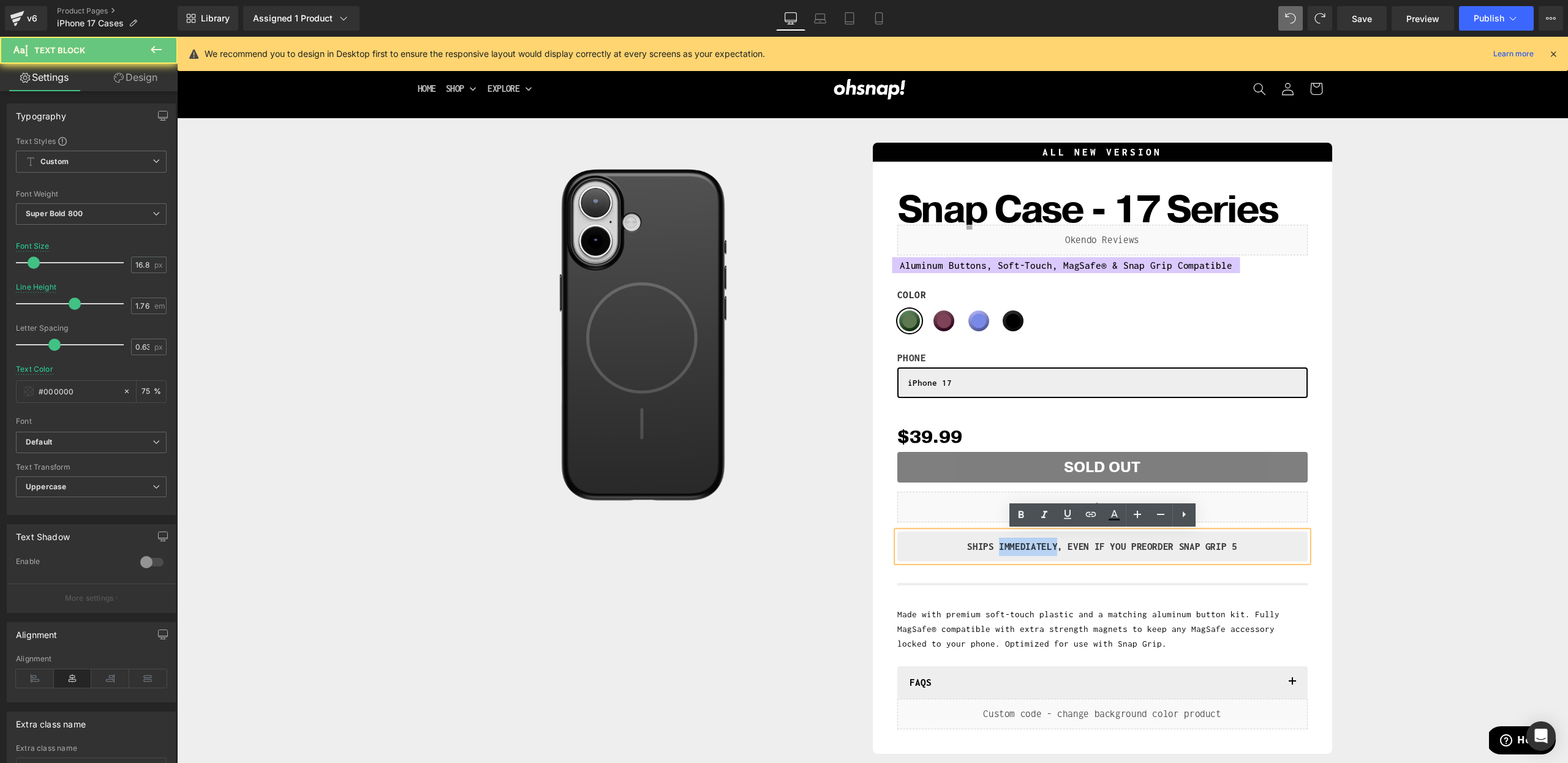
click at [1042, 554] on p "SHIPS IMMEDIATELY, EVEN IF YOU PREORDER SNAP GRIP 5" at bounding box center [1102, 547] width 392 height 18
copy p "SHIPS IMMEDIATELY, EVEN IF YOU PREORDER SNAP GRIP 5"
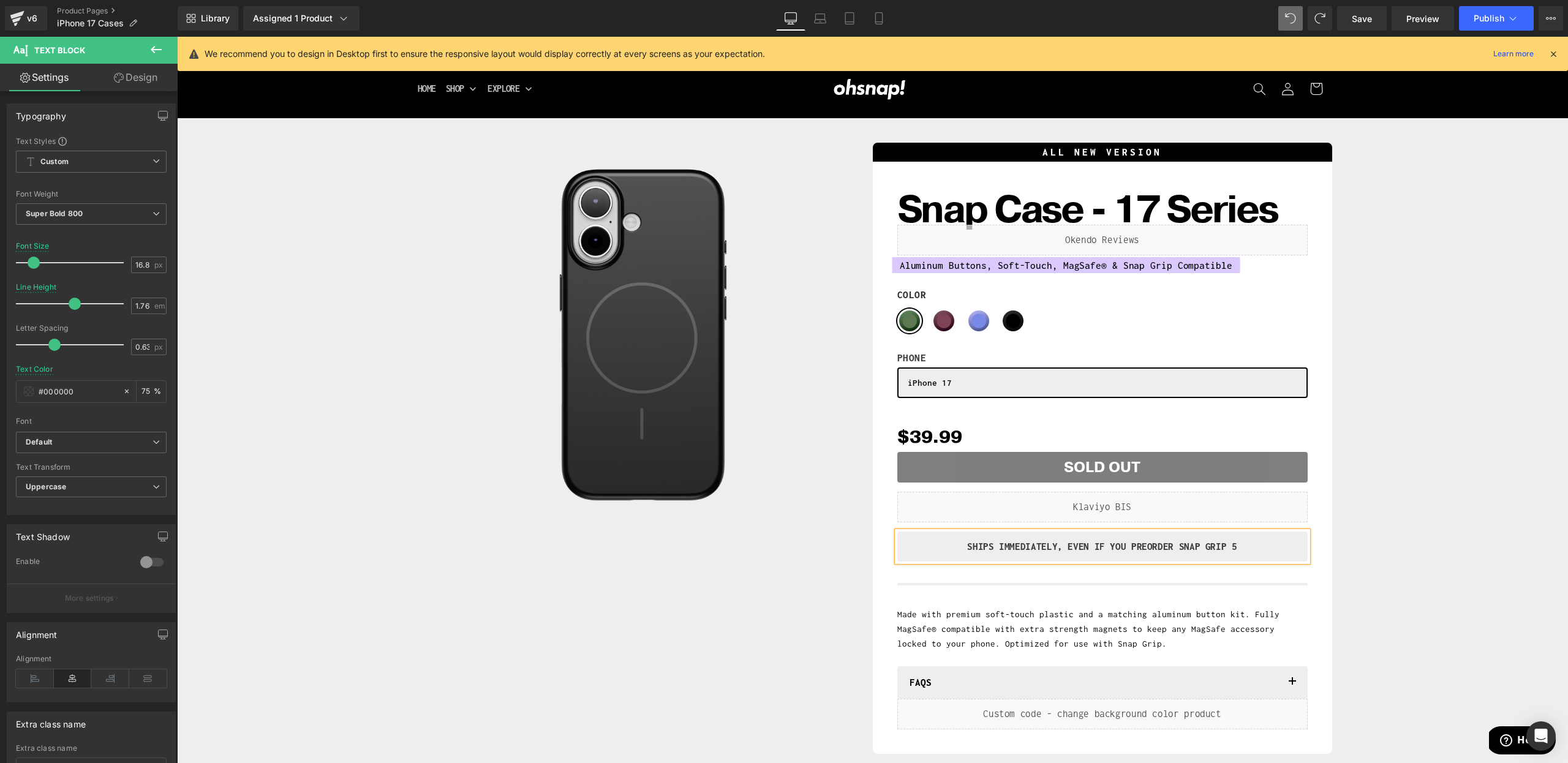
click at [1396, 563] on div "Sale Off (P) Image Row ALL NEW VERSION Heading Snap Case - 17 Series (P) Title …" at bounding box center [872, 445] width 1379 height 618
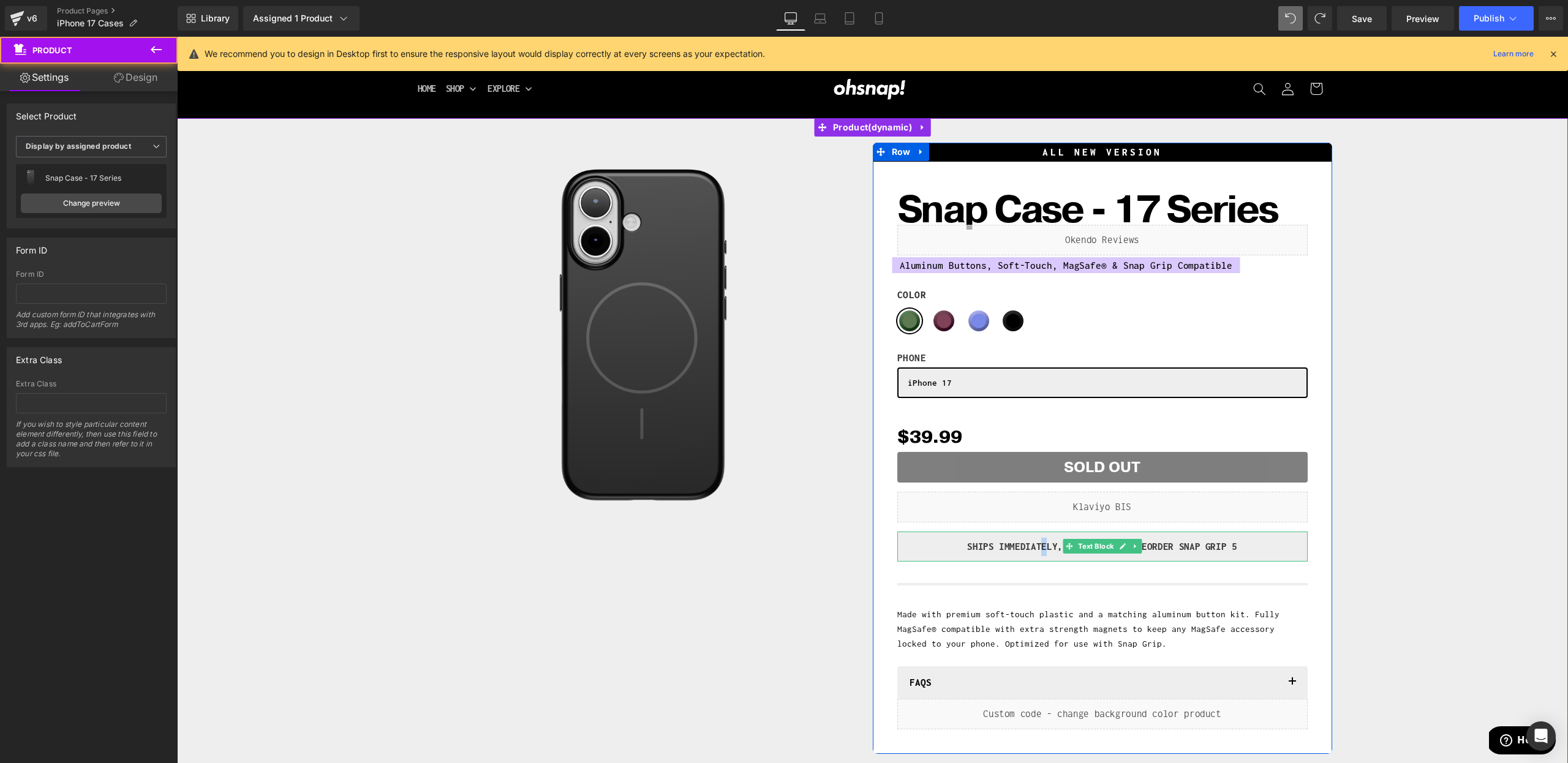
drag, startPoint x: 1041, startPoint y: 547, endPoint x: 1082, endPoint y: 551, distance: 41.2
click at [1042, 547] on p "SHIPS IMMEDIATELY, EVEN IF YOU PREORDER SNAP GRIP 5" at bounding box center [1102, 547] width 392 height 18
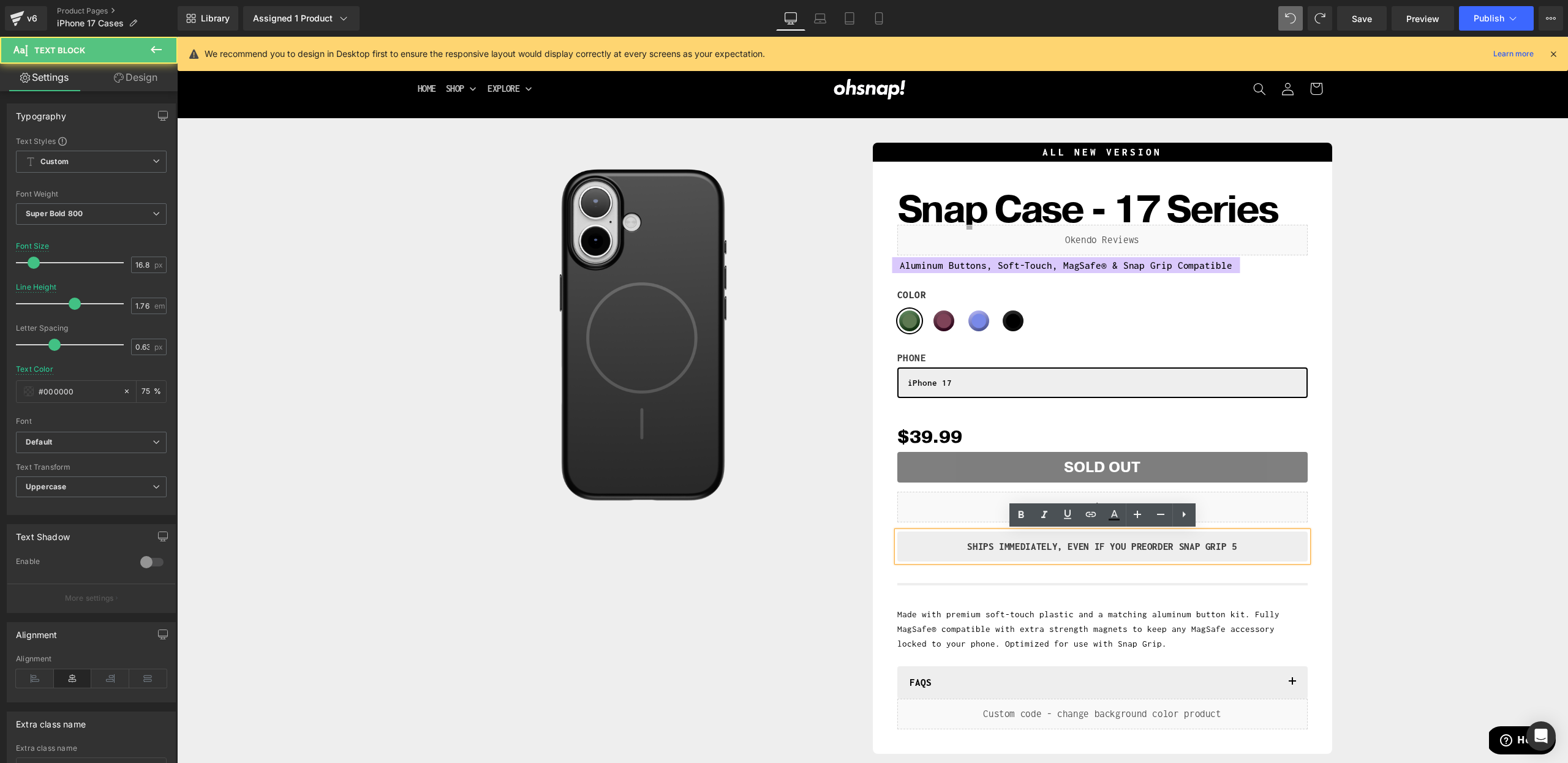
click at [1060, 543] on p "SHIPS IMMEDIATELY, EVEN IF YOU PREORDER SNAP GRIP 5" at bounding box center [1102, 547] width 392 height 18
drag, startPoint x: 1132, startPoint y: 548, endPoint x: 1064, endPoint y: 549, distance: 68.0
click at [1064, 549] on p "SHIPS IMMEDIATELY, EVEN IF YOU PREORDER SNAP GRIP 5" at bounding box center [1102, 547] width 392 height 18
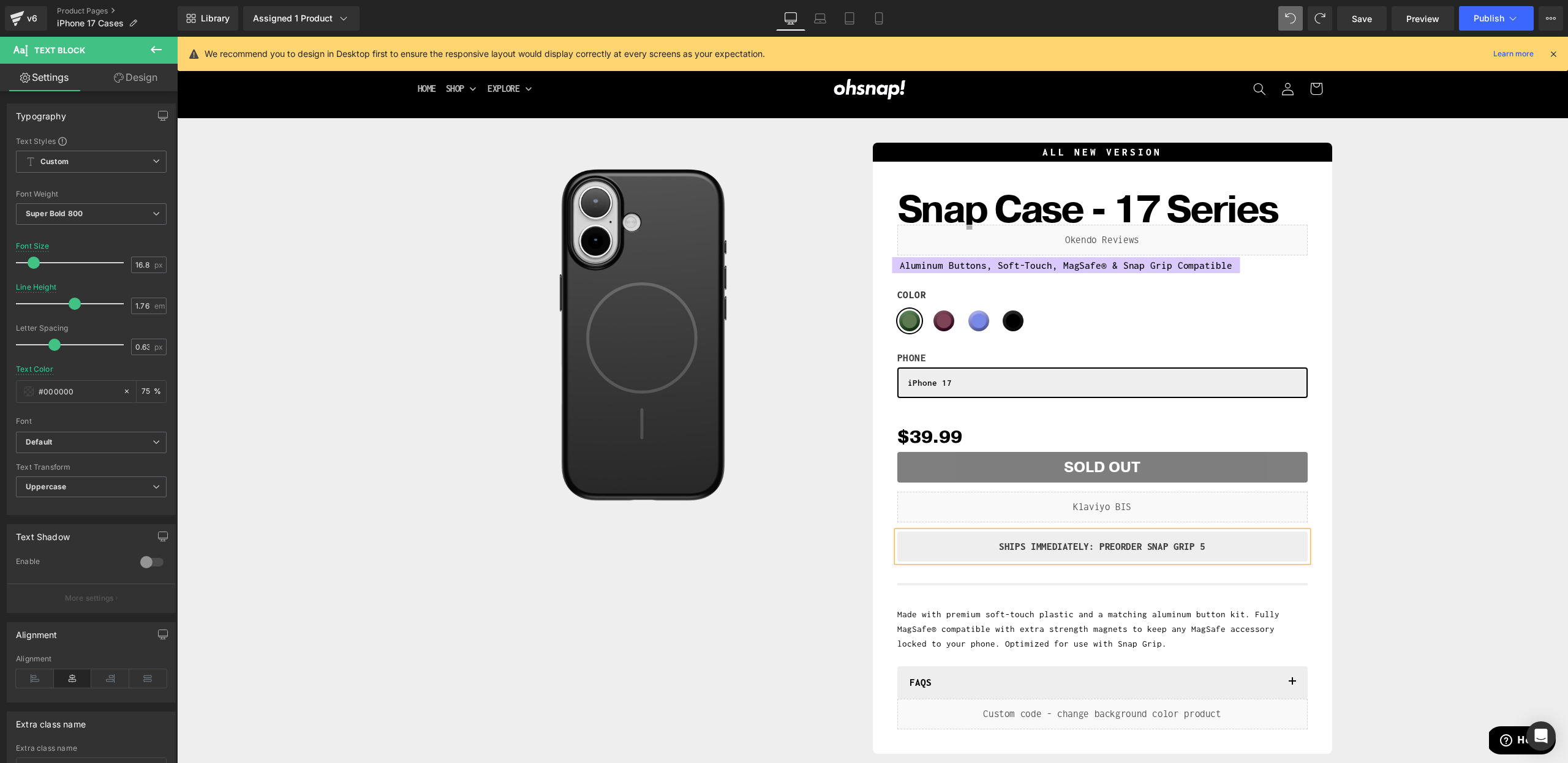
click at [1120, 546] on p "SHIPS IMMEDIATELY: PREORDER SNAP GRIP 5" at bounding box center [1102, 547] width 392 height 18
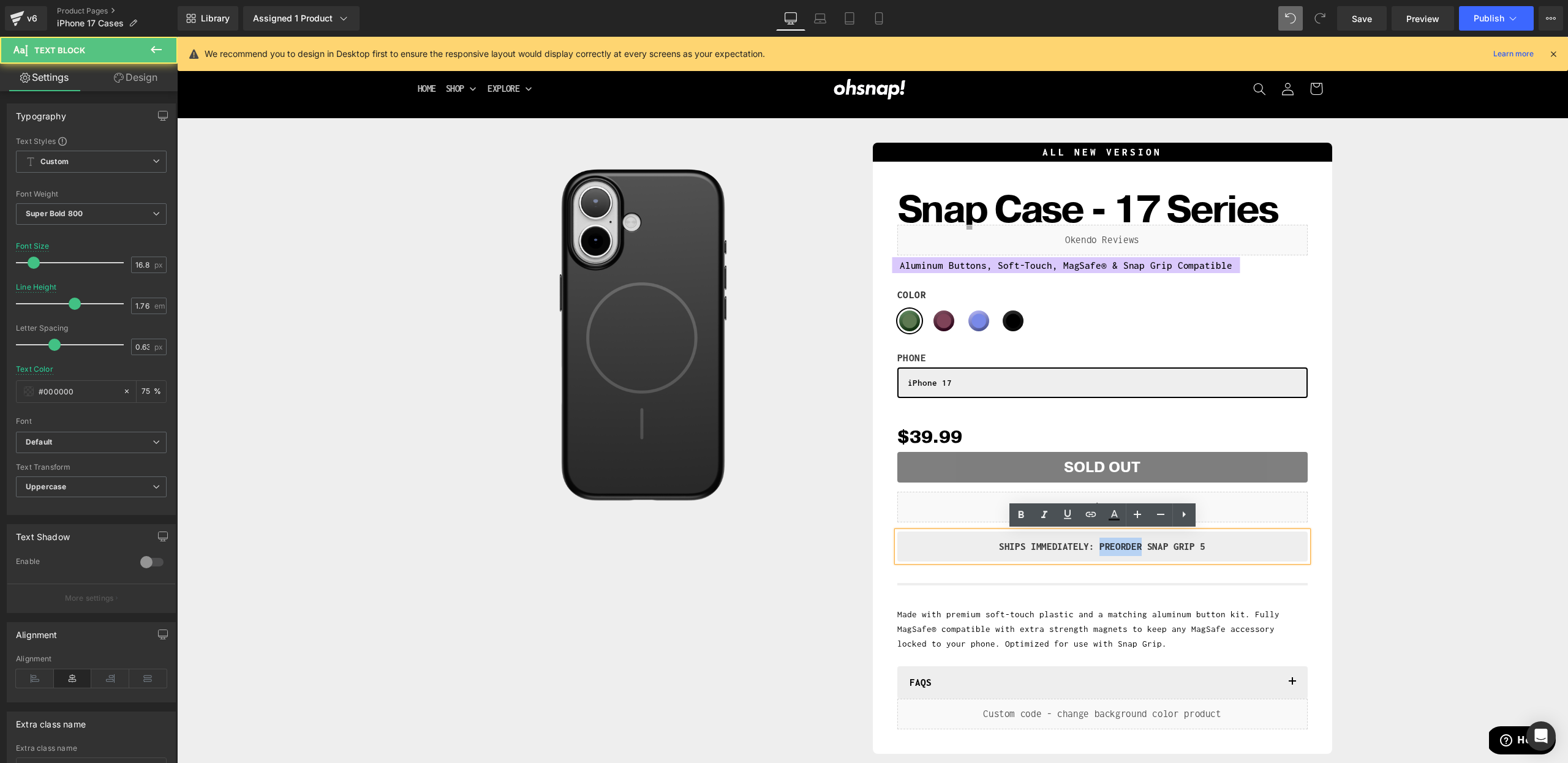
click at [1120, 546] on p "SHIPS IMMEDIATELY: PREORDER SNAP GRIP 5" at bounding box center [1102, 547] width 392 height 18
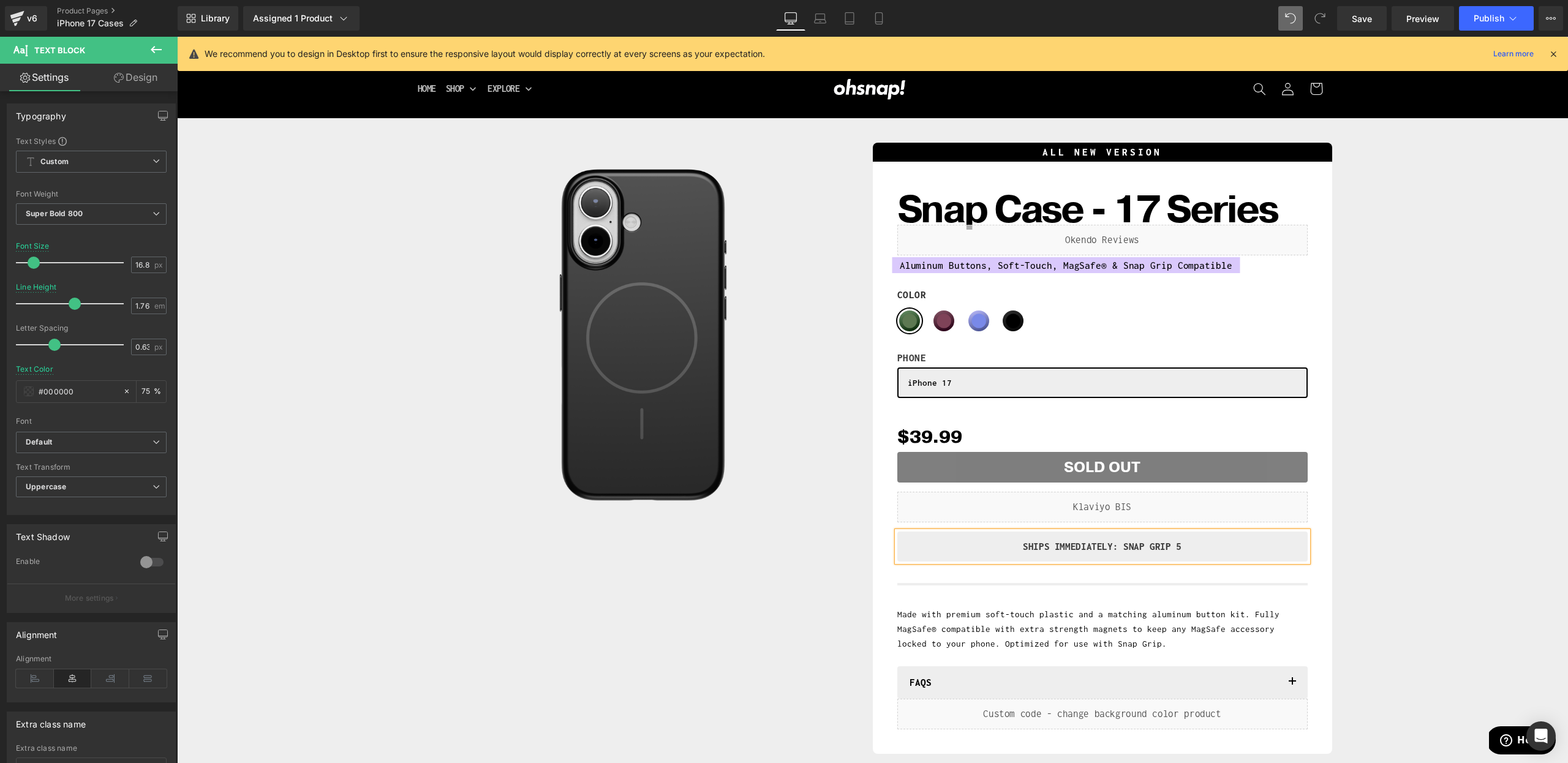
click at [1195, 544] on p "SHIPS IMMEDIATELY: SNAP GRIP 5" at bounding box center [1102, 547] width 392 height 18
click at [1416, 539] on div "Sale Off (P) Image Row ALL NEW VERSION Heading Snap Case - 17 Series (P) Title …" at bounding box center [872, 445] width 1379 height 618
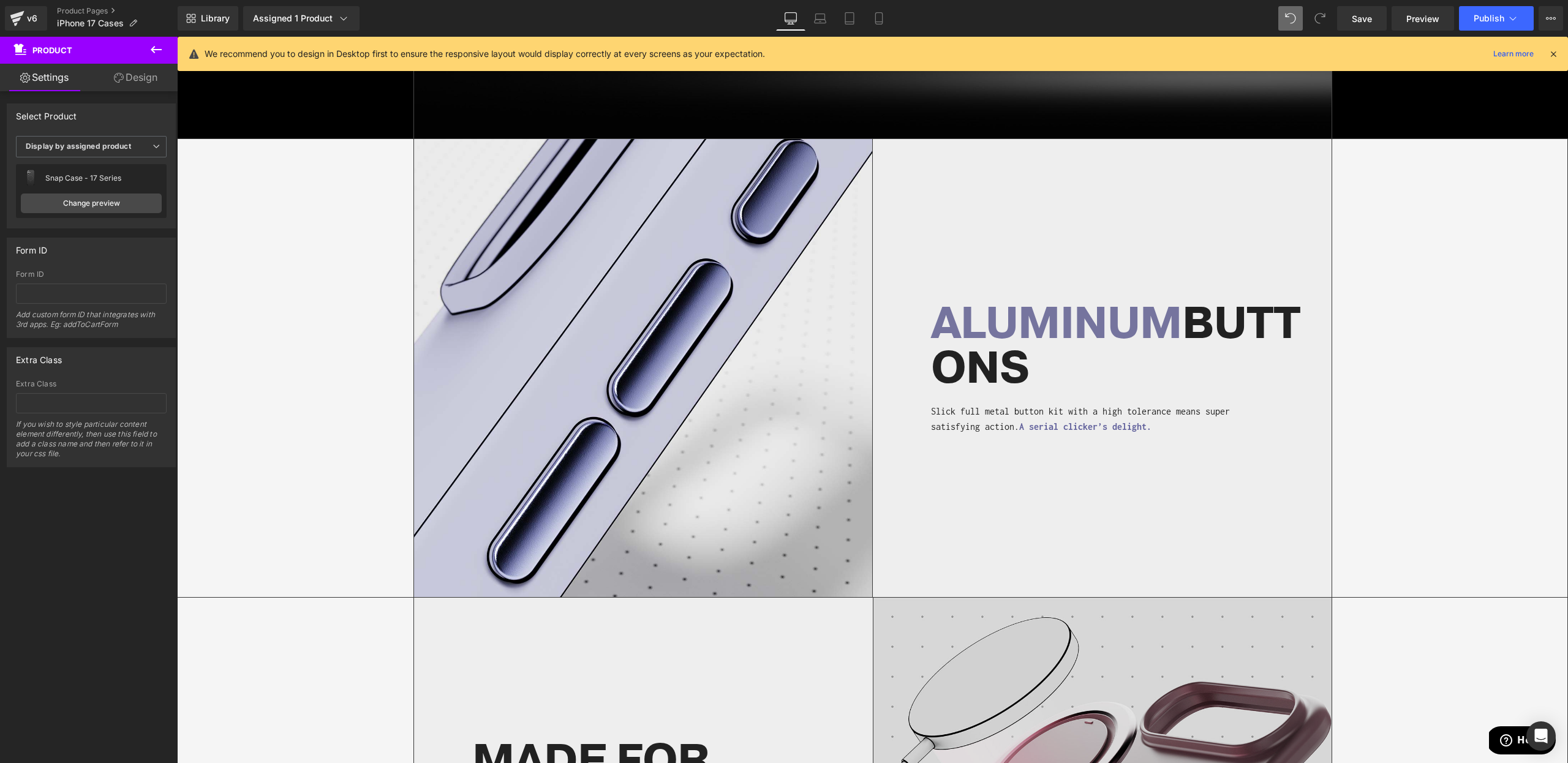
scroll to position [1429, 0]
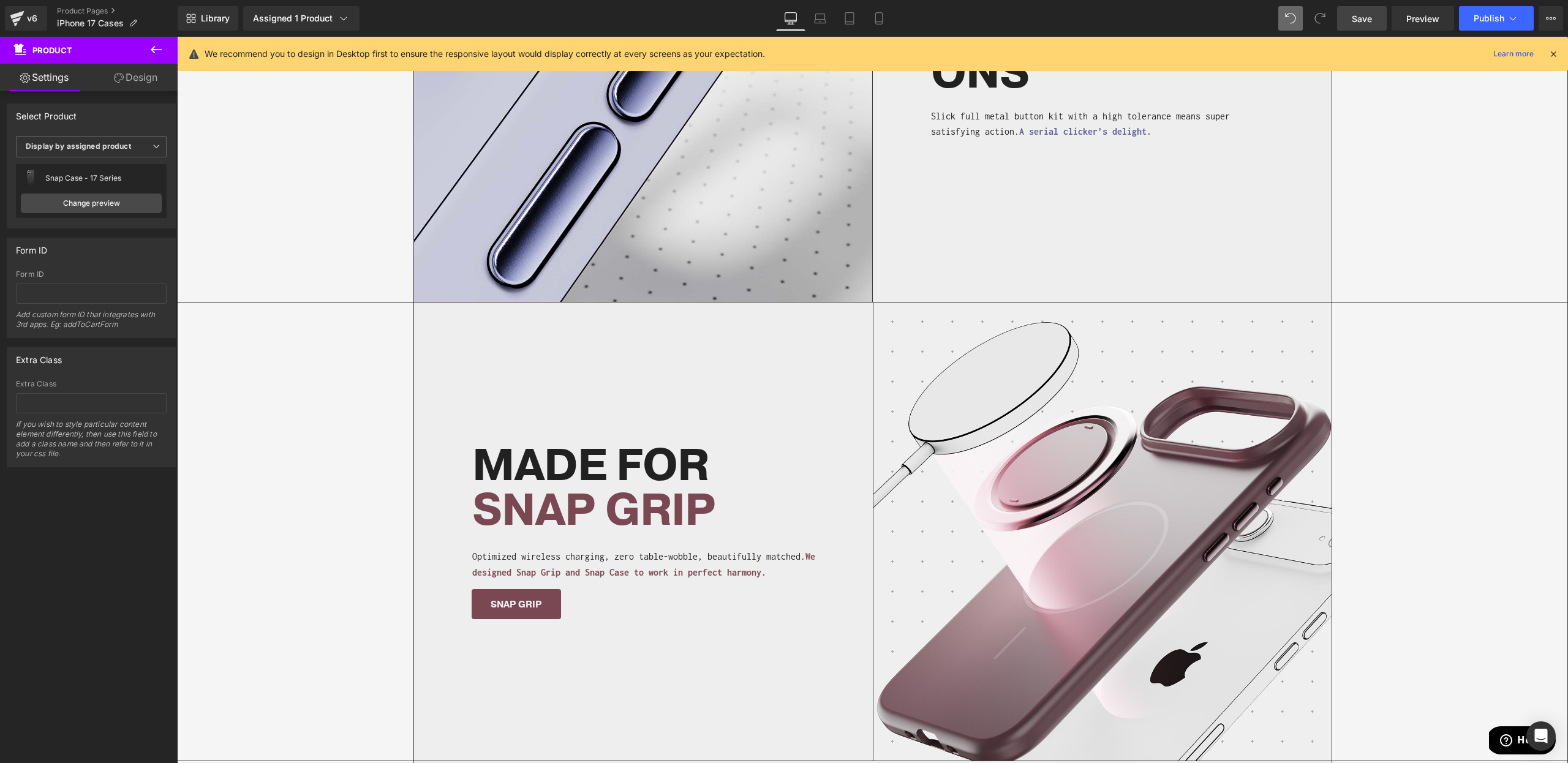
click at [1369, 16] on span "Save" at bounding box center [1362, 18] width 20 height 13
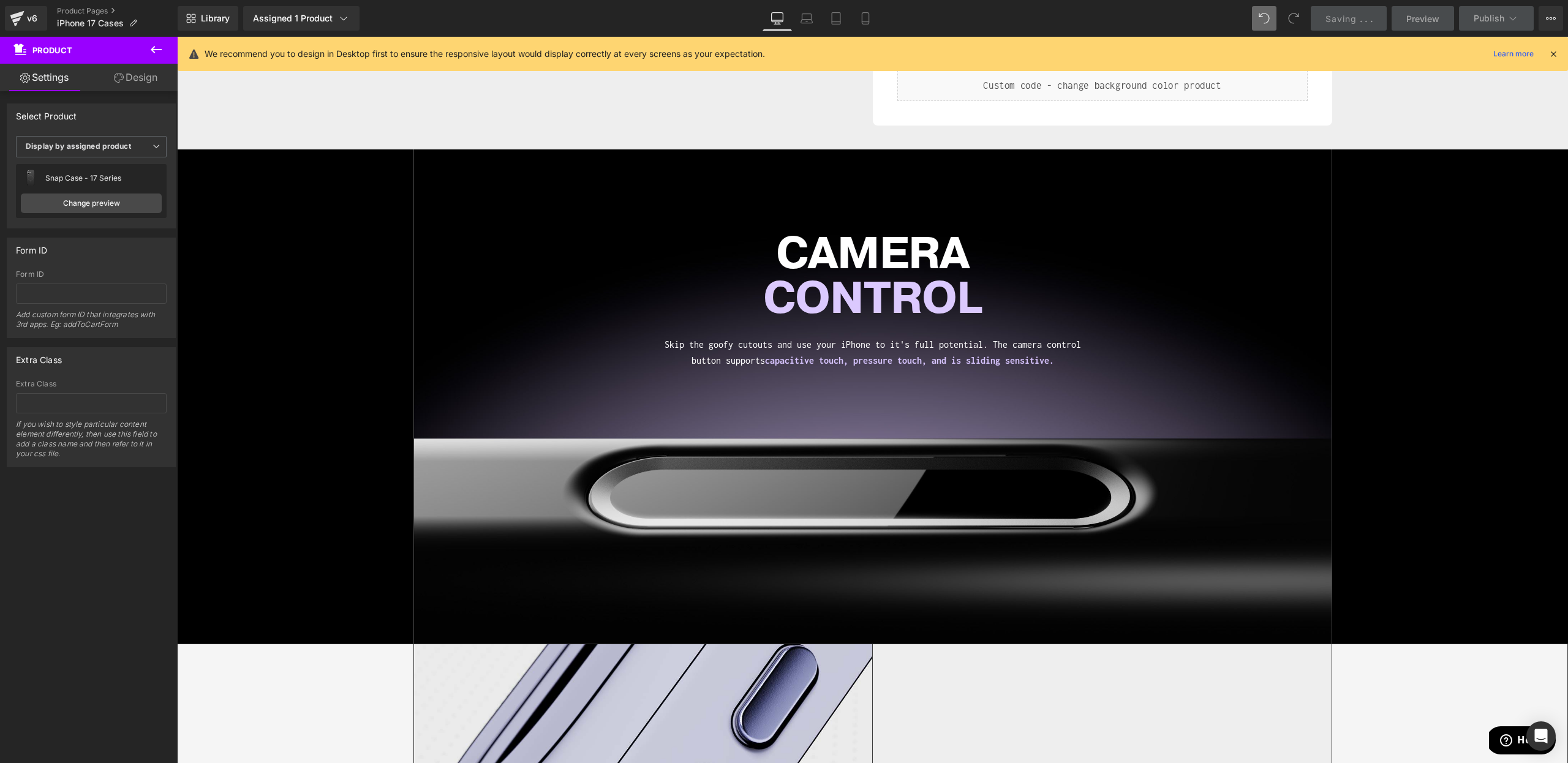
scroll to position [0, 0]
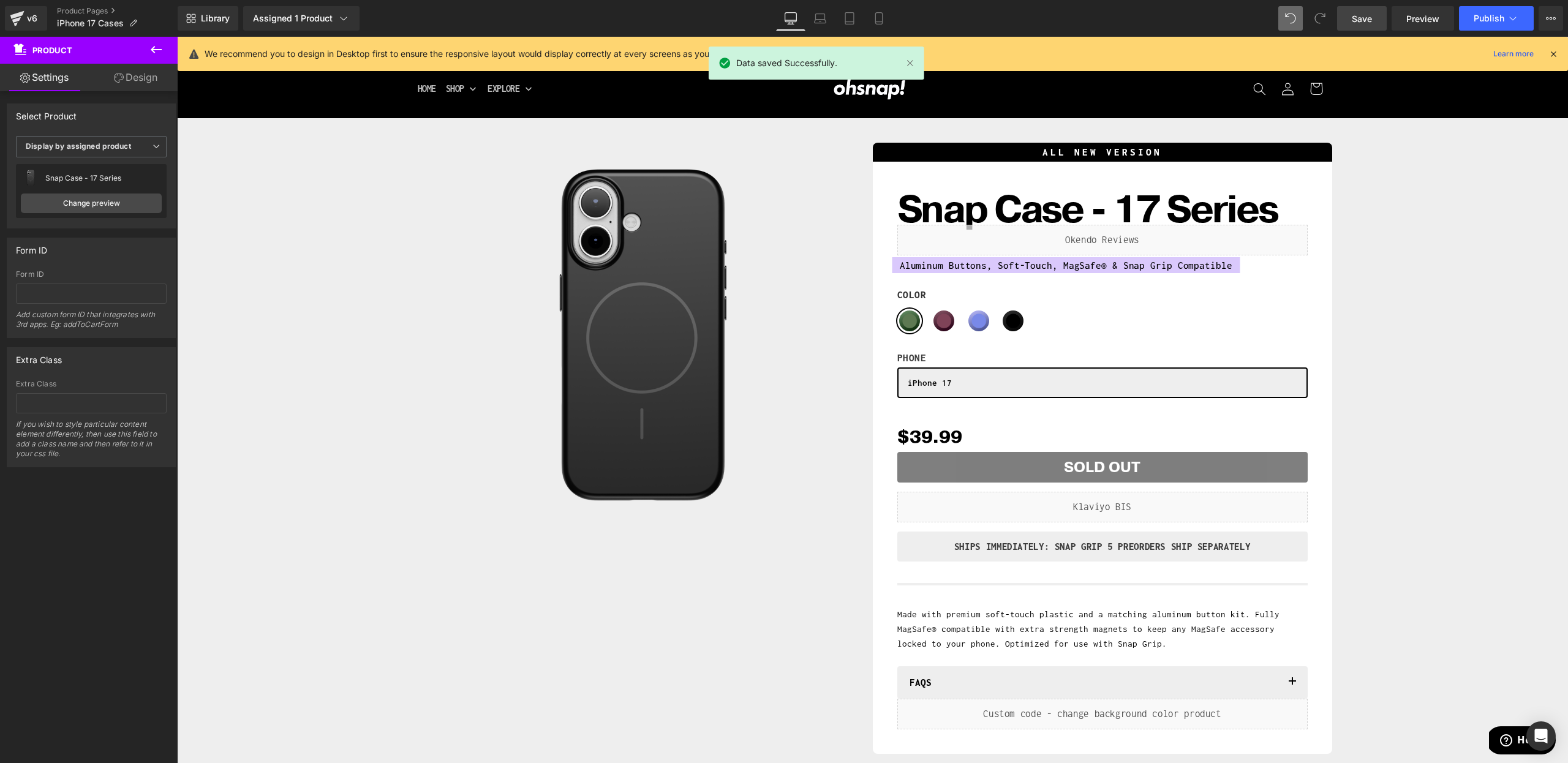
click at [1556, 60] on div "We recommend you to design in Desktop first to ensure the responsive layout wou…" at bounding box center [881, 53] width 1354 height 15
click at [1507, 14] on icon at bounding box center [1513, 18] width 12 height 12
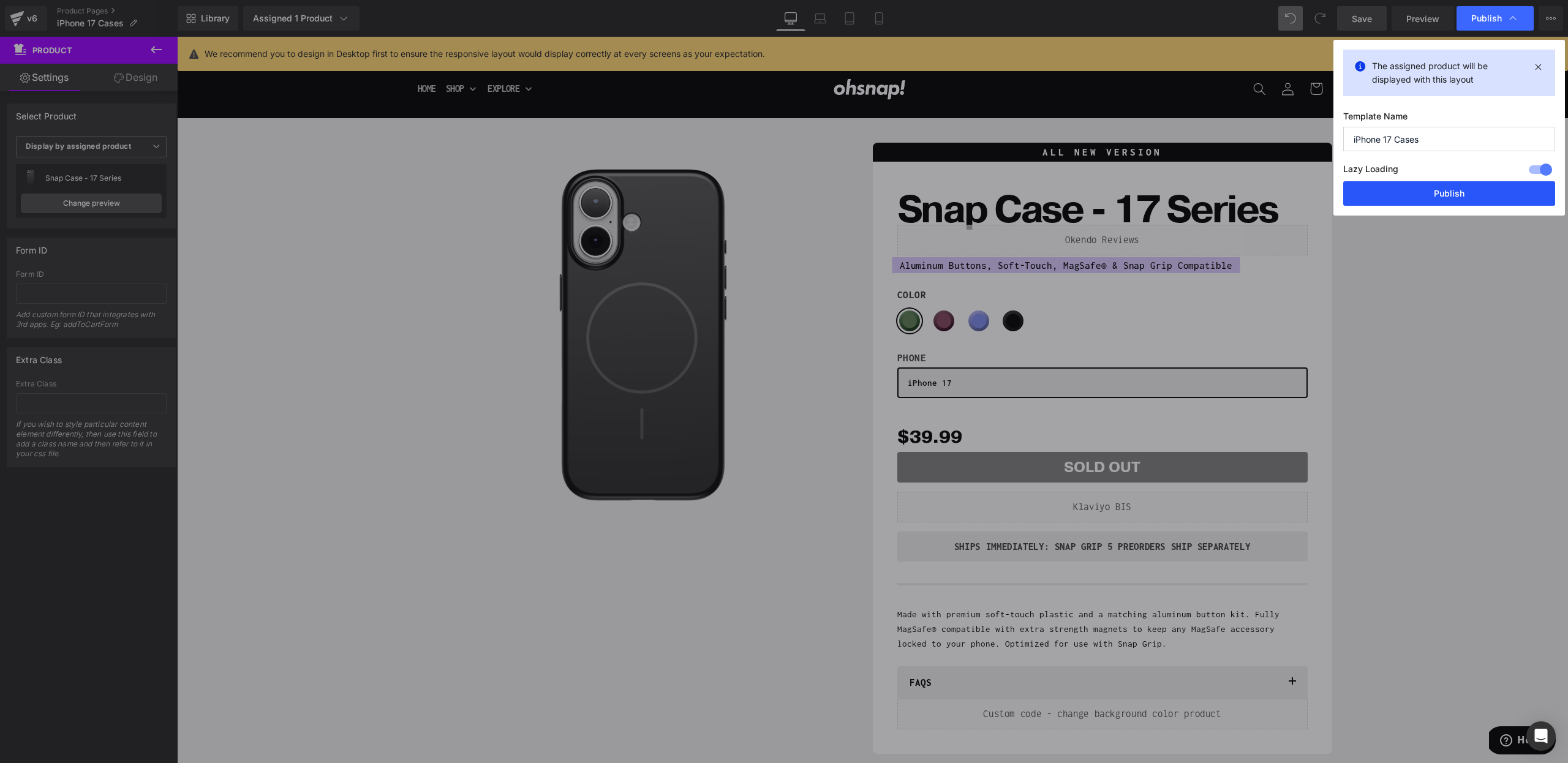
drag, startPoint x: 1442, startPoint y: 196, endPoint x: 1170, endPoint y: 117, distance: 283.2
click at [1442, 196] on button "Publish" at bounding box center [1450, 193] width 212 height 24
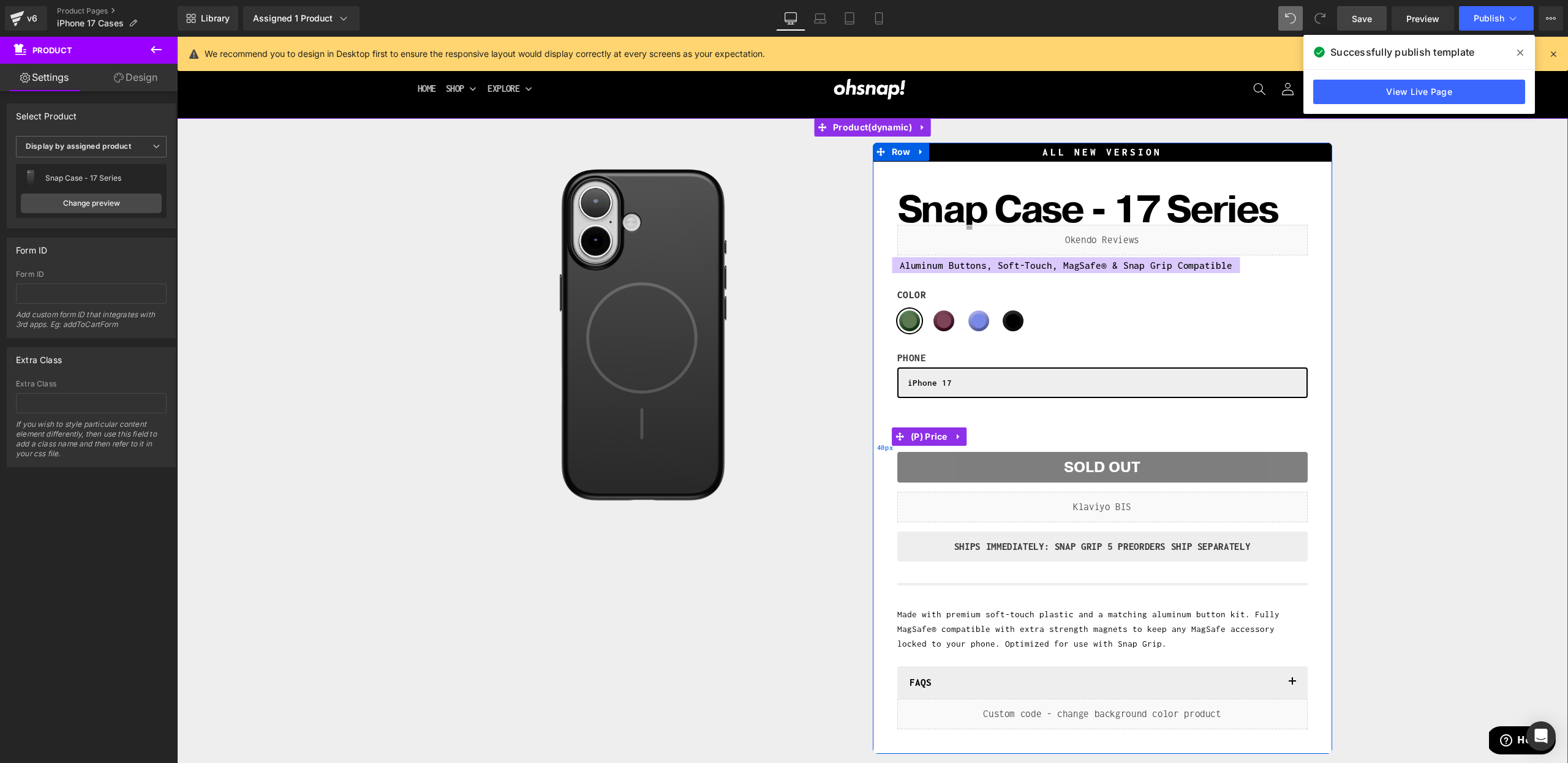
click at [933, 438] on span "(P) Price" at bounding box center [930, 436] width 43 height 18
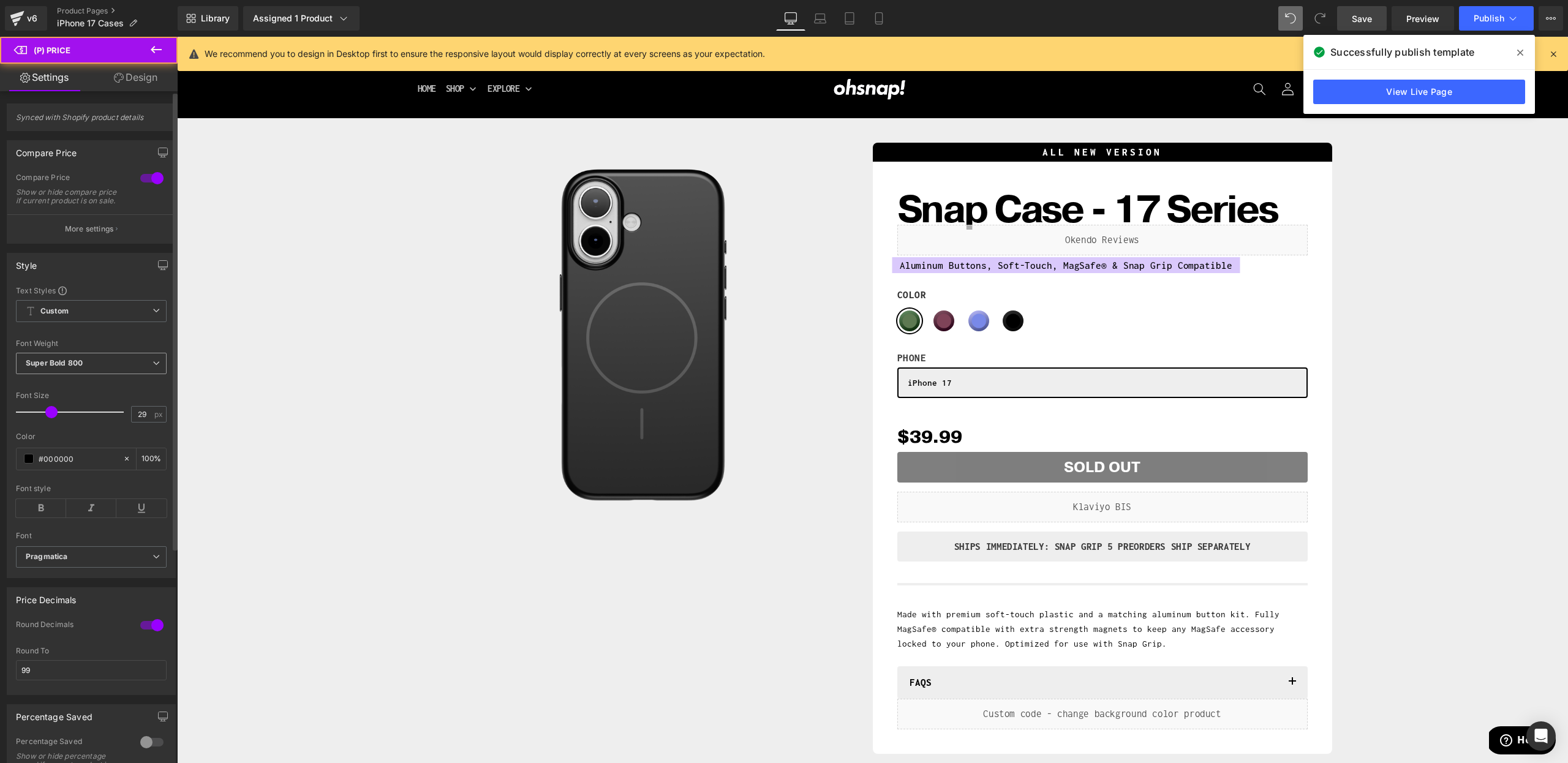
click at [107, 372] on span "Super Bold 800" at bounding box center [91, 363] width 151 height 22
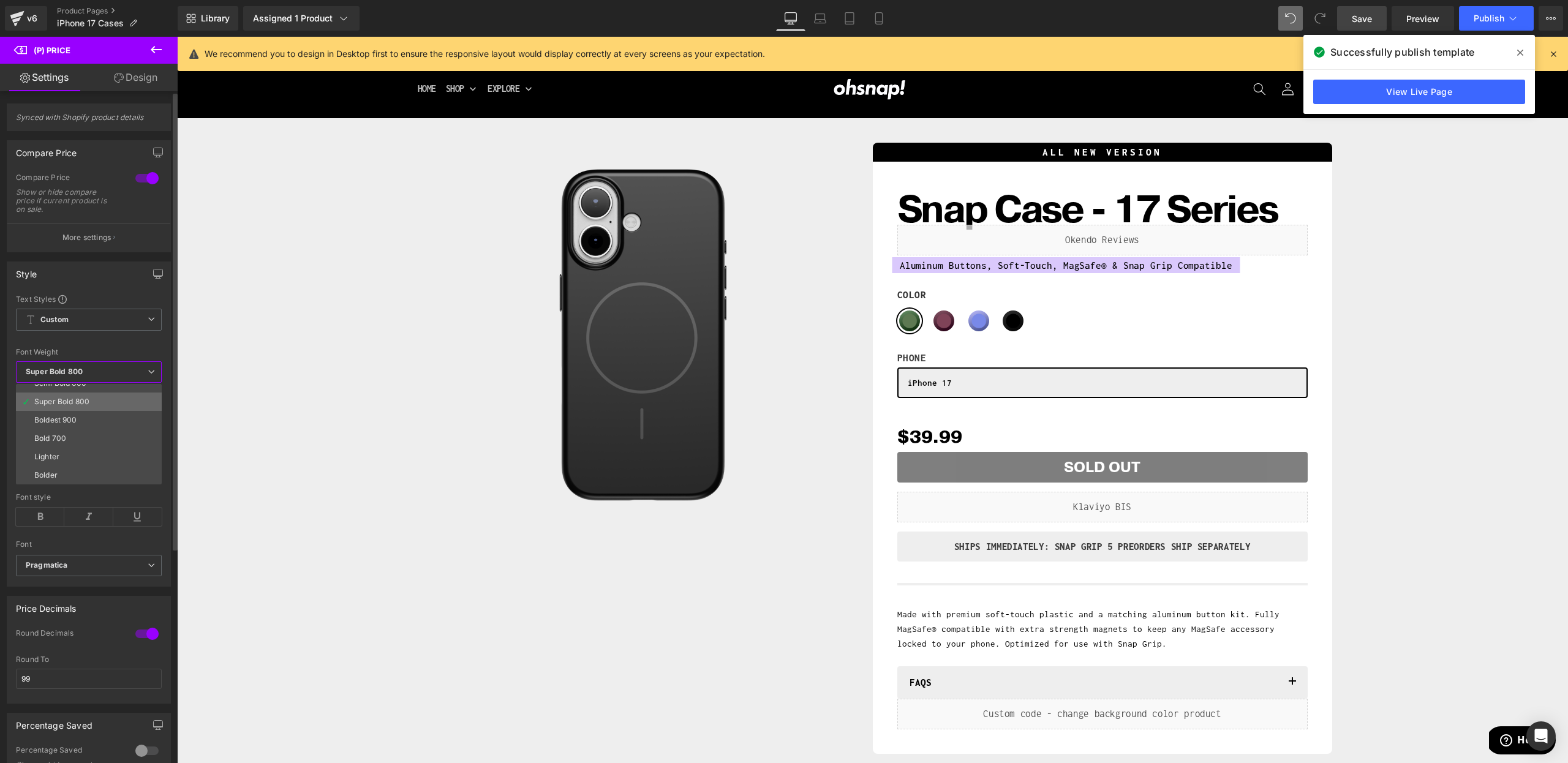
scroll to position [99, 0]
click at [96, 391] on li "Semi Bold 600" at bounding box center [91, 385] width 151 height 18
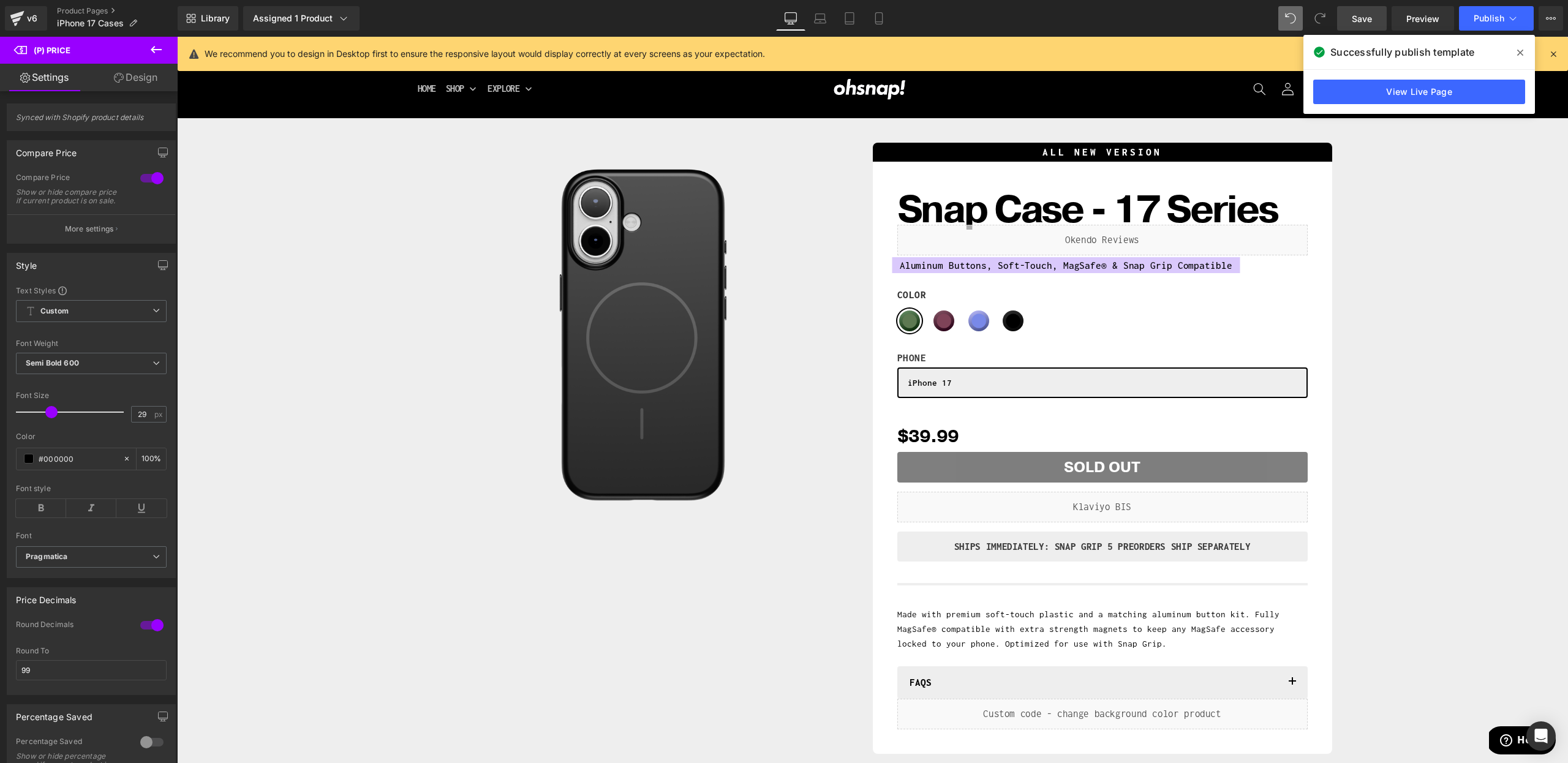
click at [1506, 46] on div "Successfully publish template" at bounding box center [1420, 52] width 231 height 34
click at [1511, 47] on span at bounding box center [1521, 53] width 20 height 20
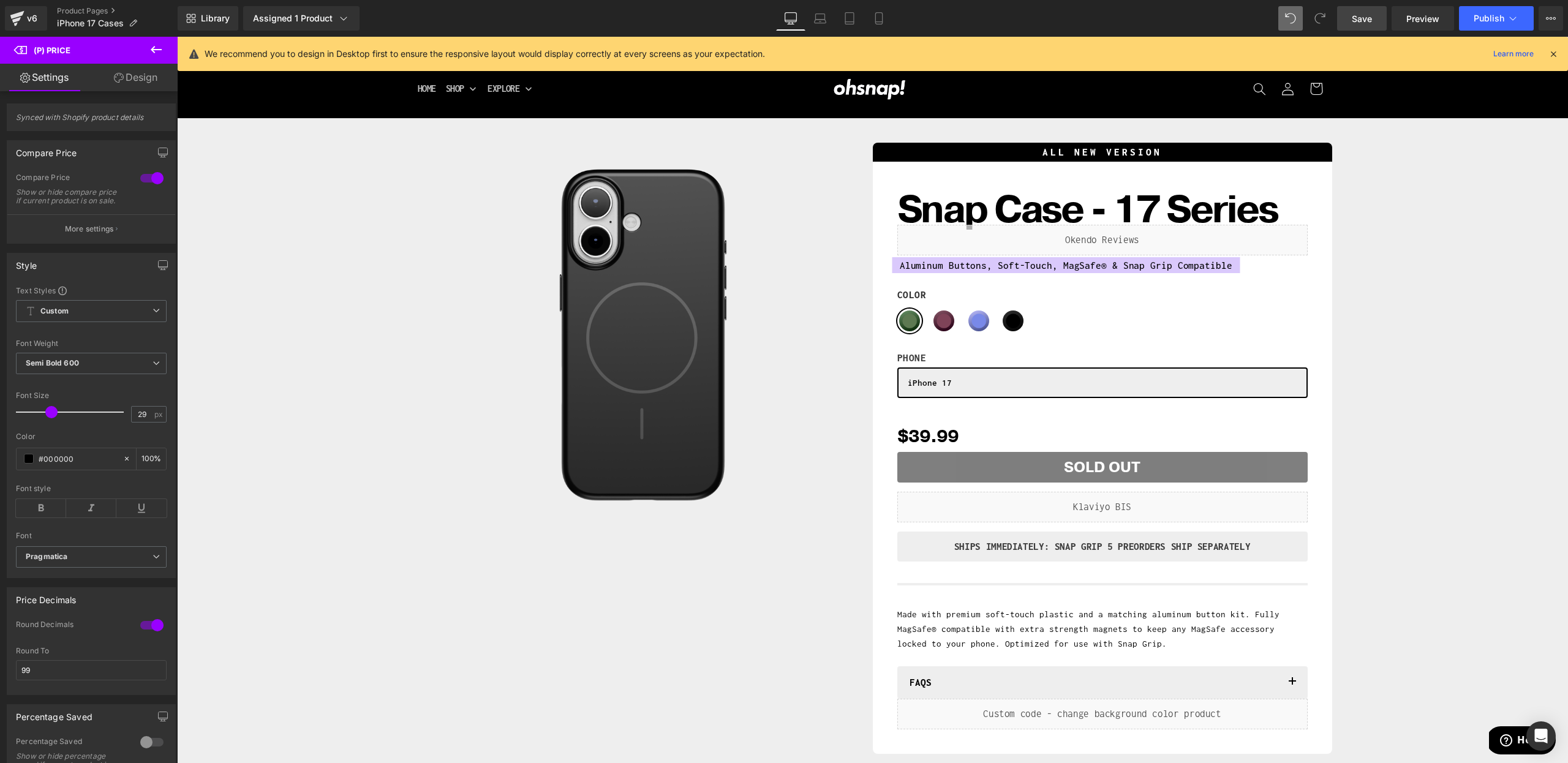
click at [1356, 27] on link "Save" at bounding box center [1363, 18] width 50 height 24
click at [1409, 23] on span "Preview" at bounding box center [1423, 18] width 33 height 13
click at [1330, 28] on span at bounding box center [1320, 18] width 24 height 24
click at [1352, 24] on link "Save" at bounding box center [1363, 18] width 50 height 24
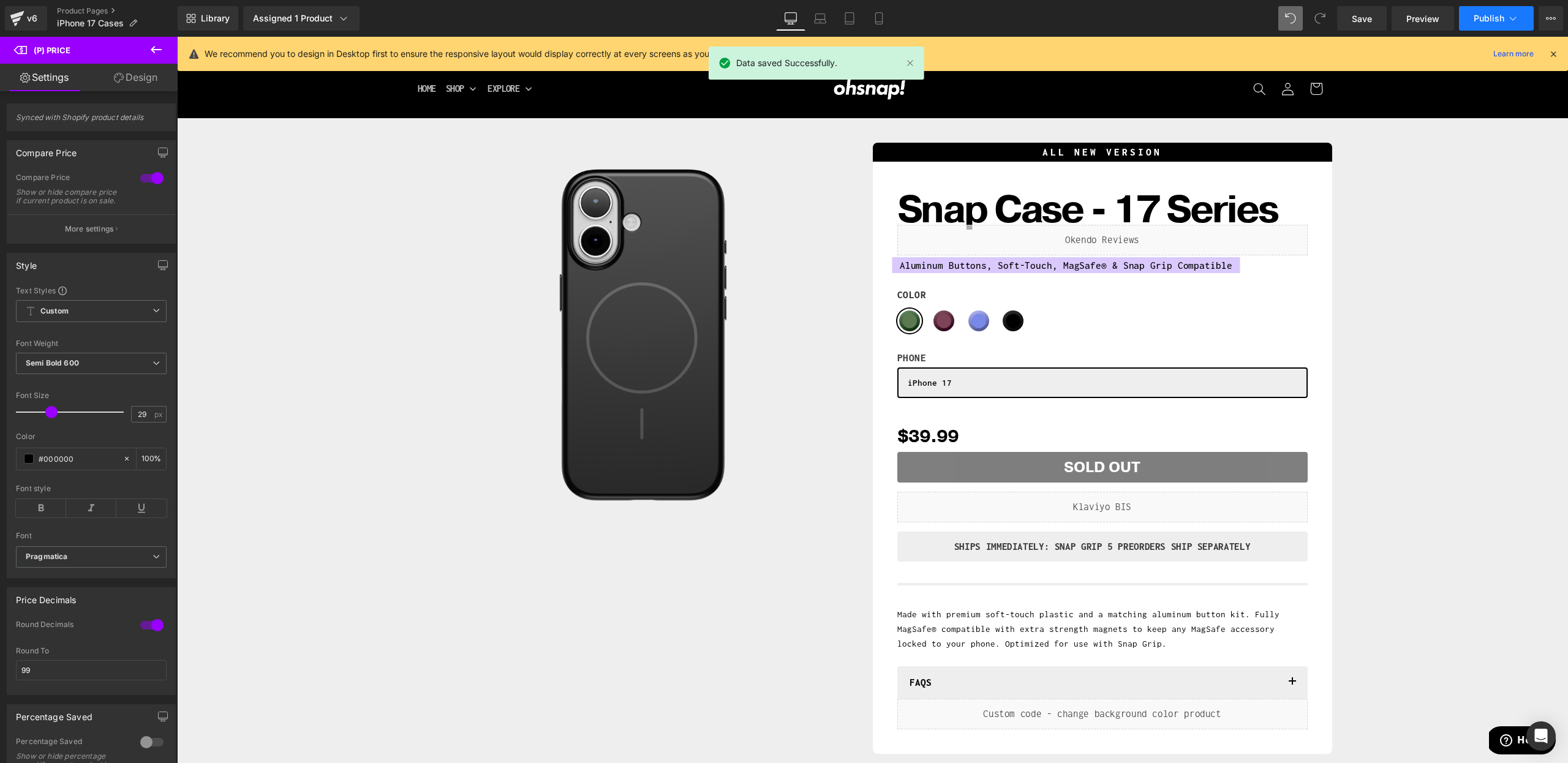
click at [1479, 24] on button "Publish" at bounding box center [1496, 18] width 75 height 24
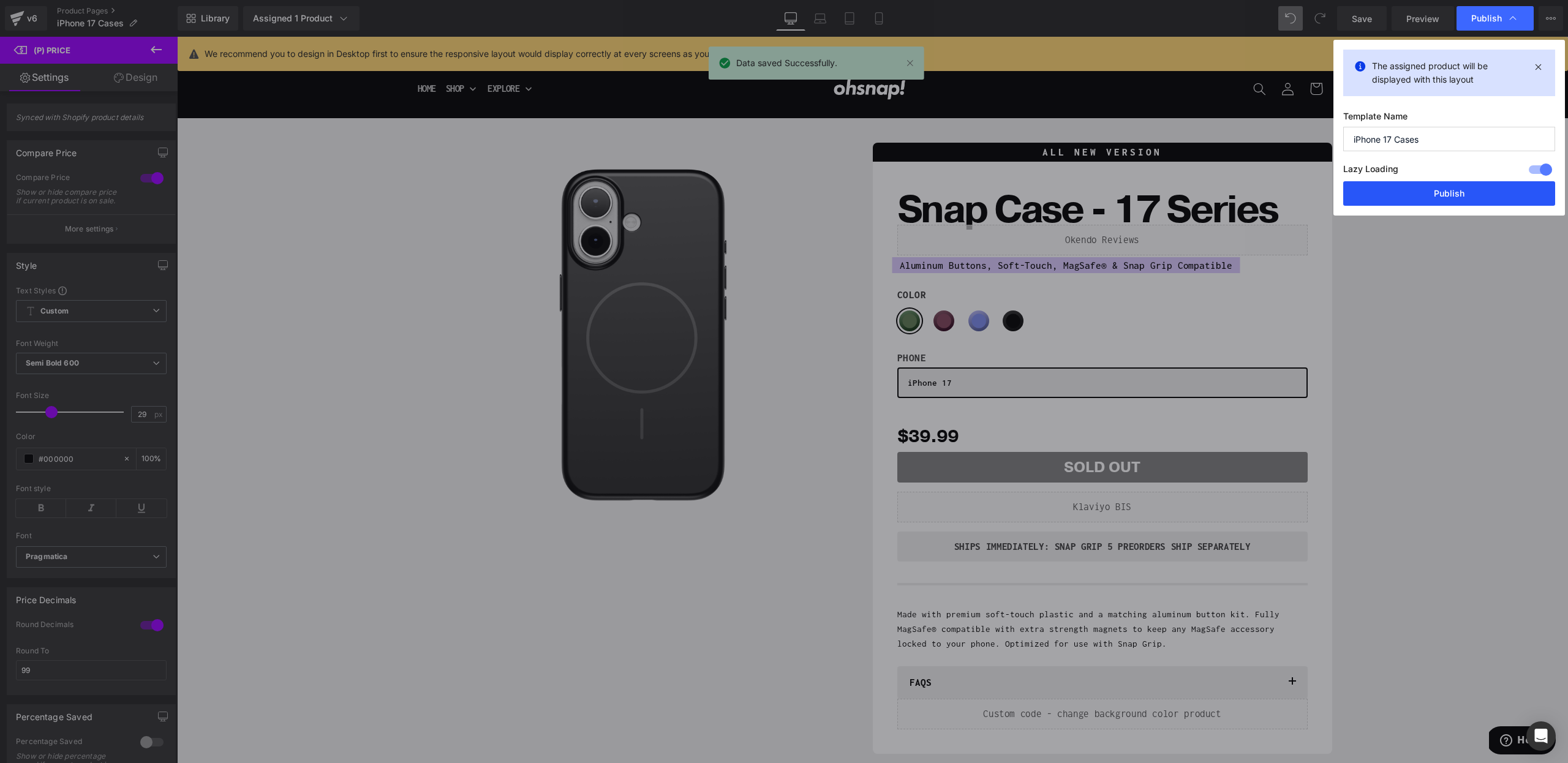
click at [1422, 196] on button "Publish" at bounding box center [1450, 193] width 212 height 24
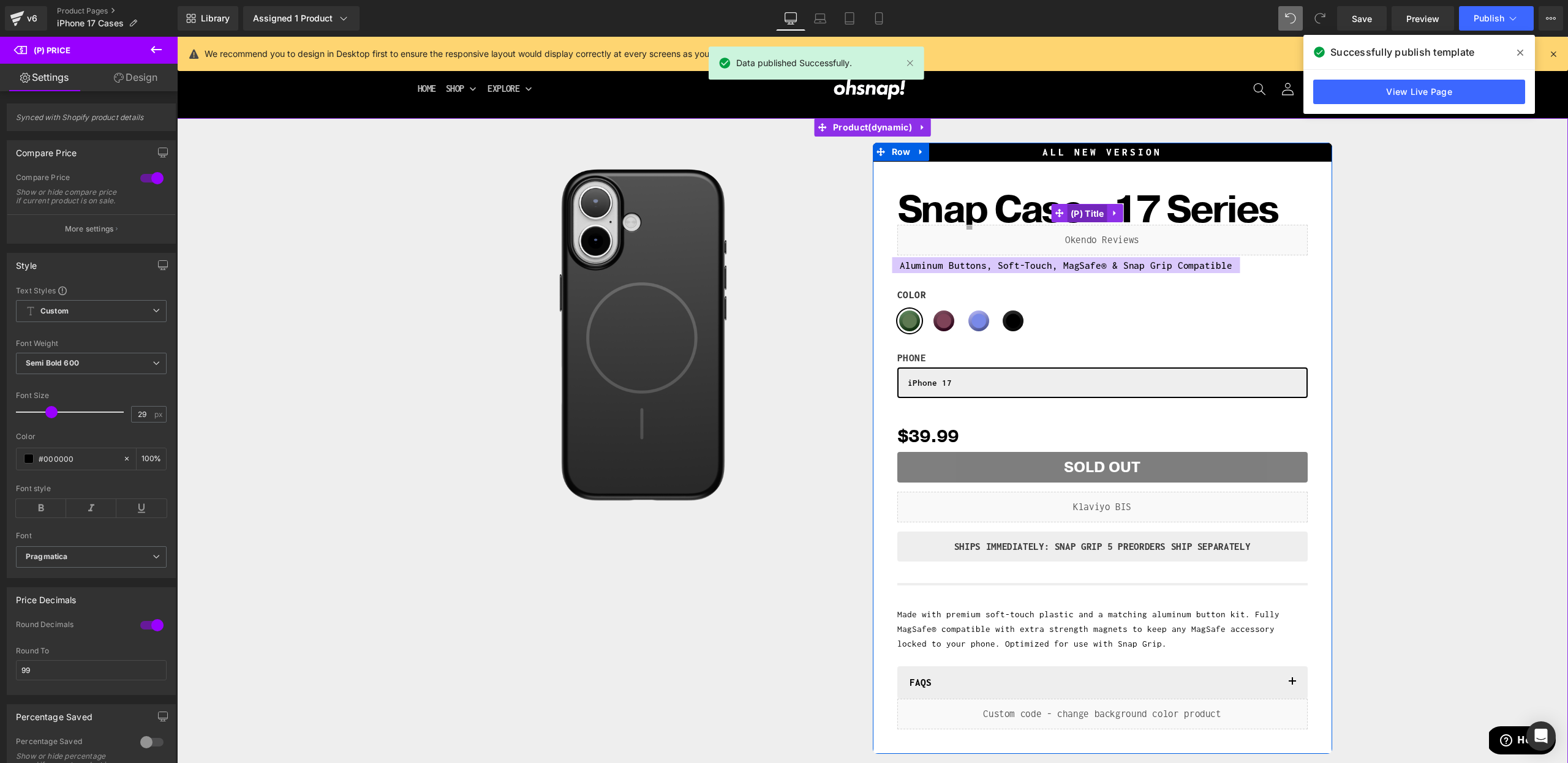
click at [1070, 214] on span "(P) Title" at bounding box center [1088, 213] width 40 height 18
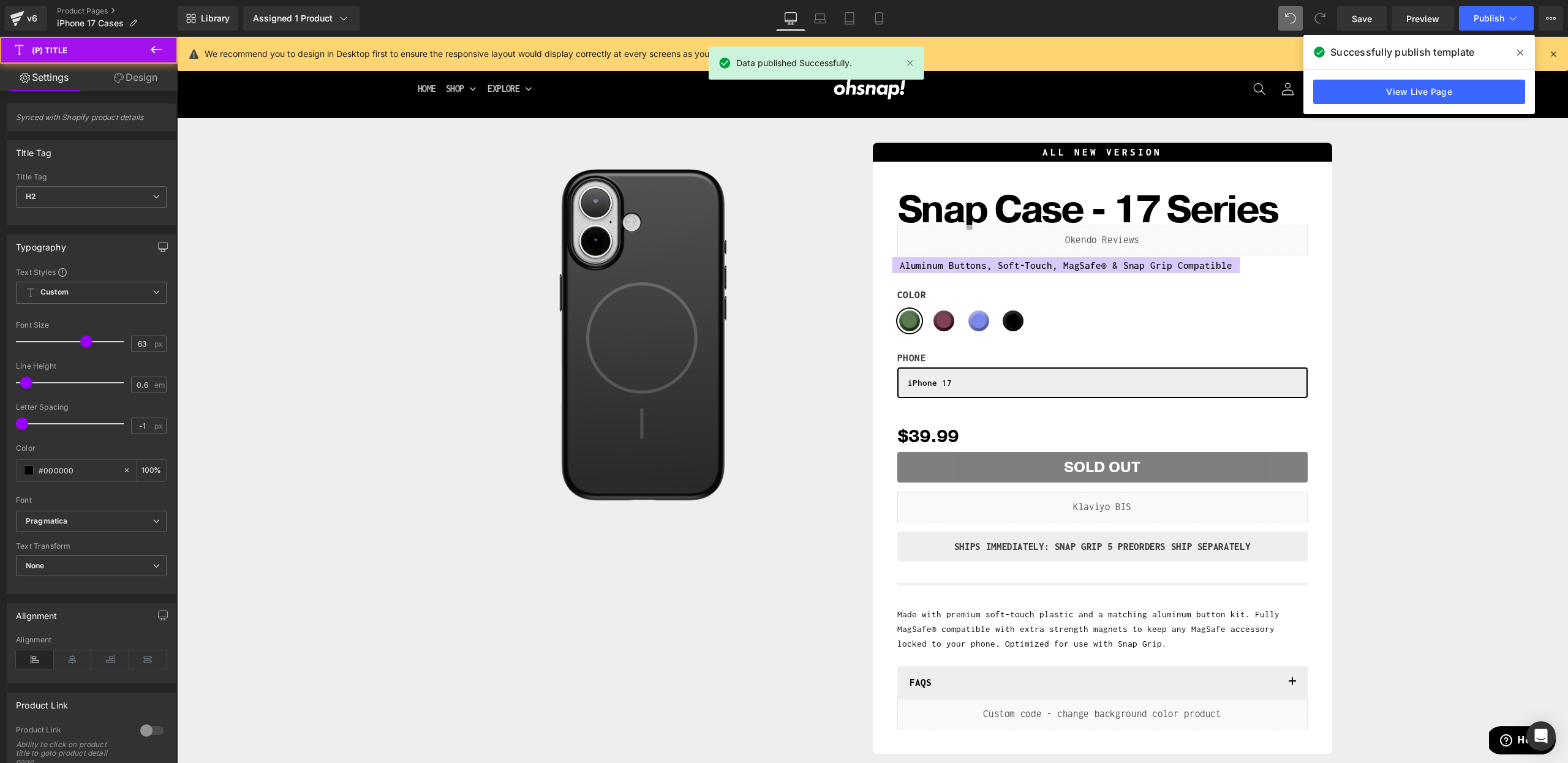
click at [135, 88] on link "Design" at bounding box center [135, 78] width 89 height 28
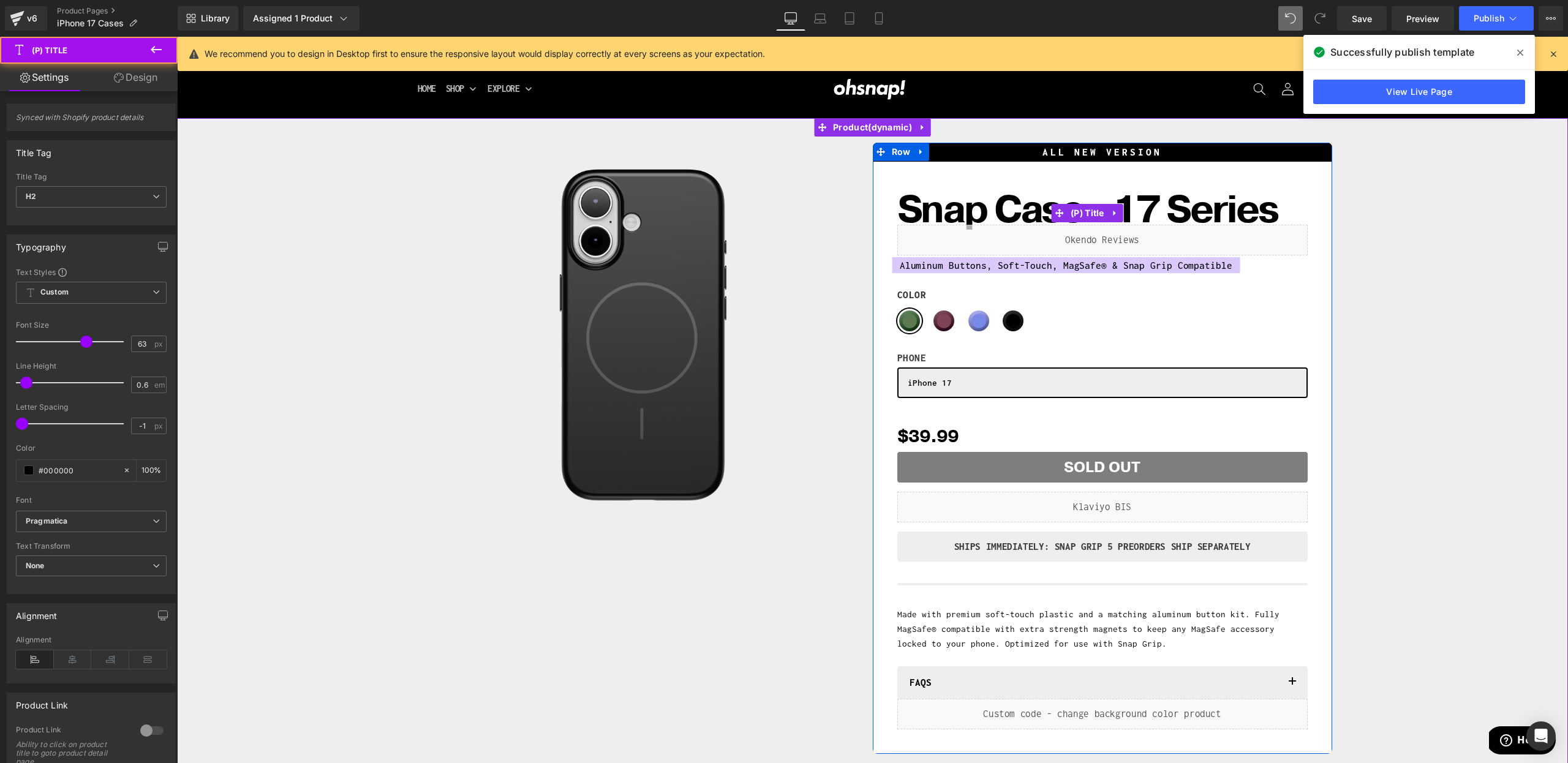
click at [931, 215] on span "Snap Case - 17 Series" at bounding box center [1088, 210] width 380 height 23
click at [157, 79] on link "Design" at bounding box center [135, 78] width 89 height 28
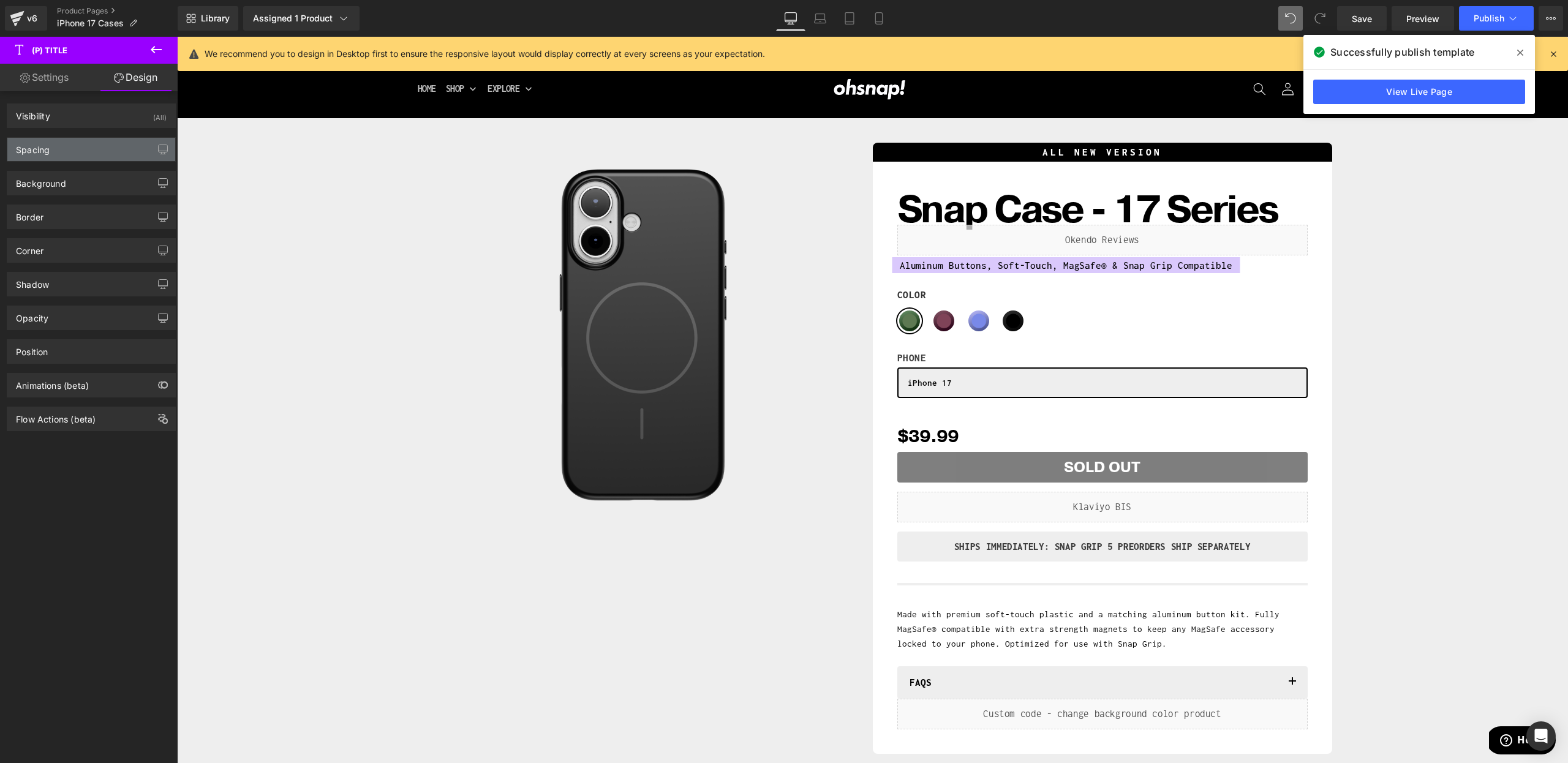
click at [102, 151] on div "Spacing" at bounding box center [91, 149] width 168 height 23
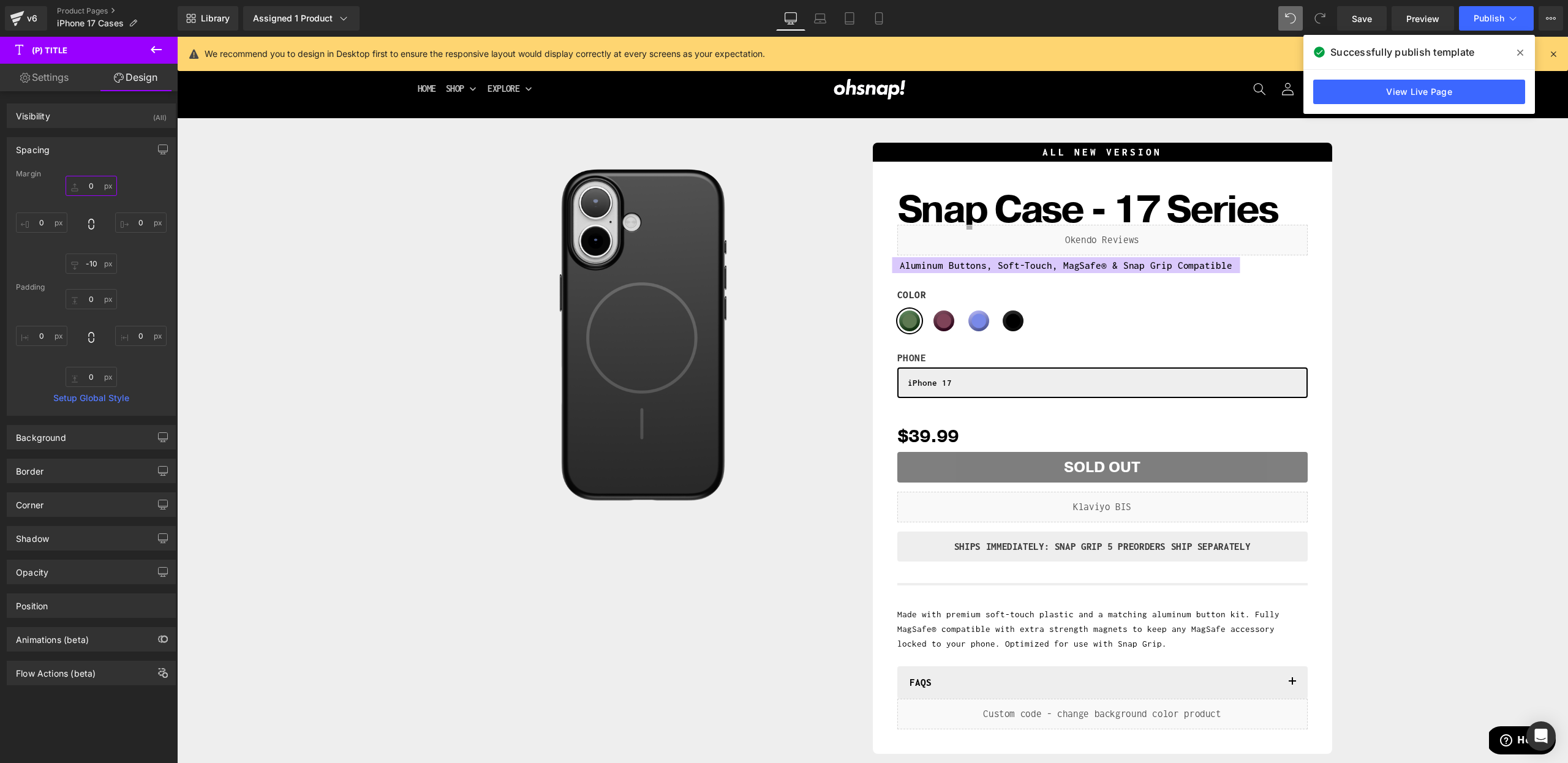
click at [85, 183] on input "0" at bounding box center [91, 185] width 52 height 20
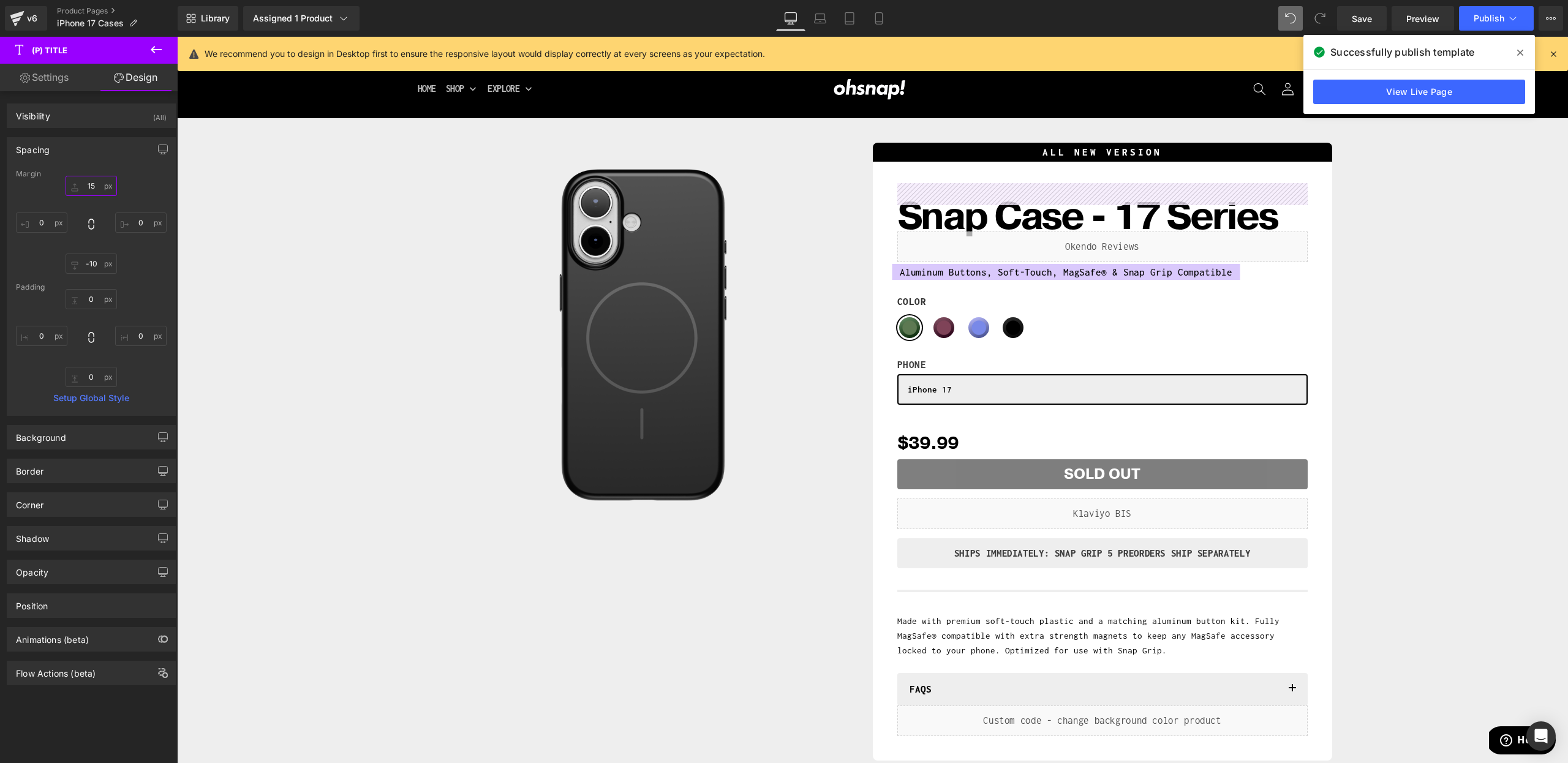
click at [90, 190] on input "15" at bounding box center [91, 185] width 52 height 20
click at [90, 187] on input "15" at bounding box center [91, 185] width 52 height 20
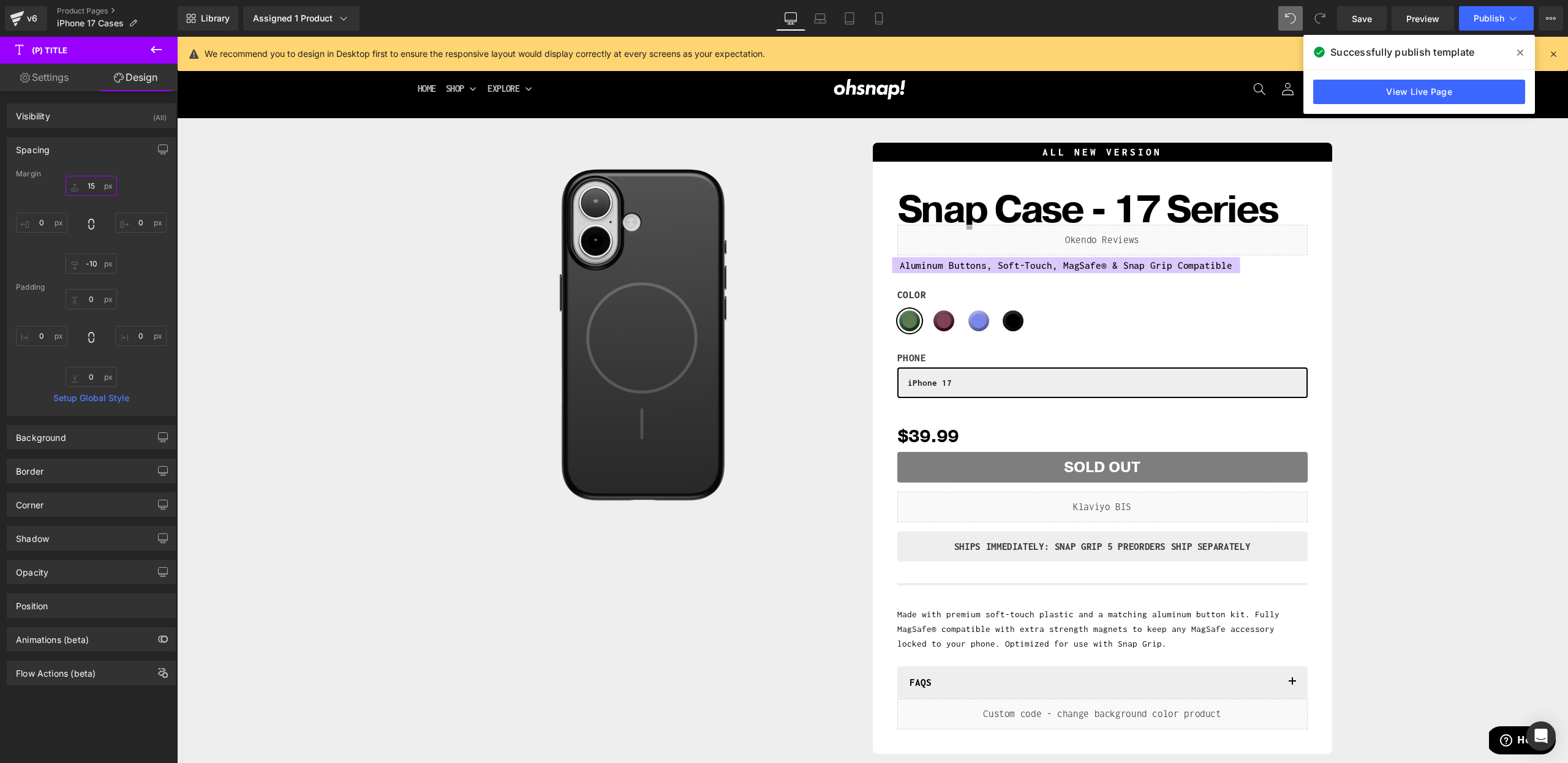
click at [91, 186] on input "15" at bounding box center [91, 185] width 52 height 20
click at [90, 187] on input "0" at bounding box center [91, 185] width 52 height 20
click at [1347, 30] on link "Save" at bounding box center [1363, 18] width 50 height 24
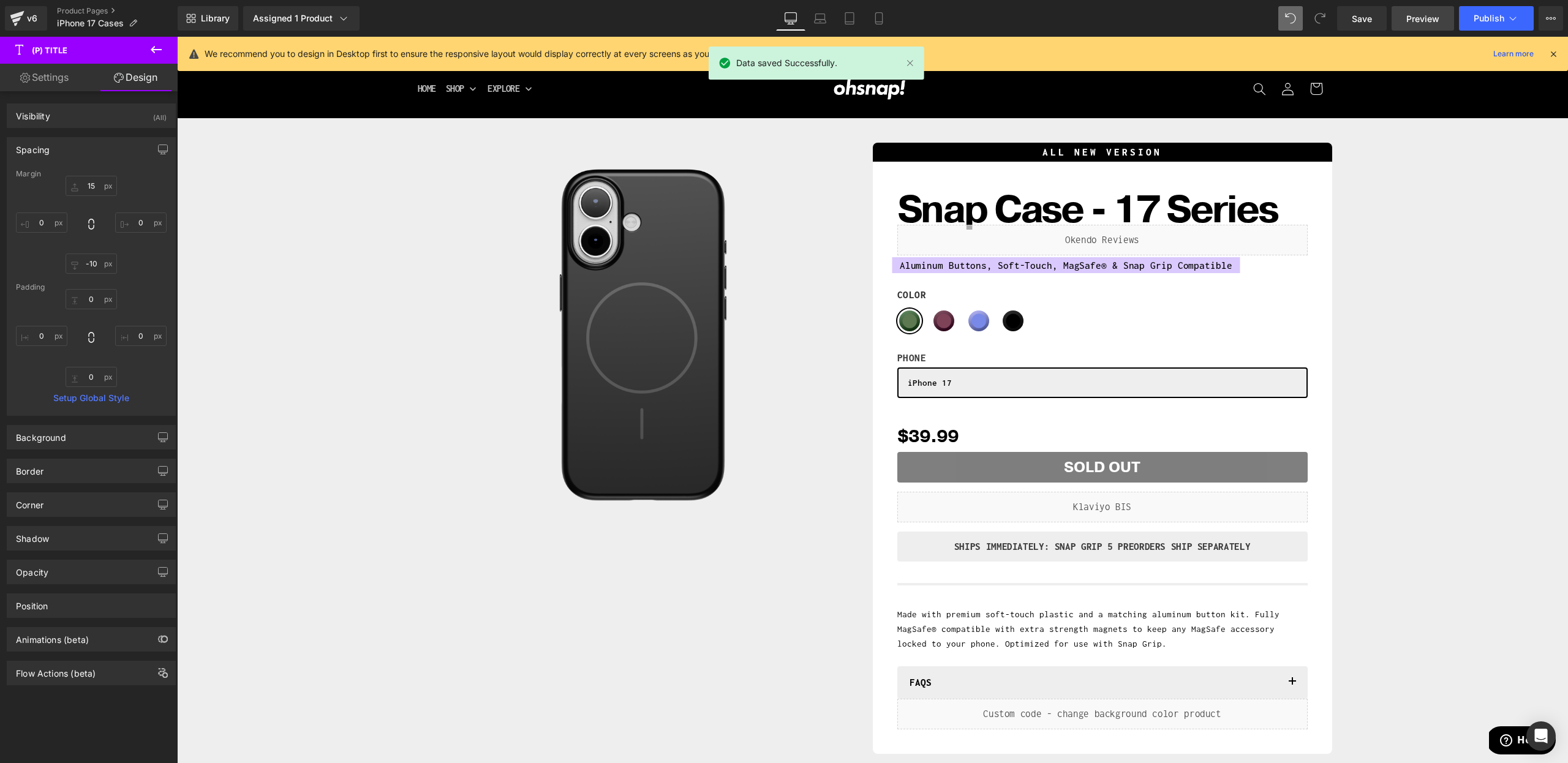
click at [1415, 22] on span "Preview" at bounding box center [1423, 18] width 33 height 13
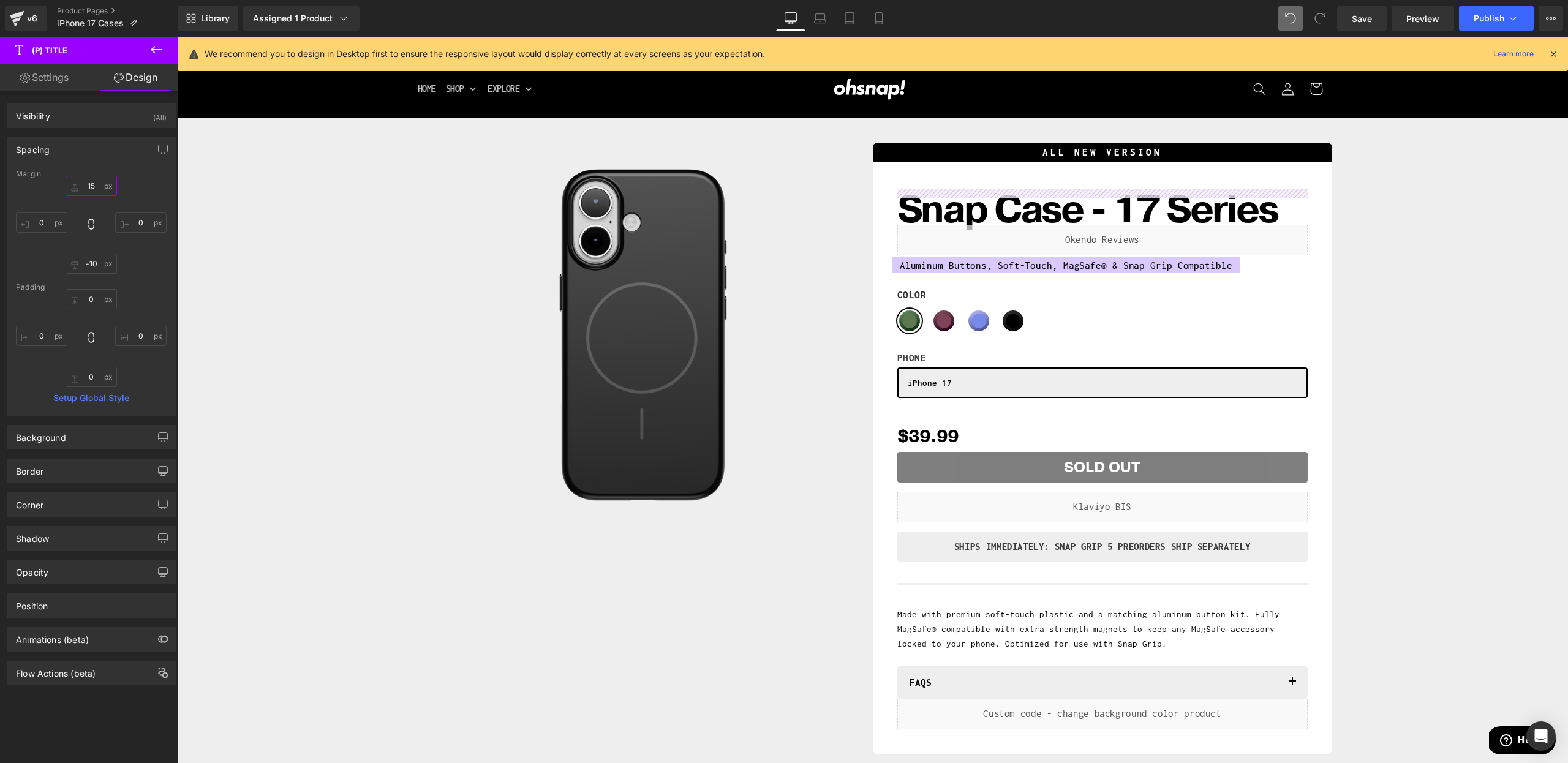
click at [81, 181] on input "15" at bounding box center [91, 185] width 52 height 20
click at [78, 194] on input "25" at bounding box center [91, 185] width 52 height 20
click at [81, 194] on input "25" at bounding box center [91, 185] width 52 height 20
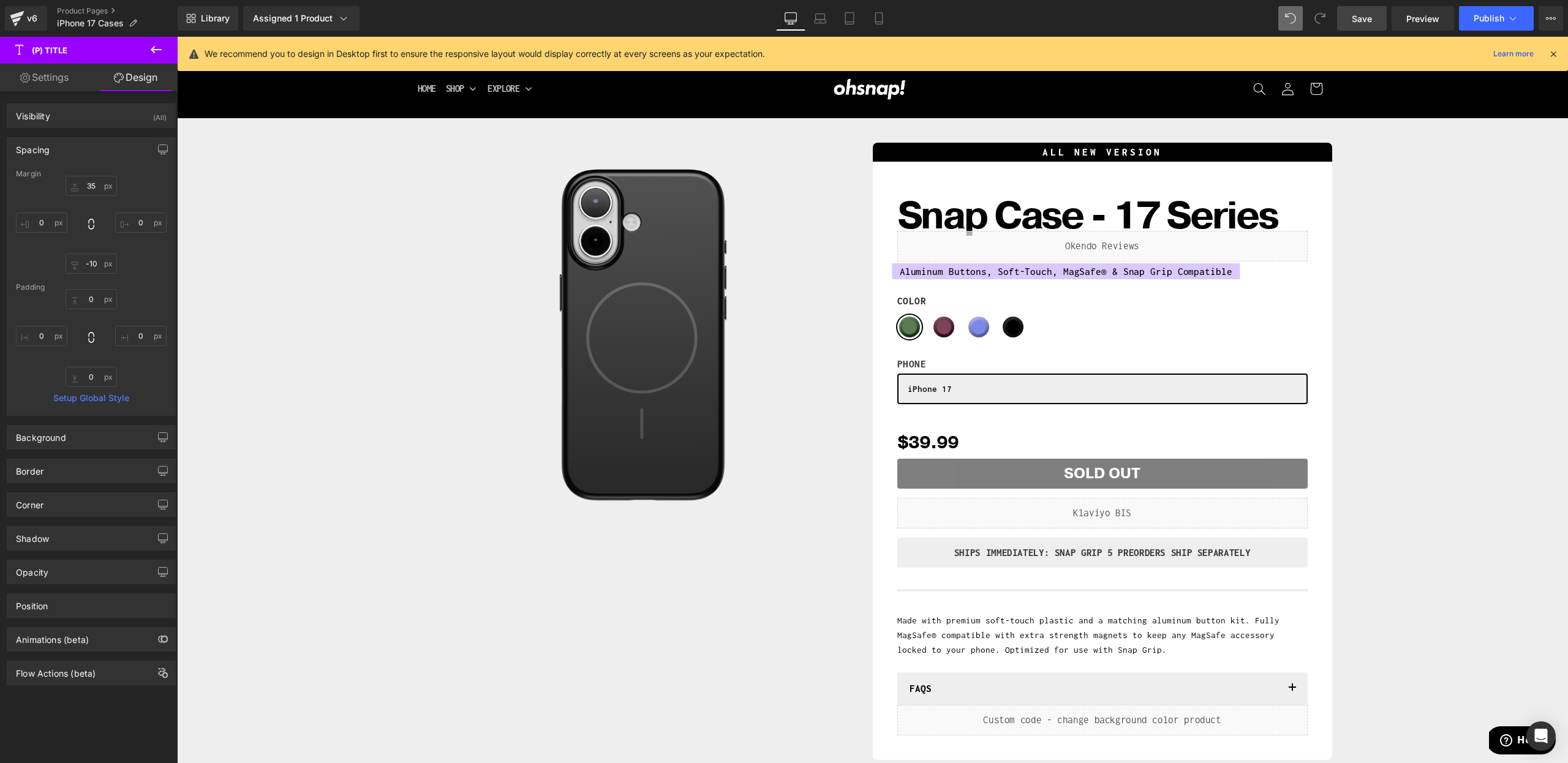
click at [1372, 11] on link "Save" at bounding box center [1363, 18] width 50 height 24
click at [90, 178] on input "35" at bounding box center [91, 185] width 52 height 20
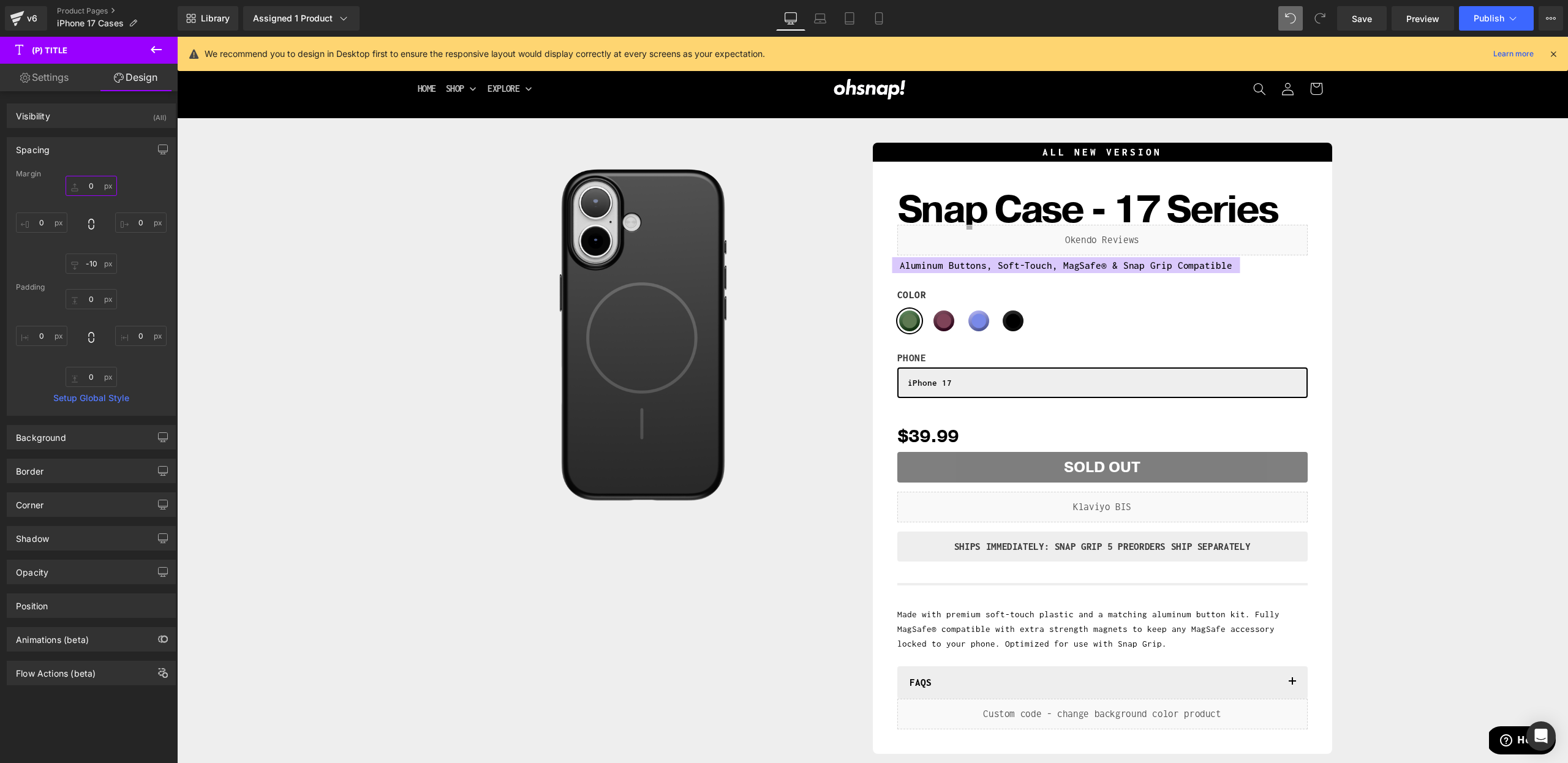
type input "0"
click at [123, 281] on div "Margin 0 0 -10 0 [GEOGRAPHIC_DATA] 0 0 0 0 Setup Global Style" at bounding box center [91, 292] width 168 height 246
click at [1357, 9] on link "Save" at bounding box center [1363, 18] width 50 height 24
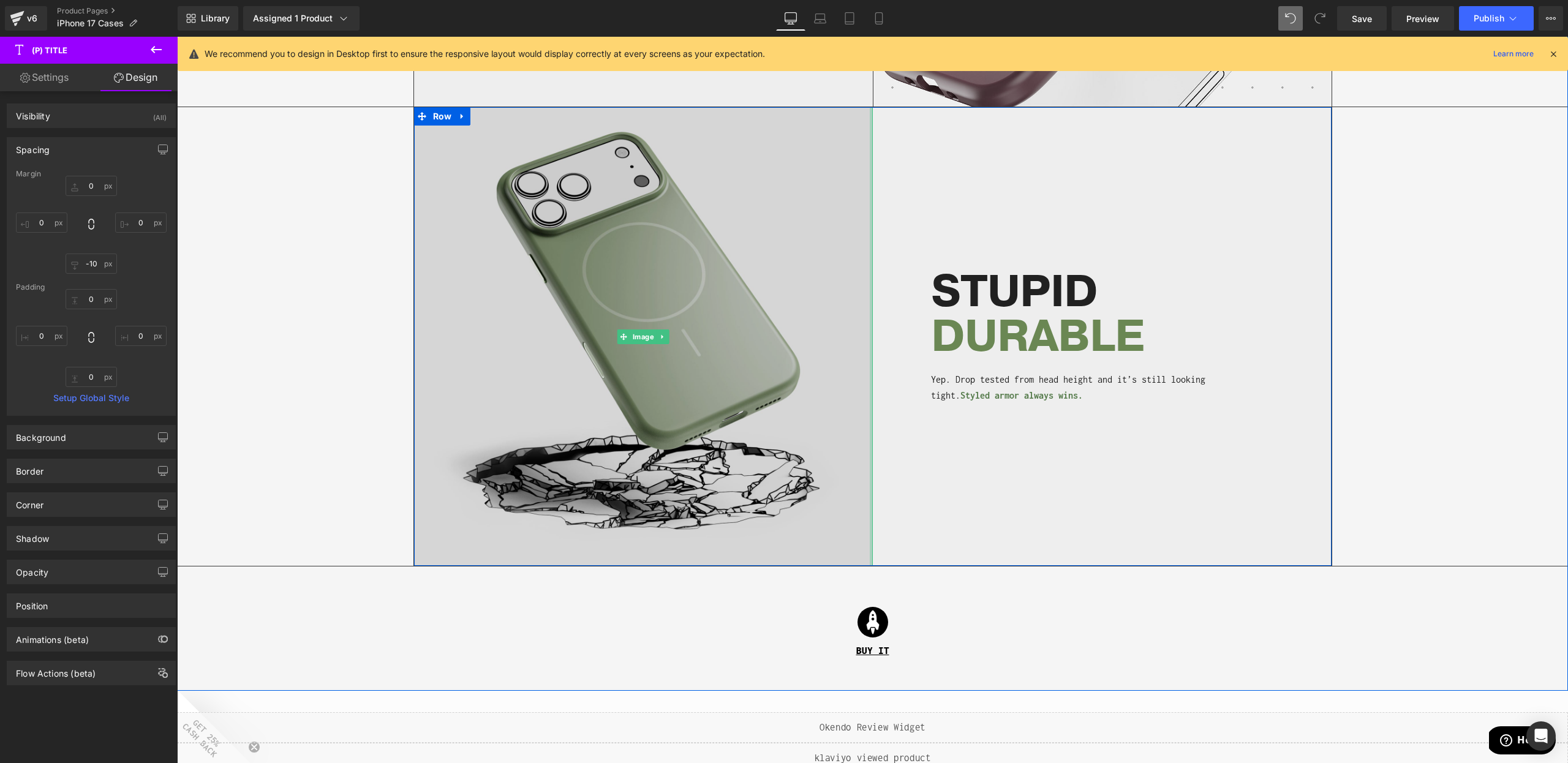
scroll to position [1986, 0]
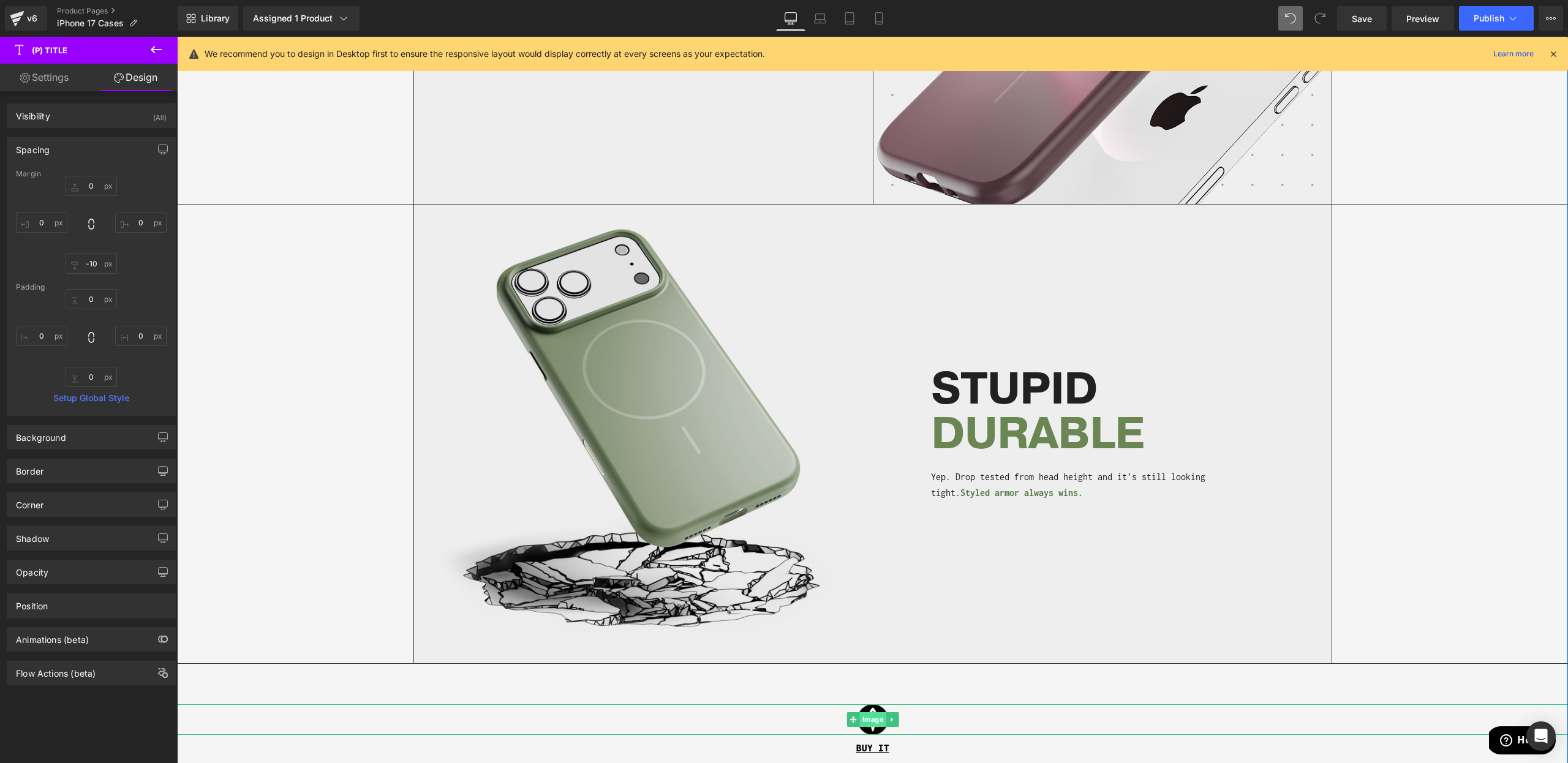
click at [875, 721] on span "Image" at bounding box center [873, 719] width 27 height 15
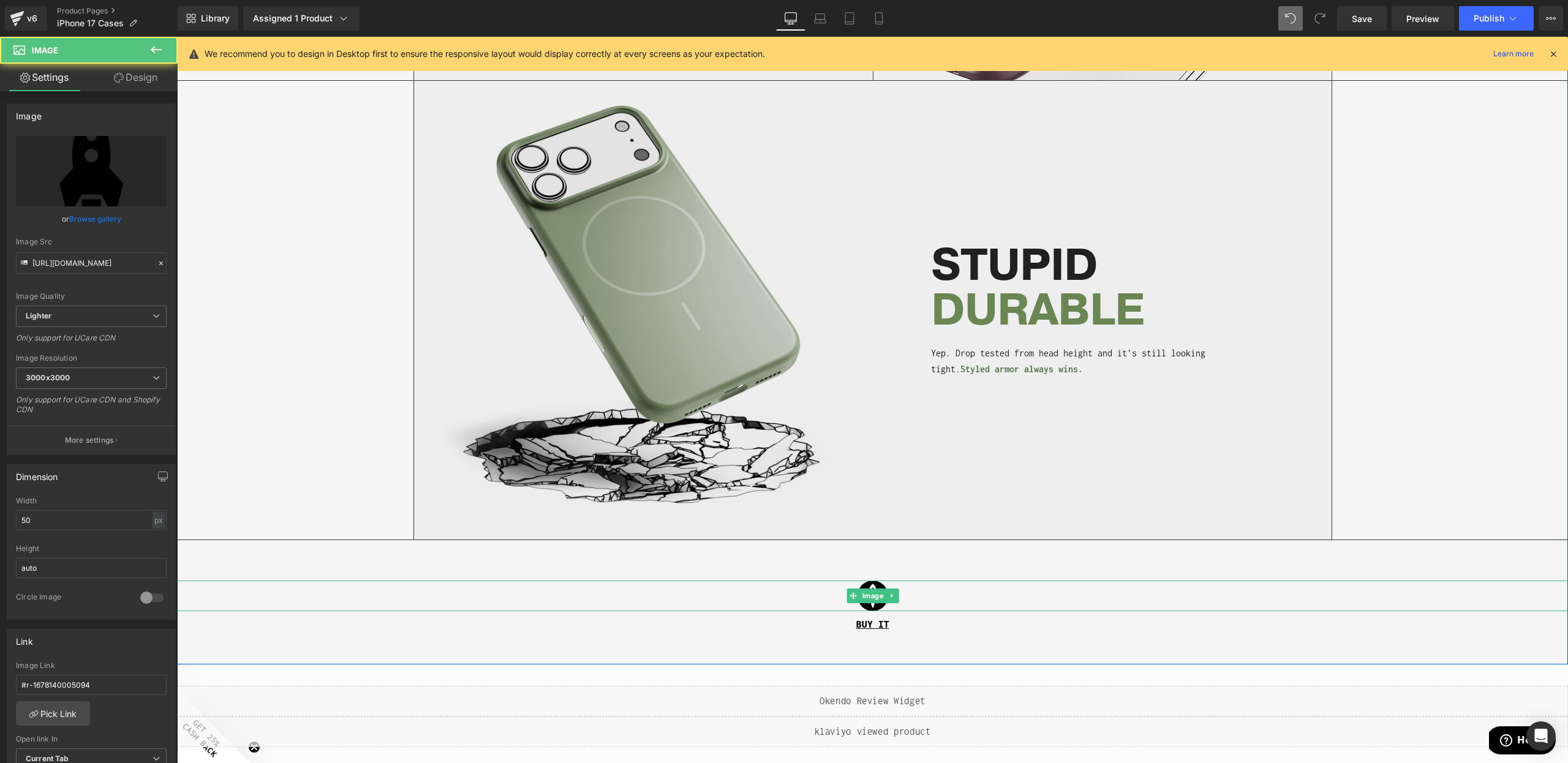
scroll to position [2109, 0]
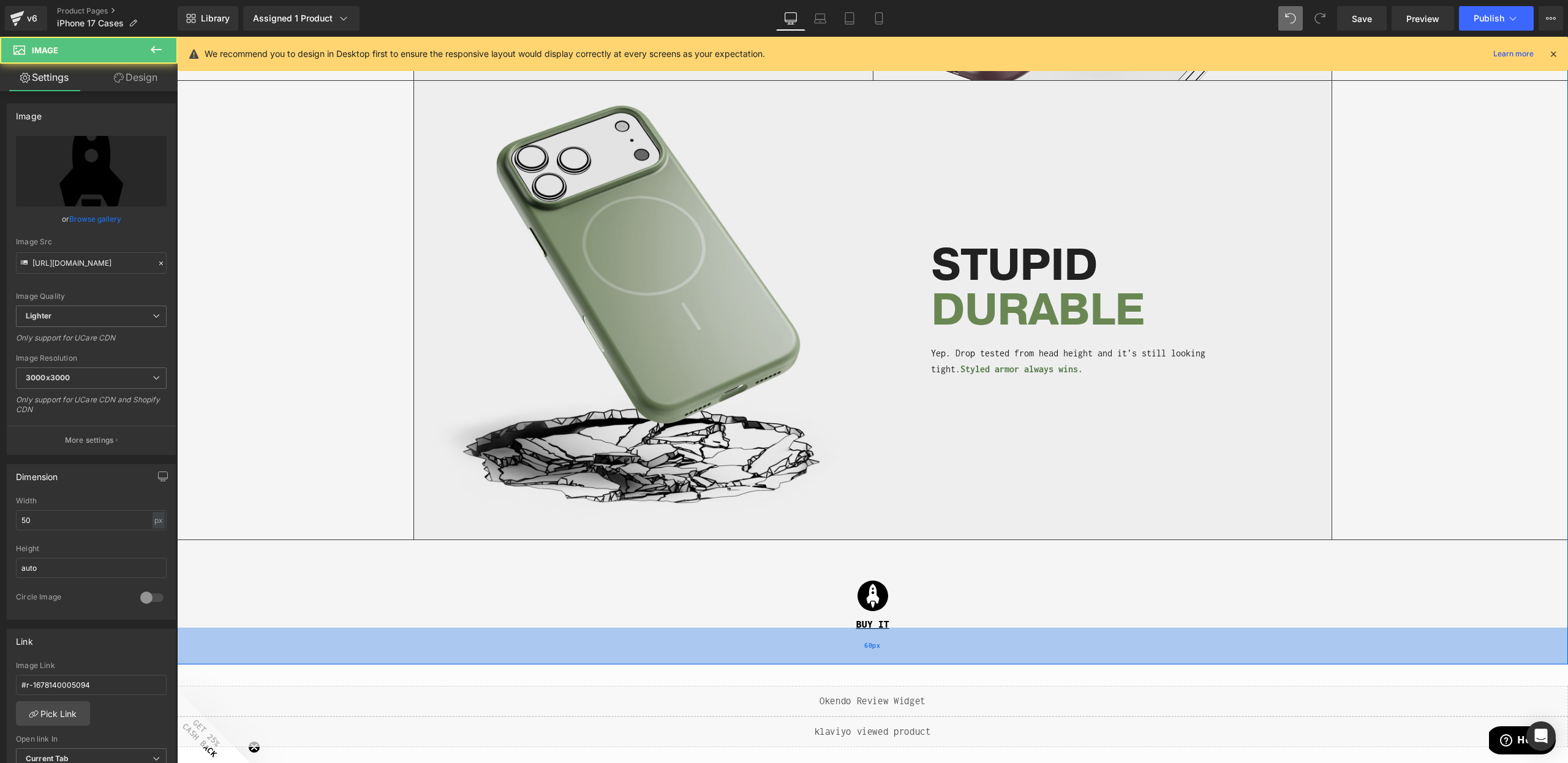
click at [875, 628] on div "60px" at bounding box center [872, 646] width 1391 height 37
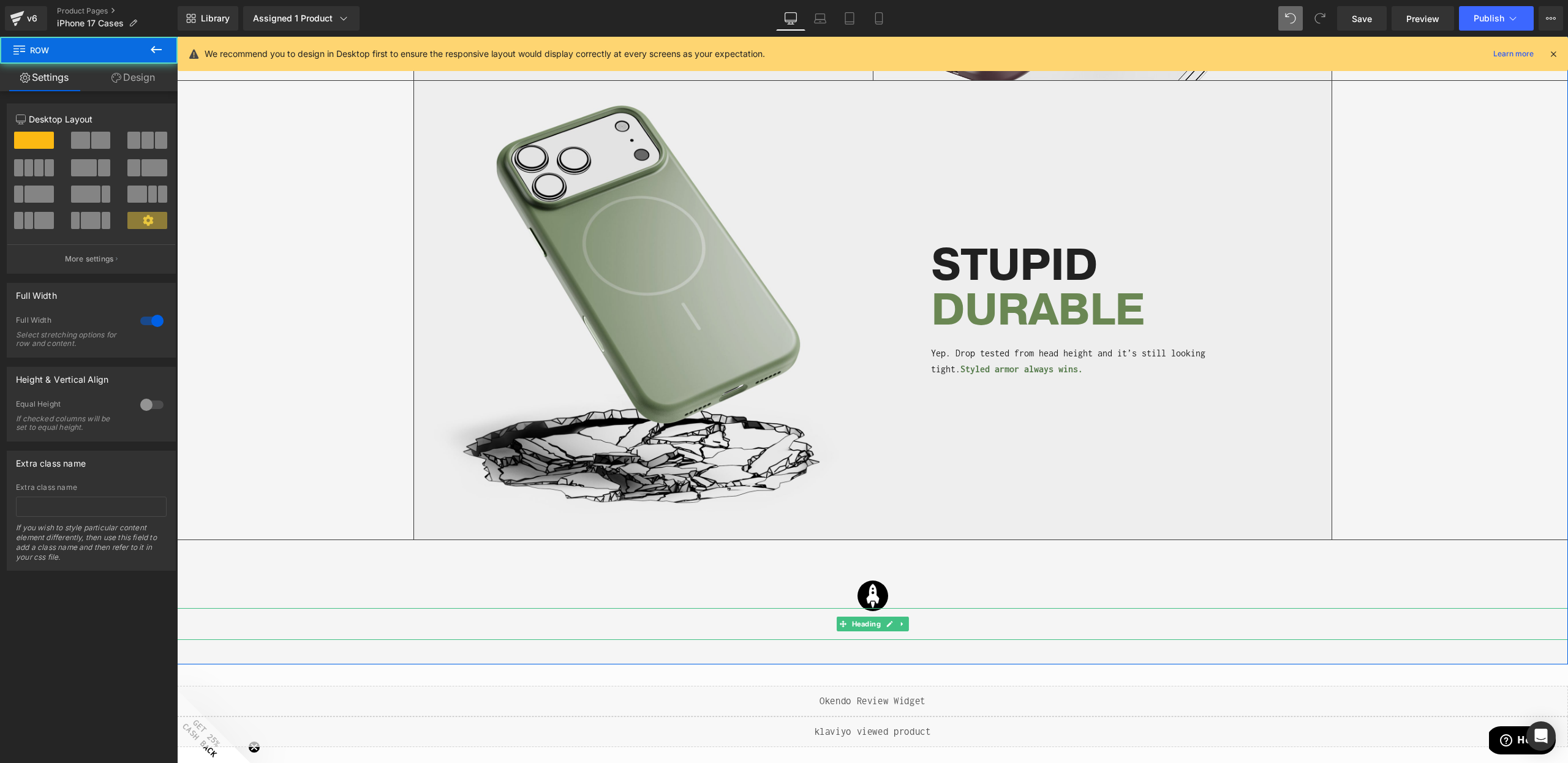
click at [874, 622] on span "Heading" at bounding box center [865, 623] width 34 height 15
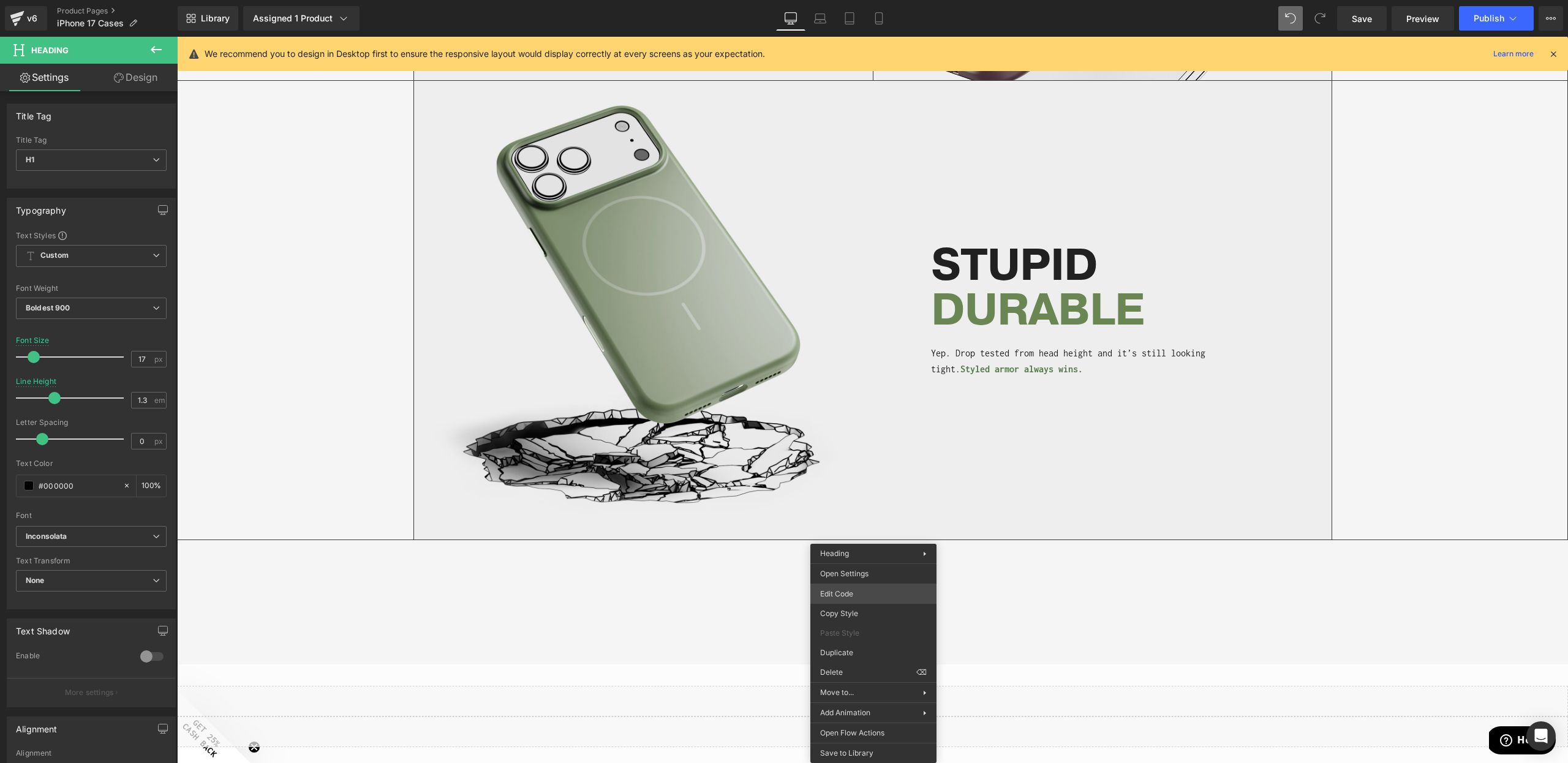
click at [857, 595] on body "Heading You are previewing how the will restyle your page. You can not edit Ele…" at bounding box center [784, 381] width 1568 height 763
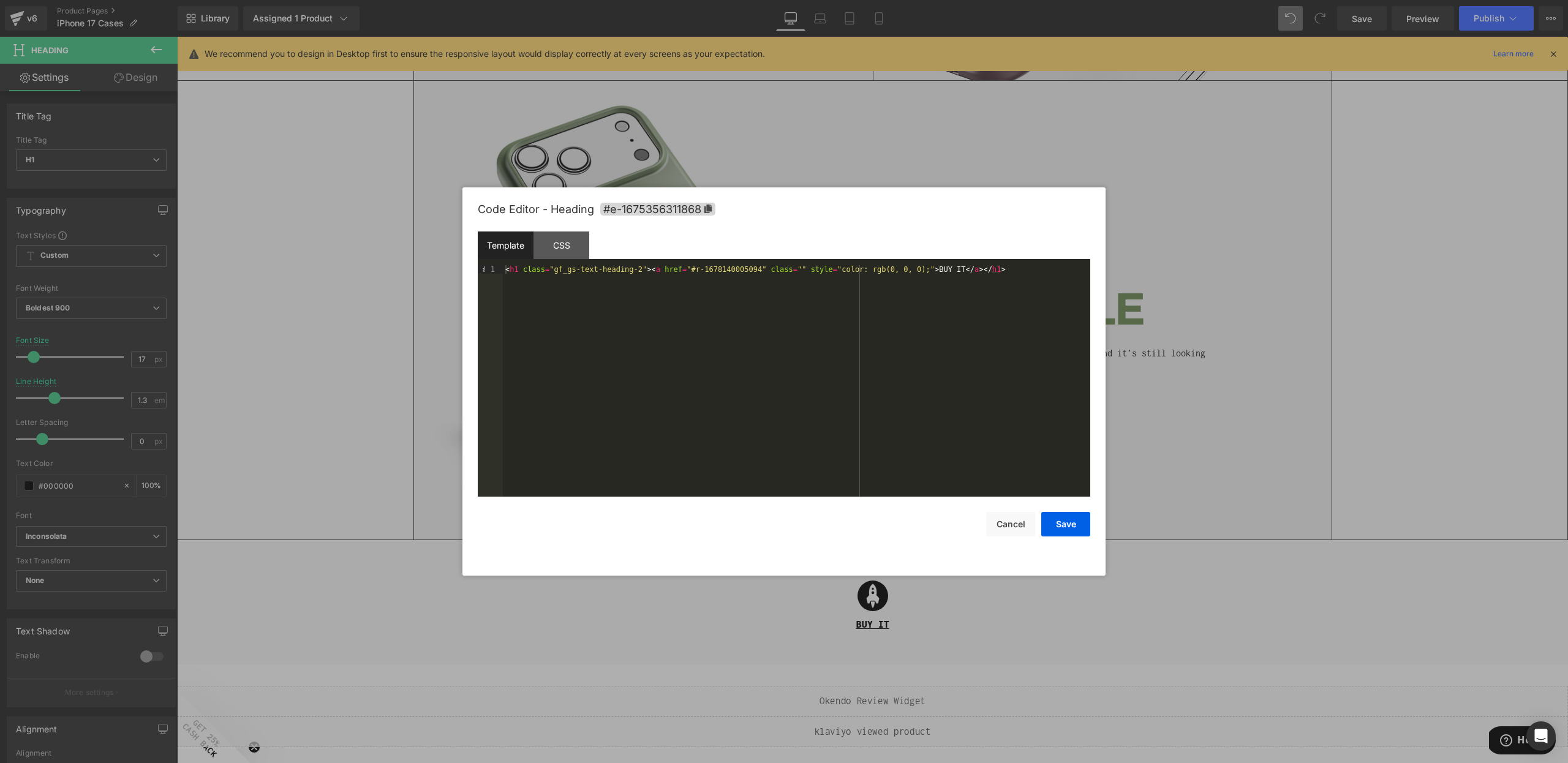
click at [1181, 423] on div at bounding box center [784, 381] width 1568 height 763
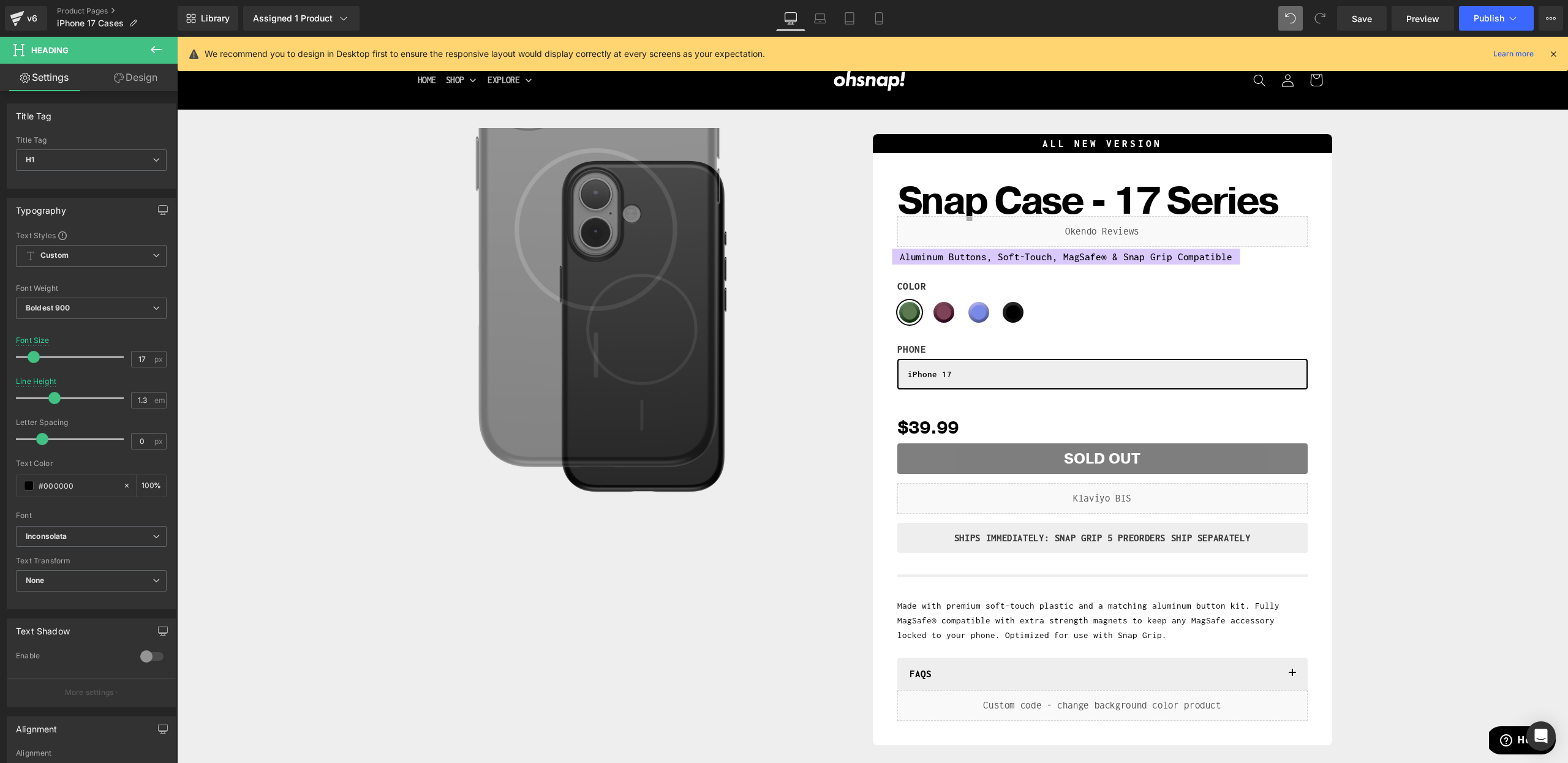
scroll to position [0, 0]
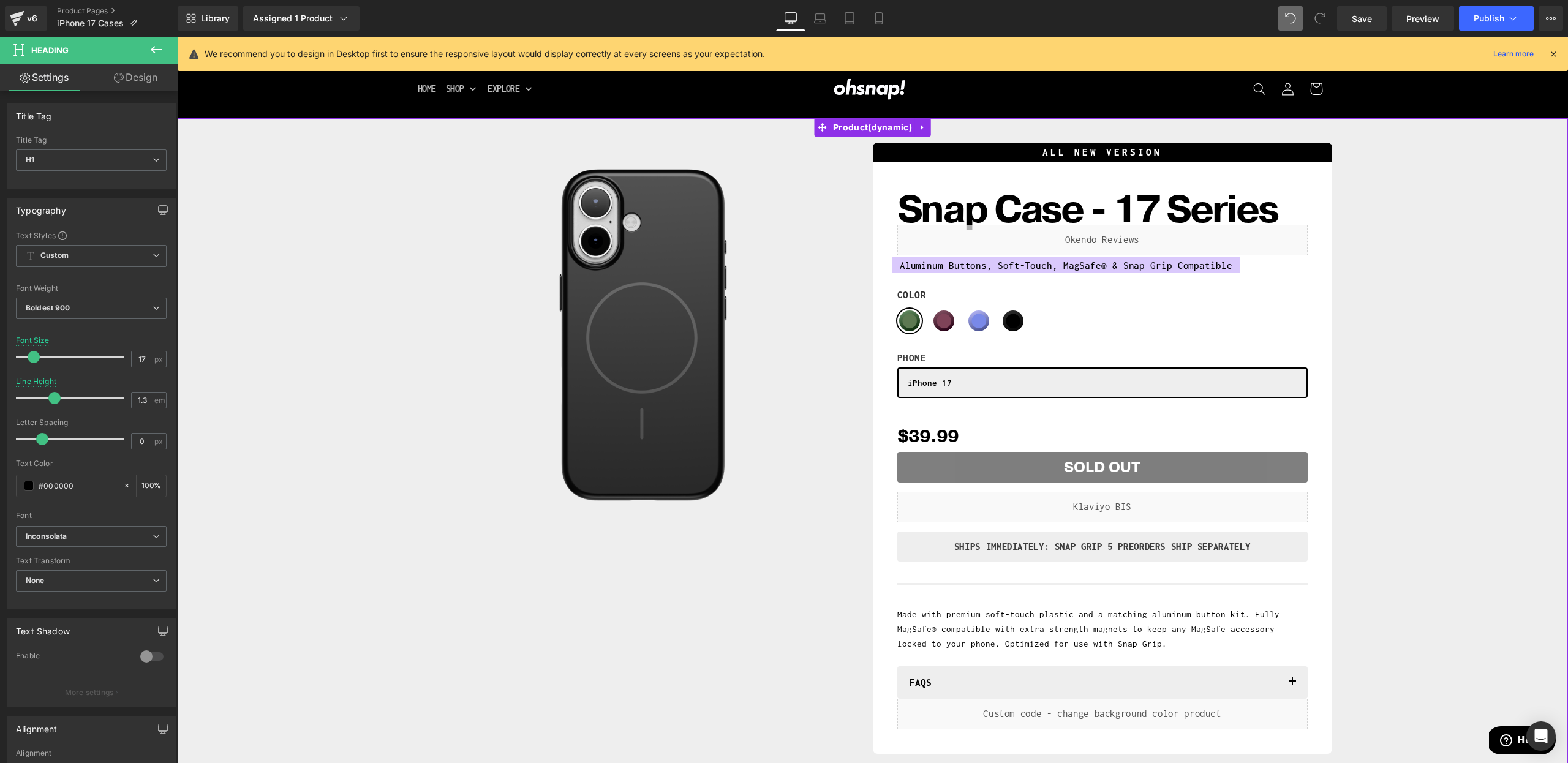
click at [875, 124] on span "Product" at bounding box center [872, 127] width 85 height 18
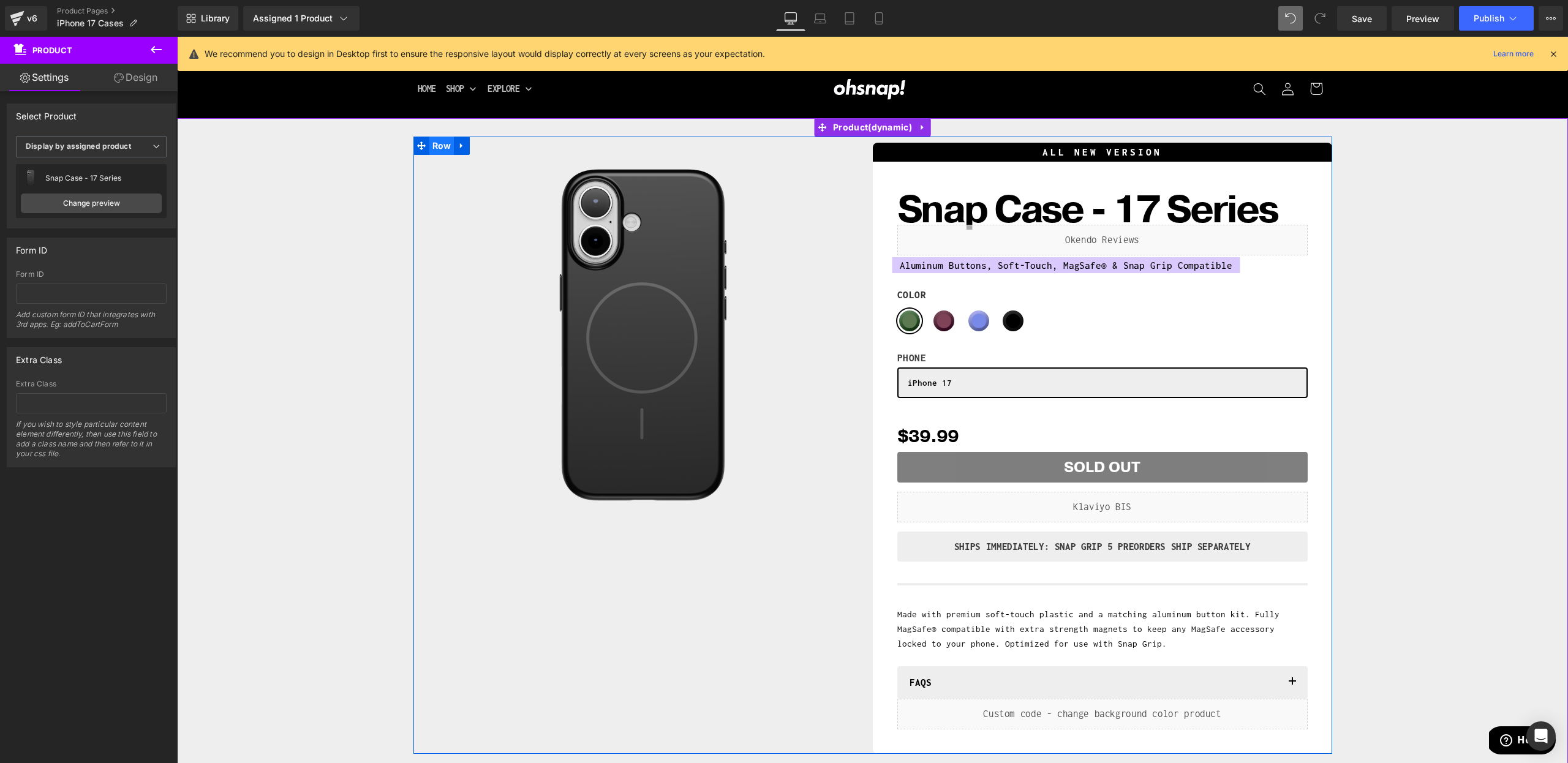
click at [447, 147] on span "Row" at bounding box center [442, 145] width 25 height 18
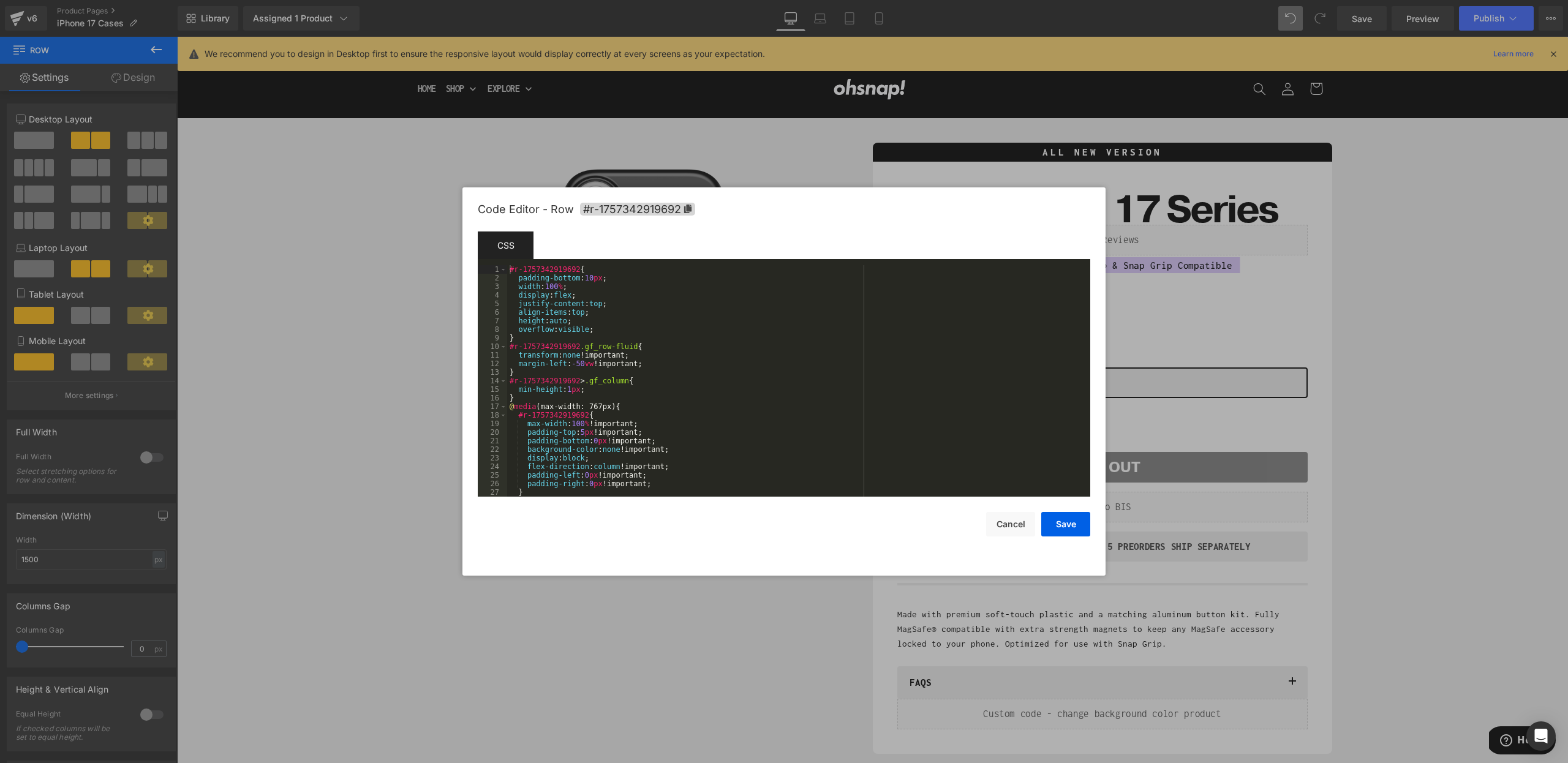
click at [455, 204] on body "Row You are previewing how the will restyle your page. You can not edit Element…" at bounding box center [784, 381] width 1568 height 763
click at [549, 271] on div "#r-1757342919692 { padding-bottom : 10 px ; width : 100 % ; display : flex ; ju…" at bounding box center [796, 390] width 579 height 248
drag, startPoint x: 580, startPoint y: 272, endPoint x: 420, endPoint y: 267, distance: 160.1
click at [420, 267] on body "Row You are previewing how the will restyle your page. You can not edit Element…" at bounding box center [784, 381] width 1568 height 763
click at [1262, 460] on div at bounding box center [784, 381] width 1568 height 763
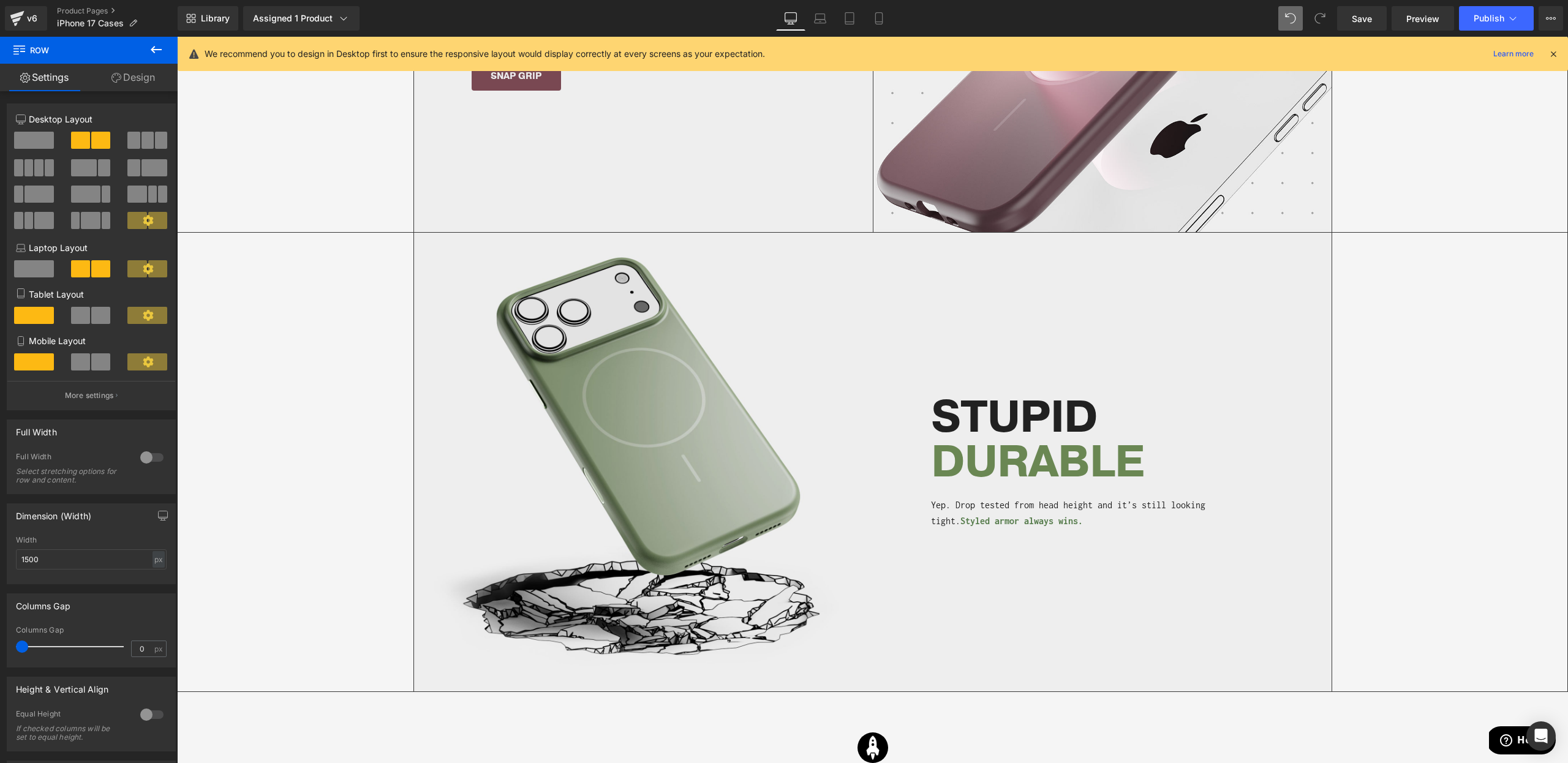
scroll to position [2609, 0]
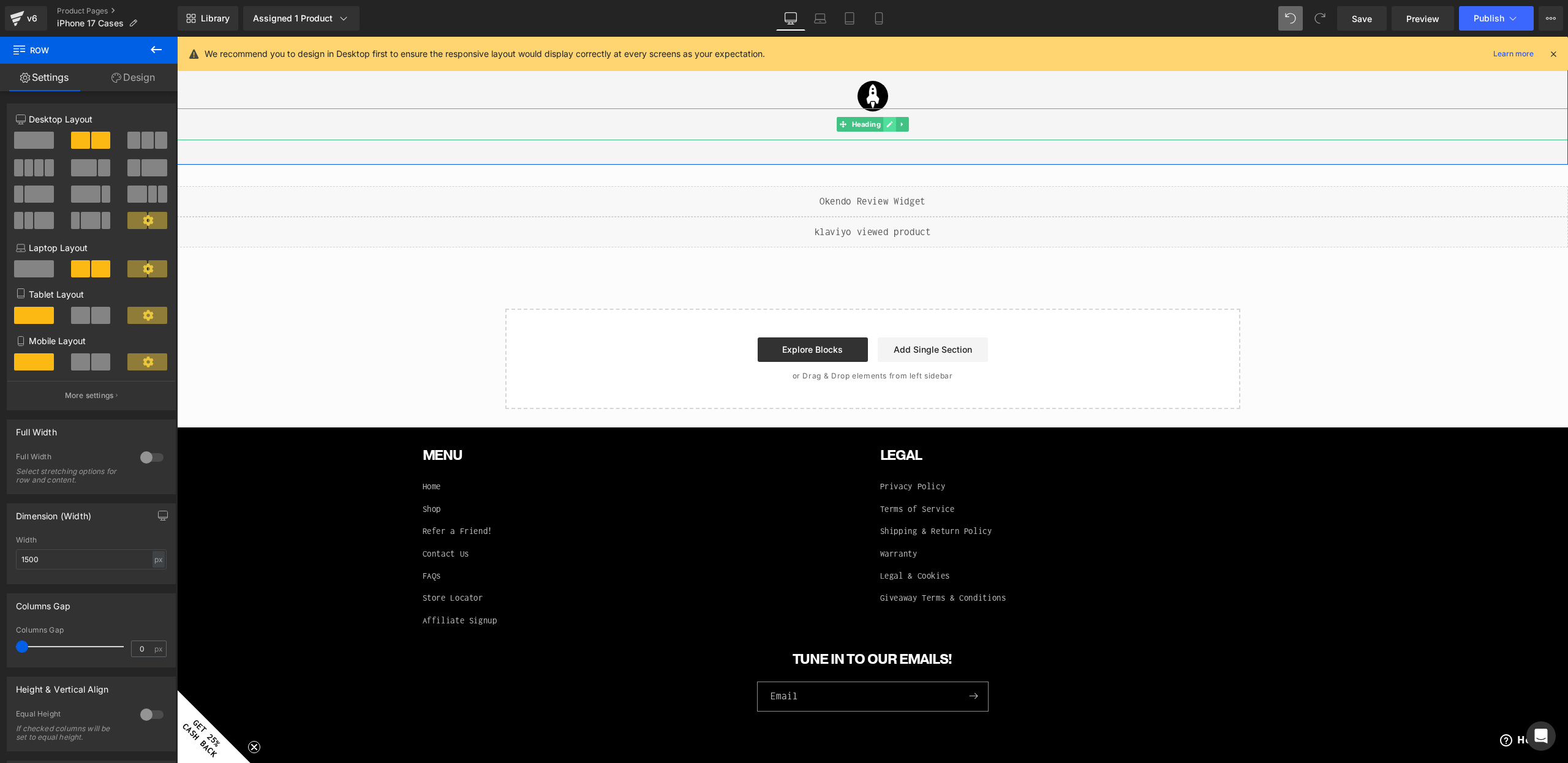
click at [889, 125] on icon at bounding box center [889, 124] width 6 height 6
click at [738, 238] on div "Liquid" at bounding box center [872, 232] width 1391 height 31
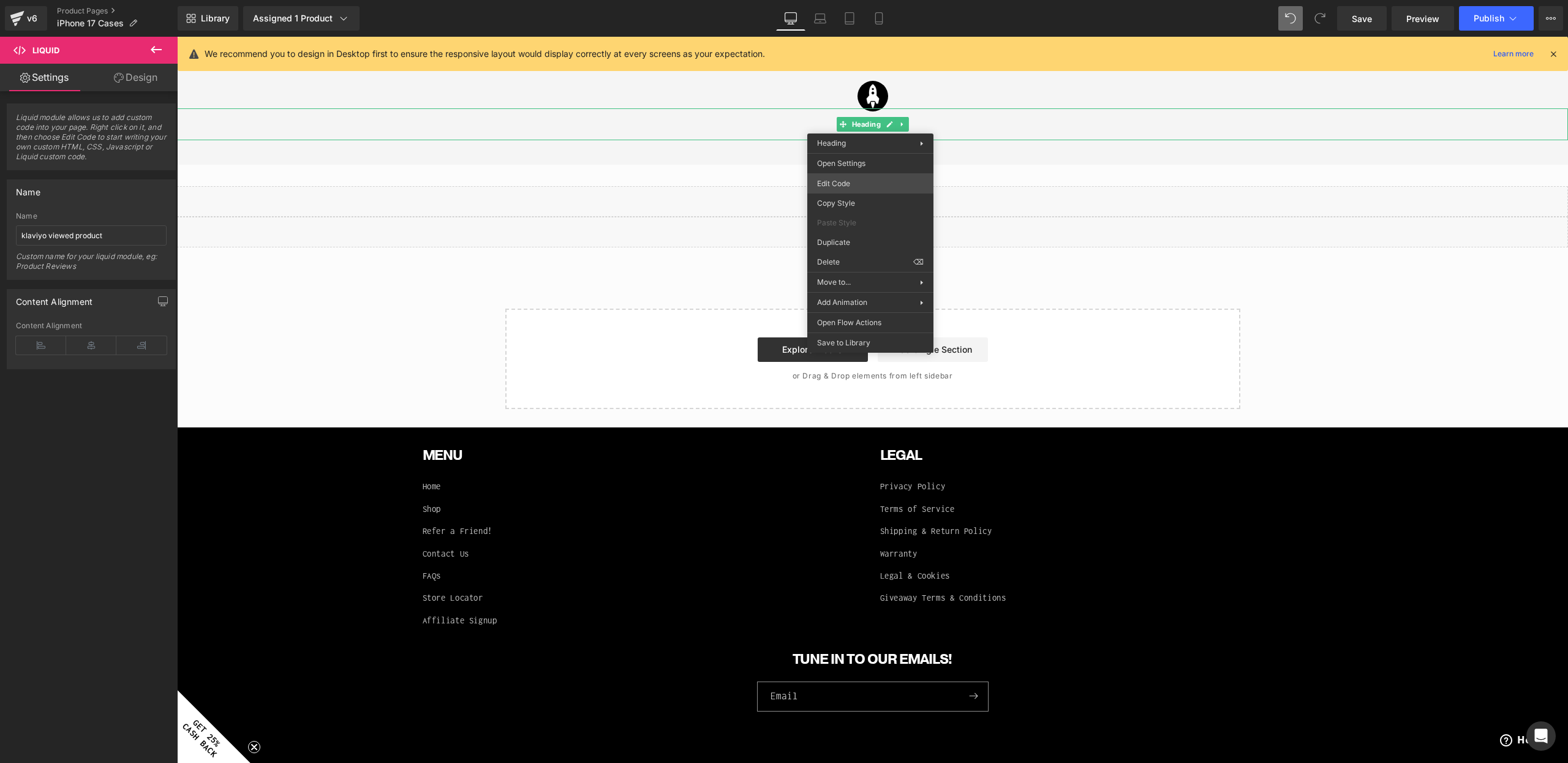
click at [838, 180] on body "Row You are previewing how the will restyle your page. You can not edit Element…" at bounding box center [784, 381] width 1568 height 763
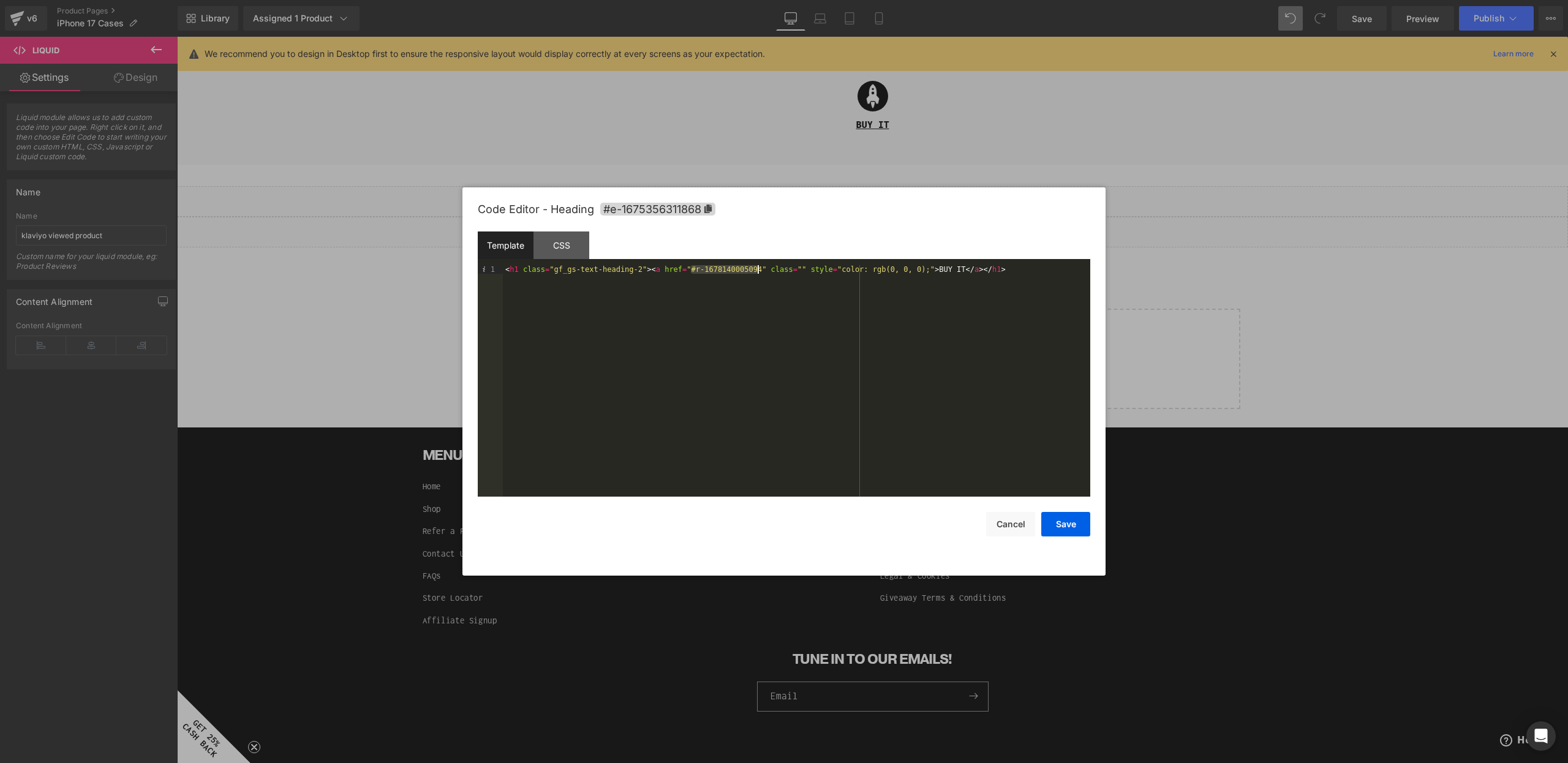
drag, startPoint x: 691, startPoint y: 270, endPoint x: 762, endPoint y: 273, distance: 71.1
click at [762, 273] on div "< h1 class = "gf_gs-text-heading-2" > < a href = "#r-1678140005094" class = "" …" at bounding box center [796, 390] width 587 height 248
click at [580, 252] on div "CSS" at bounding box center [561, 245] width 56 height 28
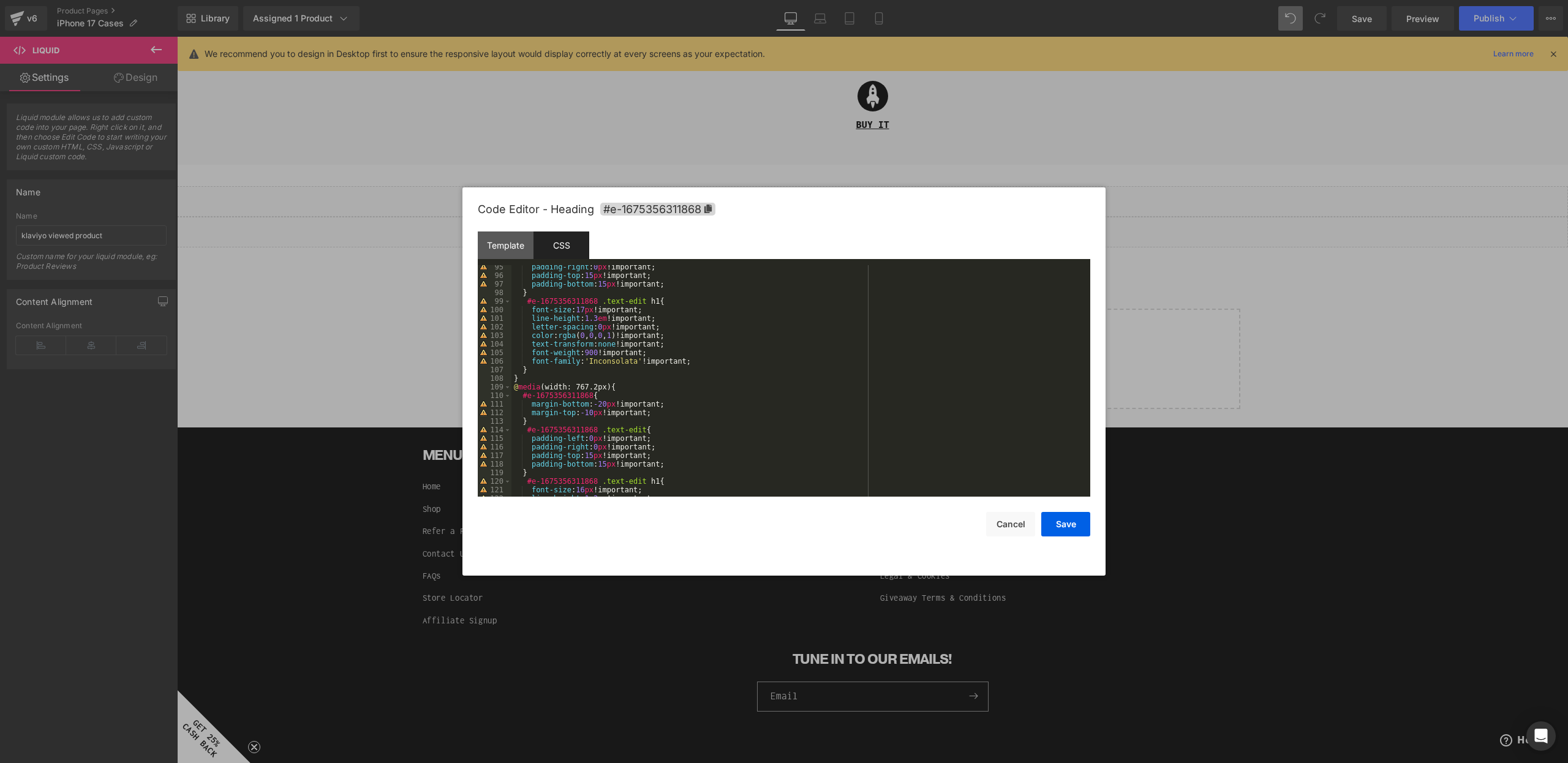
scroll to position [883, 0]
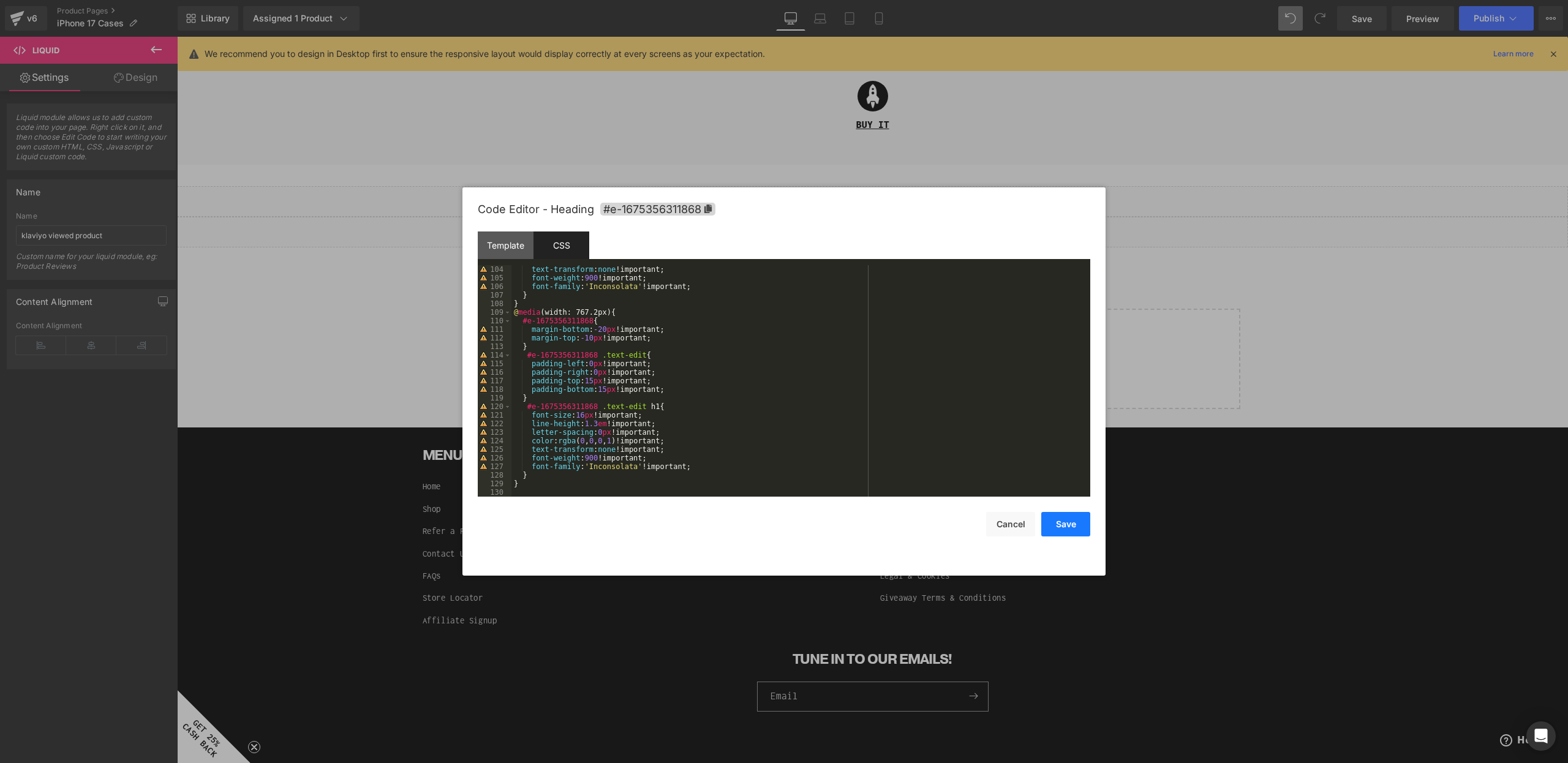
click at [1068, 525] on button "Save" at bounding box center [1066, 524] width 49 height 24
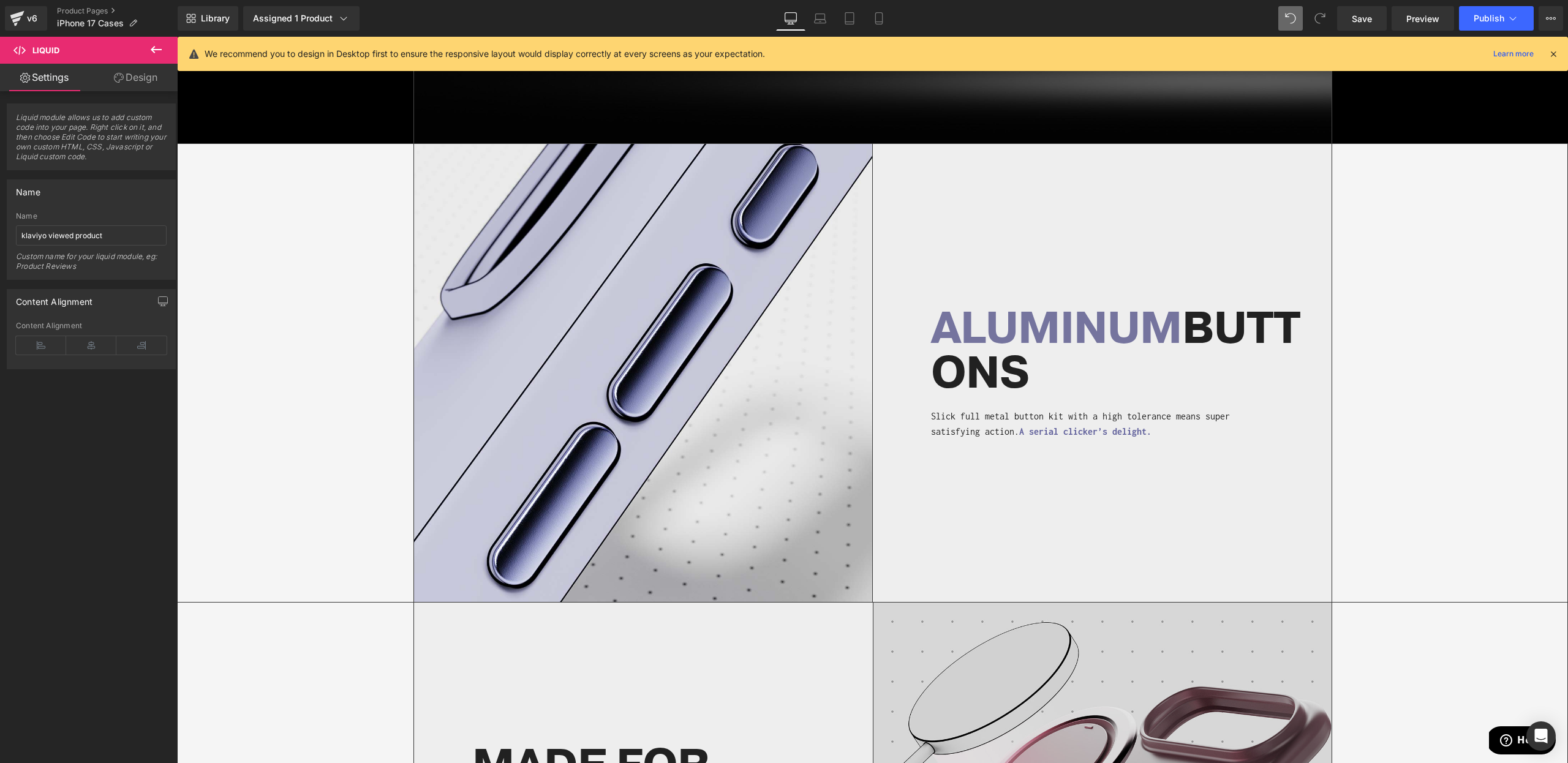
scroll to position [2561, 0]
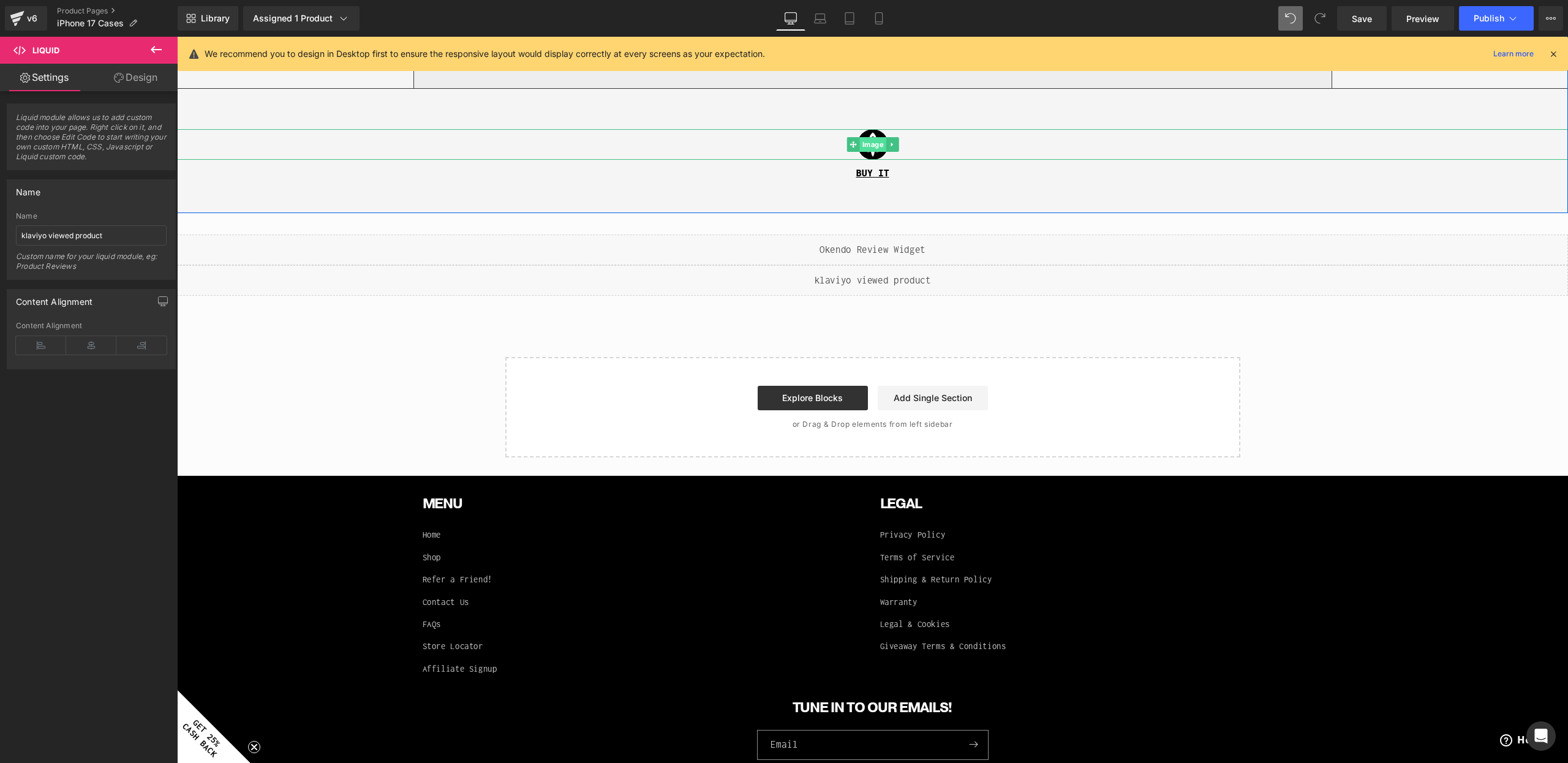
drag, startPoint x: 874, startPoint y: 142, endPoint x: 872, endPoint y: 149, distance: 7.3
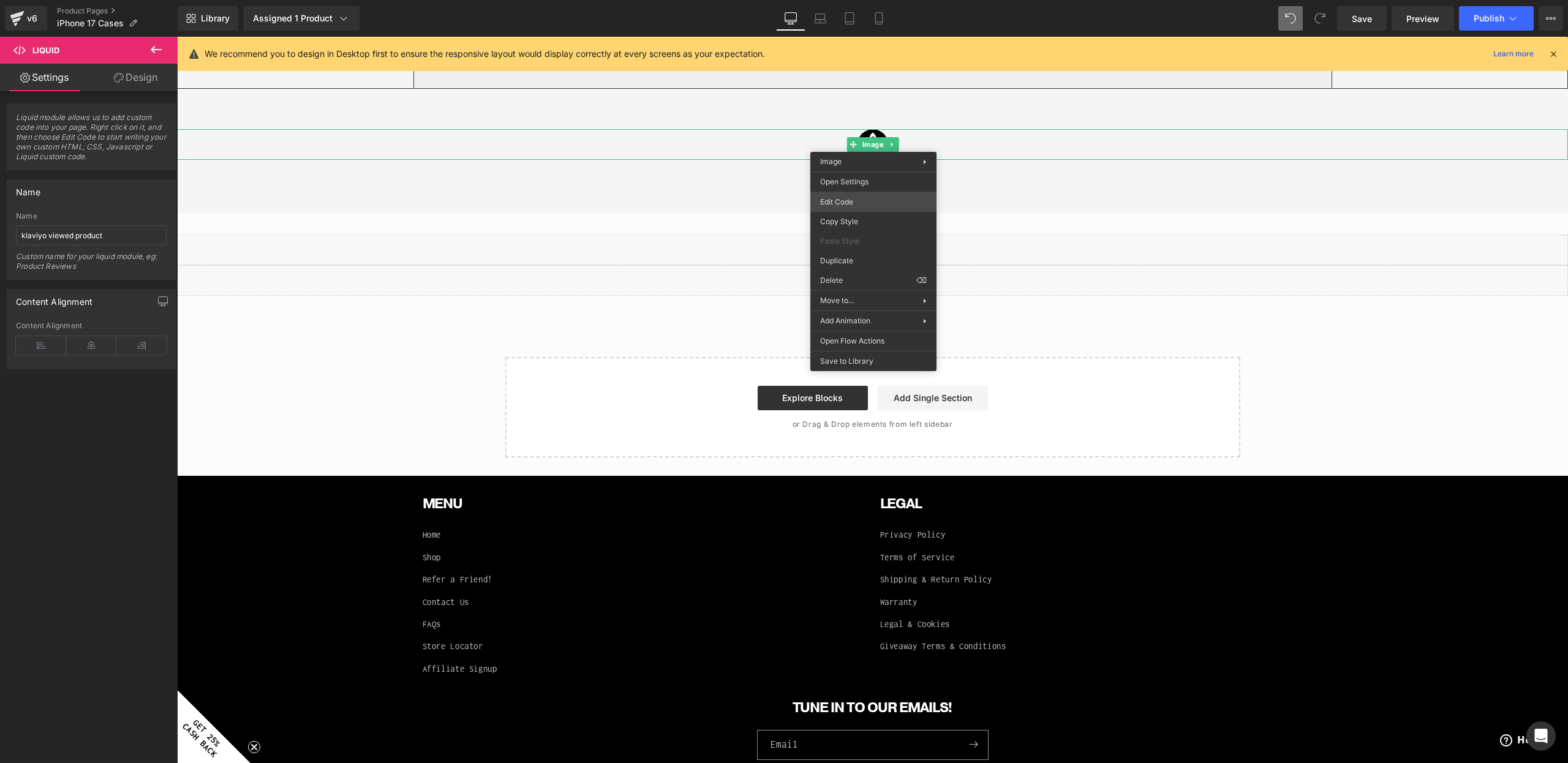
click at [853, 0] on div "Row You are previewing how the will restyle your page. You can not edit Element…" at bounding box center [784, 0] width 1568 height 0
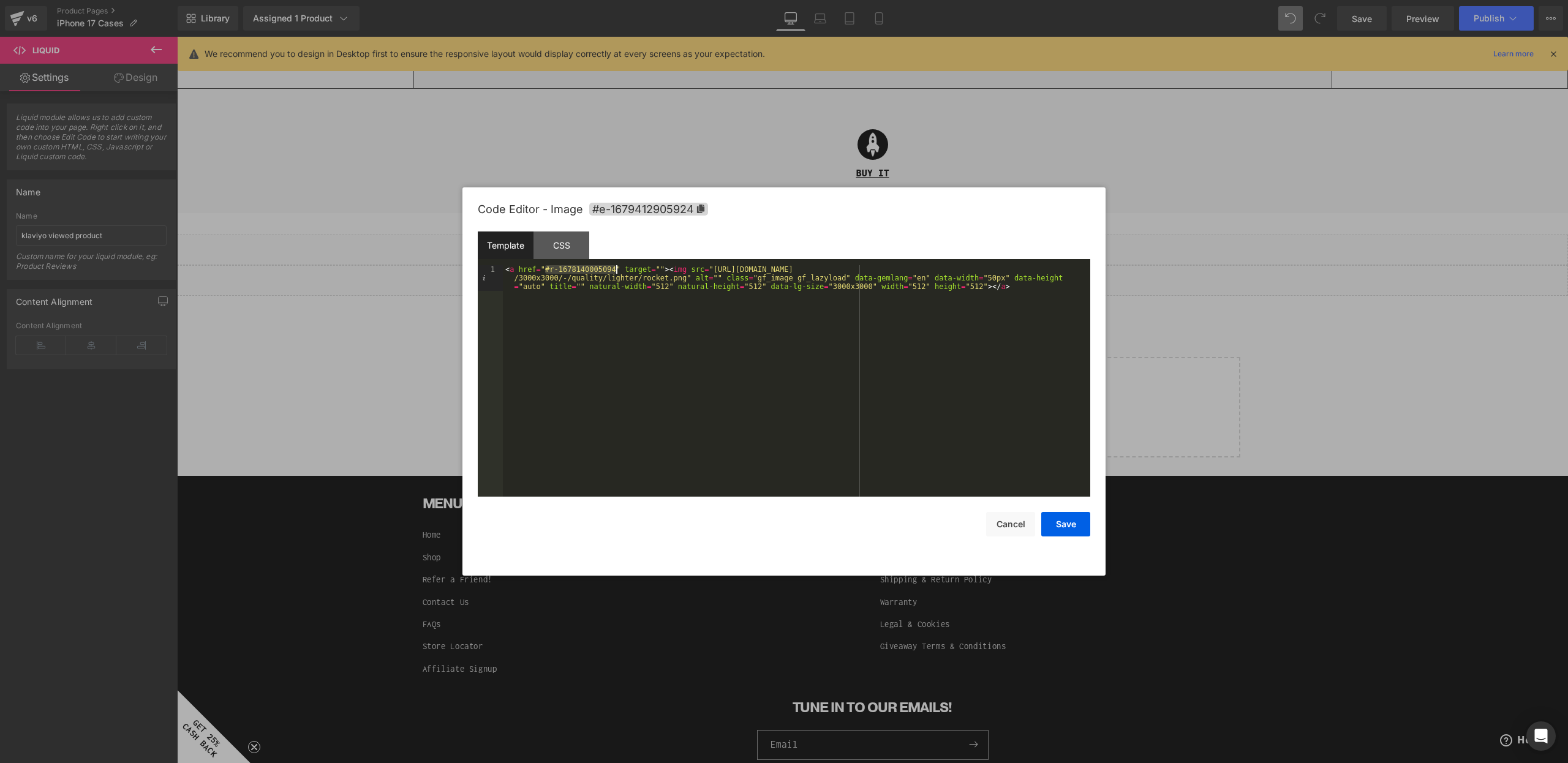
drag, startPoint x: 548, startPoint y: 272, endPoint x: 617, endPoint y: 270, distance: 69.0
click at [617, 270] on div "< a href = "#r-1678140005094" target = "" > < img src = "[URL][DOMAIN_NAME] /30…" at bounding box center [796, 407] width 587 height 283
click at [572, 233] on div "CSS" at bounding box center [561, 245] width 56 height 28
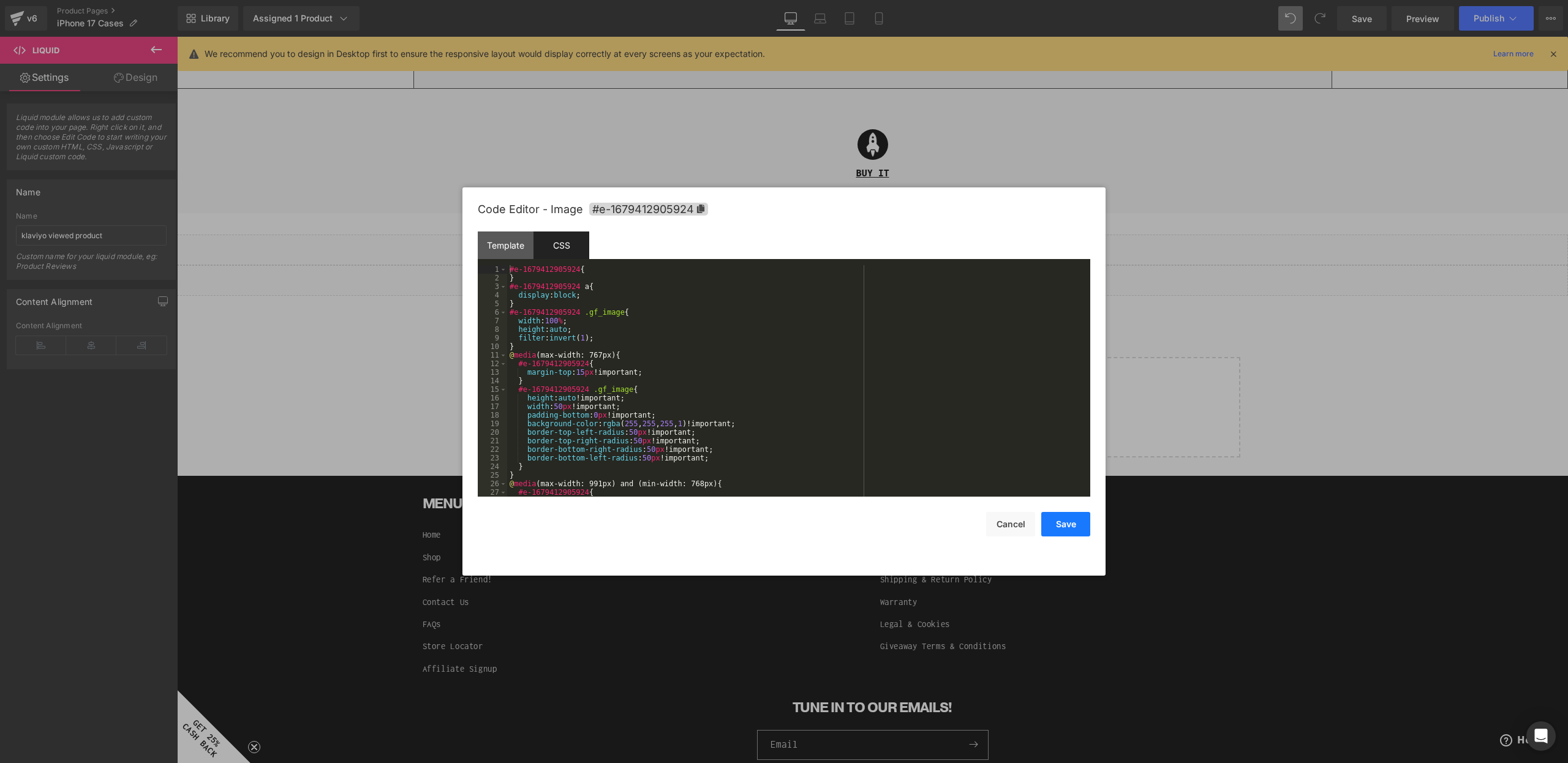
click at [1086, 526] on button "Save" at bounding box center [1066, 524] width 49 height 24
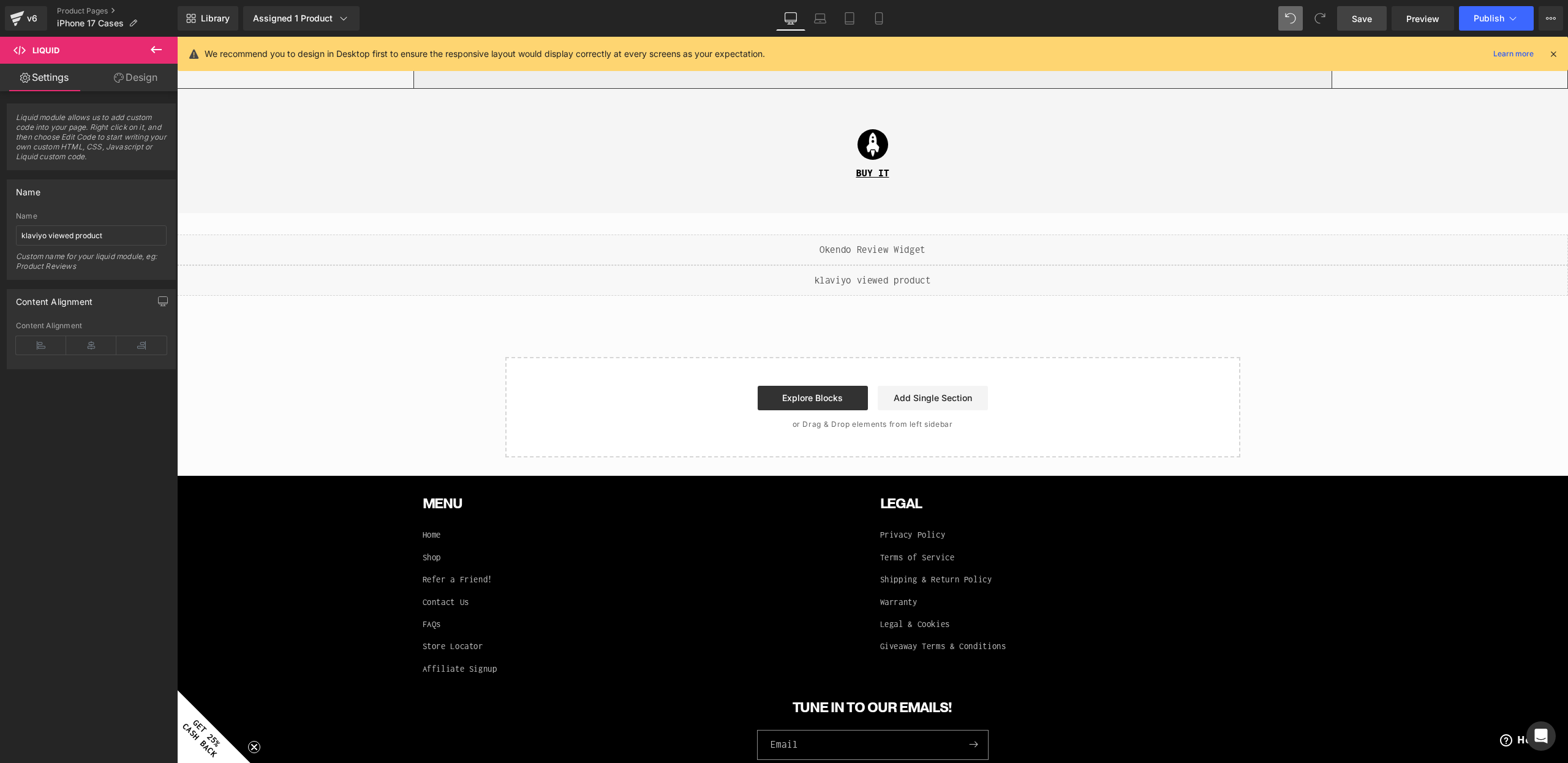
click at [1370, 20] on span "Save" at bounding box center [1362, 18] width 20 height 13
click at [1485, 22] on span "Publish" at bounding box center [1490, 18] width 31 height 9
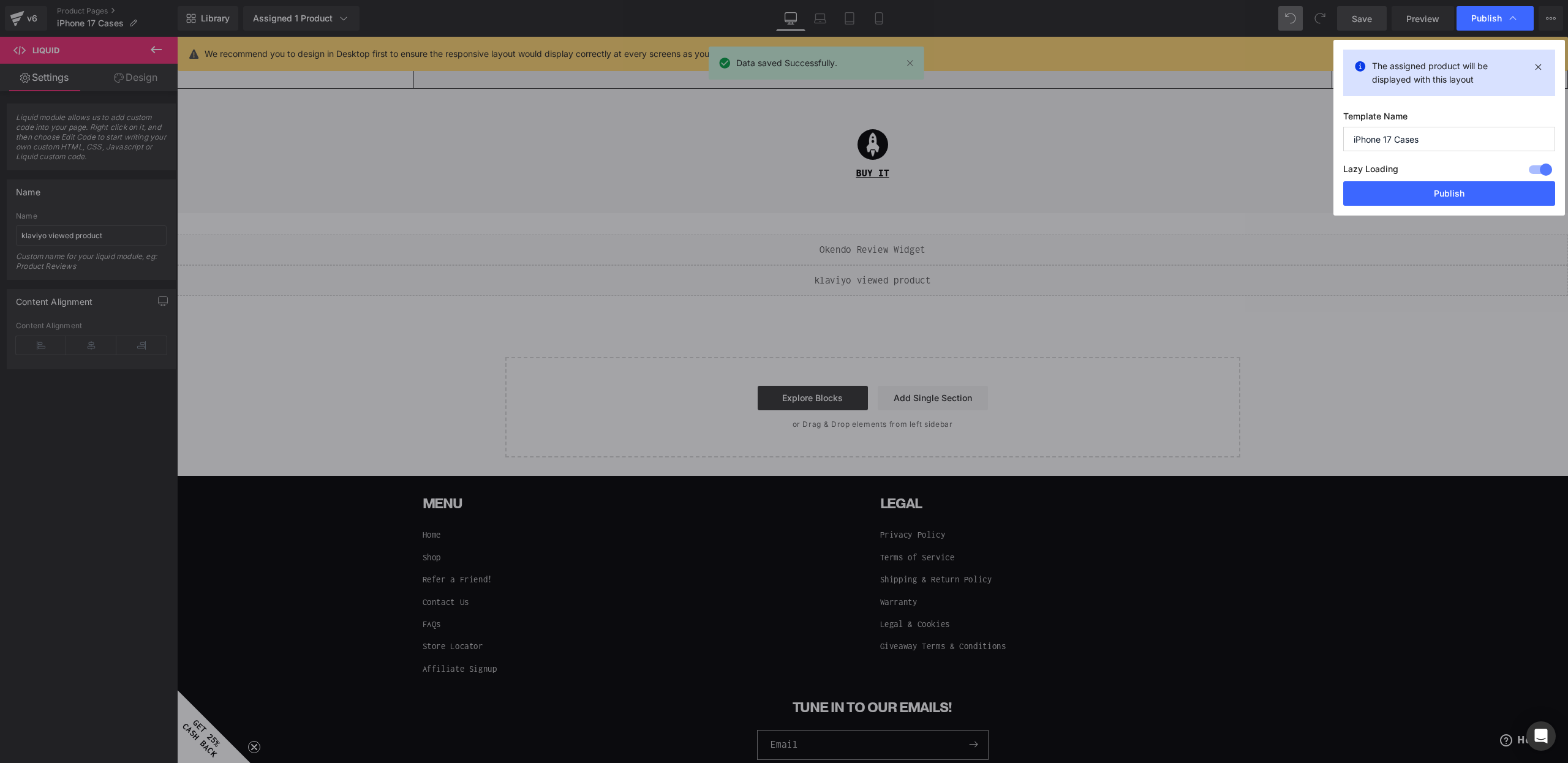
click at [1435, 178] on div "Lazy Loading Build Upgrade plan to unlock" at bounding box center [1450, 171] width 212 height 20
click at [1432, 191] on button "Publish" at bounding box center [1450, 193] width 212 height 24
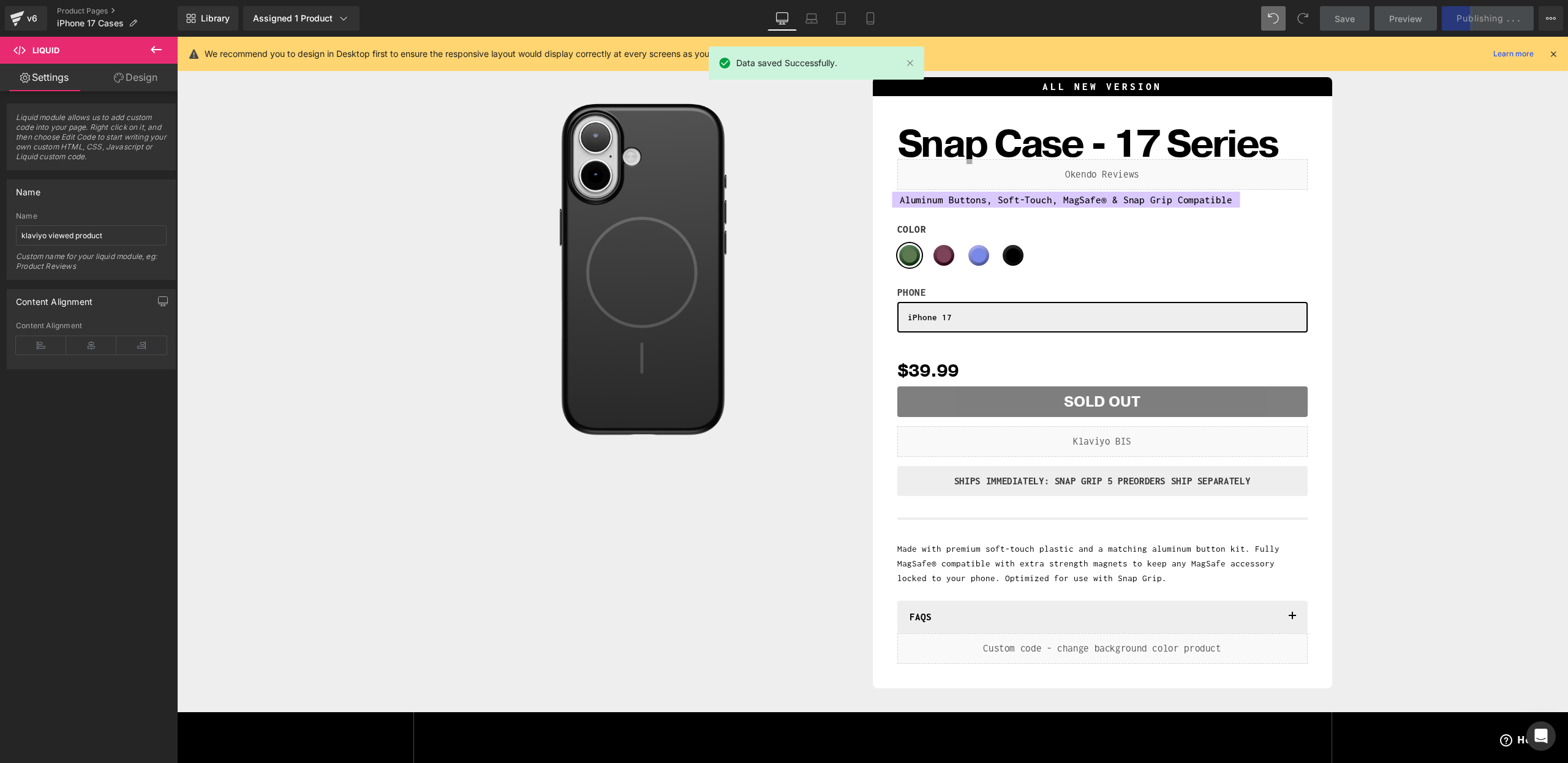
scroll to position [0, 0]
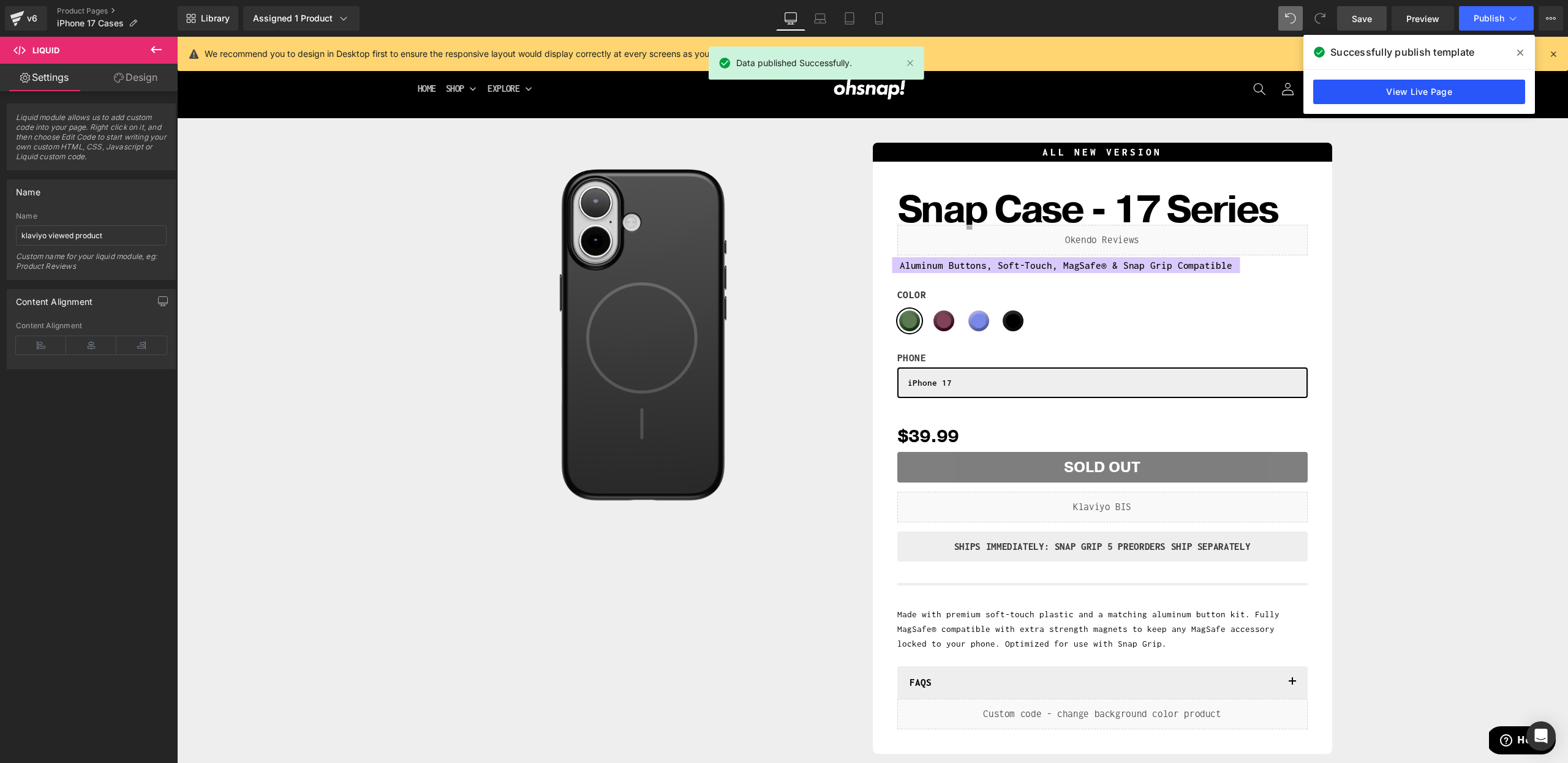
click at [1514, 82] on link "View Live Page" at bounding box center [1420, 91] width 212 height 24
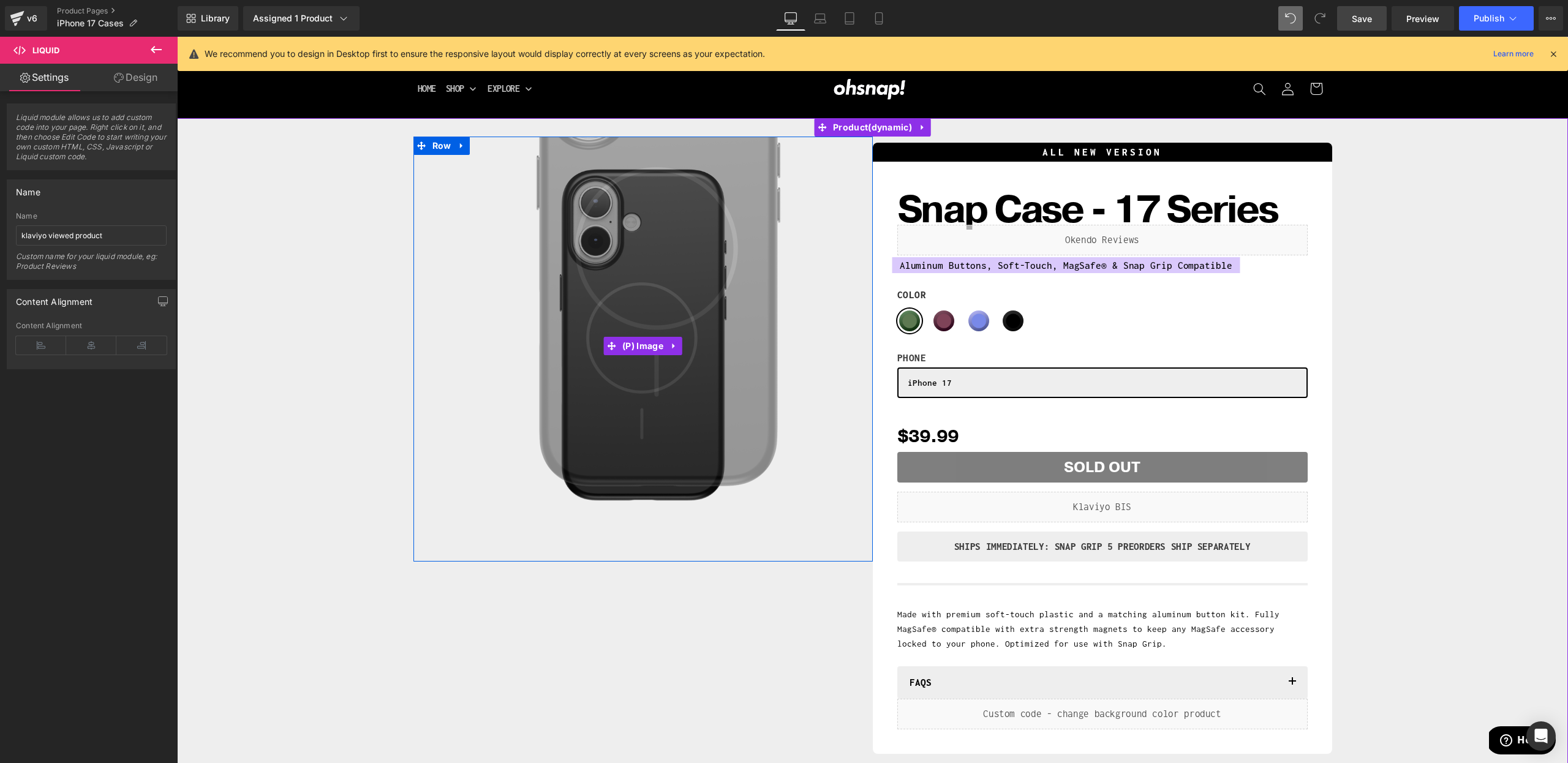
scroll to position [369, 0]
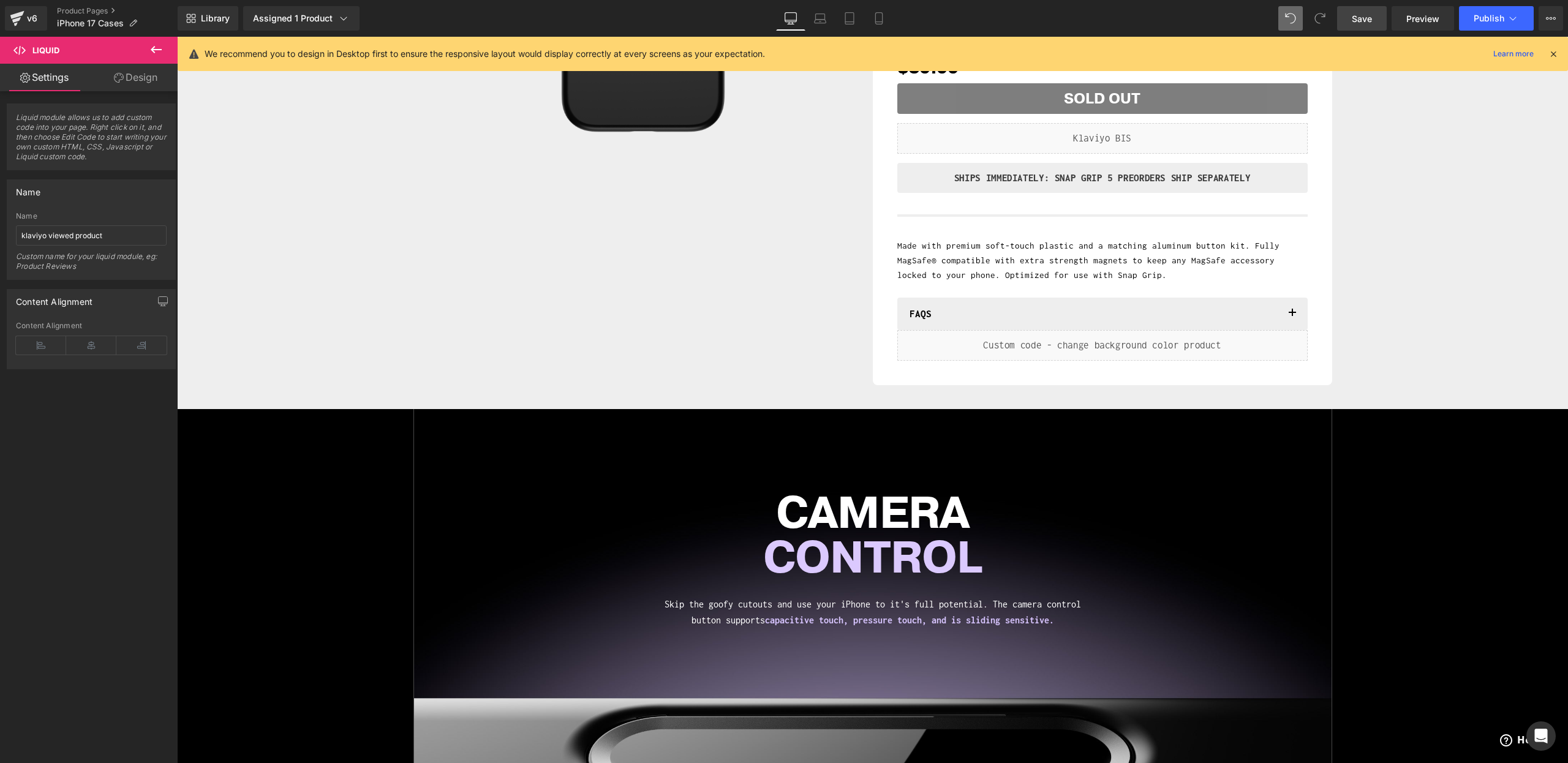
click at [281, 435] on div "CAMERA CONTROL Heading Skip the goofy cutouts and use your iPhone to it's full …" at bounding box center [872, 655] width 1391 height 494
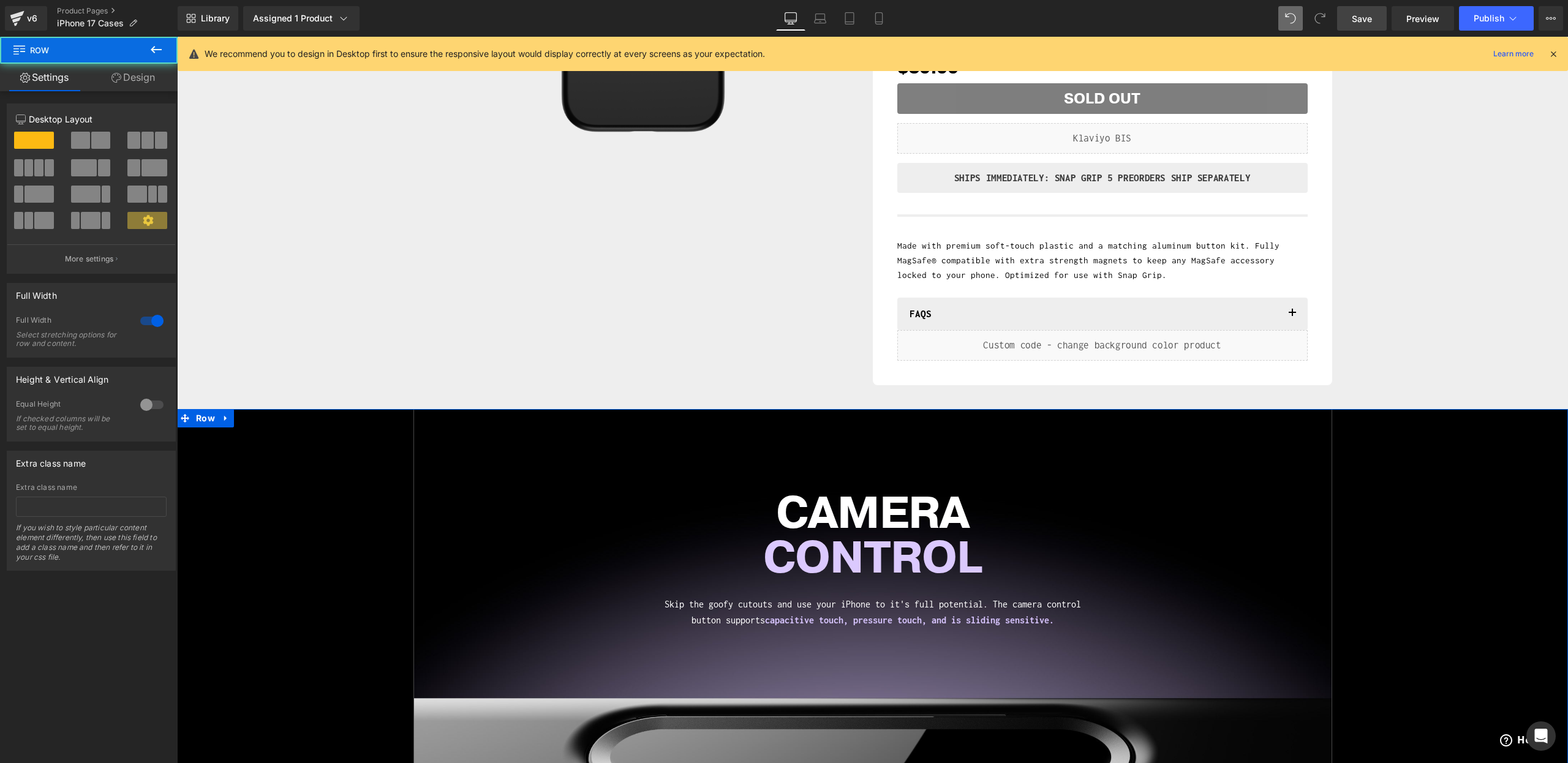
click at [200, 422] on span "Row" at bounding box center [205, 417] width 25 height 18
click at [126, 87] on link "Design" at bounding box center [133, 78] width 89 height 28
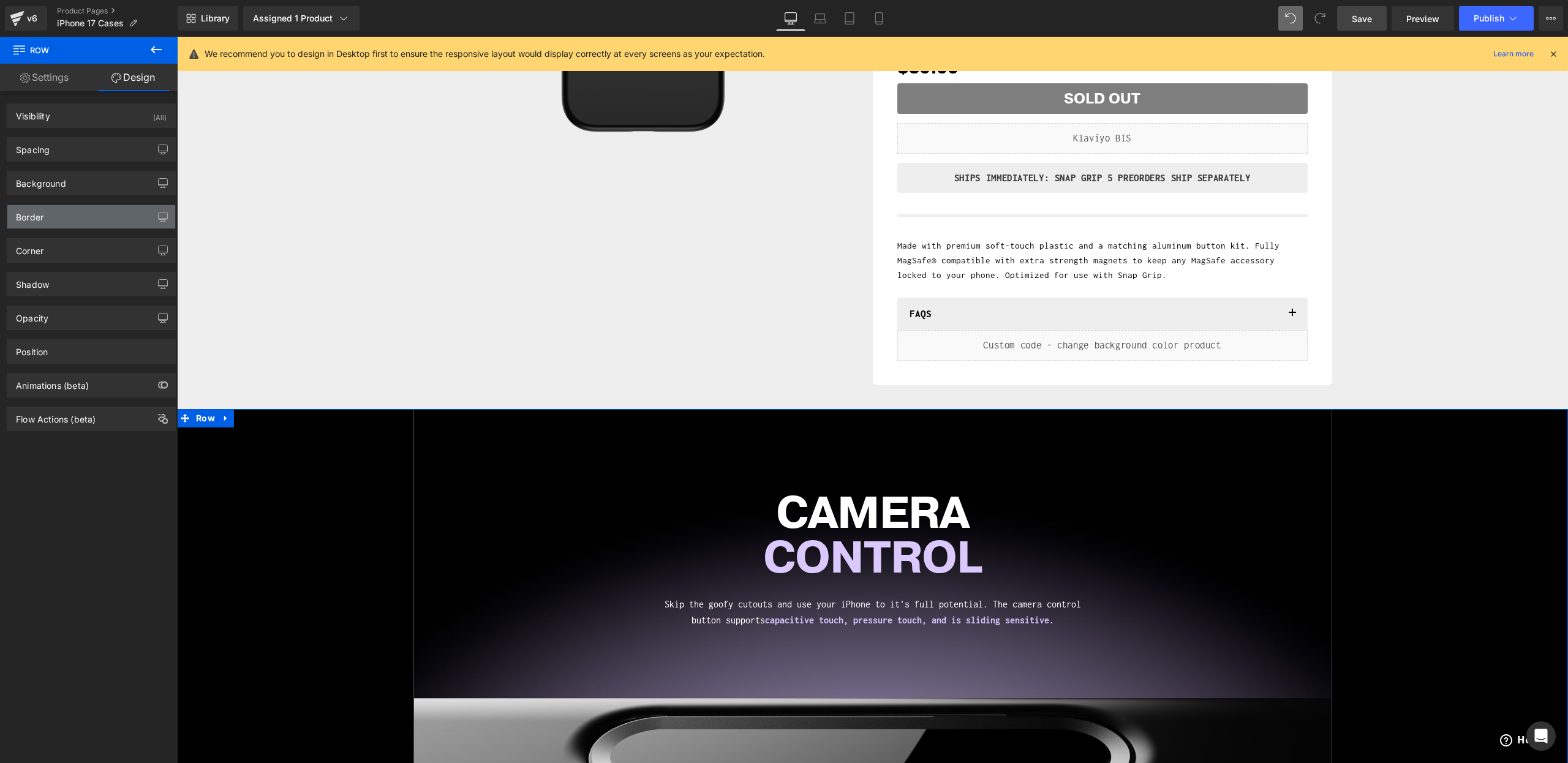
click at [47, 215] on div "Border" at bounding box center [91, 216] width 168 height 23
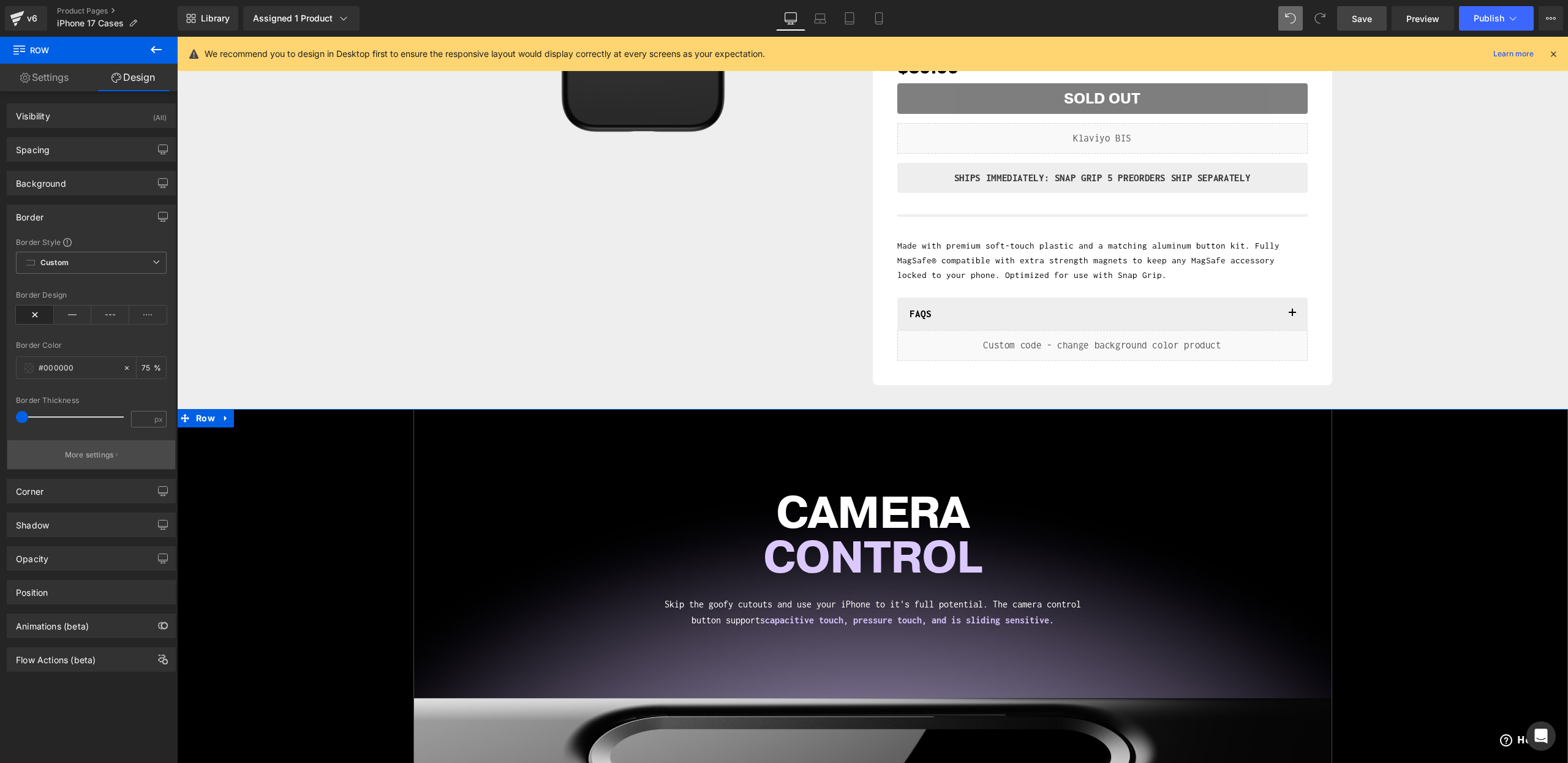
click at [93, 443] on button "More settings" at bounding box center [91, 454] width 168 height 28
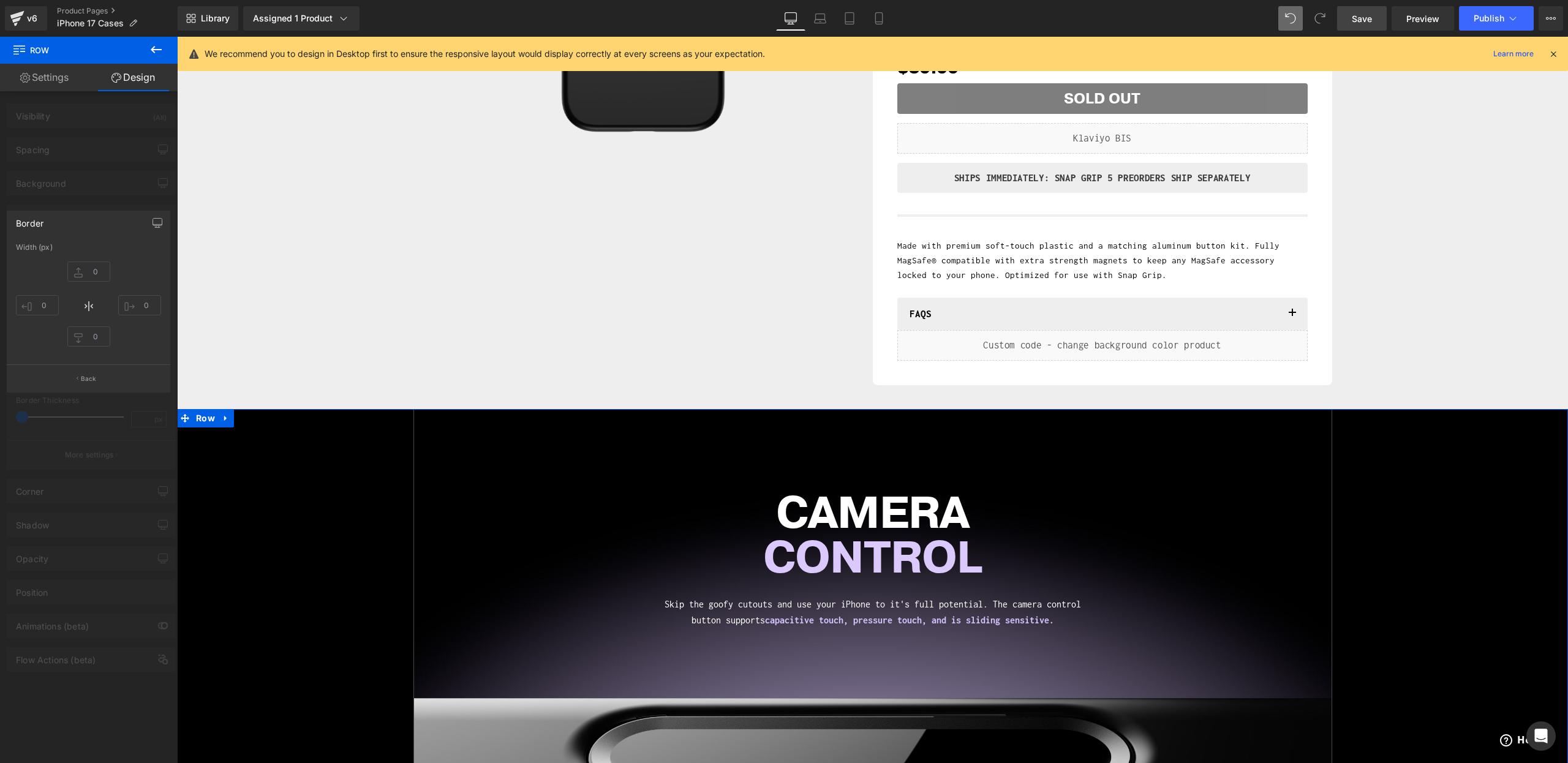
click at [78, 431] on div at bounding box center [89, 403] width 178 height 733
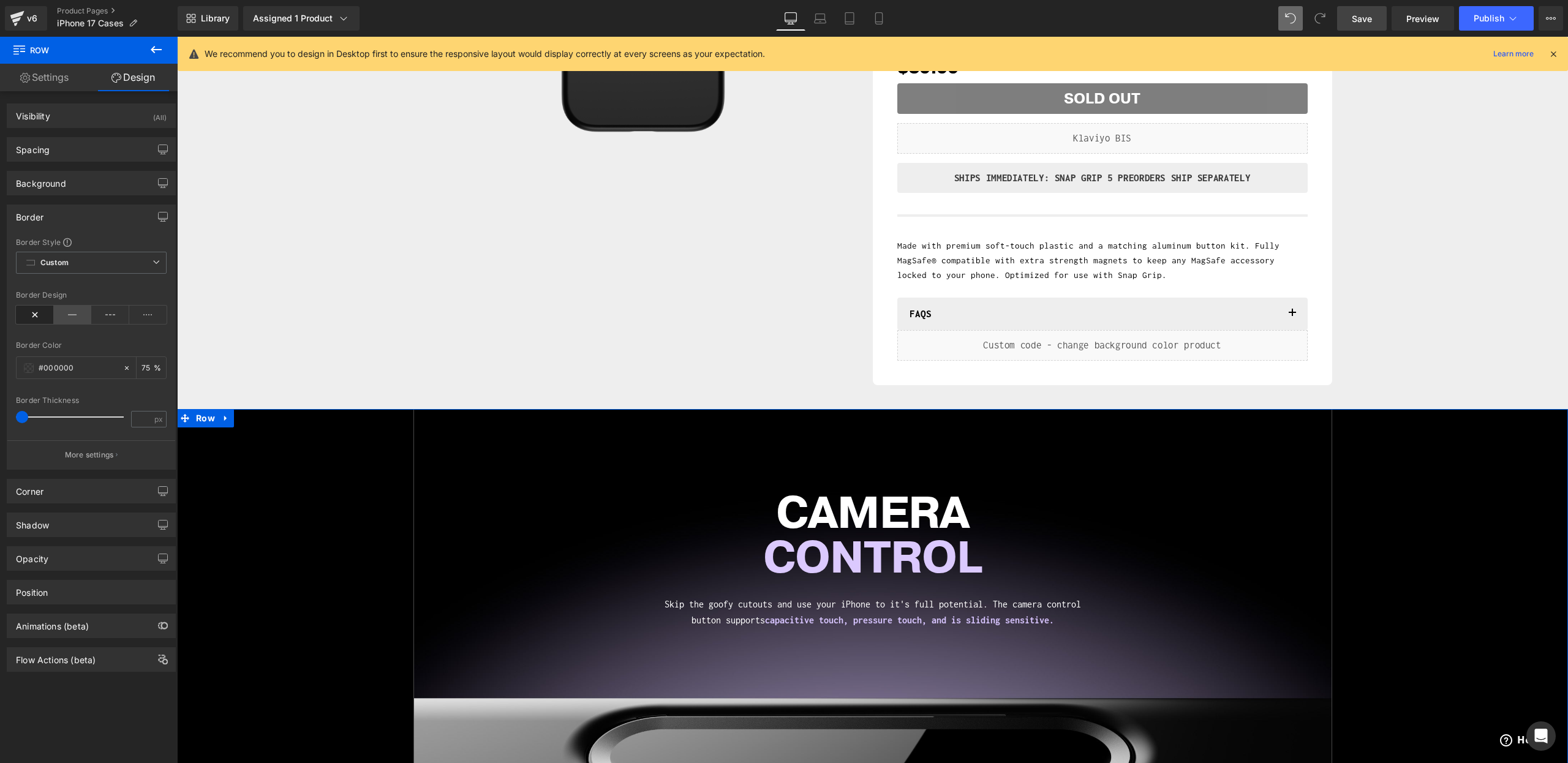
click at [54, 321] on icon at bounding box center [73, 314] width 38 height 18
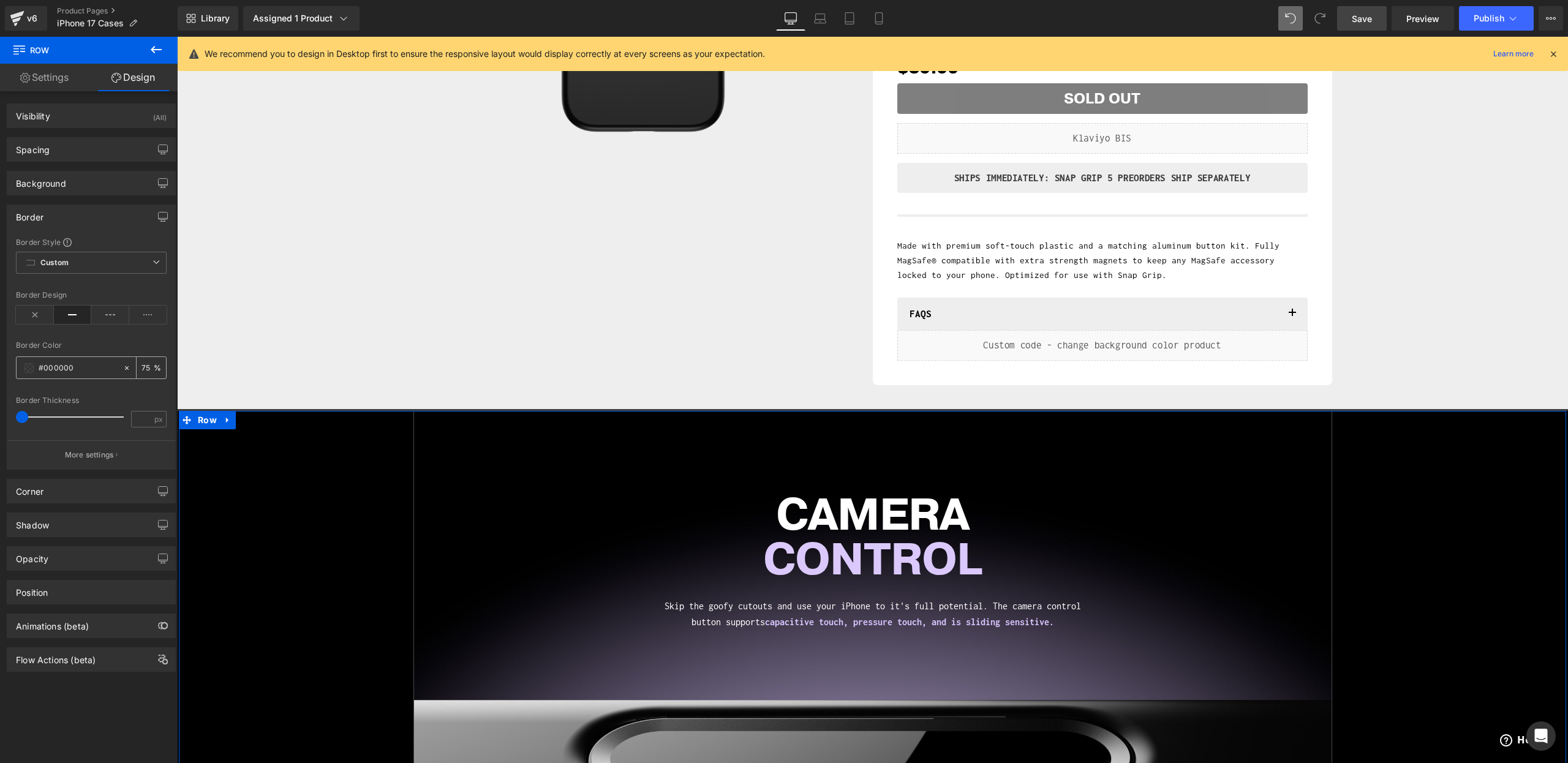
click at [37, 376] on div at bounding box center [69, 367] width 106 height 22
click at [26, 366] on span at bounding box center [28, 367] width 9 height 9
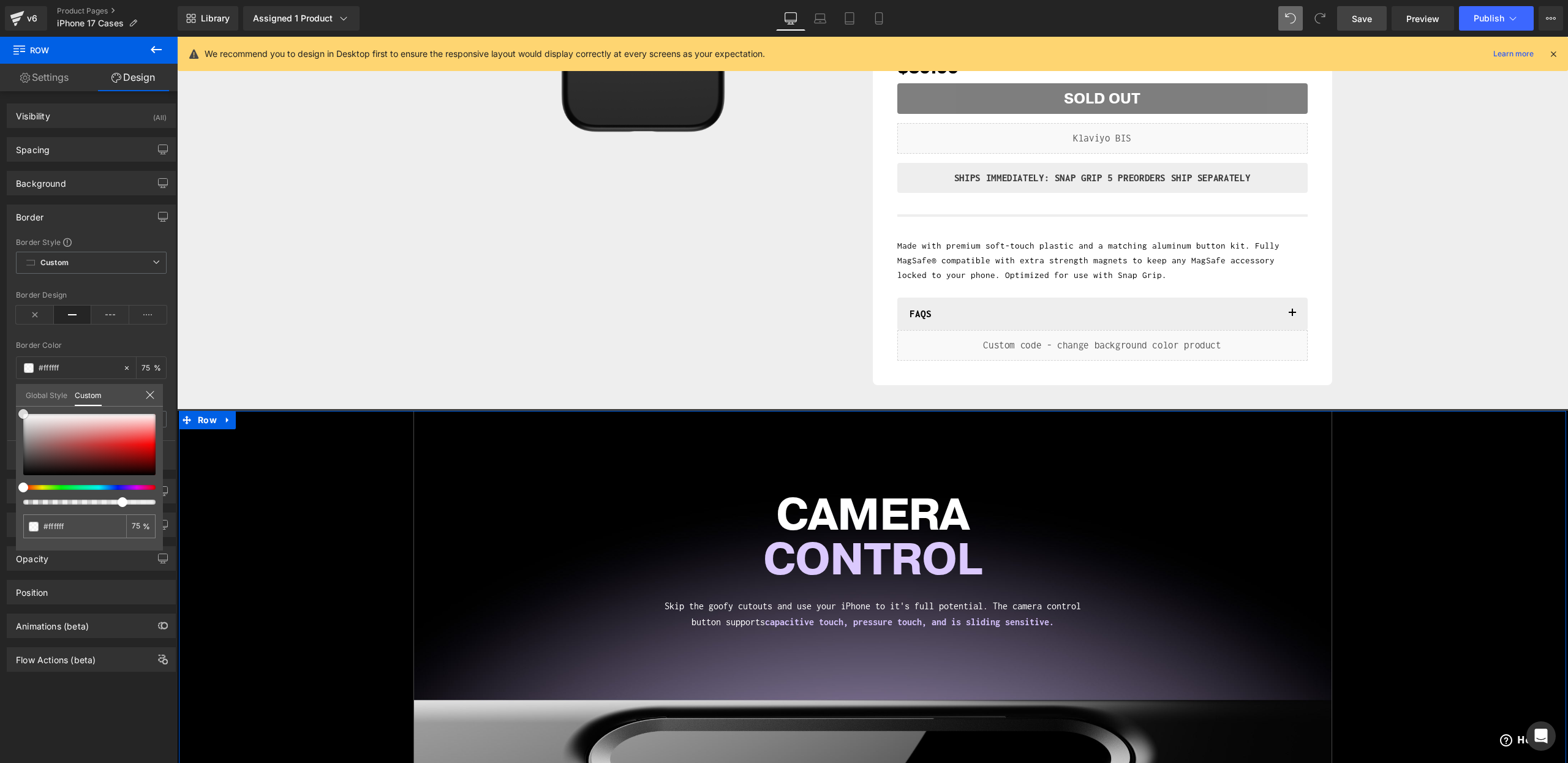
drag, startPoint x: 48, startPoint y: 429, endPoint x: 0, endPoint y: 320, distance: 119.1
click at [0, 320] on div "Border Border Style Custom Custom Setup Global Style Custom Setup Global Style …" at bounding box center [91, 333] width 183 height 274
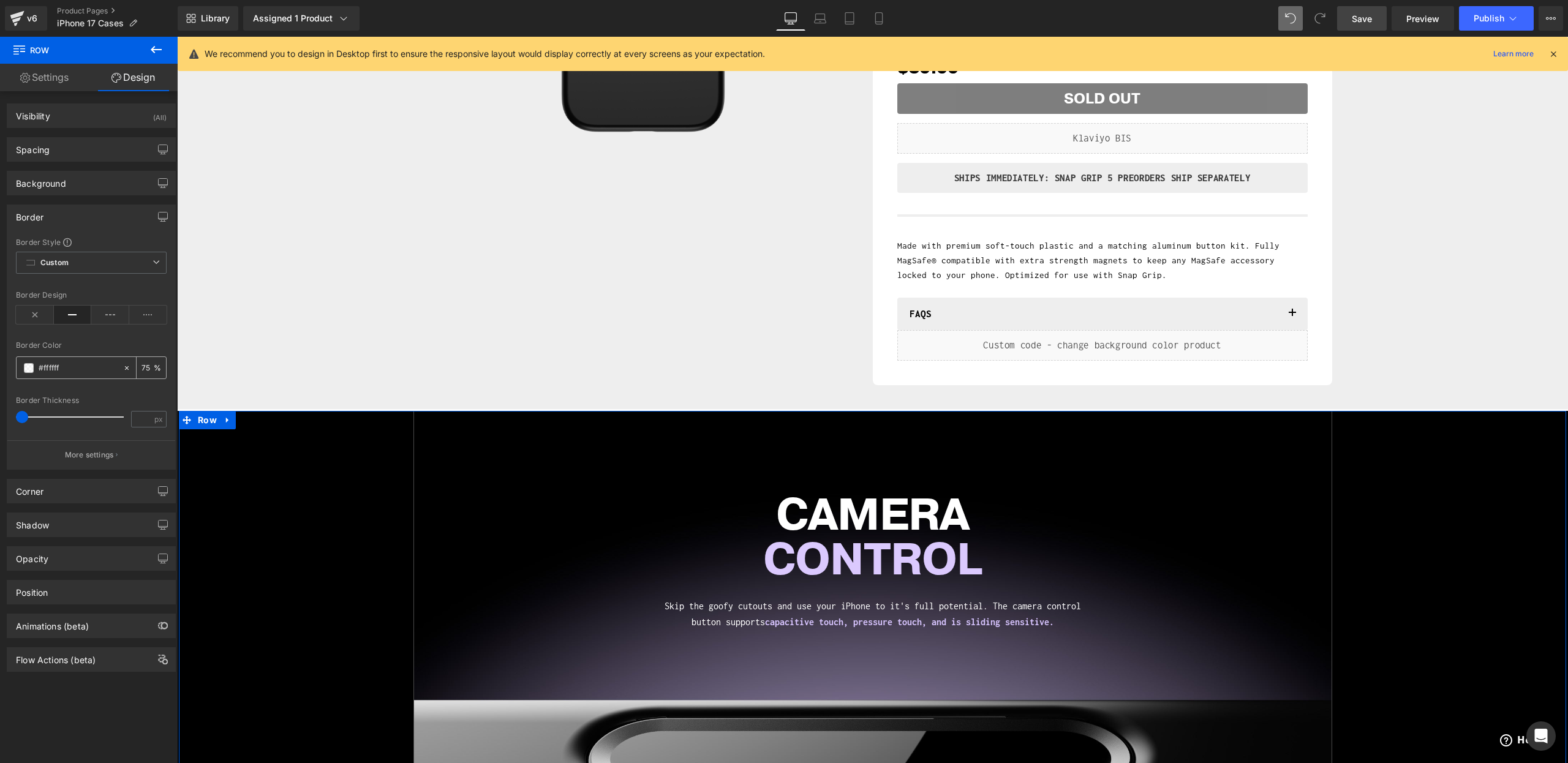
drag, startPoint x: 39, startPoint y: 366, endPoint x: 31, endPoint y: 367, distance: 8.1
click at [39, 366] on input "text" at bounding box center [78, 368] width 78 height 14
click at [28, 367] on span at bounding box center [28, 367] width 9 height 9
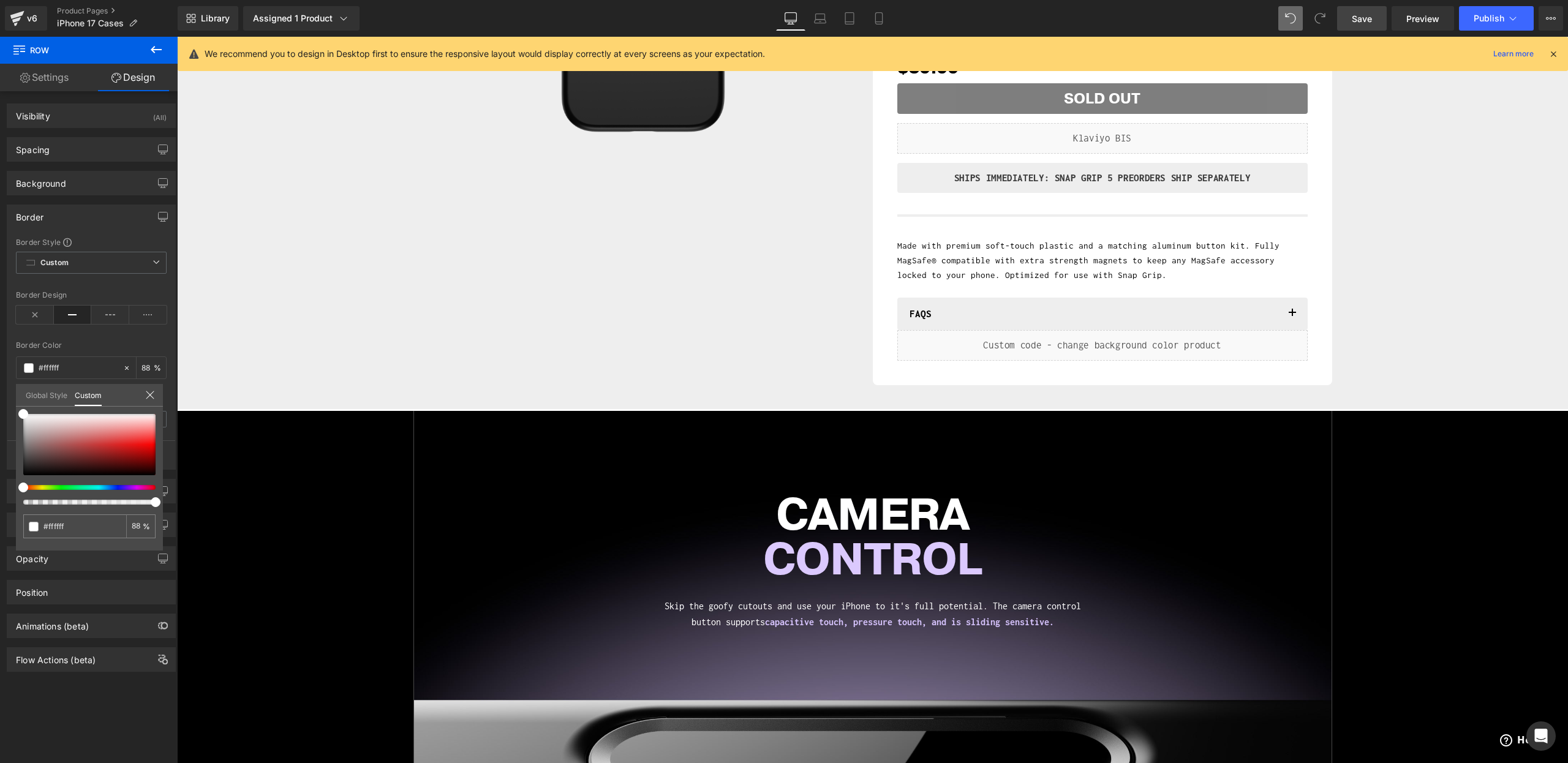
drag, startPoint x: 348, startPoint y: 542, endPoint x: 291, endPoint y: 501, distance: 70.2
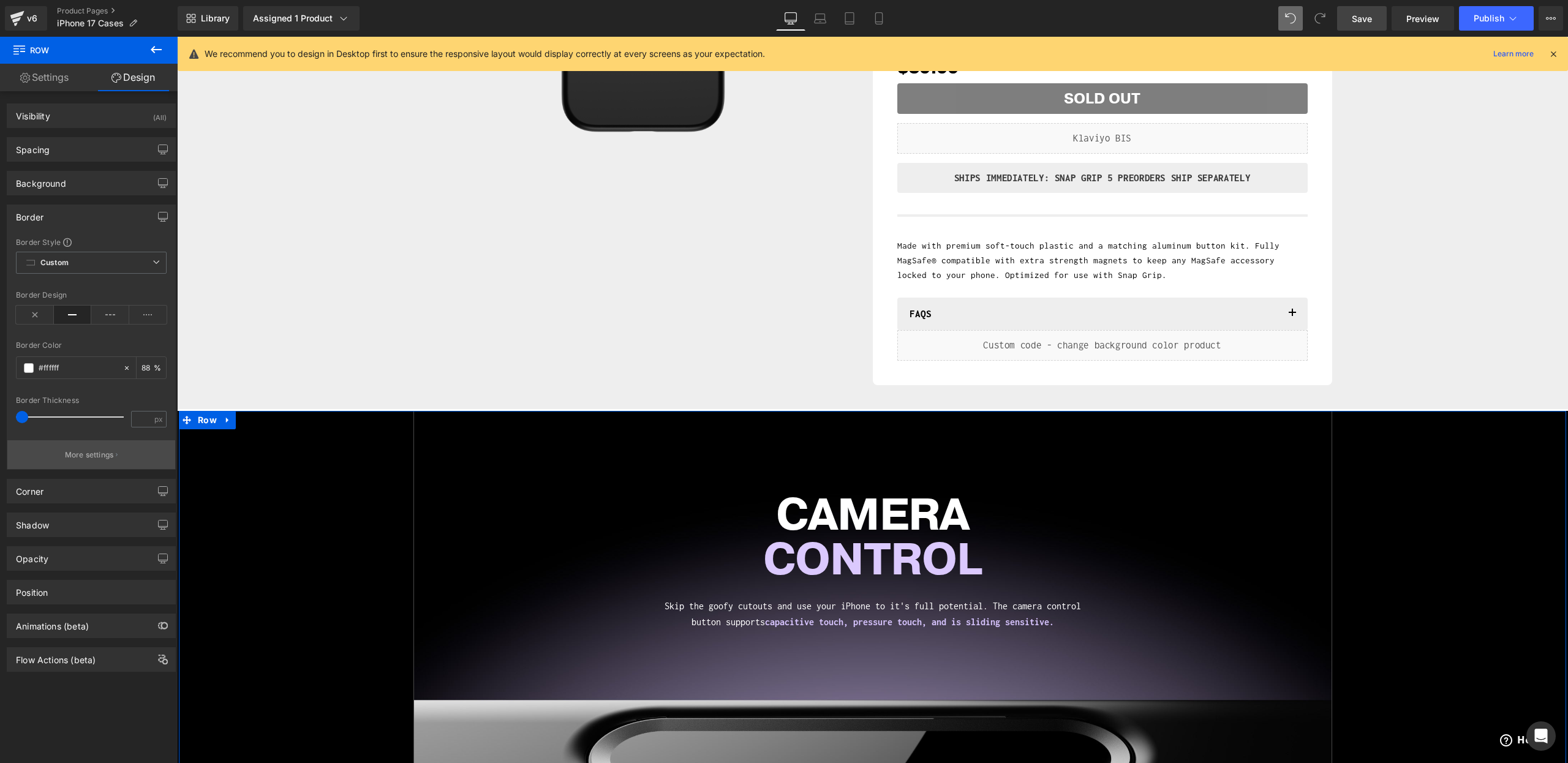
click at [50, 452] on button "More settings" at bounding box center [91, 454] width 168 height 28
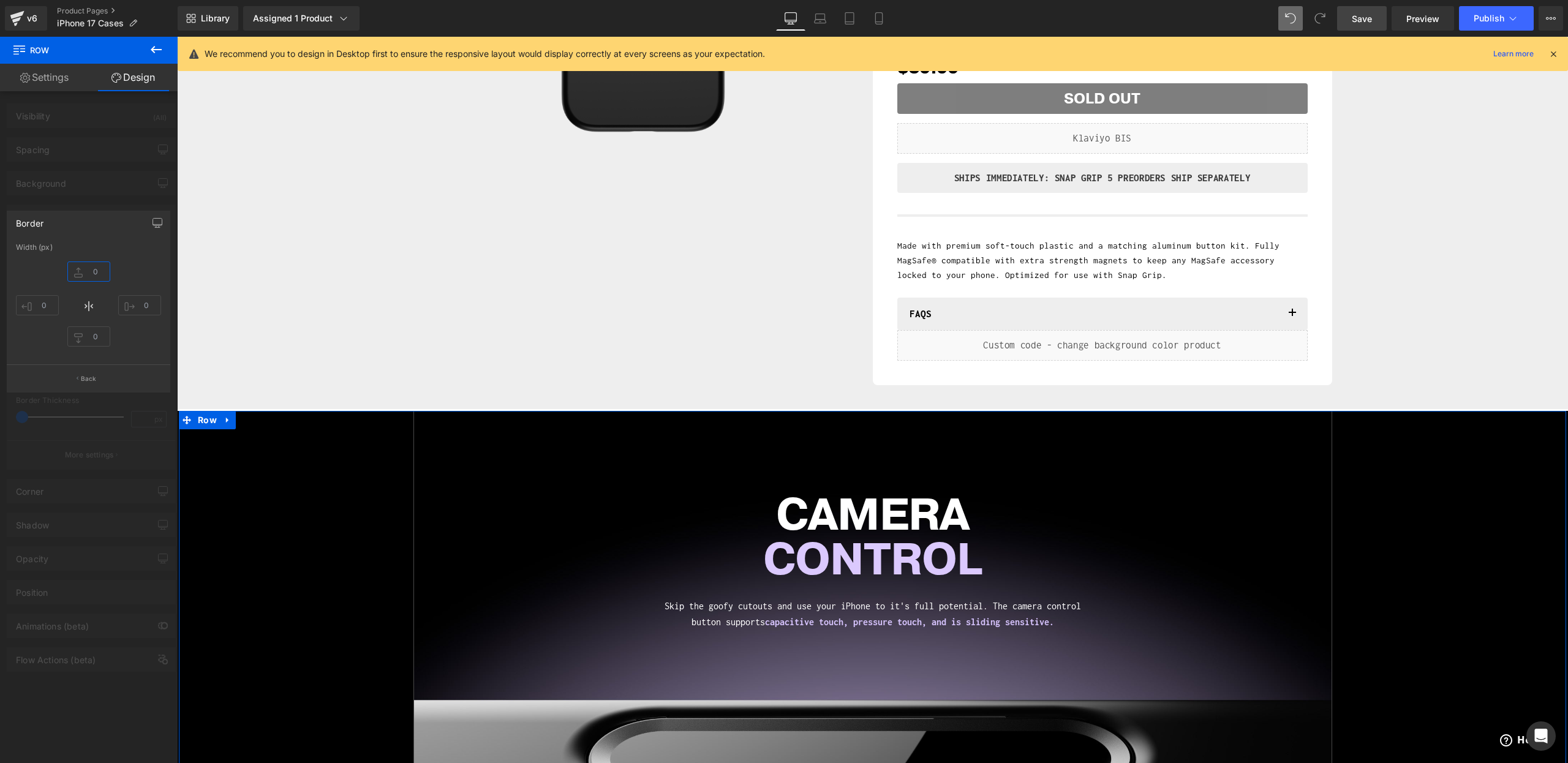
click at [92, 278] on input "text" at bounding box center [89, 271] width 43 height 20
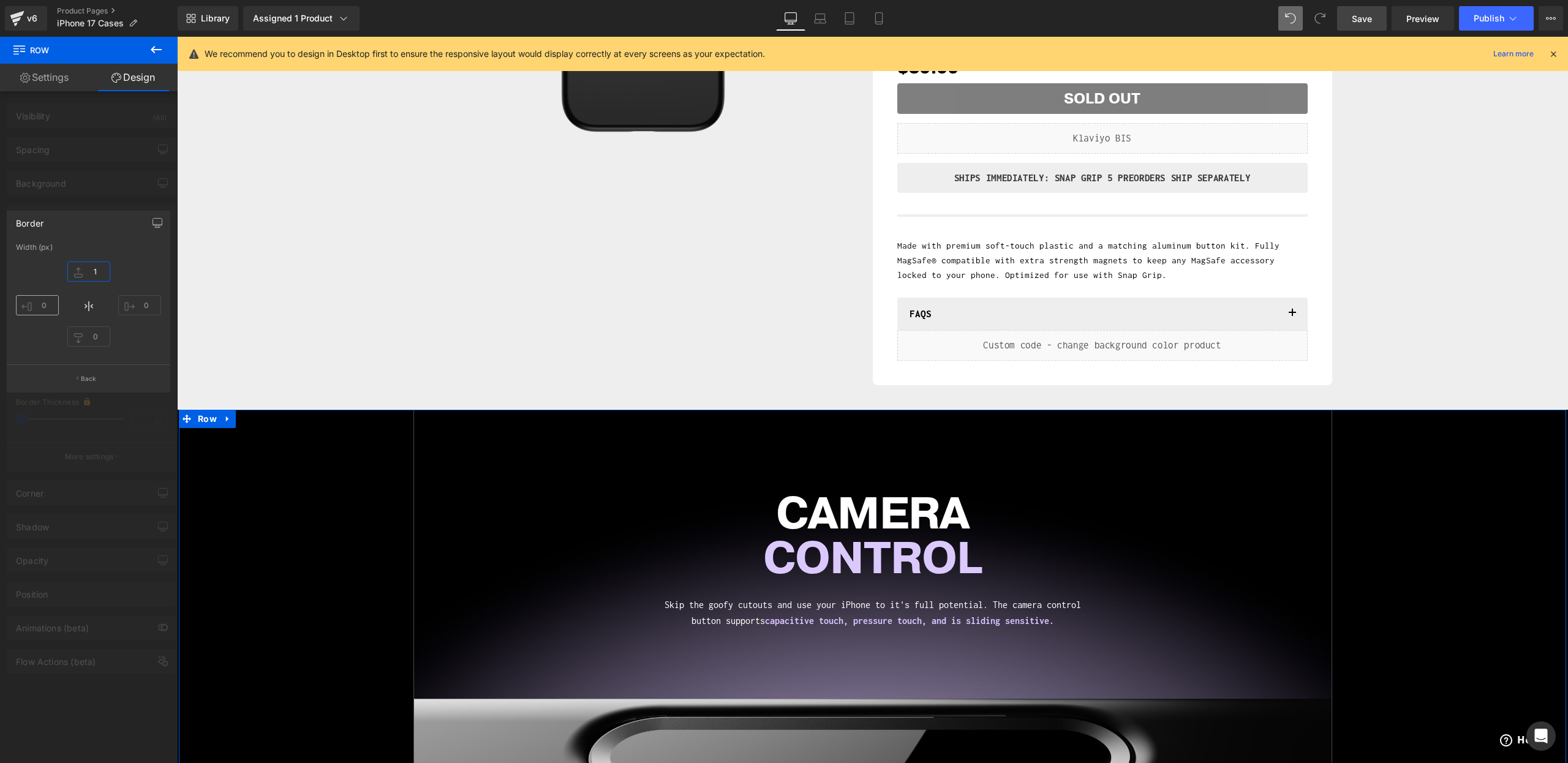
type input "1"
click at [31, 304] on input "text" at bounding box center [37, 304] width 43 height 20
type input "0"
click at [88, 339] on input "text" at bounding box center [89, 336] width 43 height 20
type input "0"
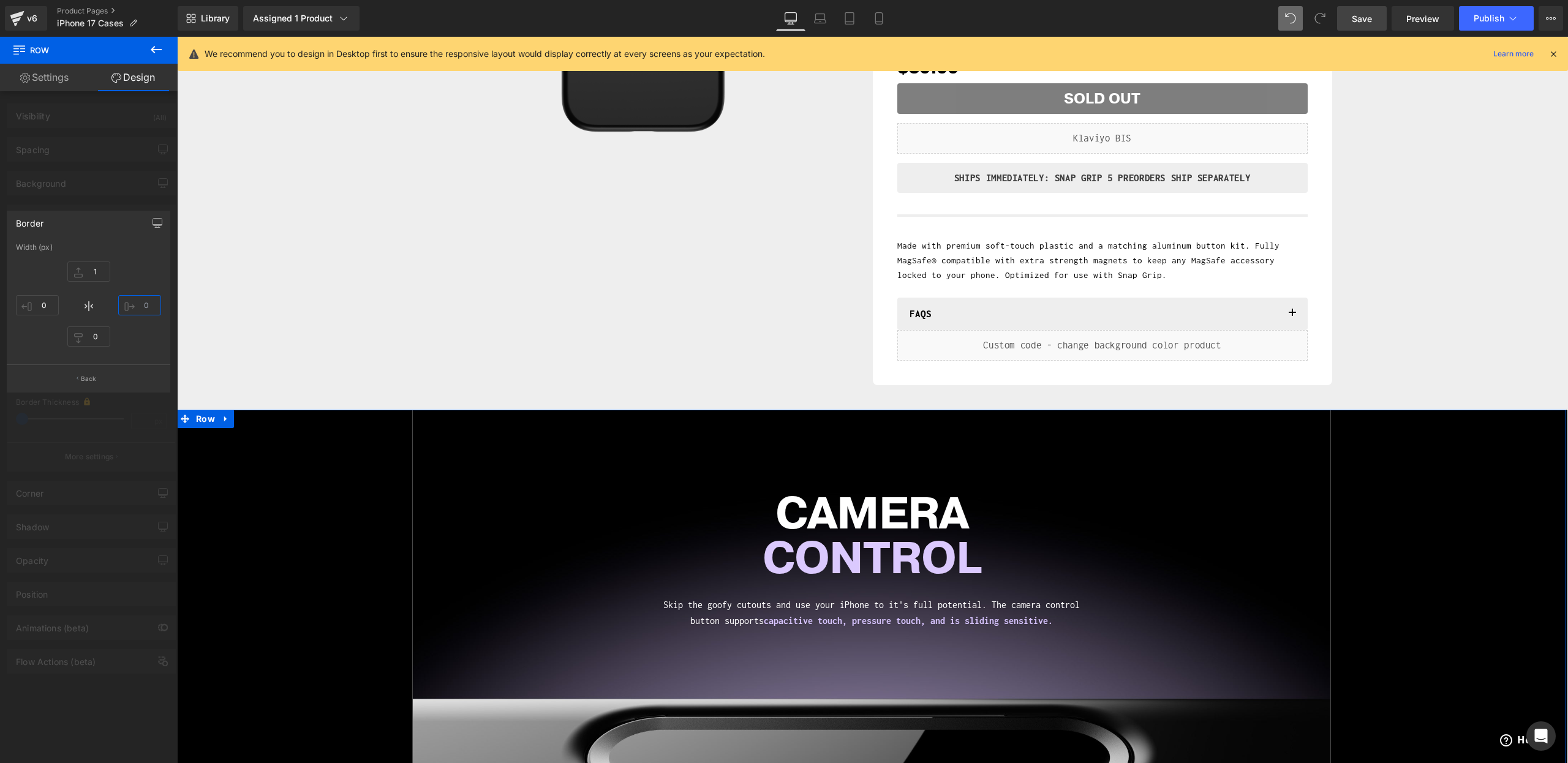
click at [143, 303] on input "text" at bounding box center [140, 304] width 43 height 20
type input "0"
drag, startPoint x: 145, startPoint y: 267, endPoint x: 155, endPoint y: 269, distance: 10.2
click at [145, 269] on div "1 0 0 0" at bounding box center [88, 306] width 145 height 98
click at [1386, 24] on link "Save" at bounding box center [1363, 18] width 50 height 24
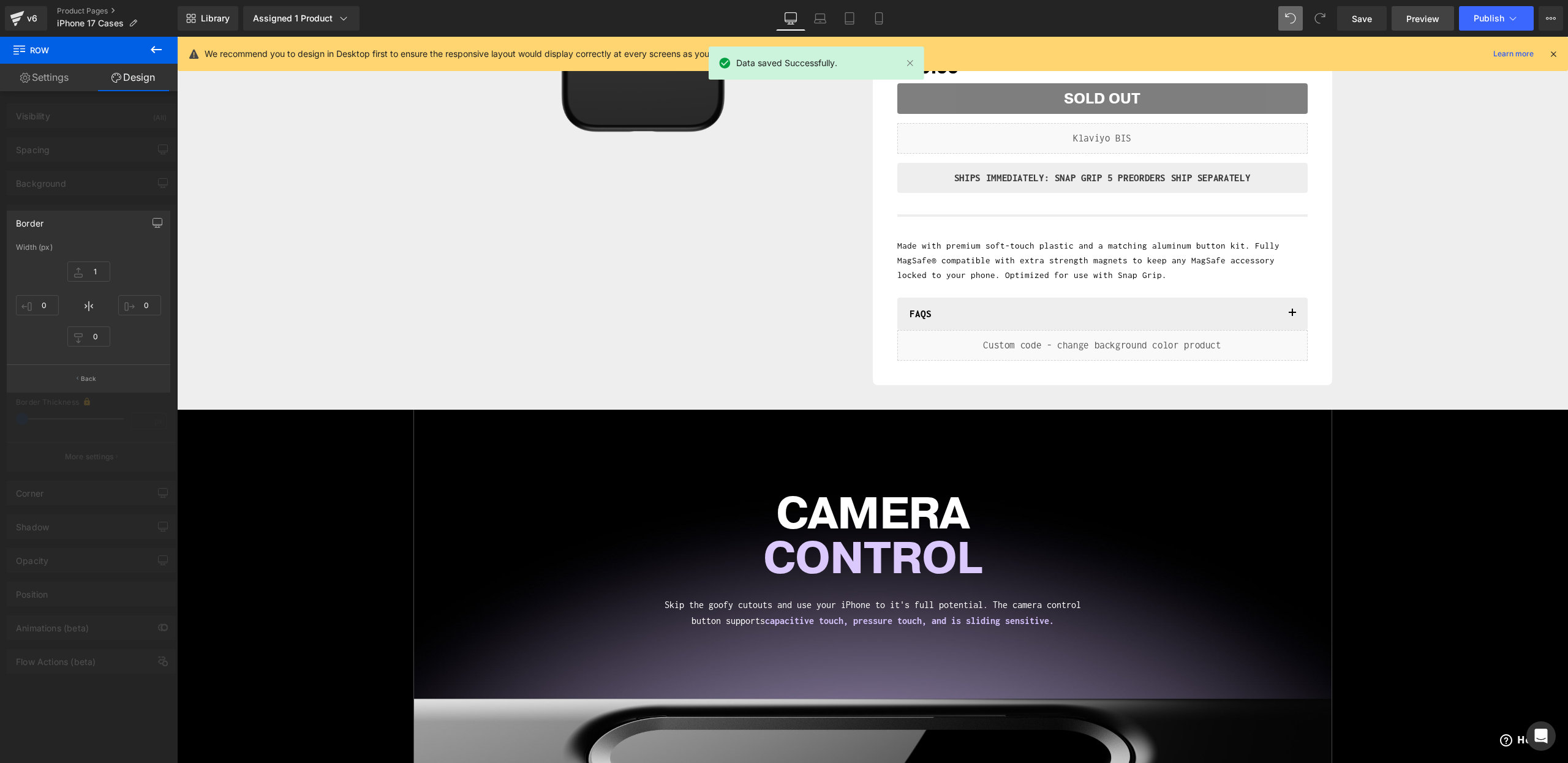
click at [1412, 20] on span "Preview" at bounding box center [1423, 18] width 33 height 13
click at [76, 404] on div at bounding box center [89, 403] width 178 height 733
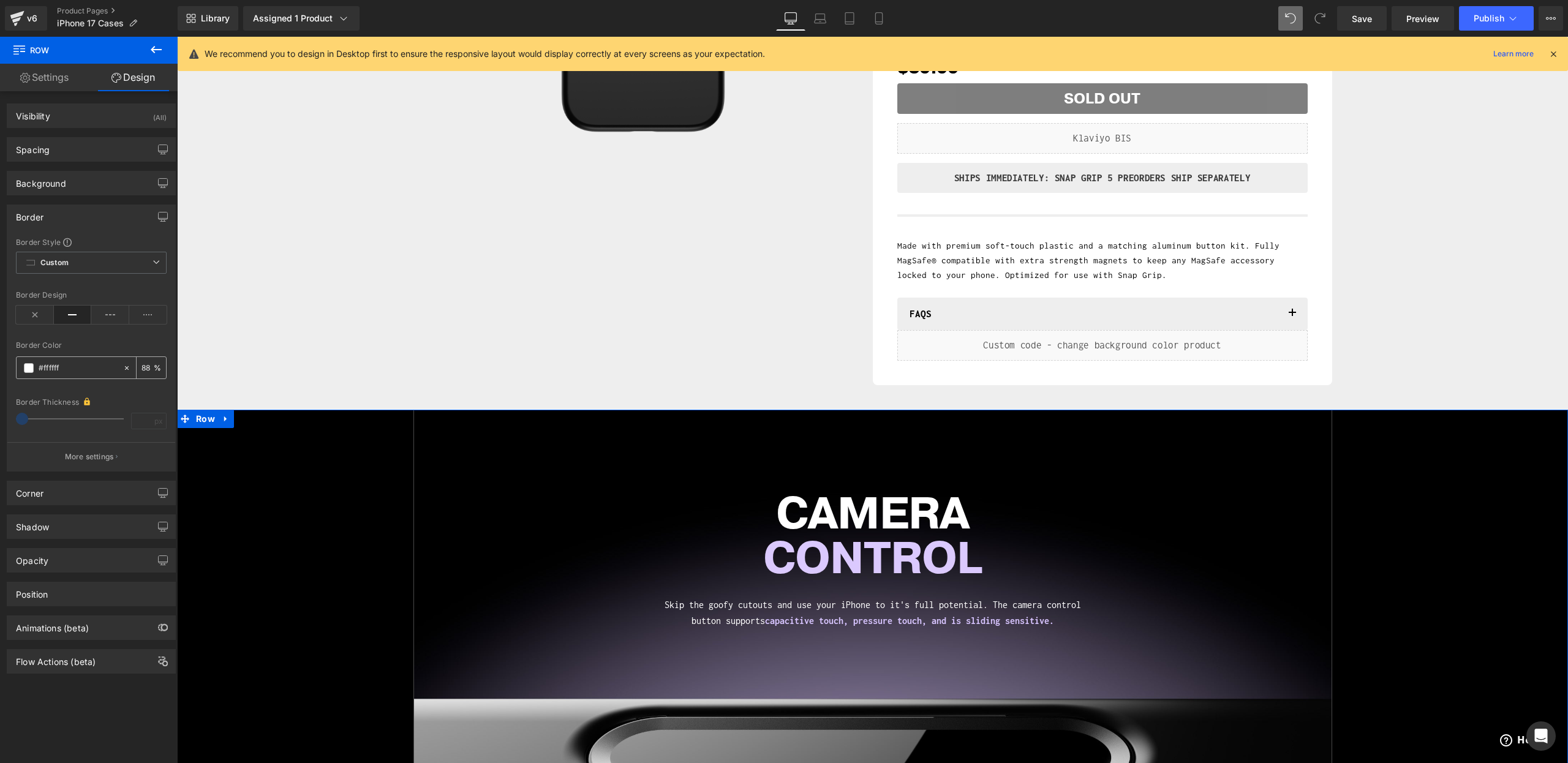
click at [31, 366] on span at bounding box center [28, 367] width 9 height 9
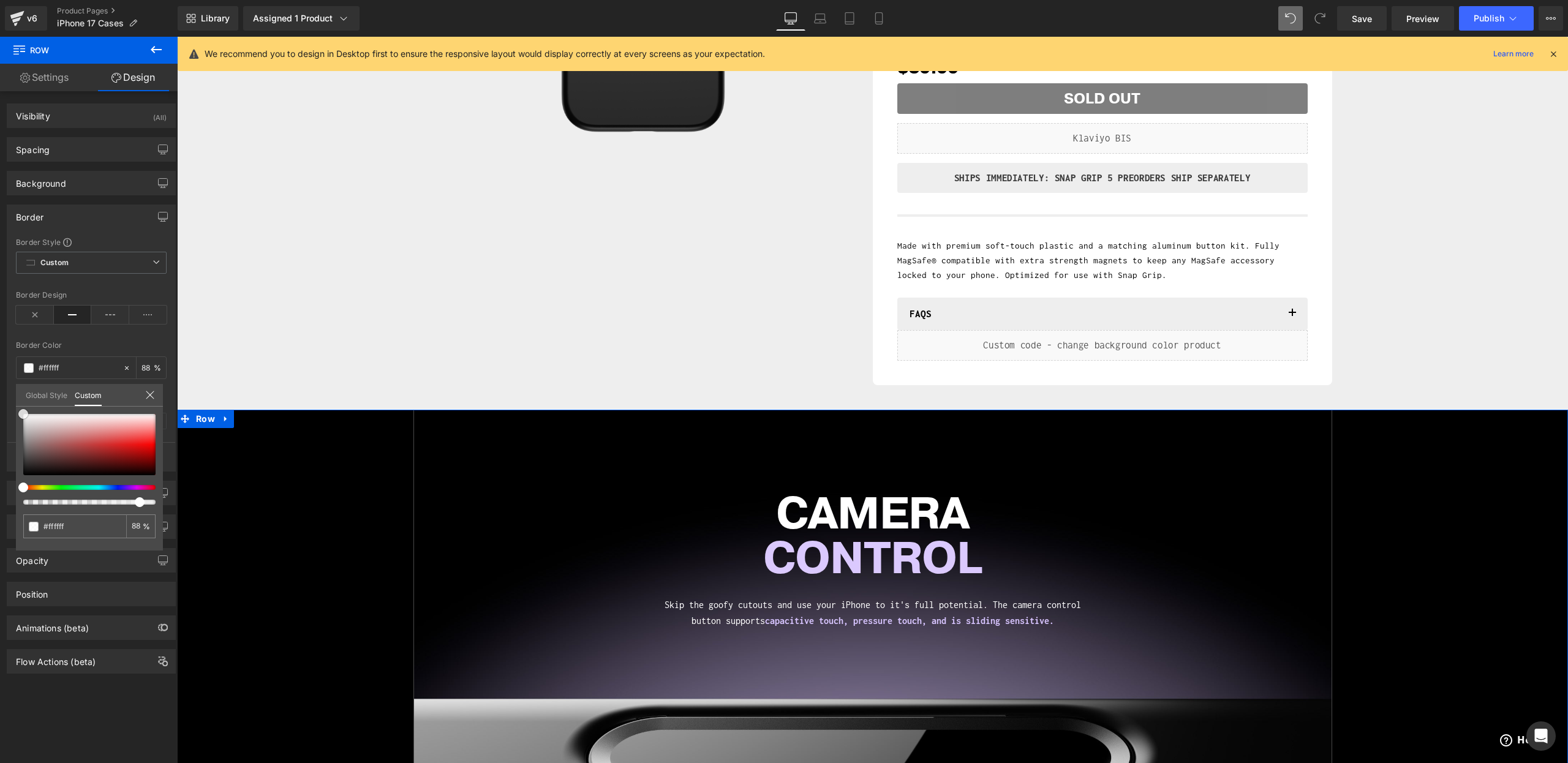
drag, startPoint x: 27, startPoint y: 416, endPoint x: 14, endPoint y: 424, distance: 15.3
click at [13, 422] on div "Border Border Style Custom Custom Setup Global Style Custom Setup Global Style …" at bounding box center [91, 334] width 183 height 276
drag, startPoint x: 317, startPoint y: 540, endPoint x: 179, endPoint y: 504, distance: 142.6
click at [62, 530] on input "#ffffff" at bounding box center [75, 526] width 65 height 13
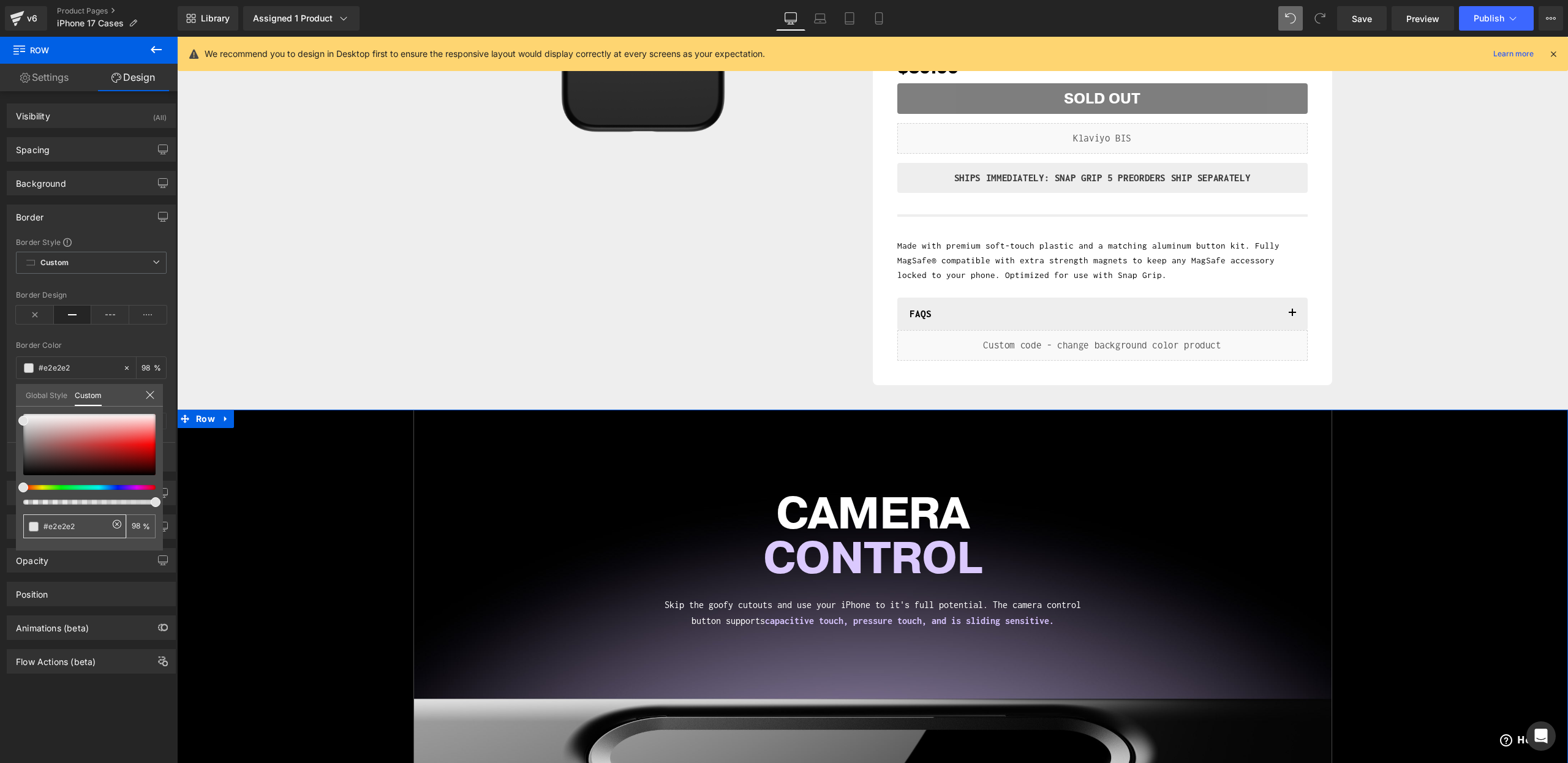
click at [72, 527] on input "#e2e2e2" at bounding box center [75, 526] width 65 height 13
paste input "EEEEEE"
type input "#EEEEEE"
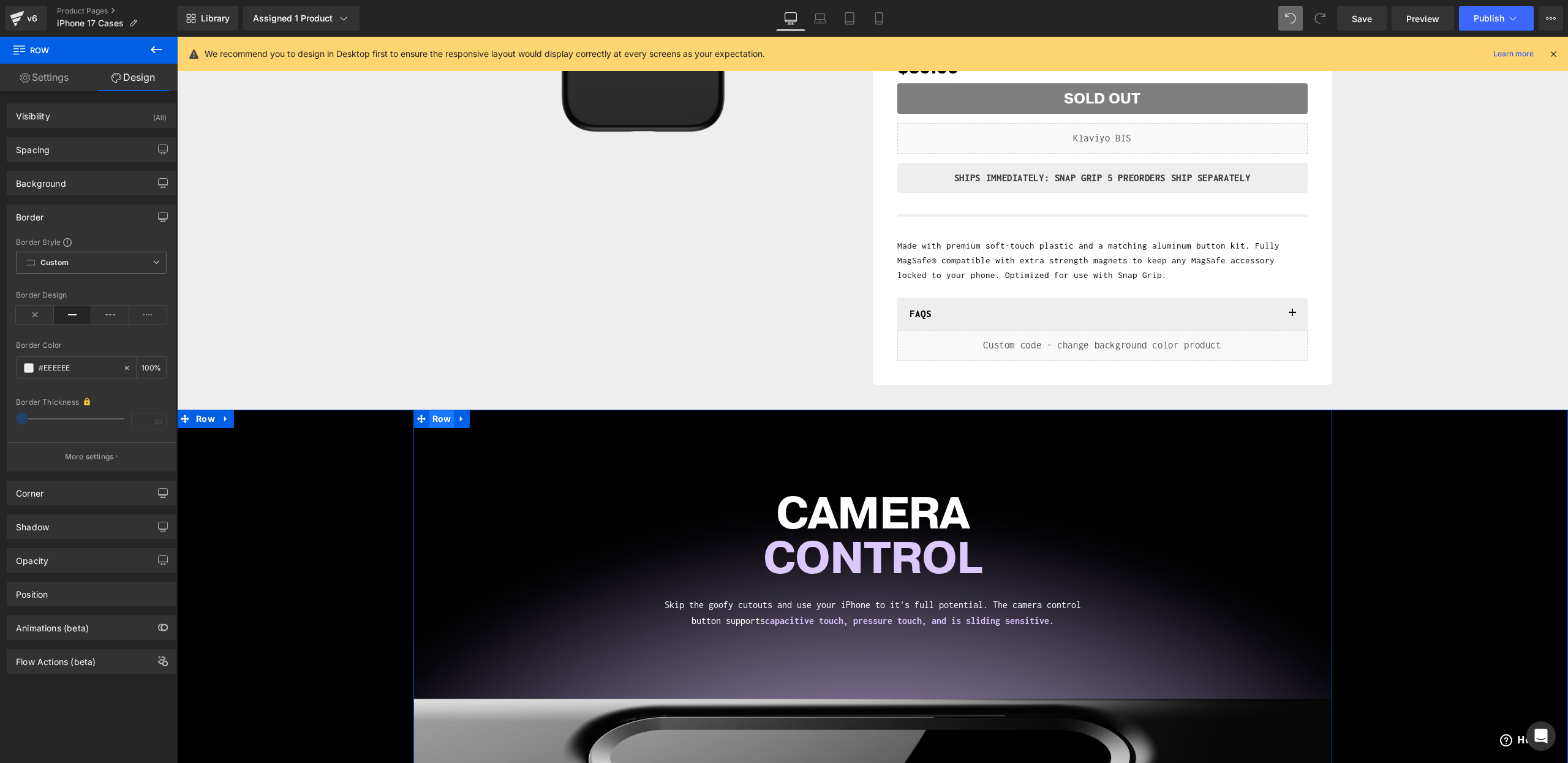
click at [441, 420] on span "Row" at bounding box center [442, 418] width 25 height 18
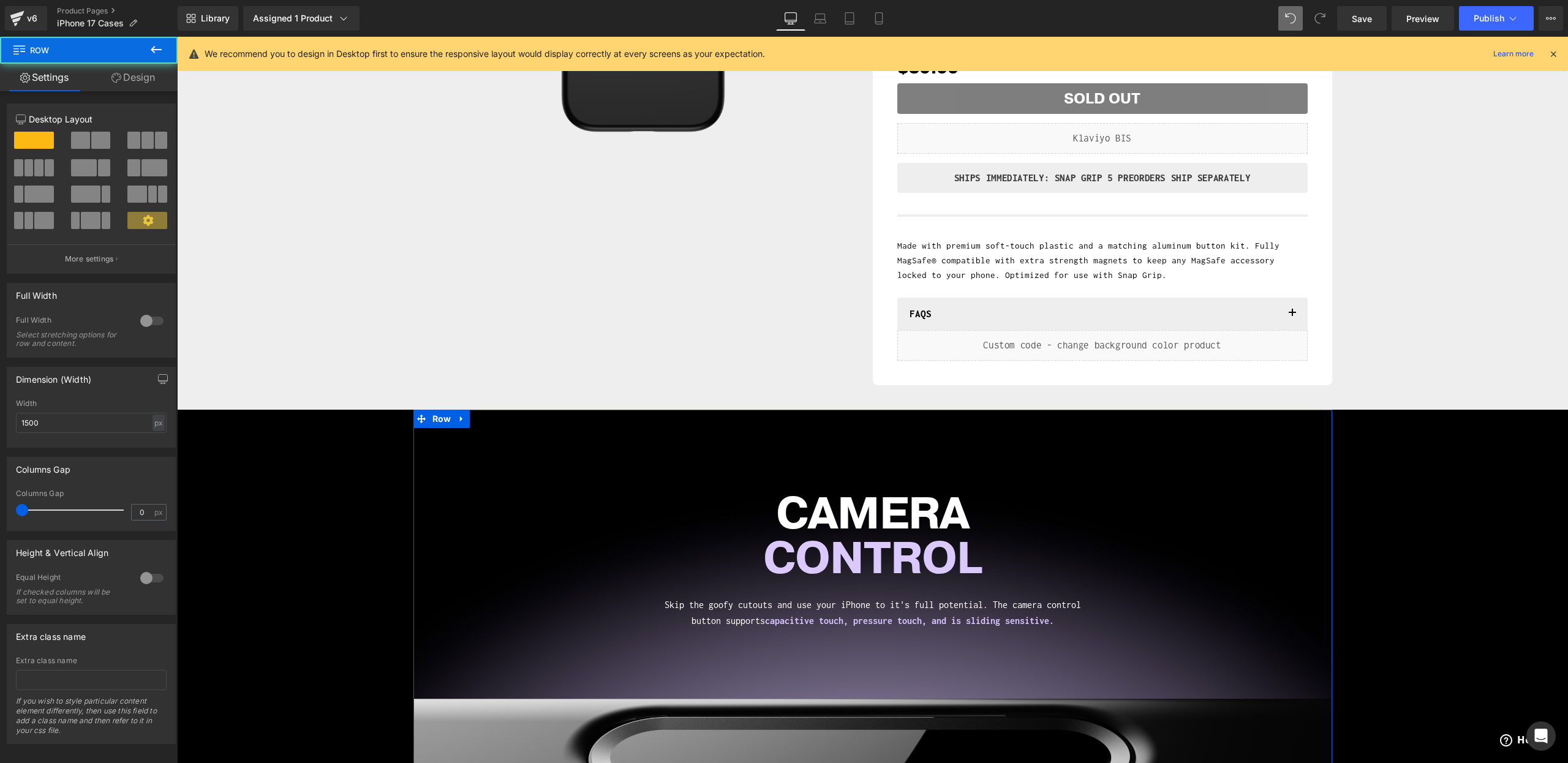
click at [130, 80] on link "Design" at bounding box center [133, 78] width 89 height 28
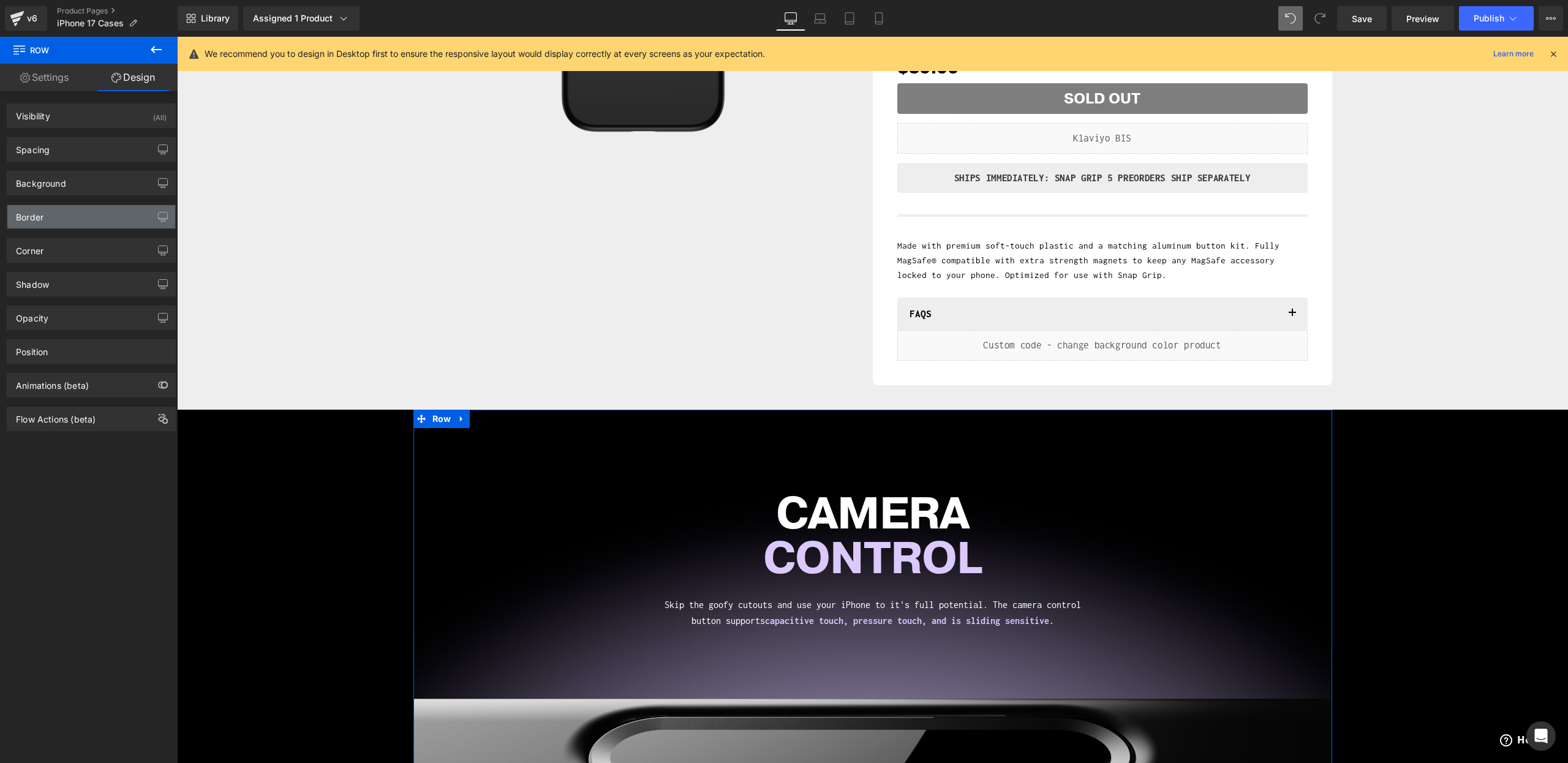
click at [34, 215] on div "Border" at bounding box center [29, 214] width 28 height 17
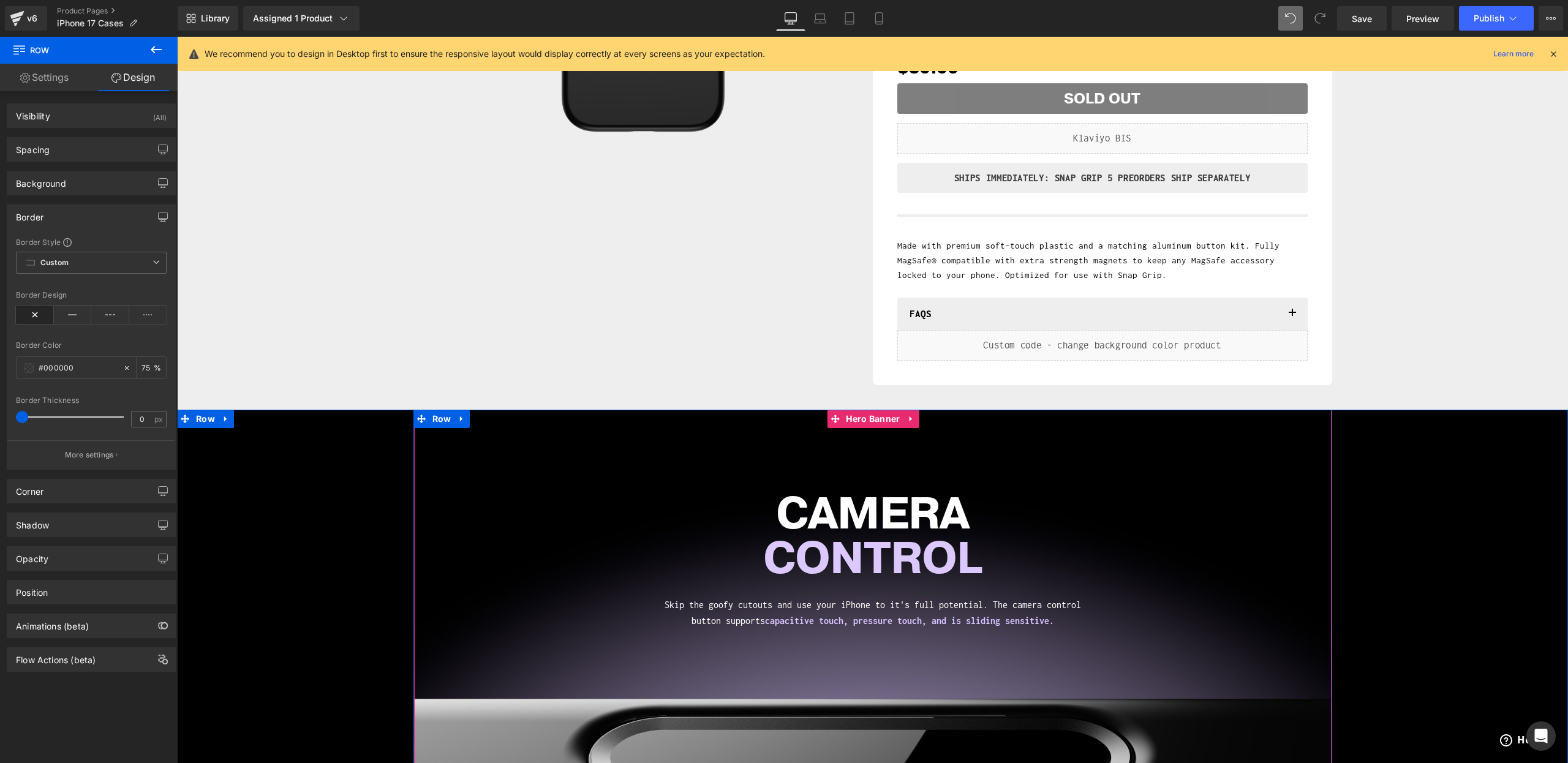
drag, startPoint x: 862, startPoint y: 423, endPoint x: 693, endPoint y: 373, distance: 176.2
click at [862, 423] on span "Hero Banner" at bounding box center [873, 418] width 60 height 18
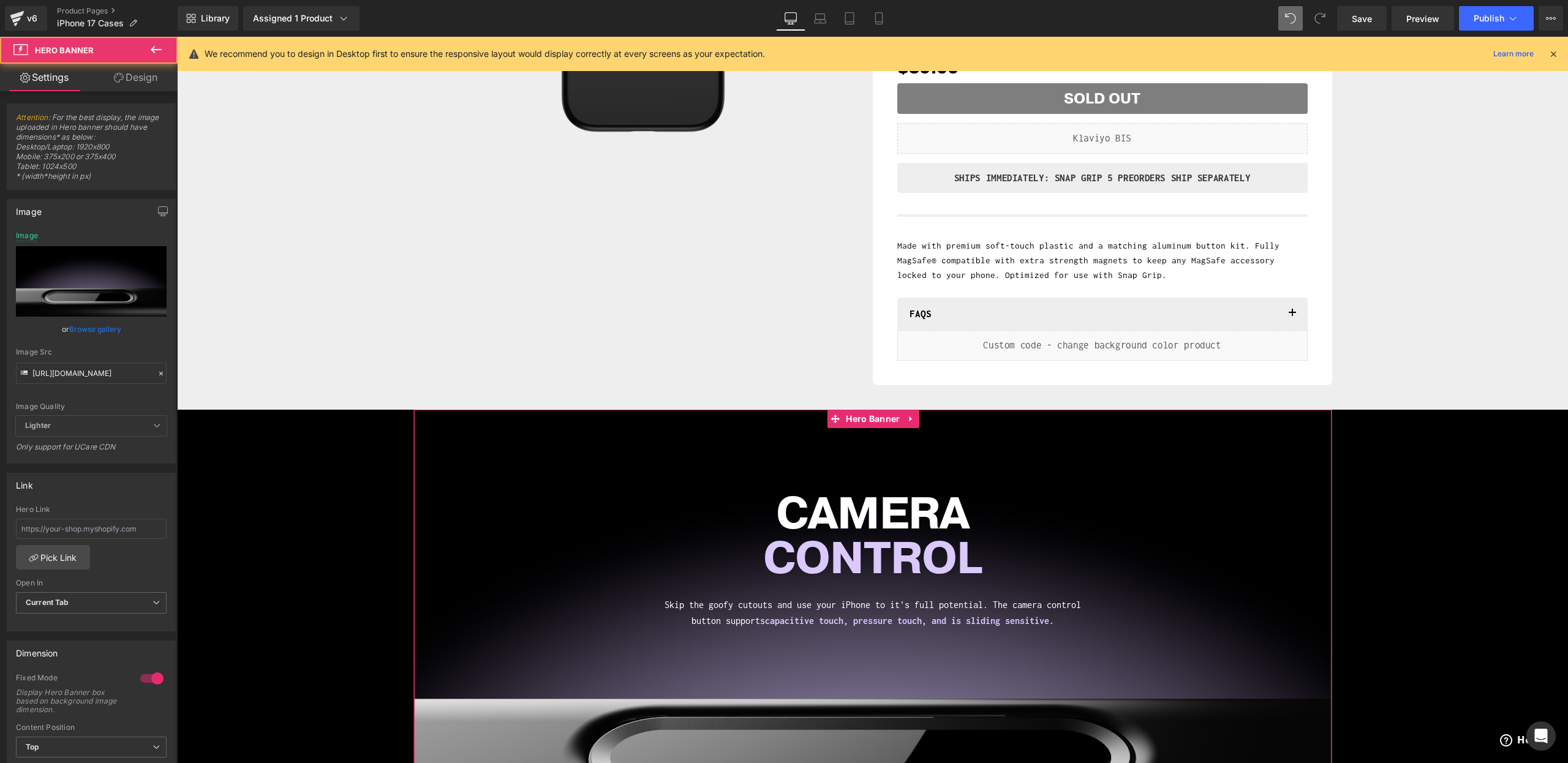
click at [125, 73] on link "Design" at bounding box center [135, 78] width 89 height 28
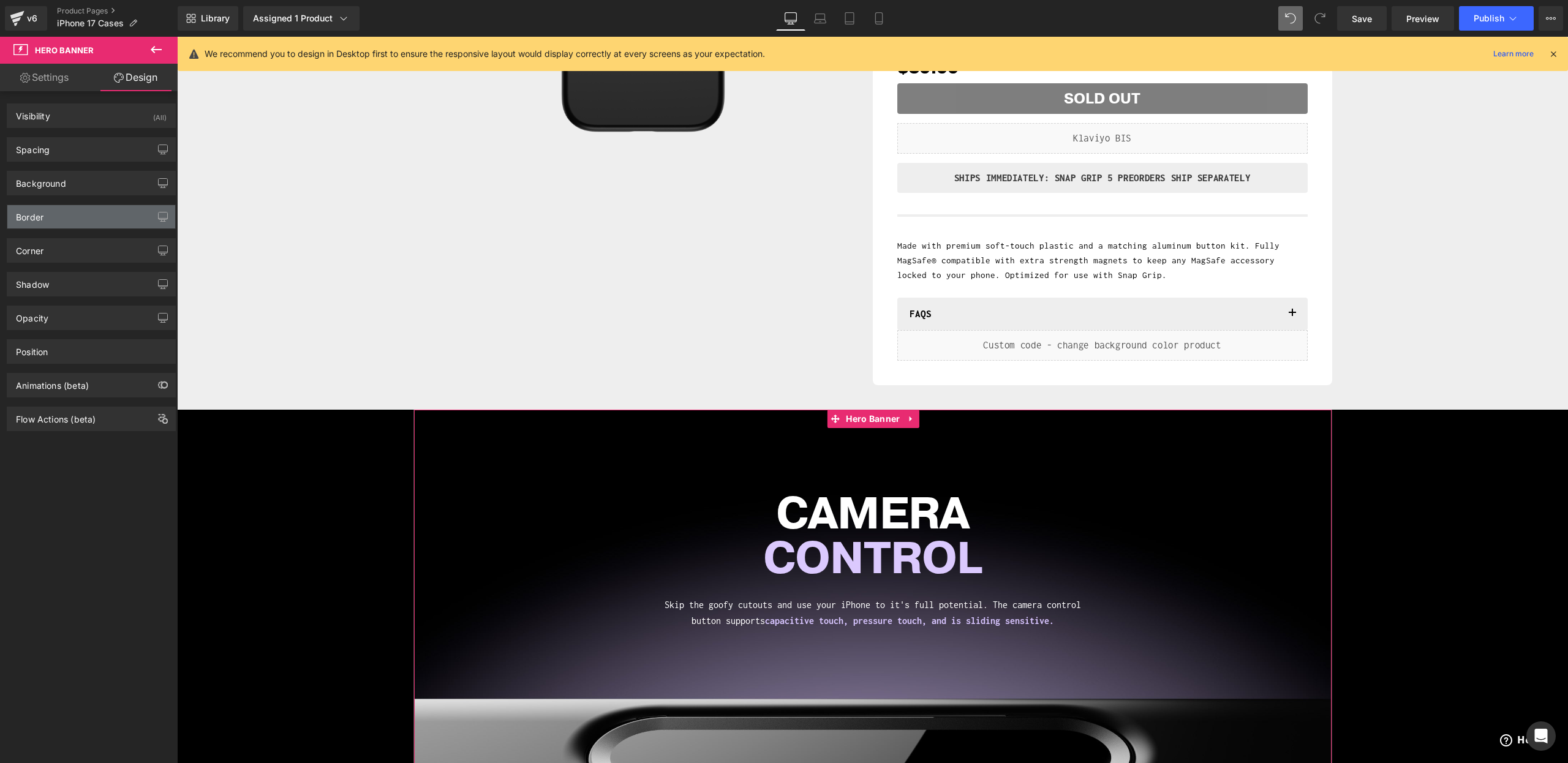
click at [59, 222] on div "Border" at bounding box center [91, 216] width 168 height 23
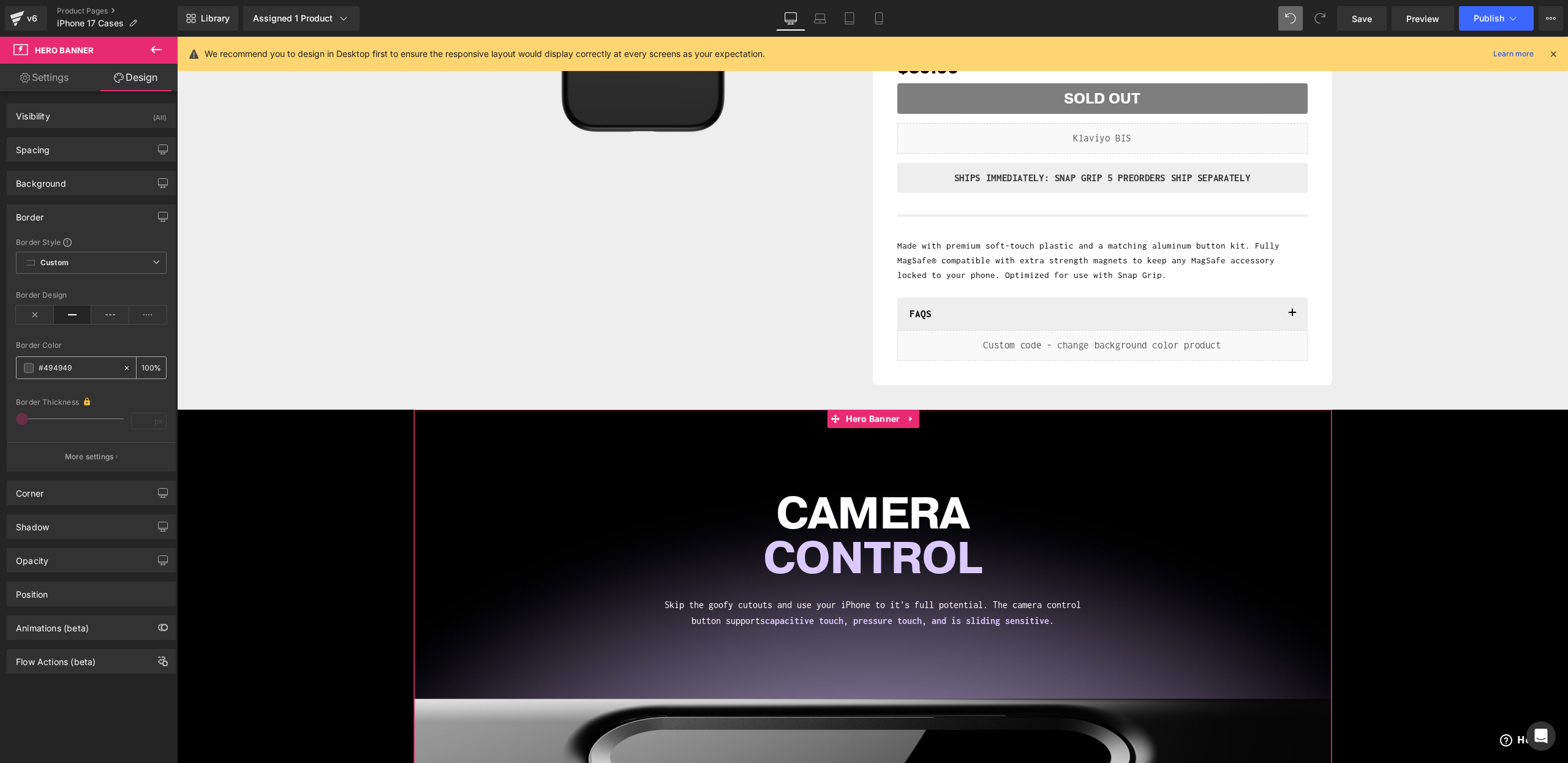
click at [53, 371] on input "#494949" at bounding box center [78, 368] width 78 height 14
paste input "EEEEEE"
type input "EEEEEE"
click at [97, 346] on div "Border Color" at bounding box center [91, 346] width 151 height 9
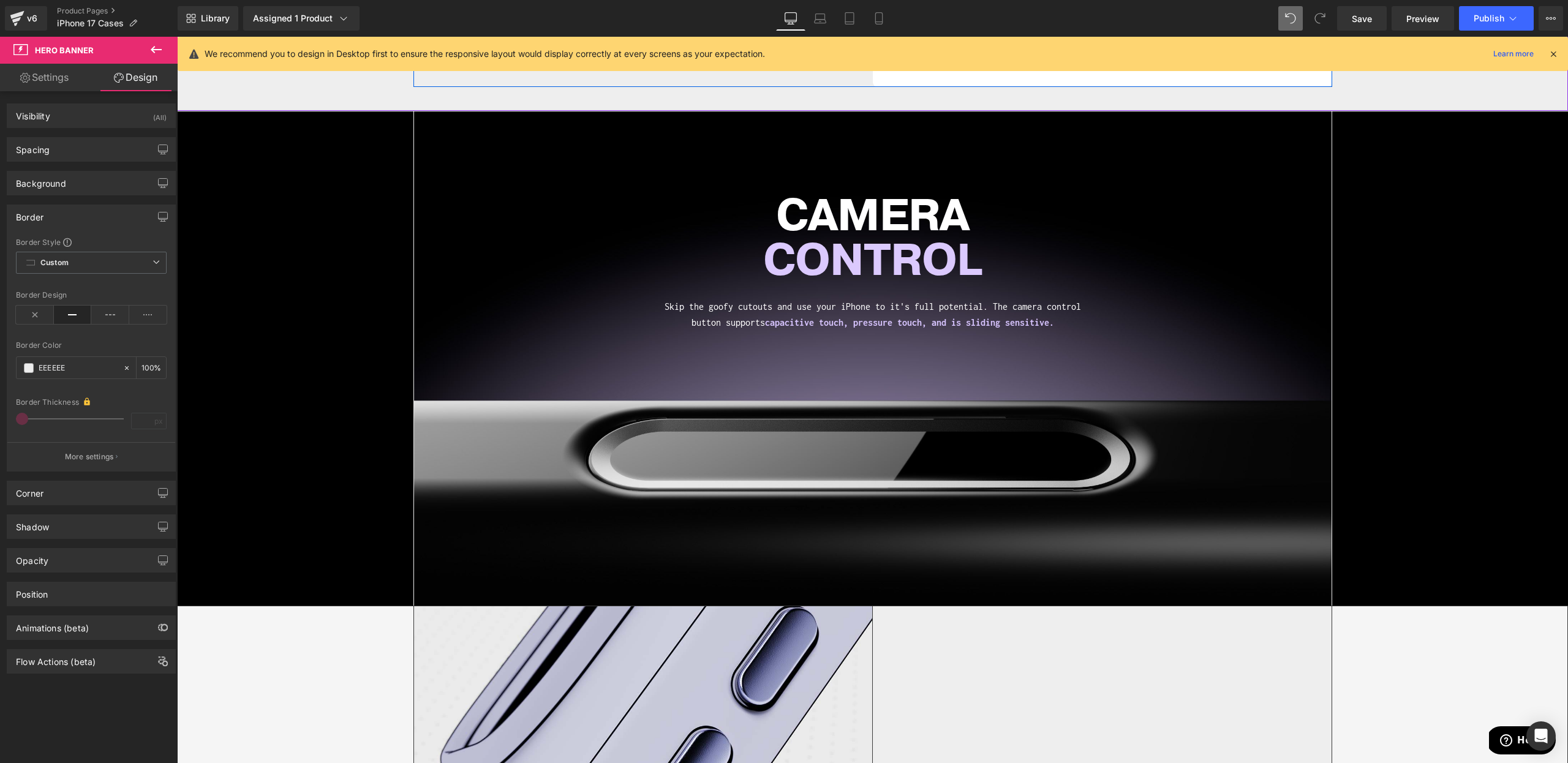
scroll to position [675, 0]
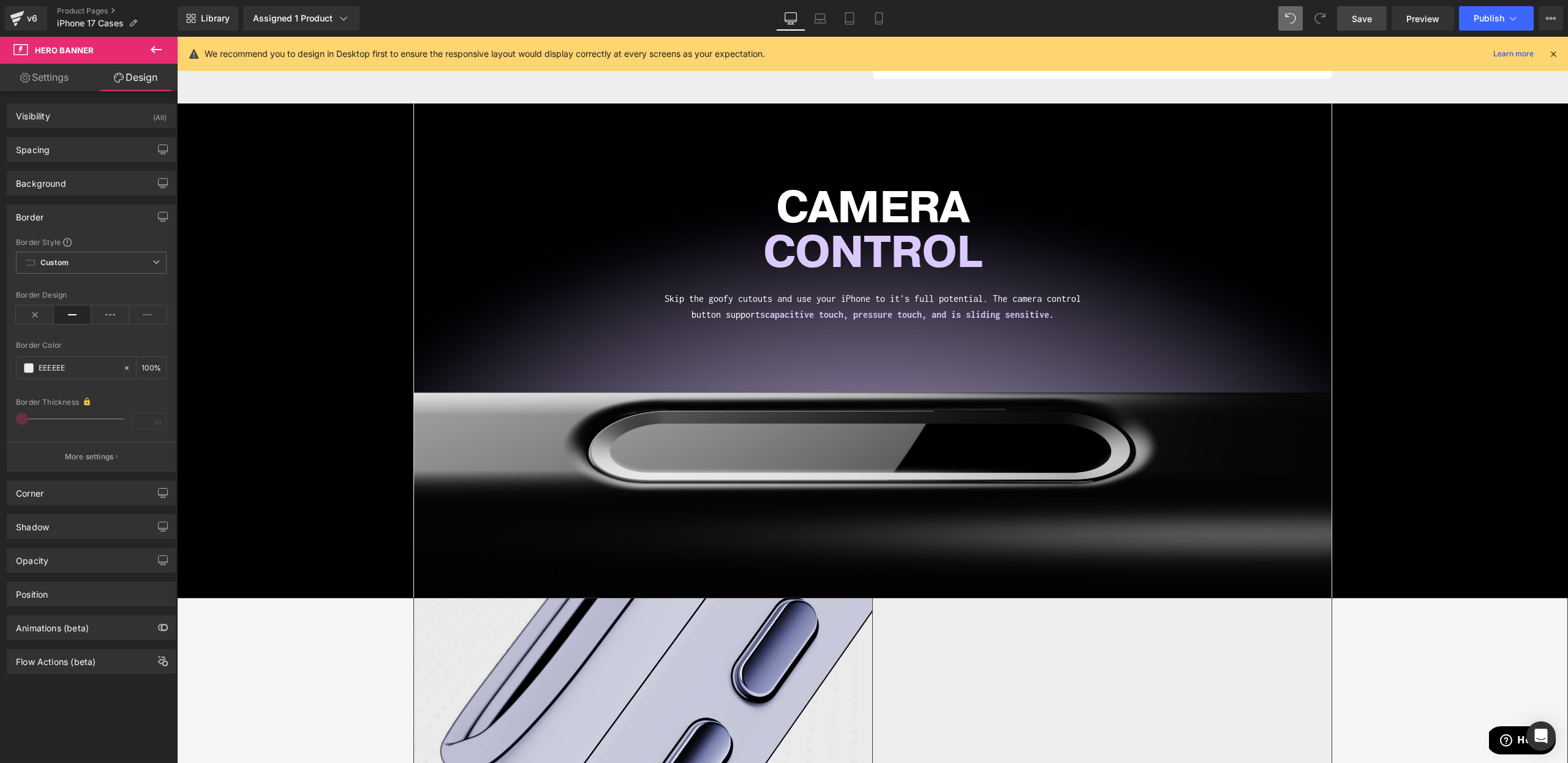
click at [1365, 24] on span "Save" at bounding box center [1362, 18] width 20 height 13
drag, startPoint x: 440, startPoint y: 119, endPoint x: 435, endPoint y: 123, distance: 6.4
click at [440, 119] on span "Row" at bounding box center [442, 112] width 25 height 18
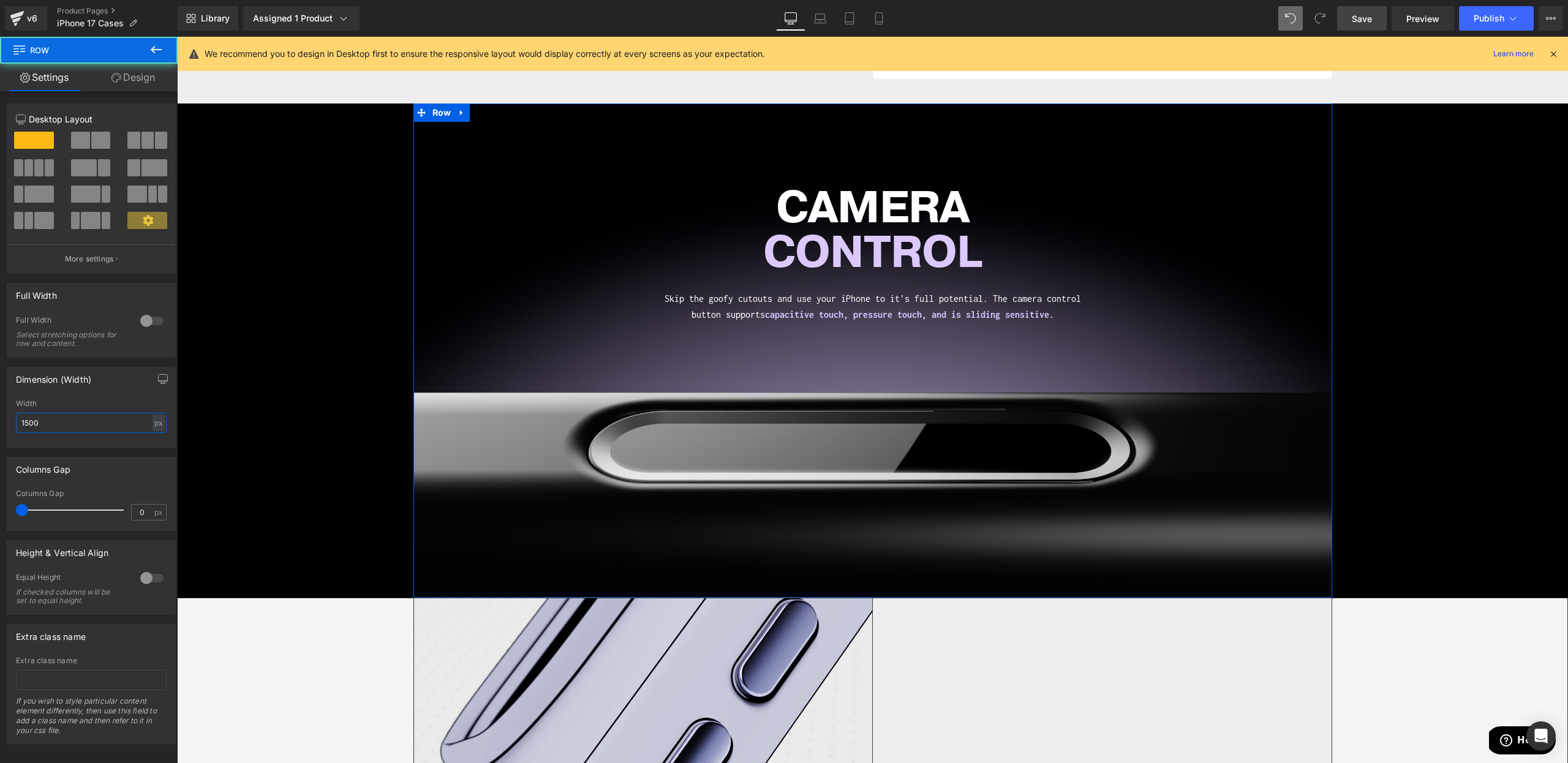
click at [30, 417] on input "1500" at bounding box center [91, 422] width 151 height 20
click at [147, 323] on div at bounding box center [152, 321] width 29 height 20
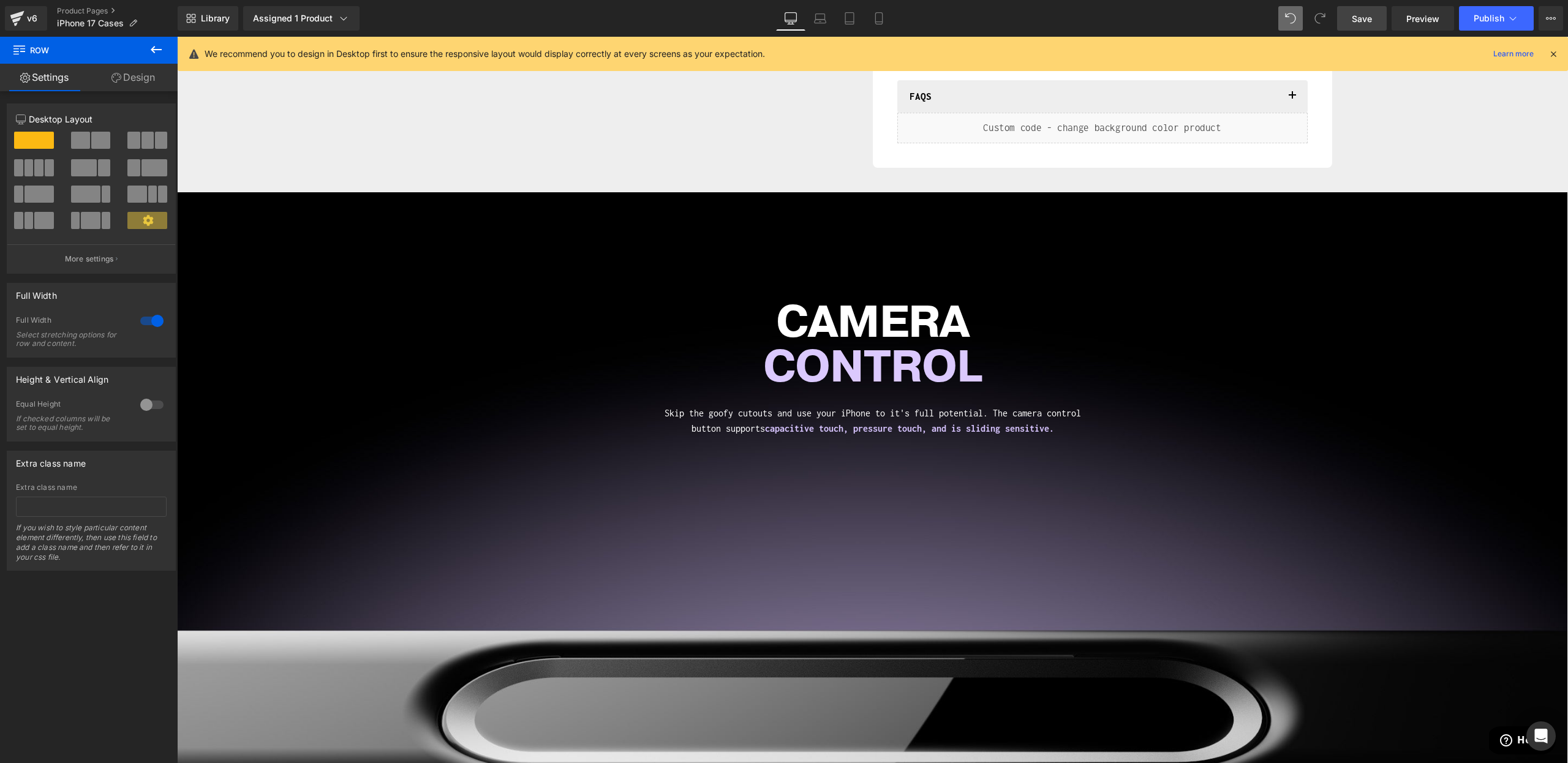
scroll to position [710, 0]
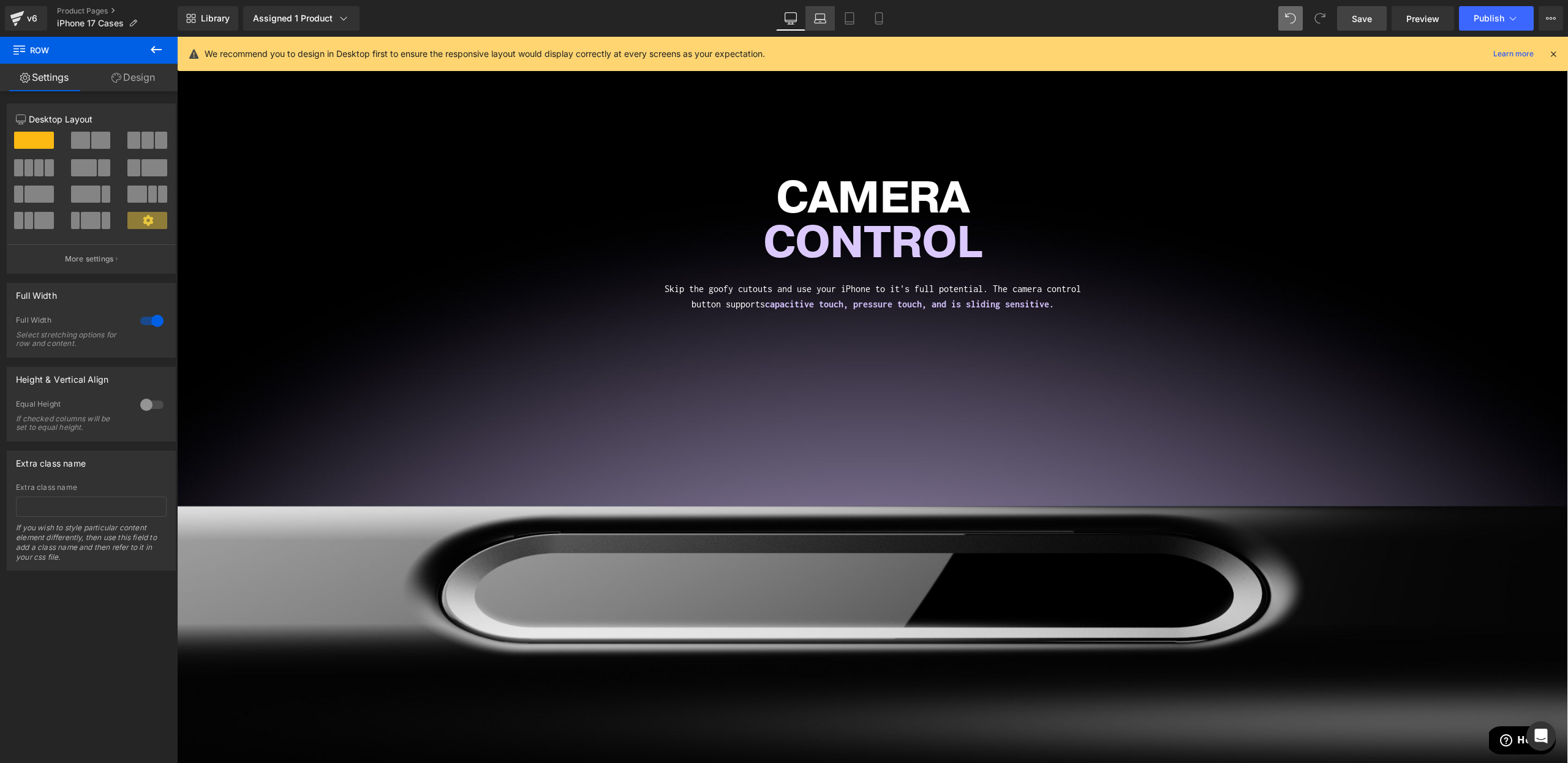
click at [812, 21] on link "Laptop" at bounding box center [820, 18] width 29 height 24
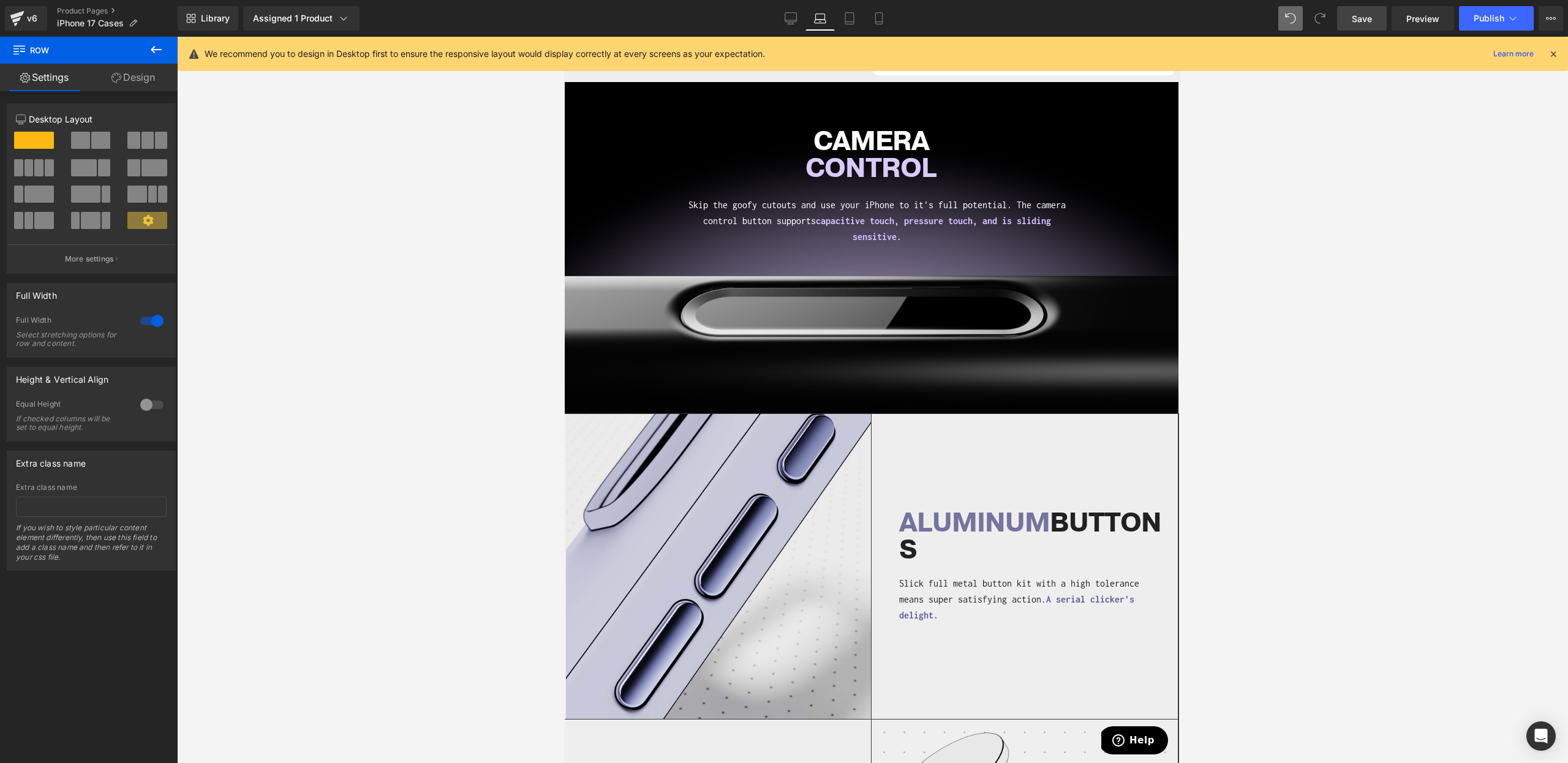
scroll to position [158, 0]
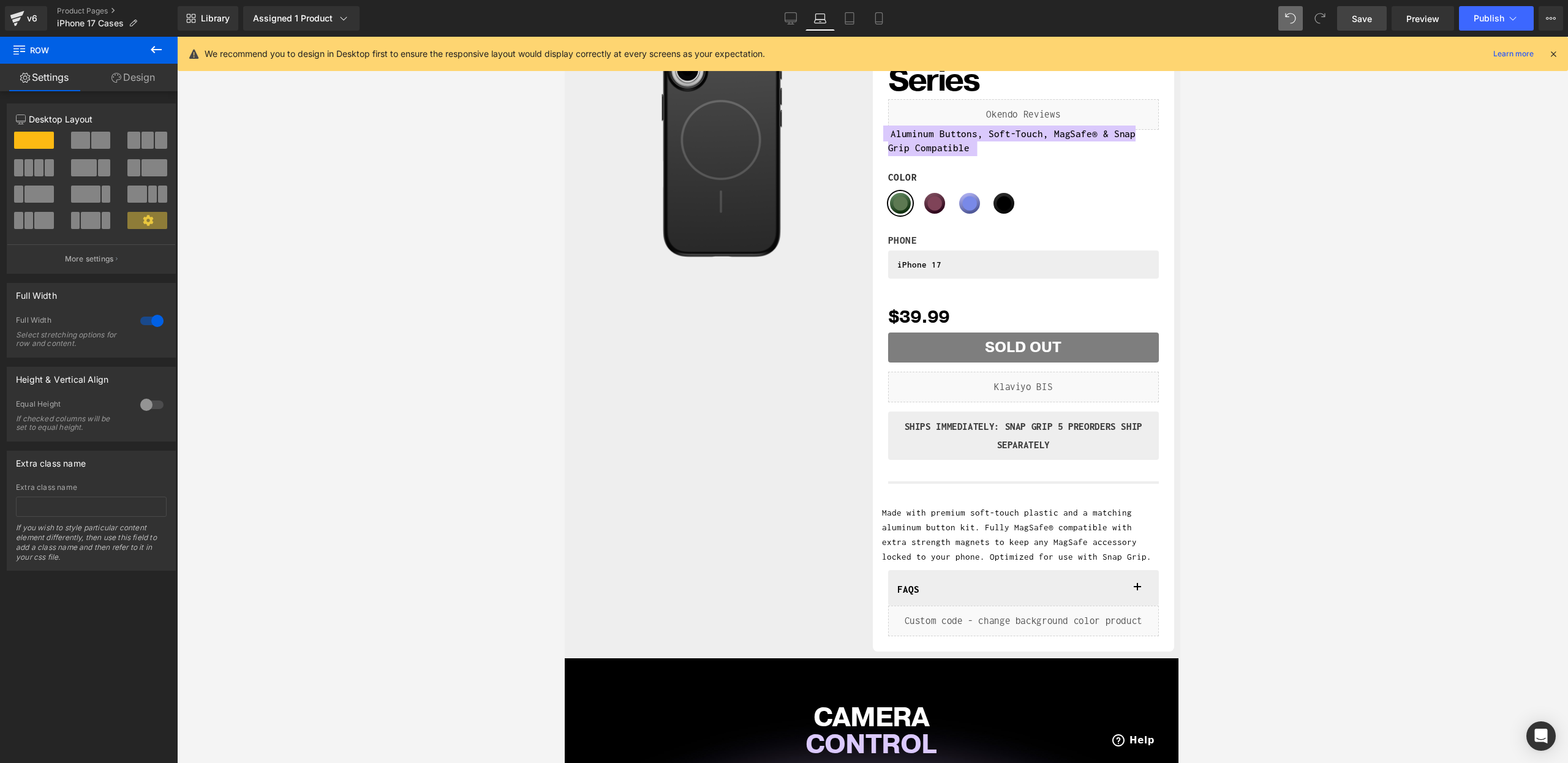
click at [773, 18] on div "Library Assigned 1 Product Product Preview Snap Case - 17 Series Manage assigne…" at bounding box center [873, 18] width 1390 height 24
click at [789, 16] on icon at bounding box center [791, 18] width 12 height 12
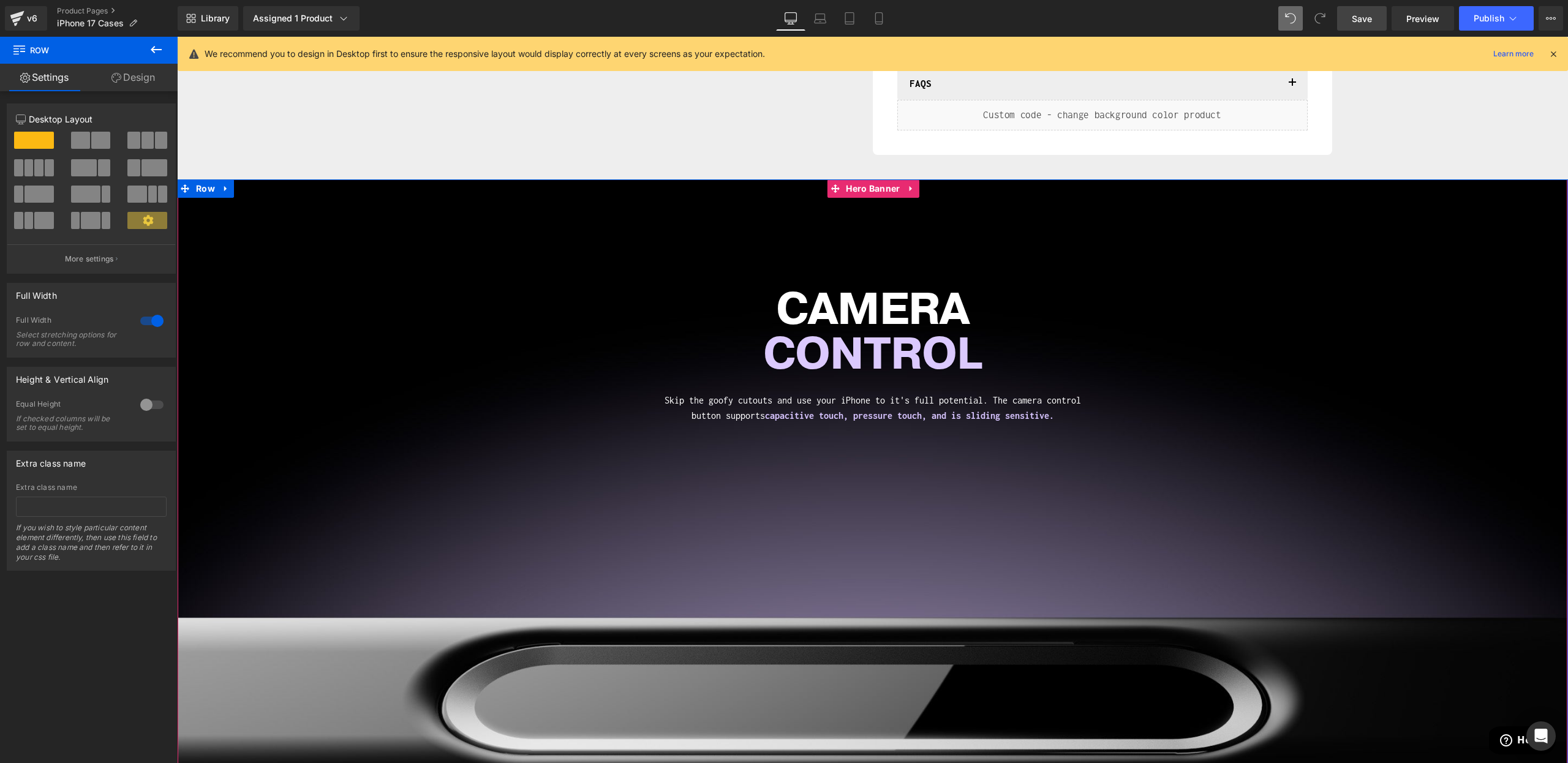
scroll to position [596, 0]
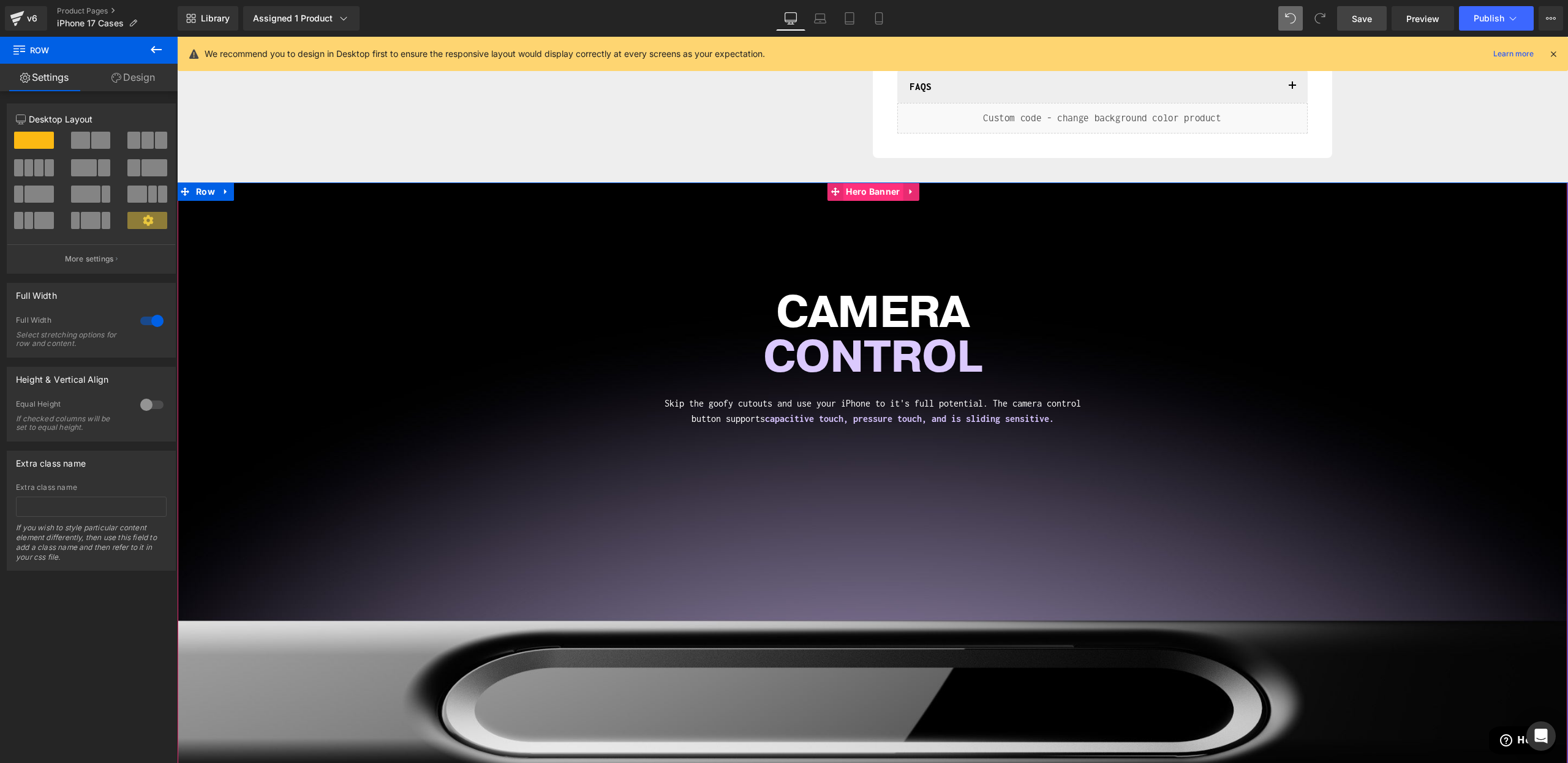
click at [878, 191] on span "Hero Banner" at bounding box center [873, 191] width 60 height 18
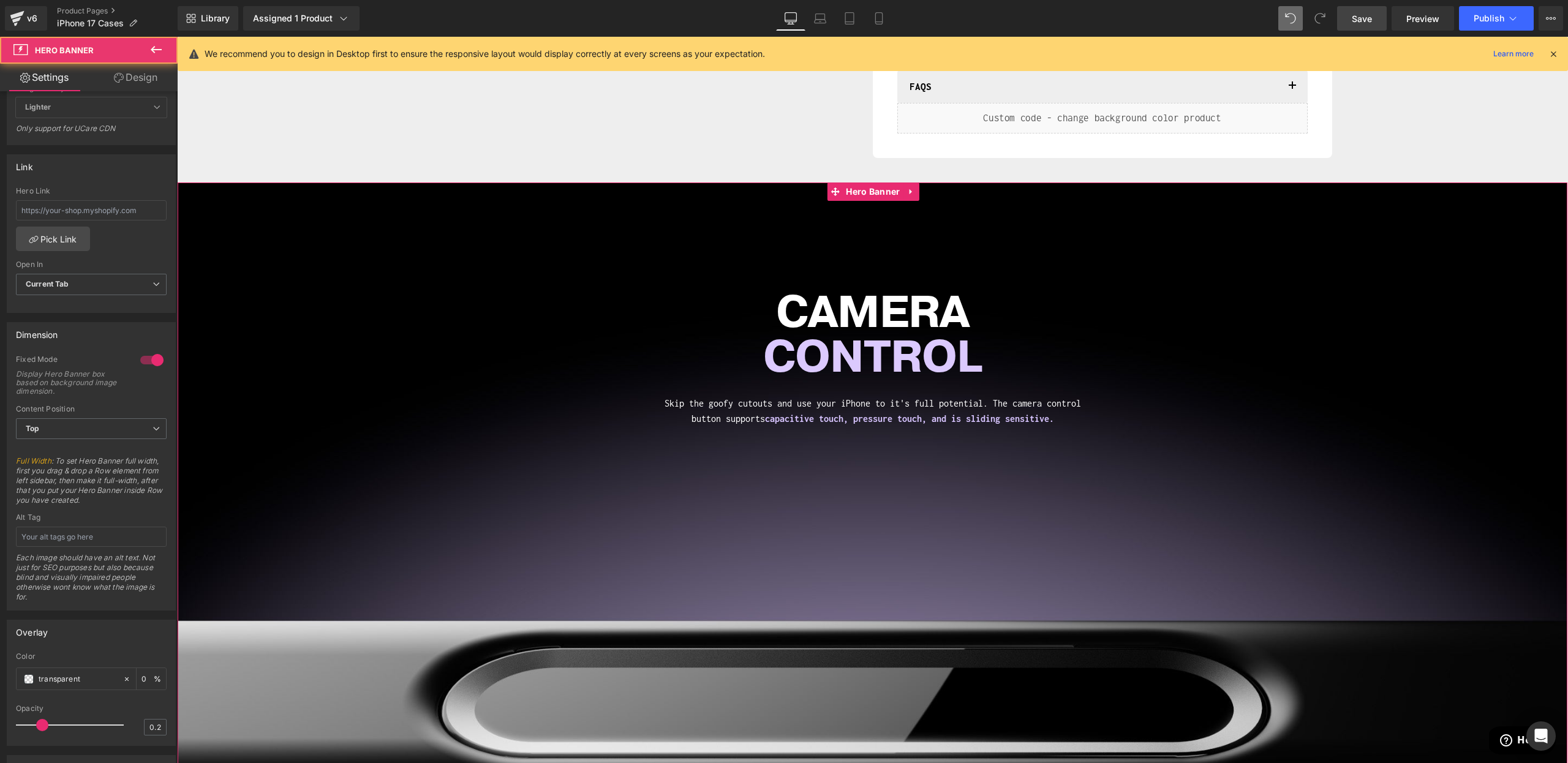
scroll to position [322, 0]
click at [156, 350] on div at bounding box center [152, 355] width 29 height 20
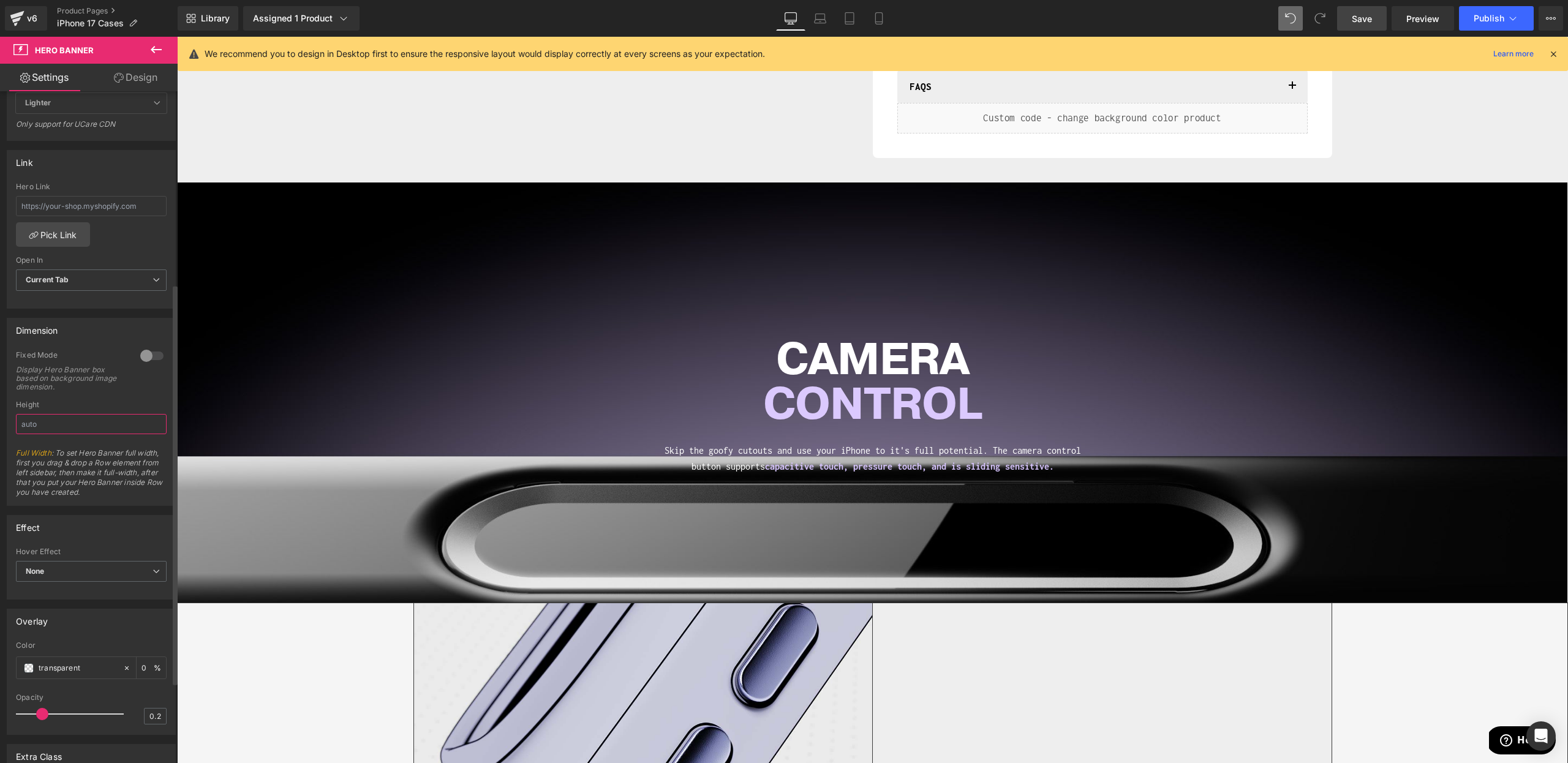
click at [72, 431] on input "text" at bounding box center [91, 423] width 151 height 20
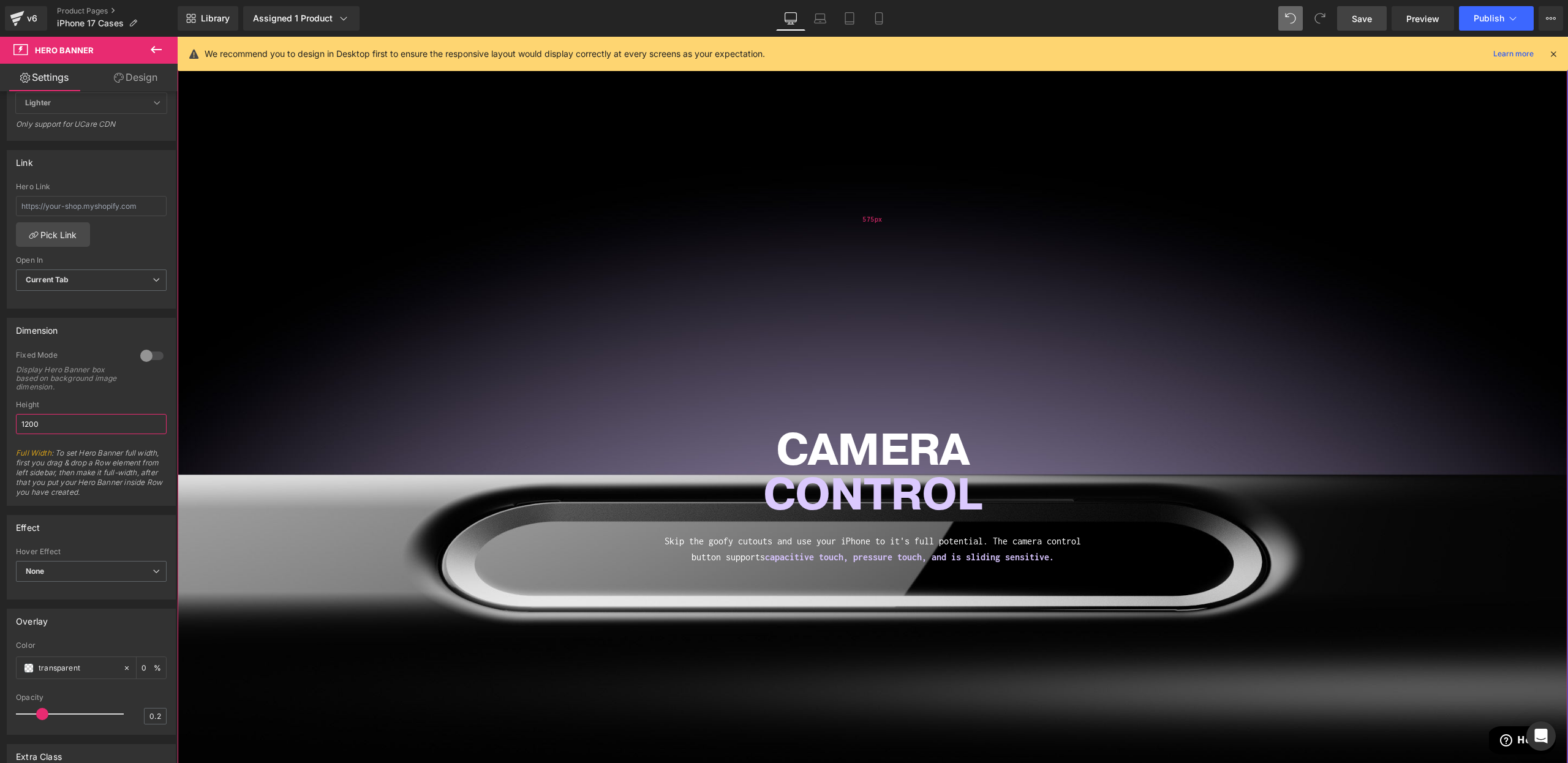
scroll to position [736, 0]
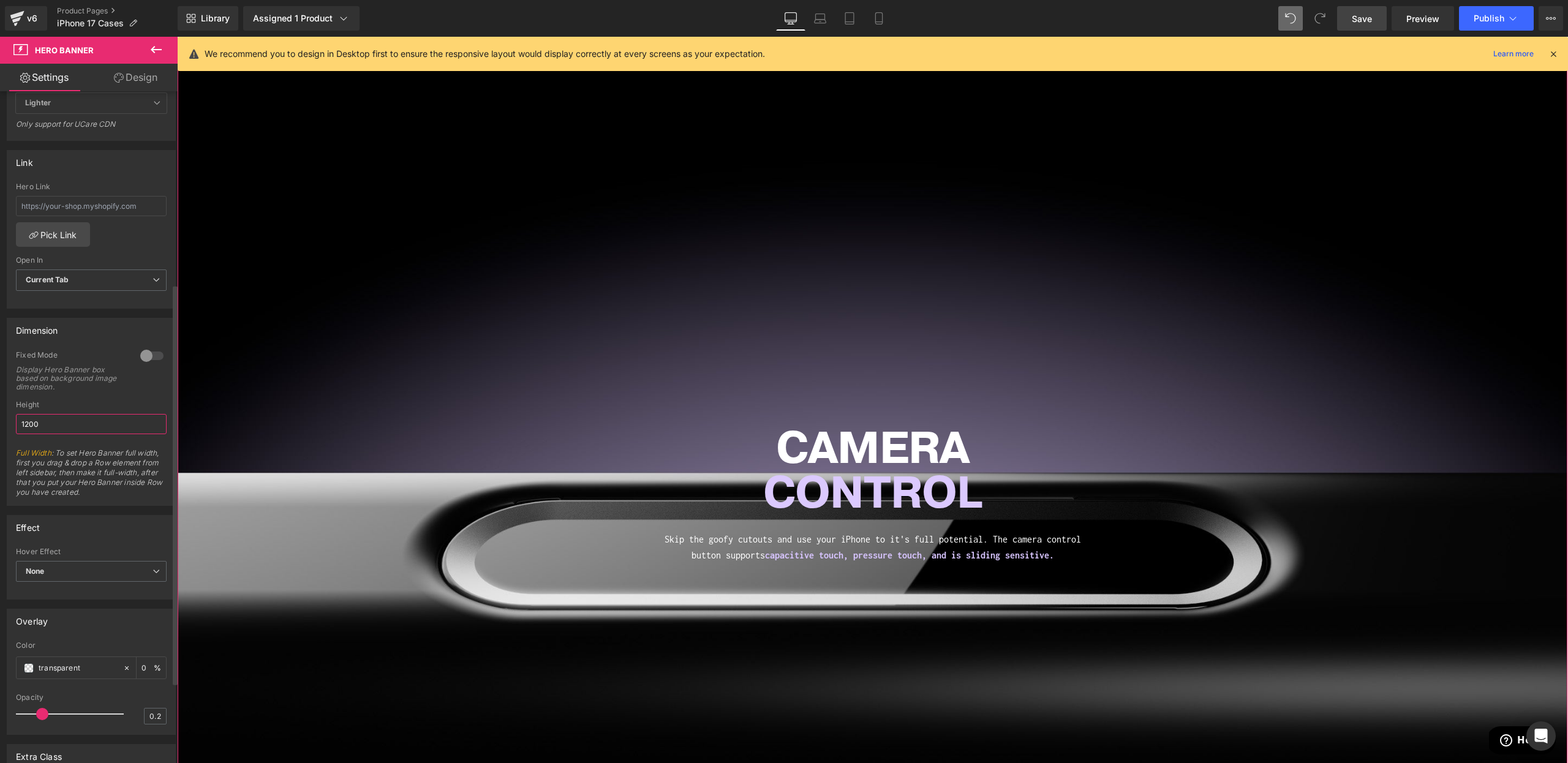
click at [84, 427] on input "1200" at bounding box center [91, 423] width 151 height 20
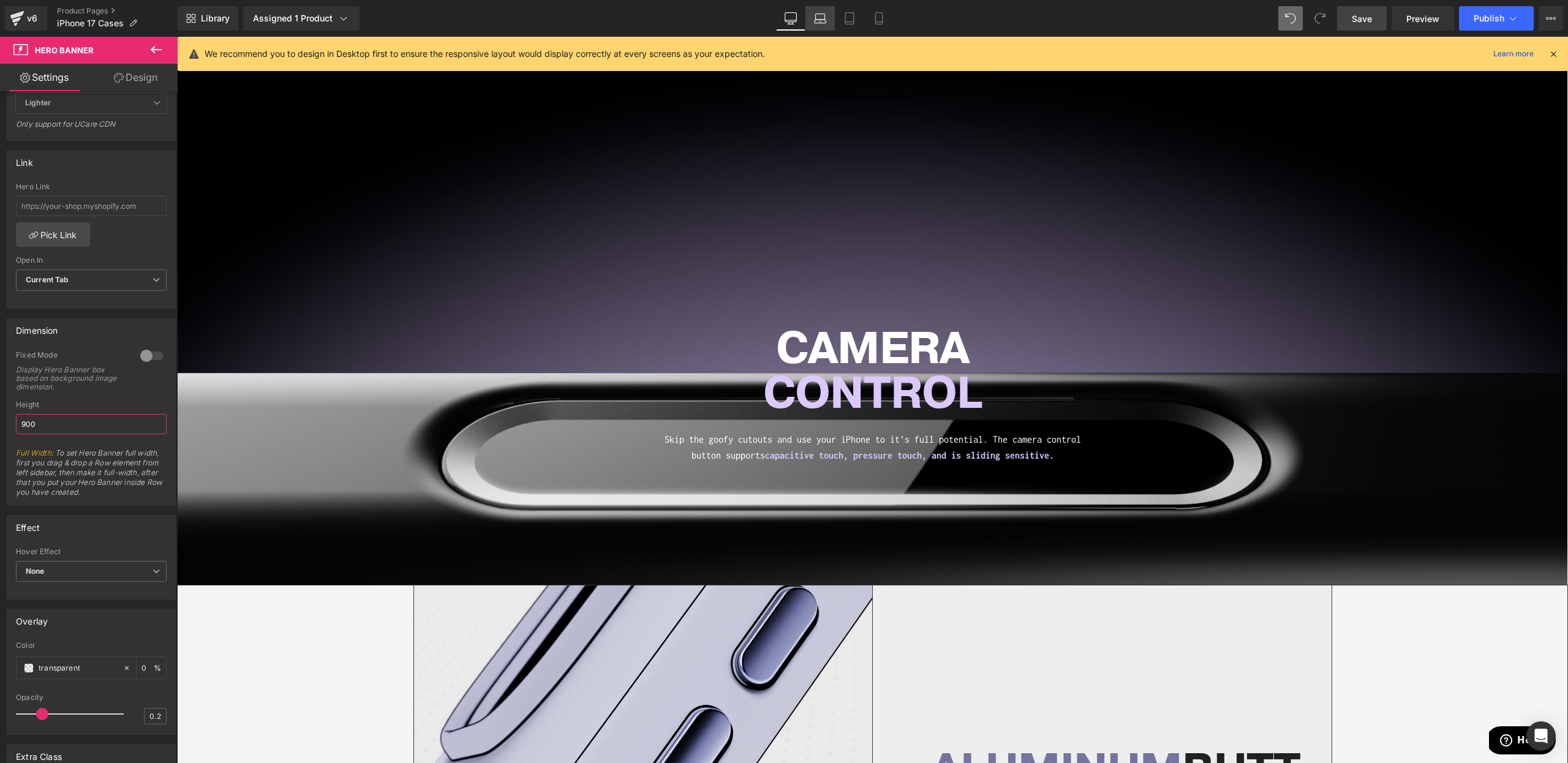
type input "900"
click at [811, 22] on link "Laptop" at bounding box center [820, 18] width 29 height 24
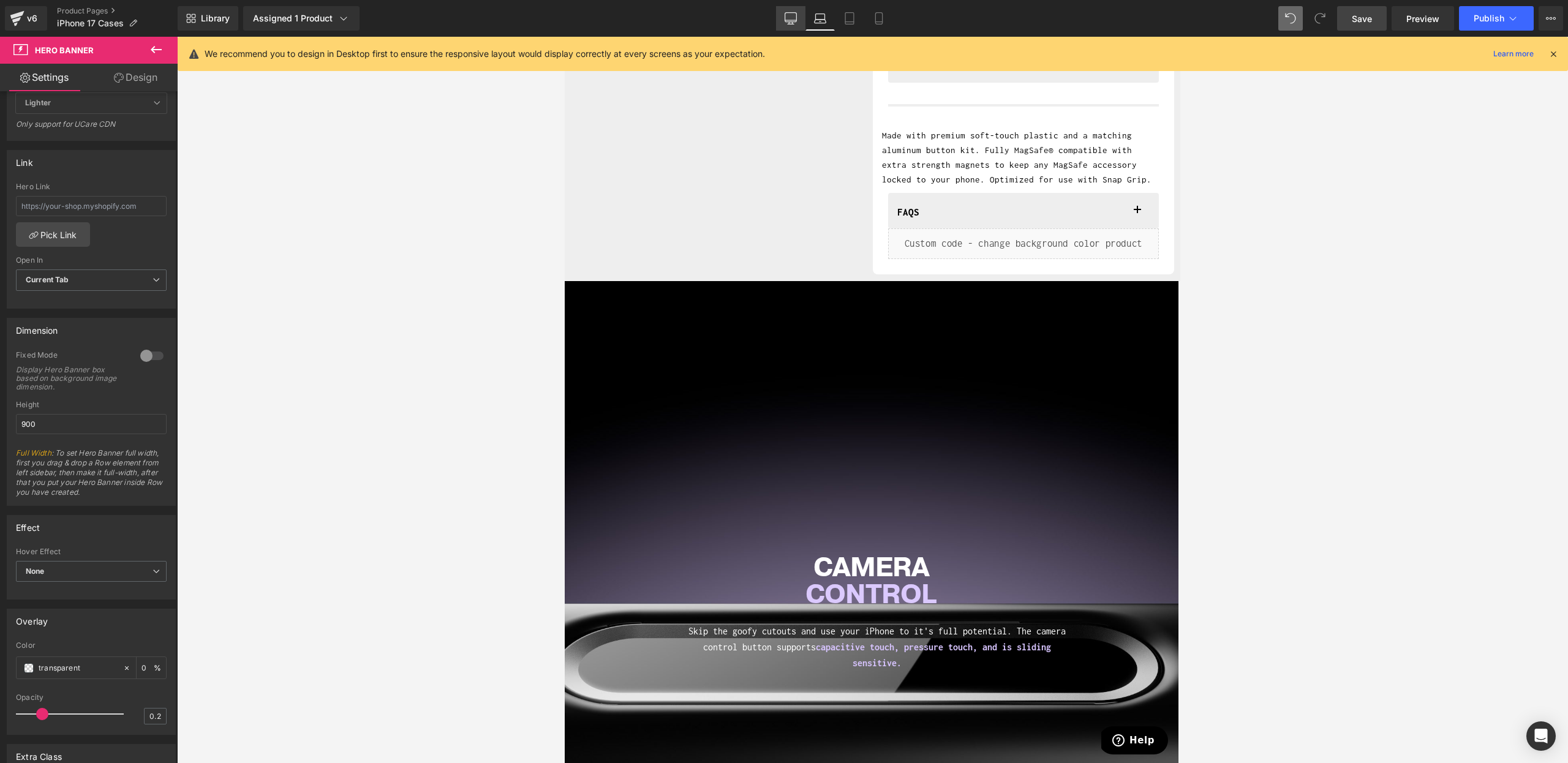
click at [781, 30] on link "Desktop" at bounding box center [791, 18] width 29 height 24
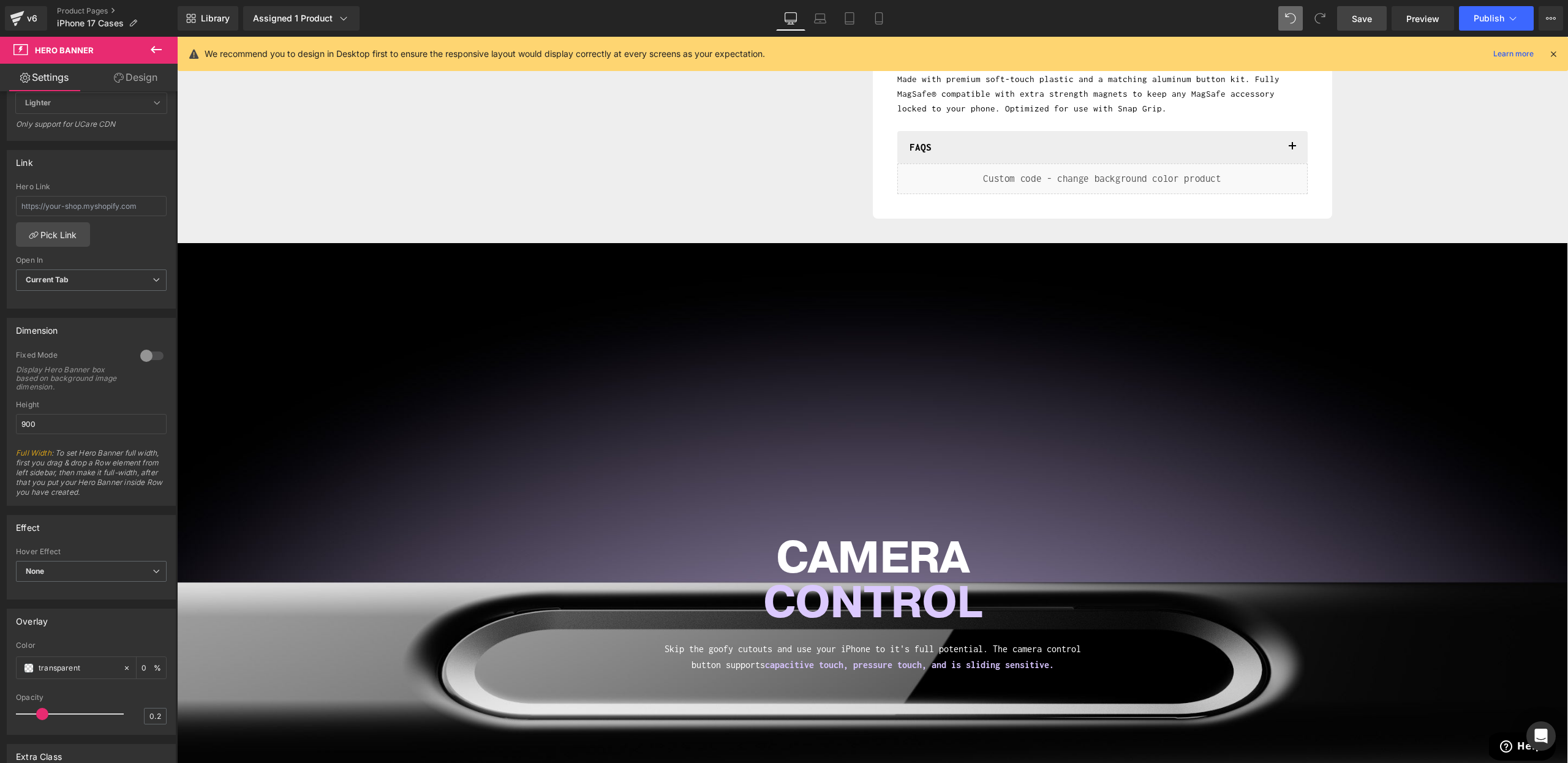
scroll to position [497, 0]
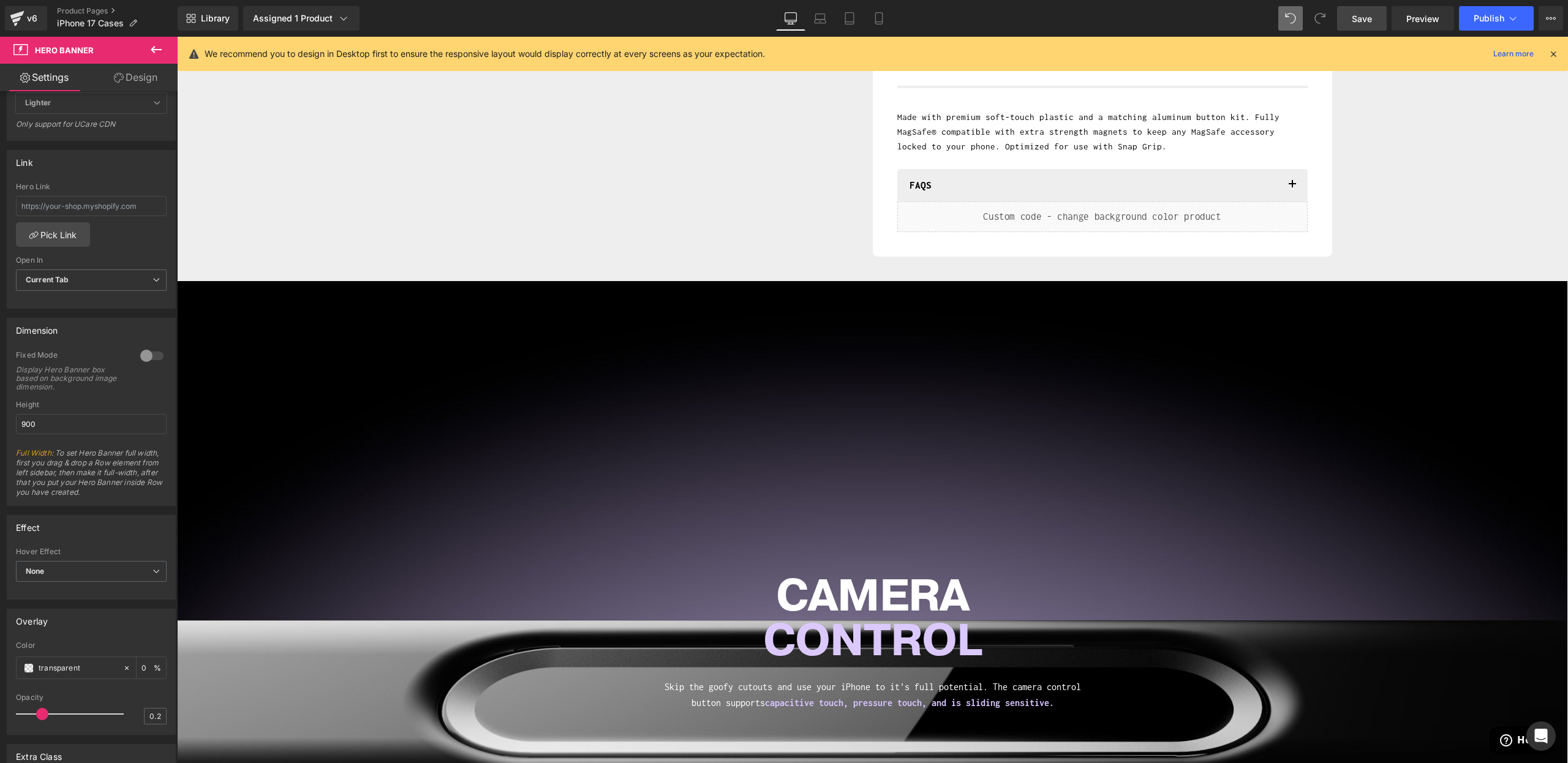
click at [805, 23] on link "Desktop" at bounding box center [791, 18] width 29 height 24
click at [815, 21] on icon at bounding box center [820, 22] width 11 height 3
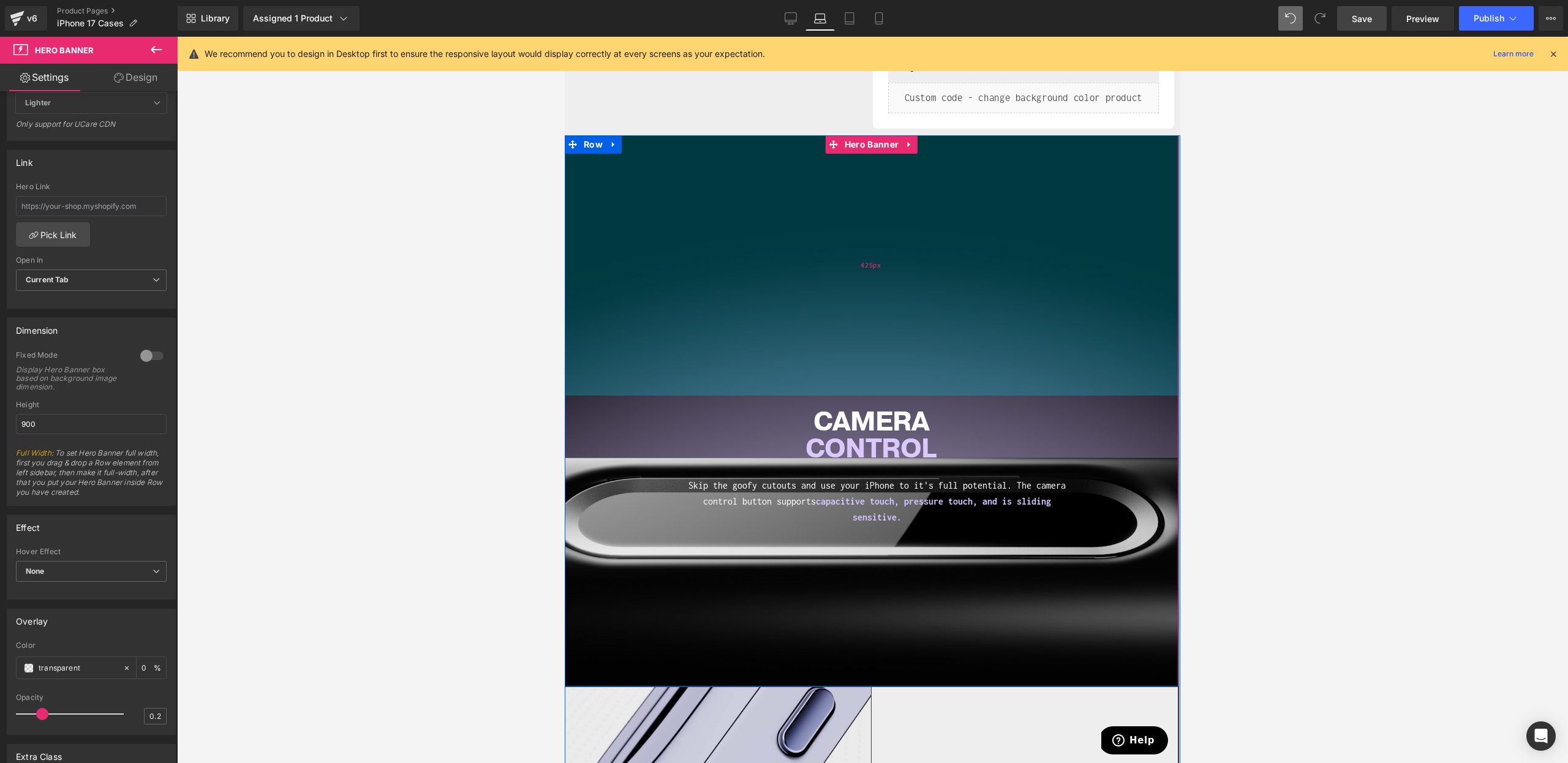
scroll to position [665, 0]
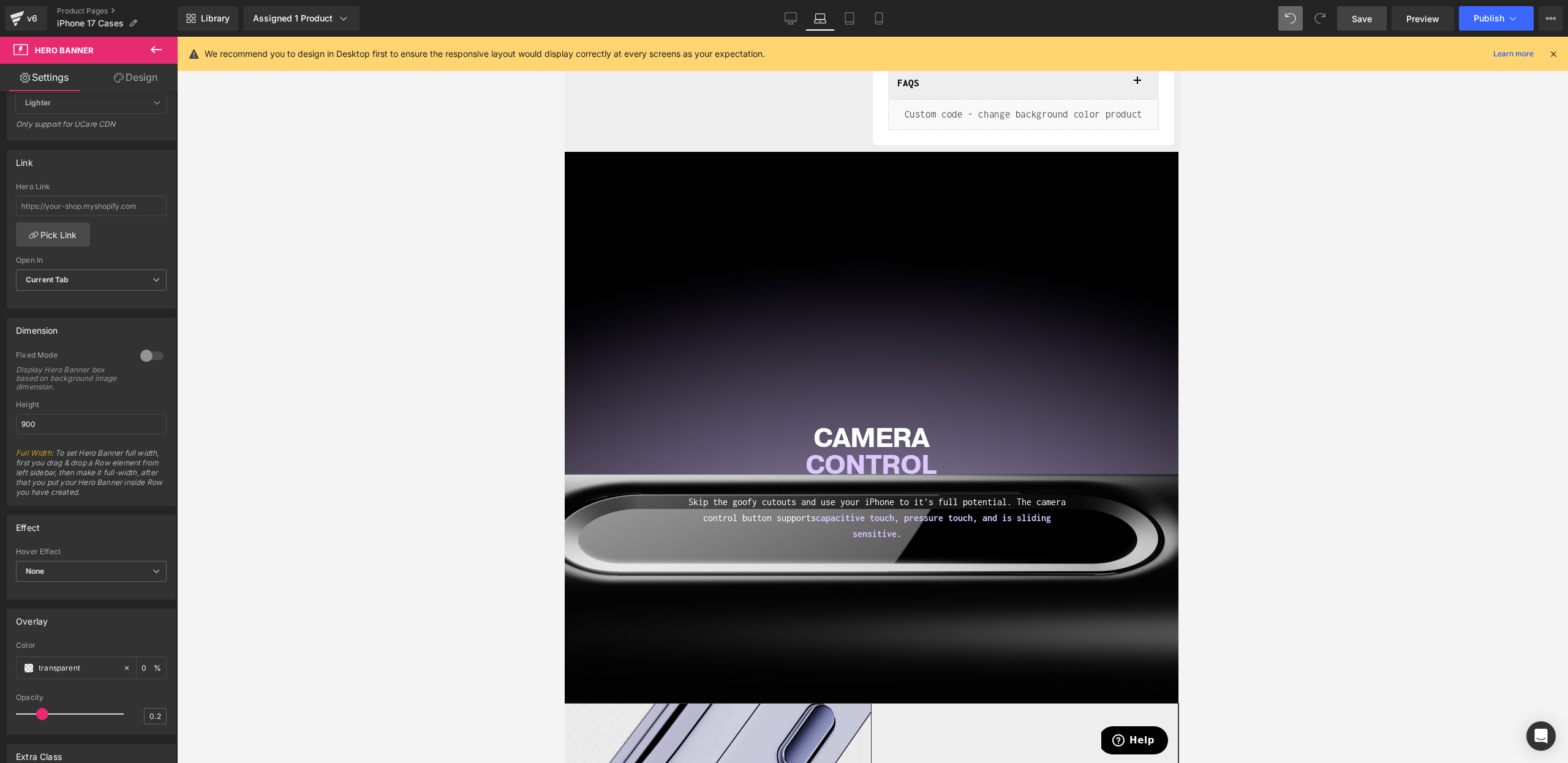
click at [795, 42] on div "We recommend you to design in Desktop first to ensure the responsive layout wou…" at bounding box center [873, 54] width 1390 height 34
click at [797, 10] on link "Desktop" at bounding box center [791, 18] width 29 height 24
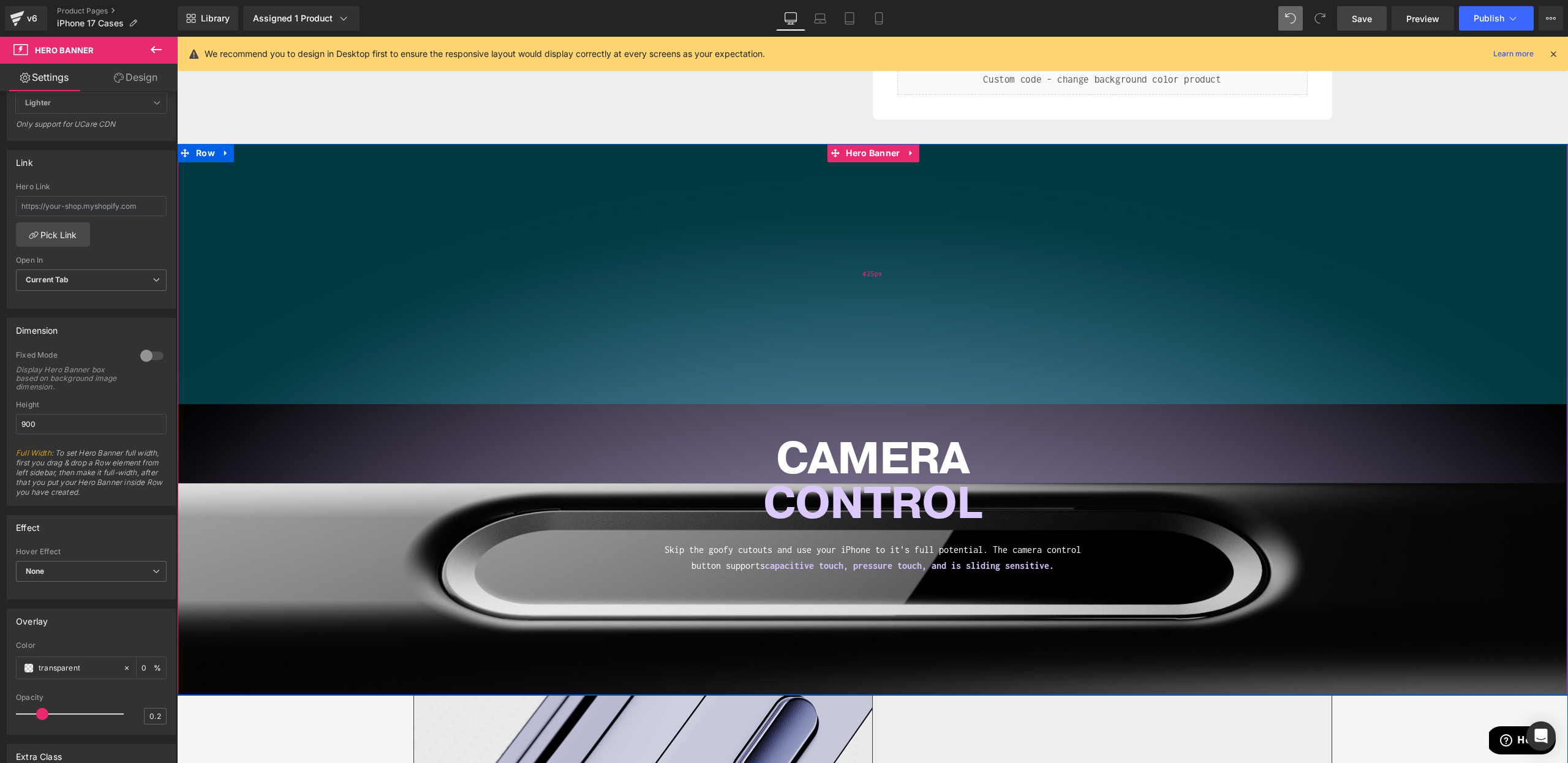
scroll to position [647, 0]
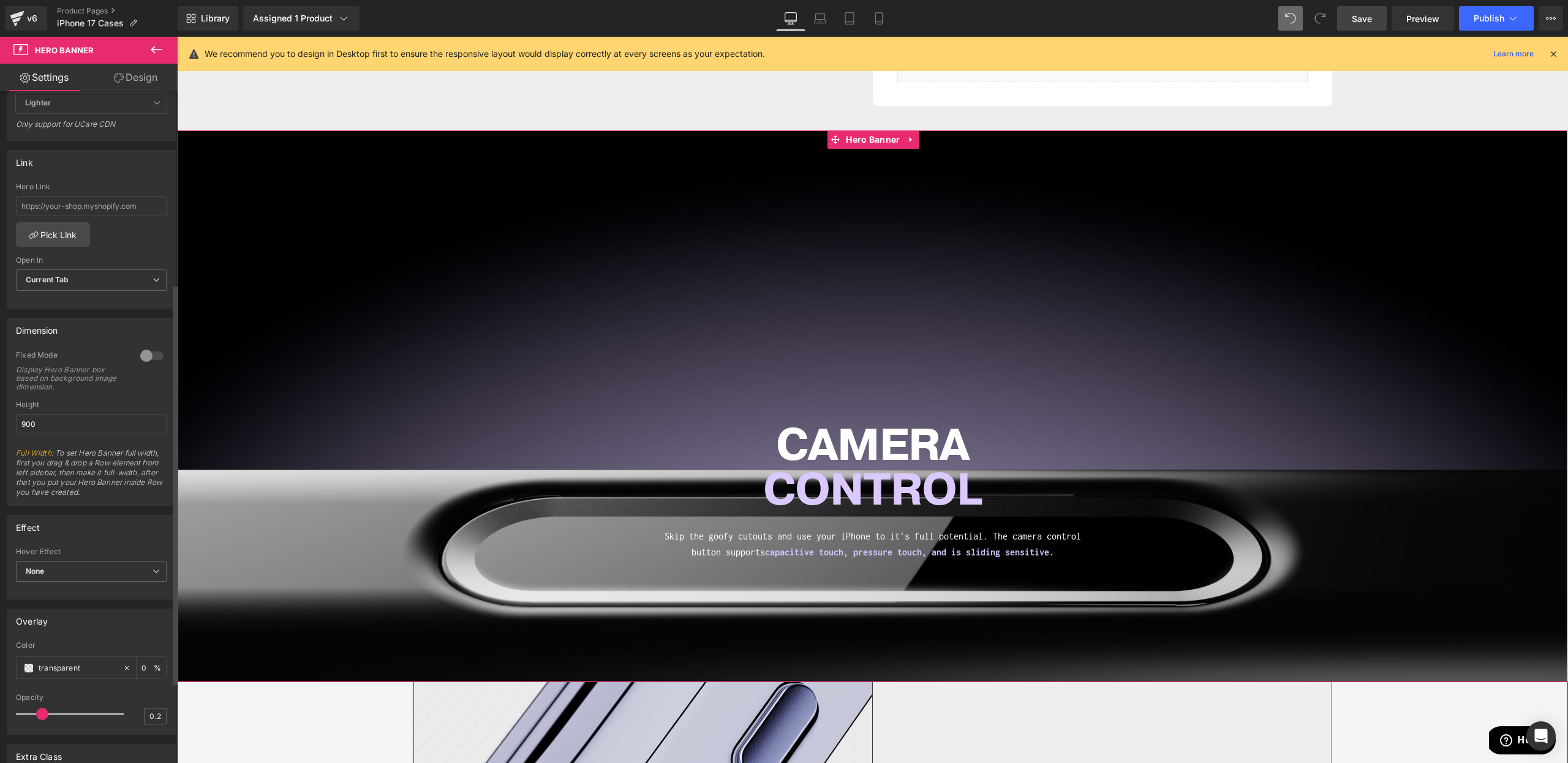
click at [137, 360] on div at bounding box center [152, 355] width 29 height 20
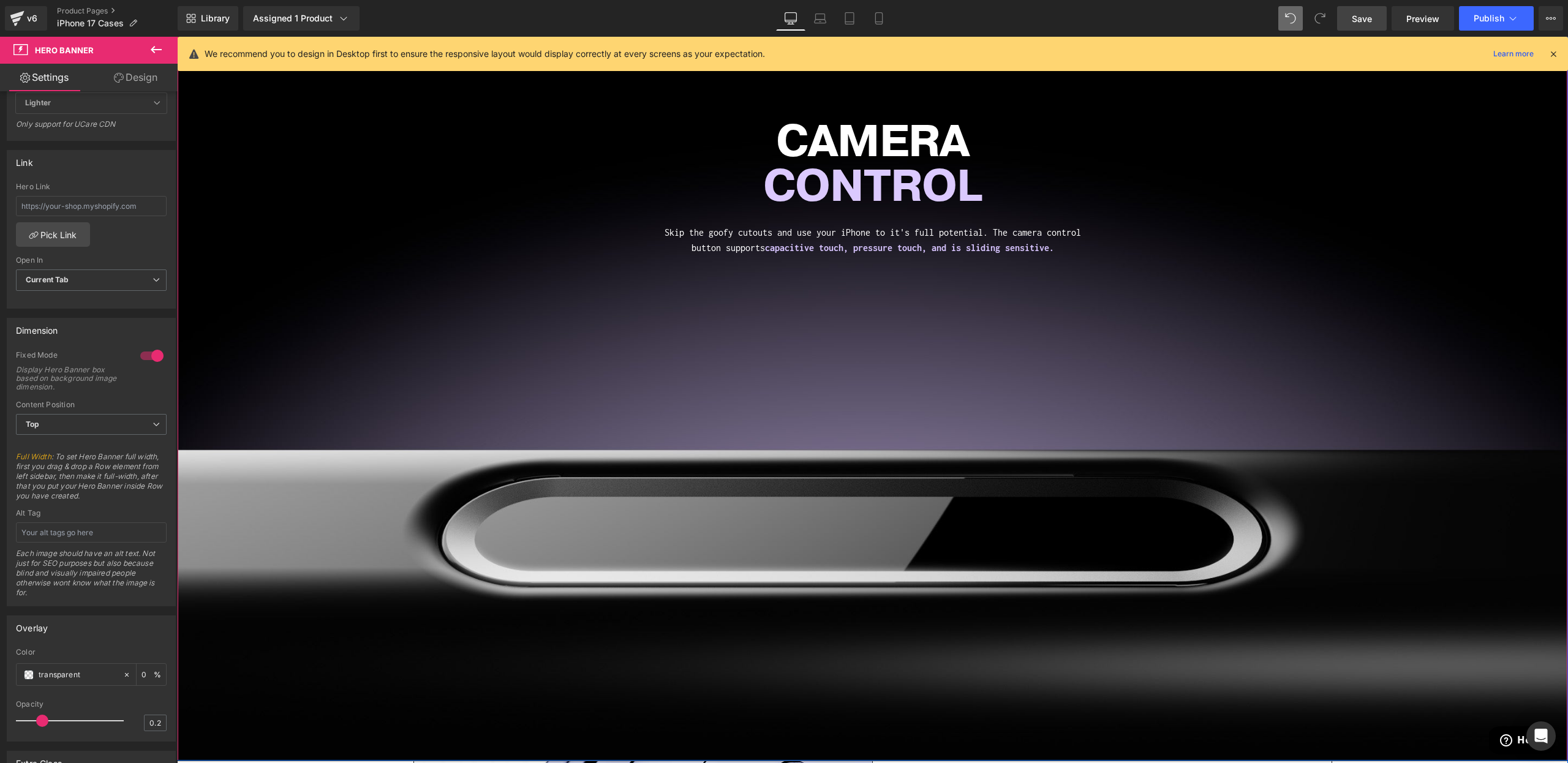
scroll to position [768, 0]
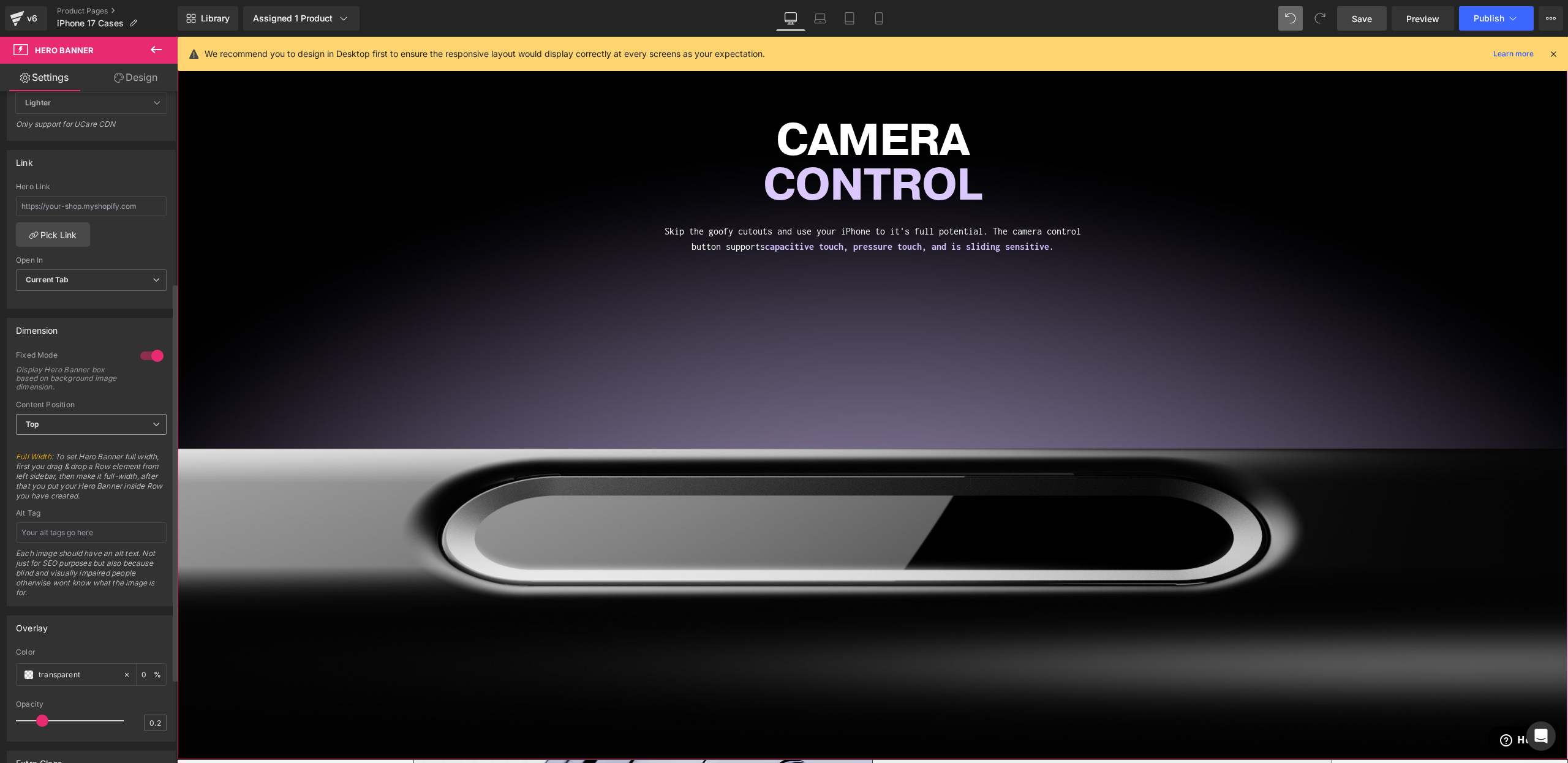
click at [61, 429] on span "Top" at bounding box center [91, 424] width 151 height 22
click at [53, 449] on li "Top" at bounding box center [88, 445] width 146 height 18
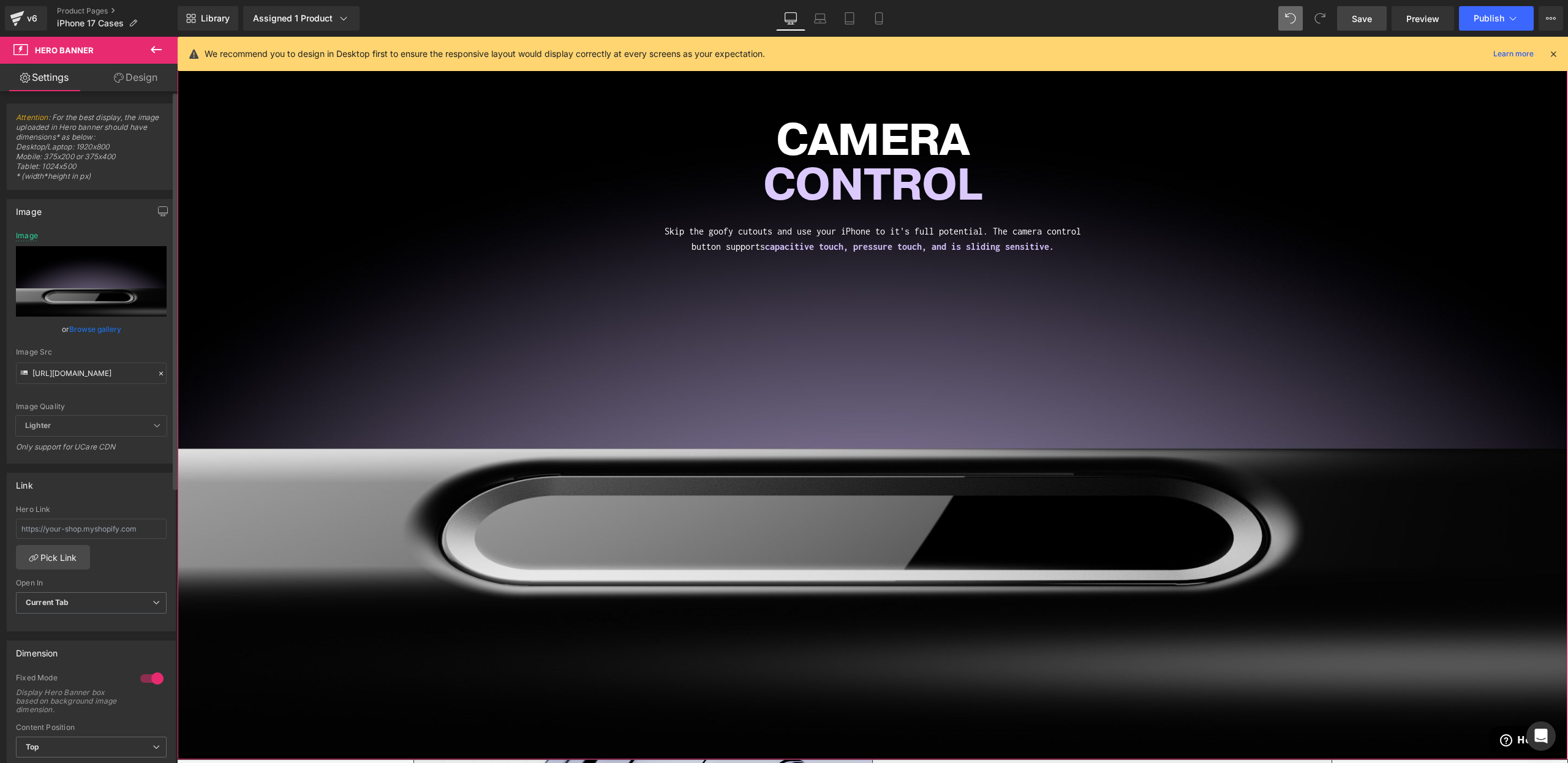
click at [150, 683] on div at bounding box center [152, 679] width 29 height 20
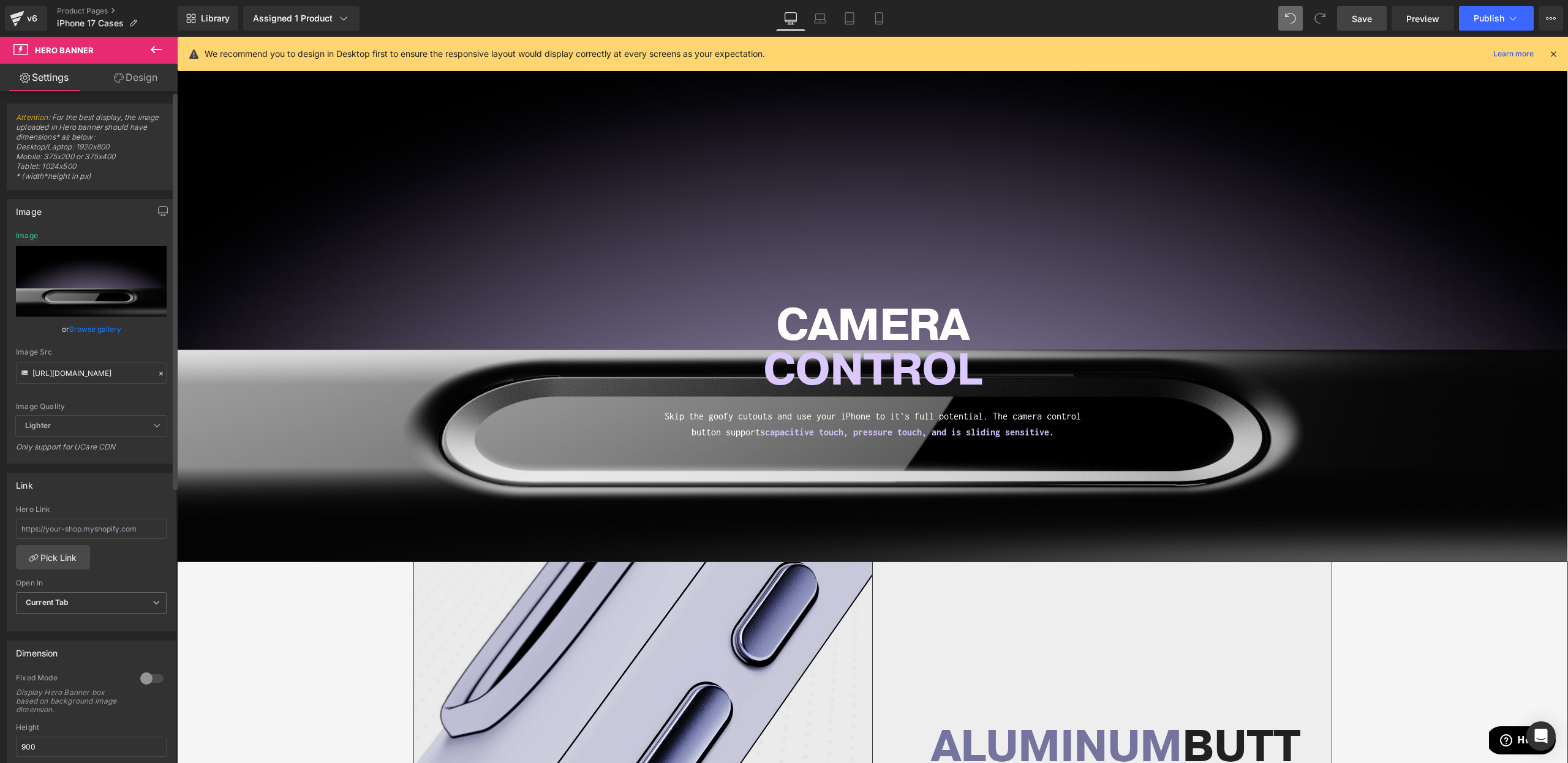
click at [147, 680] on div at bounding box center [152, 679] width 29 height 20
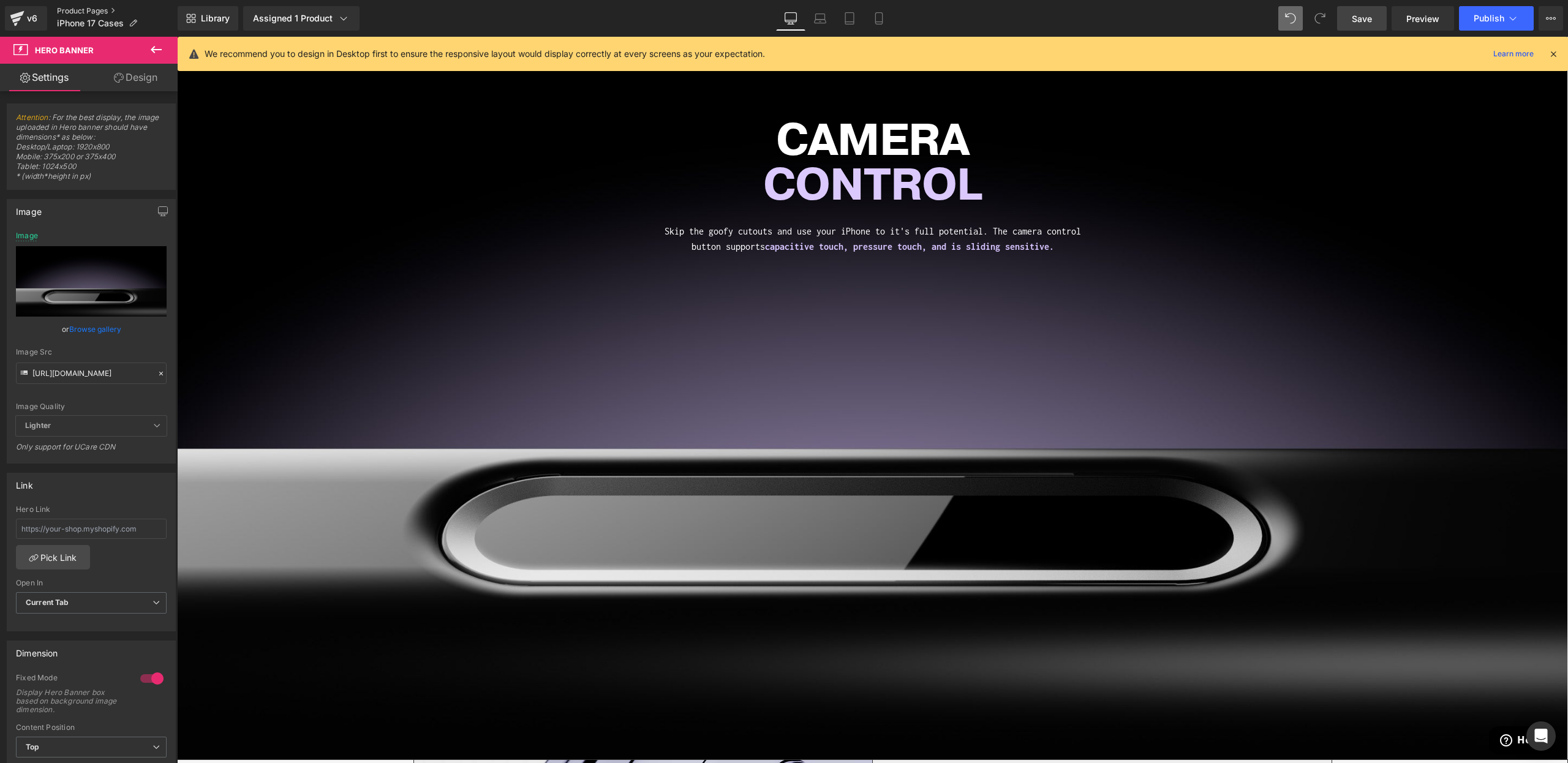
click at [92, 9] on link "Product Pages" at bounding box center [117, 10] width 121 height 9
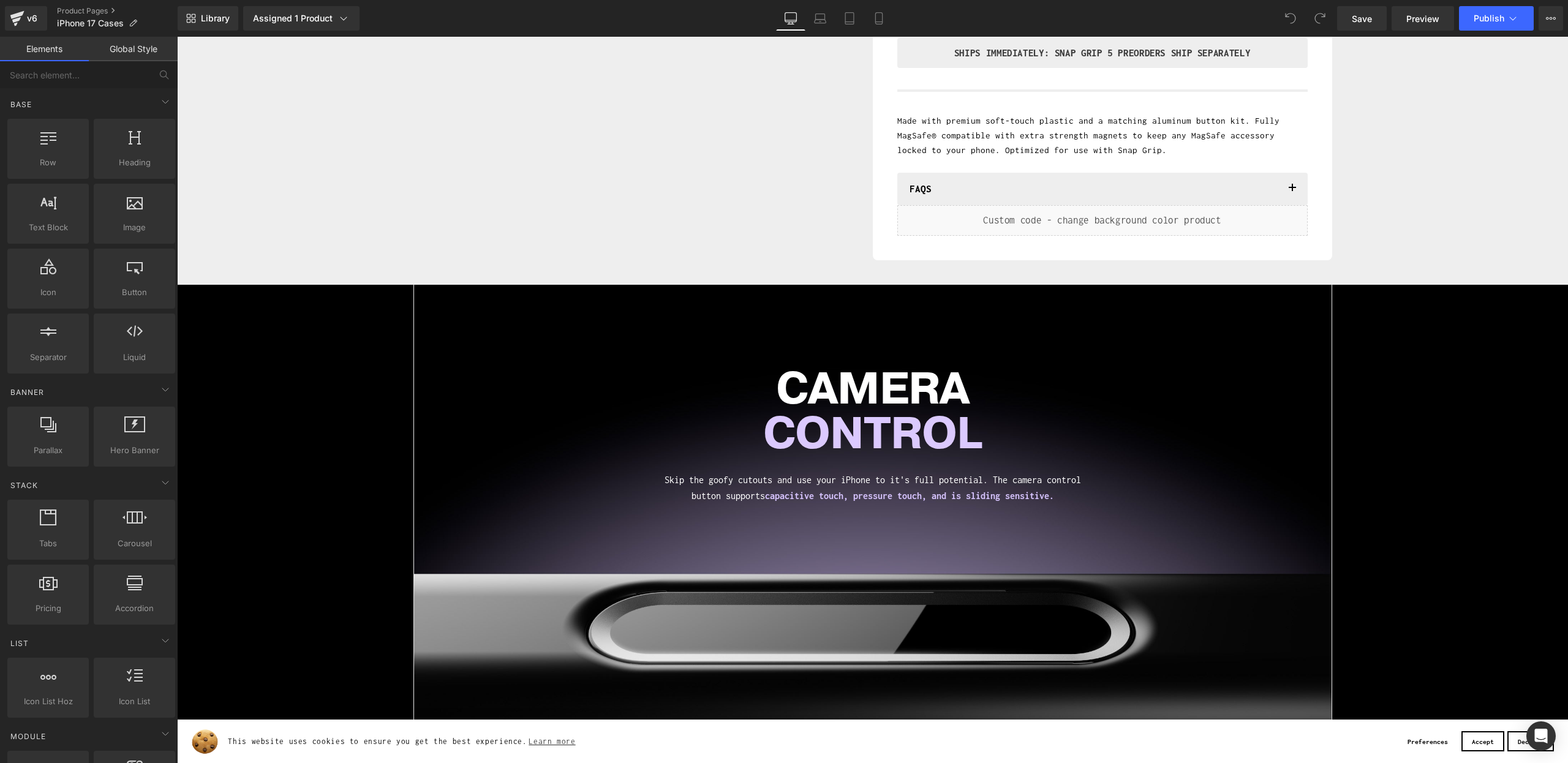
scroll to position [637, 0]
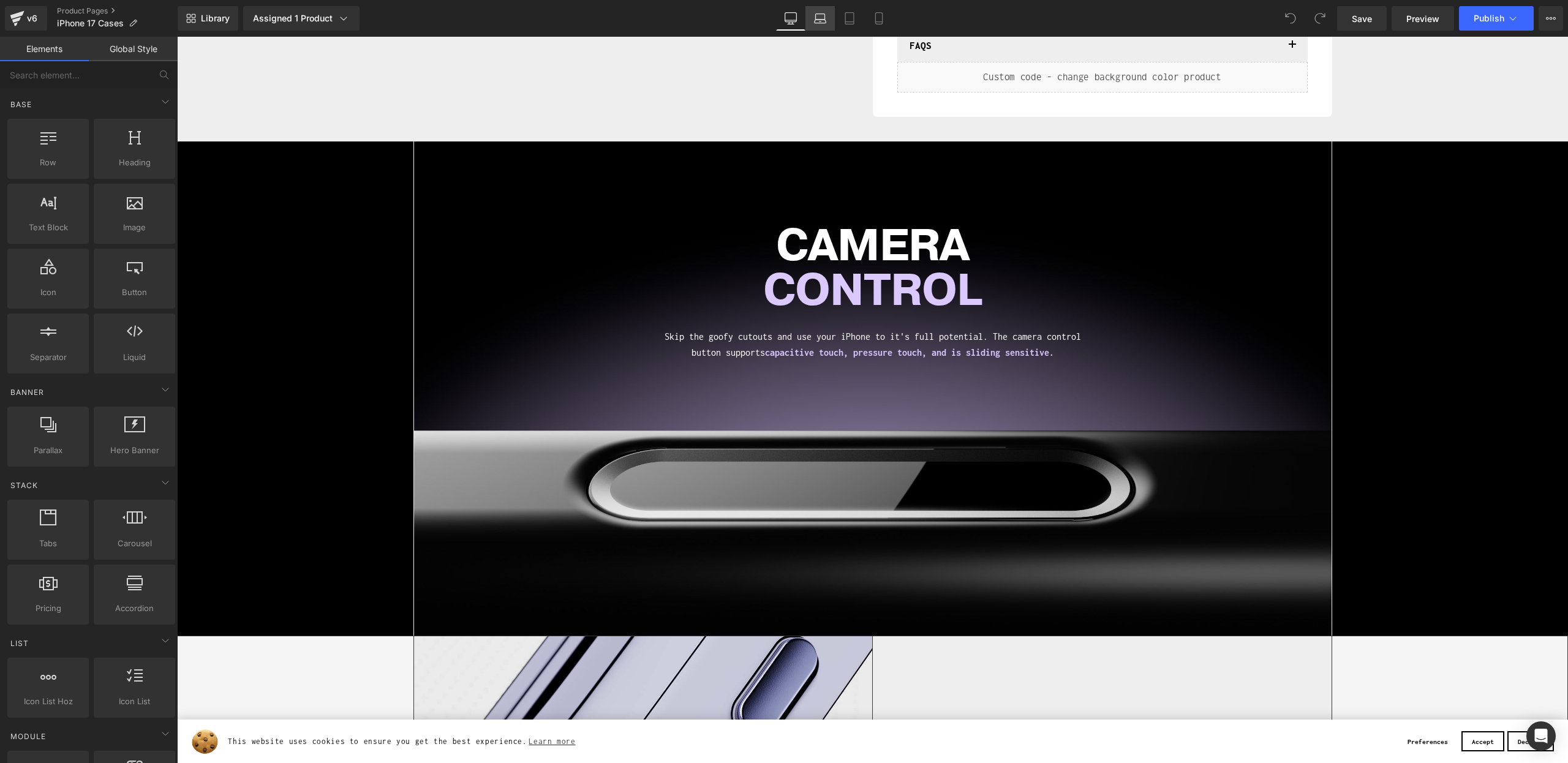
click at [823, 27] on link "Laptop" at bounding box center [820, 18] width 29 height 24
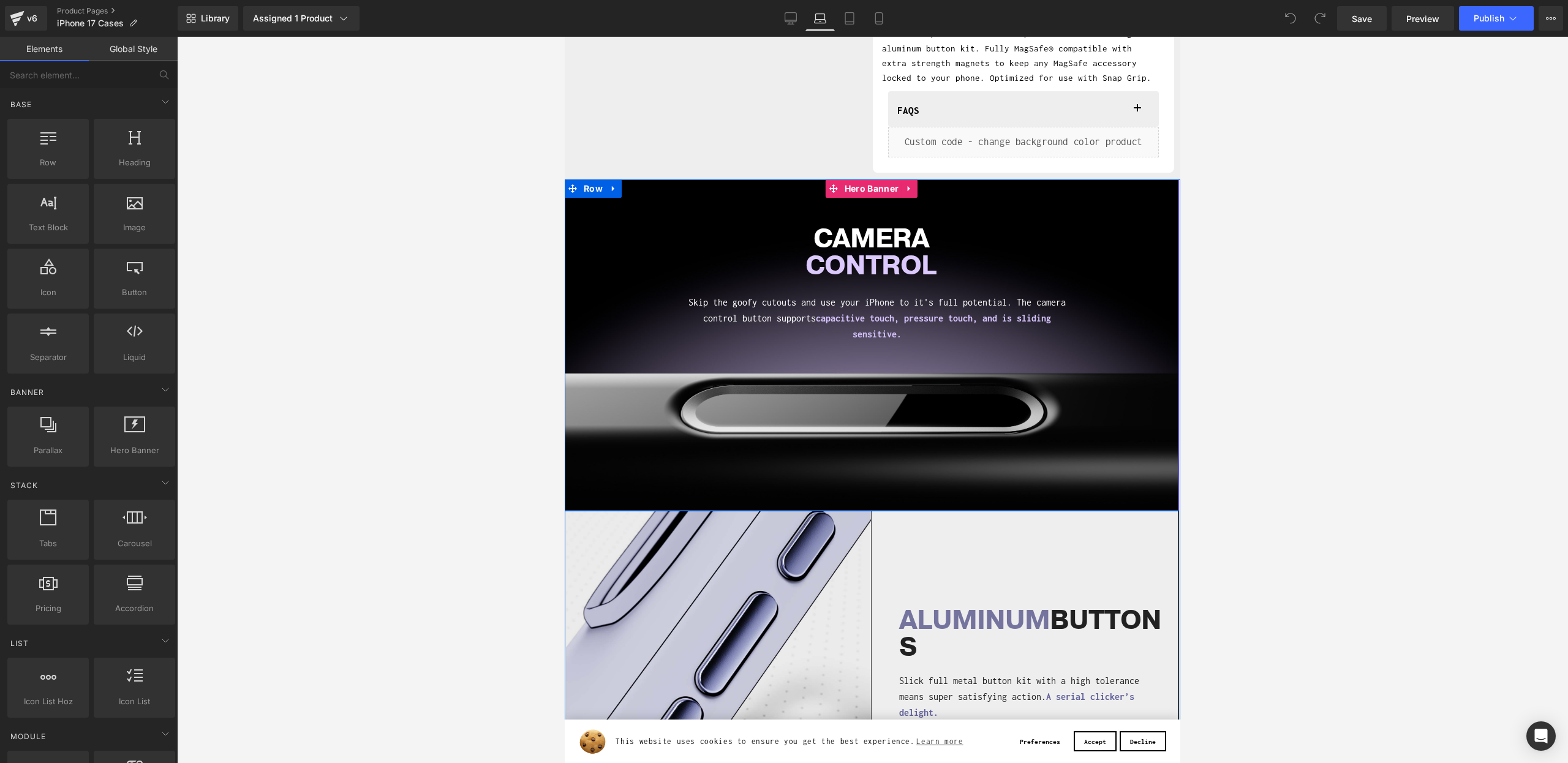
click at [866, 191] on span "Hero Banner" at bounding box center [872, 188] width 60 height 18
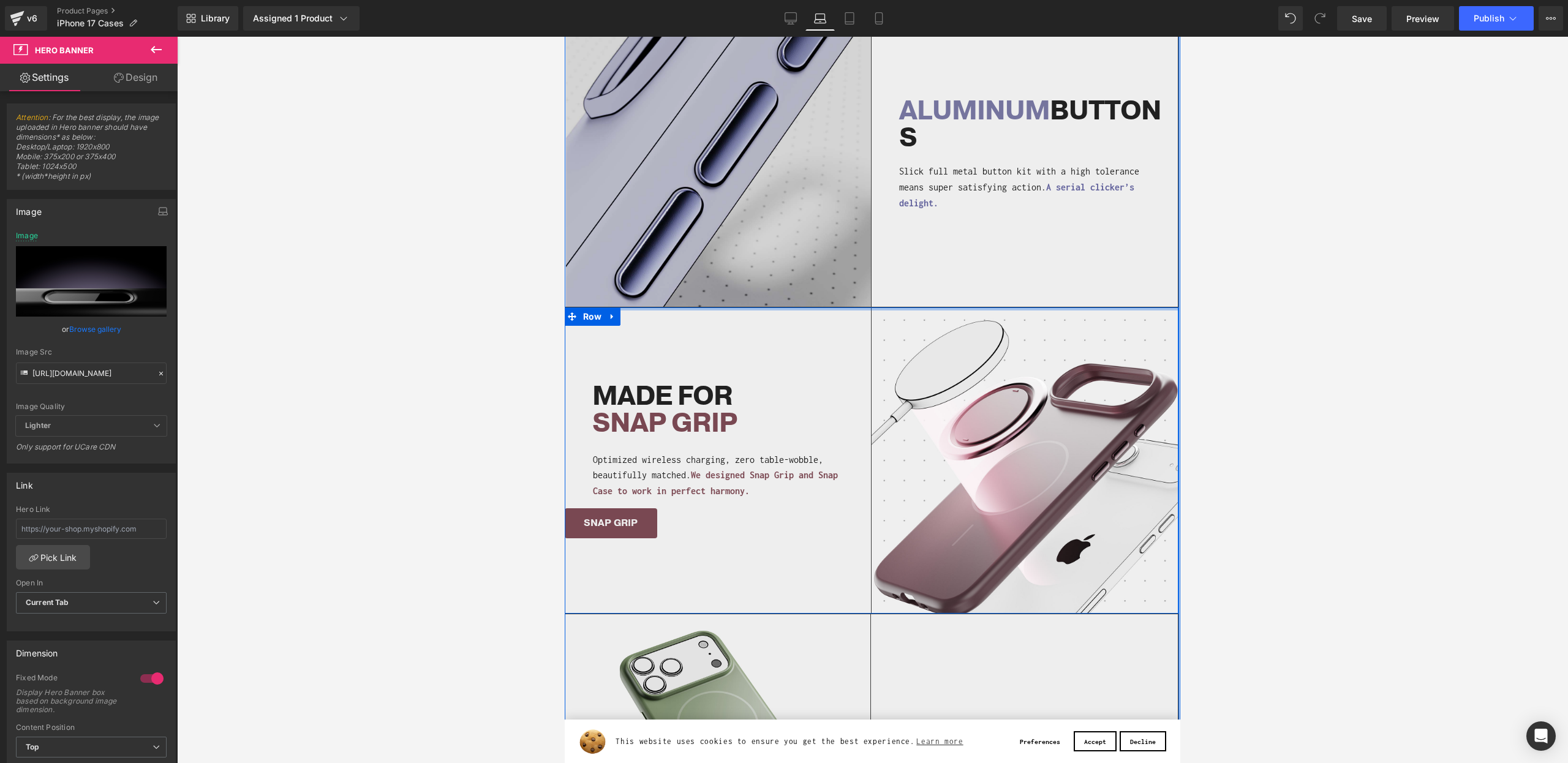
scroll to position [1005, 0]
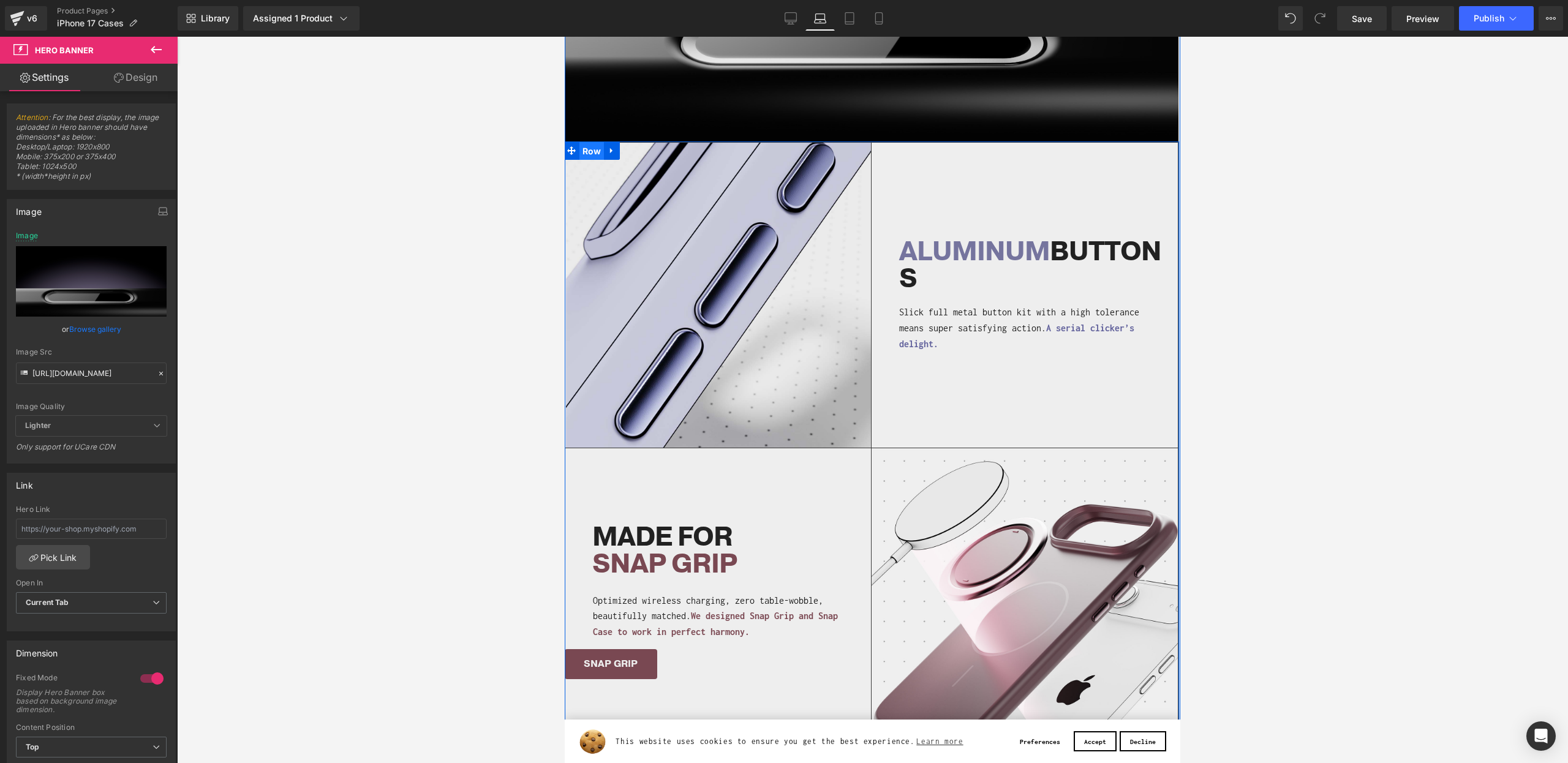
click at [582, 153] on span "Row" at bounding box center [592, 151] width 25 height 18
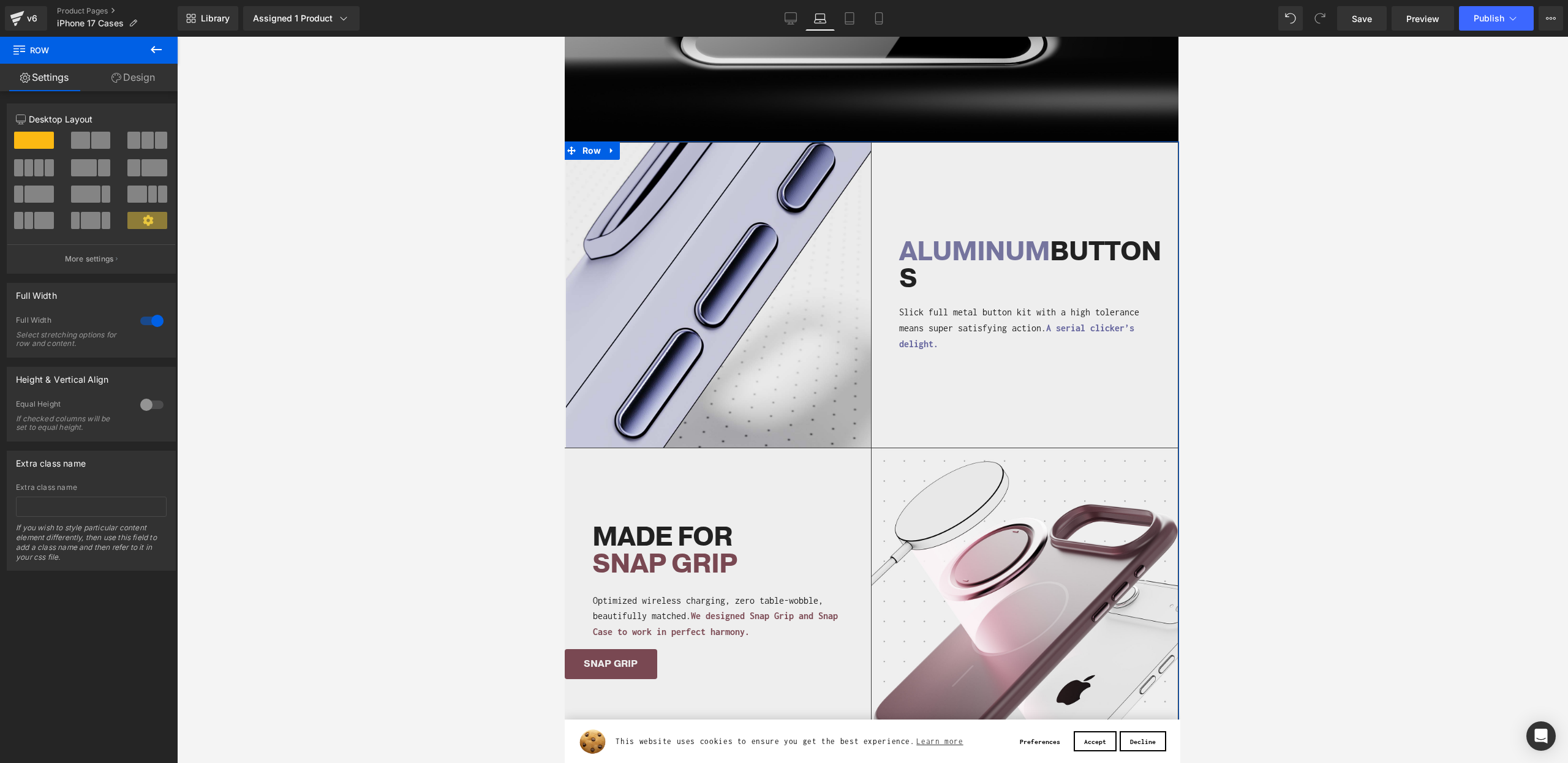
click at [115, 75] on icon at bounding box center [116, 78] width 9 height 9
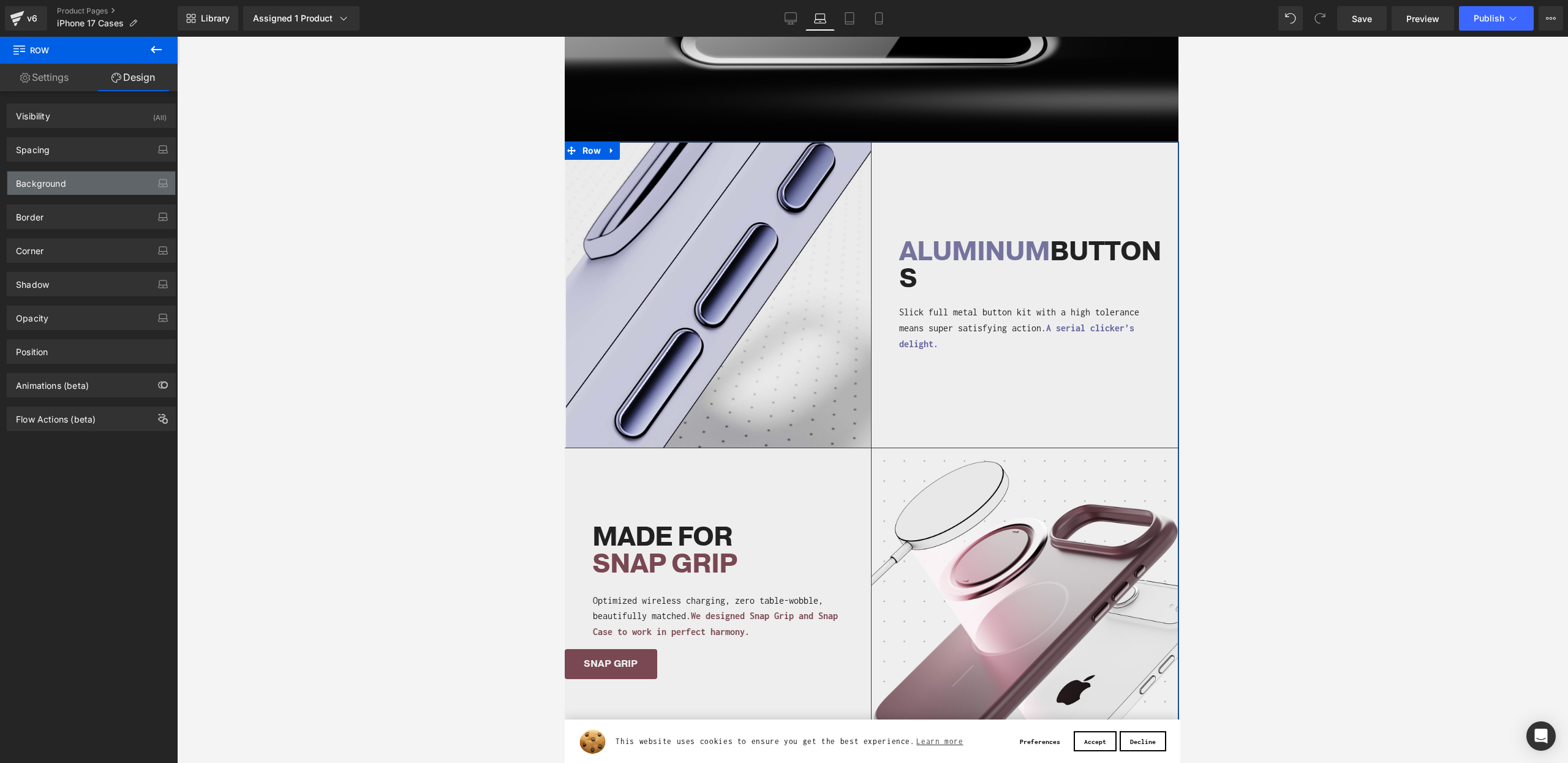
click at [22, 181] on div "Background" at bounding box center [41, 180] width 50 height 17
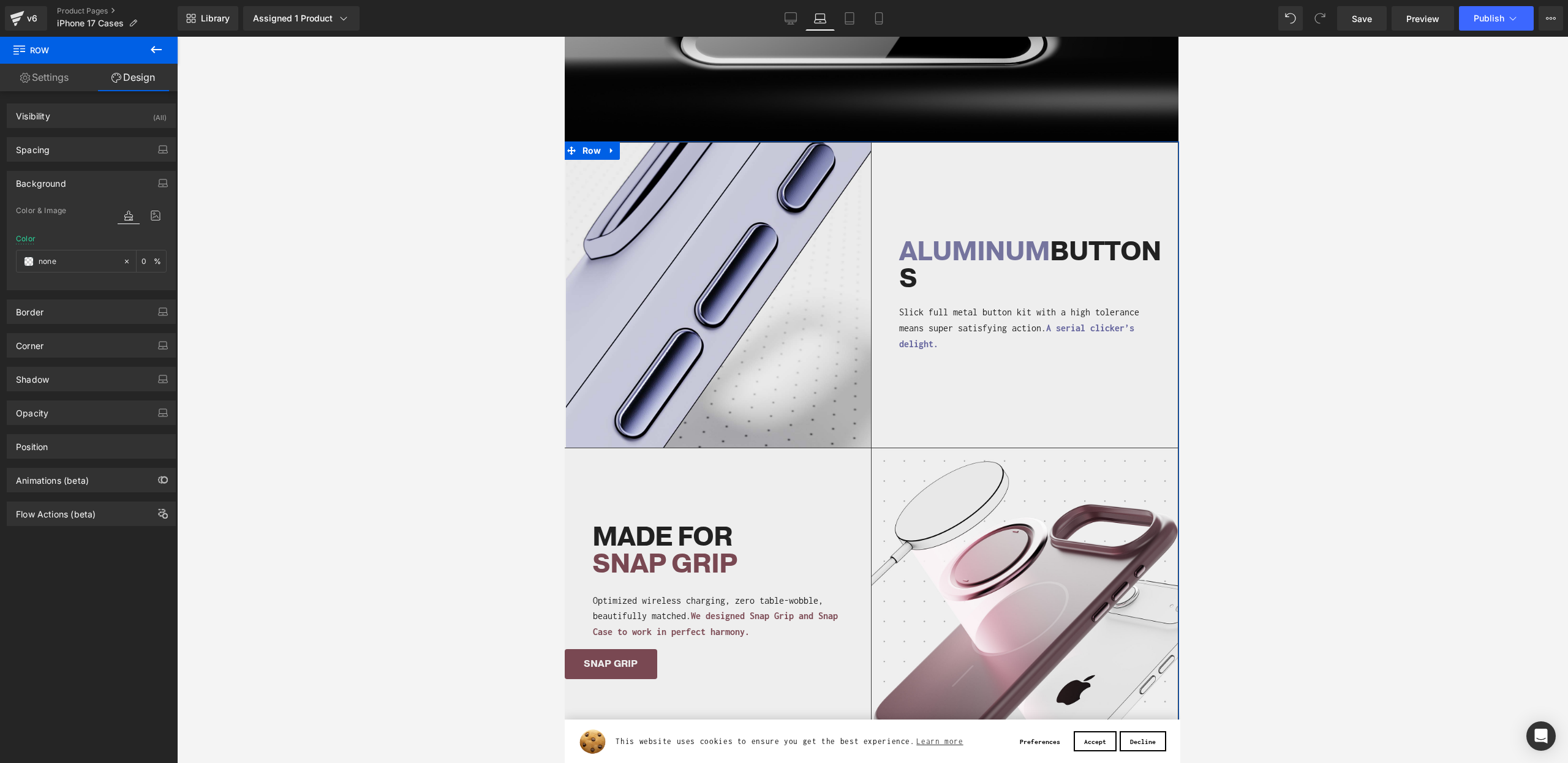
click at [36, 181] on div "Background" at bounding box center [41, 180] width 50 height 17
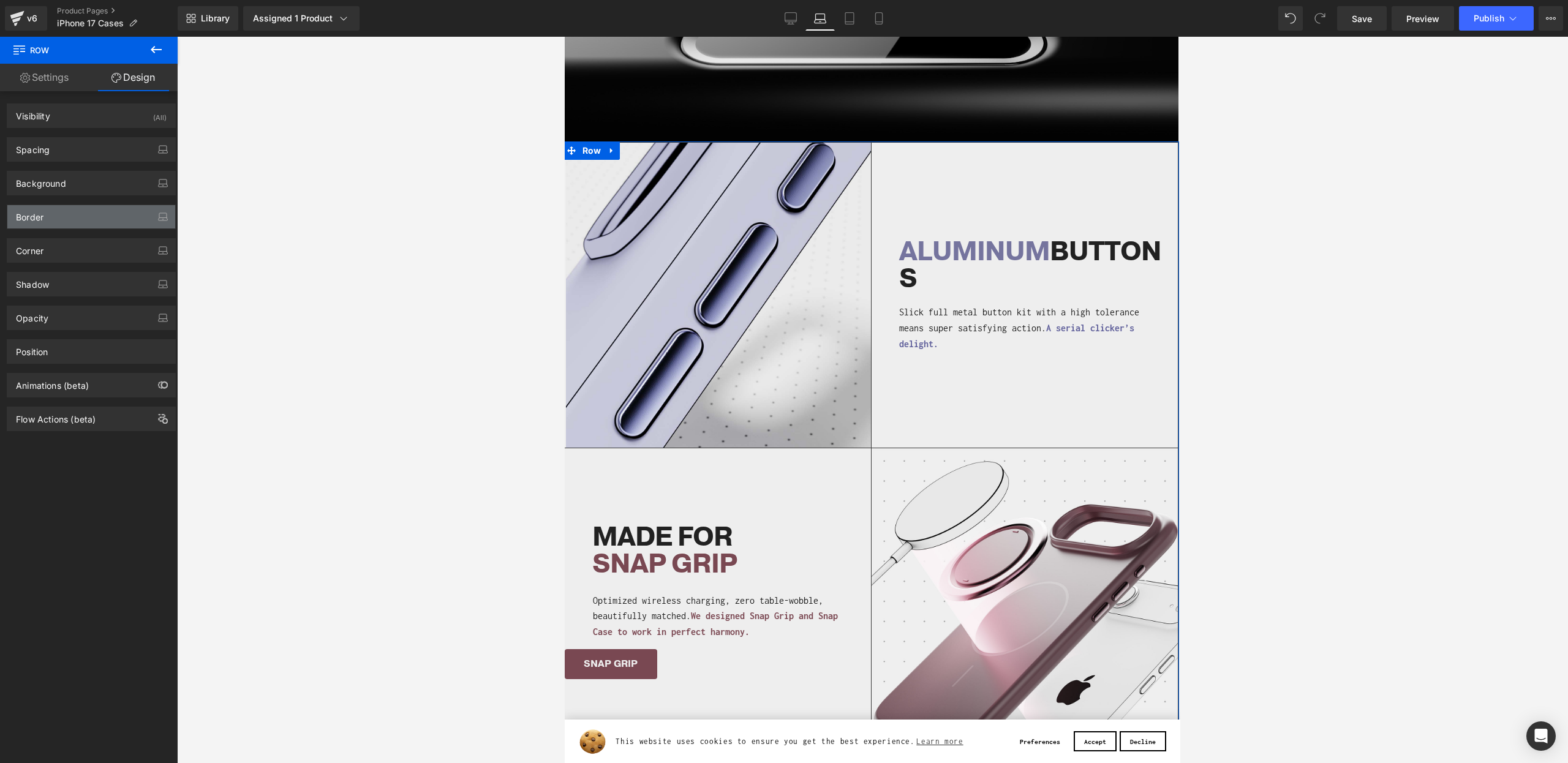
click at [42, 222] on div "Border" at bounding box center [29, 214] width 28 height 17
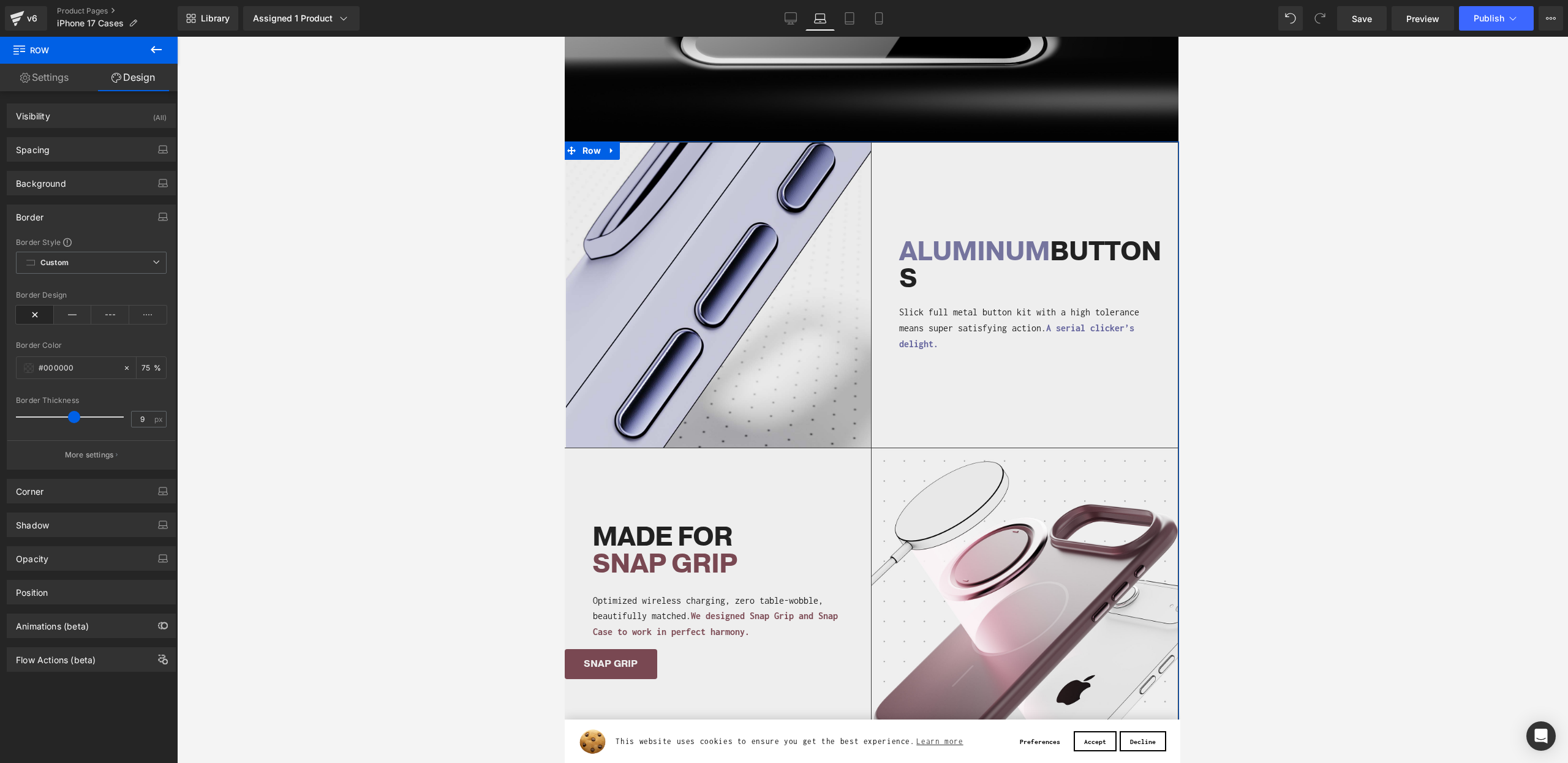
type input "0"
drag, startPoint x: 25, startPoint y: 416, endPoint x: 3, endPoint y: 413, distance: 22.2
click at [0, 414] on div "Border Border Style Custom Custom Setup Global Style Custom Setup Global Style …" at bounding box center [91, 333] width 183 height 274
click at [1160, 430] on div "Image ALUMINUM BUTTONS Heading Slick full metal button kit with a high toleranc…" at bounding box center [871, 295] width 614 height 306
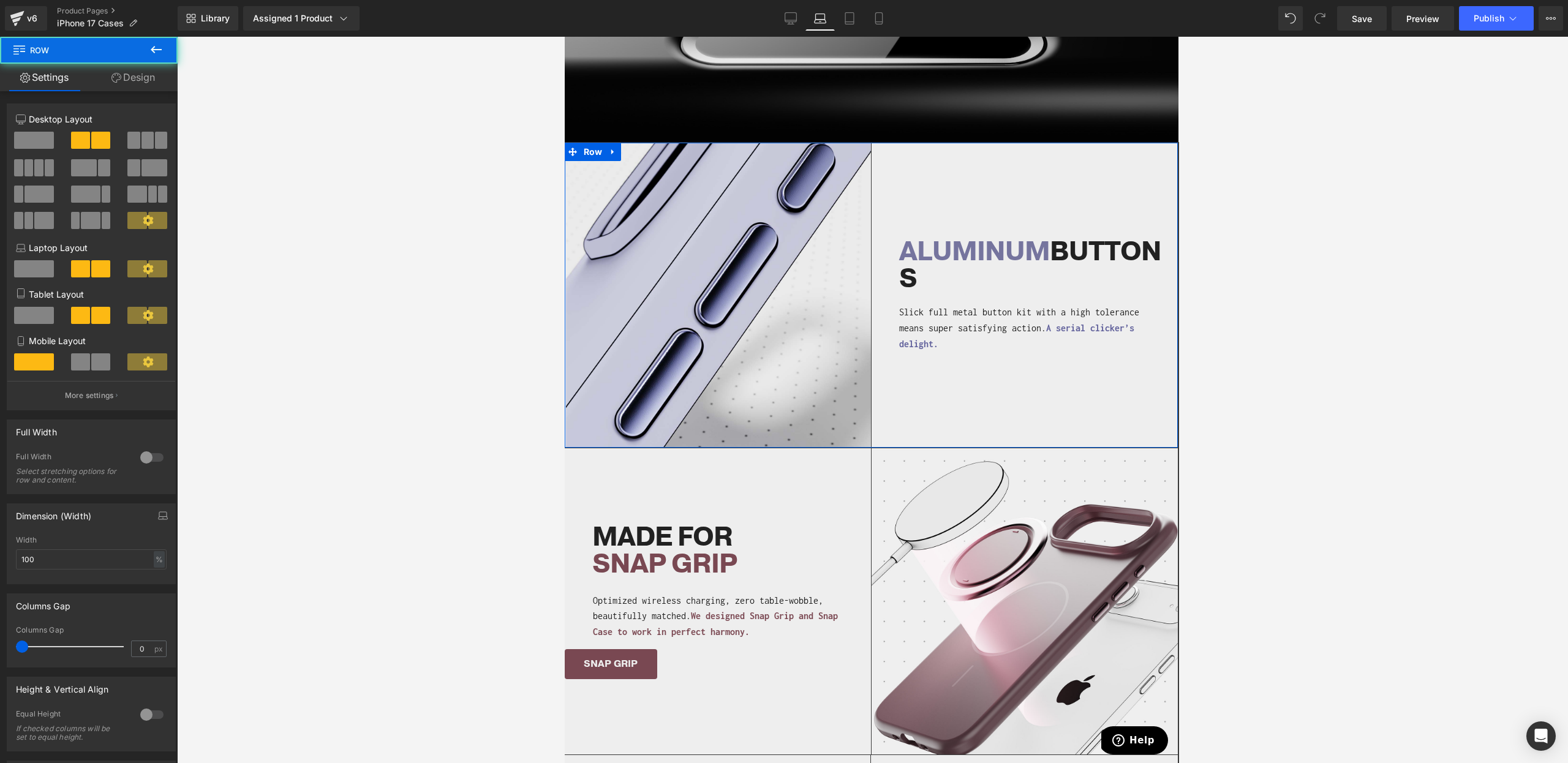
click at [118, 75] on icon at bounding box center [116, 78] width 9 height 9
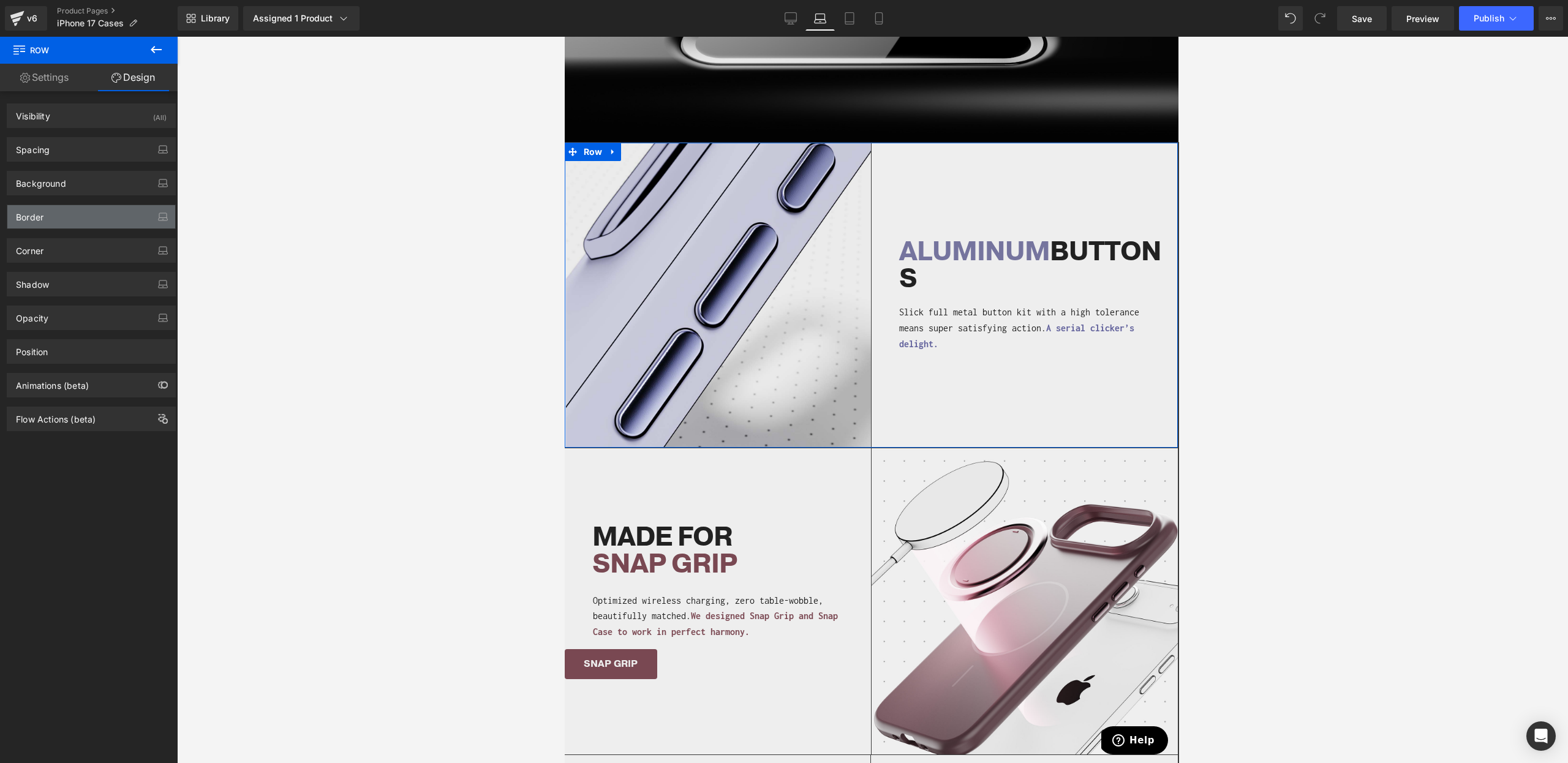
click at [81, 218] on div "Border" at bounding box center [91, 216] width 168 height 23
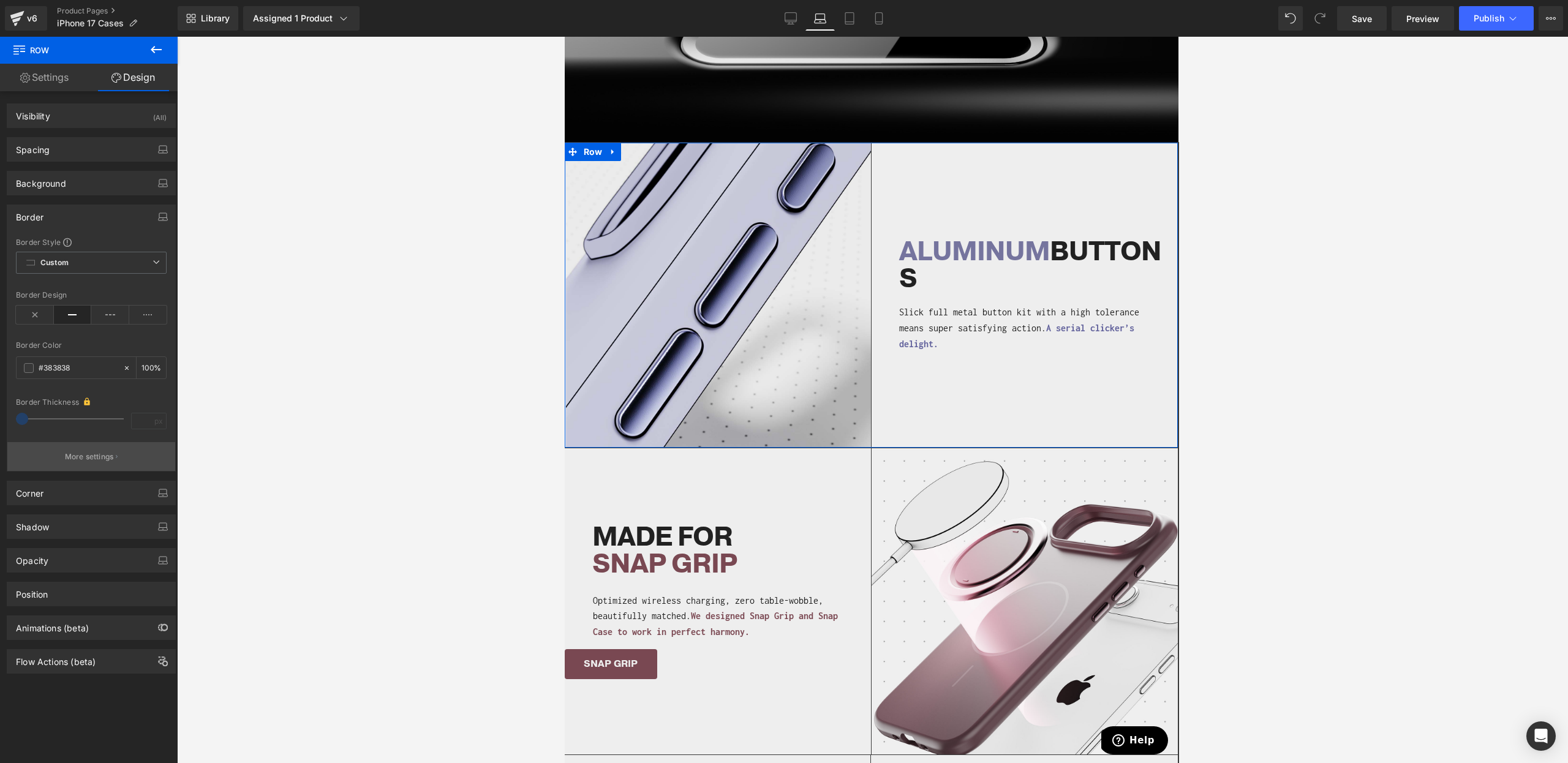
click at [73, 447] on button "More settings" at bounding box center [91, 456] width 168 height 28
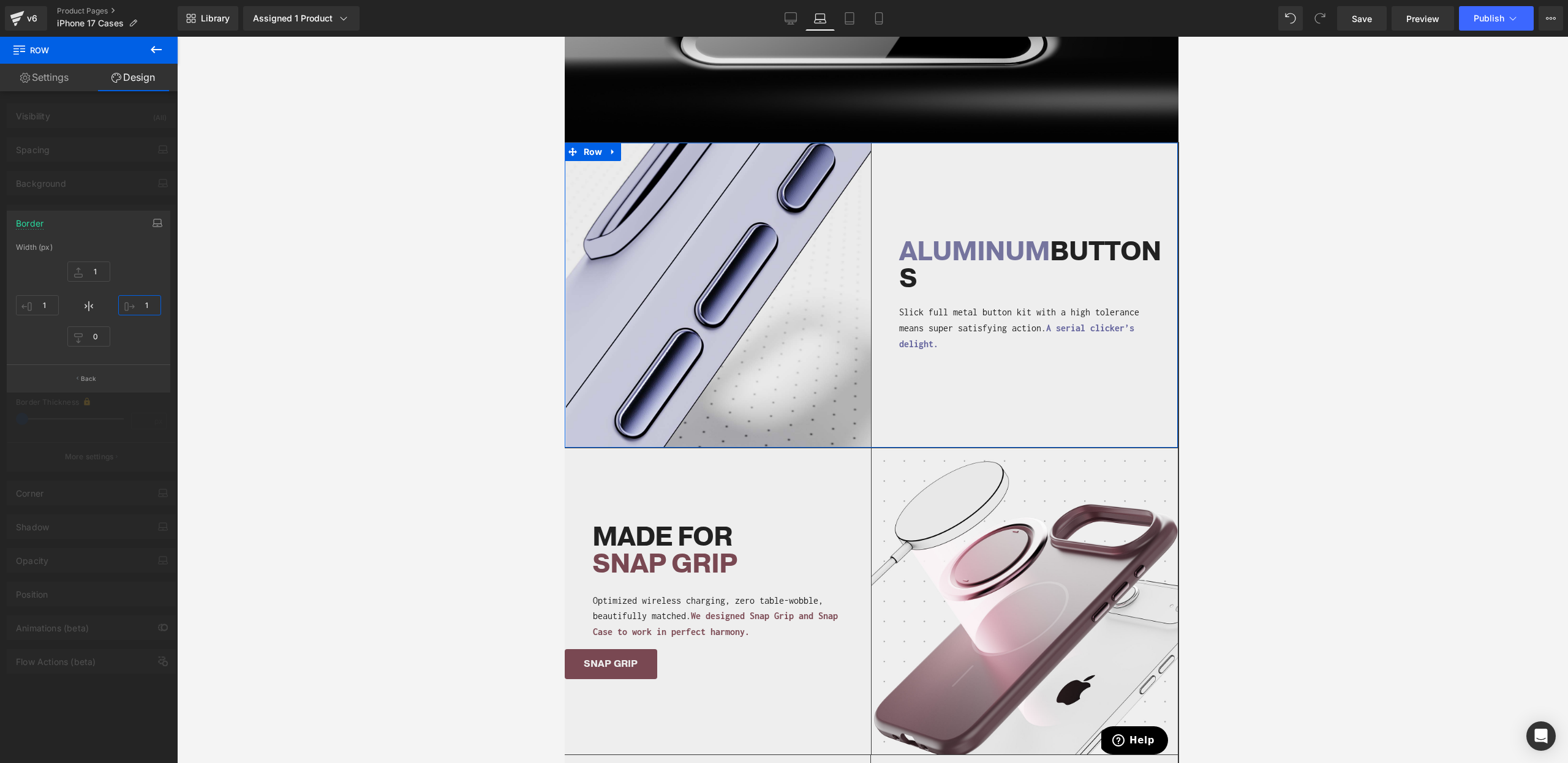
click at [143, 303] on input "1" at bounding box center [140, 304] width 43 height 20
type input "0"
click at [37, 299] on input "1" at bounding box center [37, 304] width 43 height 20
type input "0"
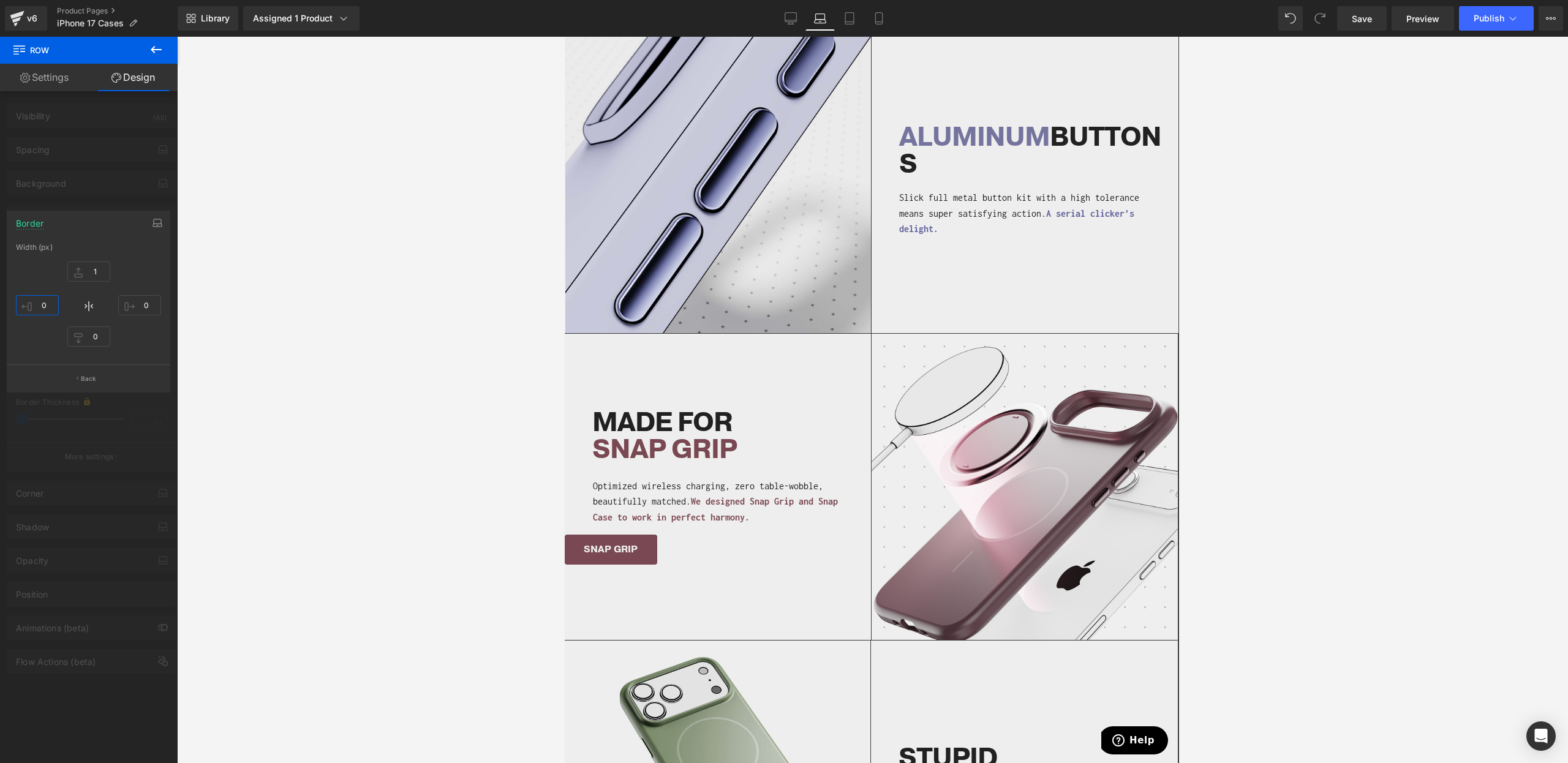
scroll to position [1126, 0]
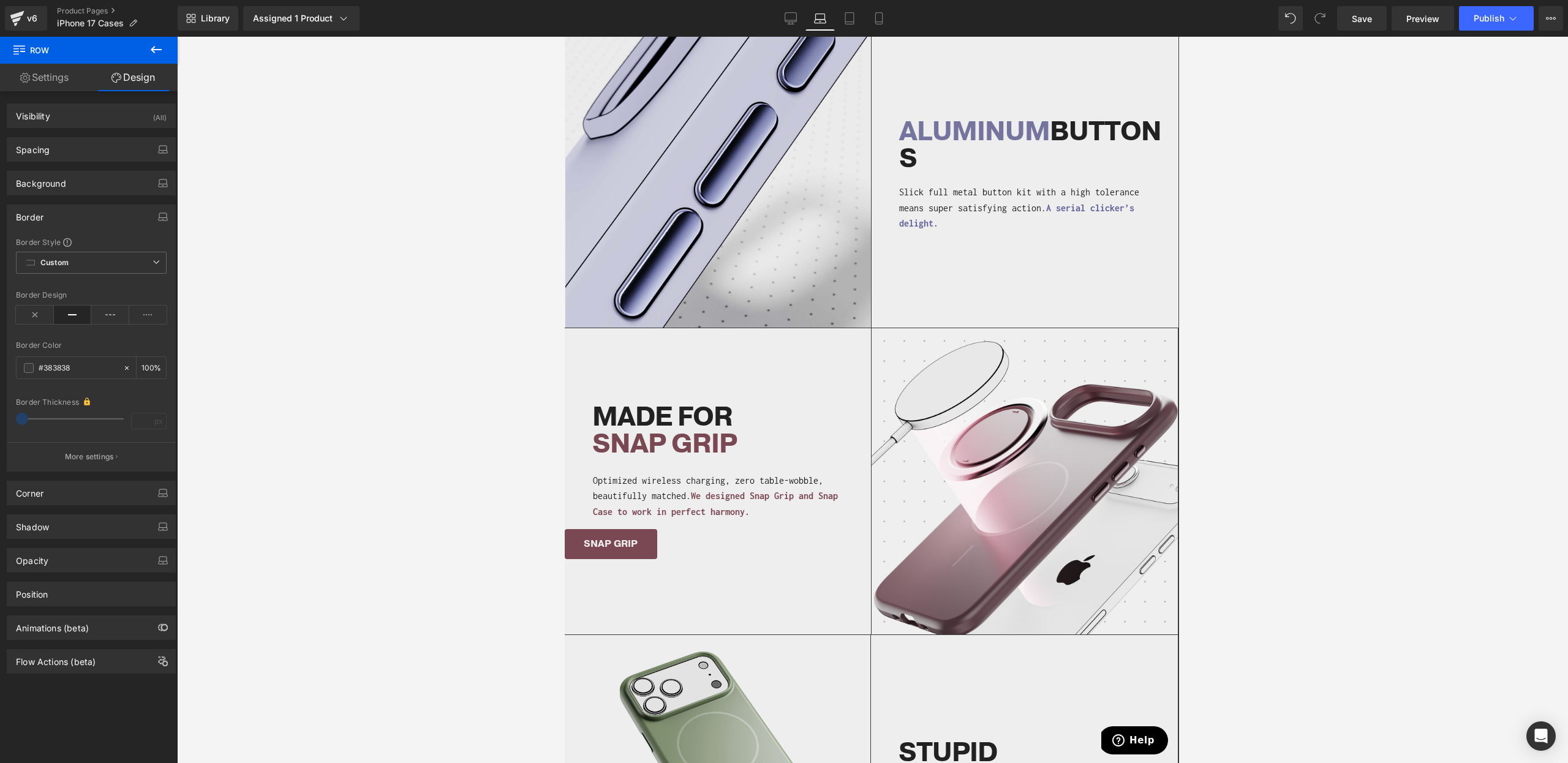
click at [748, 609] on body "BUY A iPHONE 15/16 CASE, GET A FREE SCREEN PROTECTOR! This website uses cookies…" at bounding box center [873, 276] width 616 height 2732
click at [756, 617] on div "Image MADE FOR SNAP GRIP Heading Optimized wireless charging, zero table-wobble…" at bounding box center [871, 481] width 614 height 307
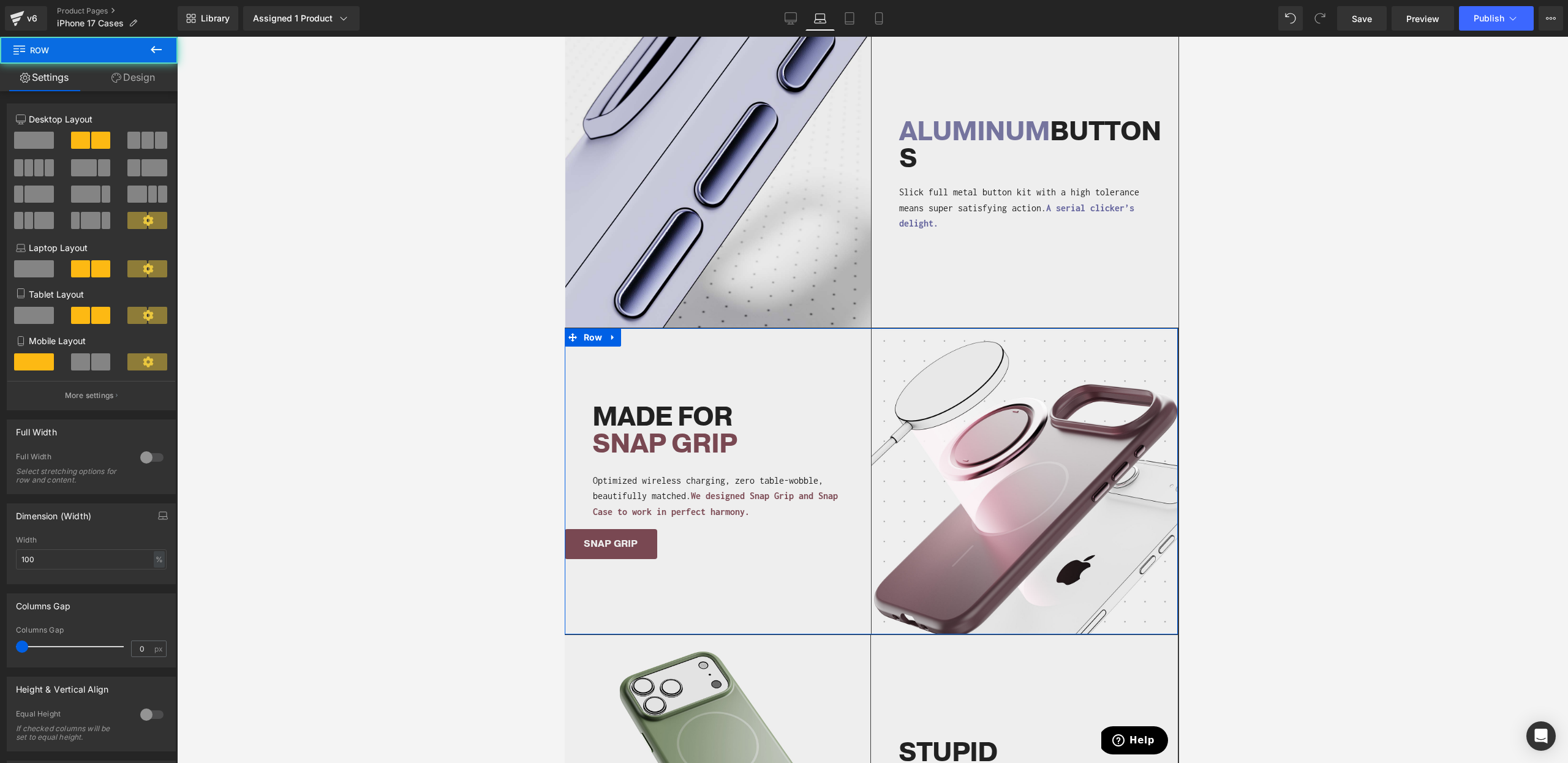
click at [134, 69] on link "Design" at bounding box center [133, 78] width 89 height 28
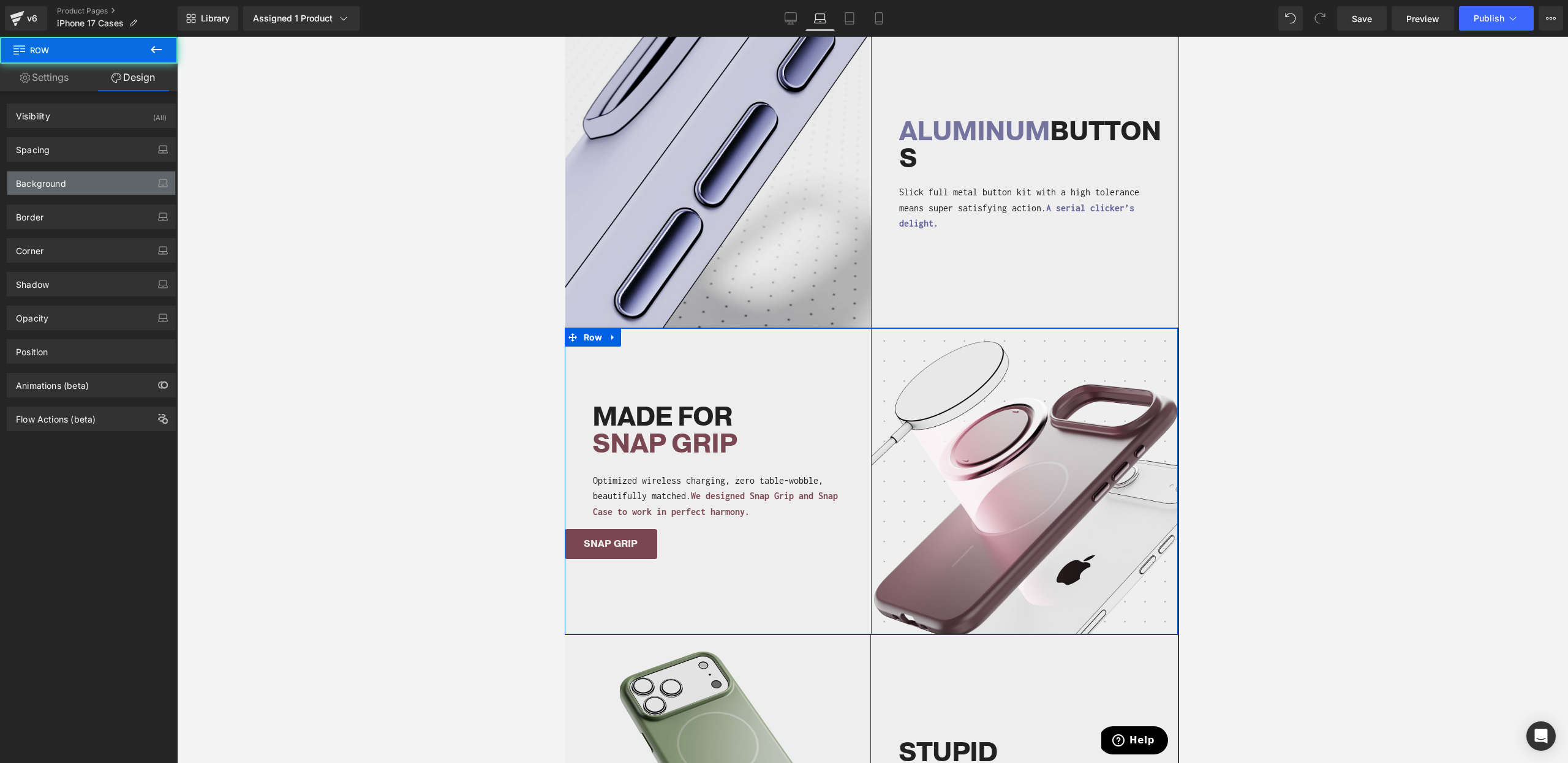
type input "#383838"
type input "100"
type input "1"
type input "0"
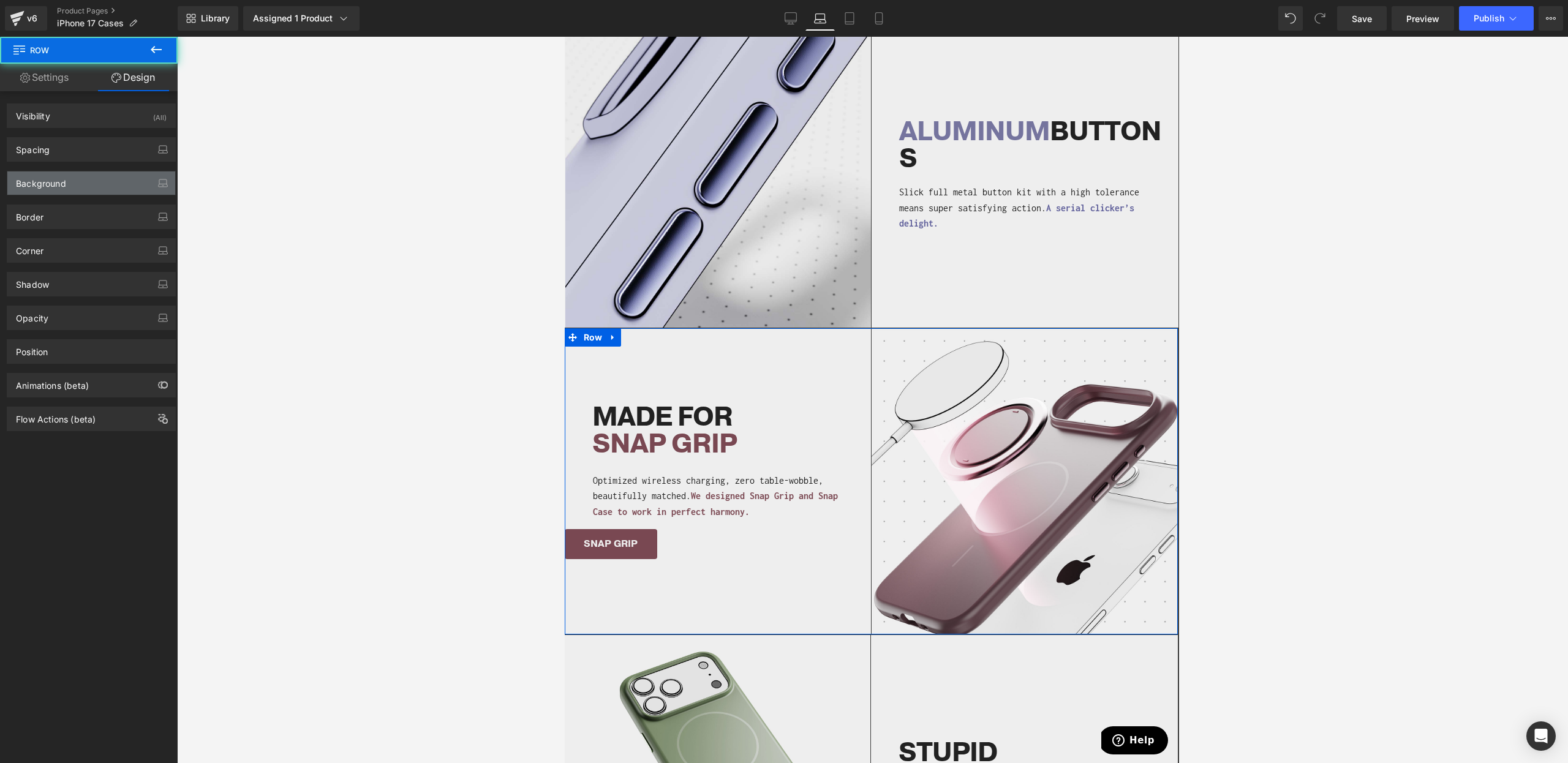
type input "1"
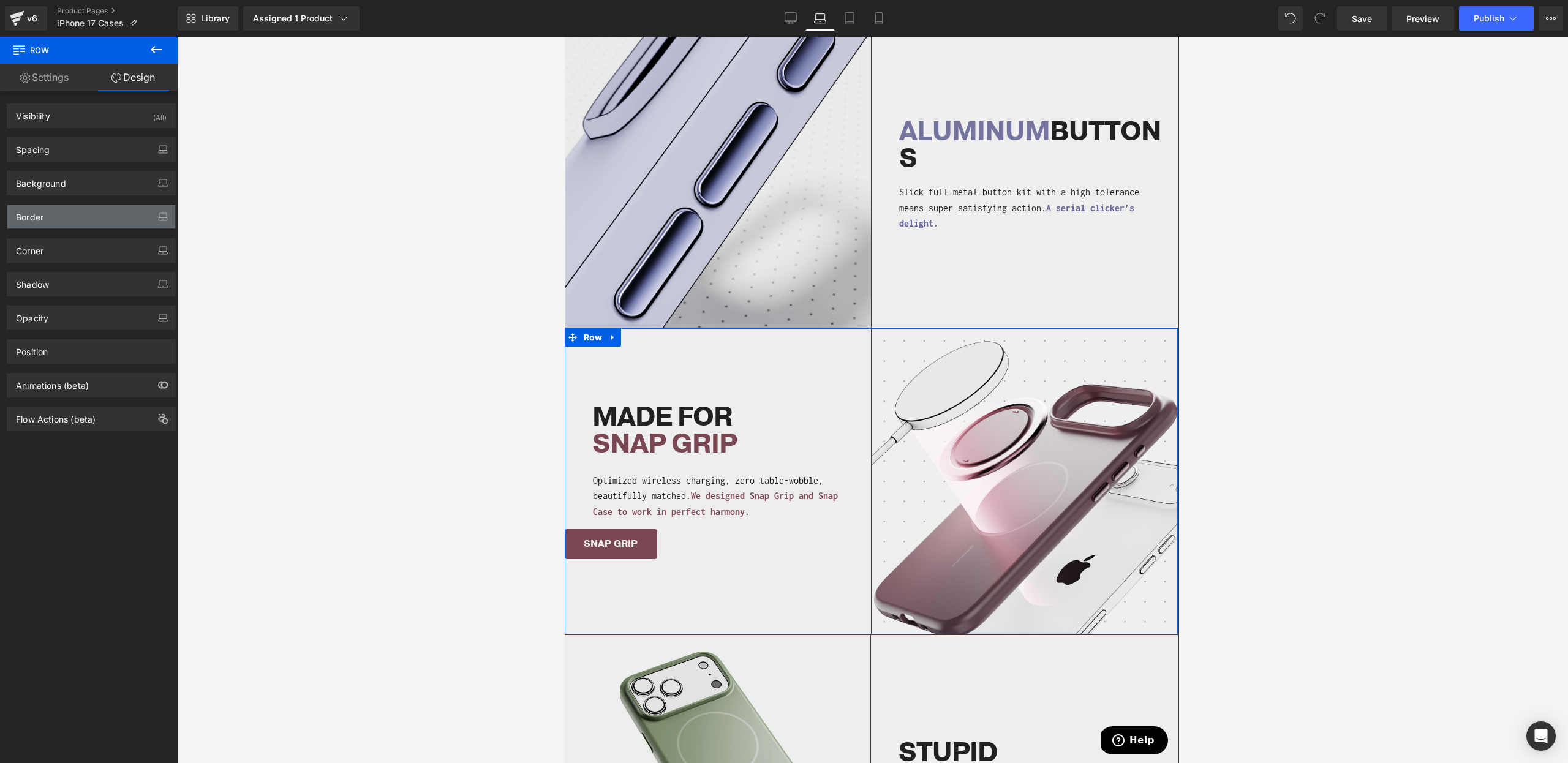
click at [56, 212] on div "Border" at bounding box center [91, 216] width 168 height 23
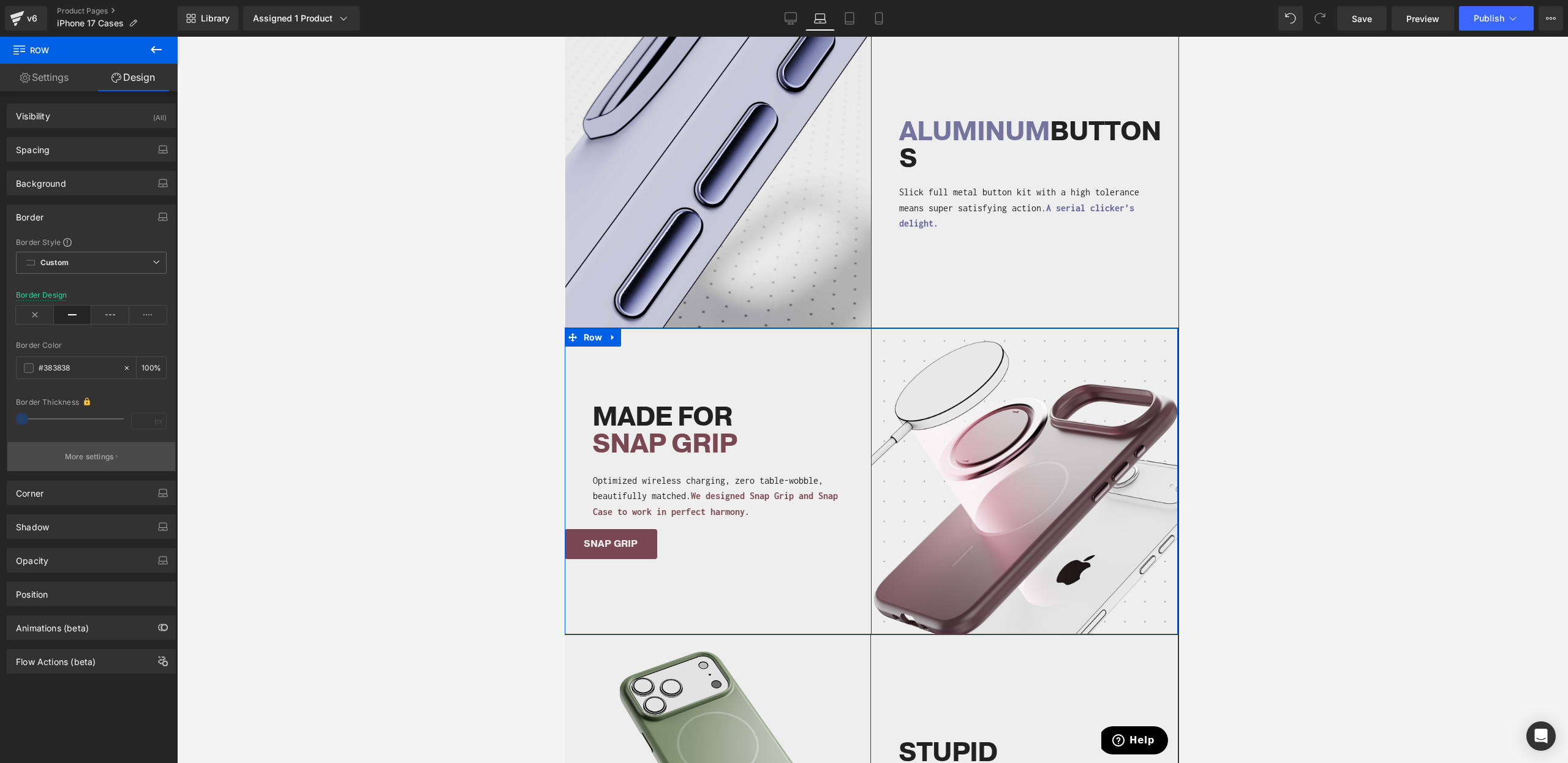
click at [78, 464] on button "More settings" at bounding box center [91, 456] width 168 height 28
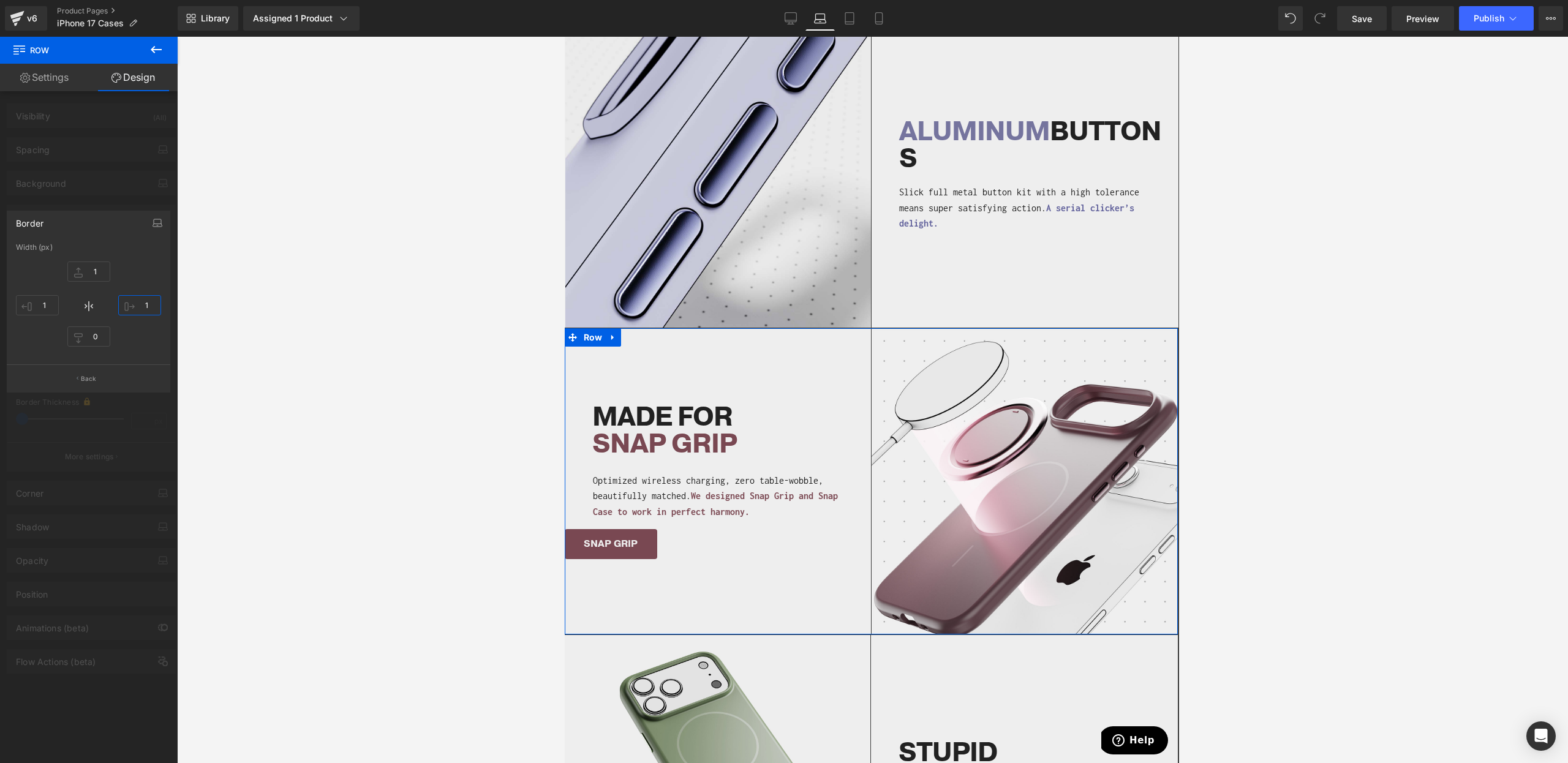
click at [141, 301] on input "1" at bounding box center [140, 304] width 43 height 20
type input "0"
click at [37, 303] on input "1" at bounding box center [37, 304] width 43 height 20
type input "0"
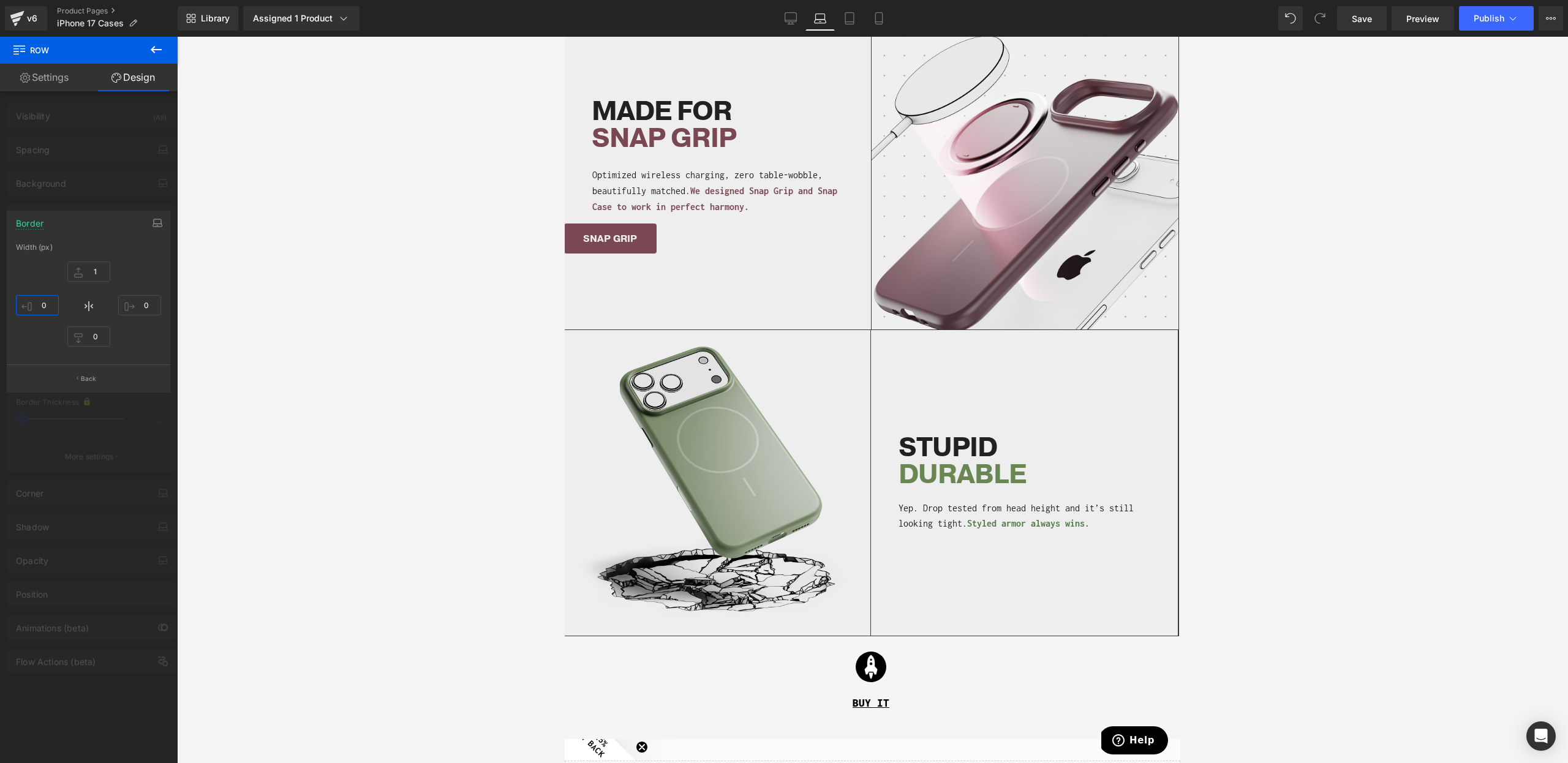
scroll to position [1433, 0]
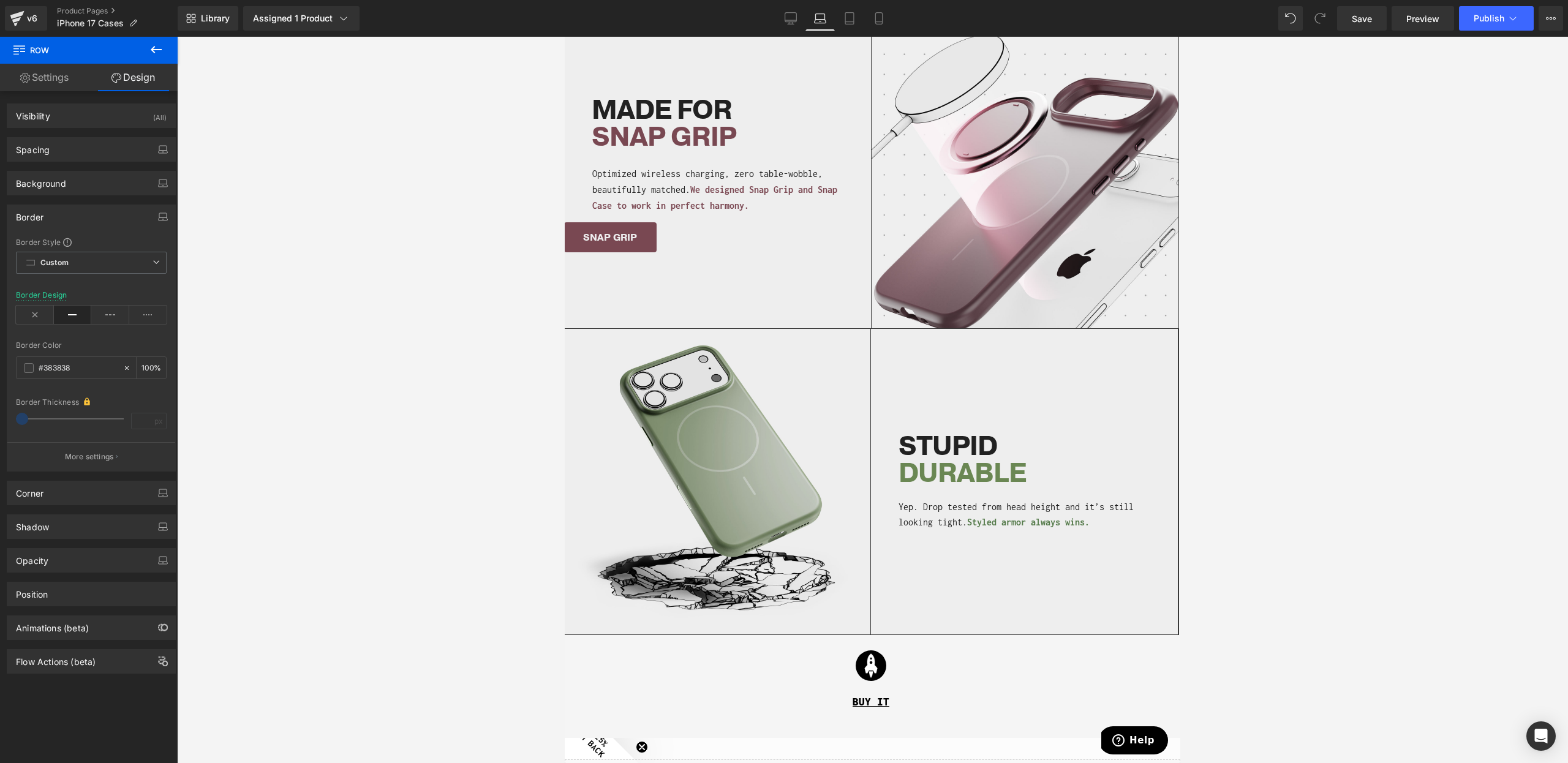
click at [1040, 613] on div "Image STUPID DURABLE Heading Yep. Drop tested from head height and it’s still l…" at bounding box center [871, 481] width 614 height 306
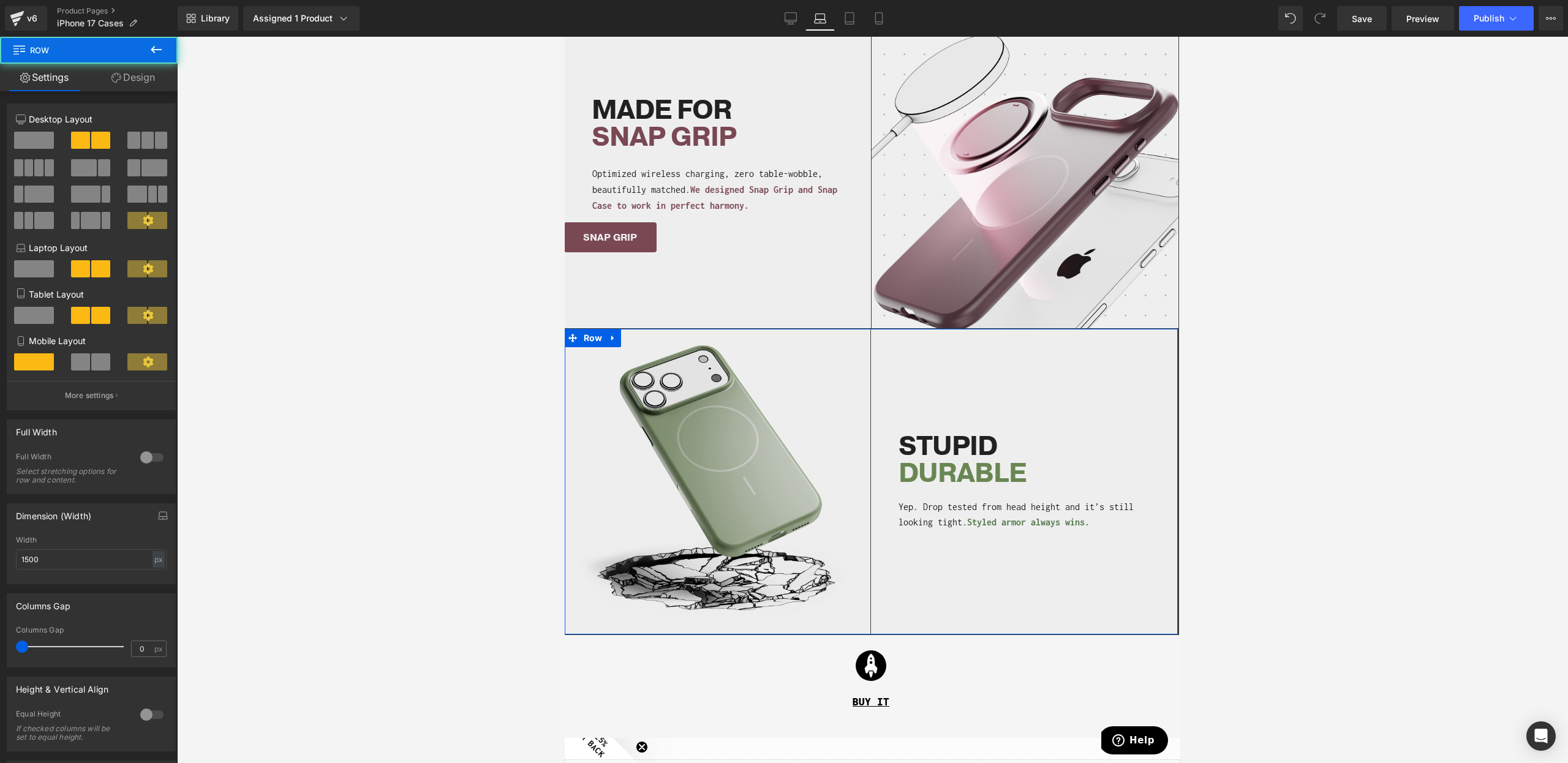
click at [137, 80] on link "Design" at bounding box center [133, 78] width 89 height 28
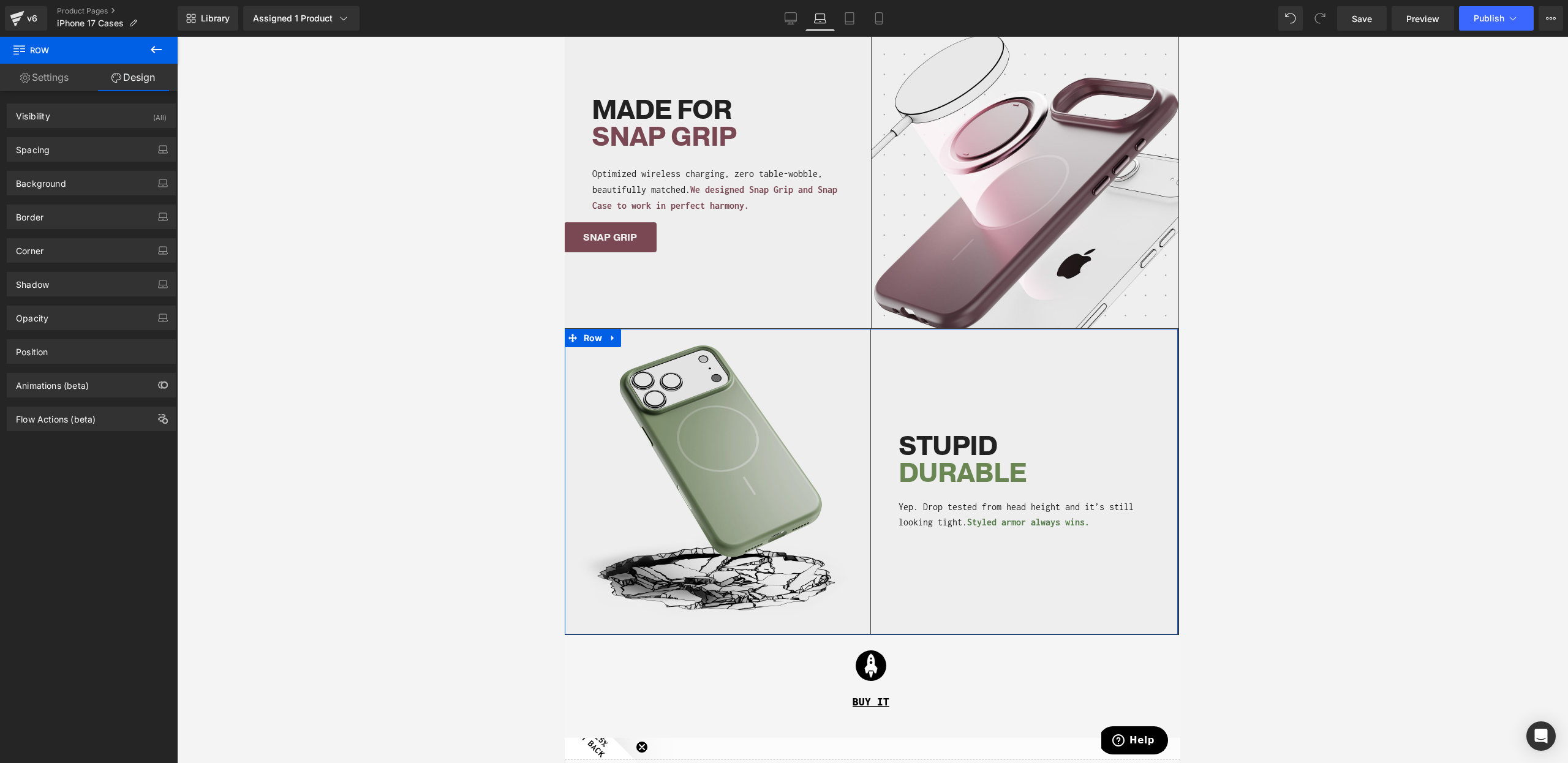
click at [37, 162] on div "Background Color & Image color #eeeeee Color #eeeeee 100 % Image Replace Image …" at bounding box center [91, 178] width 183 height 34
click at [48, 153] on div "Spacing" at bounding box center [32, 147] width 34 height 17
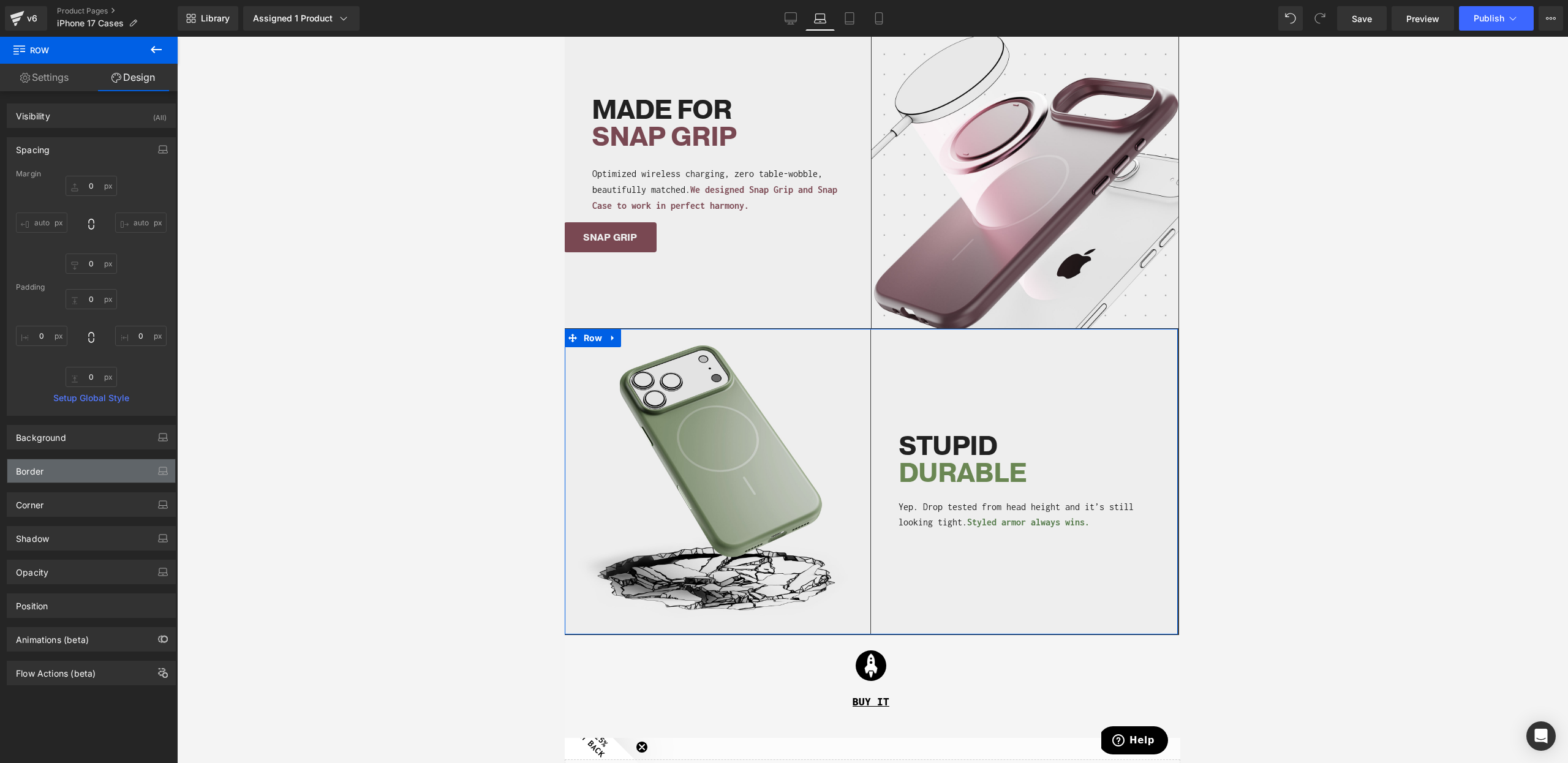
click at [97, 472] on div "Border" at bounding box center [91, 471] width 168 height 23
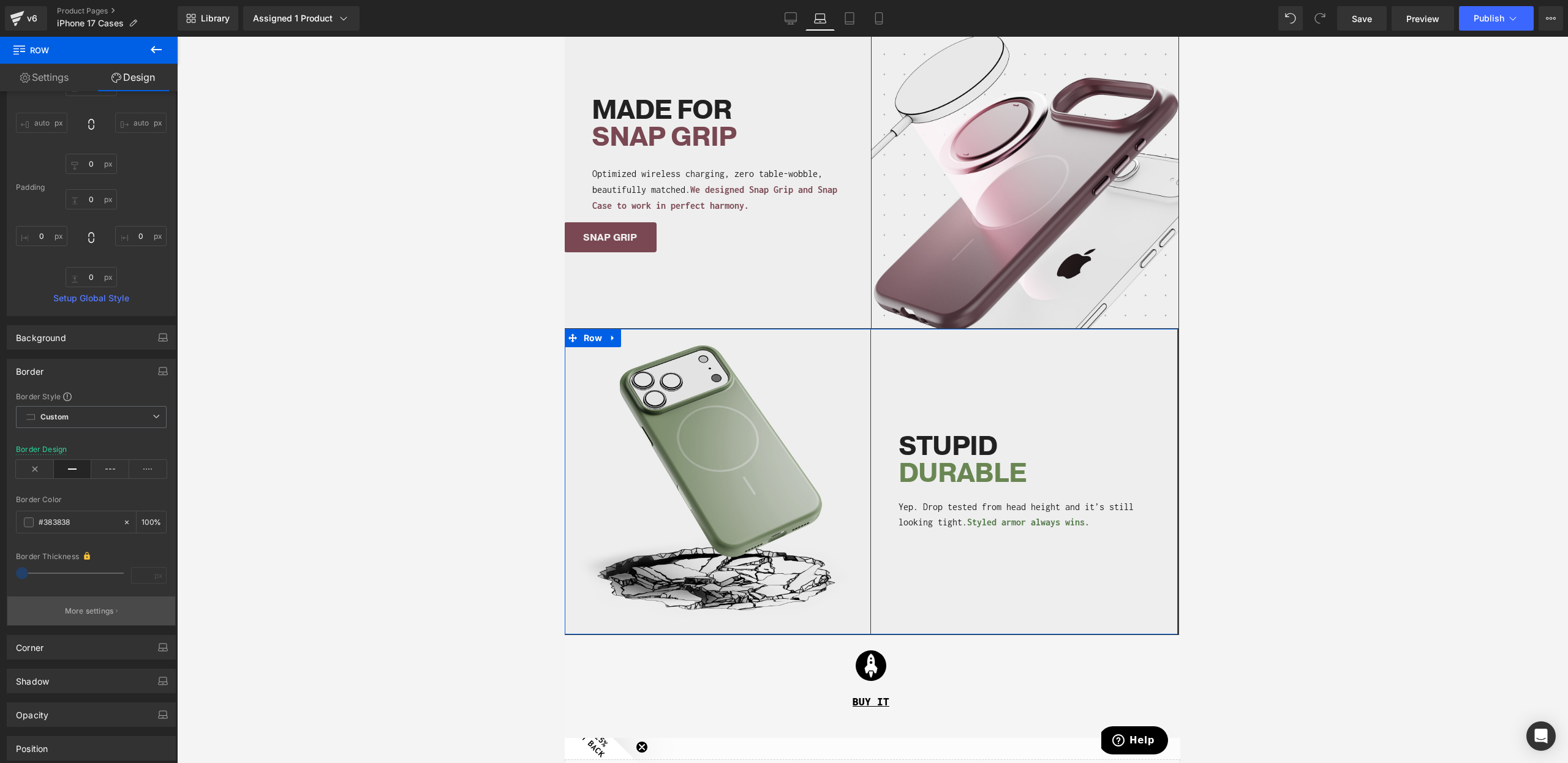
scroll to position [145, 0]
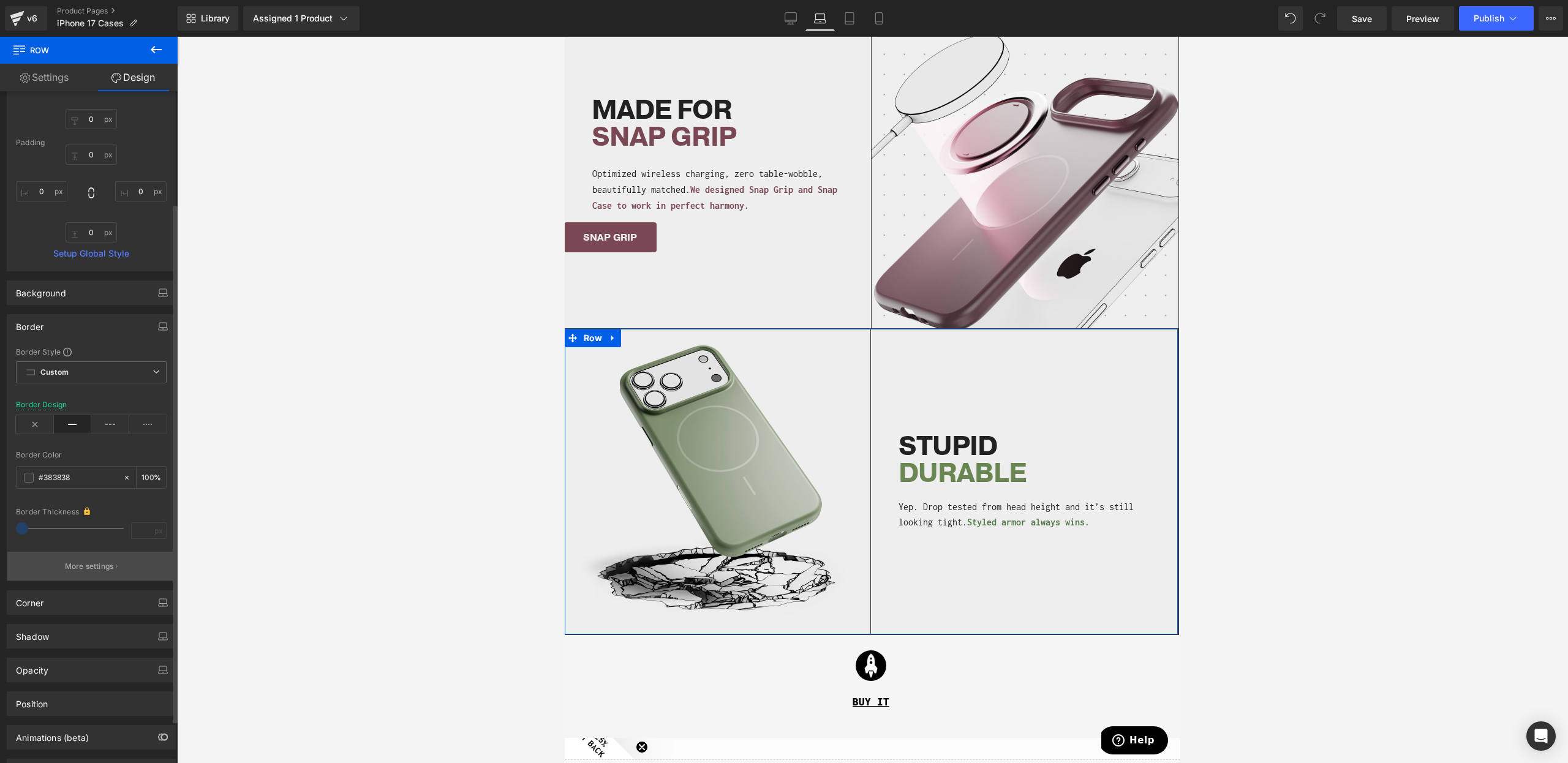
click at [81, 566] on p "More settings" at bounding box center [89, 566] width 49 height 11
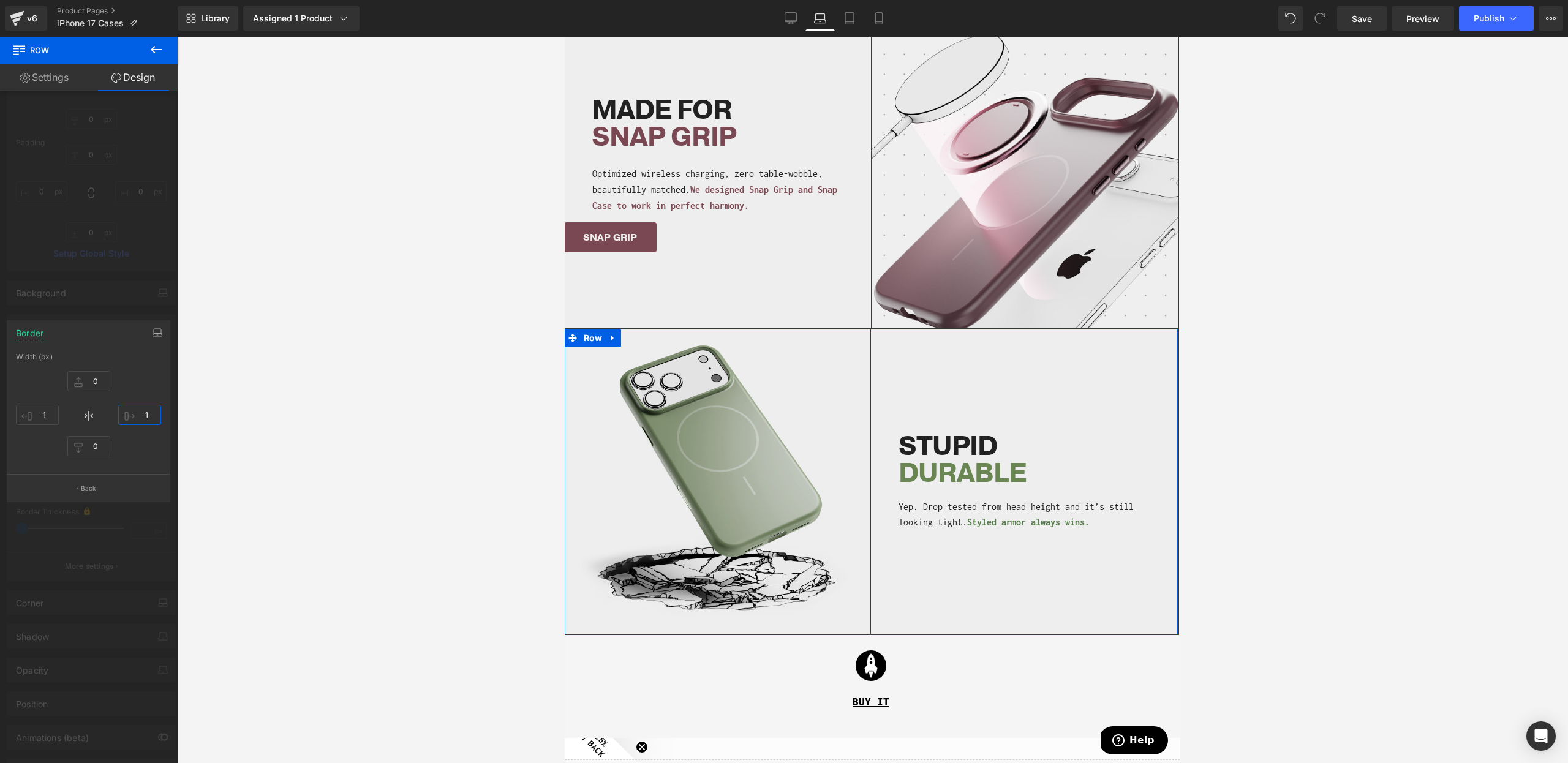
click at [142, 405] on input "1" at bounding box center [140, 415] width 43 height 20
type input "0"
click at [37, 413] on input "1" at bounding box center [37, 415] width 43 height 20
type input "0"
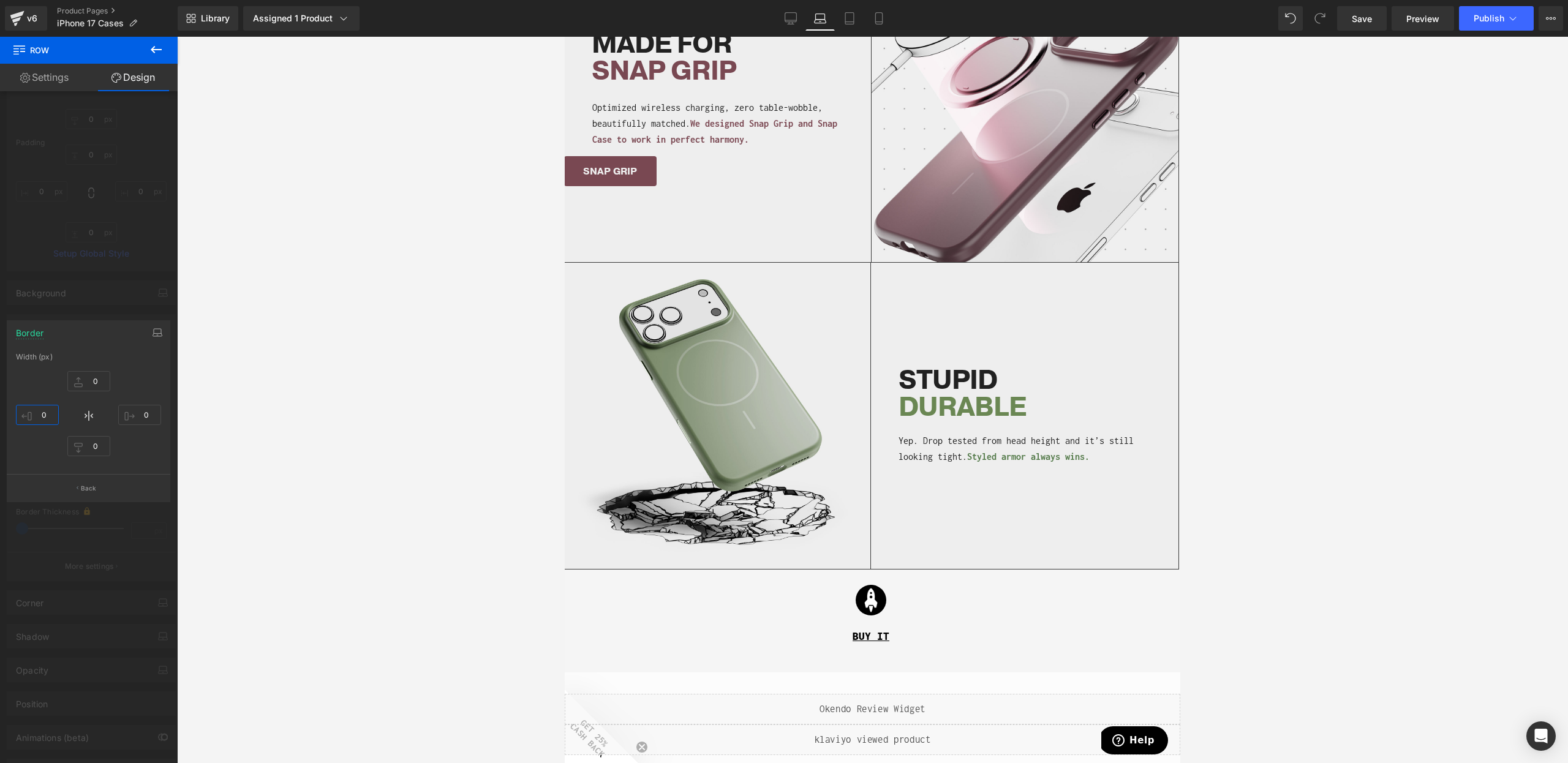
scroll to position [1502, 0]
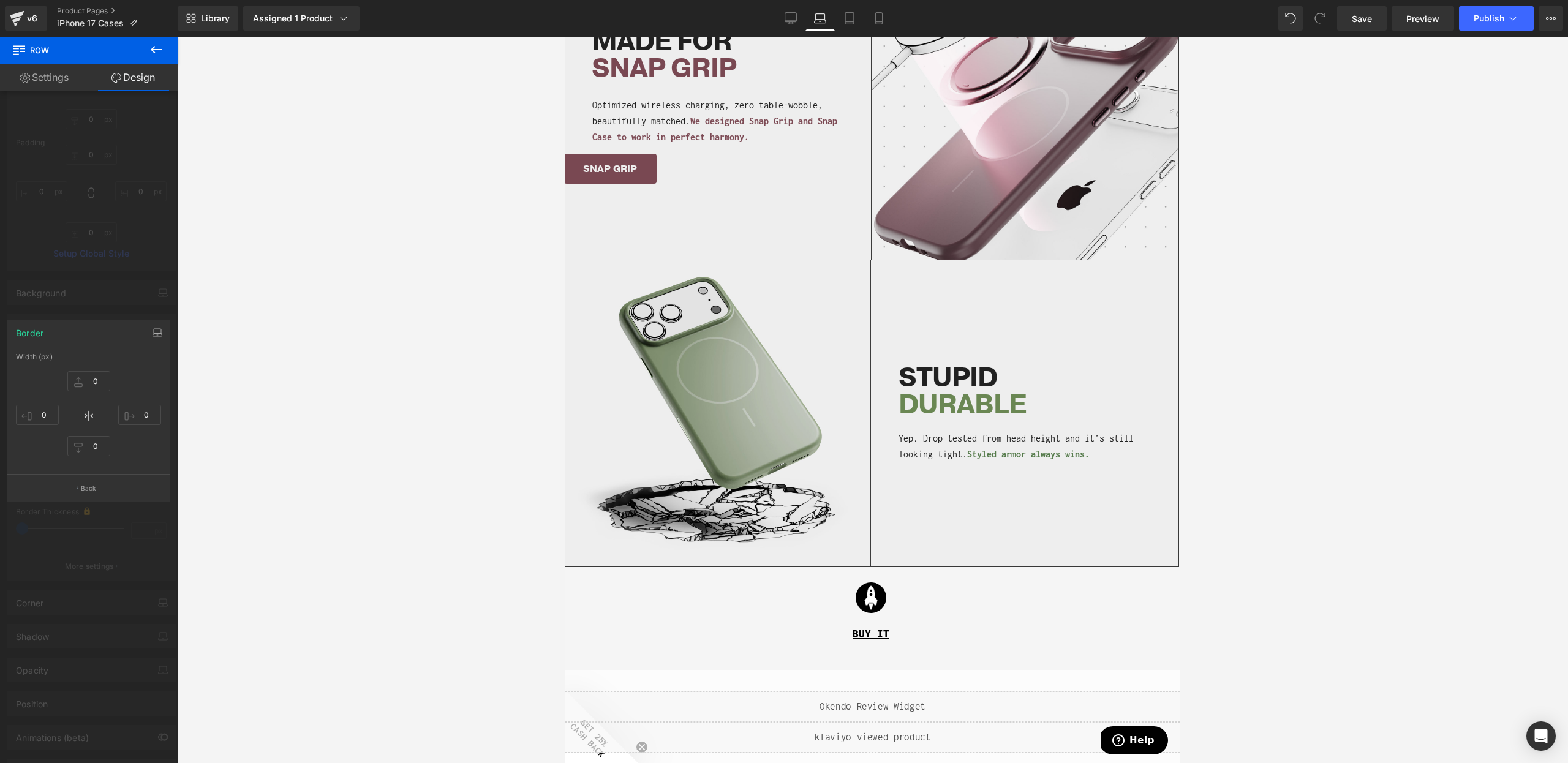
type input "0"
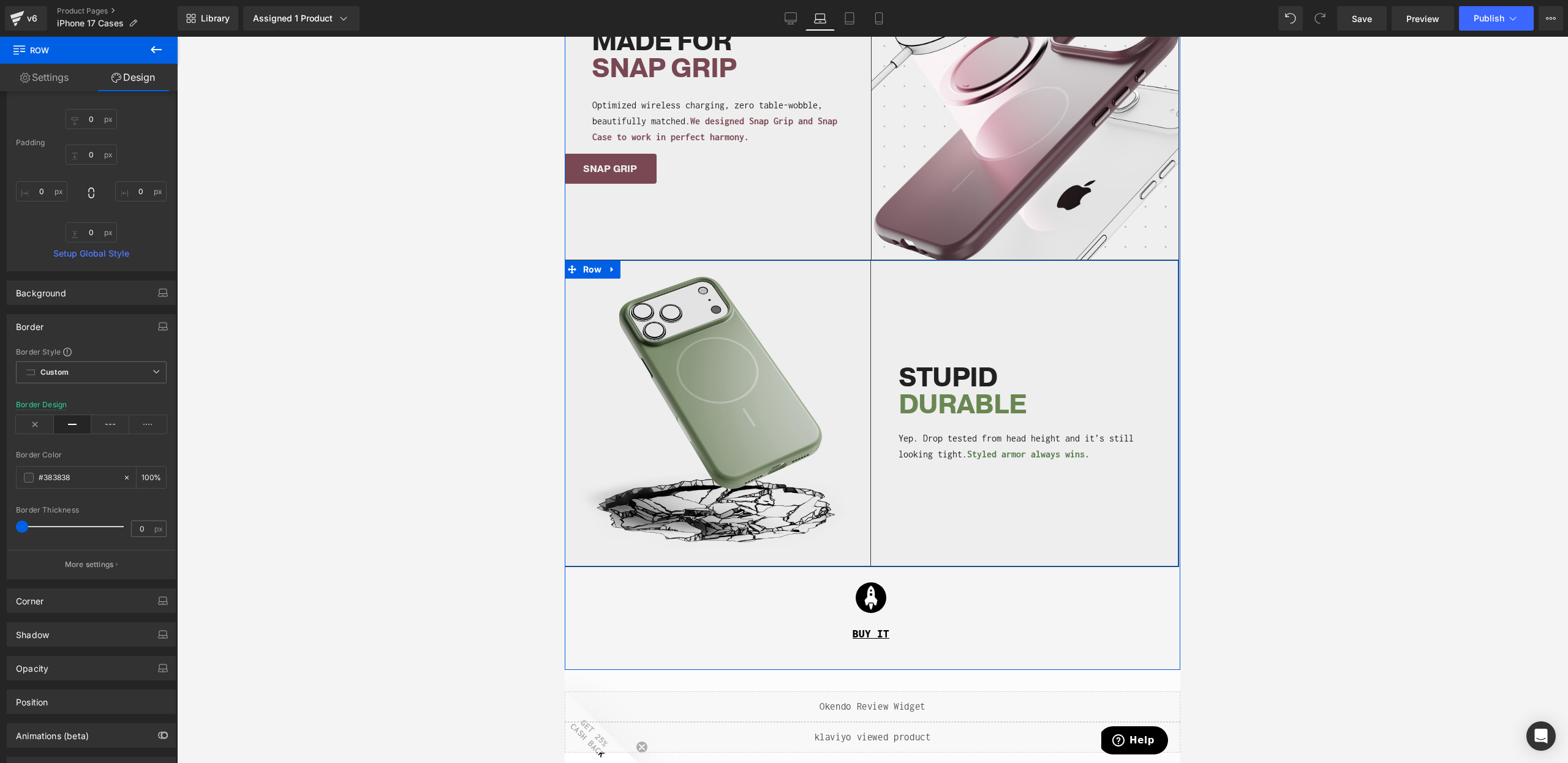
click at [1096, 553] on div "Image STUPID DURABLE Heading Yep. Drop tested from head height and it’s still l…" at bounding box center [871, 414] width 614 height 307
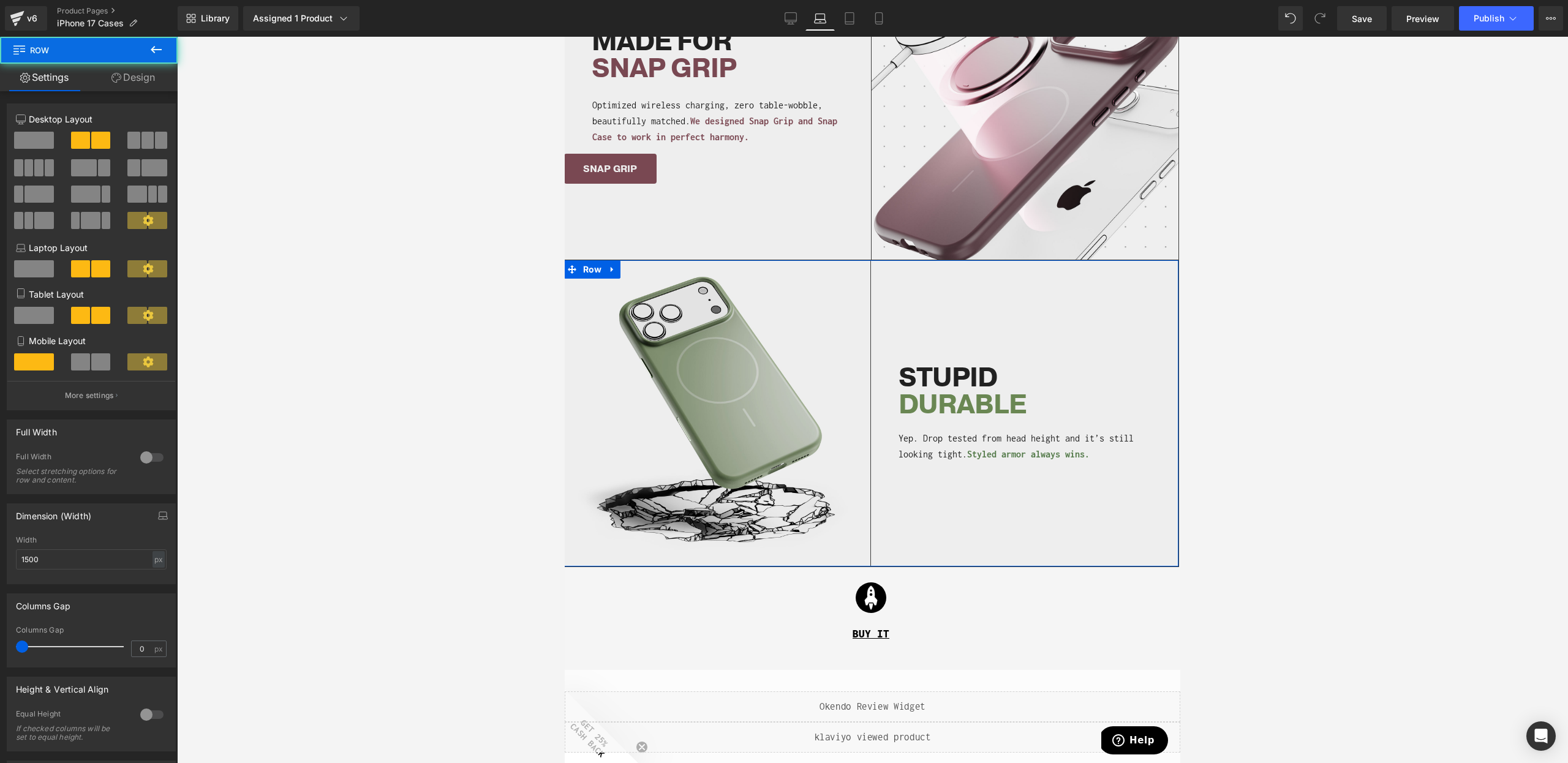
click at [137, 84] on link "Design" at bounding box center [133, 78] width 89 height 28
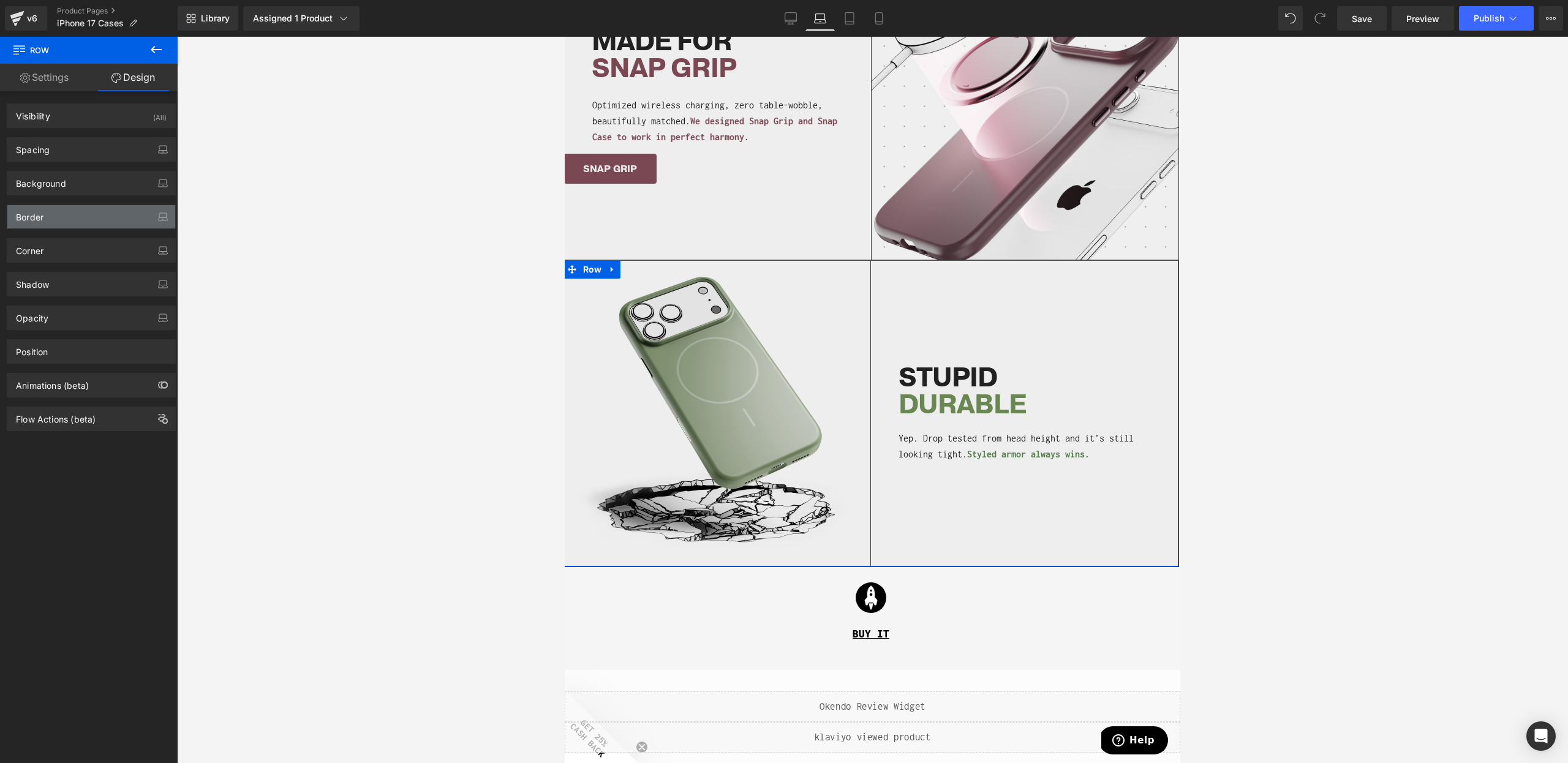
click at [41, 211] on div "Border" at bounding box center [29, 214] width 28 height 17
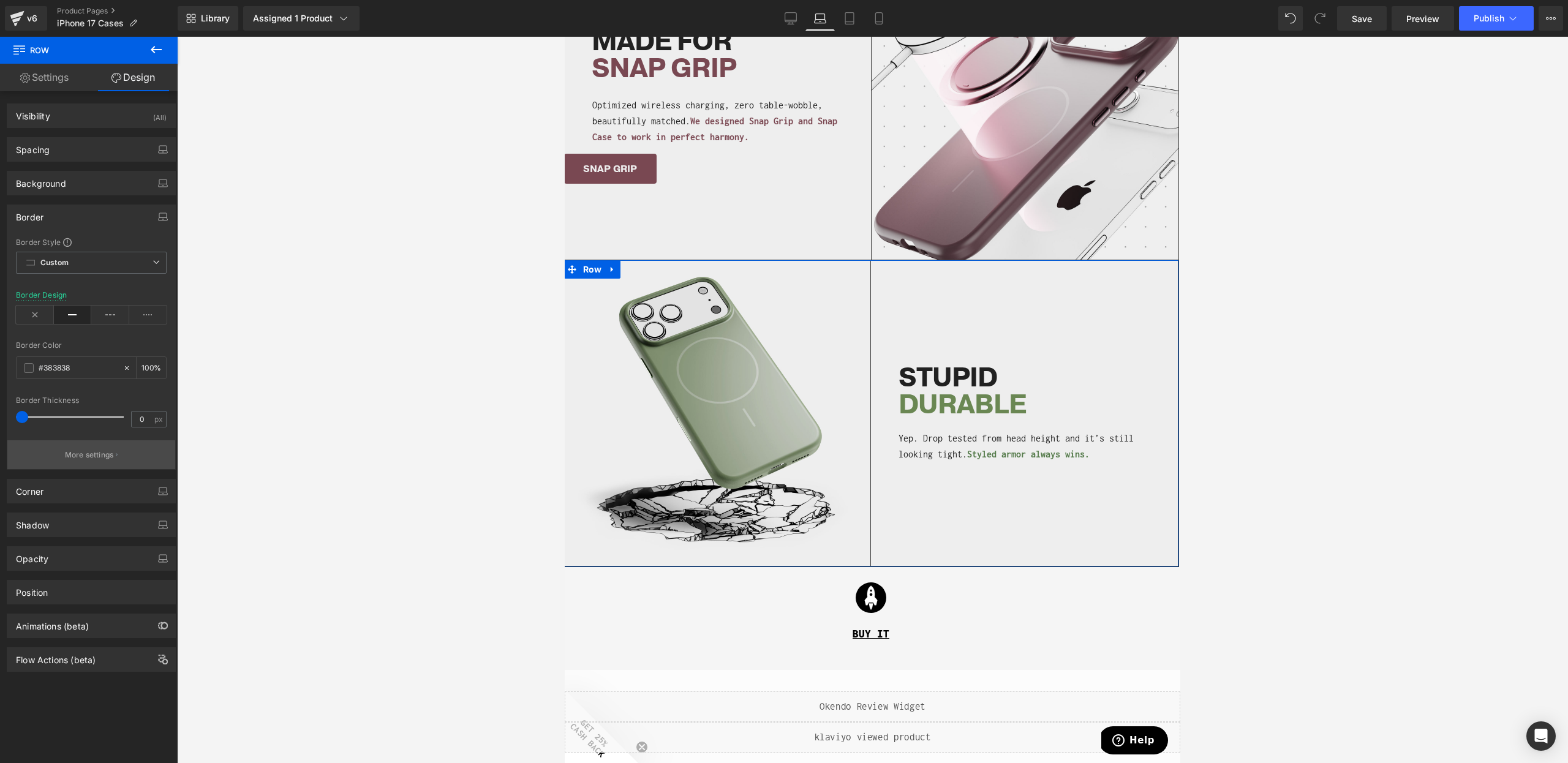
click at [93, 453] on p "More settings" at bounding box center [89, 454] width 49 height 11
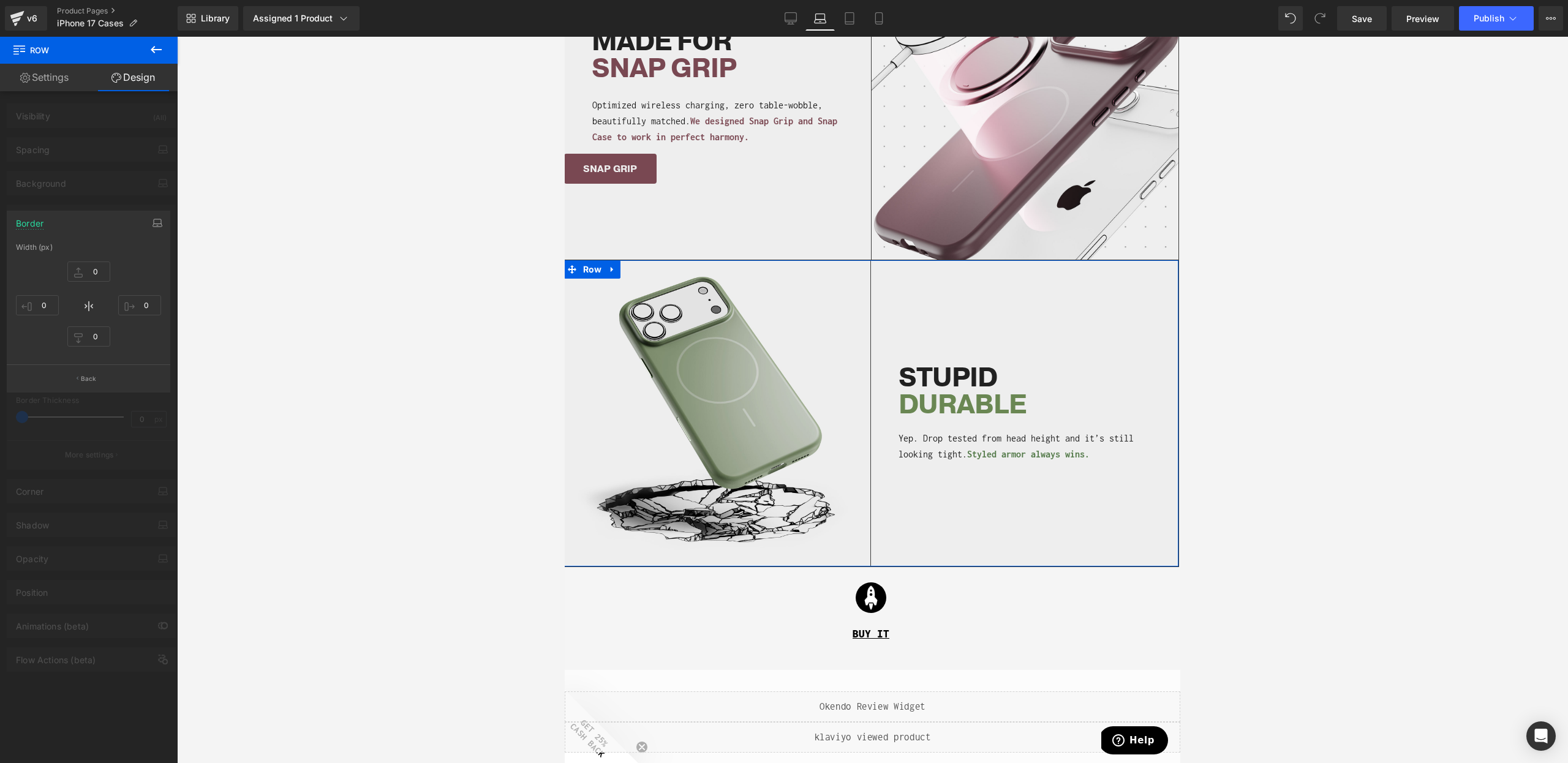
click at [81, 422] on div at bounding box center [89, 403] width 178 height 733
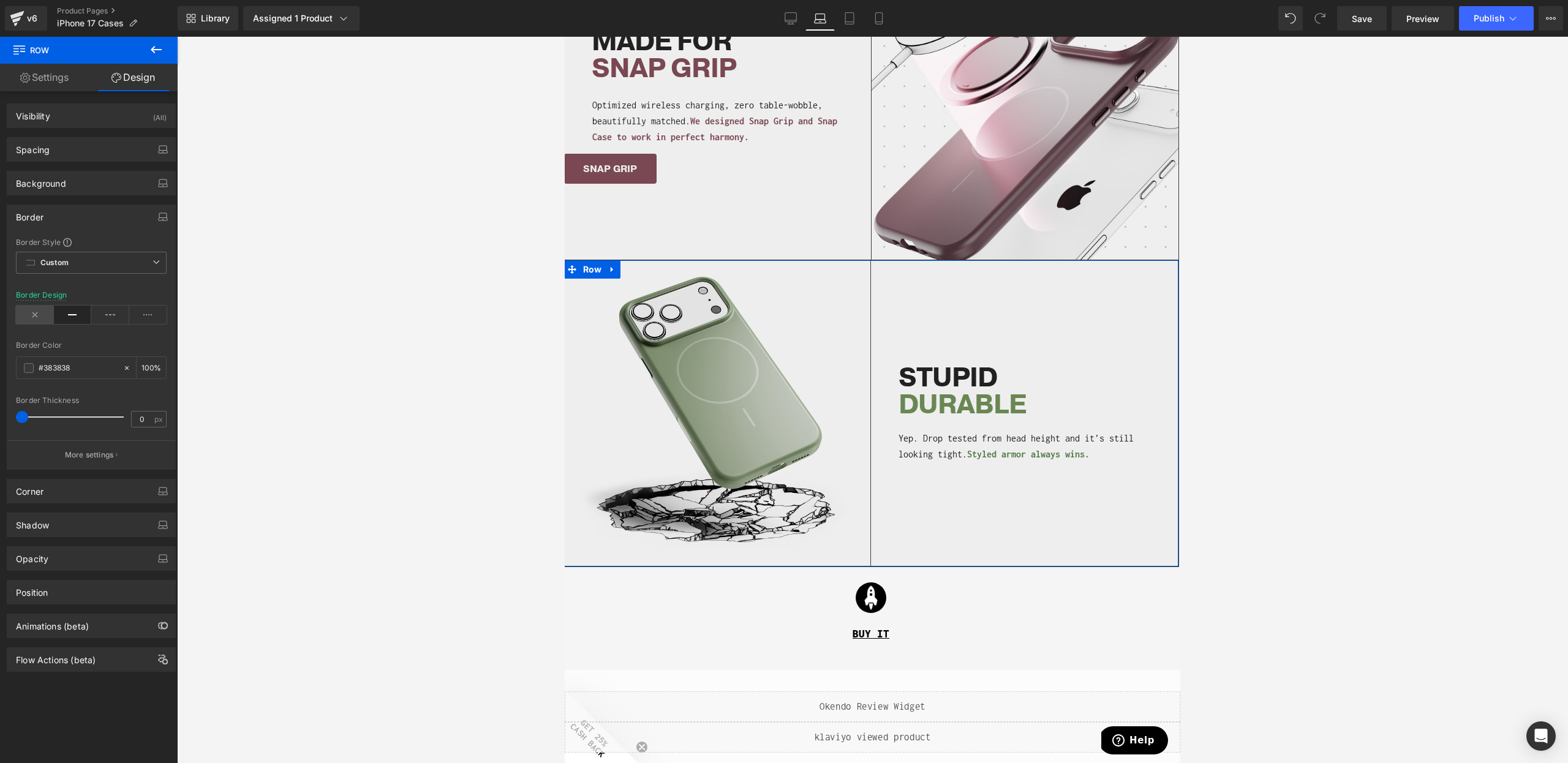
drag, startPoint x: 32, startPoint y: 315, endPoint x: 58, endPoint y: 316, distance: 26.0
click at [33, 315] on icon at bounding box center [34, 314] width 38 height 18
click at [62, 315] on icon at bounding box center [73, 314] width 38 height 18
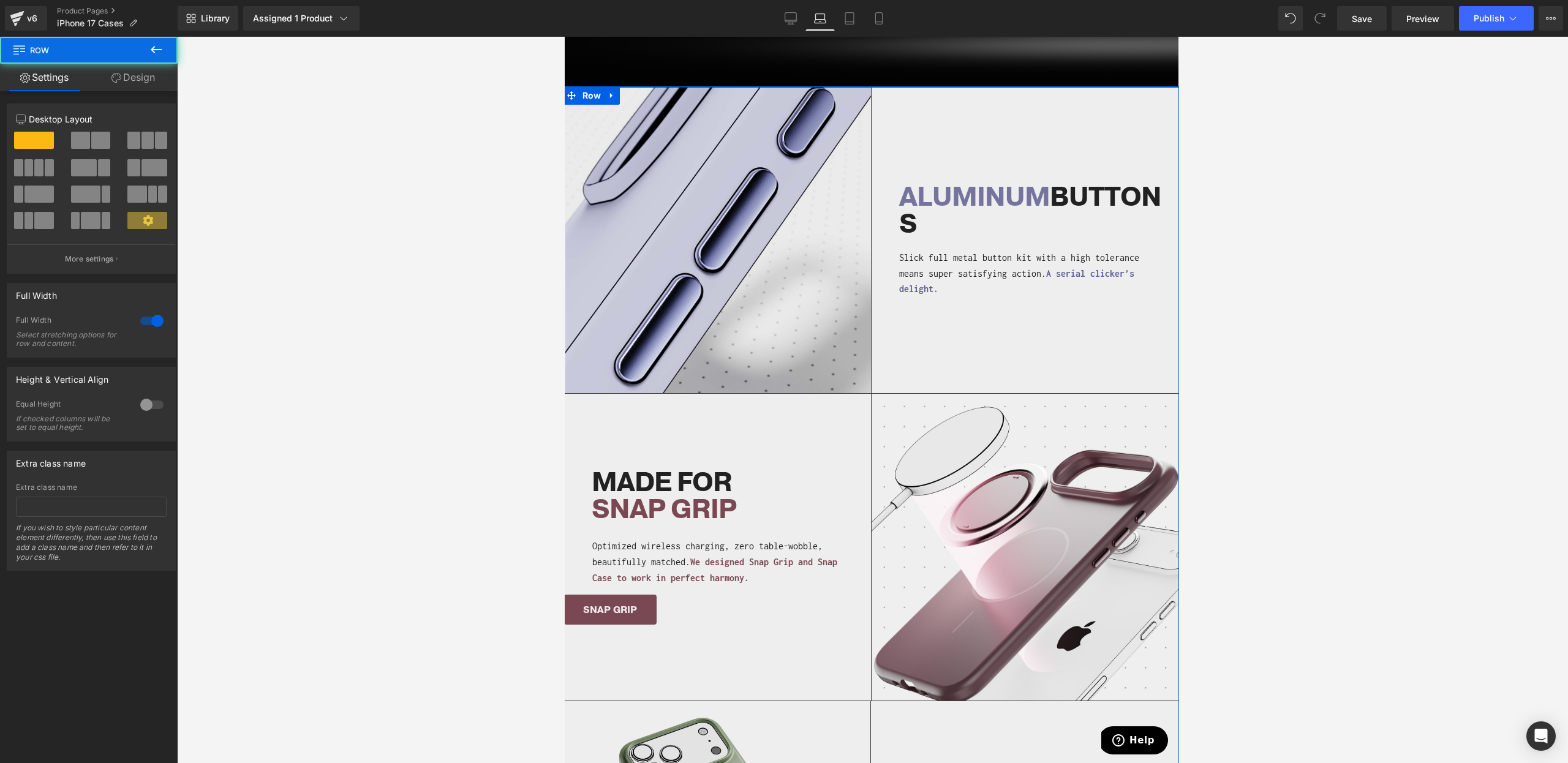
scroll to position [1060, 0]
click at [164, 83] on link "Design" at bounding box center [133, 78] width 89 height 28
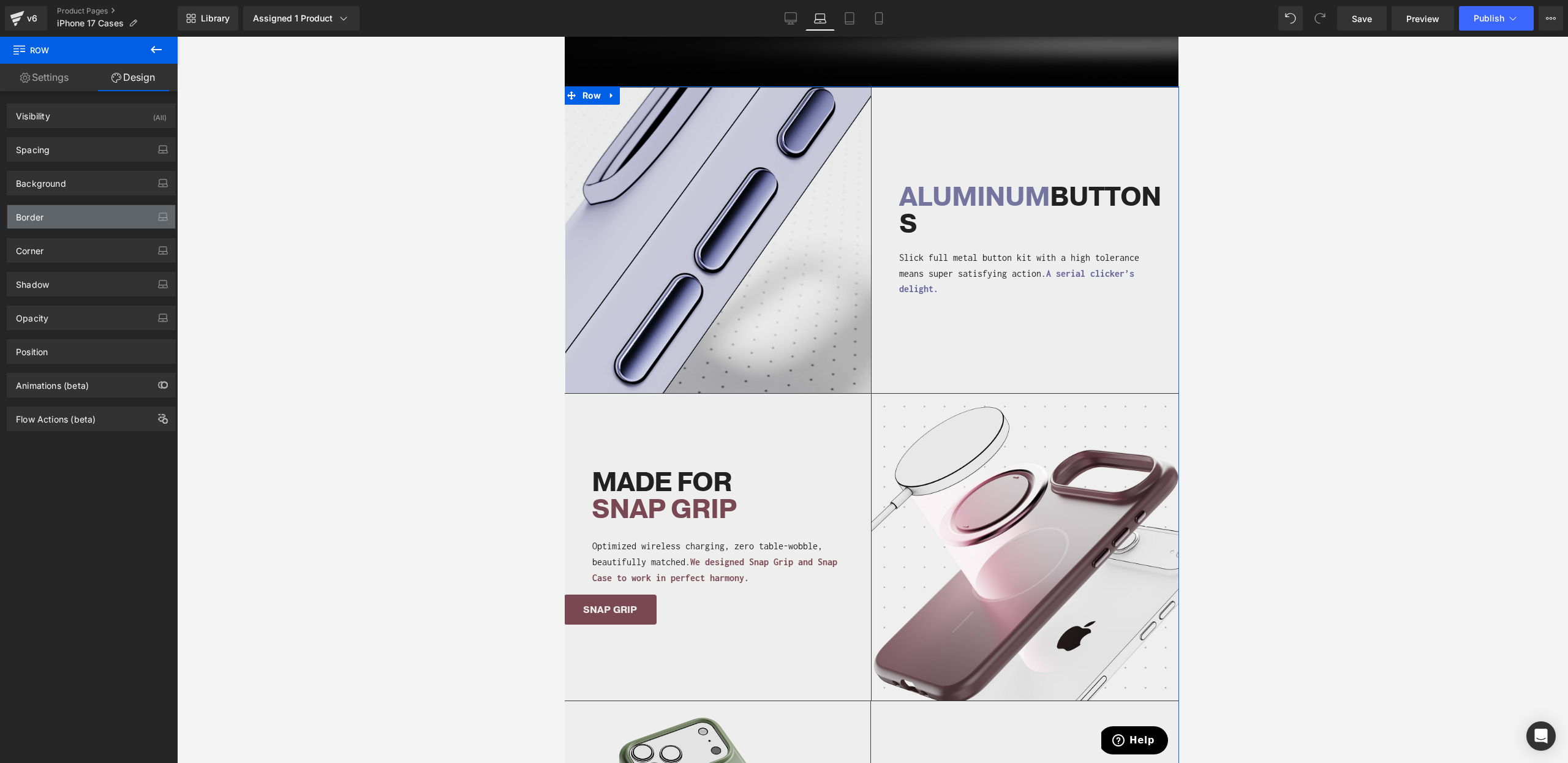
click at [73, 206] on div "Border" at bounding box center [91, 216] width 168 height 23
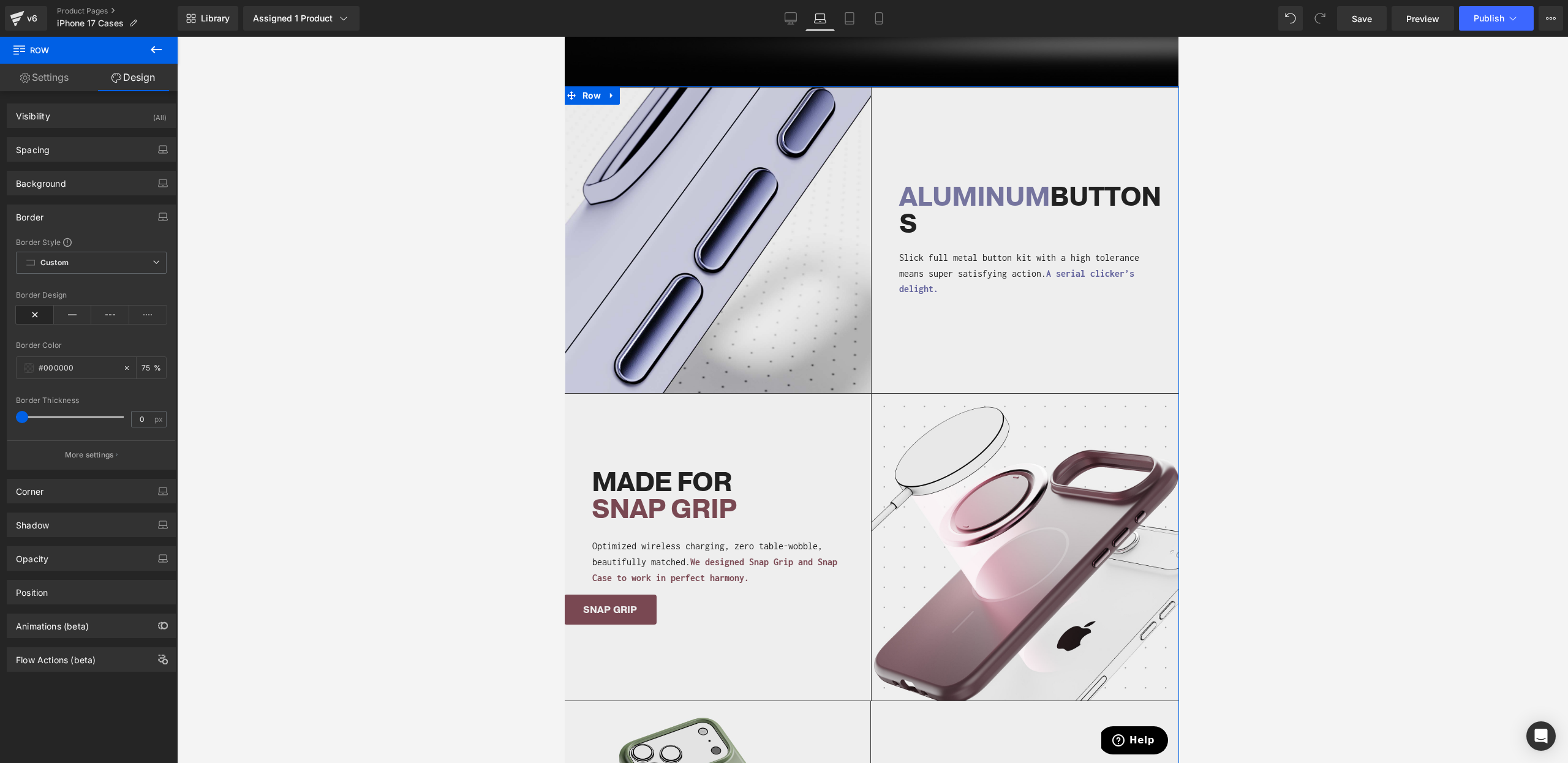
click at [60, 430] on div at bounding box center [91, 433] width 151 height 8
click at [65, 440] on div "Border Style Custom Custom Setup Global Style Custom Setup Global Style none Bo…" at bounding box center [91, 353] width 168 height 232
click at [83, 447] on button "More settings" at bounding box center [91, 454] width 168 height 28
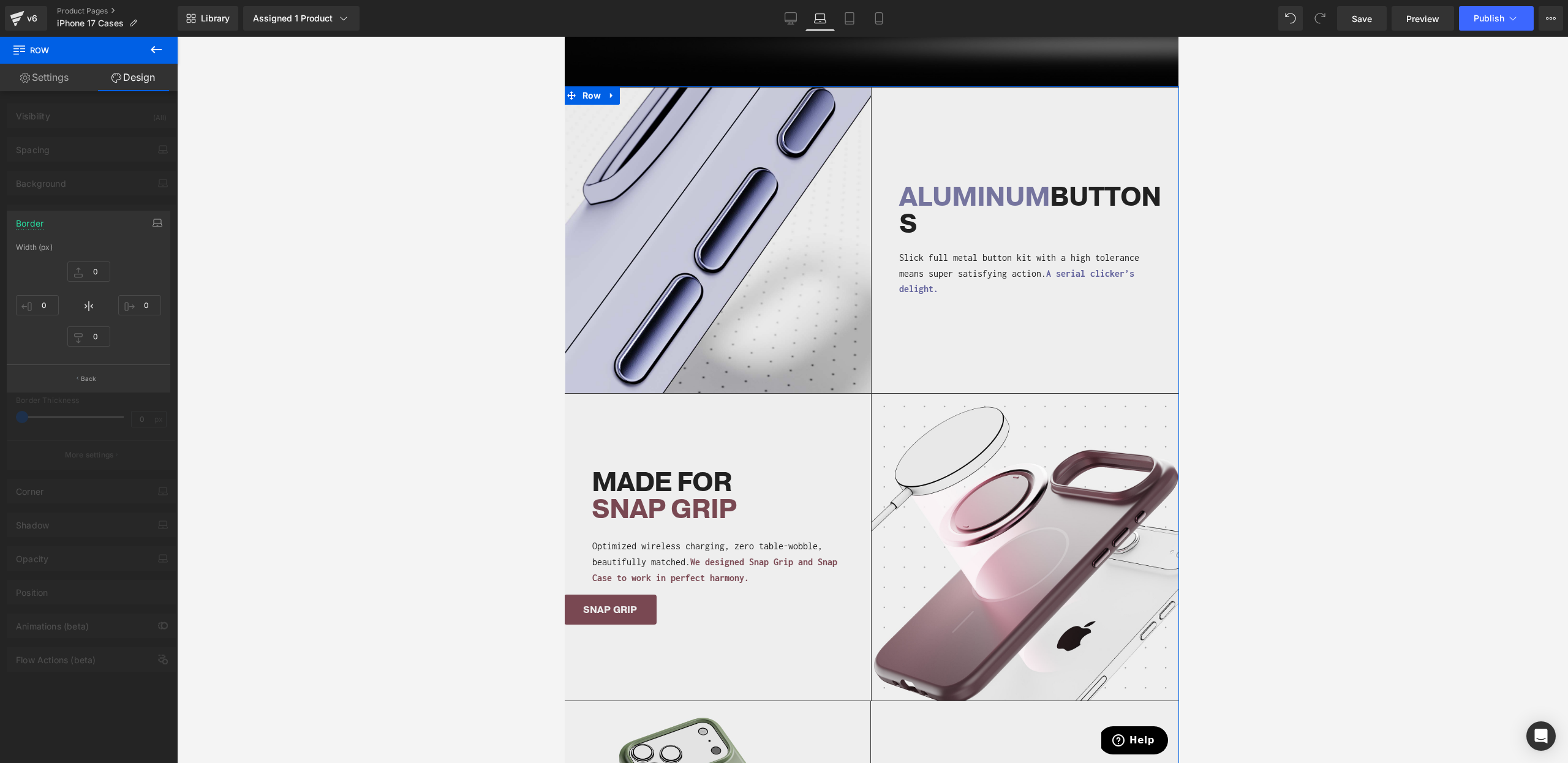
click at [158, 466] on div at bounding box center [89, 403] width 178 height 733
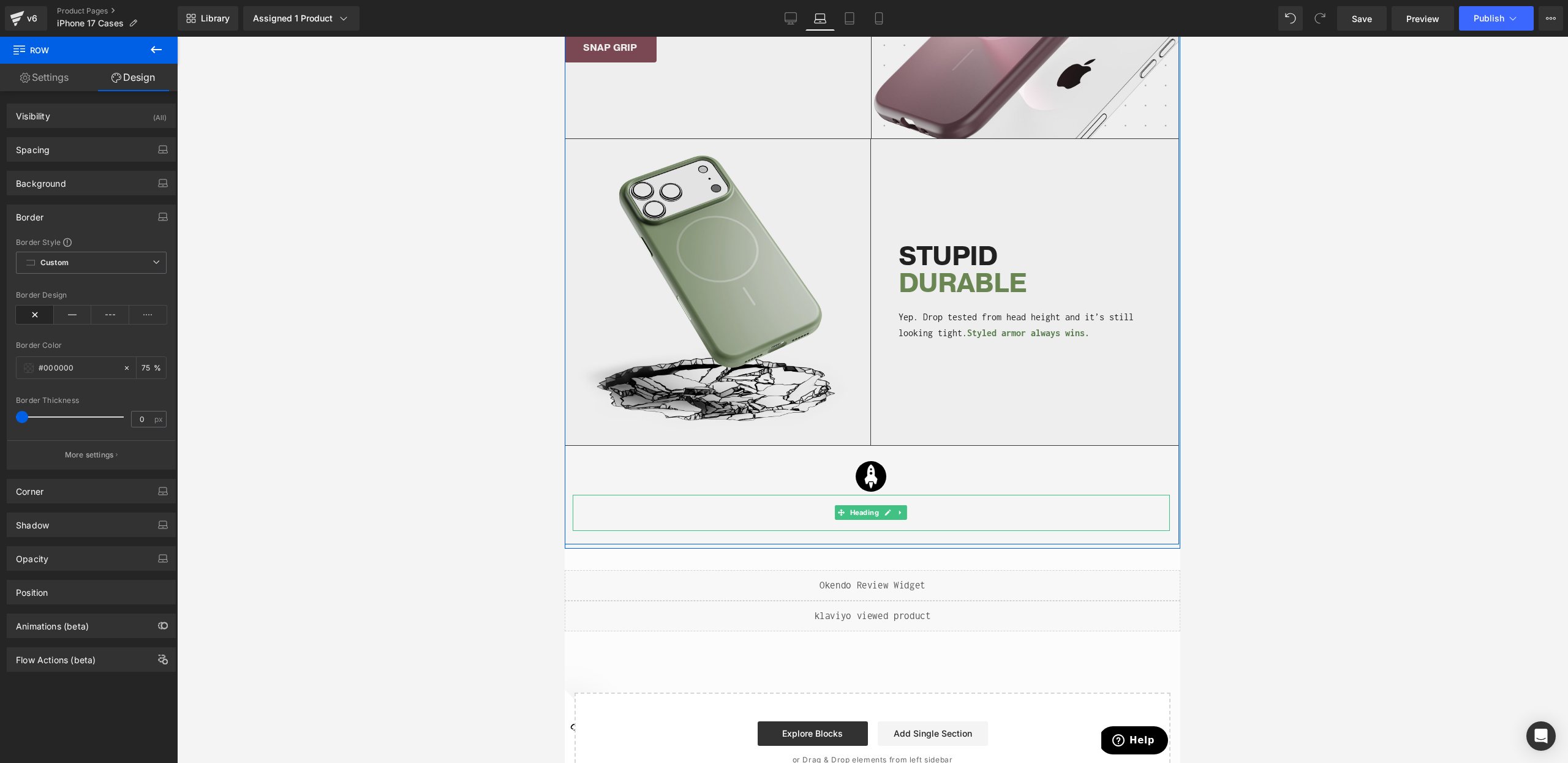
scroll to position [1466, 0]
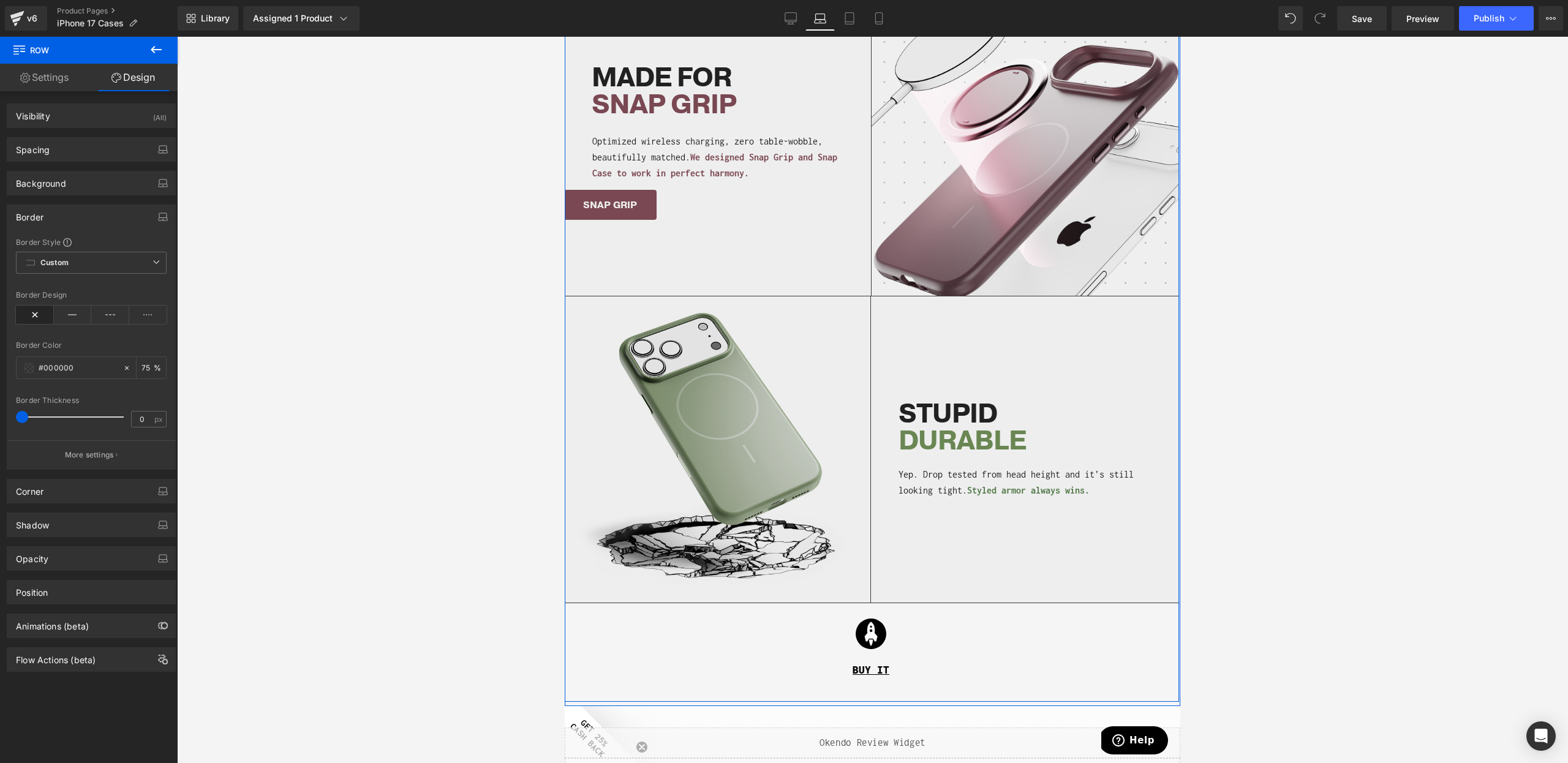
click at [1083, 560] on div "Image STUPID DURABLE Heading Yep. Drop tested from head height and it’s still l…" at bounding box center [871, 450] width 614 height 307
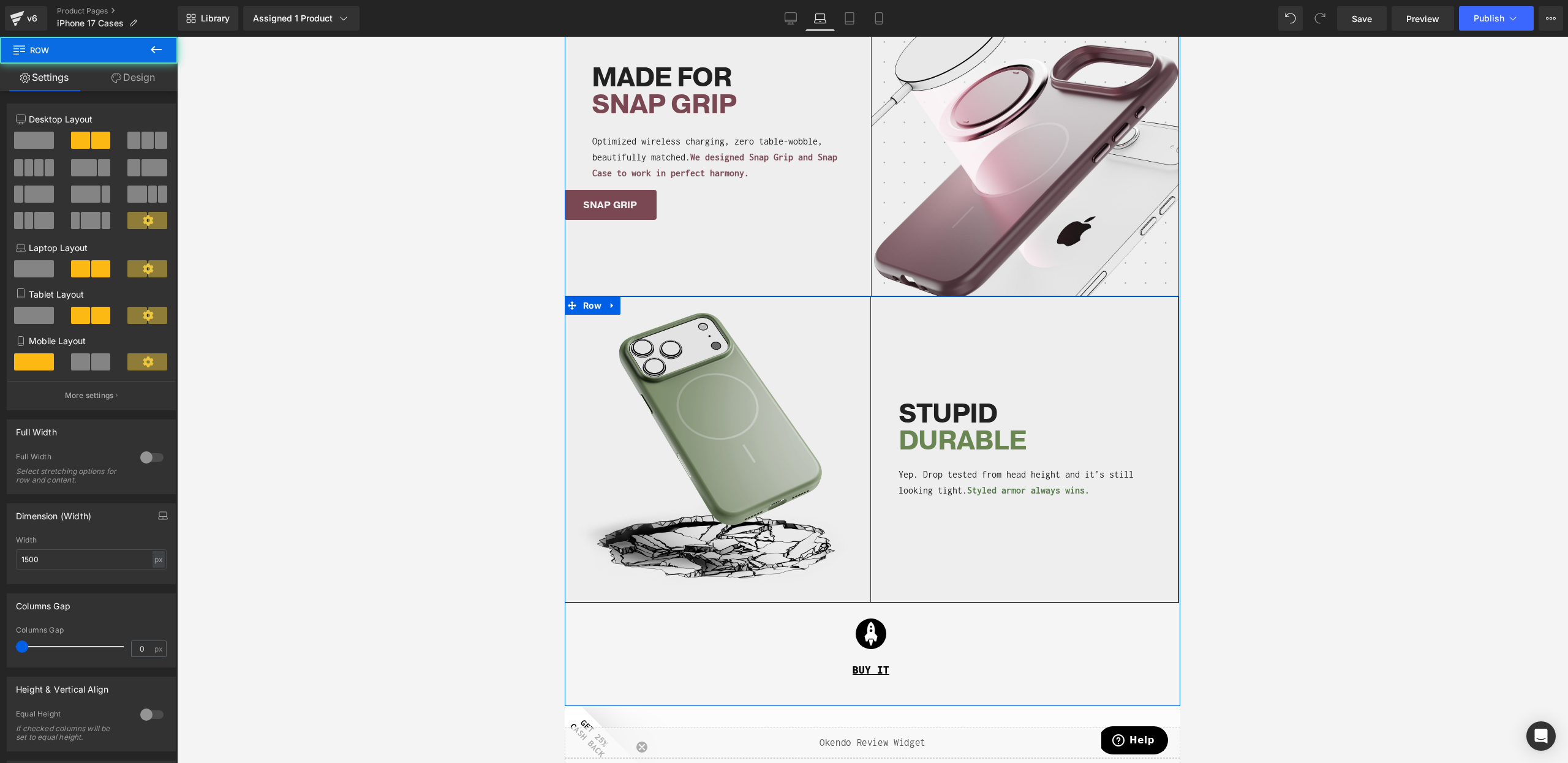
click at [1093, 579] on div "Image STUPID DURABLE Heading Yep. Drop tested from head height and it’s still l…" at bounding box center [871, 450] width 614 height 307
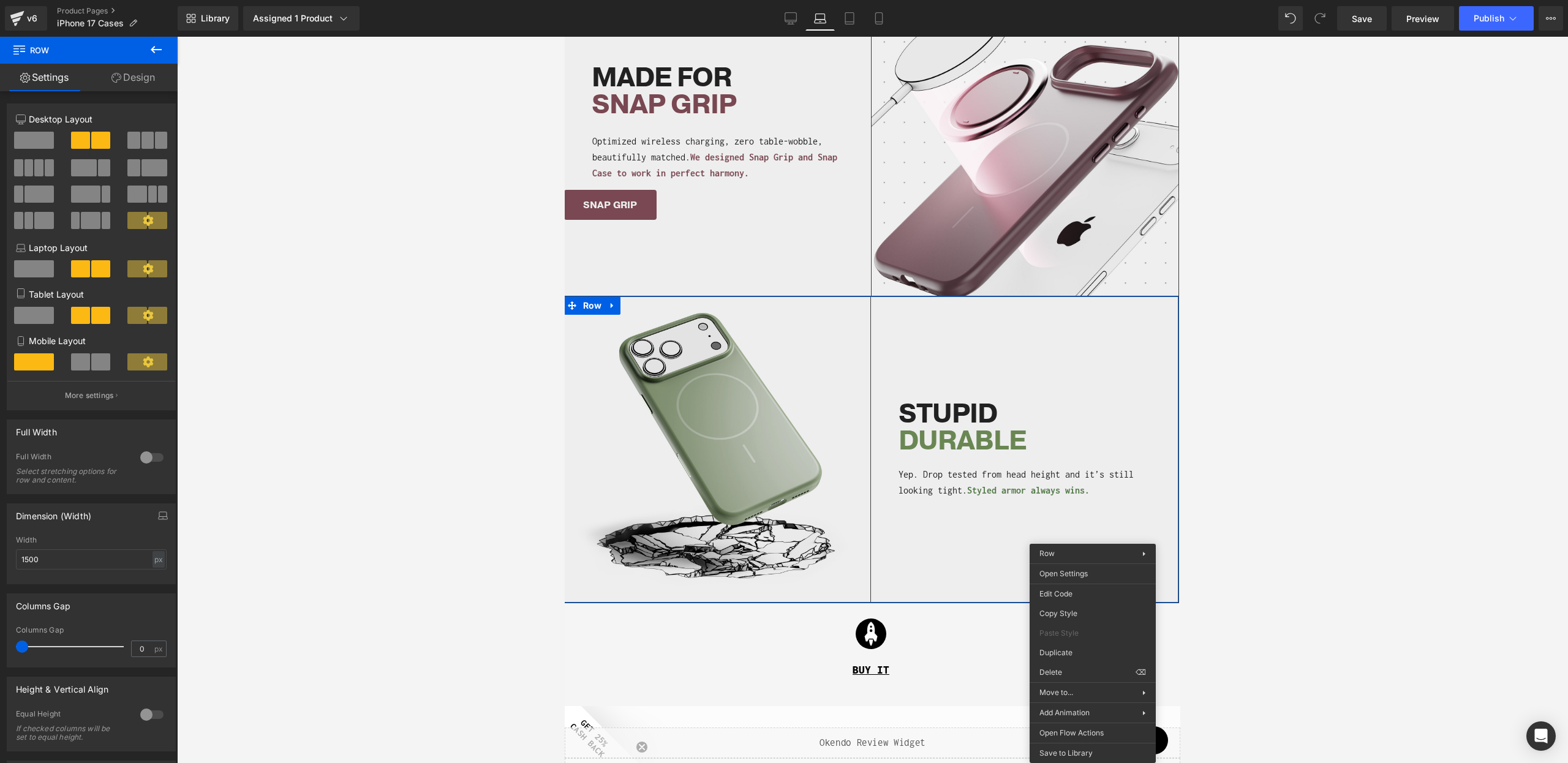
click at [126, 81] on link "Design" at bounding box center [133, 78] width 89 height 28
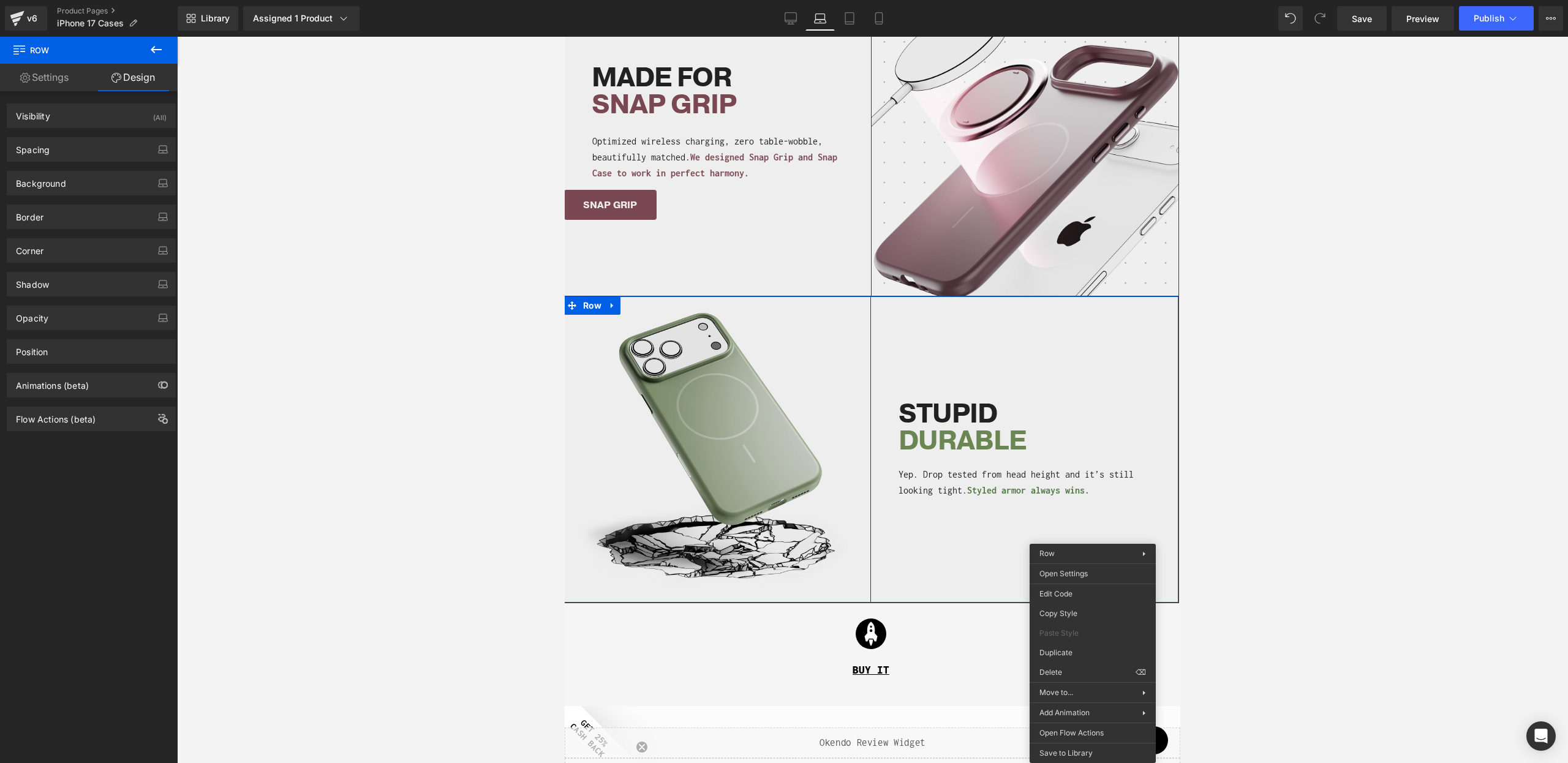
type input "#383838"
type input "100"
type input "0"
click at [73, 216] on div "Border" at bounding box center [91, 216] width 168 height 23
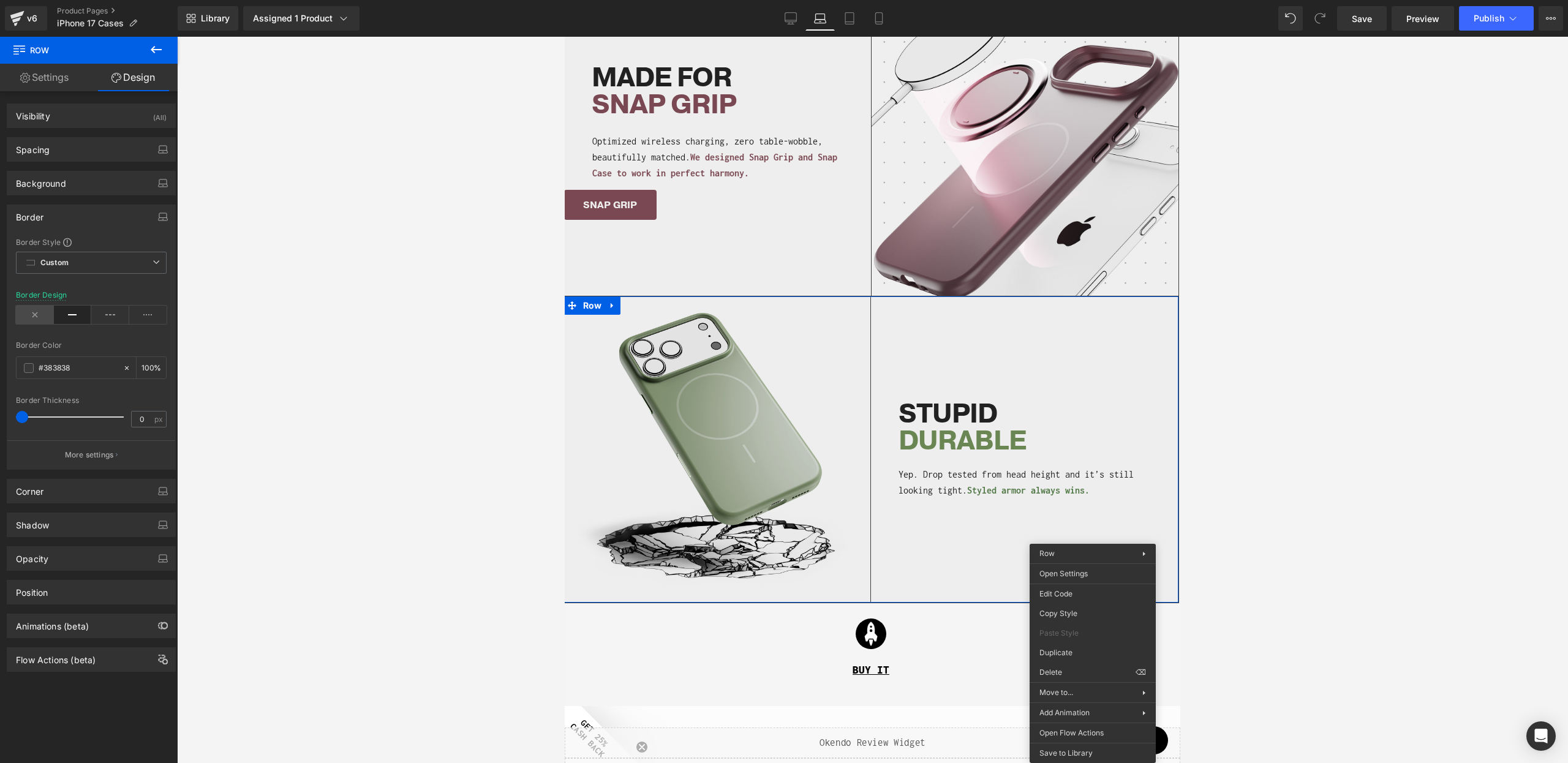
click at [39, 322] on icon at bounding box center [34, 314] width 38 height 18
click at [1412, 373] on div at bounding box center [872, 400] width 1391 height 726
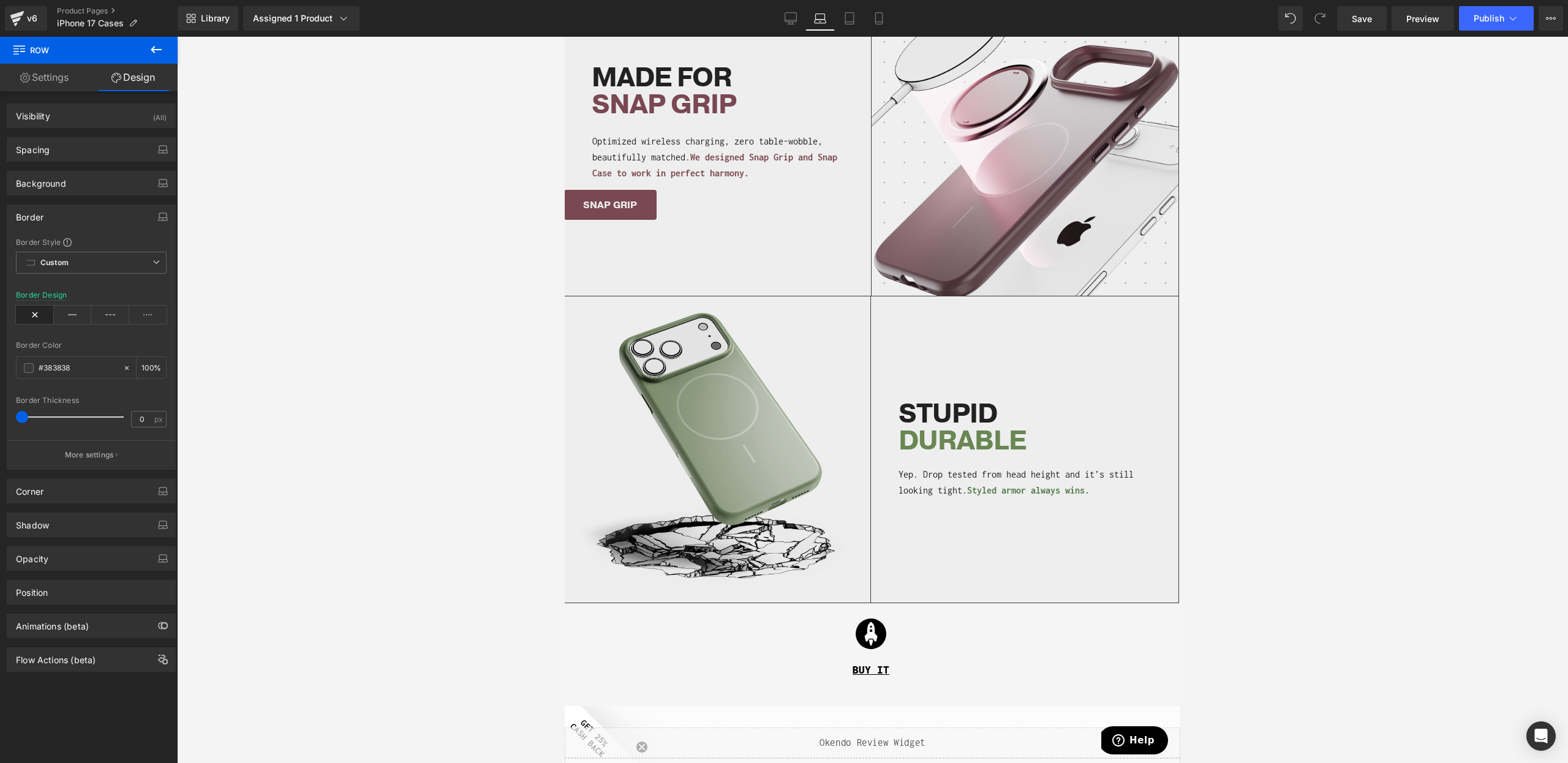
click at [1107, 505] on div "Image STUPID DURABLE Heading Yep. Drop tested from head height and it’s still l…" at bounding box center [871, 450] width 614 height 307
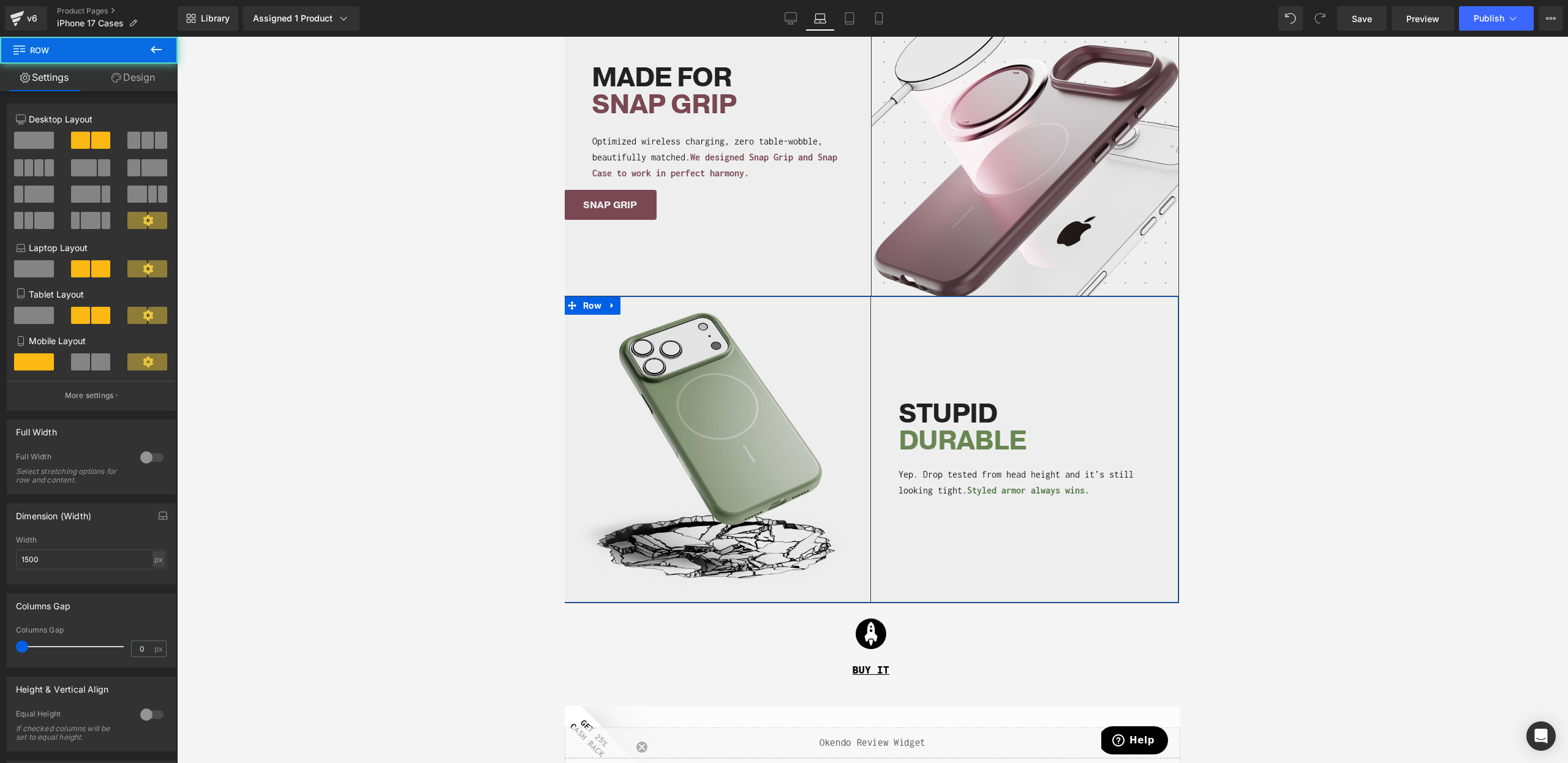
click at [122, 75] on link "Design" at bounding box center [133, 78] width 89 height 28
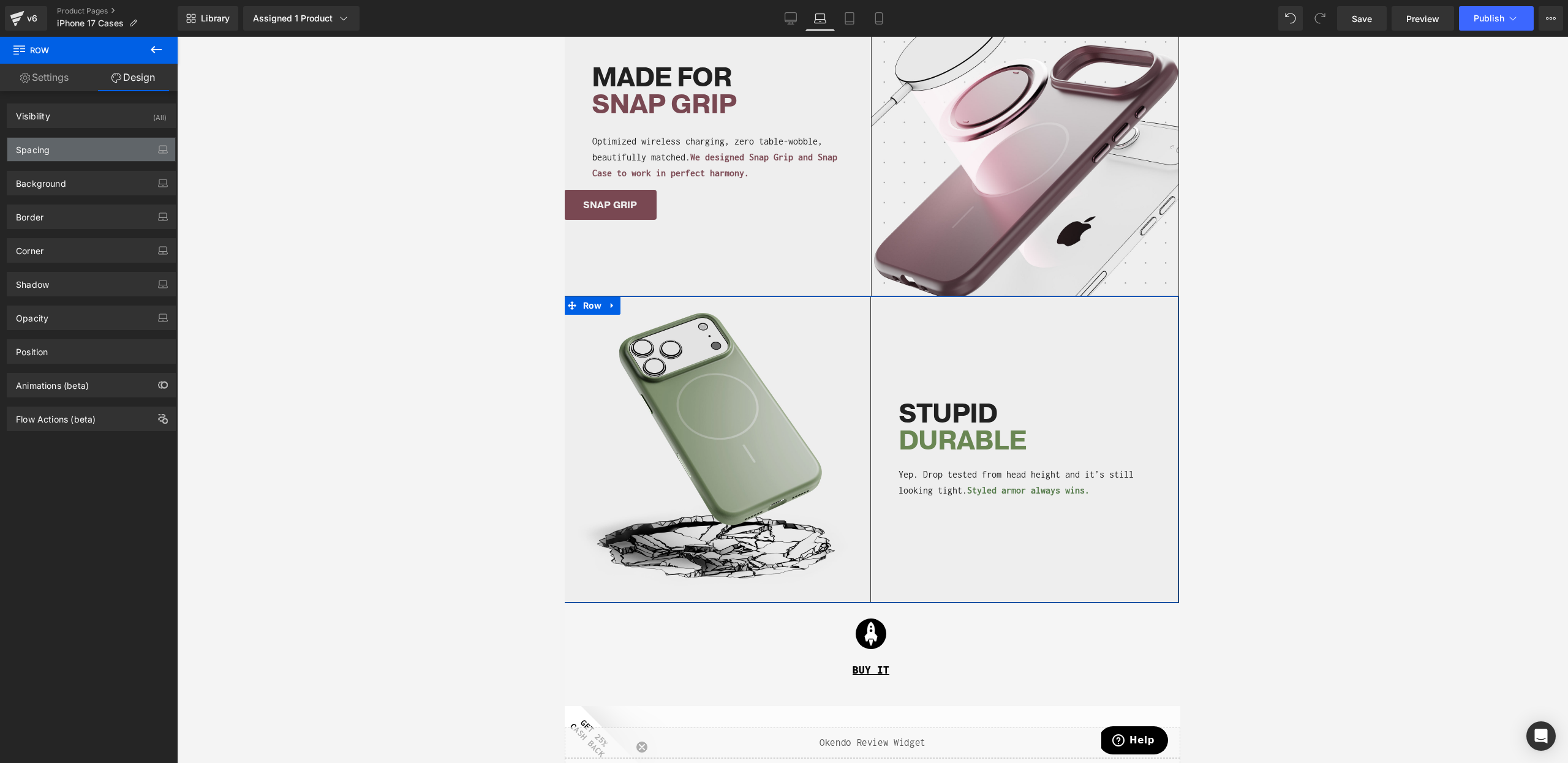
type input "0"
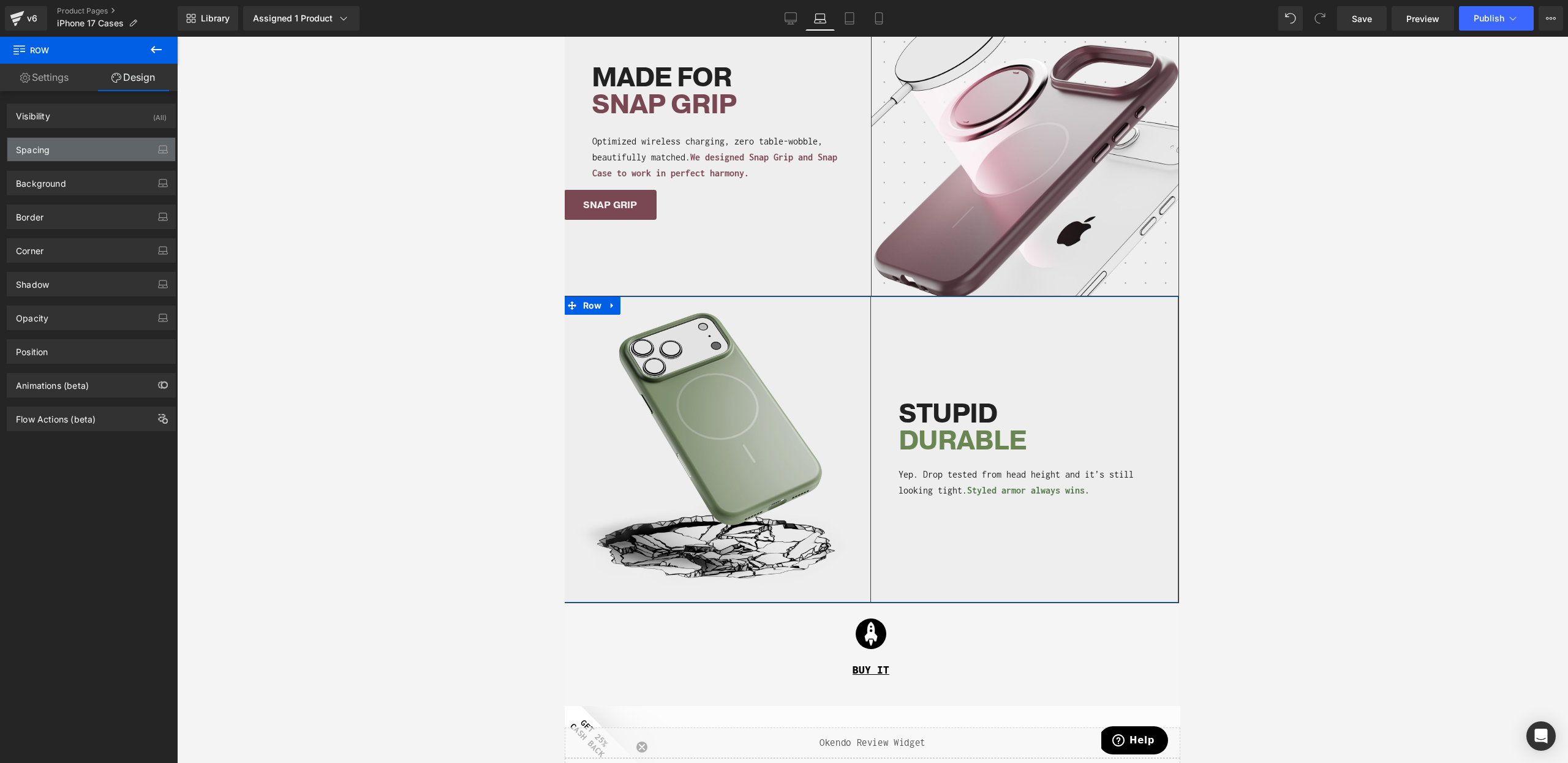
type input "0"
click at [74, 151] on div "Spacing" at bounding box center [91, 149] width 168 height 23
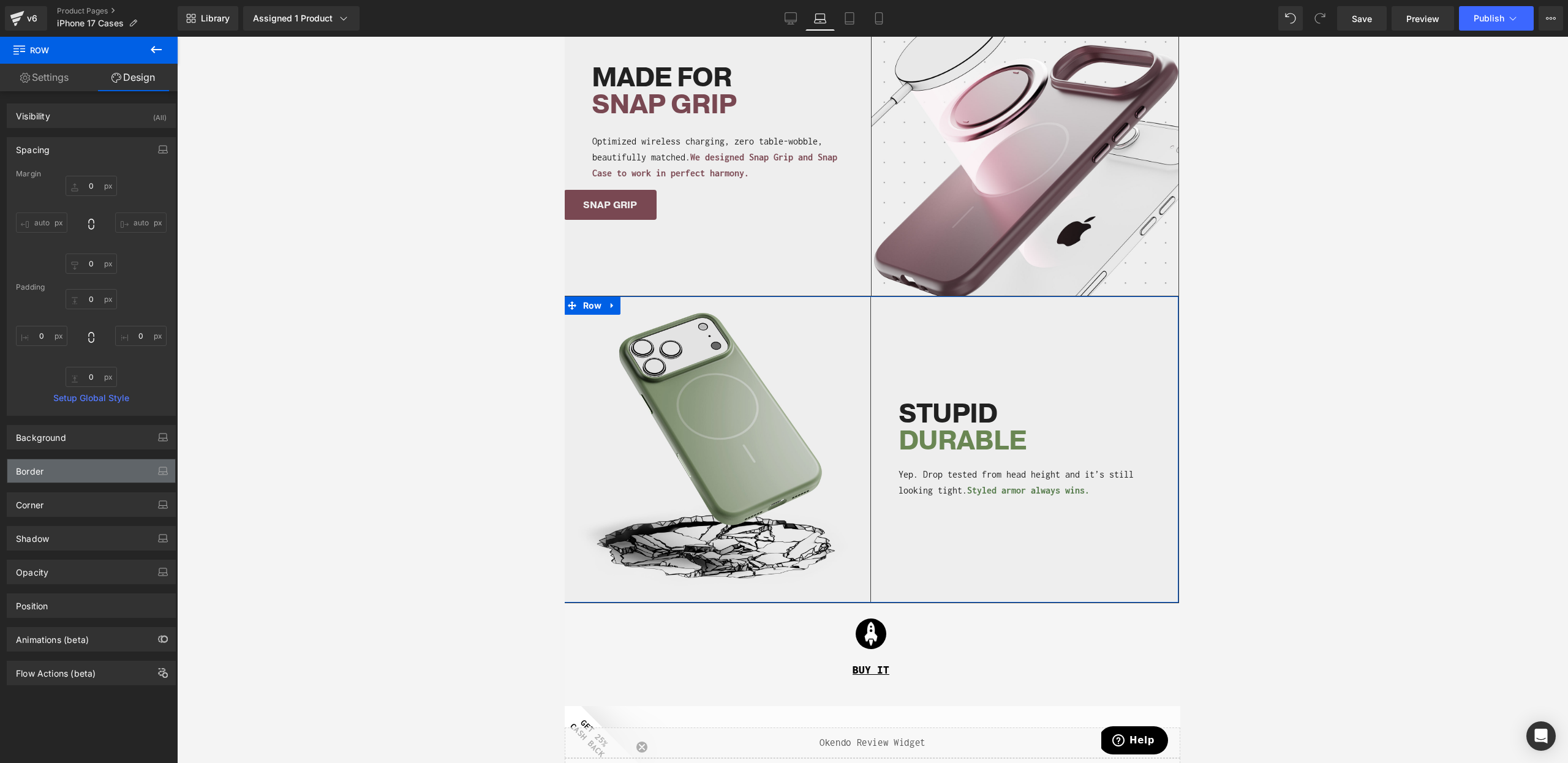
click at [75, 473] on div "Border" at bounding box center [91, 471] width 168 height 23
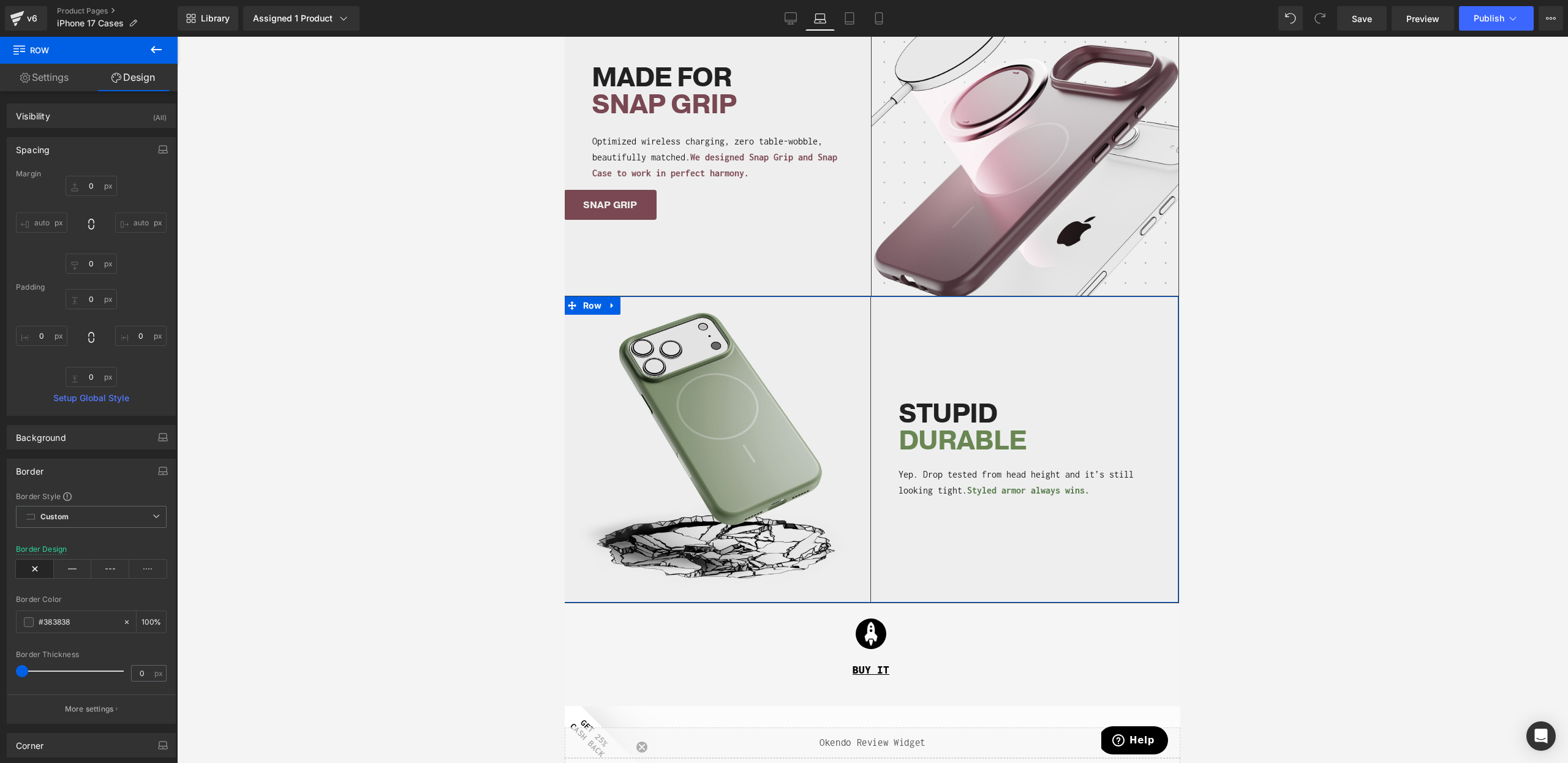
click at [59, 558] on div "Border Design" at bounding box center [91, 568] width 151 height 47
click at [60, 567] on icon at bounding box center [73, 568] width 38 height 18
click at [587, 312] on span "Row" at bounding box center [593, 305] width 25 height 18
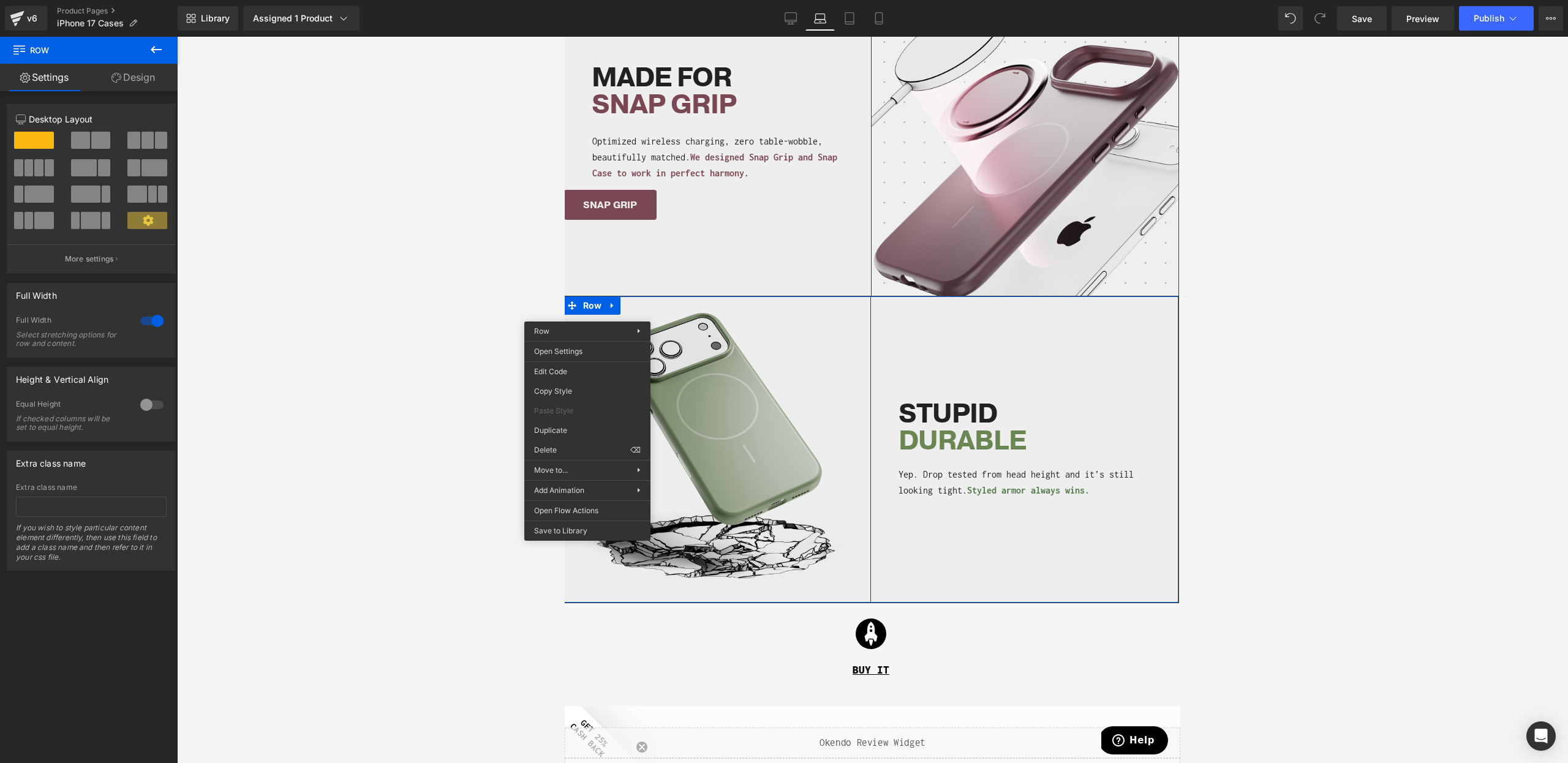
click at [147, 92] on div "12 12 12 Column Size Customizer 12 Desktop Layout Laptop Layout Tablet Layout M…" at bounding box center [91, 331] width 183 height 479
click at [135, 83] on link "Design" at bounding box center [133, 78] width 89 height 28
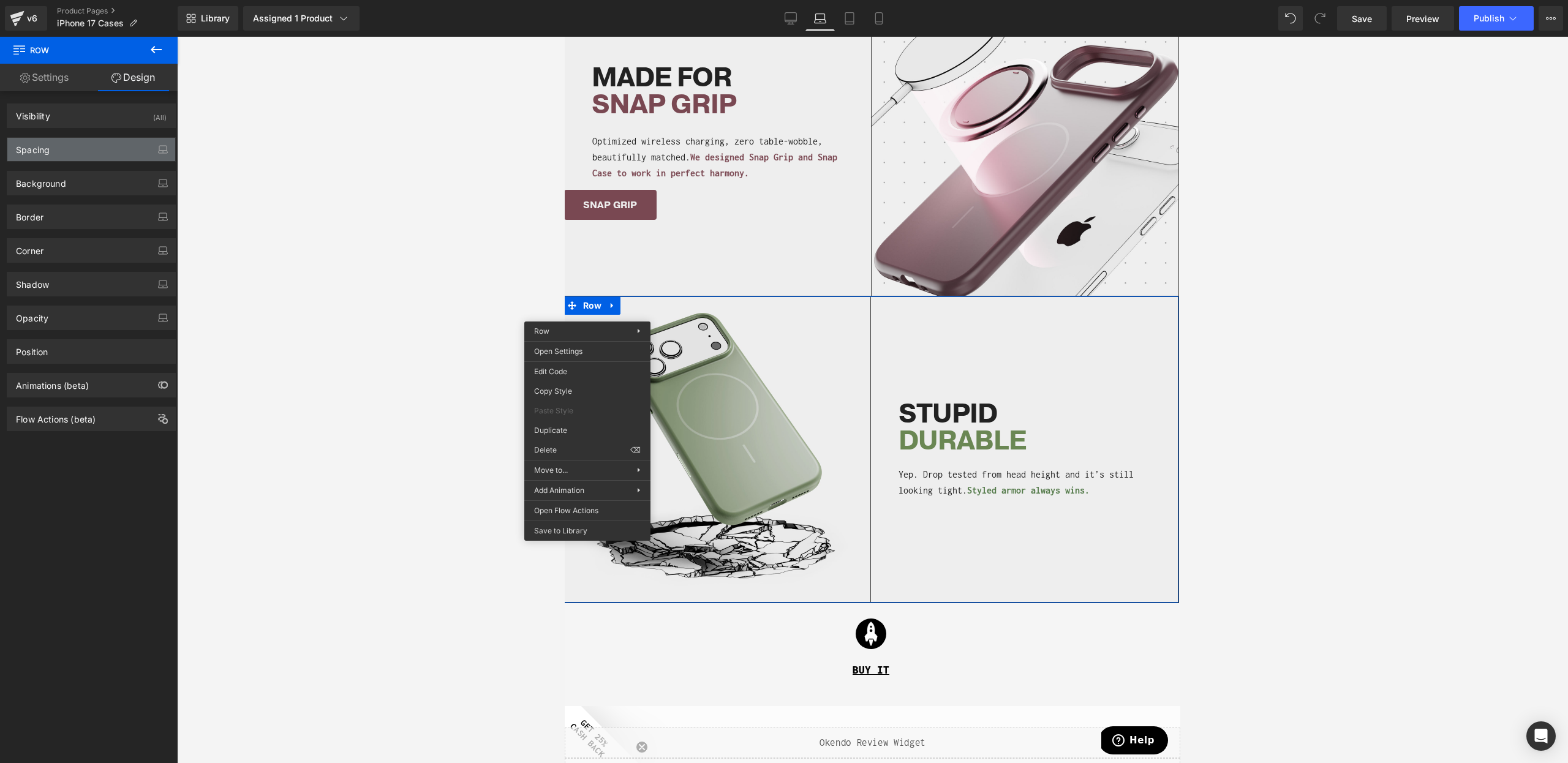
click at [75, 145] on div "Spacing" at bounding box center [91, 149] width 168 height 23
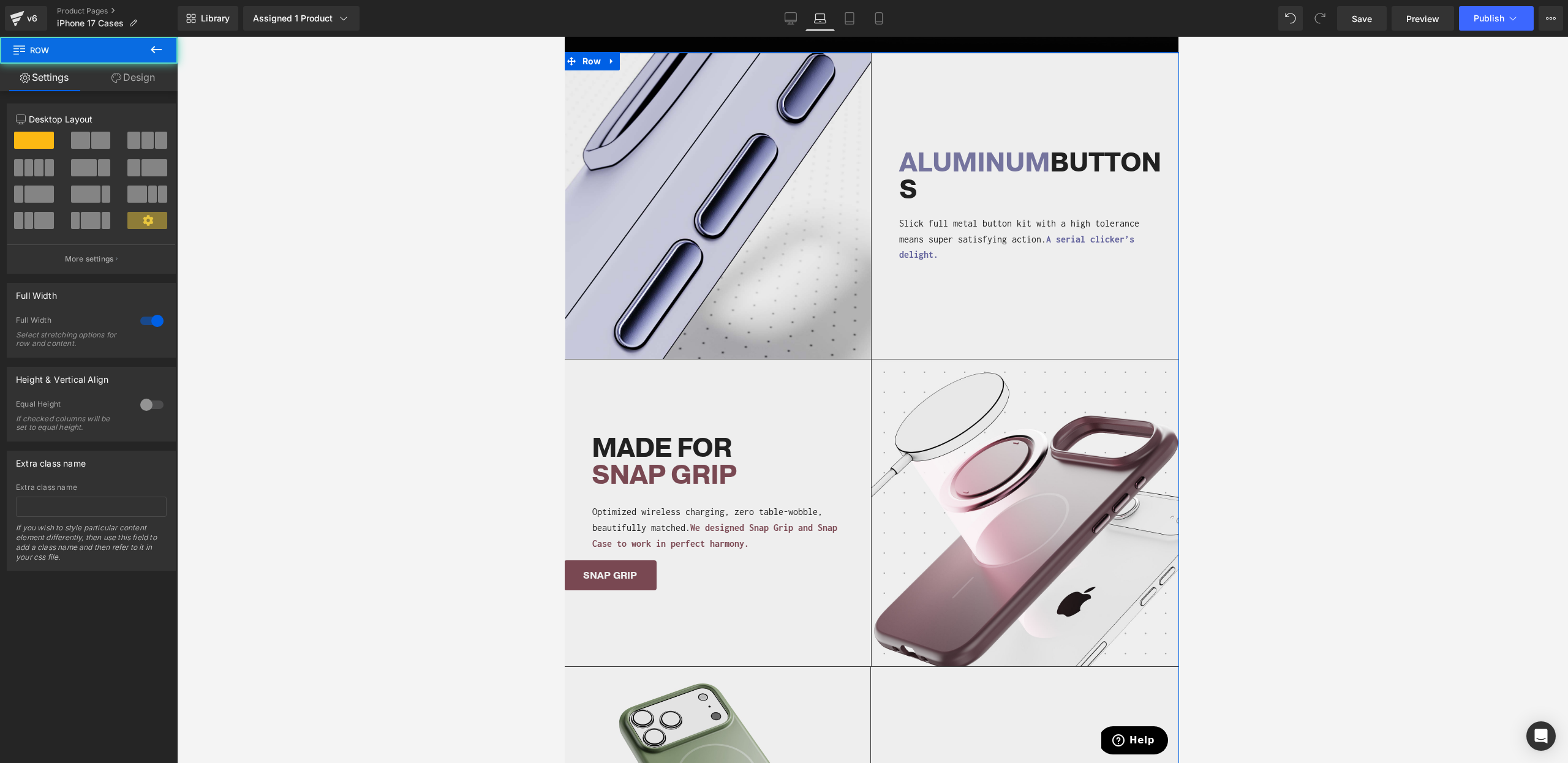
scroll to position [1060, 0]
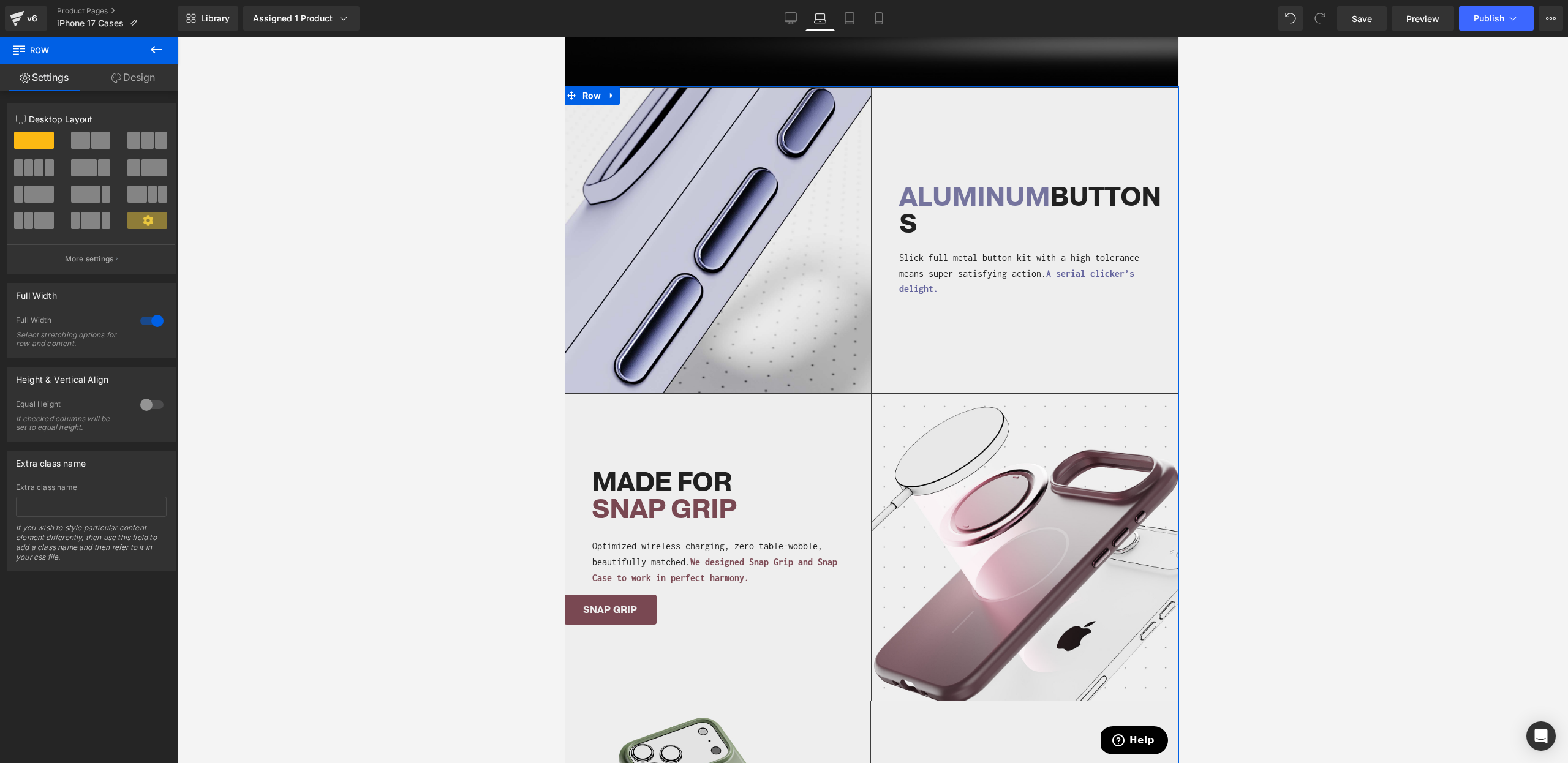
click at [147, 84] on link "Design" at bounding box center [133, 78] width 89 height 28
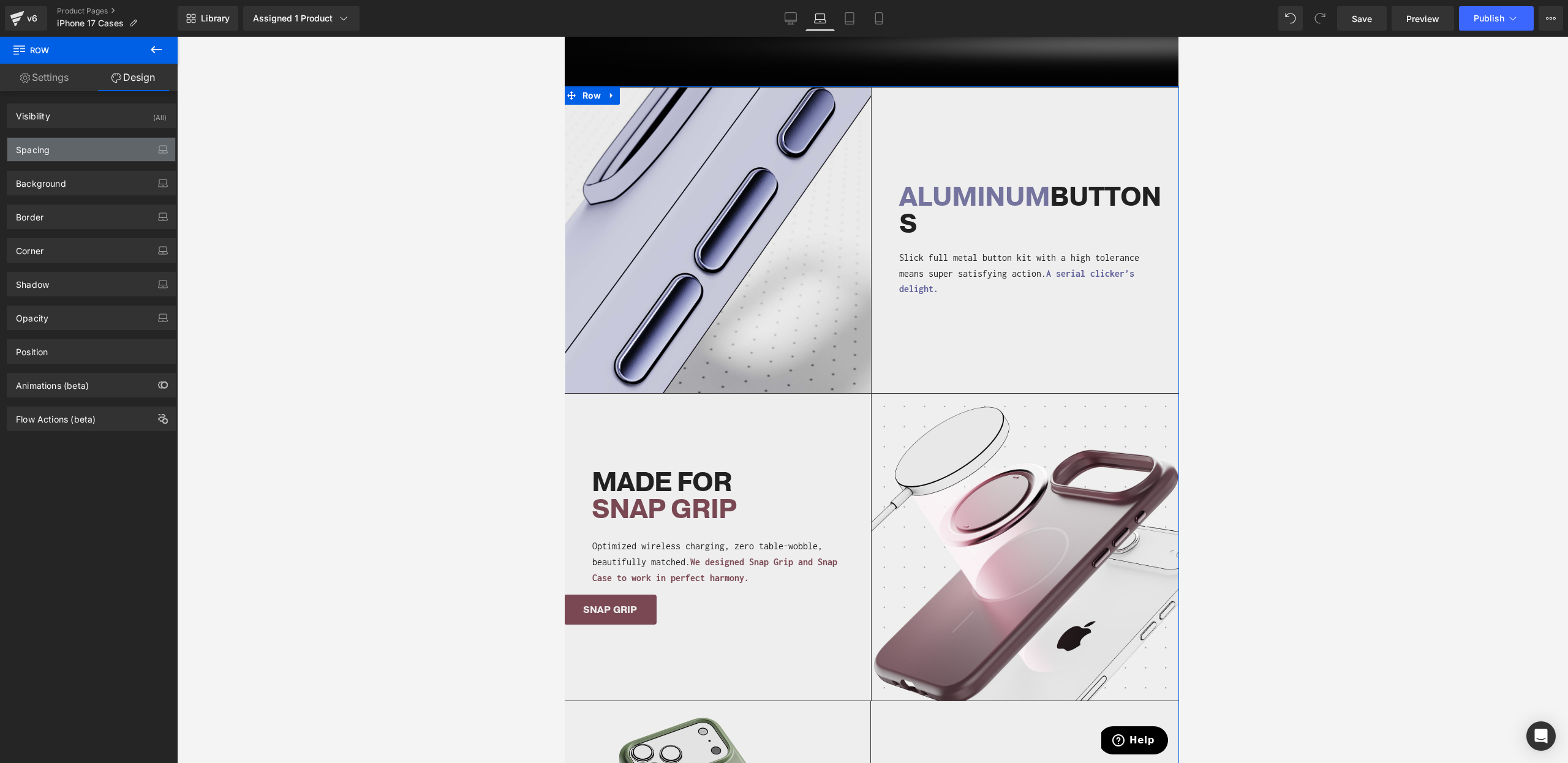
click at [59, 145] on div "Spacing" at bounding box center [91, 149] width 168 height 23
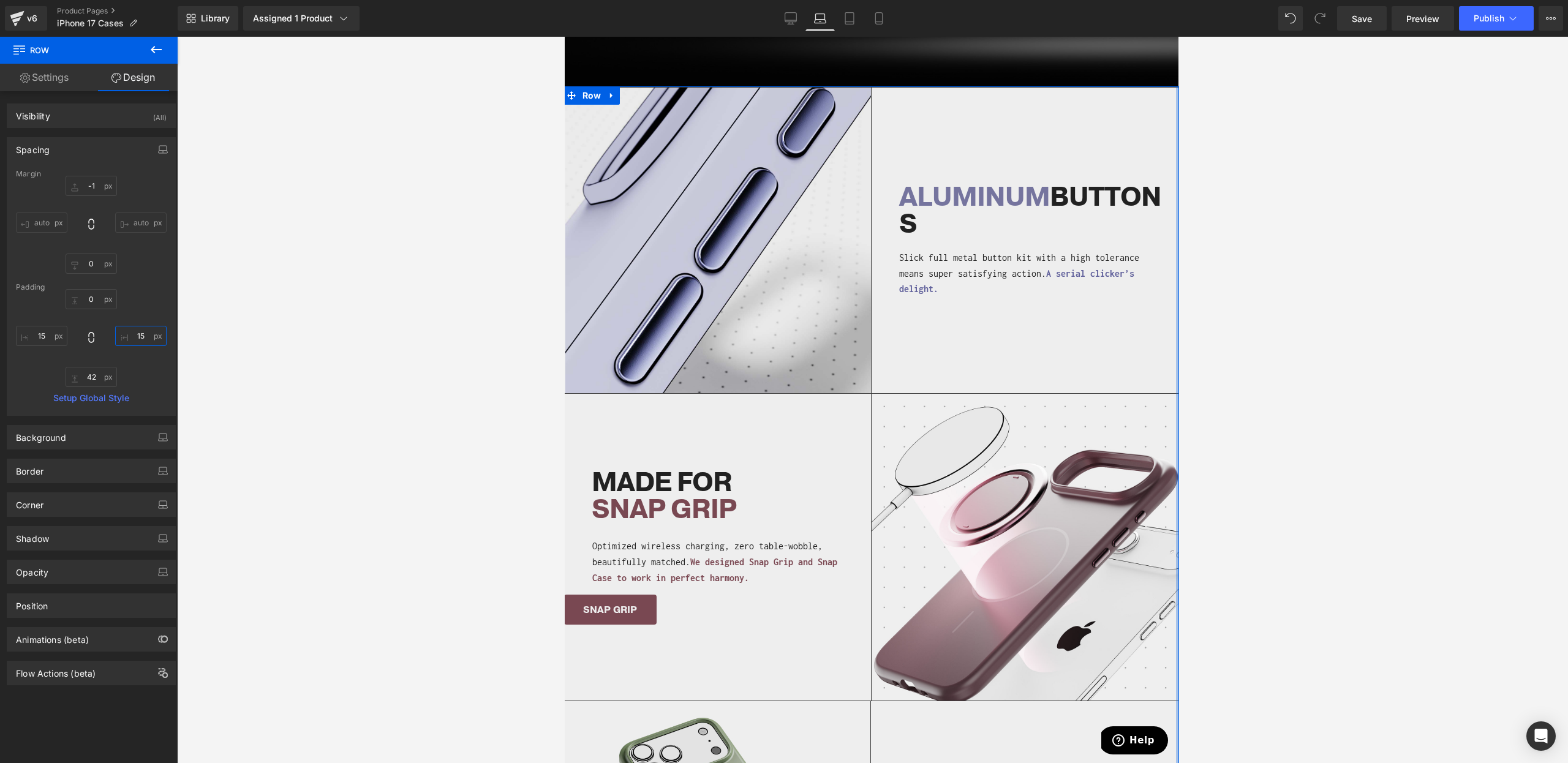
click at [129, 333] on input "15" at bounding box center [141, 335] width 52 height 20
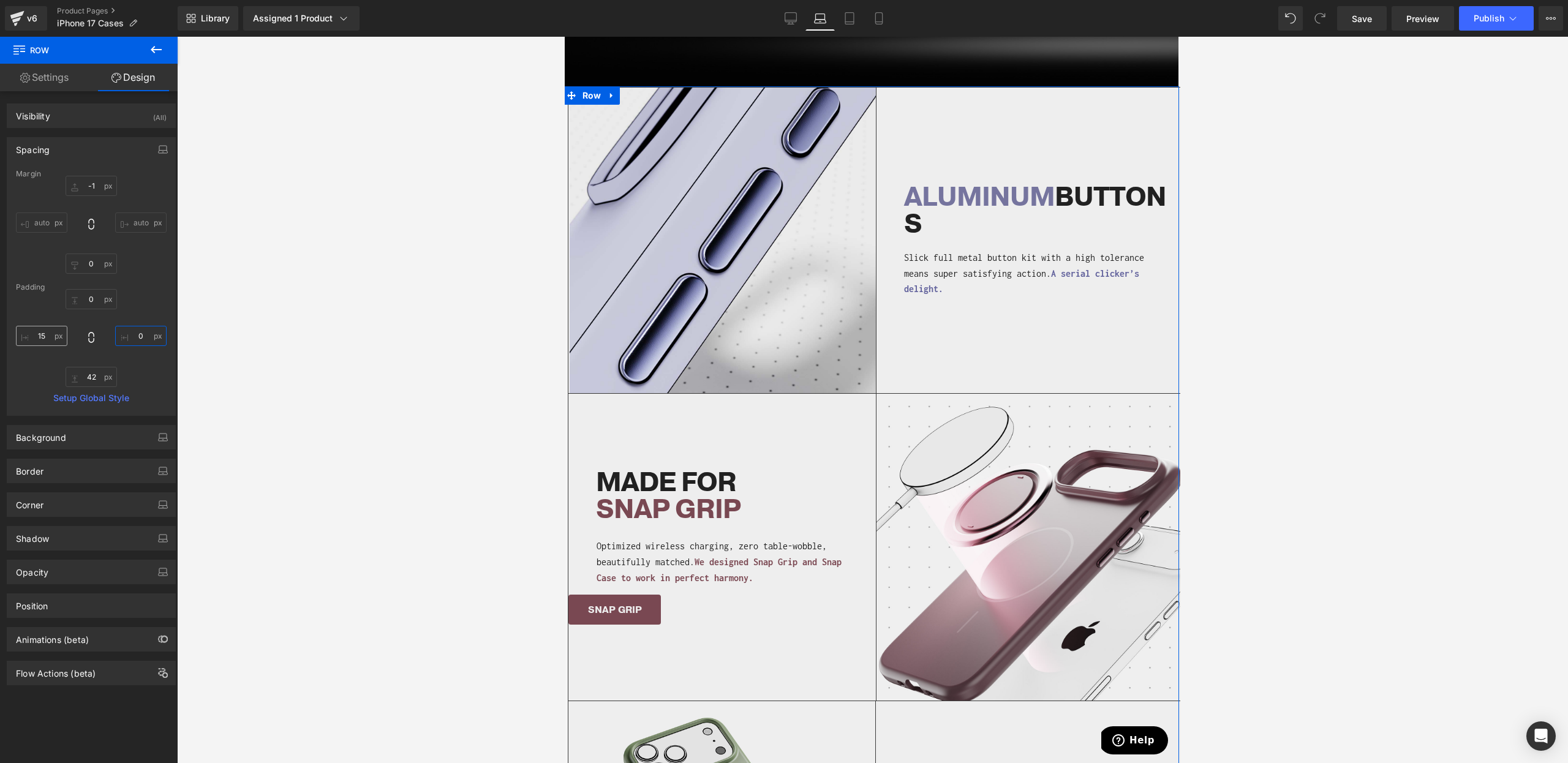
type input "0"
click at [47, 335] on input "15" at bounding box center [41, 335] width 52 height 20
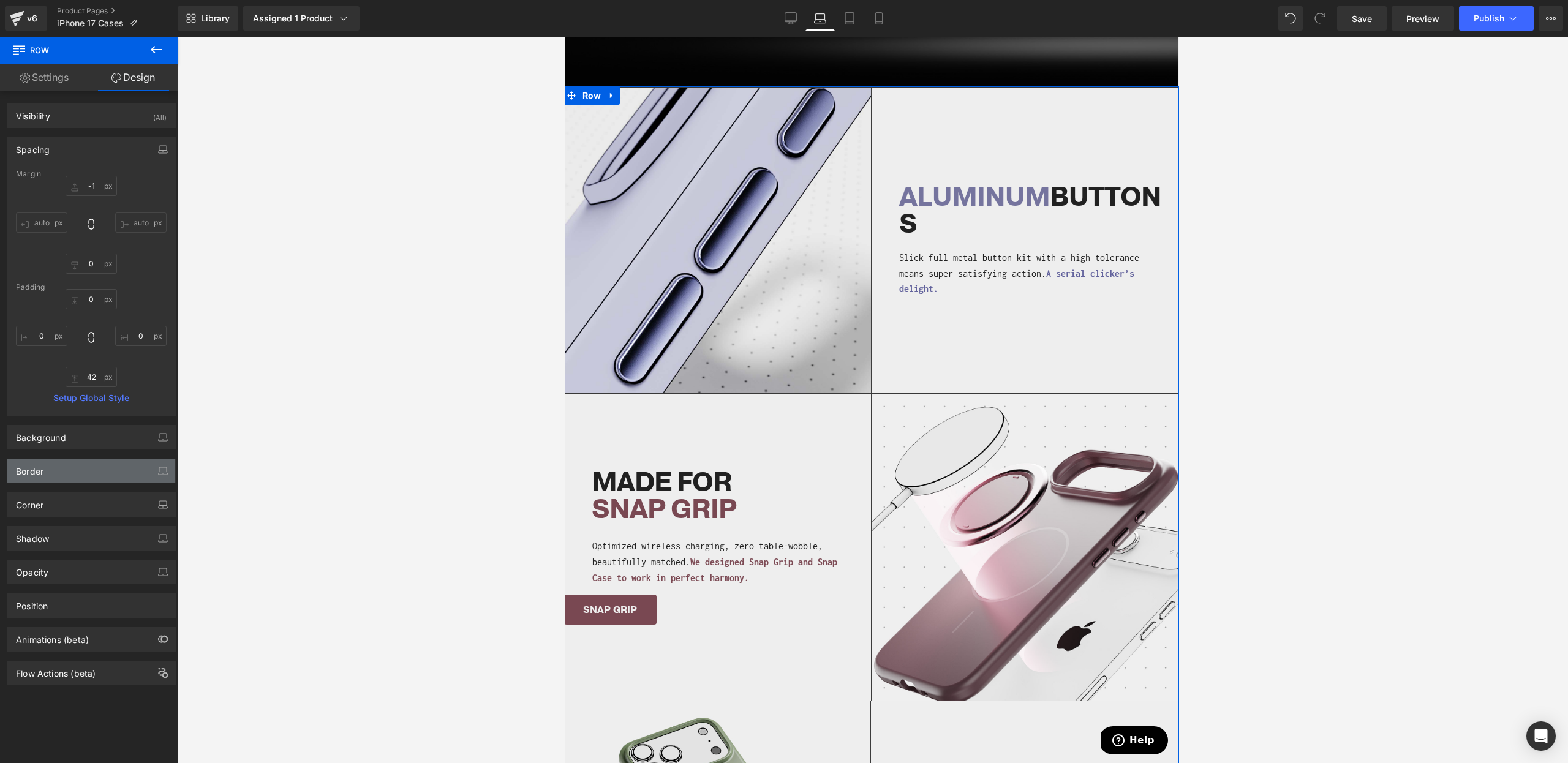
click at [81, 470] on div "Border" at bounding box center [91, 471] width 168 height 23
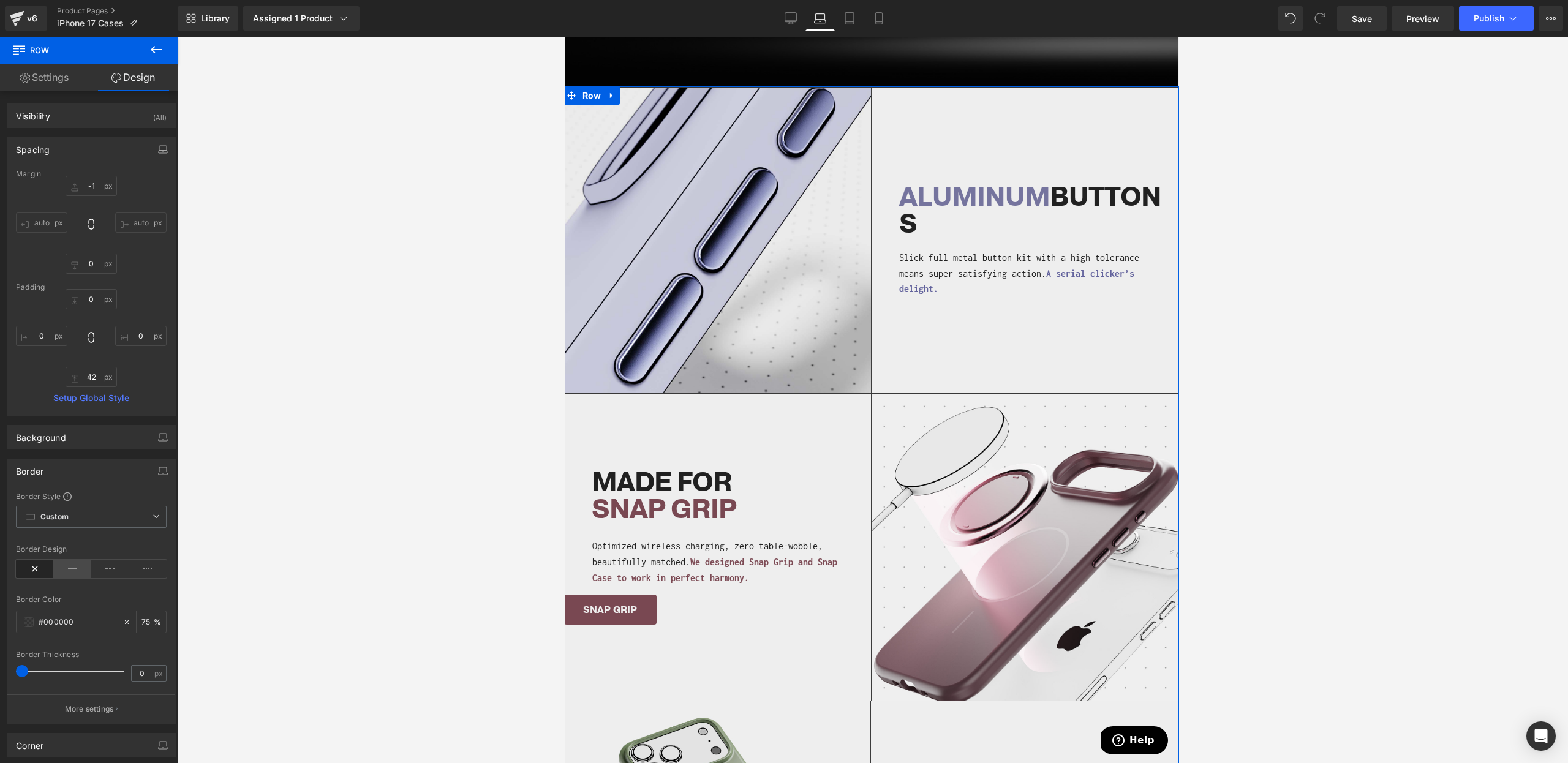
click at [65, 567] on icon at bounding box center [73, 568] width 38 height 18
click at [31, 566] on icon at bounding box center [34, 568] width 38 height 18
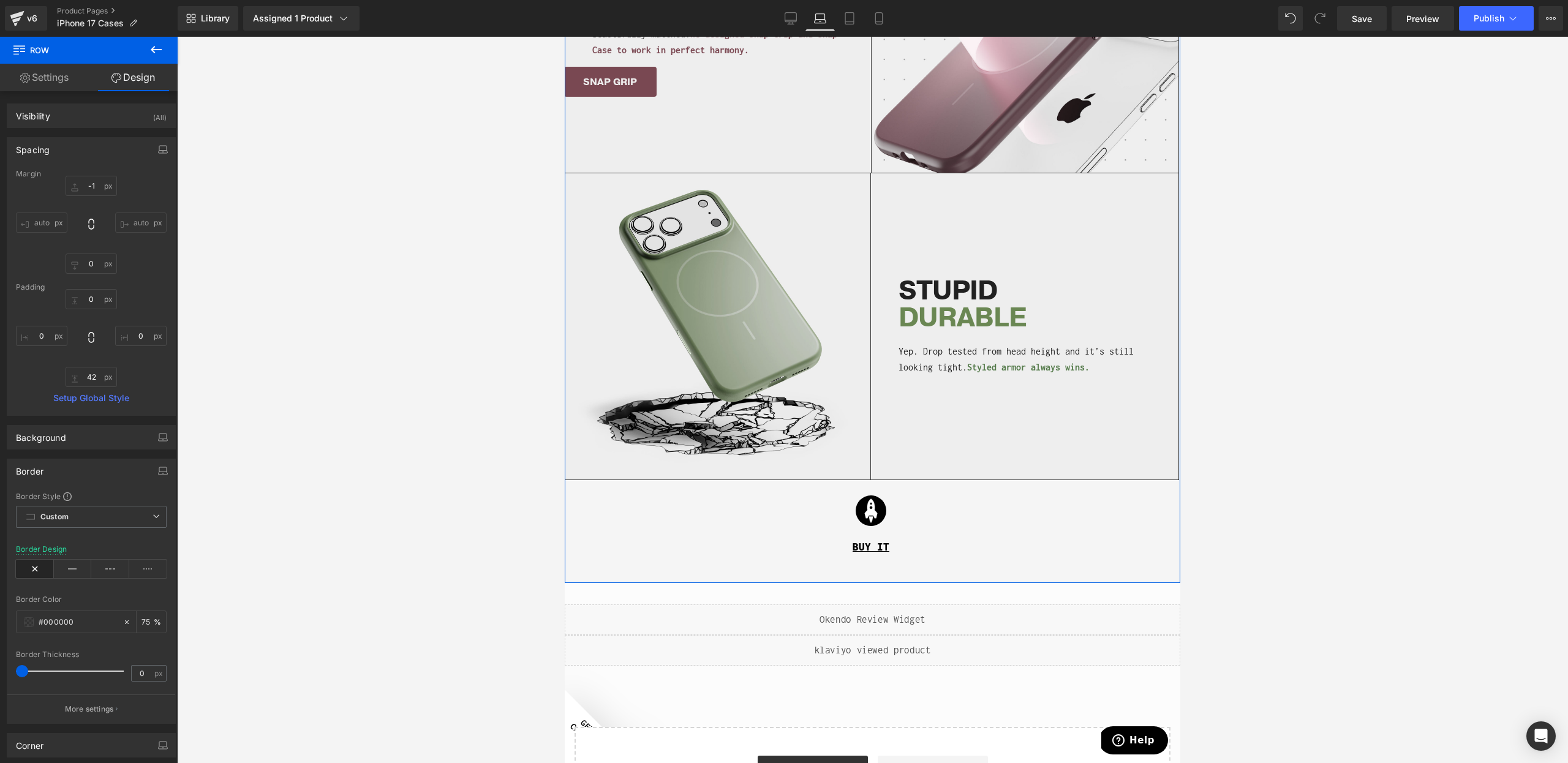
scroll to position [1340, 0]
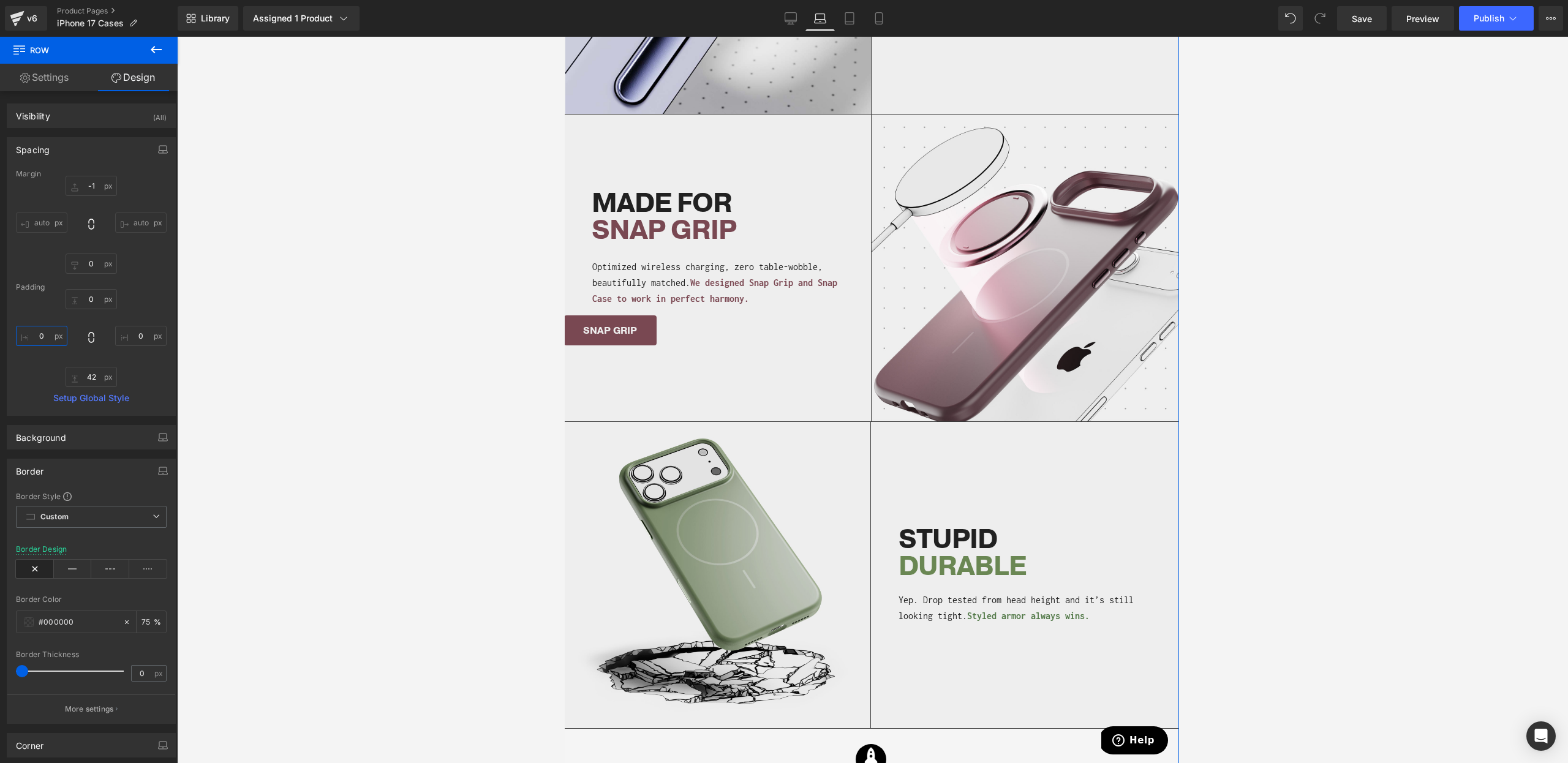
click at [39, 337] on input "0" at bounding box center [41, 335] width 52 height 20
click at [42, 336] on input "0" at bounding box center [41, 335] width 52 height 20
click at [42, 336] on input "1" at bounding box center [41, 335] width 52 height 20
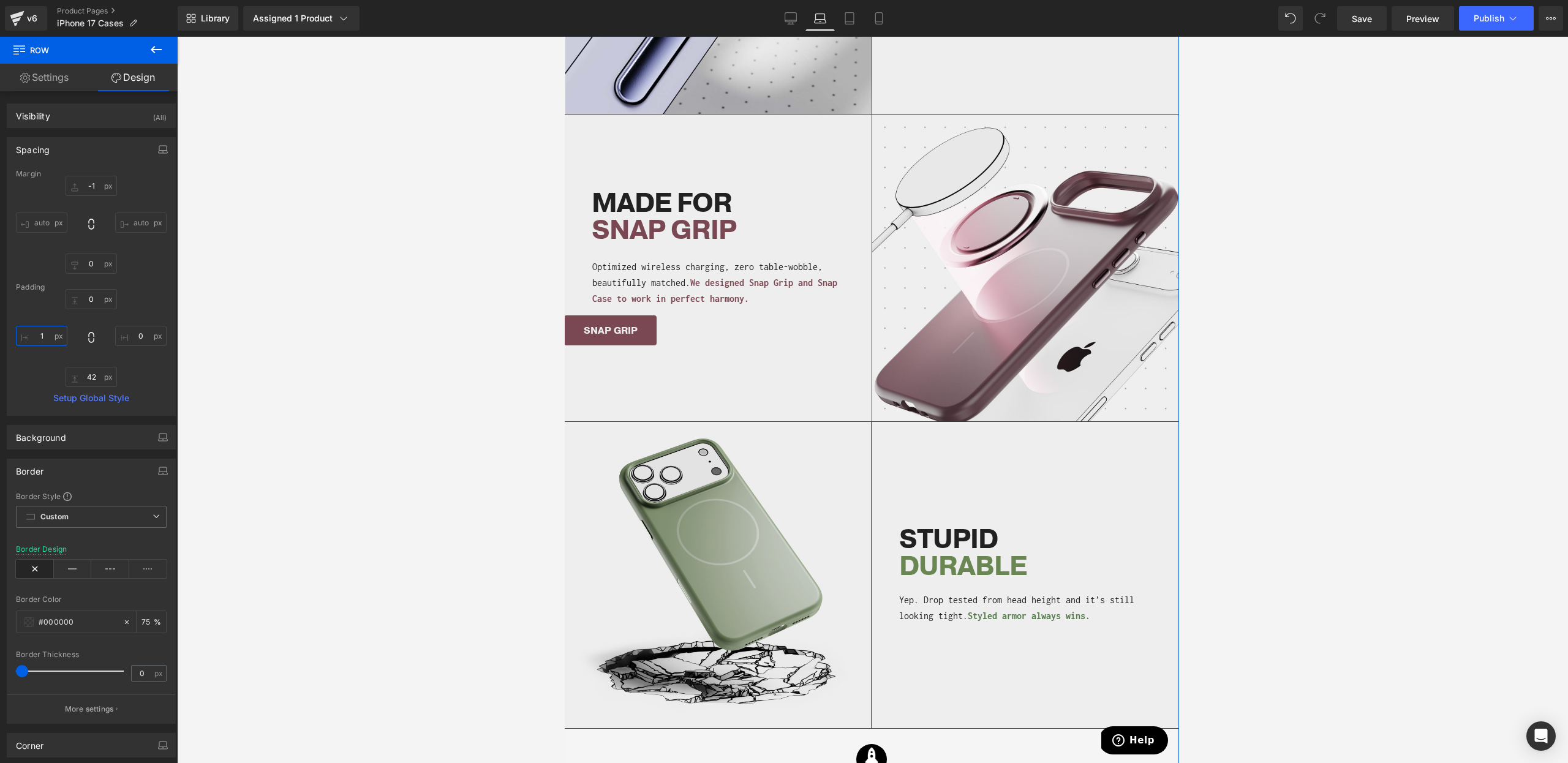
type input "4"
click at [37, 335] on input "6" at bounding box center [41, 335] width 52 height 20
type input "0"
click at [614, 297] on span "We designed Snap Grip and Snap Case to work in perfect harmony." at bounding box center [715, 291] width 245 height 27
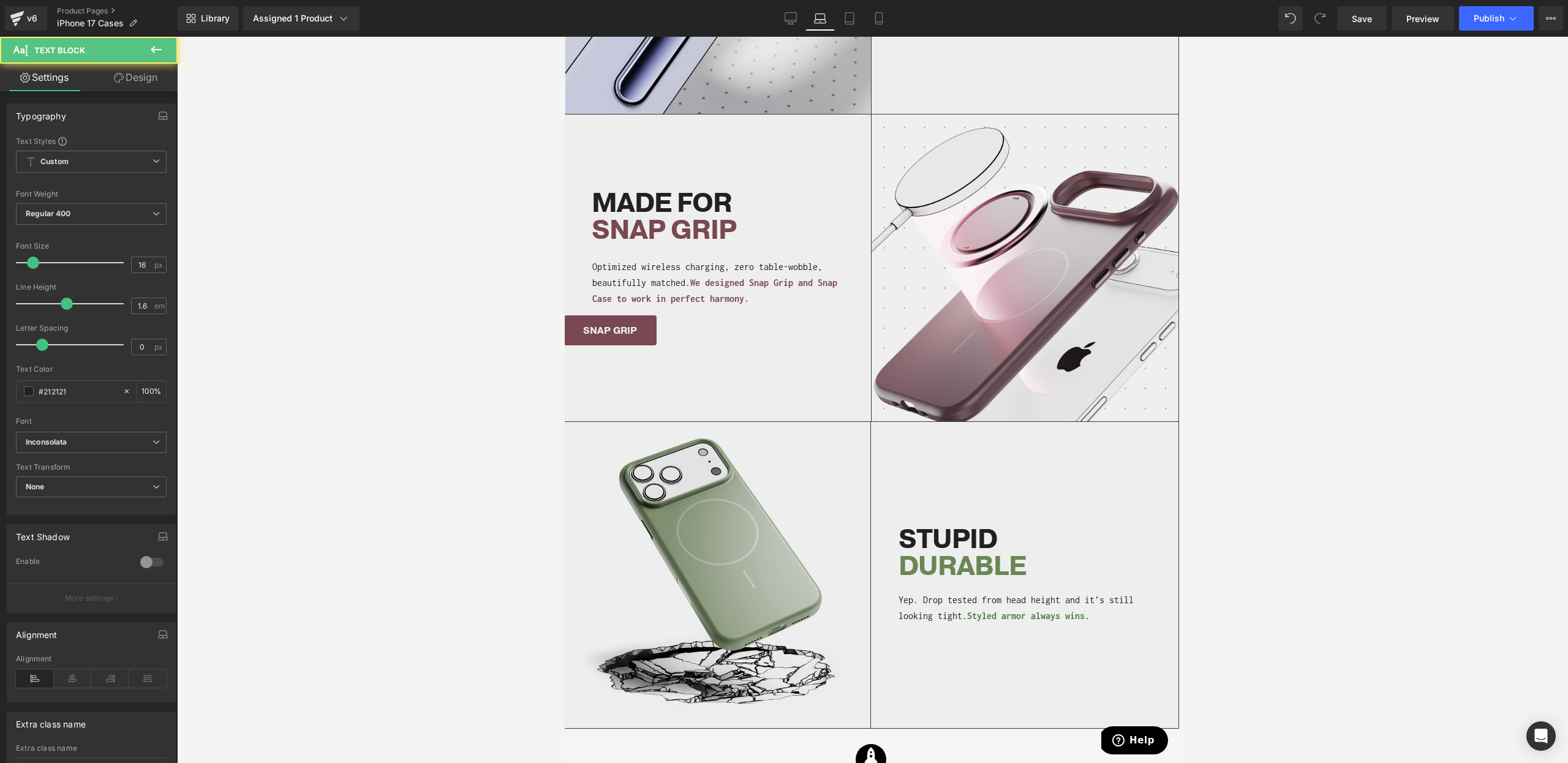
drag, startPoint x: 121, startPoint y: 85, endPoint x: 0, endPoint y: 172, distance: 149.0
click at [121, 85] on link "Design" at bounding box center [135, 78] width 89 height 28
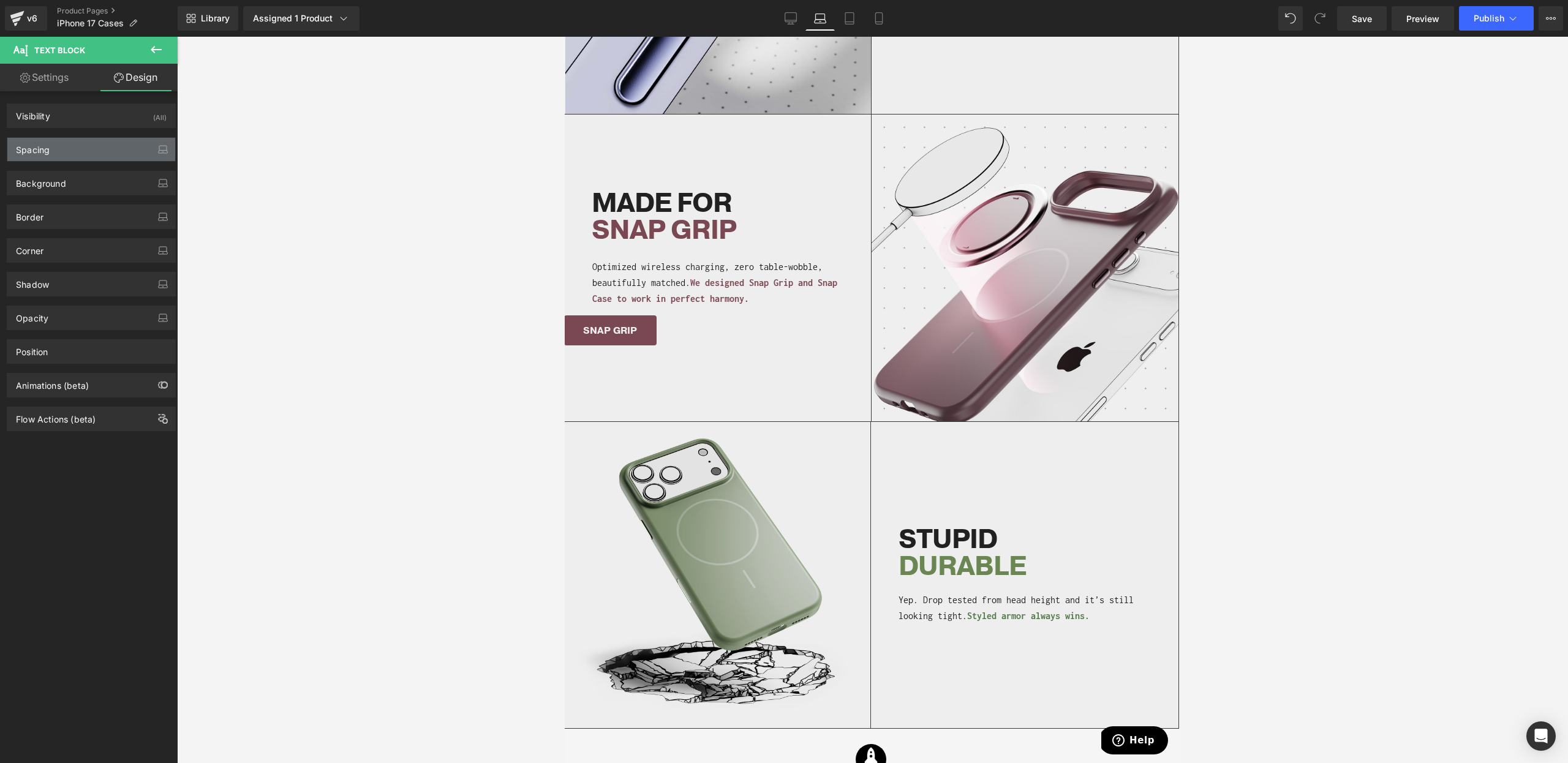
click at [28, 152] on div "Spacing" at bounding box center [32, 147] width 34 height 17
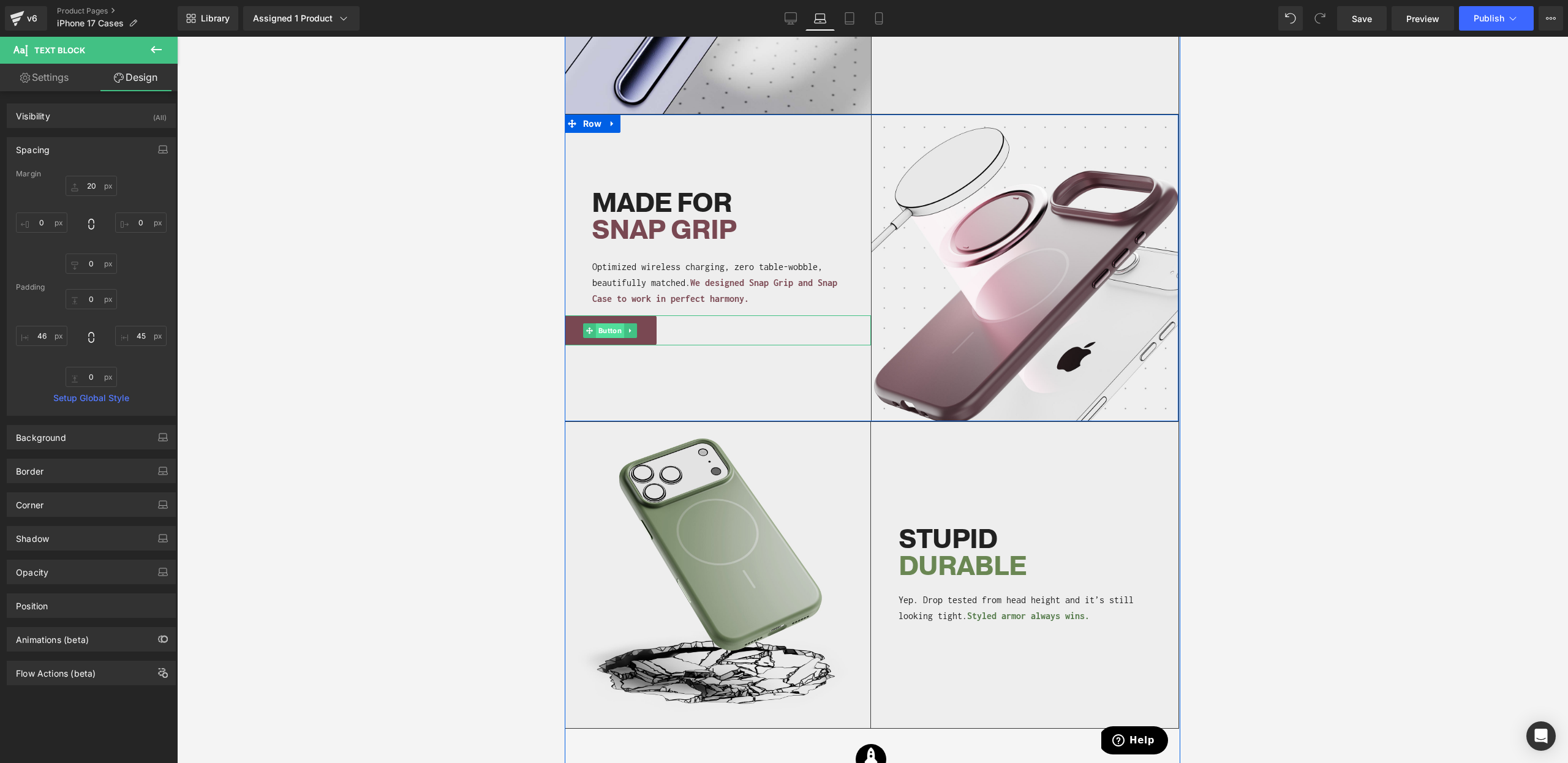
click at [617, 329] on span "Button" at bounding box center [610, 330] width 28 height 15
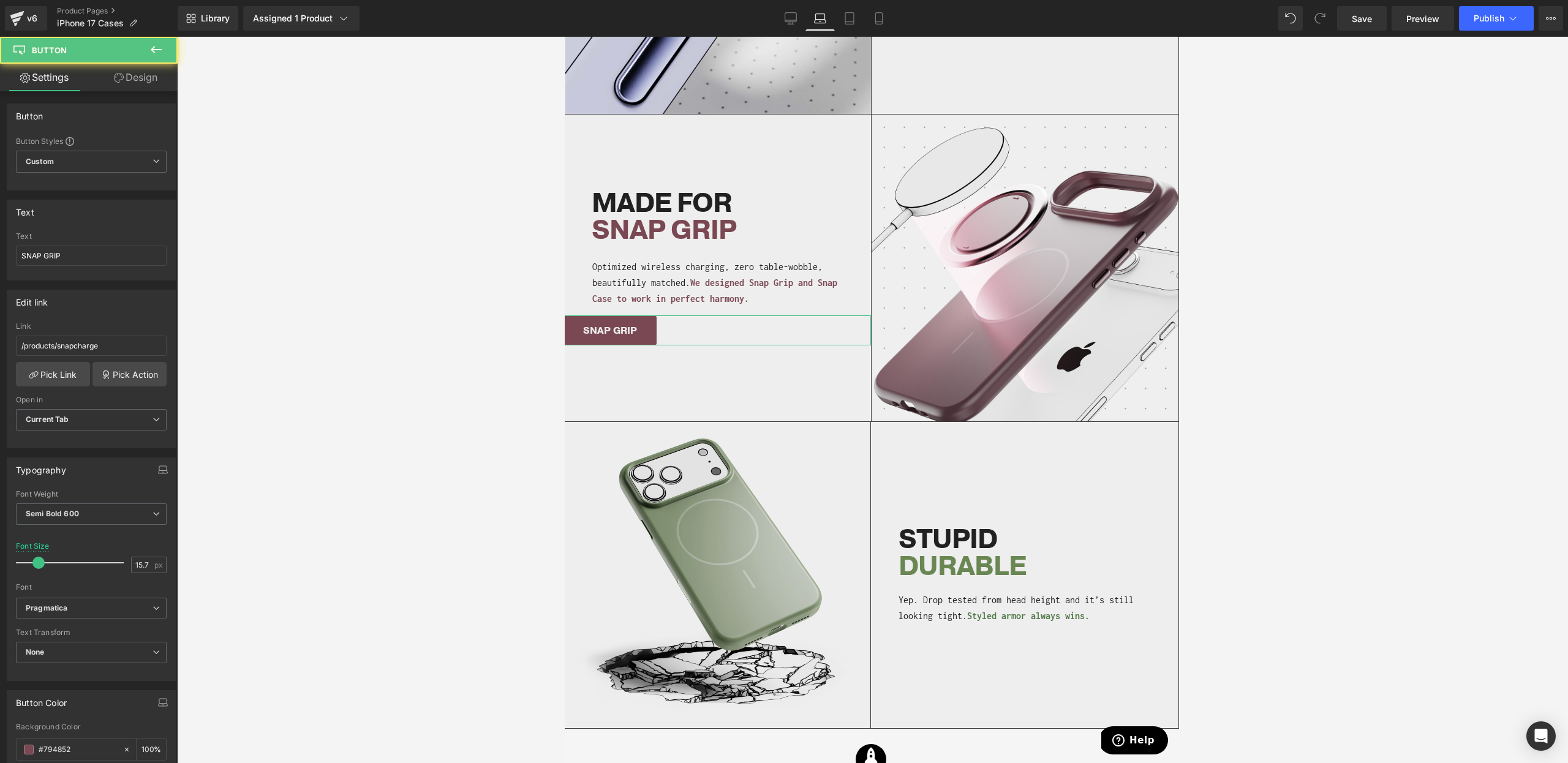
click at [162, 84] on link "Design" at bounding box center [135, 78] width 89 height 28
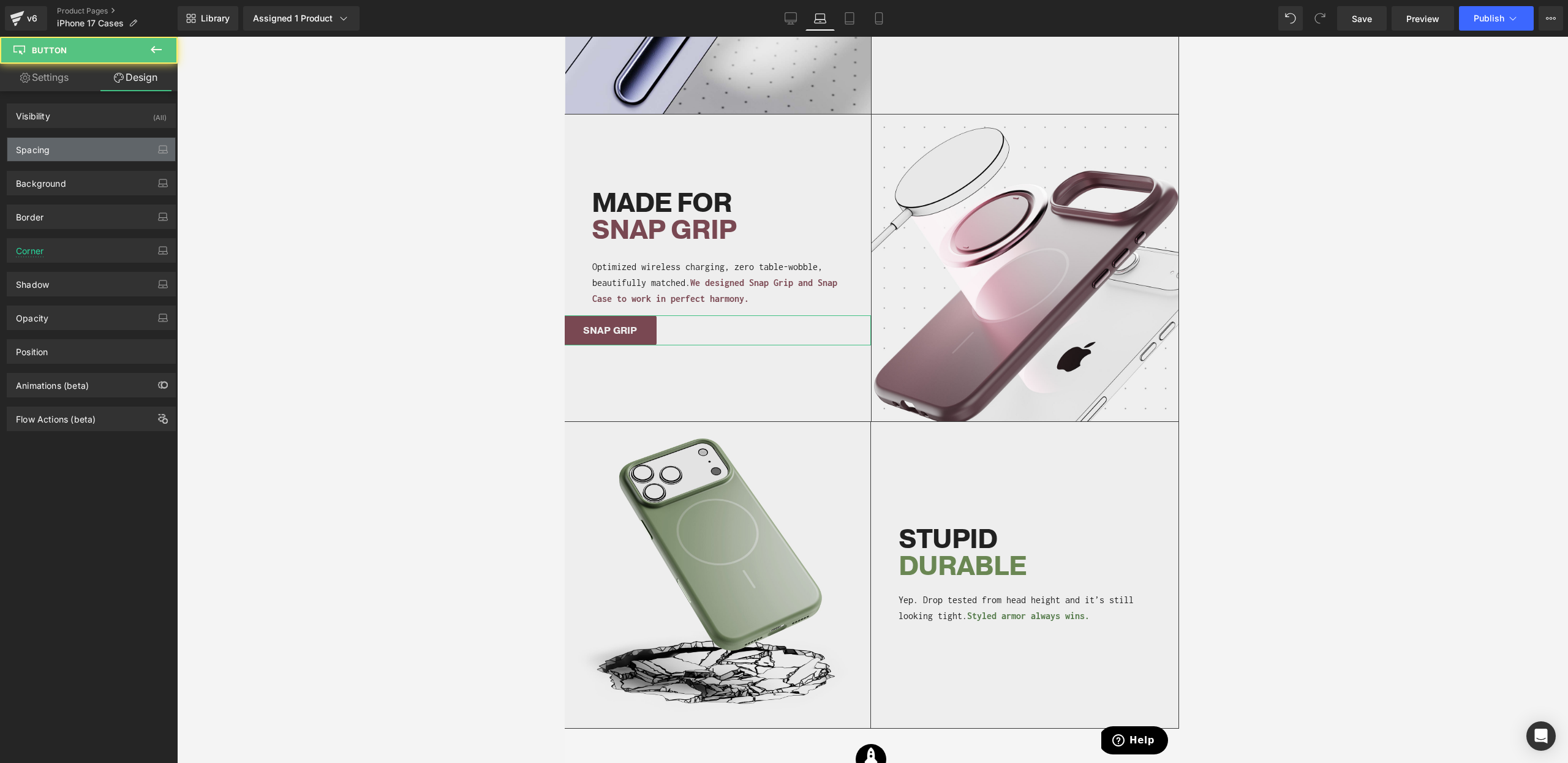
click at [41, 156] on div "Spacing" at bounding box center [91, 149] width 168 height 23
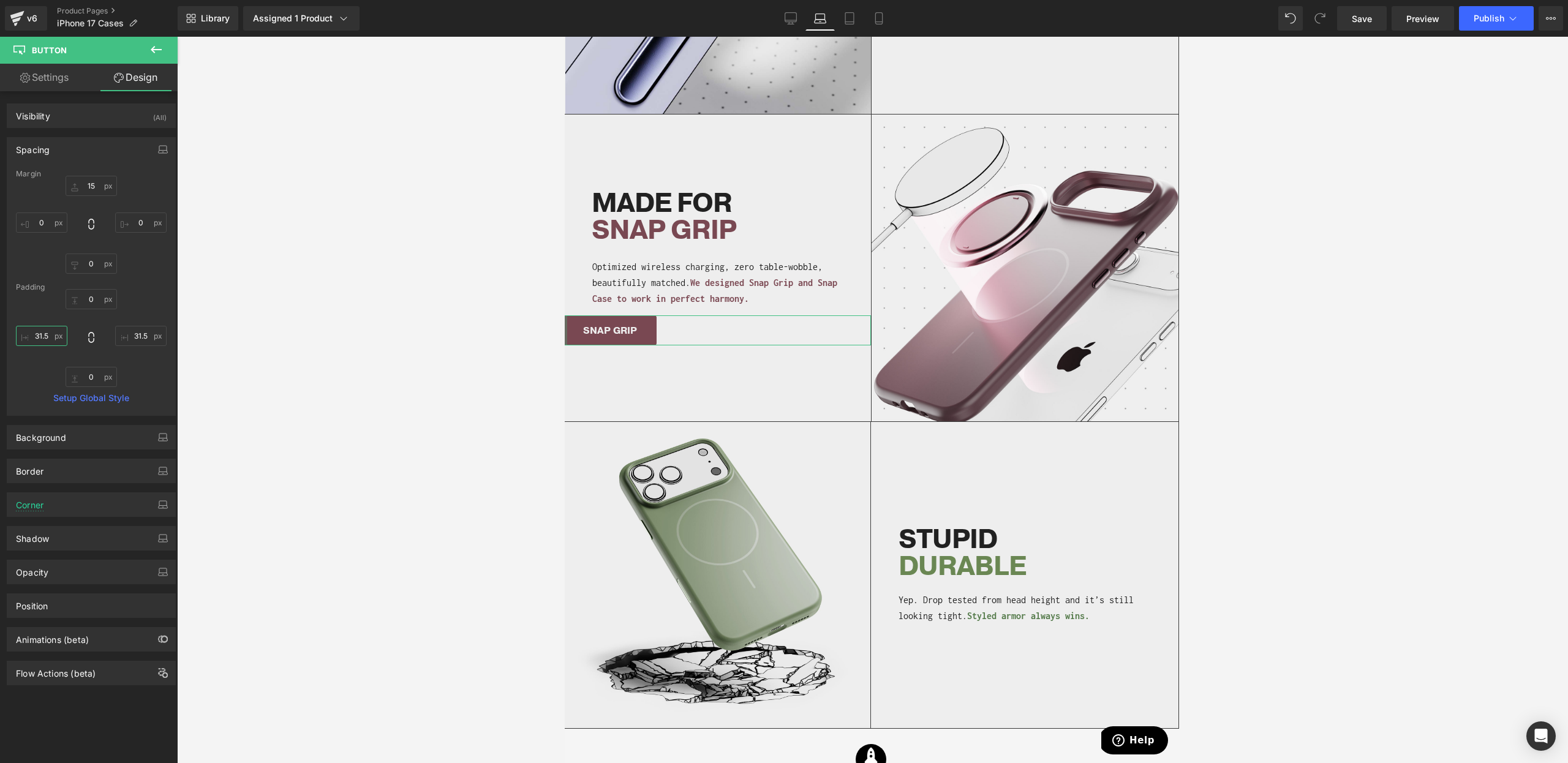
click at [34, 339] on input "31.5" at bounding box center [41, 335] width 52 height 20
click at [33, 222] on input "0" at bounding box center [41, 222] width 52 height 20
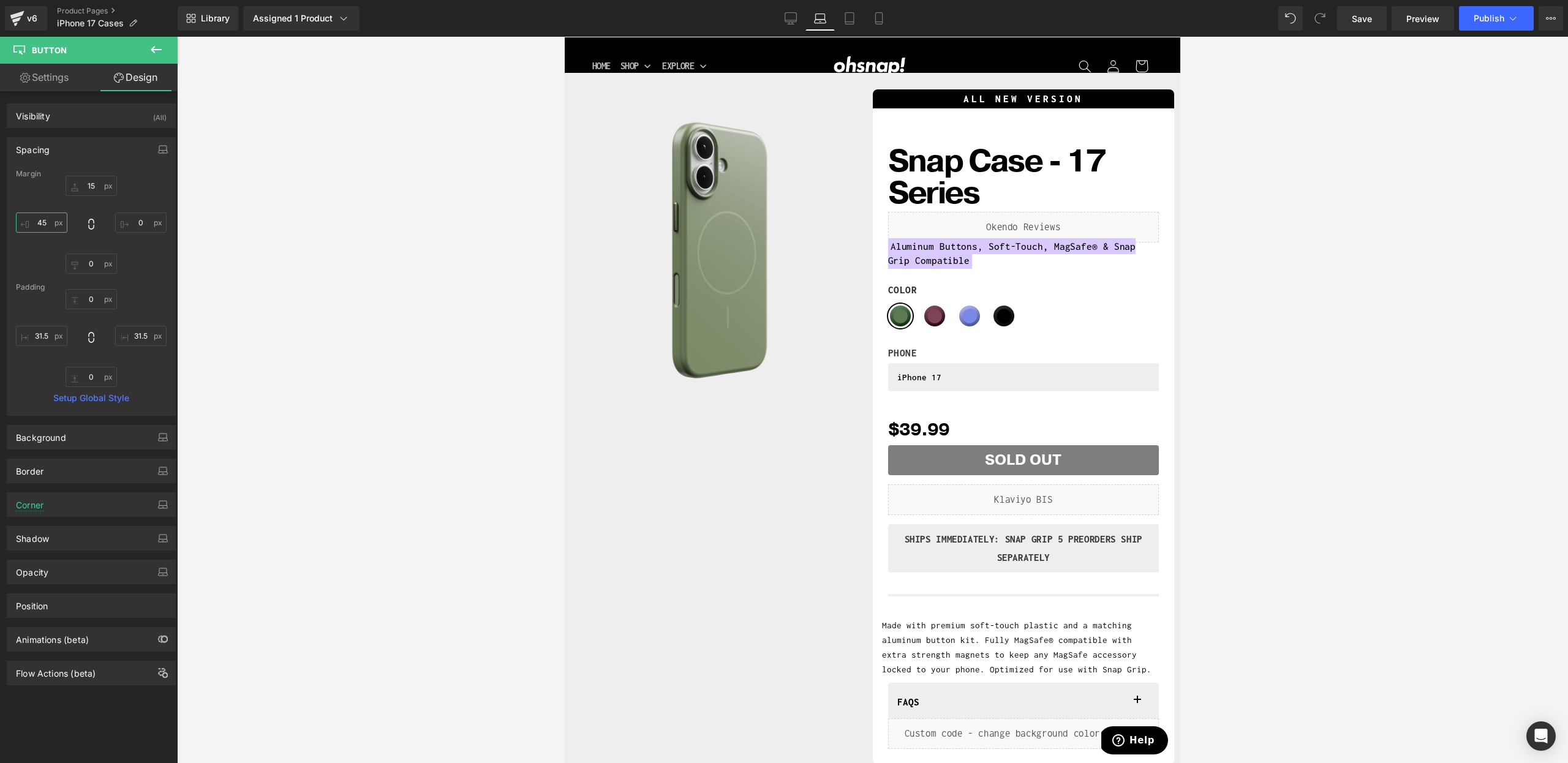
scroll to position [0, 0]
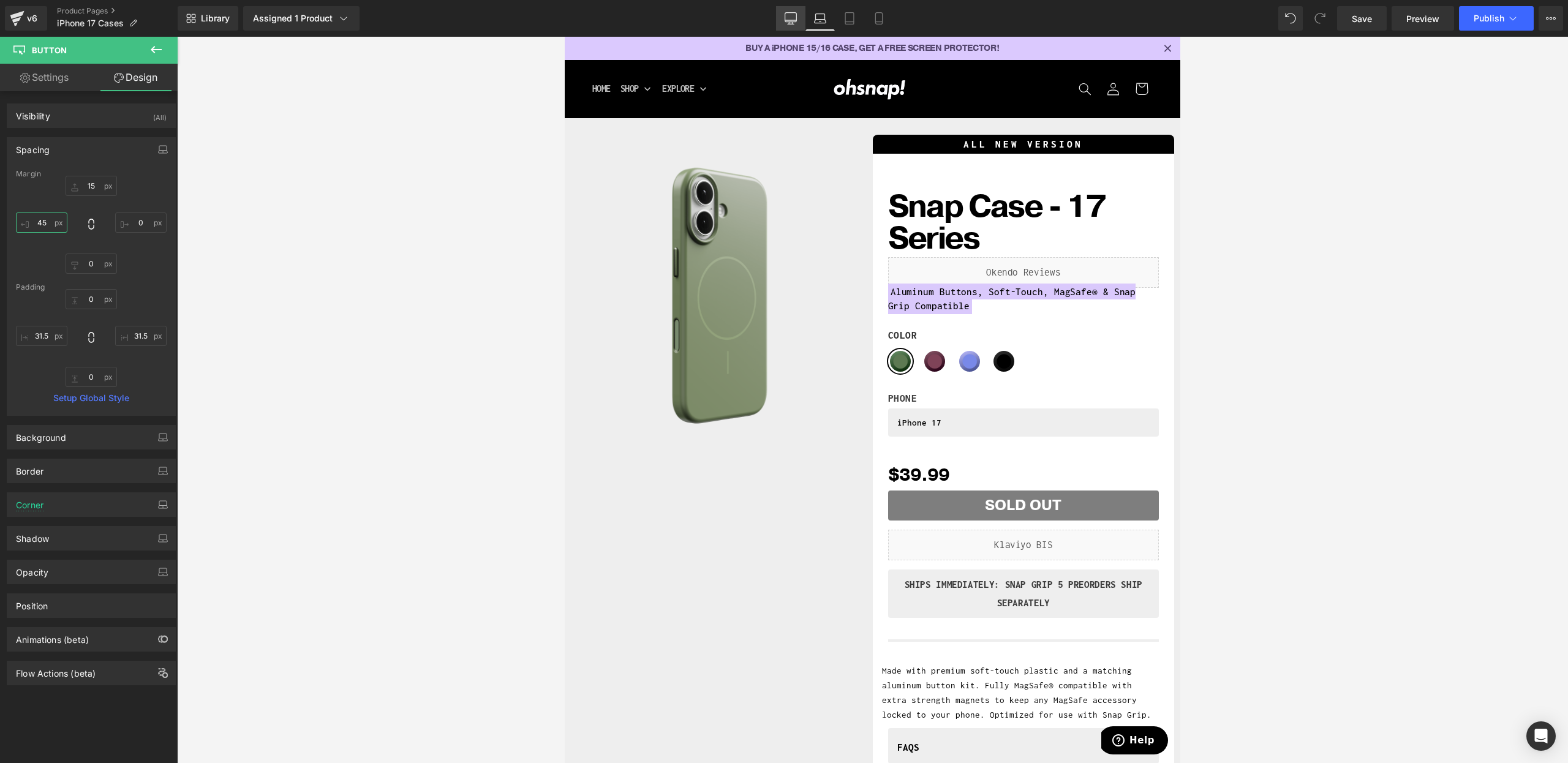
type input "45"
click at [798, 20] on link "Desktop" at bounding box center [791, 18] width 29 height 24
type input "15"
type input "0"
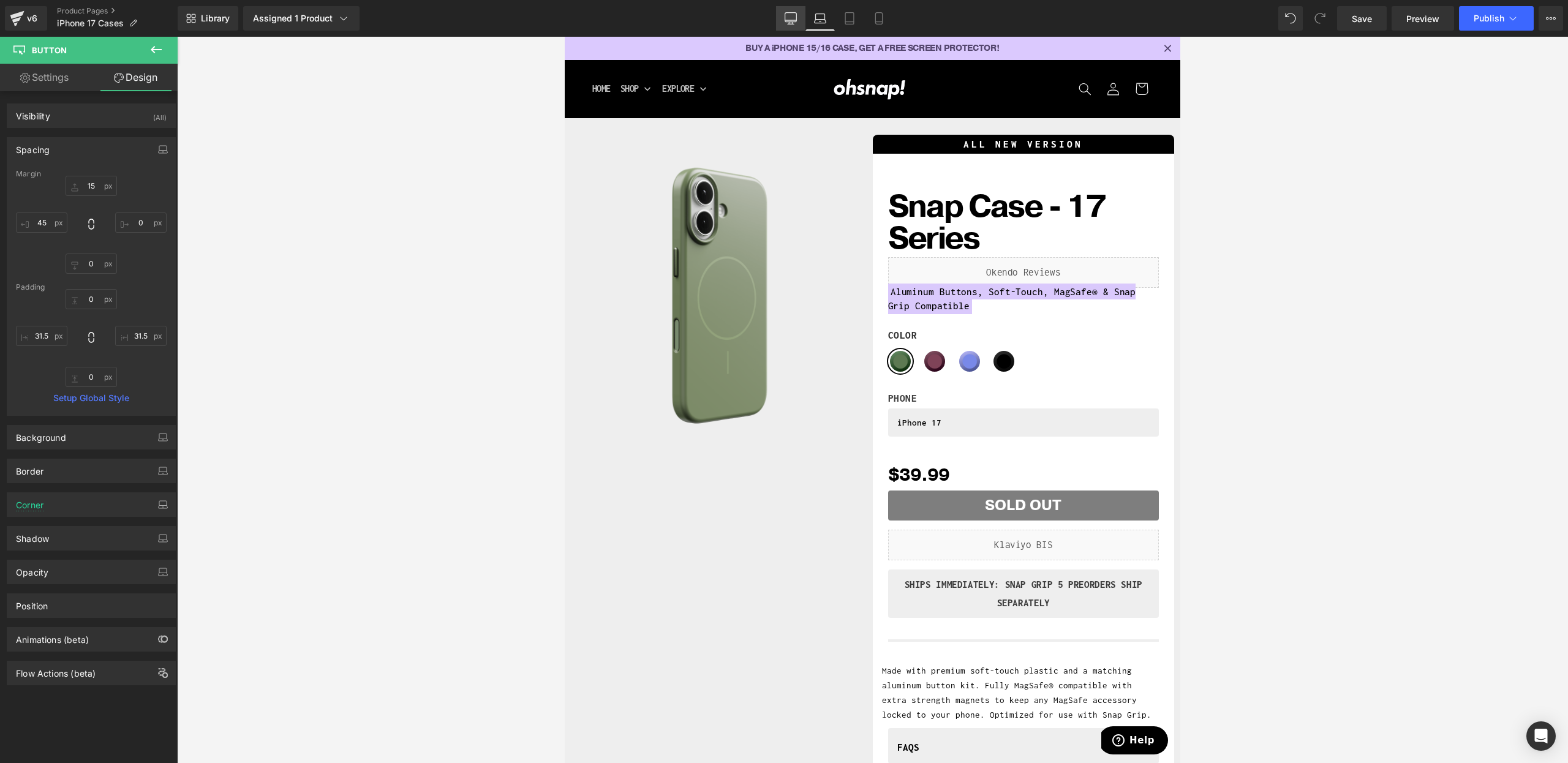
type input "94"
type input "0"
type input "31.5"
type input "0"
type input "31.5"
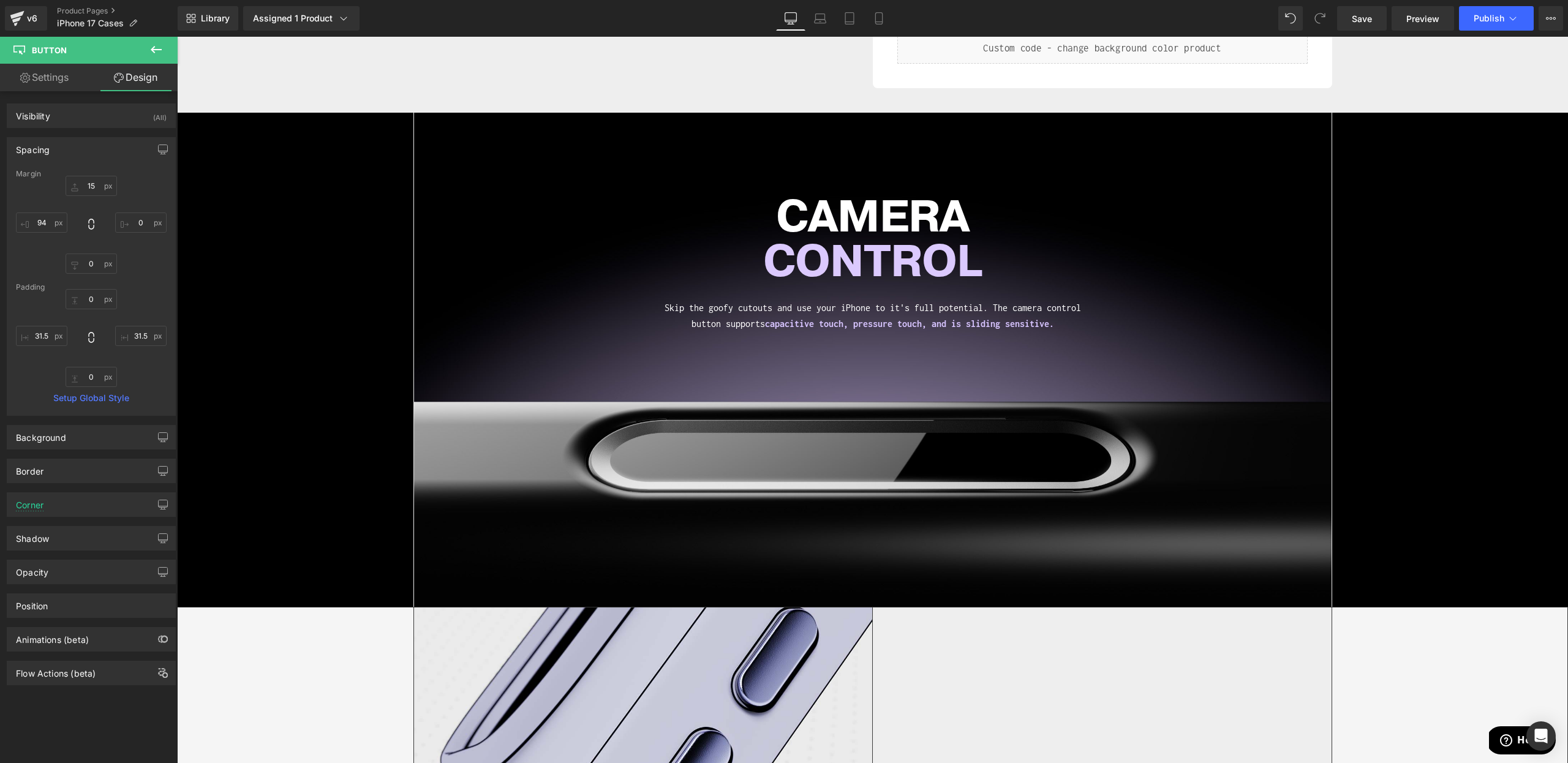
scroll to position [673, 0]
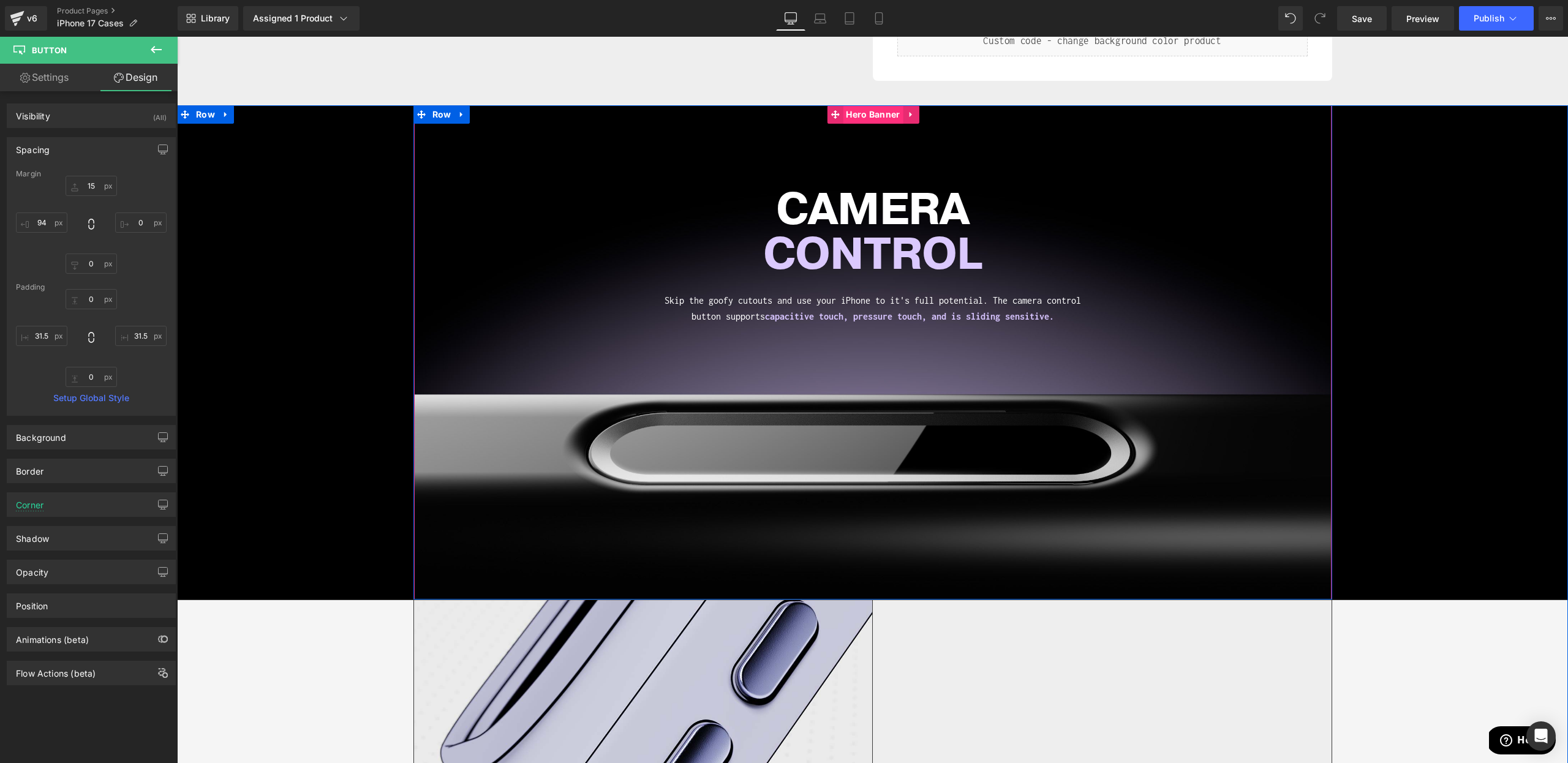
click at [859, 112] on span "Hero Banner" at bounding box center [873, 114] width 60 height 18
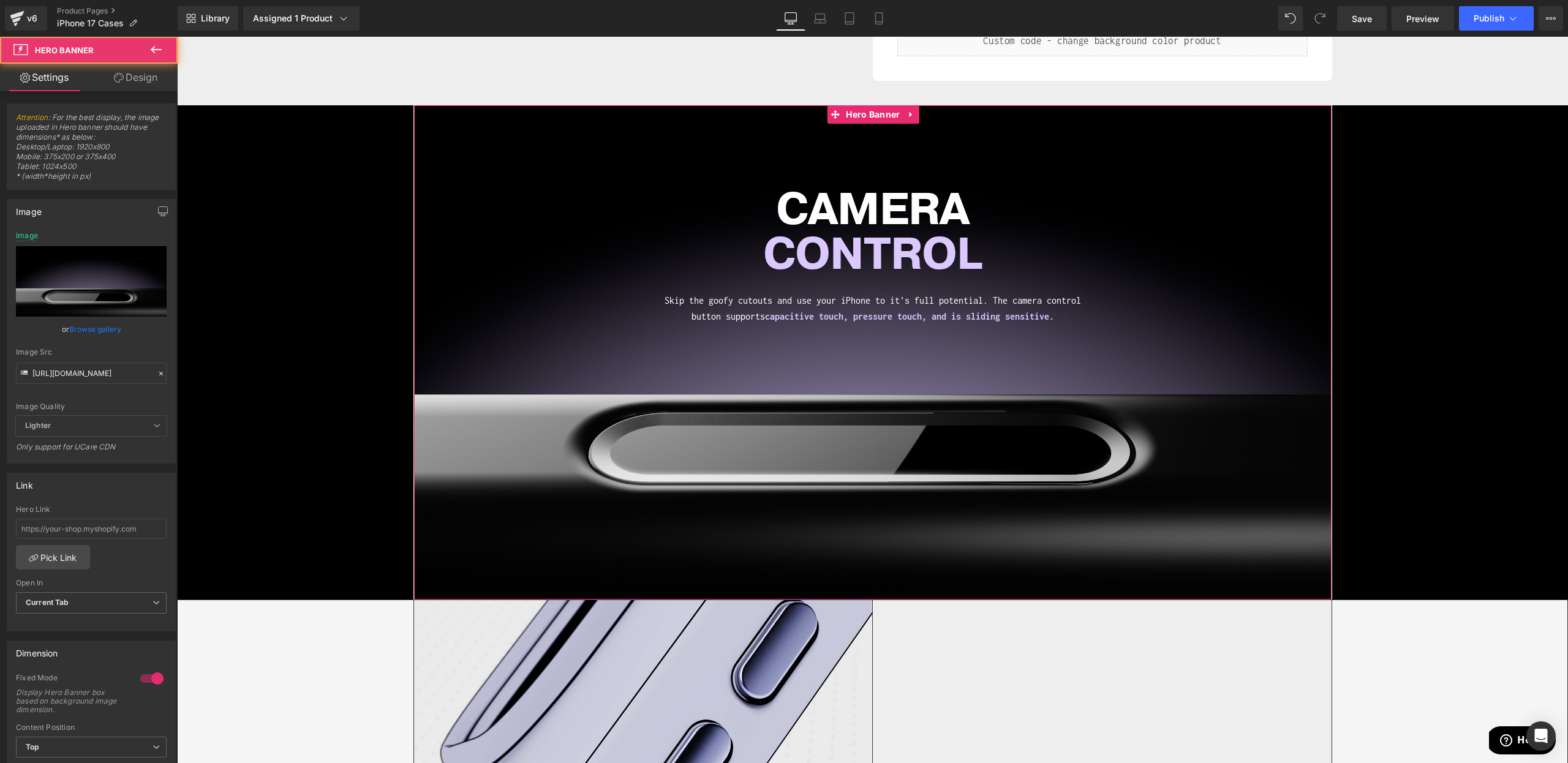
click at [135, 91] on div "Attention : For the best display, the image uploaded in Hero banner should have…" at bounding box center [91, 642] width 183 height 1103
click at [135, 84] on link "Design" at bounding box center [135, 78] width 89 height 28
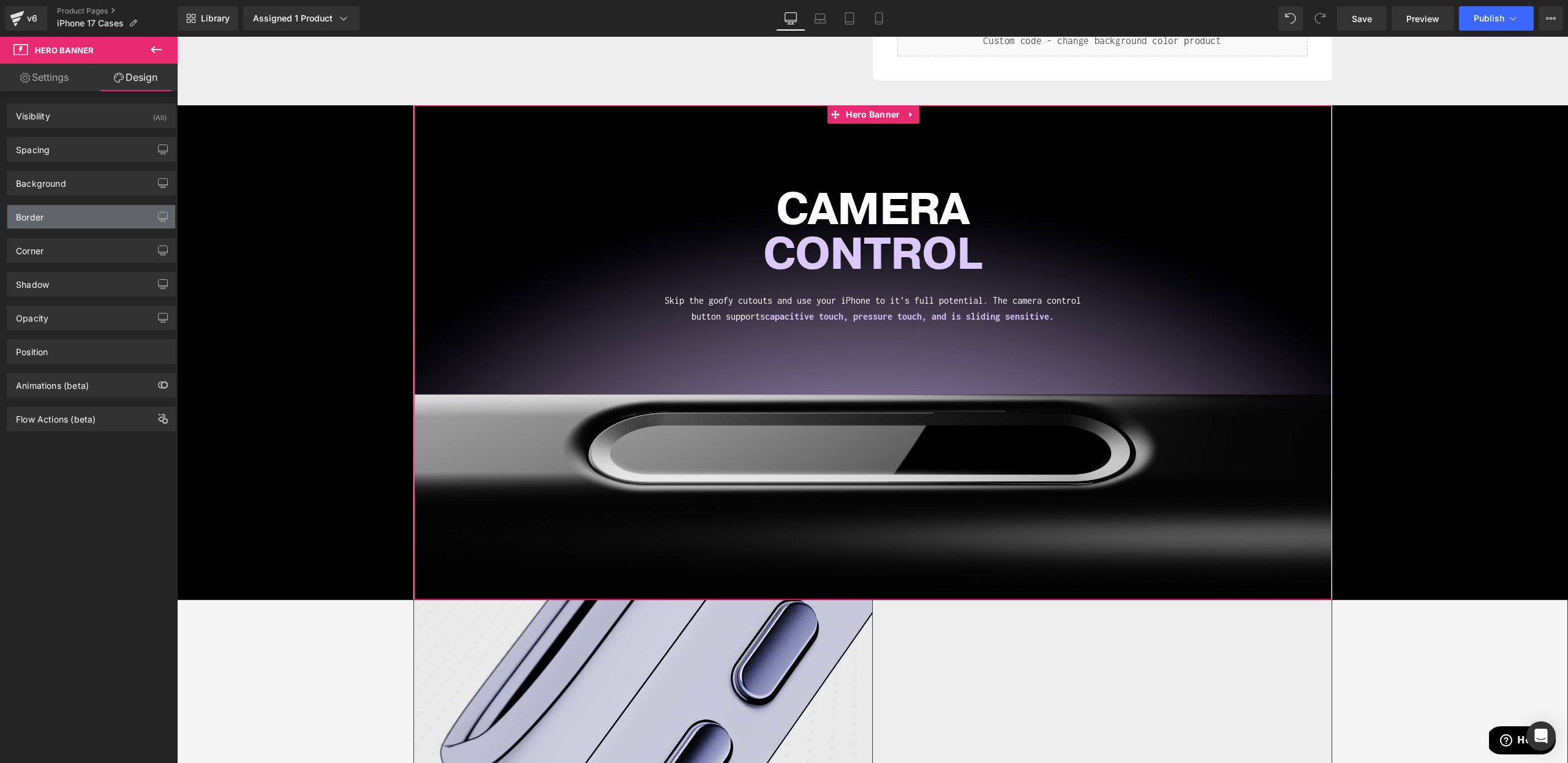
click at [43, 214] on div "Border" at bounding box center [29, 214] width 28 height 17
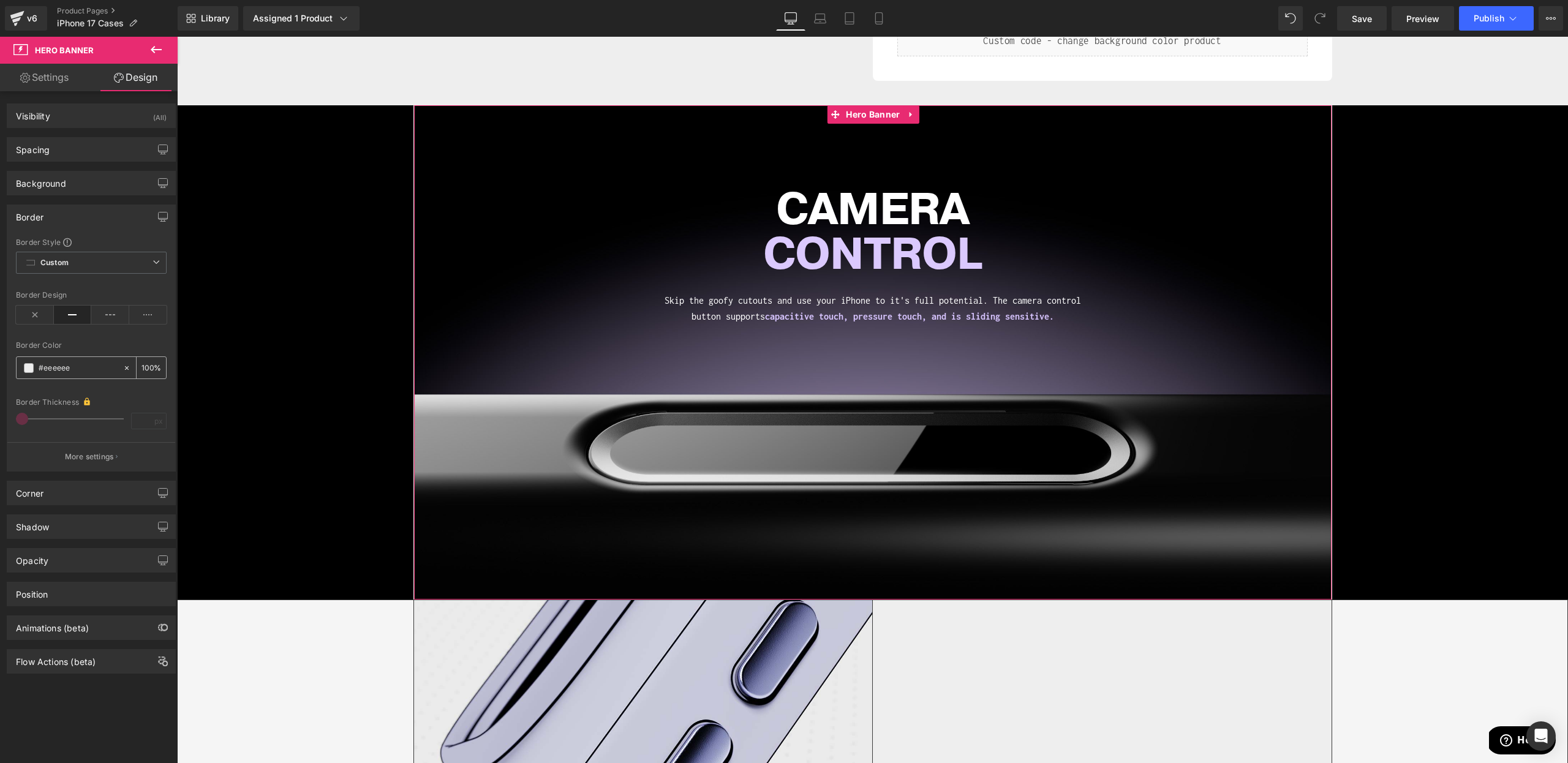
click at [33, 369] on span at bounding box center [28, 367] width 9 height 9
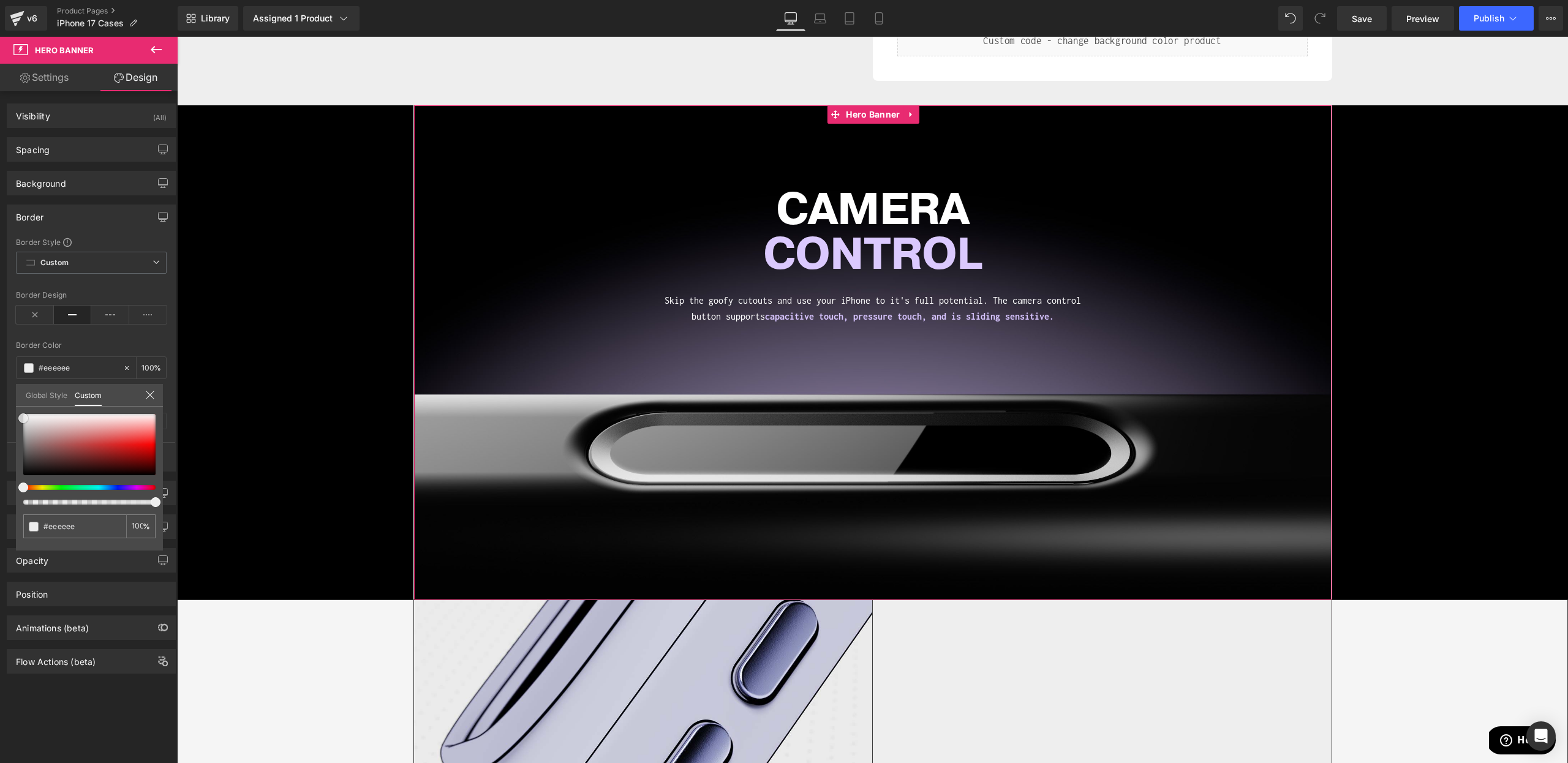
type input "#afaaaa"
type input "#adadad"
type input "#aaaaaa"
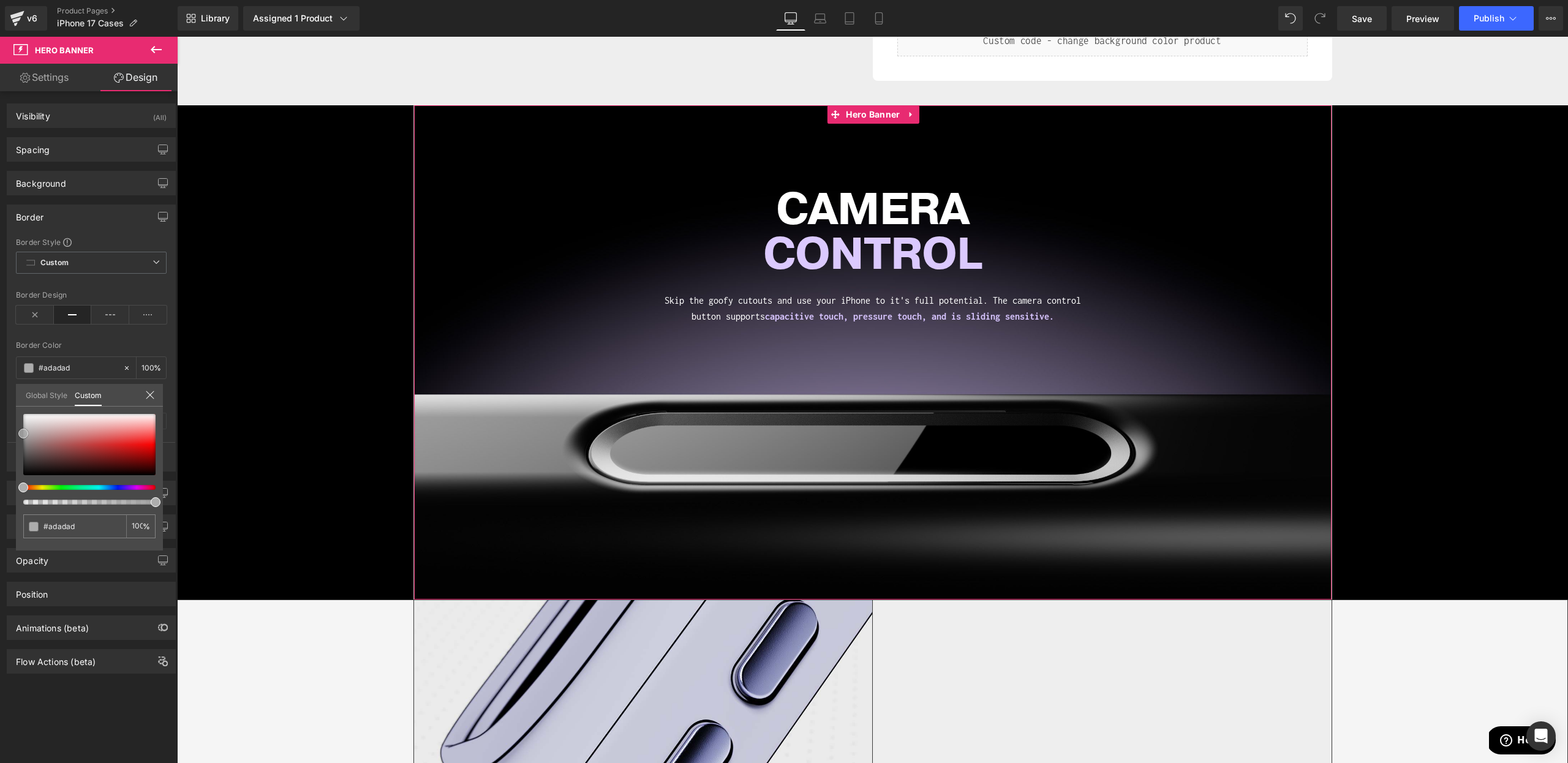
type input "#aaaaaa"
type input "#a8a8a8"
type input "#a5a5a5"
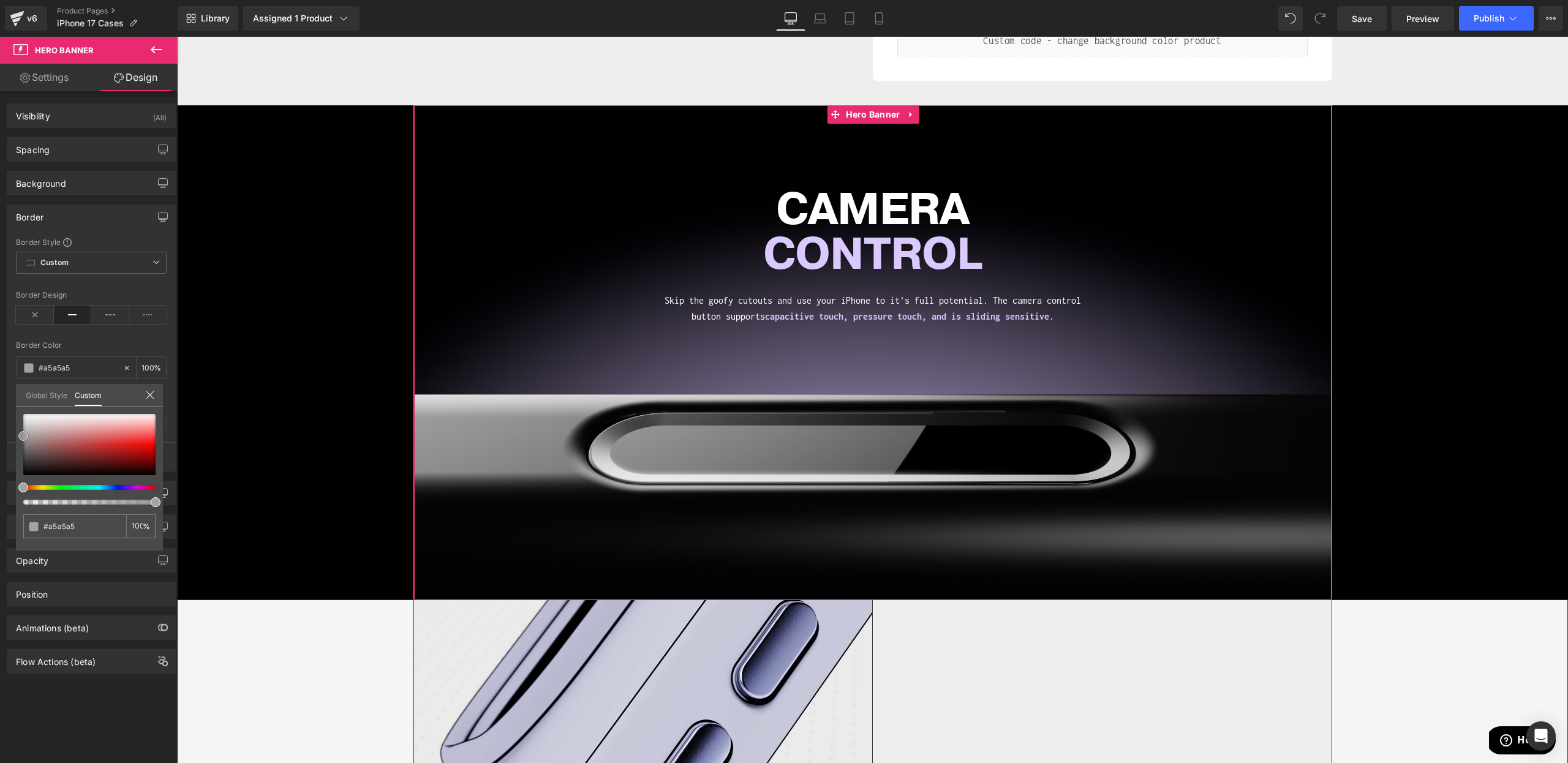
type input "#a3a3a3"
type input "#9e9e9e"
type input "#999999"
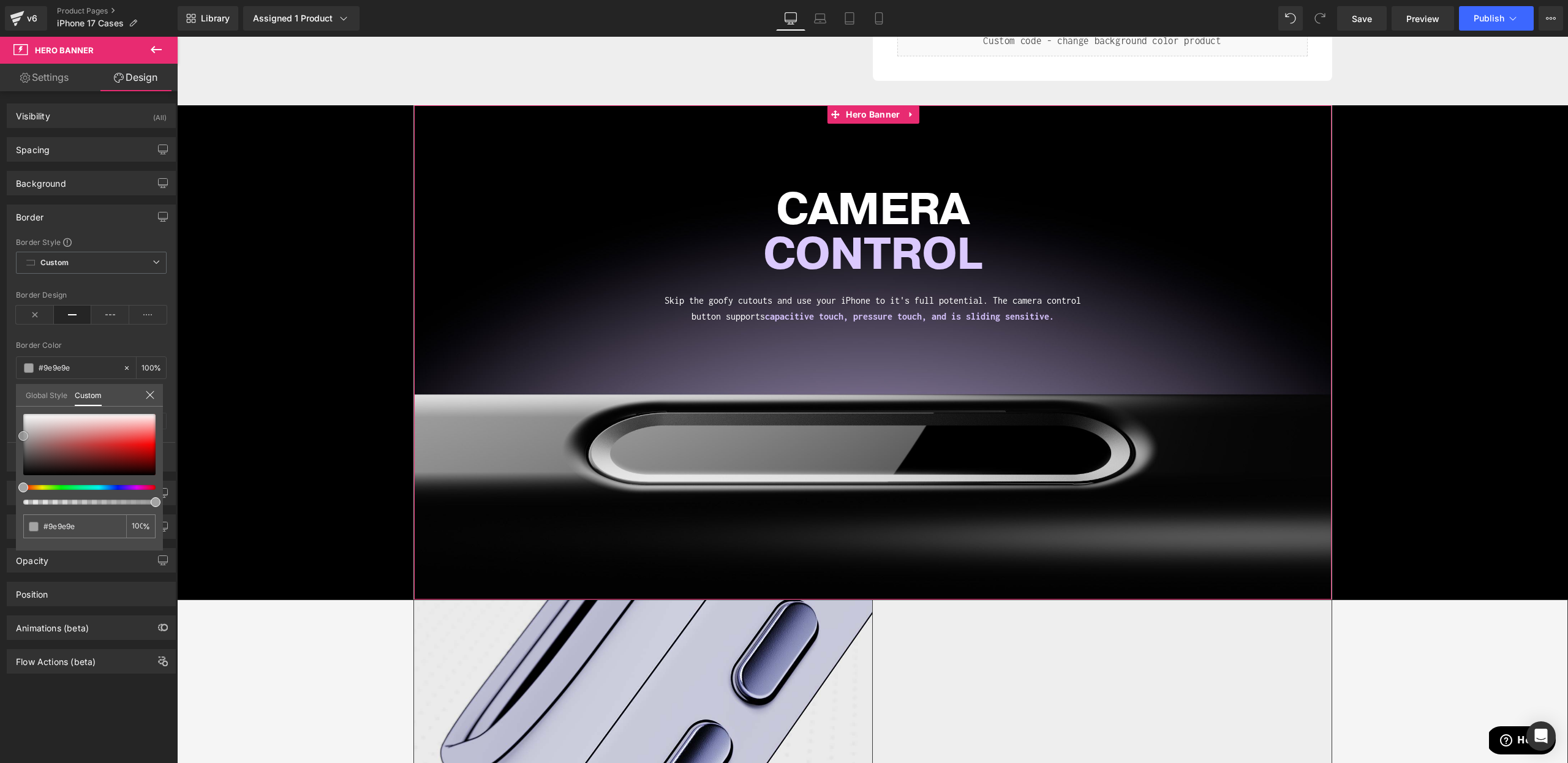
type input "#999999"
type input "#8e8e8e"
type input "#898989"
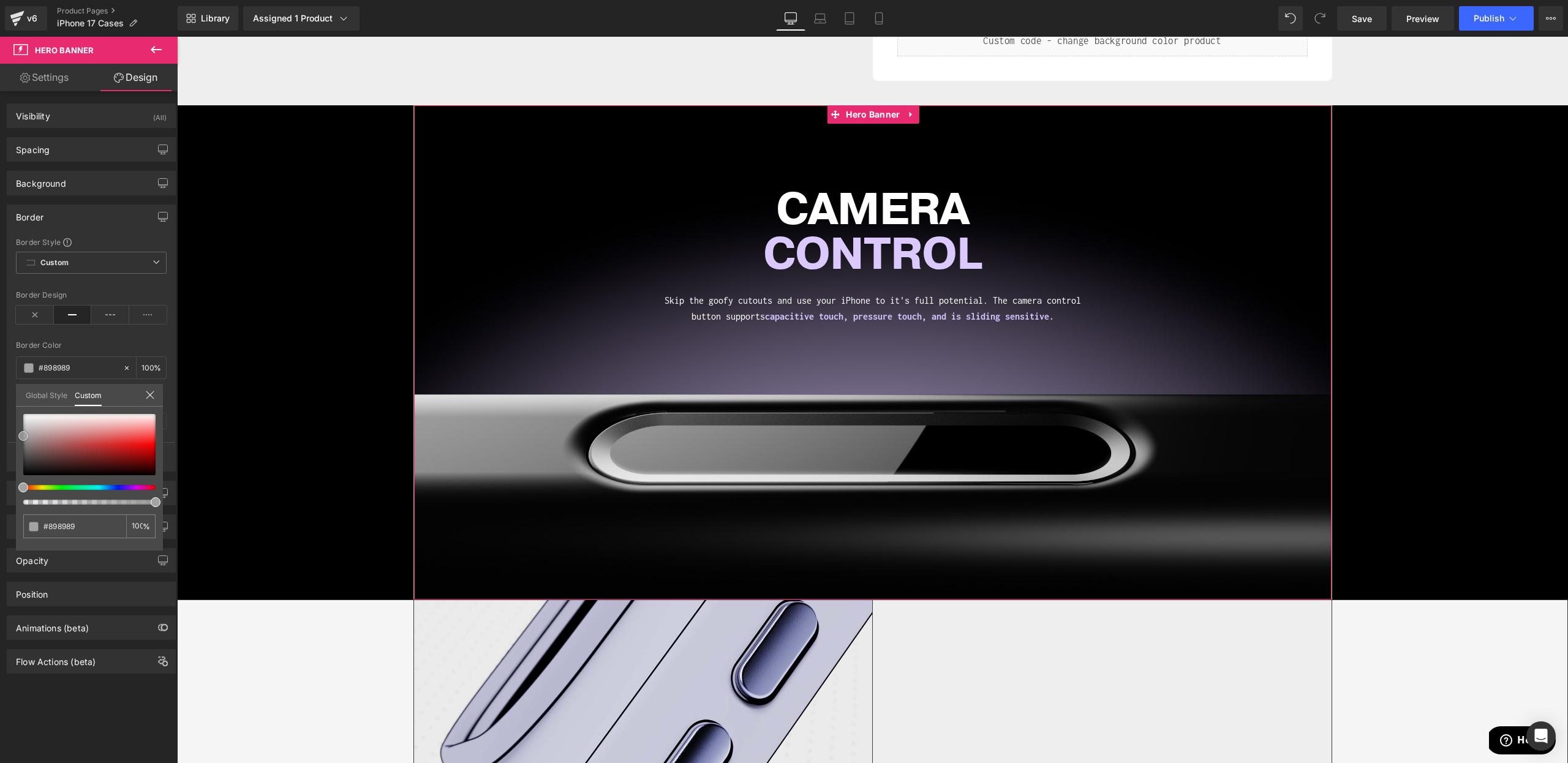
type input "#848484"
type input "#828282"
drag, startPoint x: 16, startPoint y: 434, endPoint x: 163, endPoint y: 405, distance: 149.8
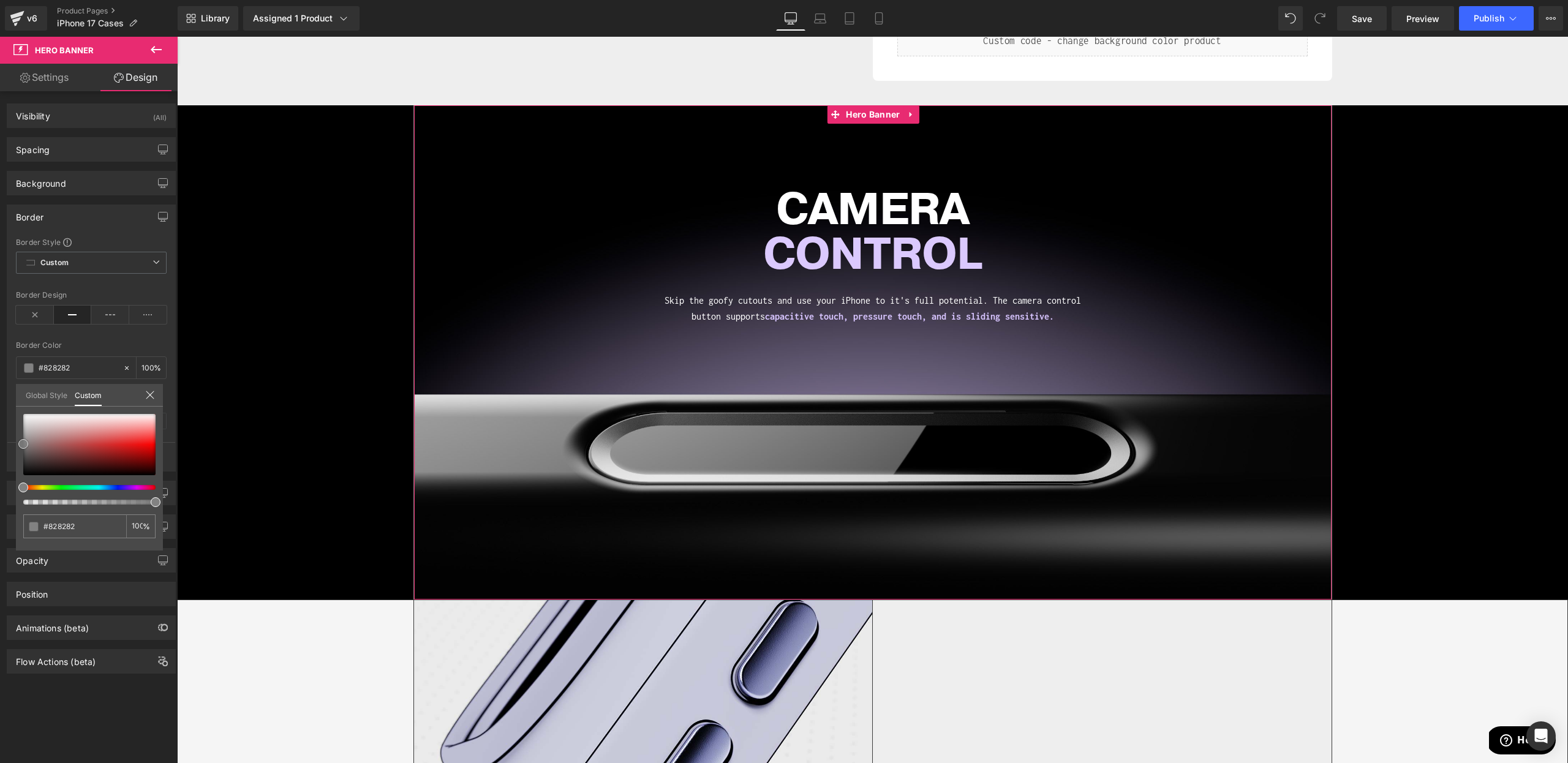
click at [0, 443] on div "Border Border Style Custom Custom Setup Global Style Custom Setup Global Style …" at bounding box center [91, 334] width 183 height 276
type input "#7f7f7f"
type input "#7c7c7c"
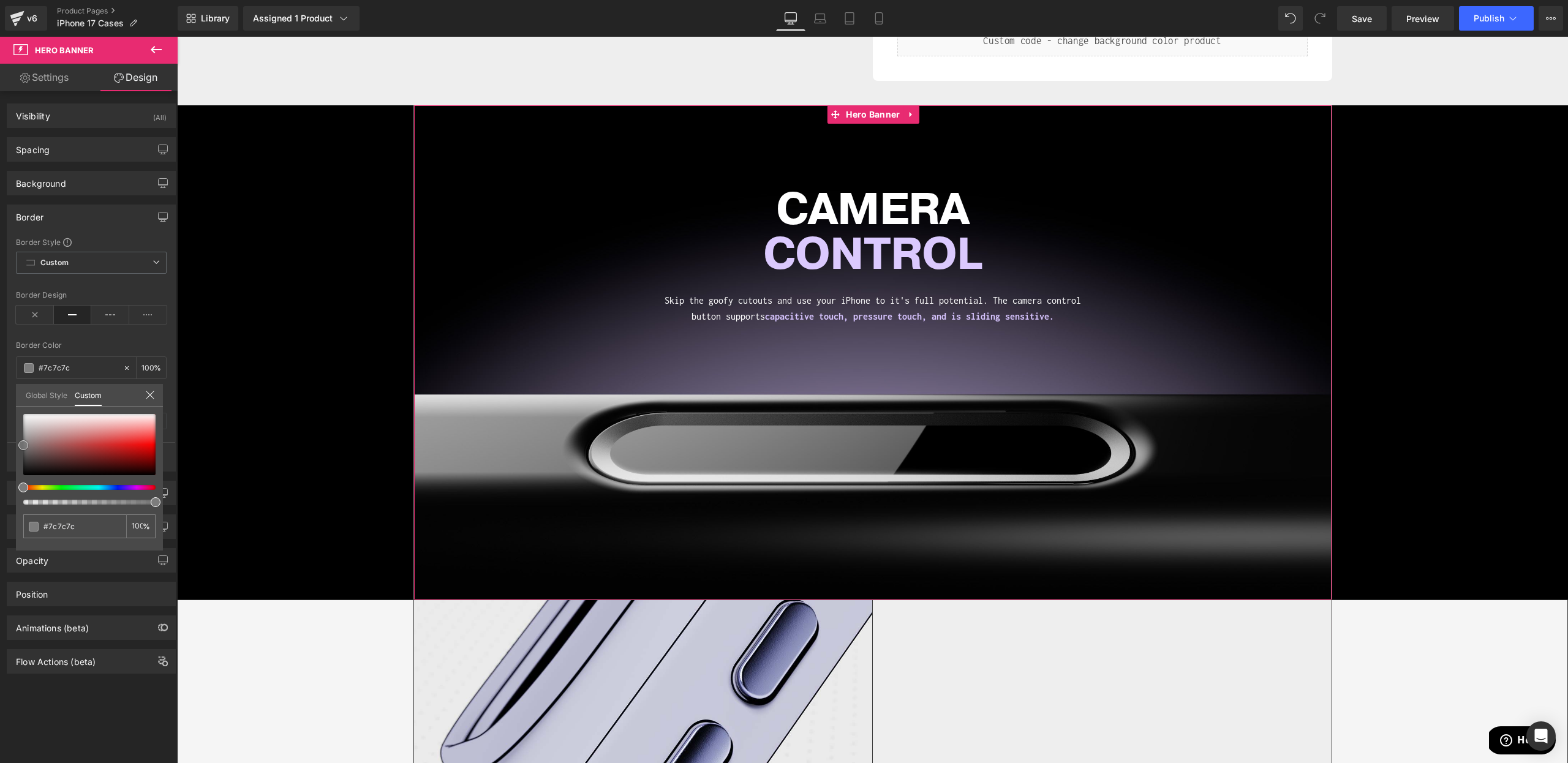
type input "#7a7a7a"
type input "#777777"
type input "#757575"
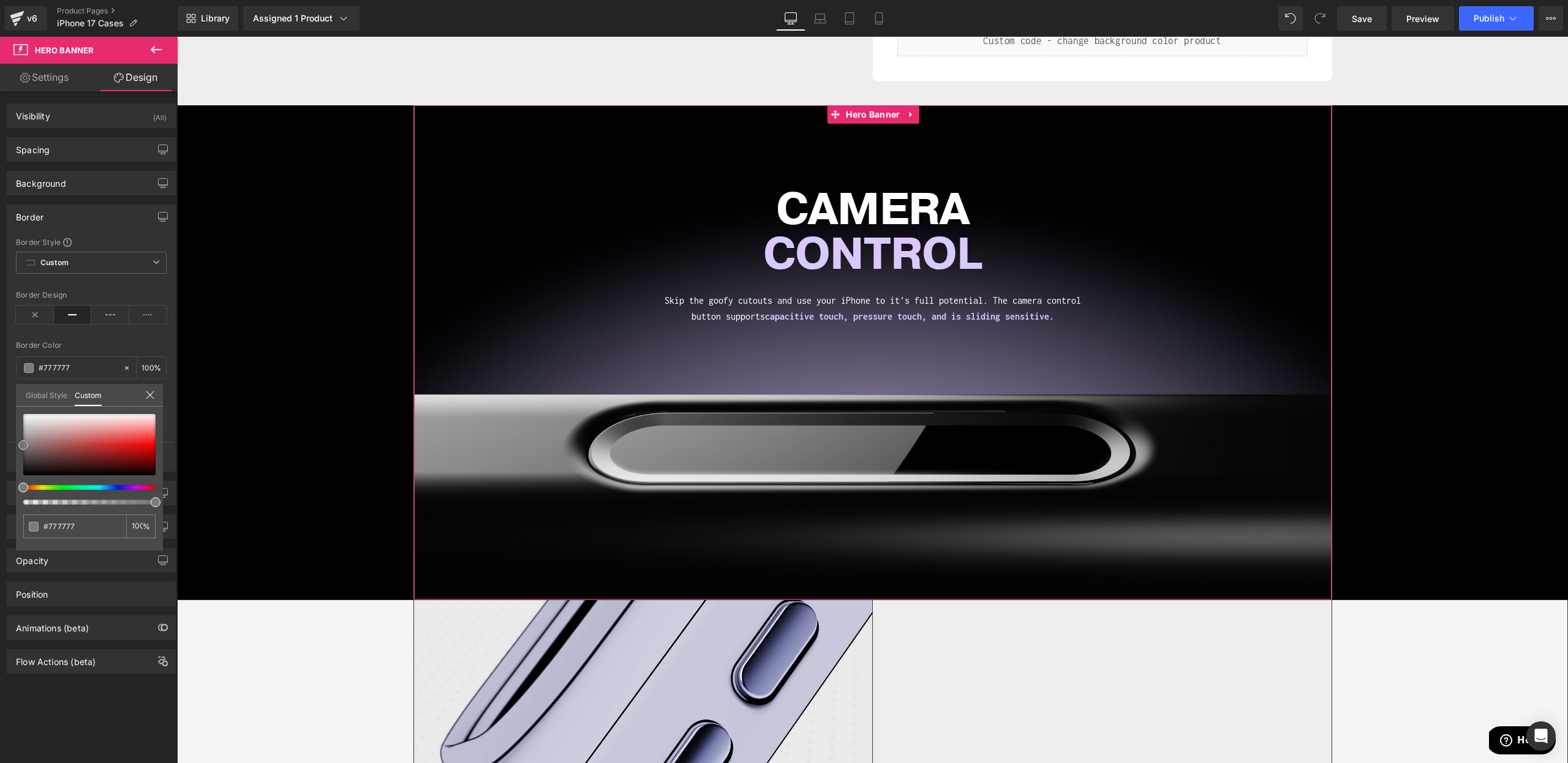
type input "#757575"
type input "#727272"
drag, startPoint x: 22, startPoint y: 442, endPoint x: 50, endPoint y: 455, distance: 30.9
click at [13, 447] on div "Border Border Style Custom Custom Setup Global Style Custom Setup Global Style …" at bounding box center [91, 334] width 183 height 276
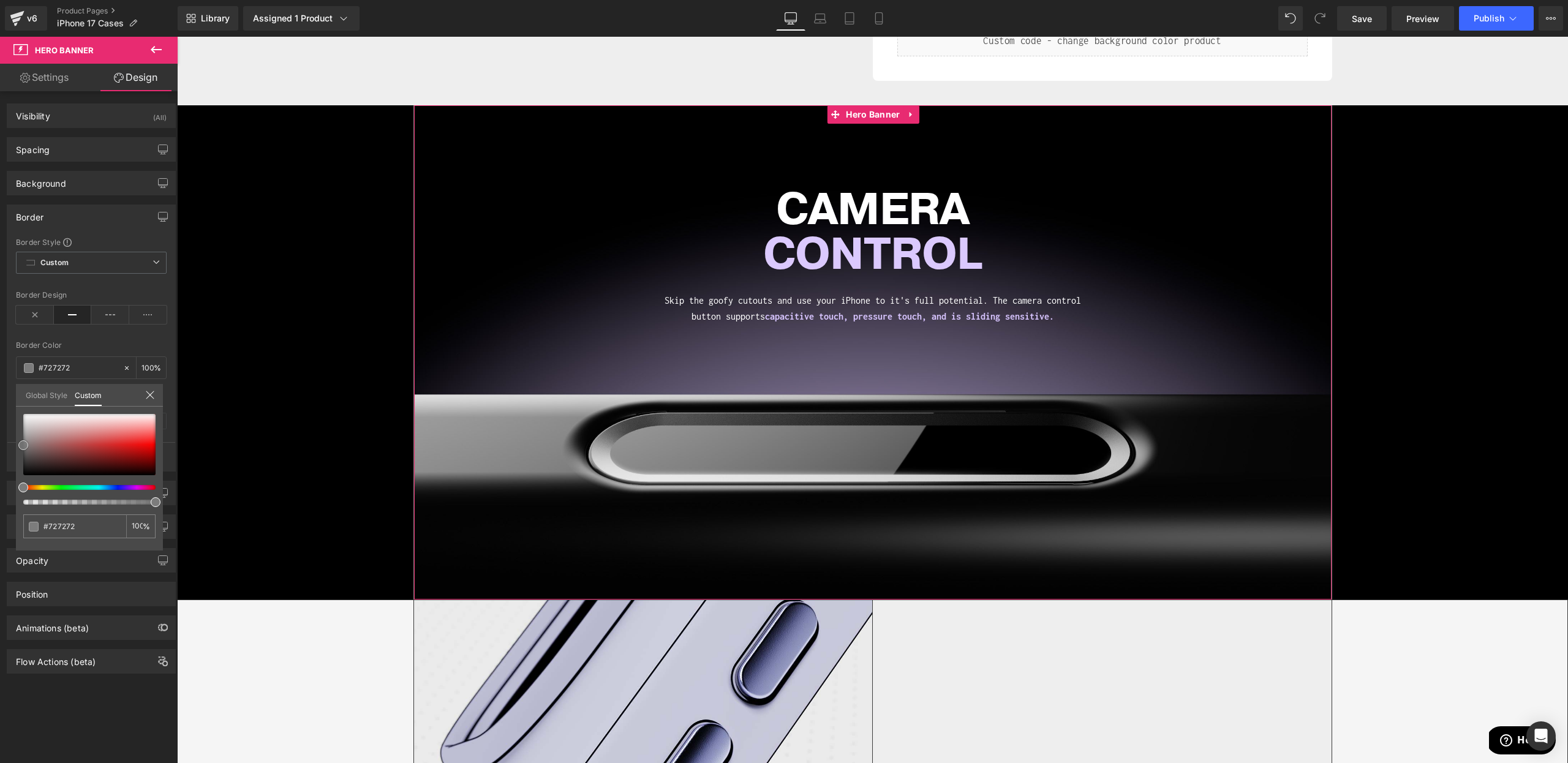
type input "#707070"
click at [79, 525] on input "#707070" at bounding box center [75, 526] width 65 height 13
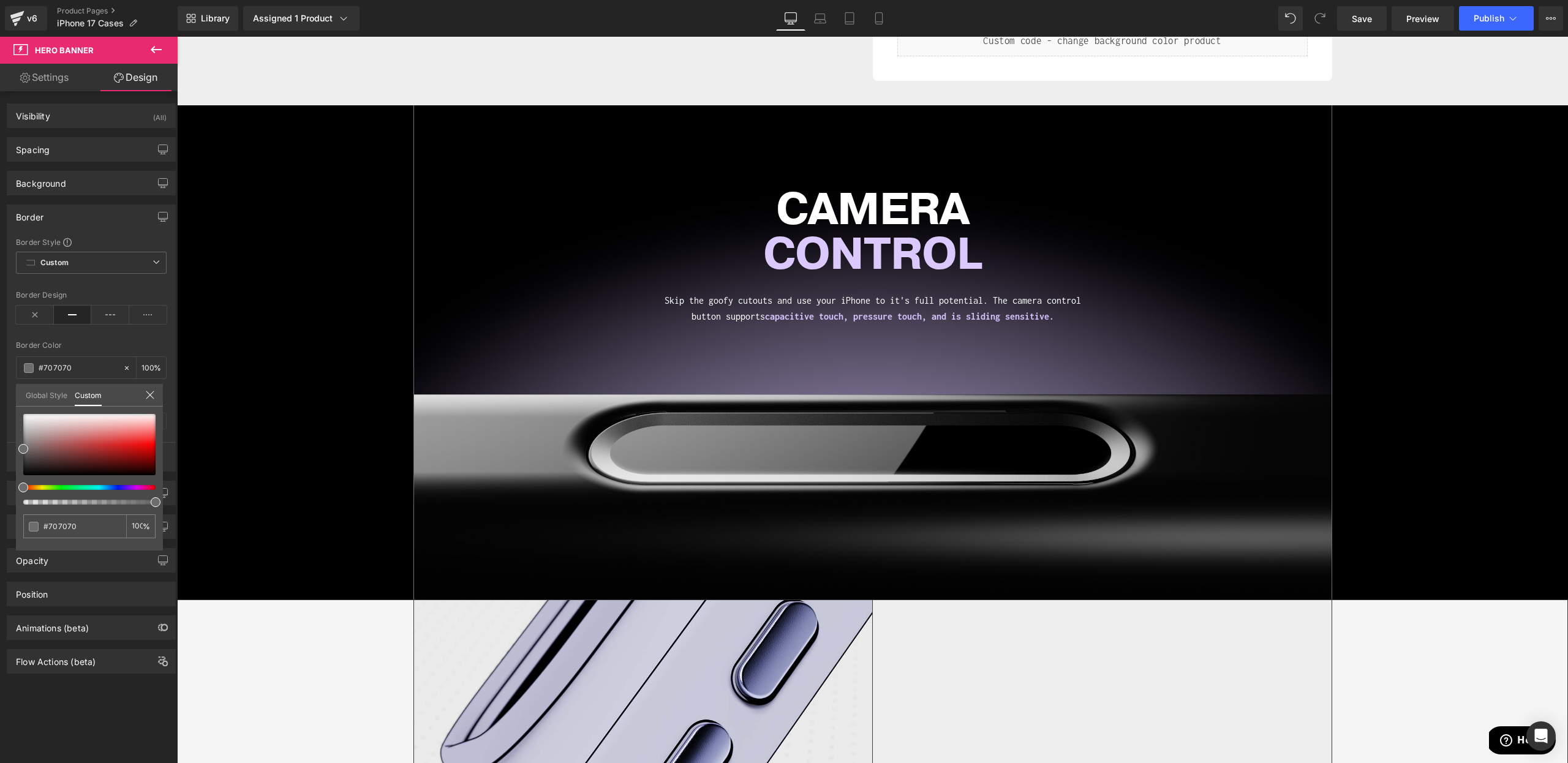
click at [254, 138] on div at bounding box center [872, 400] width 1391 height 726
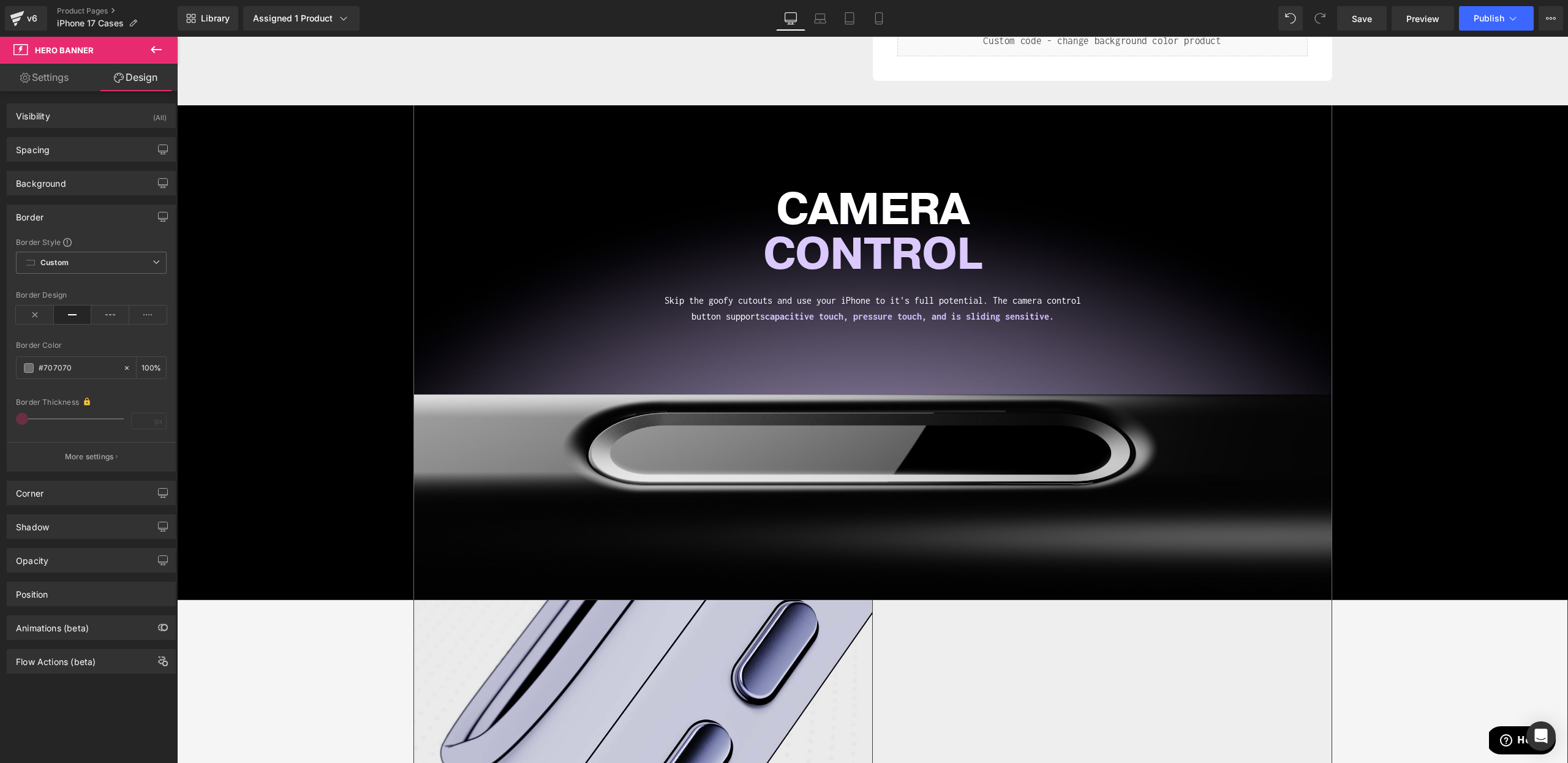
click at [213, 151] on div "CAMERA CONTROL Heading Skip the goofy cutouts and use your iPhone to it's full …" at bounding box center [872, 352] width 1391 height 494
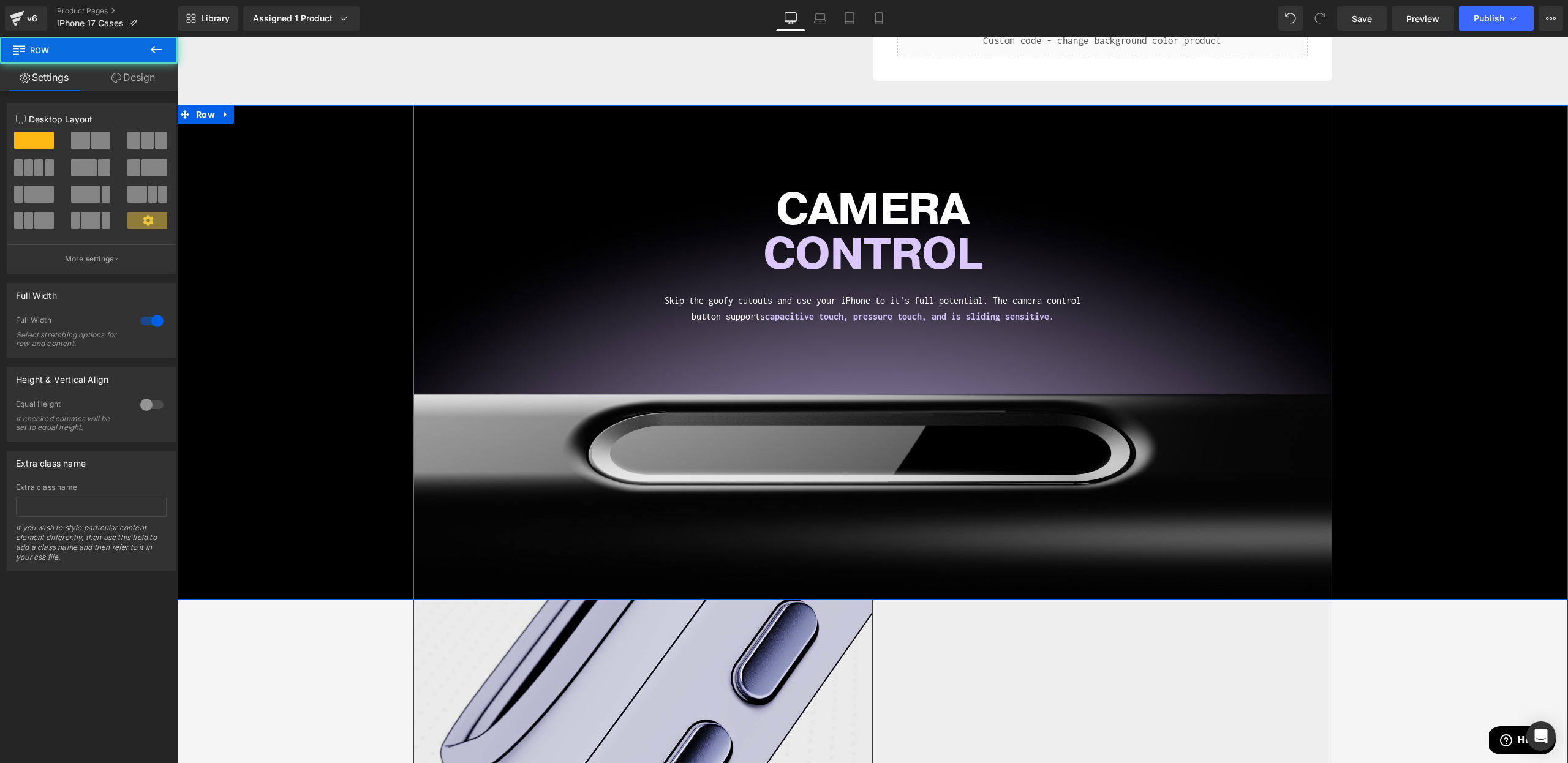
click at [126, 80] on link "Design" at bounding box center [133, 78] width 89 height 28
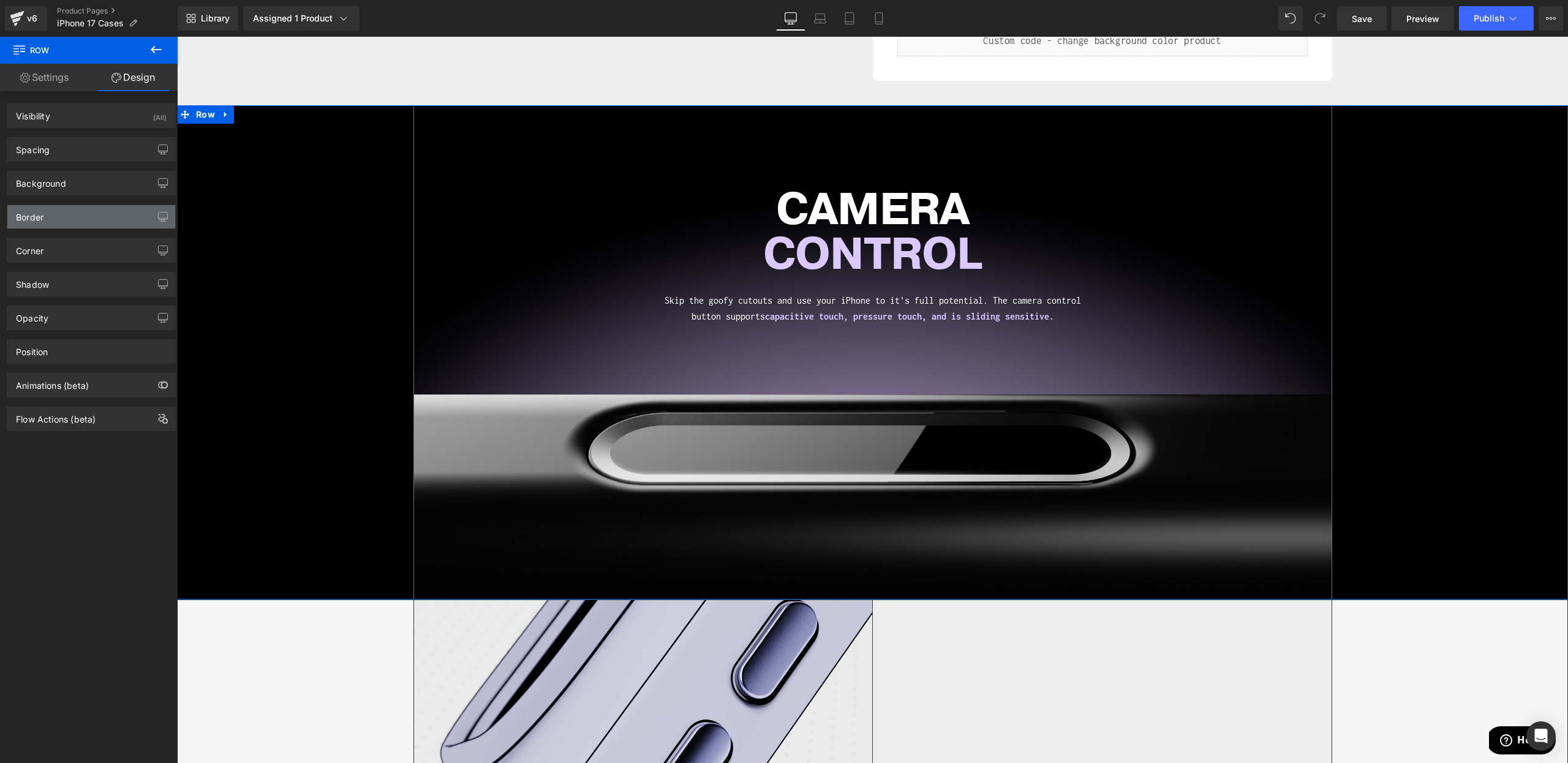
click at [37, 221] on div "Border" at bounding box center [29, 214] width 28 height 17
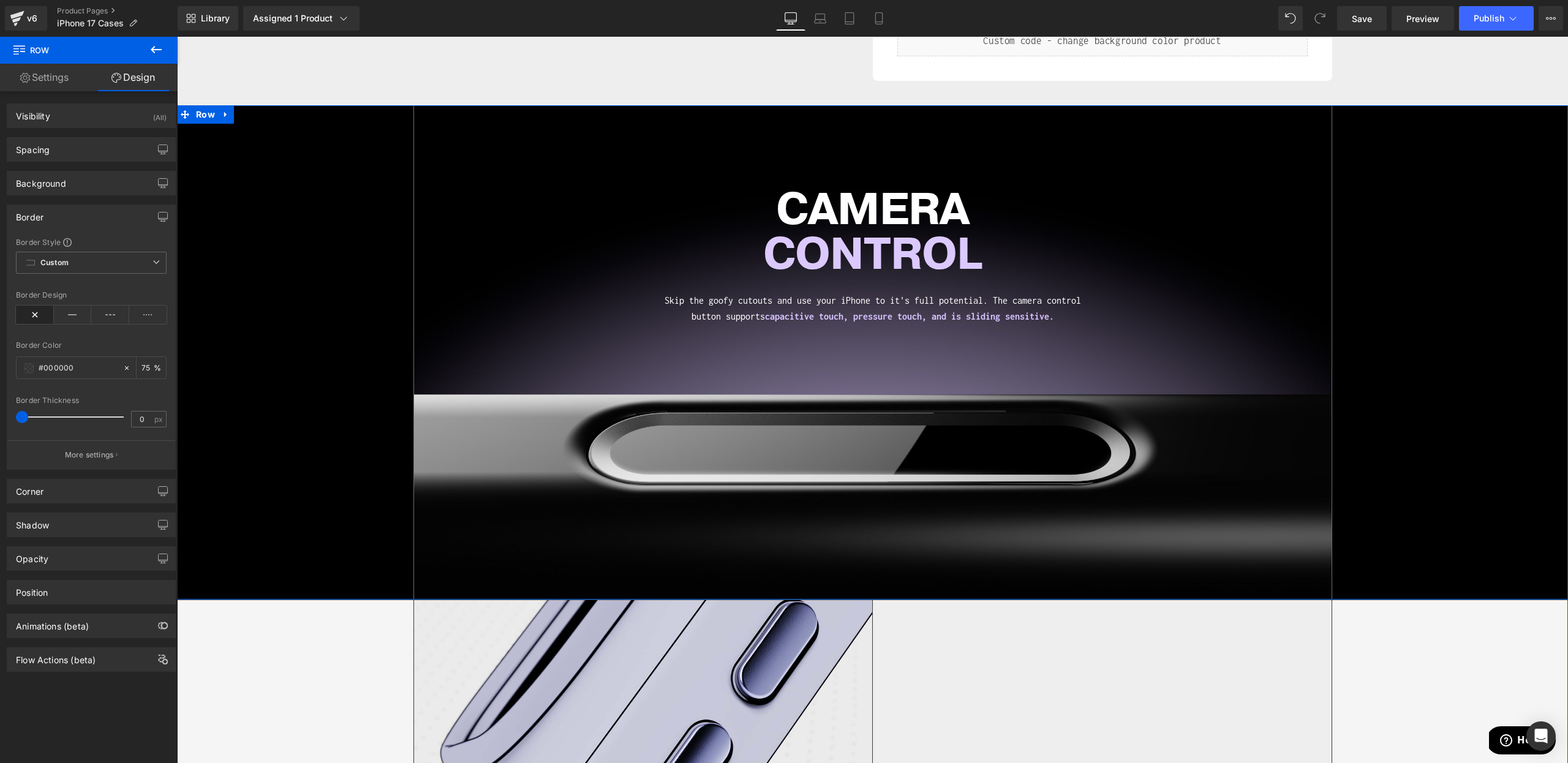
click at [304, 162] on div "CAMERA CONTROL Heading Skip the goofy cutouts and use your iPhone to it's full …" at bounding box center [872, 352] width 1391 height 494
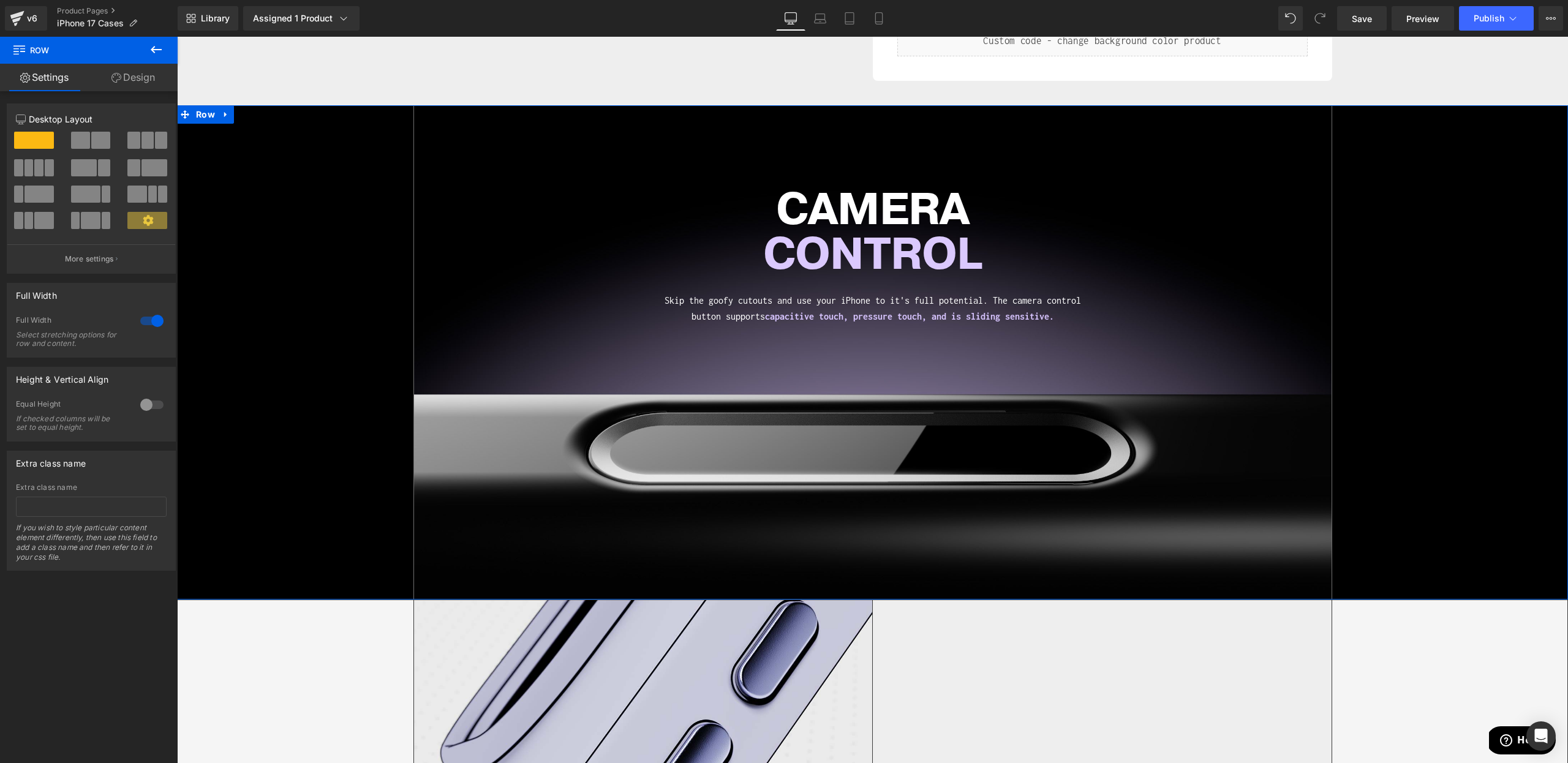
click at [123, 78] on link "Design" at bounding box center [133, 78] width 89 height 28
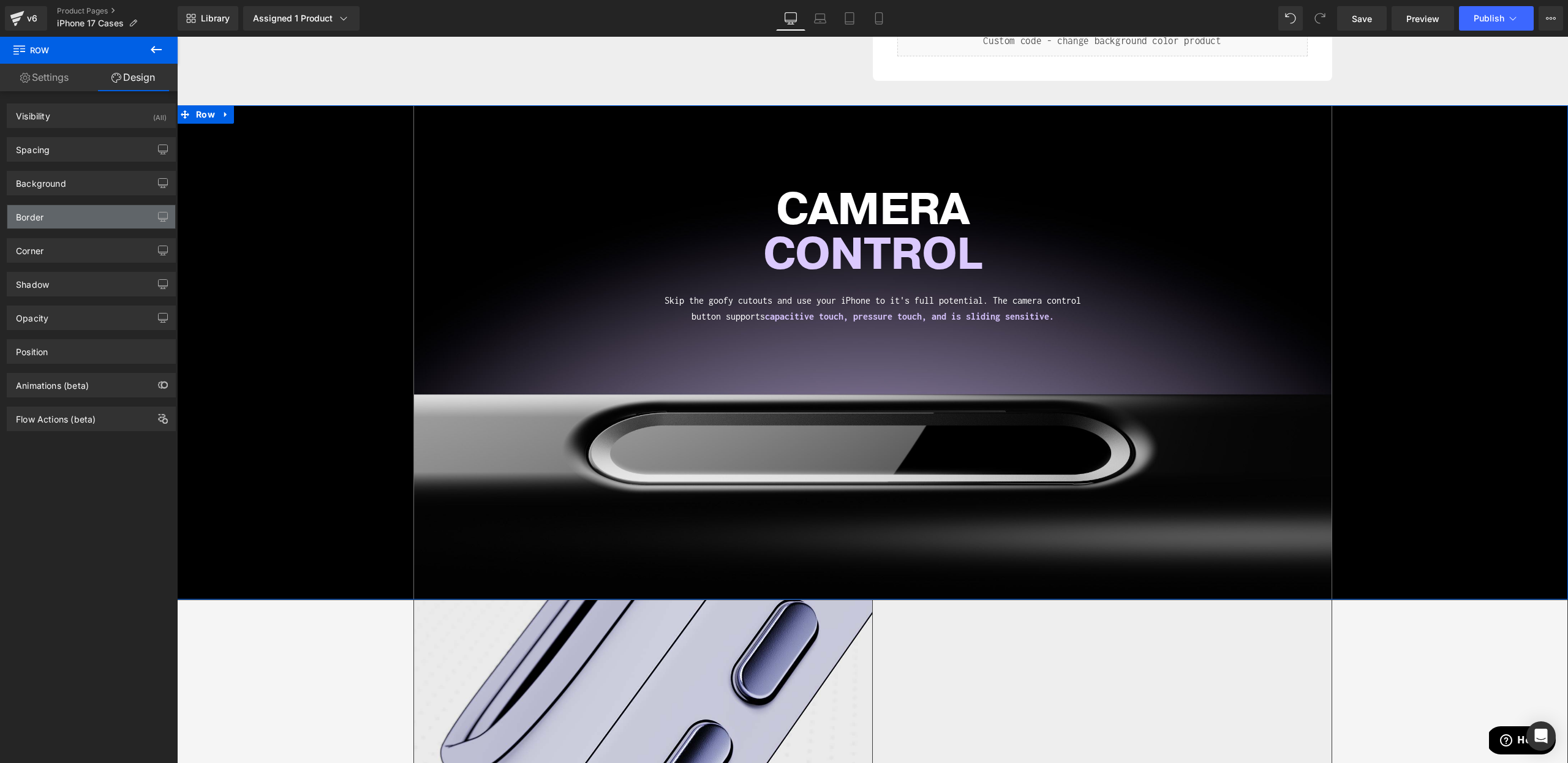
click at [72, 209] on div "Border" at bounding box center [91, 216] width 168 height 23
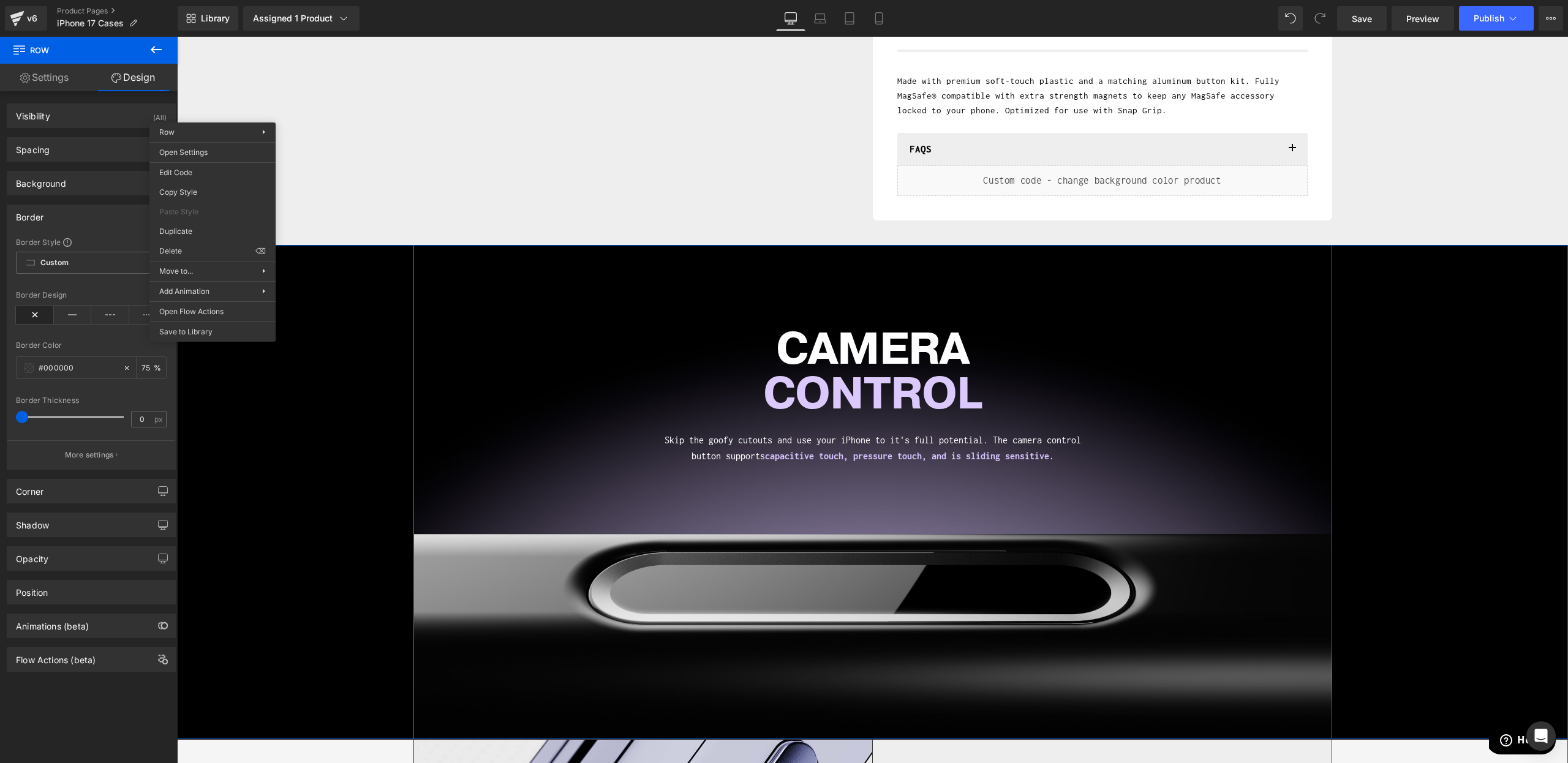
scroll to position [354, 0]
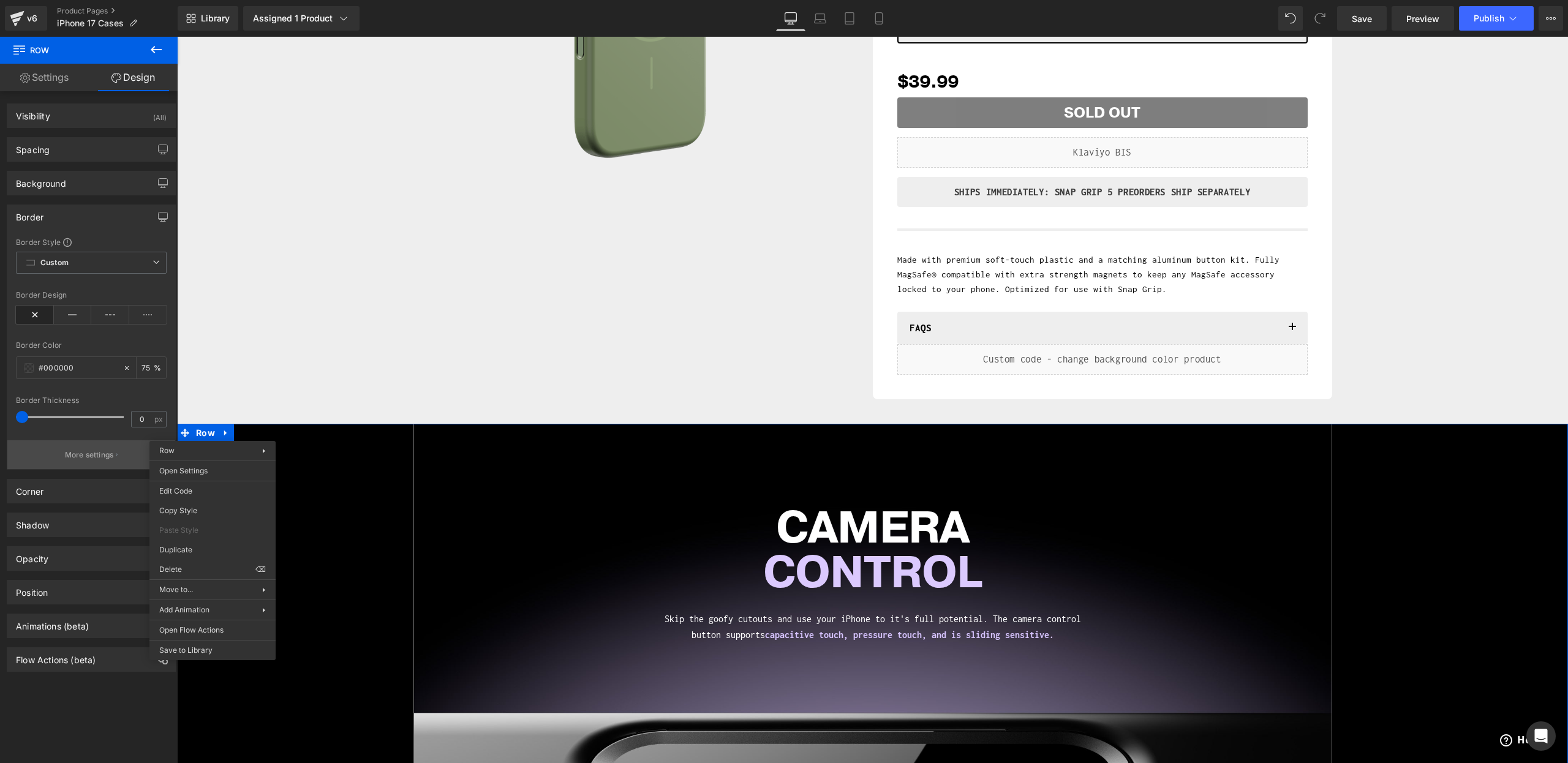
drag, startPoint x: 37, startPoint y: 430, endPoint x: 49, endPoint y: 443, distance: 17.7
click at [39, 433] on div at bounding box center [91, 433] width 151 height 8
drag, startPoint x: 31, startPoint y: 416, endPoint x: 109, endPoint y: 413, distance: 78.1
click at [112, 413] on div at bounding box center [73, 417] width 102 height 24
type input "0"
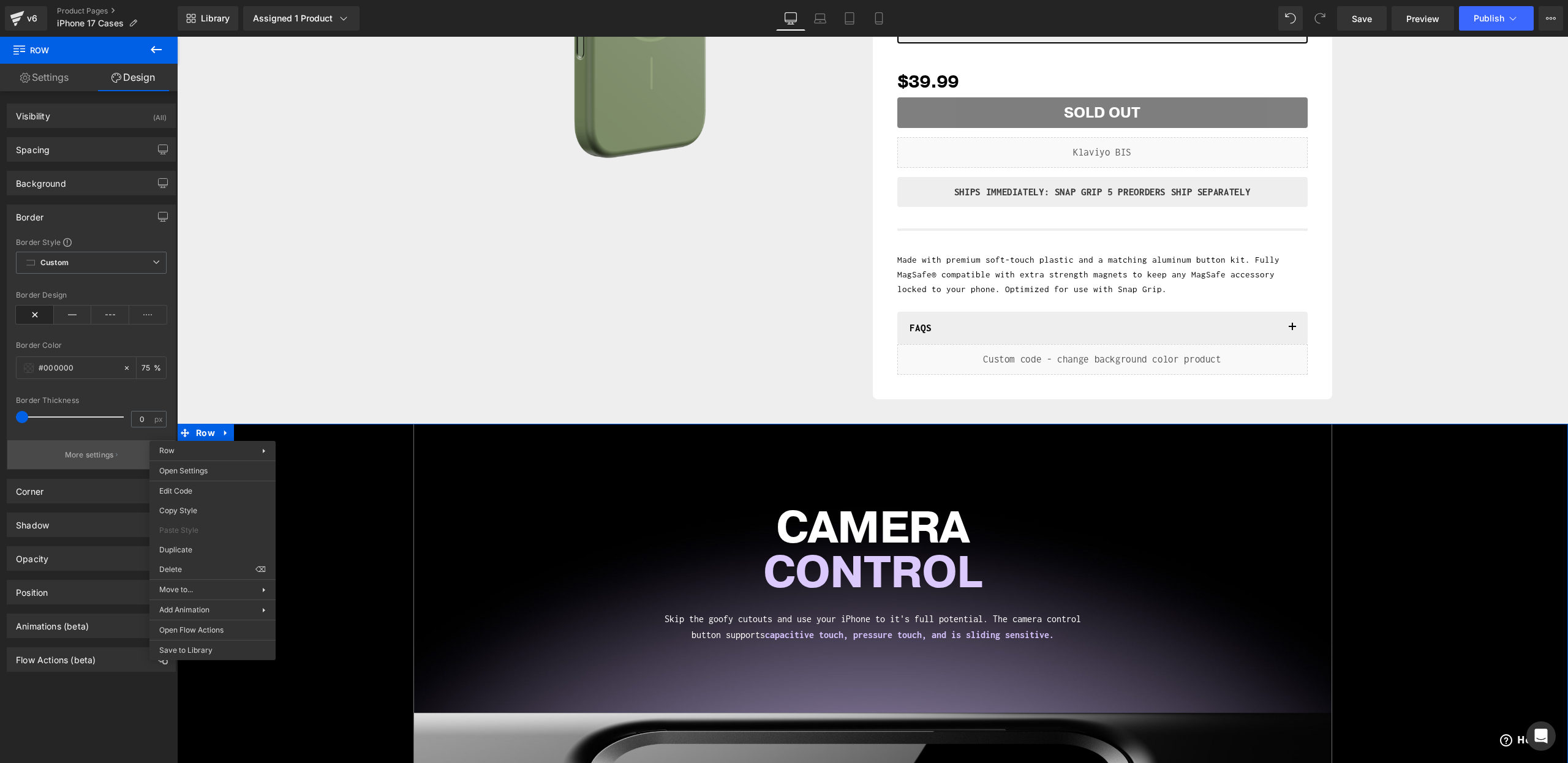
drag, startPoint x: 100, startPoint y: 416, endPoint x: 54, endPoint y: 445, distance: 54.4
click at [0, 417] on div "Border Border Style Custom Custom Setup Global Style Custom Setup Global Style …" at bounding box center [91, 333] width 183 height 274
click at [21, 366] on div "#000000" at bounding box center [69, 367] width 106 height 22
click at [29, 368] on span at bounding box center [28, 367] width 9 height 9
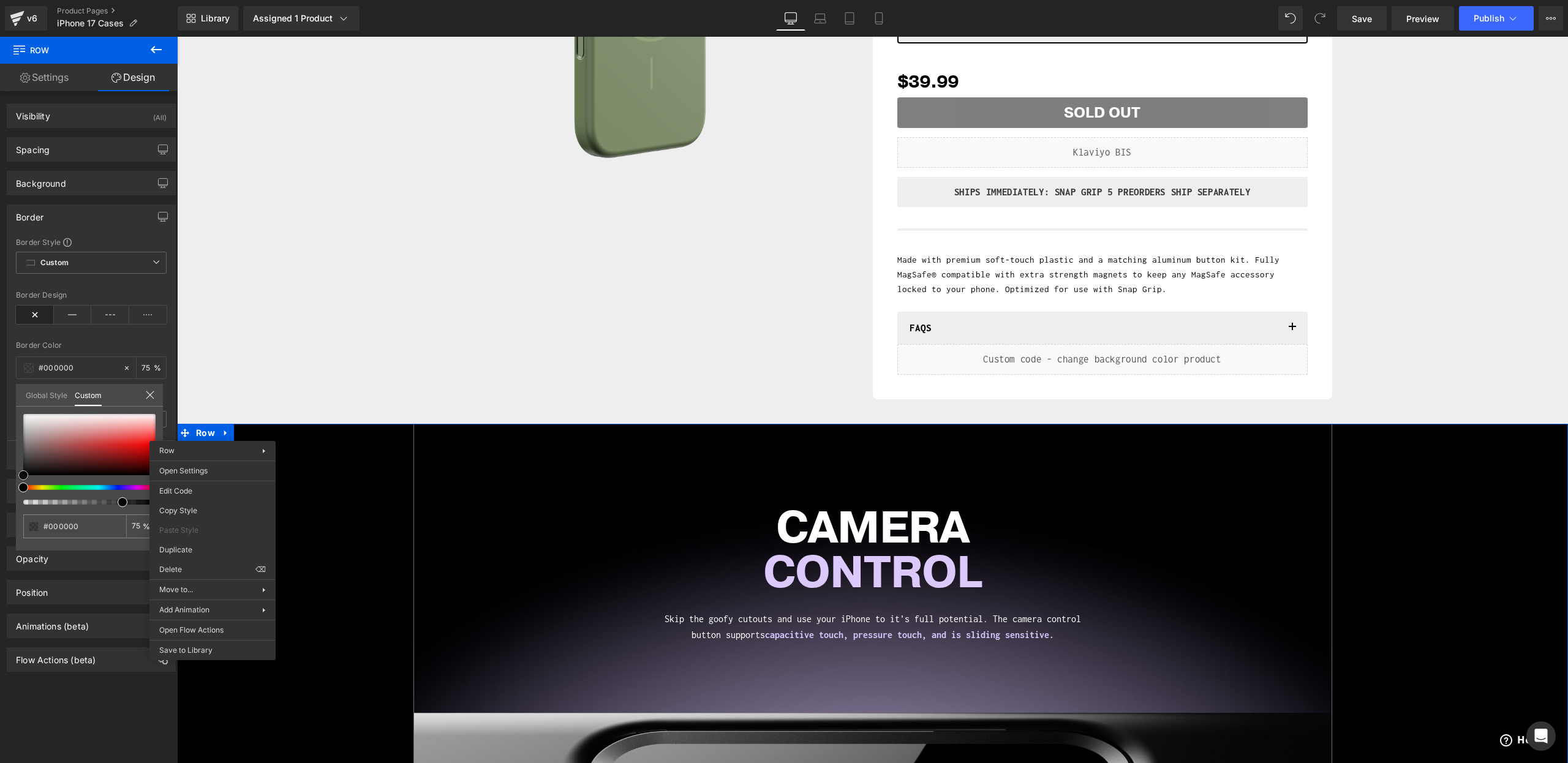
type input "#ab2020"
type input "#f52d2d"
type input "#ff8484"
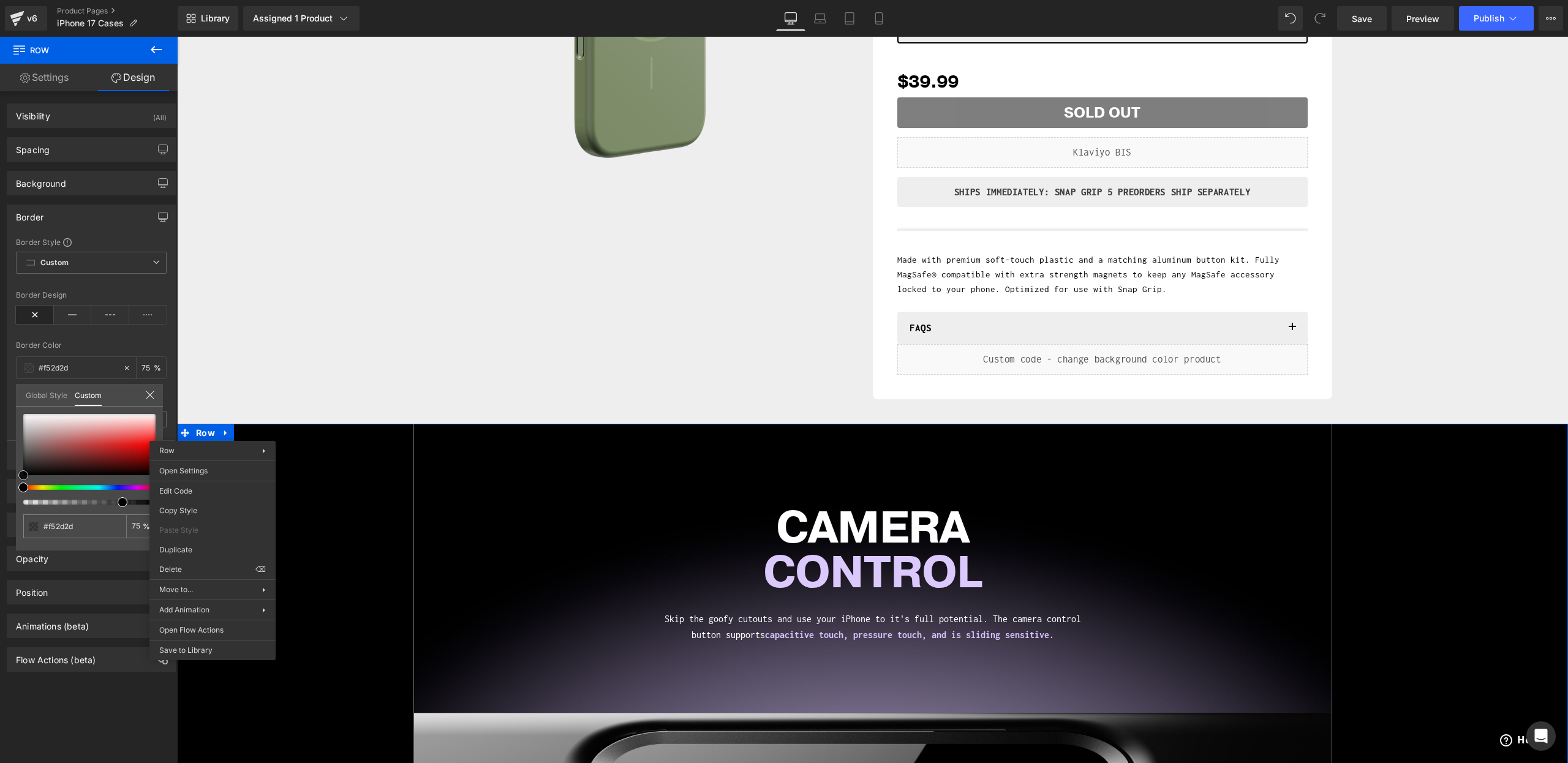
type input "#ff8484"
drag, startPoint x: 354, startPoint y: 462, endPoint x: 207, endPoint y: 417, distance: 153.7
type input "#f49e9e"
type input "#f59393"
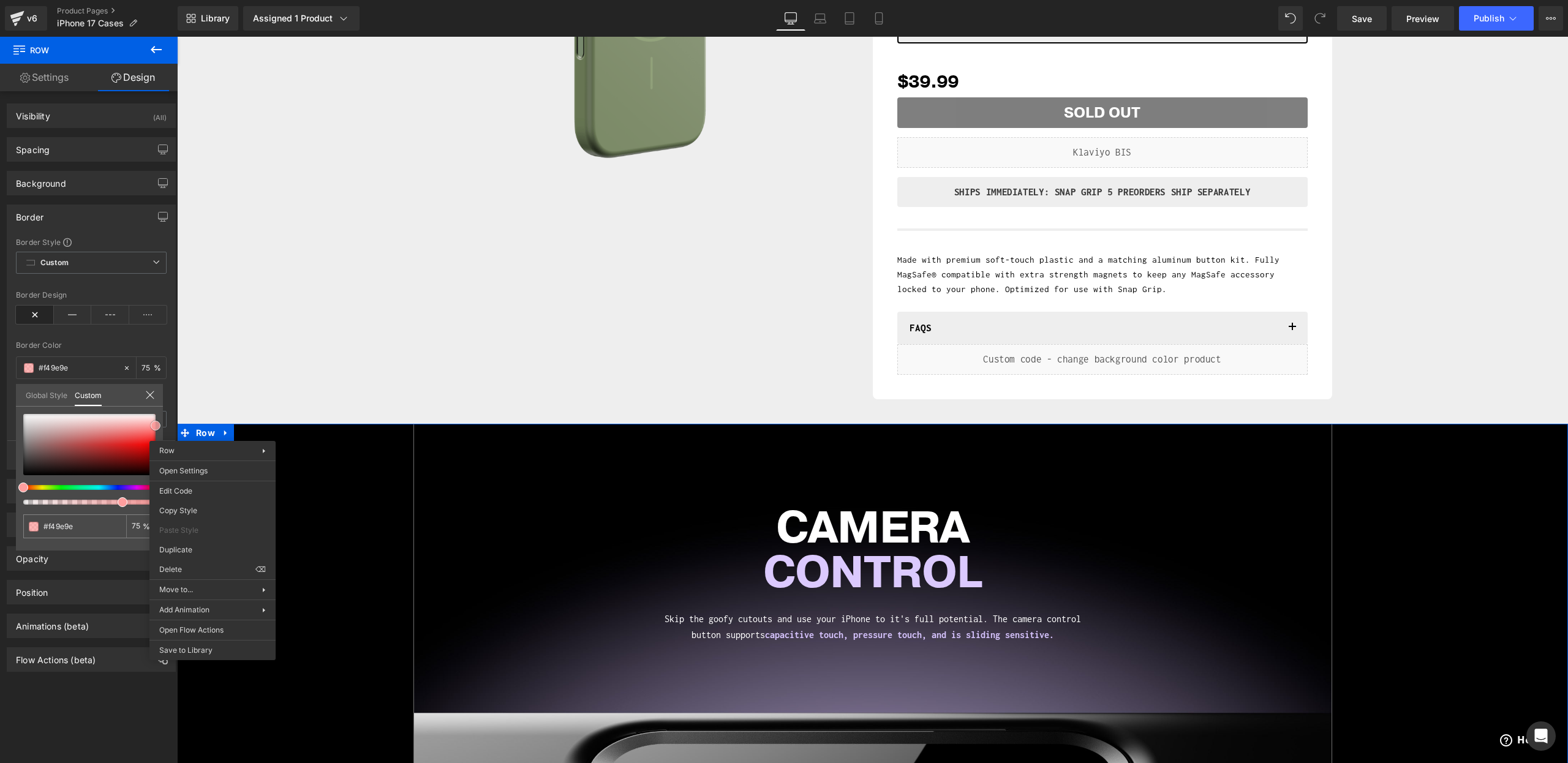
type input "#f59393"
type input "#f58383"
type input "#f76d6d"
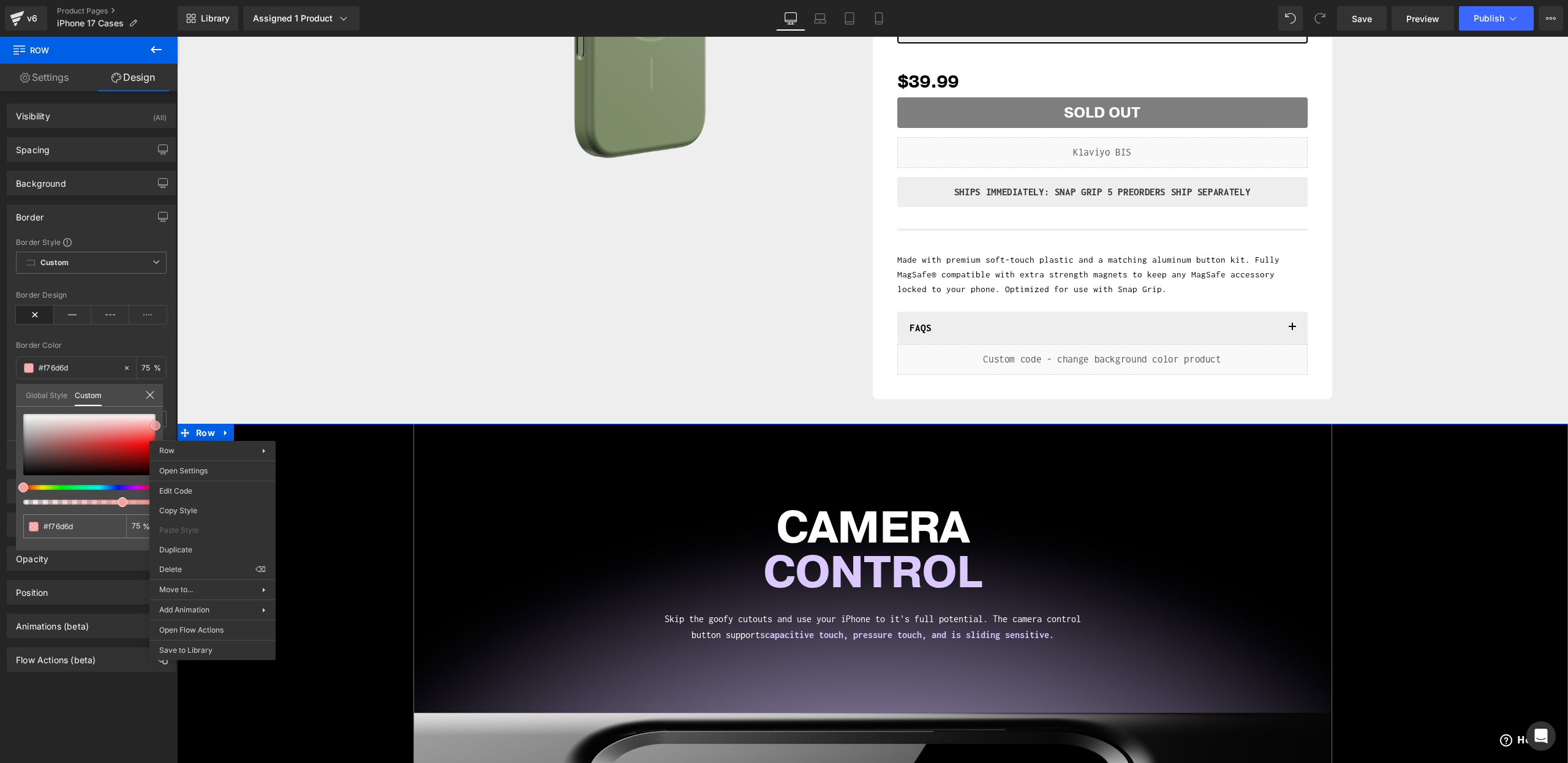
type input "#f95656"
type input "#fb4646"
type input "#fc4040"
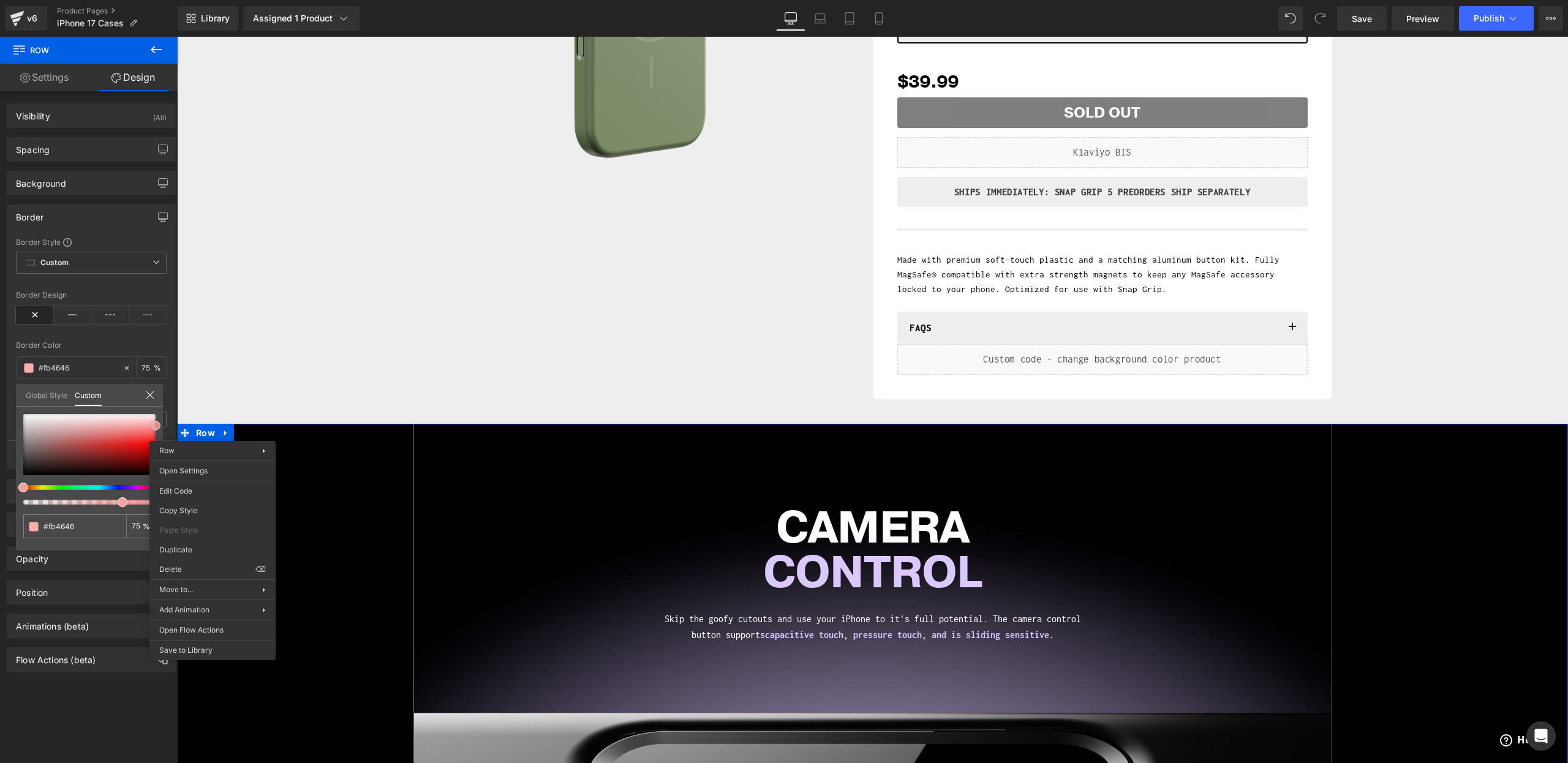
type input "#fc4040"
type input "#fd3a3a"
type input "#fc3535"
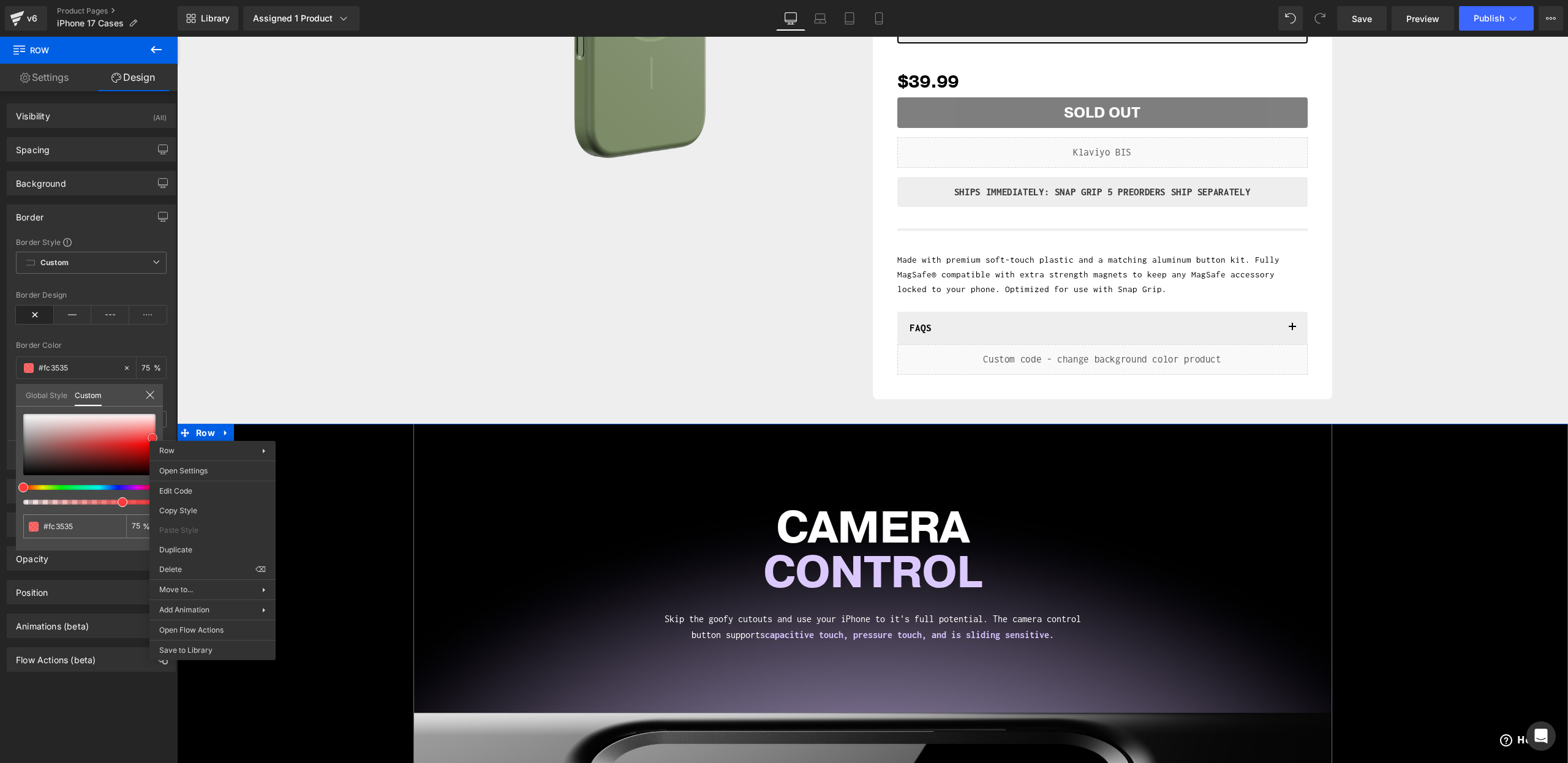
type input "#fd2e2e"
type input "#fd2929"
type input "#ff2828"
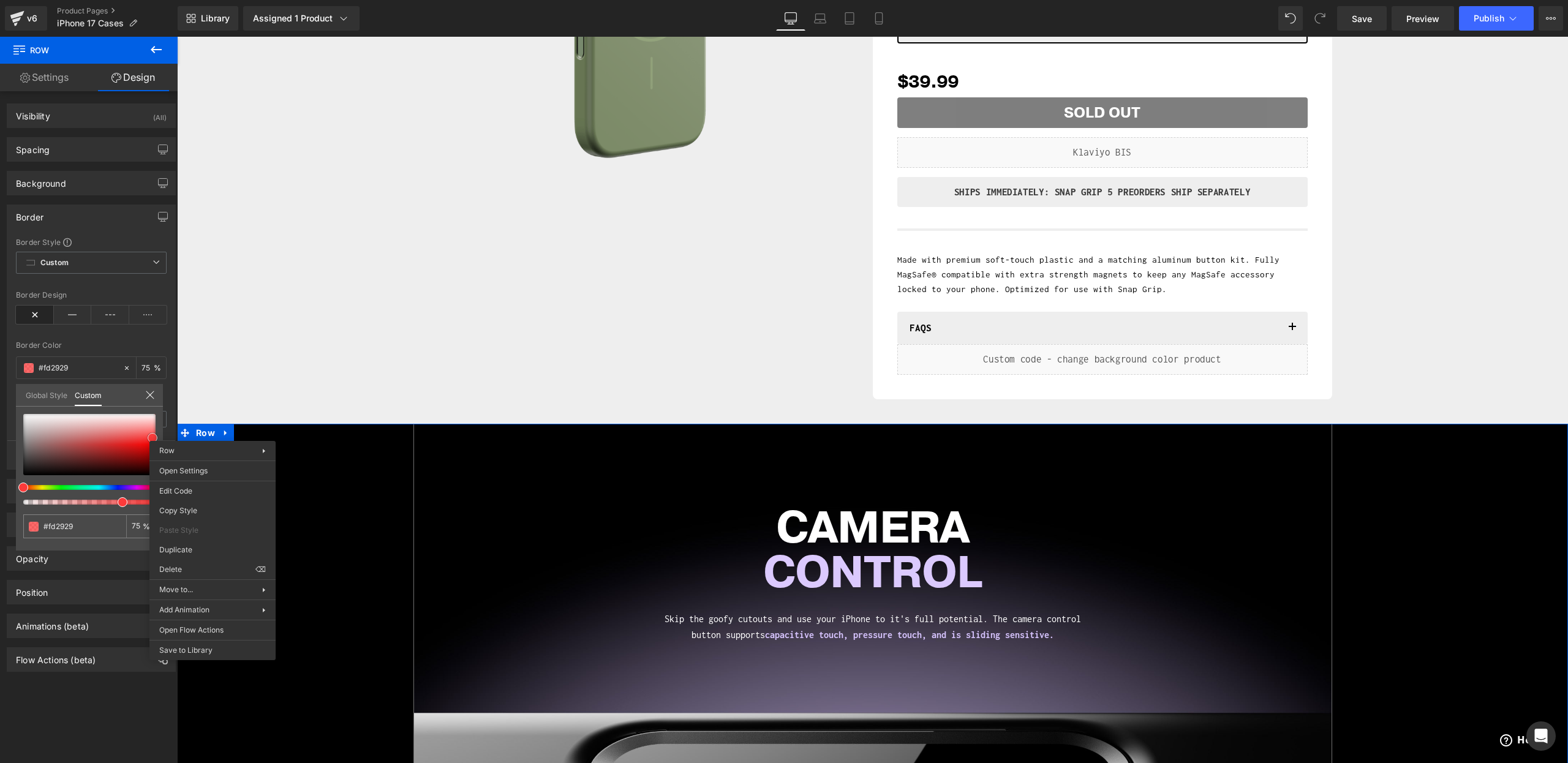
type input "#ff2828"
drag, startPoint x: 131, startPoint y: 427, endPoint x: 148, endPoint y: 410, distance: 24.0
click at [157, 441] on div "Hero Banner You are previewing how the will restyle your page. You can not edit…" at bounding box center [784, 391] width 1568 height 784
type input "#fd2424"
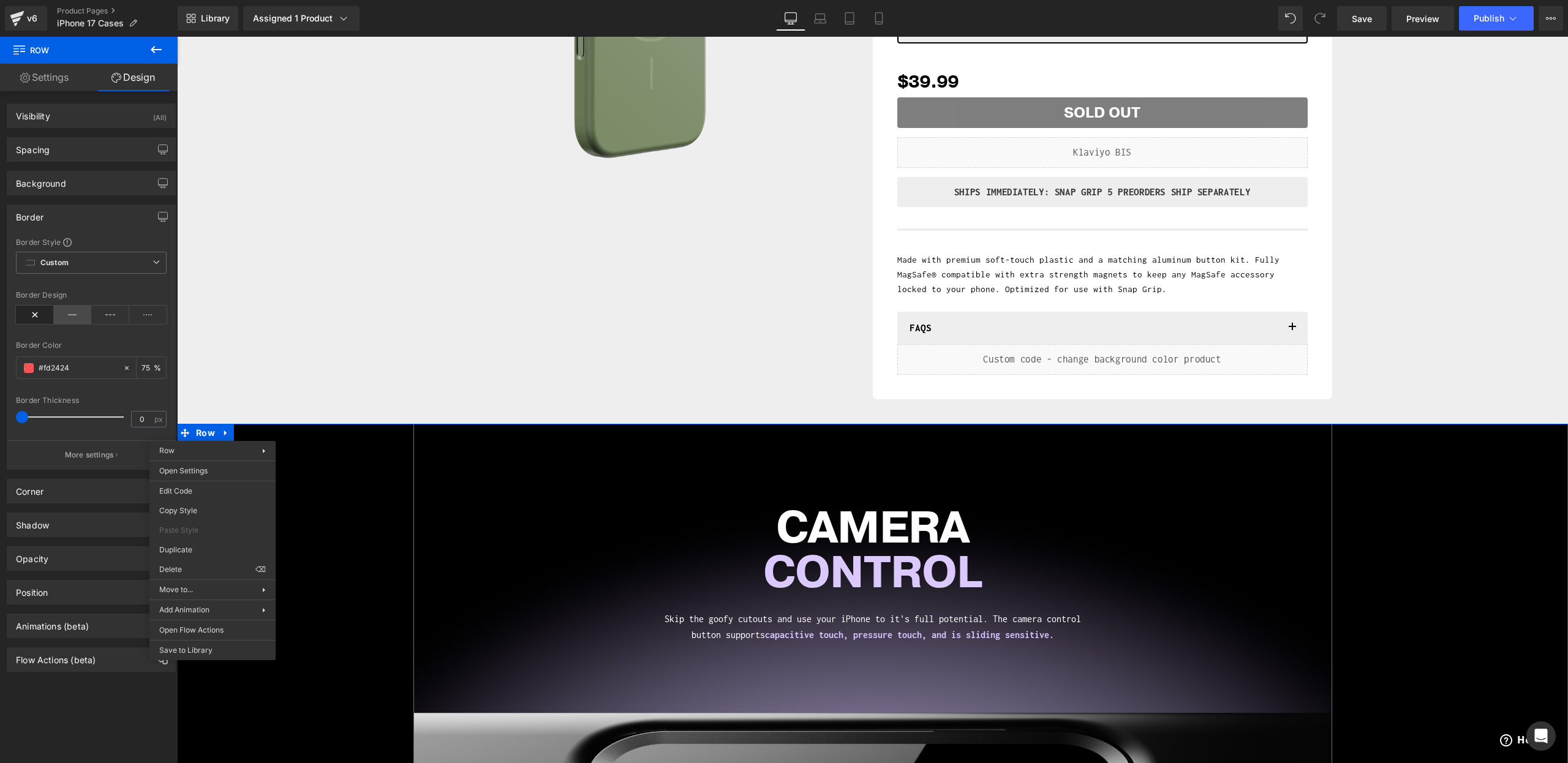
click at [78, 311] on icon at bounding box center [73, 314] width 38 height 18
type input "4"
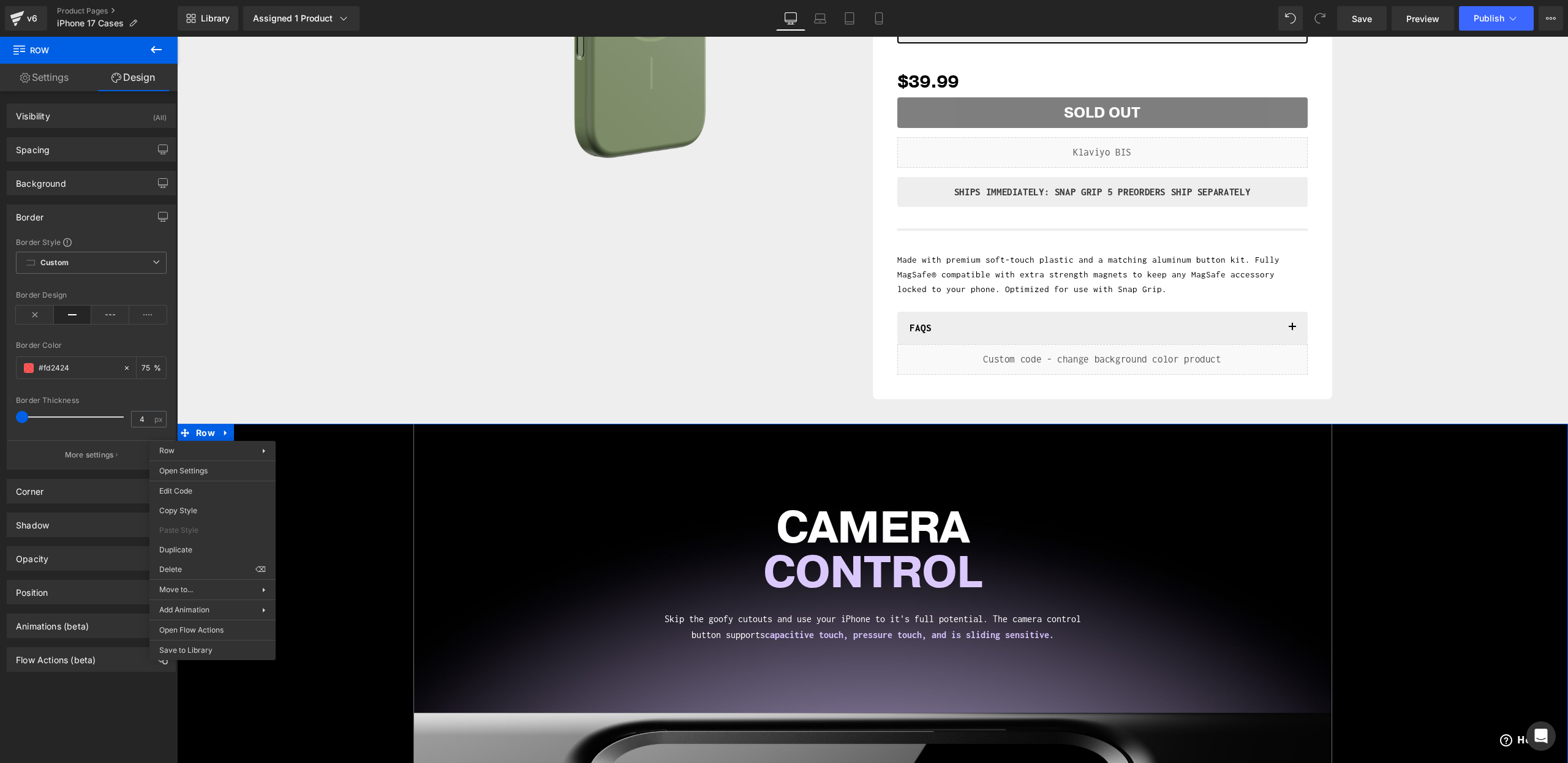
type input "4"
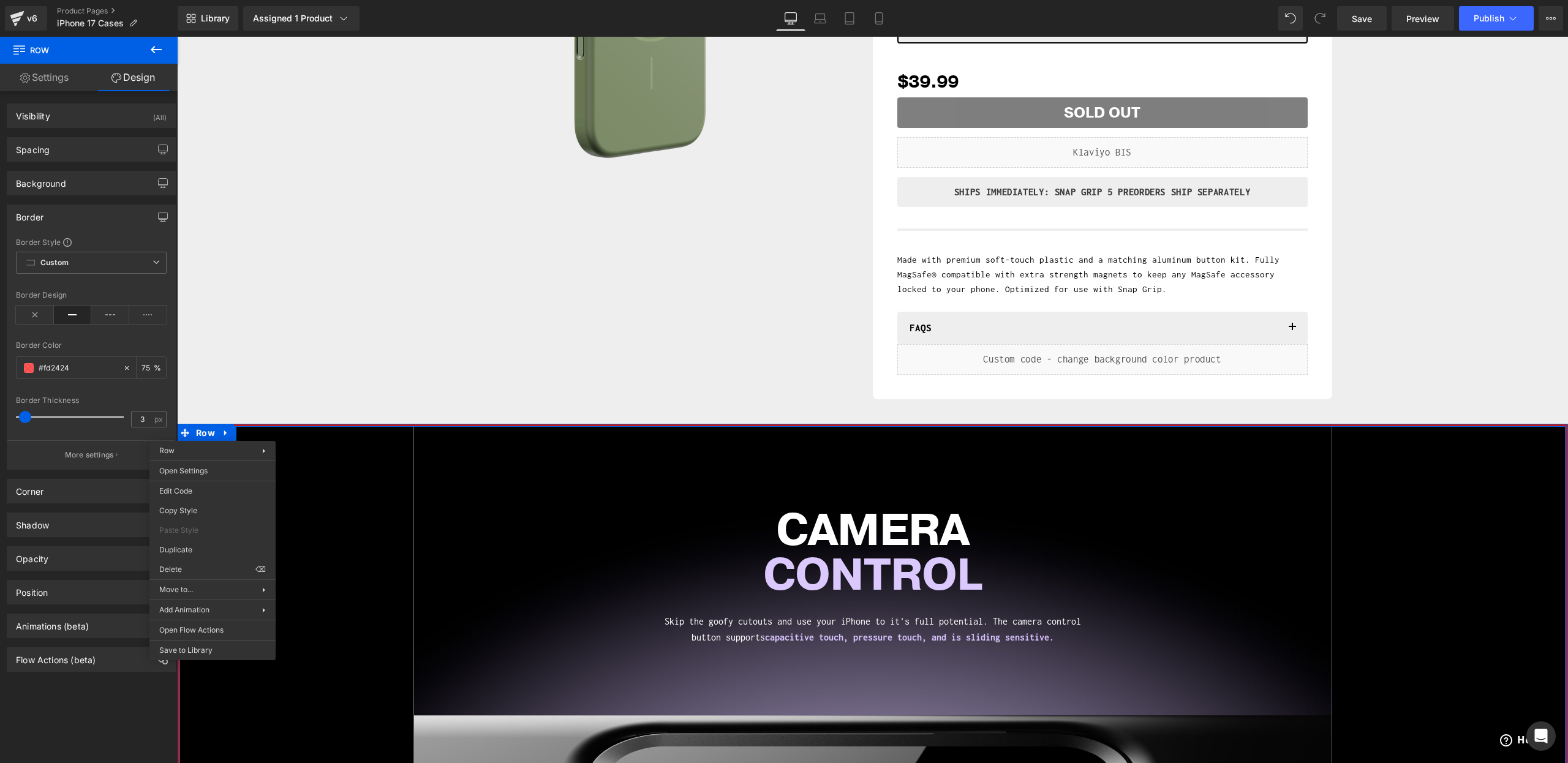
type input "2"
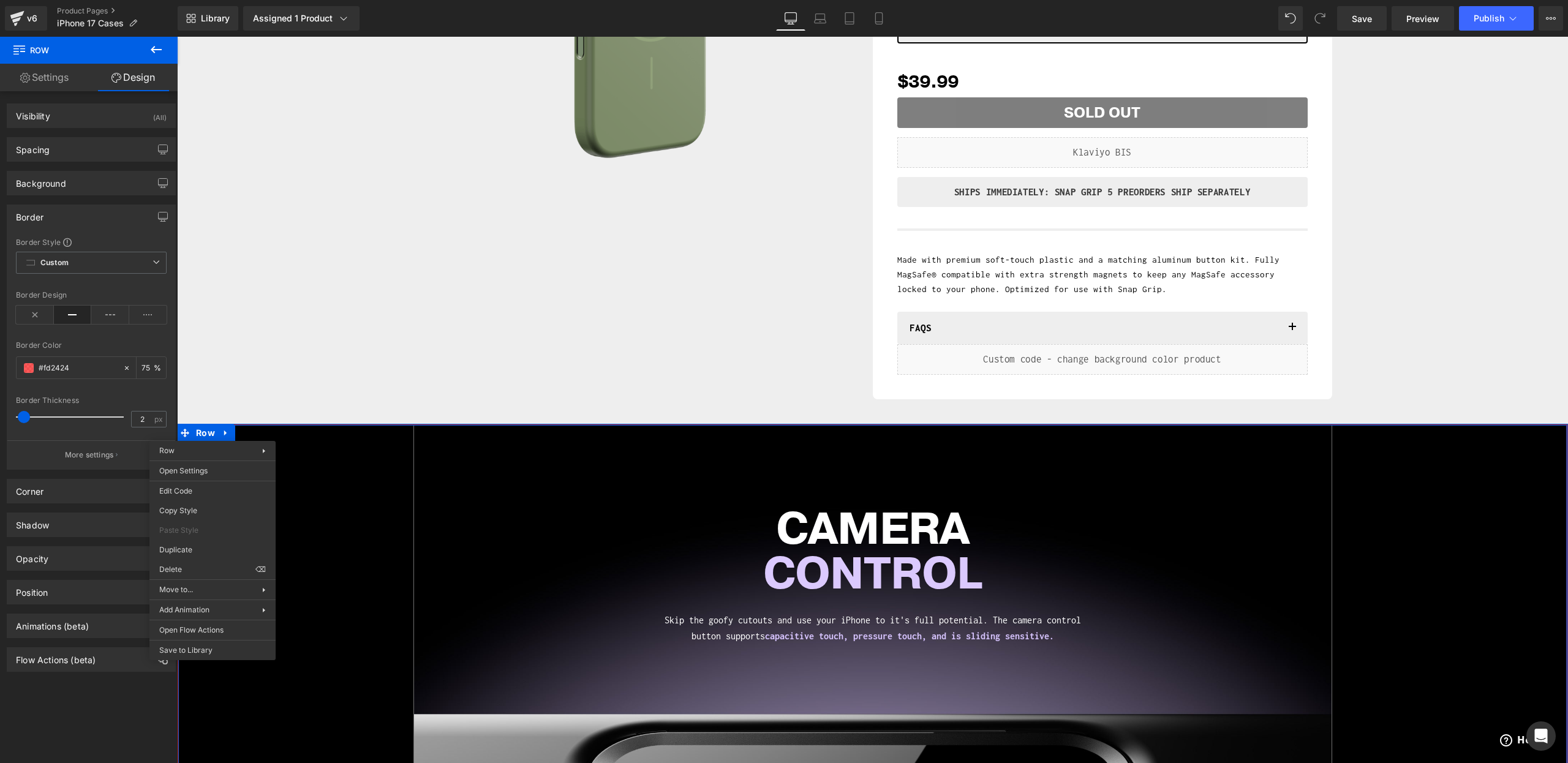
type input "1"
click at [20, 416] on span at bounding box center [24, 417] width 12 height 12
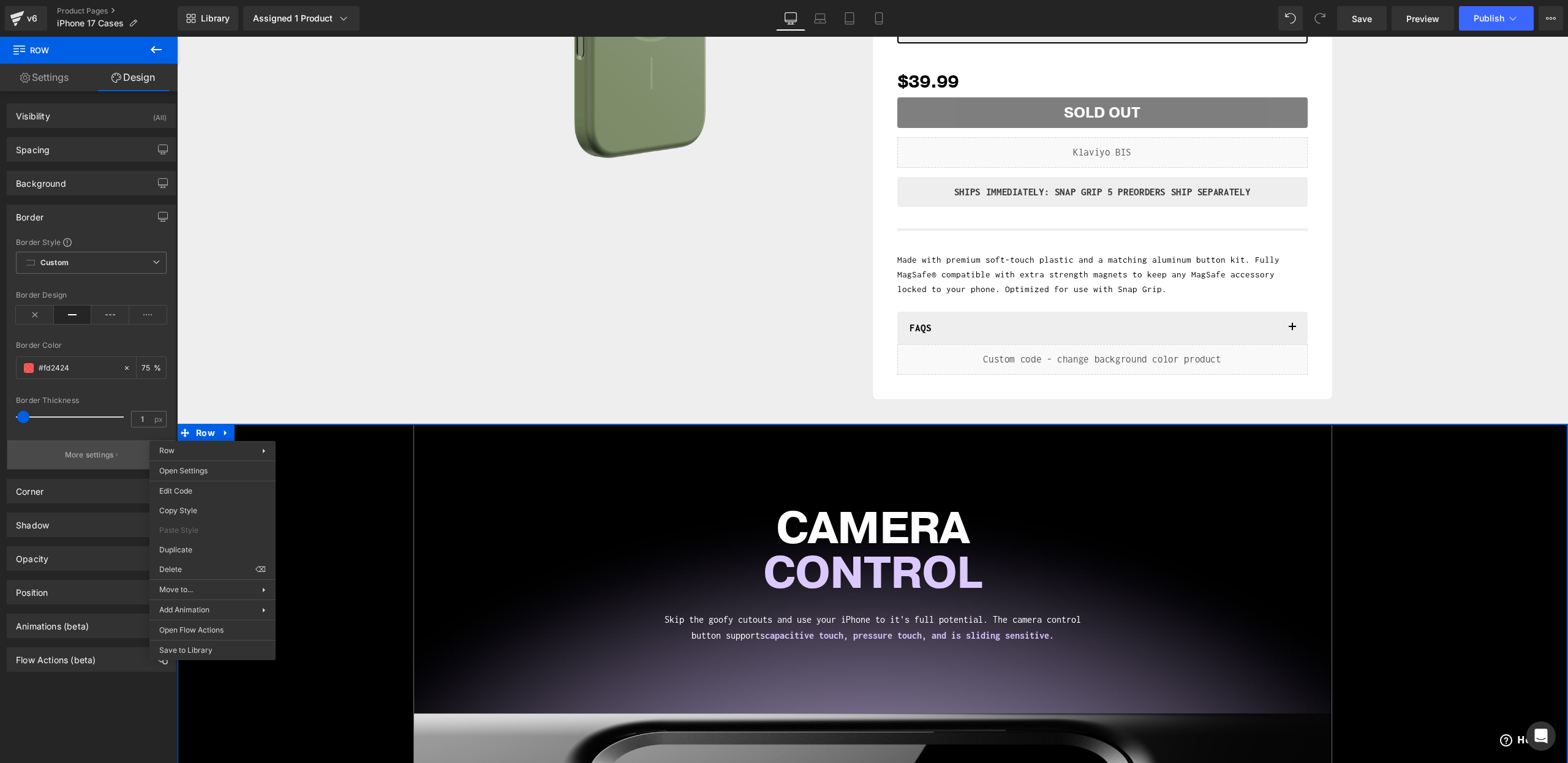
click at [65, 453] on p "More settings" at bounding box center [89, 454] width 49 height 11
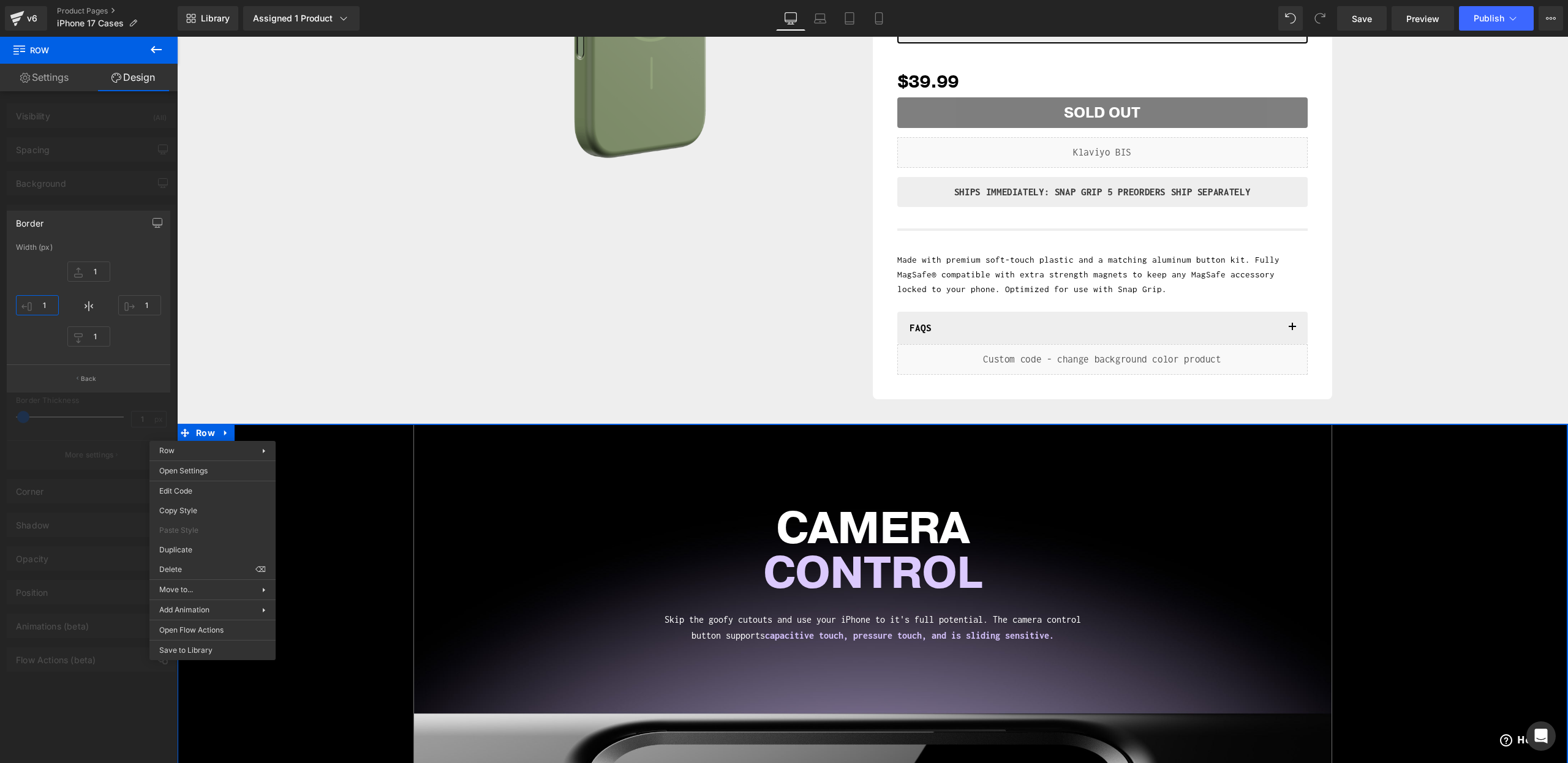
click at [43, 301] on input "1" at bounding box center [37, 304] width 43 height 20
click at [47, 303] on input "1" at bounding box center [37, 304] width 43 height 20
type input "0"
click at [86, 333] on input "1" at bounding box center [89, 336] width 43 height 20
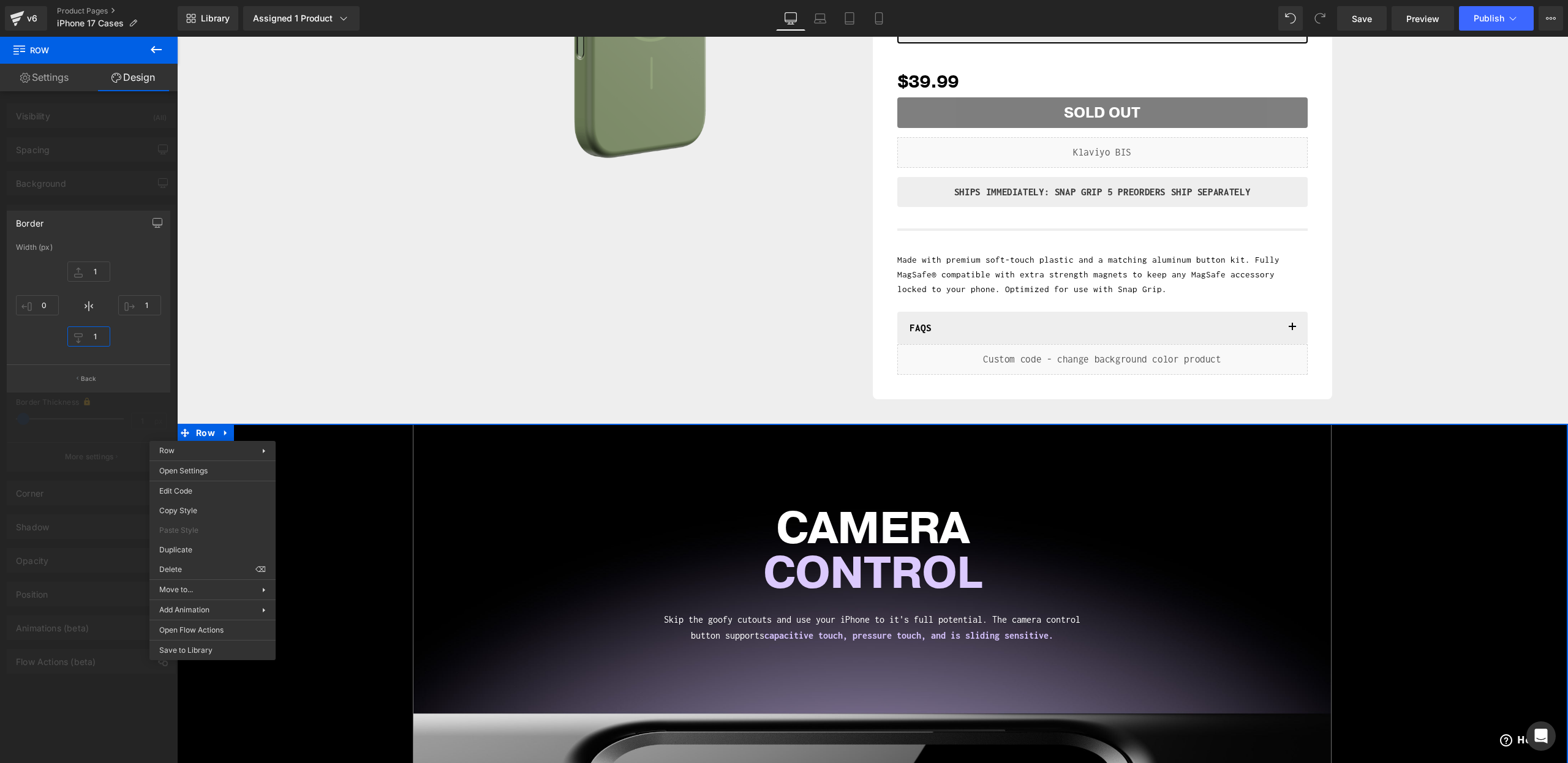
click at [86, 333] on input "1" at bounding box center [89, 336] width 43 height 20
type input "0"
click at [152, 307] on input "1" at bounding box center [140, 304] width 43 height 20
type input "0"
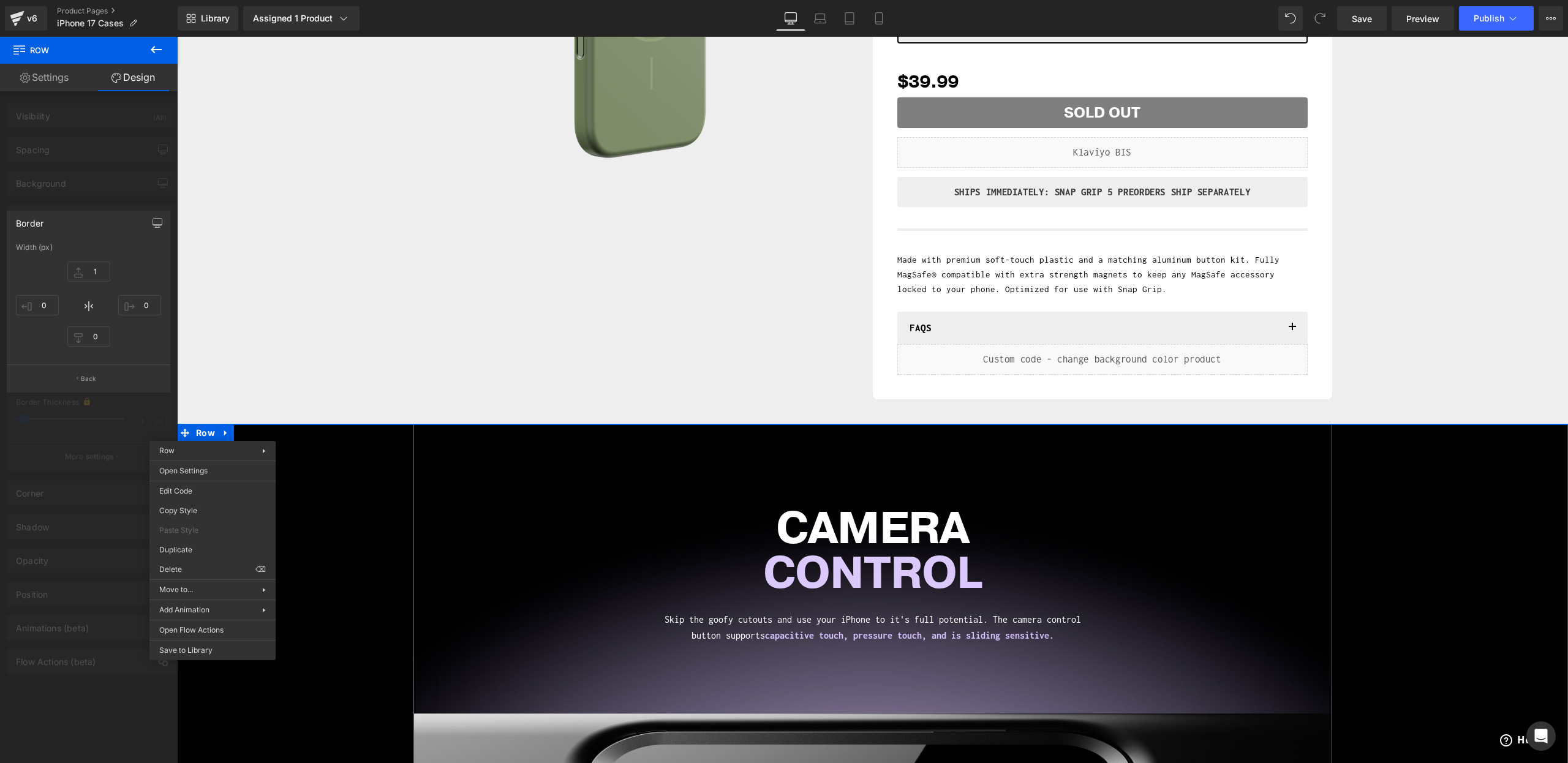
click at [80, 444] on div at bounding box center [89, 403] width 178 height 733
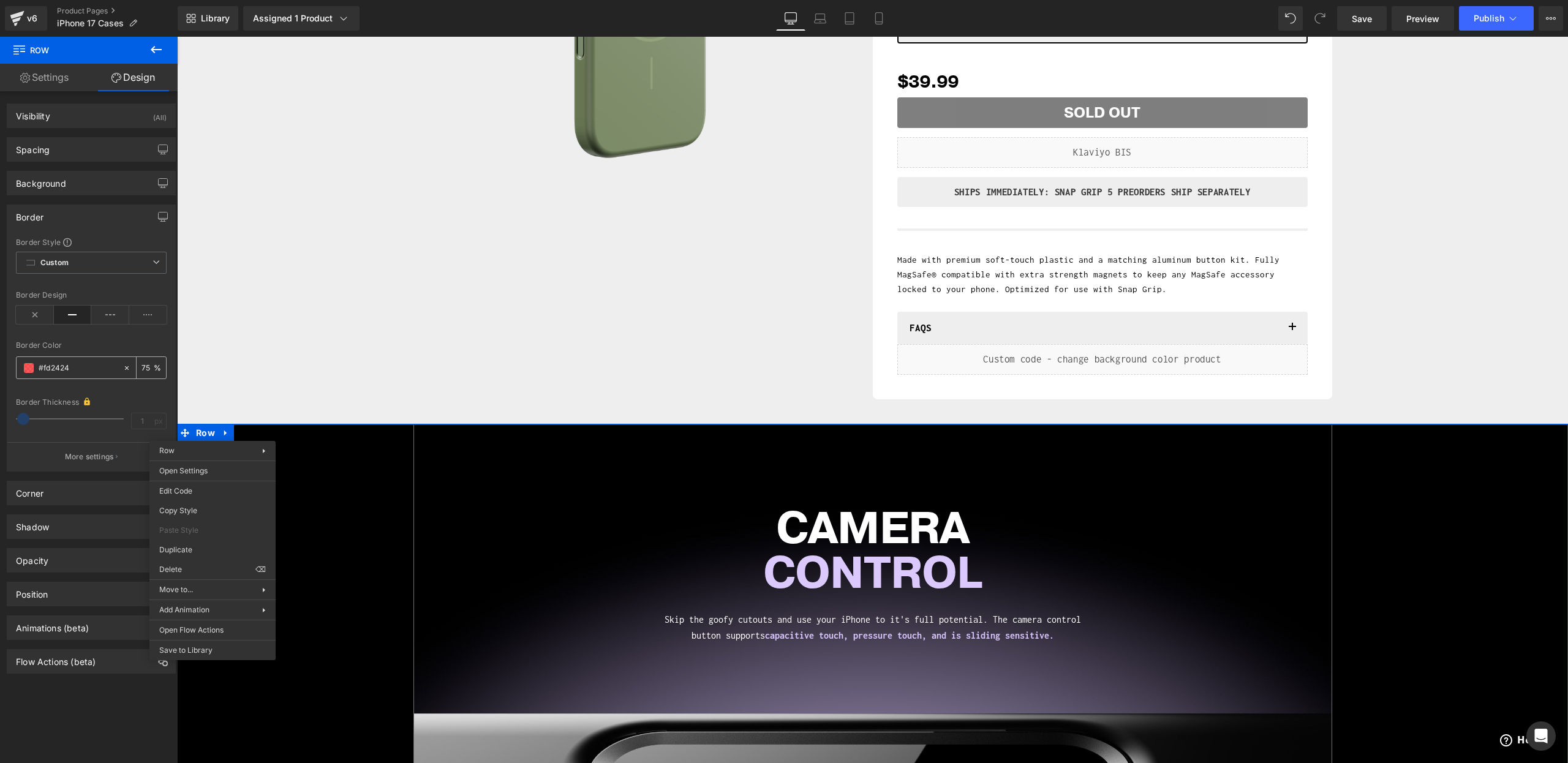
click at [50, 366] on input "#fd2424" at bounding box center [78, 368] width 78 height 14
click at [27, 367] on span at bounding box center [28, 367] width 9 height 9
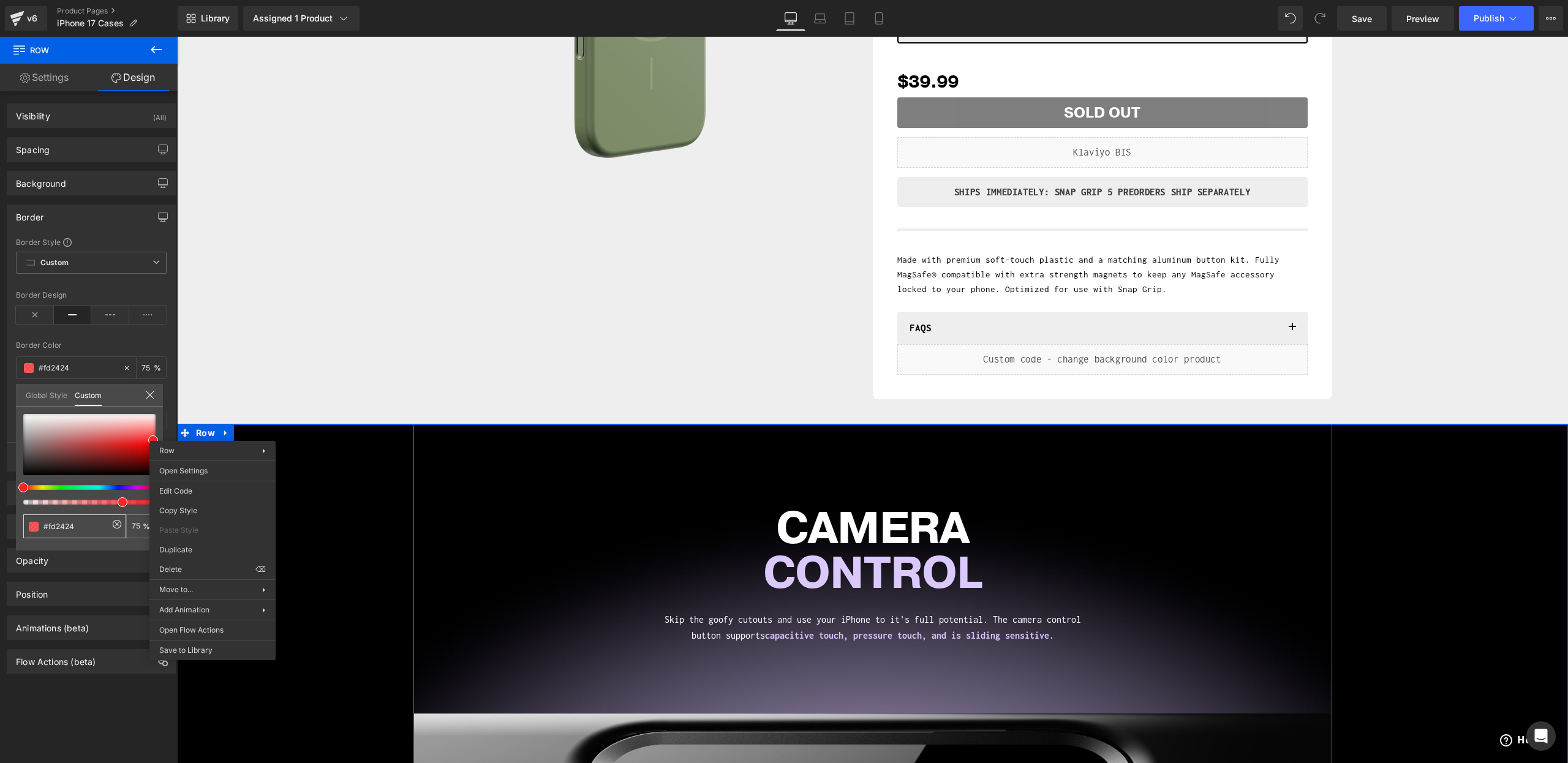
click at [68, 523] on input "#fd2424" at bounding box center [75, 526] width 65 height 13
paste input "#707070"
type input "##707070"
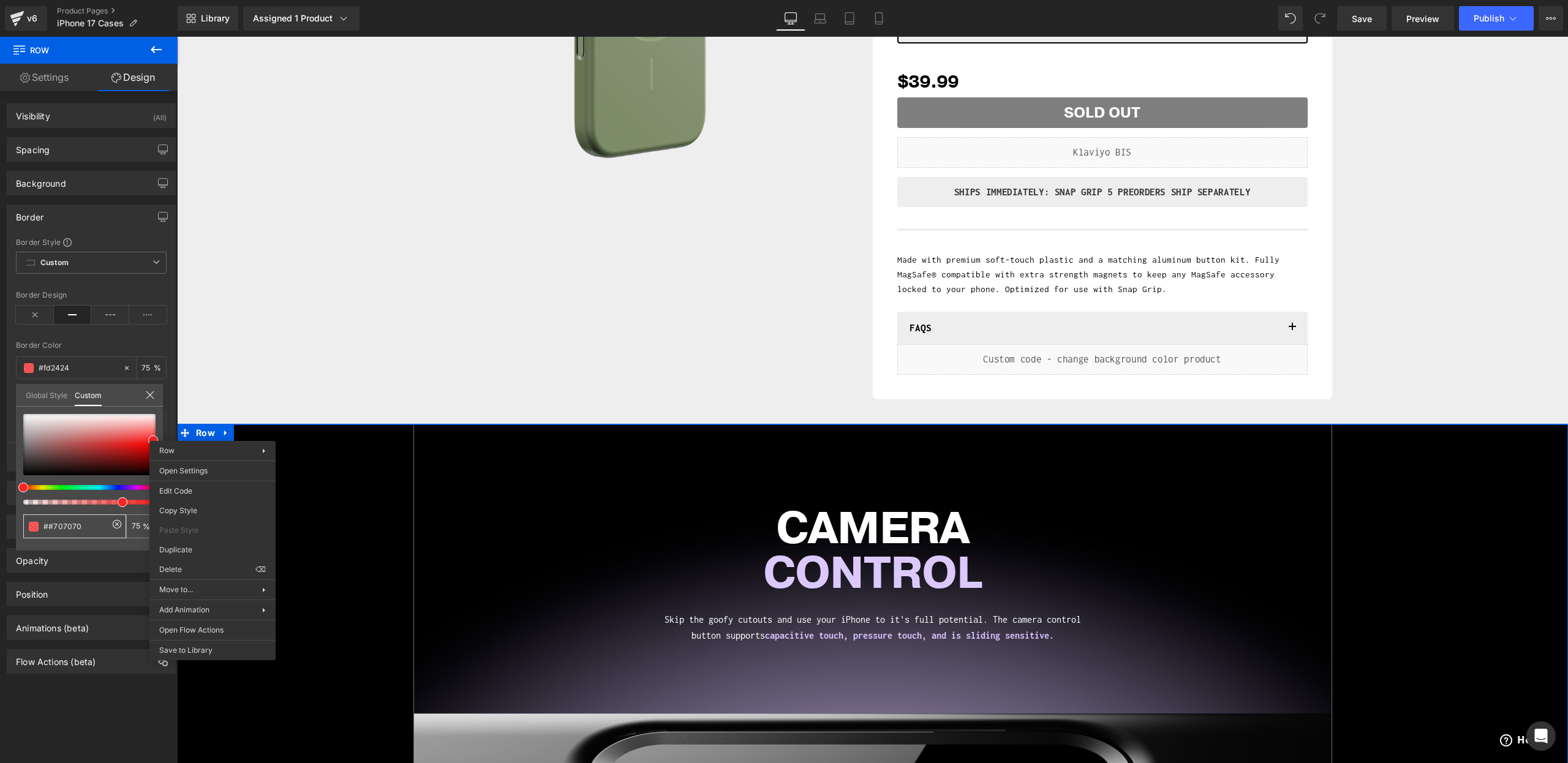
type input "0"
click at [61, 526] on input "##707070" at bounding box center [82, 526] width 78 height 13
click at [61, 526] on input "##707070" at bounding box center [75, 526] width 65 height 13
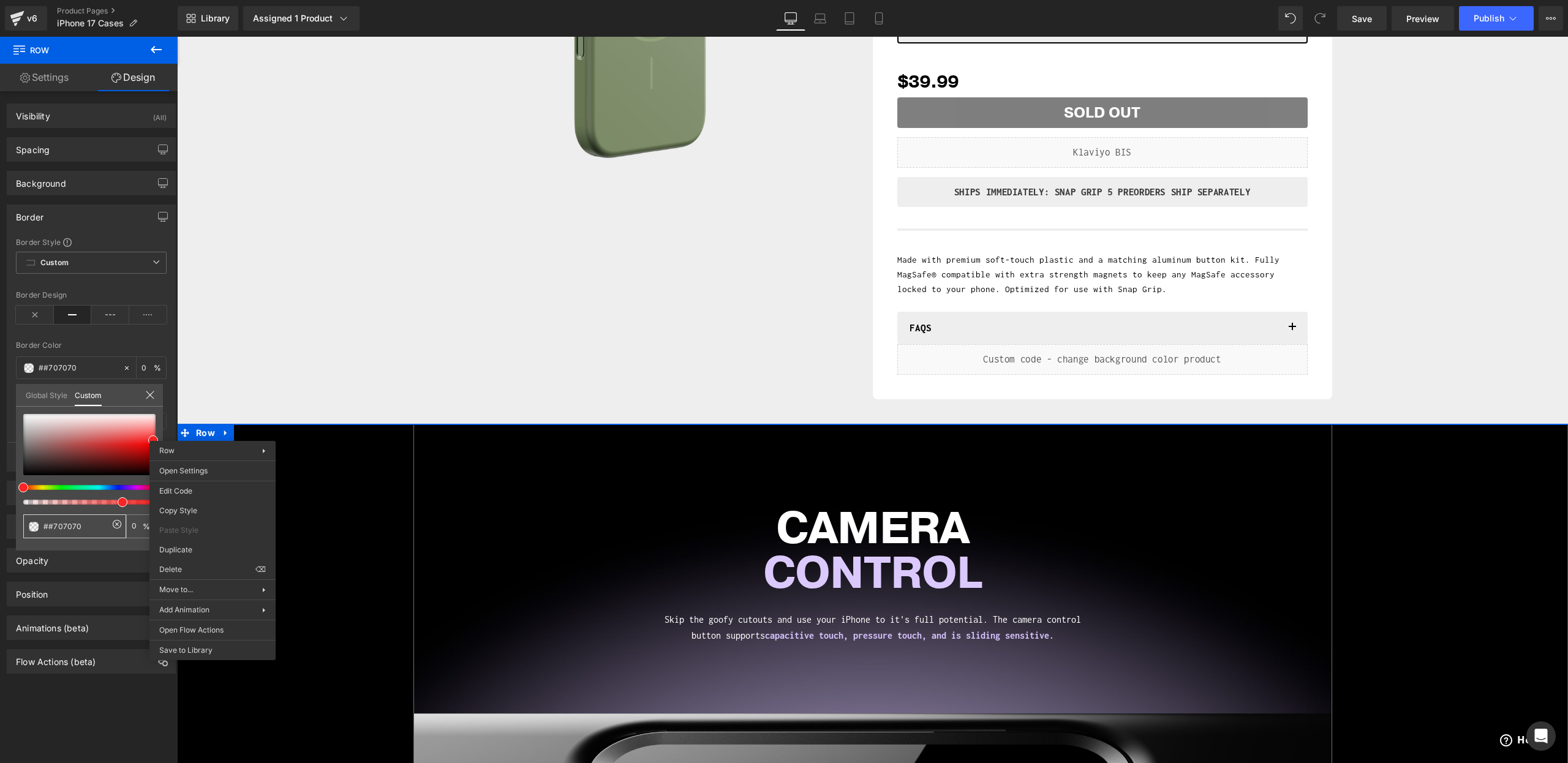
paste input "text"
type input "#707070"
type input "100"
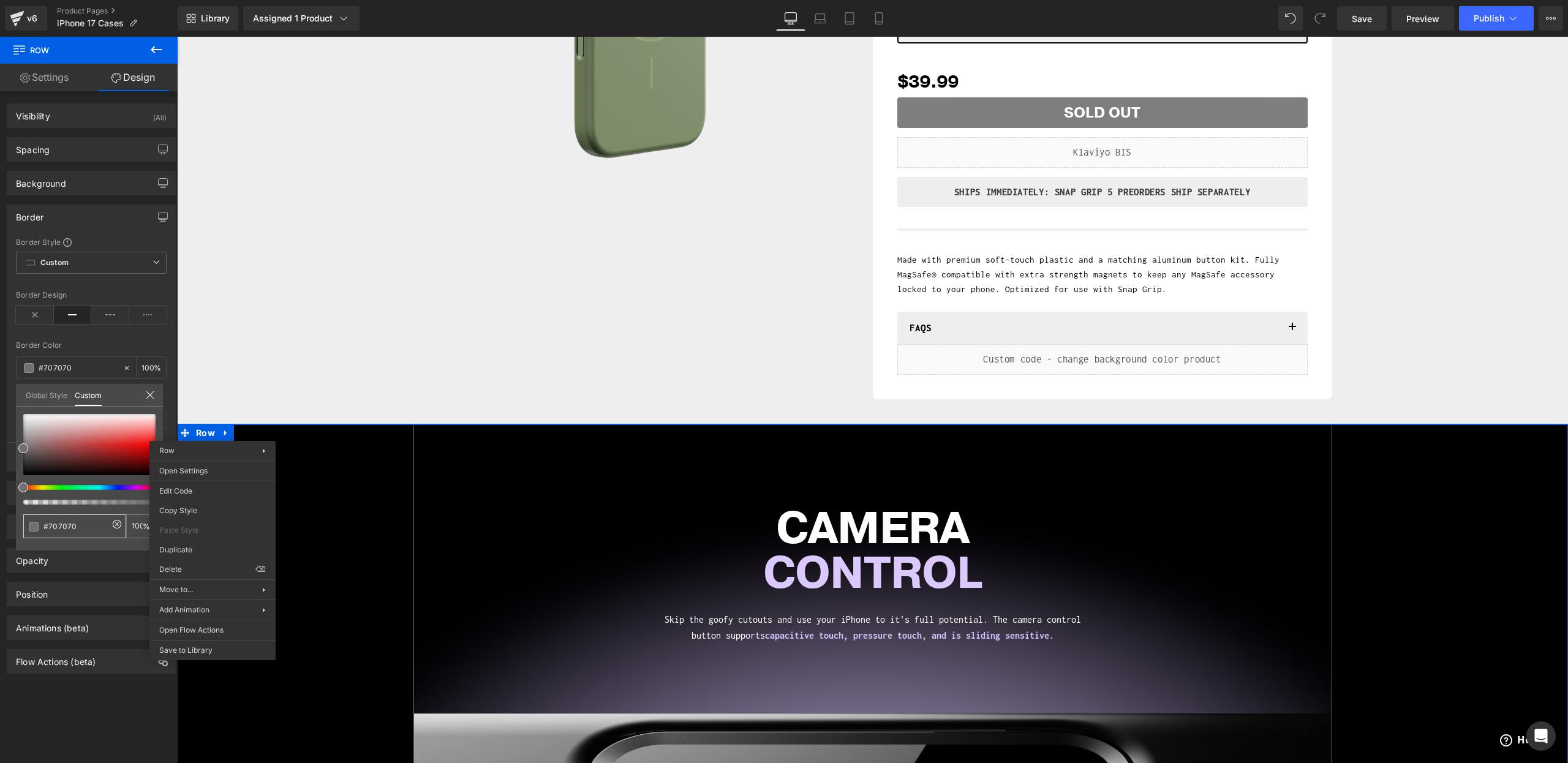
click at [98, 528] on input "#707070" at bounding box center [75, 526] width 65 height 13
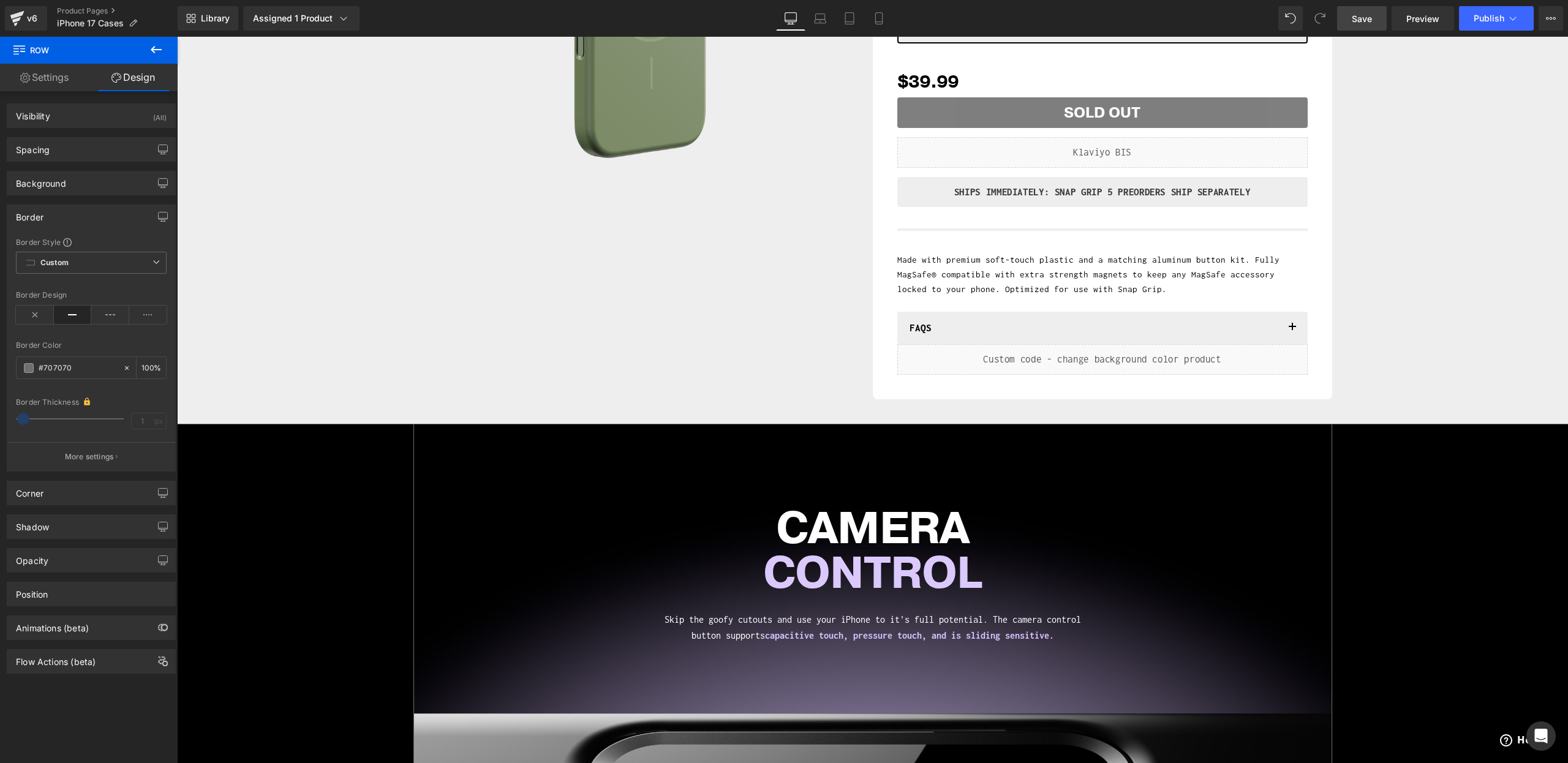
click at [1364, 22] on span "Save" at bounding box center [1362, 18] width 20 height 13
click at [1408, 24] on span "Preview" at bounding box center [1423, 18] width 33 height 13
click at [39, 319] on icon at bounding box center [34, 314] width 38 height 18
click at [1371, 20] on span "Save" at bounding box center [1362, 18] width 20 height 13
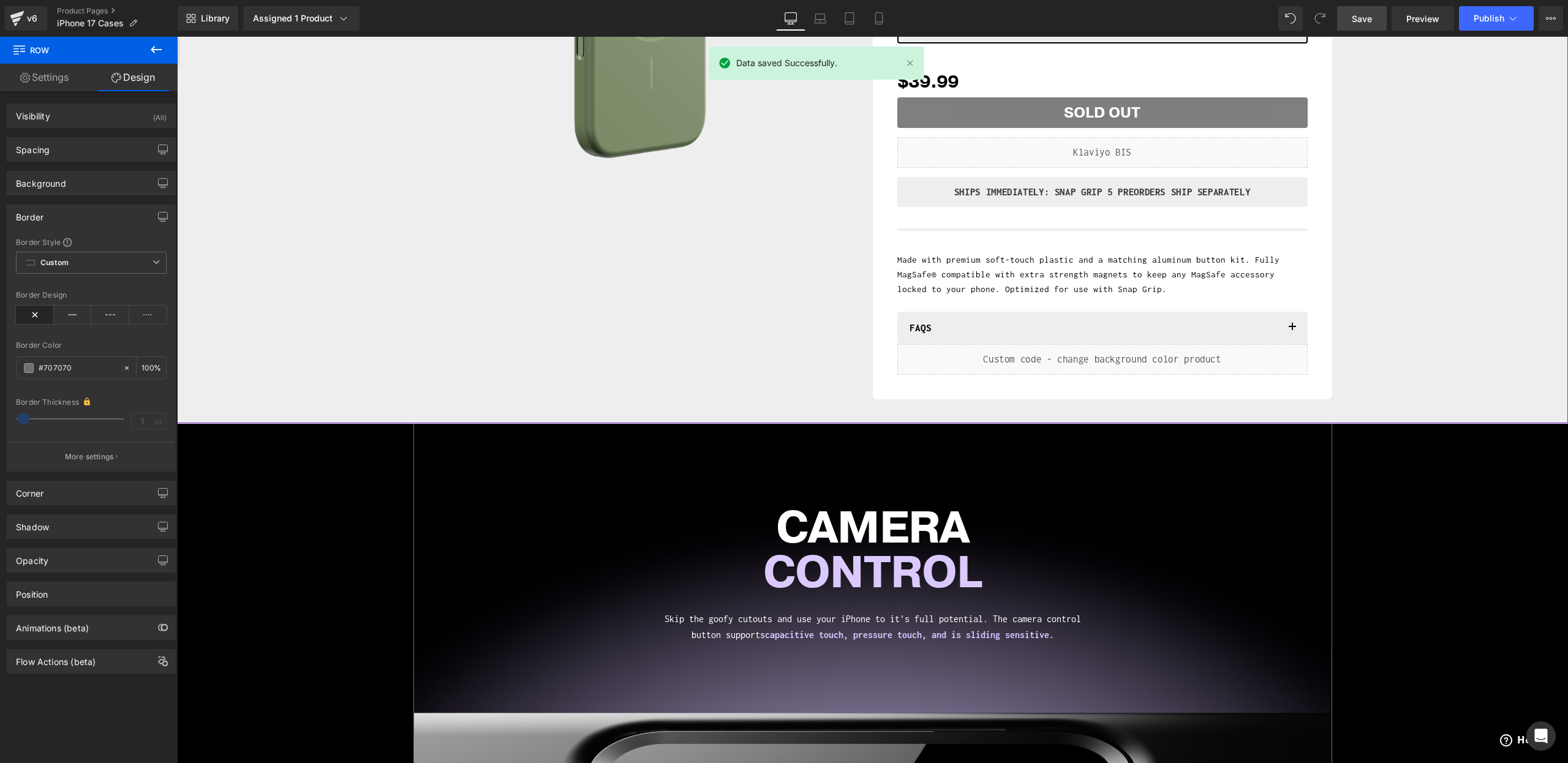
click at [317, 343] on div "Sale Off (P) Image Row ALL NEW VERSION Heading Snap Case - 17 Series (P) Title …" at bounding box center [872, 91] width 1379 height 618
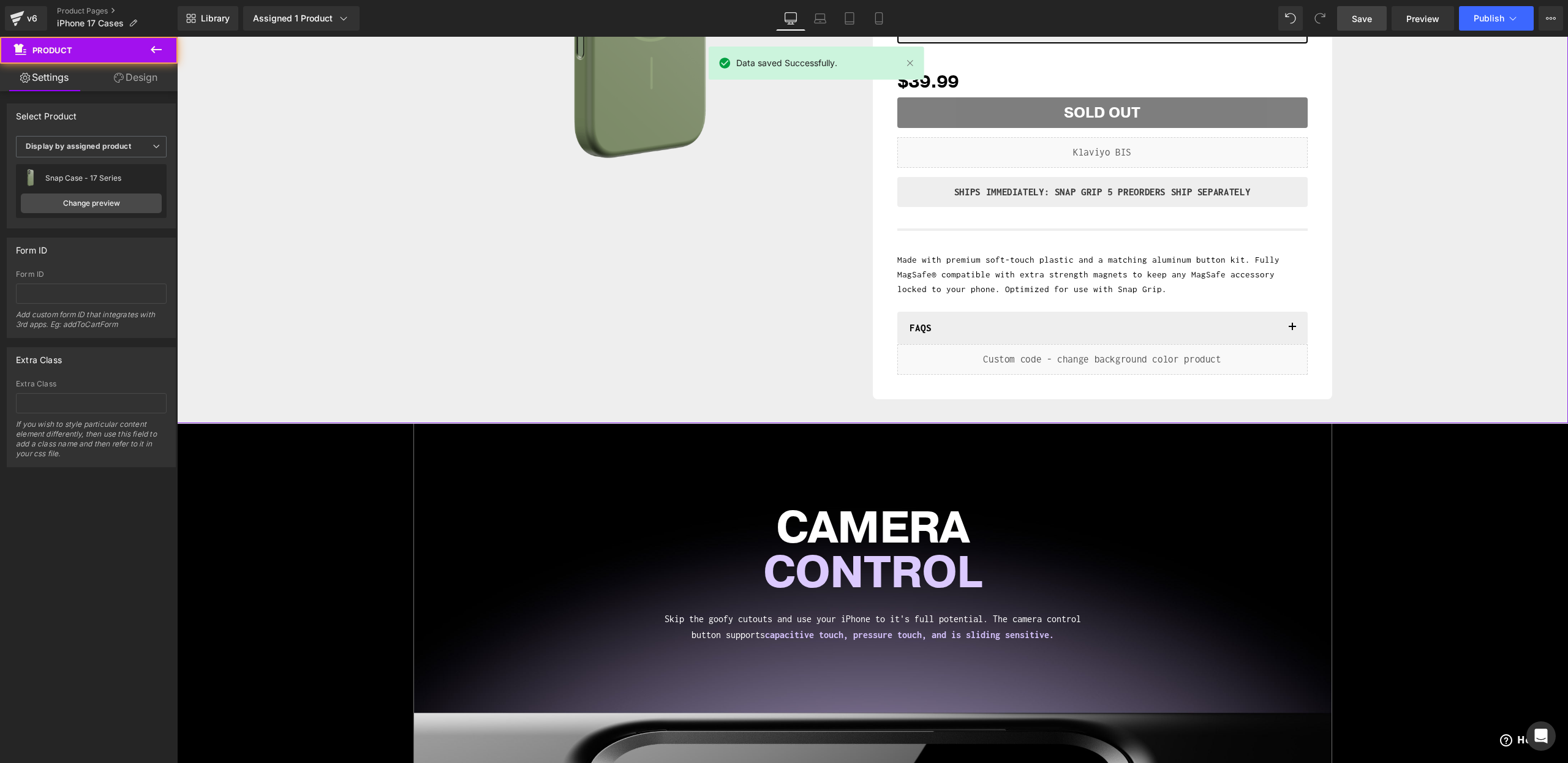
click at [123, 83] on link "Design" at bounding box center [135, 78] width 89 height 28
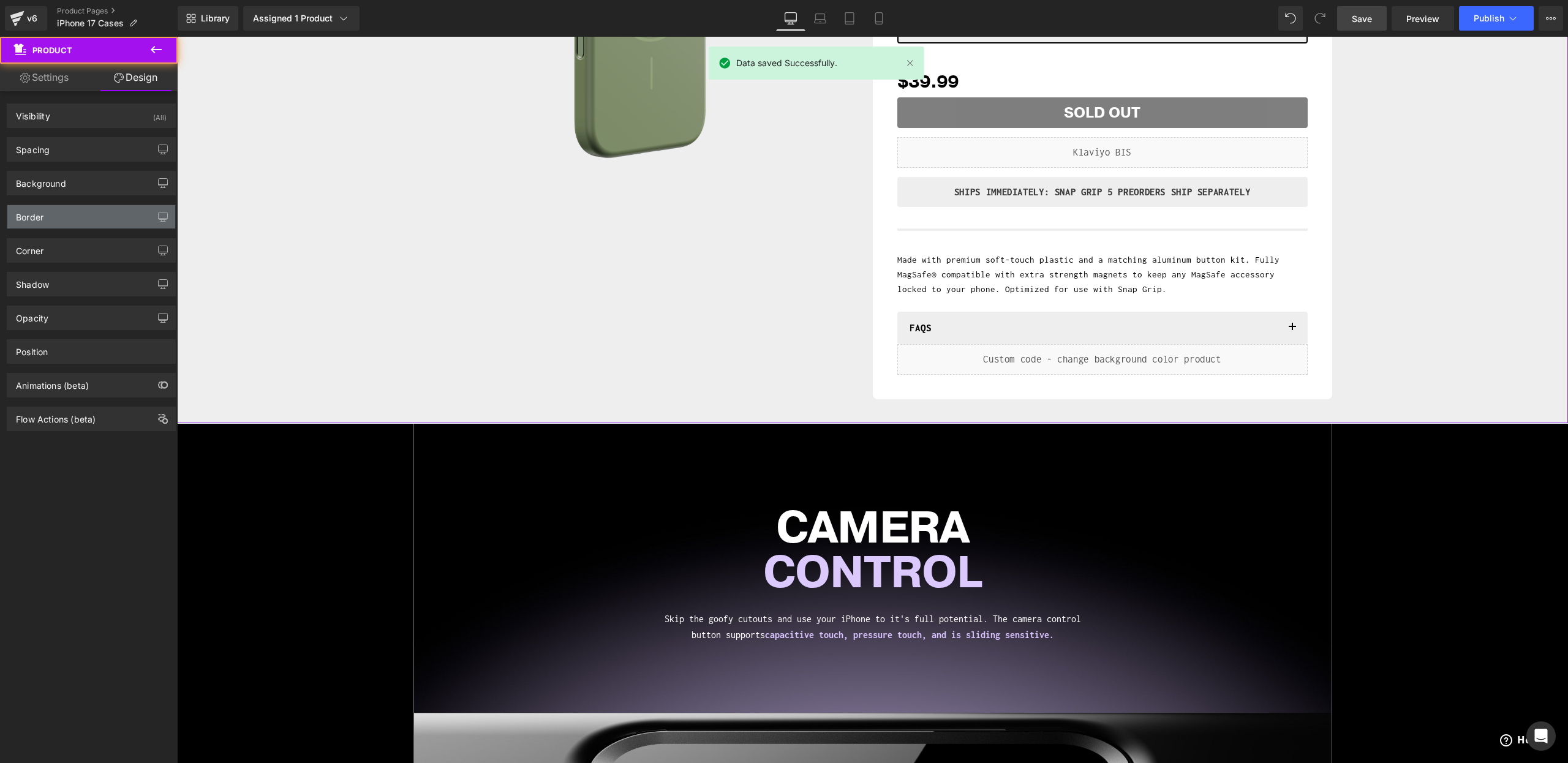
type input "#000000"
type input "75"
type input "0"
click at [26, 218] on div "Border" at bounding box center [29, 214] width 28 height 17
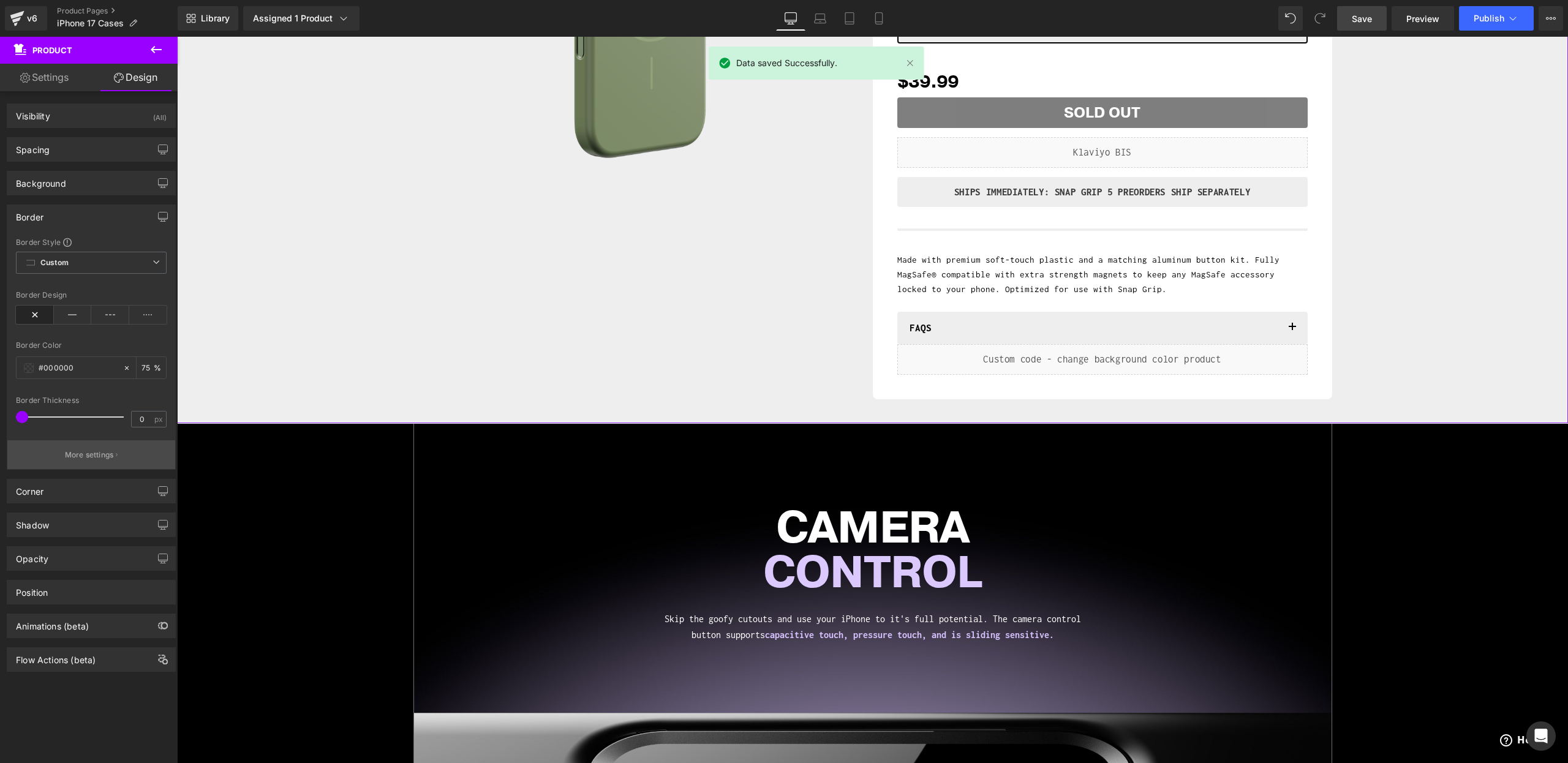
click at [65, 455] on p "More settings" at bounding box center [89, 454] width 49 height 11
drag, startPoint x: 352, startPoint y: 502, endPoint x: 223, endPoint y: 460, distance: 135.7
click at [1339, 26] on link "Save" at bounding box center [1363, 18] width 50 height 24
click at [1490, 16] on span "Publish" at bounding box center [1490, 18] width 31 height 9
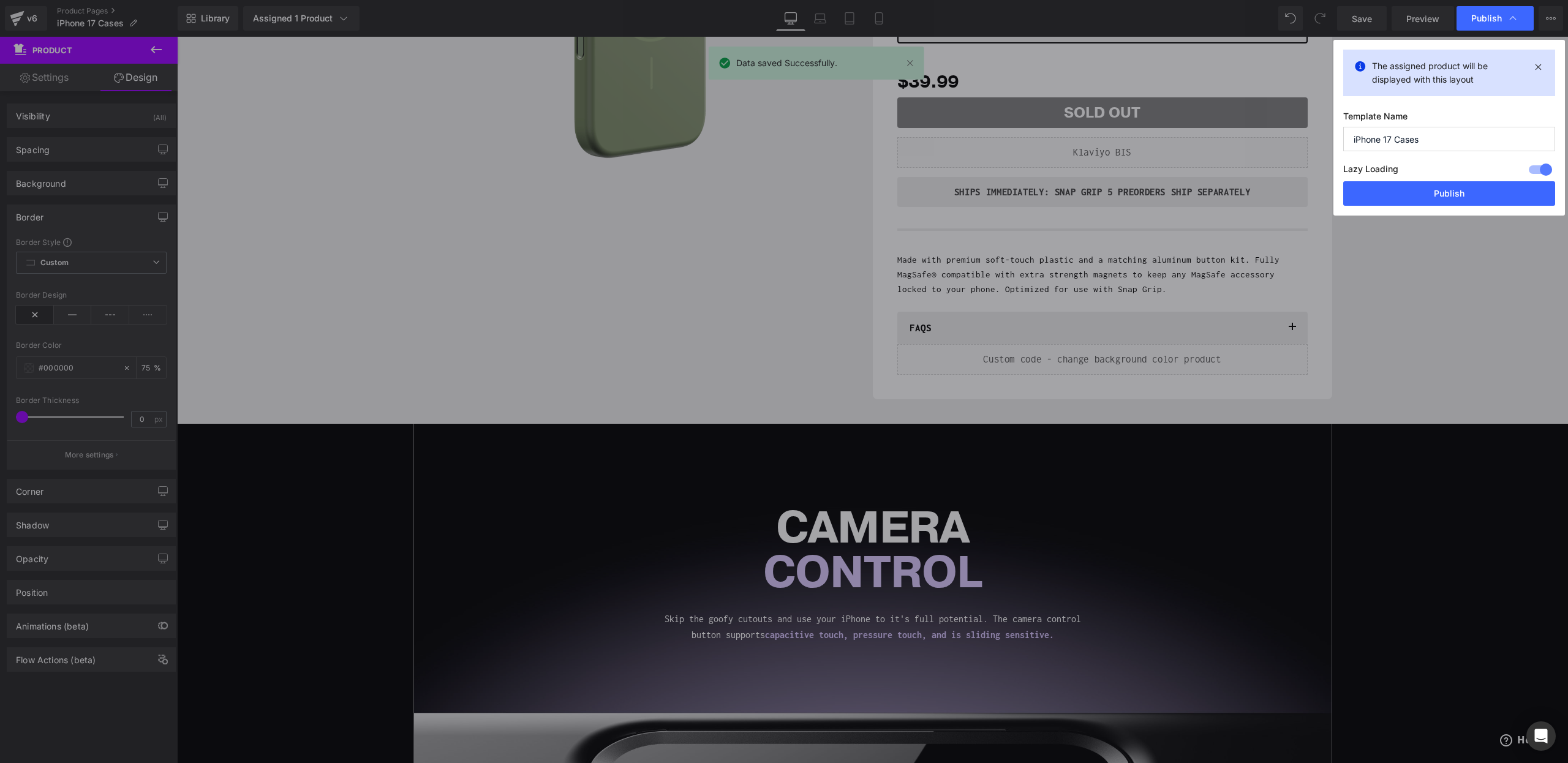
click at [1441, 172] on div "Lazy Loading Build Upgrade plan to unlock" at bounding box center [1450, 171] width 212 height 20
click at [1428, 183] on button "Publish" at bounding box center [1450, 193] width 212 height 24
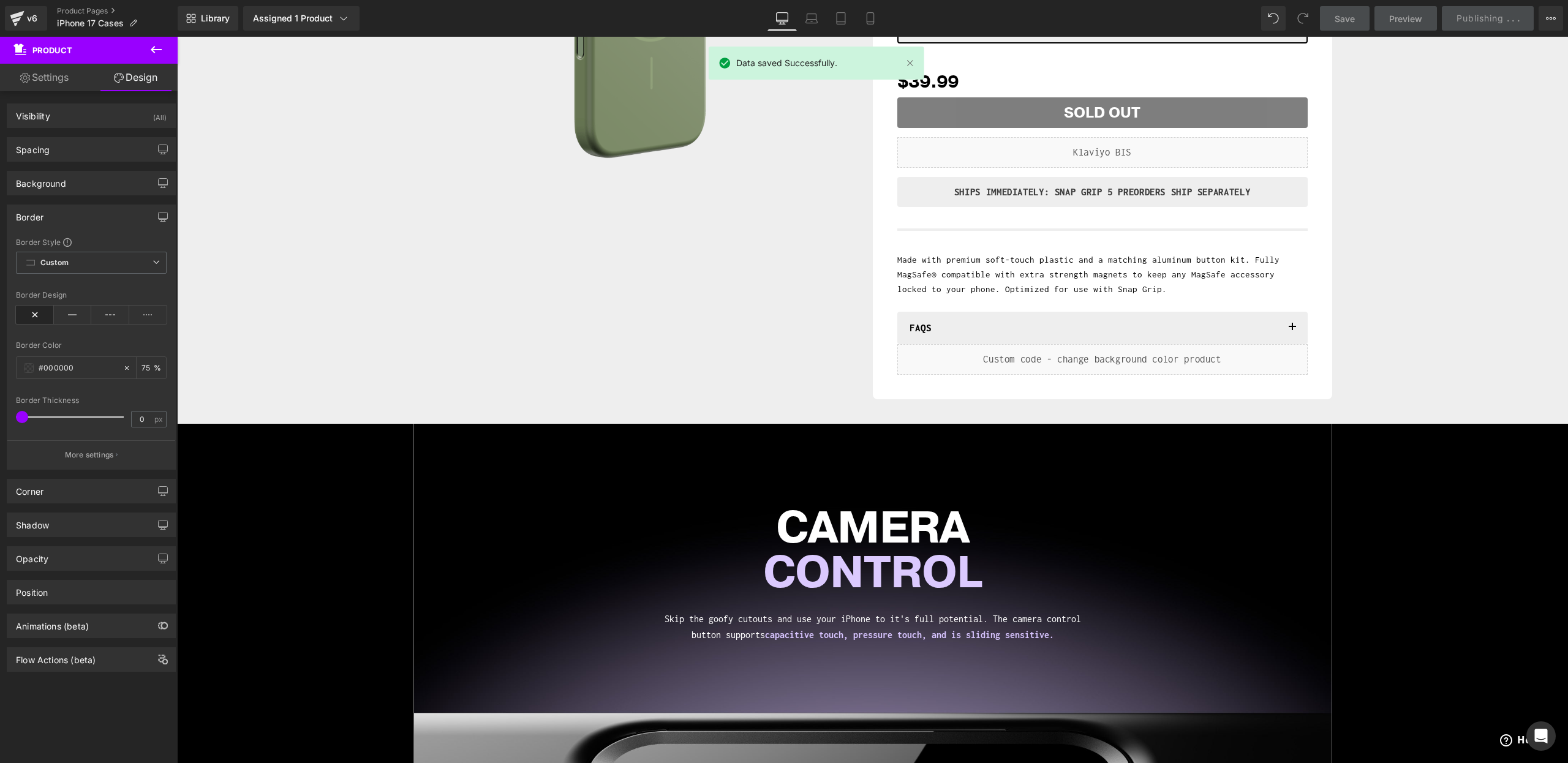
scroll to position [0, 0]
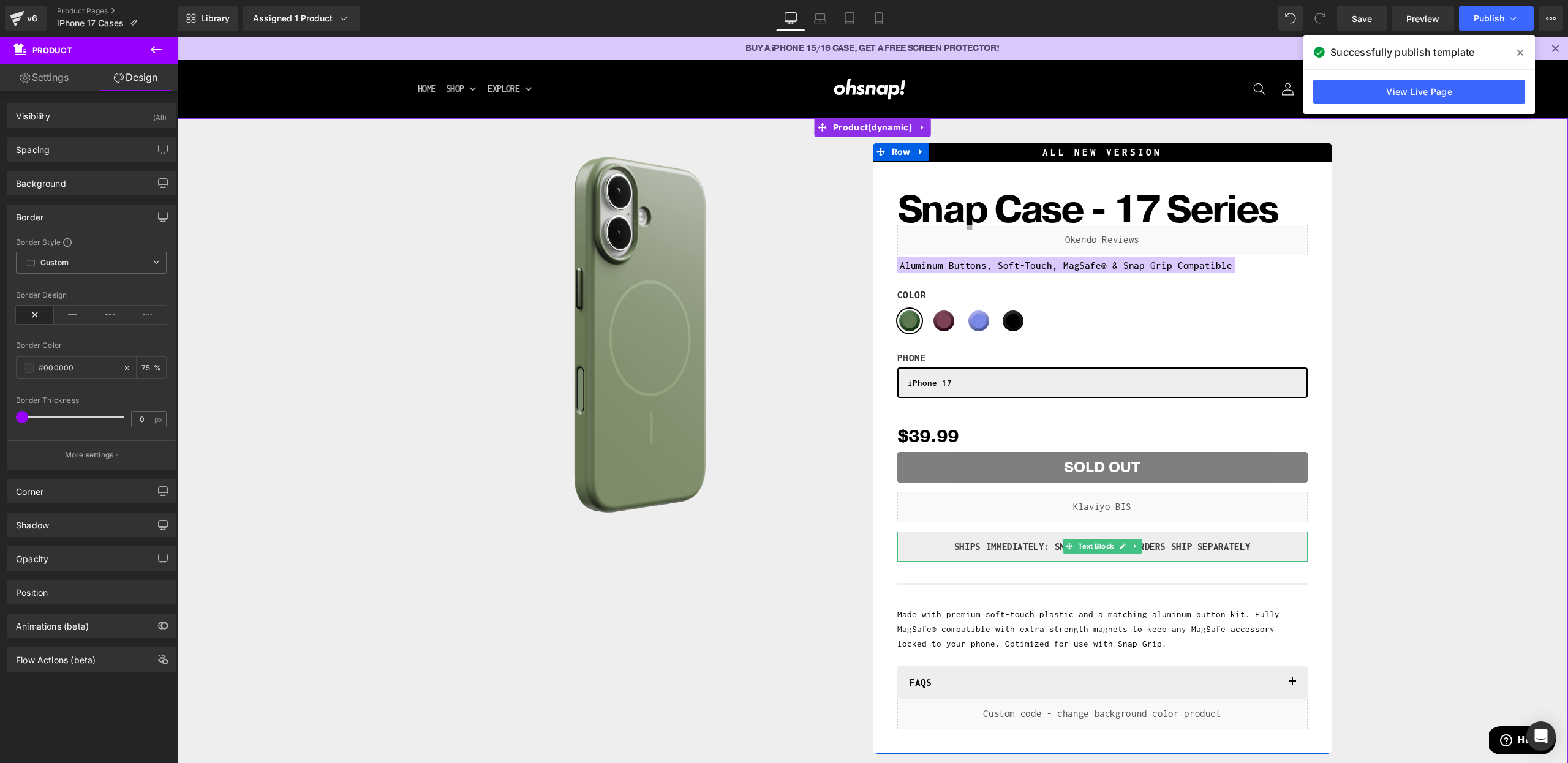
click at [959, 543] on p "SHIPS IMMEDIATELY: SNAP GRIP 5 PREORDERS SHIP SEPARATELY" at bounding box center [1102, 547] width 392 height 18
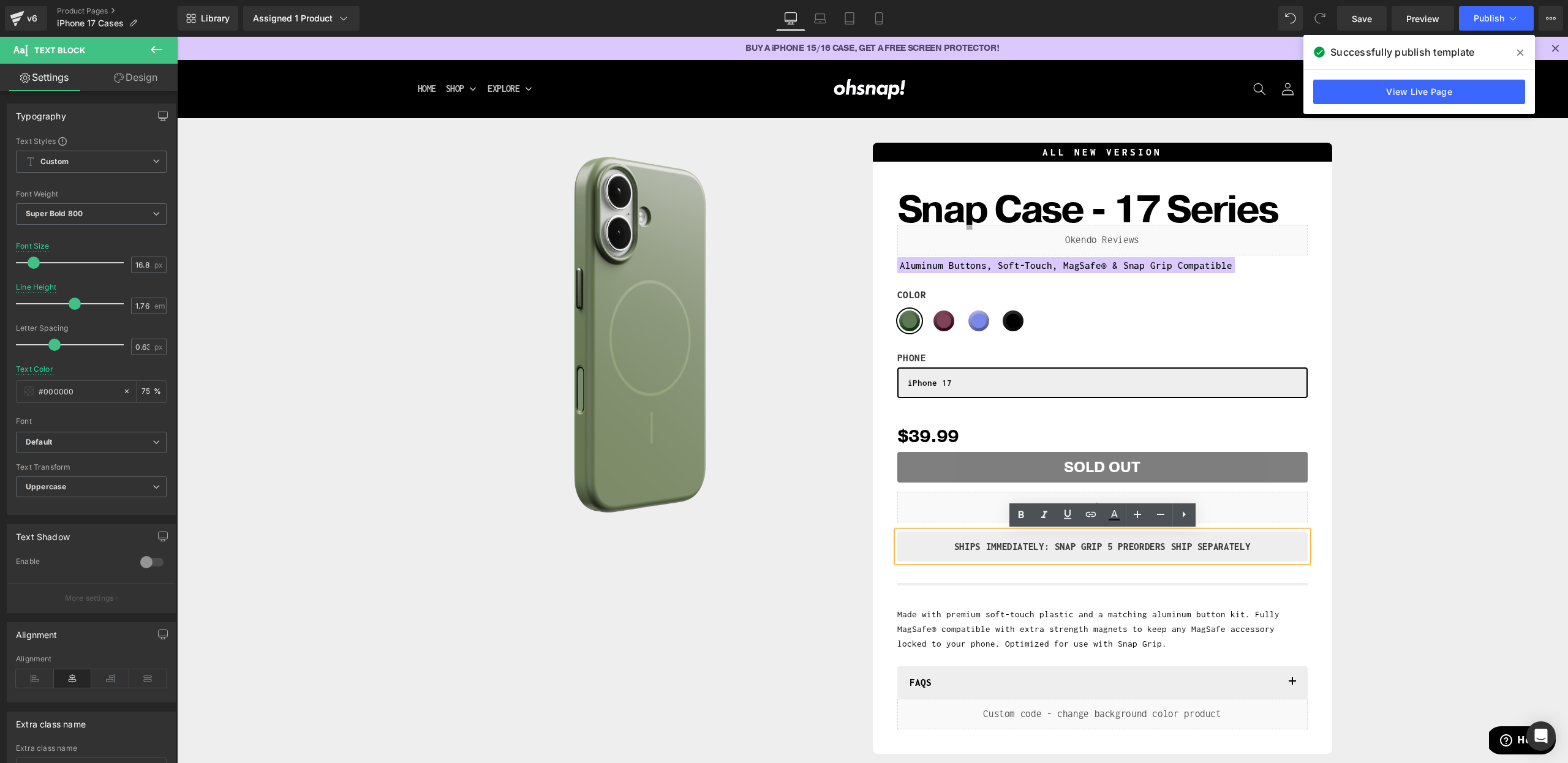
click at [1196, 588] on div "Separator" at bounding box center [1103, 584] width 411 height 15
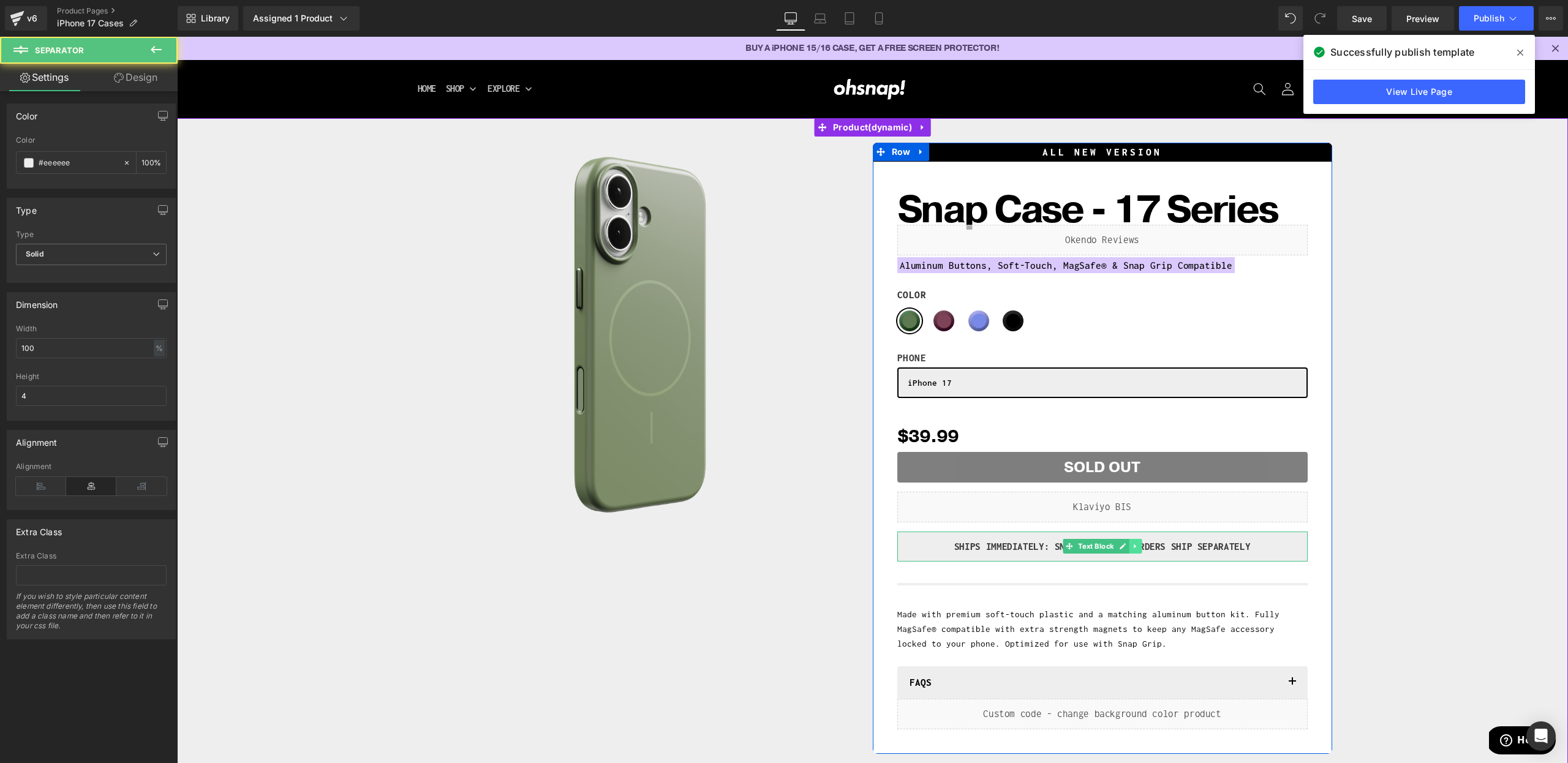
click at [1138, 547] on icon at bounding box center [1136, 546] width 7 height 8
click at [1141, 545] on icon at bounding box center [1142, 547] width 7 height 7
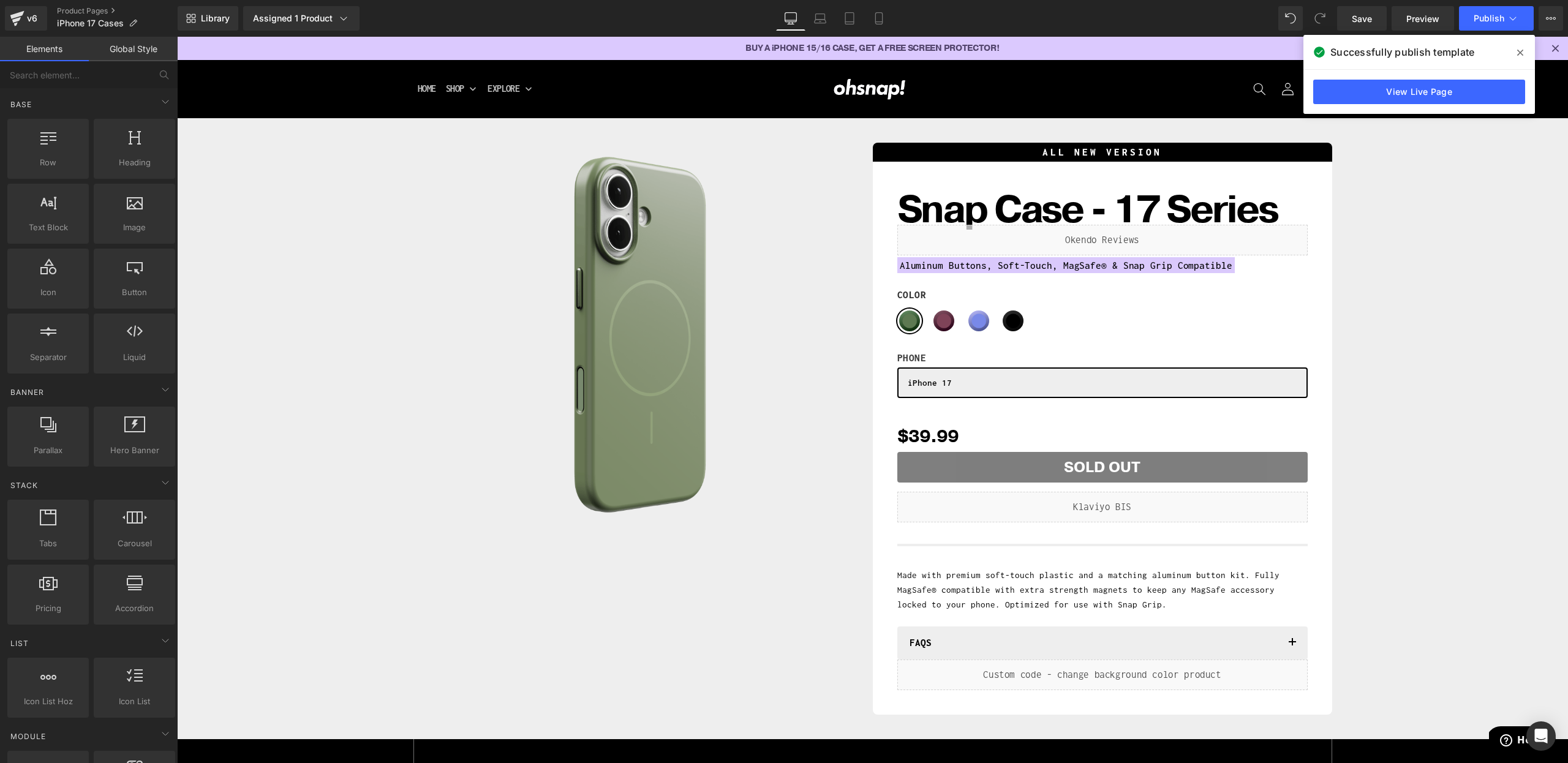
drag, startPoint x: 1514, startPoint y: 46, endPoint x: 1271, endPoint y: 0, distance: 247.3
click at [1514, 46] on span at bounding box center [1521, 53] width 20 height 20
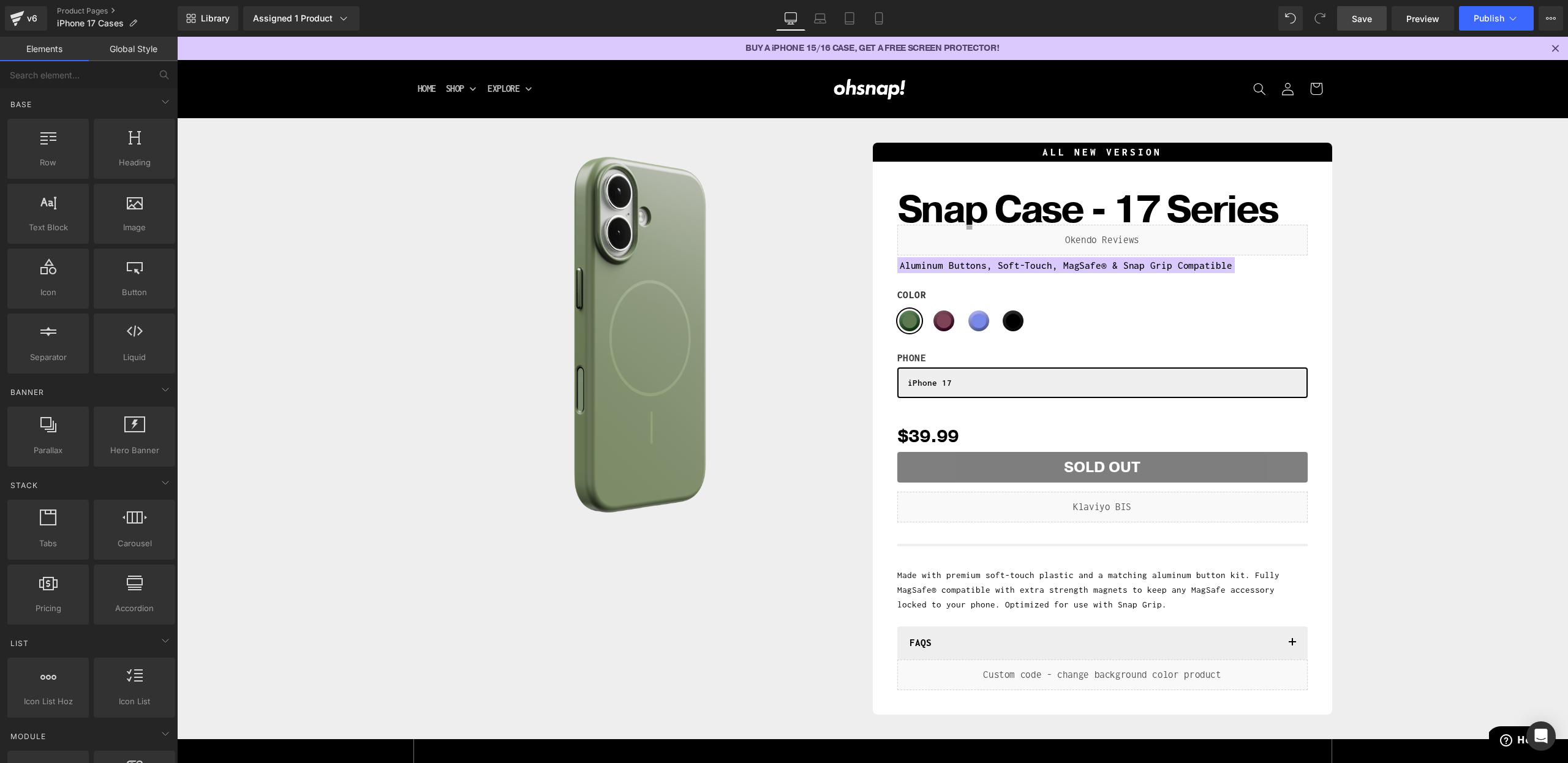
click at [1362, 23] on span "Save" at bounding box center [1362, 18] width 20 height 13
click at [1469, 24] on button "Publish" at bounding box center [1496, 18] width 75 height 24
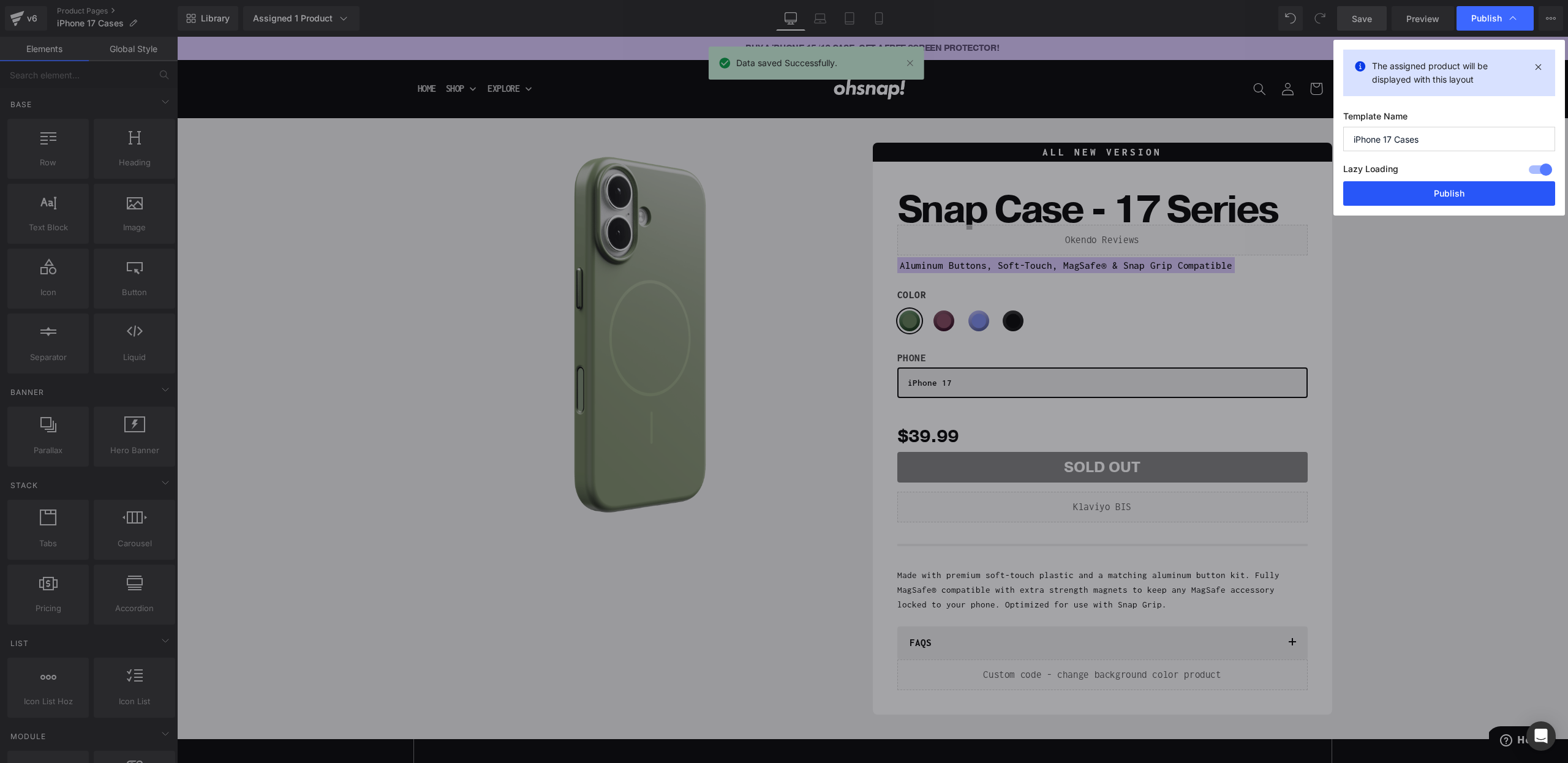
click at [1409, 186] on button "Publish" at bounding box center [1450, 193] width 212 height 24
